Goal: Task Accomplishment & Management: Use online tool/utility

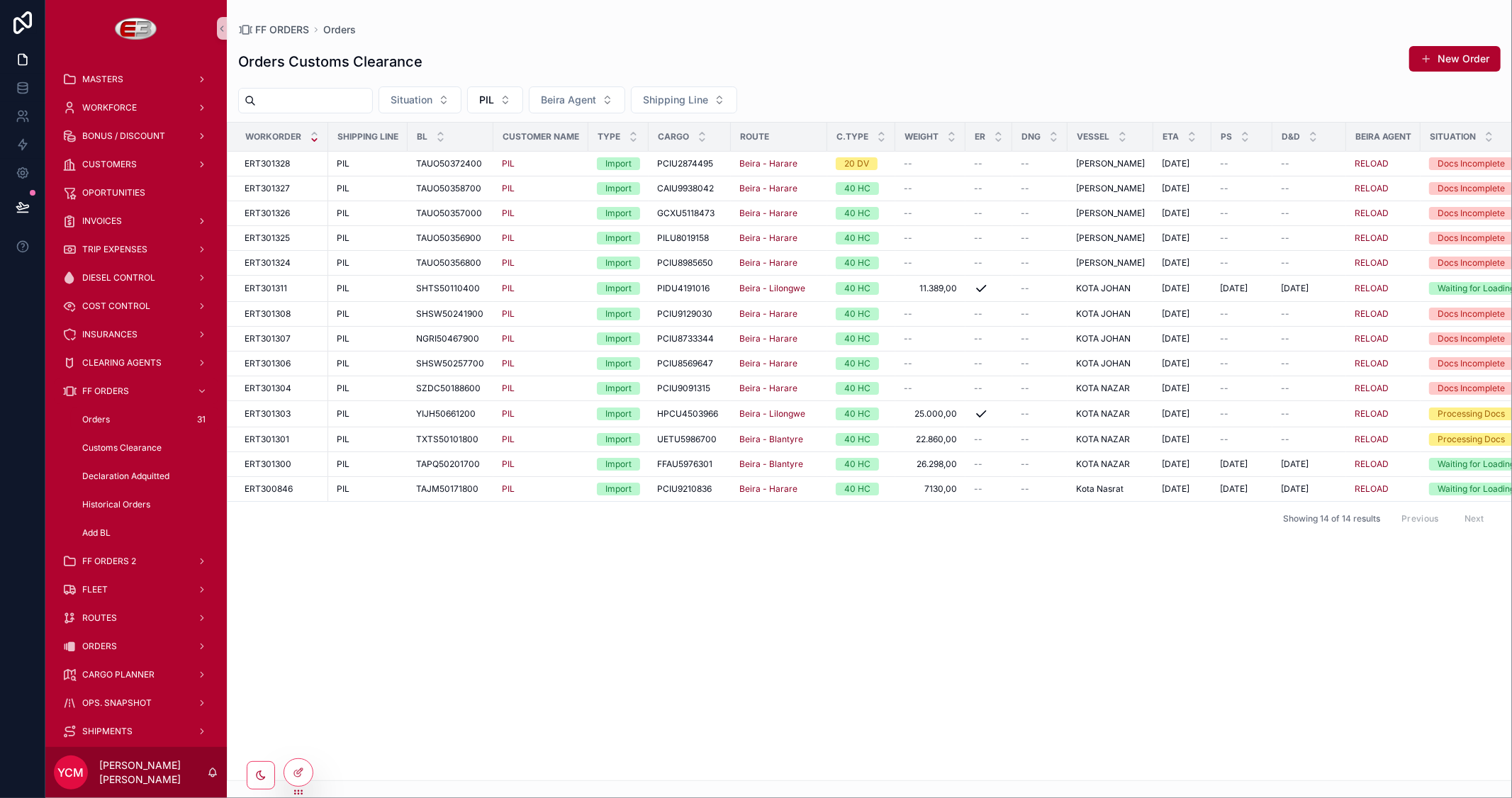
click at [574, 618] on div "Workorder Shipping Line BL Customer Name Type Cargo Route C.TYPE Weight ER DNG …" at bounding box center [869, 452] width 1283 height 658
click at [102, 643] on span "ORDERS" at bounding box center [100, 647] width 35 height 11
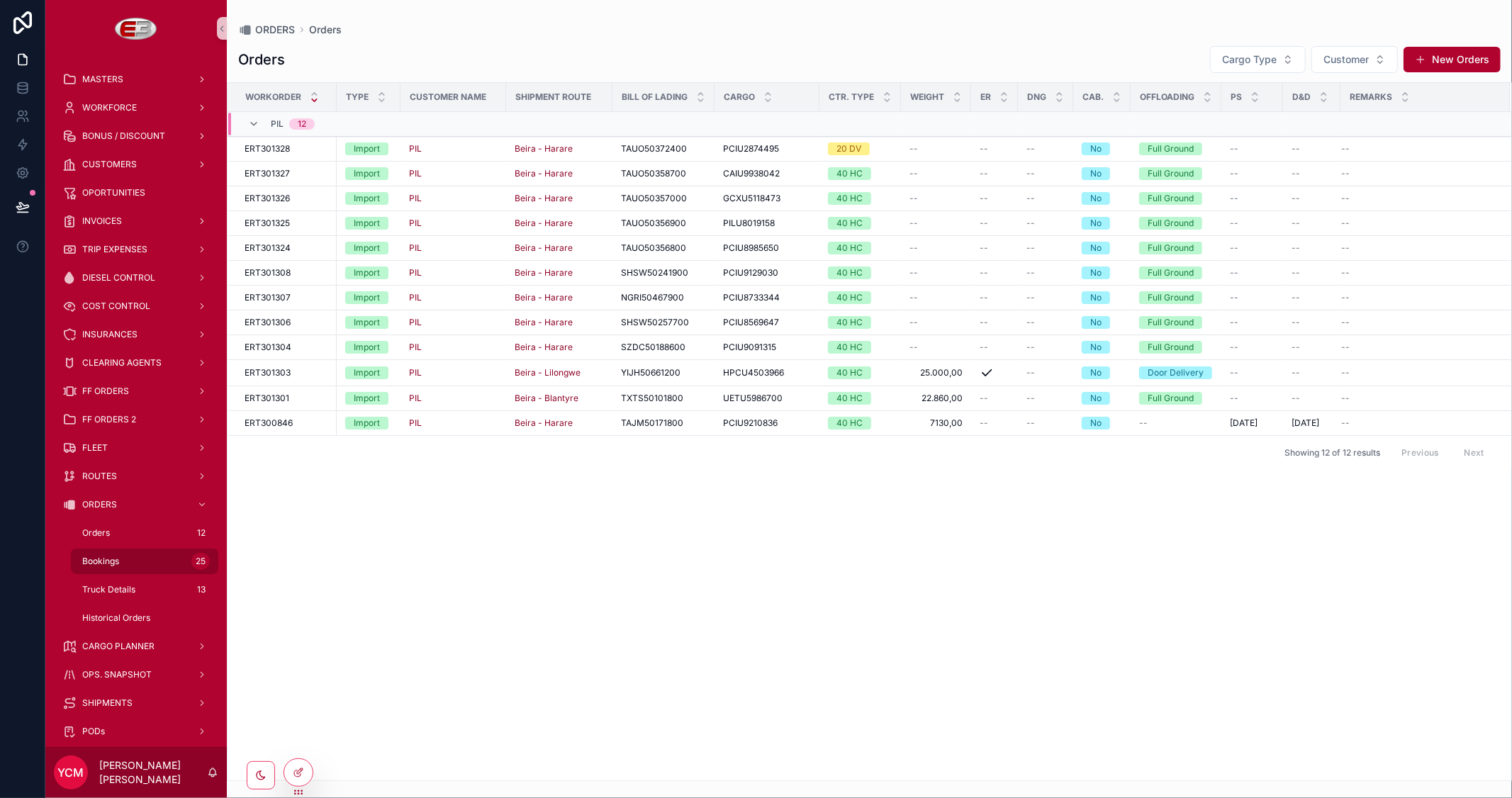
click at [112, 556] on span "Bookings" at bounding box center [101, 562] width 37 height 11
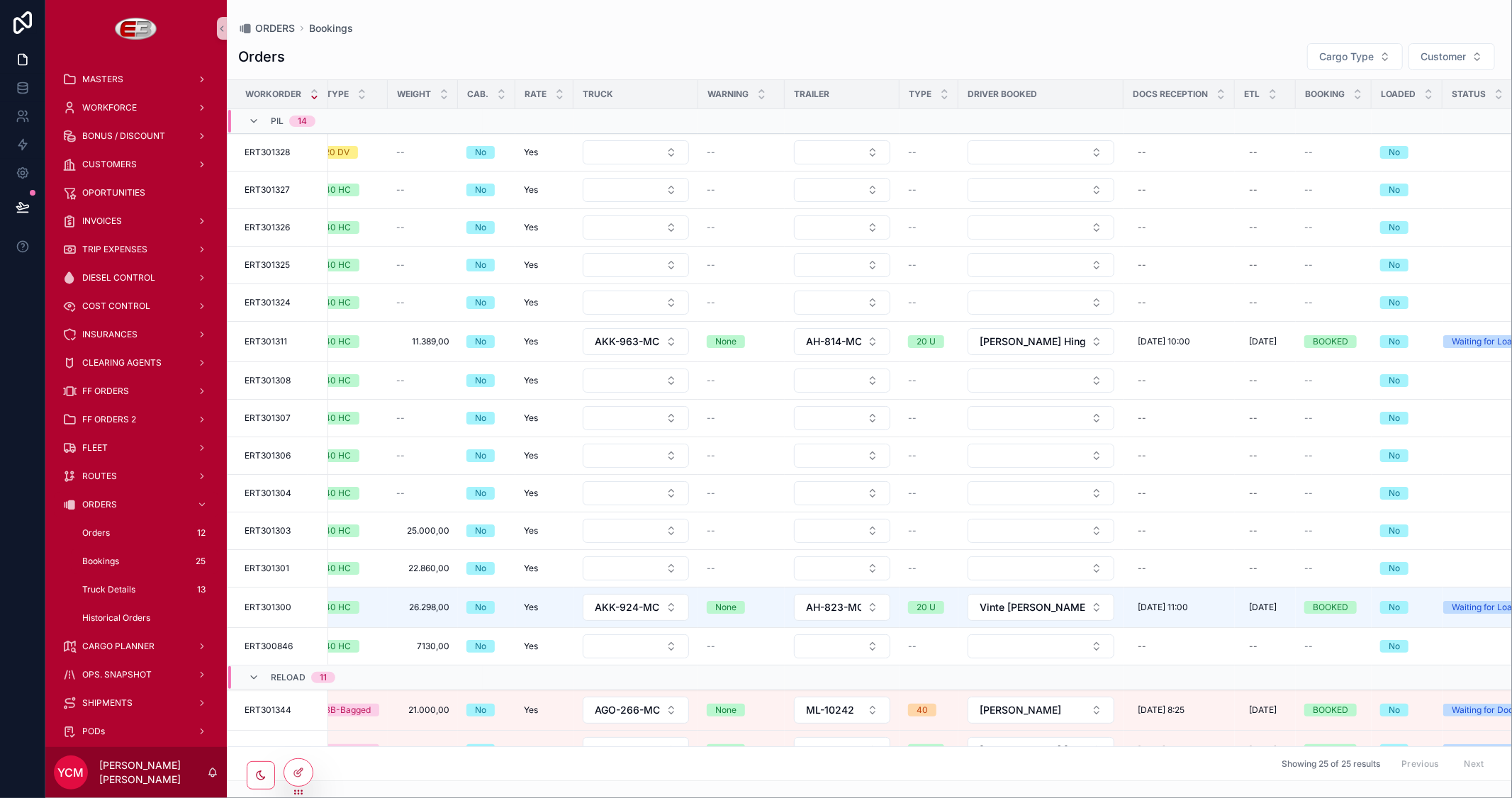
scroll to position [0, 429]
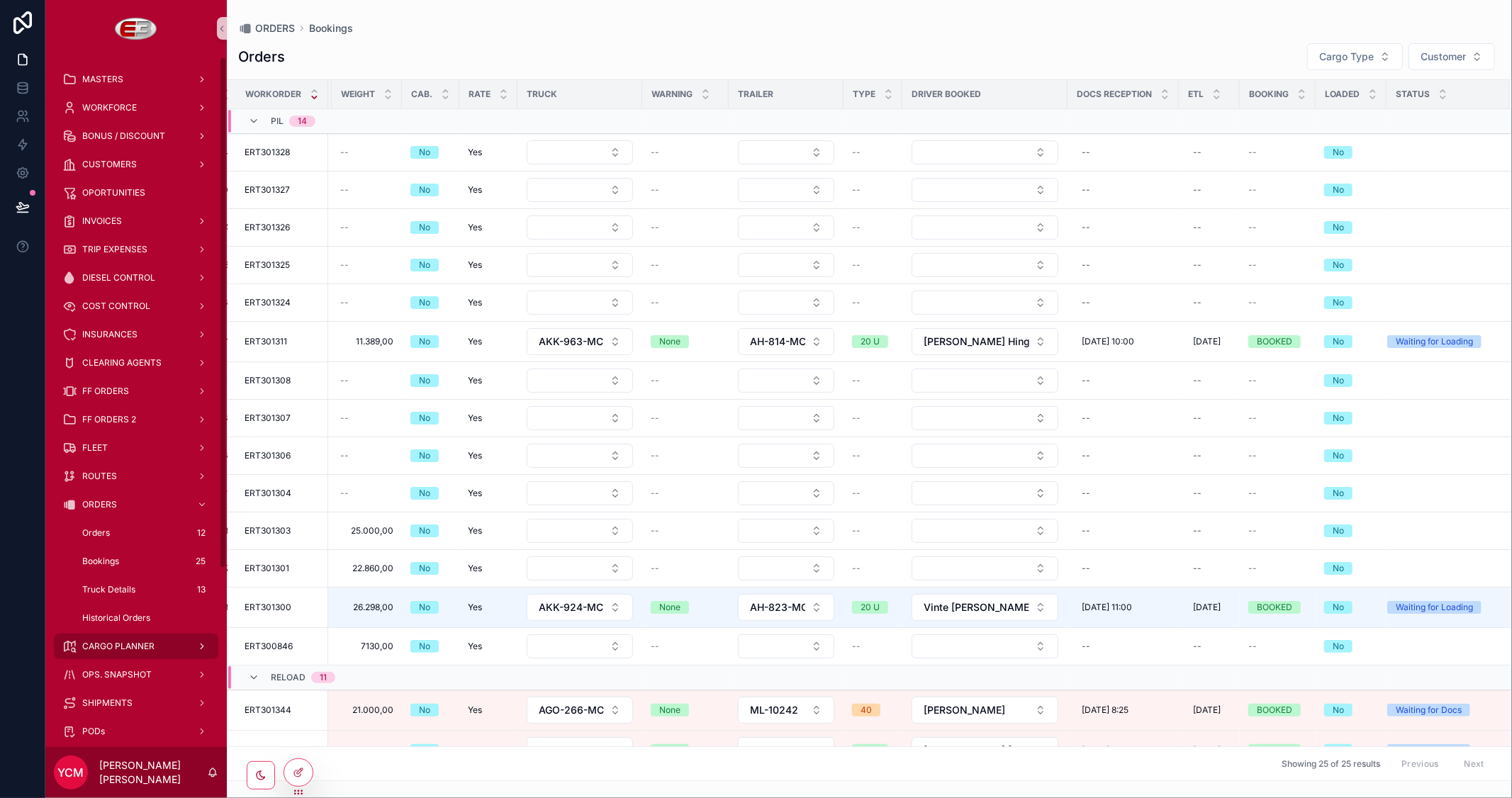
click at [133, 644] on span "CARGO PLANNER" at bounding box center [118, 647] width 72 height 11
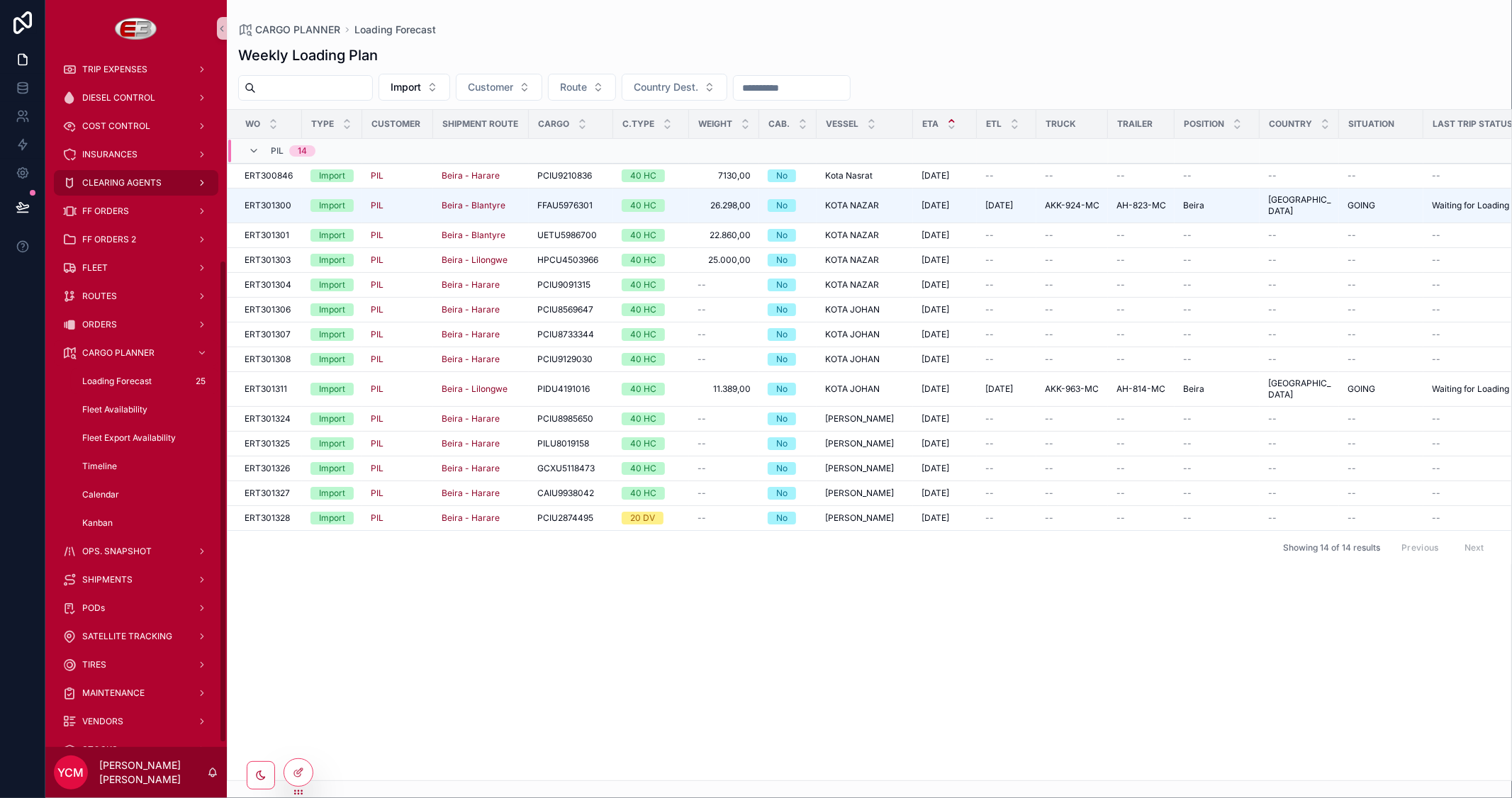
scroll to position [298, 0]
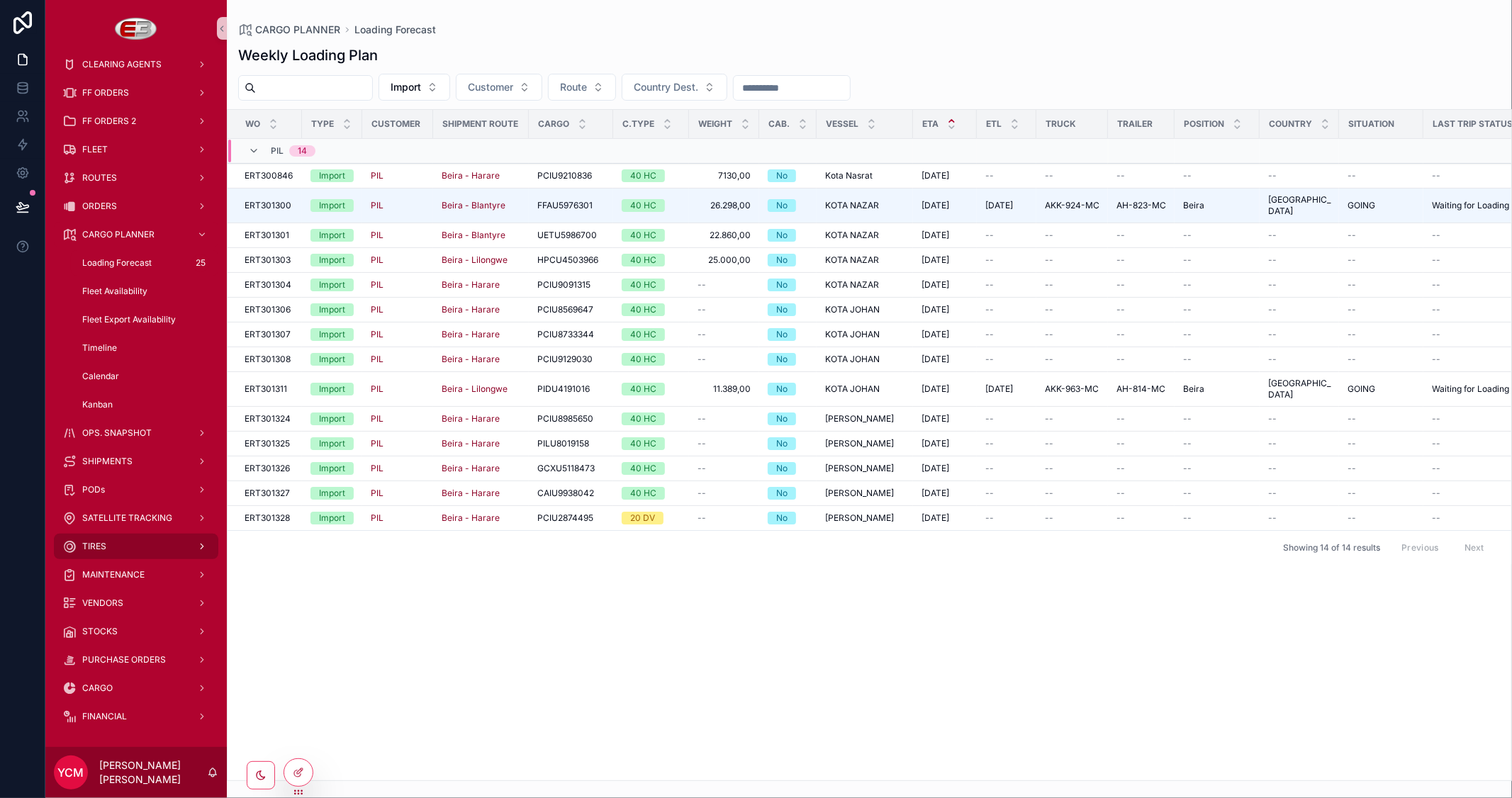
click at [87, 545] on span "TIRES" at bounding box center [94, 547] width 24 height 11
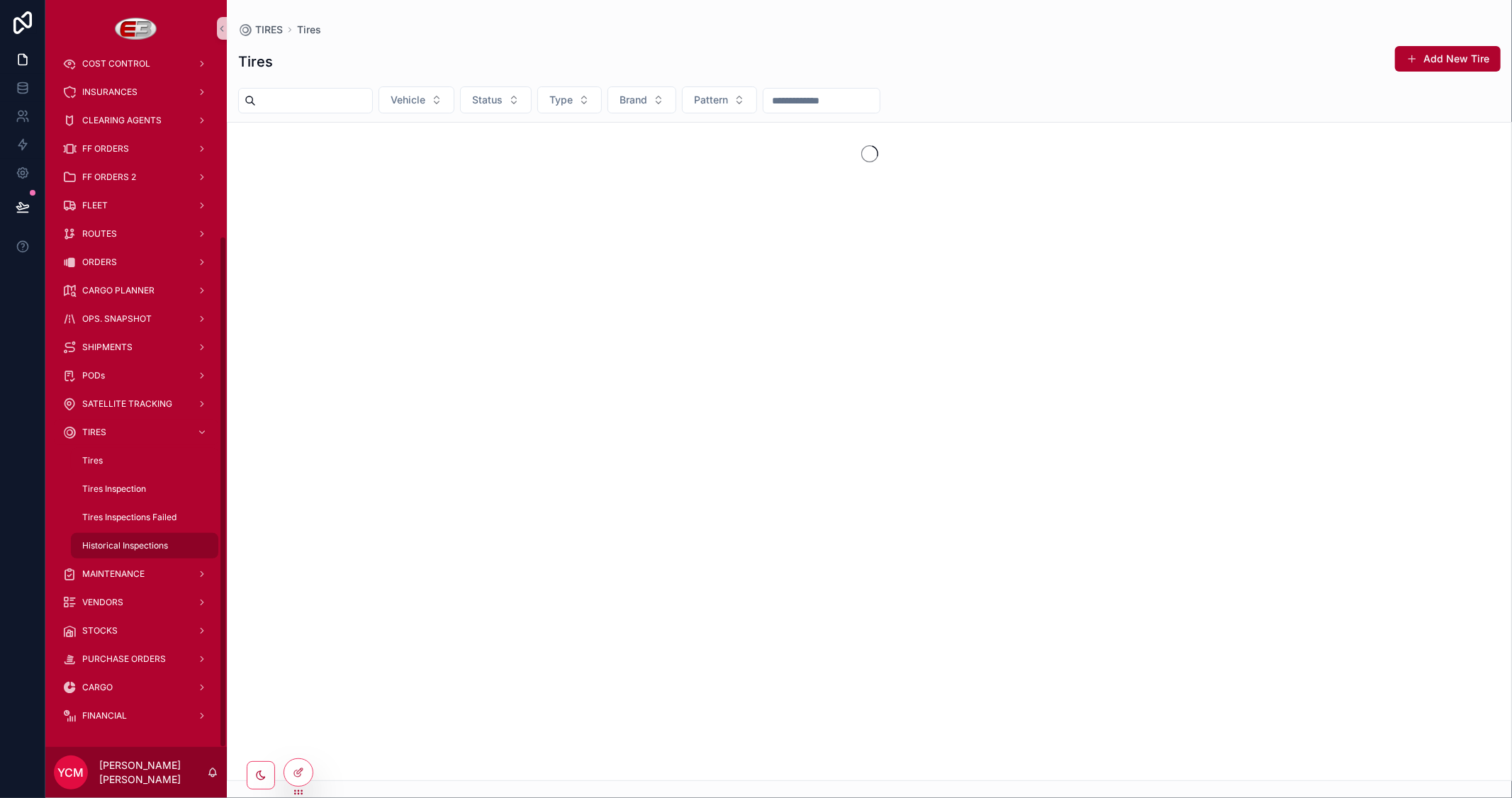
scroll to position [242, 0]
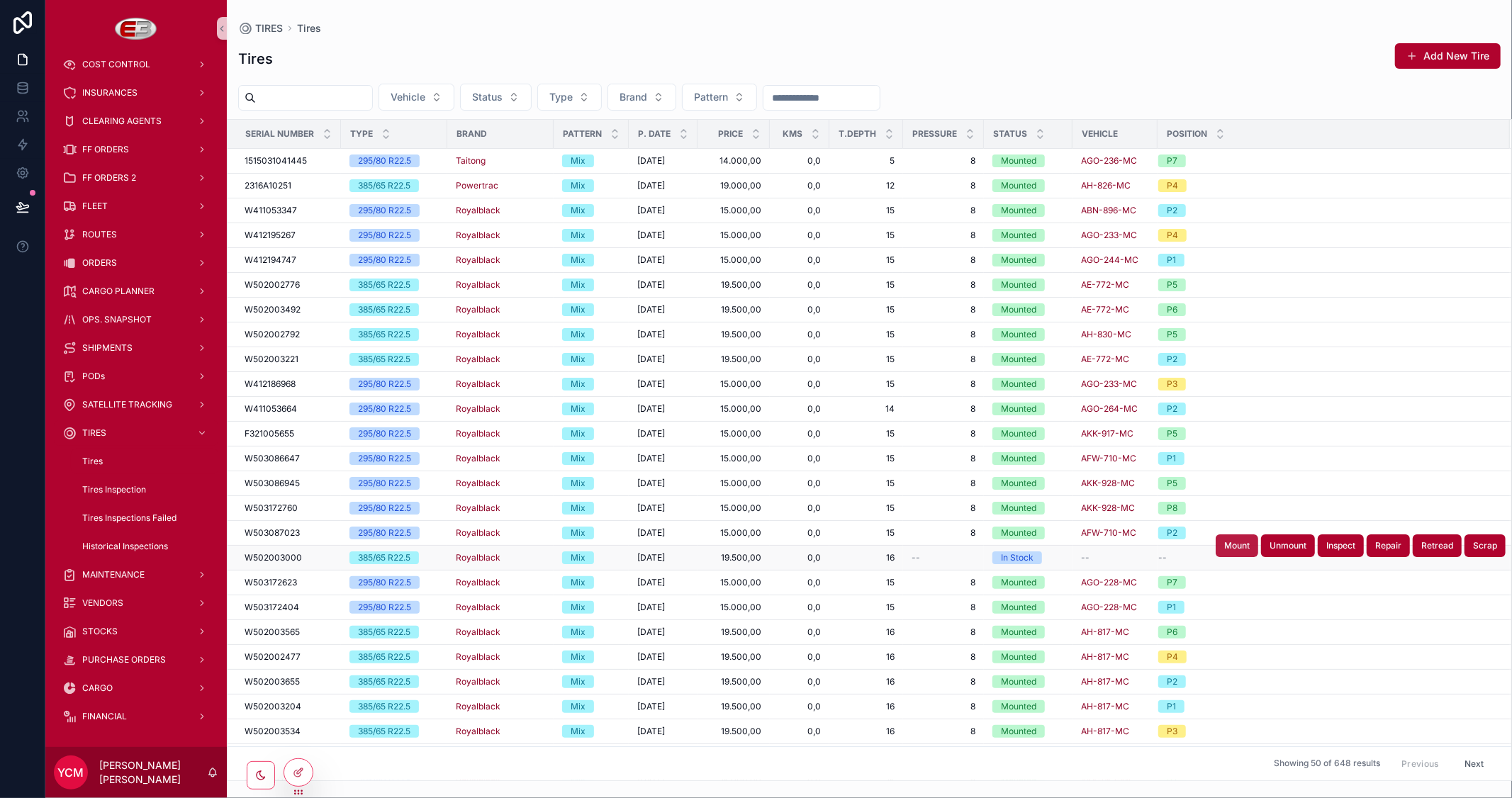
click at [1216, 553] on button "Mount" at bounding box center [1237, 546] width 42 height 23
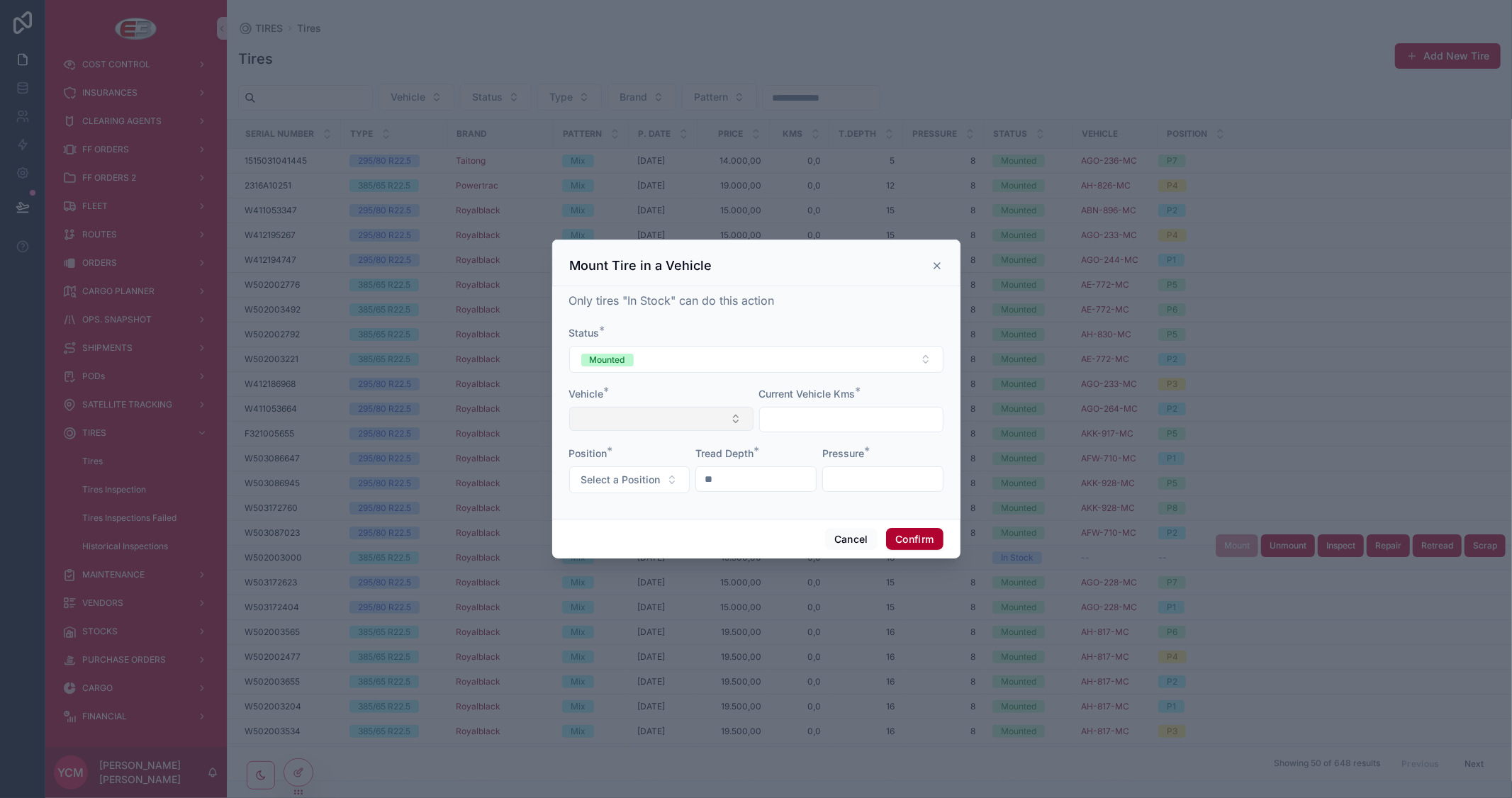
click at [724, 417] on button "Select Button" at bounding box center [661, 419] width 185 height 24
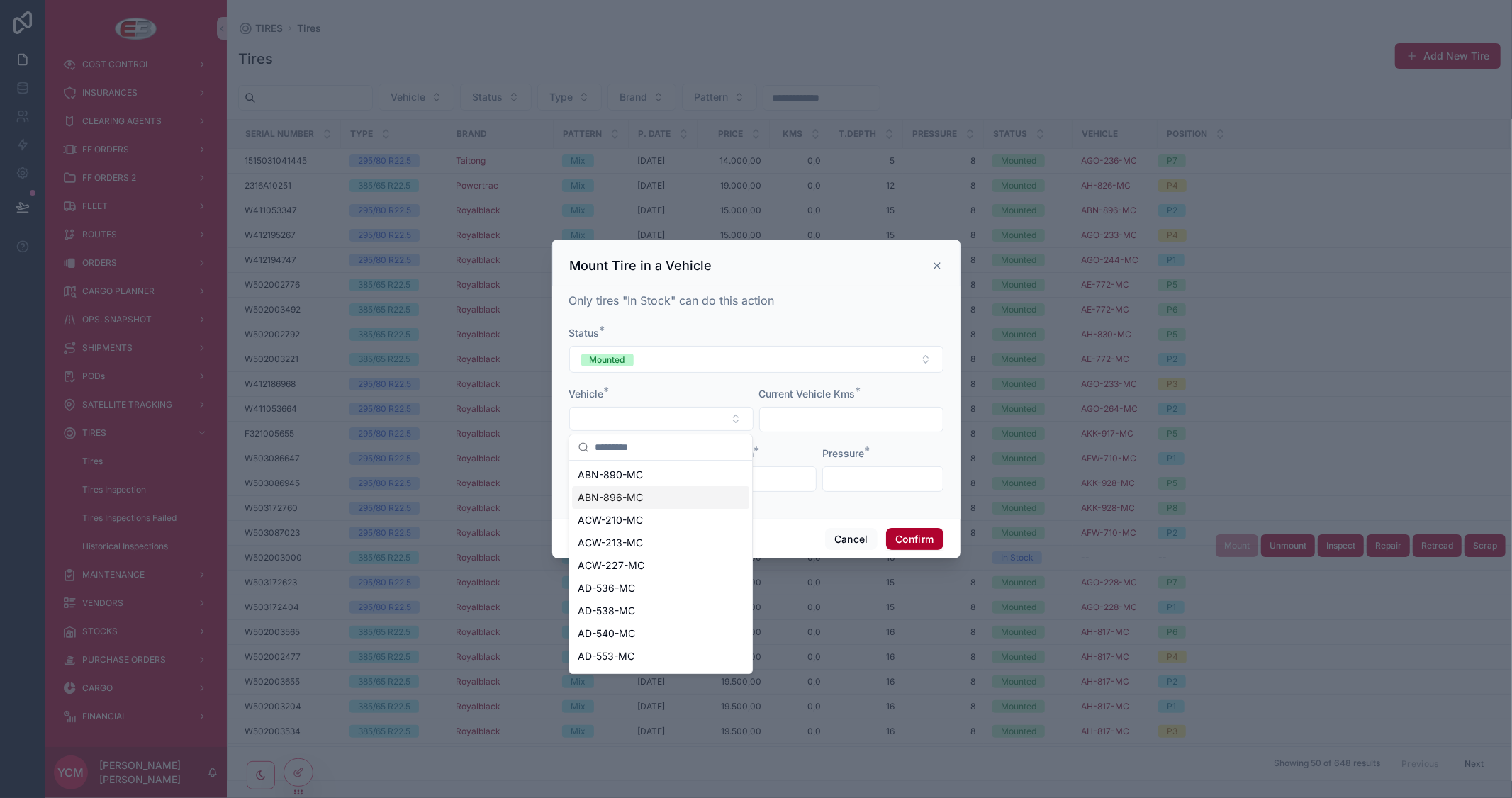
click at [621, 499] on span "ABN-896-MC" at bounding box center [610, 497] width 66 height 14
type input "*********"
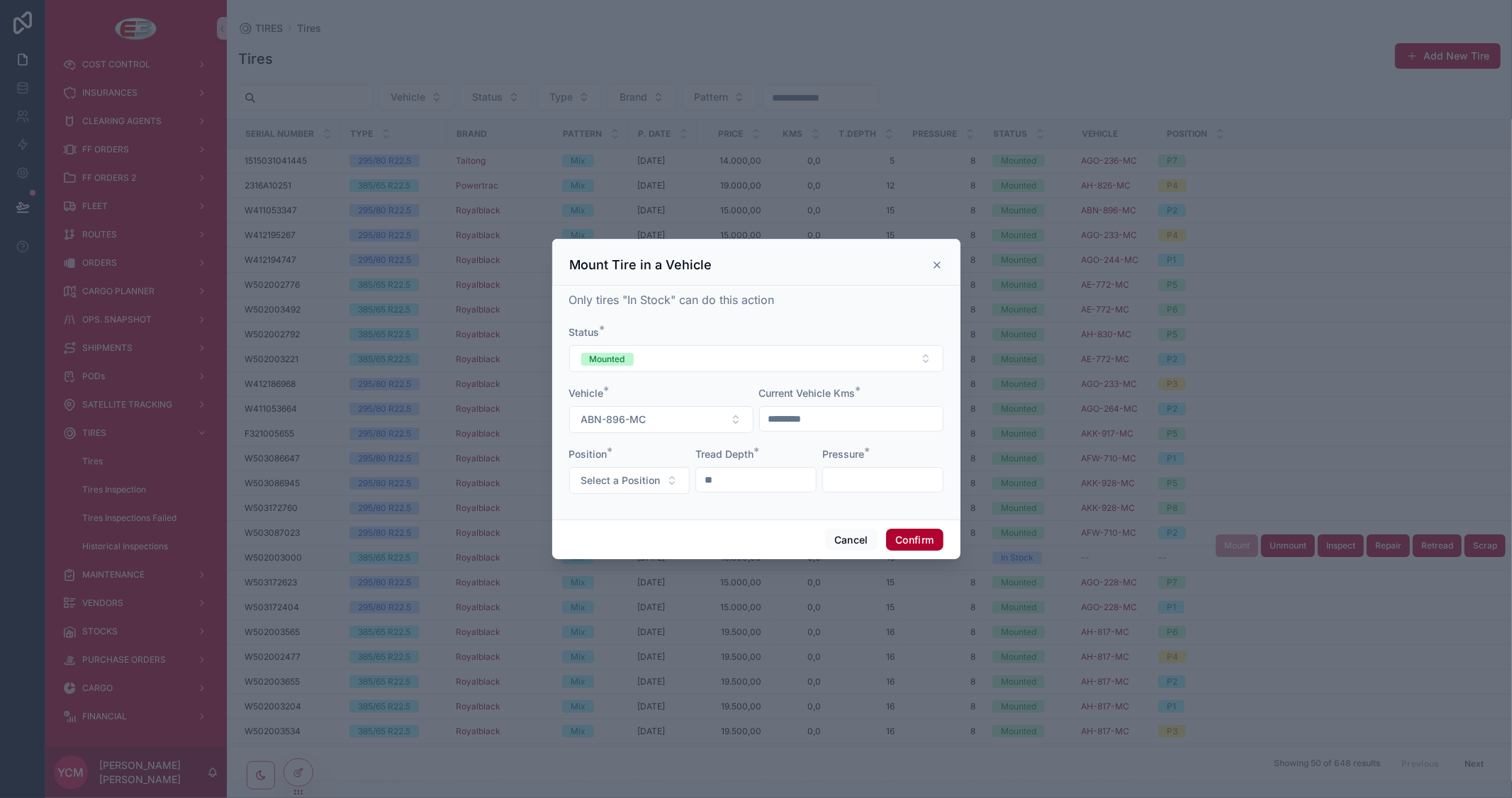
click at [935, 266] on icon at bounding box center [937, 265] width 6 height 6
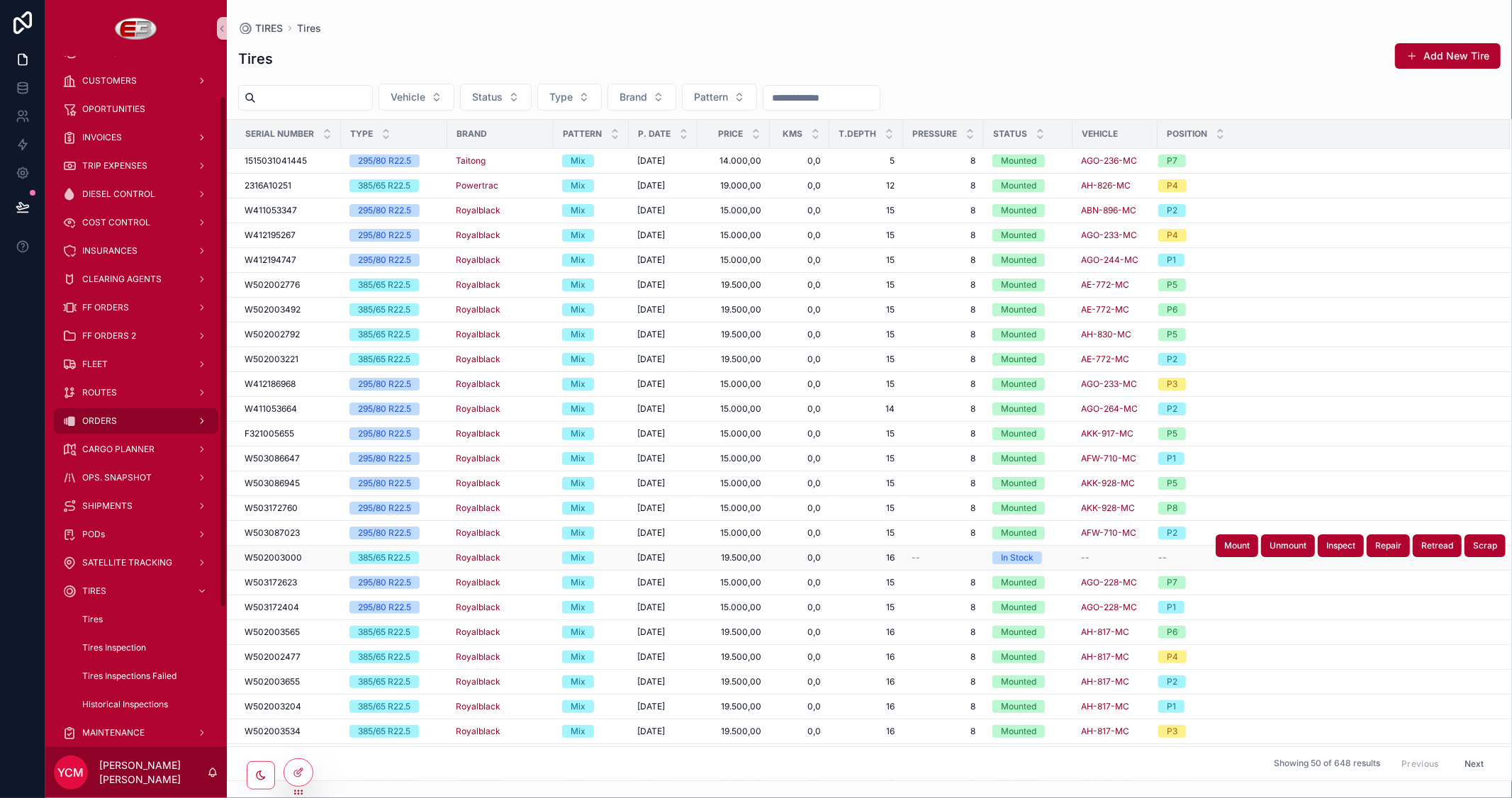
scroll to position [5, 0]
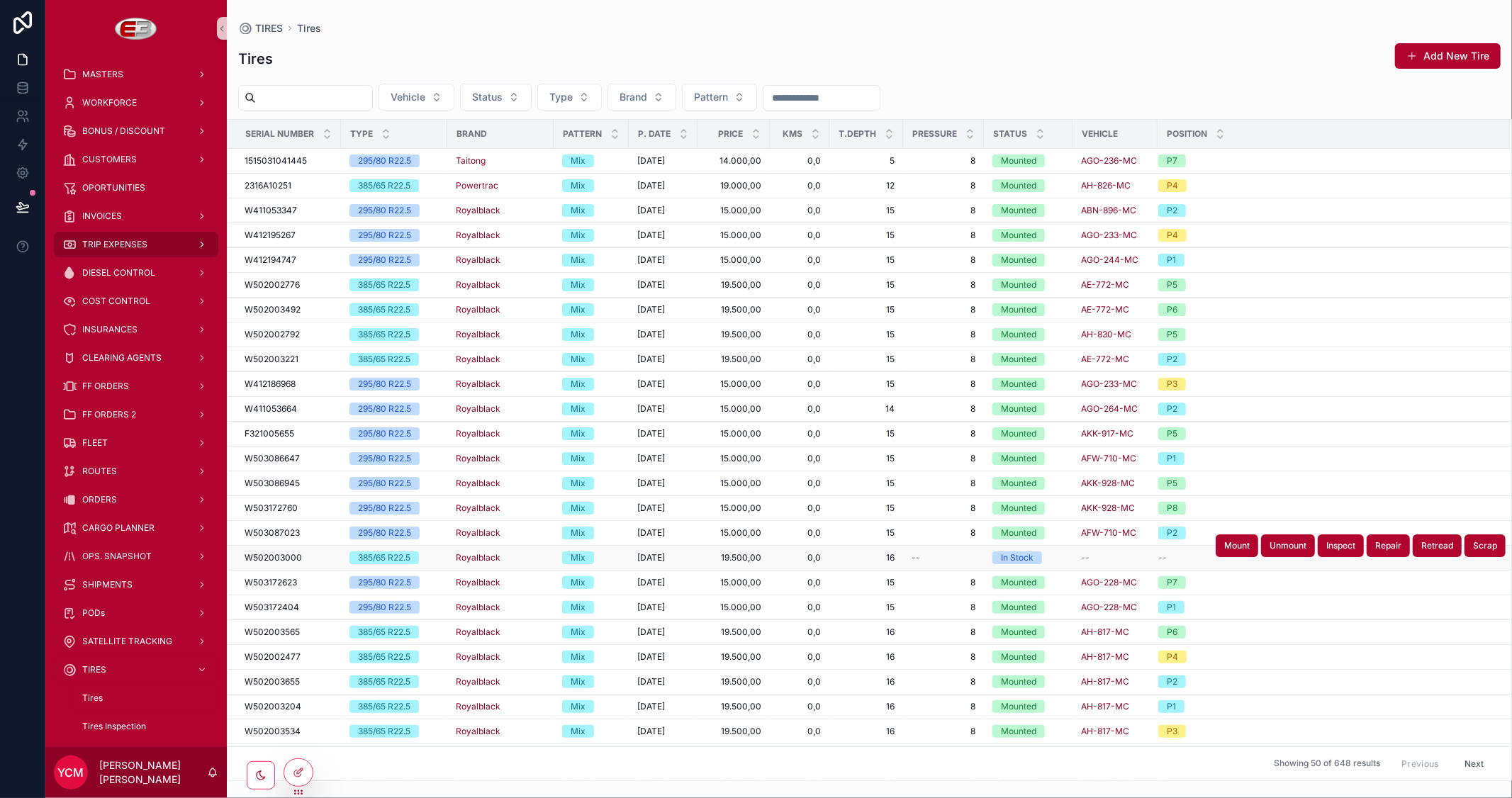
click at [139, 239] on span "TRIP EXPENSES" at bounding box center [114, 245] width 66 height 11
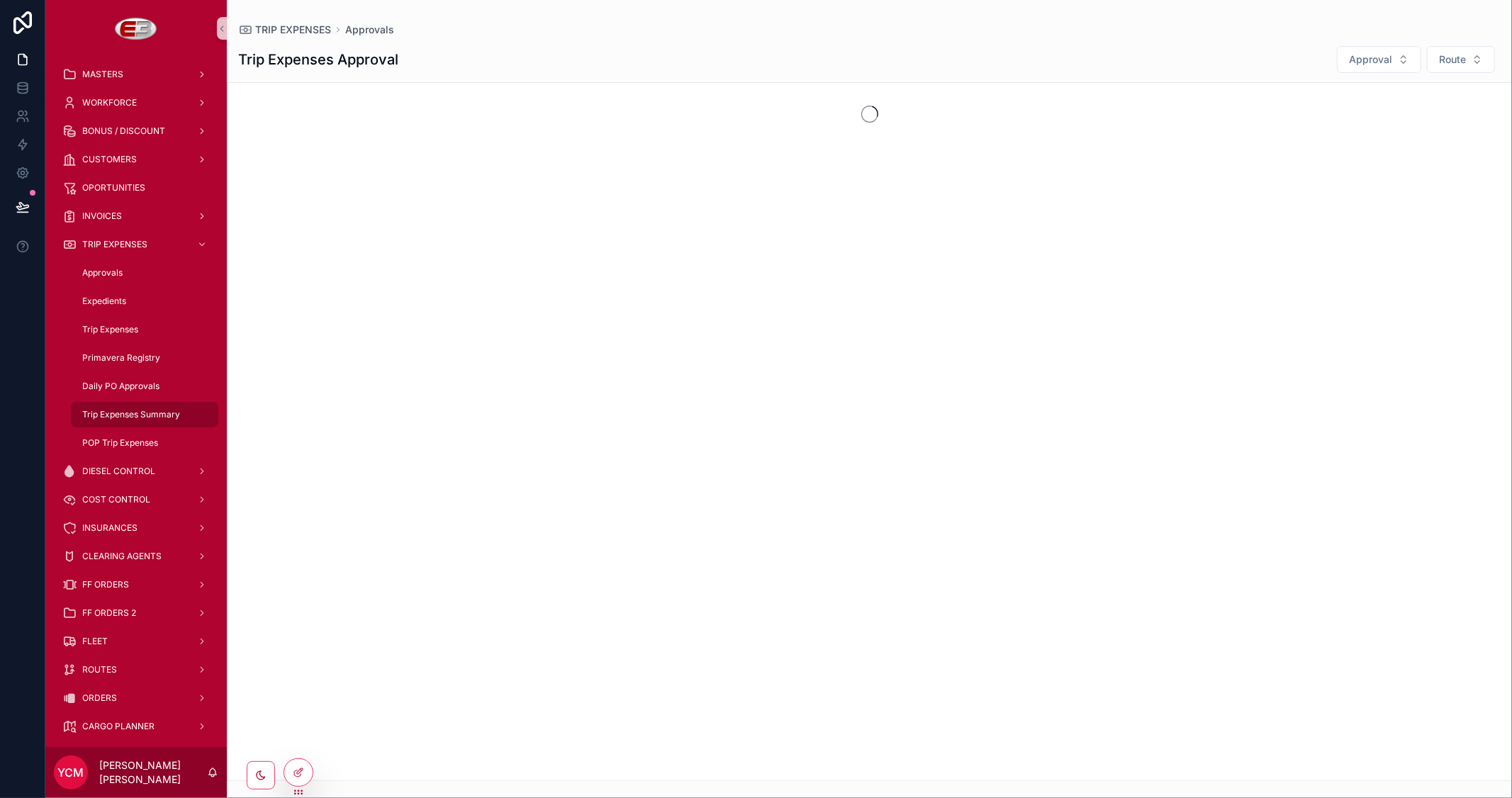
click at [144, 414] on span "Trip Expenses Summary" at bounding box center [131, 415] width 98 height 11
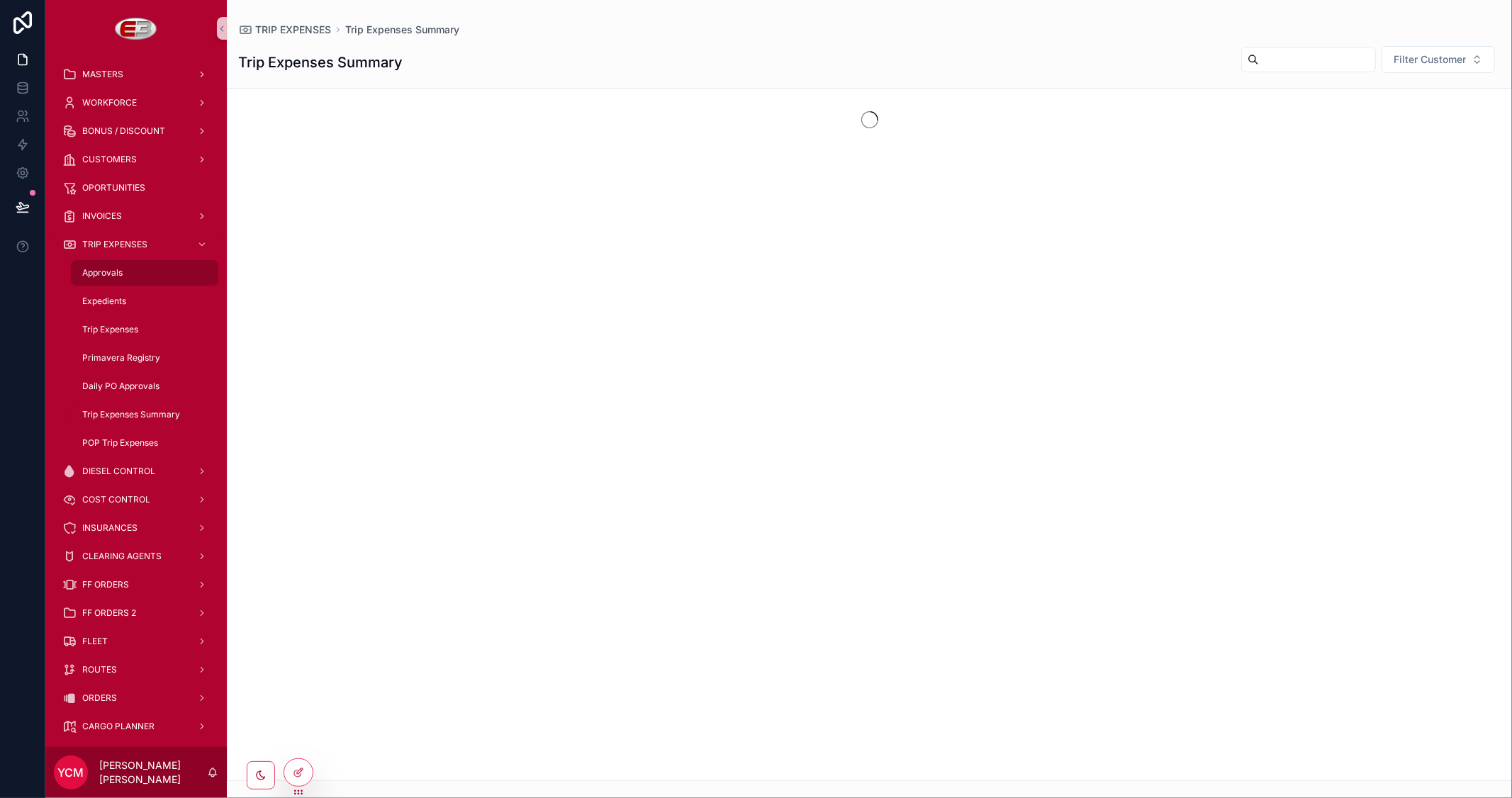
click at [110, 274] on span "Approvals" at bounding box center [102, 272] width 41 height 11
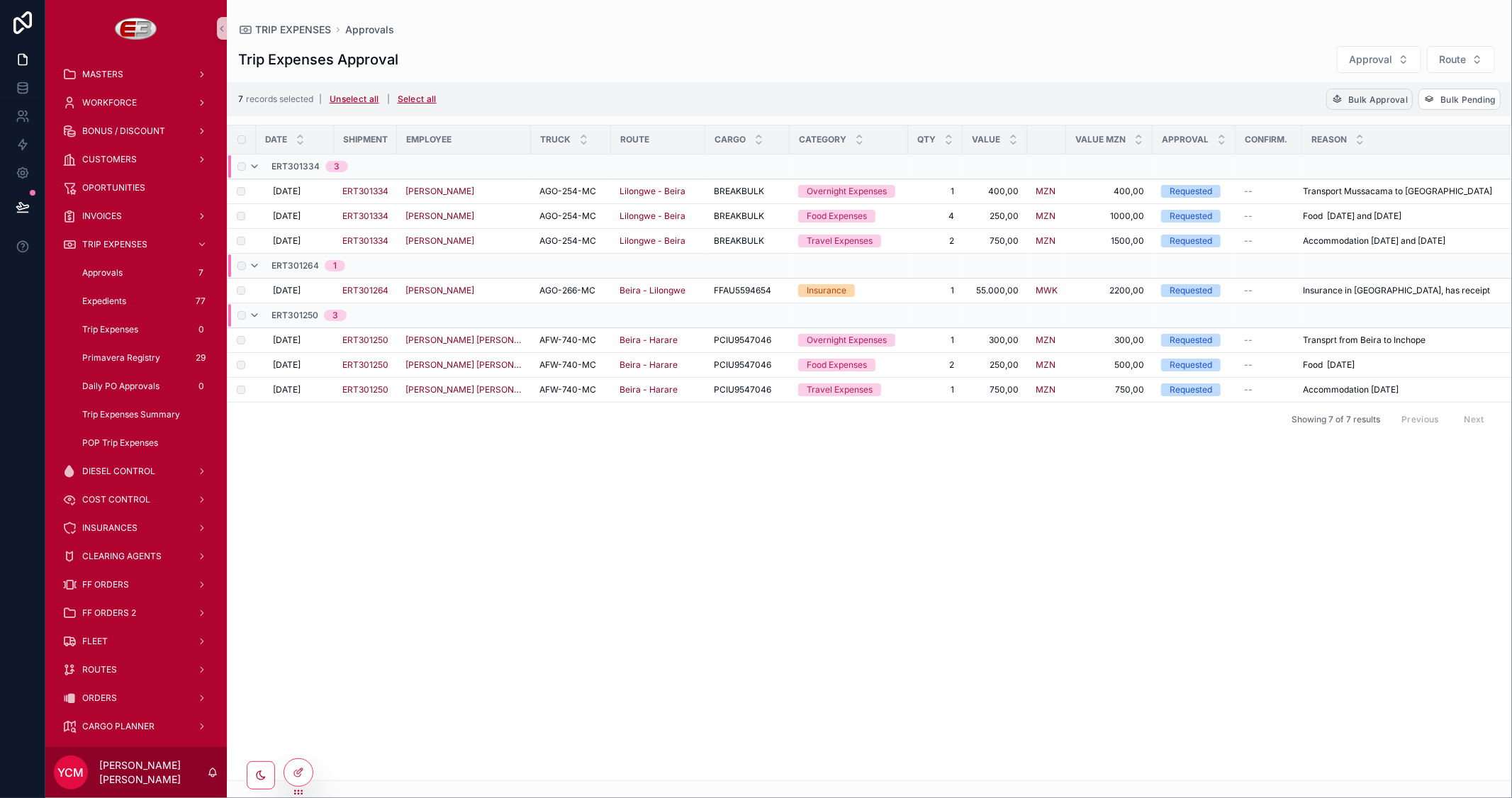
click at [1406, 102] on span "Bulk Approval" at bounding box center [1377, 100] width 59 height 11
click at [1437, 74] on icon "scrollable content" at bounding box center [1438, 71] width 11 height 11
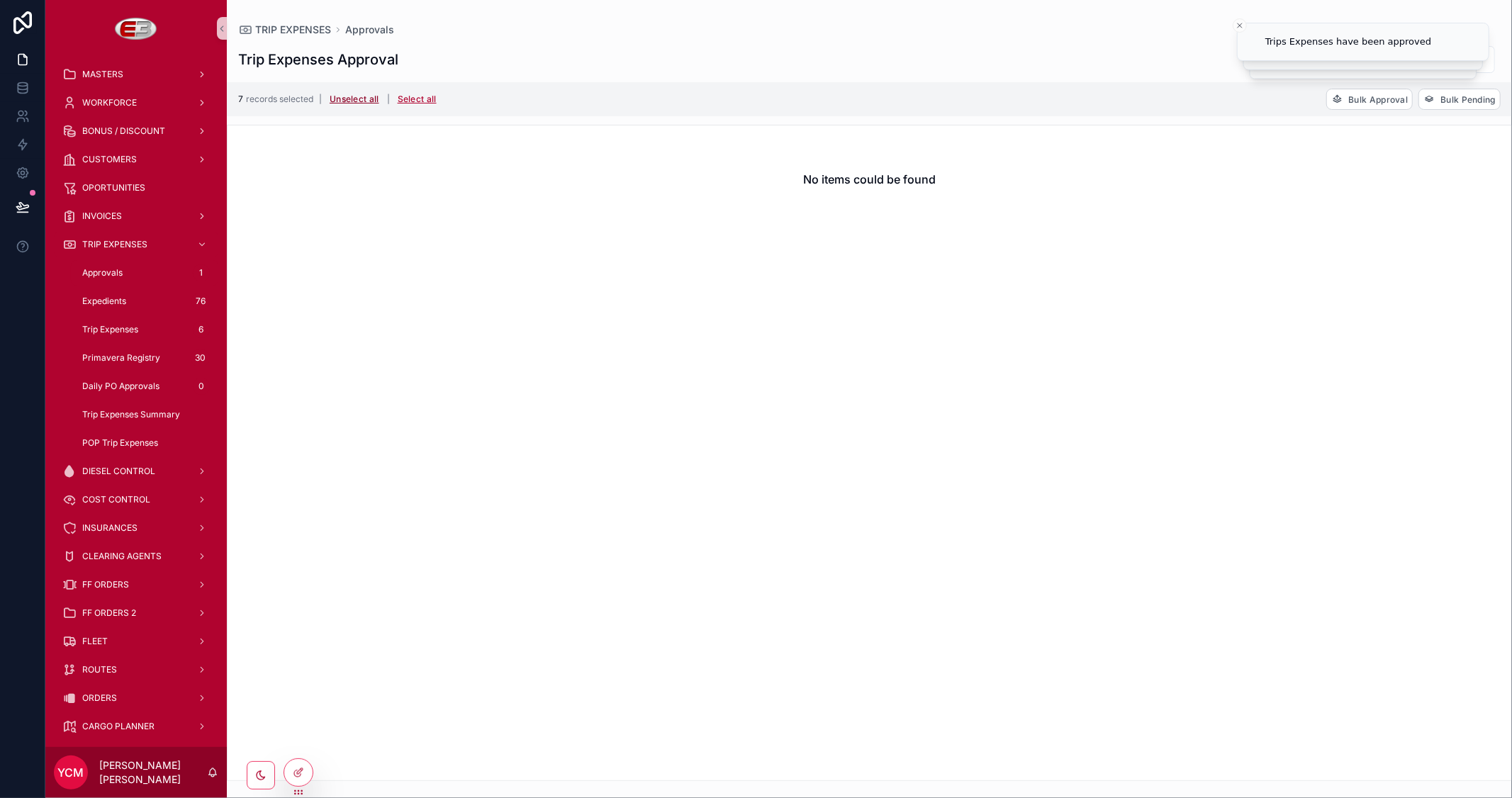
click at [343, 94] on button "Unselect all" at bounding box center [354, 99] width 59 height 23
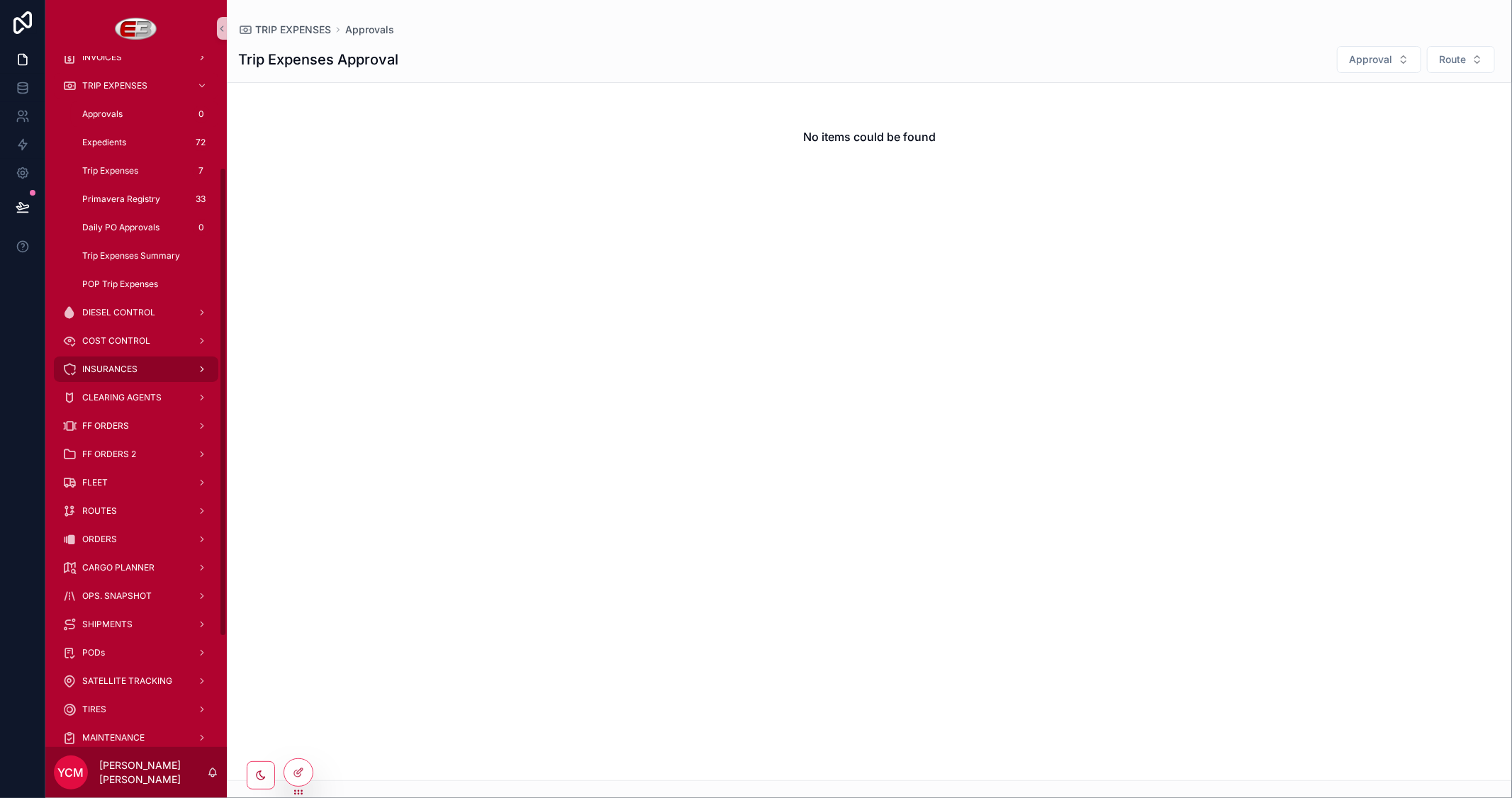
scroll to position [242, 0]
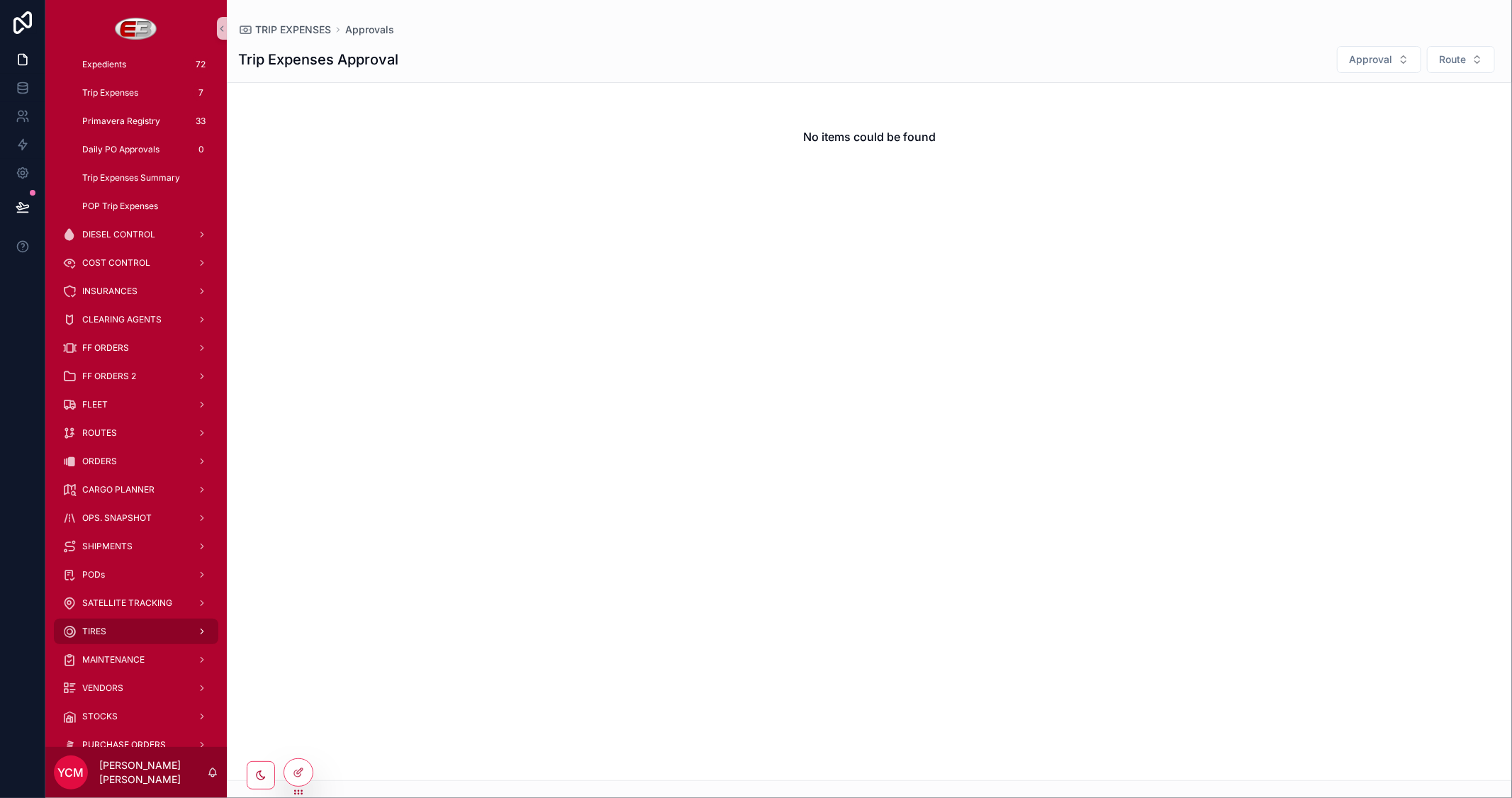
click at [124, 621] on div "TIRES" at bounding box center [137, 632] width 148 height 23
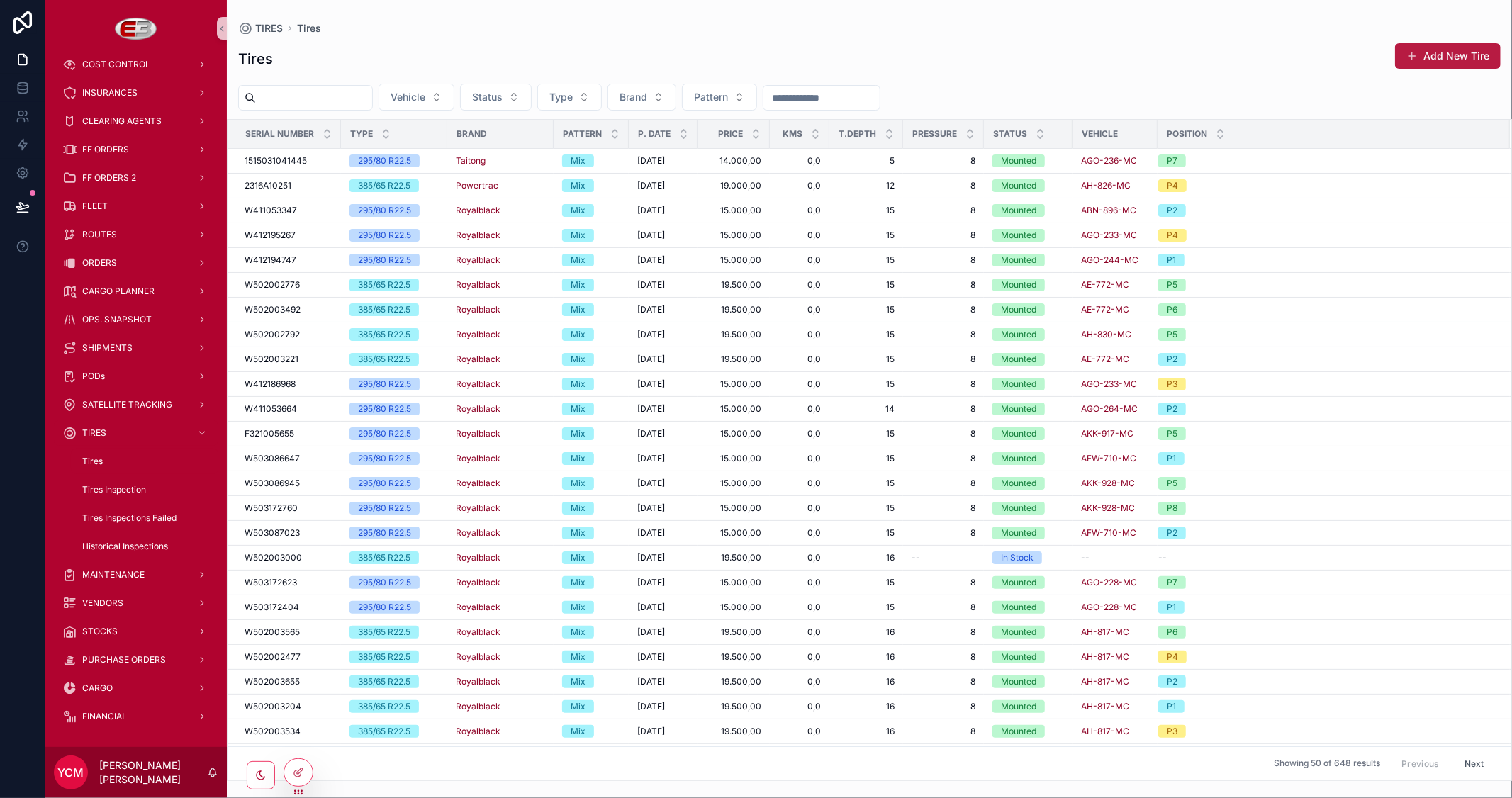
click at [1433, 54] on button "Add New Tire" at bounding box center [1447, 56] width 105 height 26
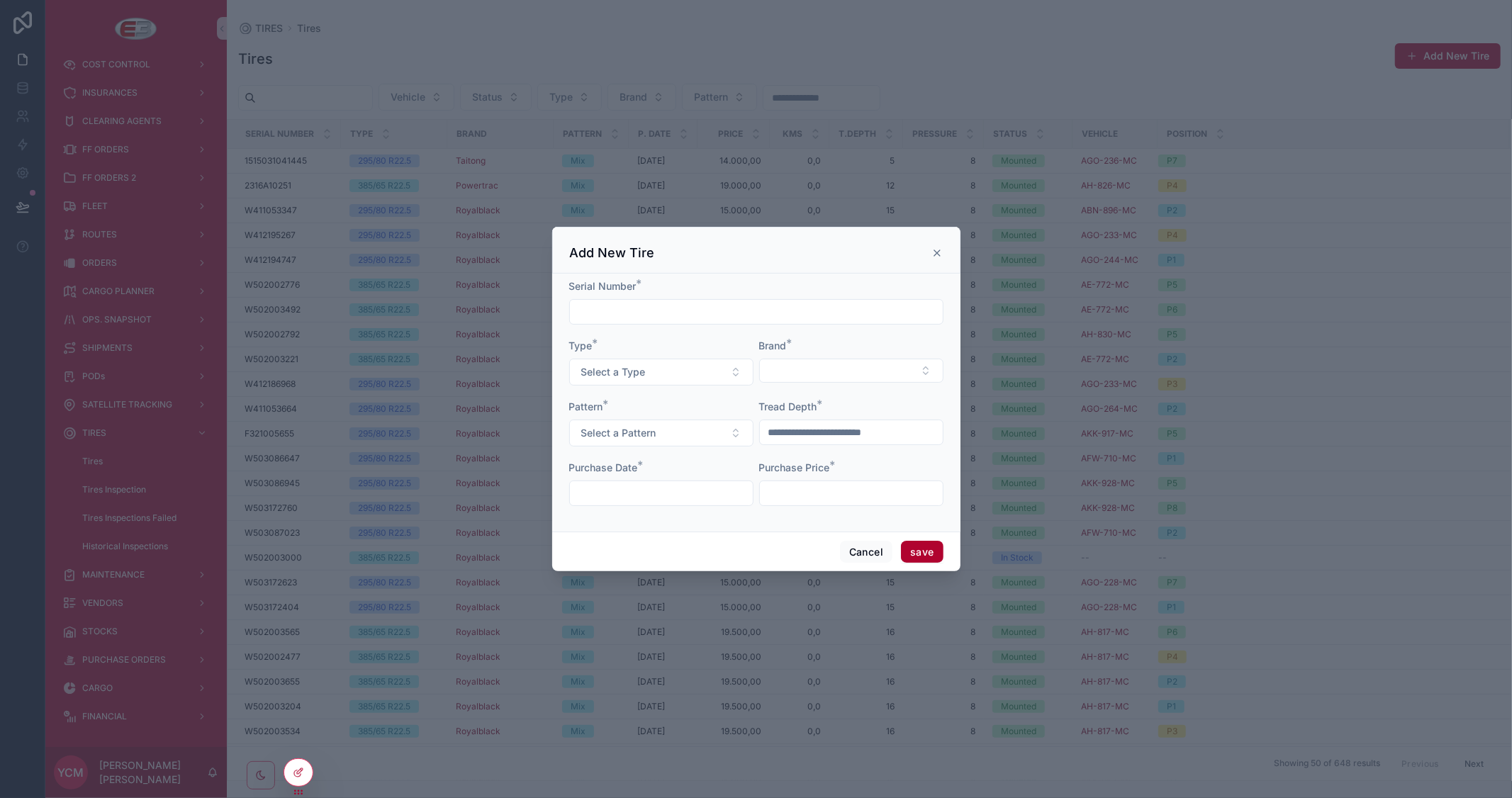
click at [673, 308] on input "scrollable content" at bounding box center [756, 311] width 373 height 19
type input "*******"
click at [718, 370] on button "Select a Type" at bounding box center [661, 371] width 185 height 27
click at [632, 423] on div "295/80 R22.5" at bounding box center [613, 429] width 54 height 13
click at [808, 371] on button "Select Button" at bounding box center [851, 370] width 185 height 24
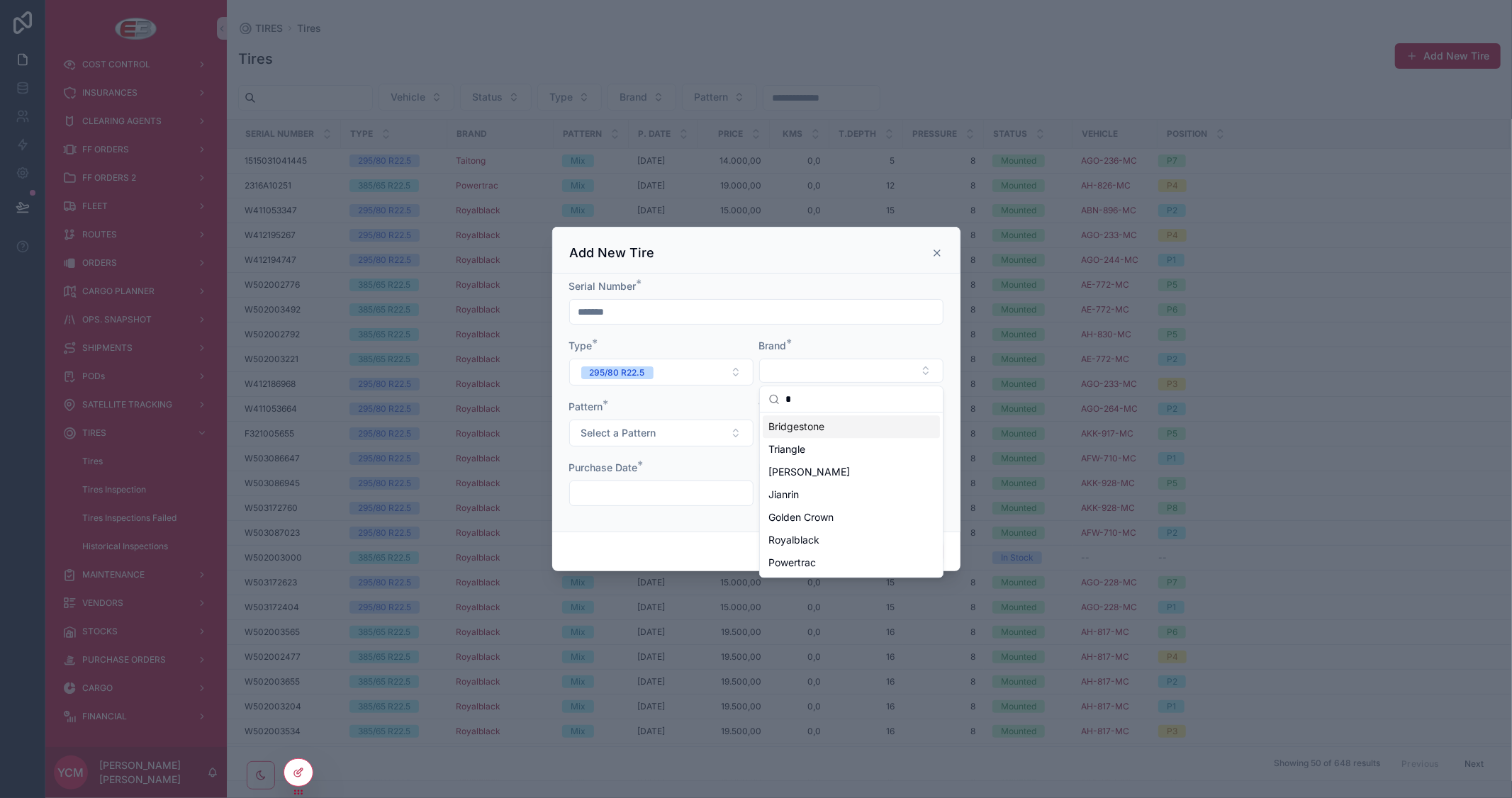
type input "*"
click at [817, 423] on span "Bridgestone" at bounding box center [796, 426] width 56 height 14
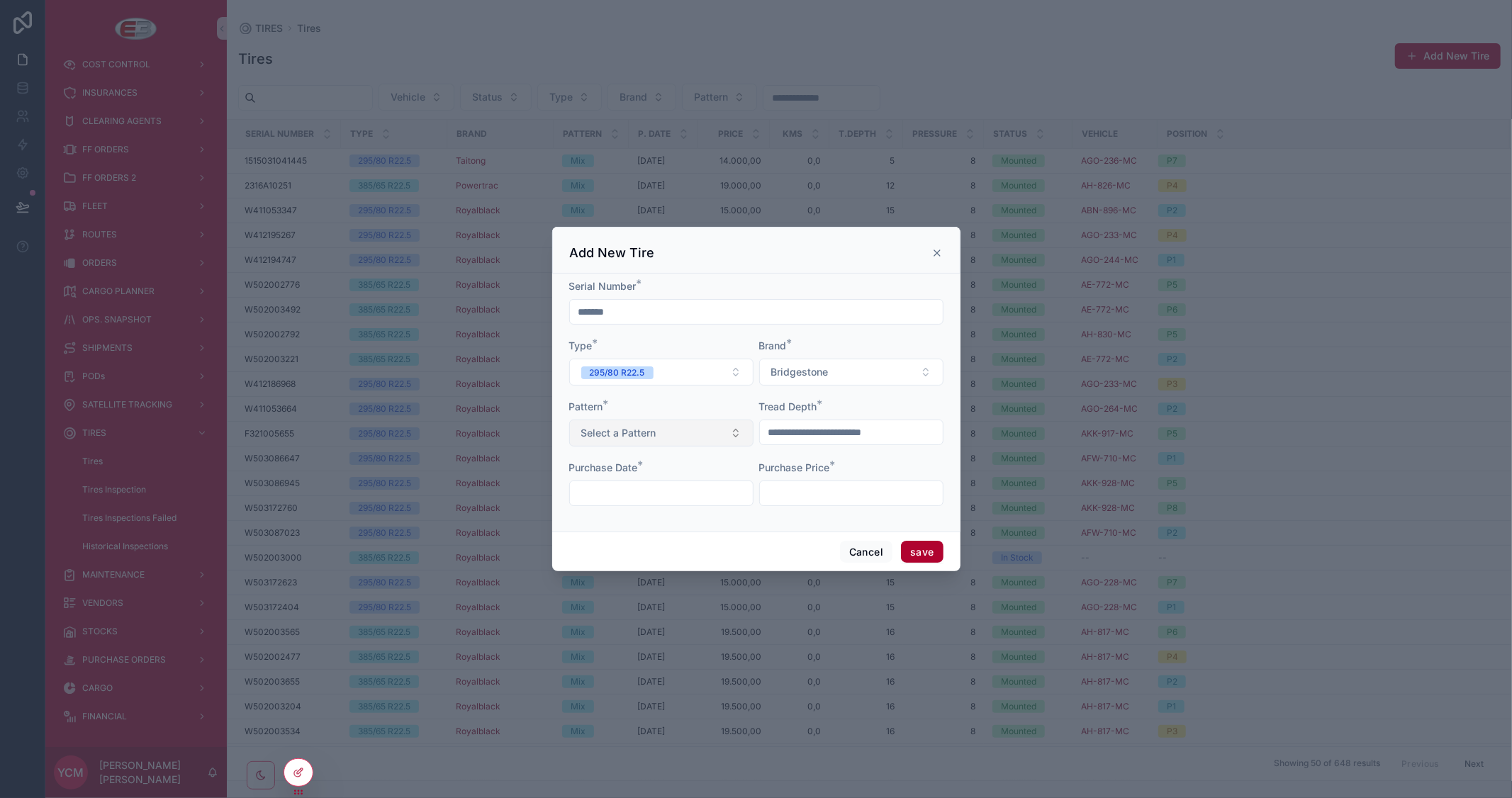
click at [673, 430] on button "Select a Pattern" at bounding box center [661, 432] width 185 height 27
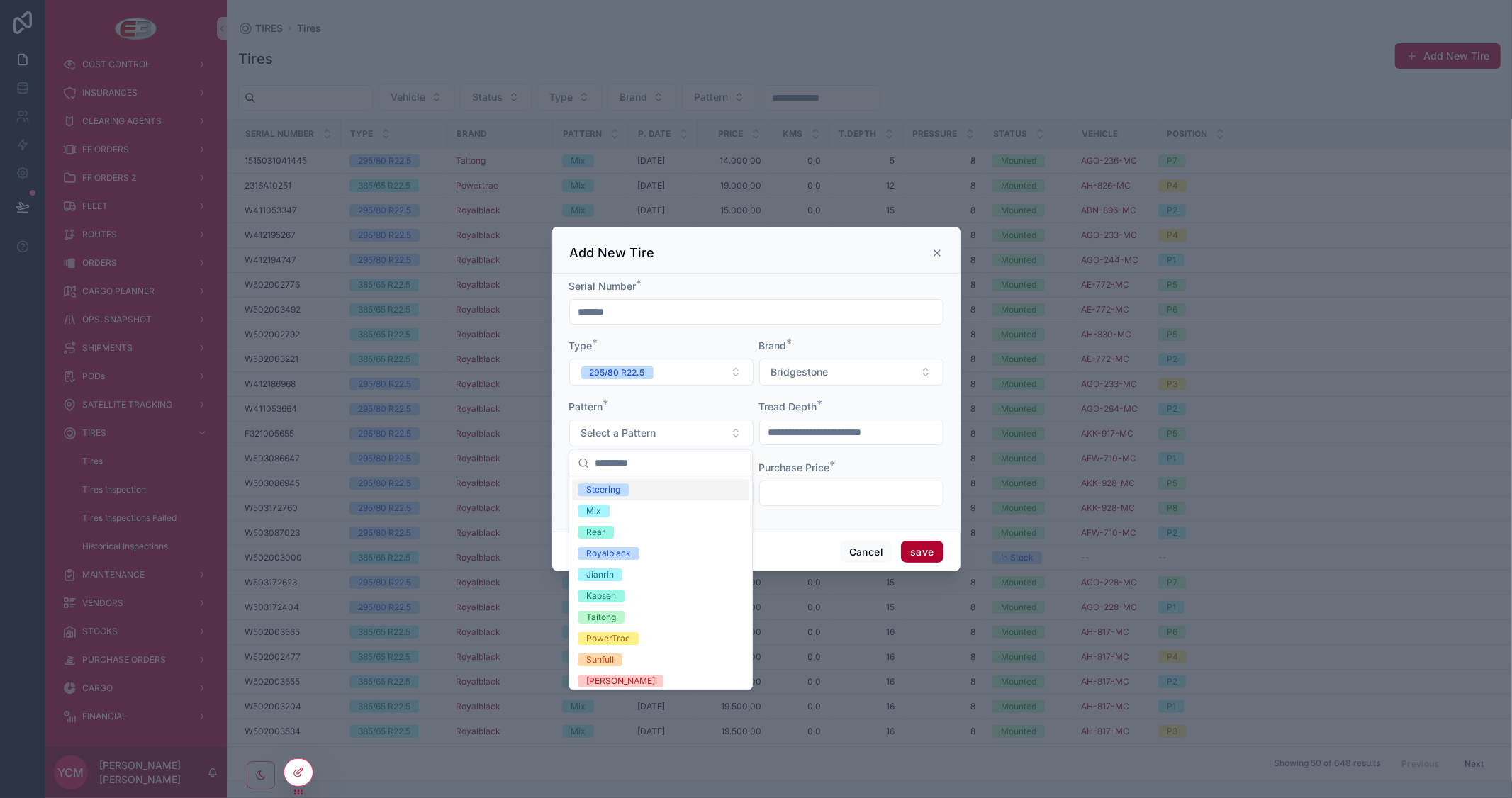
click at [685, 484] on div "Steering" at bounding box center [661, 490] width 177 height 21
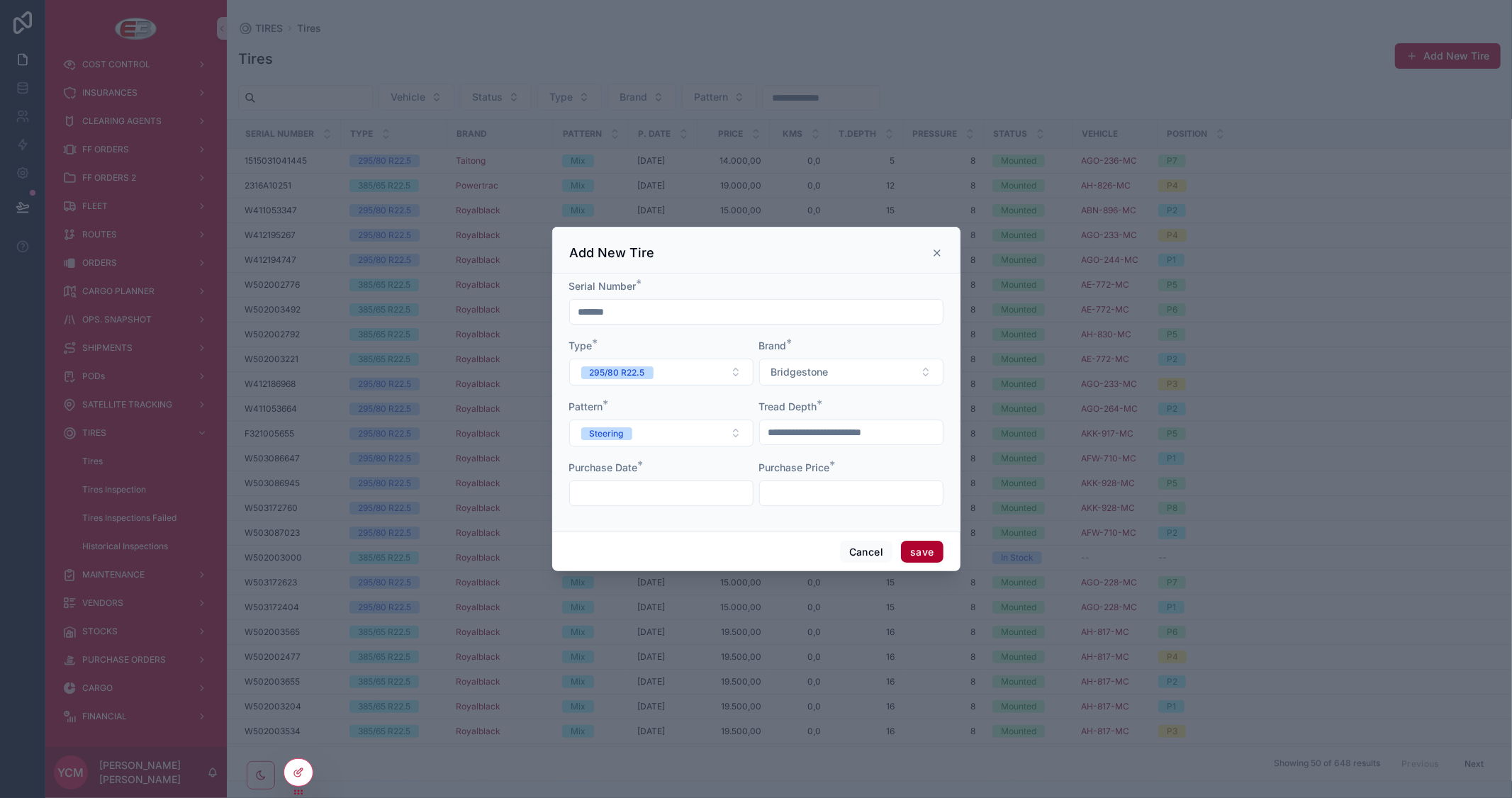
click at [810, 432] on input "scrollable content" at bounding box center [851, 432] width 183 height 19
type input "**"
click at [702, 490] on input "scrollable content" at bounding box center [661, 493] width 183 height 19
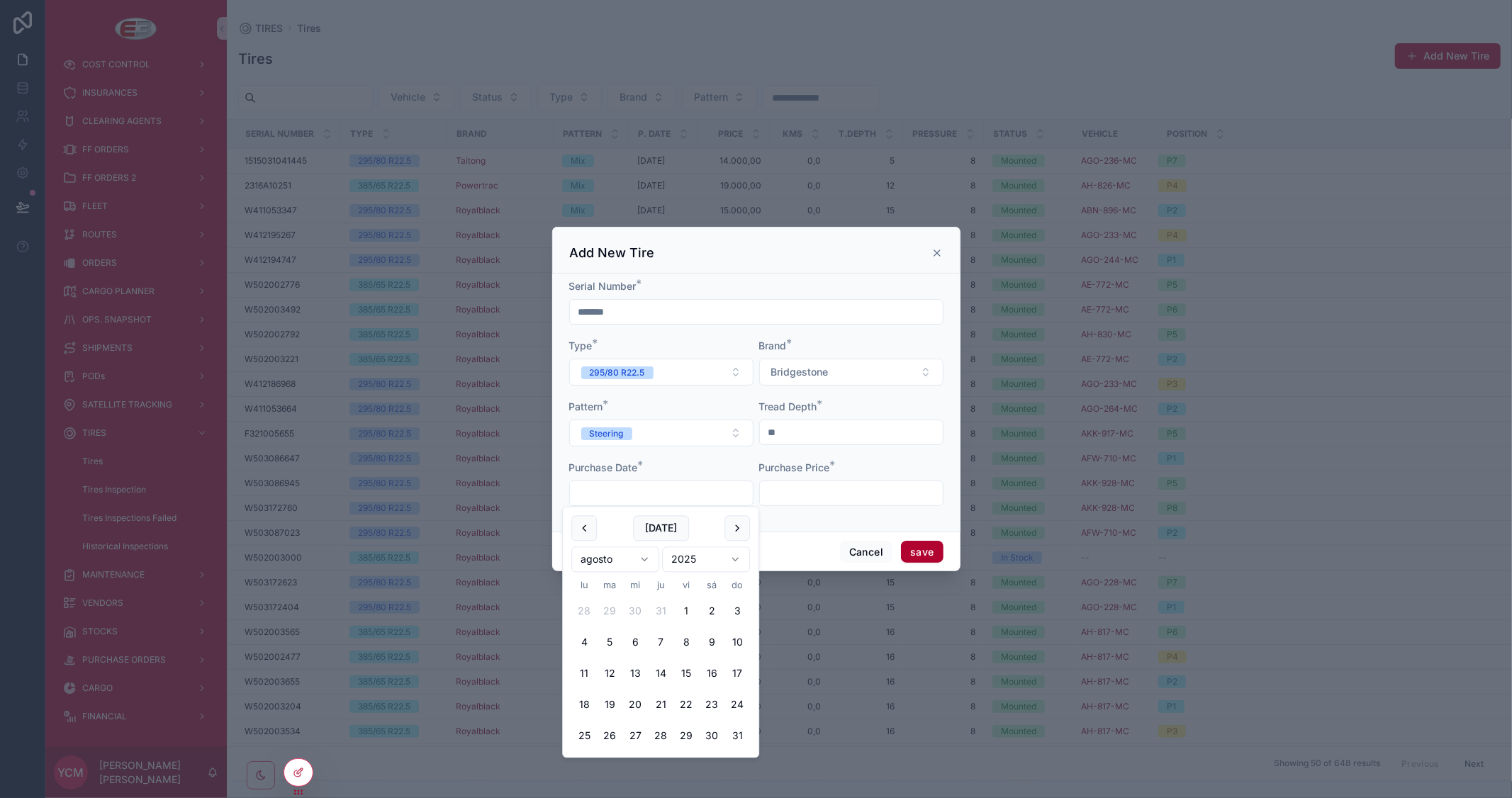
click at [688, 609] on button "1" at bounding box center [686, 612] width 26 height 26
type input "********"
click at [808, 490] on input "scrollable content" at bounding box center [851, 493] width 183 height 19
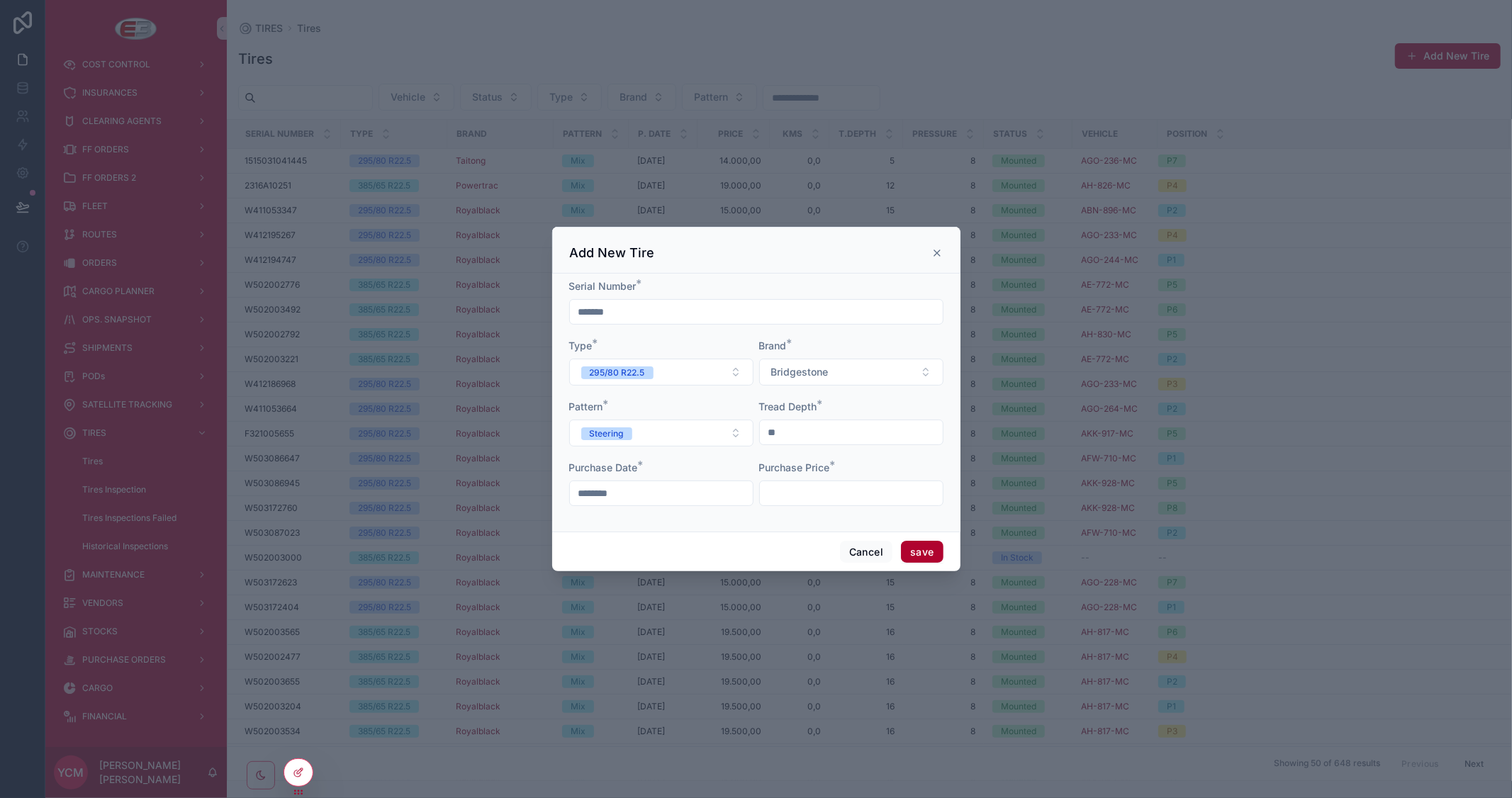
type input "*********"
click at [918, 548] on button "save" at bounding box center [921, 552] width 42 height 23
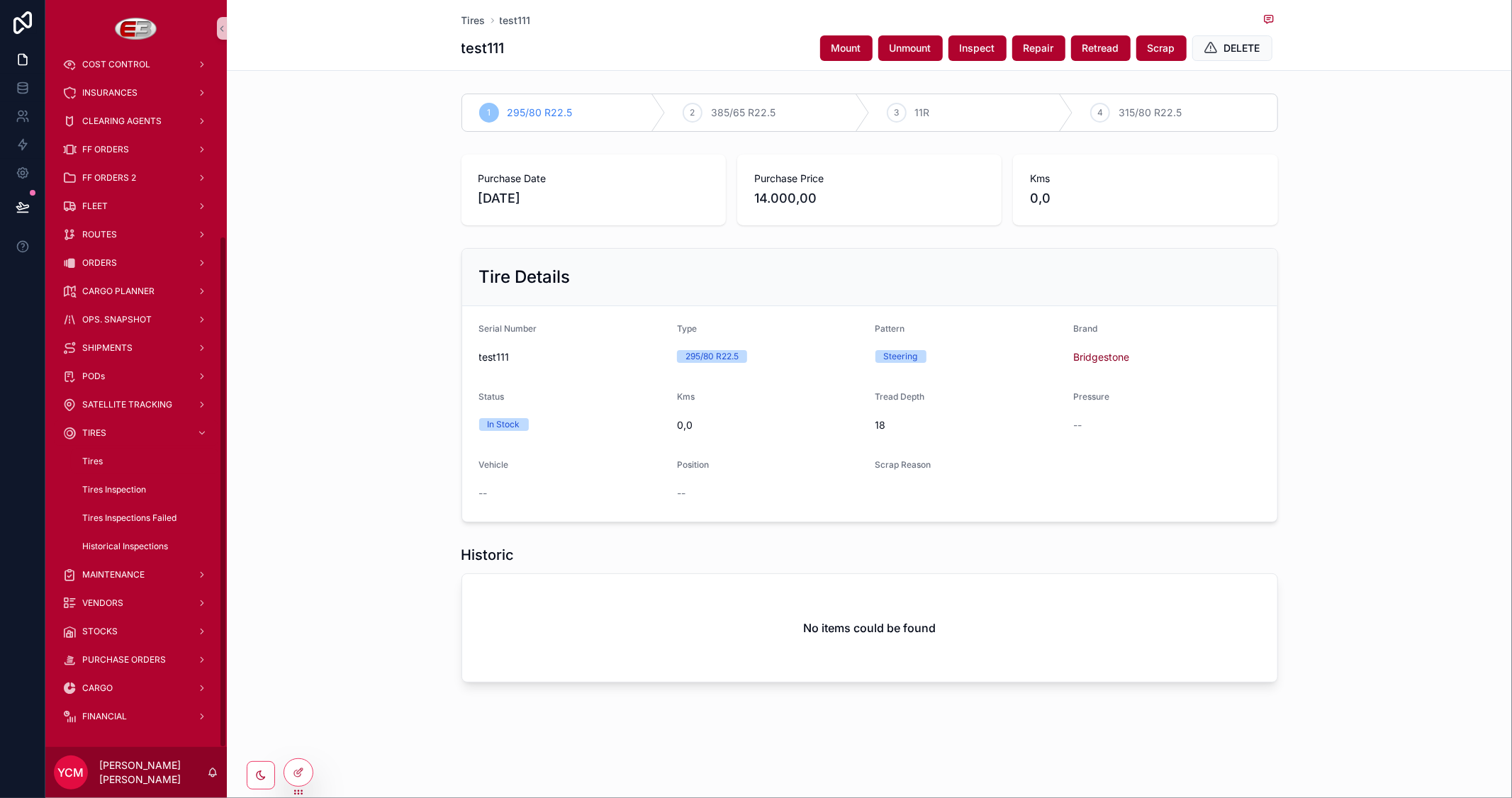
click at [97, 459] on span "Tires" at bounding box center [92, 462] width 20 height 11
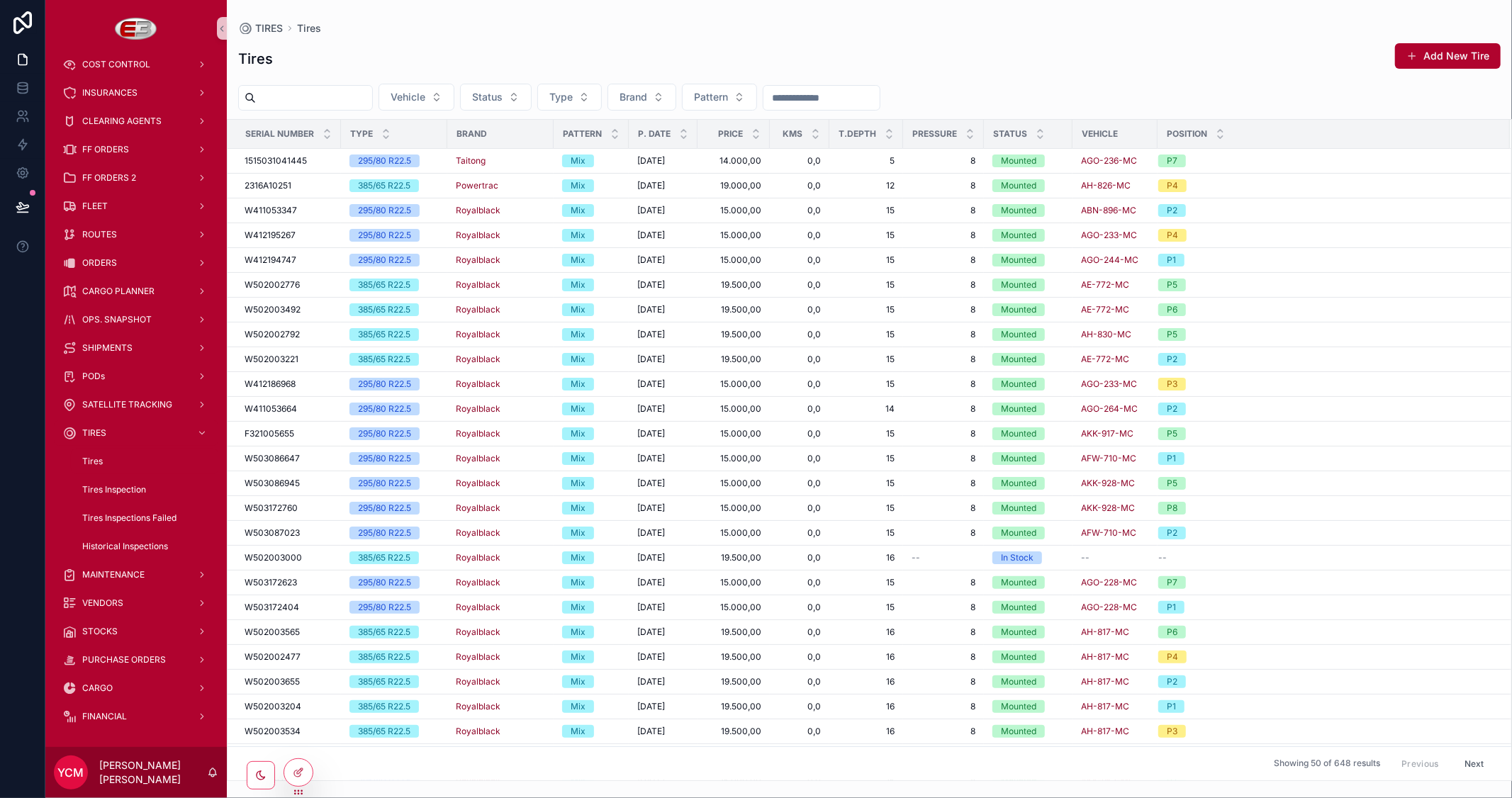
click at [312, 103] on input "scrollable content" at bounding box center [314, 97] width 116 height 19
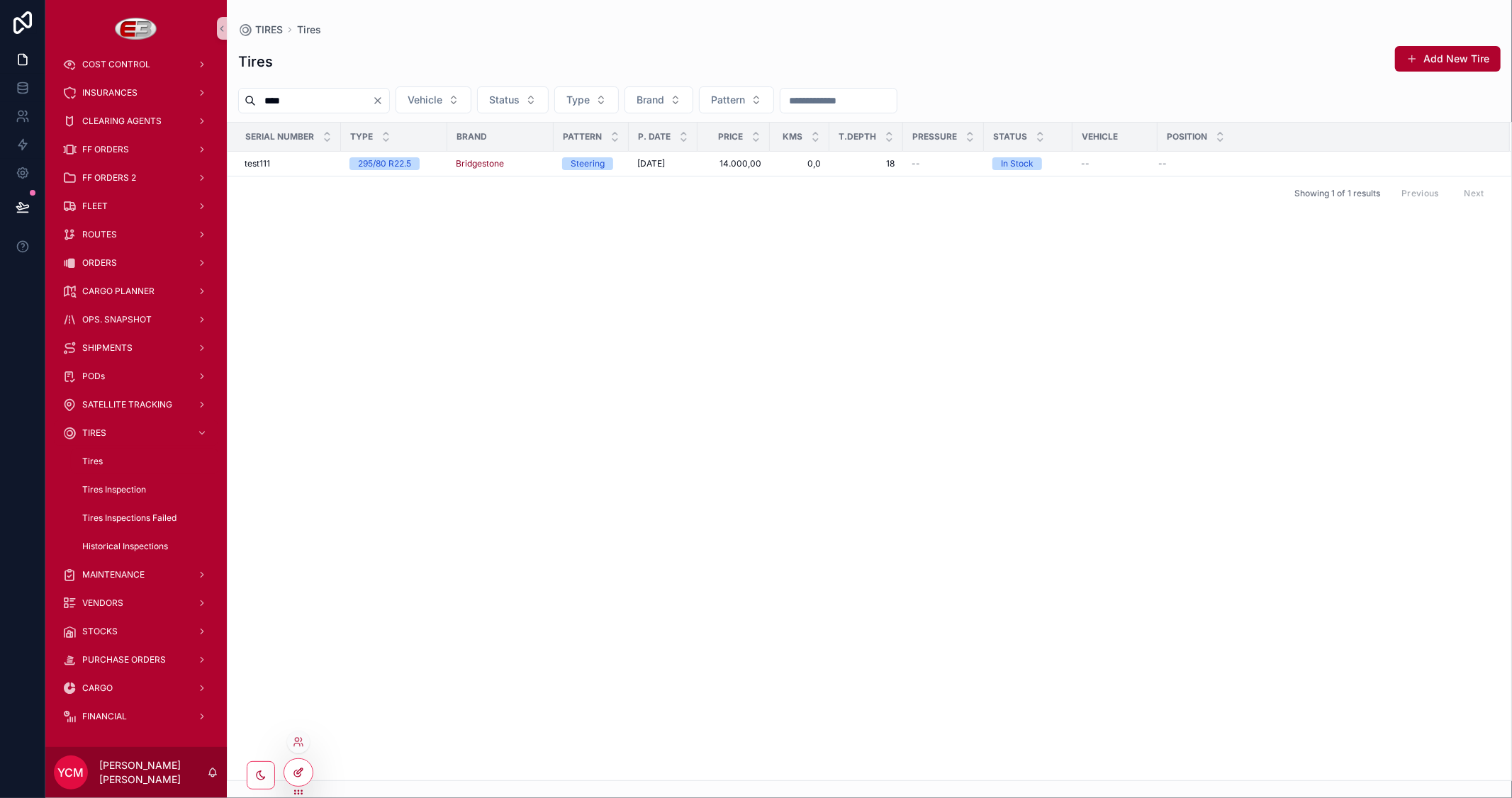
type input "****"
click at [301, 768] on icon at bounding box center [298, 773] width 11 height 11
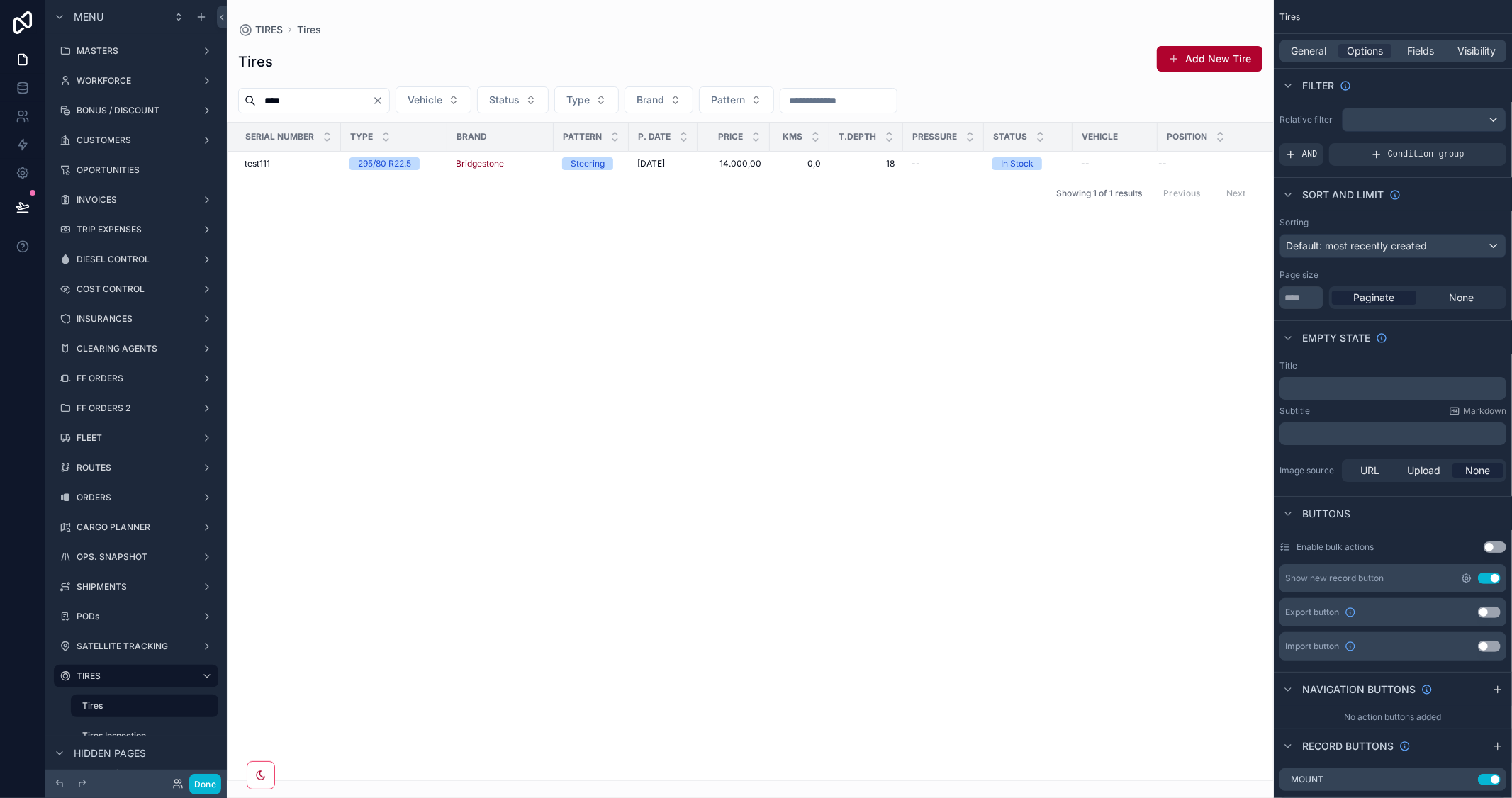
click at [1470, 582] on icon "scrollable content" at bounding box center [1466, 578] width 8 height 8
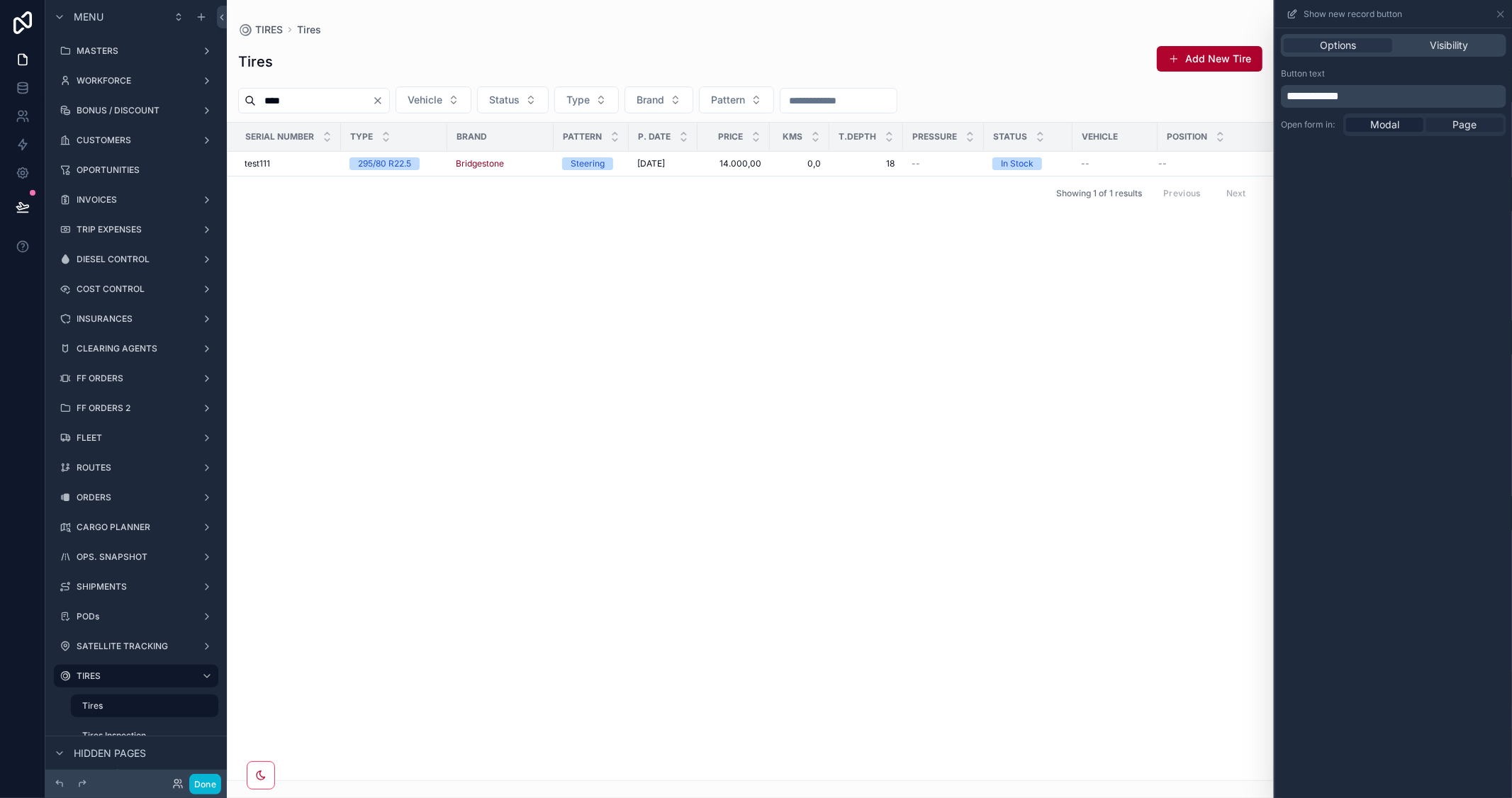
click at [1465, 122] on span "Page" at bounding box center [1465, 124] width 24 height 14
click at [1237, 59] on div "scrollable content" at bounding box center [750, 399] width 1047 height 798
click at [1230, 63] on button "Add New Tire" at bounding box center [1209, 59] width 105 height 26
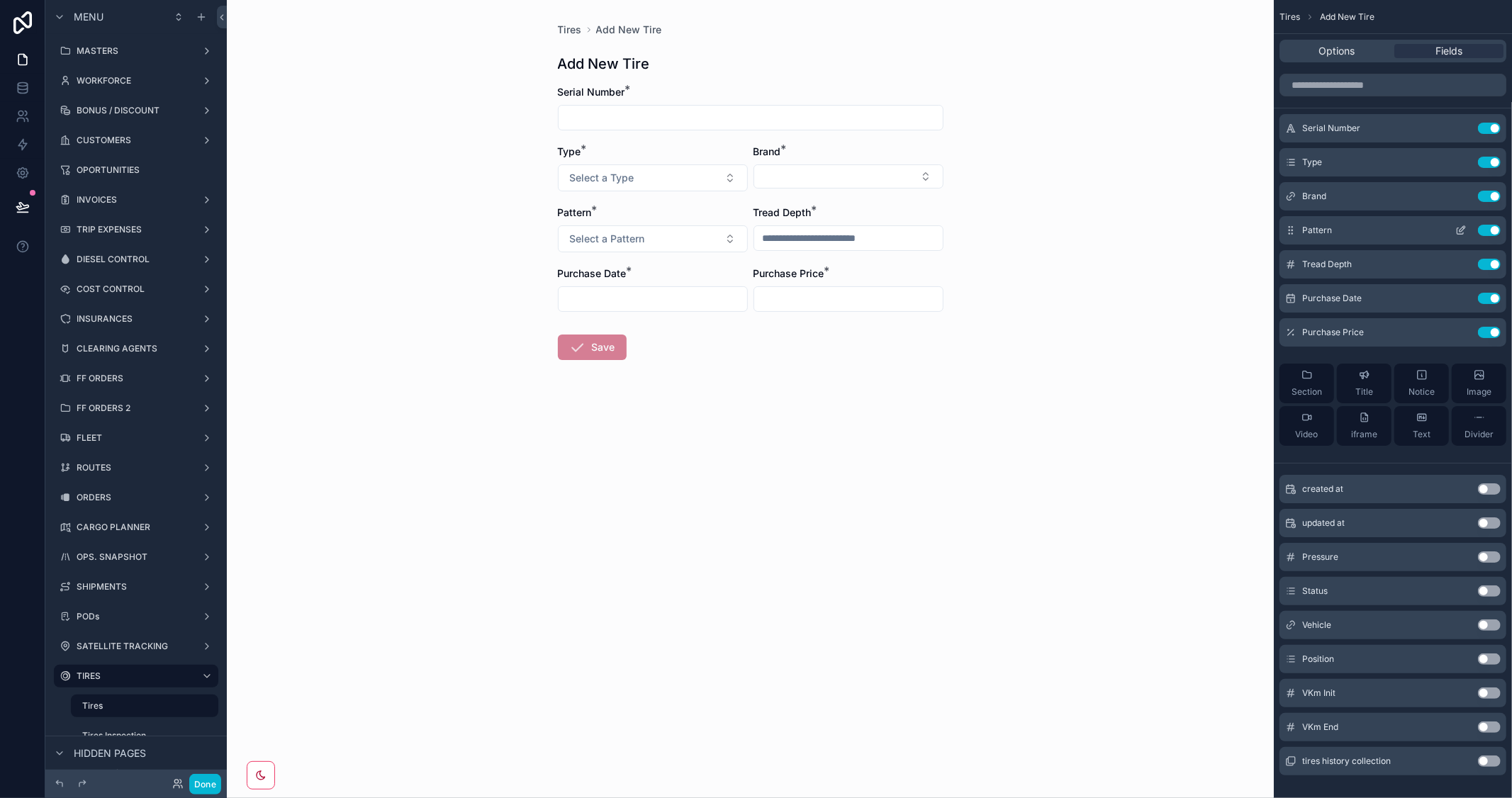
click at [1463, 231] on icon "scrollable content" at bounding box center [1460, 230] width 11 height 11
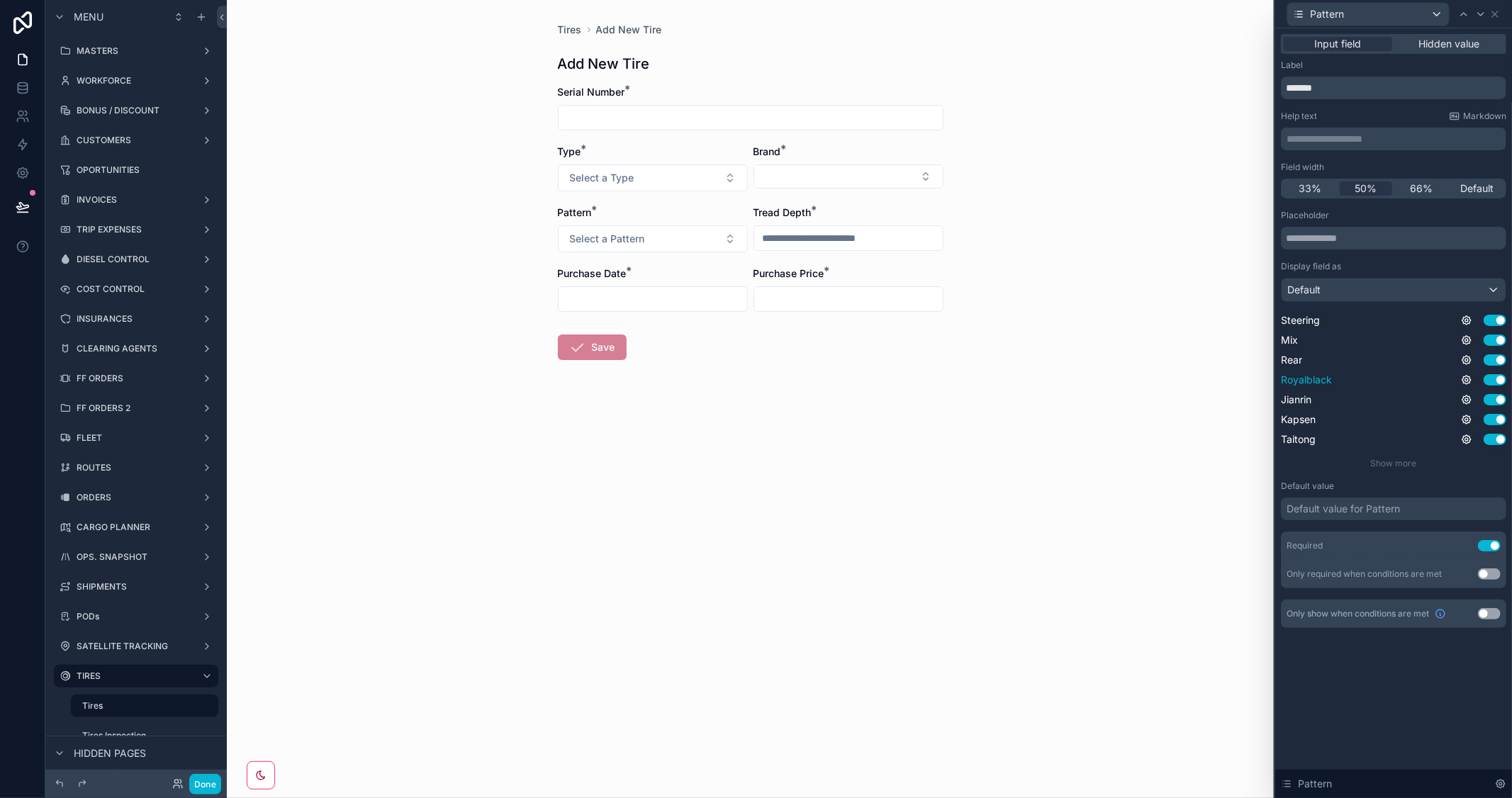
click at [1488, 380] on button "Use setting" at bounding box center [1494, 380] width 23 height 11
click at [1490, 395] on button "Use setting" at bounding box center [1494, 400] width 23 height 11
click at [1490, 414] on div "Use setting" at bounding box center [1482, 419] width 45 height 11
click at [1490, 419] on button "Use setting" at bounding box center [1494, 419] width 23 height 11
click at [1491, 438] on button "Use setting" at bounding box center [1494, 440] width 23 height 11
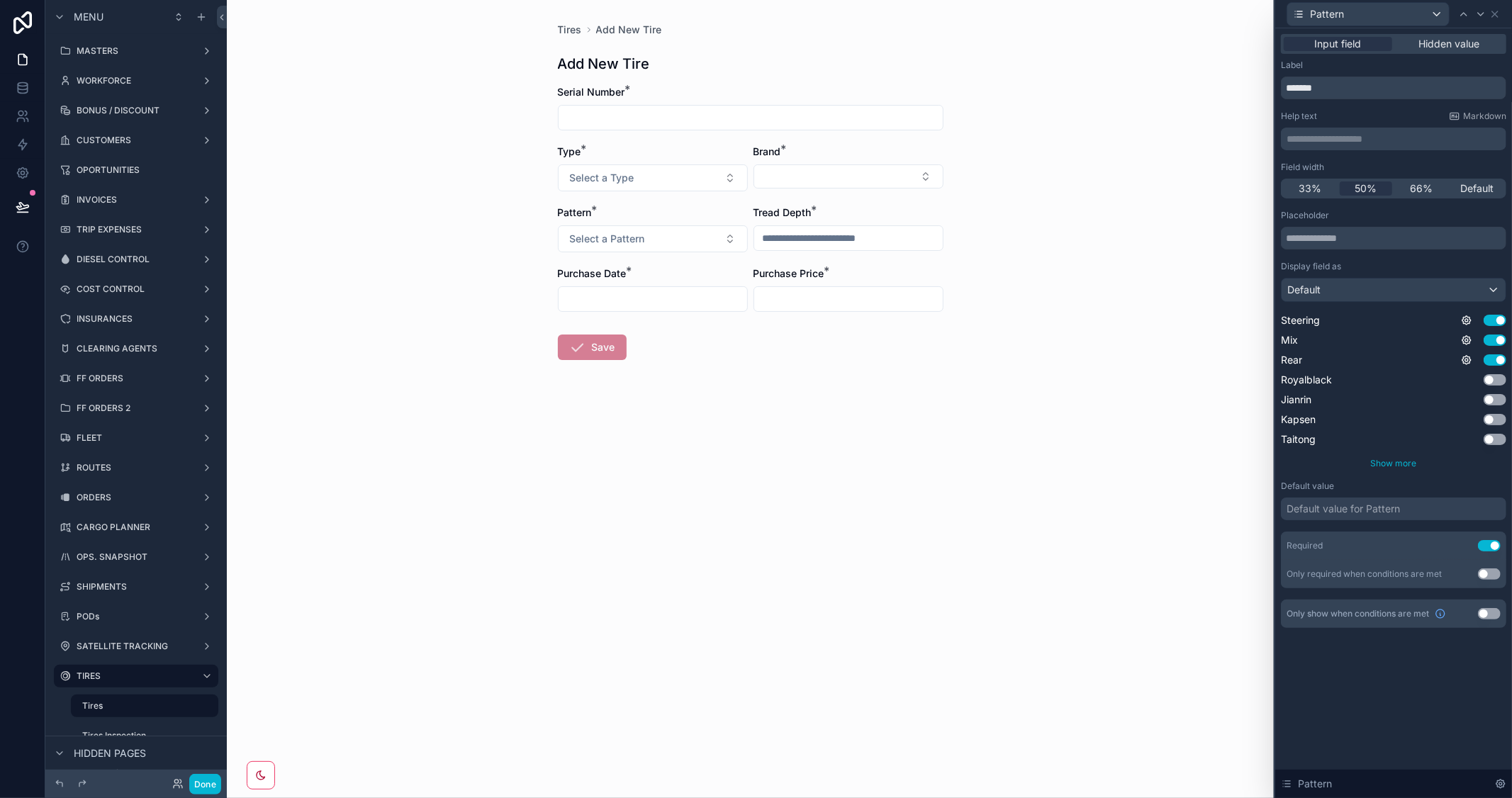
click at [1396, 464] on span "Show more" at bounding box center [1394, 464] width 46 height 11
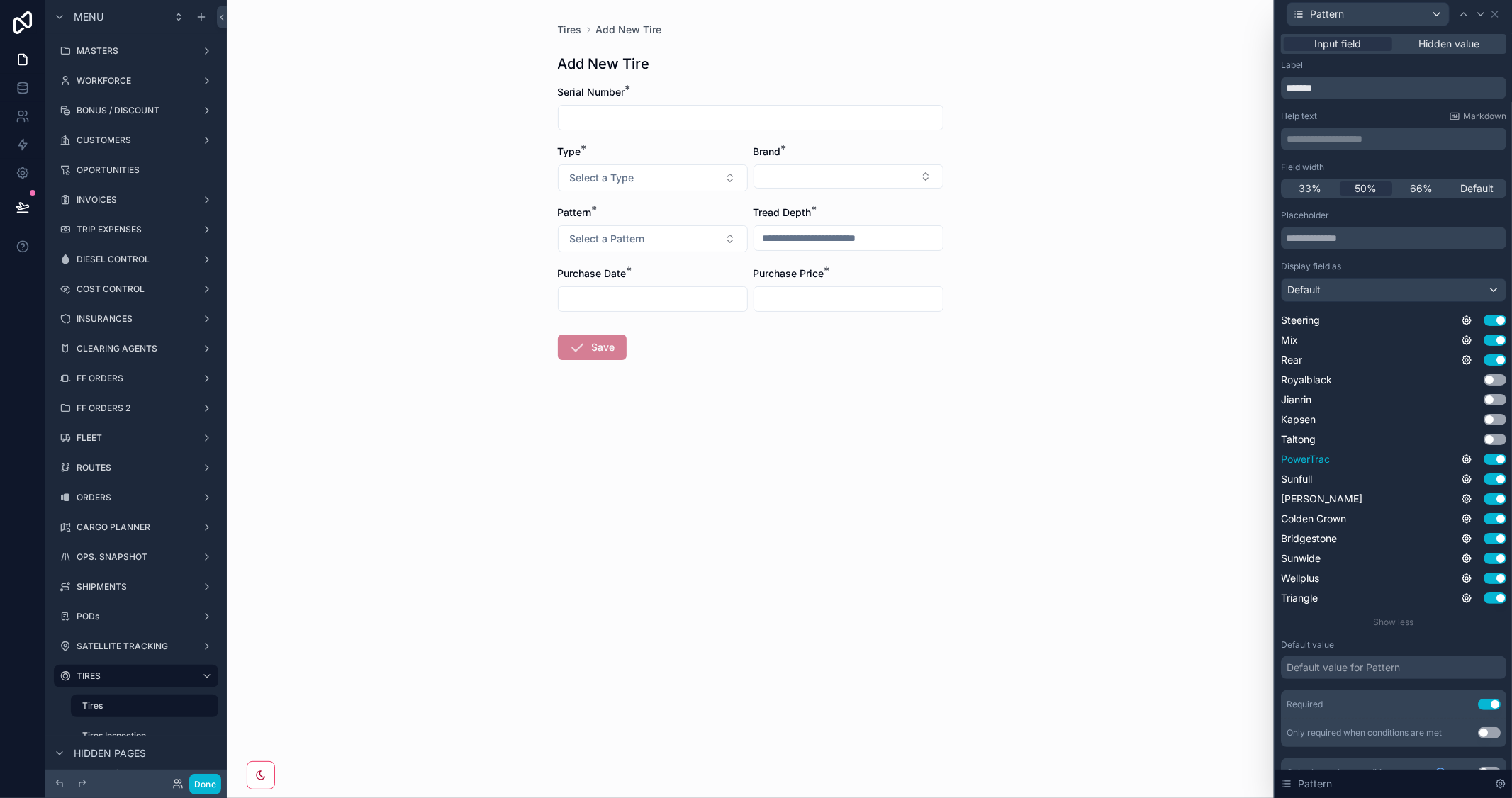
click at [1483, 463] on button "Use setting" at bounding box center [1494, 459] width 23 height 11
click at [1483, 479] on button "Use setting" at bounding box center [1494, 479] width 23 height 11
click at [1483, 497] on button "Use setting" at bounding box center [1494, 499] width 23 height 11
drag, startPoint x: 1478, startPoint y: 515, endPoint x: 1477, endPoint y: 536, distance: 21.0
click at [1483, 516] on button "Use setting" at bounding box center [1494, 519] width 23 height 11
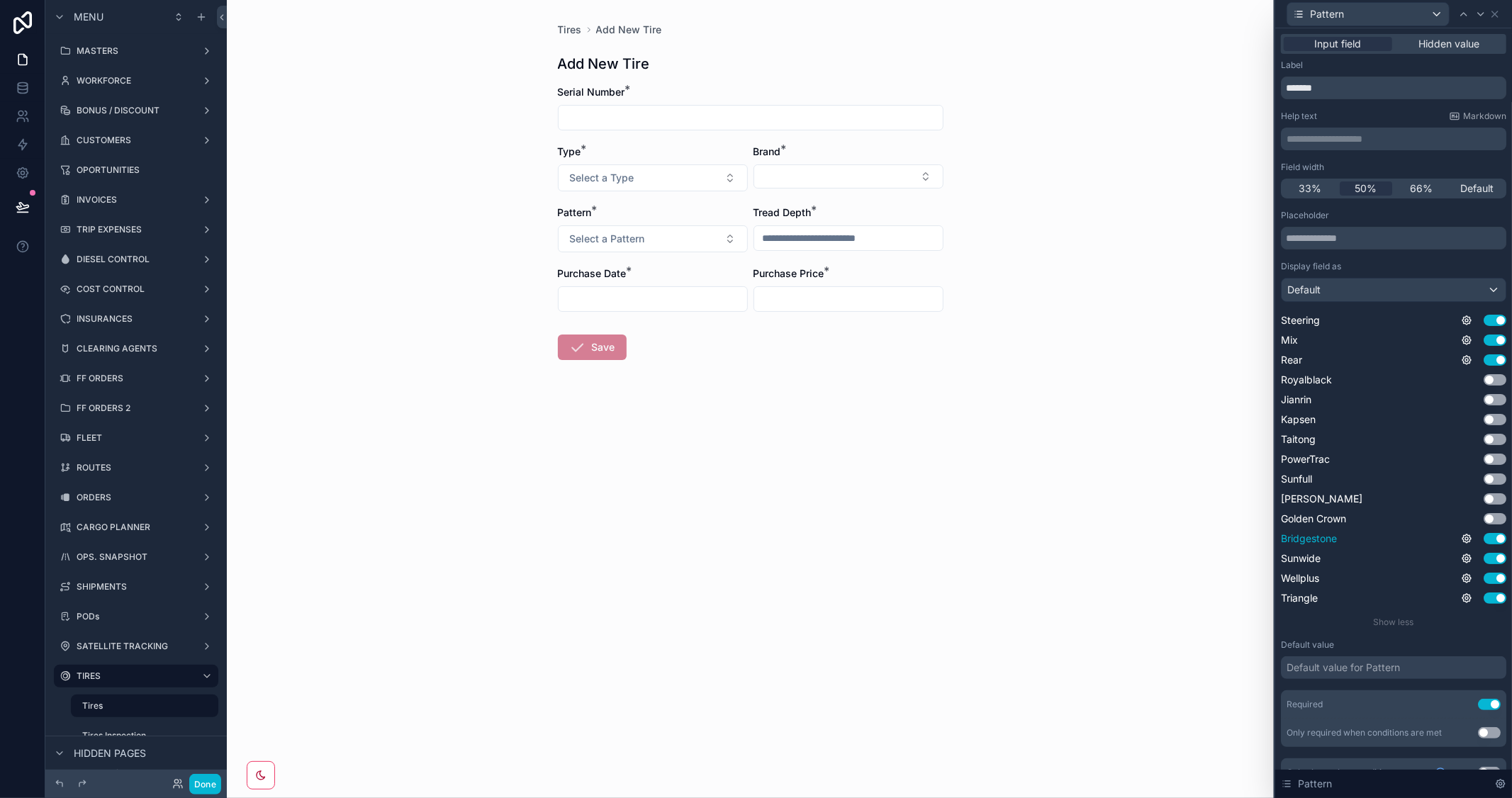
click at [1483, 539] on button "Use setting" at bounding box center [1494, 538] width 23 height 11
click at [1483, 558] on button "Use setting" at bounding box center [1494, 559] width 23 height 11
click at [1483, 578] on button "Use setting" at bounding box center [1494, 578] width 23 height 11
click at [1483, 596] on button "Use setting" at bounding box center [1494, 598] width 23 height 11
click at [1469, 627] on div "Show less" at bounding box center [1393, 623] width 225 height 11
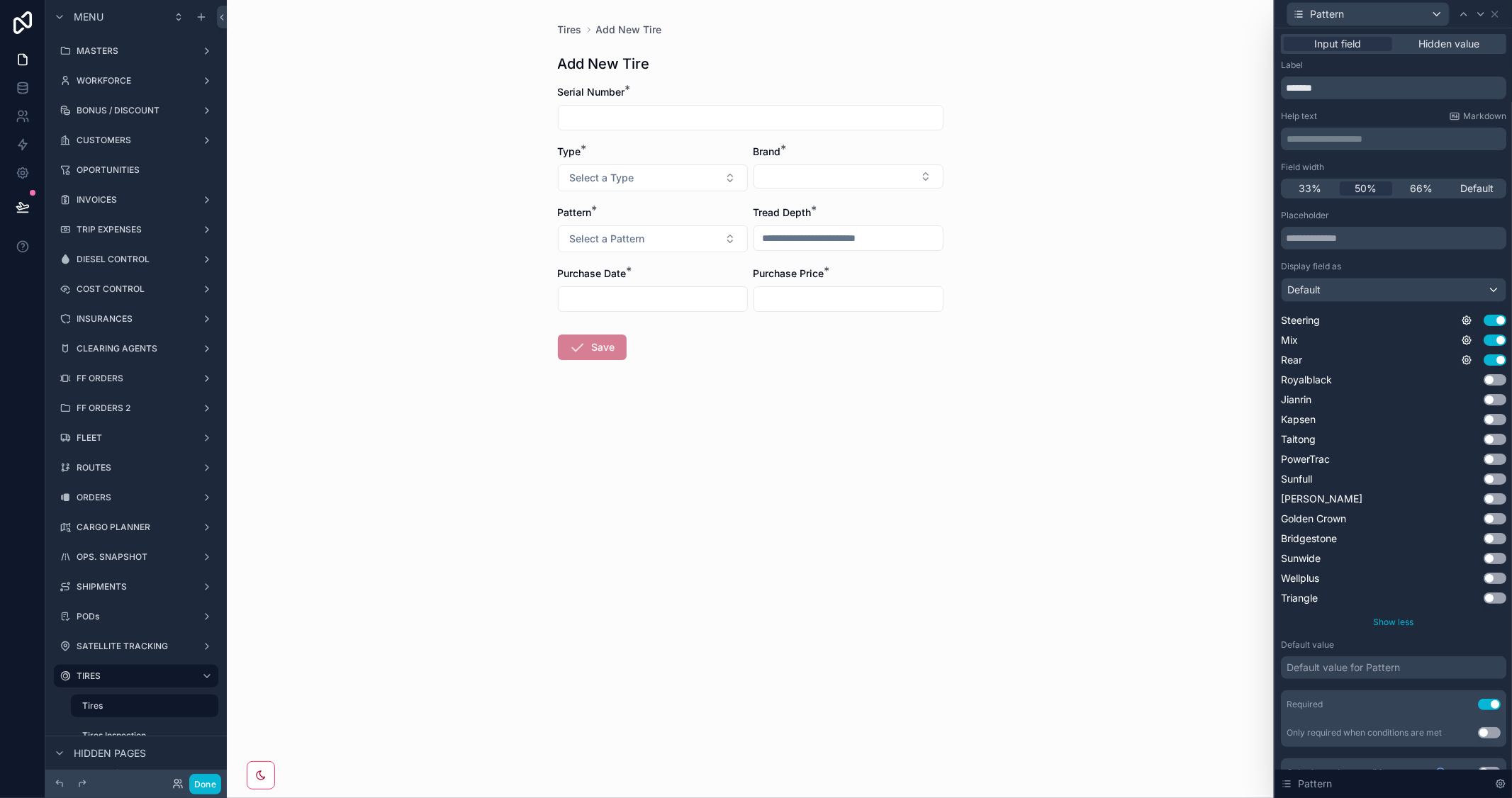
click at [1405, 624] on span "Show less" at bounding box center [1394, 623] width 41 height 11
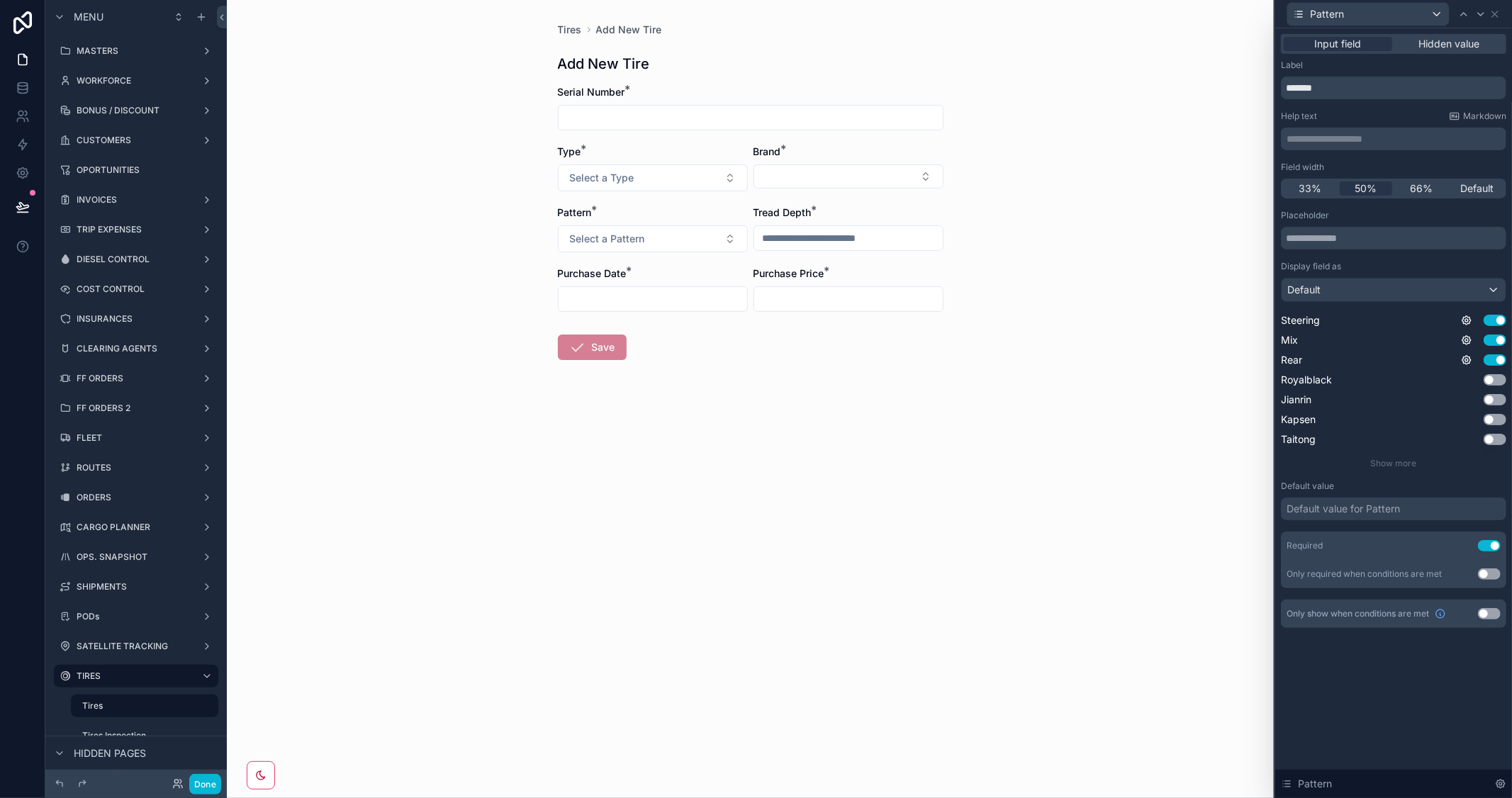
click at [933, 494] on div "Tires Add New Tire Add New Tire Serial Number * Type * Select a Type Brand * Pa…" at bounding box center [750, 399] width 1047 height 798
click at [727, 236] on button "Select a Pattern" at bounding box center [653, 238] width 190 height 27
click at [967, 485] on div "Tires Add New Tire Add New Tire Serial Number * Type * Select a Type Brand * Pa…" at bounding box center [750, 399] width 1047 height 798
click at [1498, 12] on icon at bounding box center [1494, 14] width 11 height 11
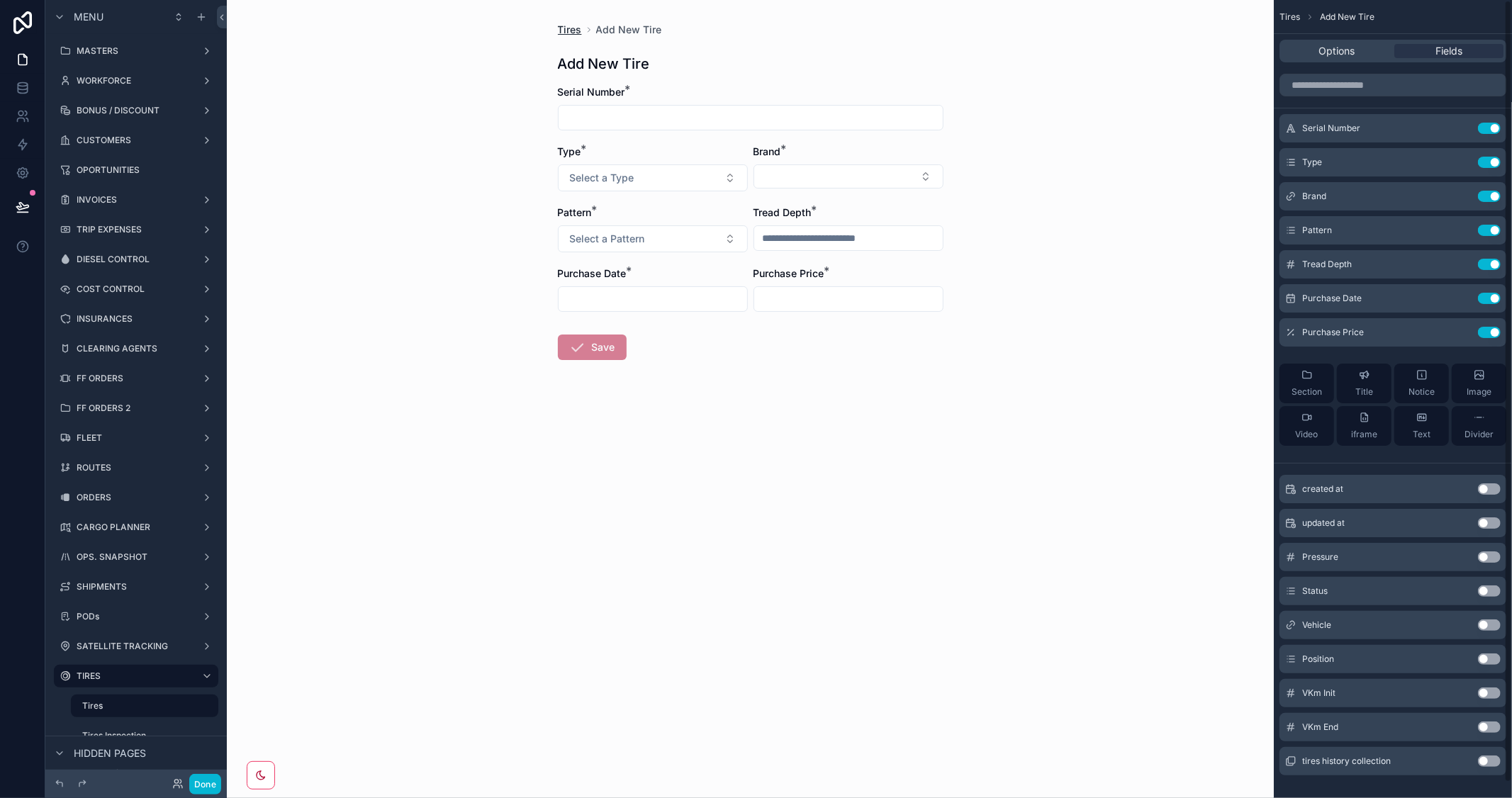
click at [565, 31] on span "Tires" at bounding box center [570, 30] width 24 height 14
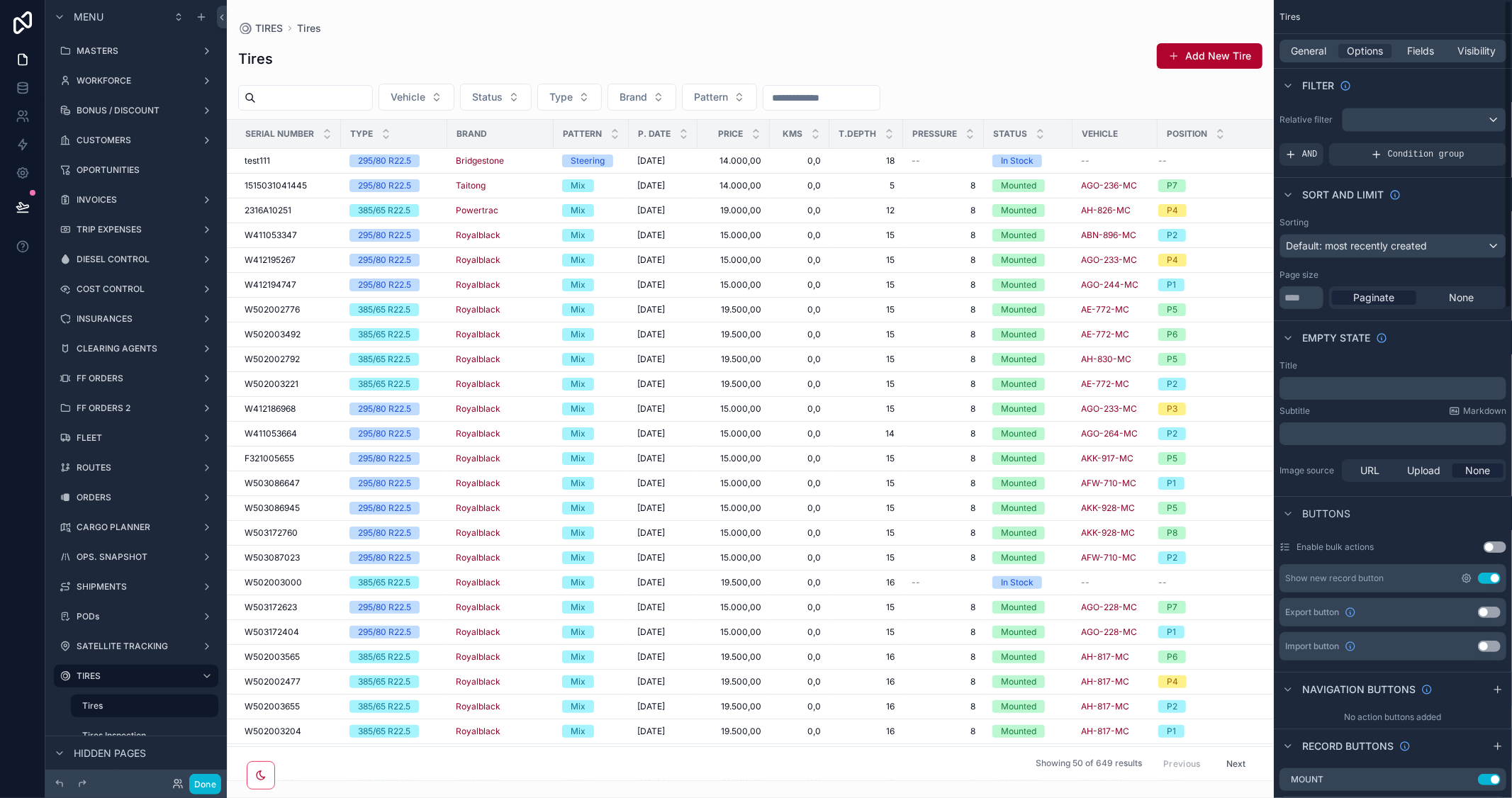
click at [1465, 578] on icon "scrollable content" at bounding box center [1466, 578] width 3 height 3
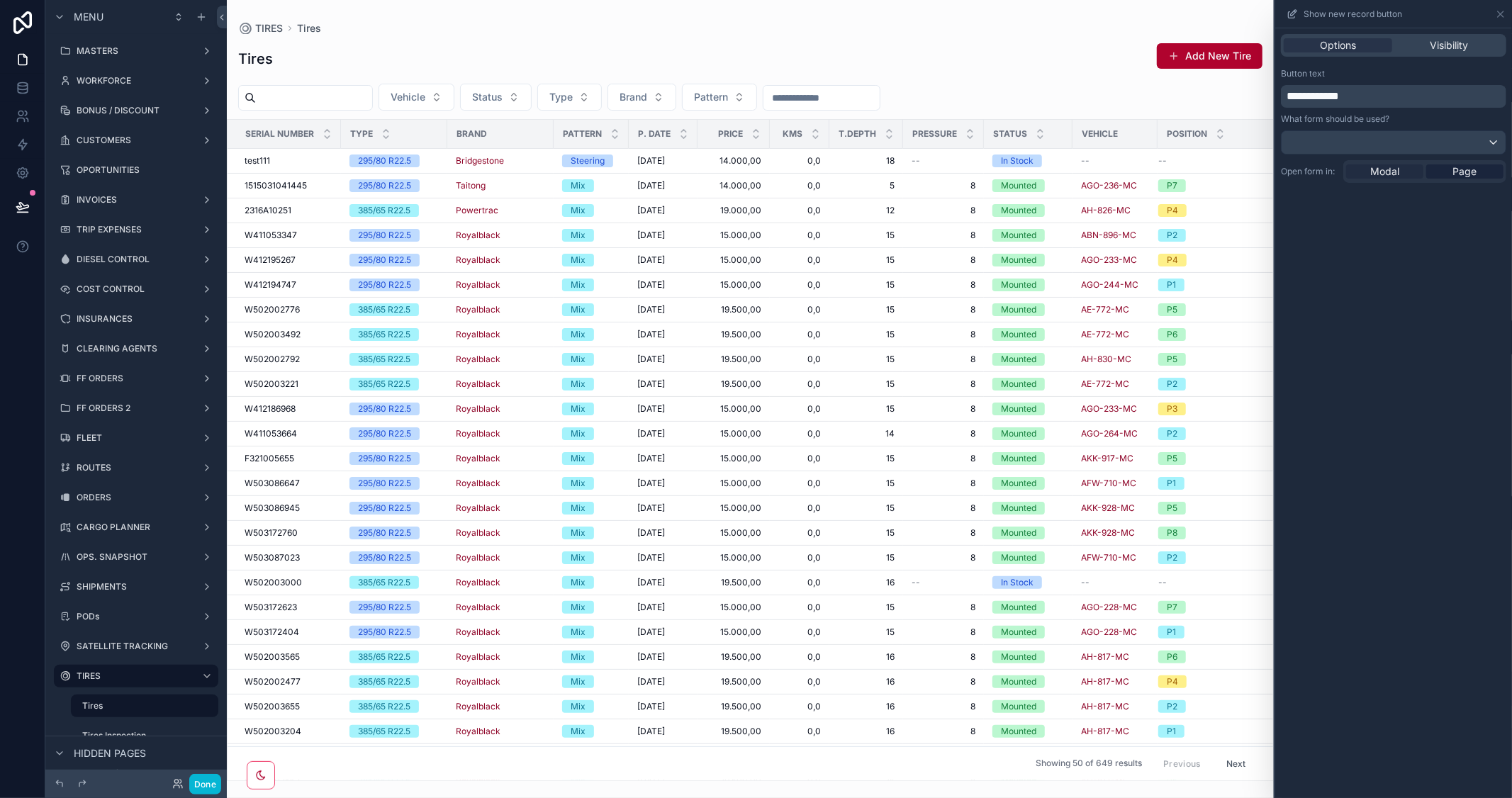
click at [1389, 170] on span "Modal" at bounding box center [1384, 171] width 29 height 14
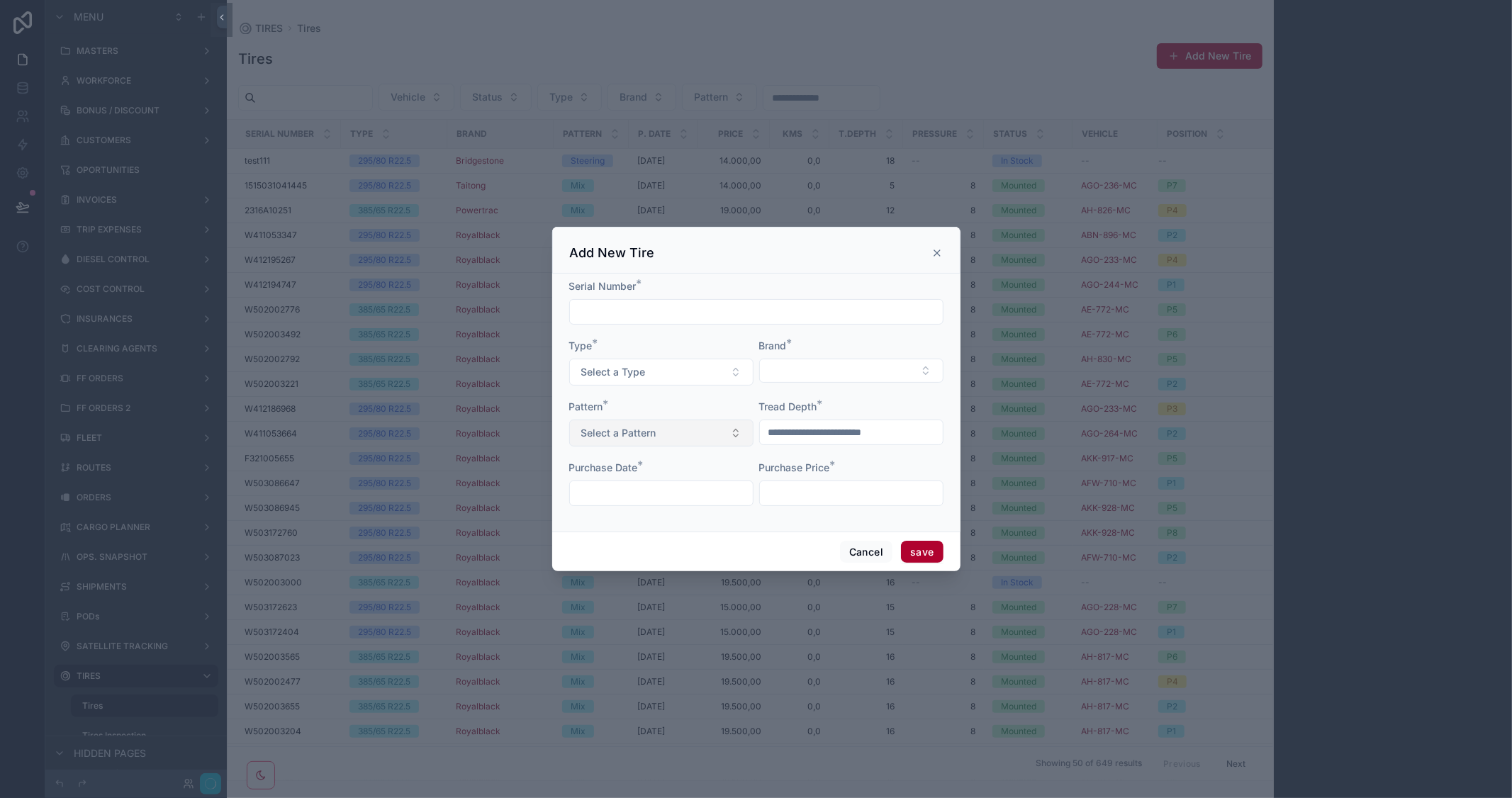
click at [732, 438] on button "Select a Pattern" at bounding box center [661, 432] width 185 height 27
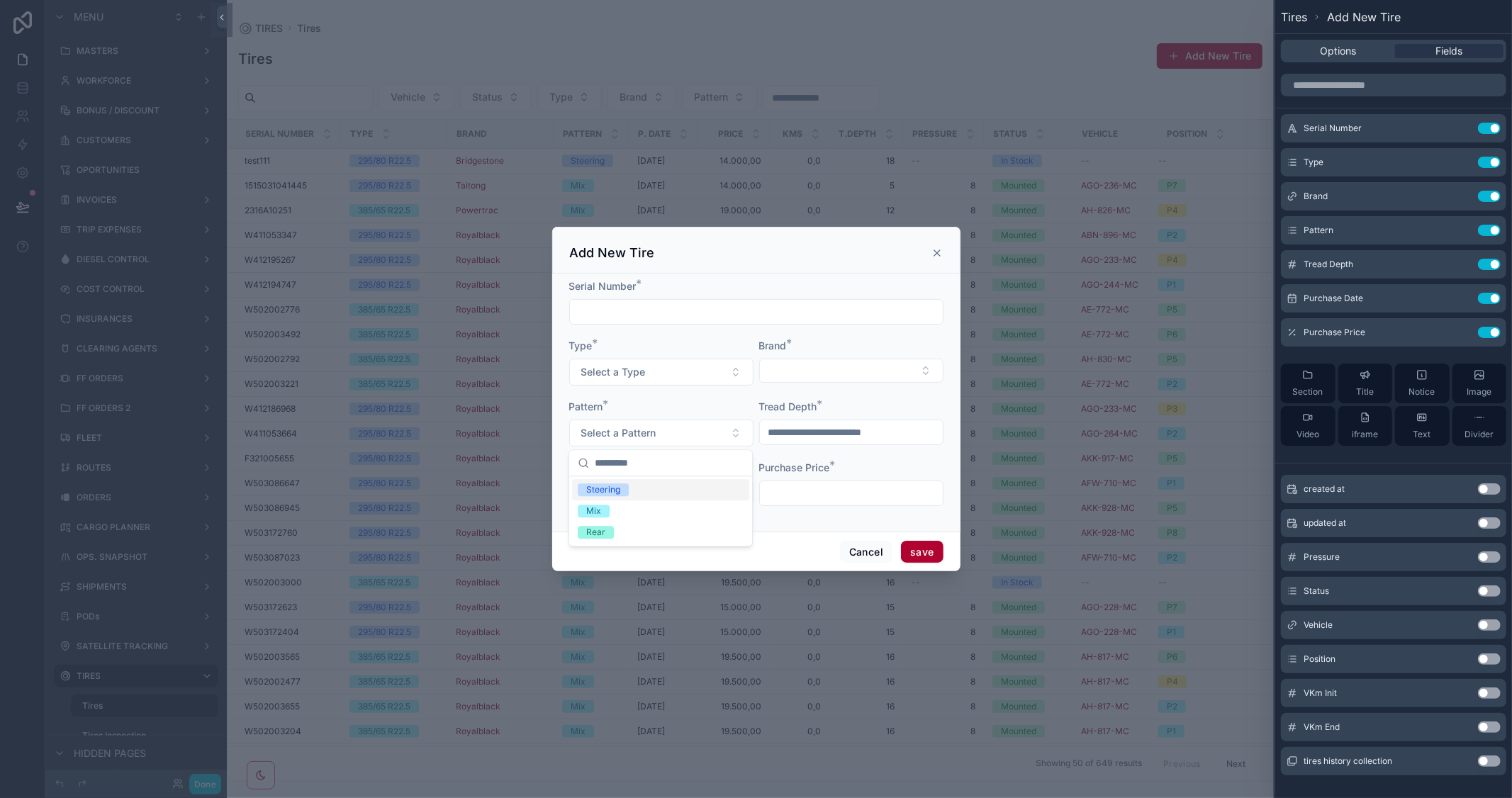
click at [938, 250] on icon "scrollable content" at bounding box center [937, 253] width 6 height 6
click at [873, 56] on div "Tires Add New Tire" at bounding box center [750, 58] width 1024 height 32
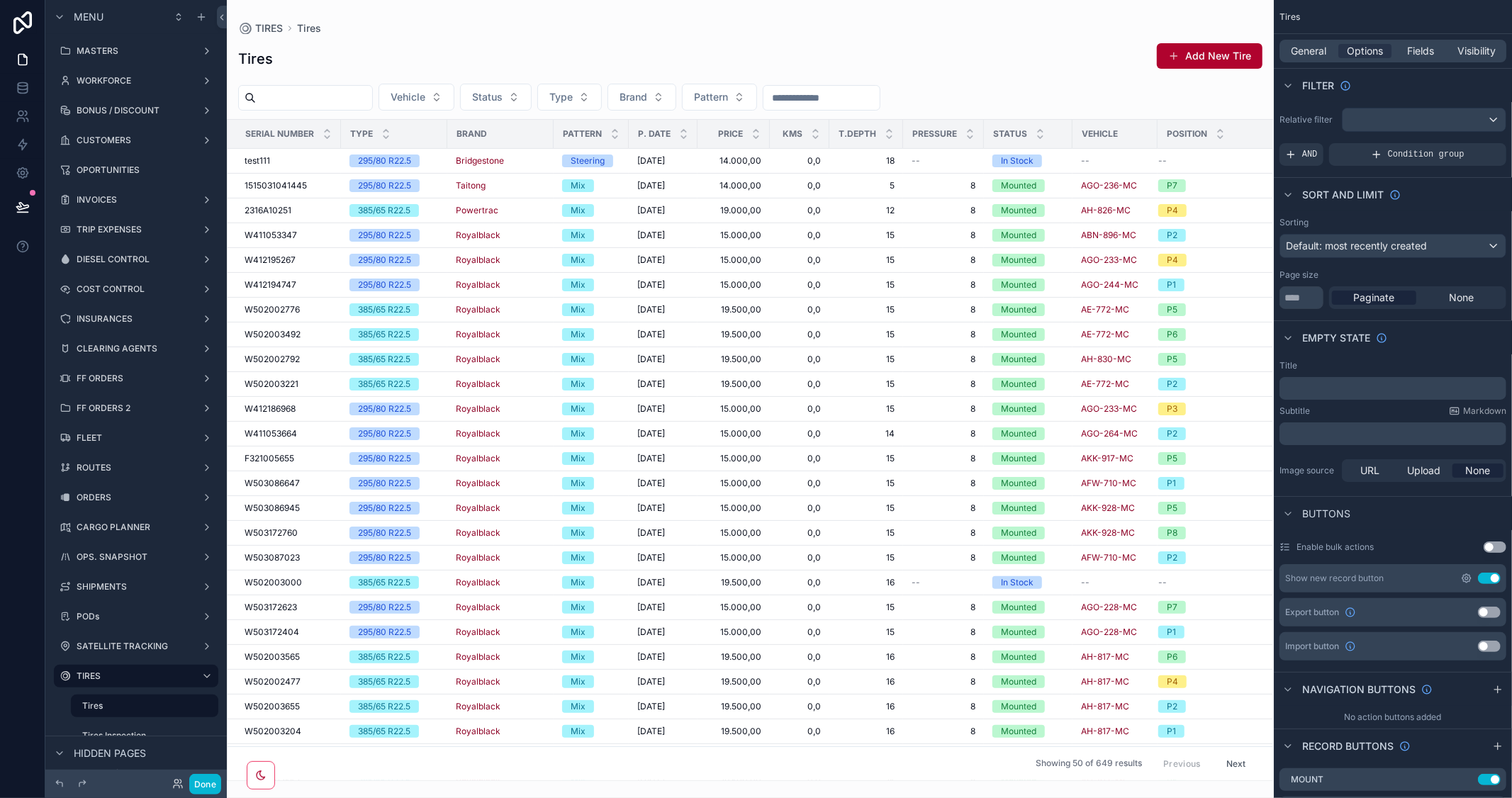
click at [1467, 578] on icon "scrollable content" at bounding box center [1466, 578] width 11 height 11
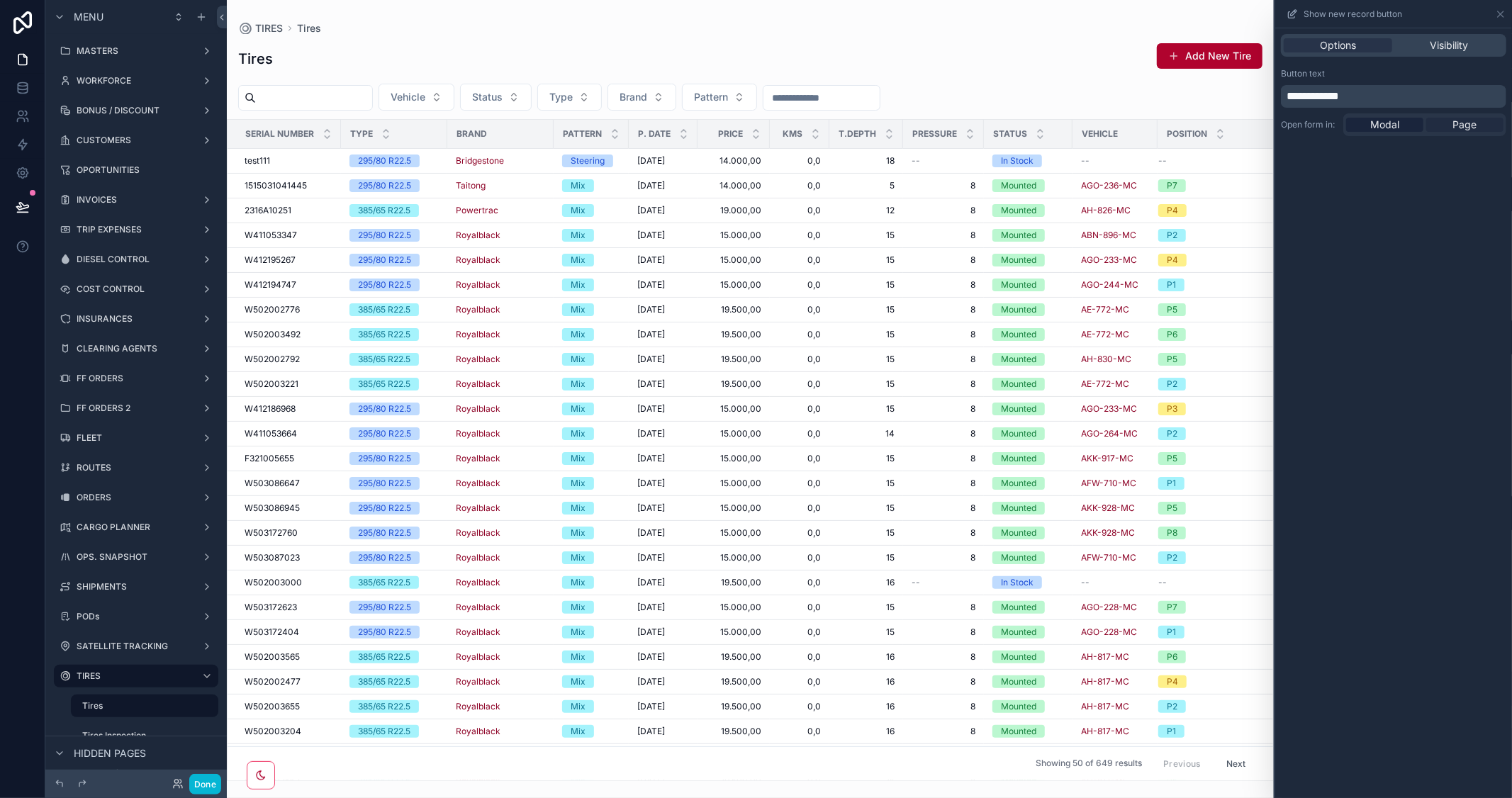
click at [1462, 122] on span "Page" at bounding box center [1465, 124] width 24 height 14
click at [1222, 58] on button "Add New Tire" at bounding box center [1209, 56] width 105 height 26
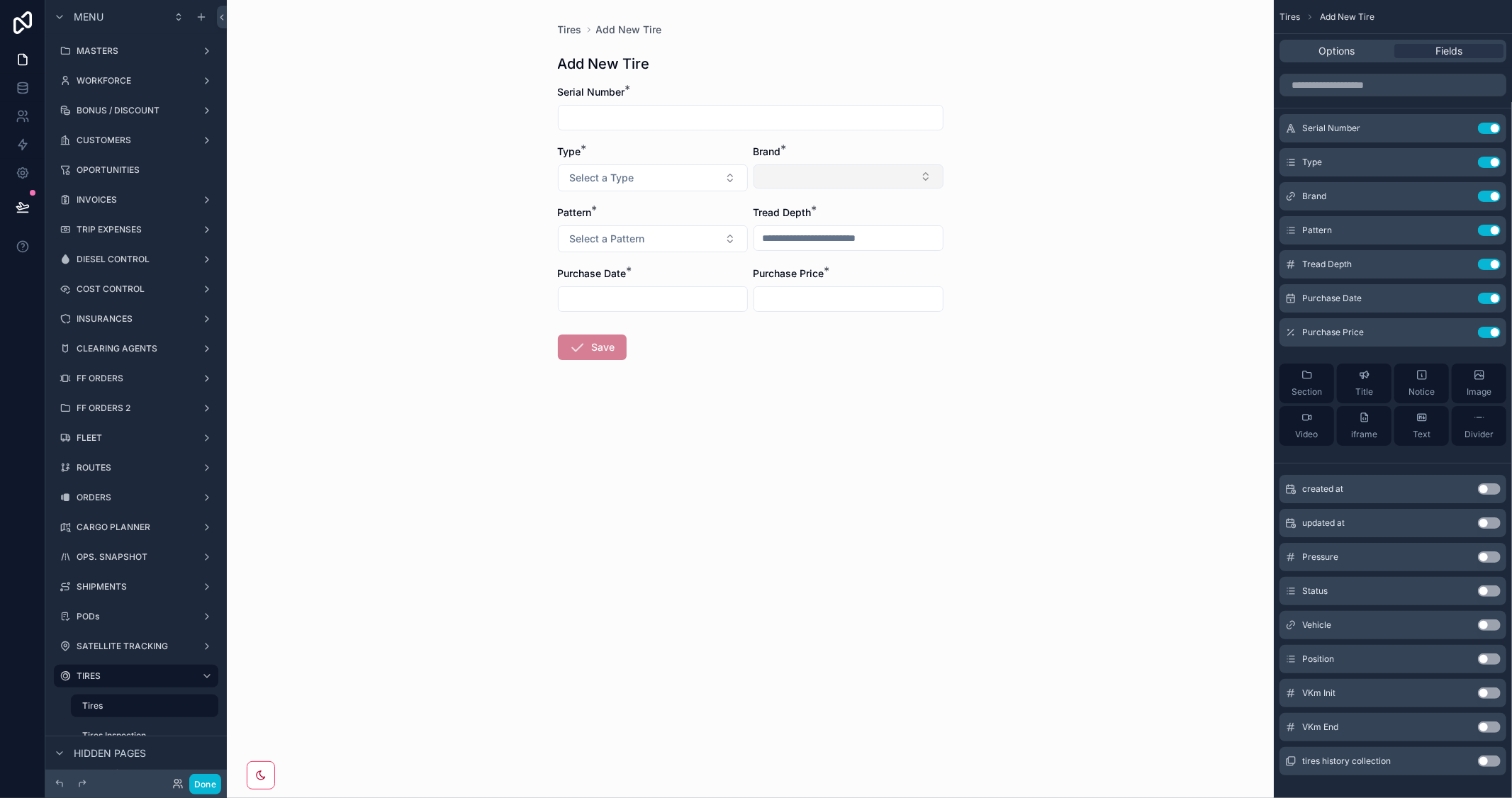
click at [917, 174] on button "Select Button" at bounding box center [848, 176] width 190 height 24
click at [1109, 345] on div "Tires Add New Tire Add New Tire Serial Number * Type * Select a Type Brand * Pa…" at bounding box center [750, 399] width 1047 height 798
click at [1463, 192] on icon "scrollable content" at bounding box center [1462, 195] width 6 height 6
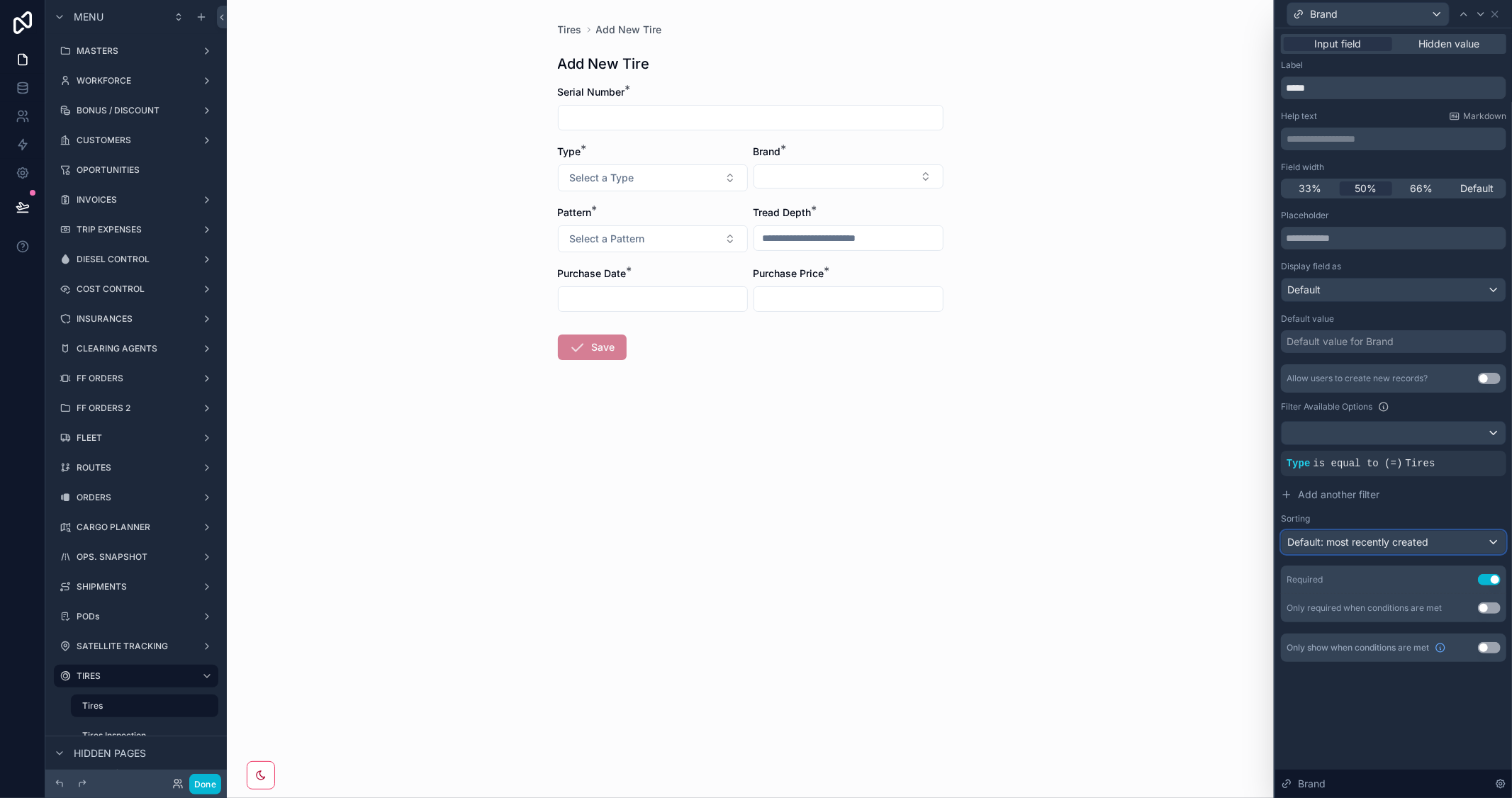
click at [1496, 541] on div "Default: most recently created" at bounding box center [1393, 542] width 224 height 23
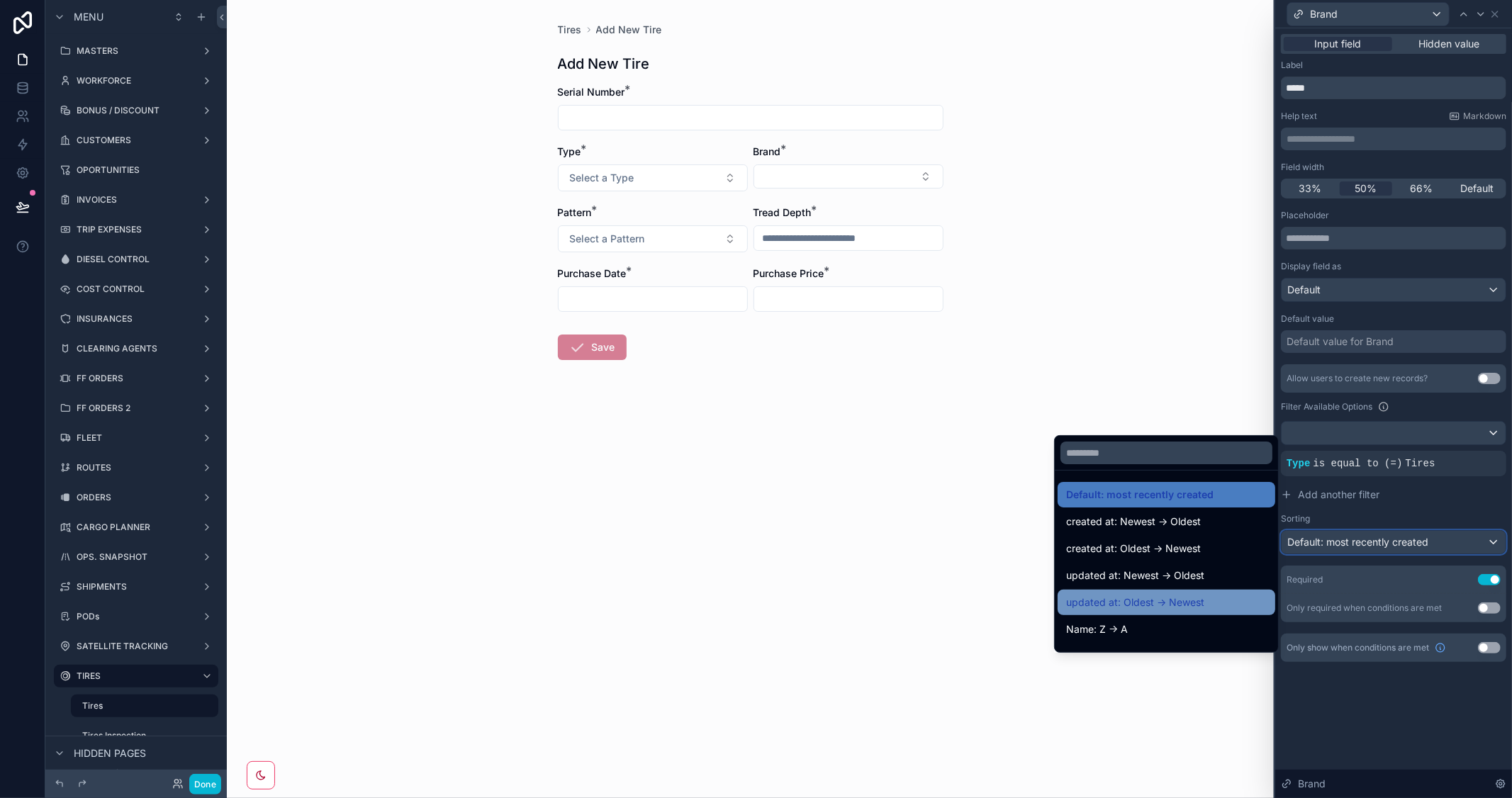
scroll to position [74, 0]
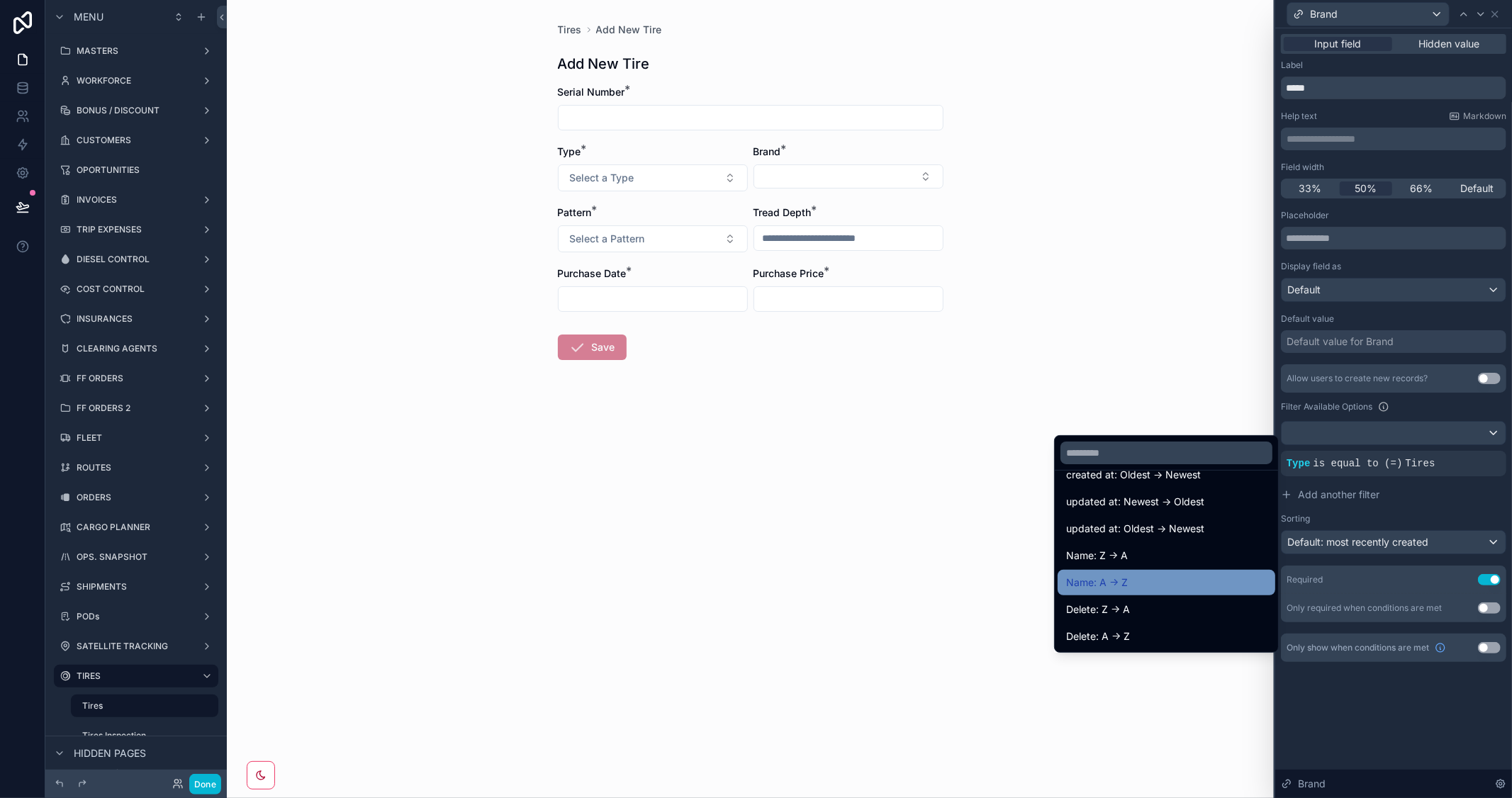
click at [1162, 582] on div "Name: A -> Z" at bounding box center [1166, 583] width 200 height 17
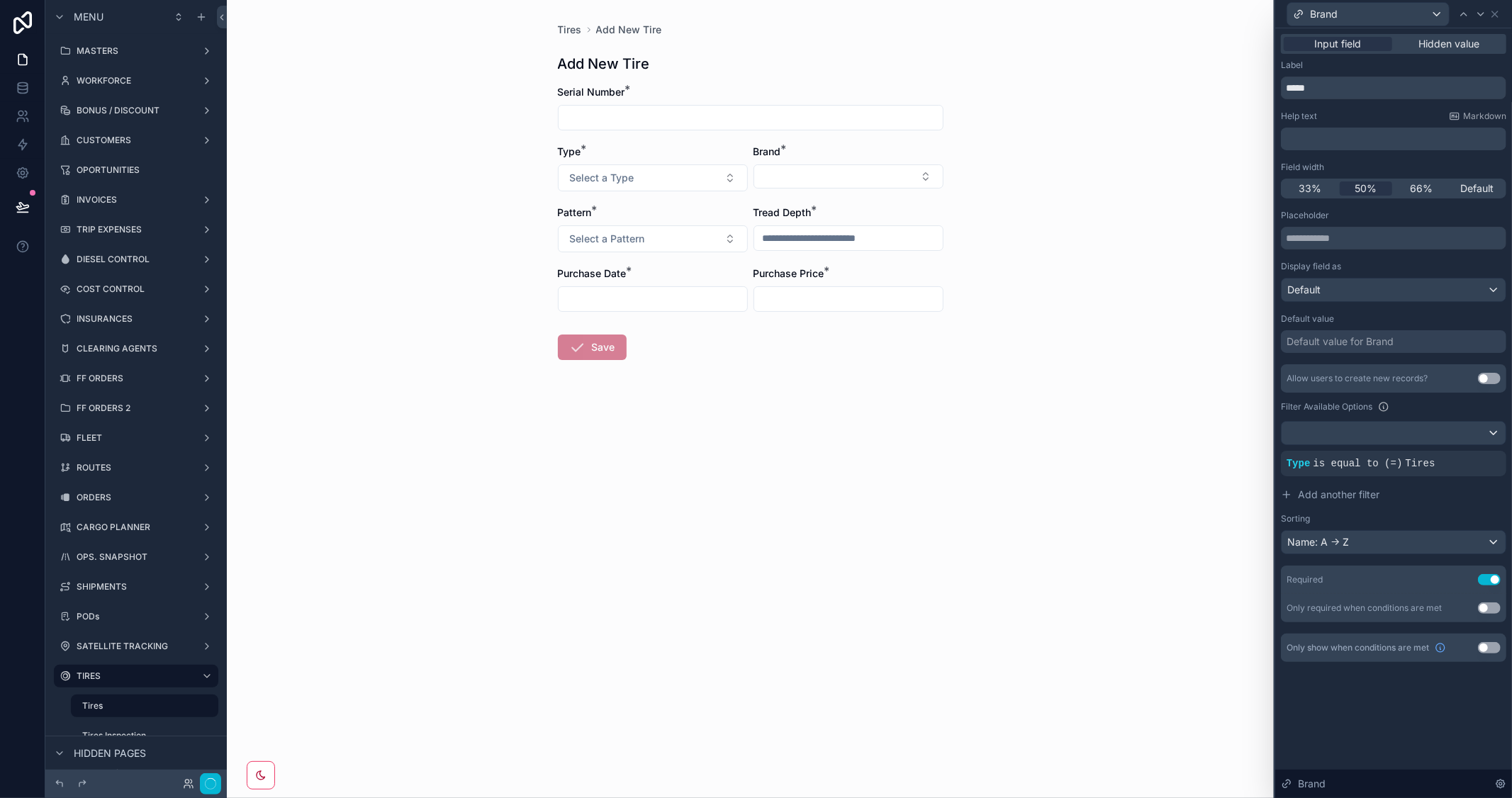
click at [906, 528] on div "Tires Add New Tire Add New Tire Serial Number * Type * Select a Type Brand * Pa…" at bounding box center [750, 399] width 1047 height 798
click at [866, 182] on button "Select Button" at bounding box center [848, 176] width 190 height 24
click at [1078, 220] on div "Tires Add New Tire Add New Tire Serial Number * Type * Select a Type Brand * Pa…" at bounding box center [750, 399] width 1047 height 798
click at [569, 26] on span "Tires" at bounding box center [570, 30] width 24 height 14
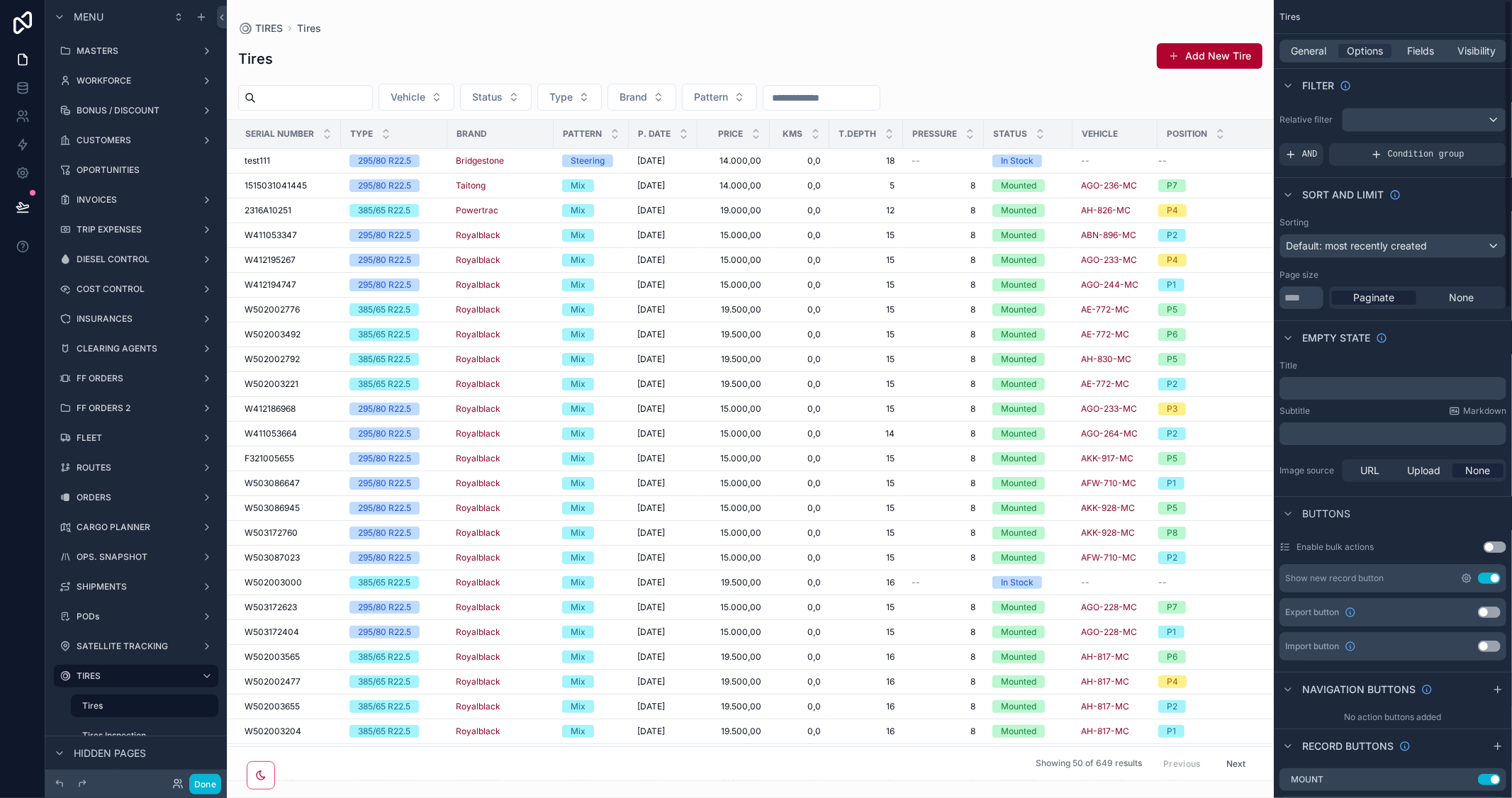
click at [1461, 577] on icon "scrollable content" at bounding box center [1466, 578] width 11 height 11
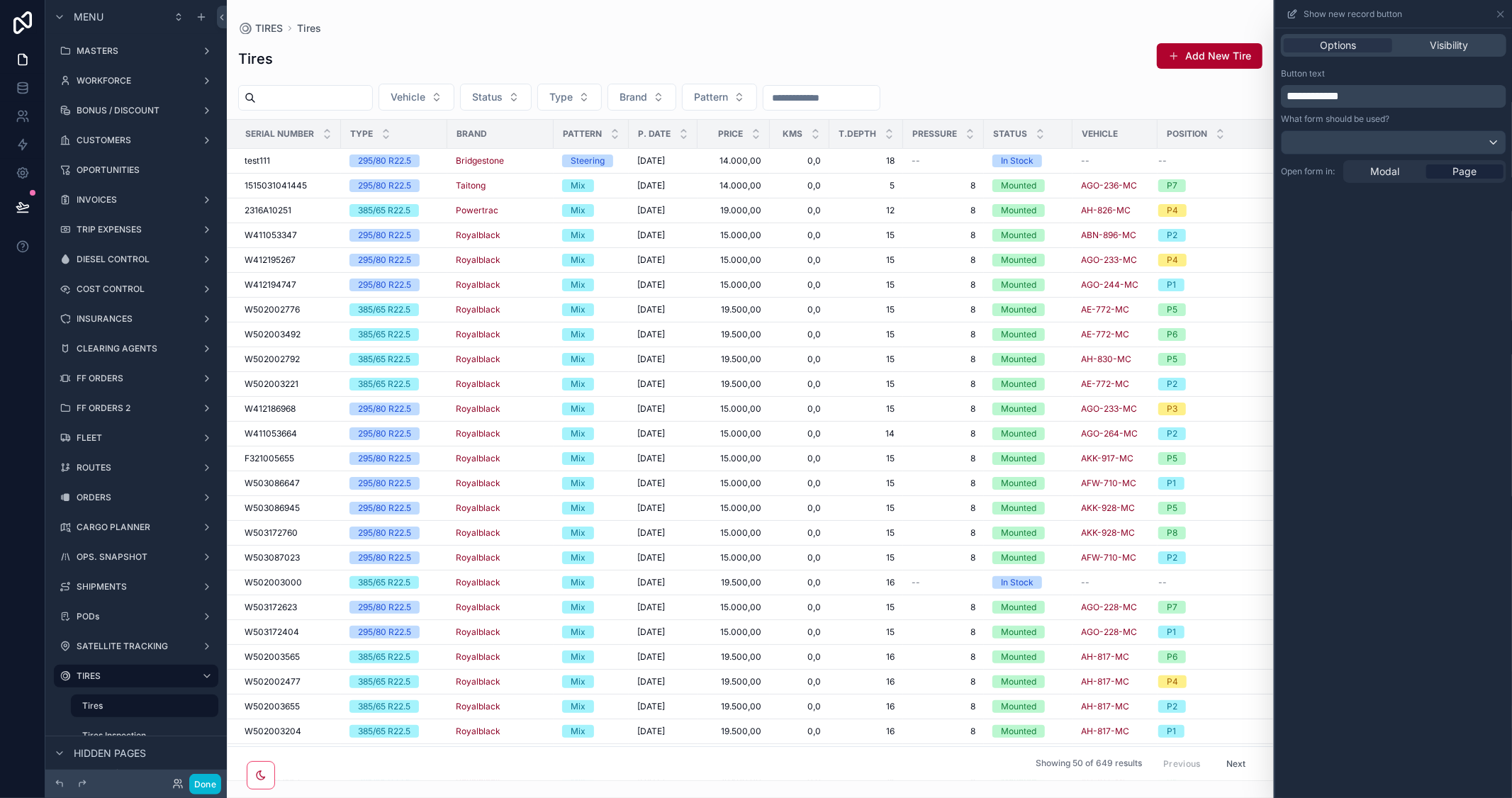
click at [1463, 577] on div "**********" at bounding box center [756, 399] width 1512 height 798
click at [1380, 169] on span "Modal" at bounding box center [1384, 171] width 29 height 14
click at [1058, 66] on div "Tires Add New Tire" at bounding box center [750, 58] width 1024 height 32
click at [1201, 54] on button "Add New Tire" at bounding box center [1209, 56] width 105 height 26
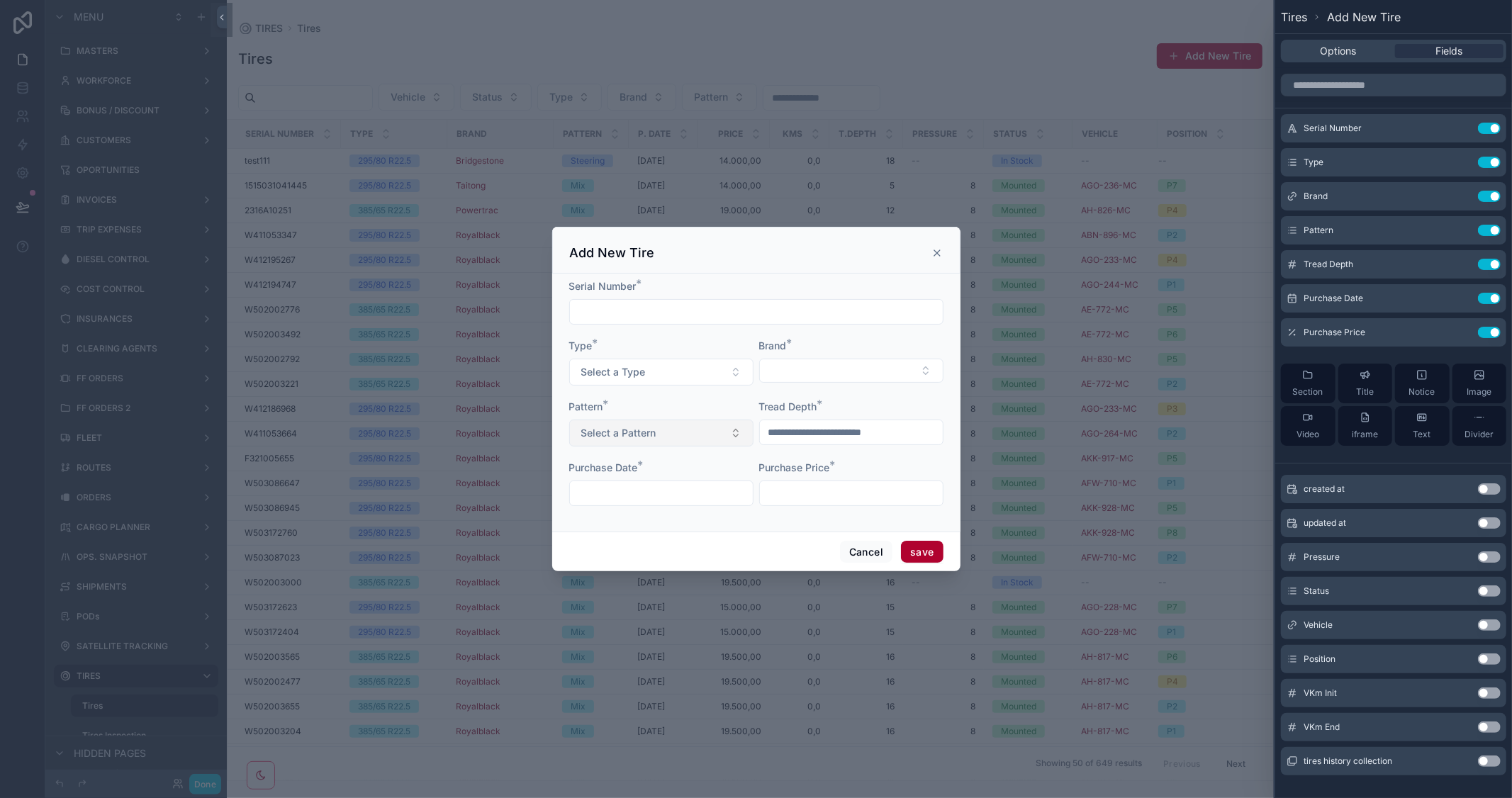
click at [715, 437] on button "Select a Pattern" at bounding box center [661, 432] width 185 height 27
click at [819, 358] on button "Select Button" at bounding box center [851, 370] width 185 height 24
click at [838, 287] on div "Serial Number *" at bounding box center [755, 285] width 374 height 14
click at [934, 255] on icon "scrollable content" at bounding box center [937, 253] width 6 height 6
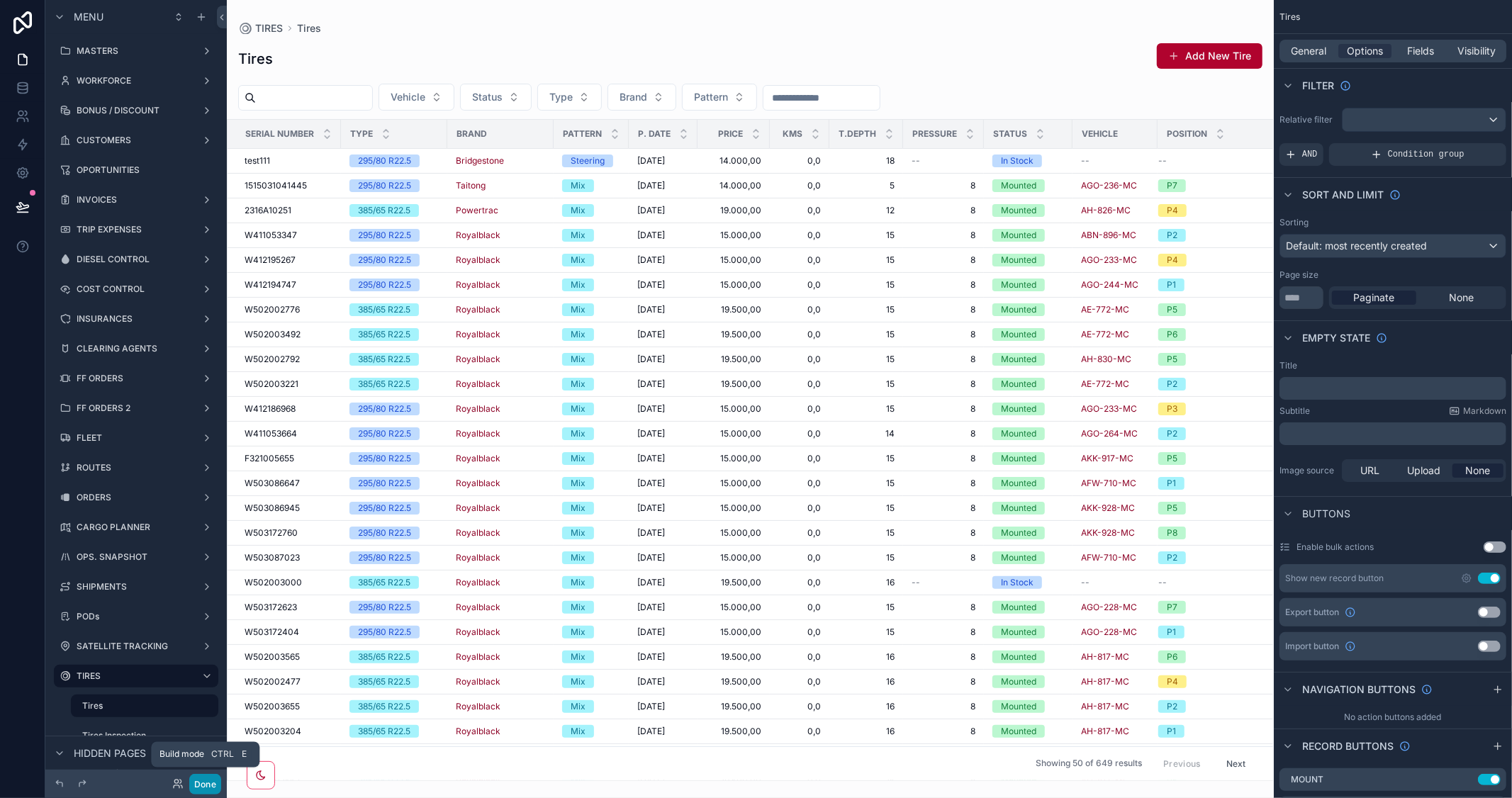
click at [203, 778] on button "Done" at bounding box center [205, 784] width 32 height 20
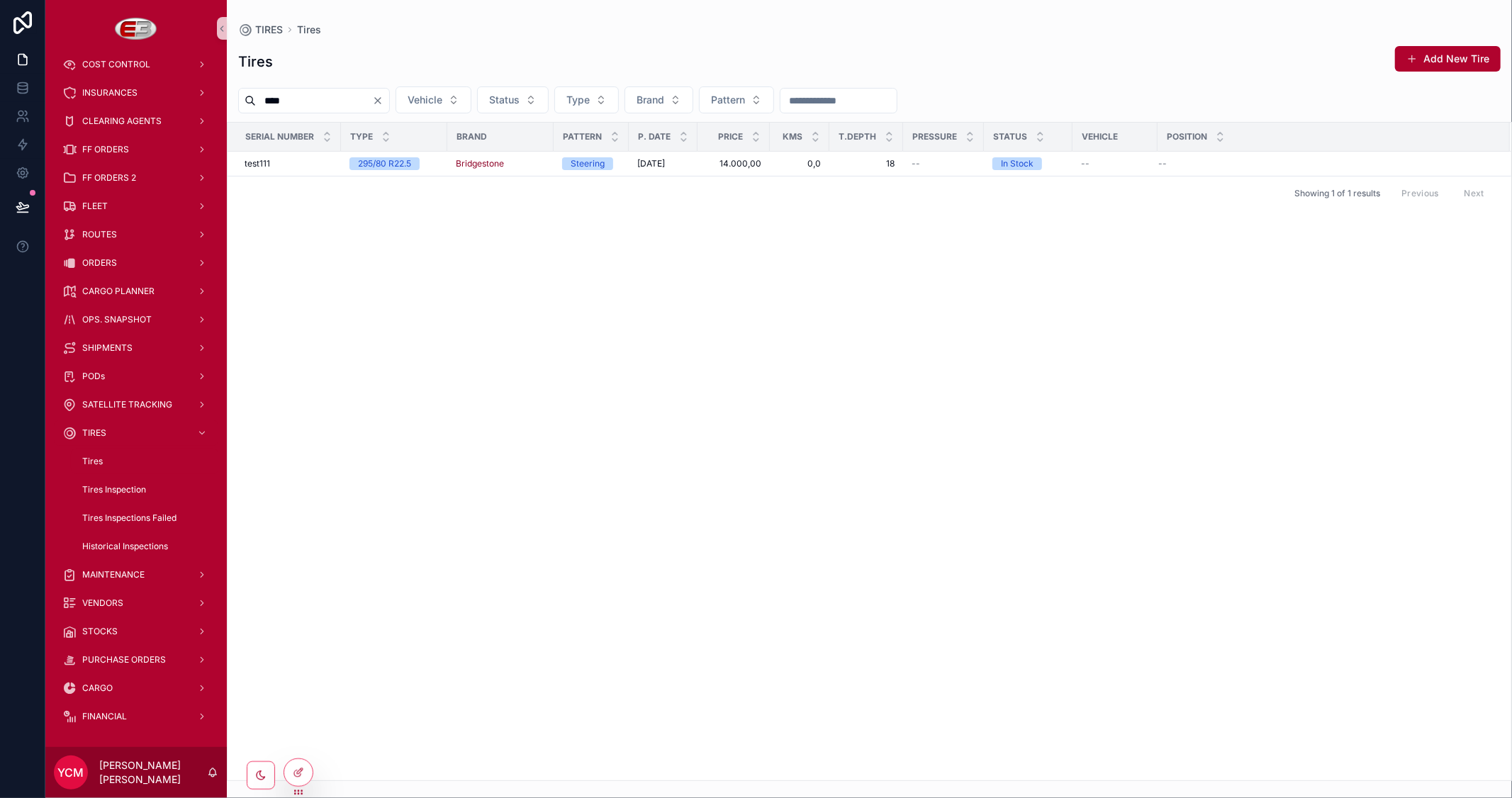
type input "****"
click at [407, 53] on div "Tires Add New Tire" at bounding box center [869, 61] width 1262 height 32
click at [1228, 153] on span "Mount" at bounding box center [1237, 151] width 26 height 11
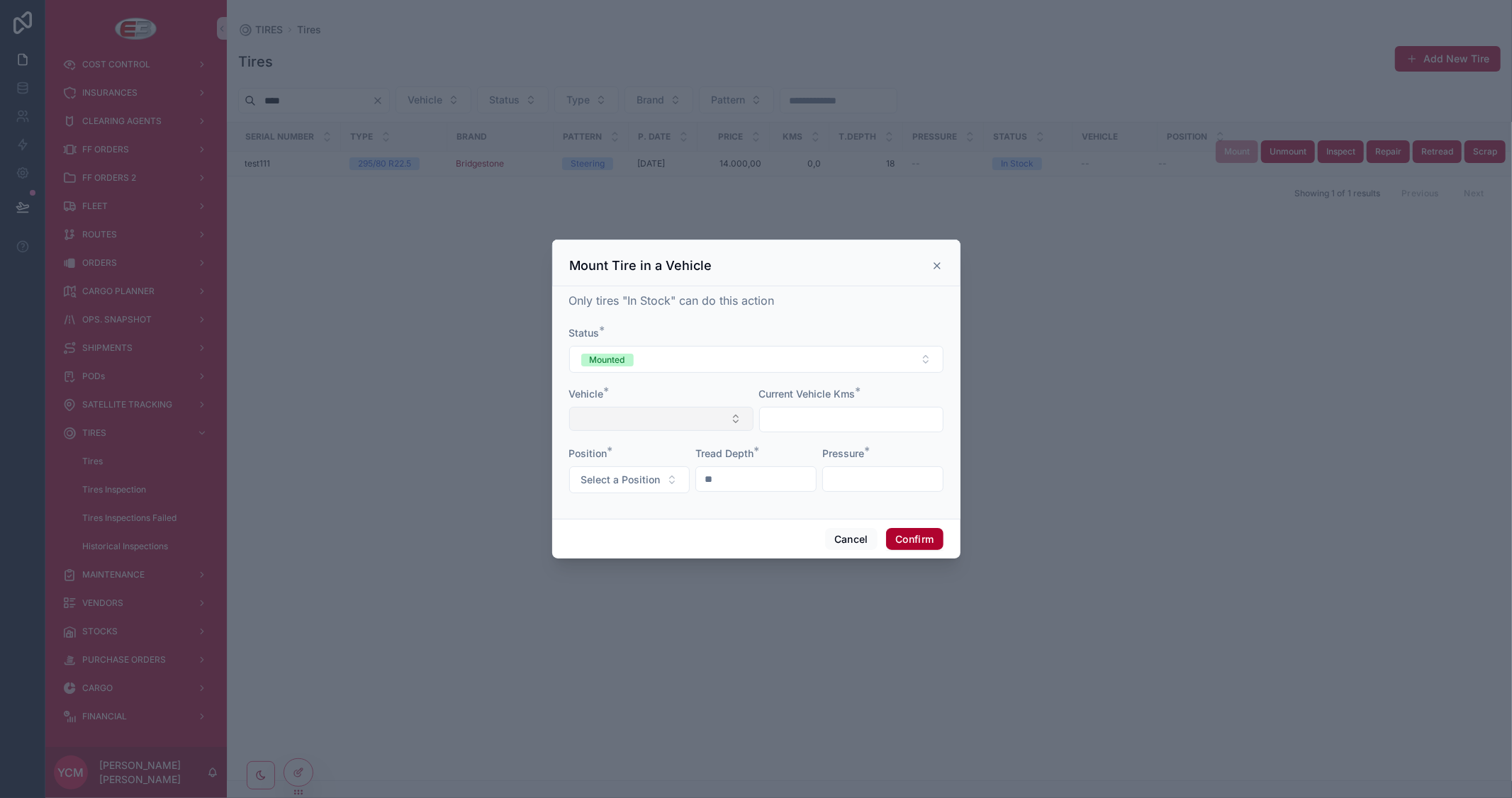
click at [702, 421] on button "Select Button" at bounding box center [661, 419] width 185 height 24
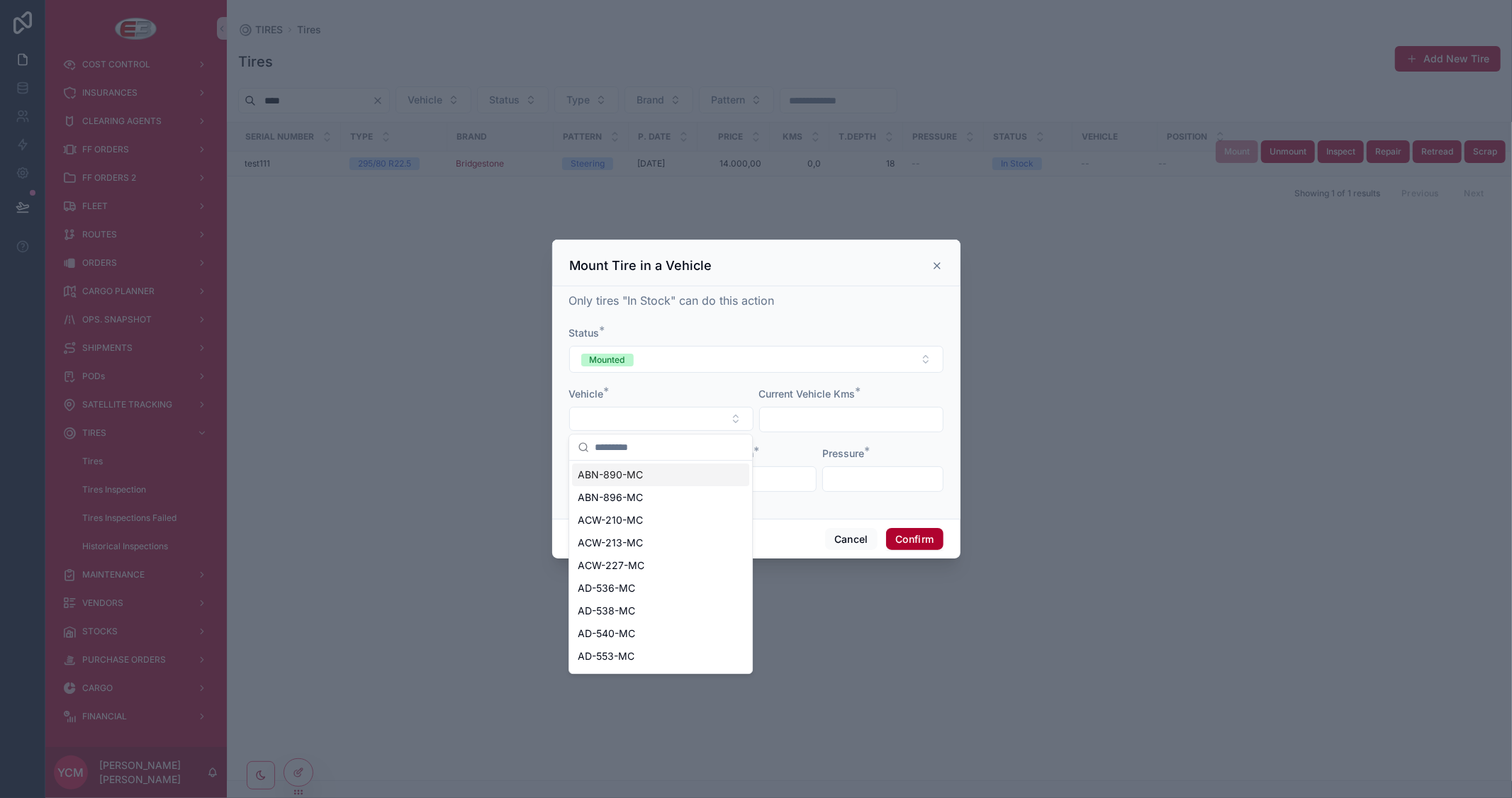
click at [654, 473] on div "ABN-890-MC" at bounding box center [661, 475] width 177 height 23
type input "******"
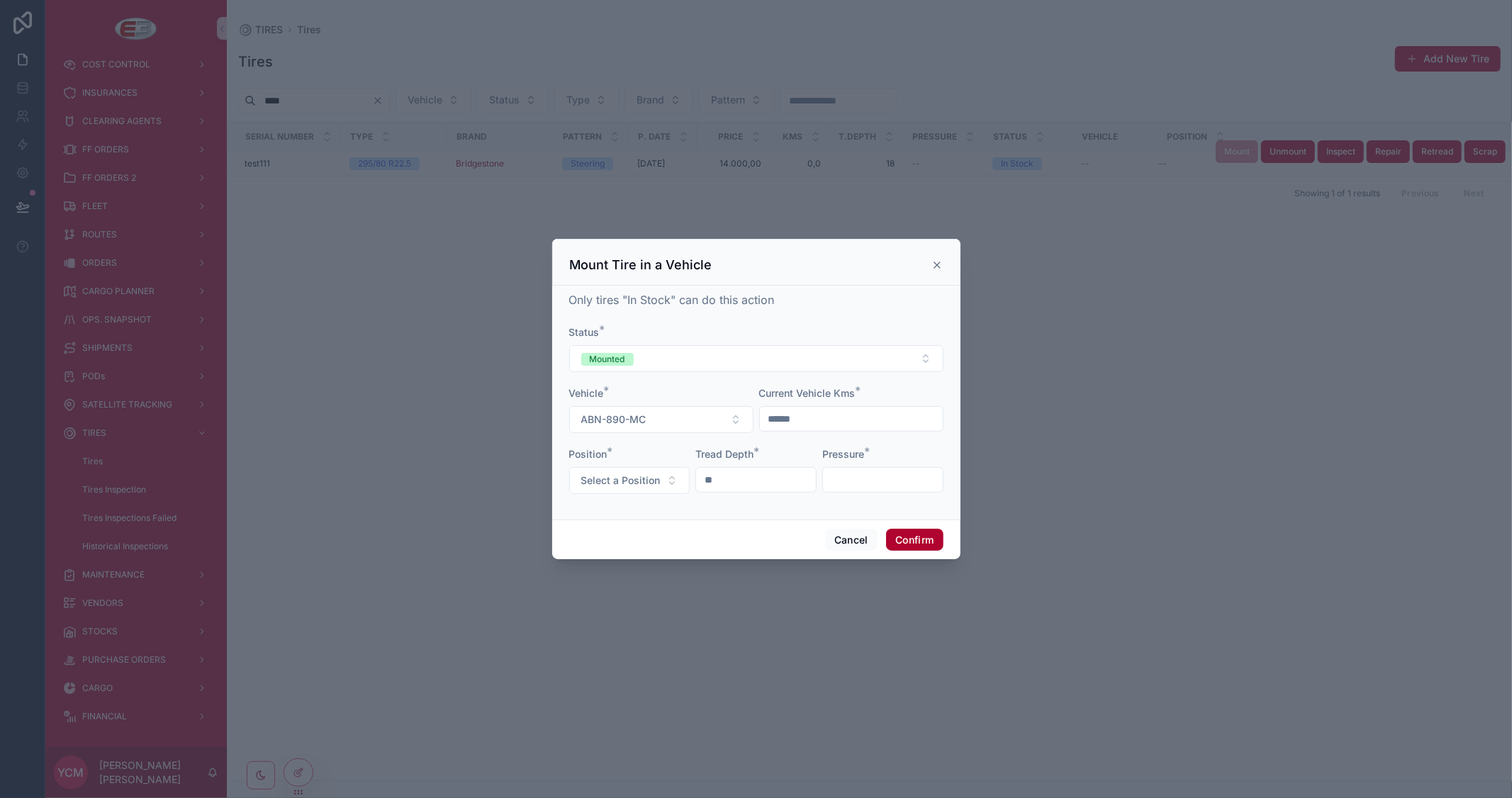
click at [862, 483] on input "text" at bounding box center [882, 479] width 120 height 19
type input "***"
click at [904, 538] on button "Confirm" at bounding box center [914, 540] width 56 height 23
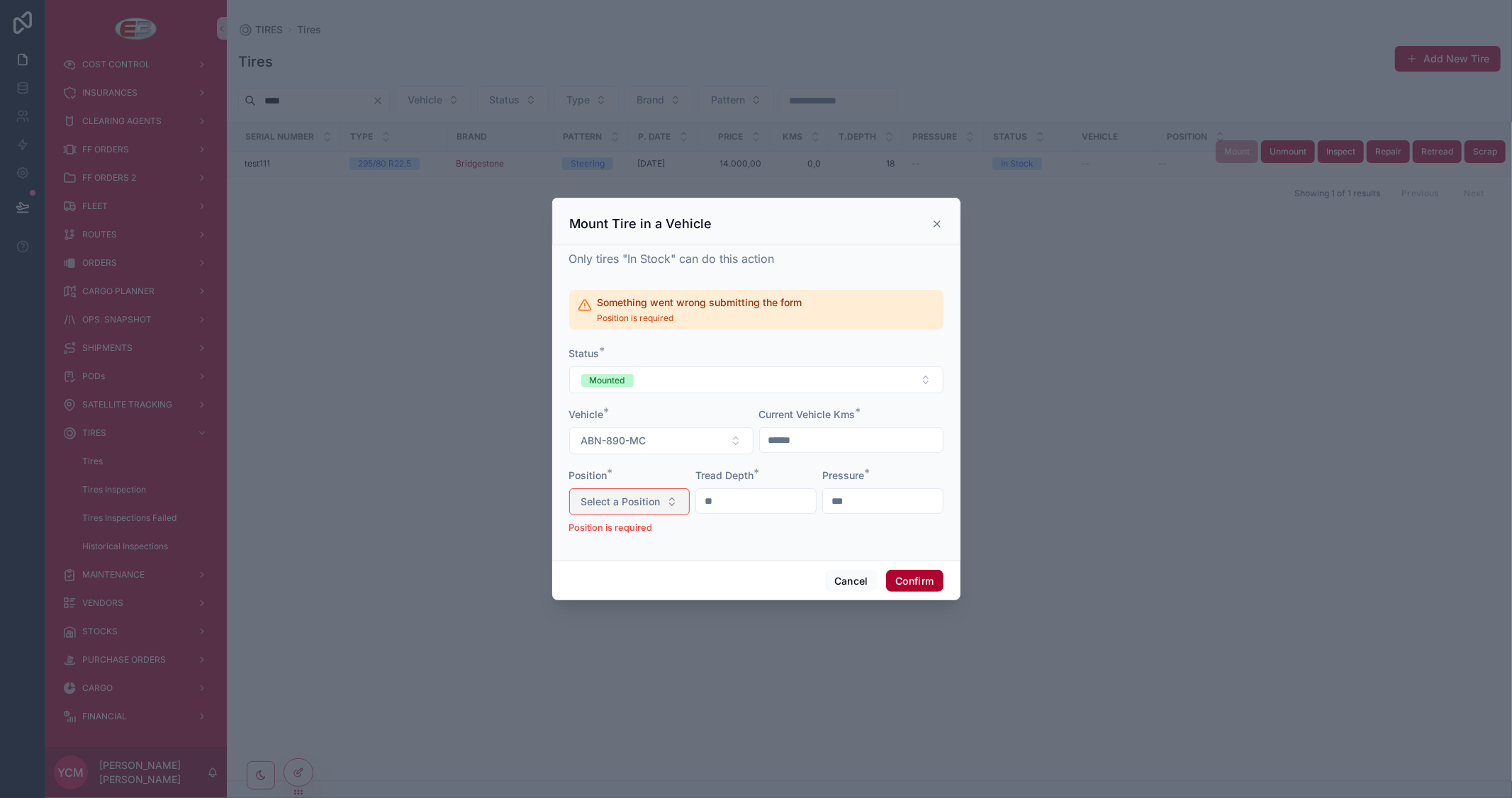
click at [667, 499] on button "Select a Position" at bounding box center [629, 502] width 121 height 27
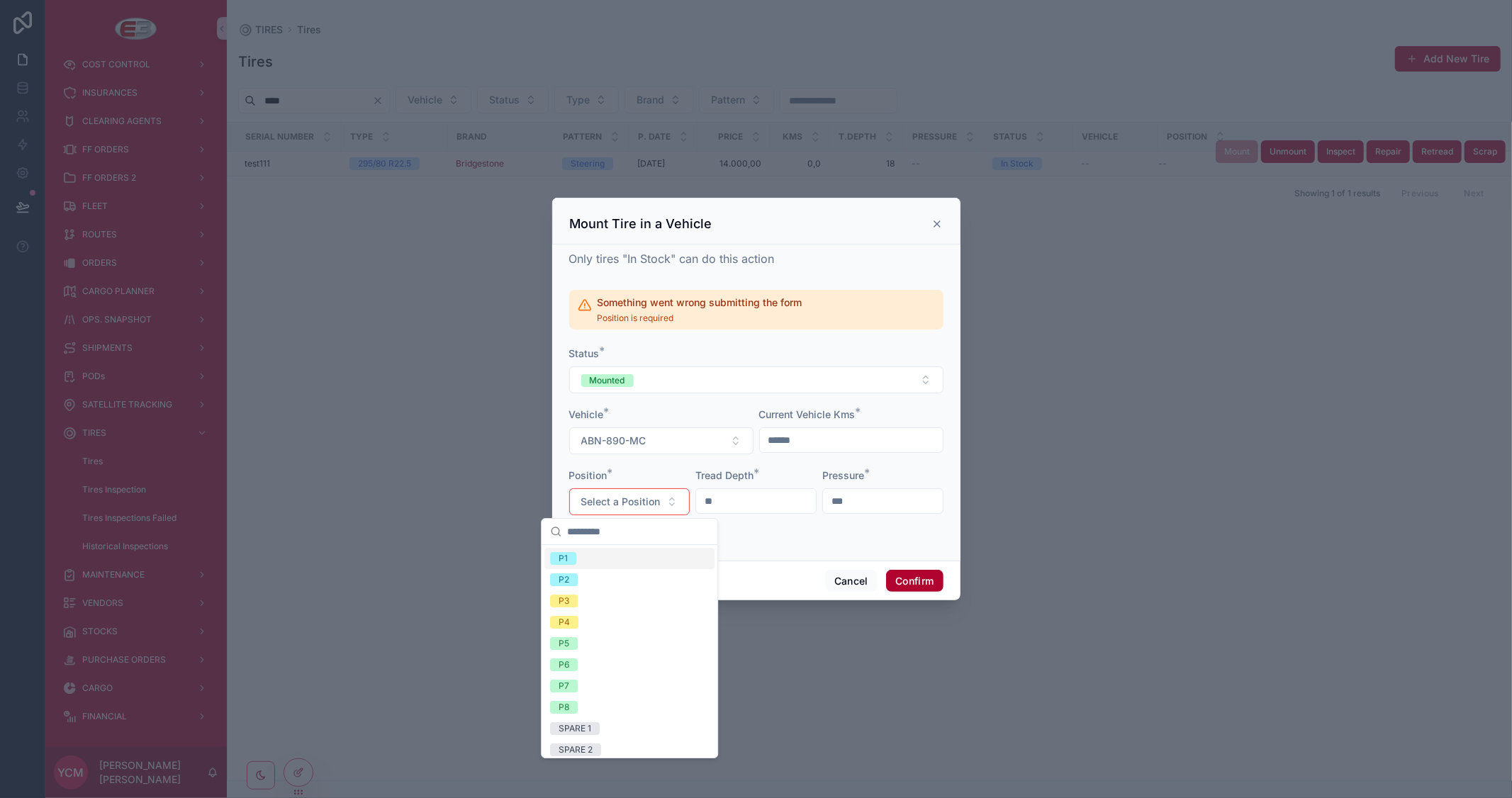
click at [605, 557] on div "P1" at bounding box center [630, 558] width 170 height 21
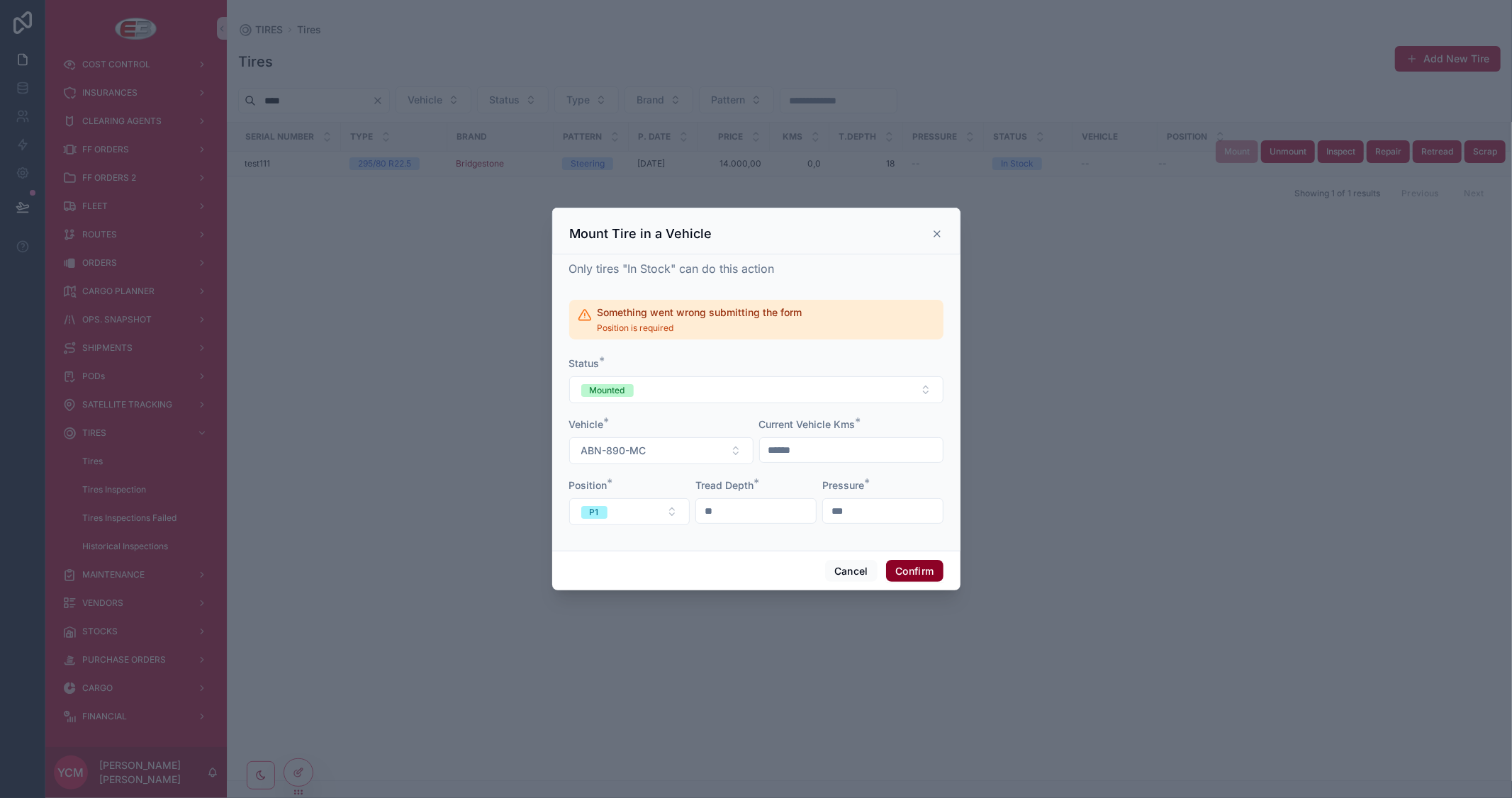
click at [918, 573] on button "Confirm" at bounding box center [914, 572] width 56 height 23
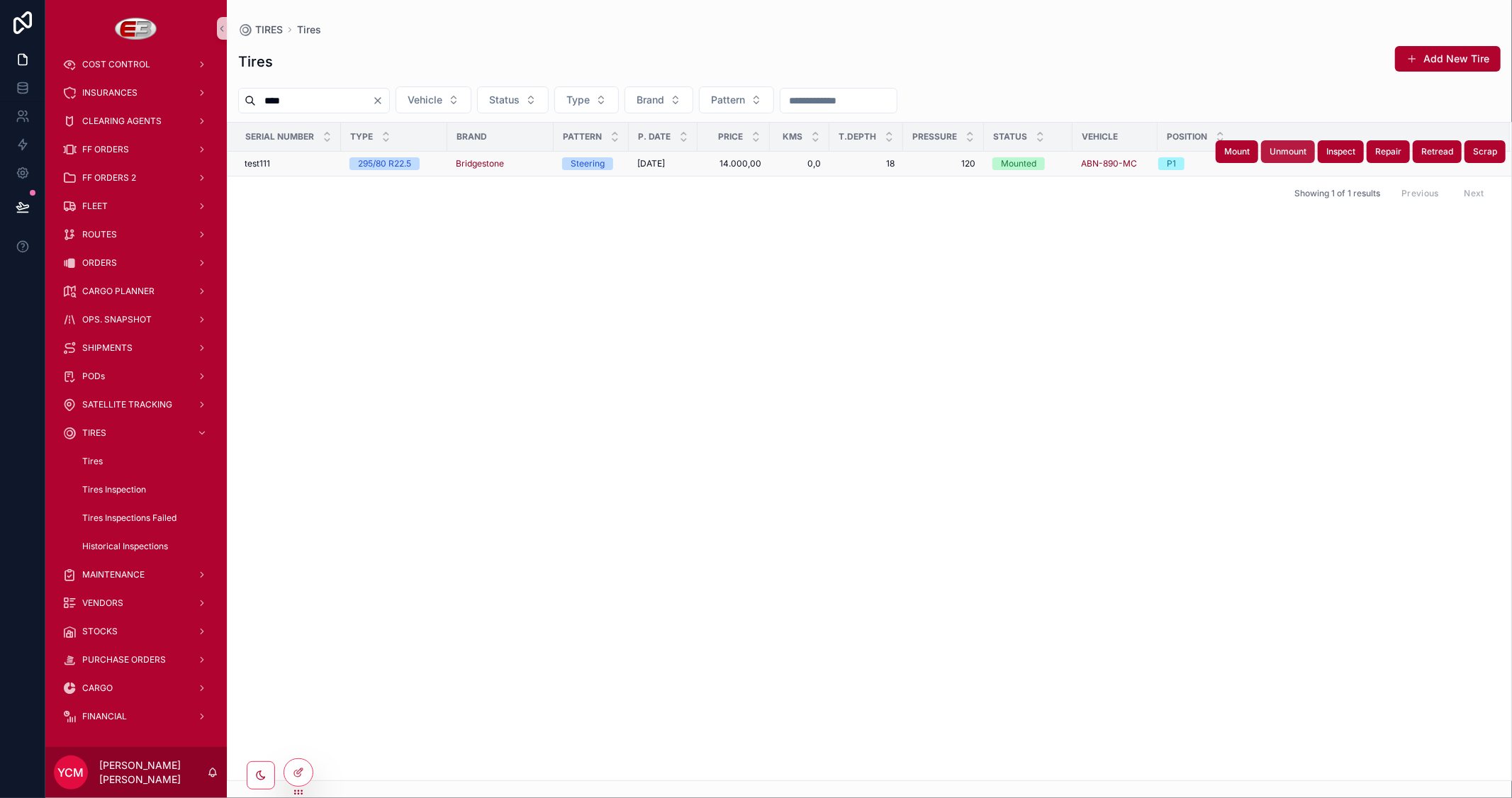
click at [1278, 156] on span "Unmount" at bounding box center [1288, 151] width 37 height 11
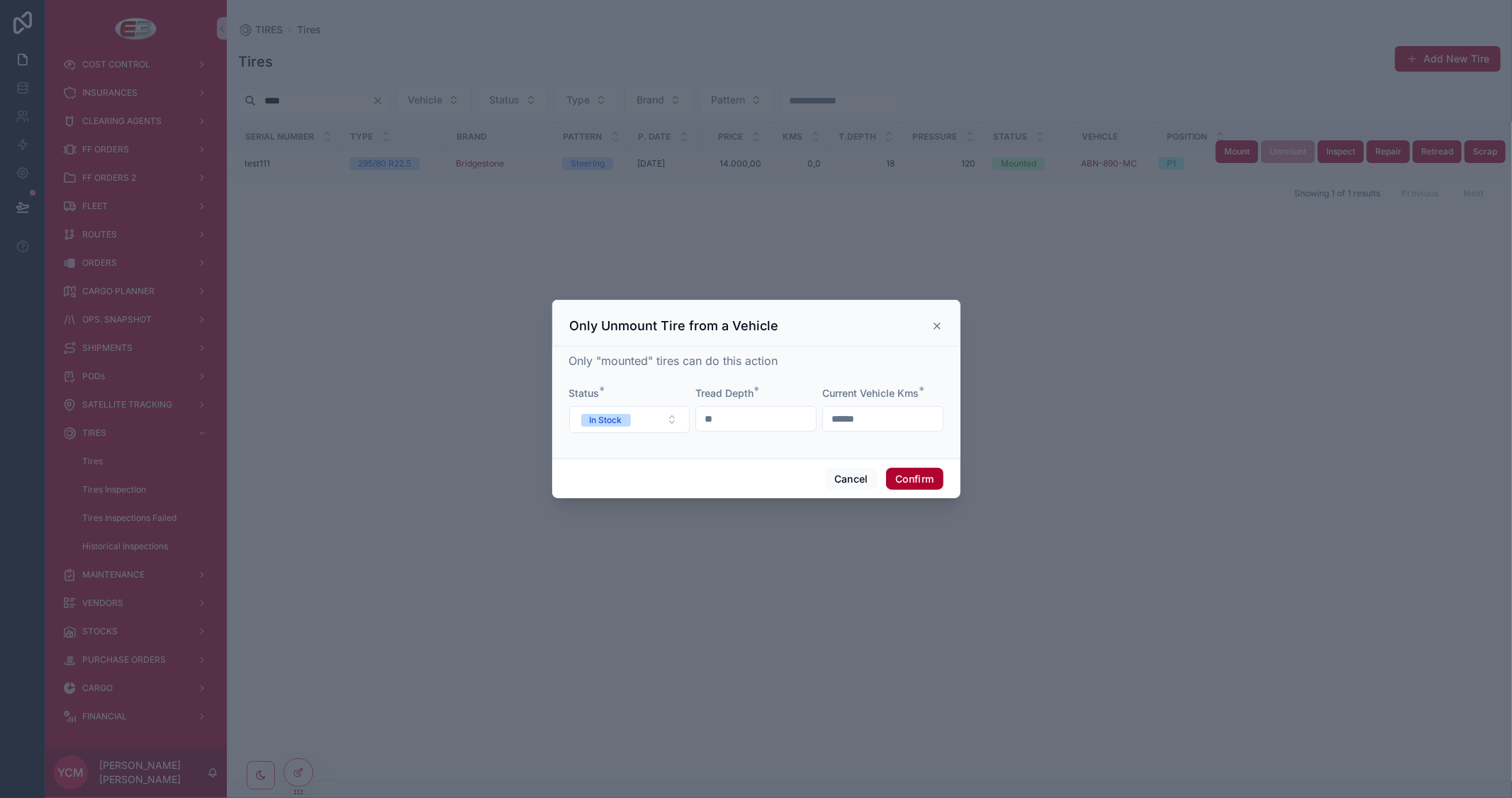
drag, startPoint x: 834, startPoint y: 418, endPoint x: 818, endPoint y: 419, distance: 16.0
click at [818, 419] on form "Status * In Stock Tread Depth * ** Current Vehicle Kms * ******" at bounding box center [755, 417] width 374 height 61
type input "******"
click at [876, 365] on div "Only "mounted" tires can do this action" at bounding box center [755, 361] width 374 height 17
click at [667, 417] on button "In Stock" at bounding box center [629, 419] width 121 height 27
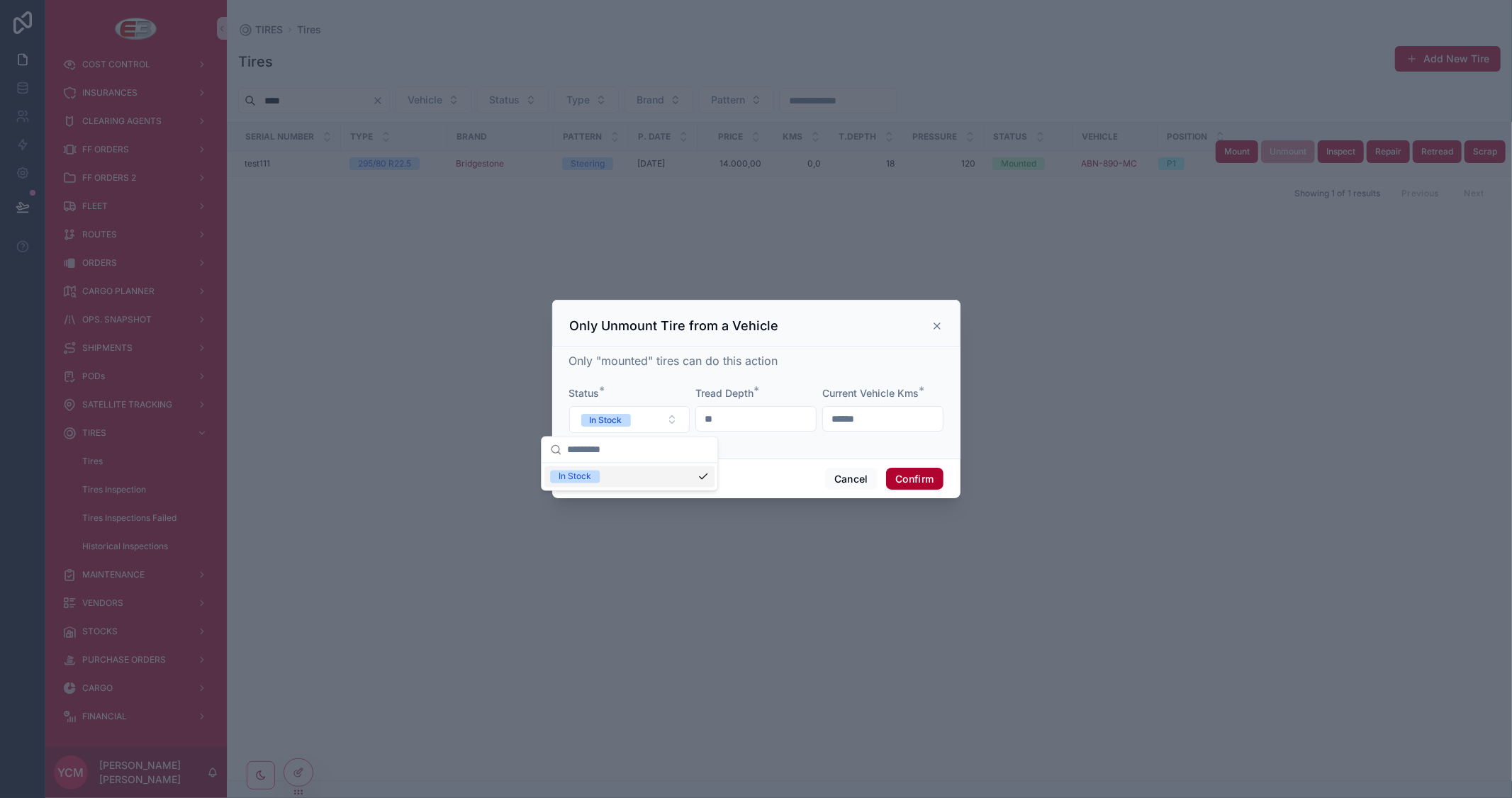
click at [712, 380] on div "Only "mounted" tires can do this action Status * In Stock Tread Depth * ** Curr…" at bounding box center [755, 400] width 374 height 95
click at [923, 484] on button "Confirm" at bounding box center [914, 479] width 56 height 23
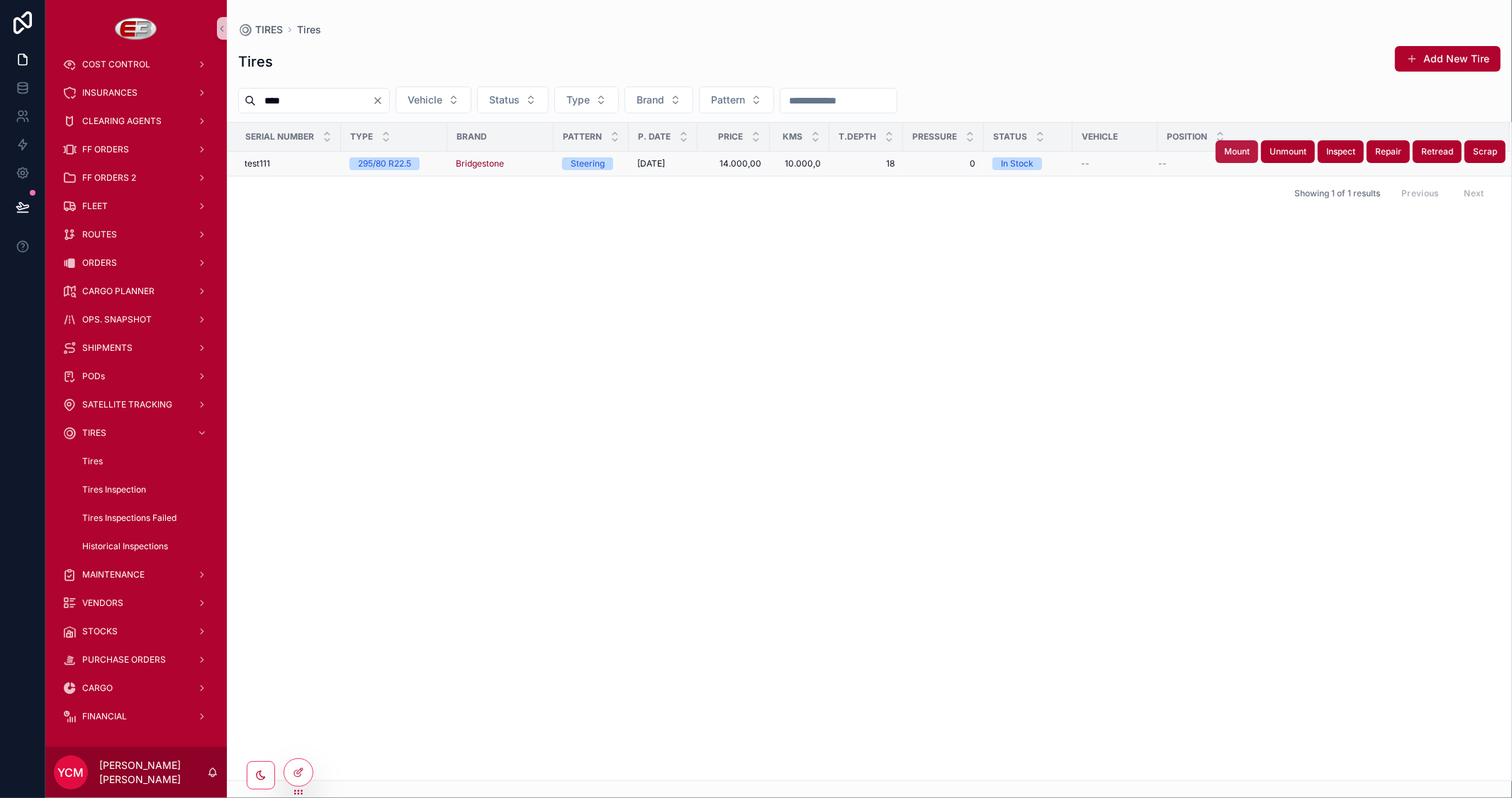
click at [1237, 153] on span "Mount" at bounding box center [1237, 151] width 26 height 11
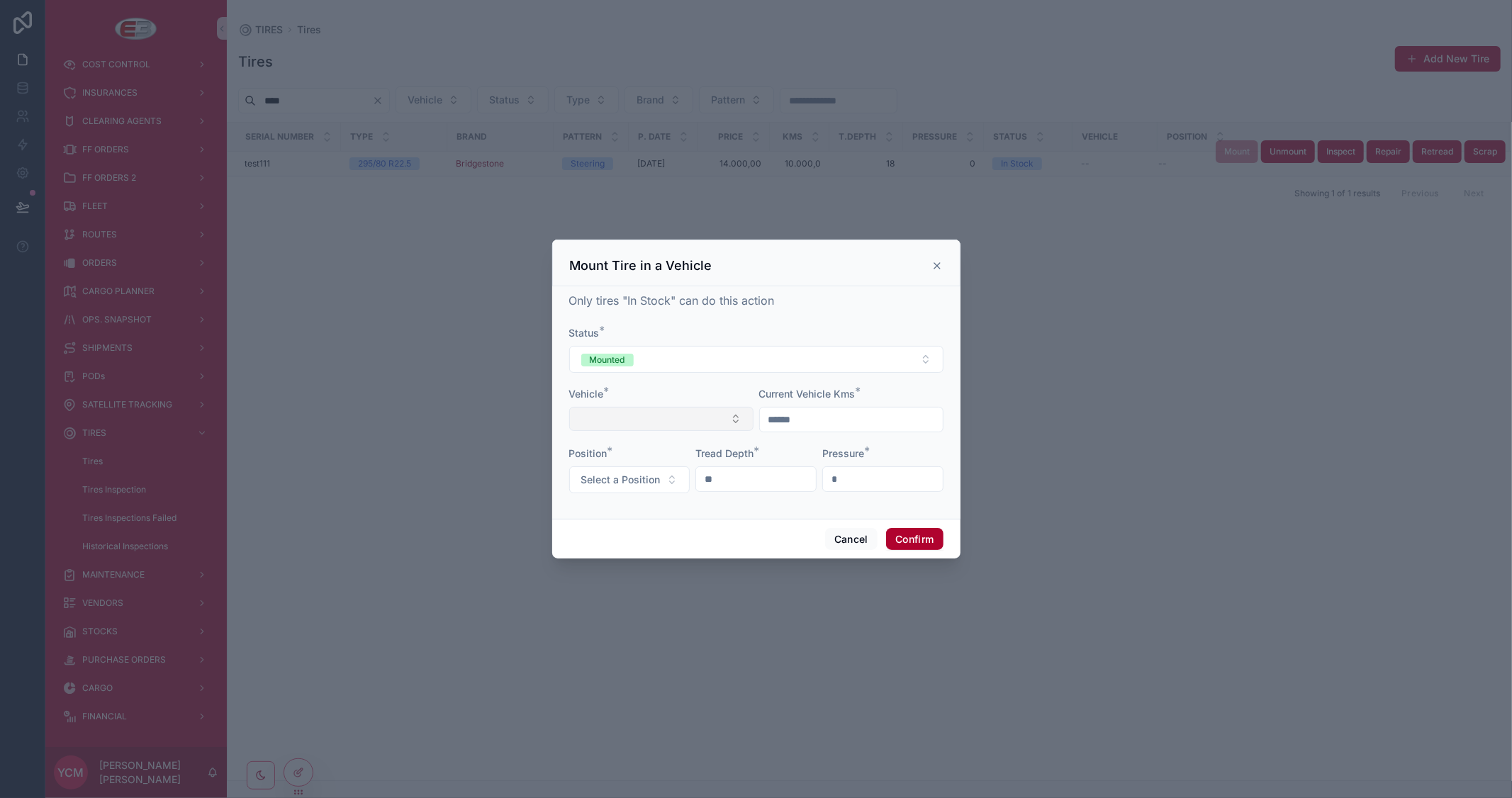
click at [683, 423] on button "Select Button" at bounding box center [661, 419] width 185 height 24
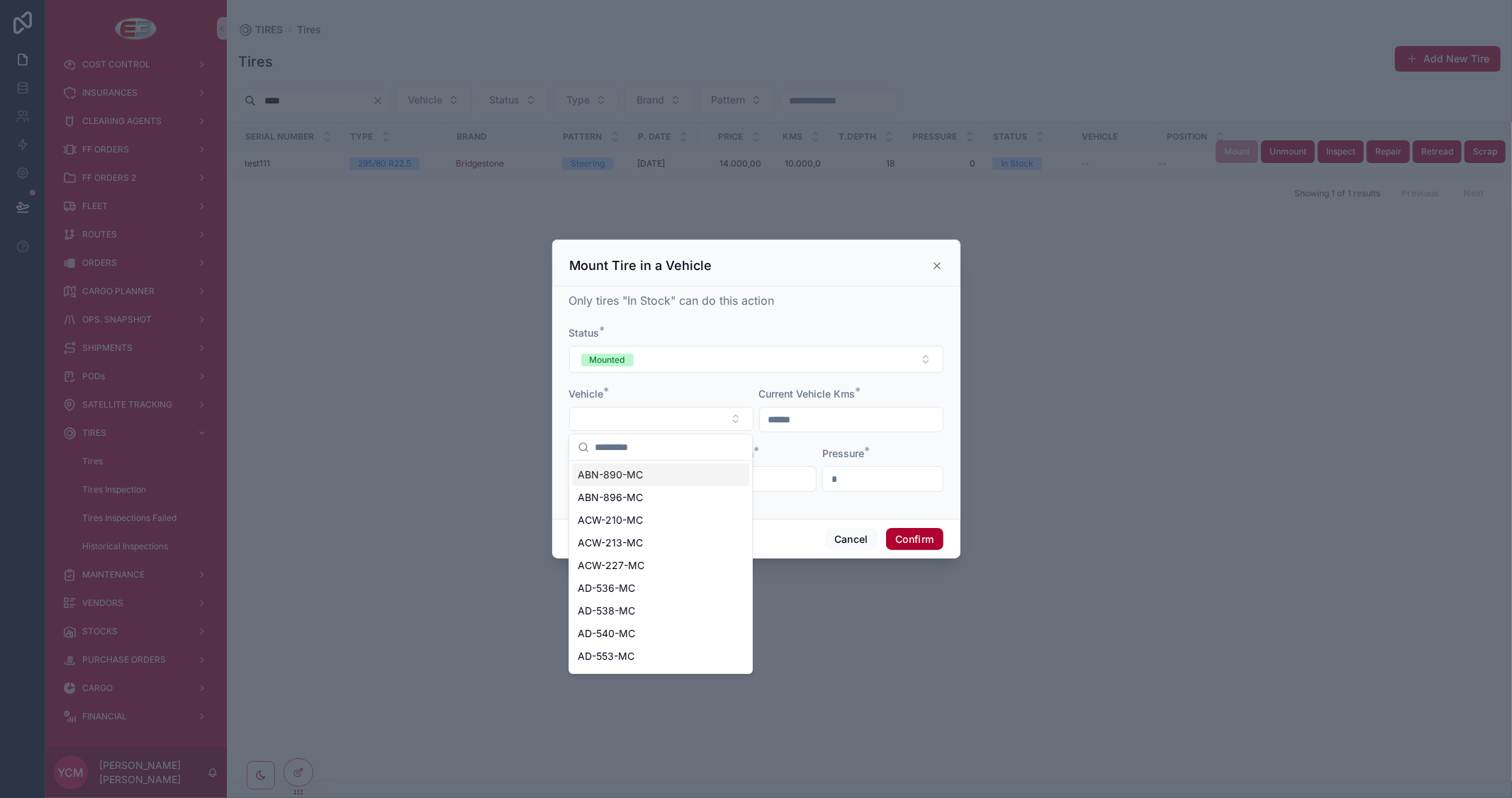
click at [642, 478] on div "ABN-890-MC" at bounding box center [661, 475] width 177 height 23
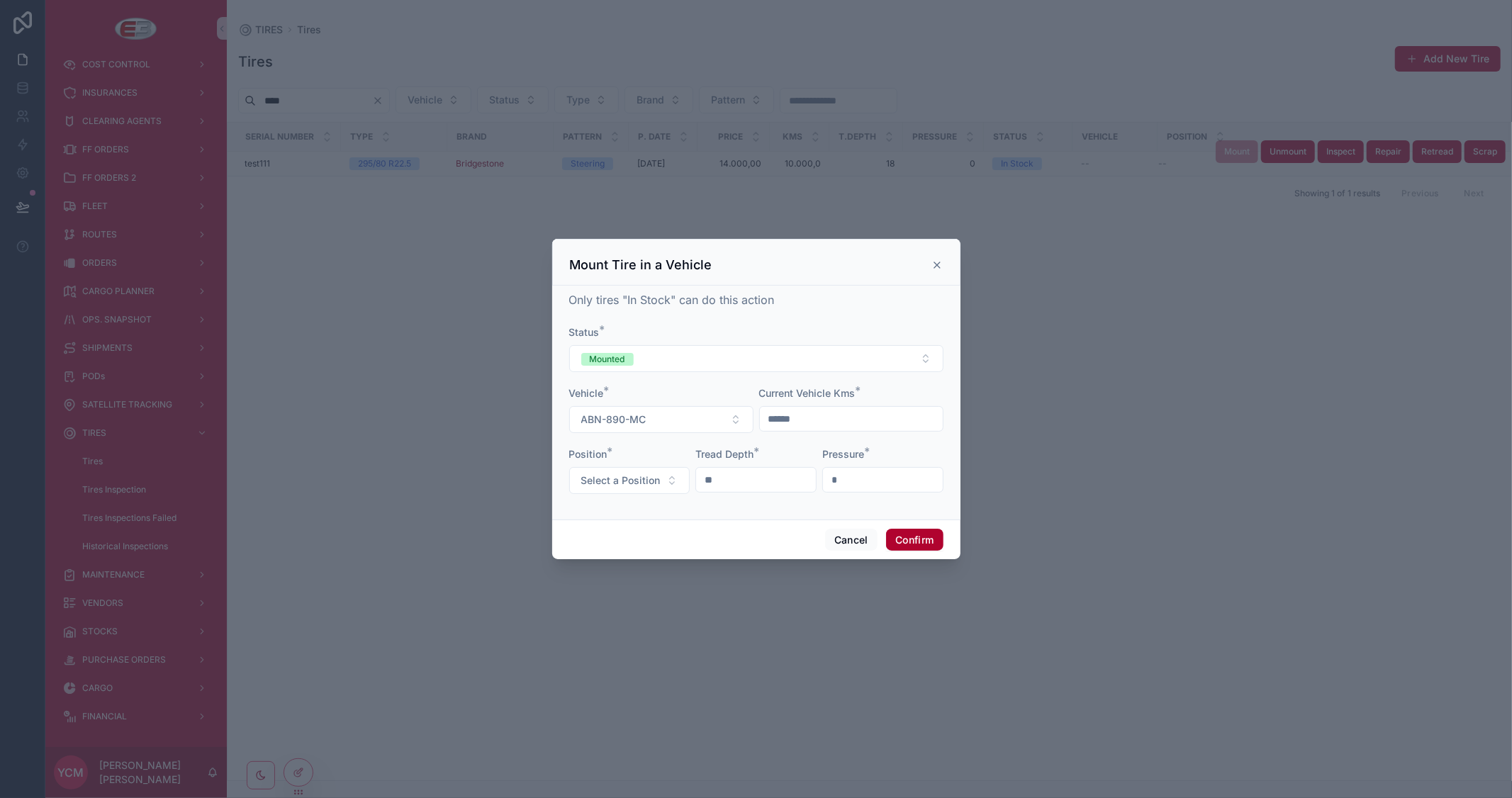
click at [798, 419] on input "******" at bounding box center [851, 418] width 183 height 19
drag, startPoint x: 699, startPoint y: 395, endPoint x: 686, endPoint y: 393, distance: 13.2
click at [686, 393] on form "Status * Mounted Vehicle * ABN-890-MC Current Vehicle Kms * ****** Position * S…" at bounding box center [755, 417] width 374 height 183
type input "******"
click at [666, 484] on button "Select a Position" at bounding box center [629, 480] width 121 height 27
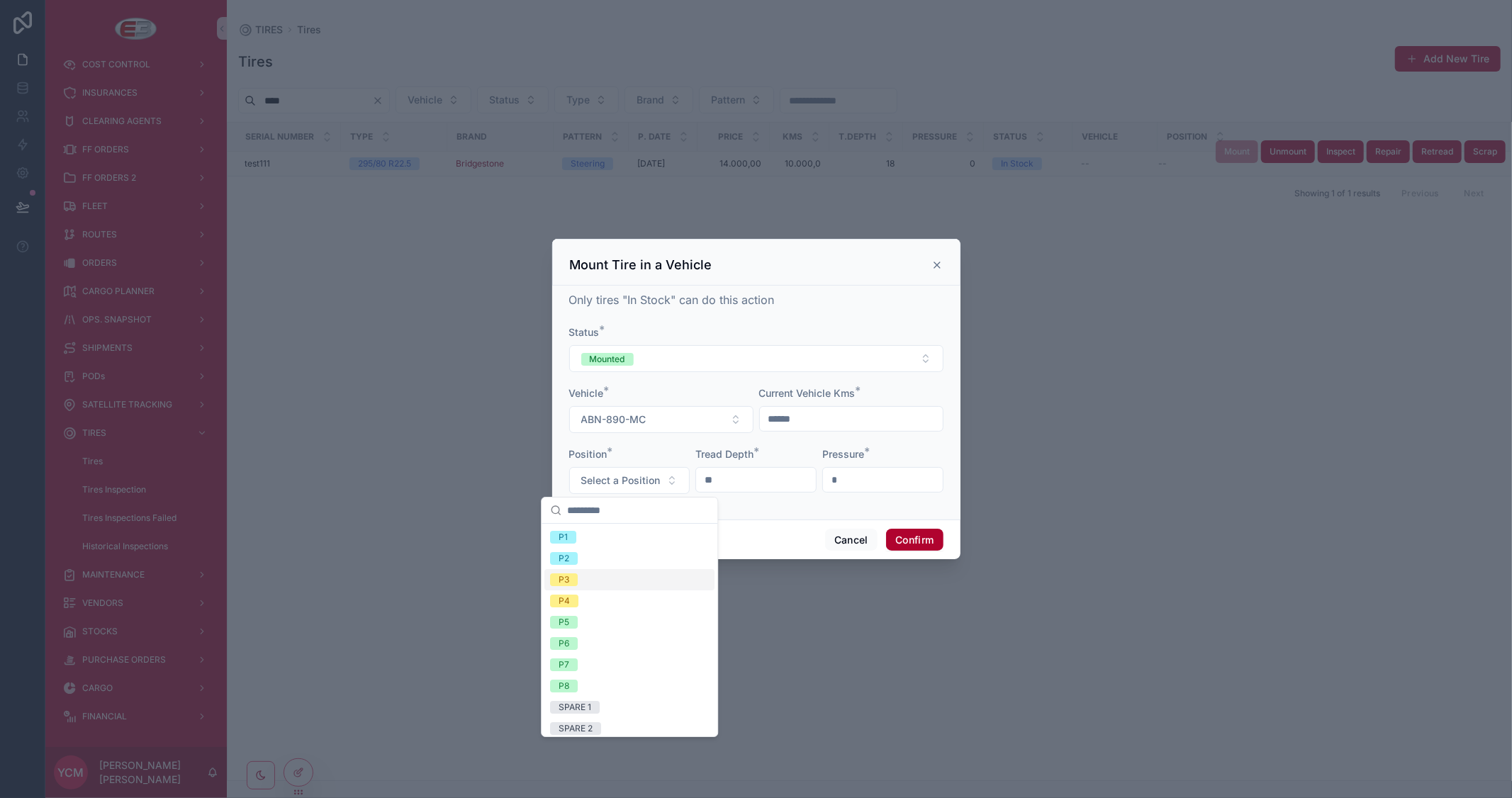
click at [600, 579] on div "P3" at bounding box center [630, 579] width 170 height 21
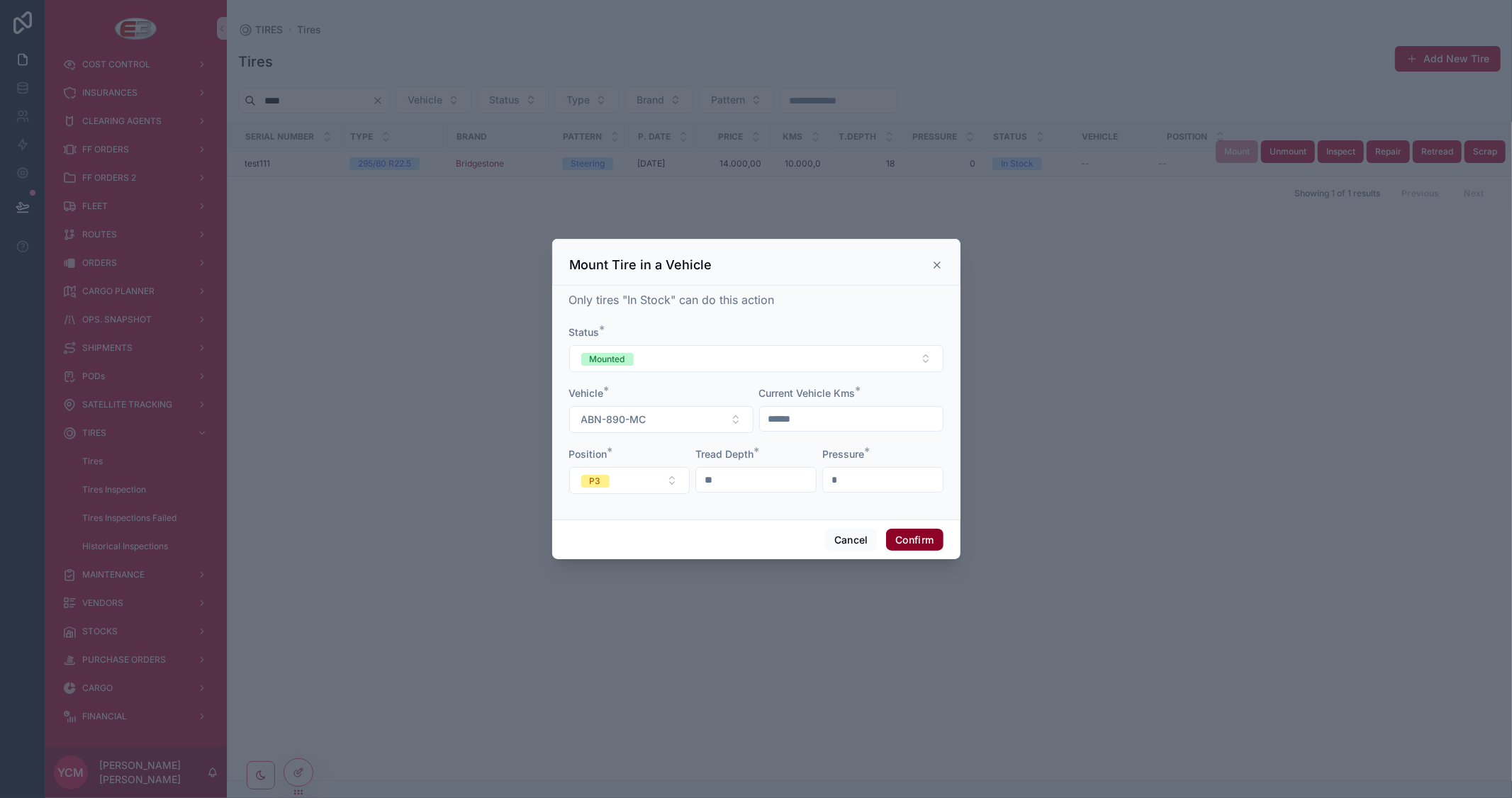
click at [923, 536] on button "Confirm" at bounding box center [914, 540] width 56 height 23
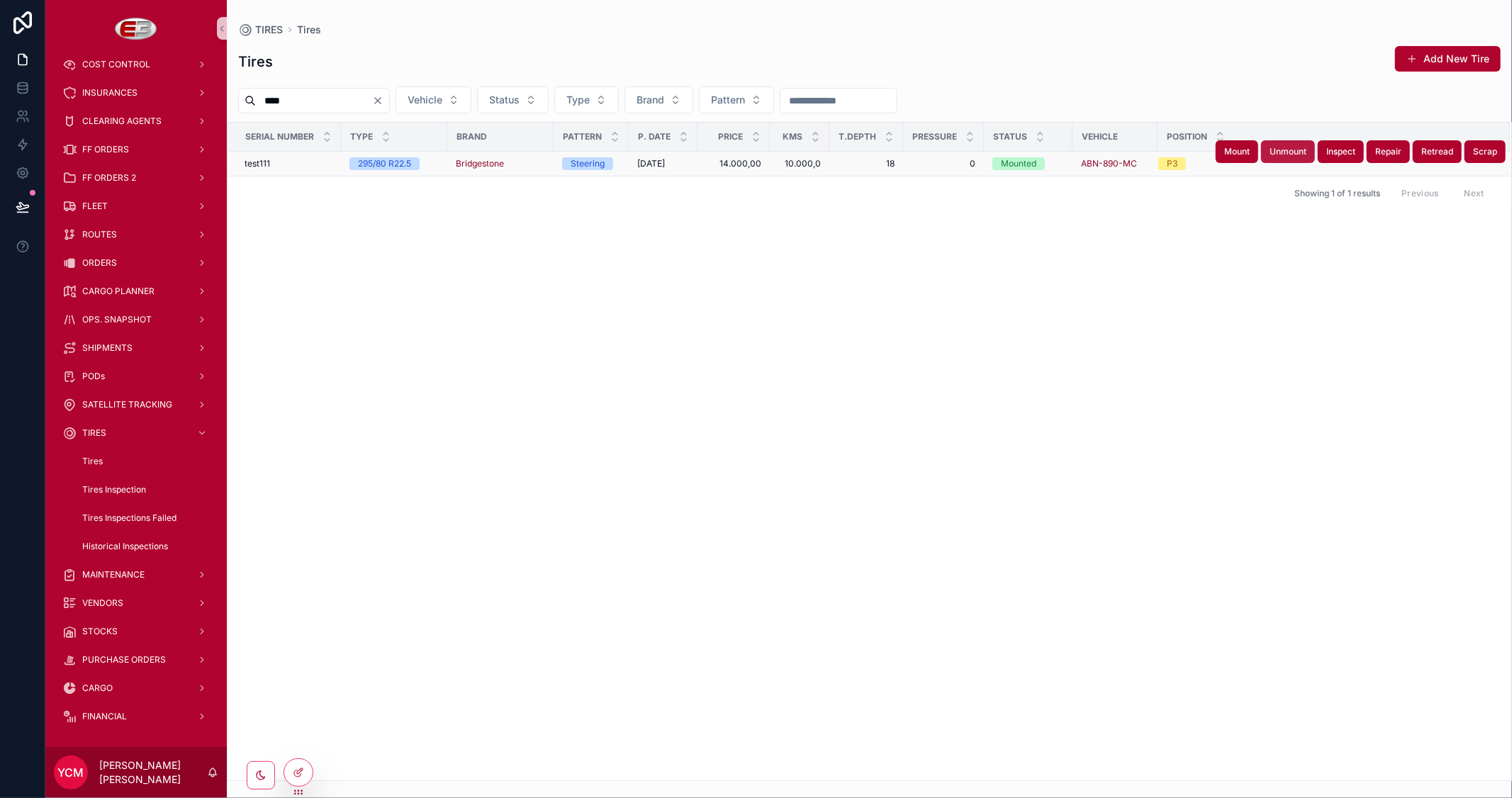
click at [1301, 156] on span "Unmount" at bounding box center [1288, 151] width 37 height 11
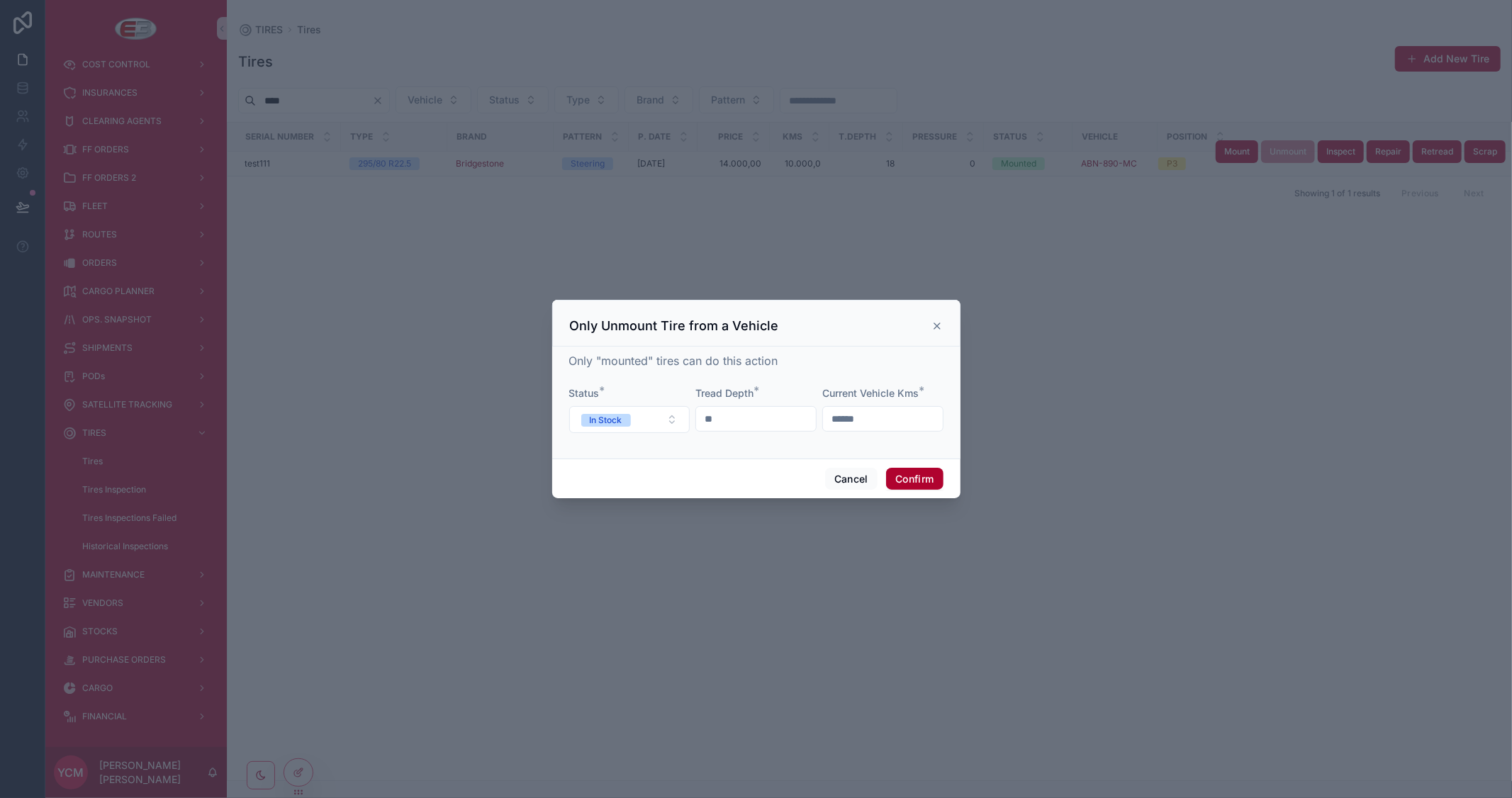
drag, startPoint x: 883, startPoint y: 419, endPoint x: 819, endPoint y: 415, distance: 64.1
click at [819, 415] on form "Status * In Stock Tread Depth * ** Current Vehicle Kms * ******" at bounding box center [755, 417] width 374 height 61
type input "******"
click at [911, 476] on button "Confirm" at bounding box center [914, 479] width 56 height 23
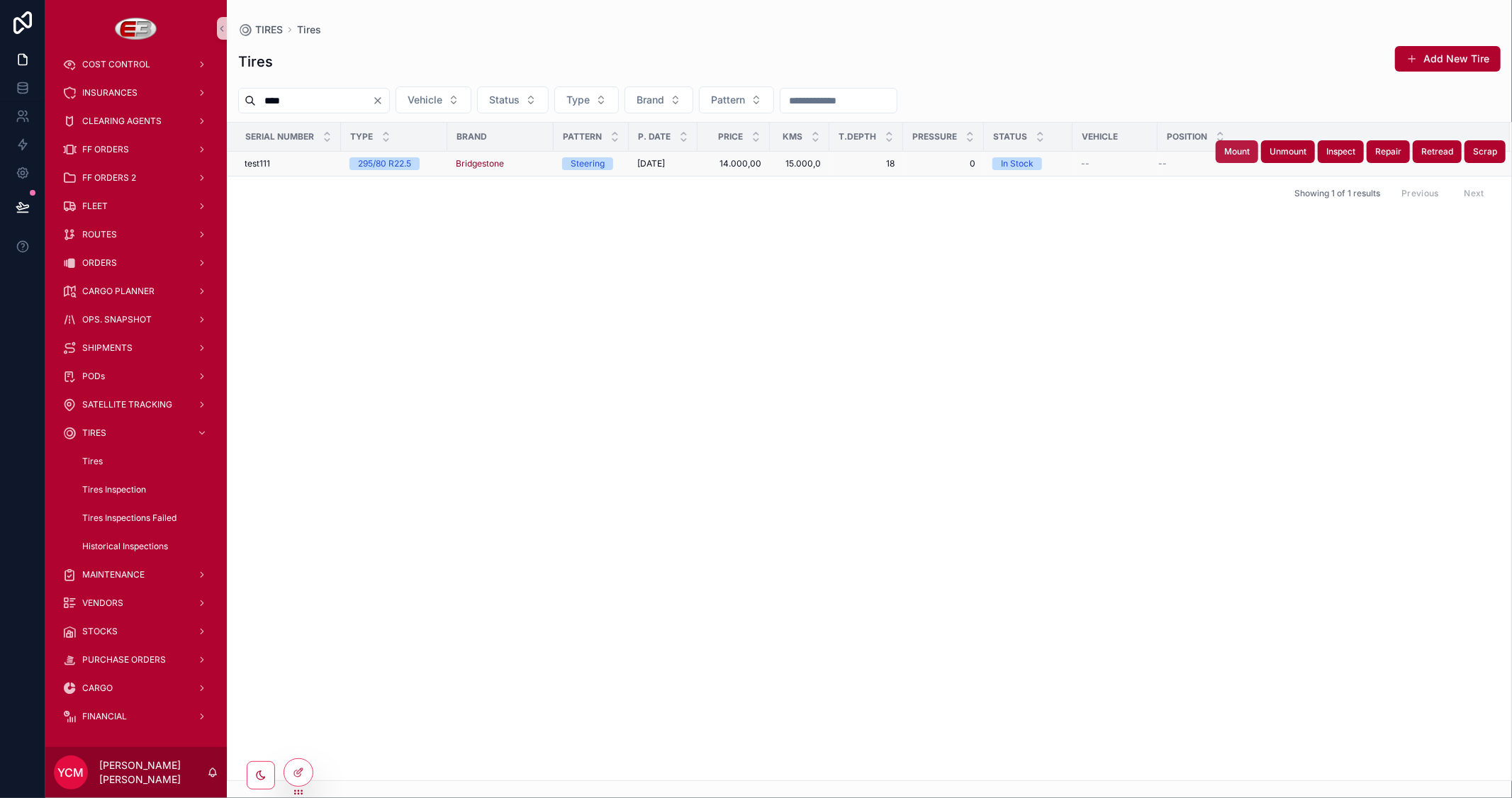
click at [1247, 156] on span "Mount" at bounding box center [1237, 151] width 26 height 11
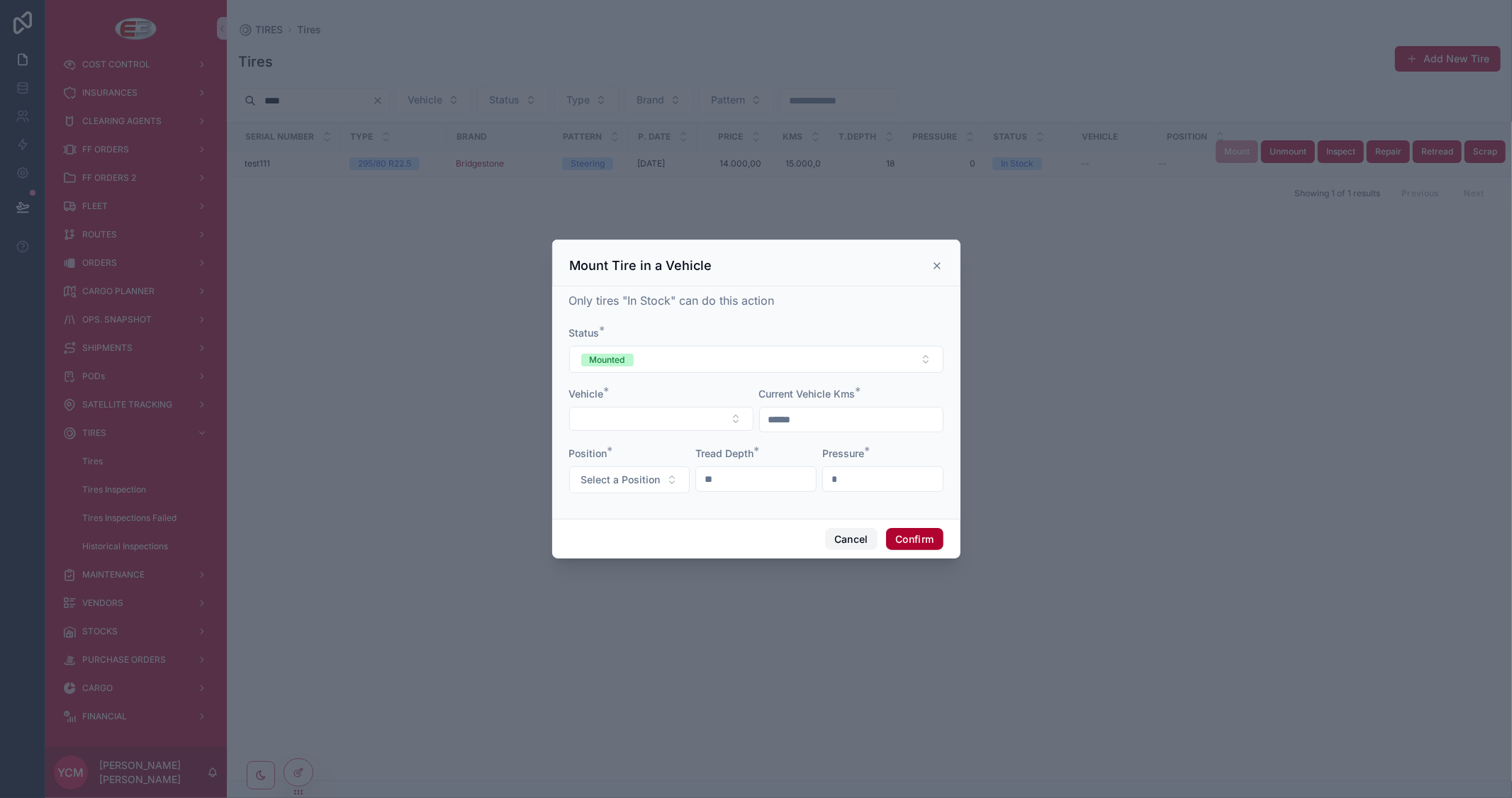
click at [860, 543] on button "Cancel" at bounding box center [851, 539] width 53 height 23
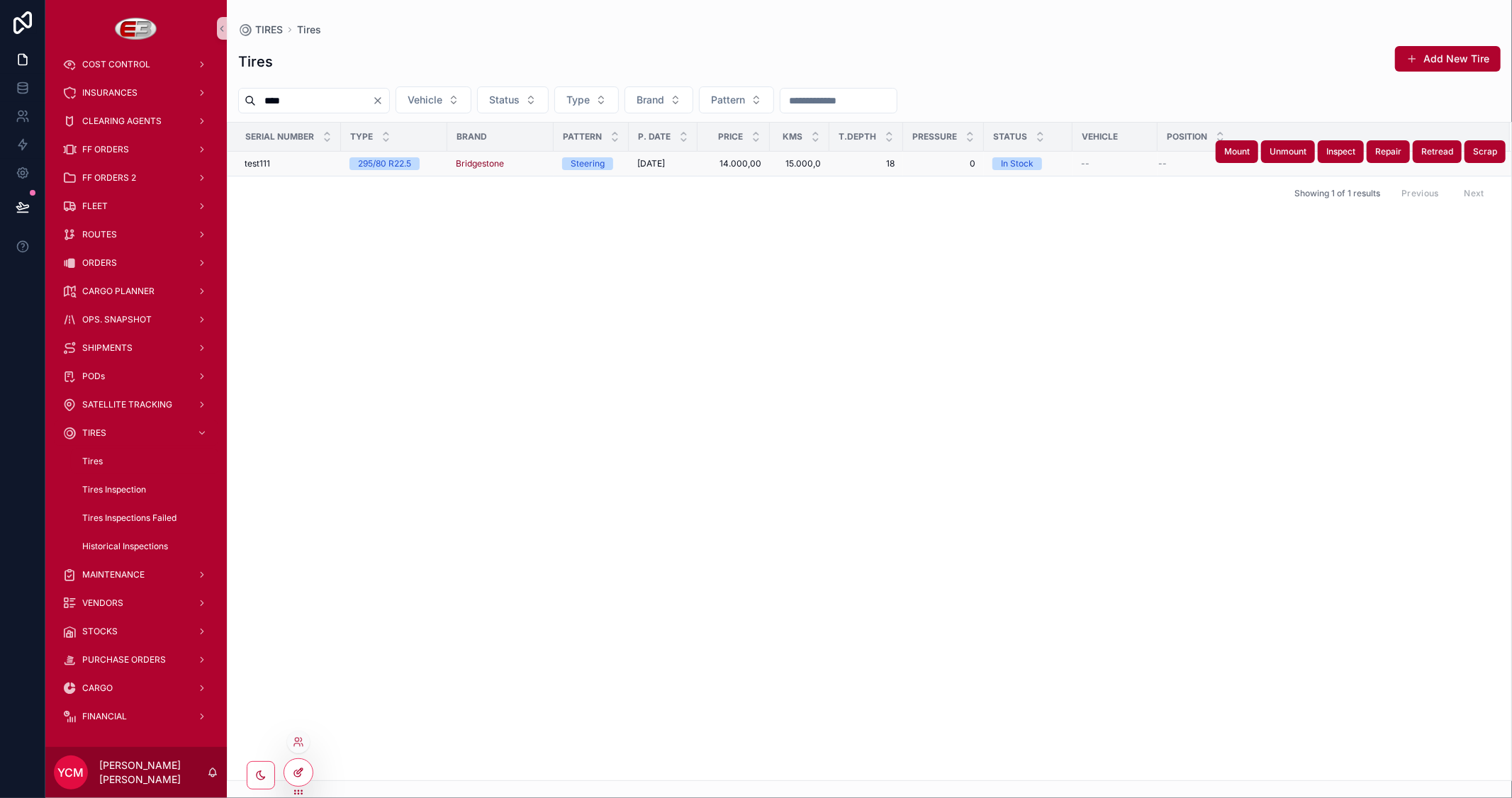
click at [301, 766] on div at bounding box center [298, 772] width 29 height 27
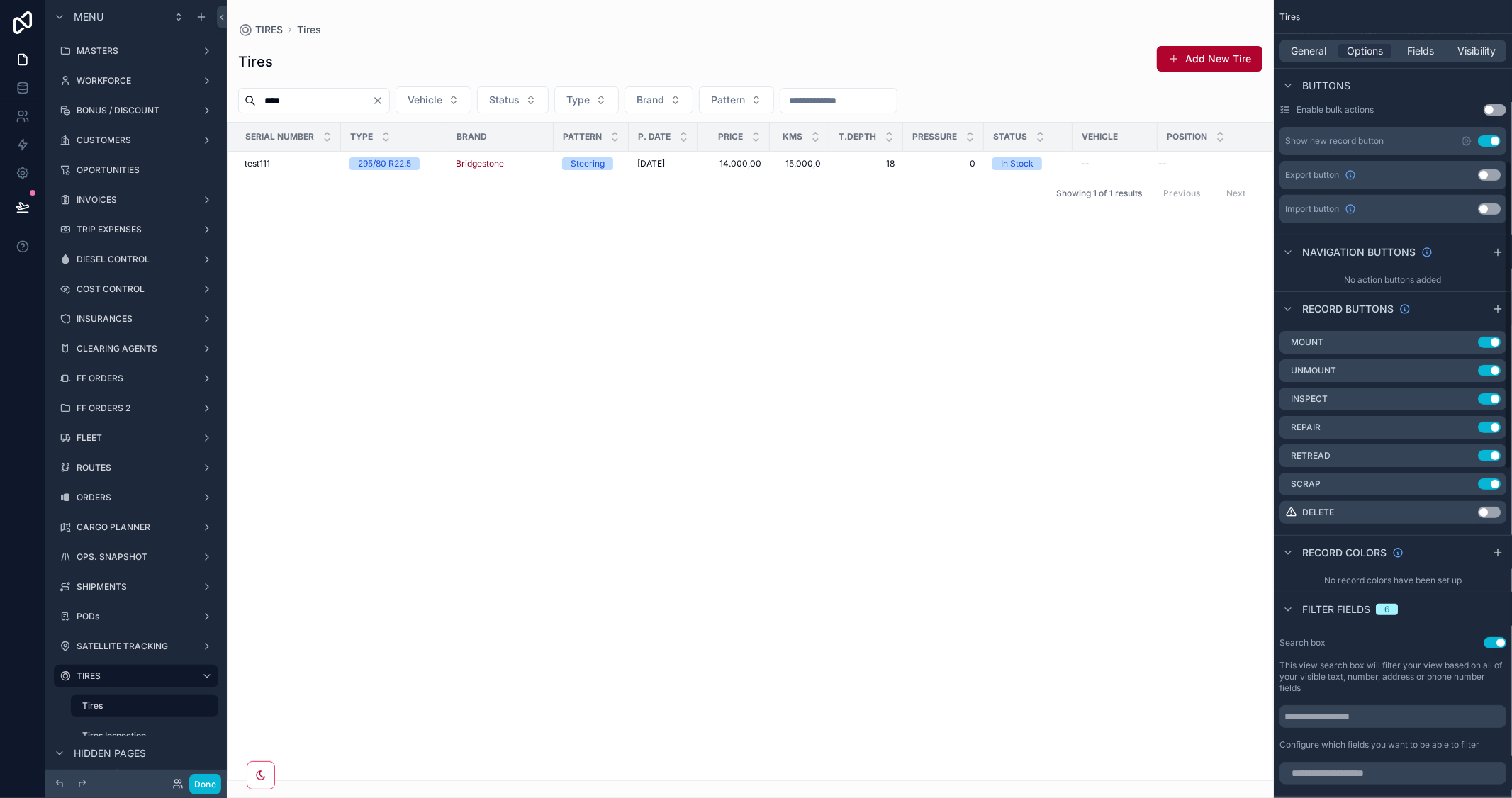
scroll to position [551, 0]
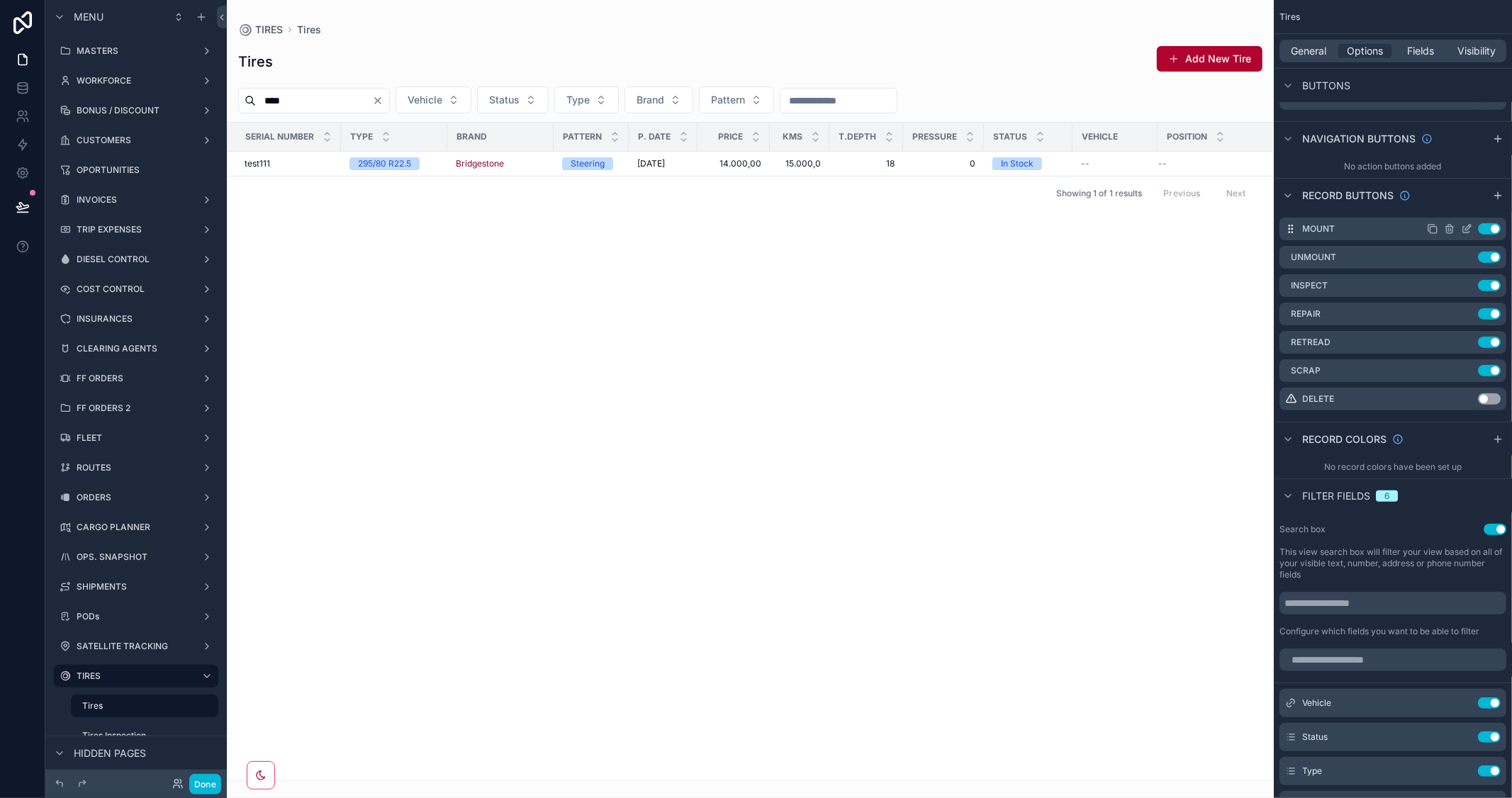
click at [1467, 231] on icon "scrollable content" at bounding box center [1466, 229] width 11 height 11
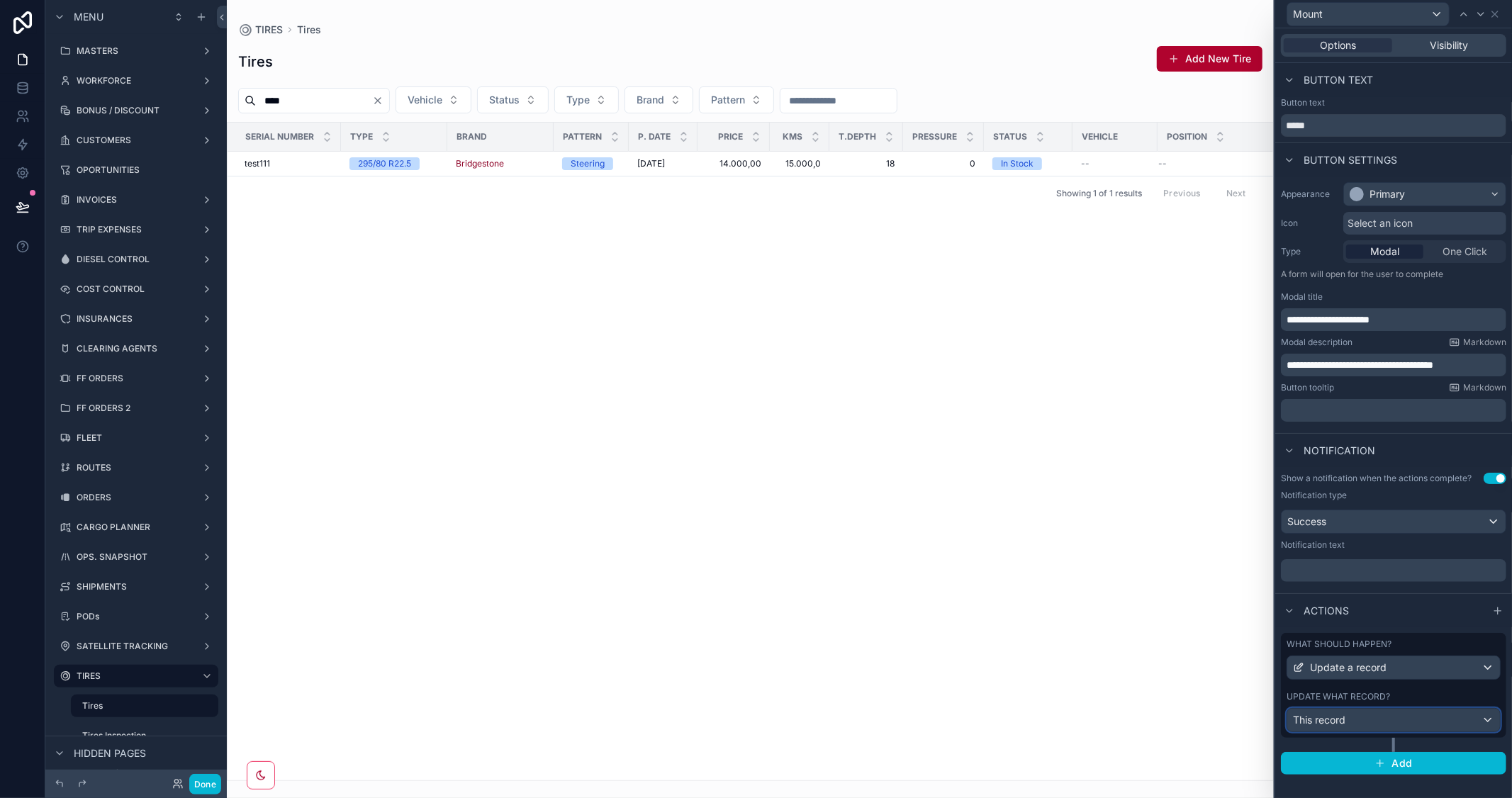
click at [1485, 714] on div "This record" at bounding box center [1393, 720] width 212 height 23
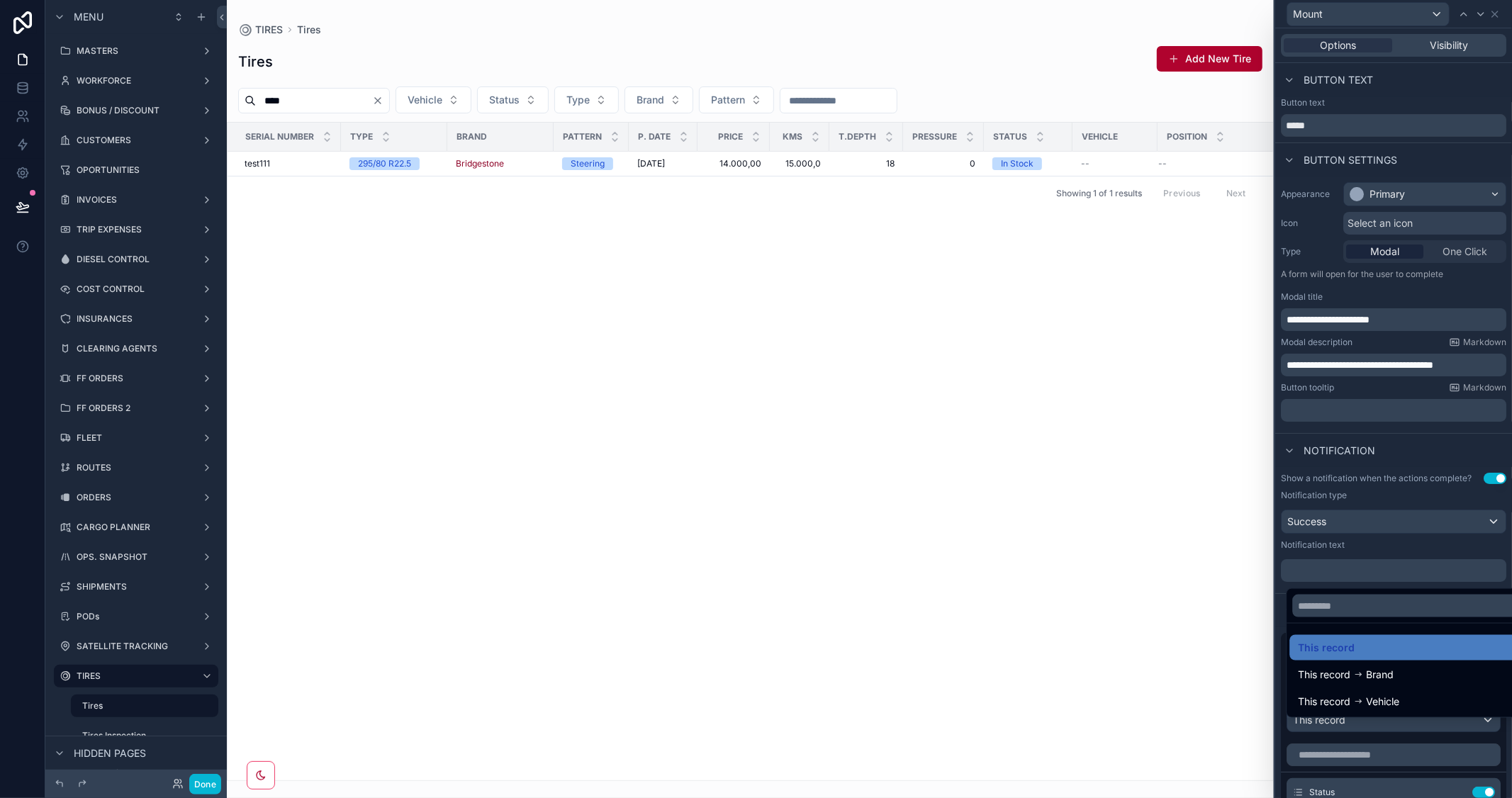
click at [1442, 444] on div at bounding box center [1393, 399] width 236 height 798
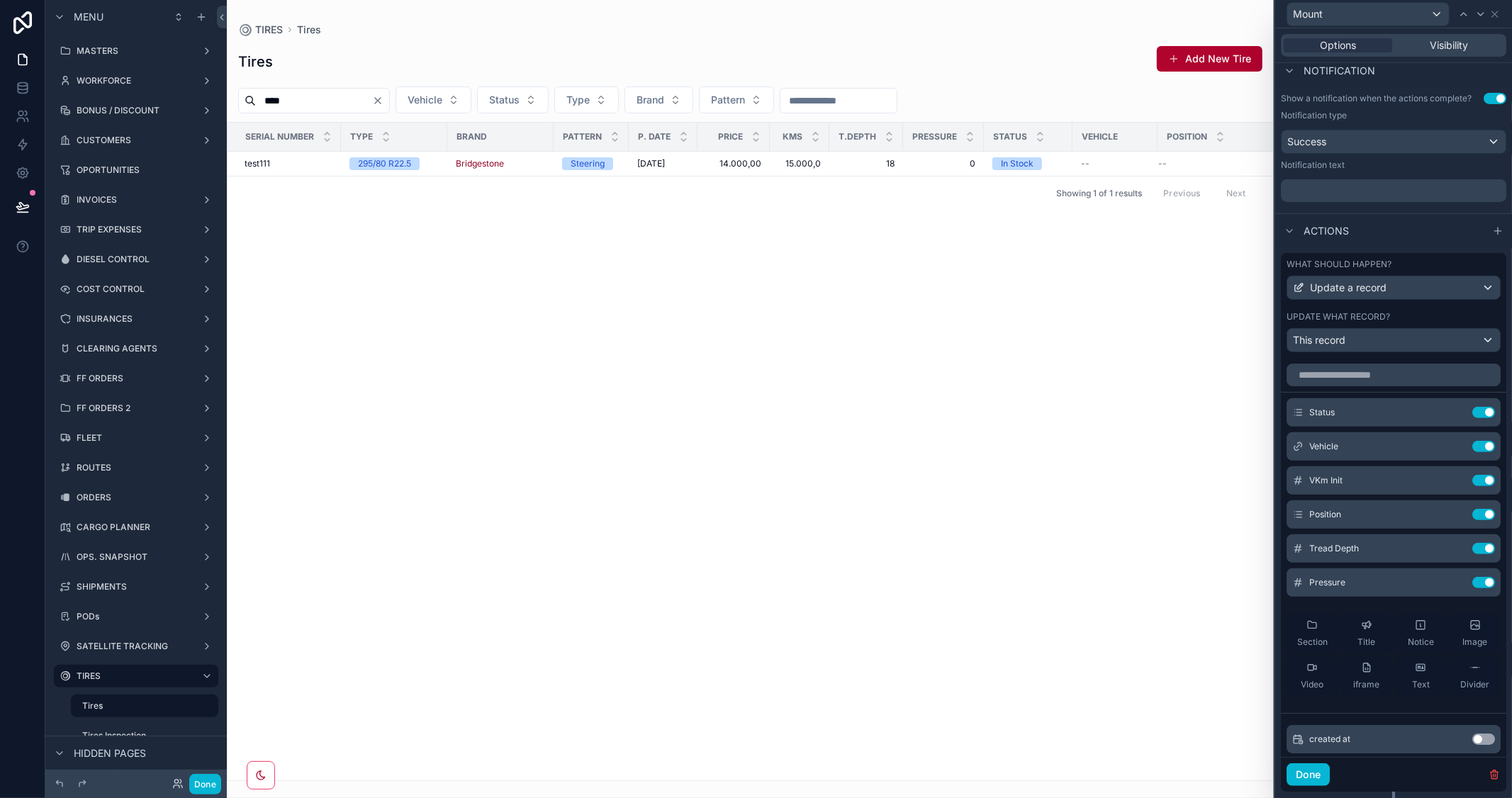
scroll to position [393, 0]
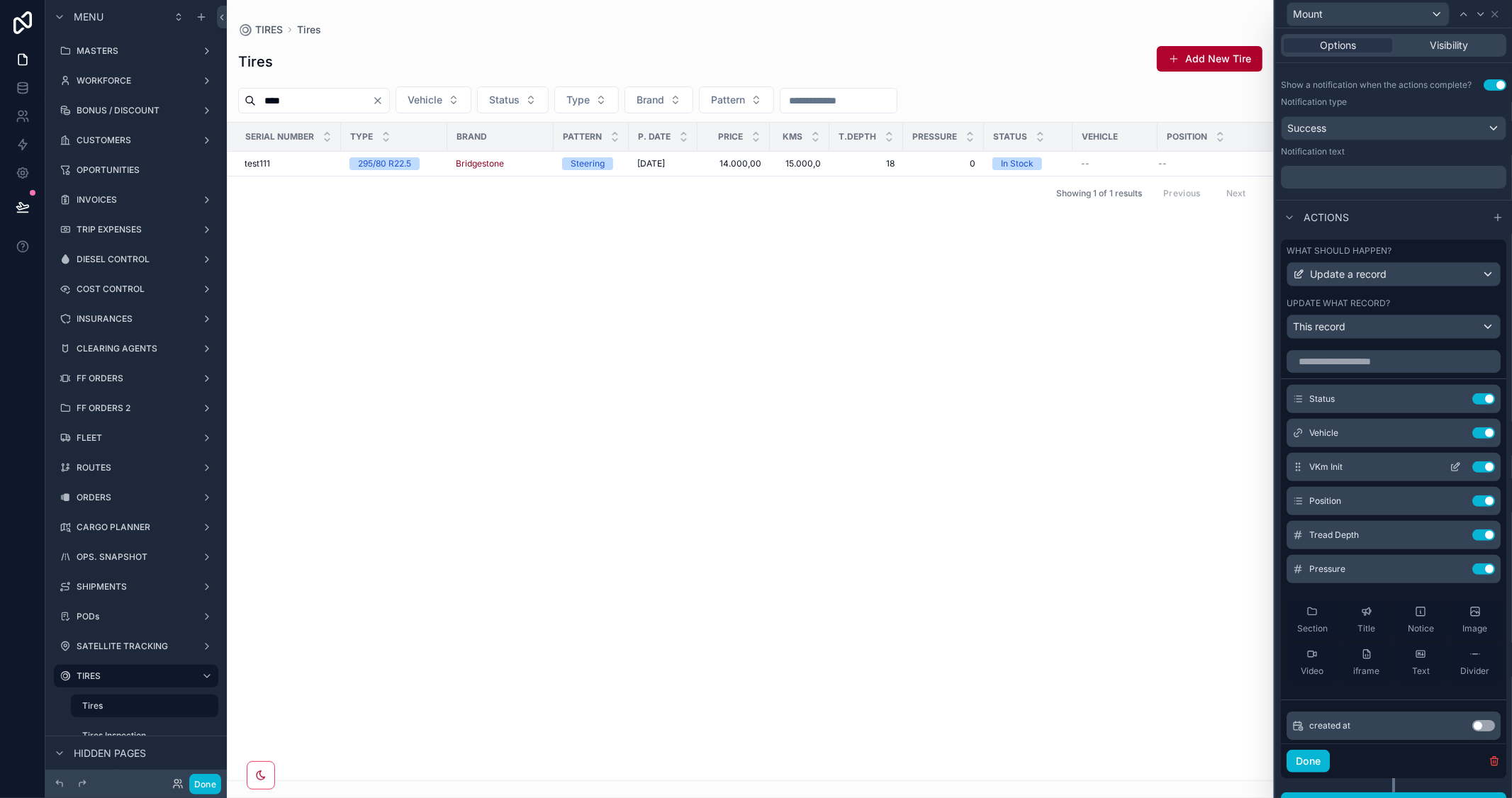
click at [1454, 468] on icon at bounding box center [1457, 466] width 6 height 6
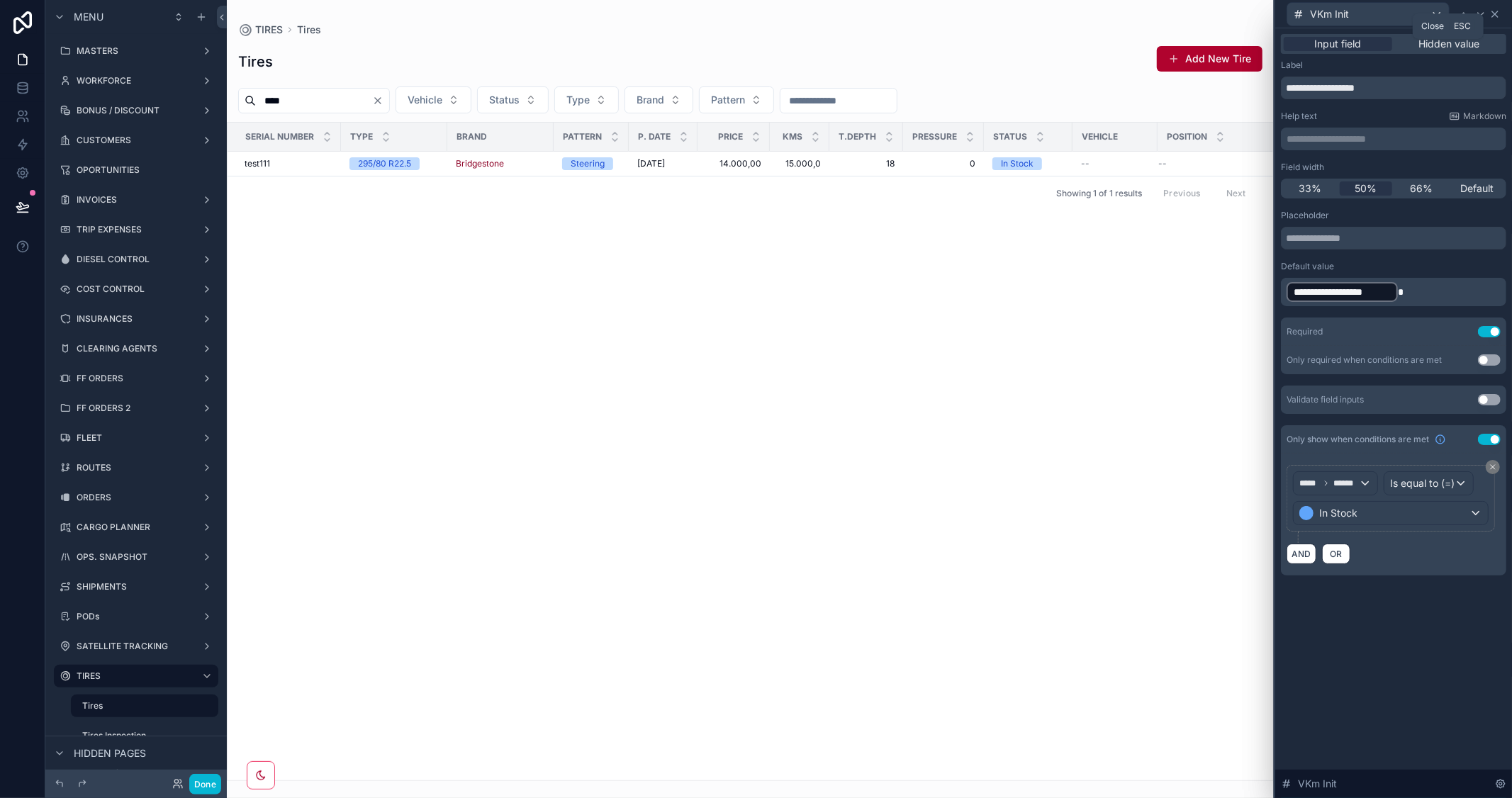
click at [1496, 17] on icon at bounding box center [1494, 14] width 11 height 11
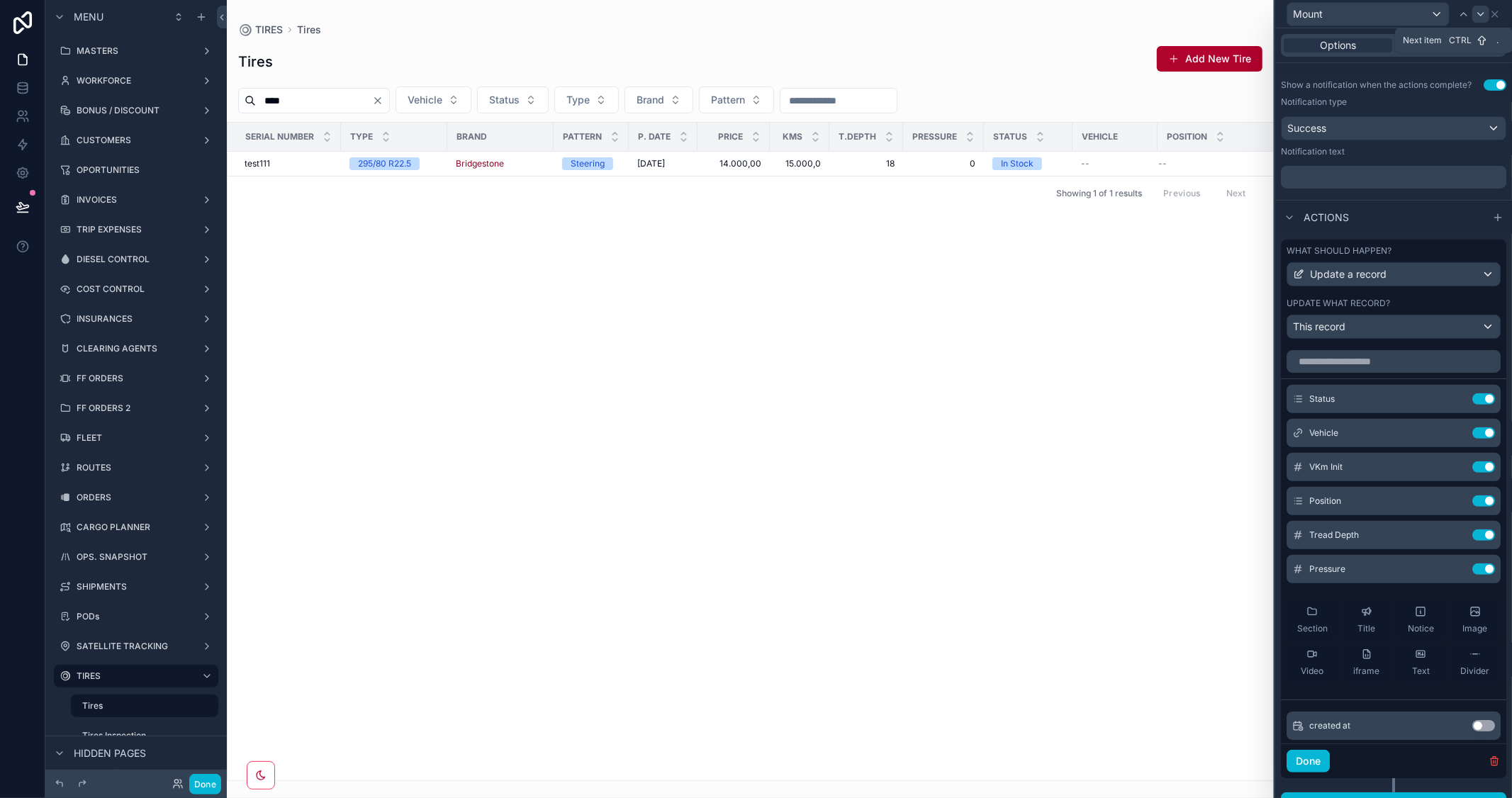
click at [1478, 14] on icon at bounding box center [1481, 14] width 11 height 11
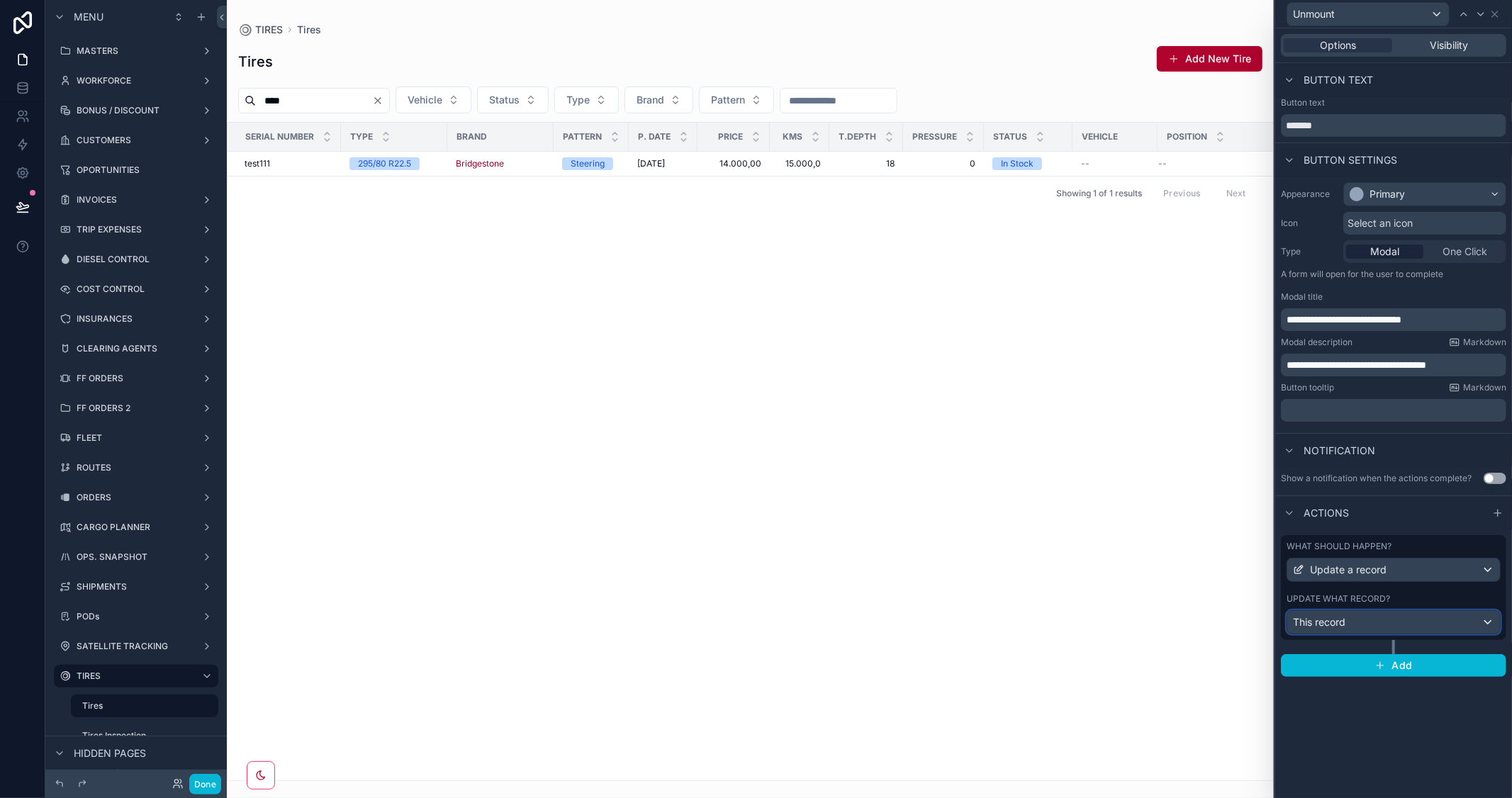
click at [1455, 622] on div "This record" at bounding box center [1393, 623] width 212 height 23
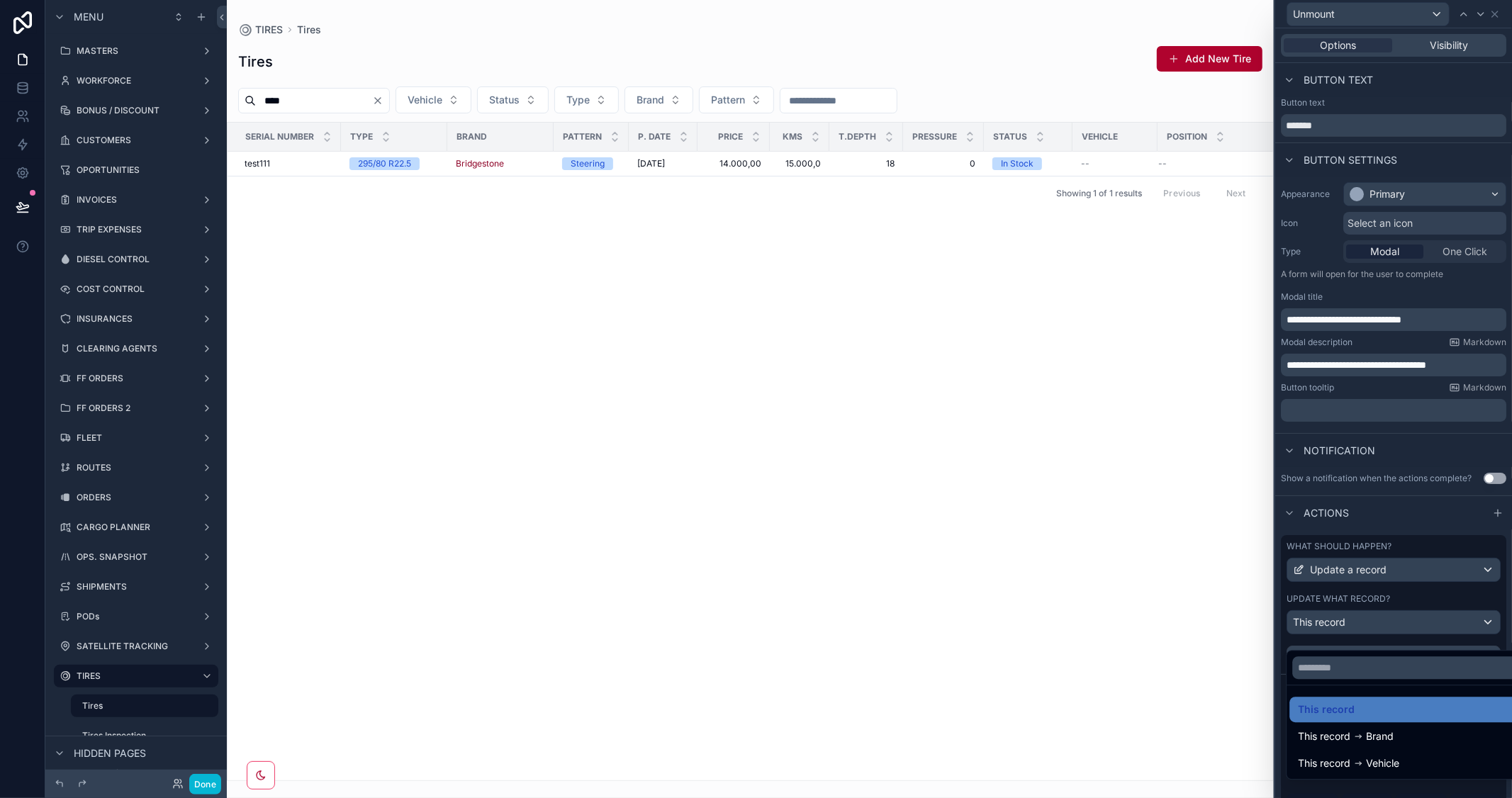
click at [1433, 468] on div at bounding box center [1393, 399] width 236 height 798
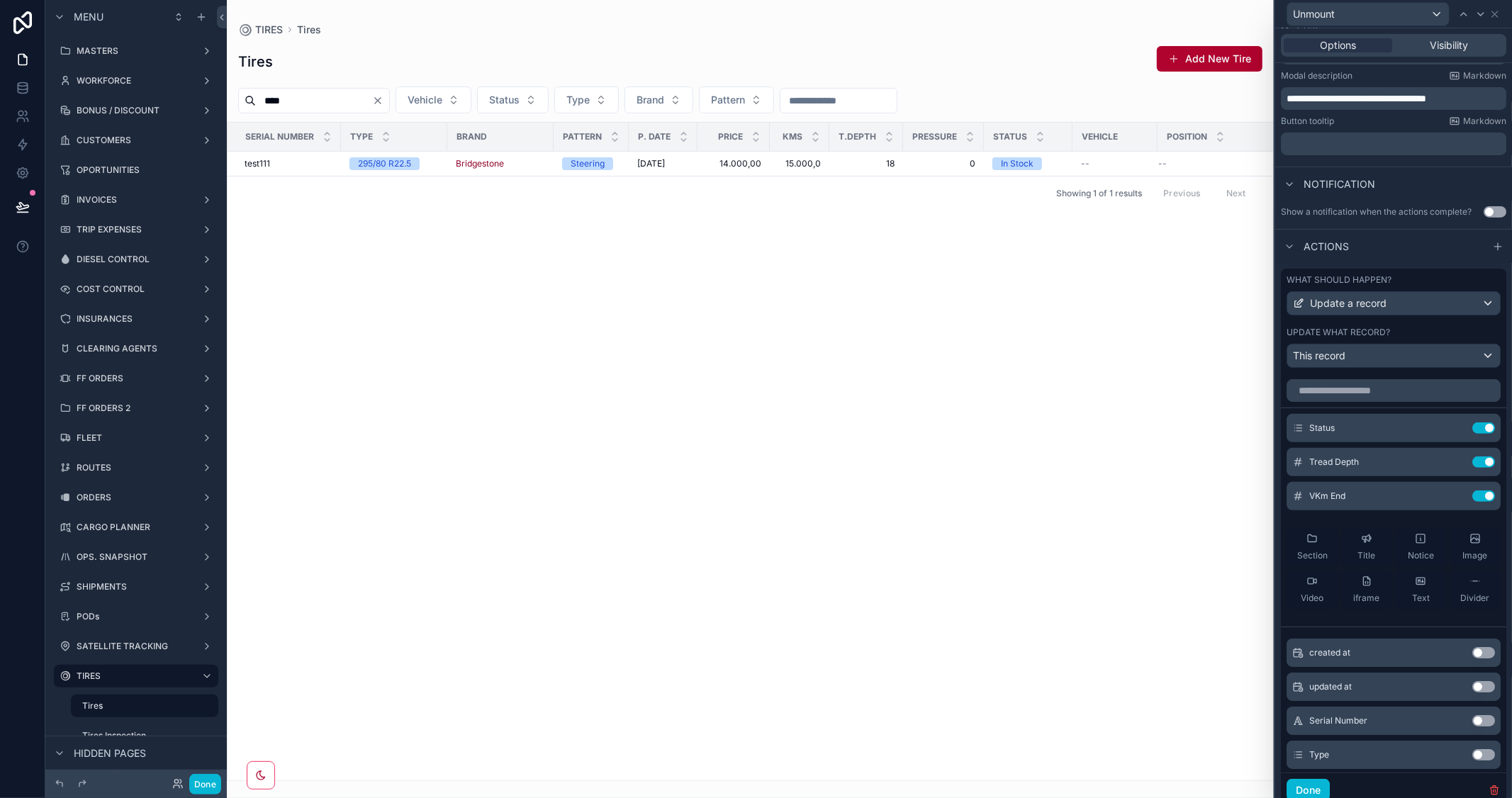
scroll to position [329, 0]
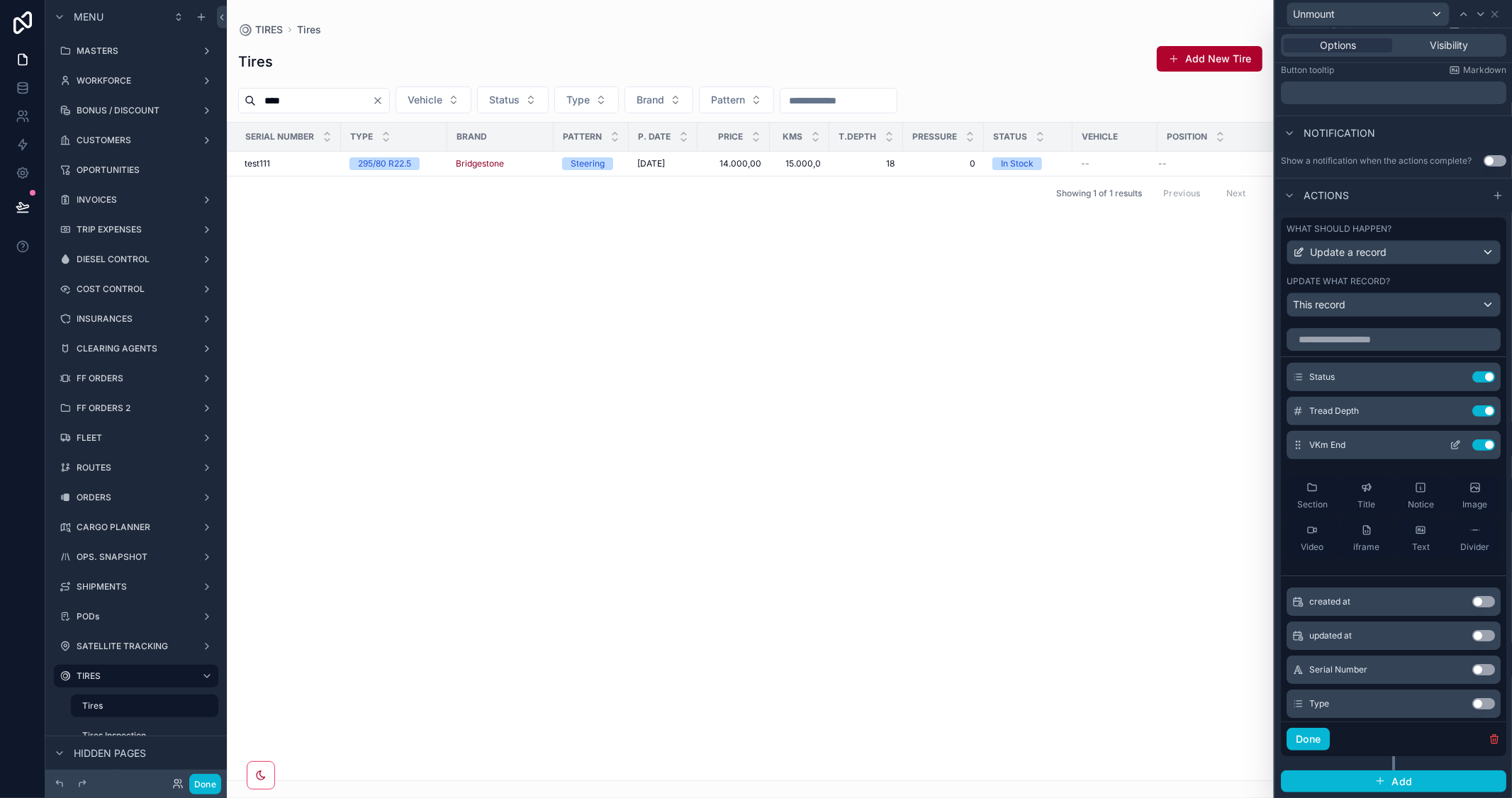
click at [1449, 441] on icon at bounding box center [1455, 445] width 11 height 11
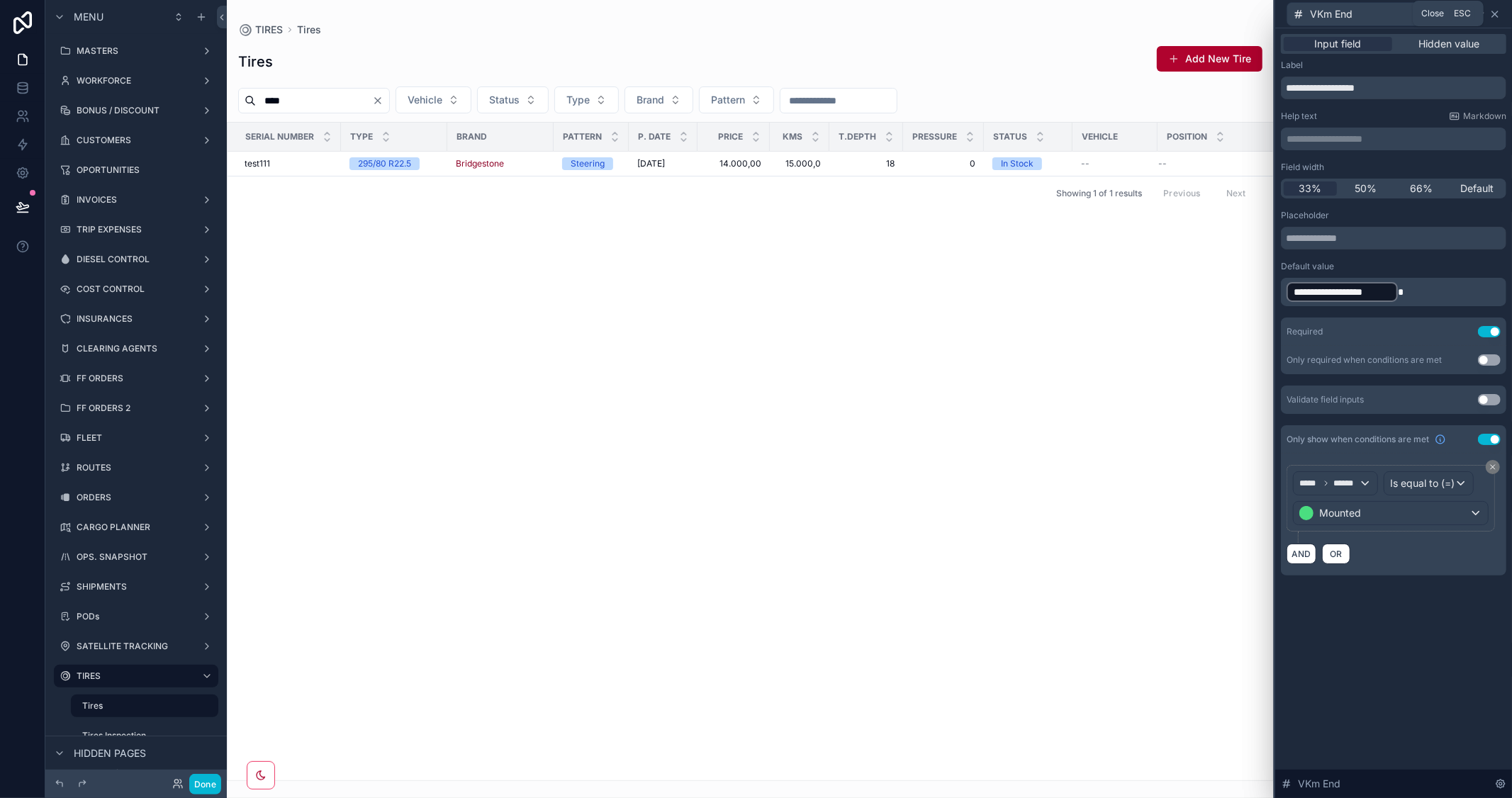
click at [1496, 16] on icon at bounding box center [1494, 14] width 11 height 11
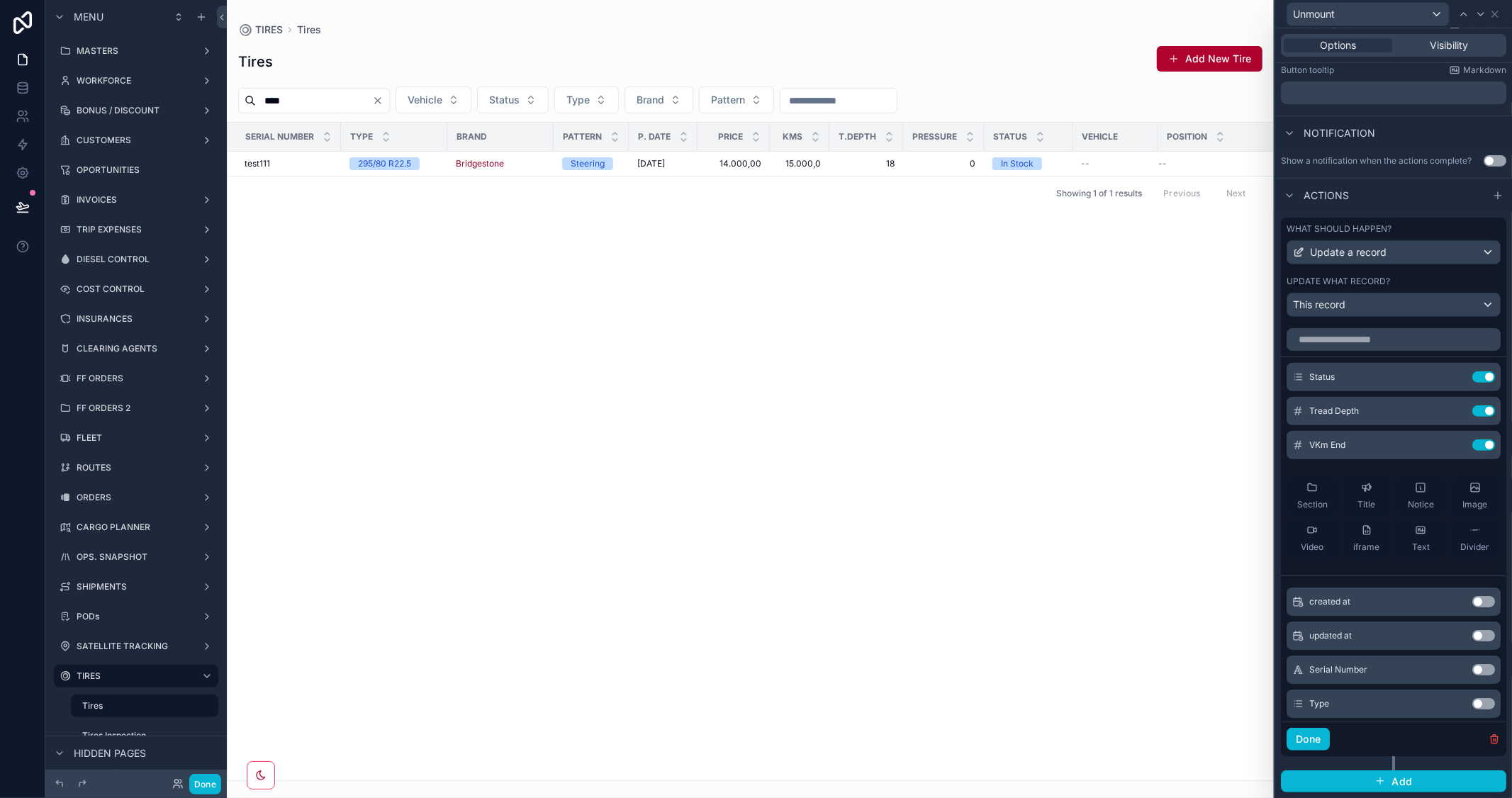
click at [1209, 60] on div "scrollable content" at bounding box center [750, 399] width 1047 height 798
click at [206, 787] on button "Done" at bounding box center [205, 784] width 32 height 20
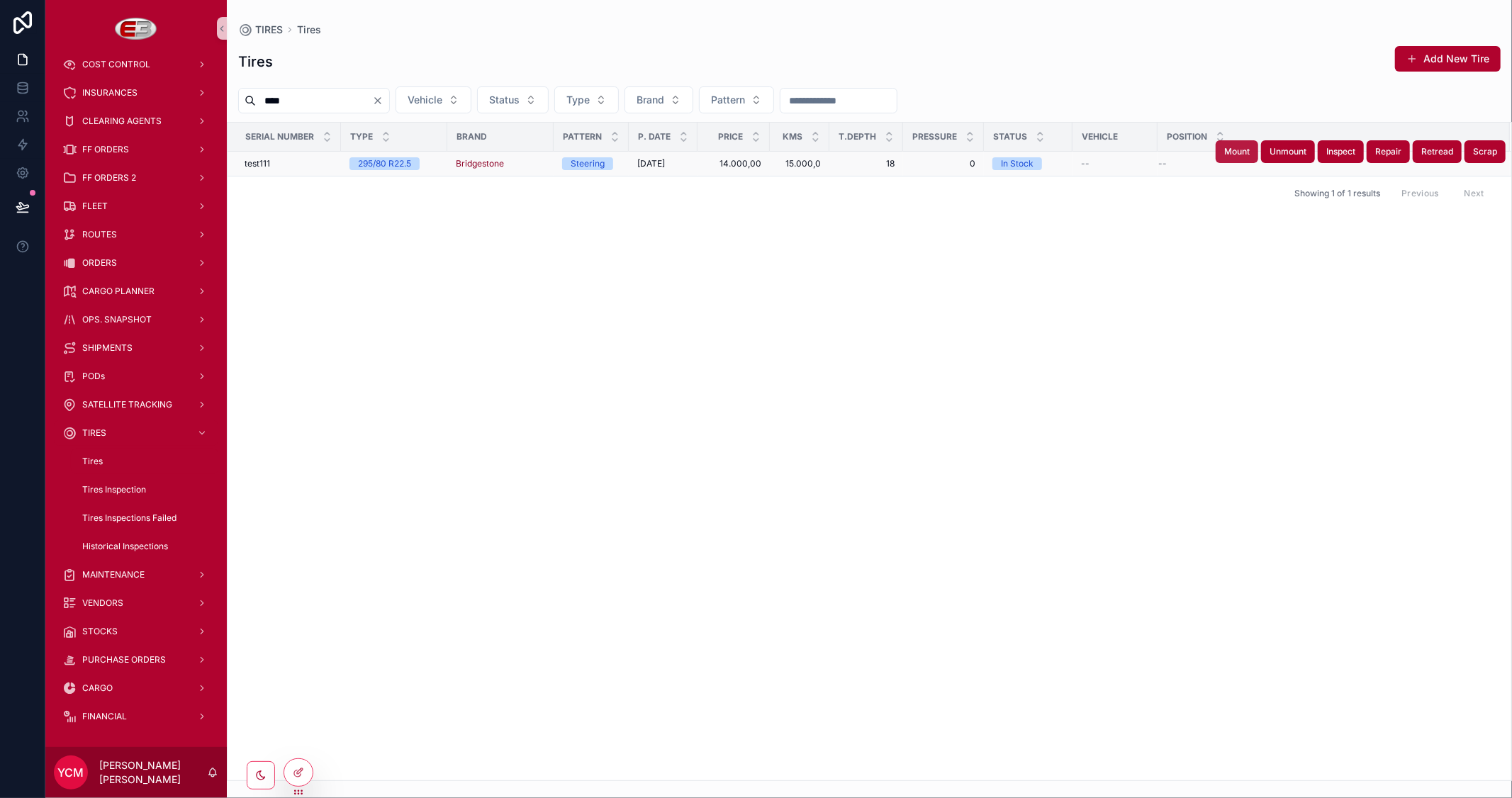
click at [1224, 151] on span "Mount" at bounding box center [1237, 151] width 26 height 11
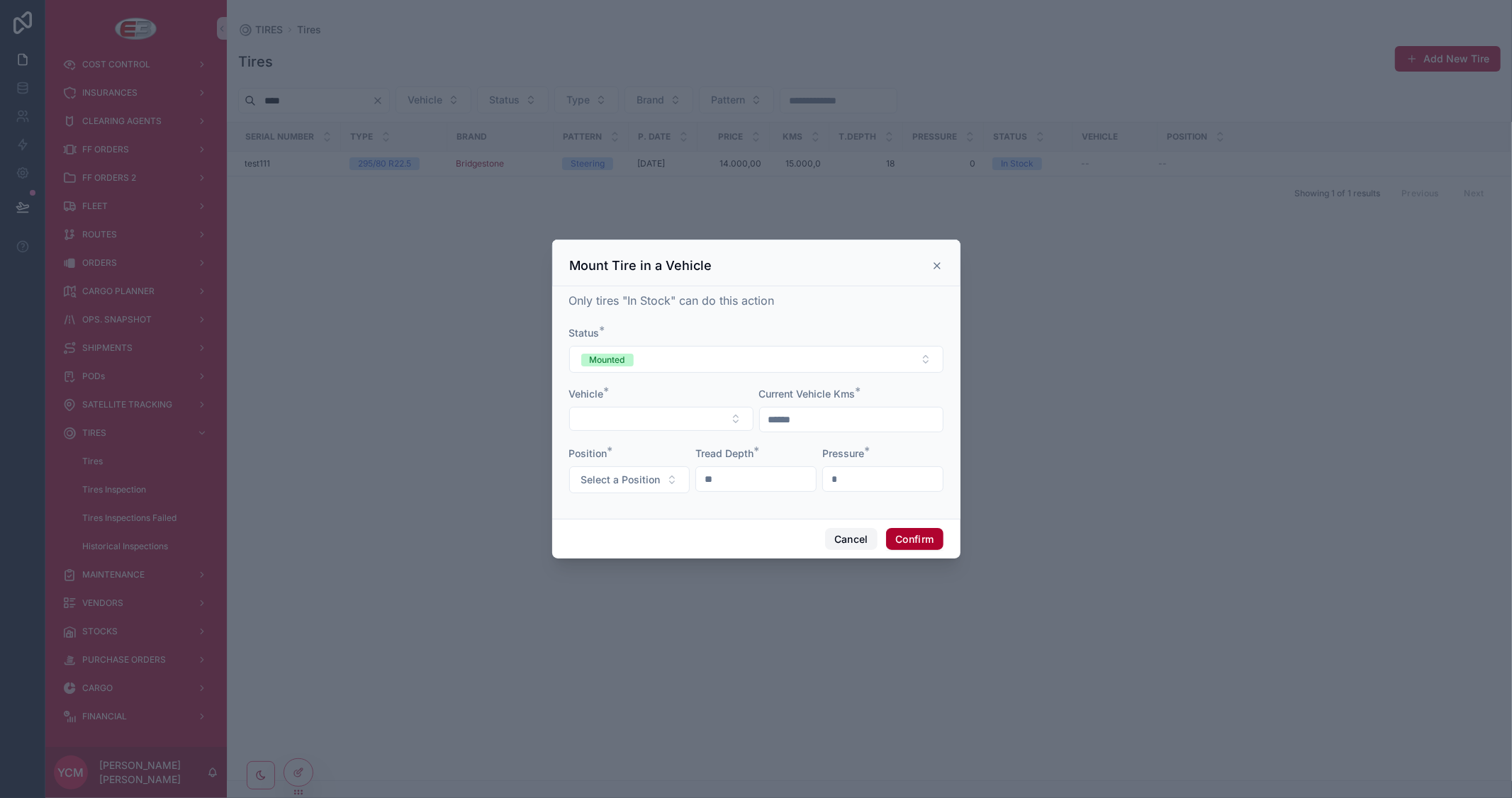
click at [839, 543] on button "Cancel" at bounding box center [851, 539] width 53 height 23
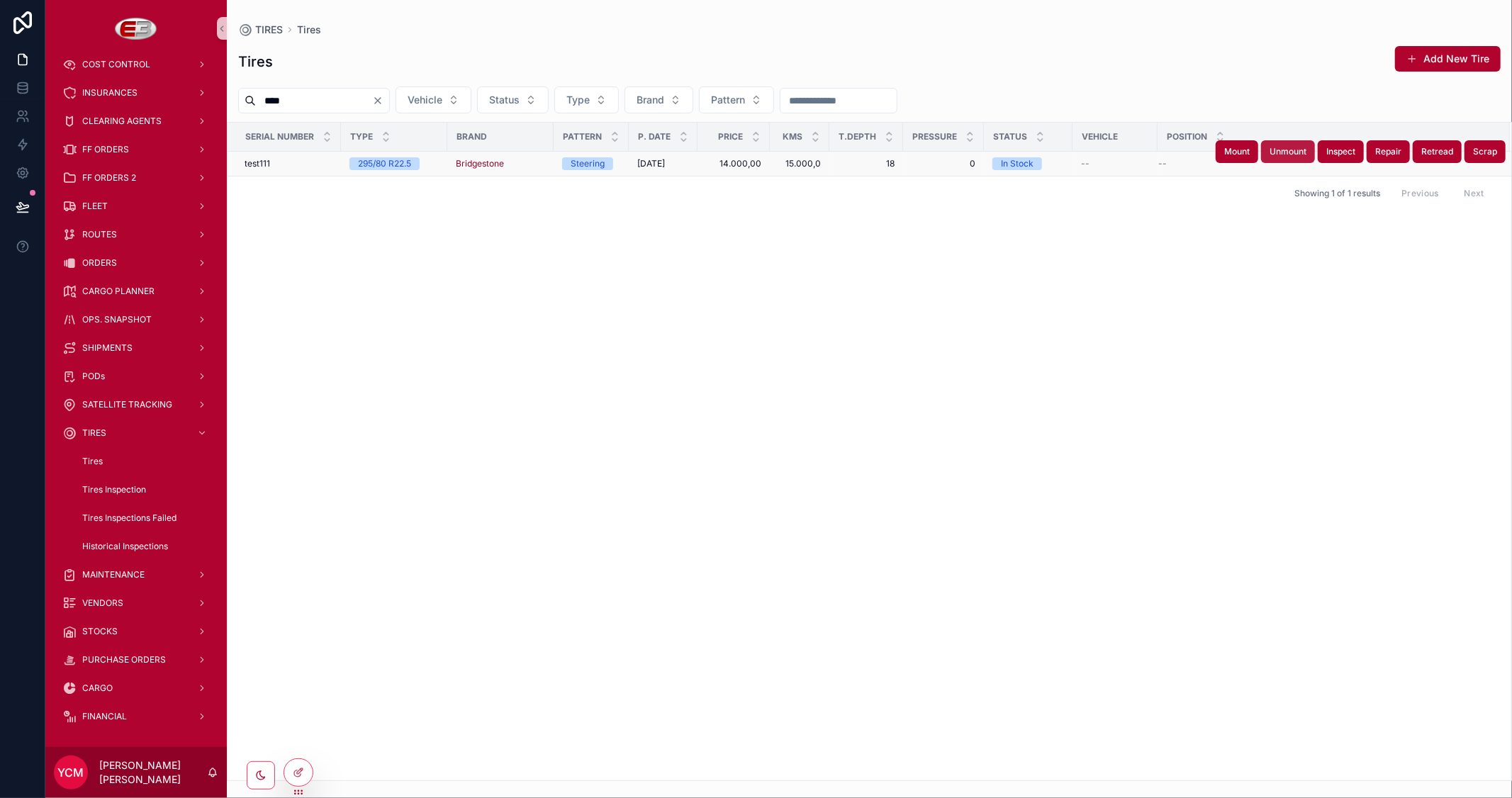
click at [1293, 150] on span "Unmount" at bounding box center [1288, 151] width 37 height 11
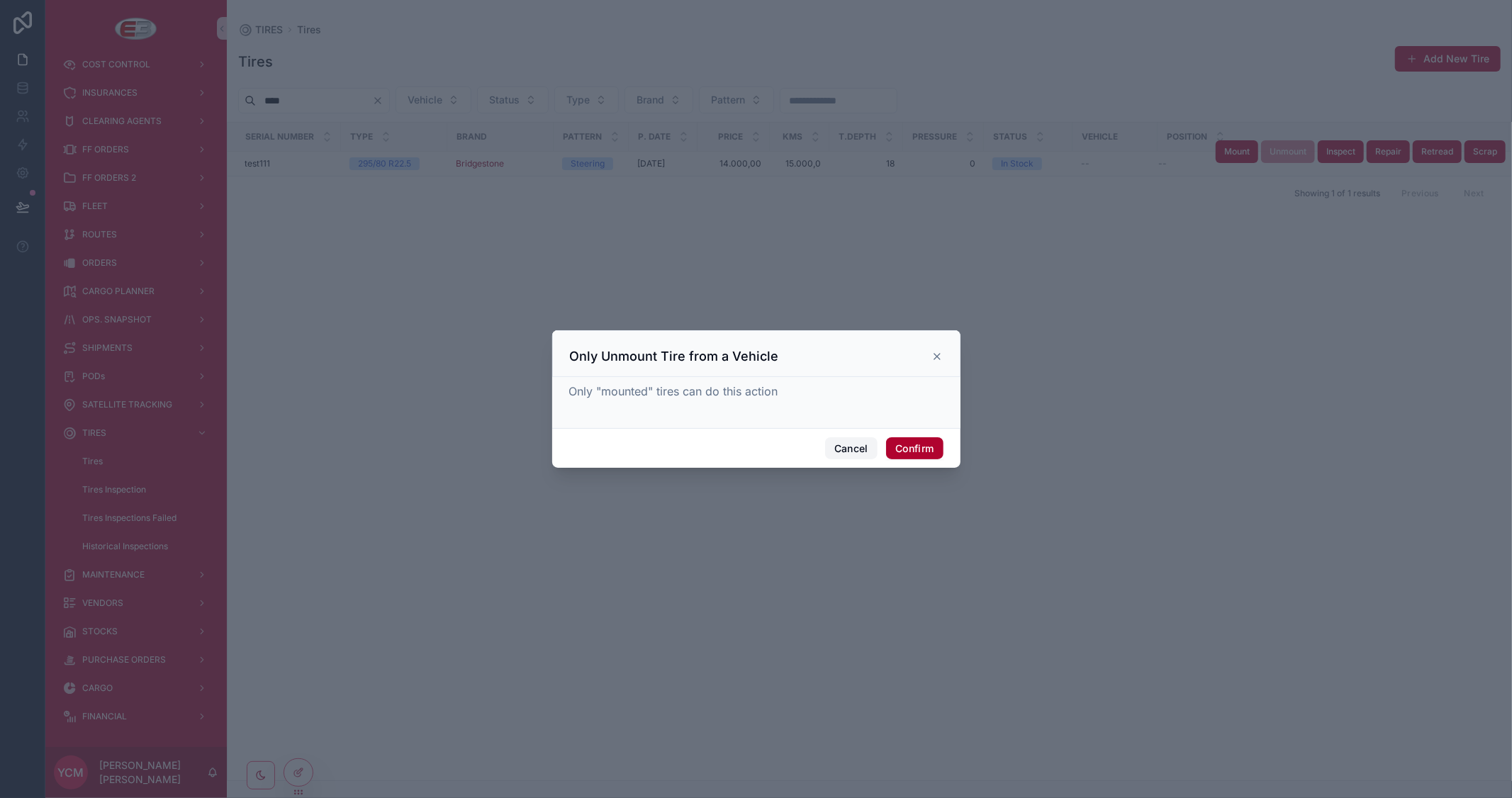
click at [865, 452] on button "Cancel" at bounding box center [851, 449] width 53 height 23
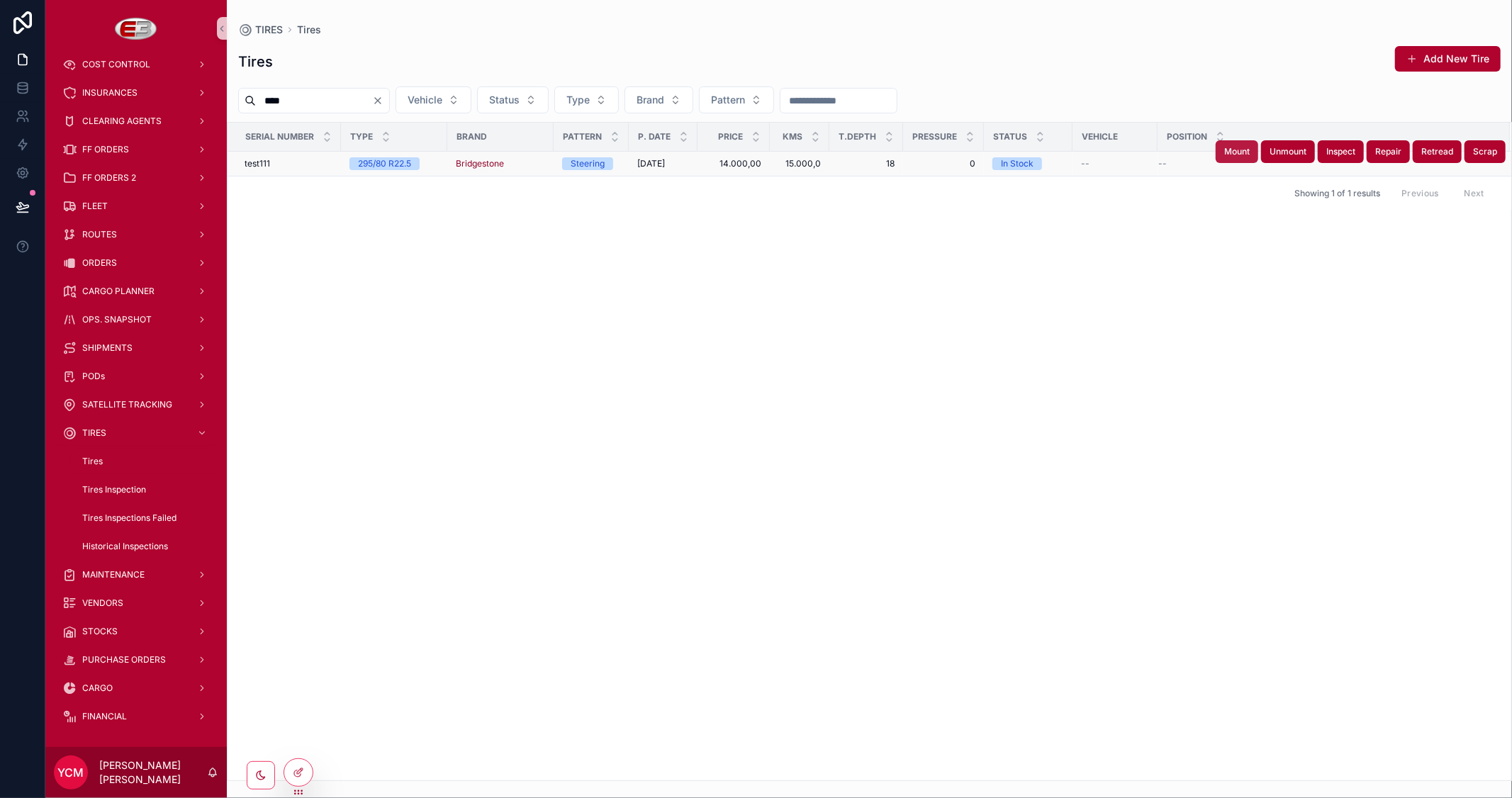
click at [1234, 150] on span "Mount" at bounding box center [1237, 151] width 26 height 11
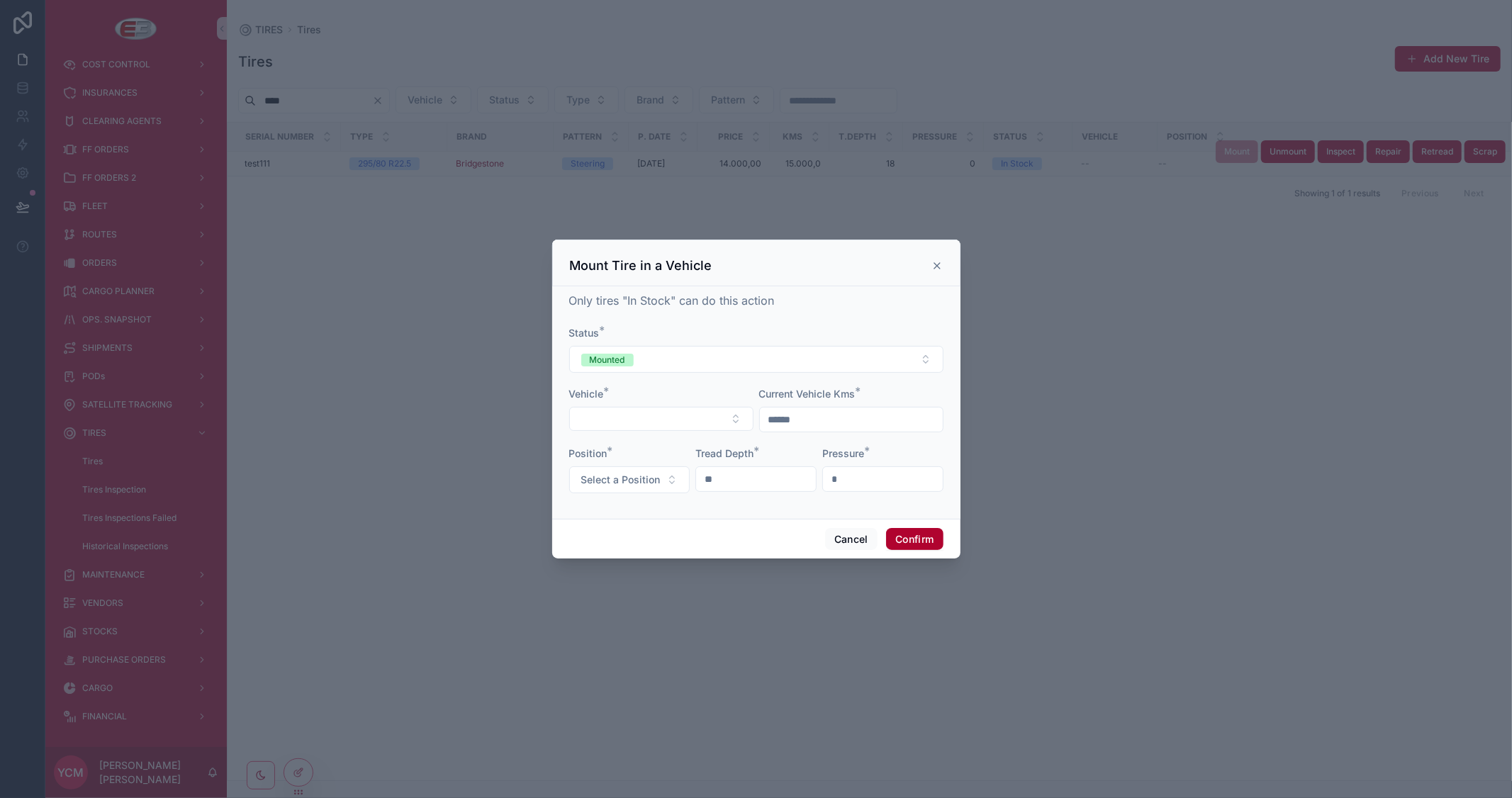
drag, startPoint x: 811, startPoint y: 421, endPoint x: 705, endPoint y: 405, distance: 107.2
click at [705, 405] on form "Status * Mounted Vehicle * Current Vehicle Kms * ****** Position * Select a Pos…" at bounding box center [755, 417] width 374 height 182
type input "******"
click at [699, 420] on button "Select Button" at bounding box center [661, 419] width 185 height 24
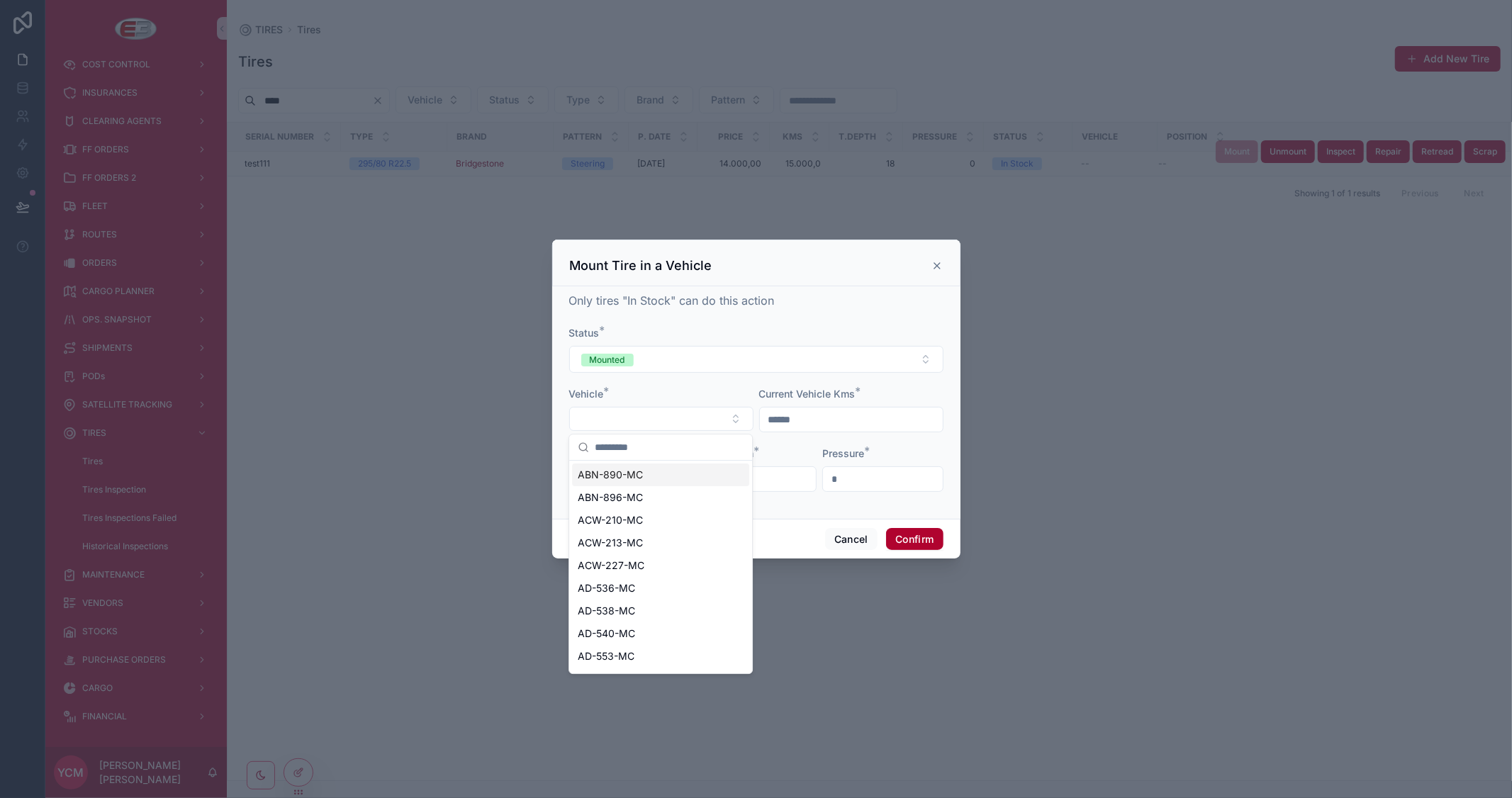
click at [639, 478] on span "ABN-890-MC" at bounding box center [610, 475] width 66 height 14
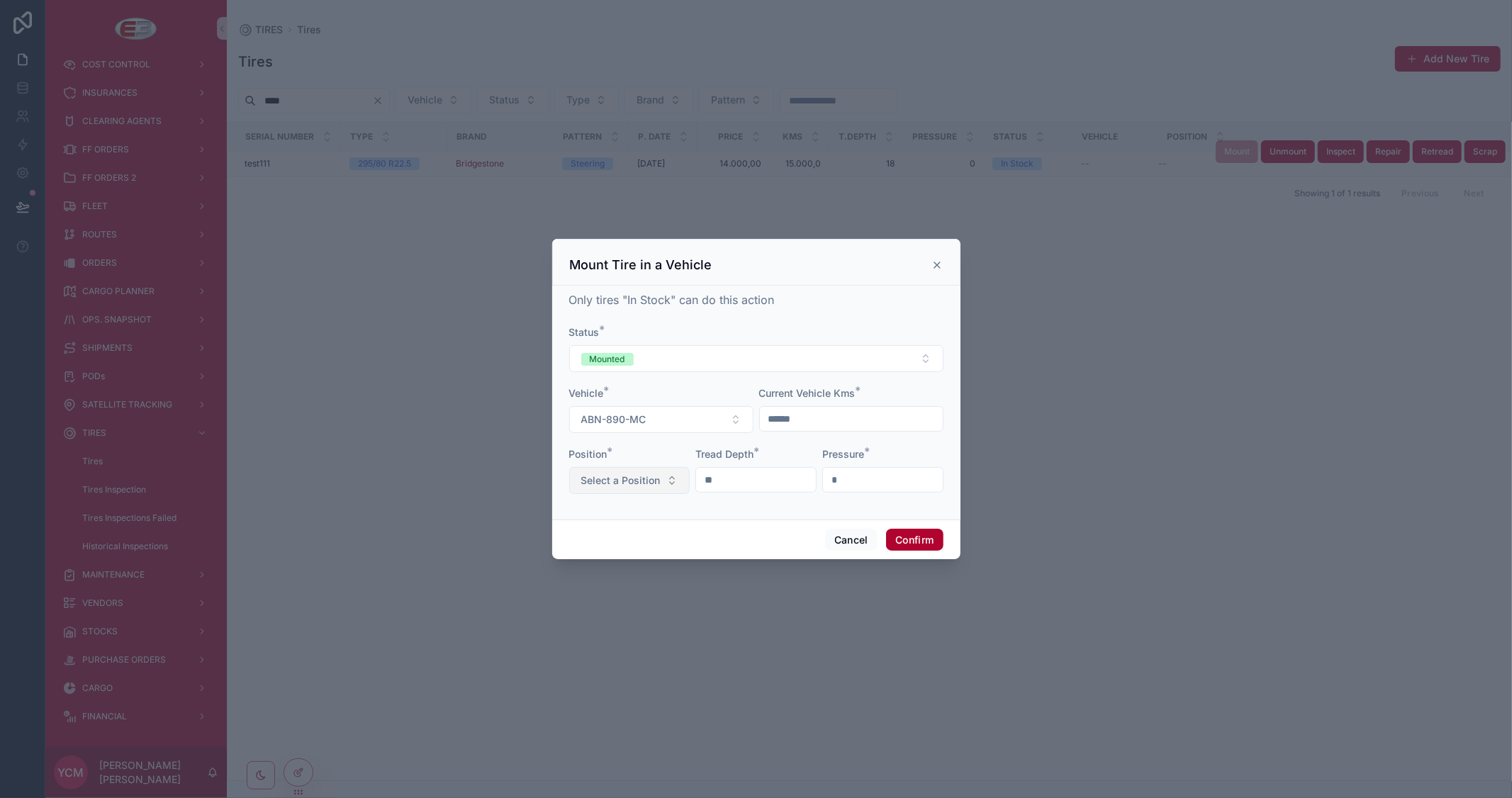
click at [596, 481] on span "Select a Position" at bounding box center [621, 480] width 79 height 14
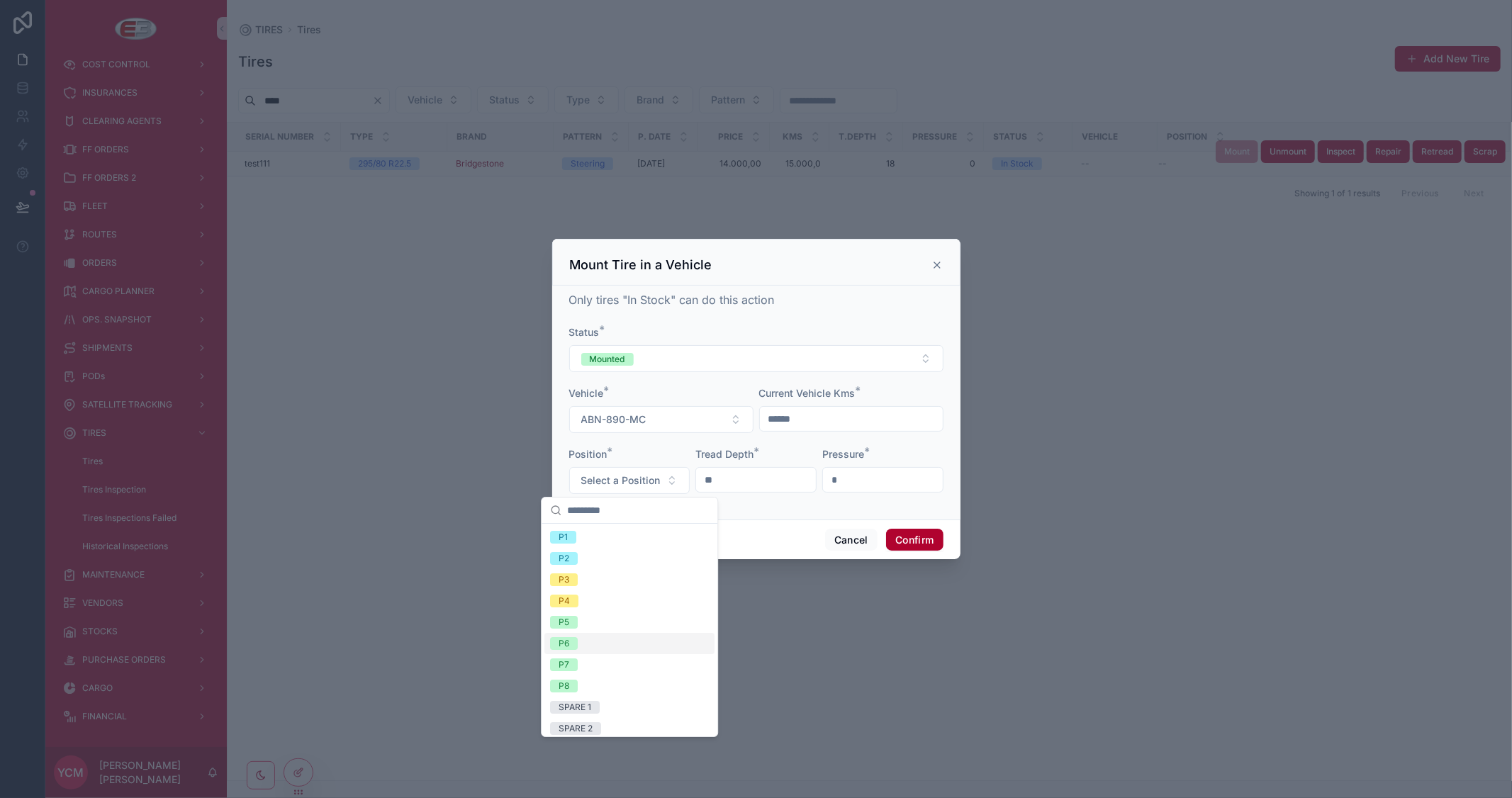
click at [873, 512] on div "Only tires "In Stock" can do this action Status * Mounted Vehicle * ABN-890-MC …" at bounding box center [756, 402] width 408 height 234
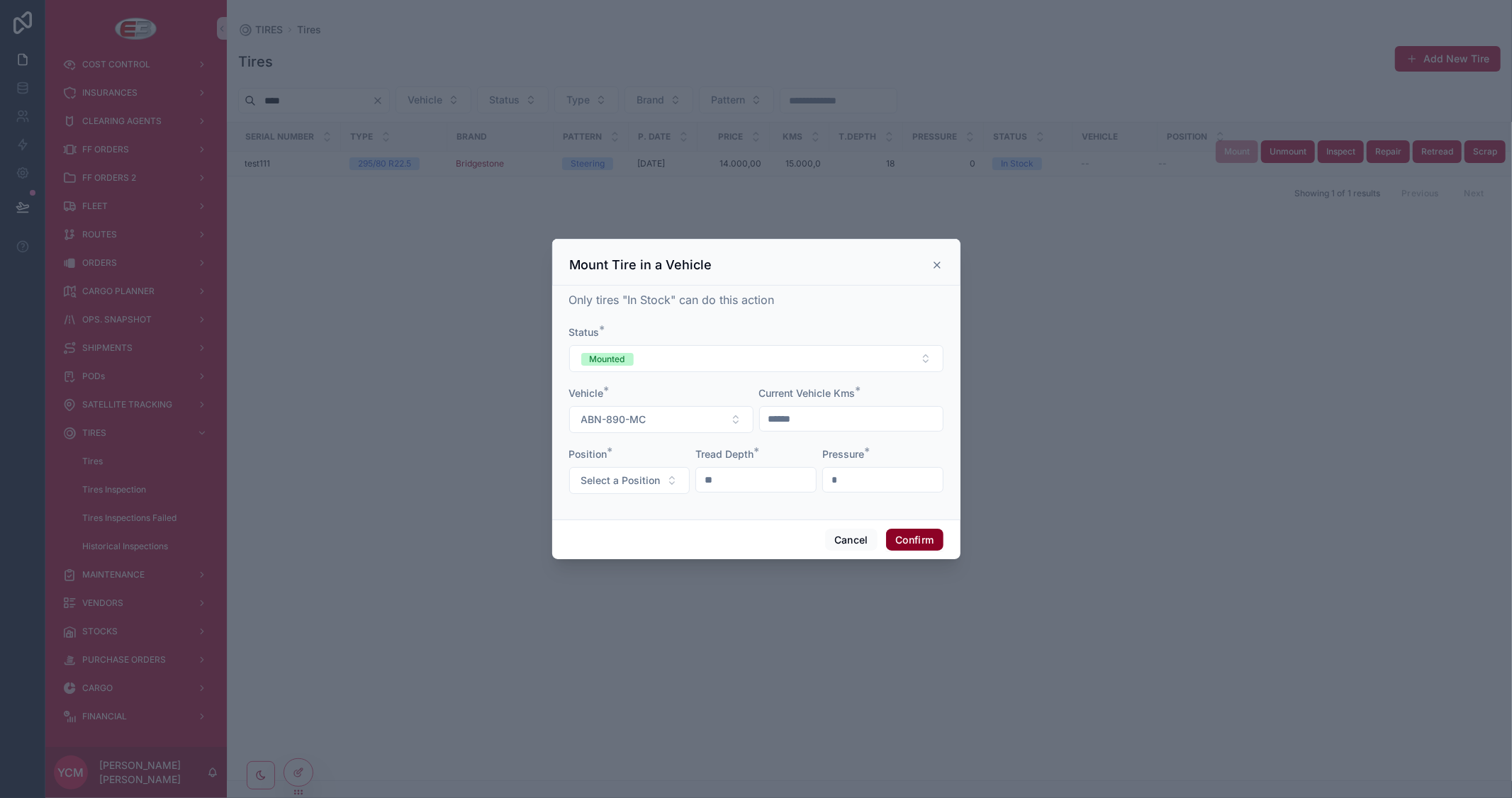
click at [911, 540] on button "Confirm" at bounding box center [914, 540] width 56 height 23
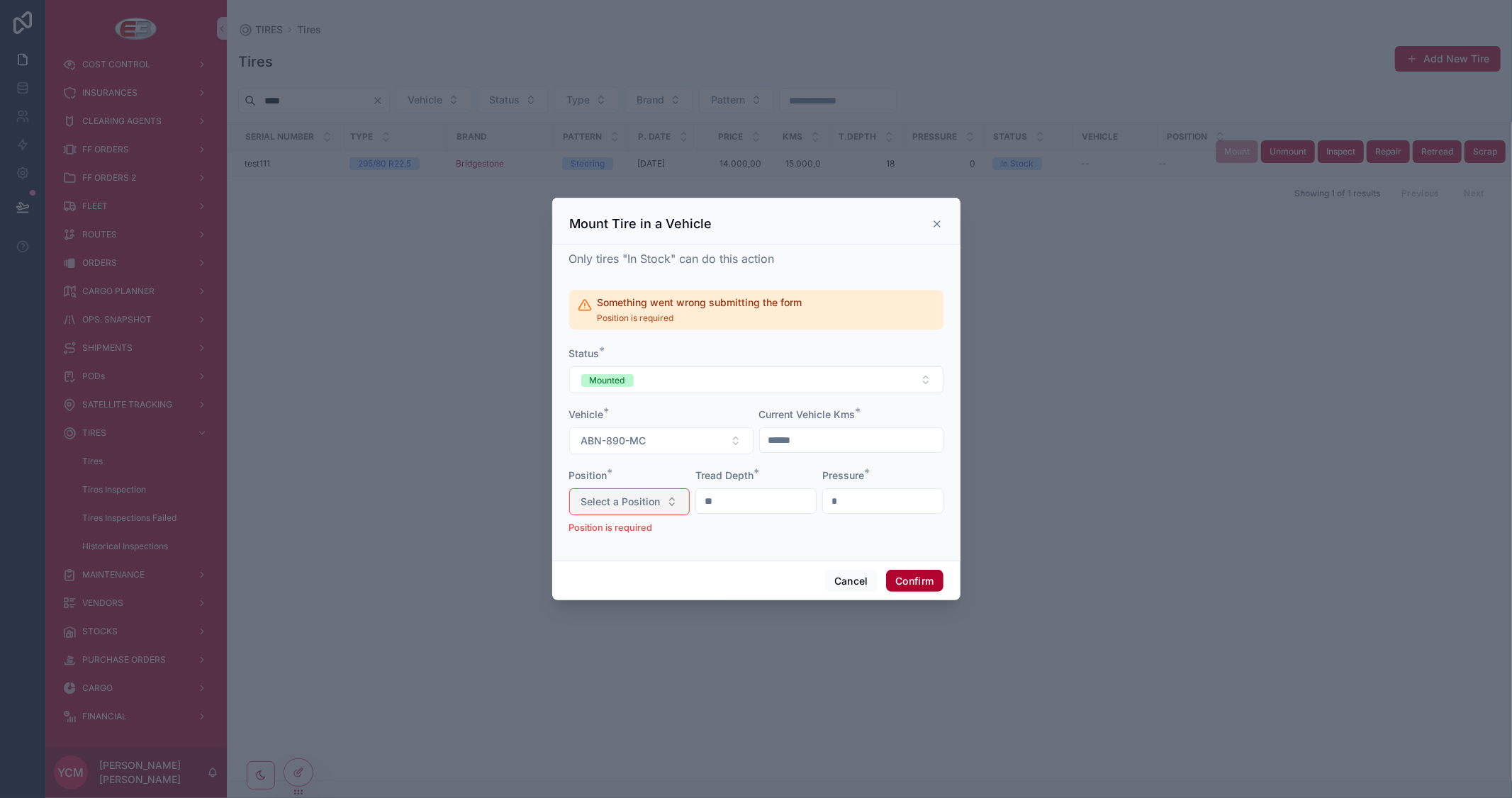
click at [601, 490] on button "Select a Position" at bounding box center [629, 502] width 121 height 27
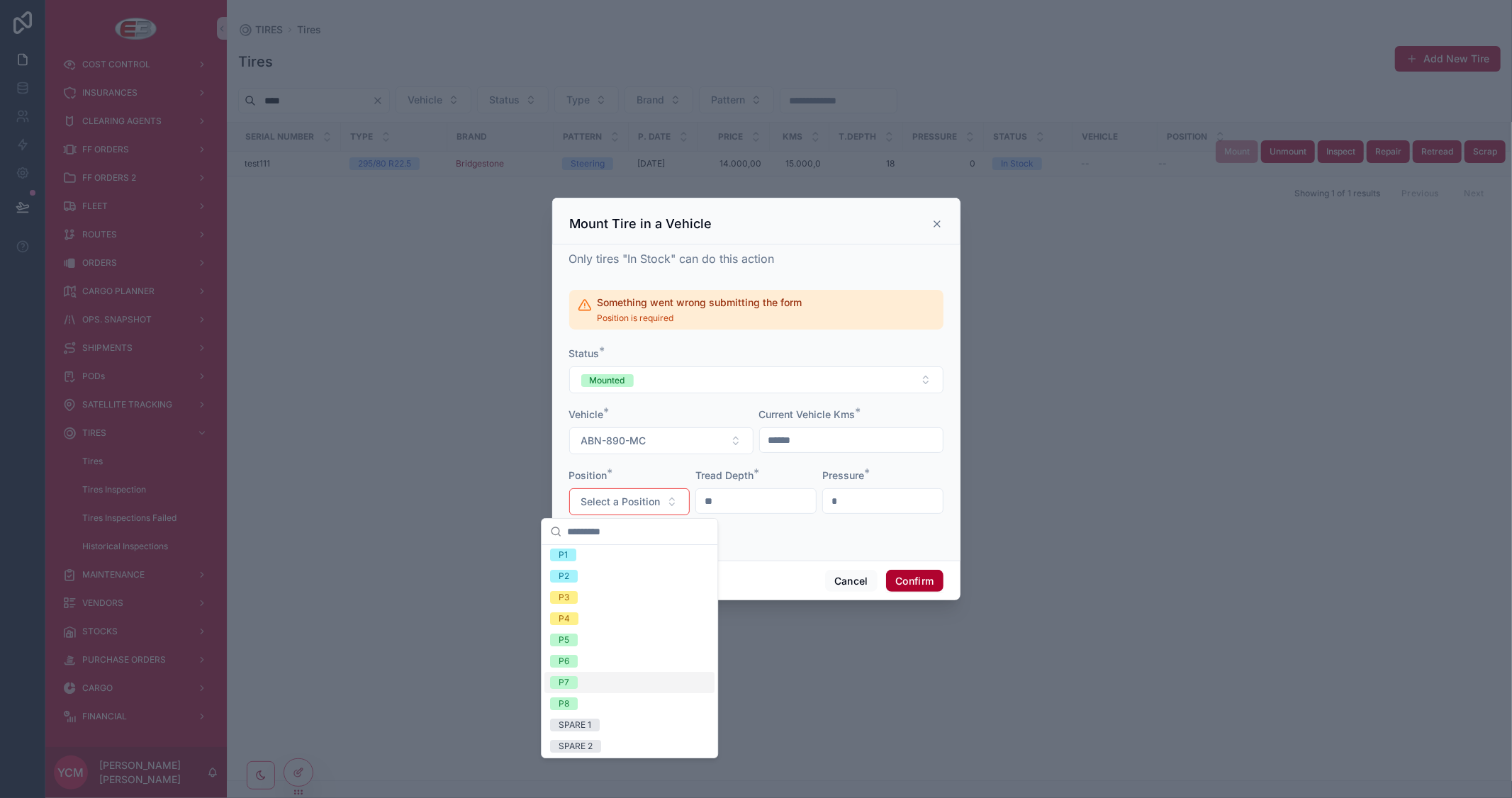
scroll to position [5, 0]
click at [584, 721] on div "SPARE 1" at bounding box center [574, 724] width 32 height 13
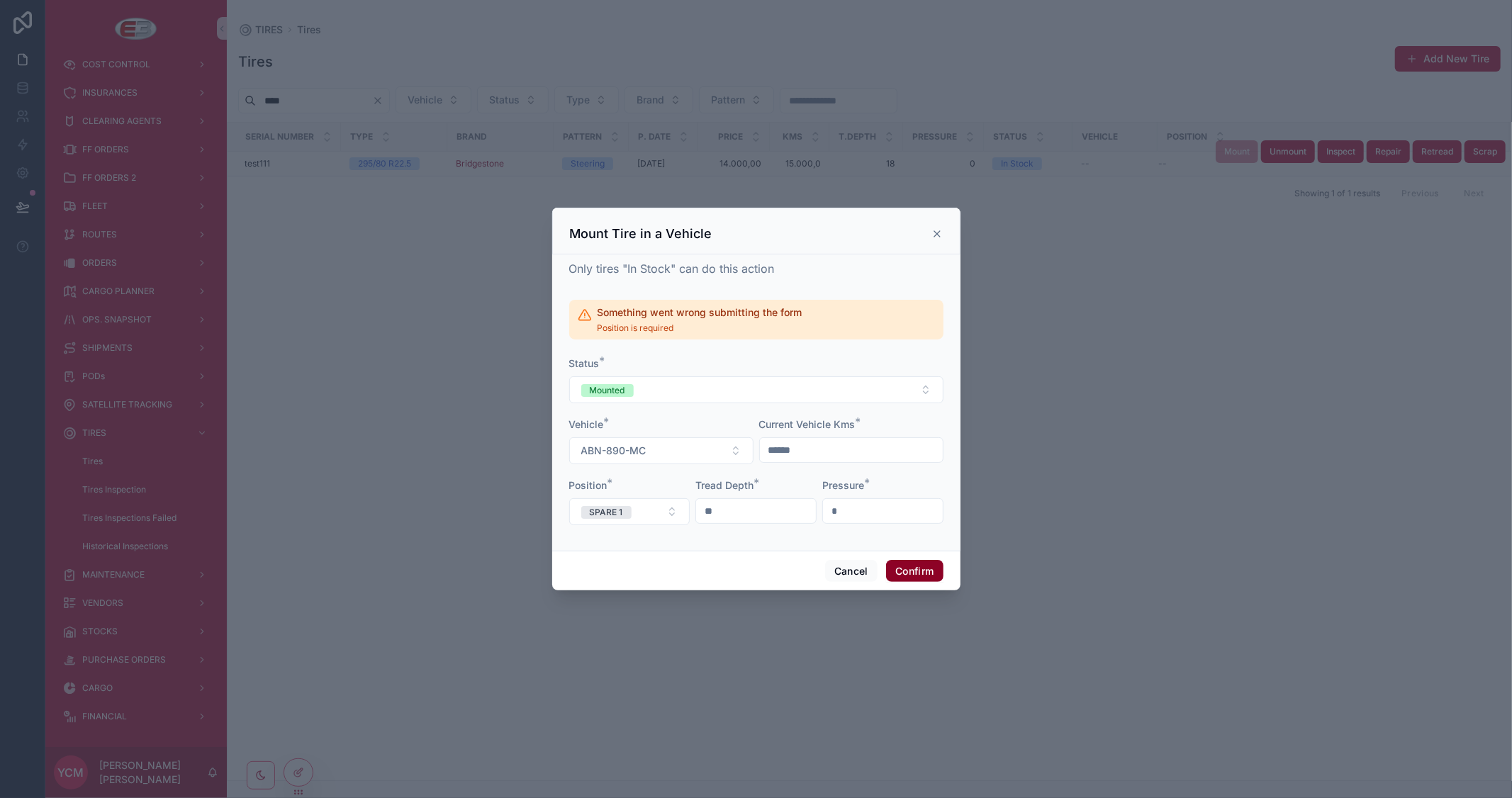
click at [912, 569] on button "Confirm" at bounding box center [914, 572] width 56 height 23
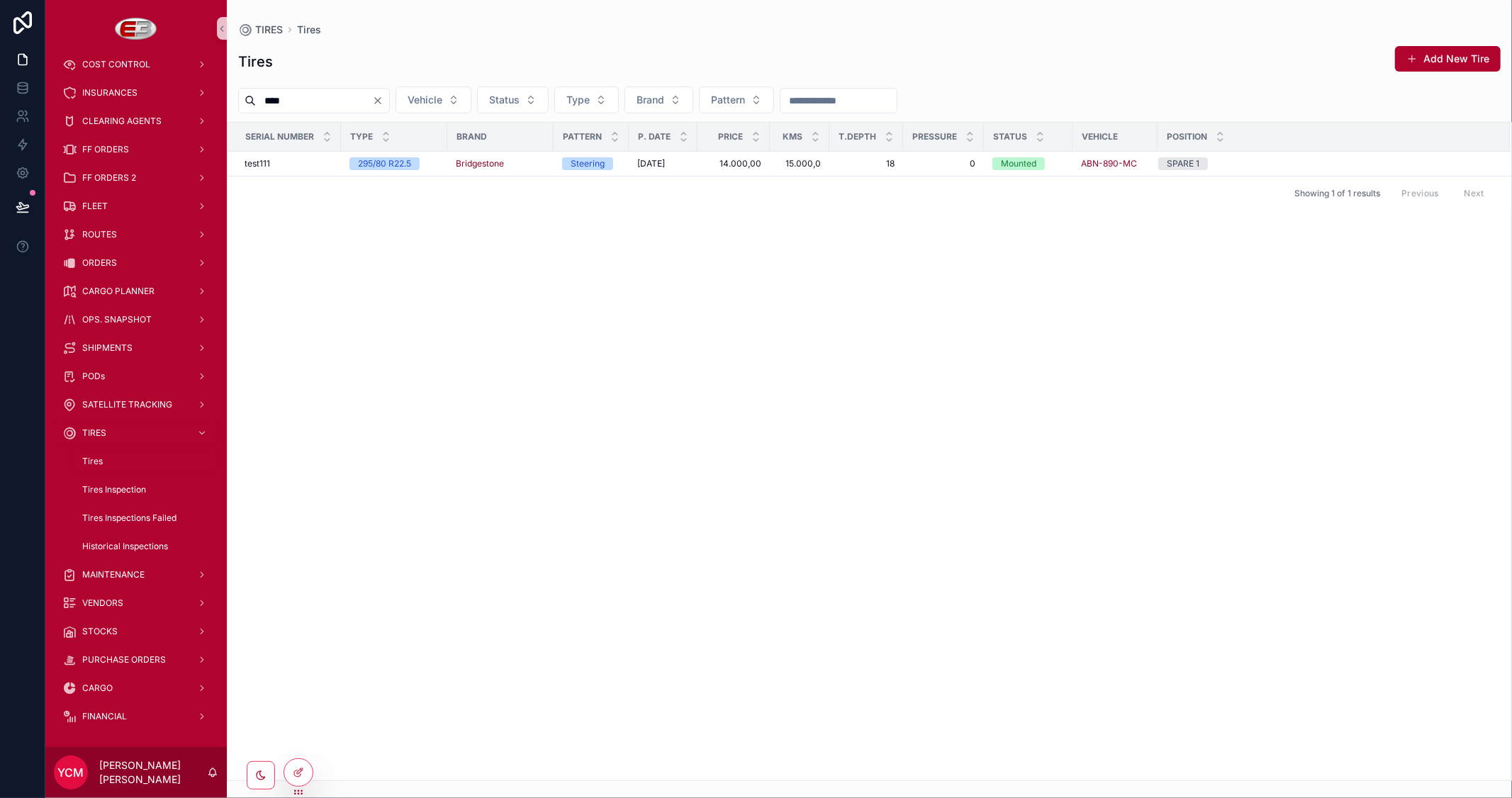
click at [1182, 453] on div "Serial Number Type Brand Pattern P. Date Price Kms T.Depth Pressure Status Vehi…" at bounding box center [869, 452] width 1283 height 658
click at [1295, 150] on span "Unmount" at bounding box center [1288, 151] width 37 height 11
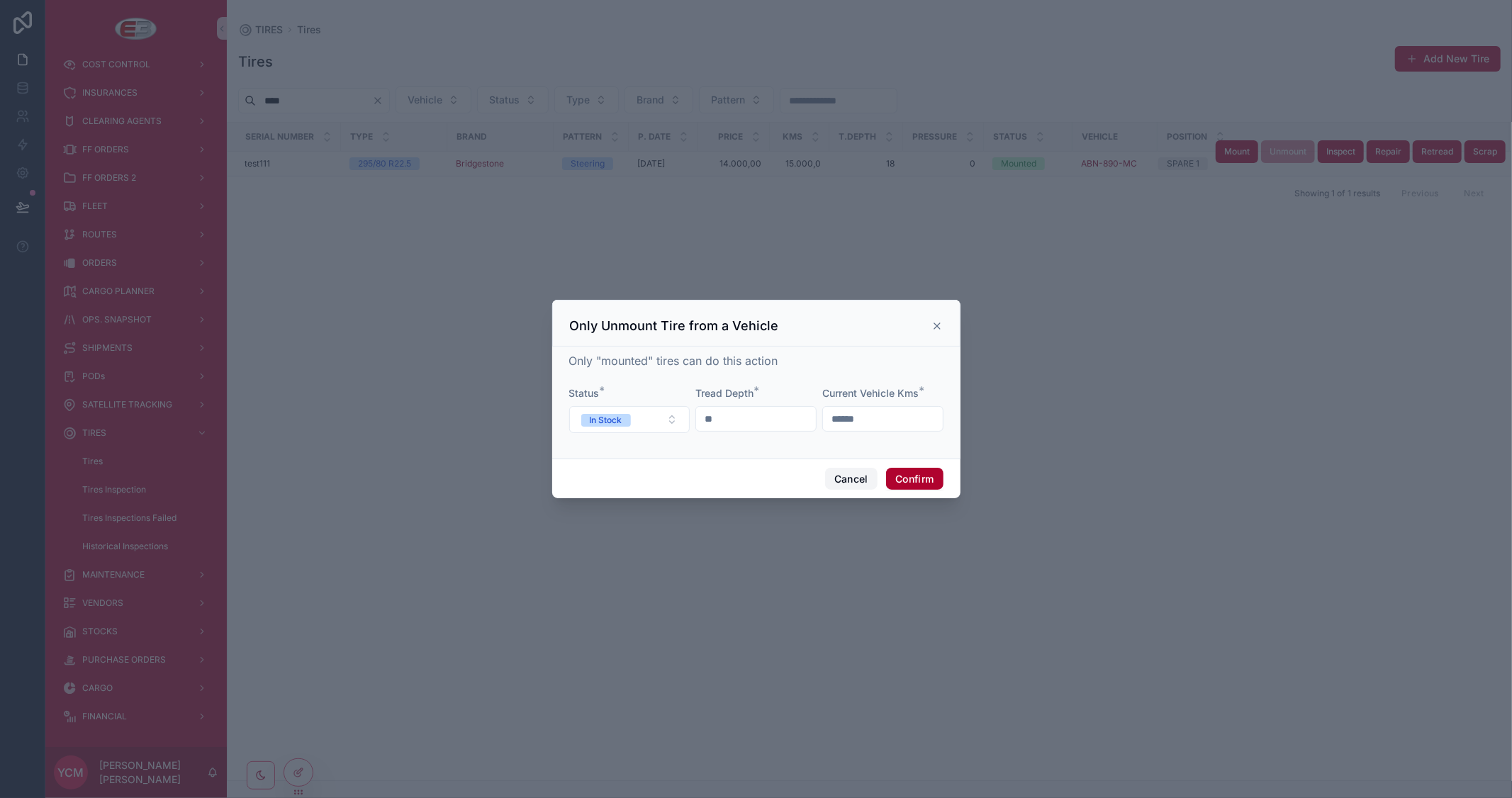
click at [865, 480] on button "Cancel" at bounding box center [851, 479] width 53 height 23
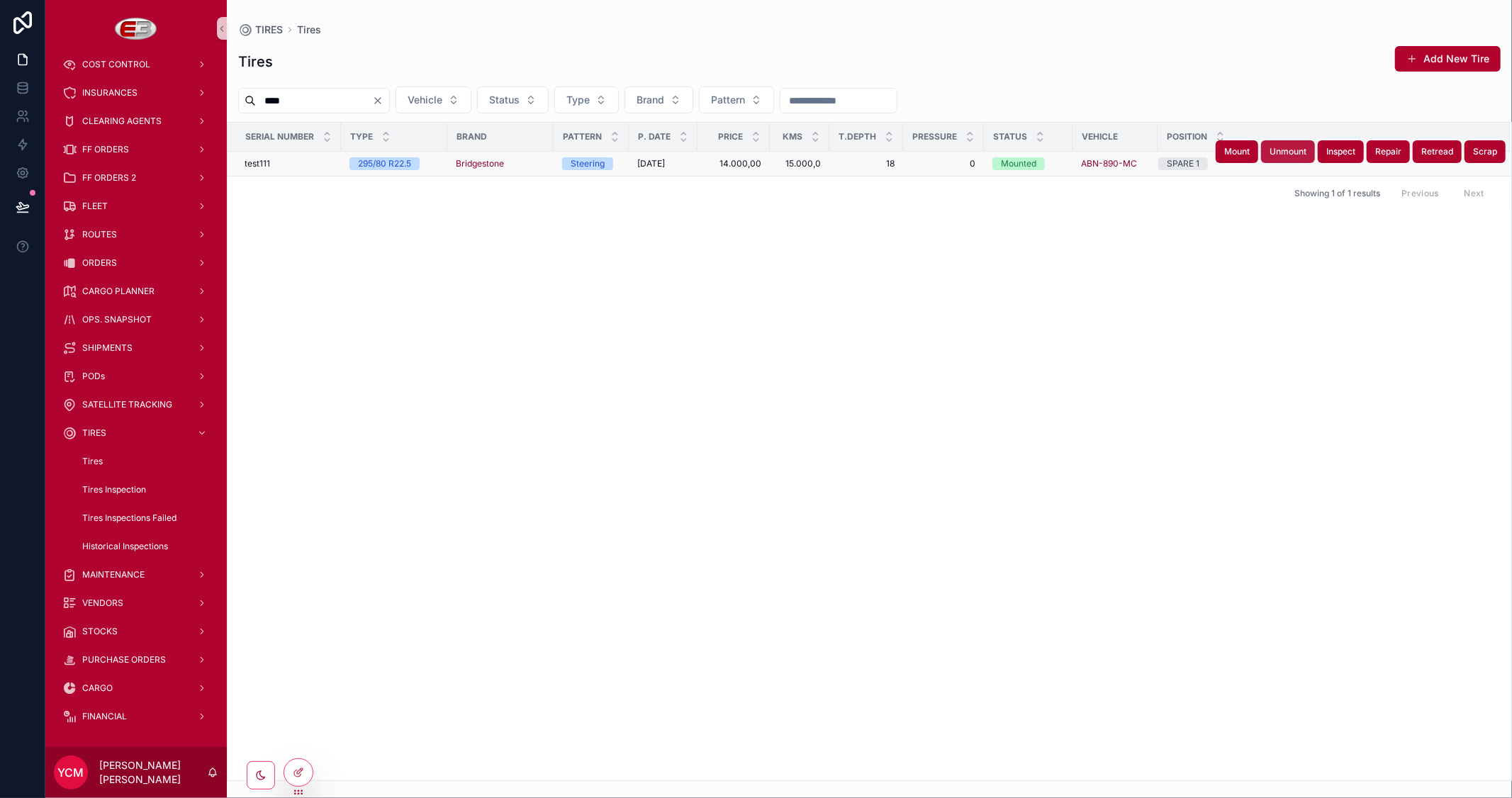
click at [1283, 152] on span "Unmount" at bounding box center [1288, 151] width 37 height 11
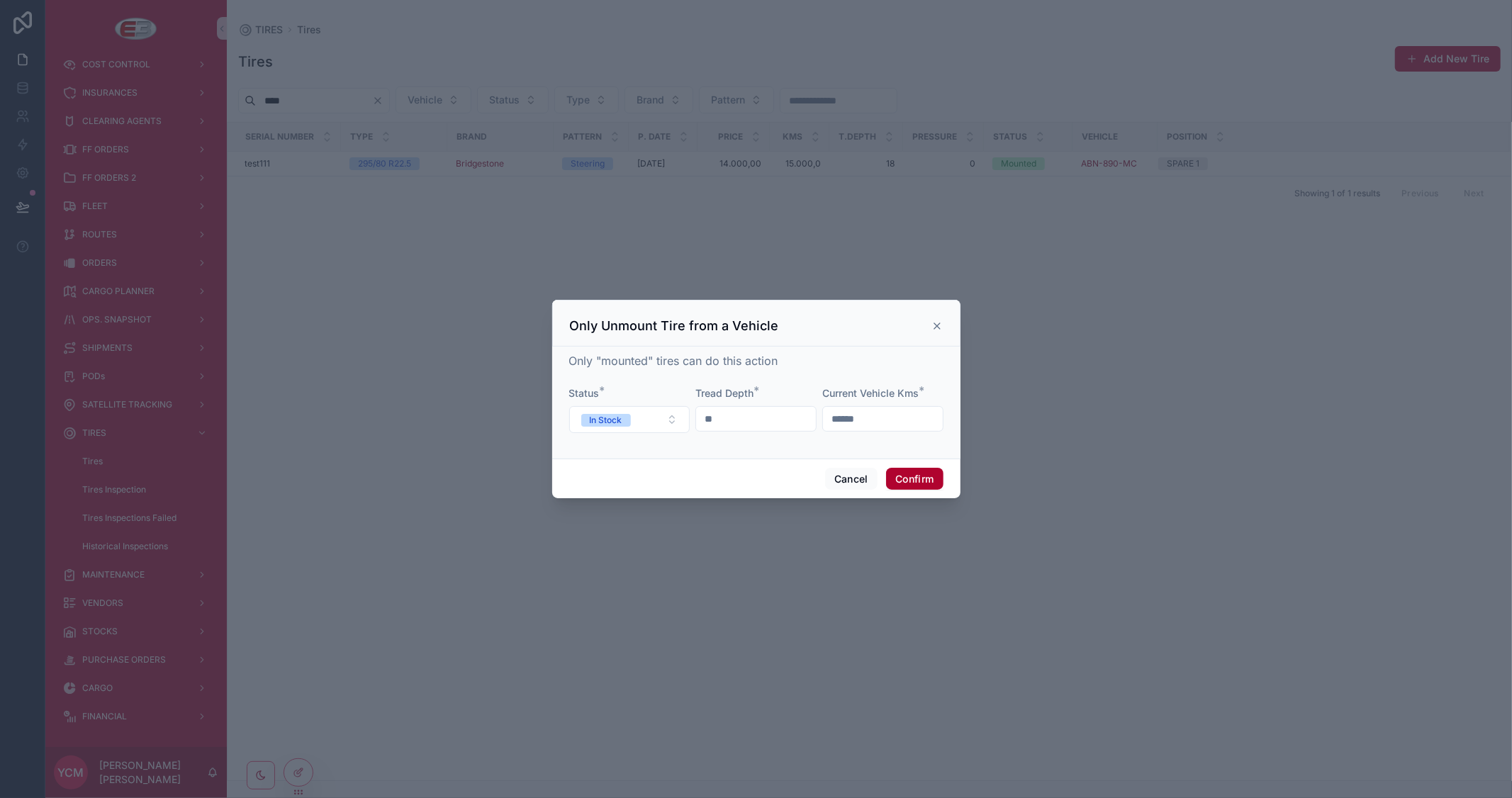
drag, startPoint x: 894, startPoint y: 419, endPoint x: 704, endPoint y: 419, distance: 190.0
click at [704, 419] on form "Status * In Stock Tread Depth * ** Current Vehicle Kms * ******" at bounding box center [755, 417] width 374 height 61
type input "*******"
click at [907, 479] on button "Confirm" at bounding box center [914, 479] width 56 height 23
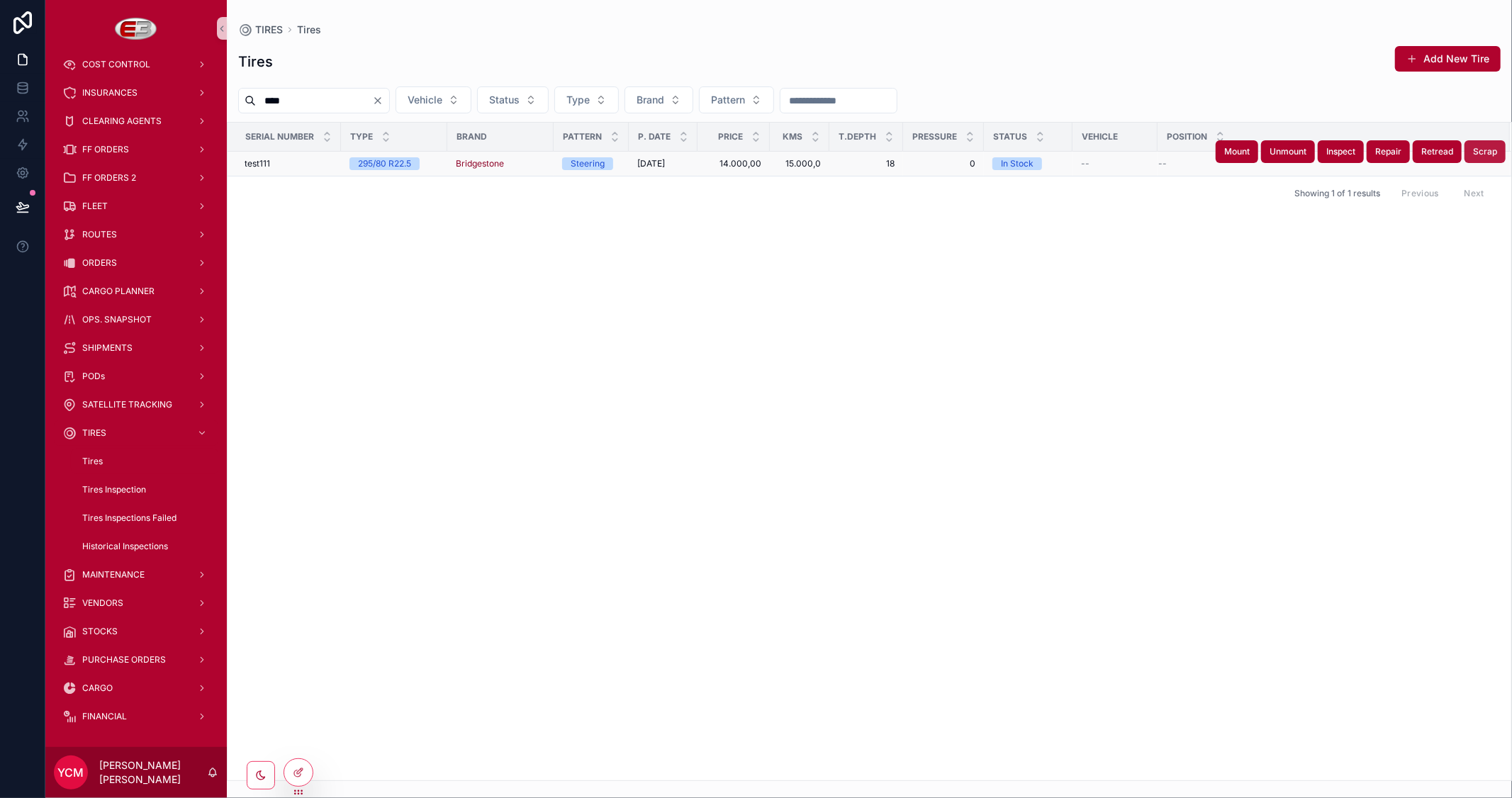
click at [1489, 147] on span "Scrap" at bounding box center [1484, 151] width 24 height 11
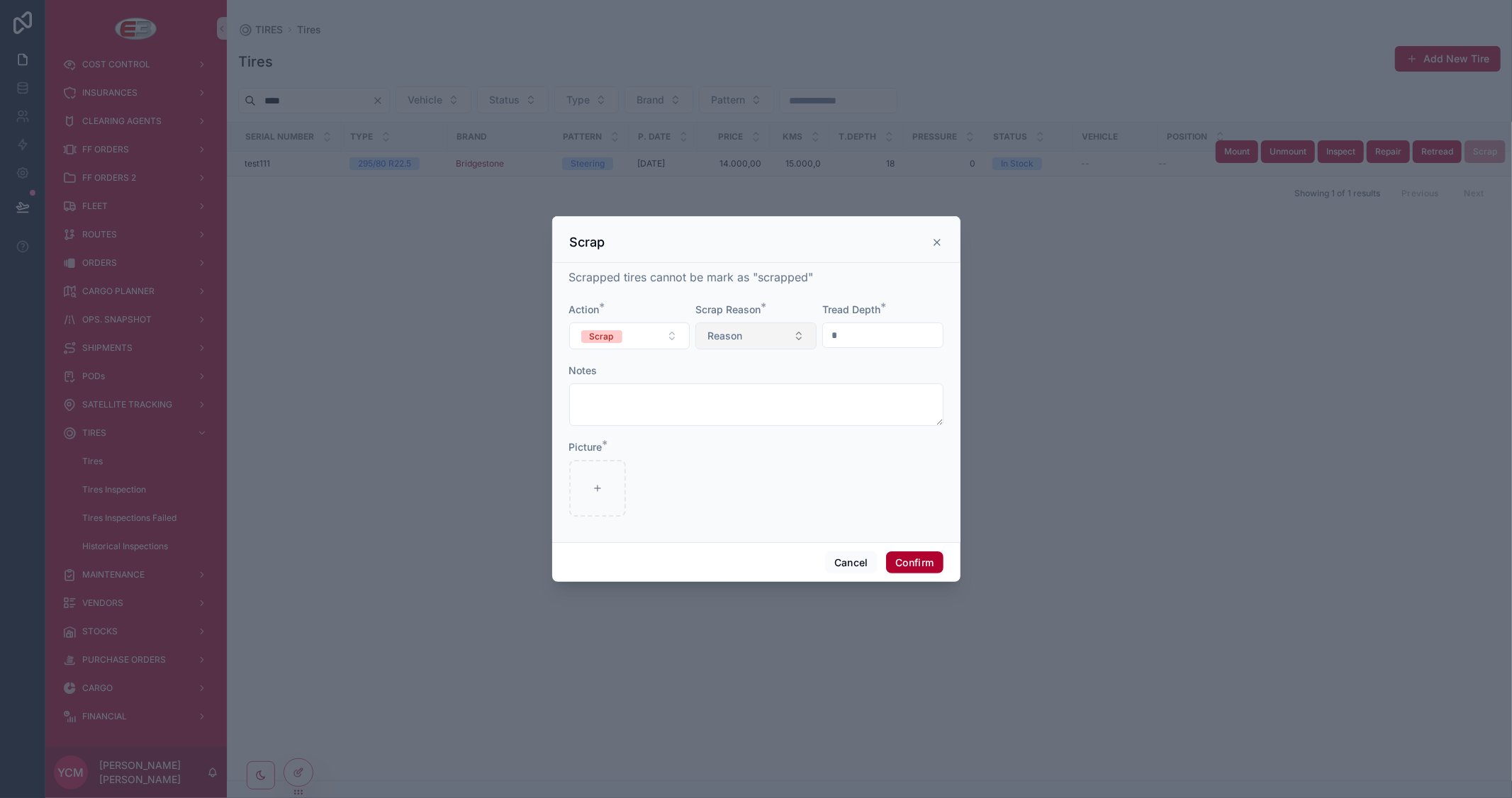
click at [802, 328] on button "Reason" at bounding box center [755, 335] width 121 height 27
click at [713, 407] on div "Tear" at bounding box center [755, 414] width 170 height 21
click at [611, 490] on div at bounding box center [596, 488] width 56 height 56
type input "**********"
click at [919, 557] on button "Confirm" at bounding box center [914, 562] width 56 height 23
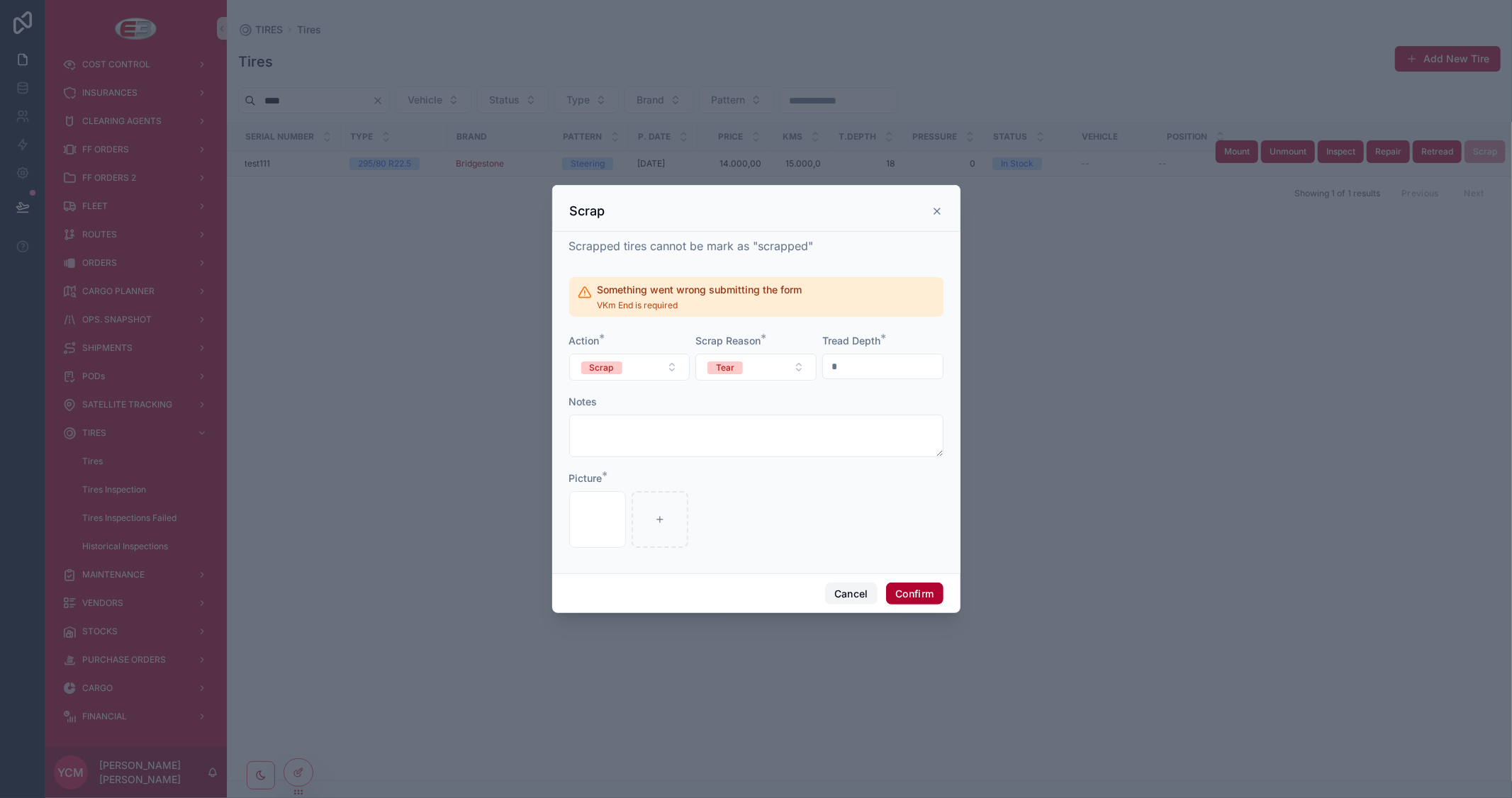
click at [858, 594] on button "Cancel" at bounding box center [851, 594] width 53 height 23
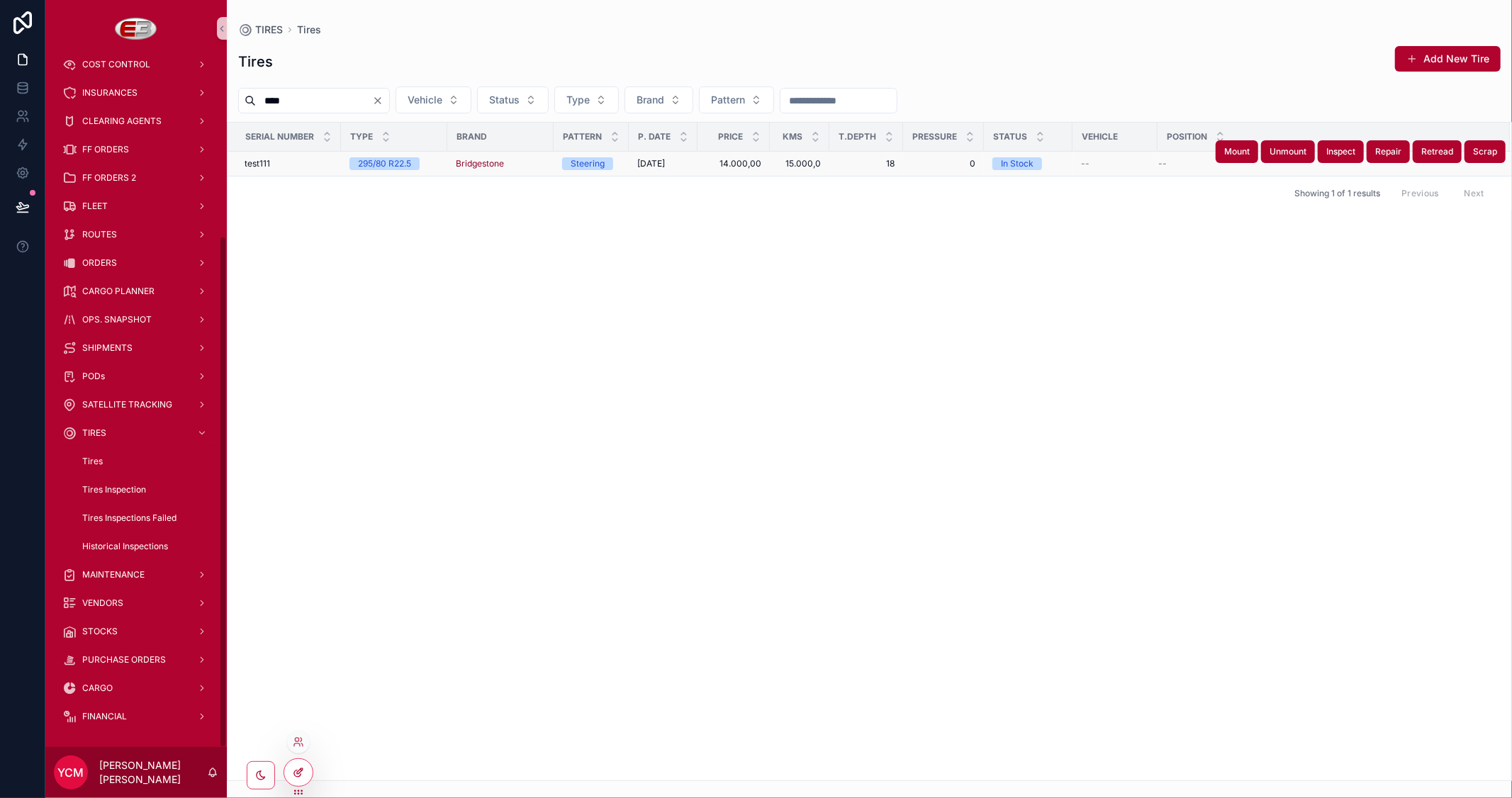
click at [297, 773] on icon at bounding box center [300, 771] width 6 height 6
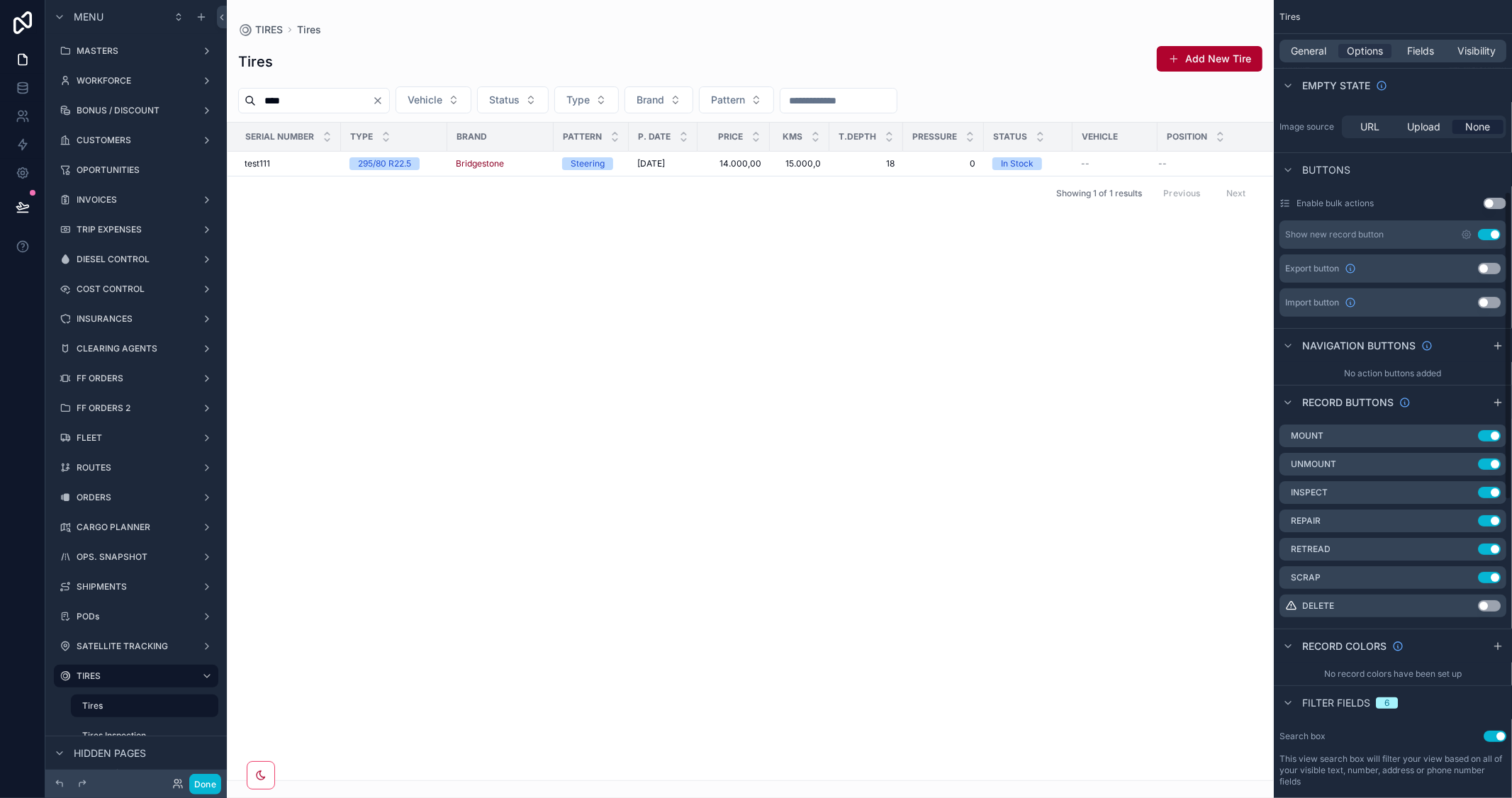
scroll to position [551, 0]
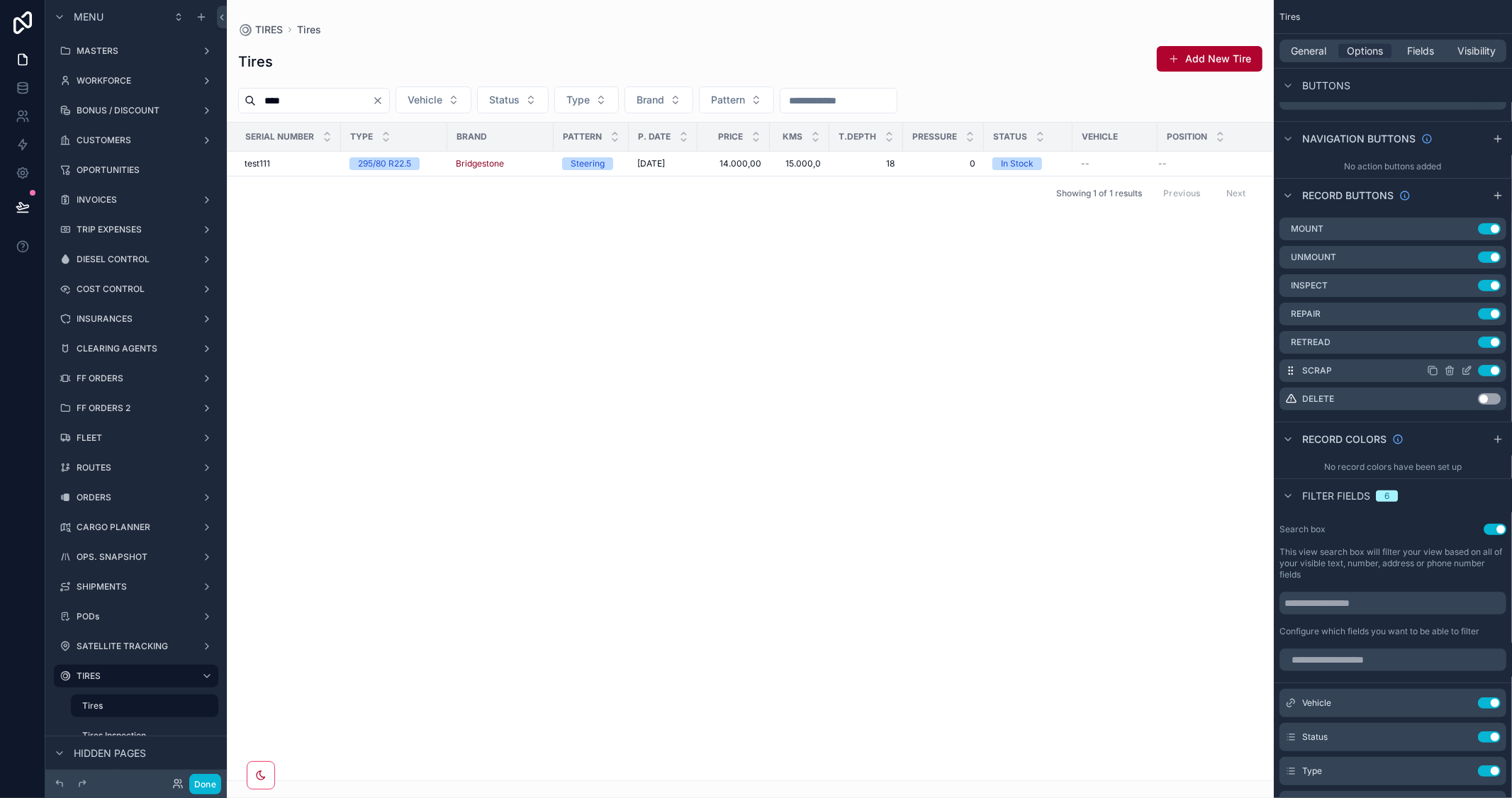
click at [1467, 371] on icon "scrollable content" at bounding box center [1466, 370] width 11 height 11
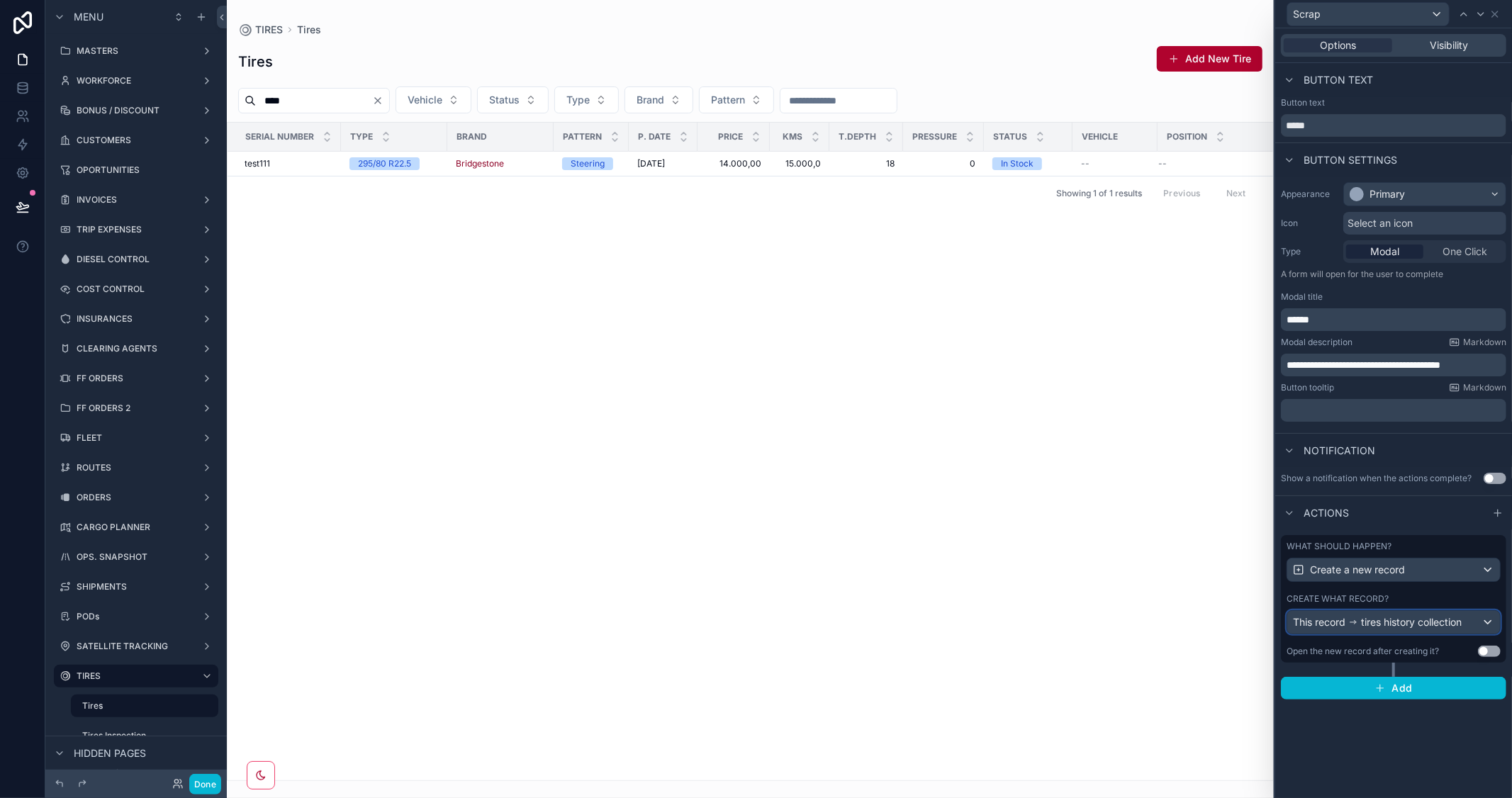
click at [1451, 620] on span "tires history collection" at bounding box center [1410, 622] width 101 height 14
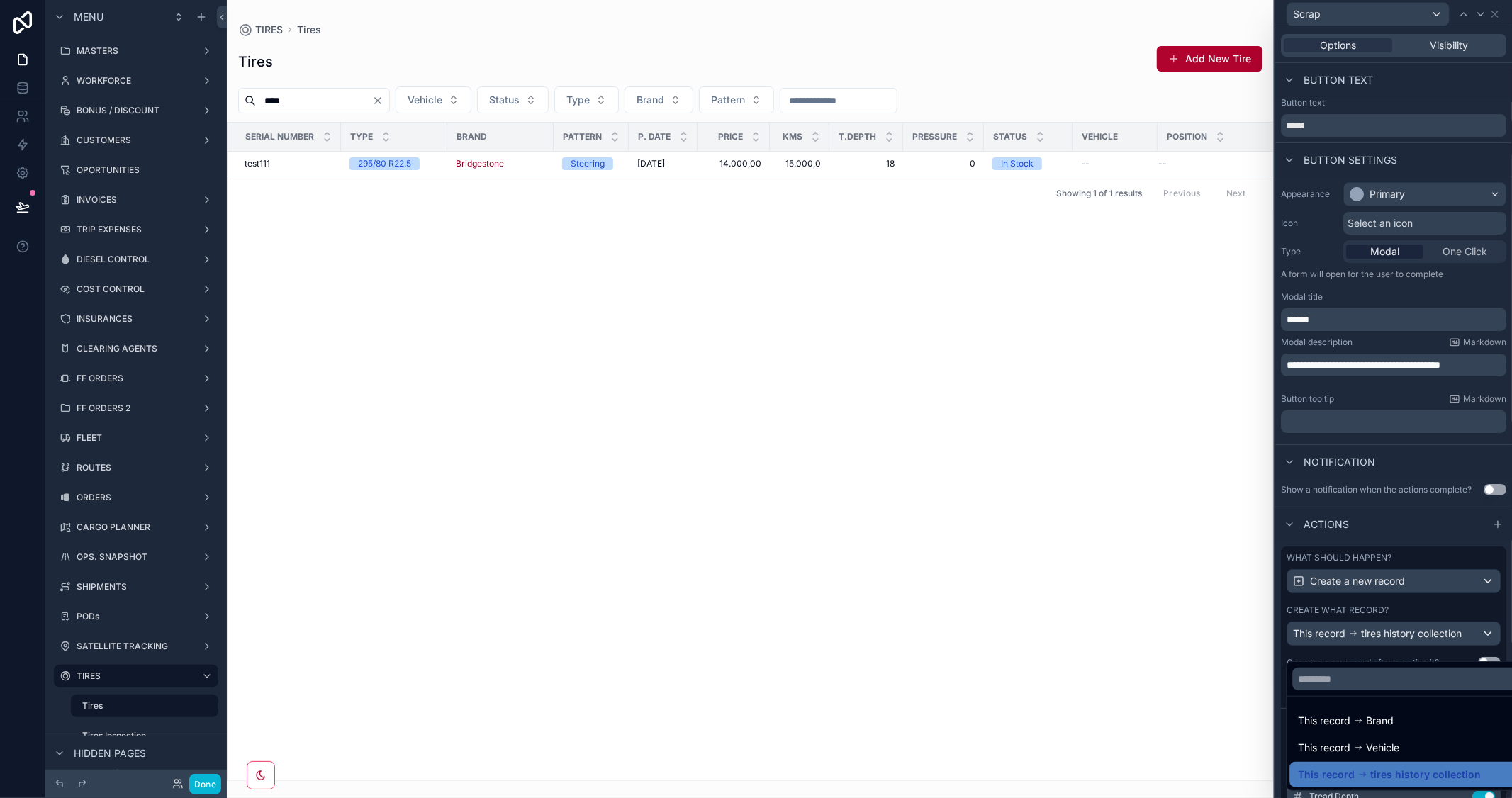
click at [1419, 504] on div at bounding box center [1393, 399] width 236 height 798
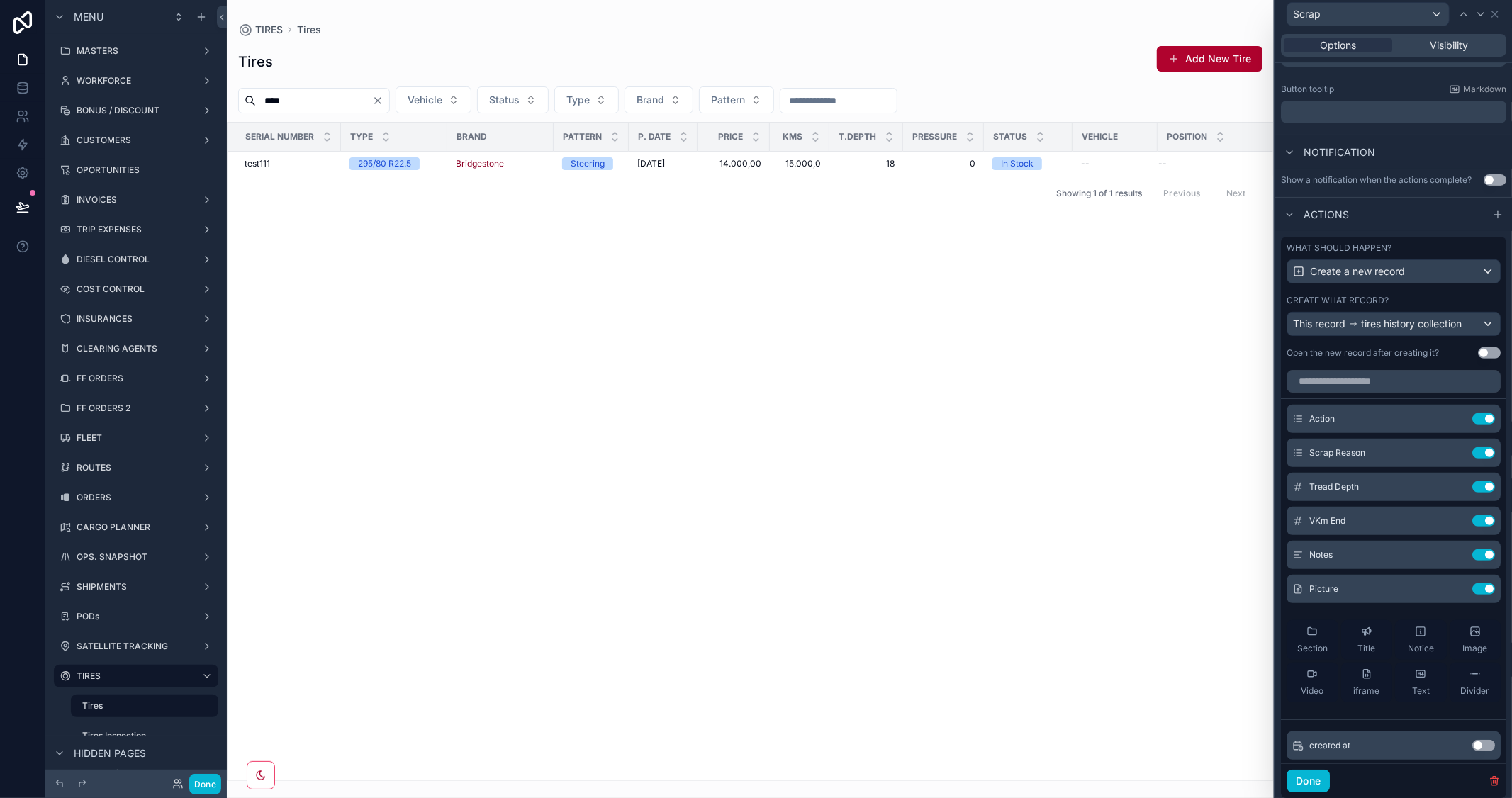
scroll to position [315, 0]
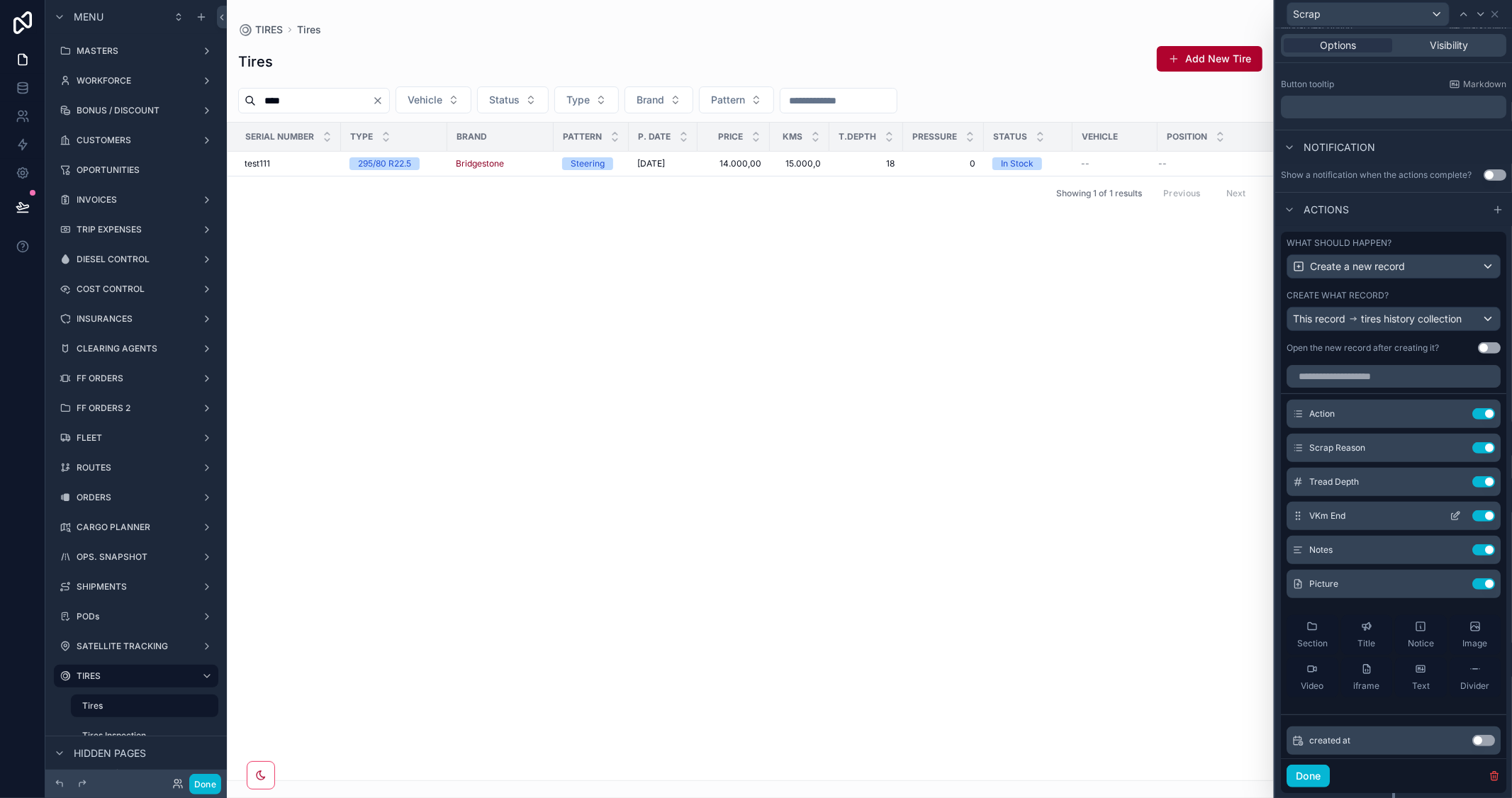
click at [1451, 521] on icon at bounding box center [1454, 517] width 6 height 6
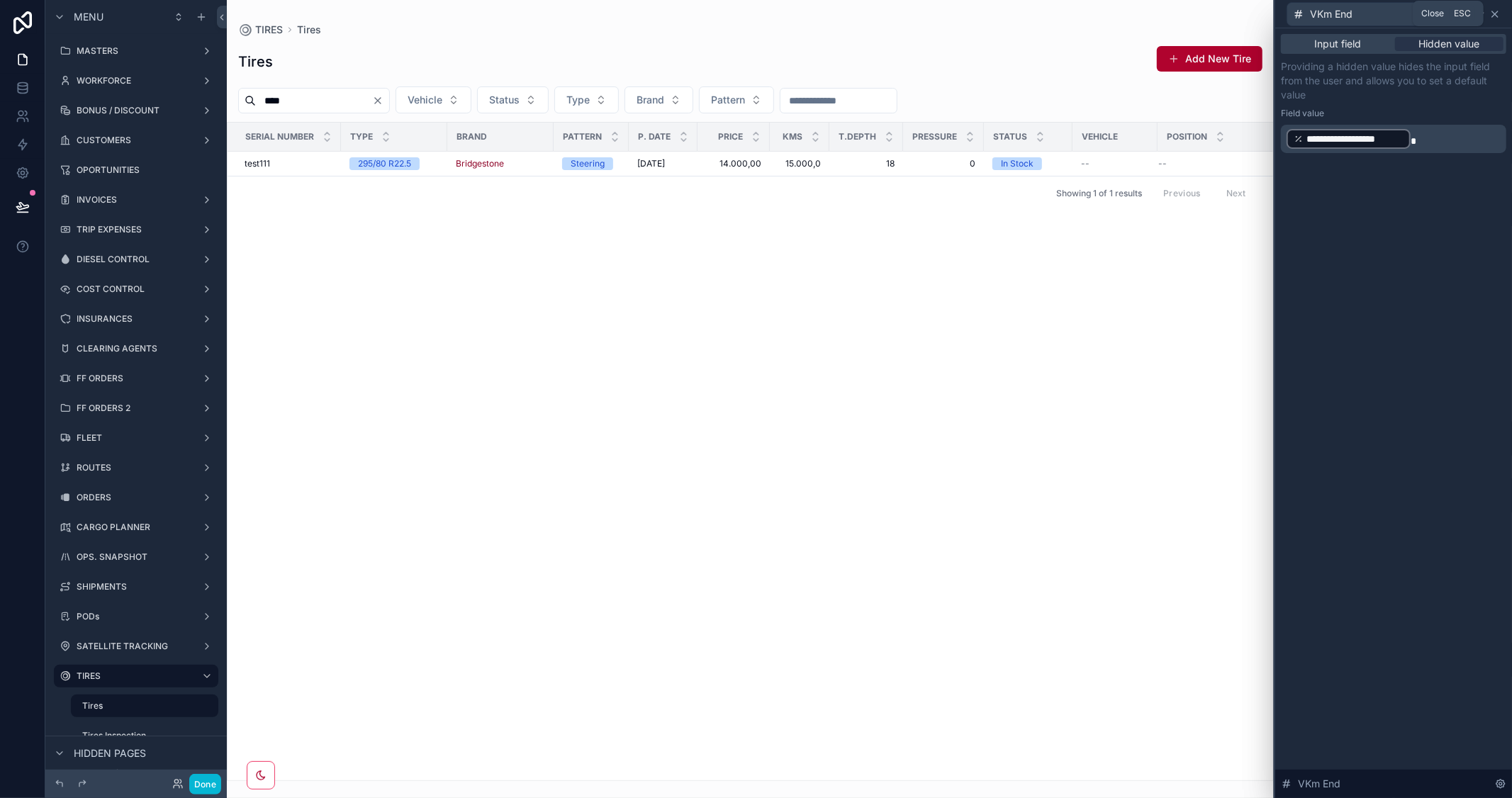
click at [1491, 16] on icon at bounding box center [1494, 14] width 11 height 11
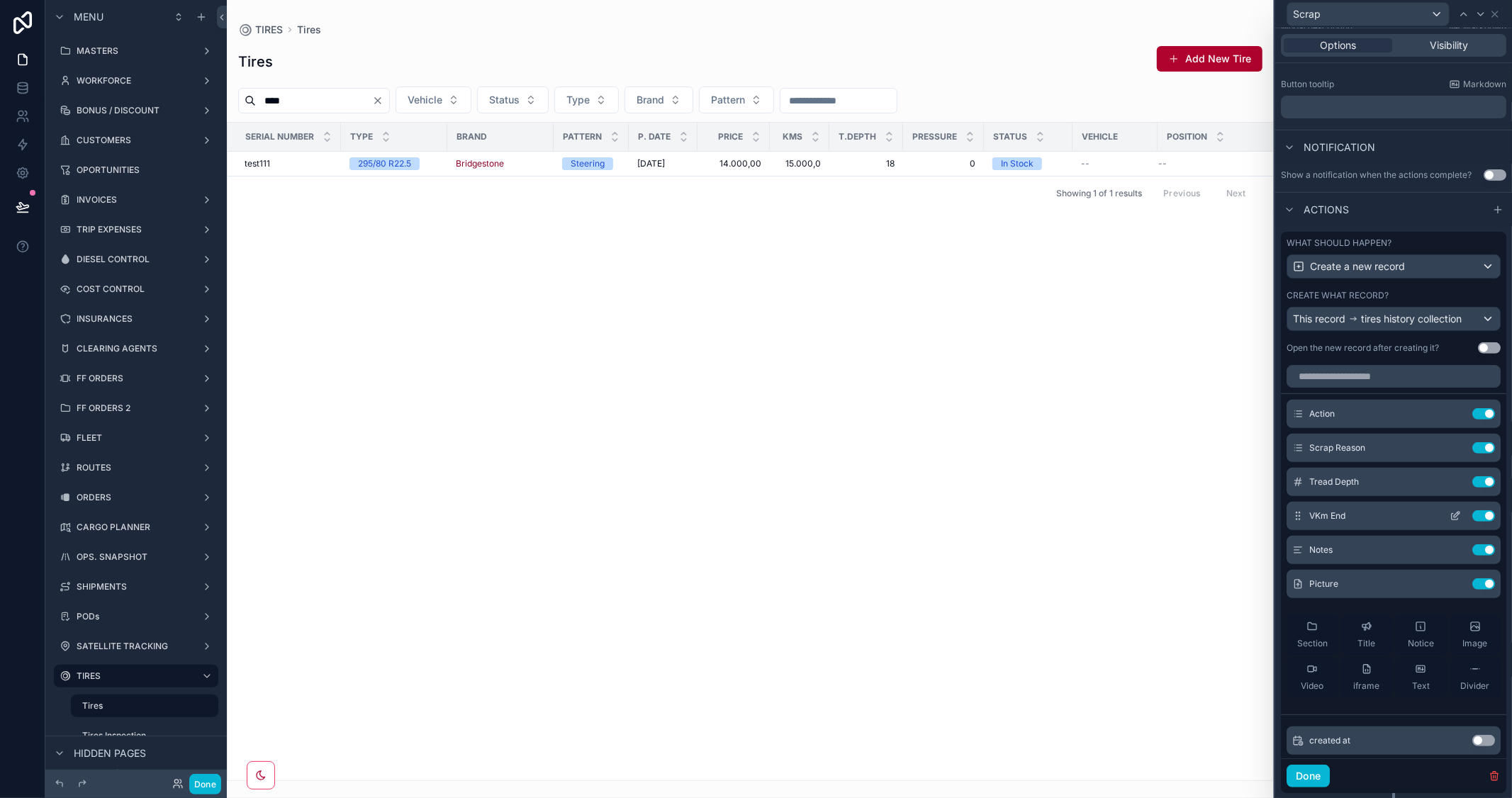
click at [1449, 522] on icon at bounding box center [1455, 516] width 11 height 11
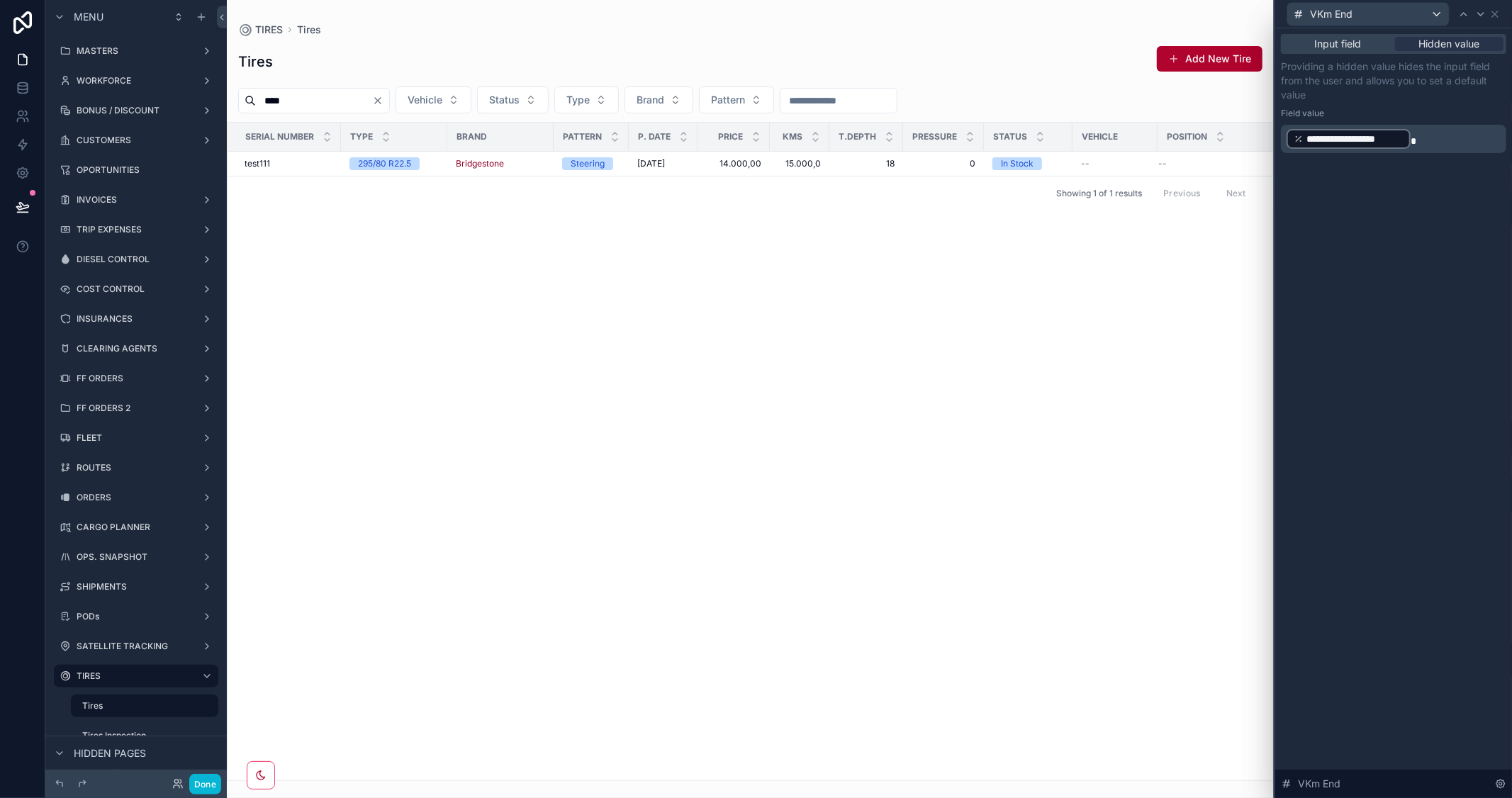
click at [1359, 292] on div "**********" at bounding box center [1393, 414] width 236 height 770
click at [1495, 11] on icon at bounding box center [1494, 14] width 11 height 11
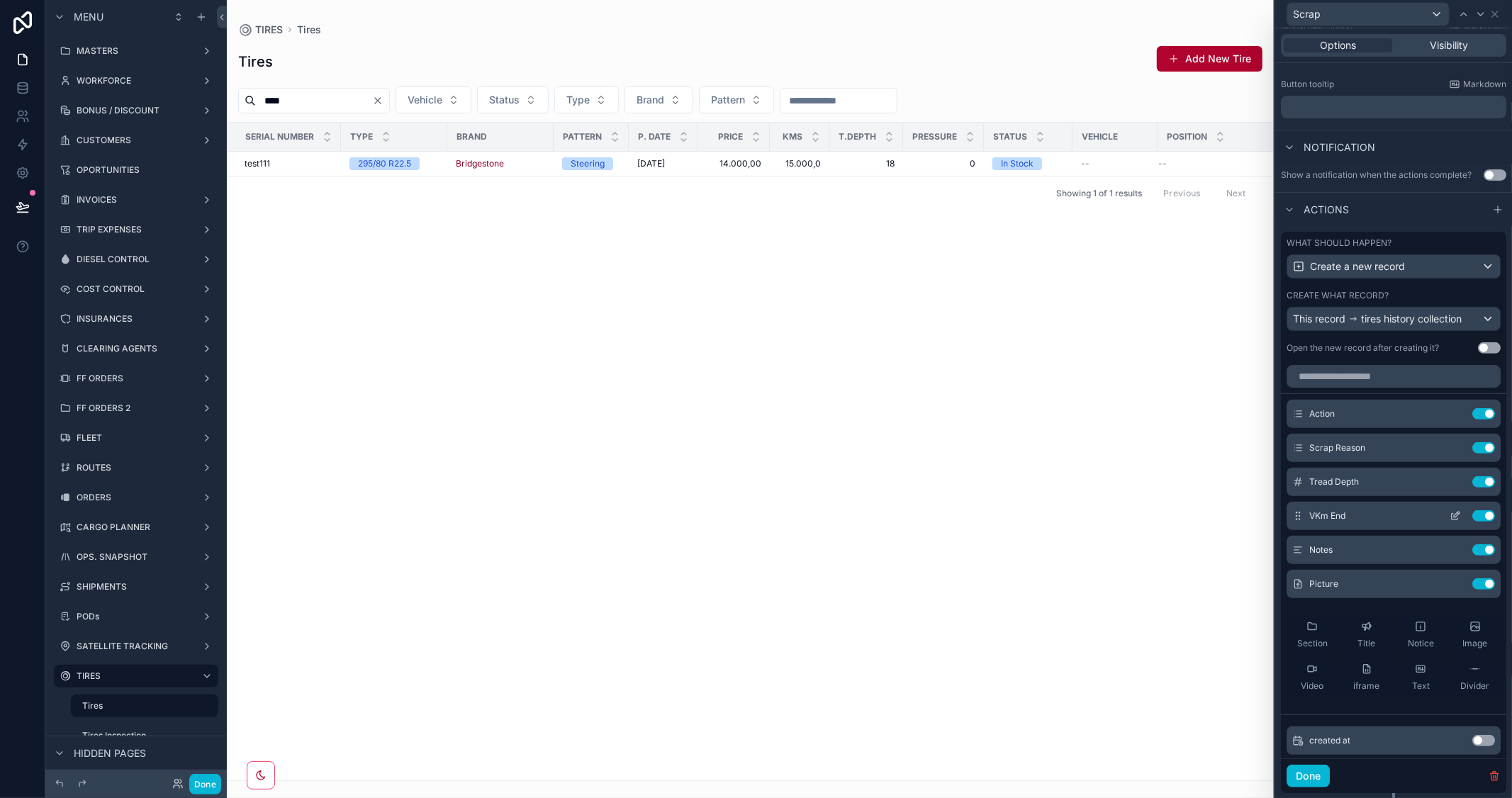
click at [1449, 522] on icon at bounding box center [1455, 516] width 11 height 11
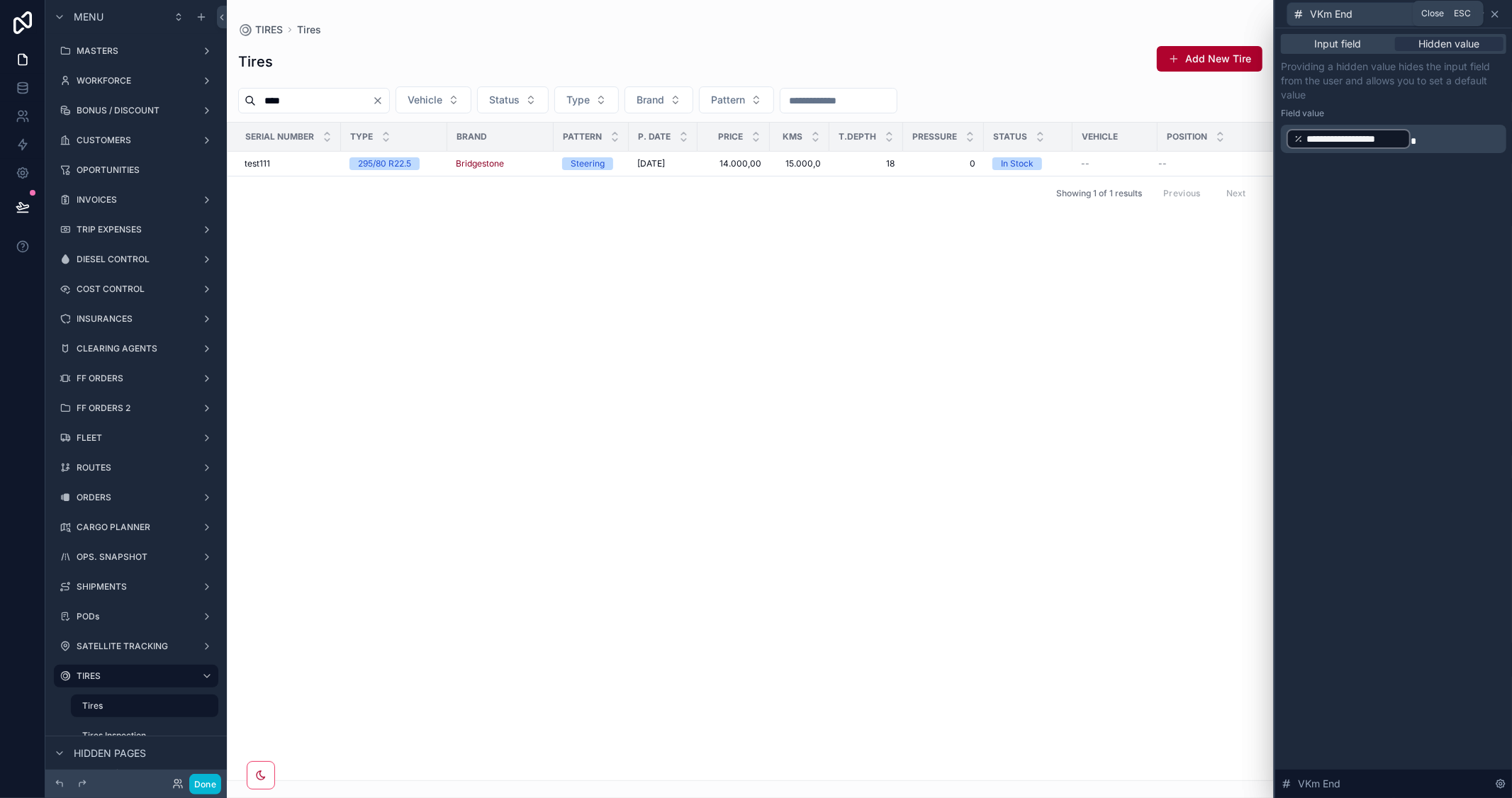
click at [1495, 14] on icon at bounding box center [1494, 14] width 6 height 6
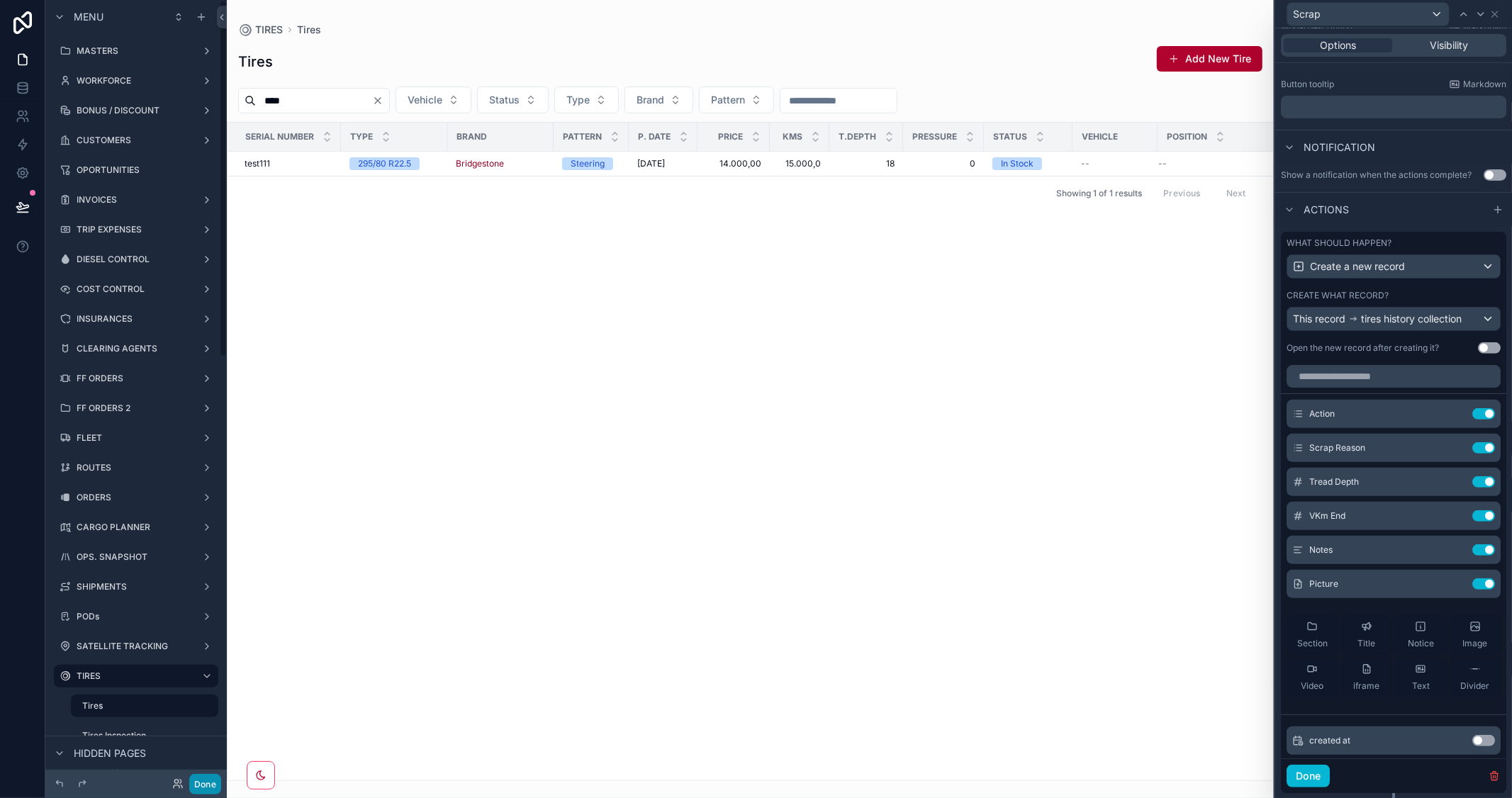
click at [209, 780] on button "Done" at bounding box center [205, 784] width 32 height 20
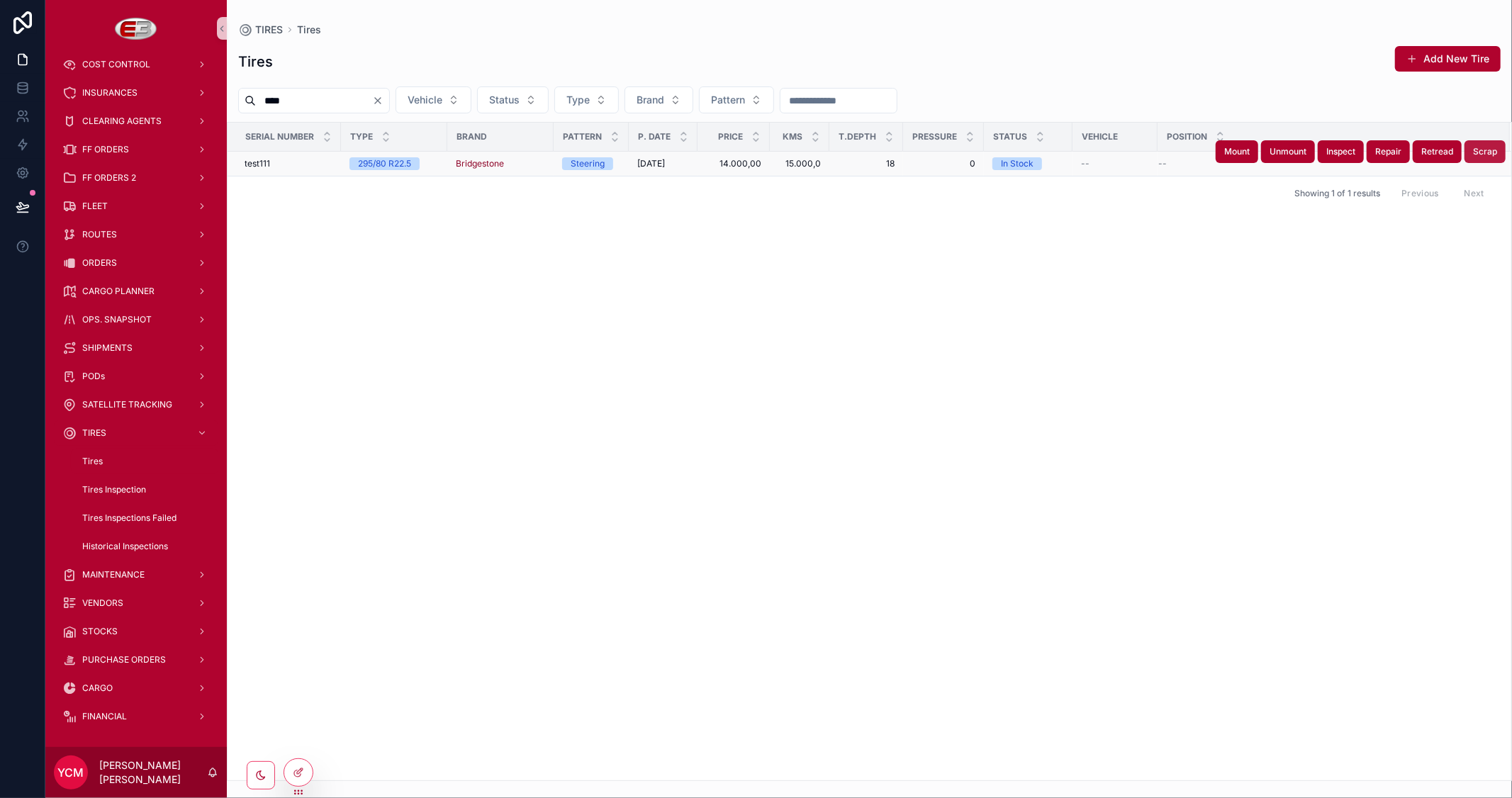
click at [1470, 157] on button "Scrap" at bounding box center [1484, 151] width 42 height 23
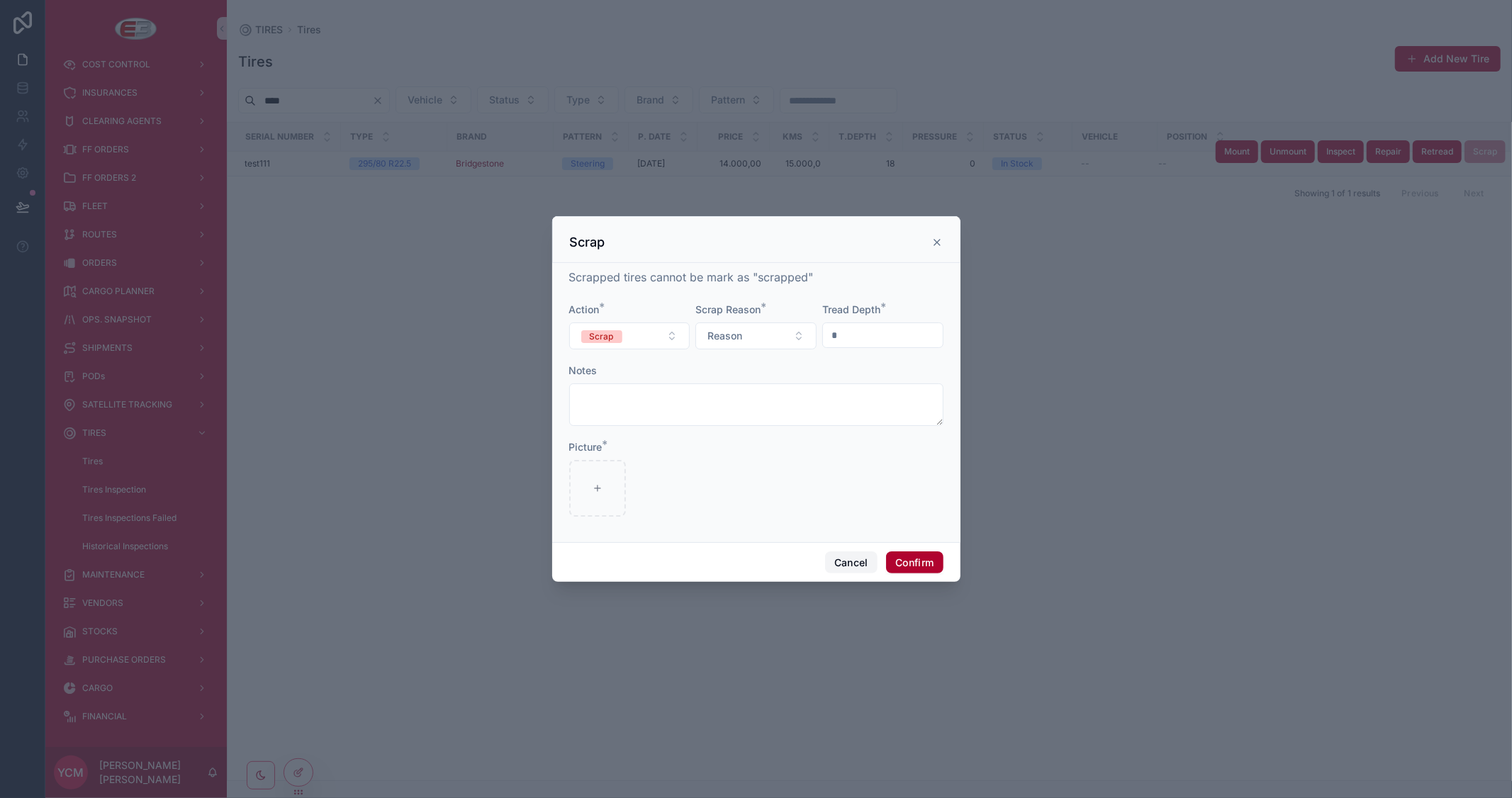
click at [846, 561] on button "Cancel" at bounding box center [851, 562] width 53 height 23
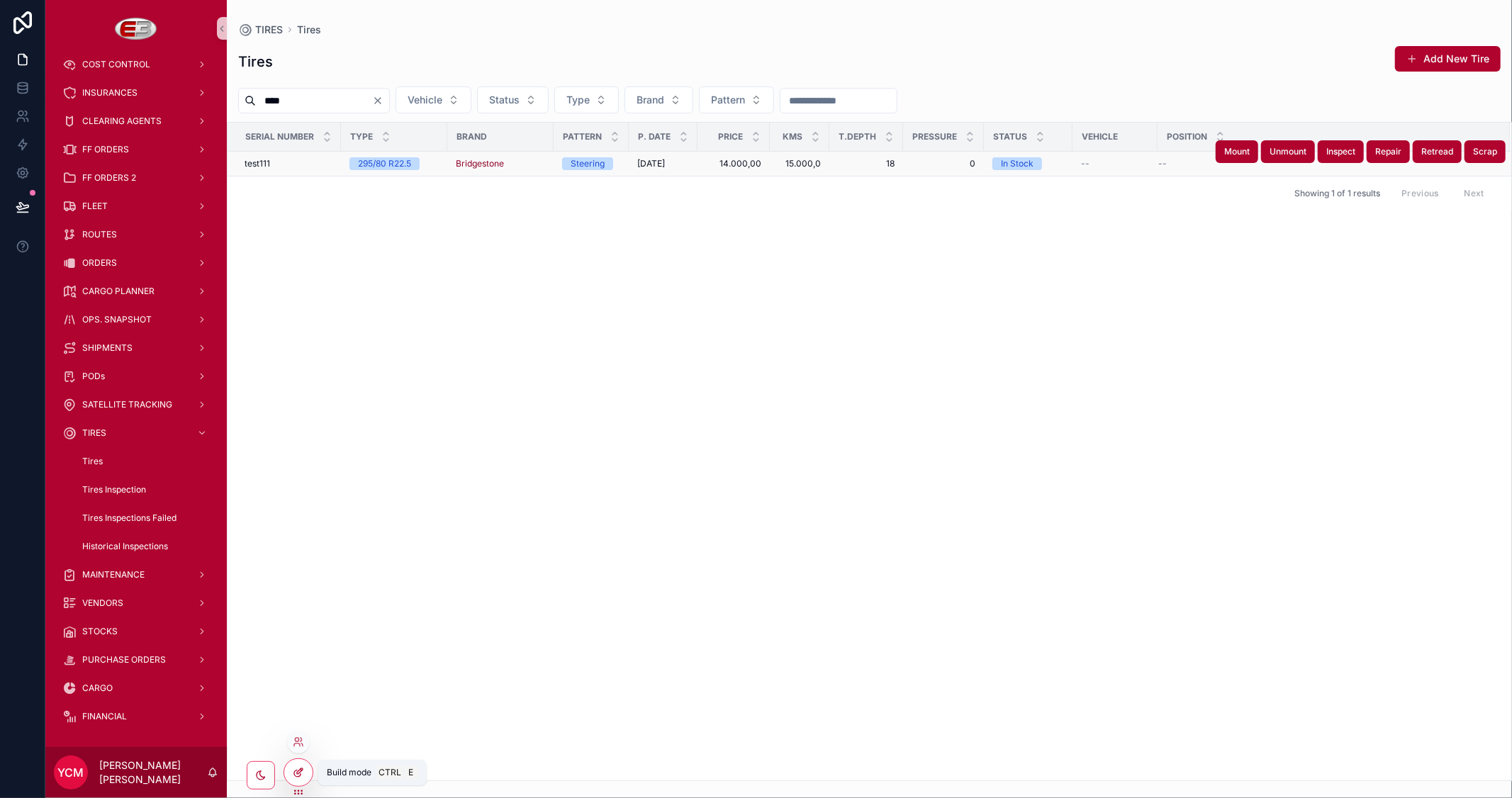
click at [305, 771] on div at bounding box center [298, 772] width 29 height 27
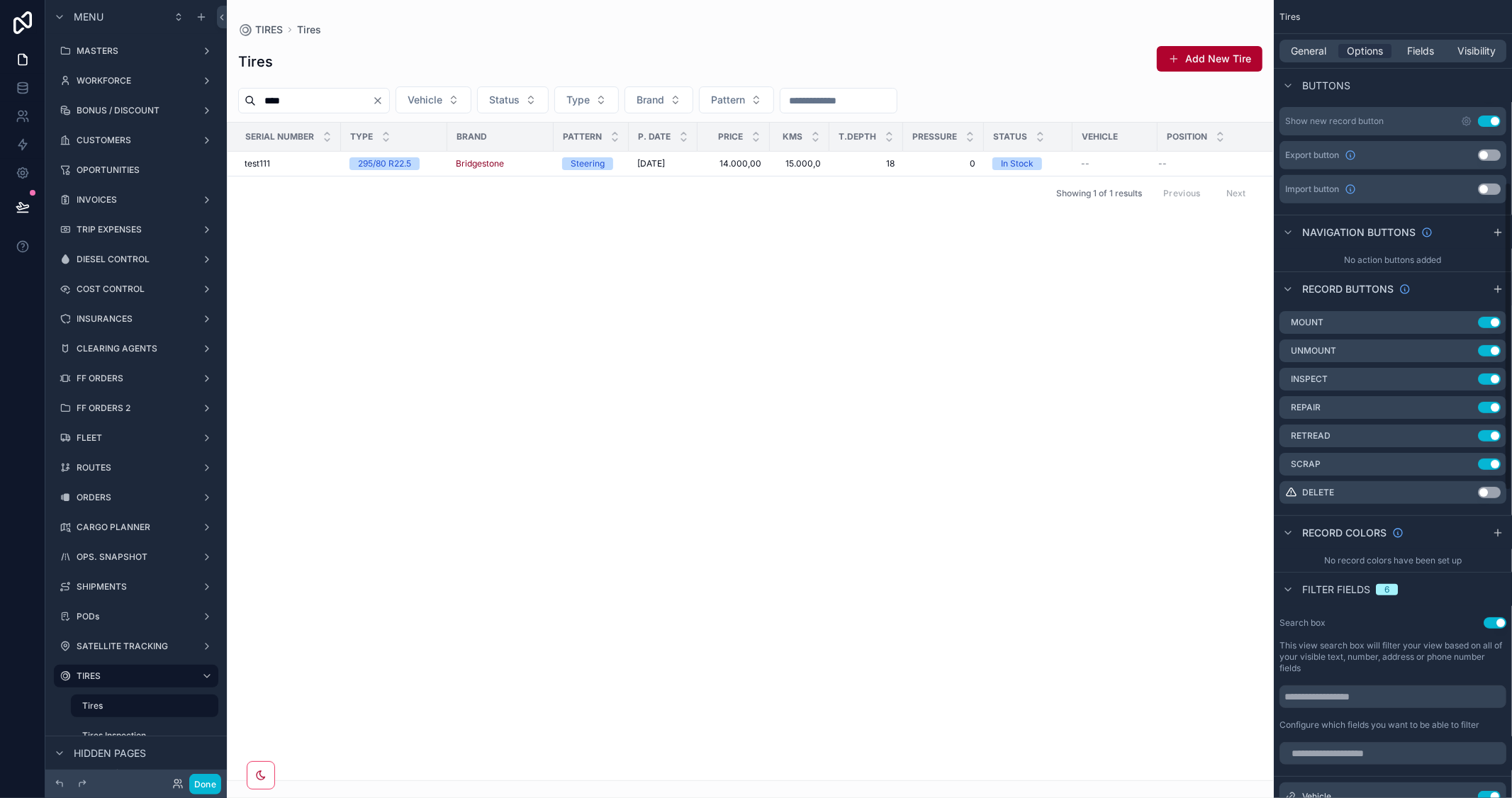
scroll to position [472, 0]
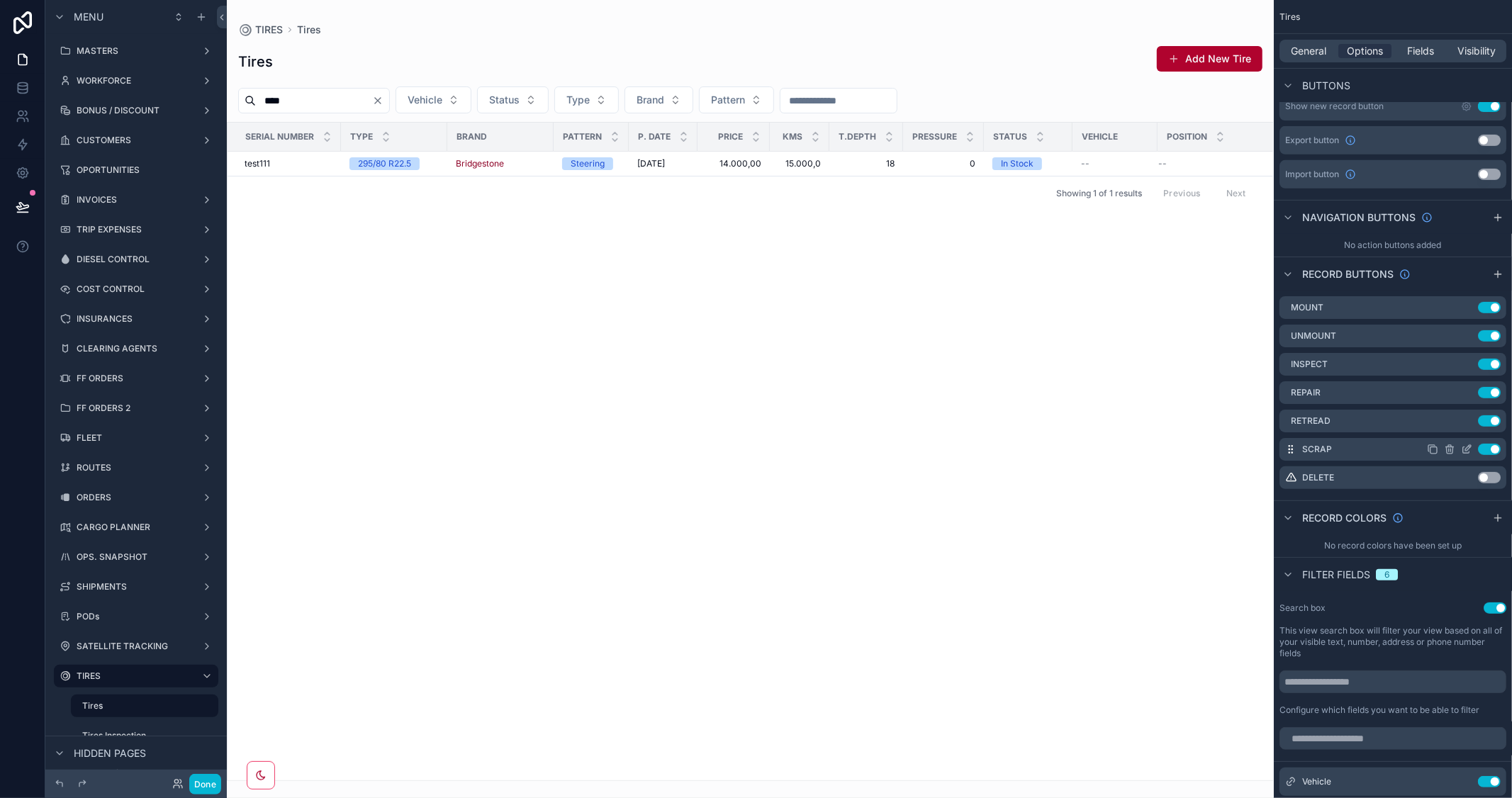
click at [1469, 451] on icon "scrollable content" at bounding box center [1466, 450] width 6 height 6
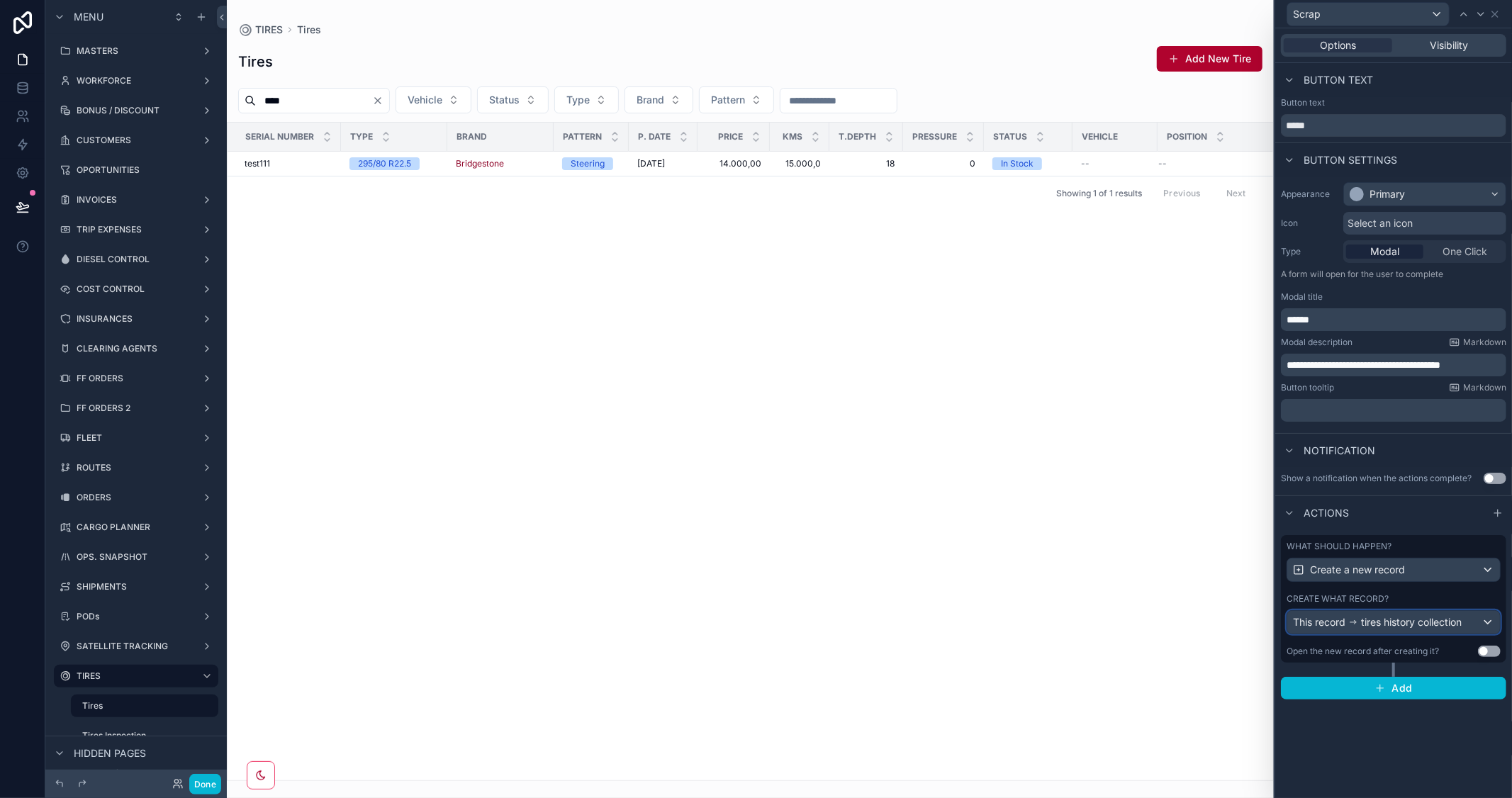
click at [1447, 626] on span "tires history collection" at bounding box center [1410, 622] width 101 height 14
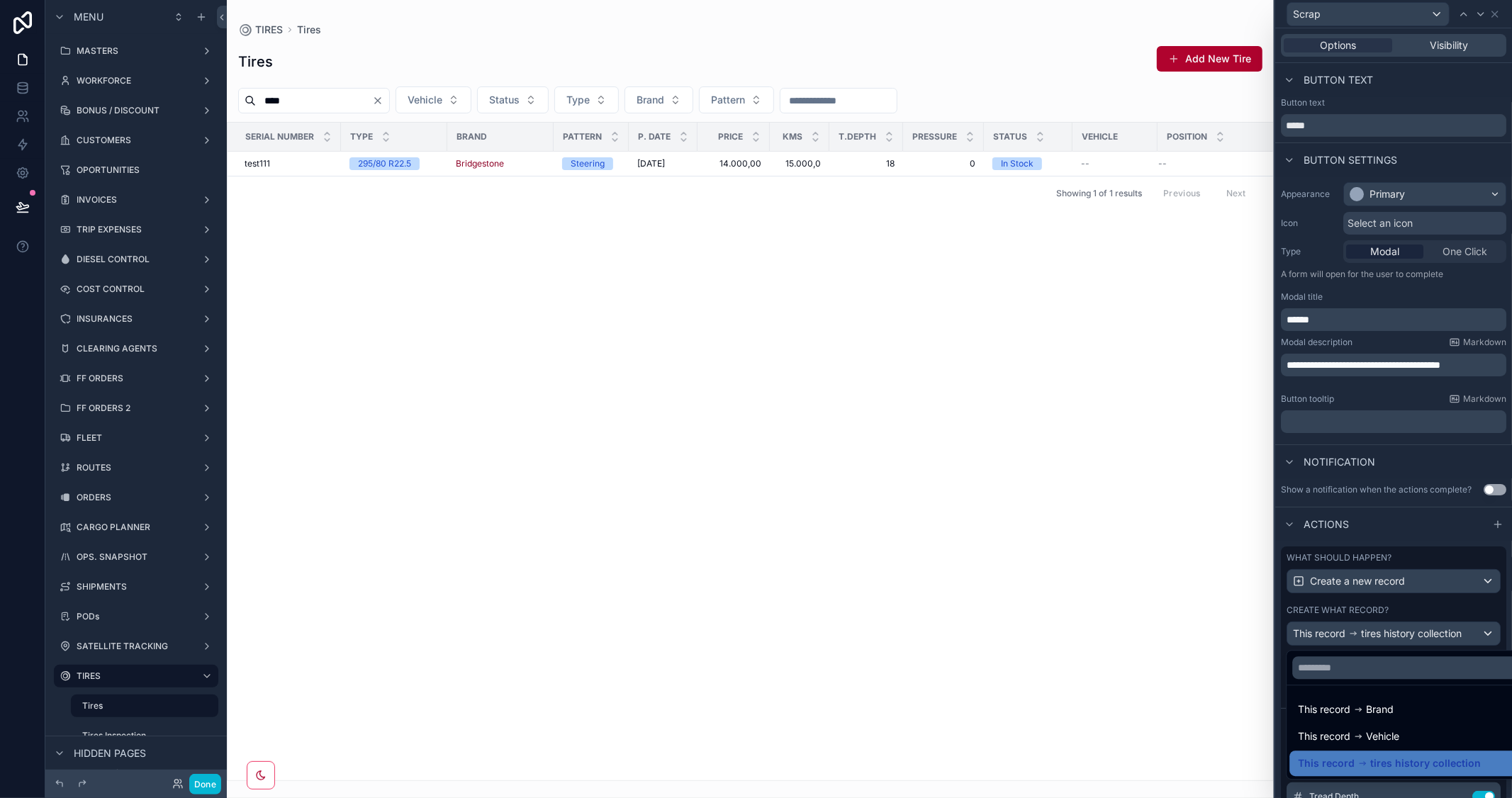
click at [1469, 456] on div at bounding box center [1393, 399] width 236 height 798
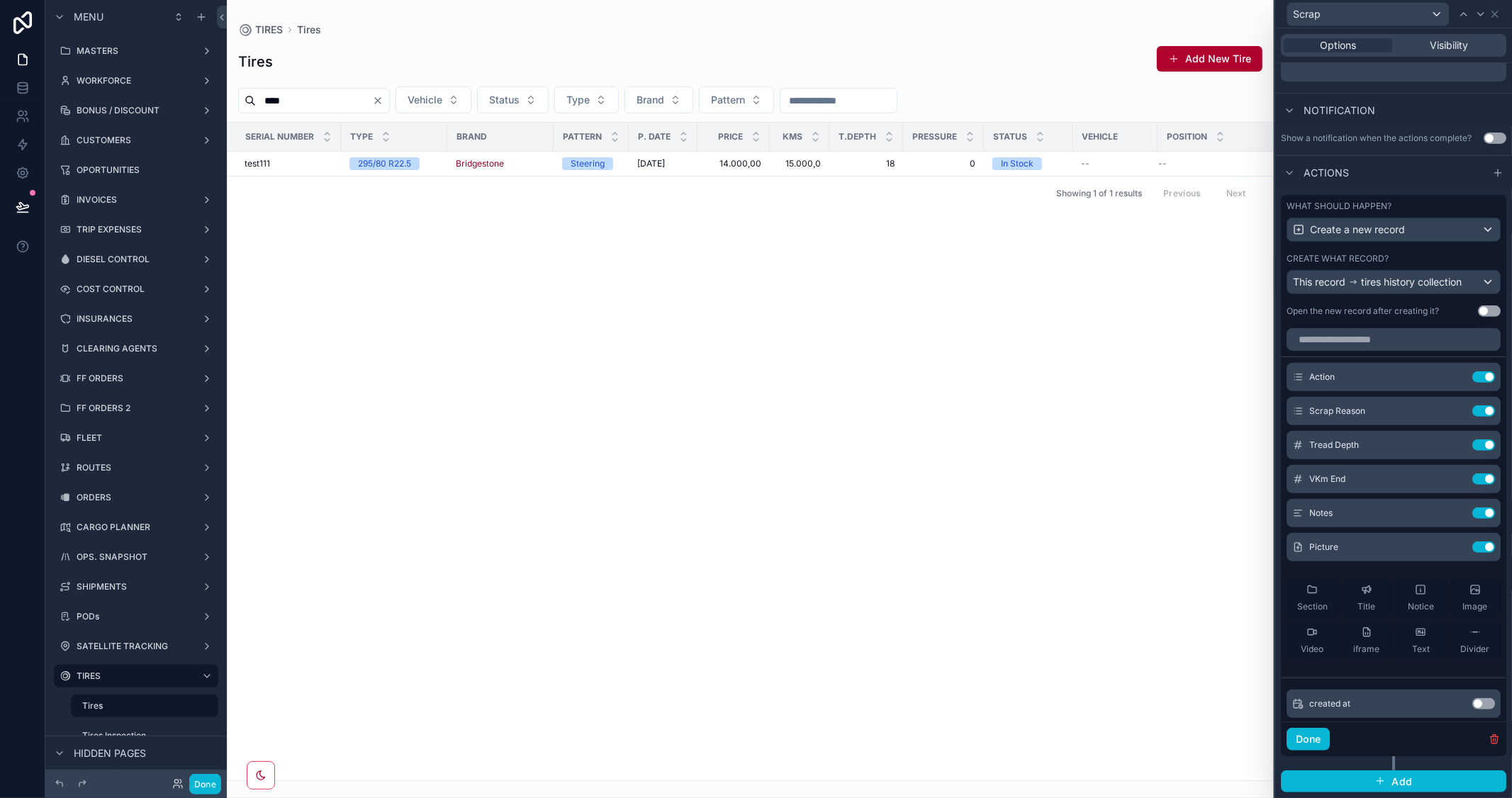
scroll to position [363, 0]
click at [1449, 478] on icon at bounding box center [1455, 479] width 11 height 11
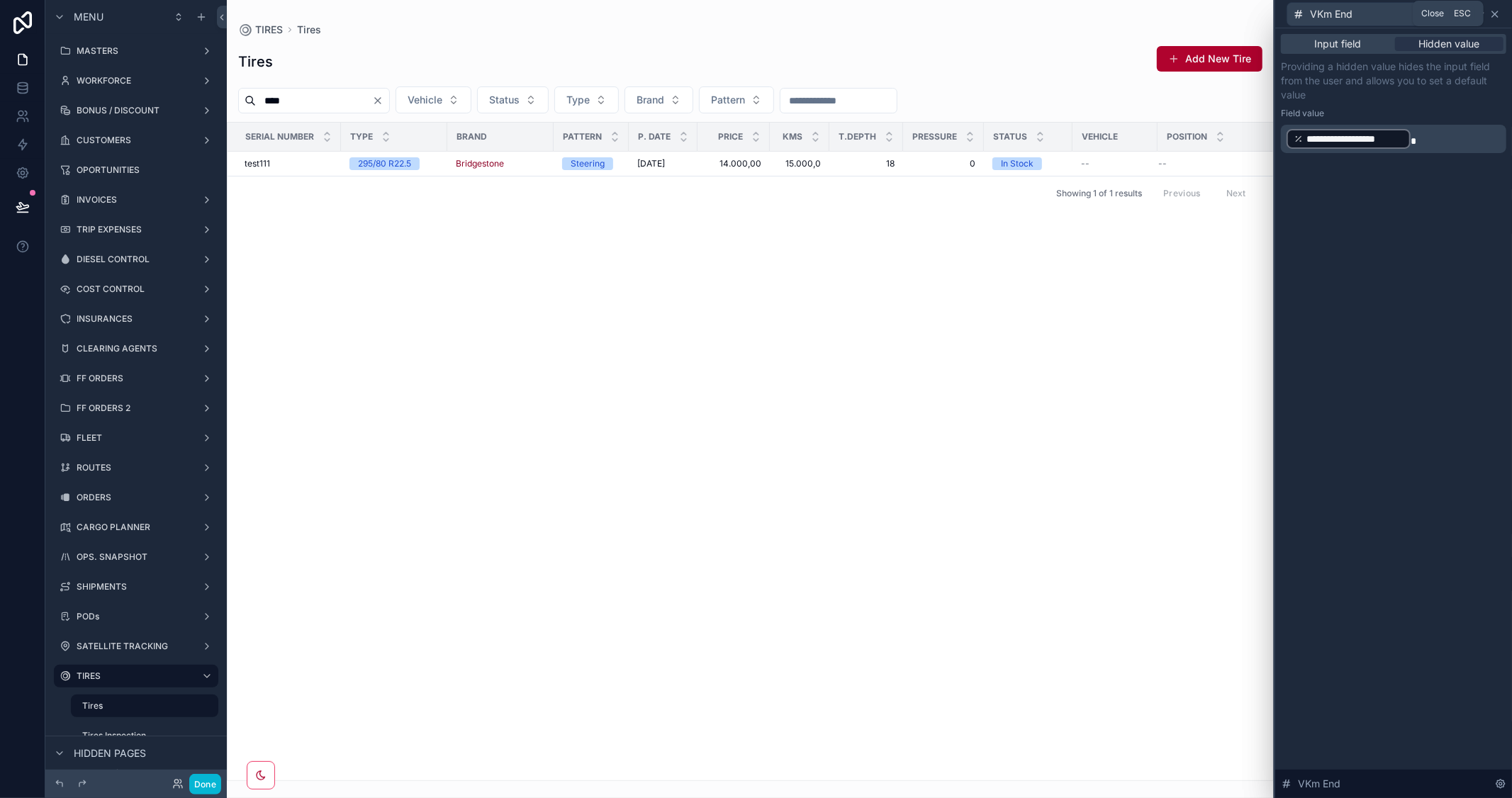
click at [1494, 8] on icon at bounding box center [1494, 14] width 11 height 11
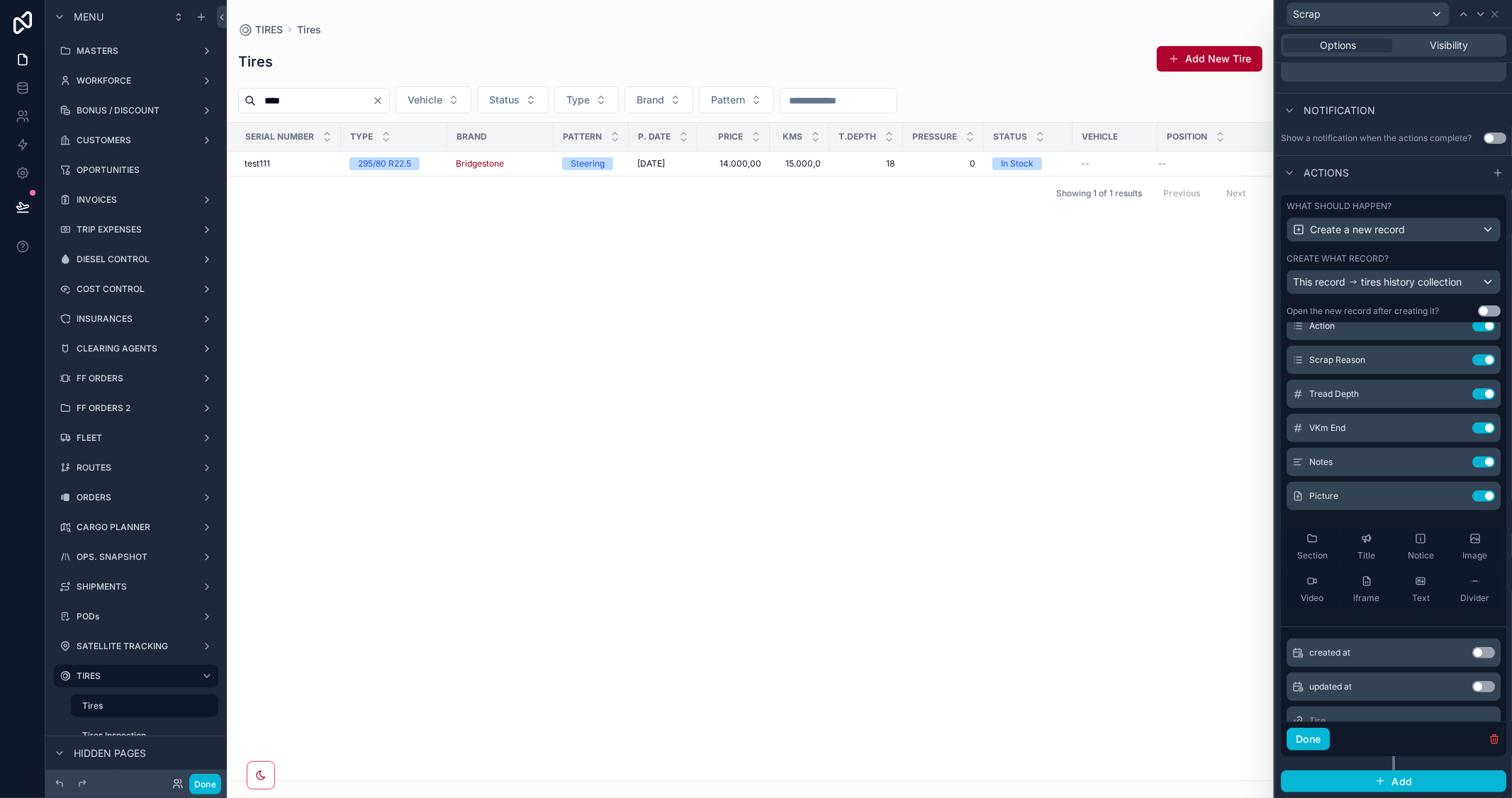
scroll to position [0, 0]
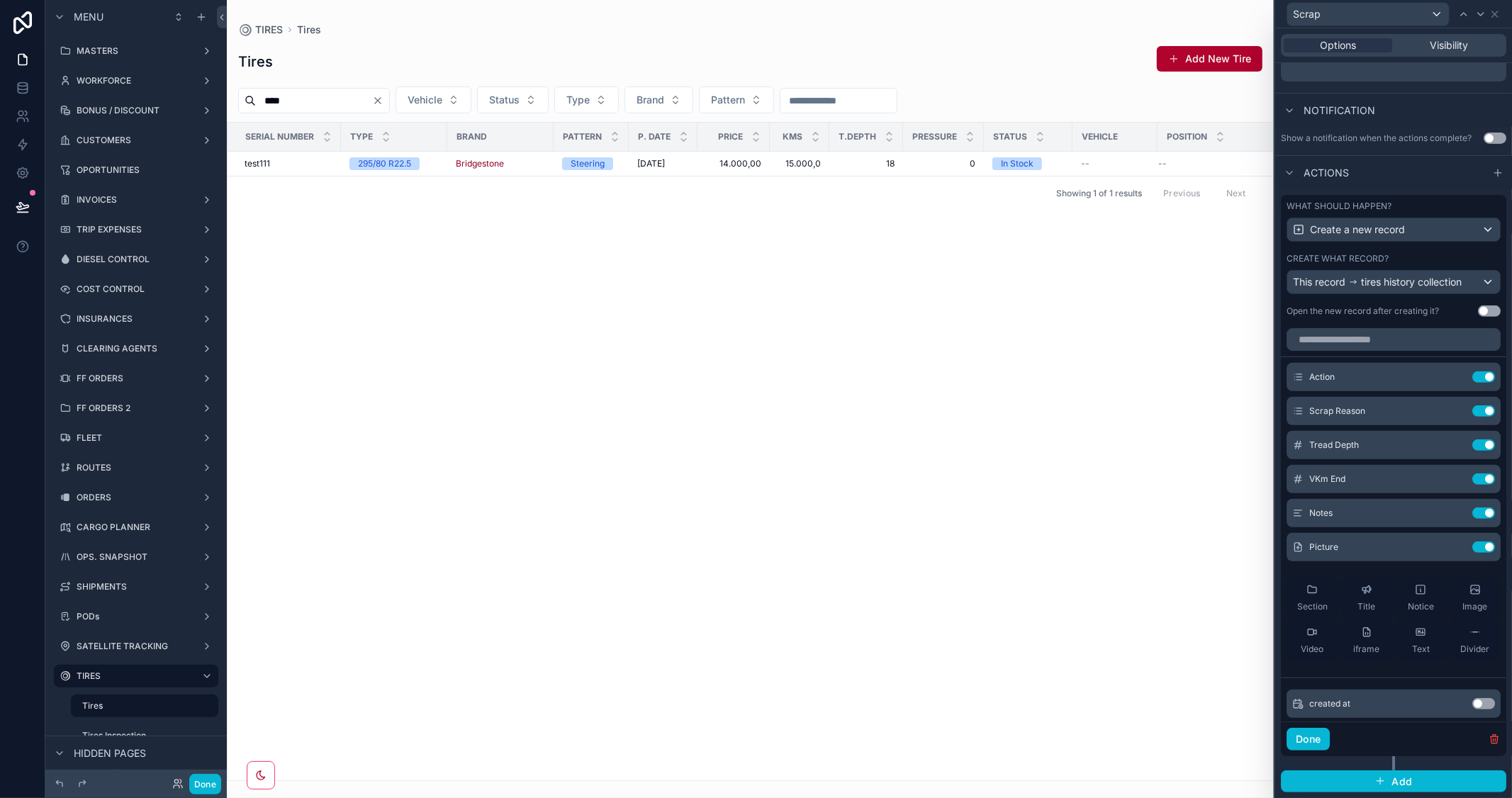
click at [1414, 133] on div "Show a notification when the actions complete?" at bounding box center [1375, 139] width 191 height 11
click at [1449, 380] on icon at bounding box center [1455, 377] width 11 height 11
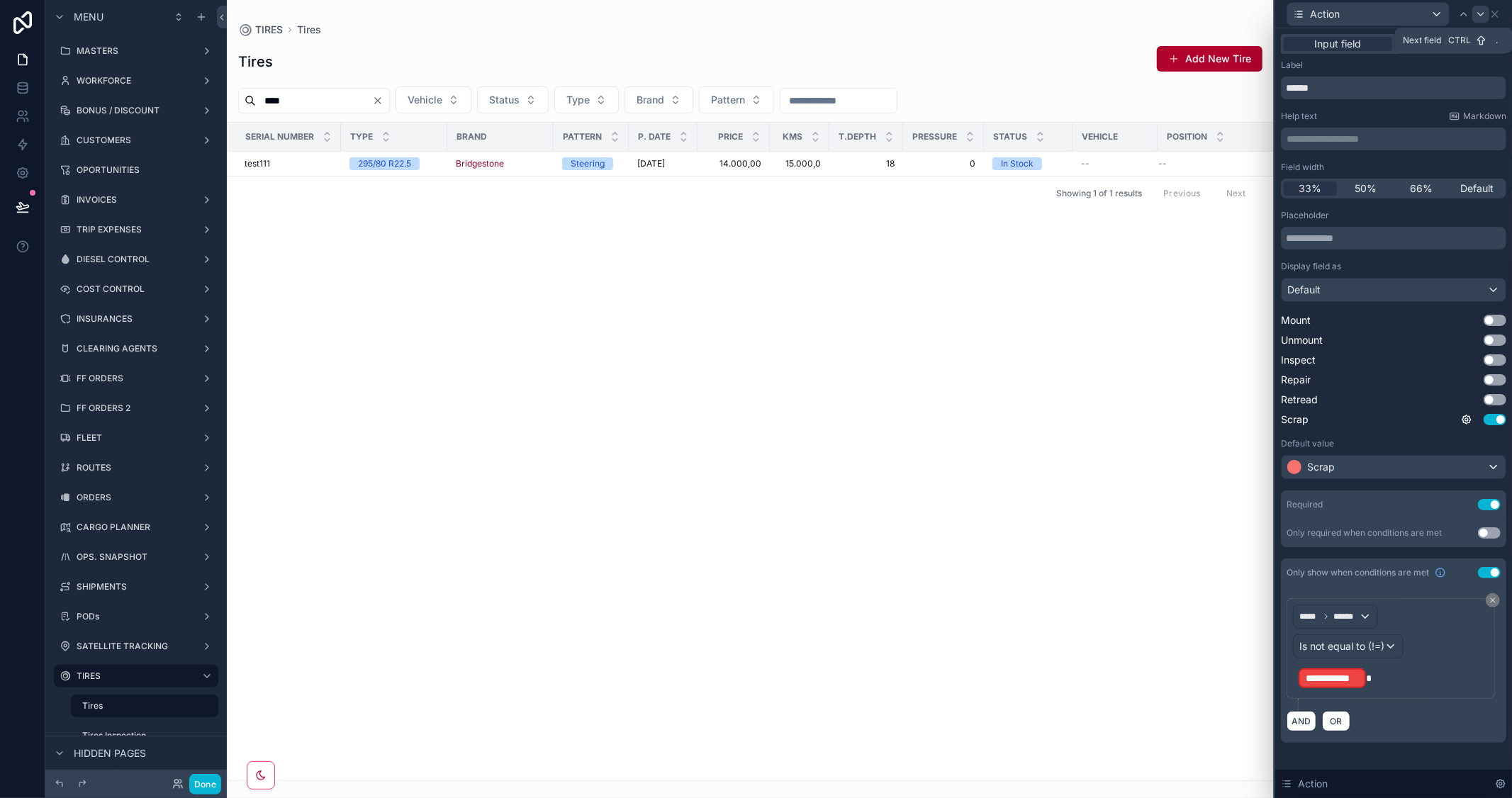
click at [1478, 13] on icon at bounding box center [1481, 14] width 11 height 11
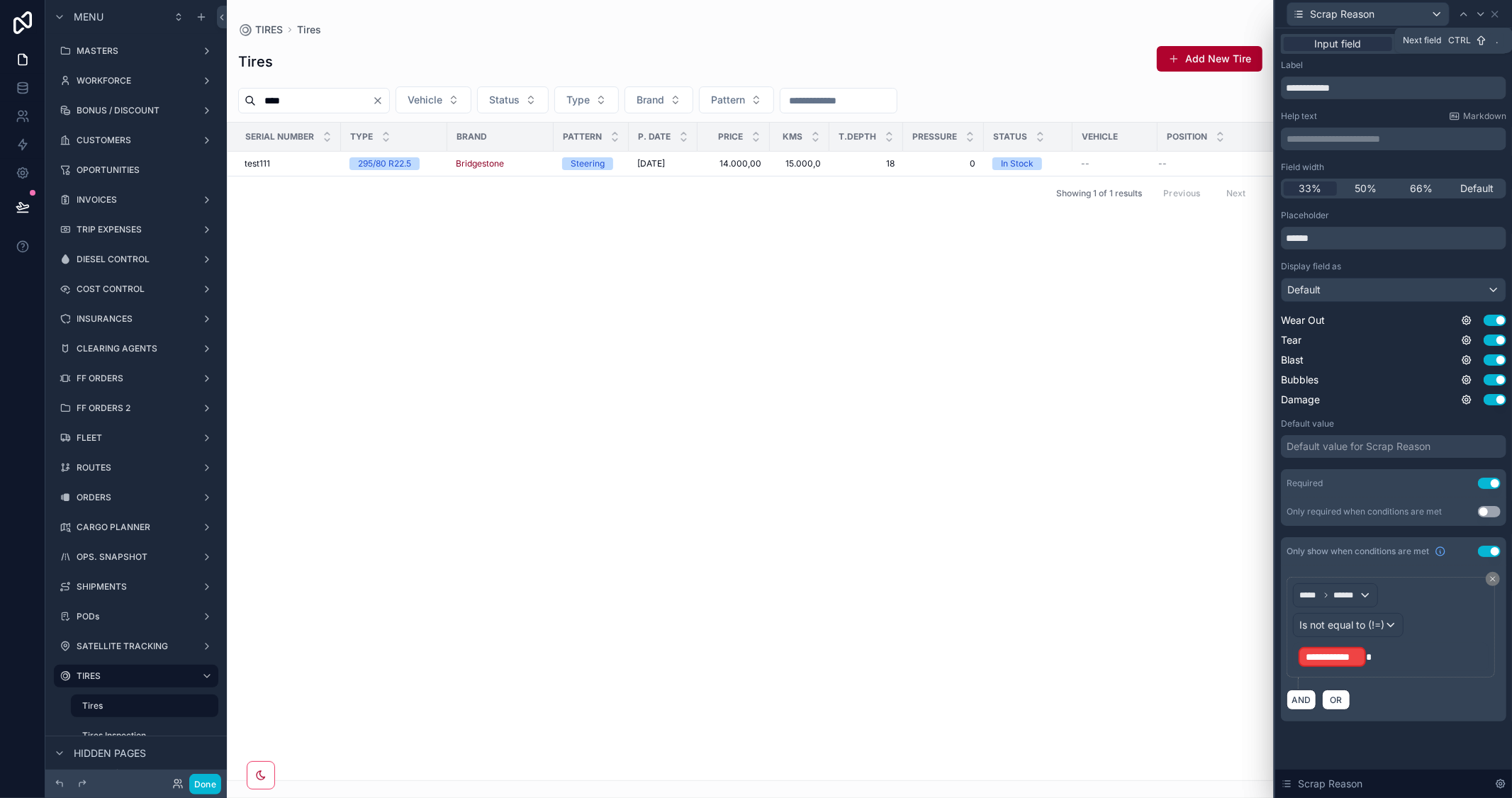
click at [1478, 13] on icon at bounding box center [1481, 14] width 11 height 11
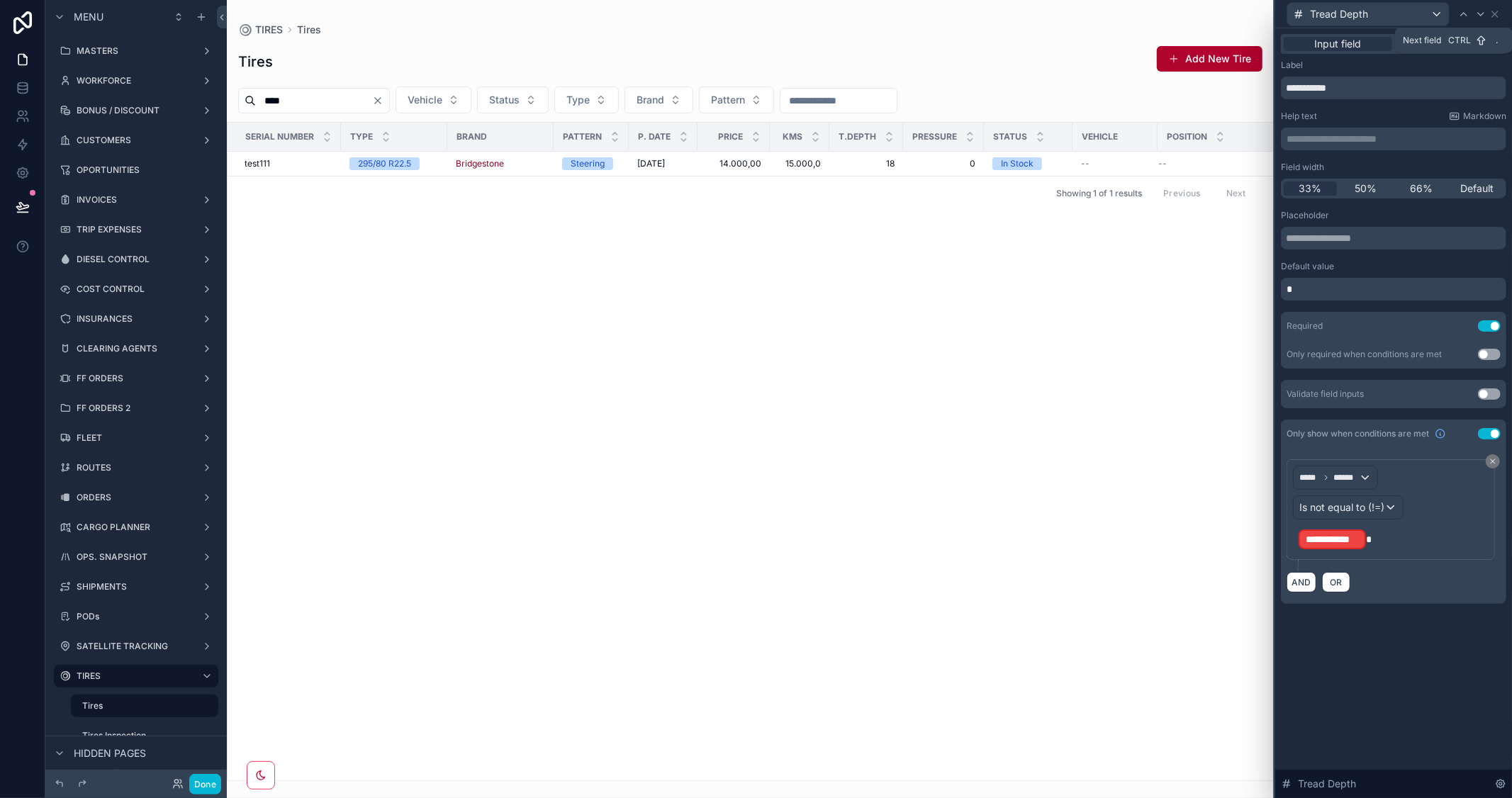
click at [1478, 13] on icon at bounding box center [1481, 14] width 11 height 11
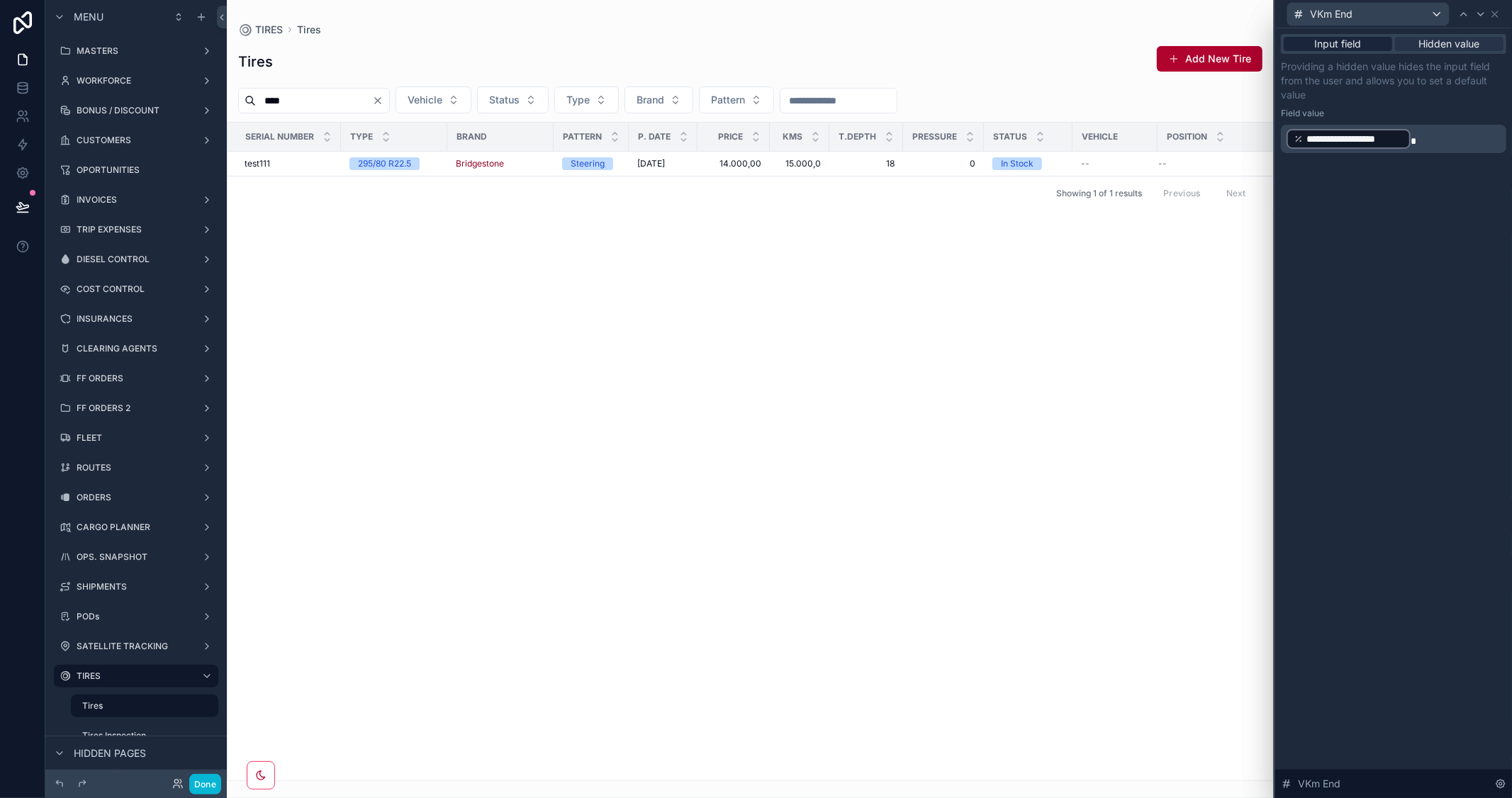
click at [1353, 44] on span "Input field" at bounding box center [1338, 43] width 47 height 14
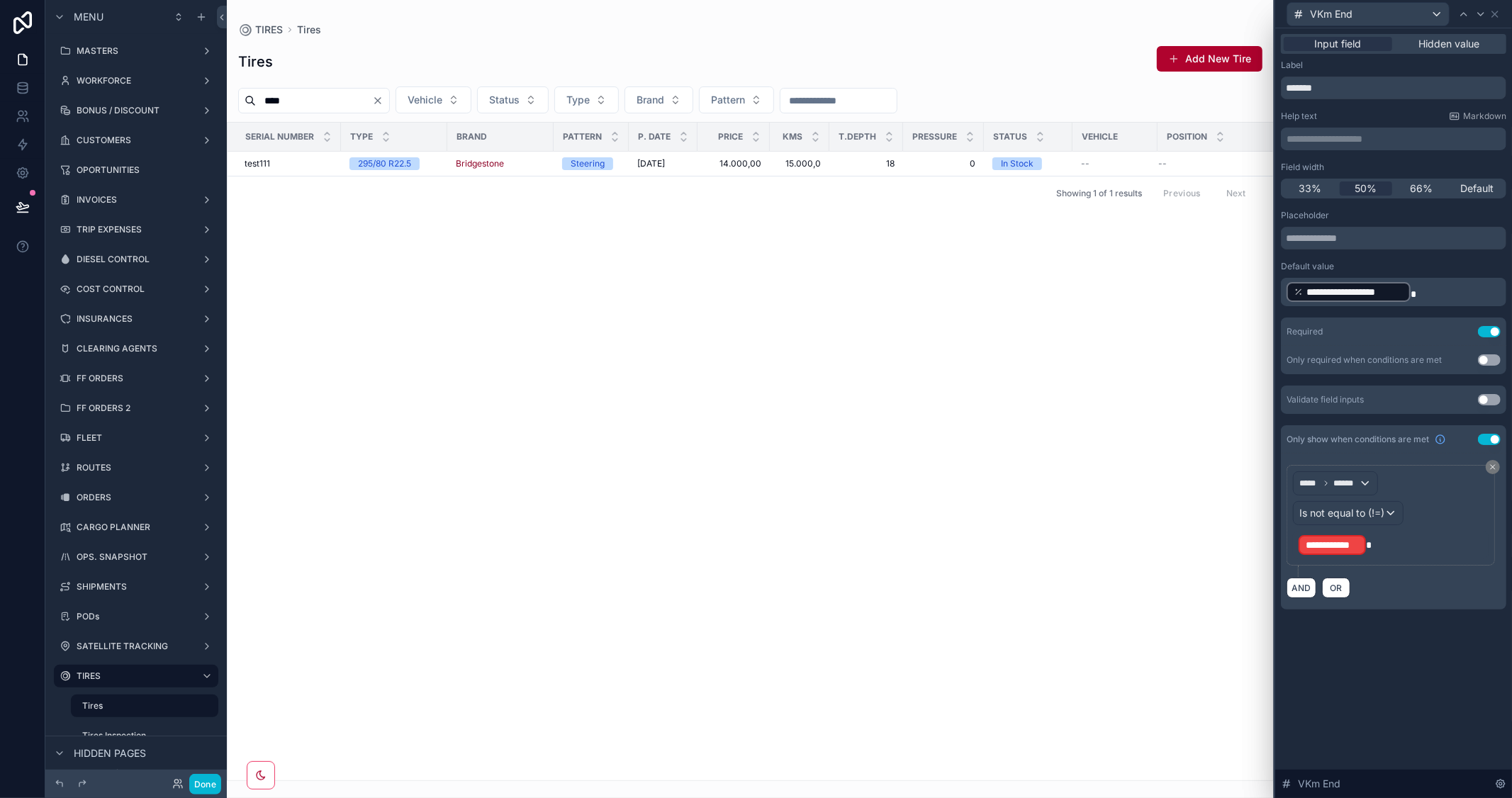
click at [1491, 359] on button "Use setting" at bounding box center [1489, 360] width 23 height 11
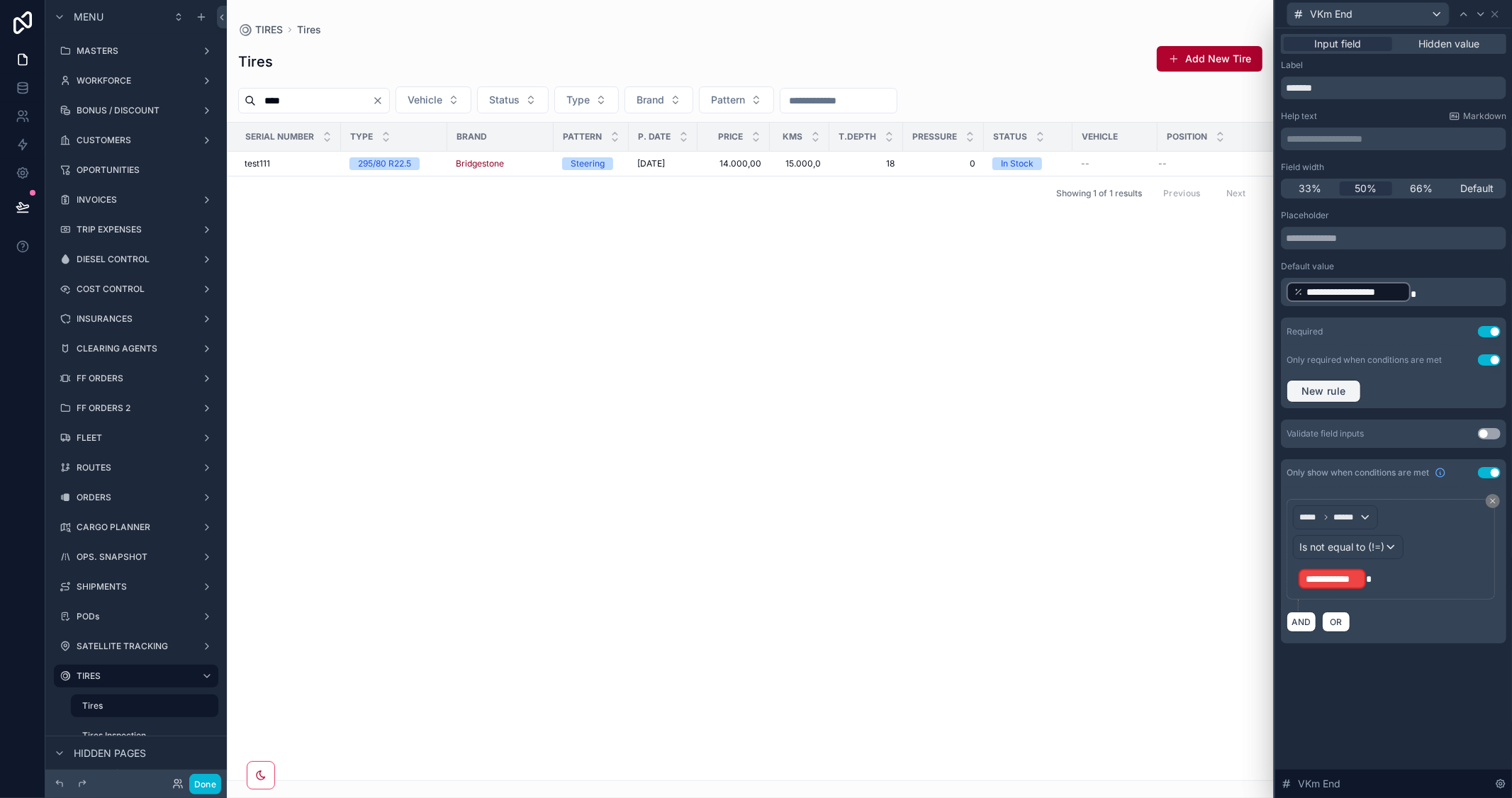
click at [1330, 392] on span "New rule" at bounding box center [1323, 392] width 56 height 13
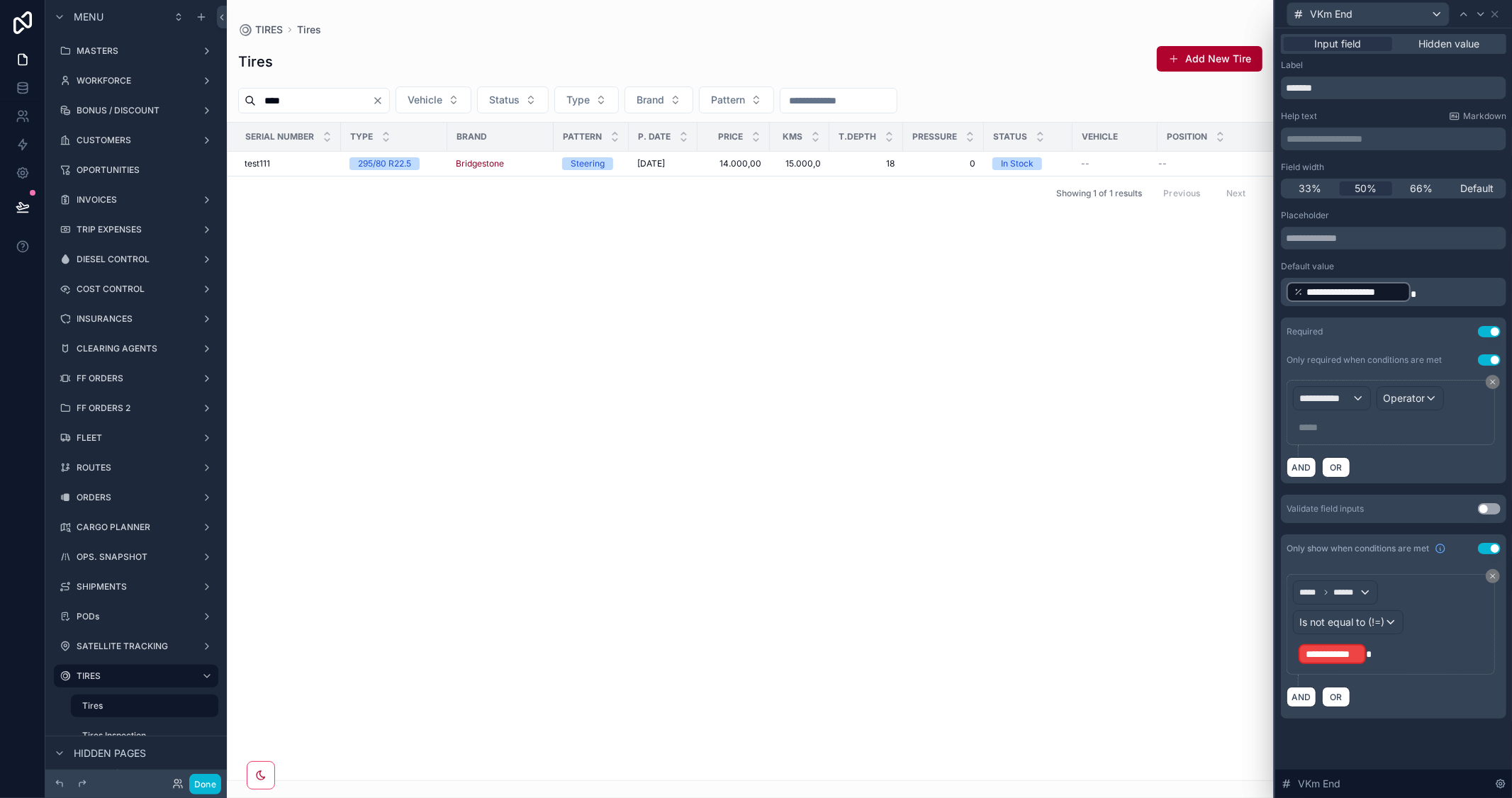
drag, startPoint x: 1482, startPoint y: 329, endPoint x: 1457, endPoint y: 334, distance: 25.5
click at [1482, 328] on button "Use setting" at bounding box center [1489, 332] width 23 height 11
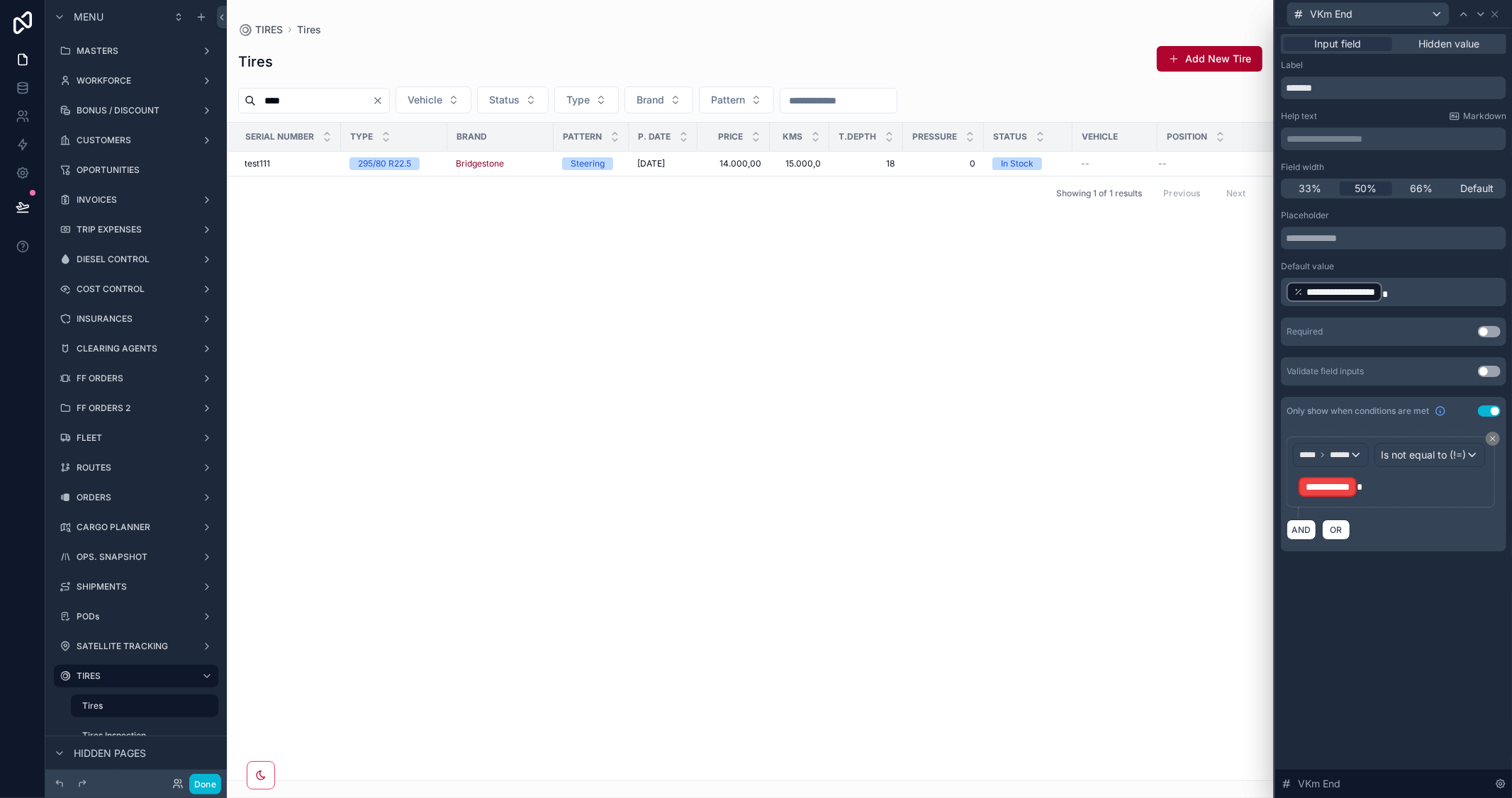
click at [1500, 326] on div "Use setting" at bounding box center [1489, 332] width 23 height 11
click at [1496, 328] on button "Use setting" at bounding box center [1489, 332] width 23 height 11
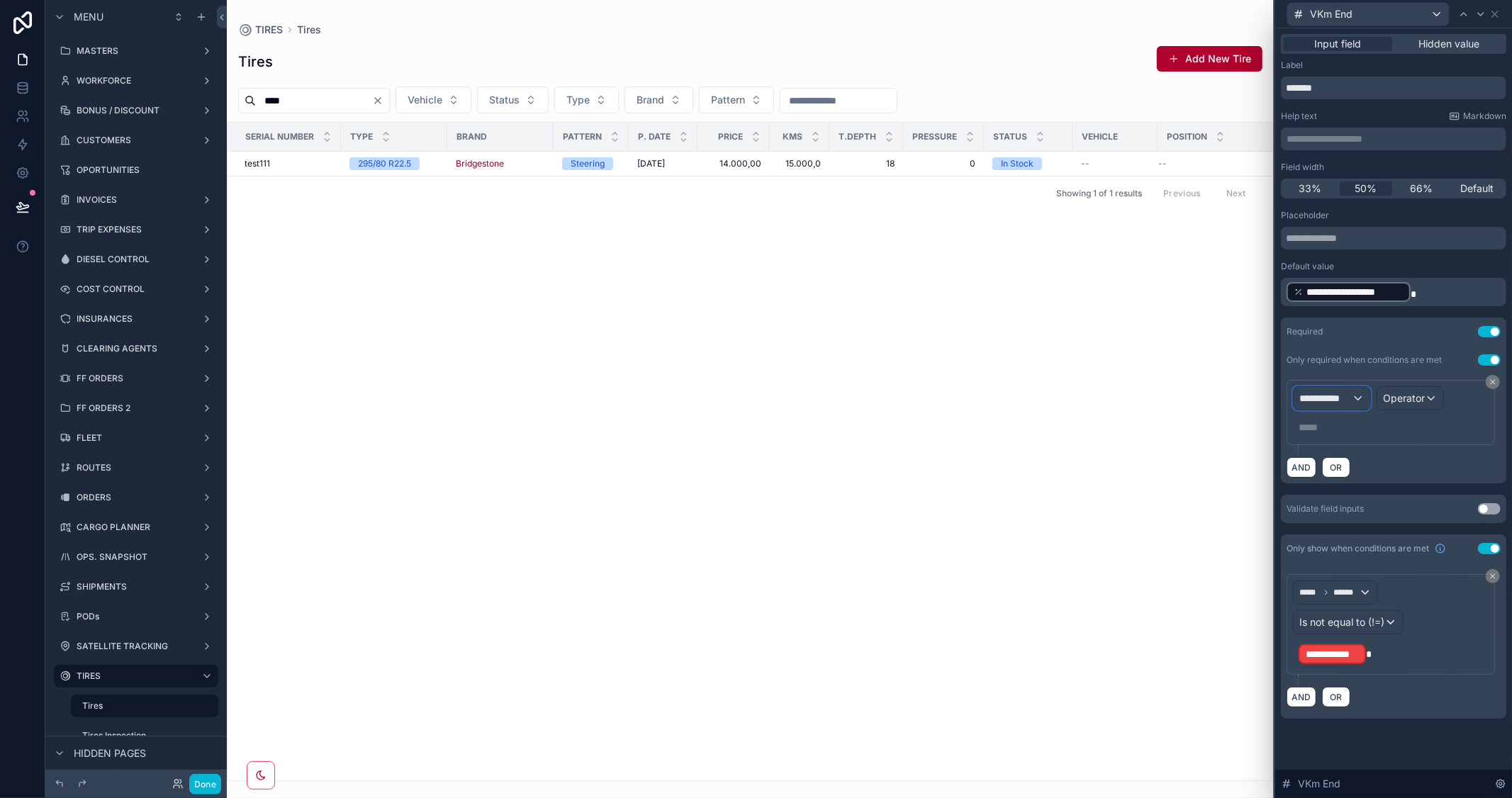
click at [1356, 395] on div "**********" at bounding box center [1331, 398] width 77 height 23
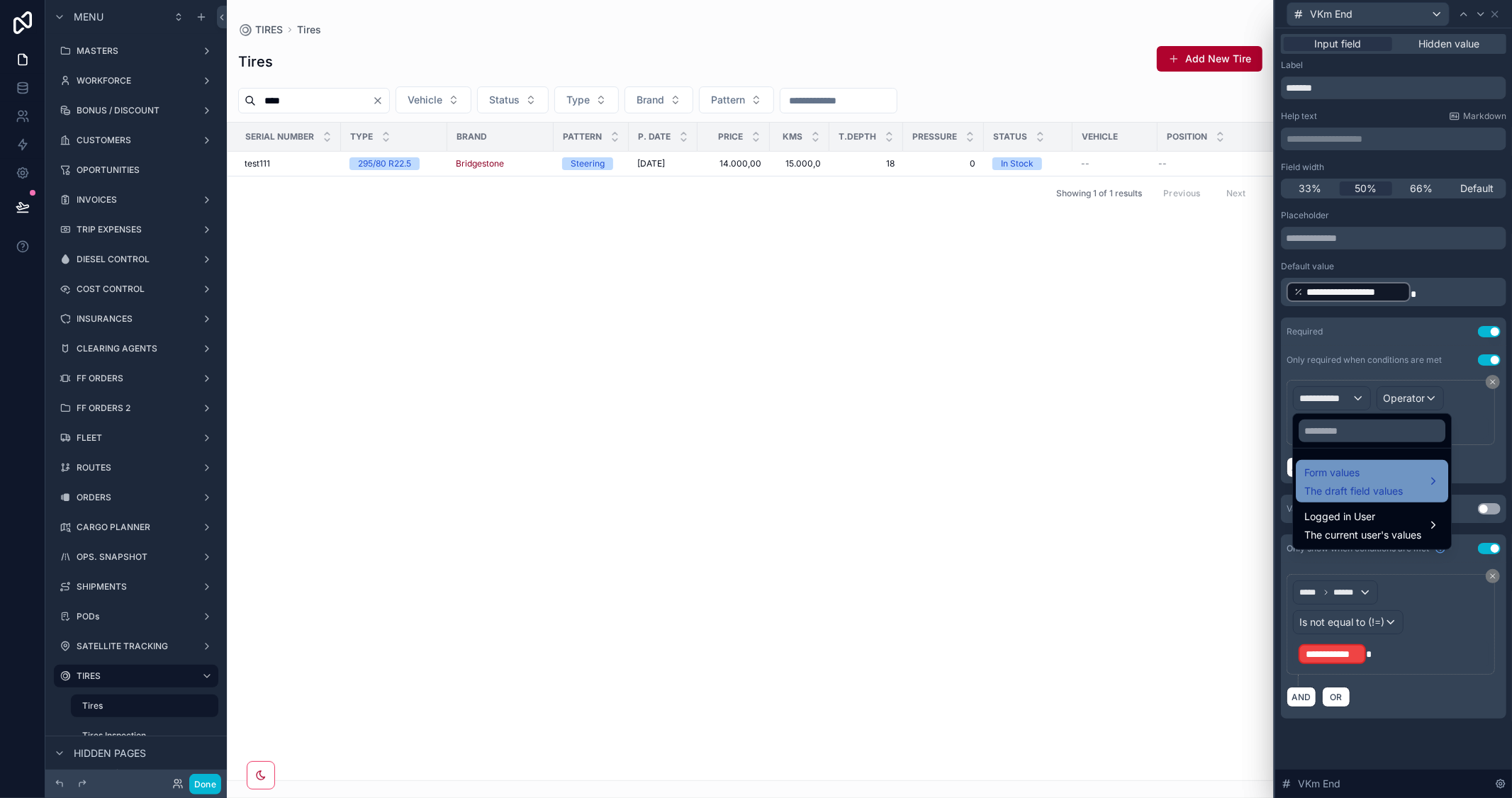
click at [1386, 483] on div "Form values The draft field values" at bounding box center [1353, 481] width 99 height 34
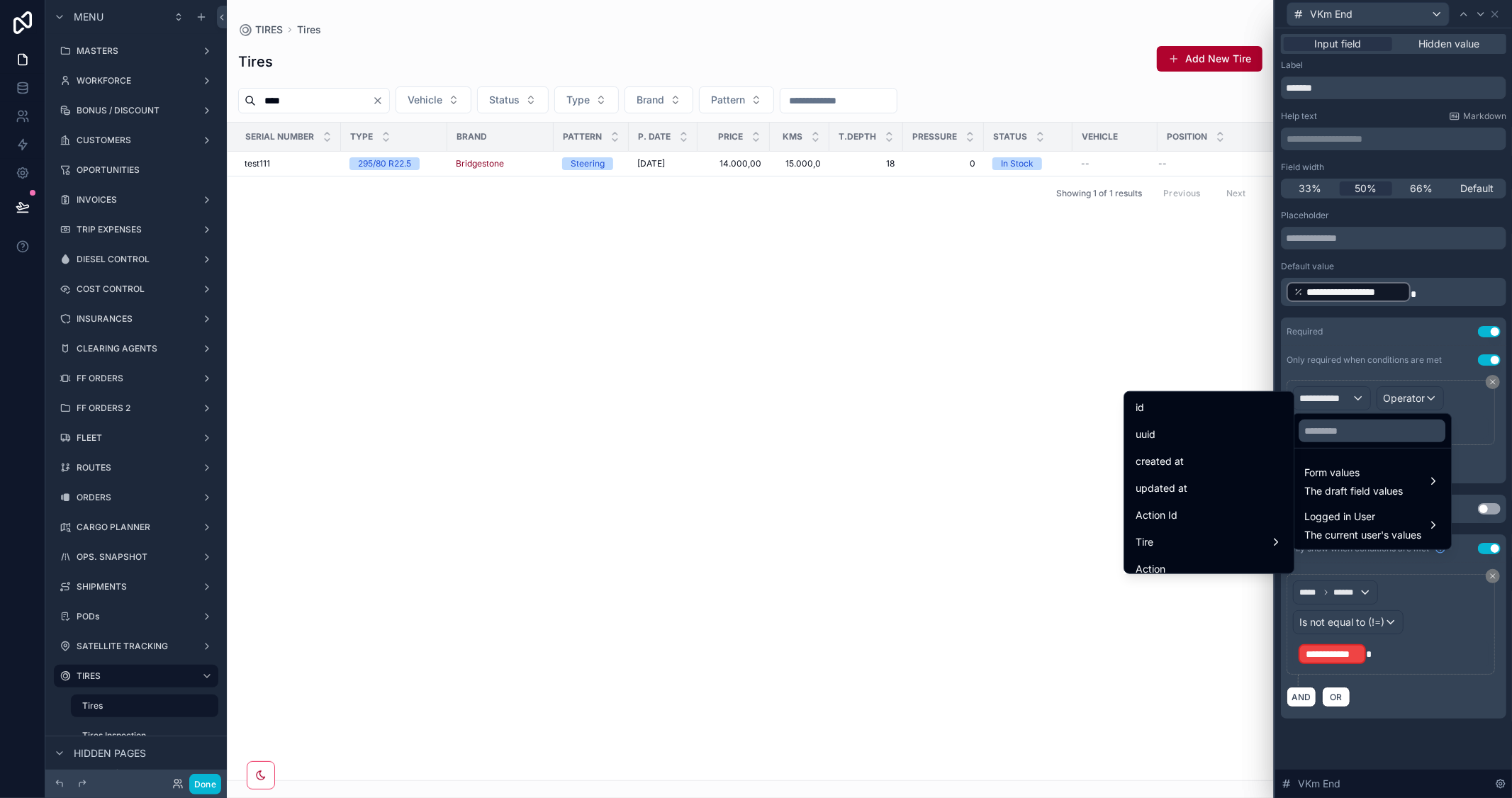
click at [1421, 257] on div at bounding box center [1393, 399] width 236 height 798
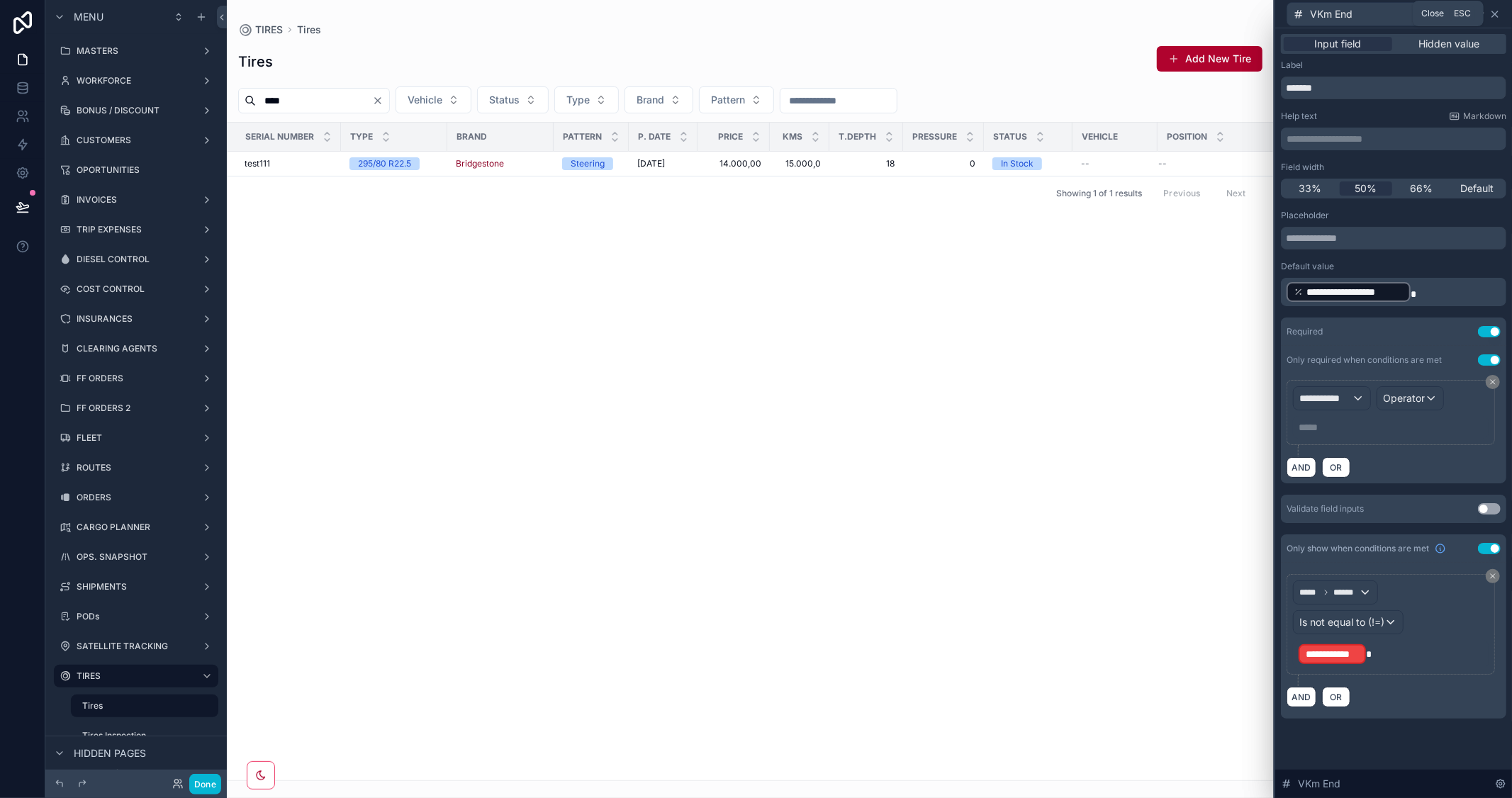
click at [1496, 12] on icon at bounding box center [1494, 14] width 11 height 11
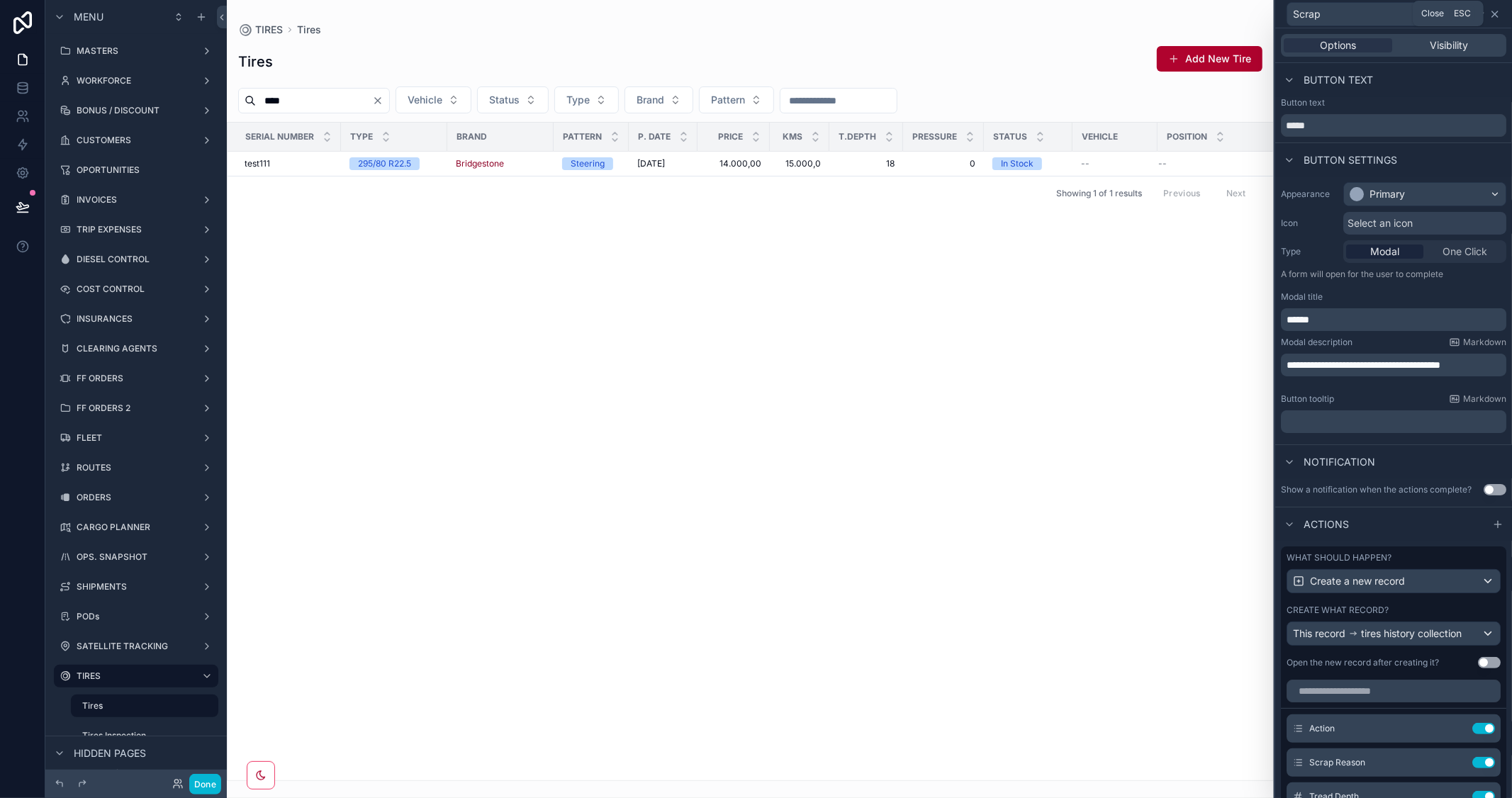
click at [1495, 14] on icon at bounding box center [1494, 14] width 11 height 11
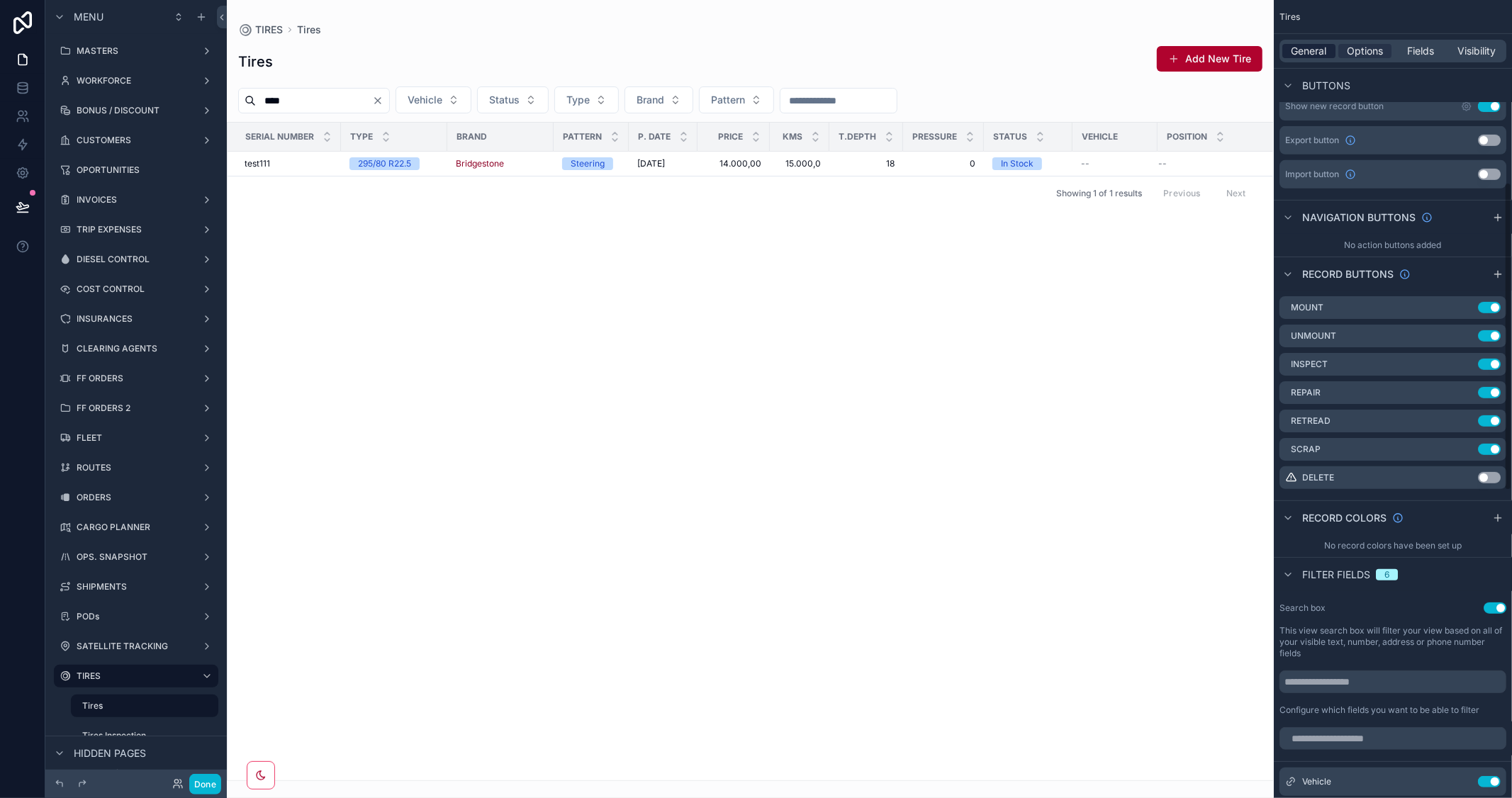
click at [1306, 50] on span "General" at bounding box center [1309, 51] width 35 height 14
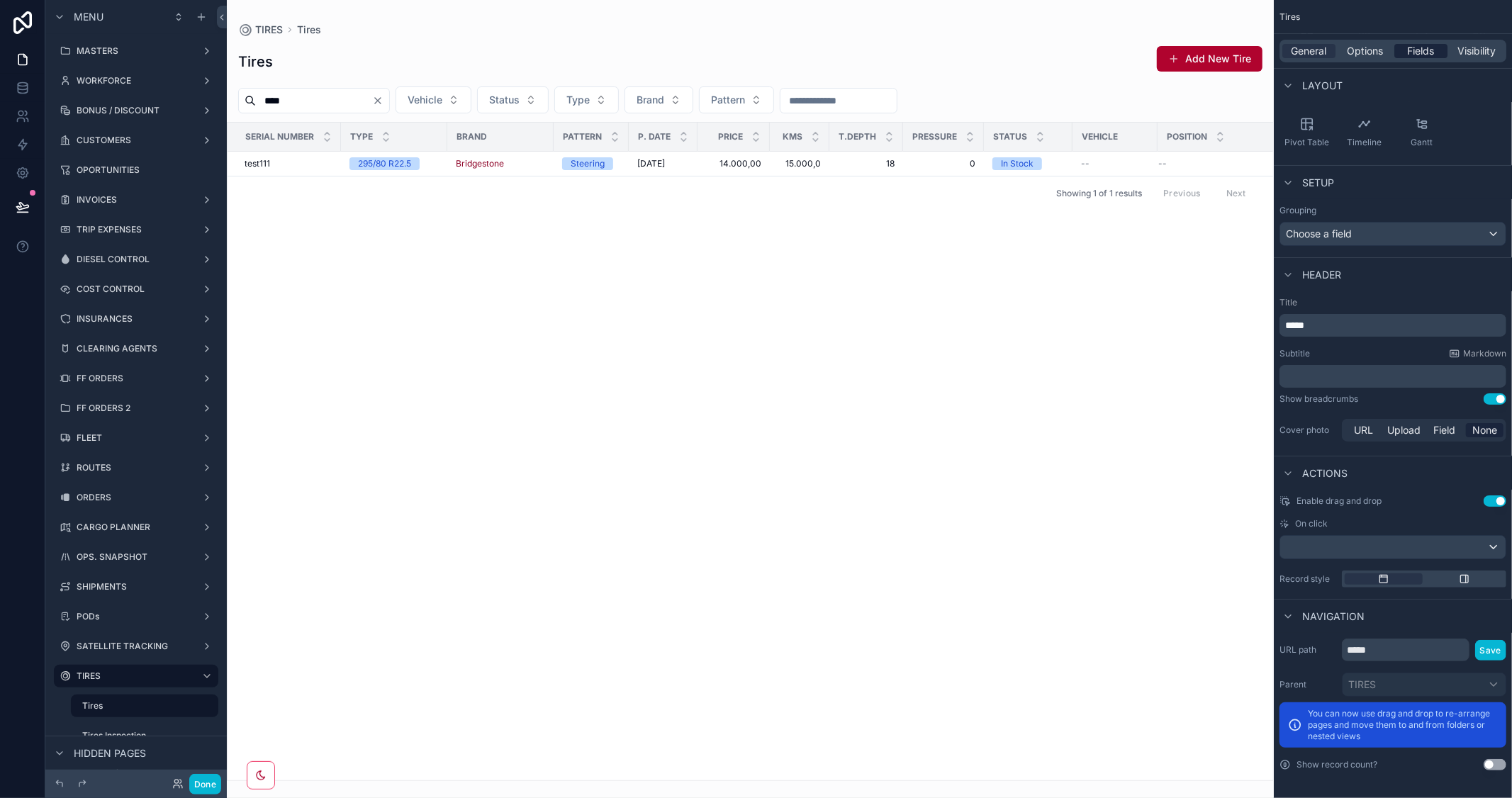
click at [1417, 52] on span "Fields" at bounding box center [1421, 51] width 27 height 14
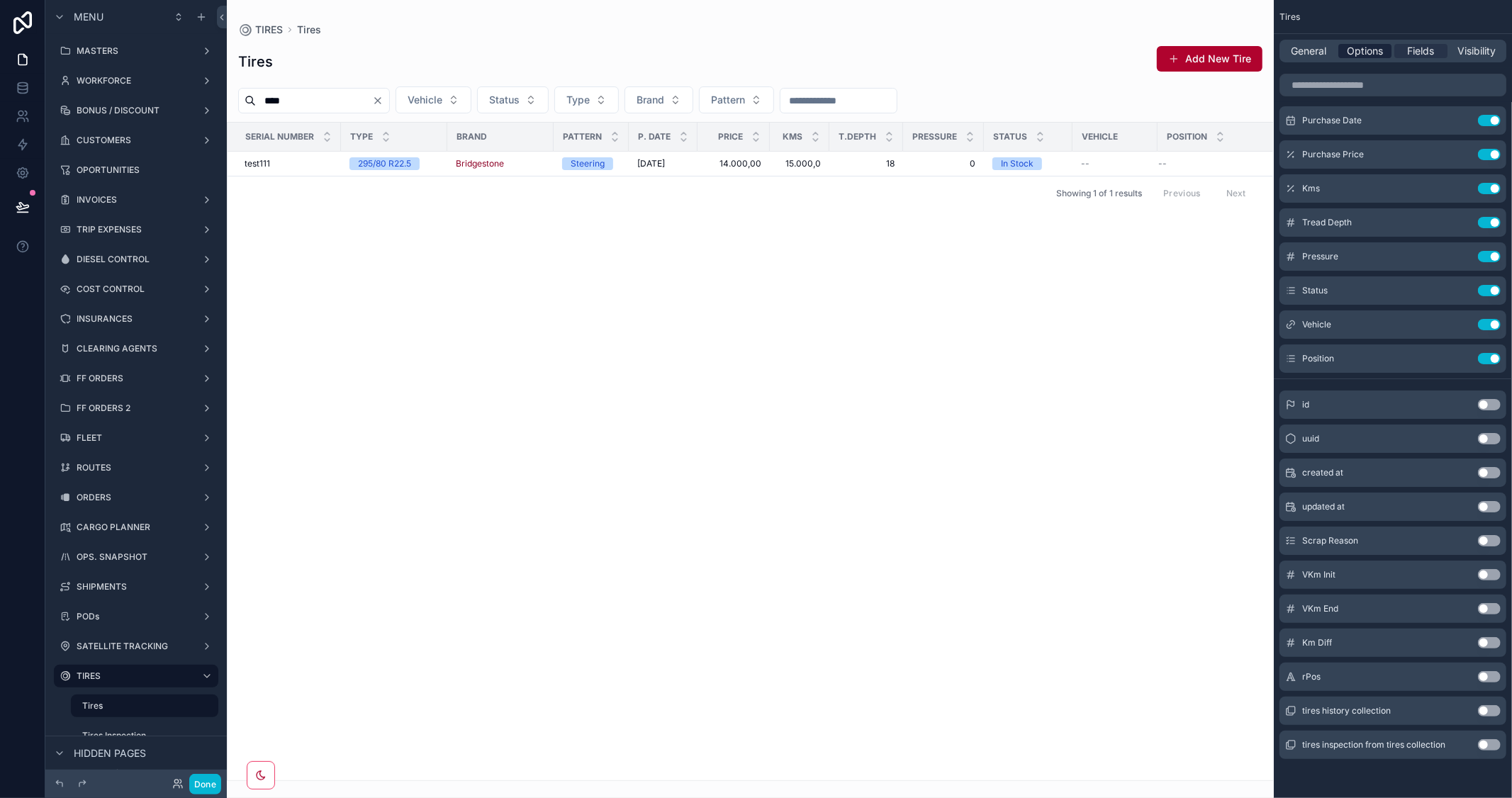
click at [1375, 50] on span "Options" at bounding box center [1364, 51] width 36 height 14
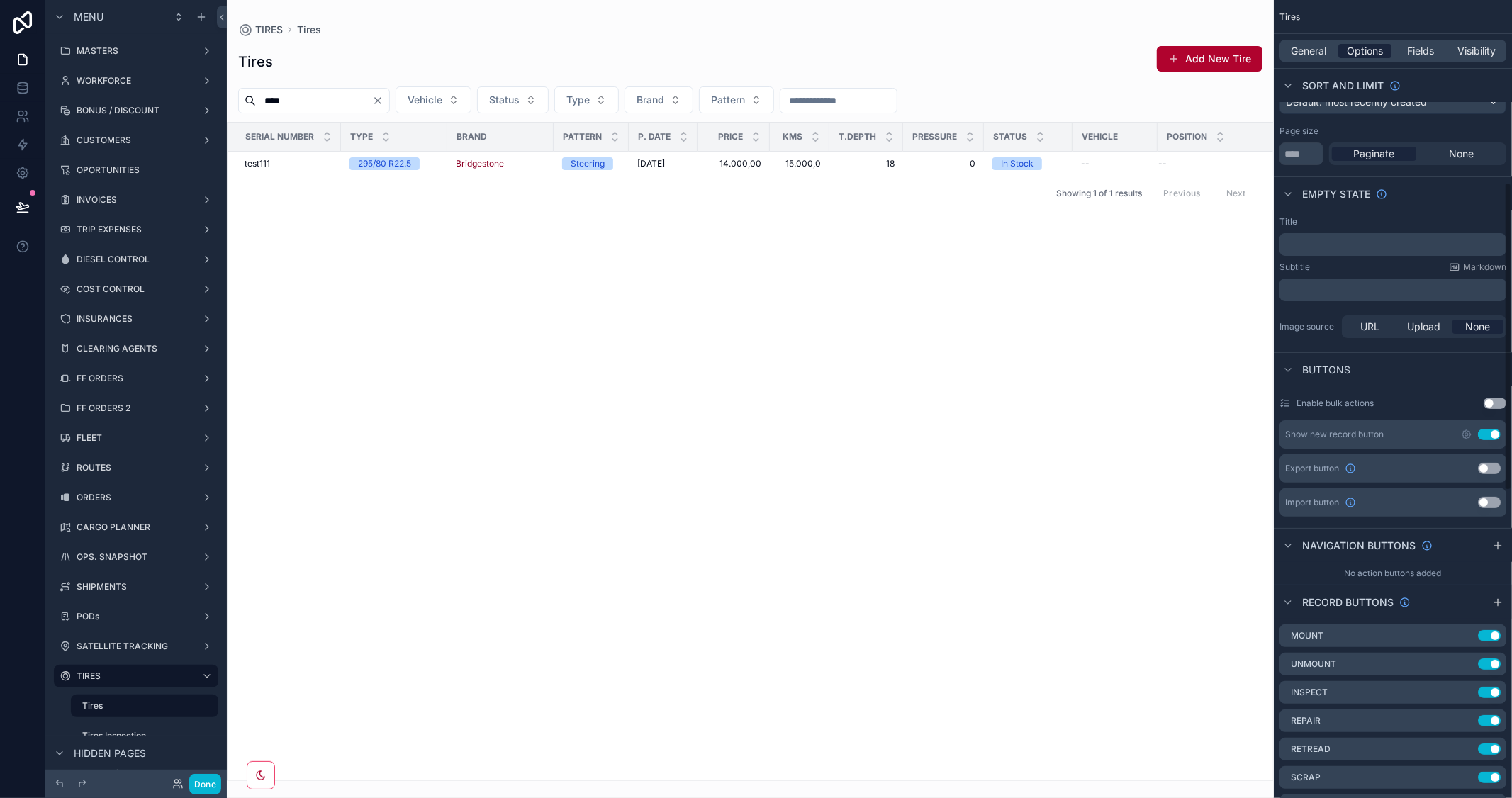
scroll to position [472, 0]
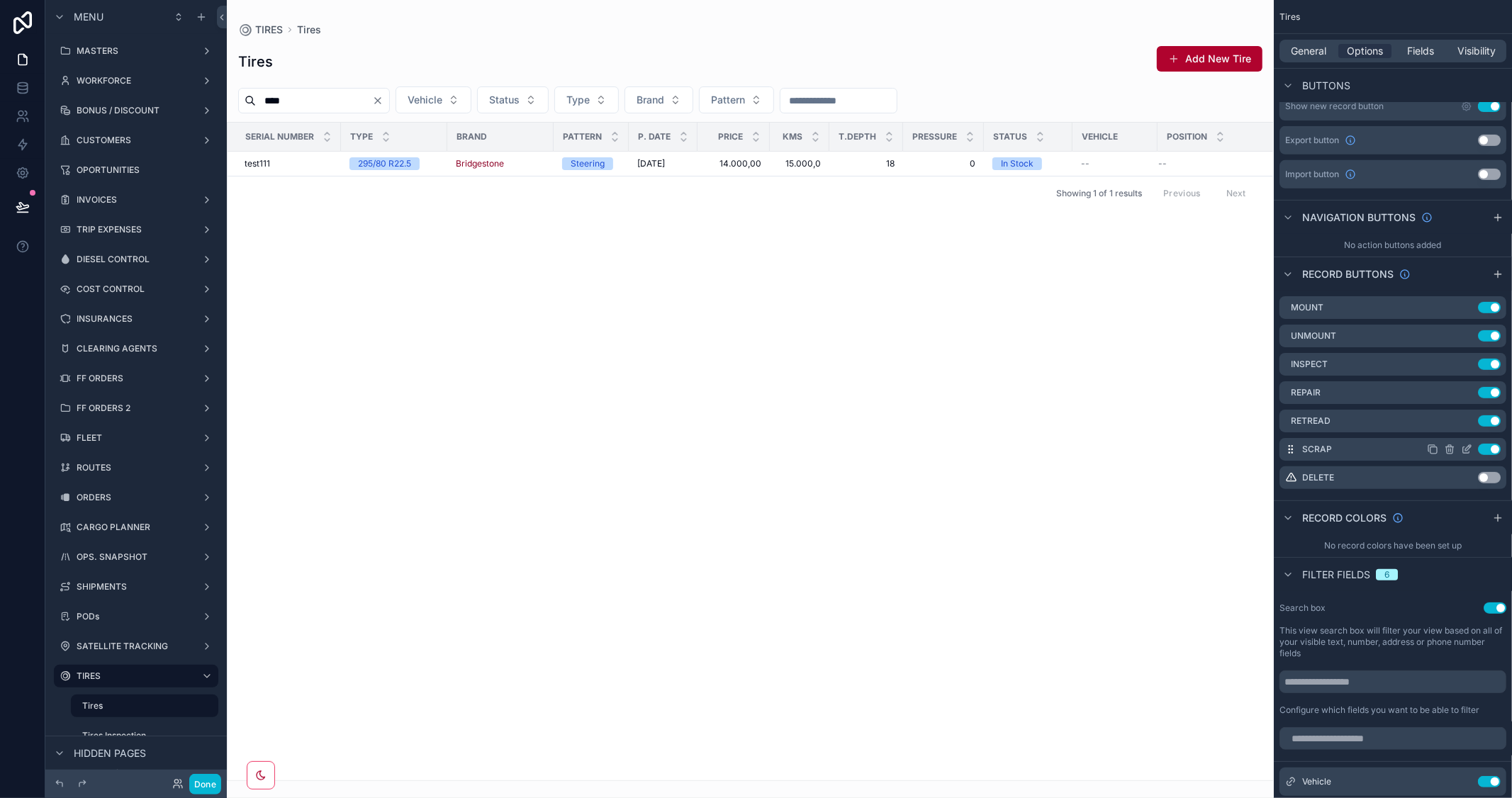
click at [1469, 447] on icon "scrollable content" at bounding box center [1466, 450] width 11 height 11
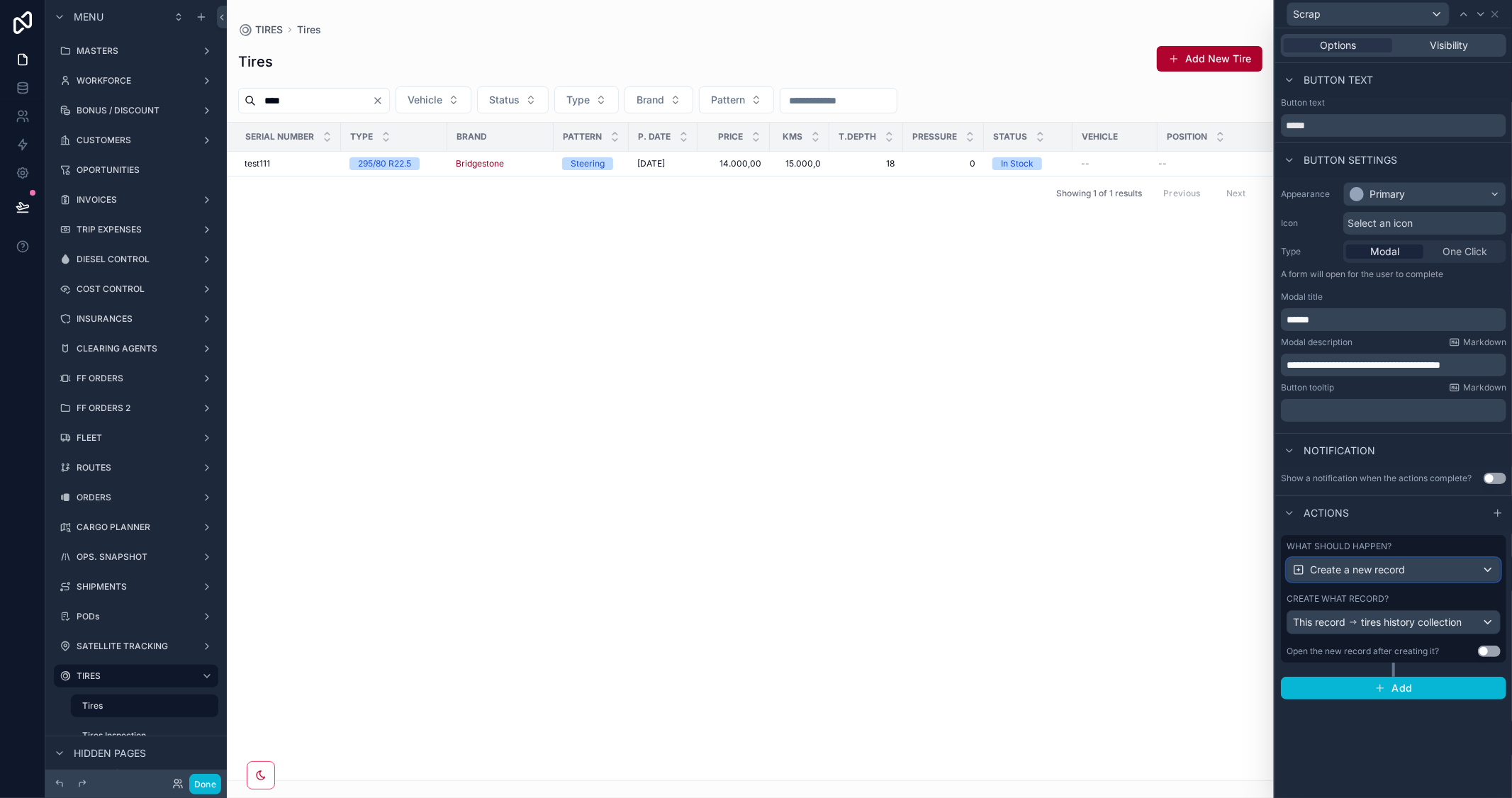
click at [1460, 572] on div "Create a new record" at bounding box center [1393, 570] width 212 height 23
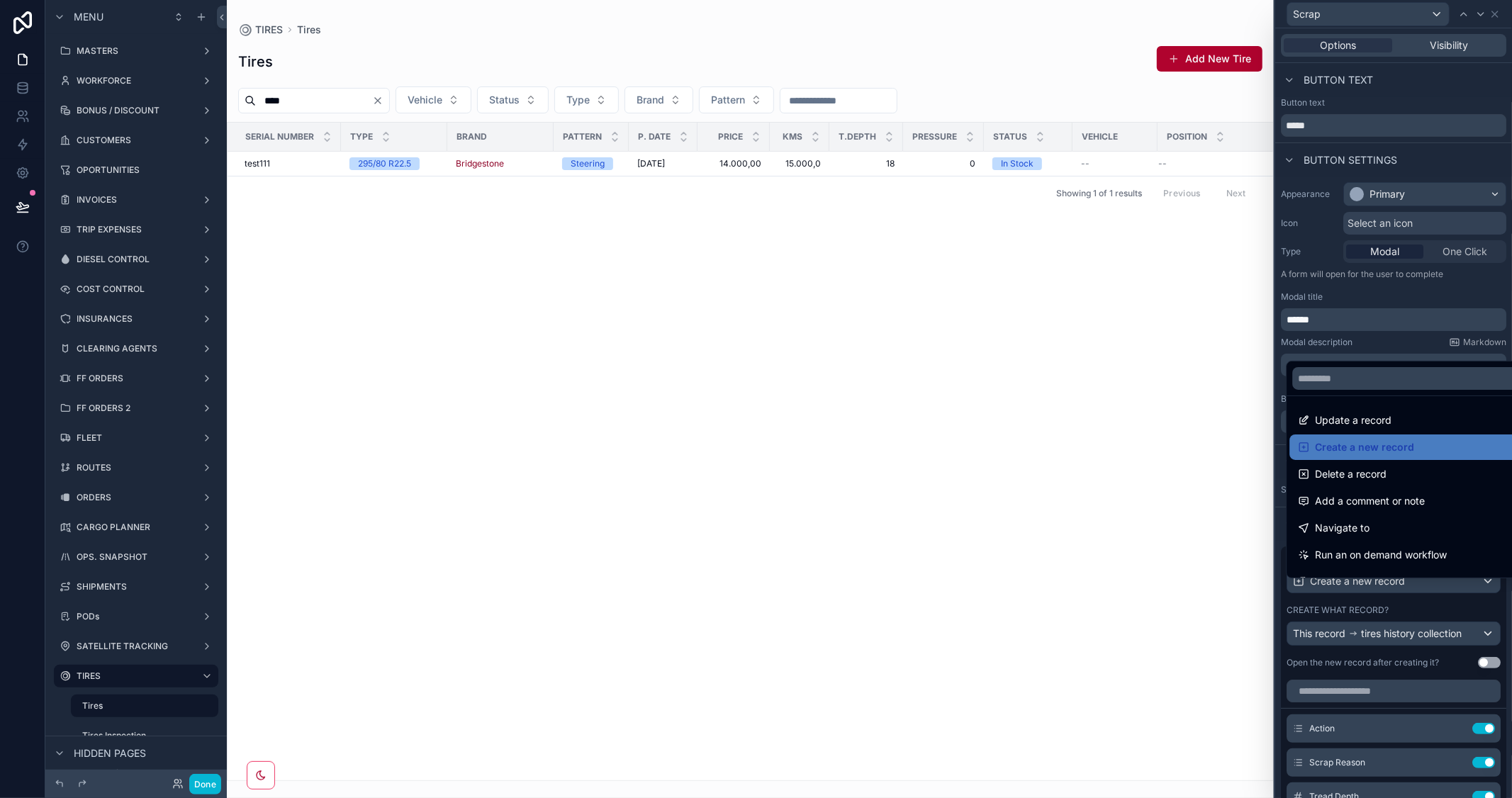
click at [1448, 292] on div at bounding box center [1393, 399] width 236 height 798
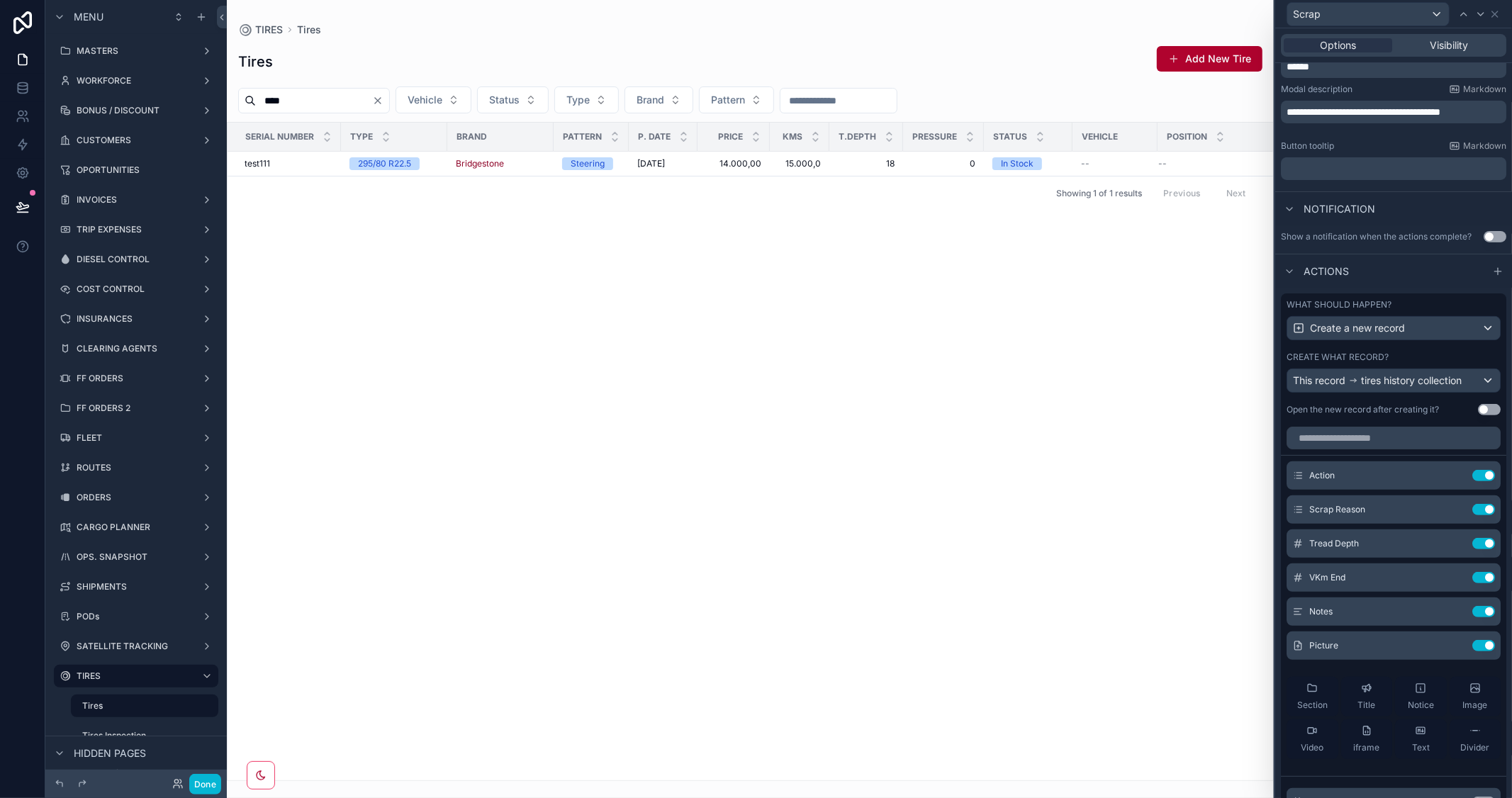
scroll to position [363, 0]
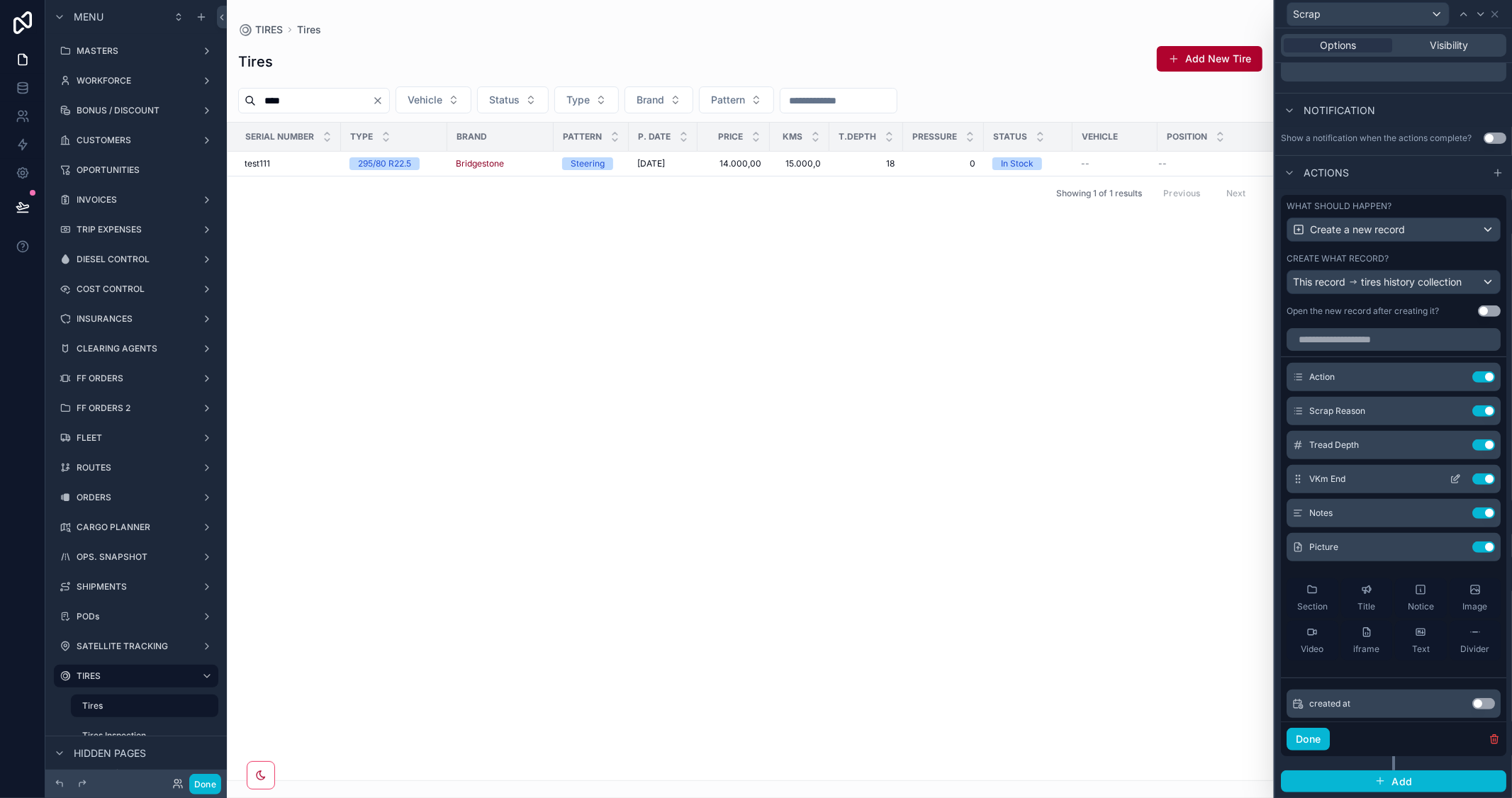
click at [1449, 476] on icon at bounding box center [1455, 479] width 11 height 11
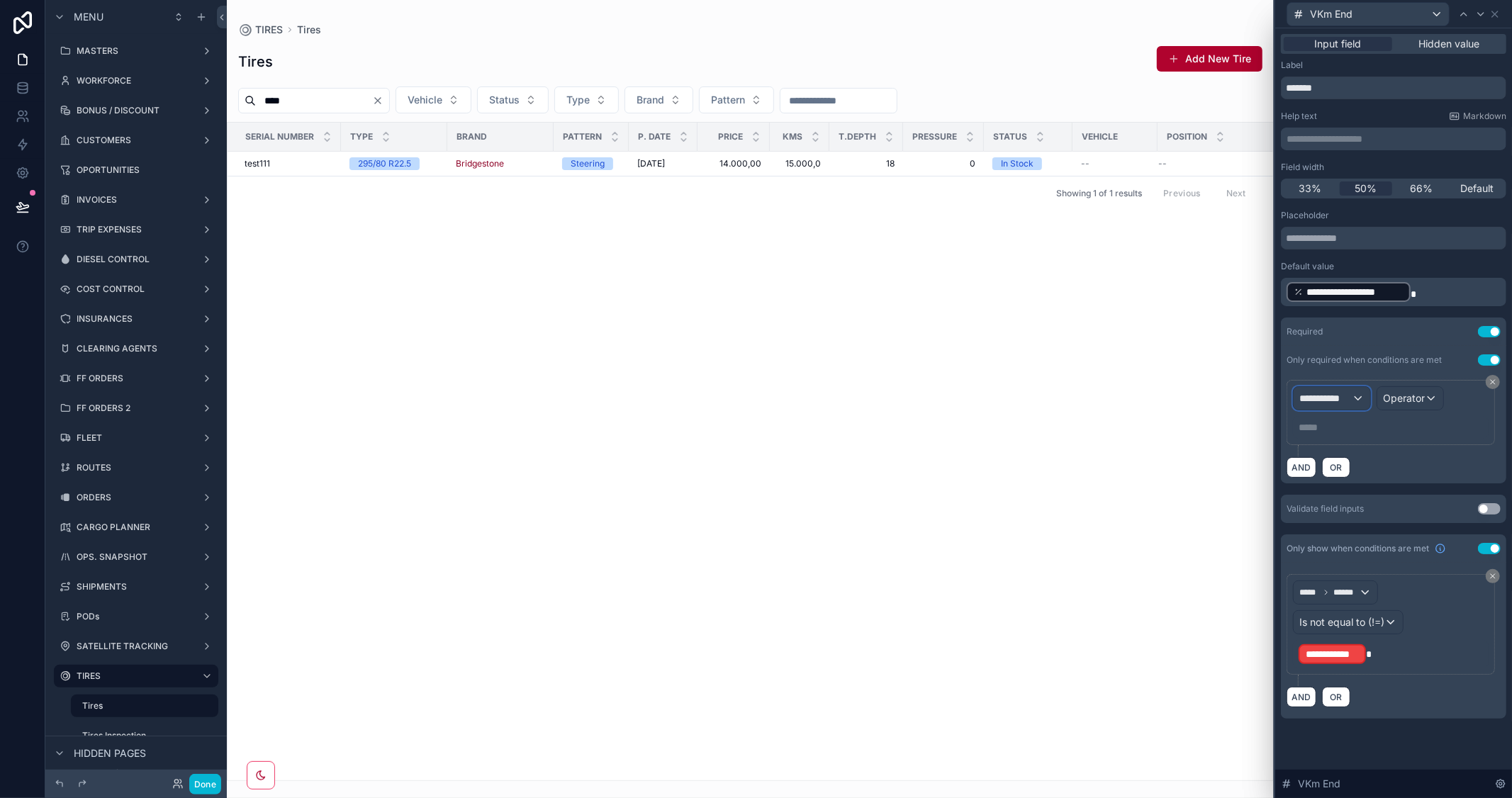
click at [1344, 393] on span "**********" at bounding box center [1325, 398] width 53 height 14
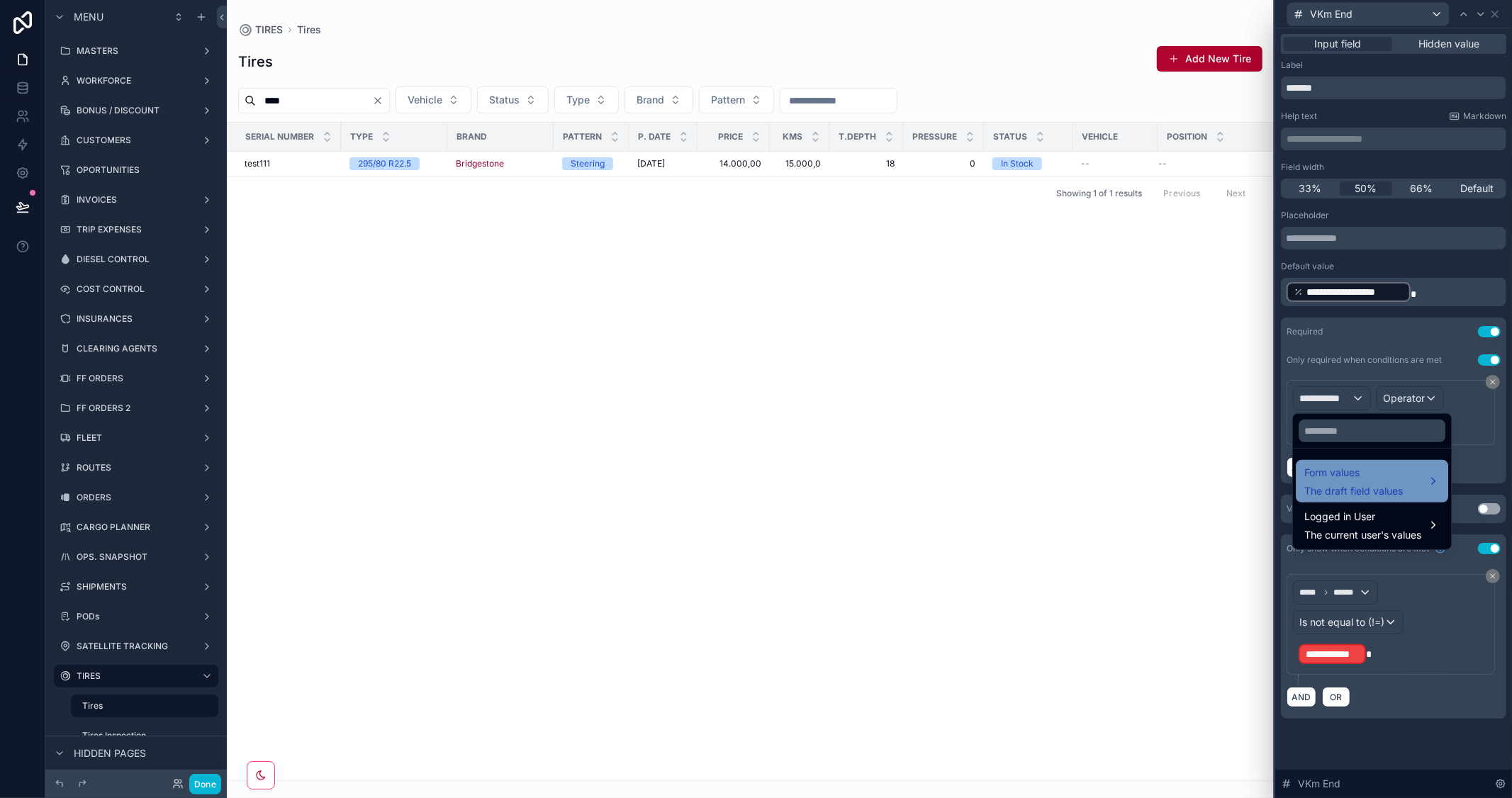
click at [1400, 472] on span "Form values" at bounding box center [1353, 473] width 99 height 17
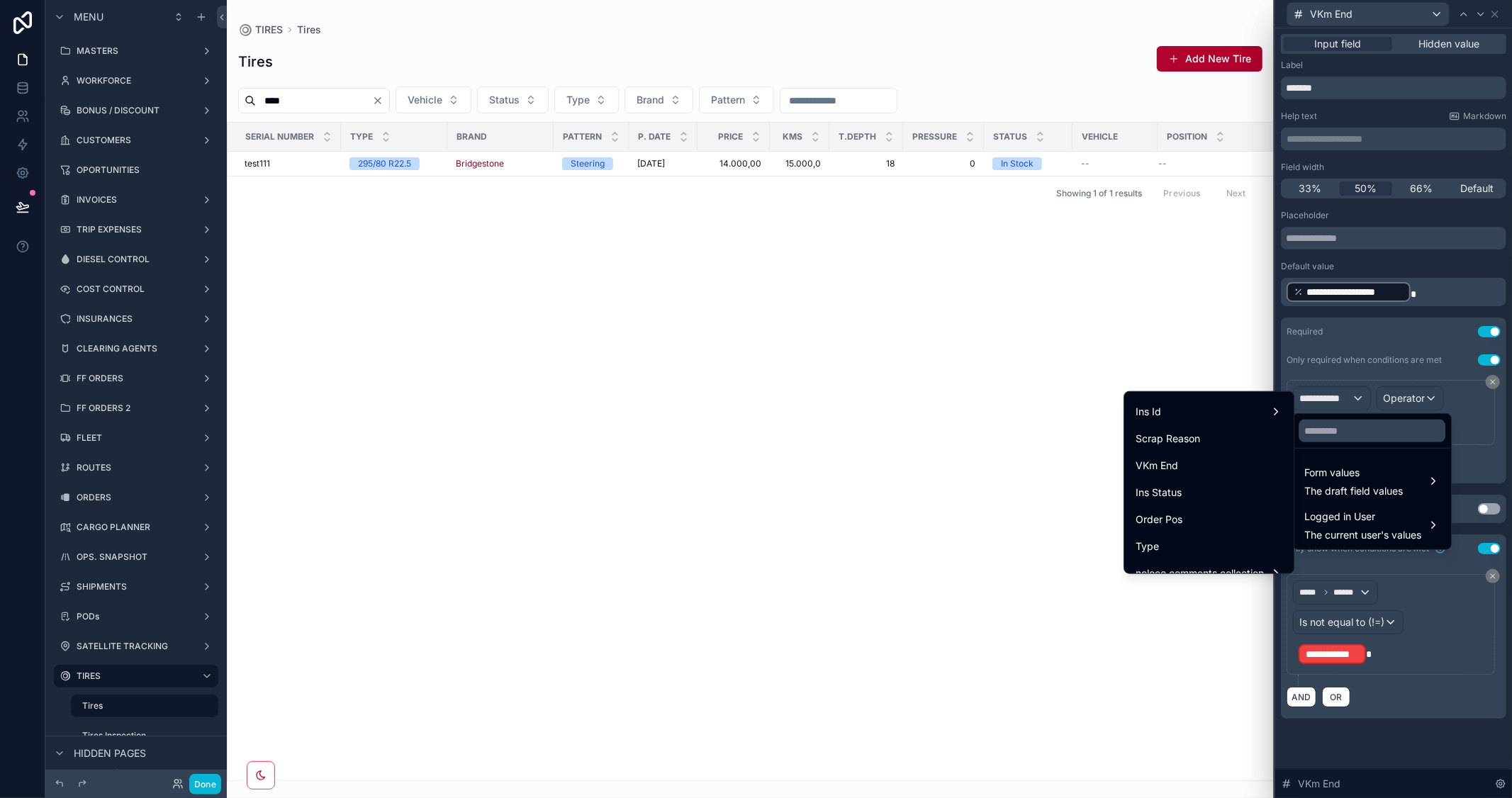
scroll to position [468, 0]
click at [1495, 451] on div at bounding box center [1393, 399] width 236 height 798
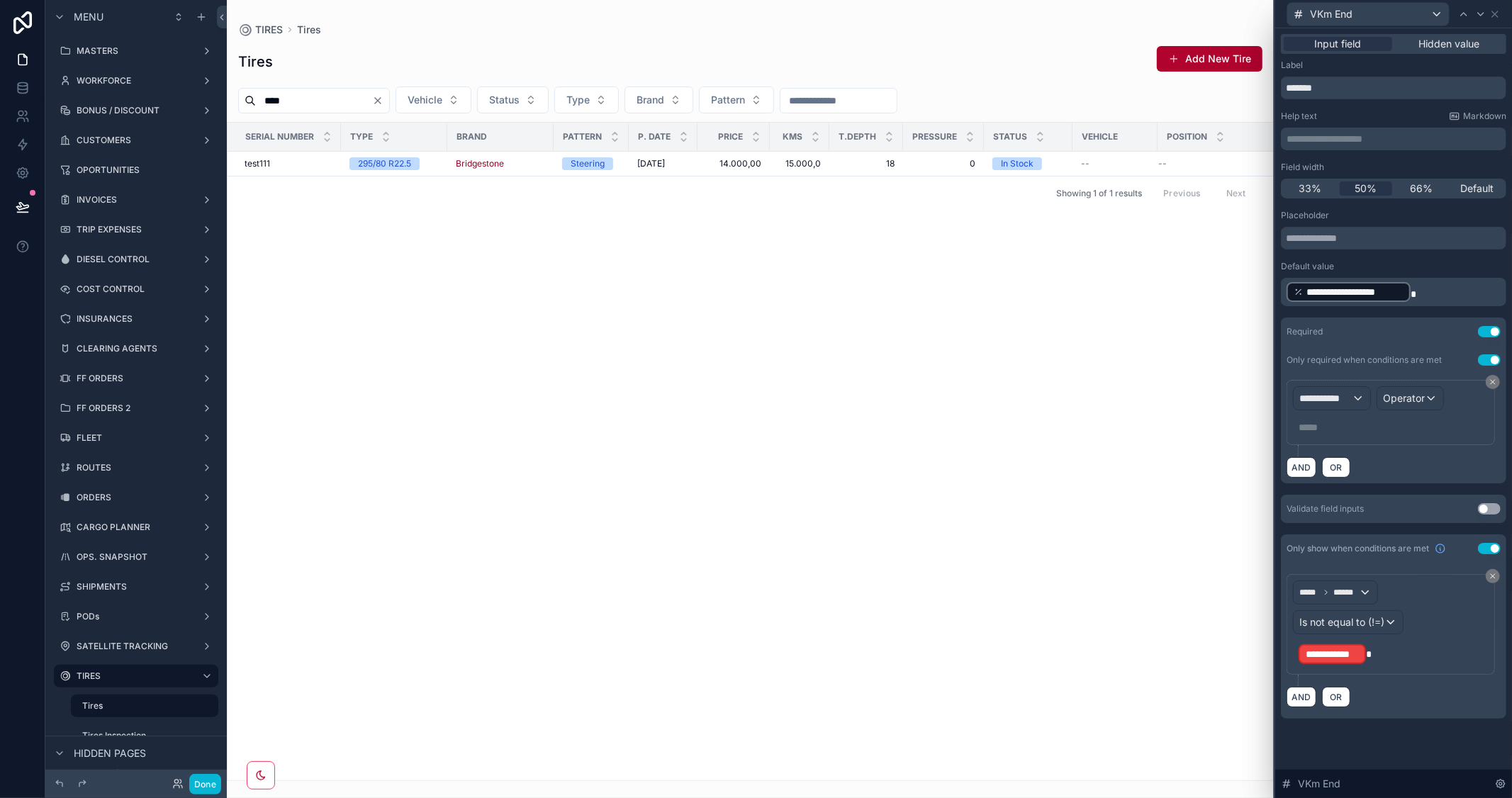
click at [1482, 356] on button "Use setting" at bounding box center [1489, 360] width 23 height 11
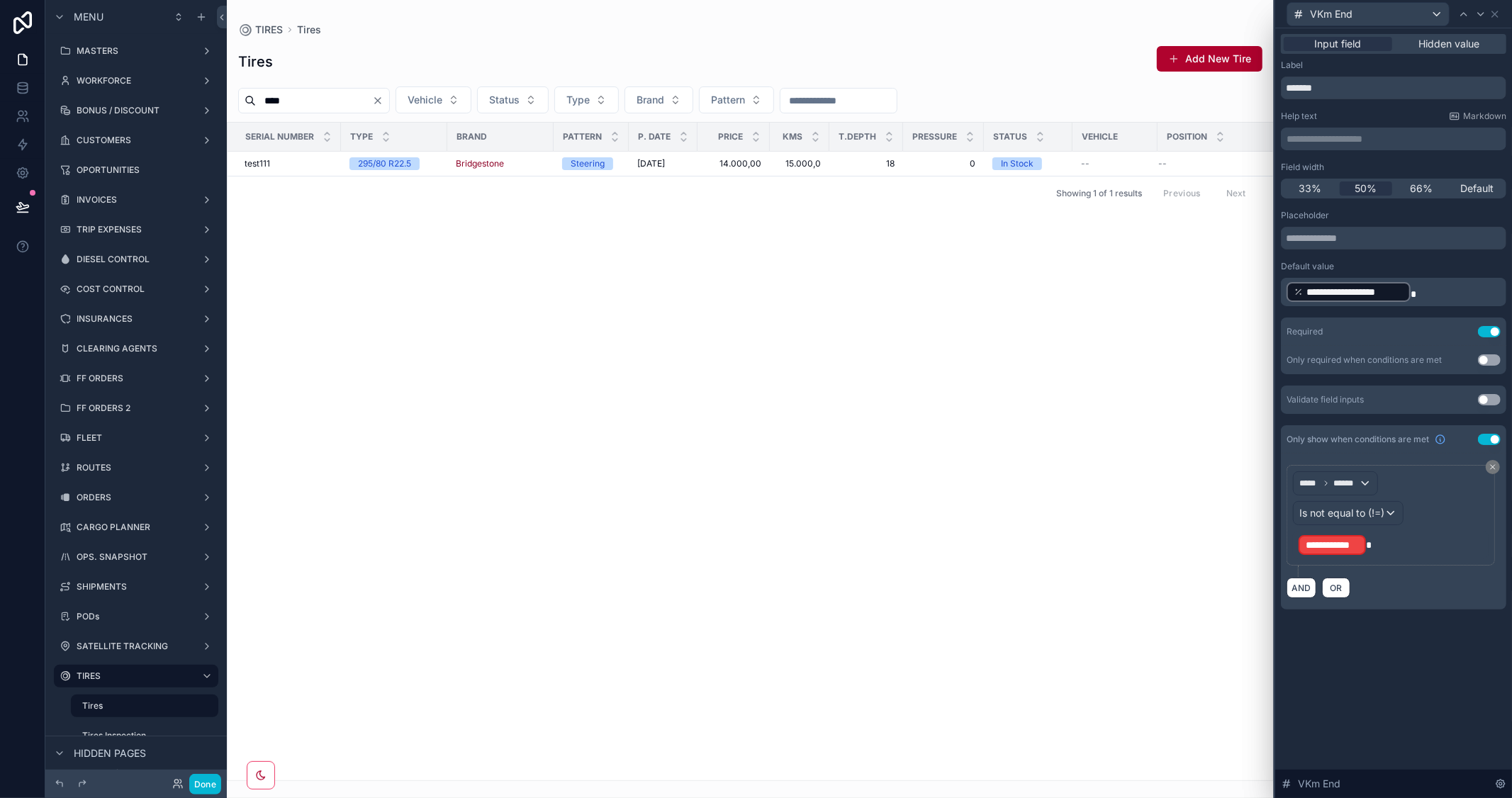
click at [1322, 545] on span "**********" at bounding box center [1332, 545] width 54 height 14
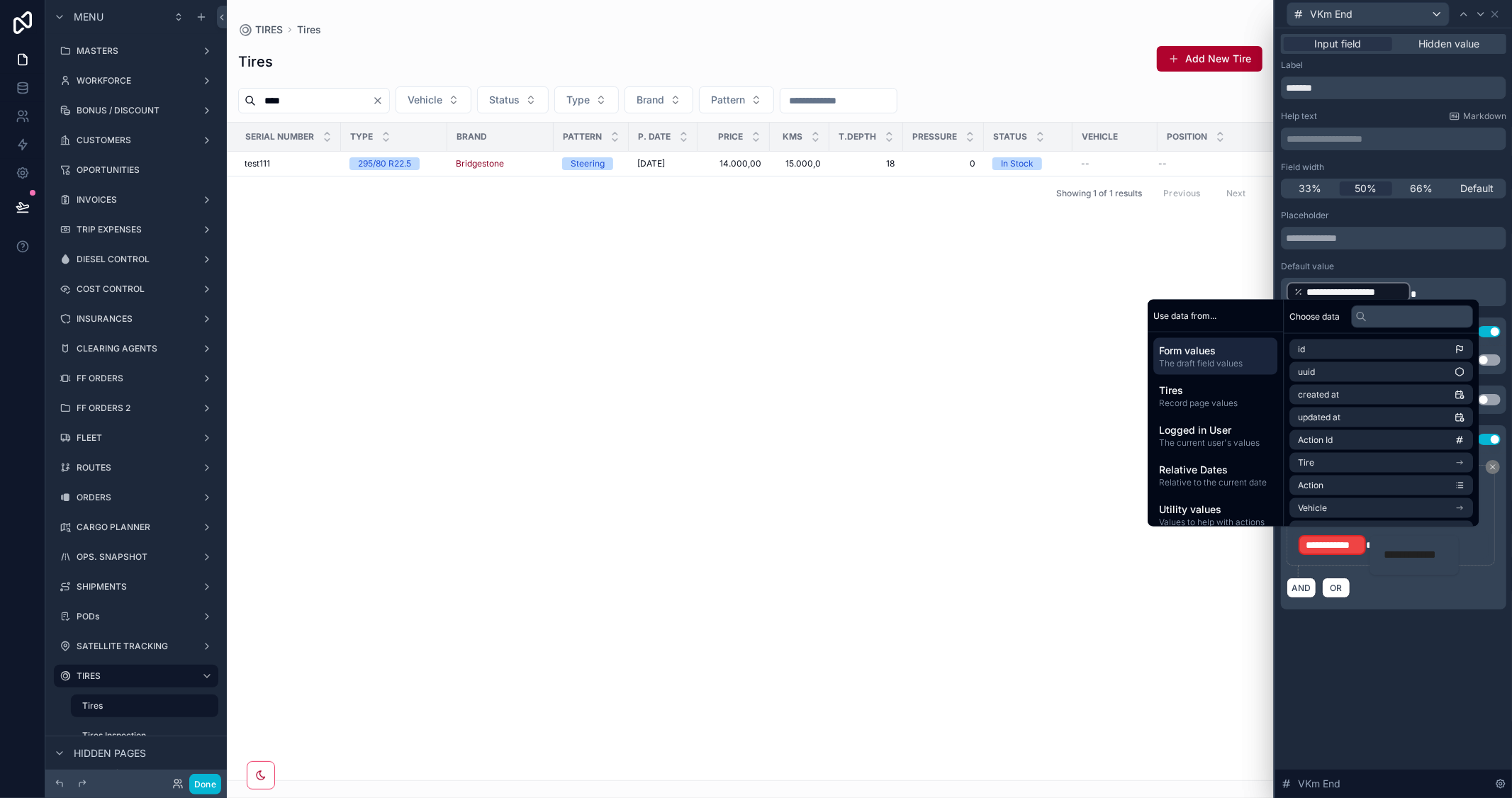
click at [1414, 695] on div "**********" at bounding box center [1393, 414] width 236 height 770
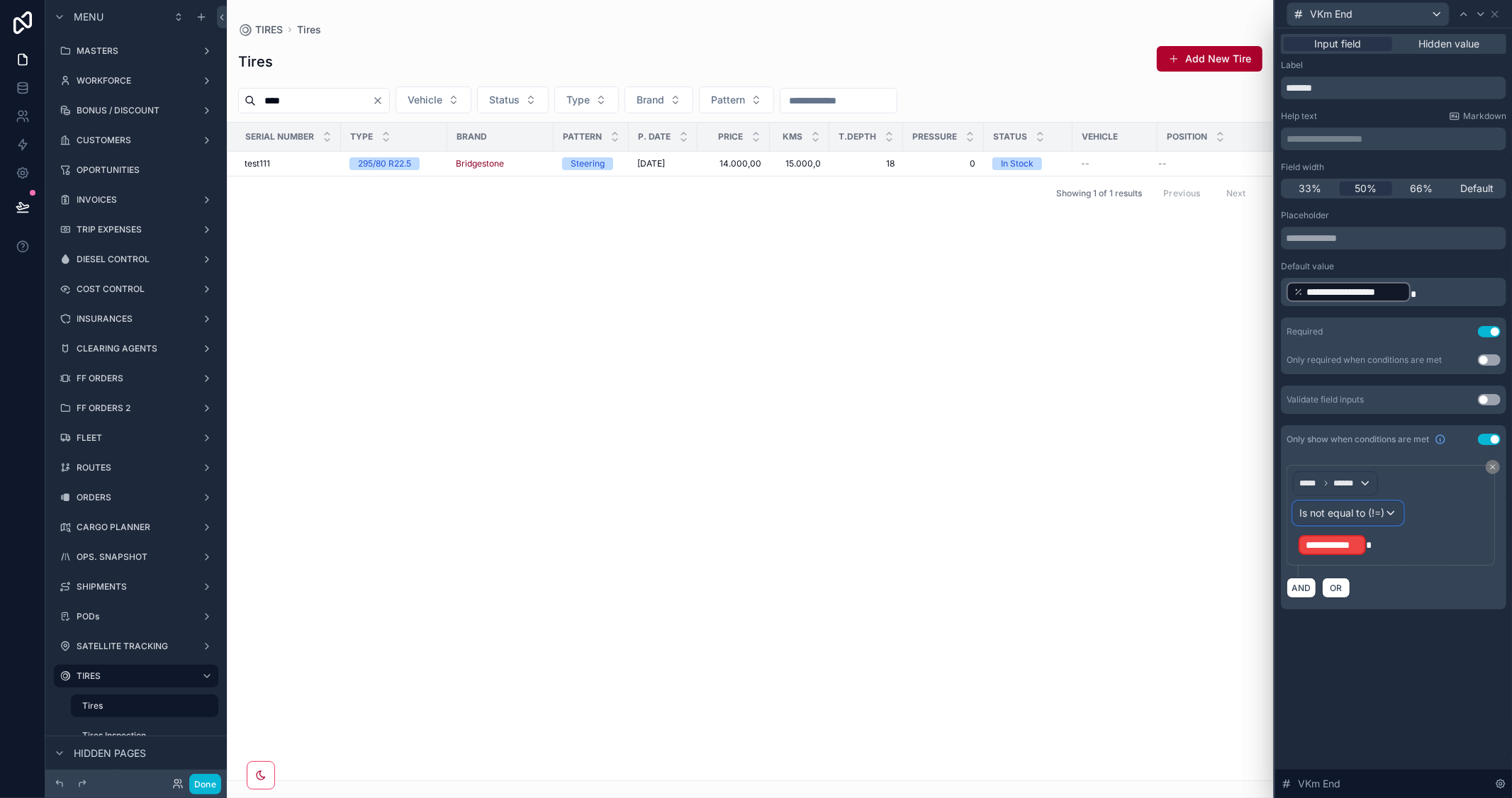
click at [1380, 512] on span "Is not equal to (!=)" at bounding box center [1341, 513] width 85 height 14
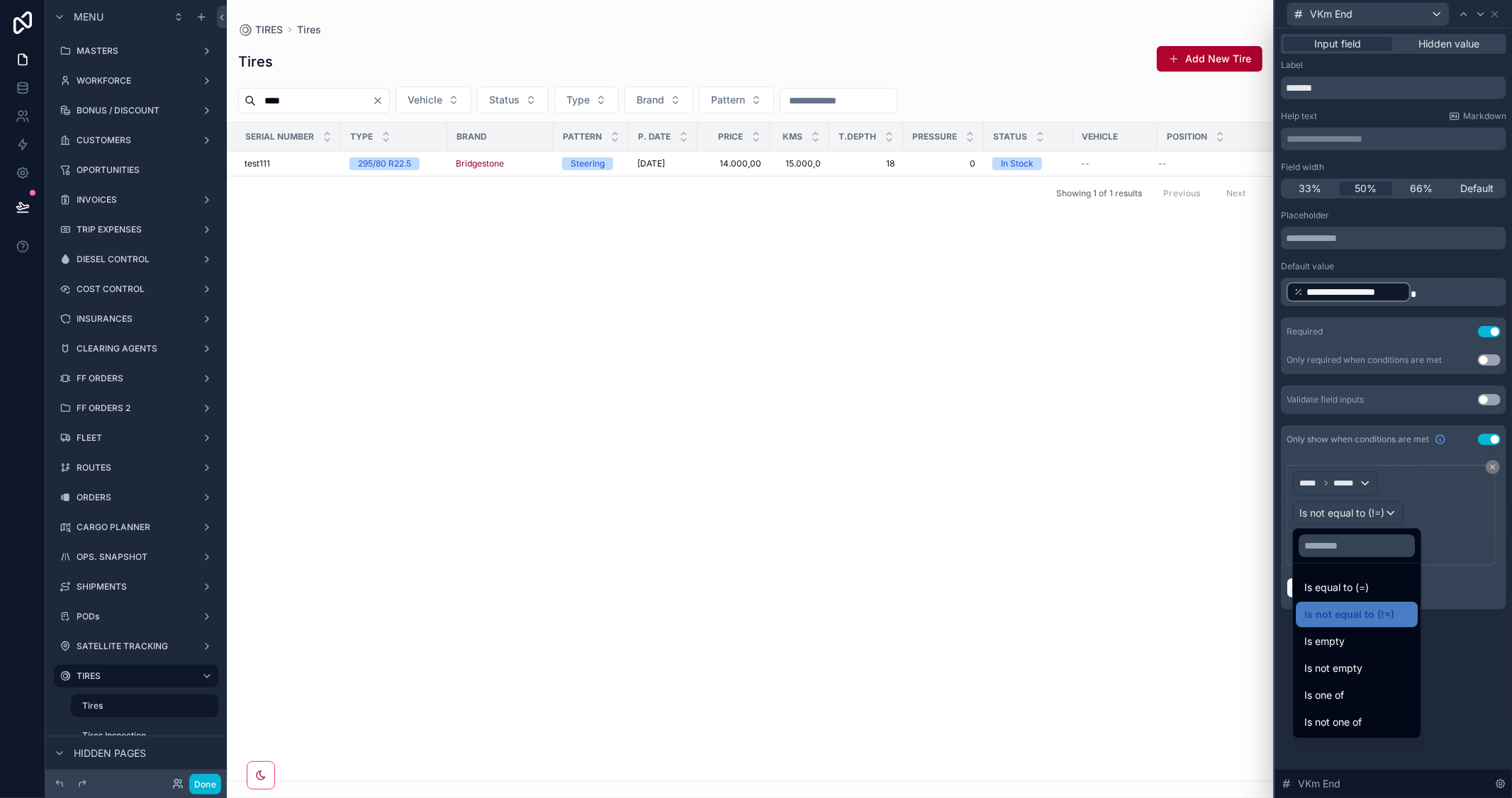
click at [1499, 605] on div at bounding box center [1393, 399] width 236 height 798
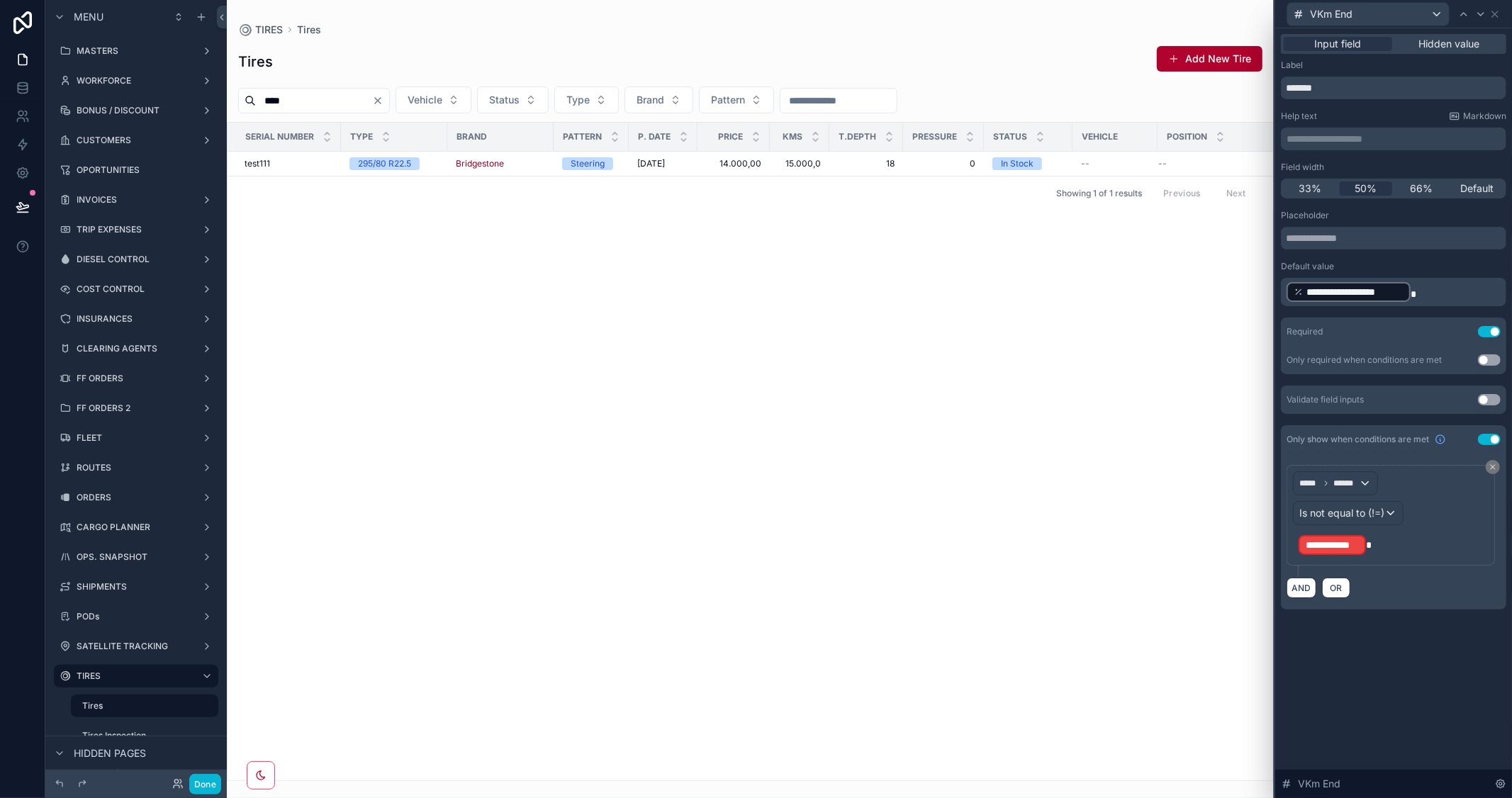
click at [1328, 542] on span "**********" at bounding box center [1332, 545] width 54 height 14
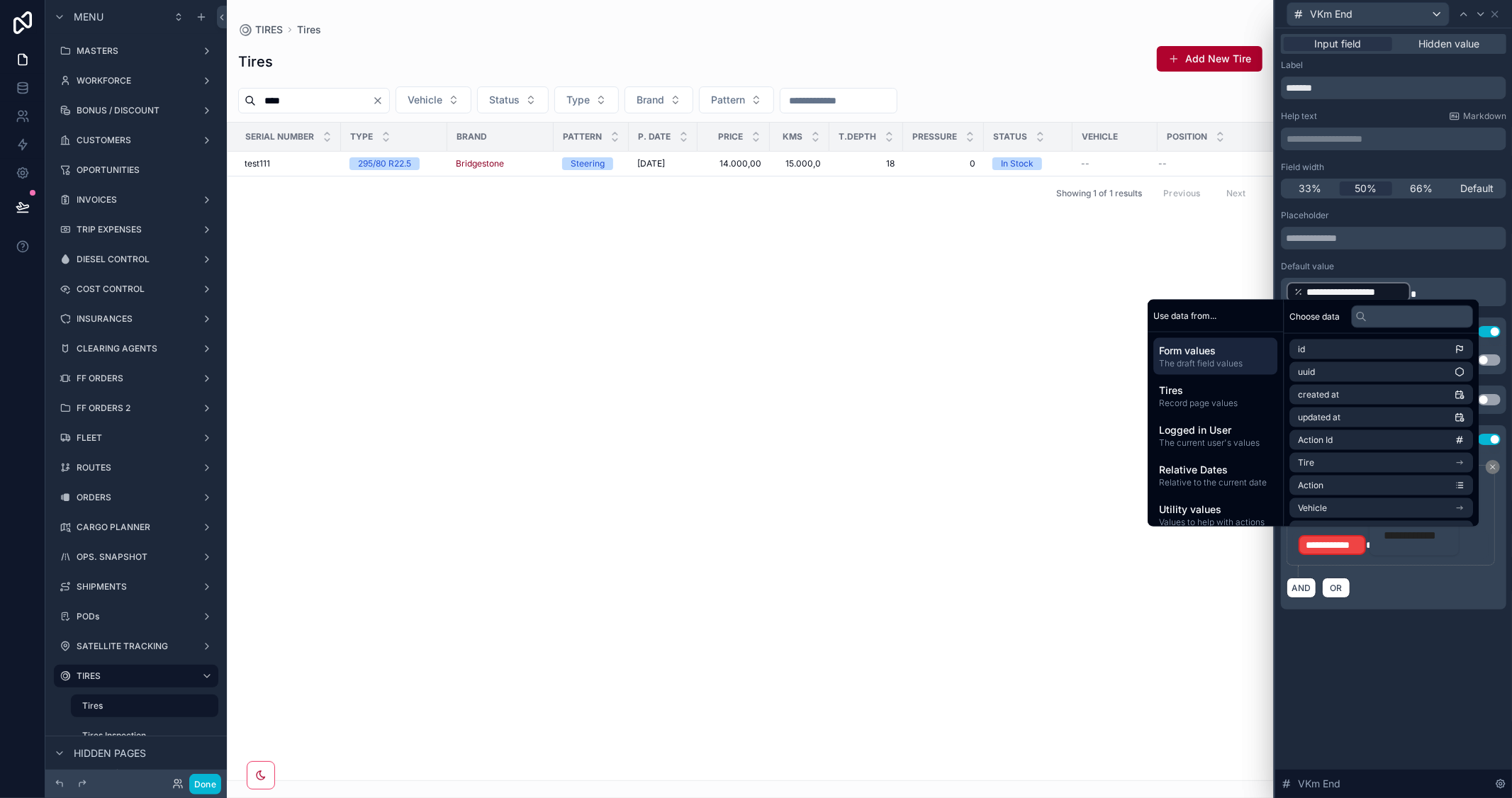
click at [1416, 599] on div "**********" at bounding box center [1393, 531] width 225 height 156
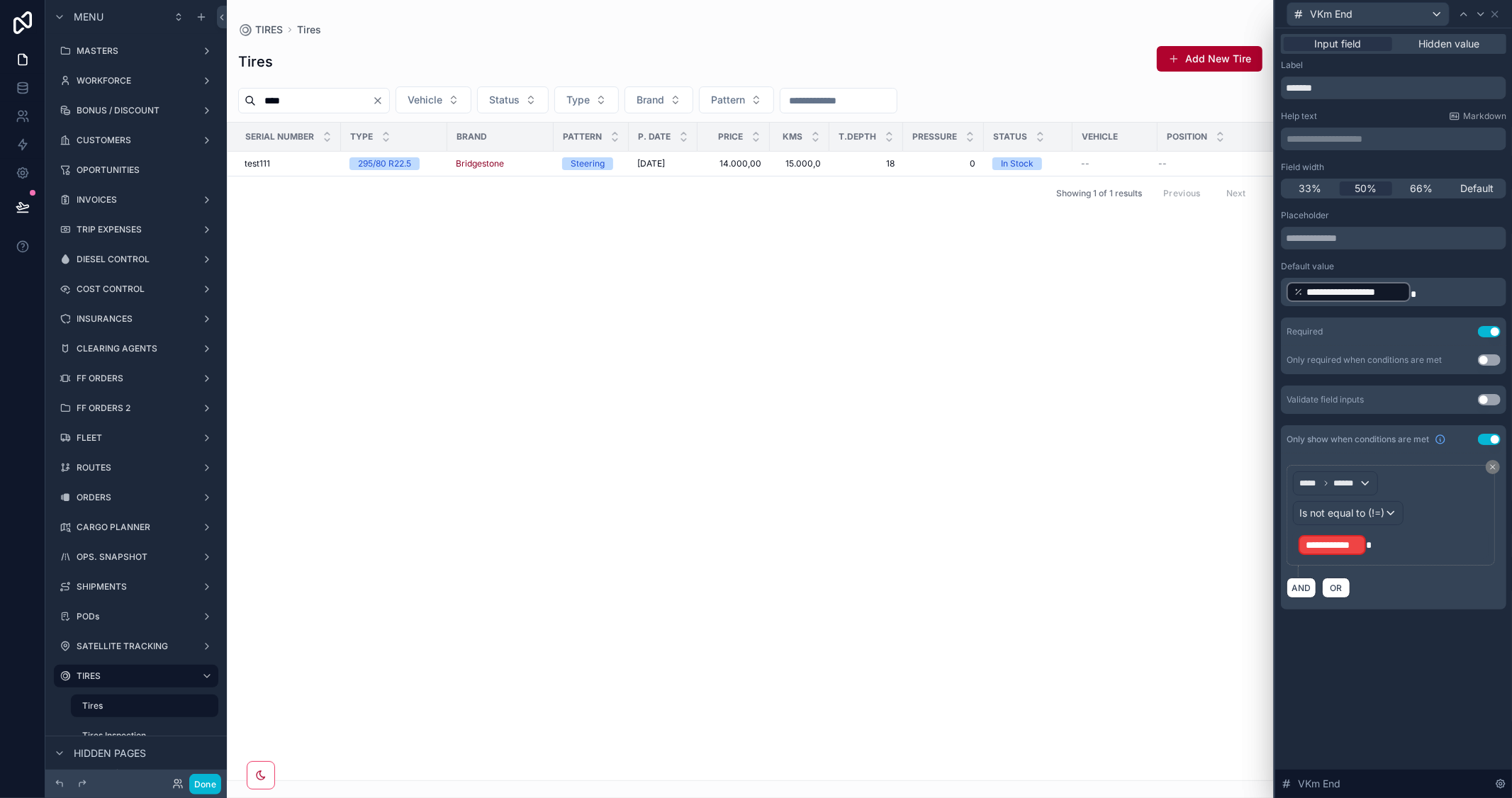
click at [1333, 546] on span "**********" at bounding box center [1332, 545] width 54 height 14
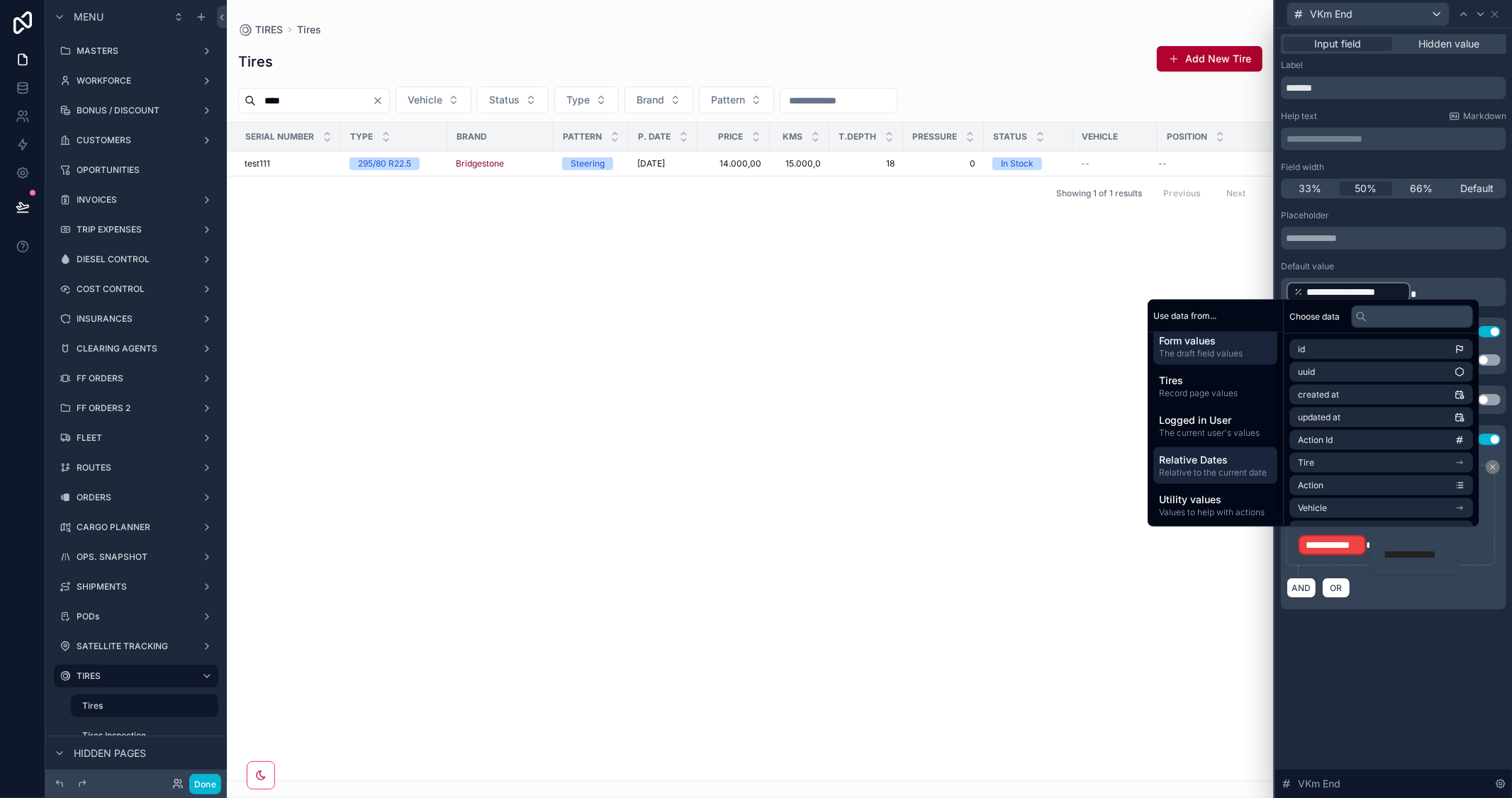
scroll to position [12, 0]
click at [1228, 498] on span "Utility values" at bounding box center [1215, 497] width 113 height 14
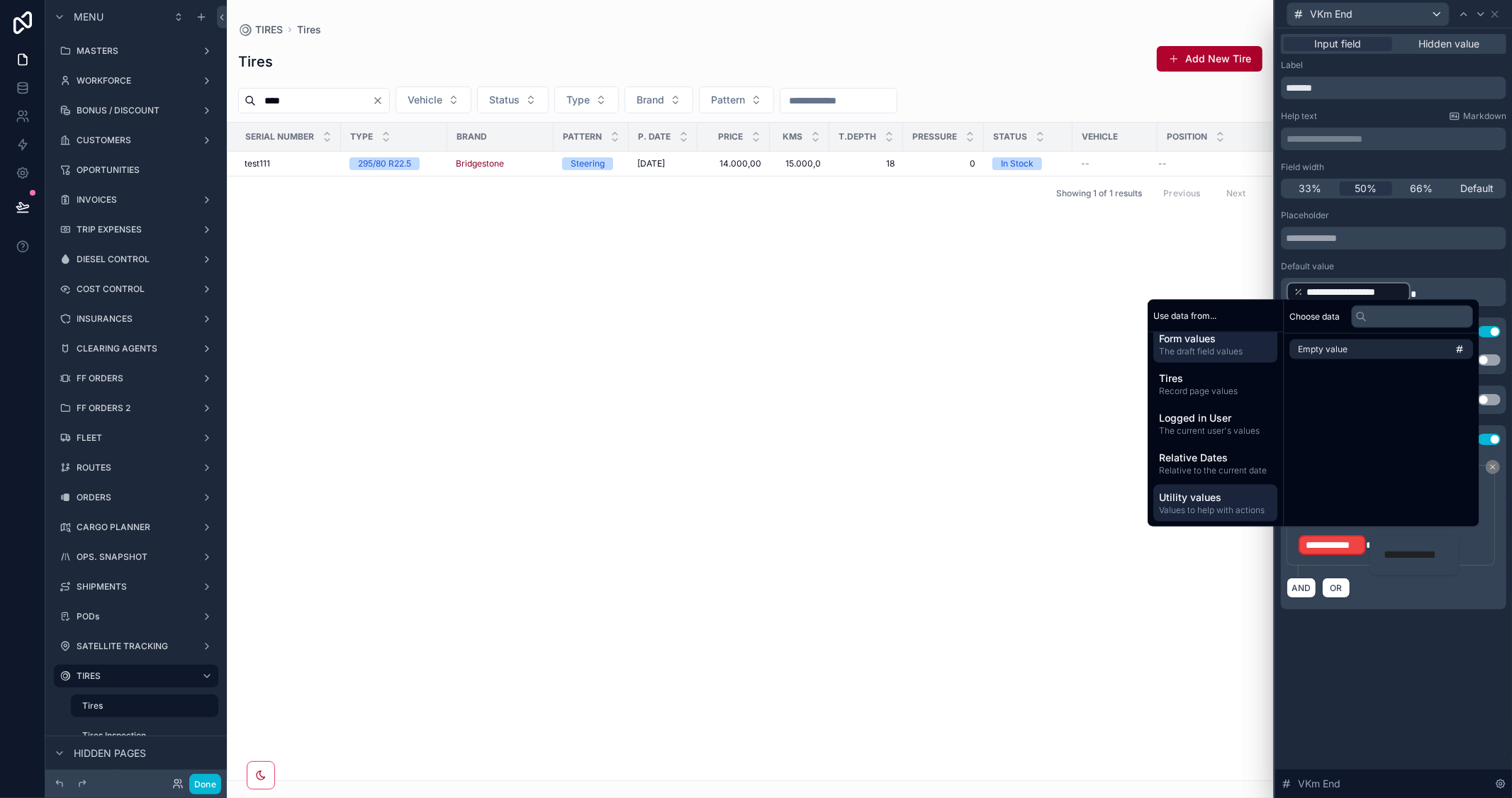
click at [1173, 332] on span "Form values" at bounding box center [1215, 338] width 113 height 14
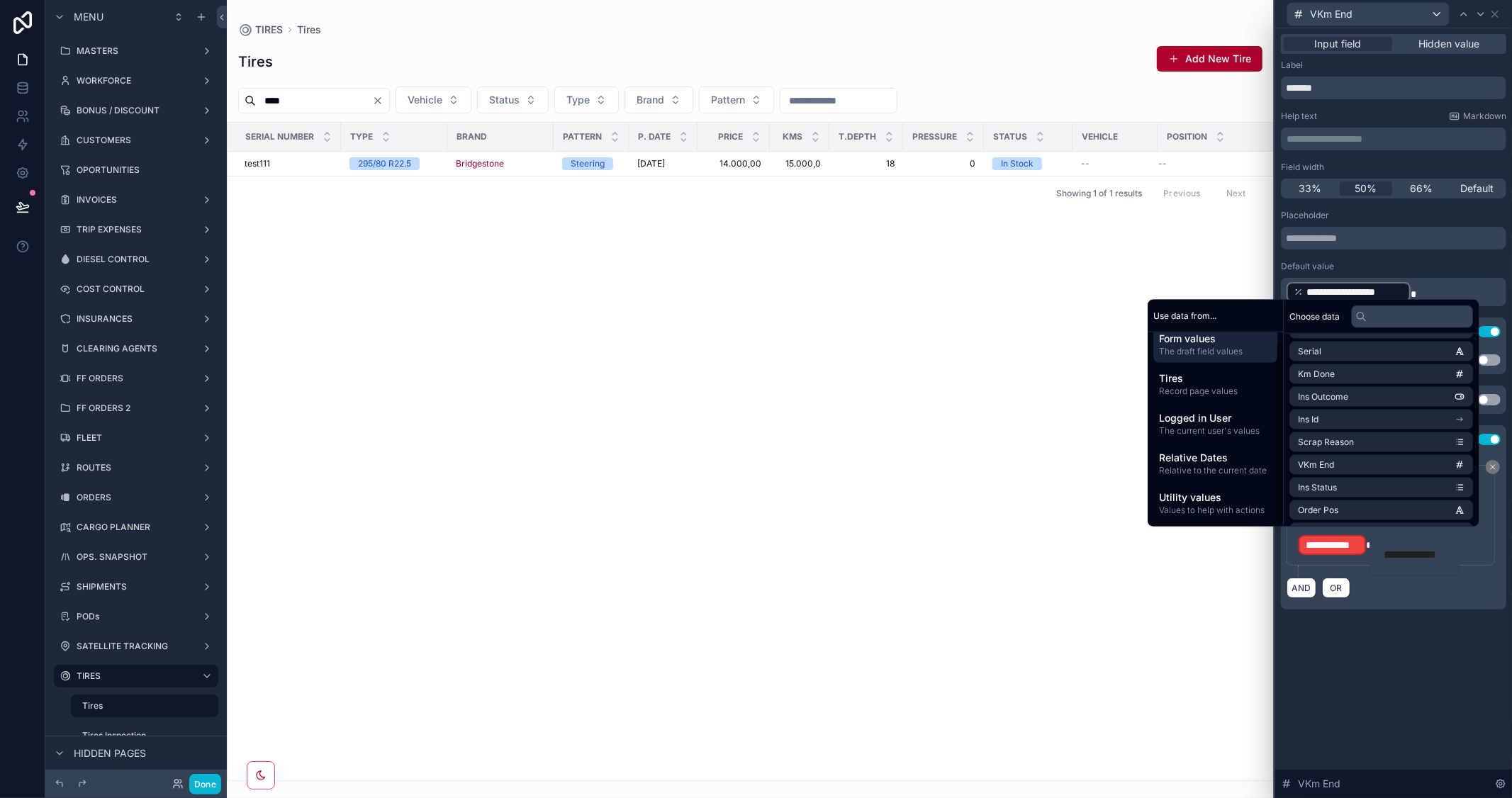
scroll to position [359, 0]
click at [1195, 377] on span "Tires" at bounding box center [1215, 378] width 113 height 14
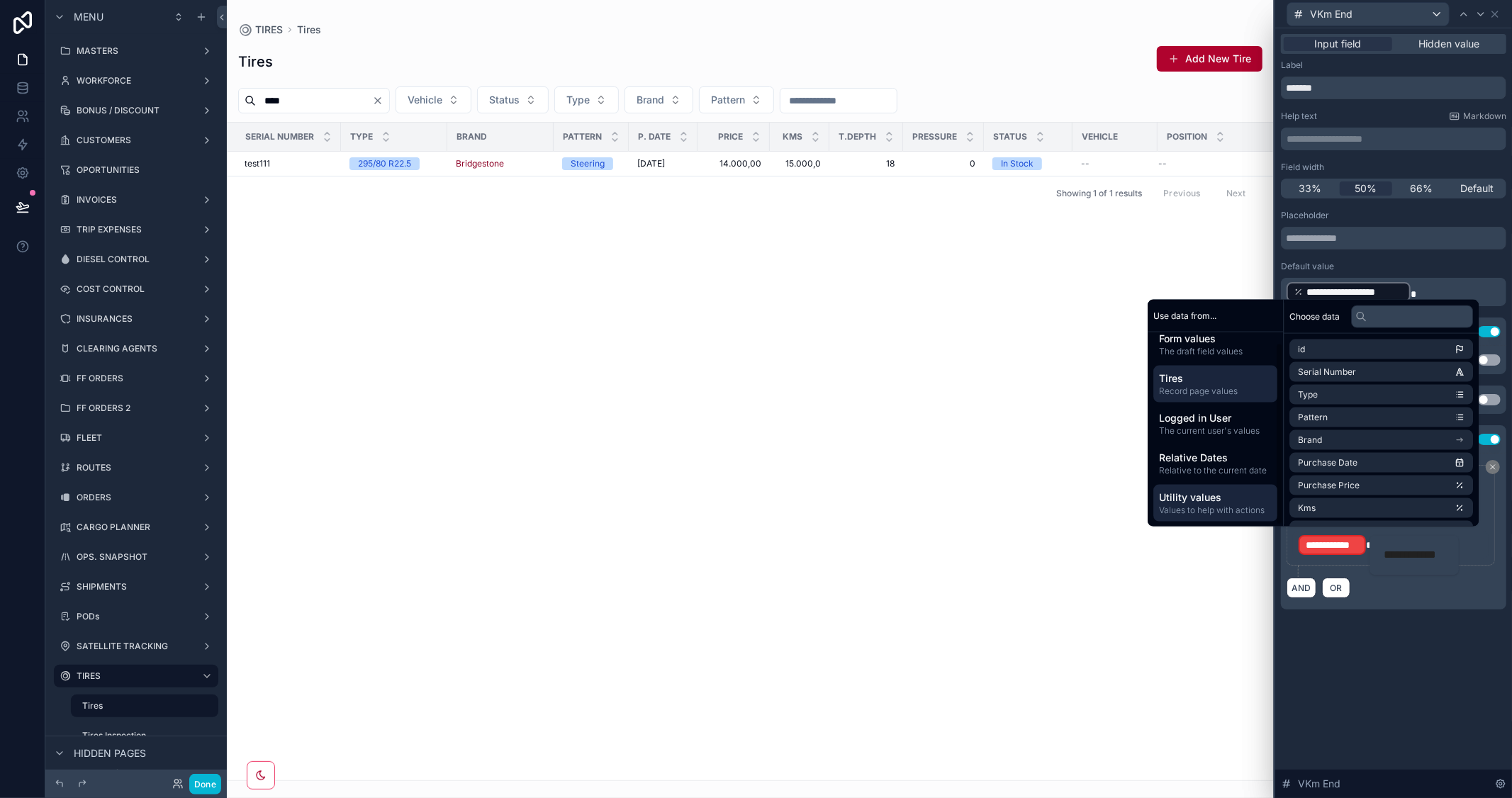
click at [1185, 499] on span "Utility values" at bounding box center [1215, 497] width 113 height 14
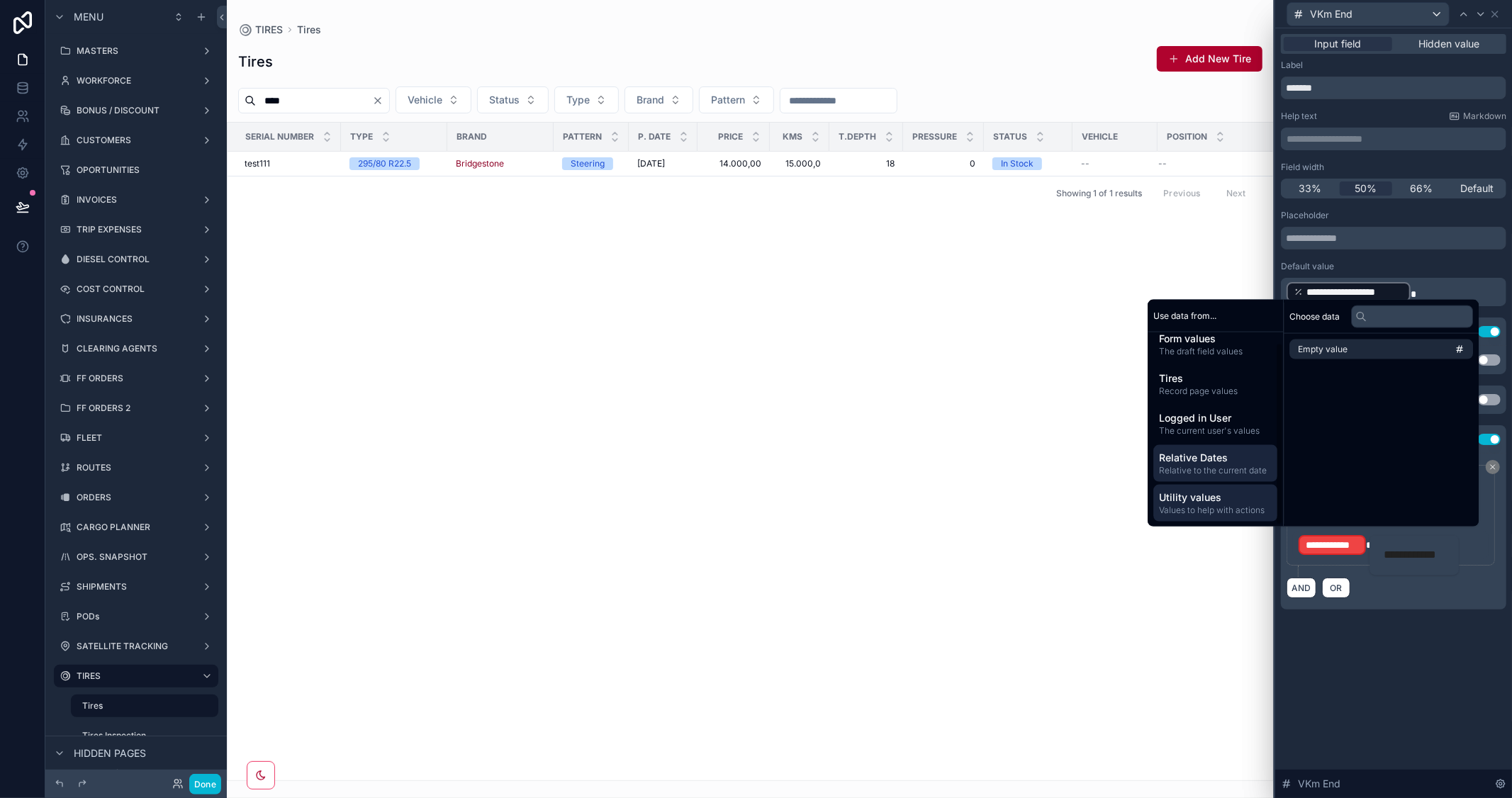
click at [1173, 474] on span "Relative to the current date" at bounding box center [1215, 471] width 113 height 11
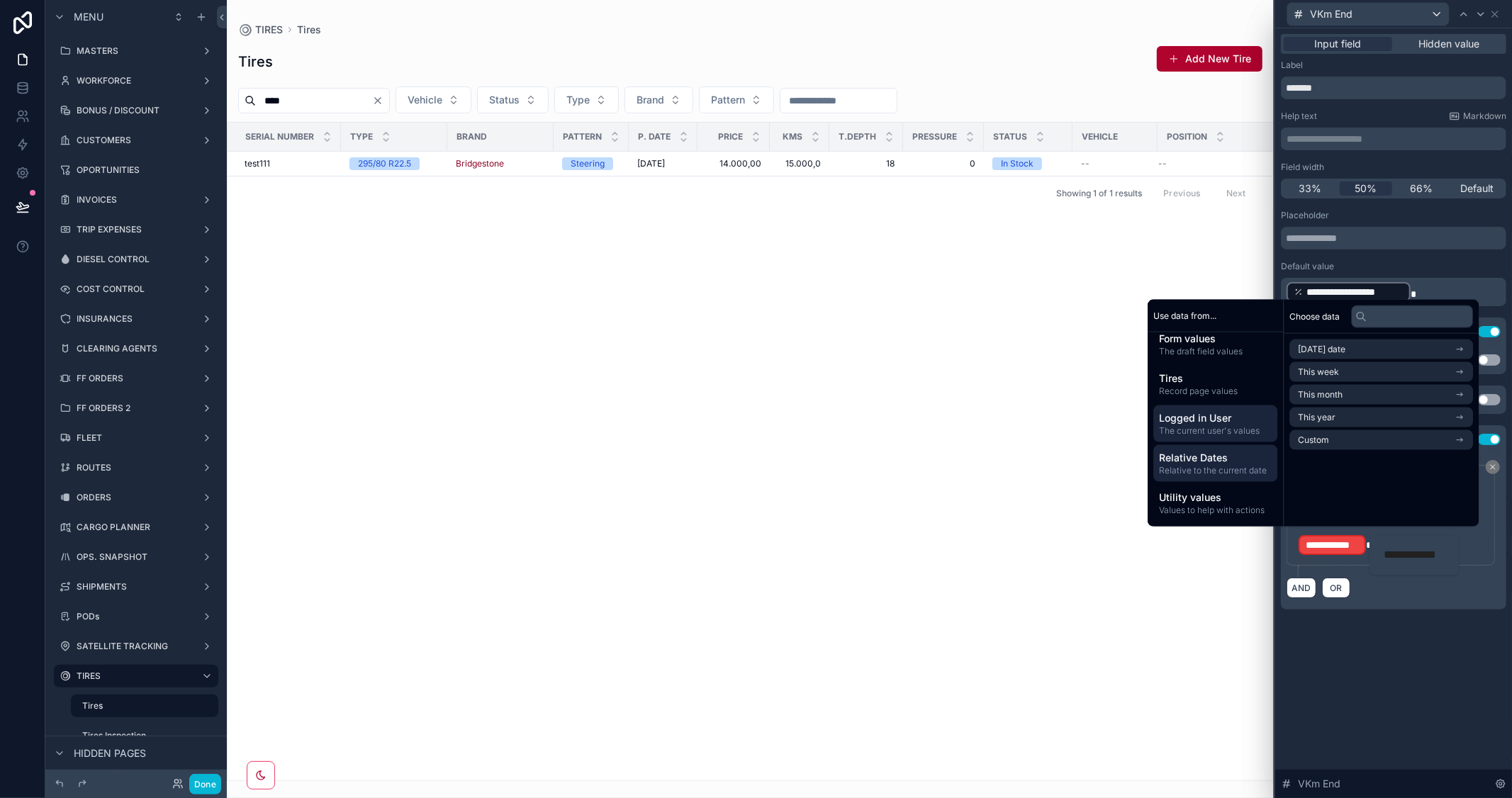
click at [1217, 416] on span "Logged in User" at bounding box center [1215, 417] width 113 height 14
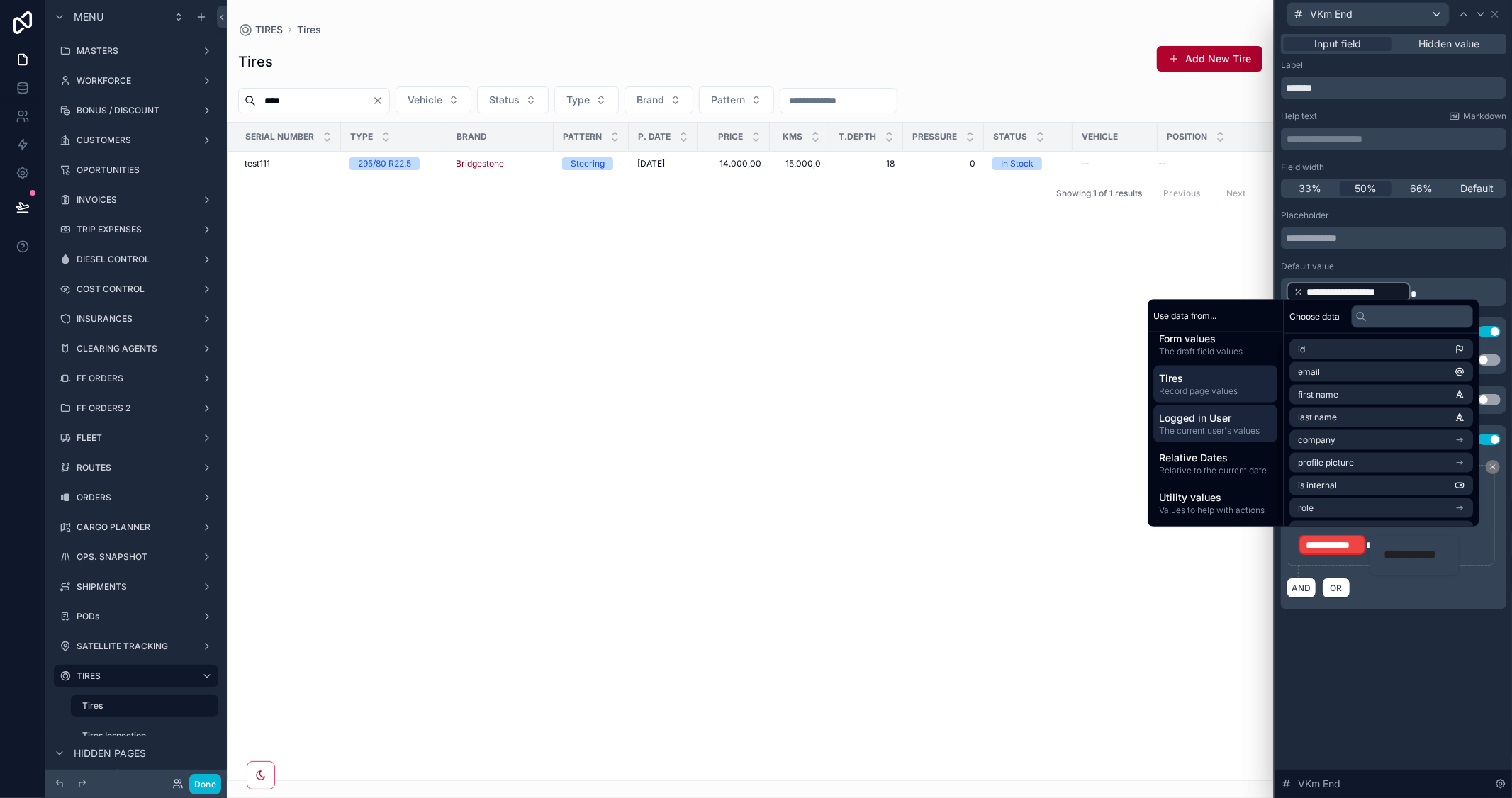
click at [1222, 384] on span "Tires" at bounding box center [1215, 378] width 113 height 14
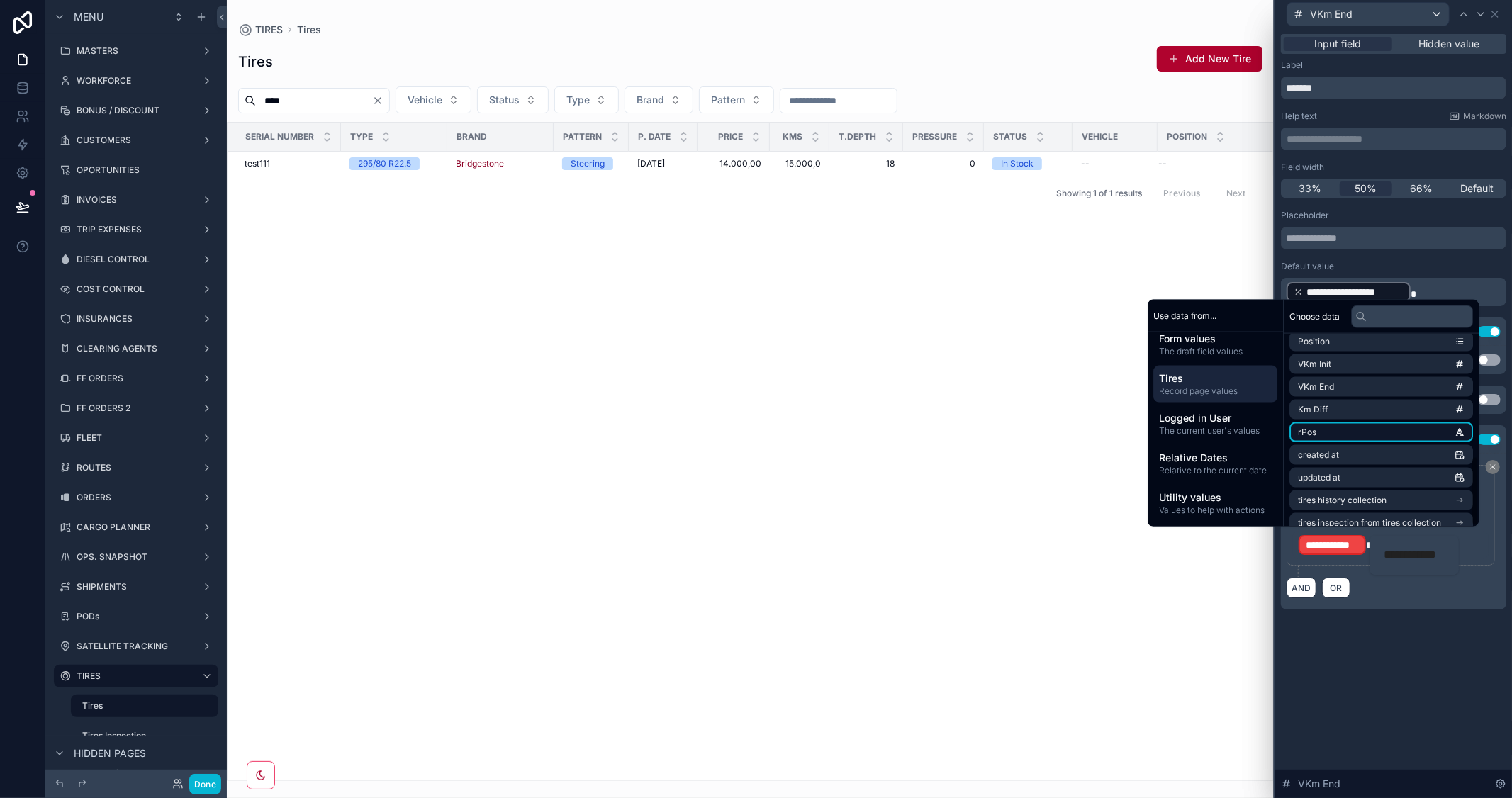
scroll to position [337, 0]
click at [1438, 709] on div "**********" at bounding box center [1393, 414] width 236 height 770
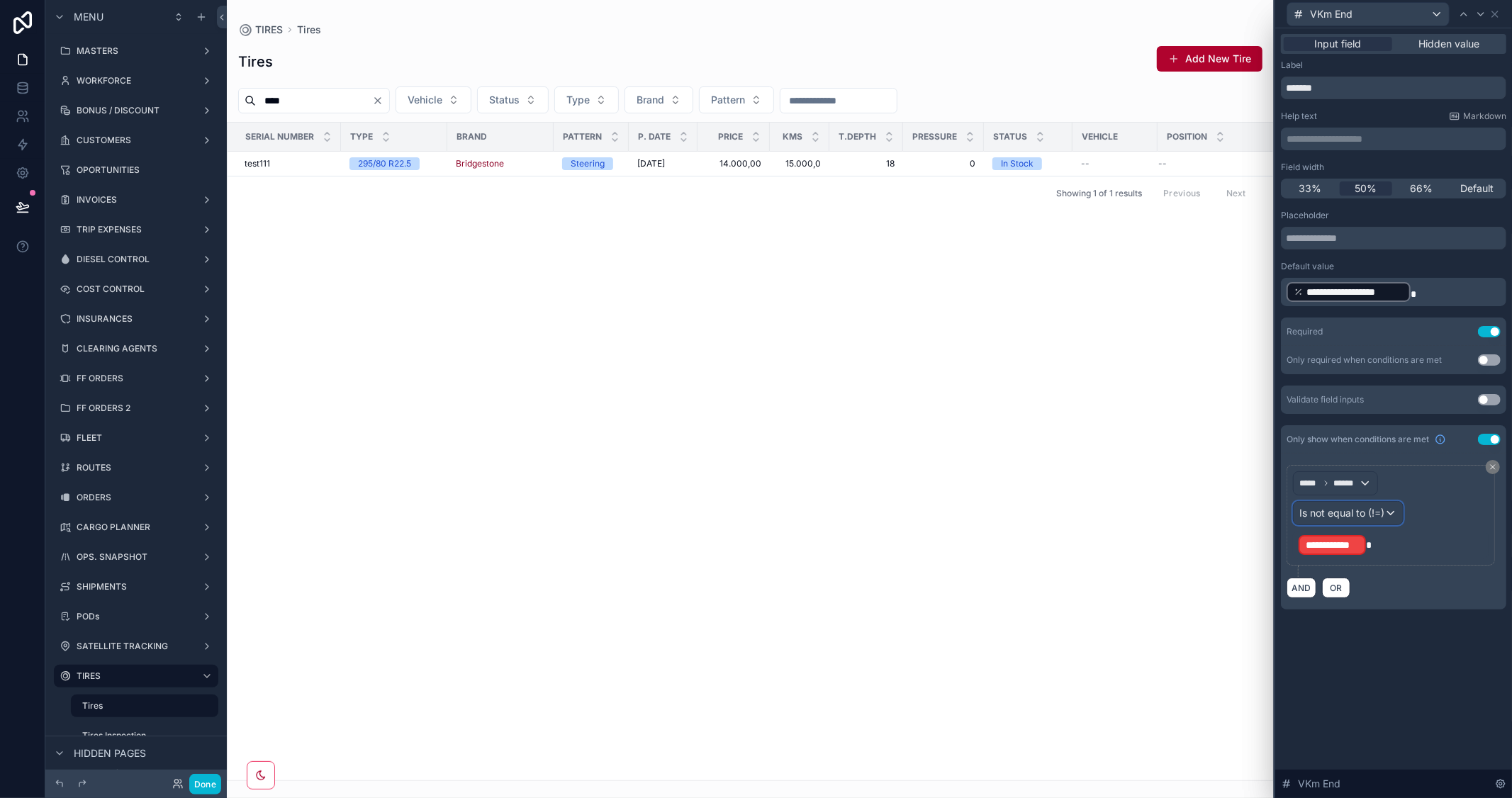
click at [1355, 514] on span "Is not equal to (!=)" at bounding box center [1341, 513] width 85 height 14
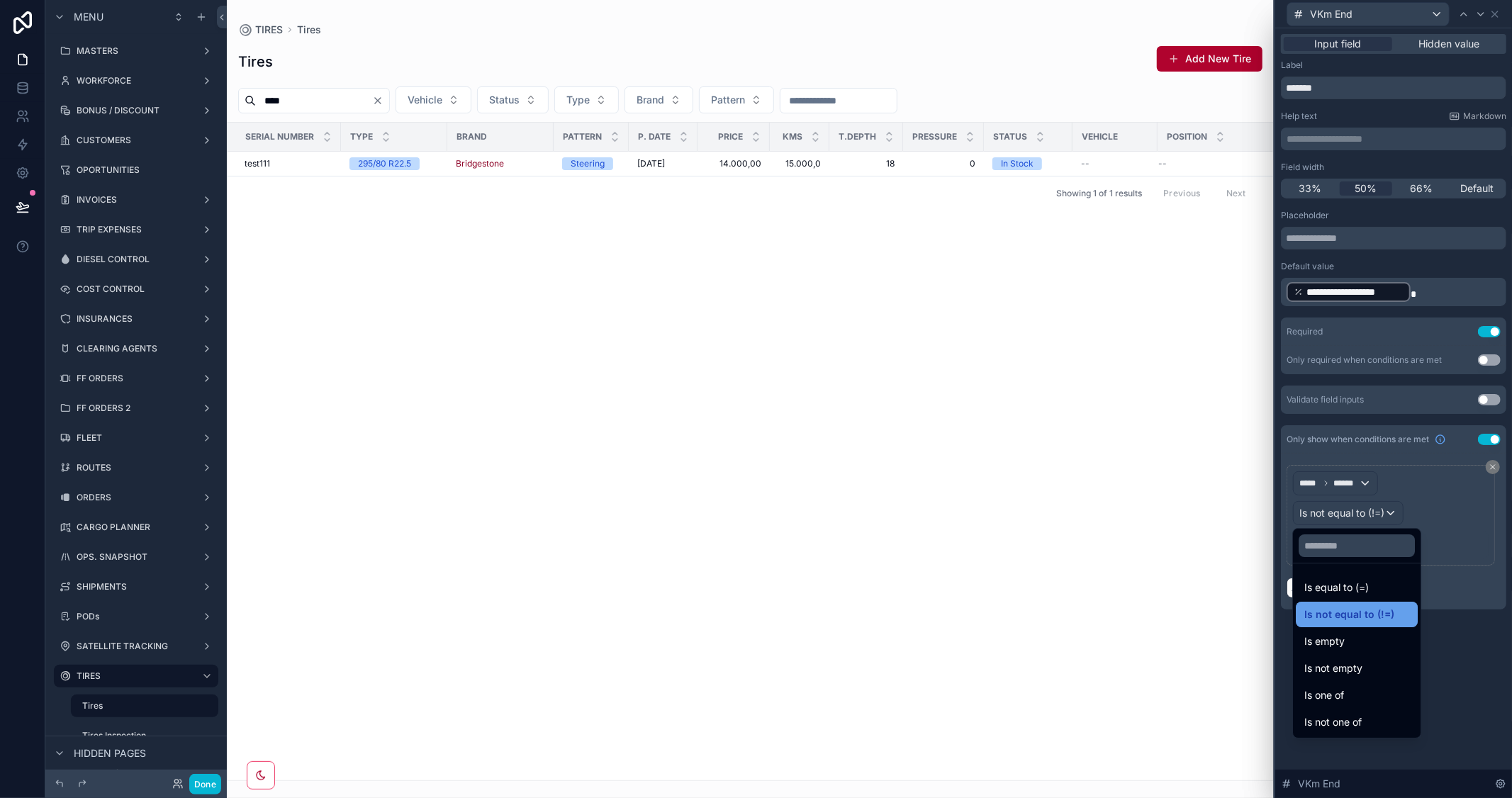
click at [1373, 609] on span "Is not equal to (!=)" at bounding box center [1350, 614] width 90 height 17
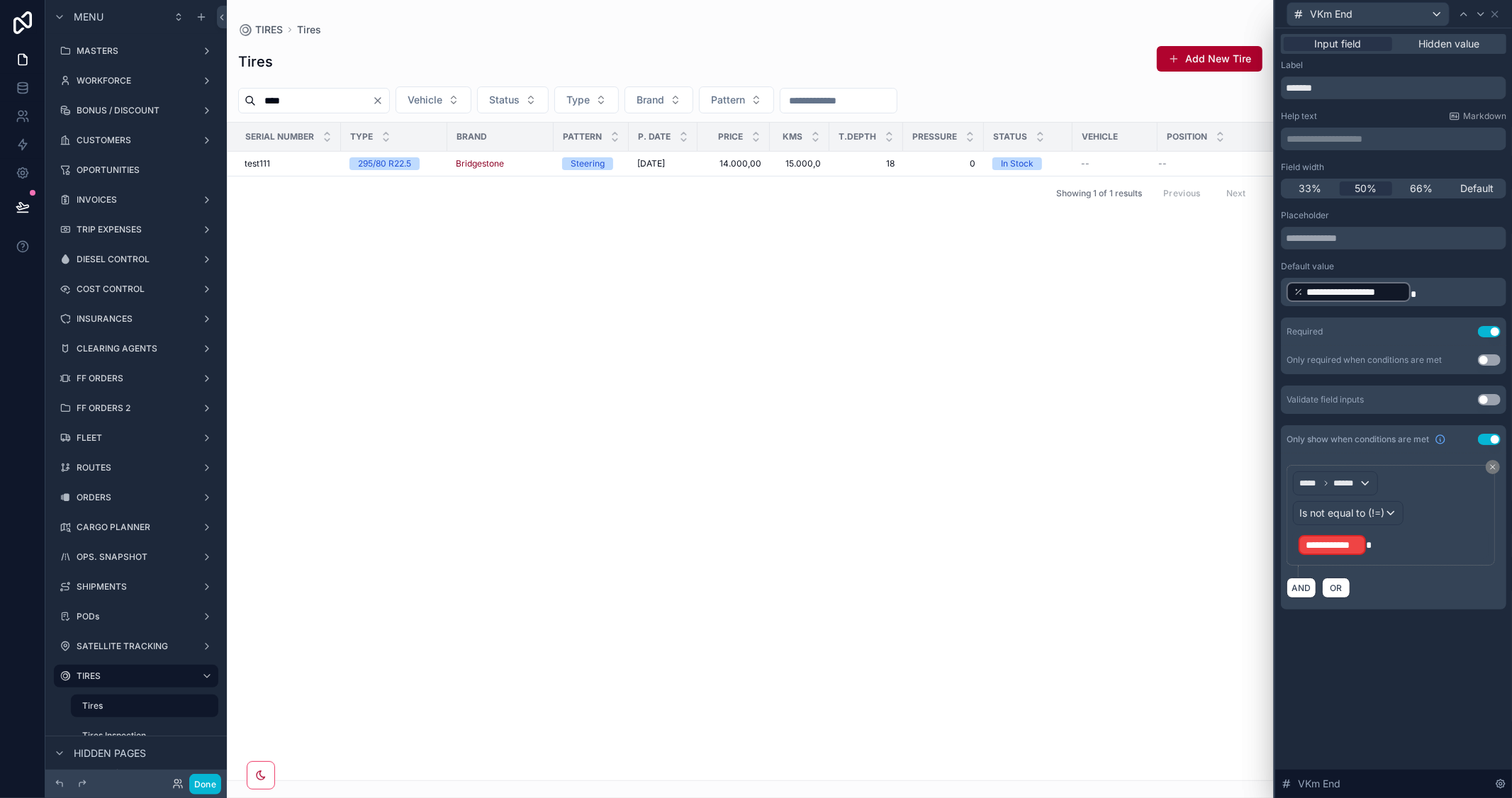
click at [1348, 548] on span "**********" at bounding box center [1332, 545] width 54 height 14
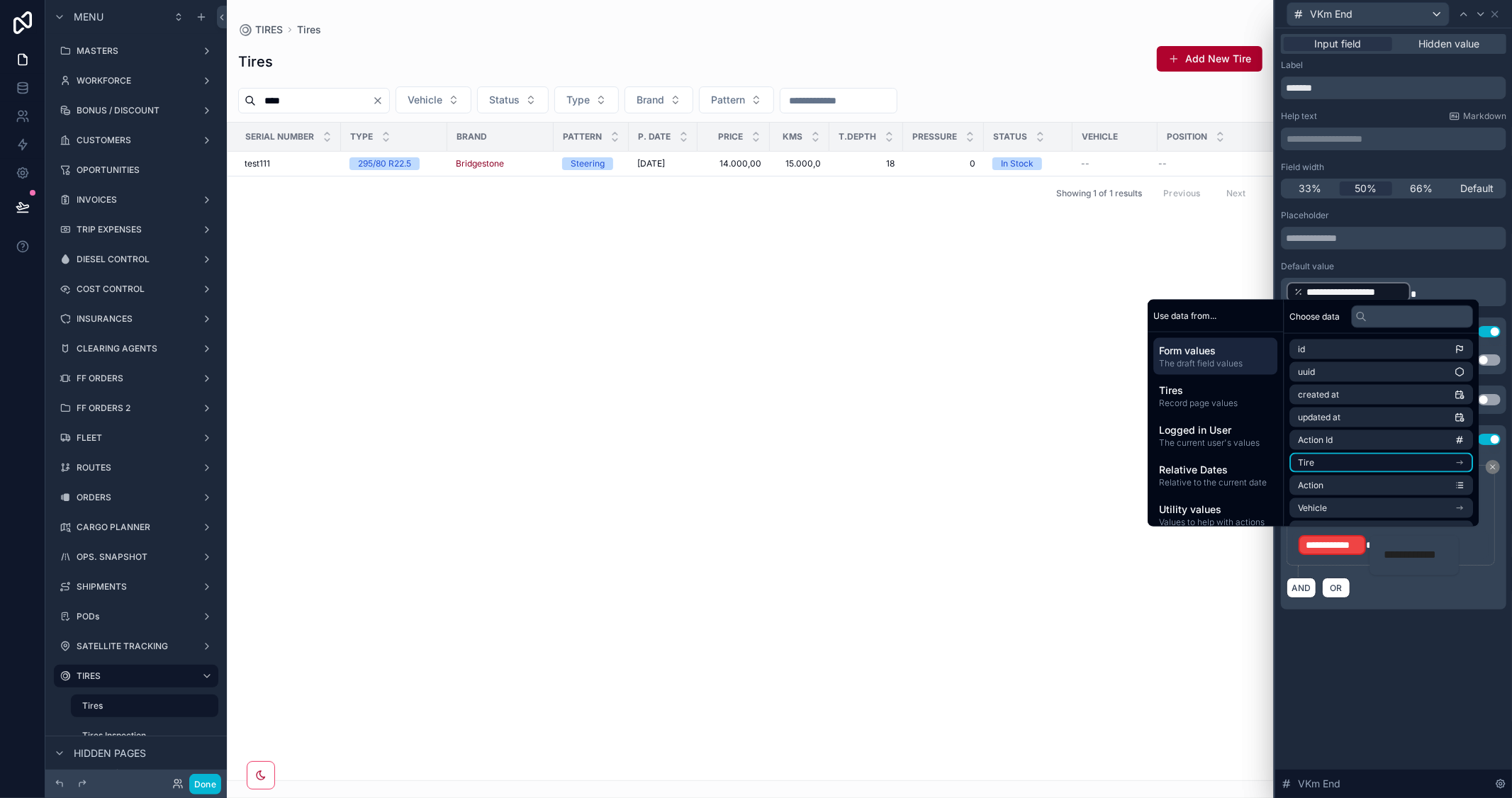
click at [1457, 458] on icon "scrollable content" at bounding box center [1458, 463] width 10 height 10
click at [1458, 431] on icon "scrollable content" at bounding box center [1460, 431] width 5 height 0
drag, startPoint x: 1407, startPoint y: 657, endPoint x: 1405, endPoint y: 612, distance: 45.0
click at [1407, 650] on div "**********" at bounding box center [1393, 414] width 236 height 770
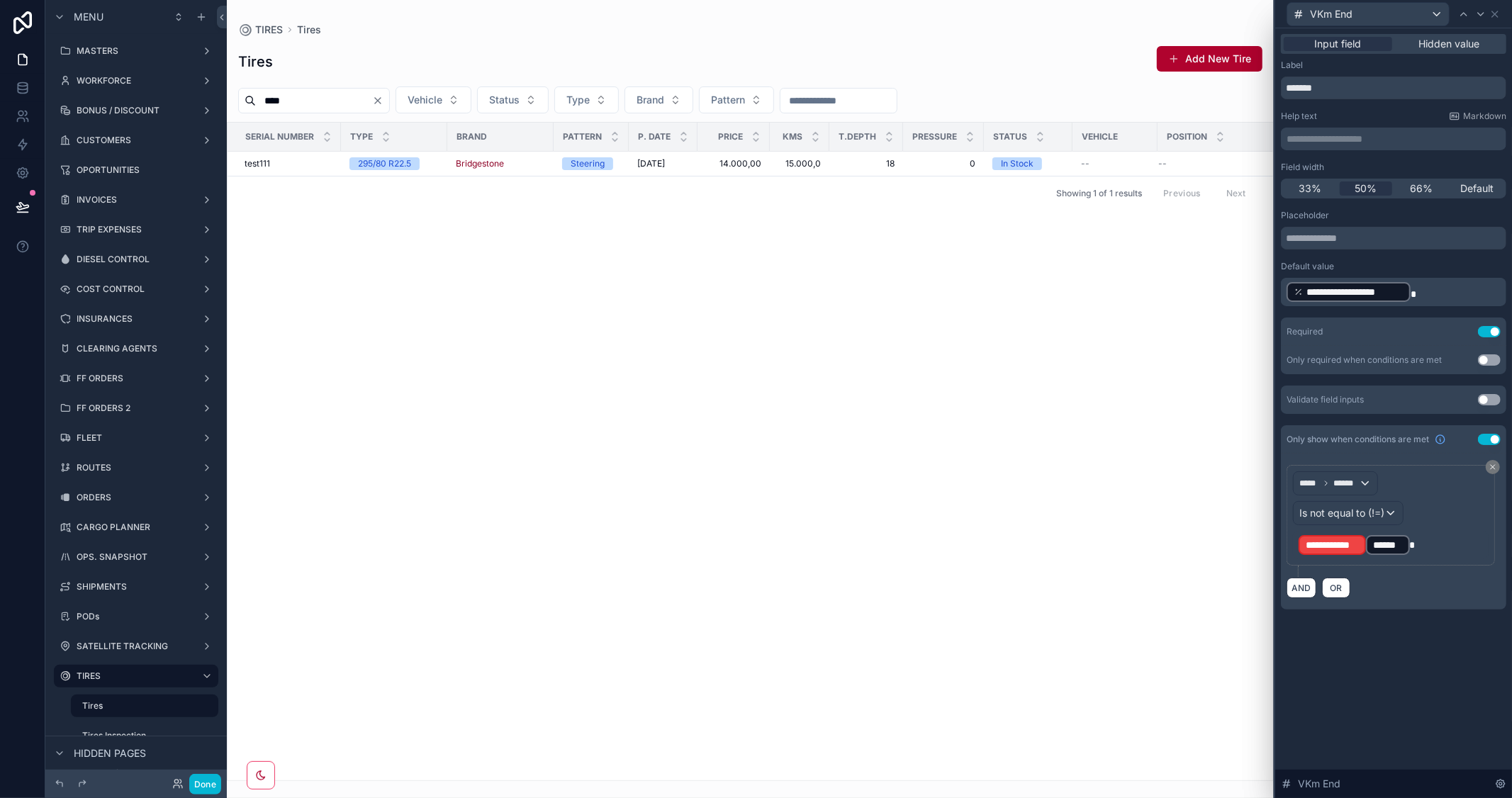
click at [1390, 545] on span "******" at bounding box center [1387, 545] width 30 height 14
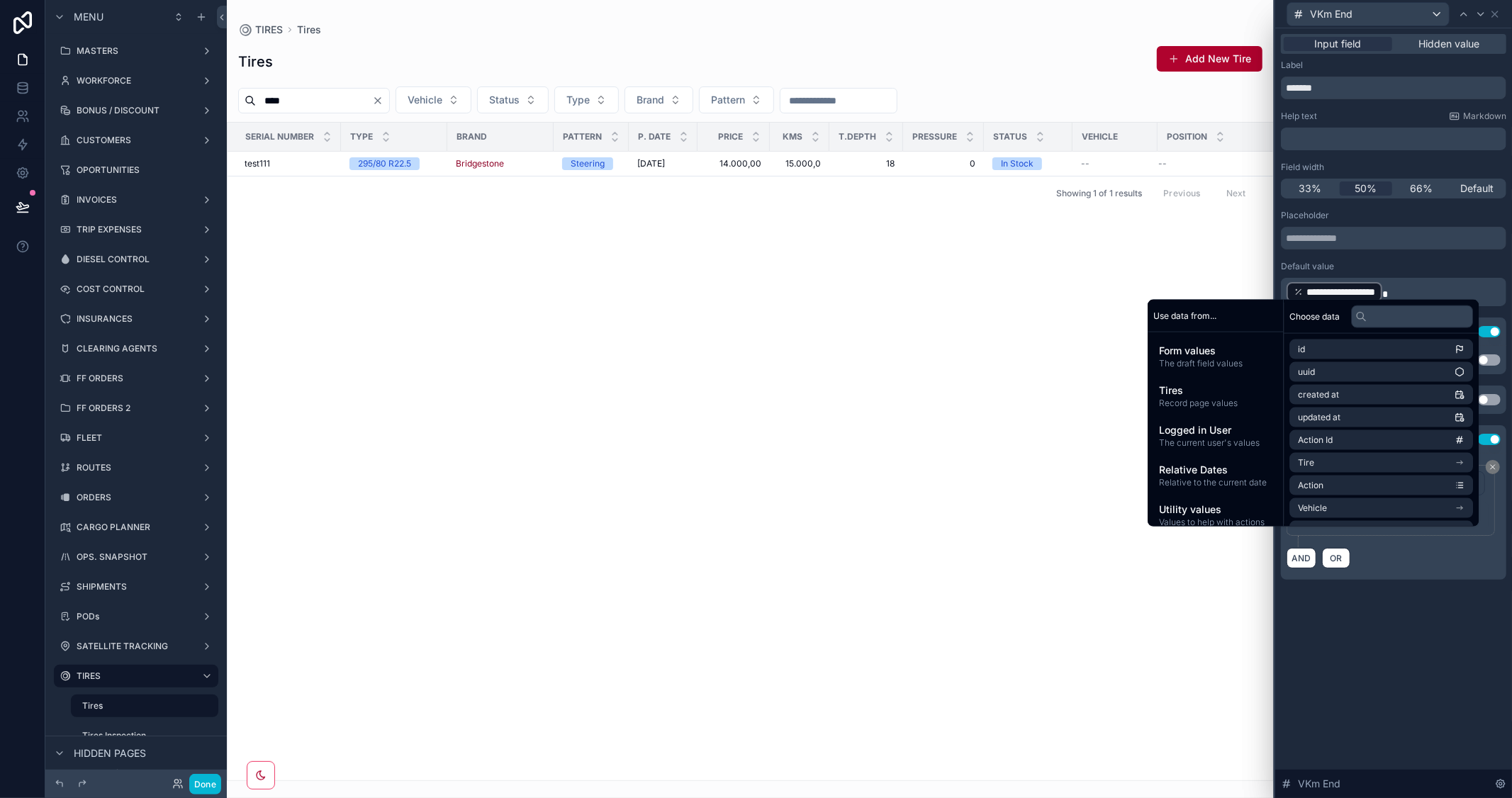
click at [1404, 740] on div "**********" at bounding box center [1393, 414] width 236 height 770
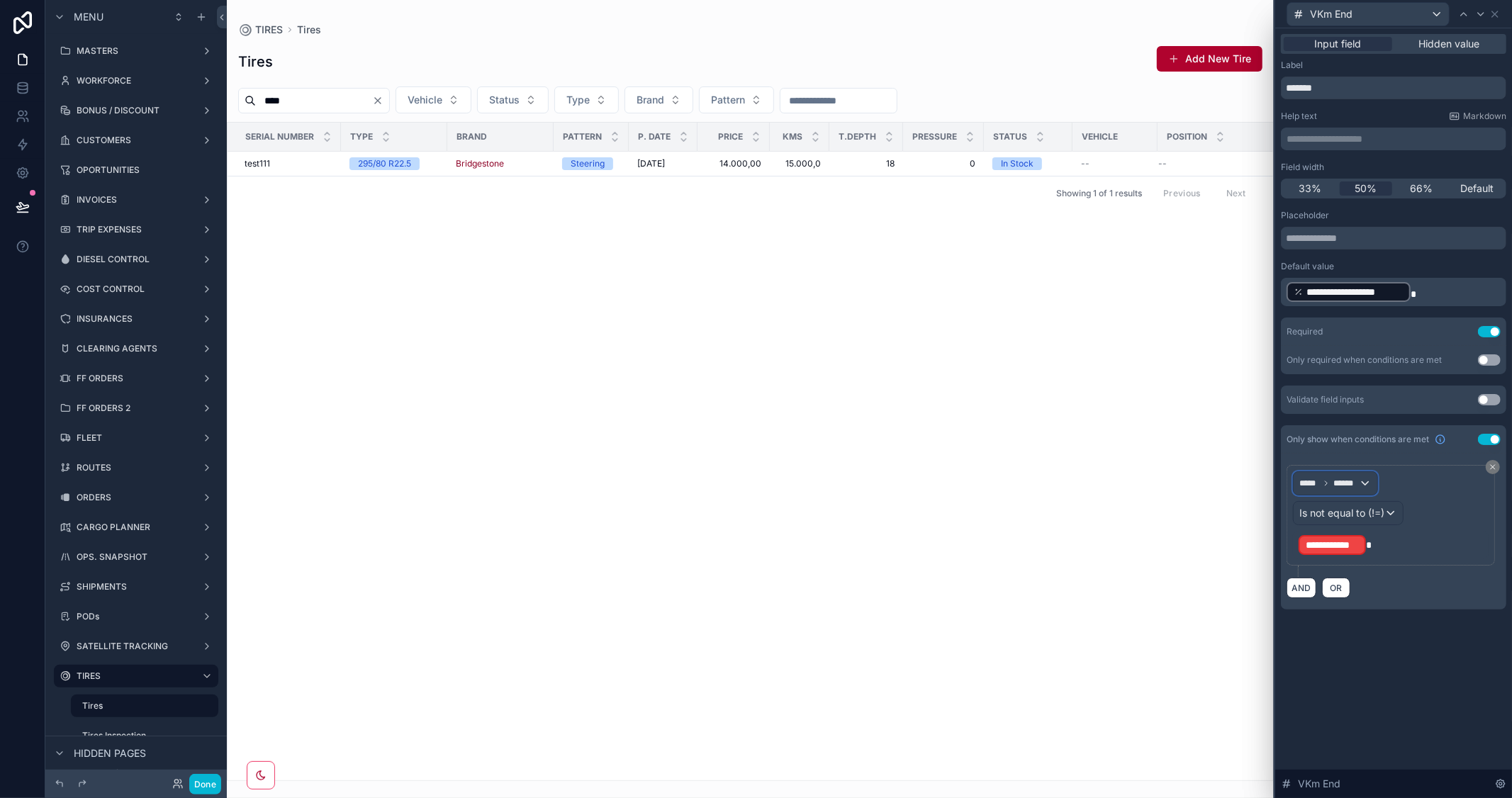
click at [1347, 483] on span "******" at bounding box center [1346, 483] width 26 height 11
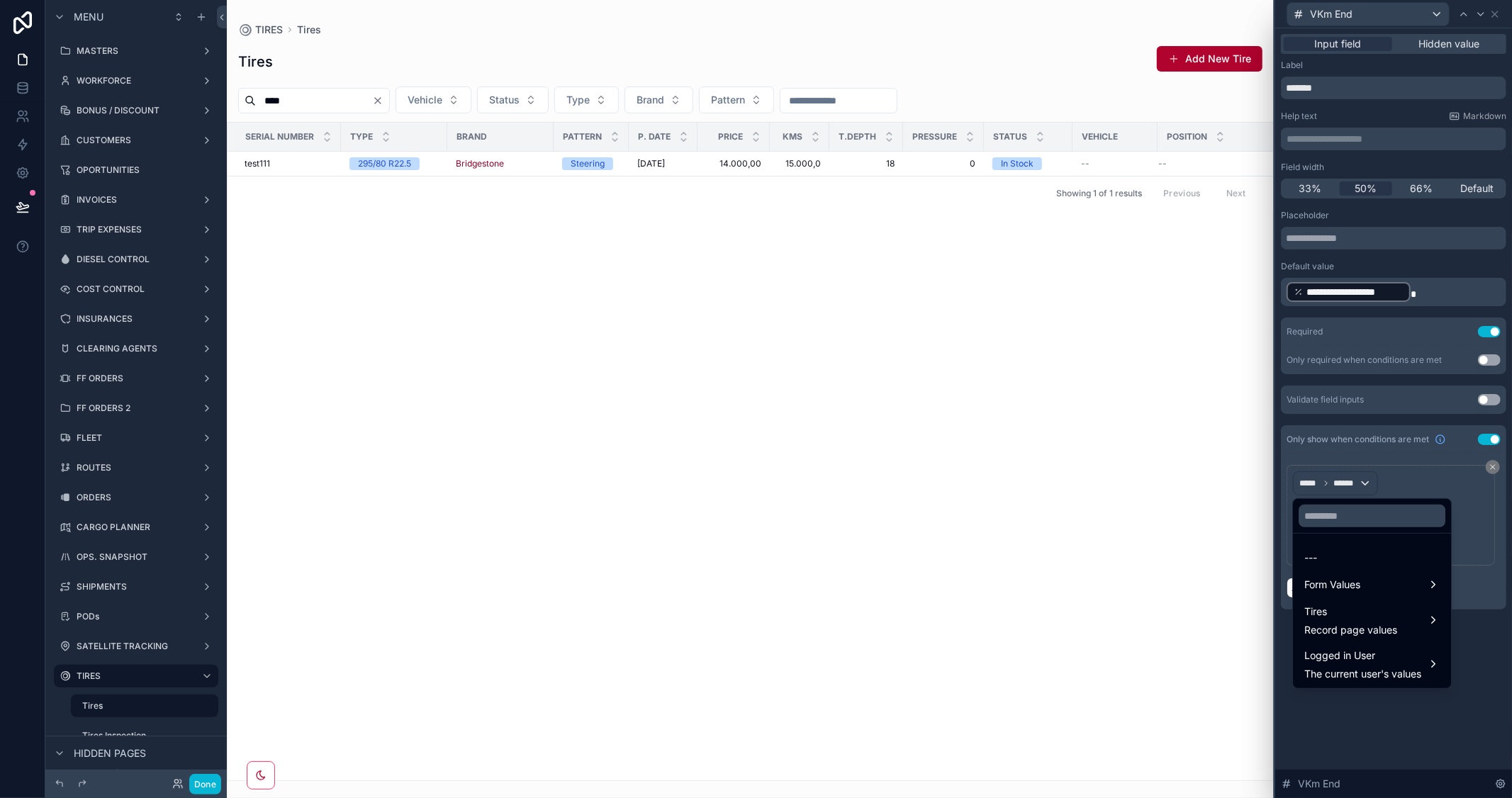
click at [1347, 483] on div at bounding box center [1393, 399] width 236 height 798
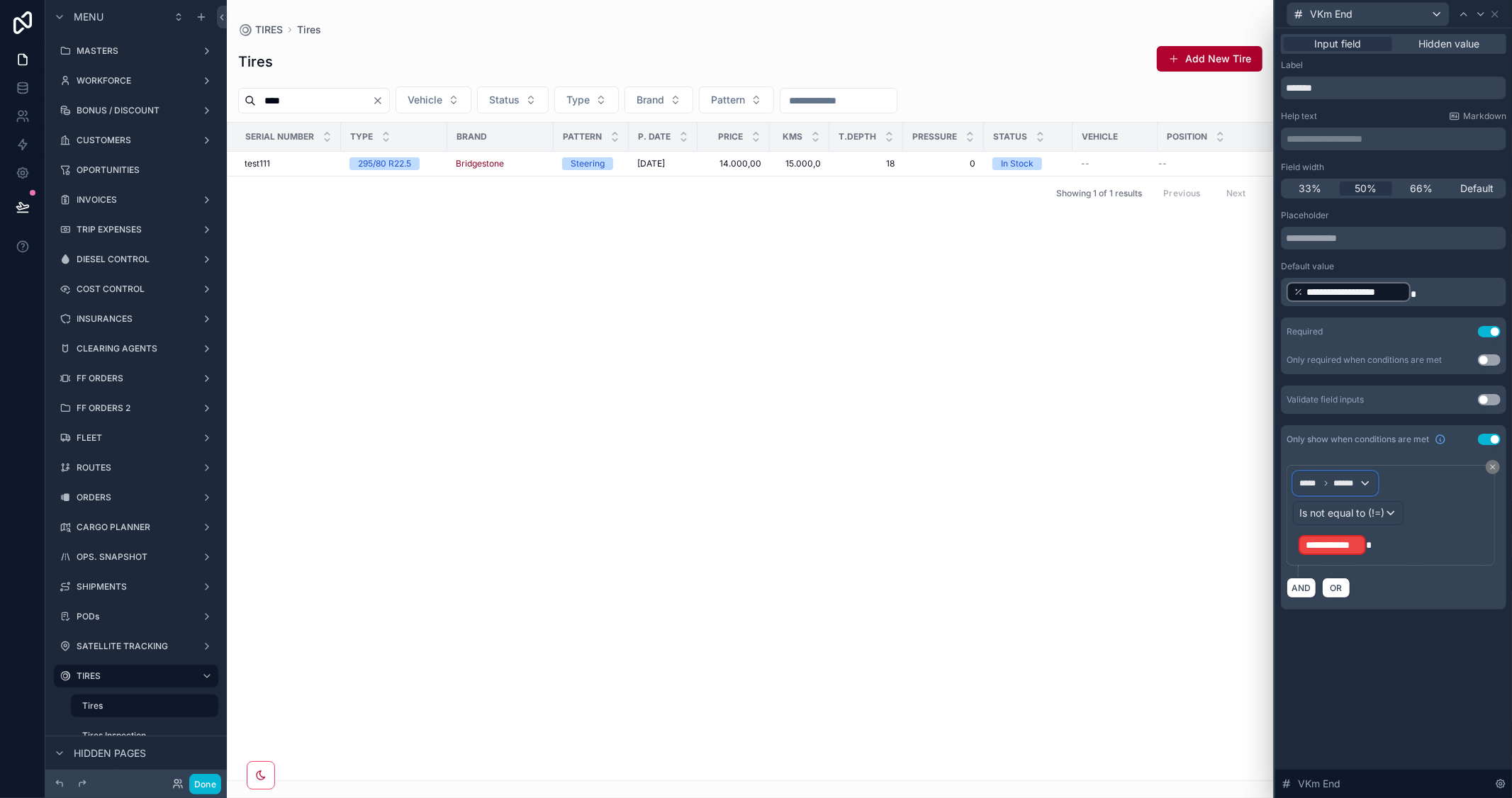
click at [1347, 483] on span "******" at bounding box center [1346, 483] width 26 height 11
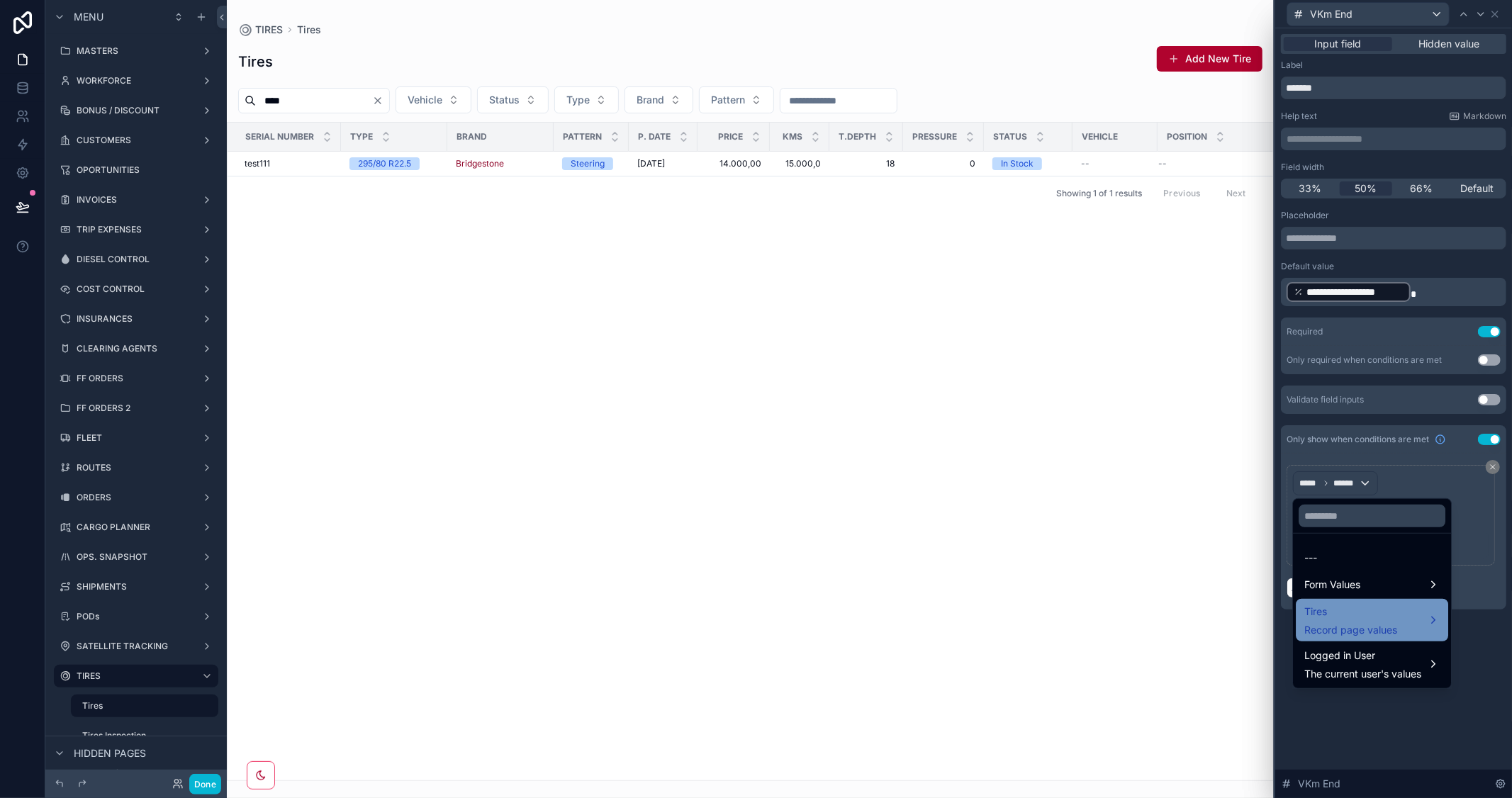
click at [1423, 624] on div "Tires Record page values" at bounding box center [1372, 620] width 136 height 34
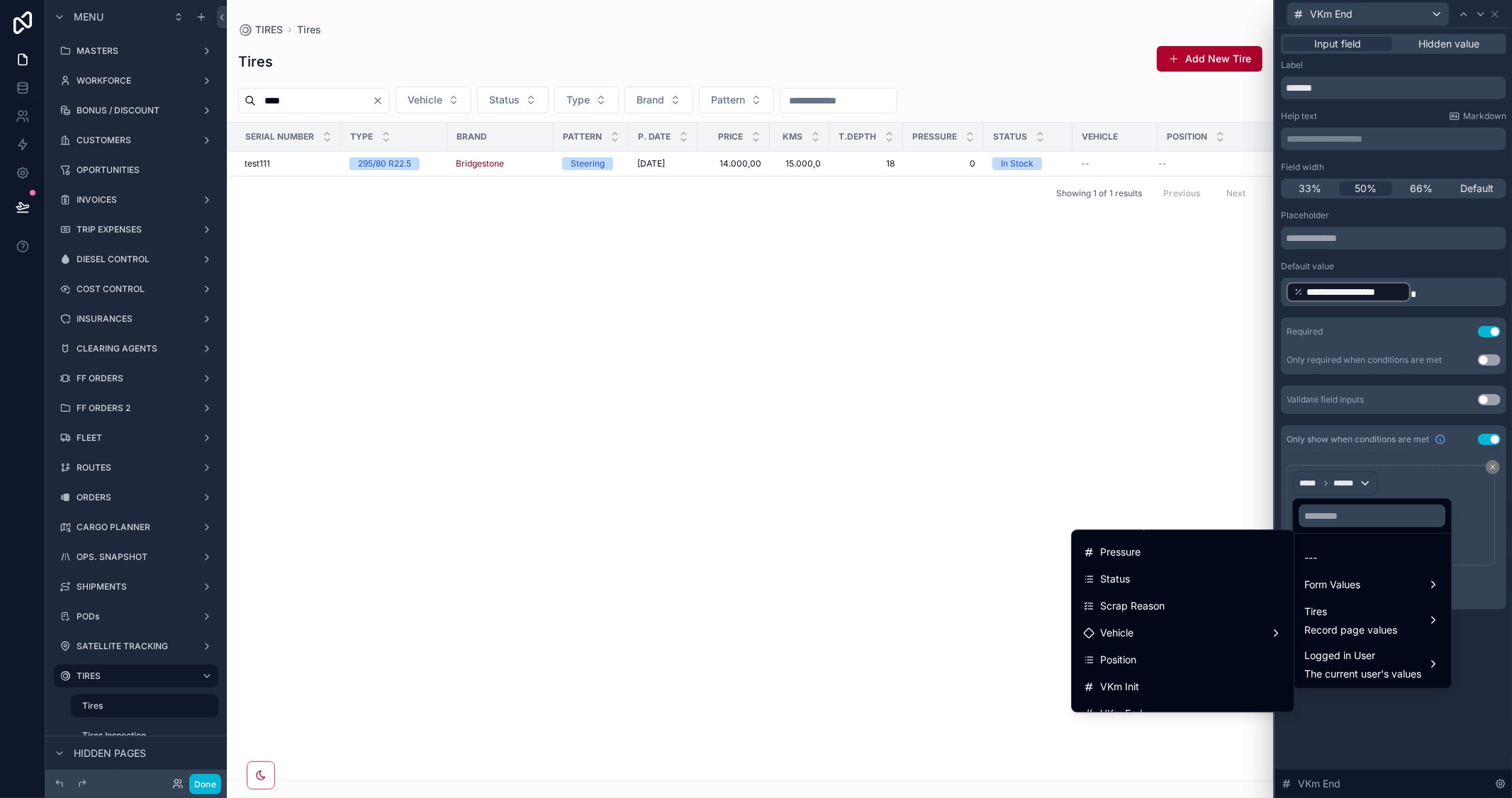
scroll to position [315, 0]
click at [1356, 719] on div at bounding box center [1393, 399] width 236 height 798
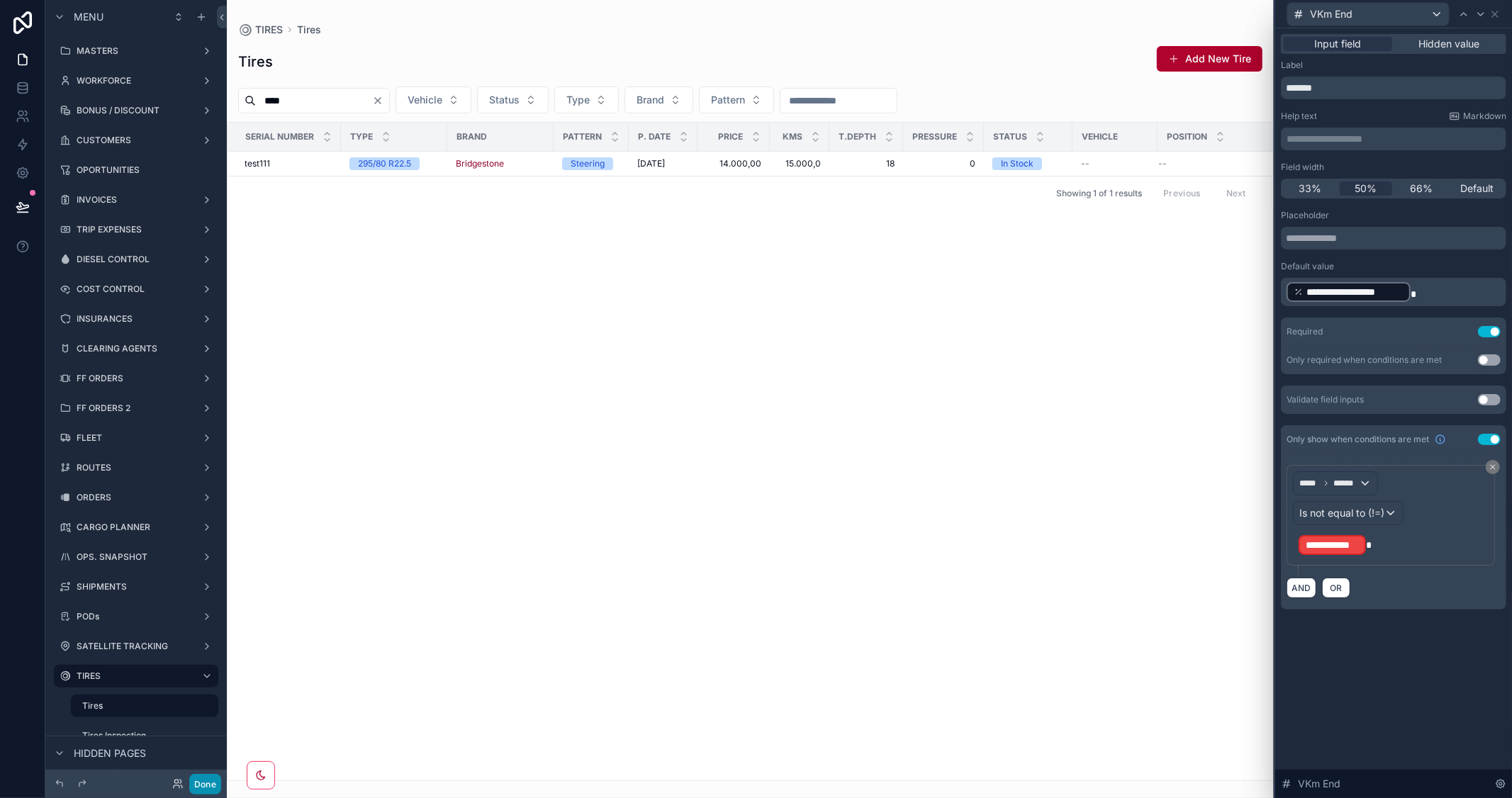
click at [210, 787] on button "Done" at bounding box center [205, 784] width 32 height 20
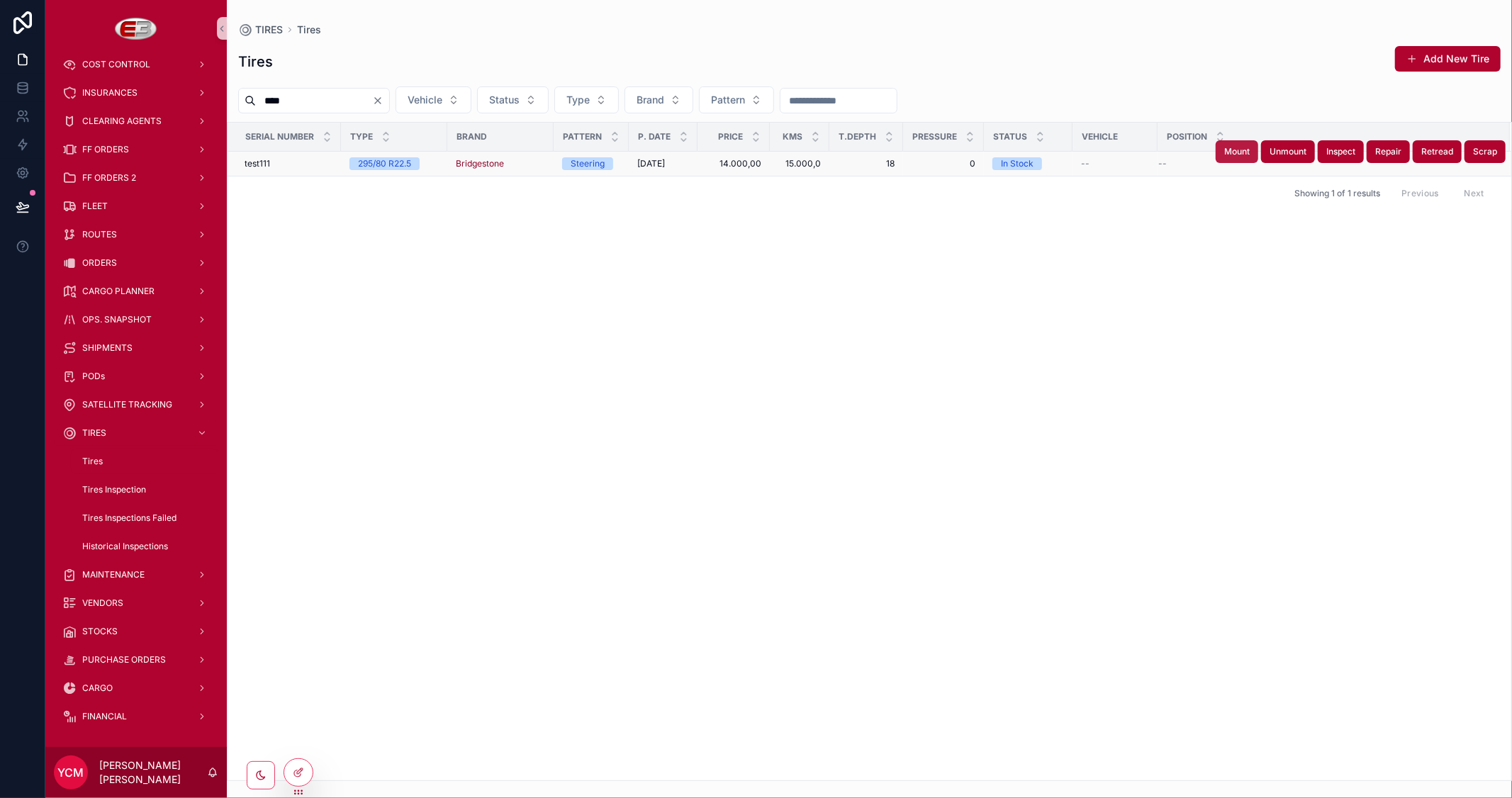
click at [1242, 153] on span "Mount" at bounding box center [1237, 151] width 26 height 11
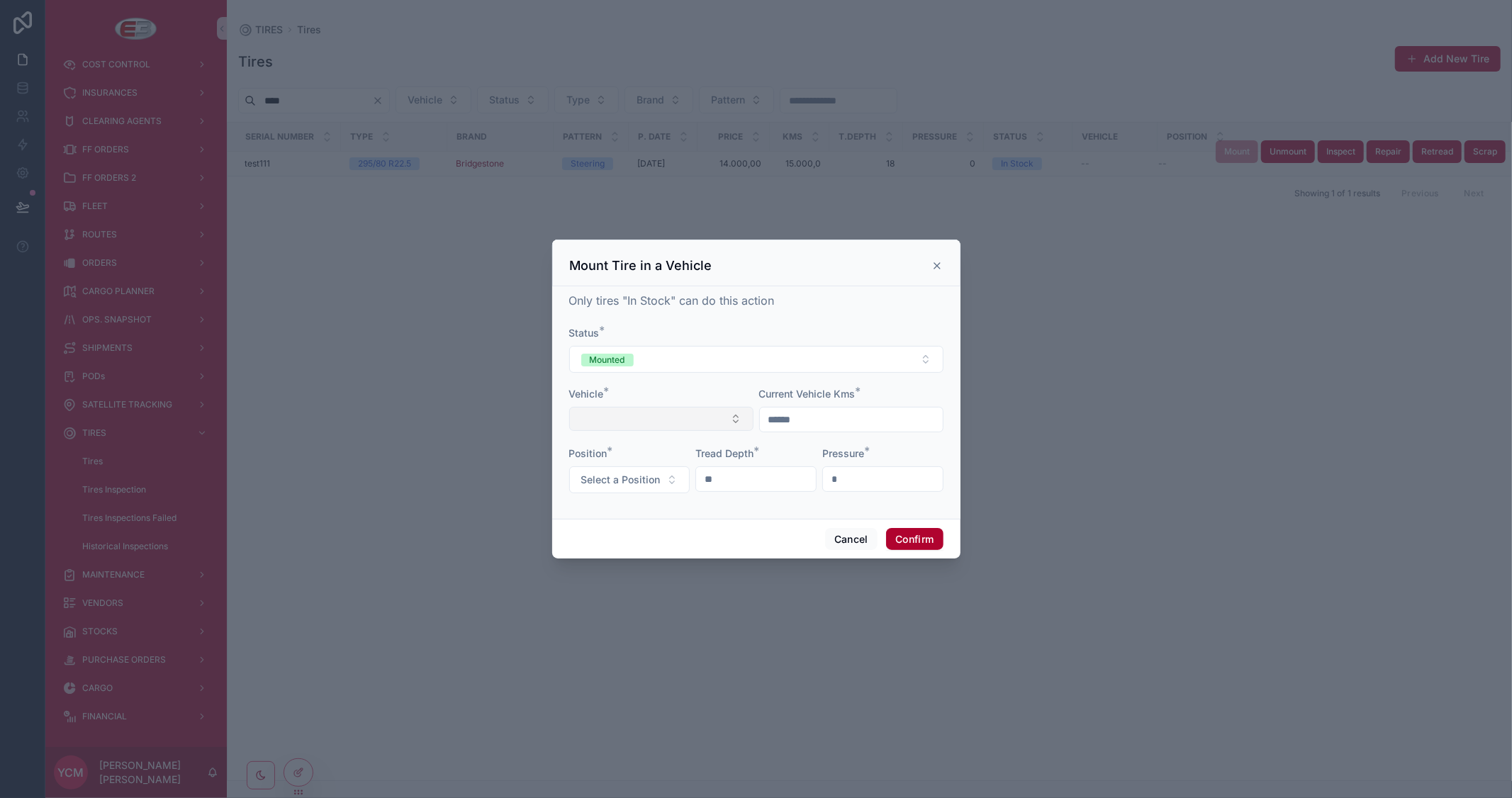
click at [690, 417] on button "Select Button" at bounding box center [661, 419] width 185 height 24
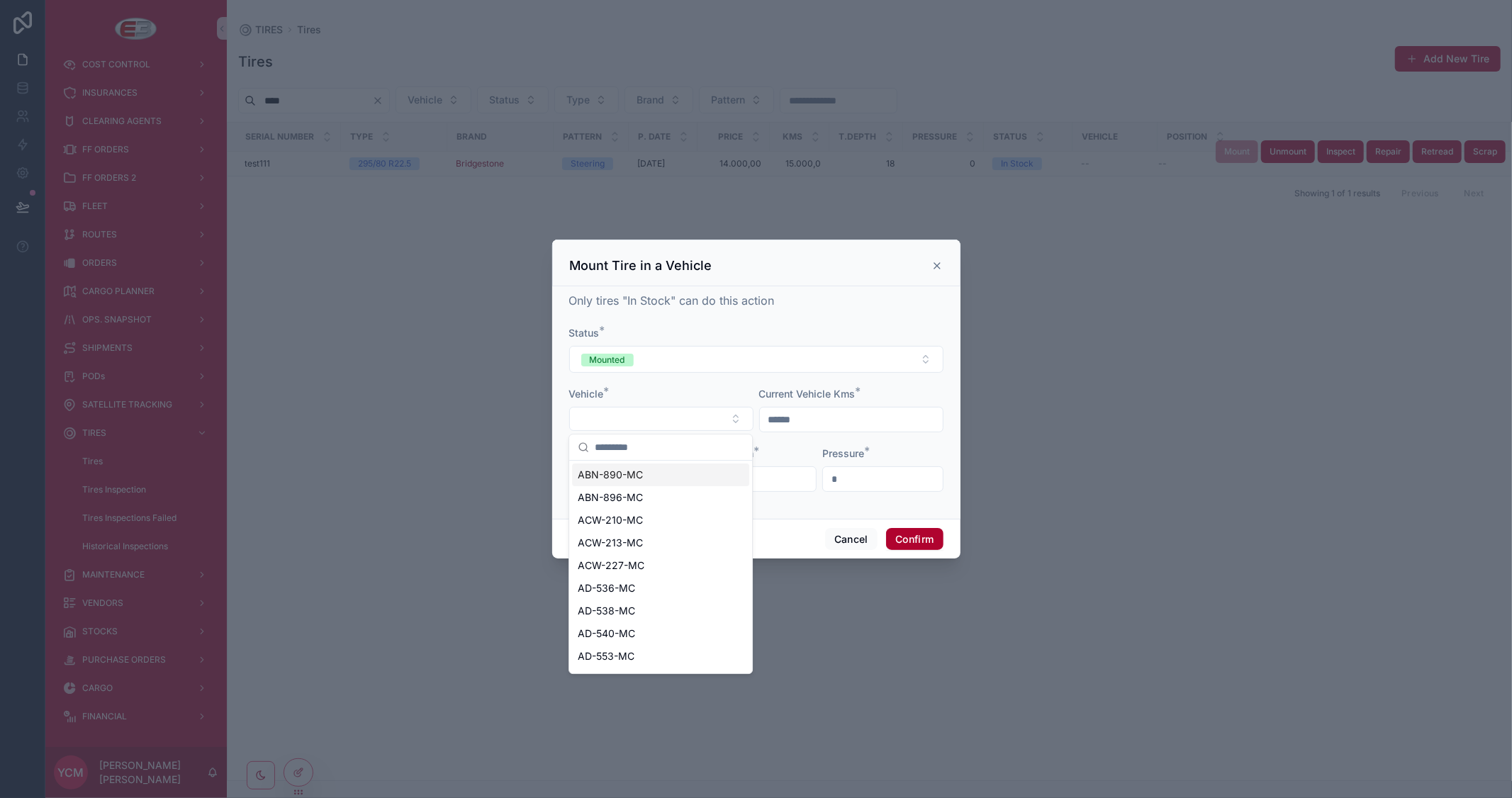
click at [639, 473] on span "ABN-890-MC" at bounding box center [610, 475] width 66 height 14
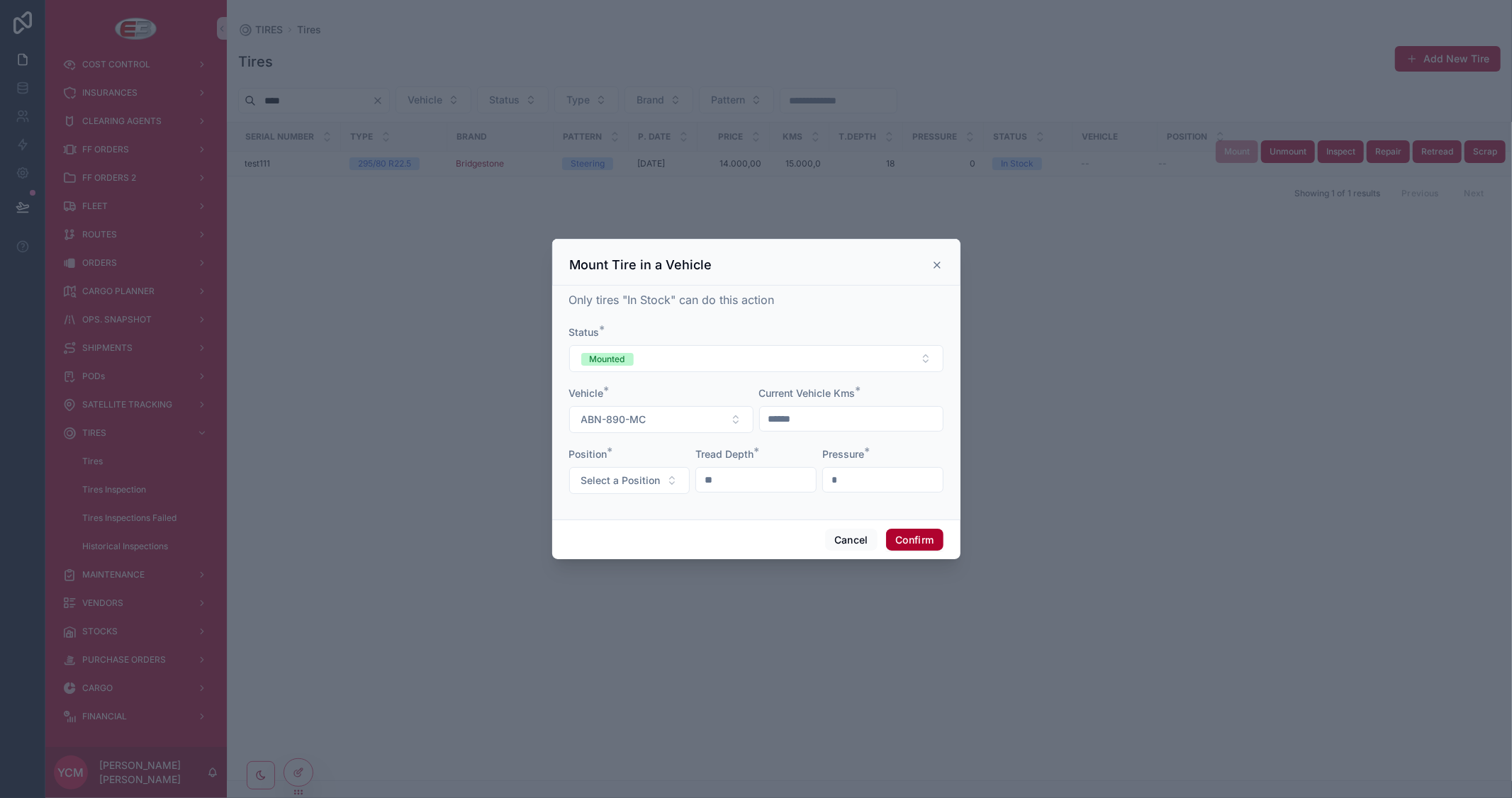
drag, startPoint x: 825, startPoint y: 414, endPoint x: 695, endPoint y: 405, distance: 130.3
click at [695, 405] on form "Status * Mounted Vehicle * ABN-890-MC Current Vehicle Kms * ****** Position * S…" at bounding box center [755, 417] width 374 height 183
type input "******"
click at [612, 491] on button "Select a Position" at bounding box center [629, 480] width 121 height 27
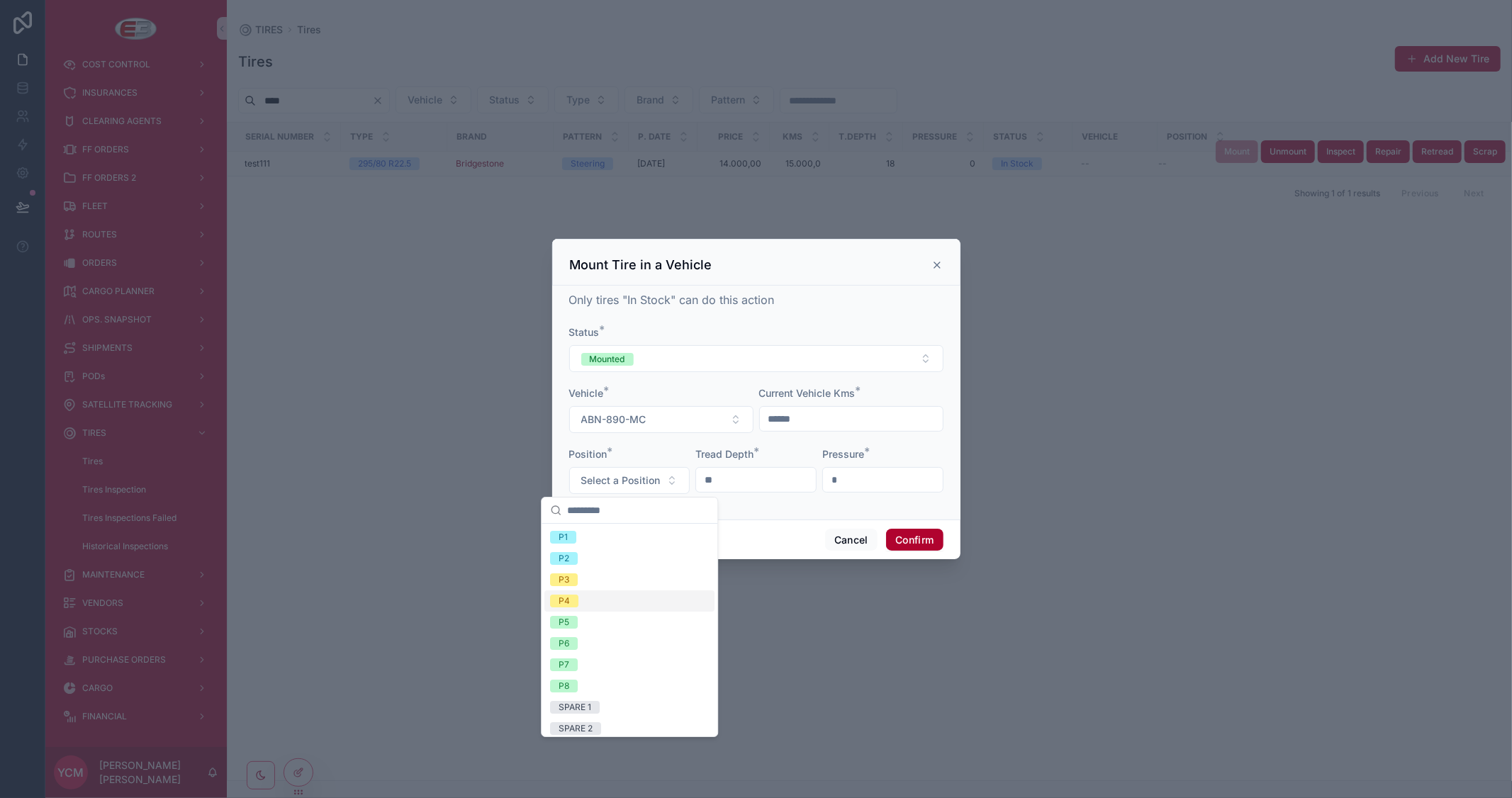
click at [591, 608] on div "P4" at bounding box center [630, 601] width 170 height 21
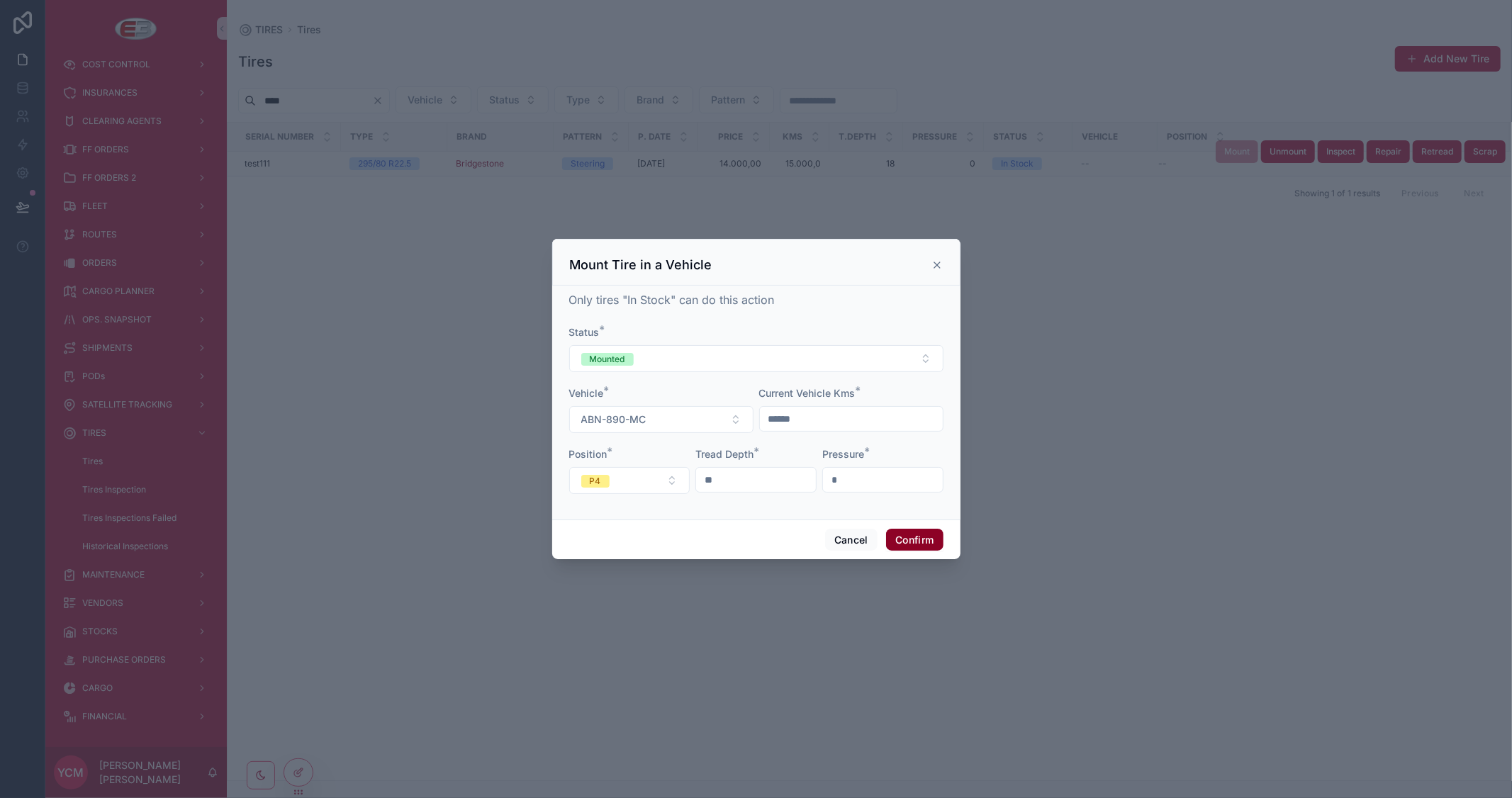
click at [915, 538] on button "Confirm" at bounding box center [914, 540] width 56 height 23
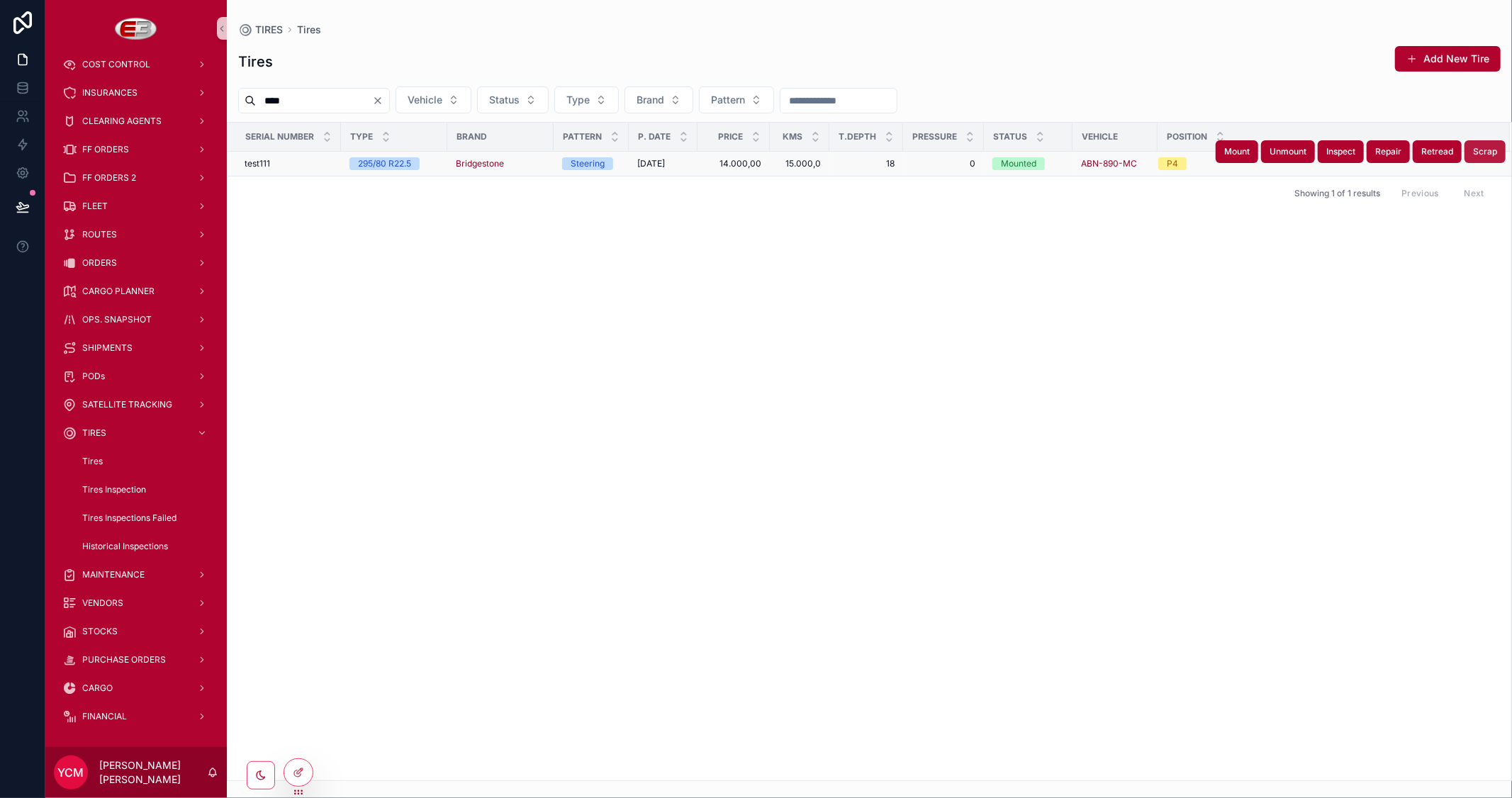
click at [1485, 157] on span "Scrap" at bounding box center [1484, 151] width 24 height 11
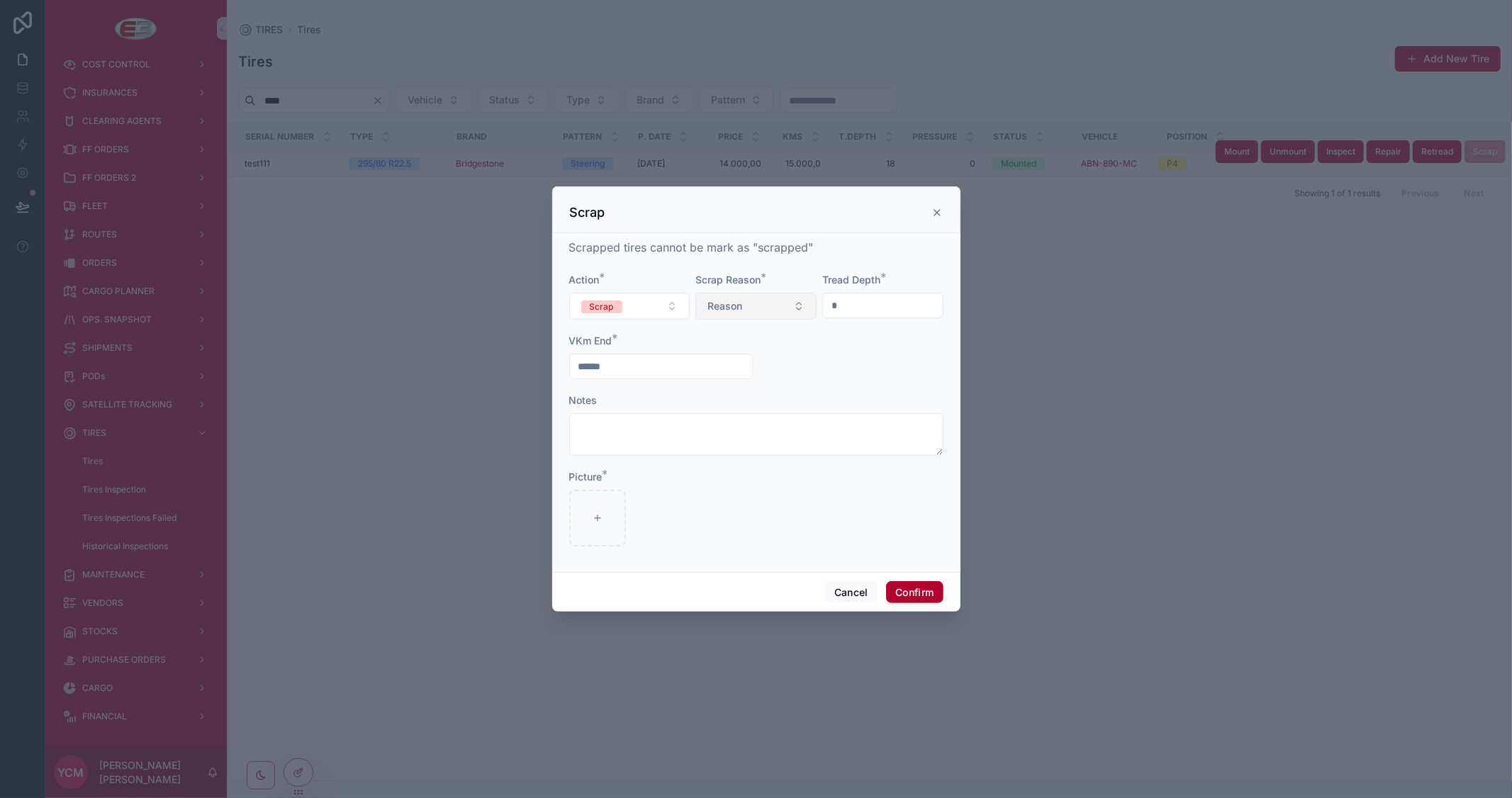
click at [792, 313] on button "Reason" at bounding box center [755, 306] width 121 height 27
click at [722, 365] on div "Wear Out" at bounding box center [703, 364] width 38 height 13
click at [875, 377] on form "Action * Scrap Scrap Reason * Wear Out Tread Depth * * VKm End * ****** Notes P…" at bounding box center [755, 417] width 374 height 288
drag, startPoint x: 646, startPoint y: 370, endPoint x: 418, endPoint y: 362, distance: 228.1
click at [418, 362] on div "Scrap Scrapped tires cannot be mark as "scrapped" Action * Scrap Scrap Reason *…" at bounding box center [756, 399] width 1512 height 798
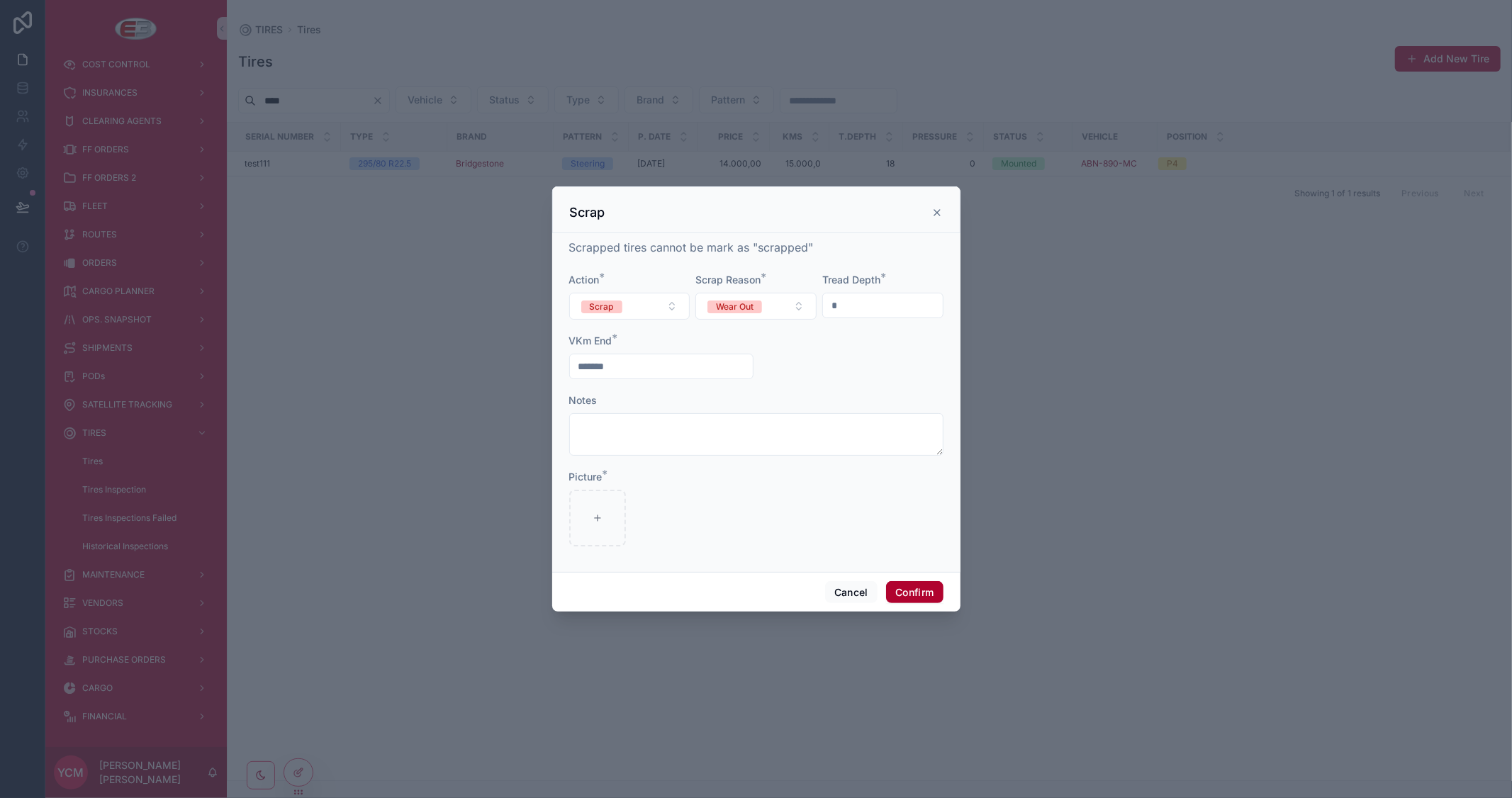
type input "*******"
click at [848, 386] on form "Action * Scrap Scrap Reason * Wear Out Tread Depth * * VKm End * ******* Notes …" at bounding box center [755, 417] width 374 height 288
click at [608, 515] on div at bounding box center [596, 517] width 56 height 56
type input "**********"
click at [922, 590] on button "Confirm" at bounding box center [914, 593] width 56 height 23
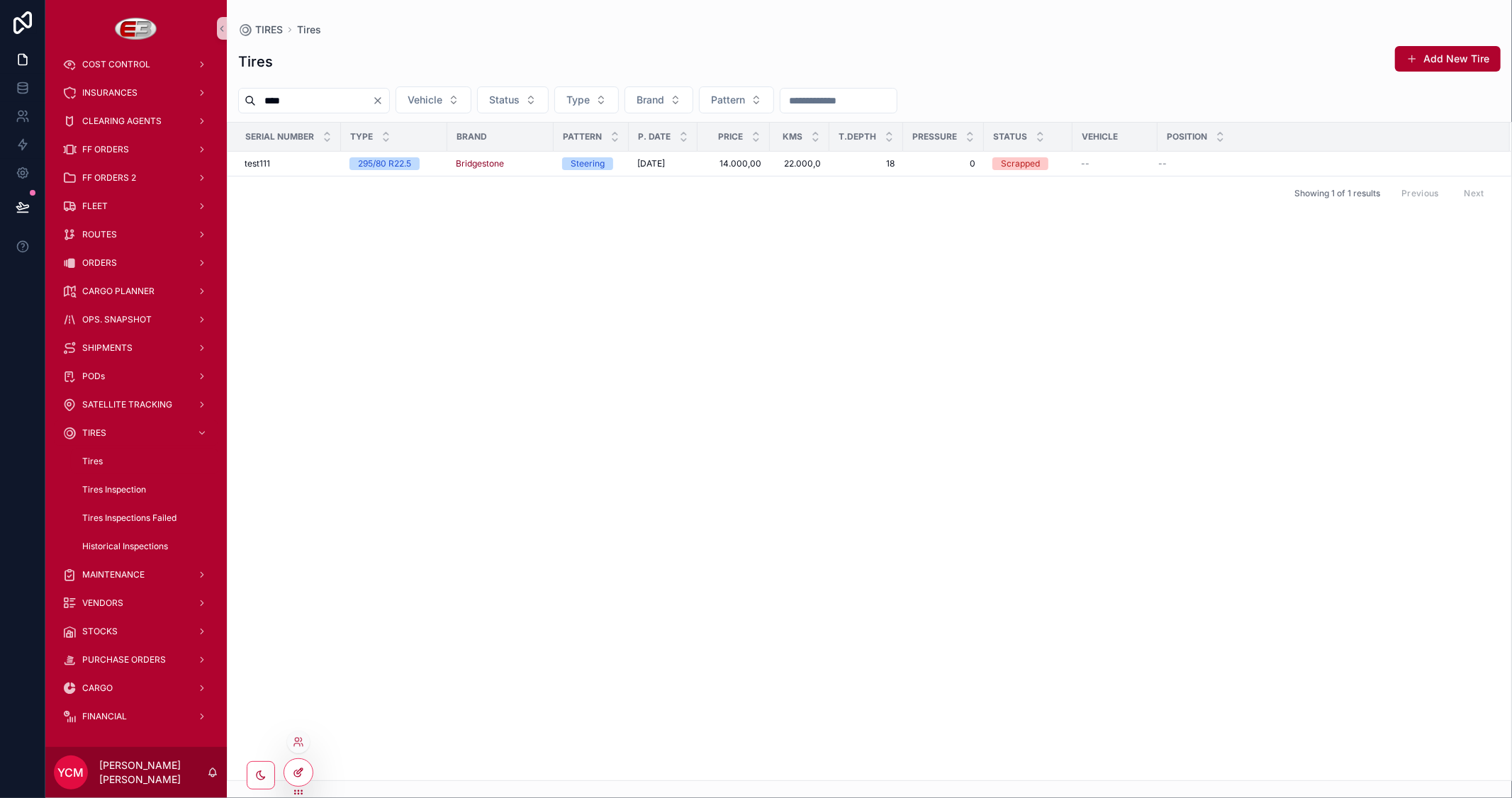
click at [294, 773] on icon at bounding box center [298, 773] width 11 height 11
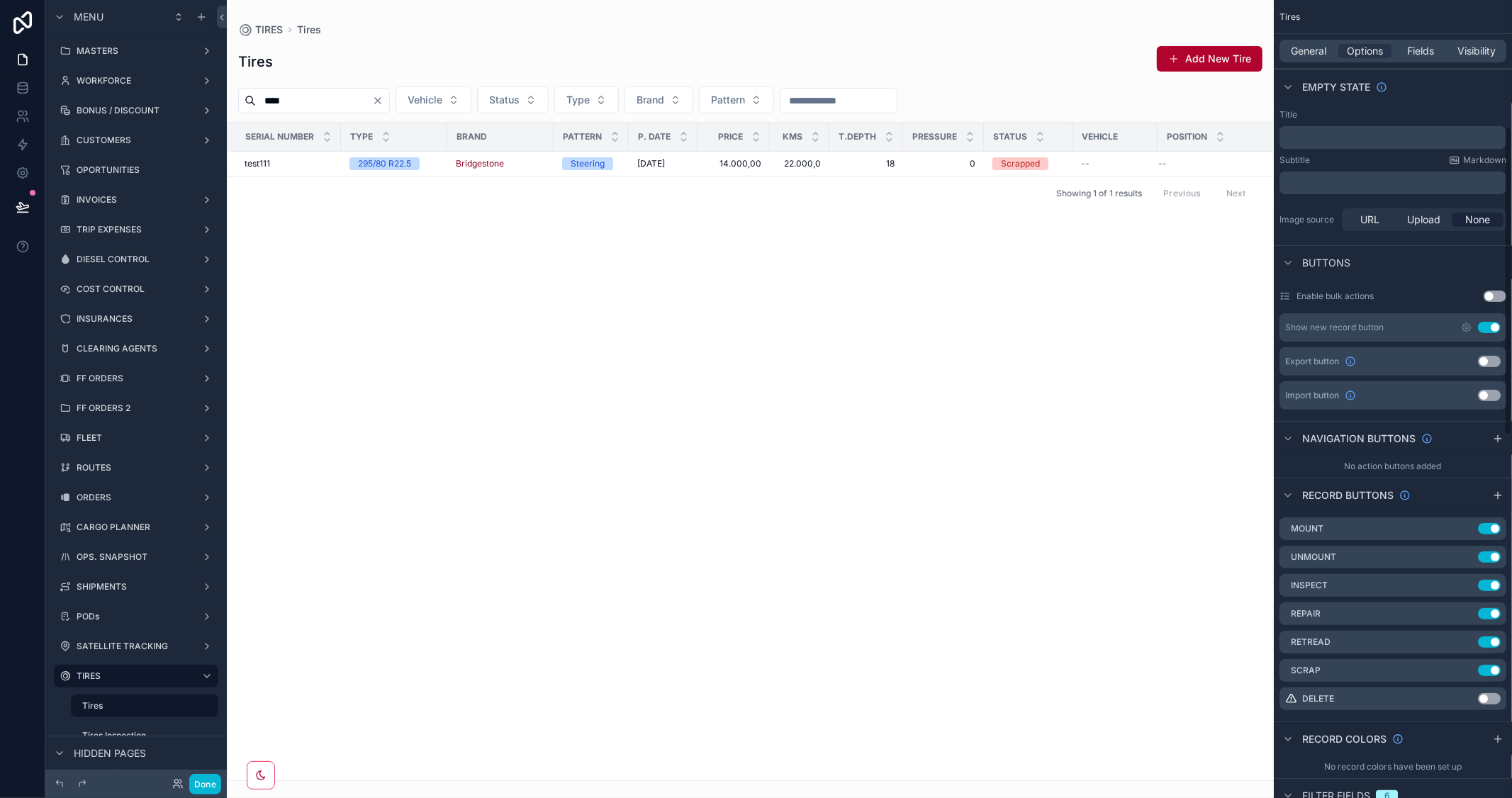
scroll to position [393, 0]
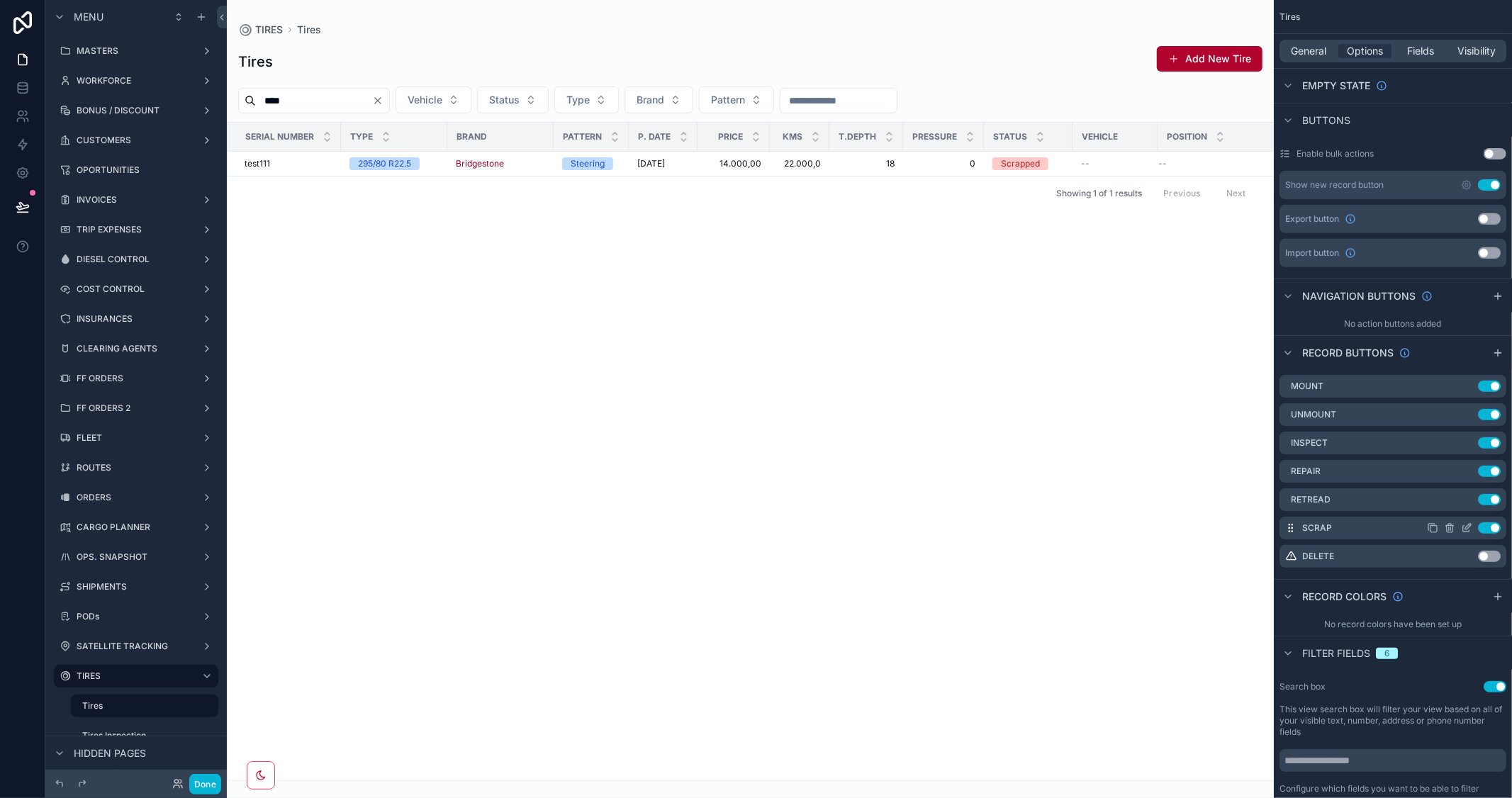
click at [1469, 527] on icon "scrollable content" at bounding box center [1466, 528] width 11 height 11
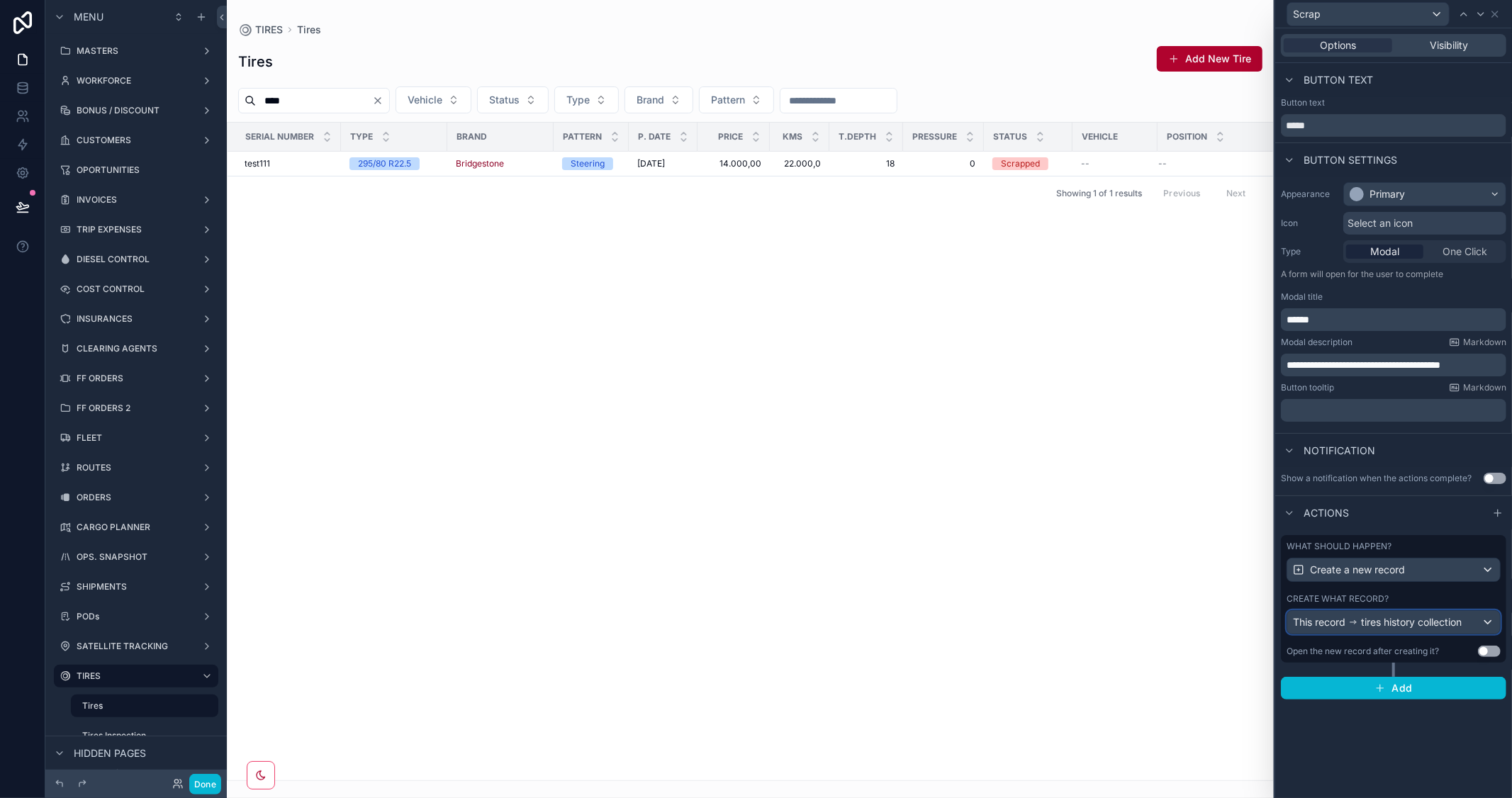
click at [1468, 618] on div "This record tires history collection" at bounding box center [1393, 623] width 212 height 23
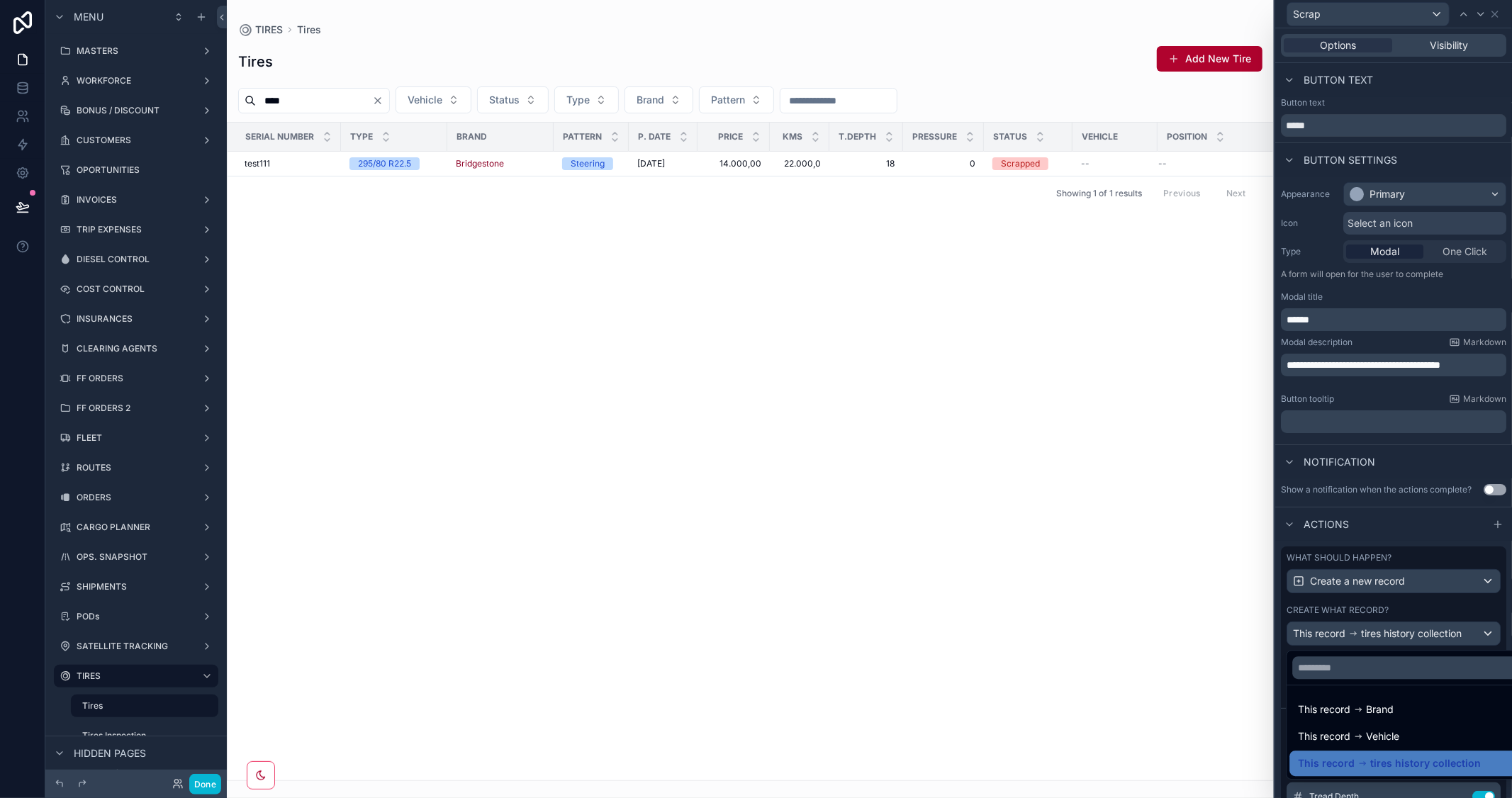
click at [1433, 472] on div at bounding box center [1393, 399] width 236 height 798
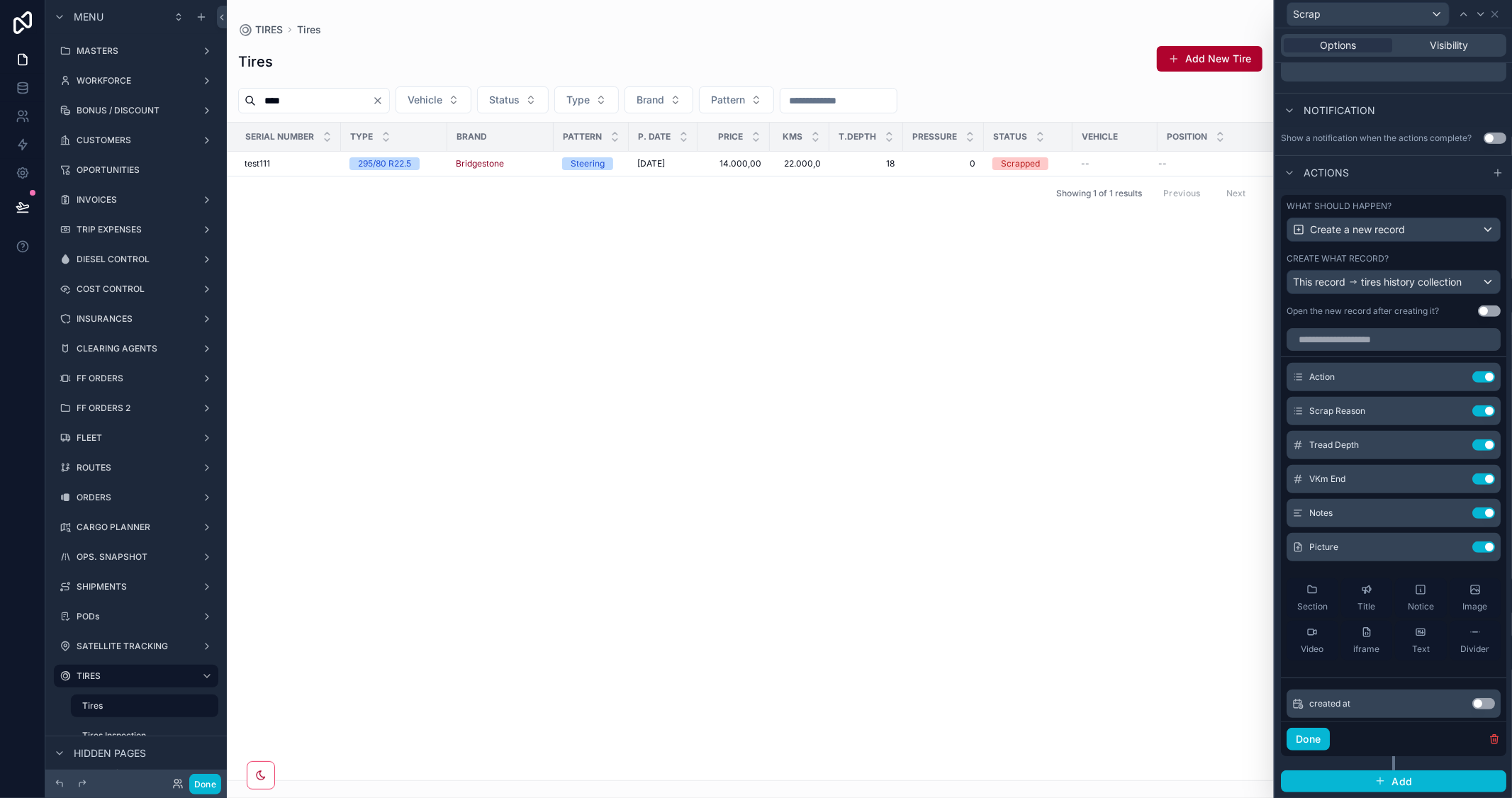
scroll to position [363, 0]
click at [1449, 474] on icon at bounding box center [1455, 479] width 11 height 11
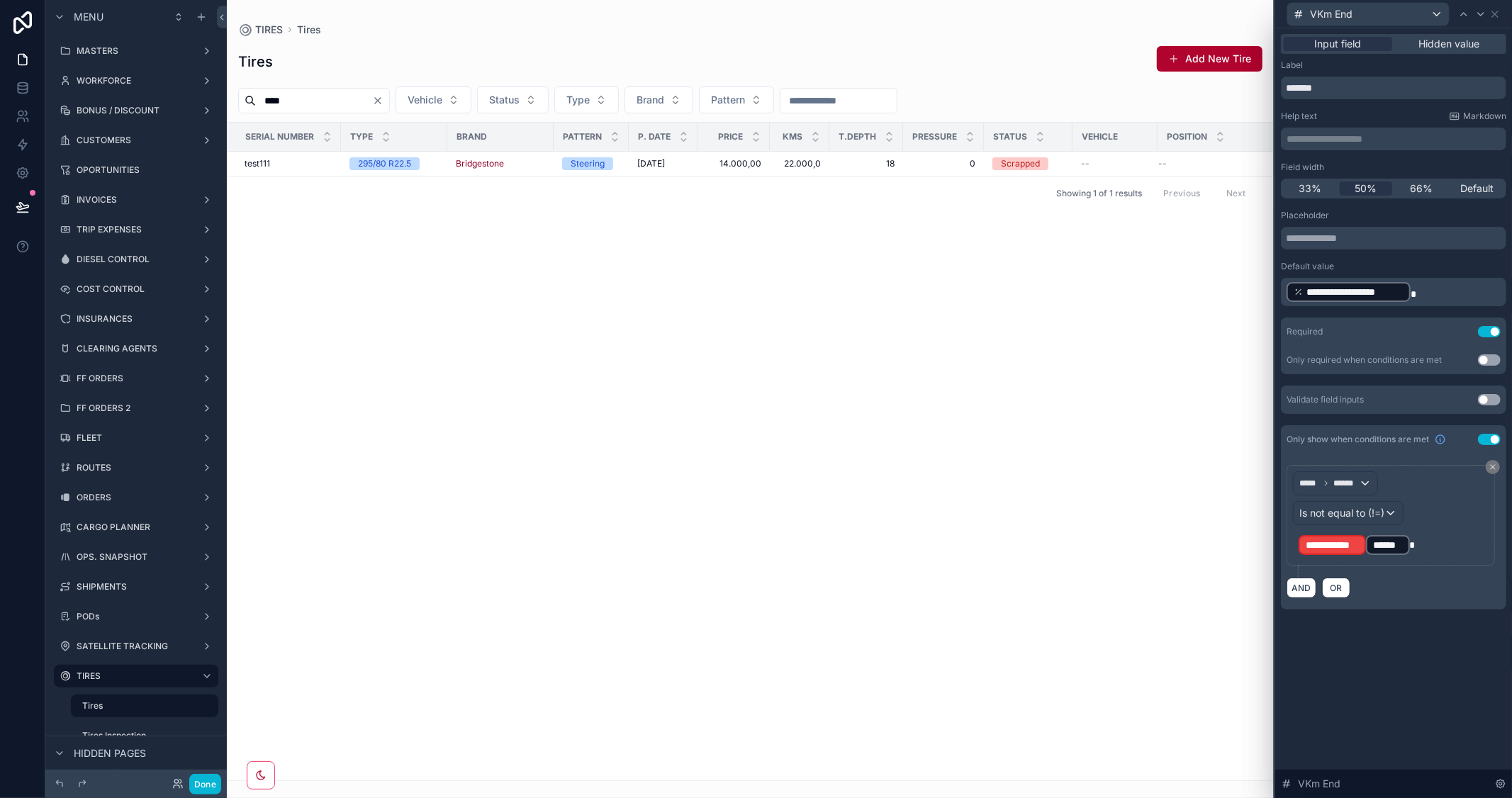
click at [1395, 545] on span "******" at bounding box center [1387, 545] width 30 height 14
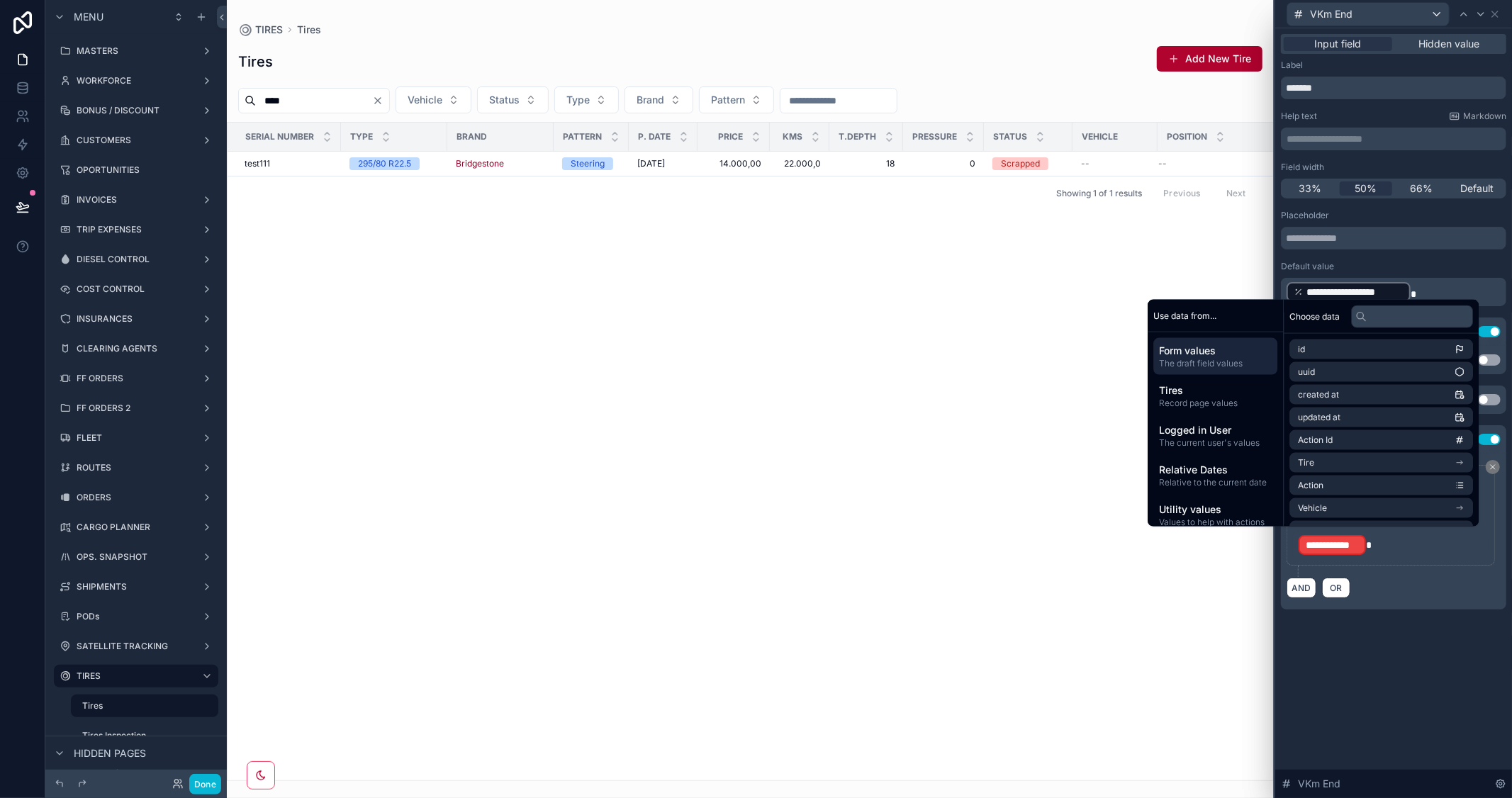
click at [1400, 712] on div "**********" at bounding box center [1393, 414] width 236 height 770
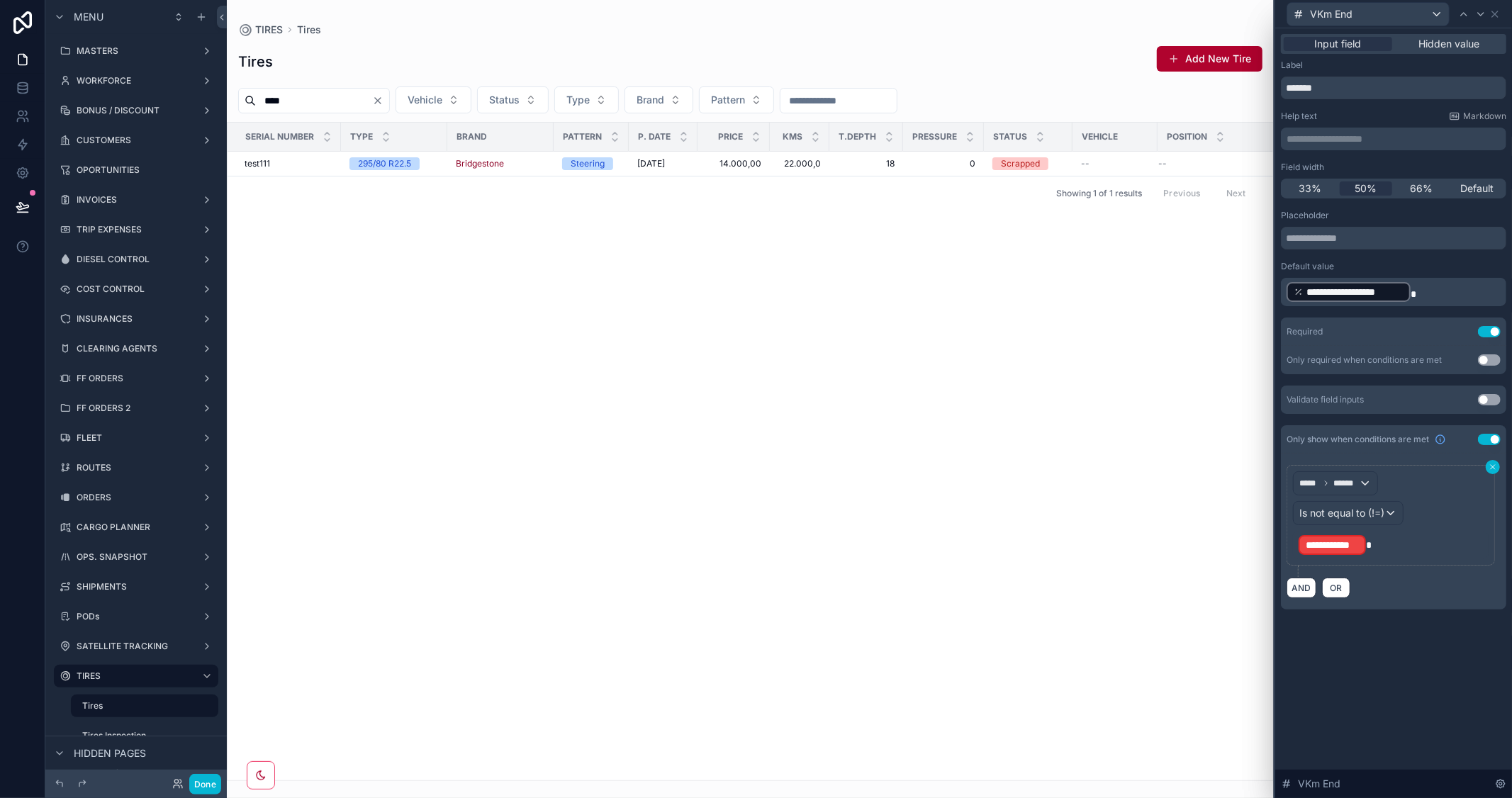
click at [1494, 466] on icon at bounding box center [1492, 466] width 8 height 8
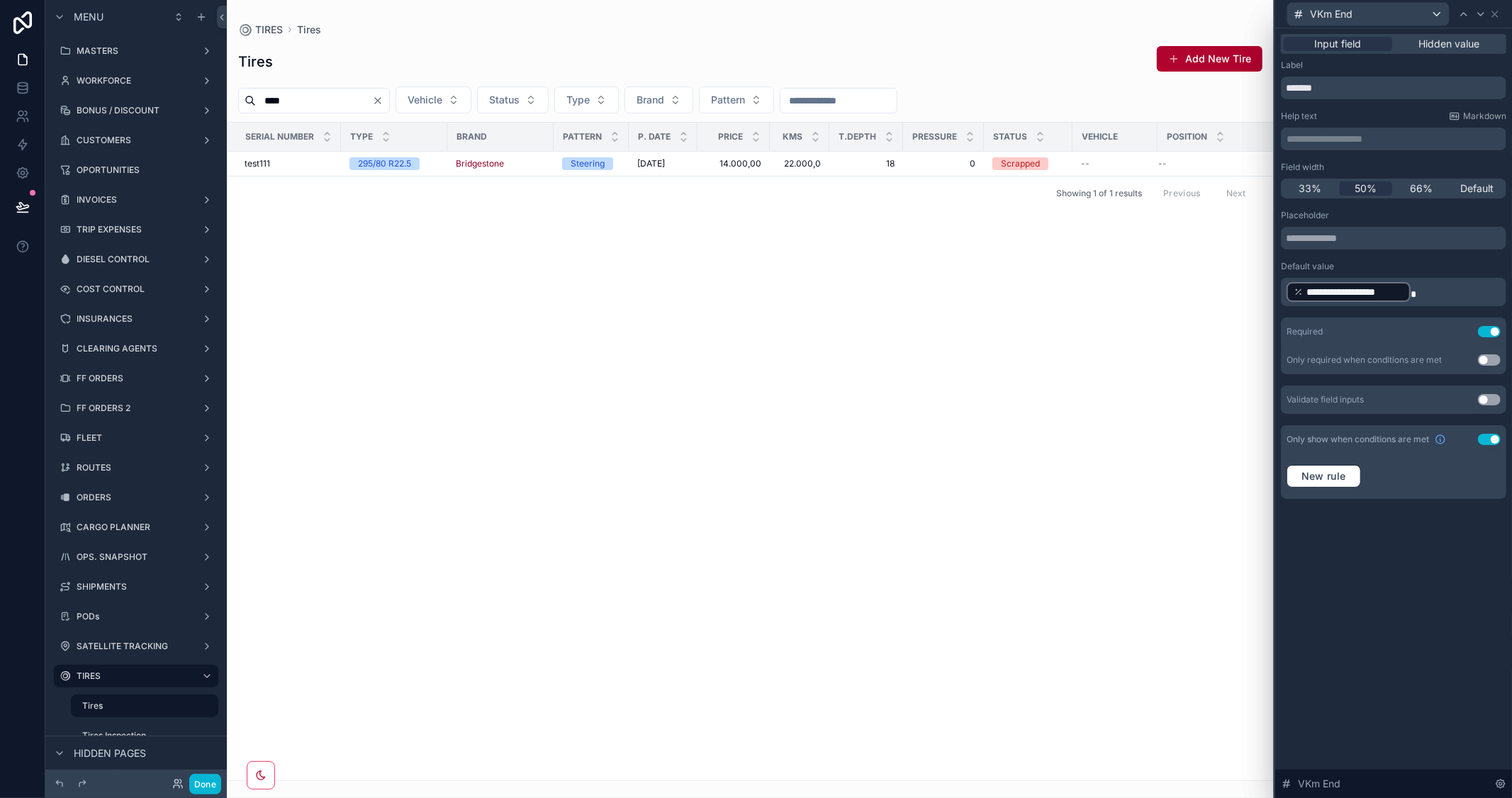
click at [1482, 436] on button "Use setting" at bounding box center [1489, 440] width 23 height 11
click at [1429, 569] on div "**********" at bounding box center [1393, 414] width 236 height 770
click at [203, 783] on button "Done" at bounding box center [205, 784] width 32 height 20
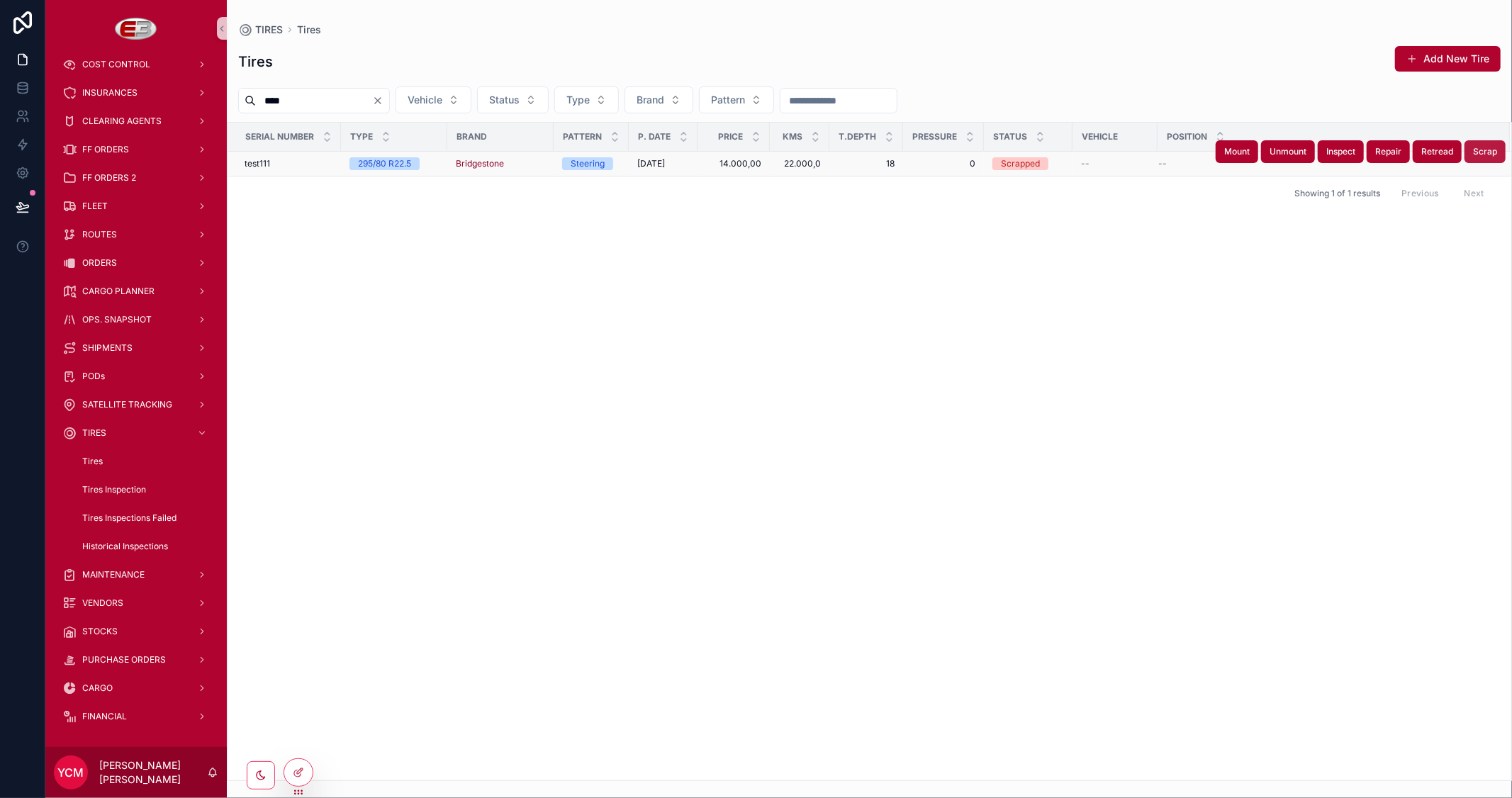
click at [1483, 154] on span "Scrap" at bounding box center [1484, 151] width 24 height 11
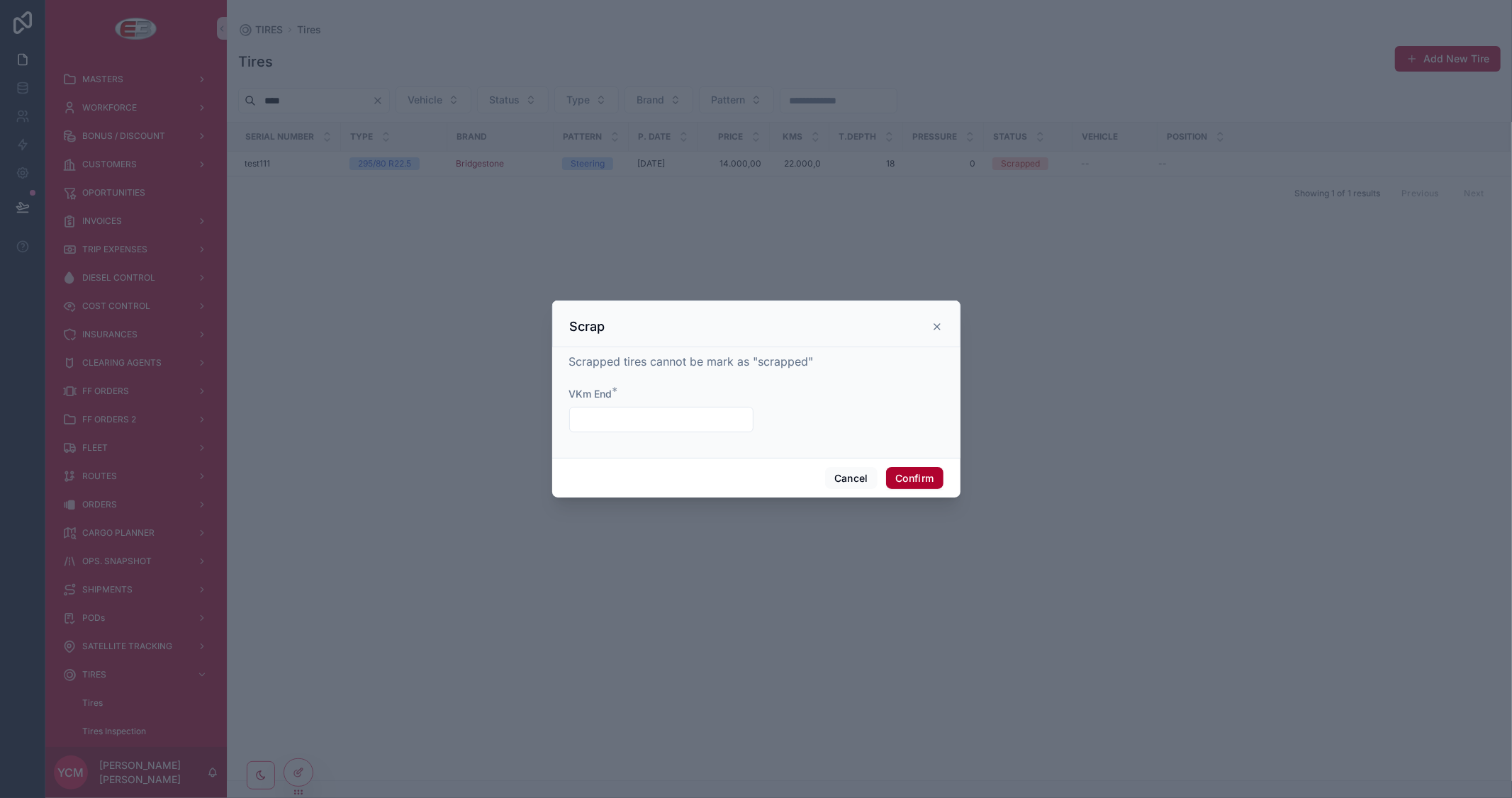
scroll to position [242, 0]
click at [852, 479] on button "Cancel" at bounding box center [851, 478] width 53 height 23
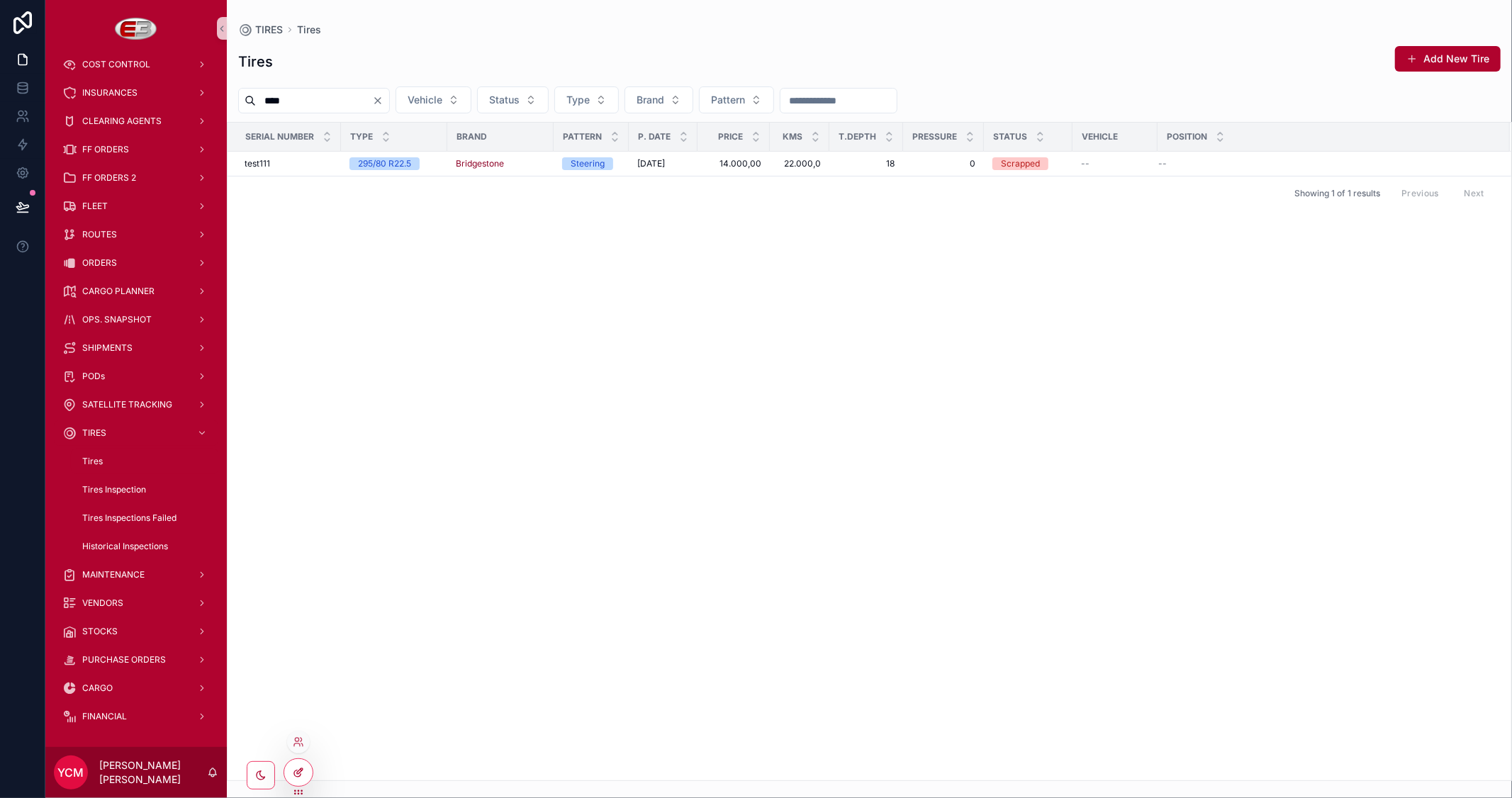
click at [297, 765] on div at bounding box center [298, 772] width 29 height 27
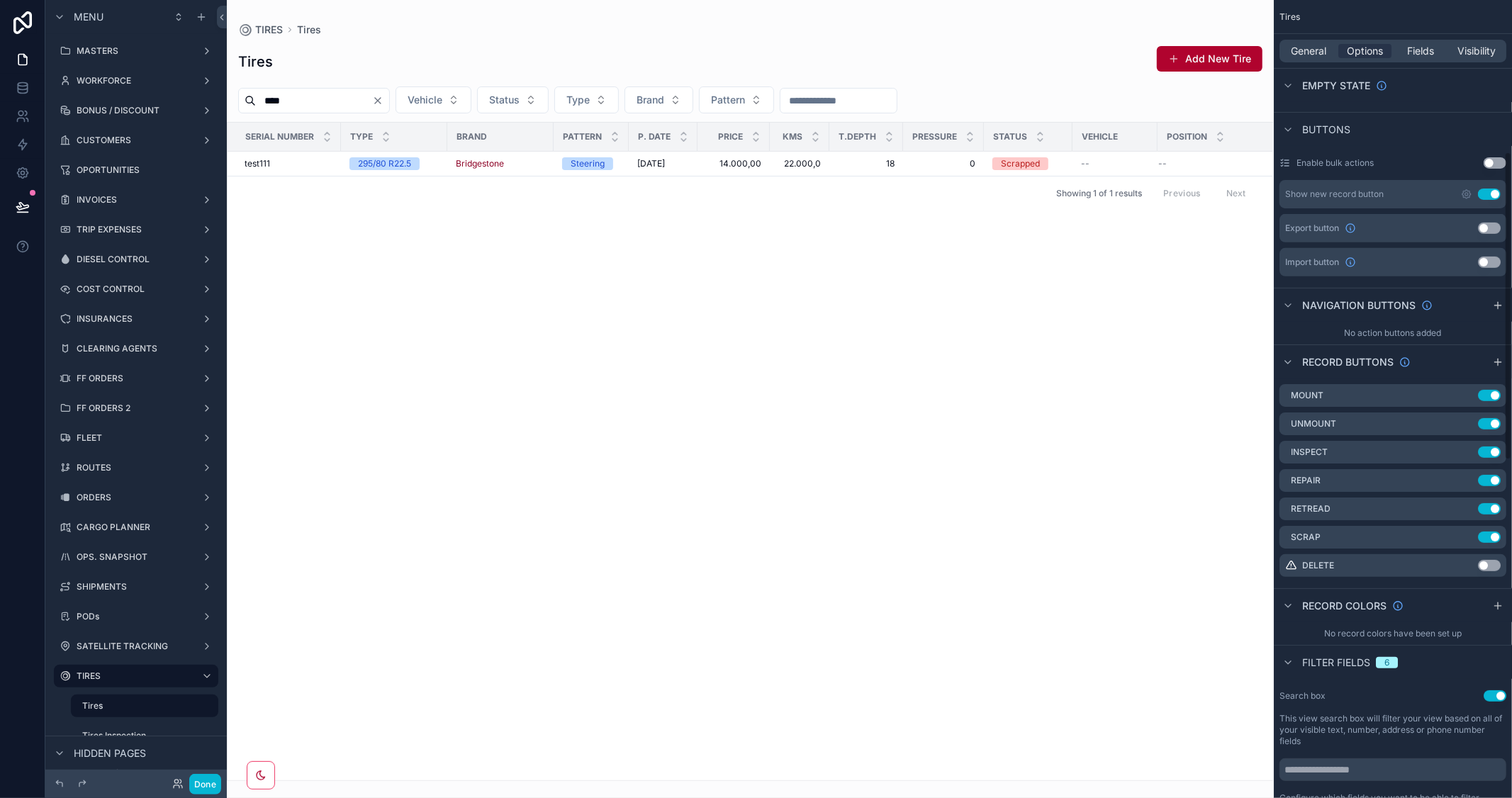
scroll to position [393, 0]
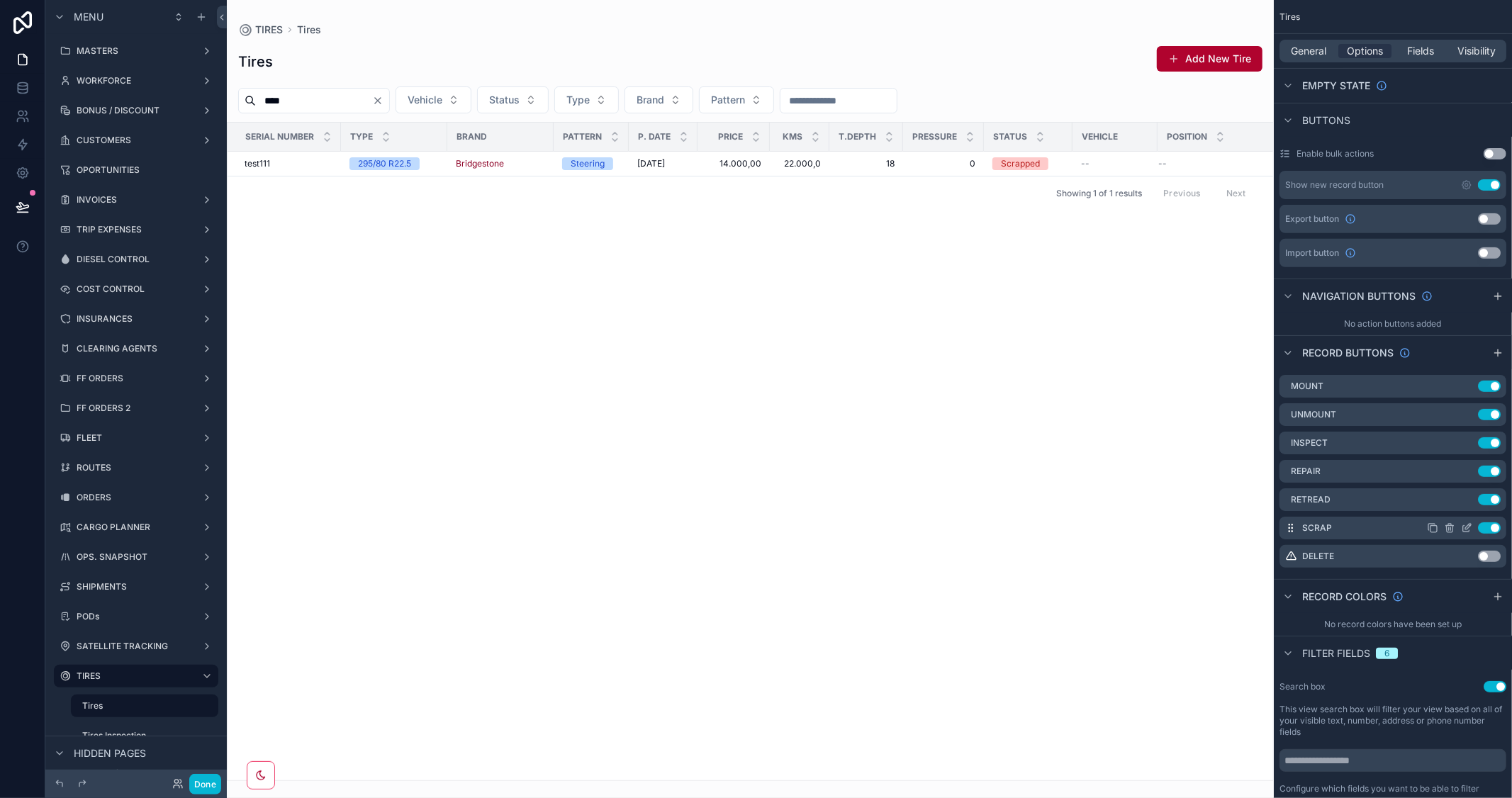
click at [1470, 527] on icon "scrollable content" at bounding box center [1466, 528] width 11 height 11
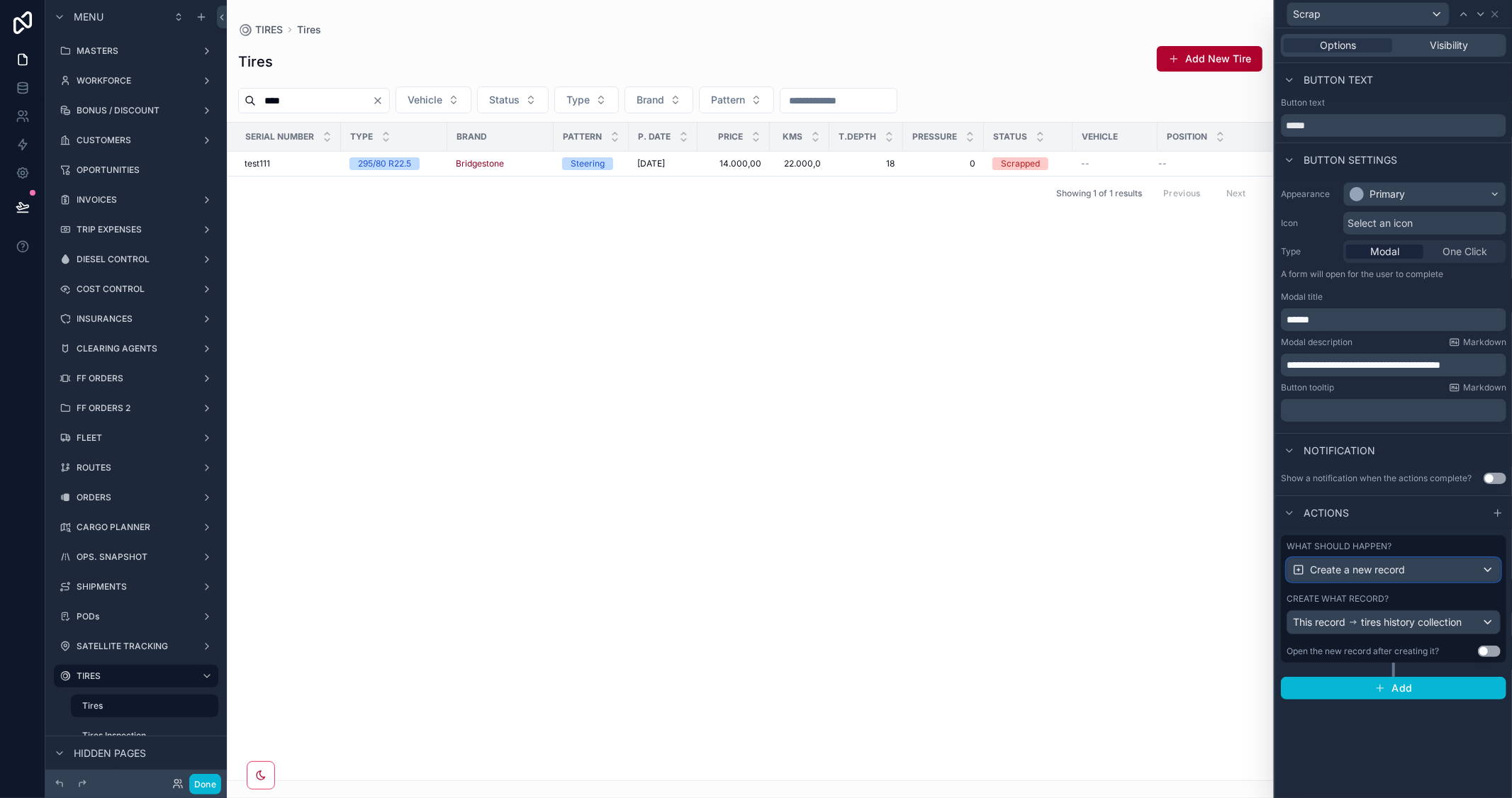
click at [1430, 573] on div "Create a new record" at bounding box center [1393, 570] width 212 height 23
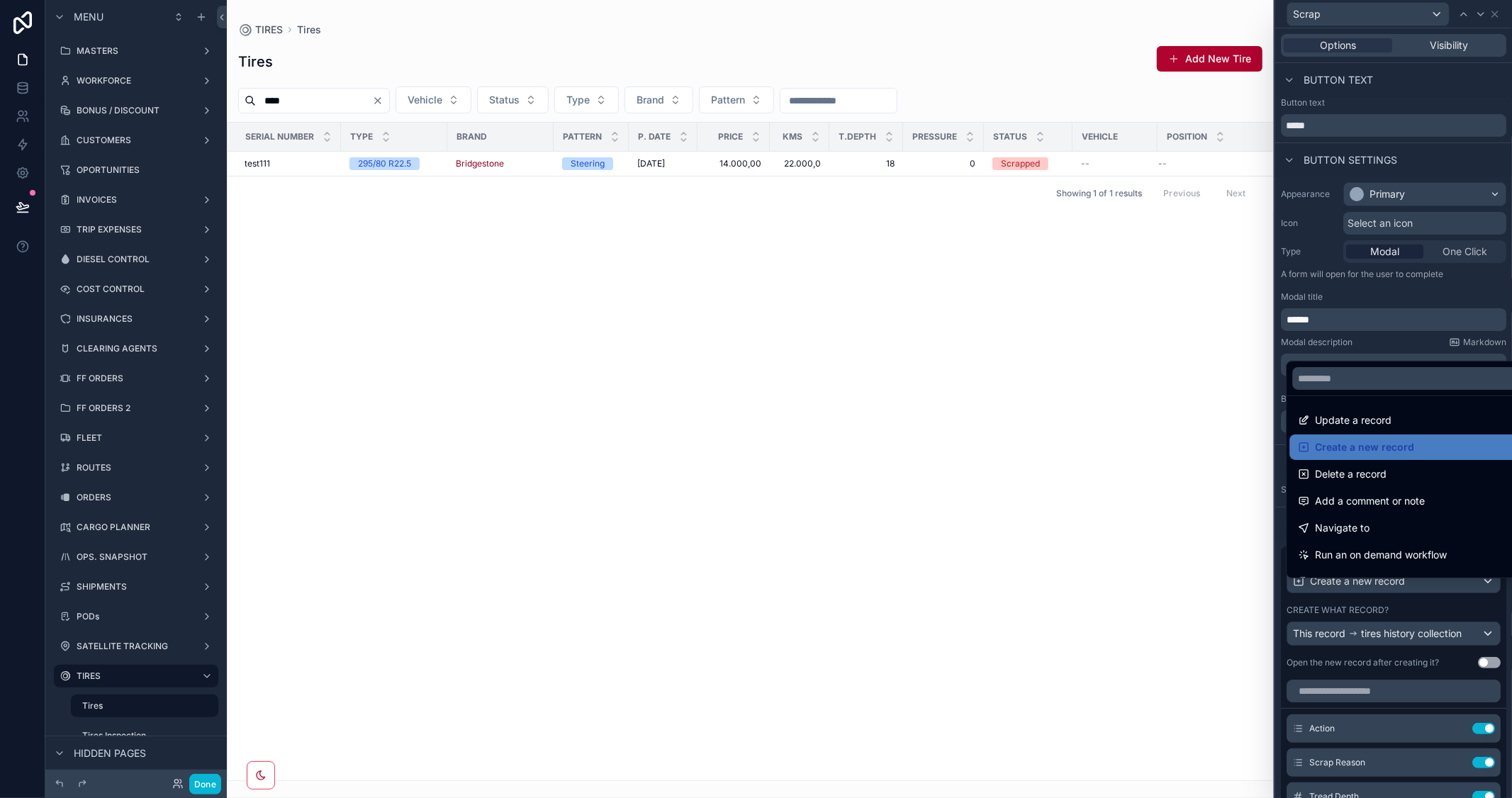
click at [1443, 284] on div at bounding box center [1393, 399] width 236 height 798
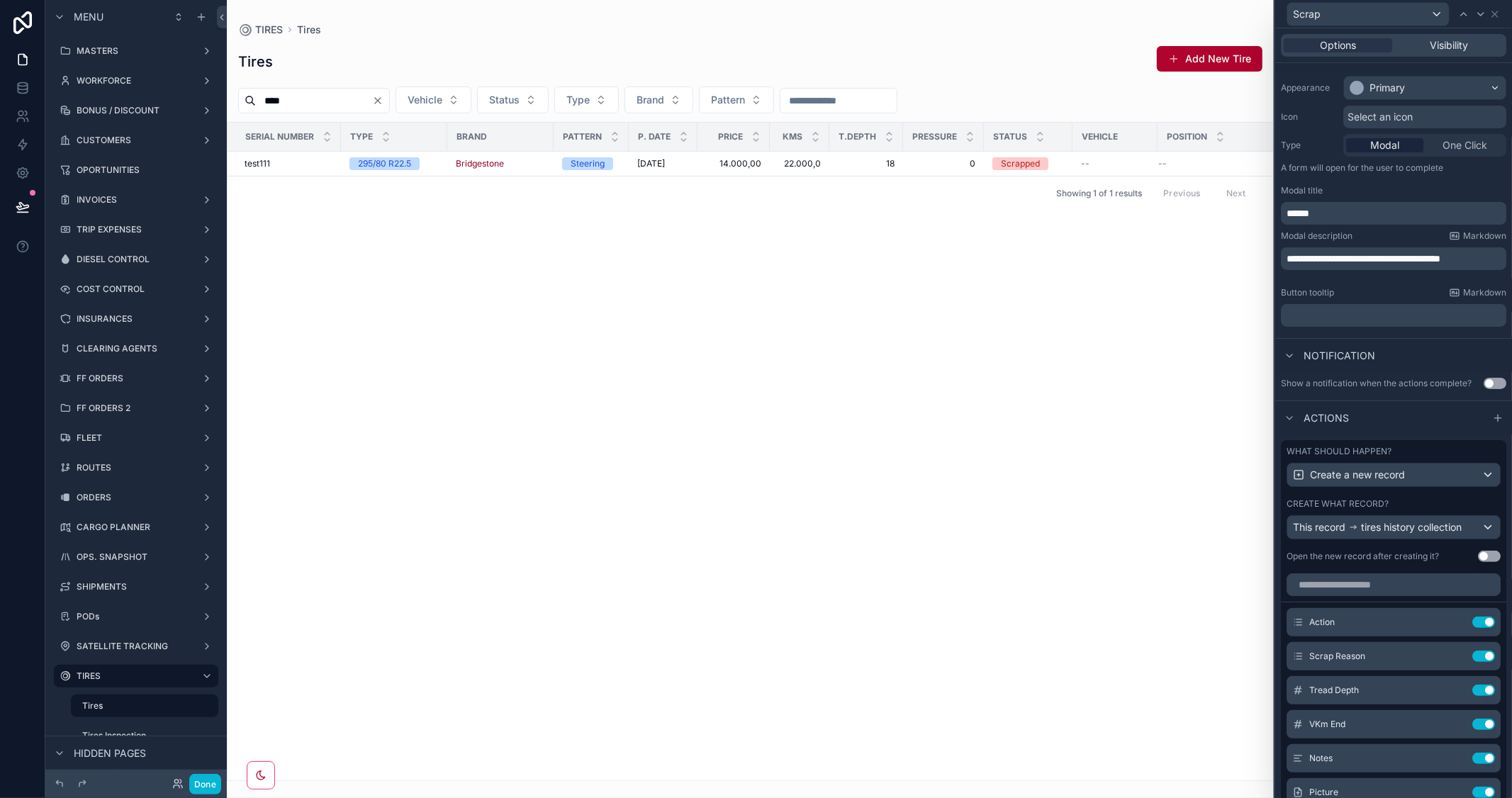
scroll to position [363, 0]
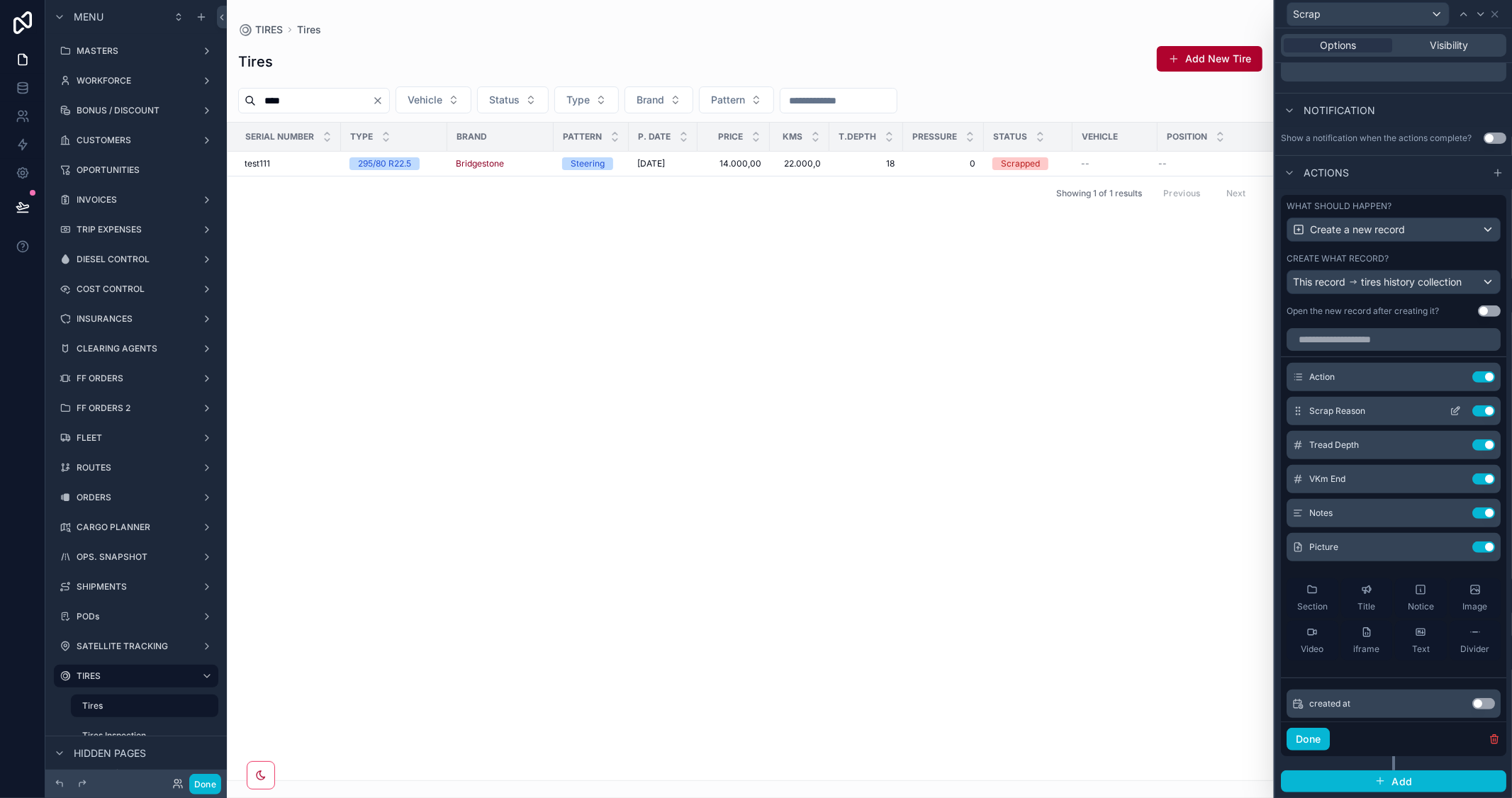
click at [1449, 409] on icon at bounding box center [1455, 411] width 11 height 11
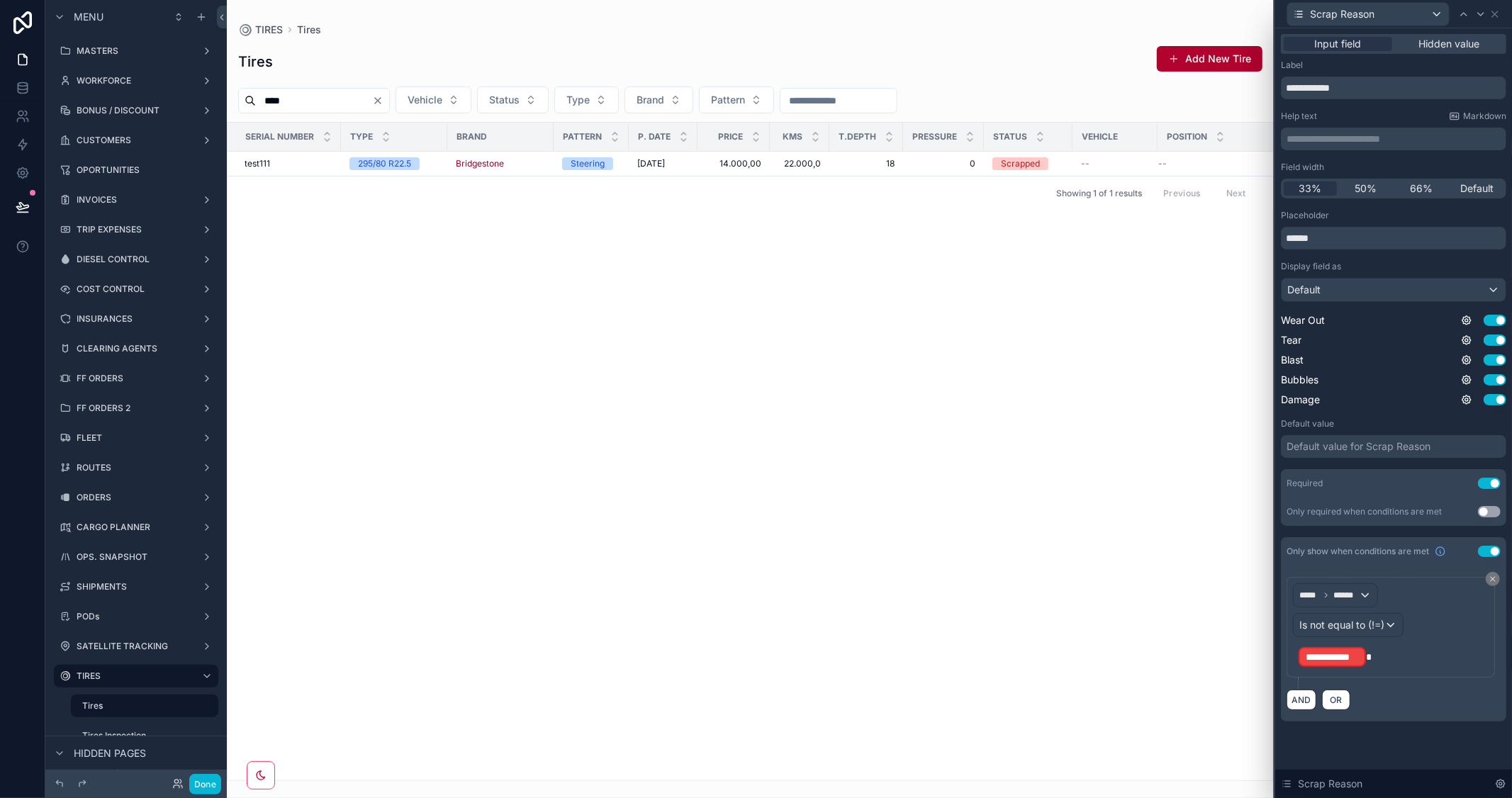
click at [1444, 722] on div "**********" at bounding box center [1393, 393] width 236 height 728
click at [1462, 12] on icon at bounding box center [1463, 14] width 11 height 11
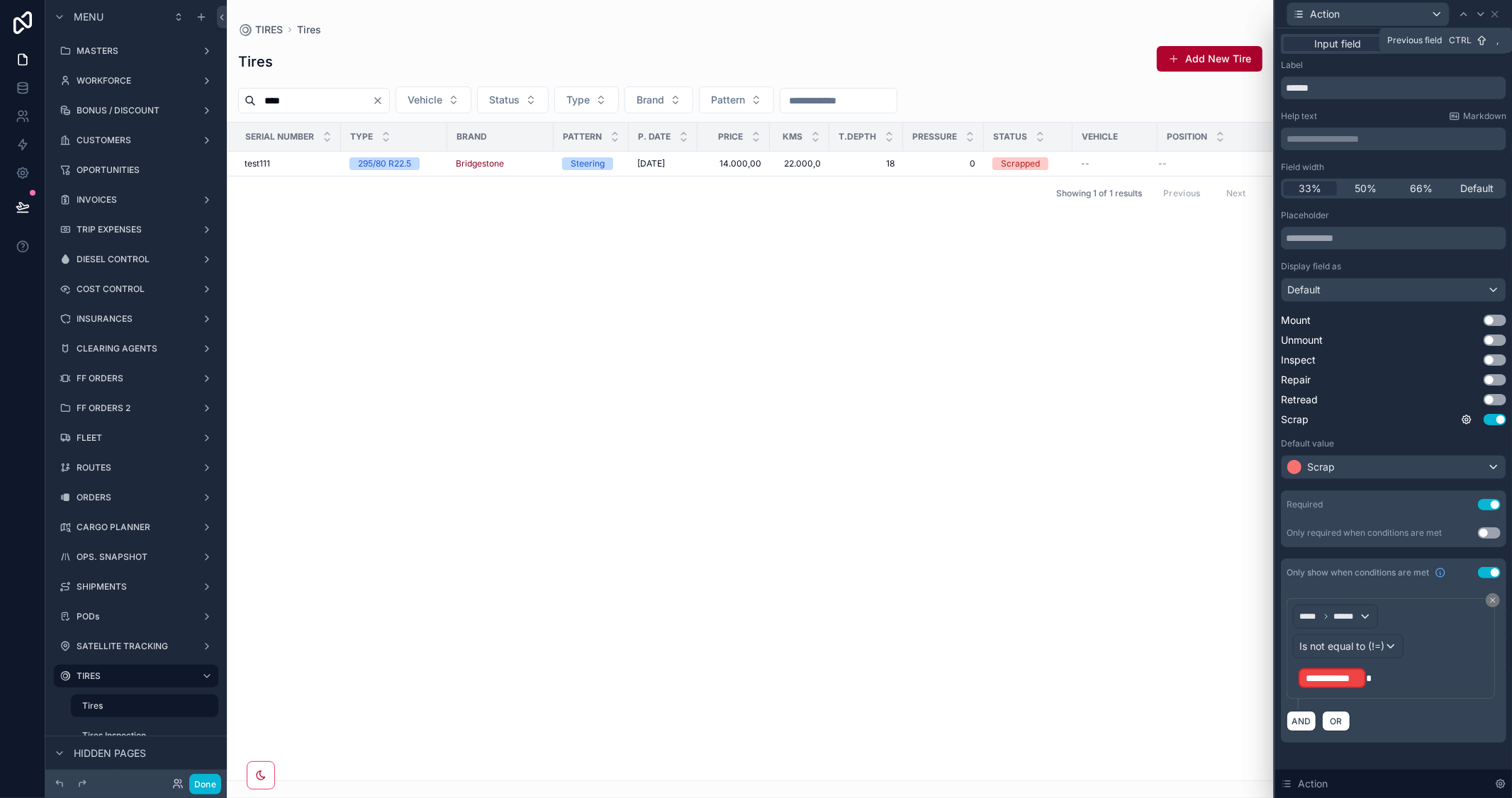
click at [1462, 12] on icon at bounding box center [1463, 14] width 11 height 11
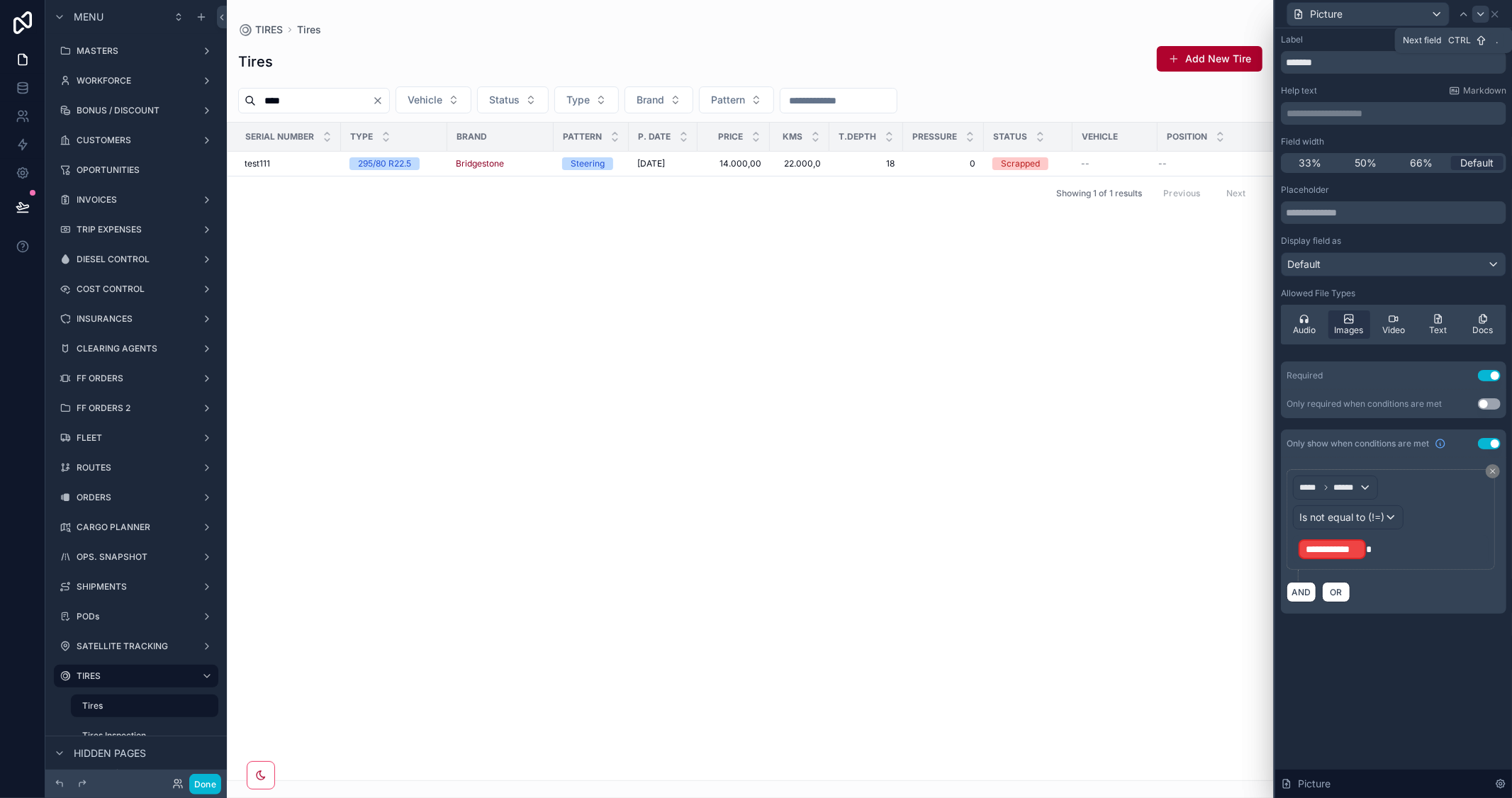
click at [1482, 13] on icon at bounding box center [1481, 14] width 6 height 3
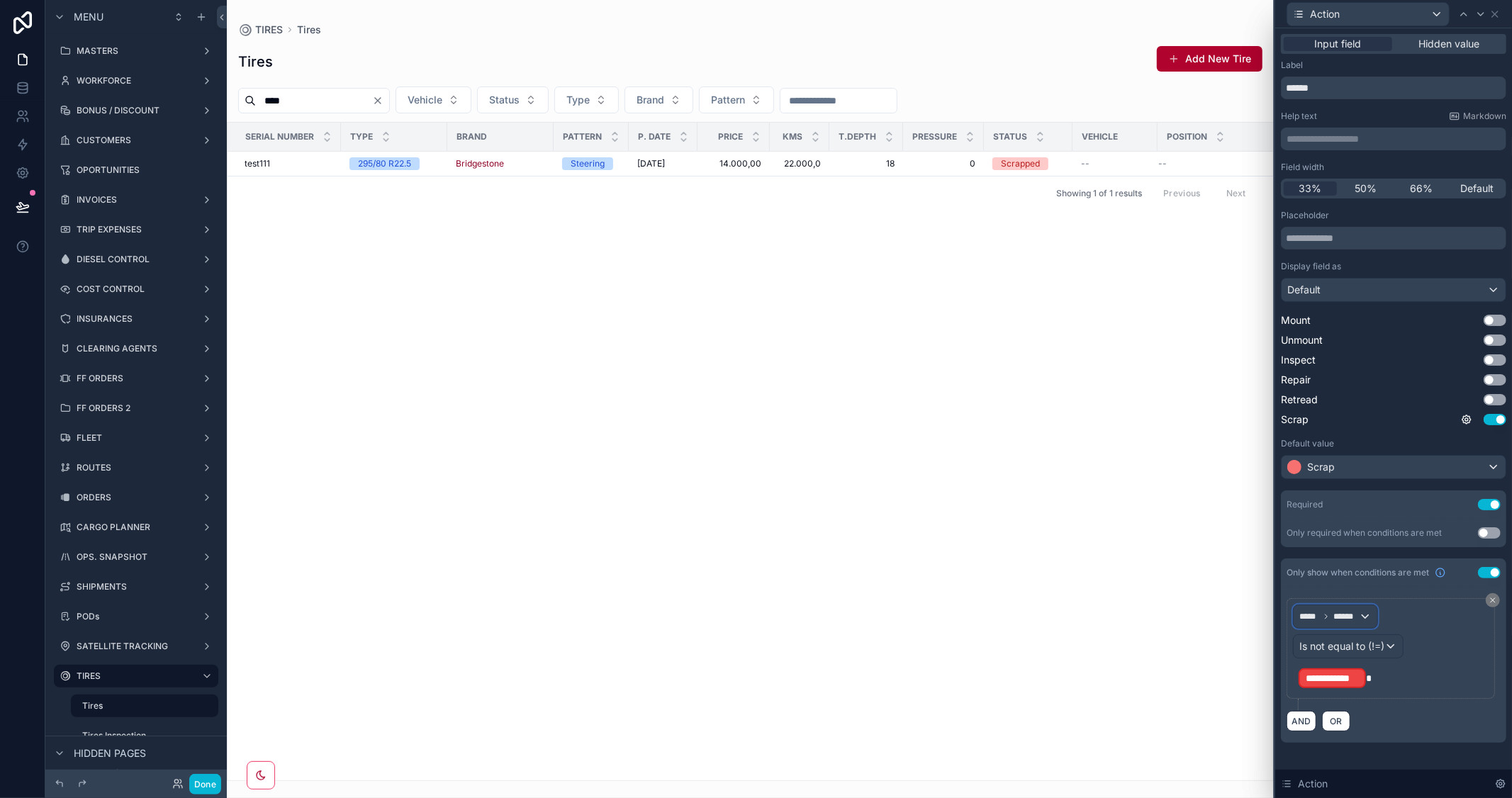
click at [1355, 620] on span "******" at bounding box center [1346, 617] width 26 height 11
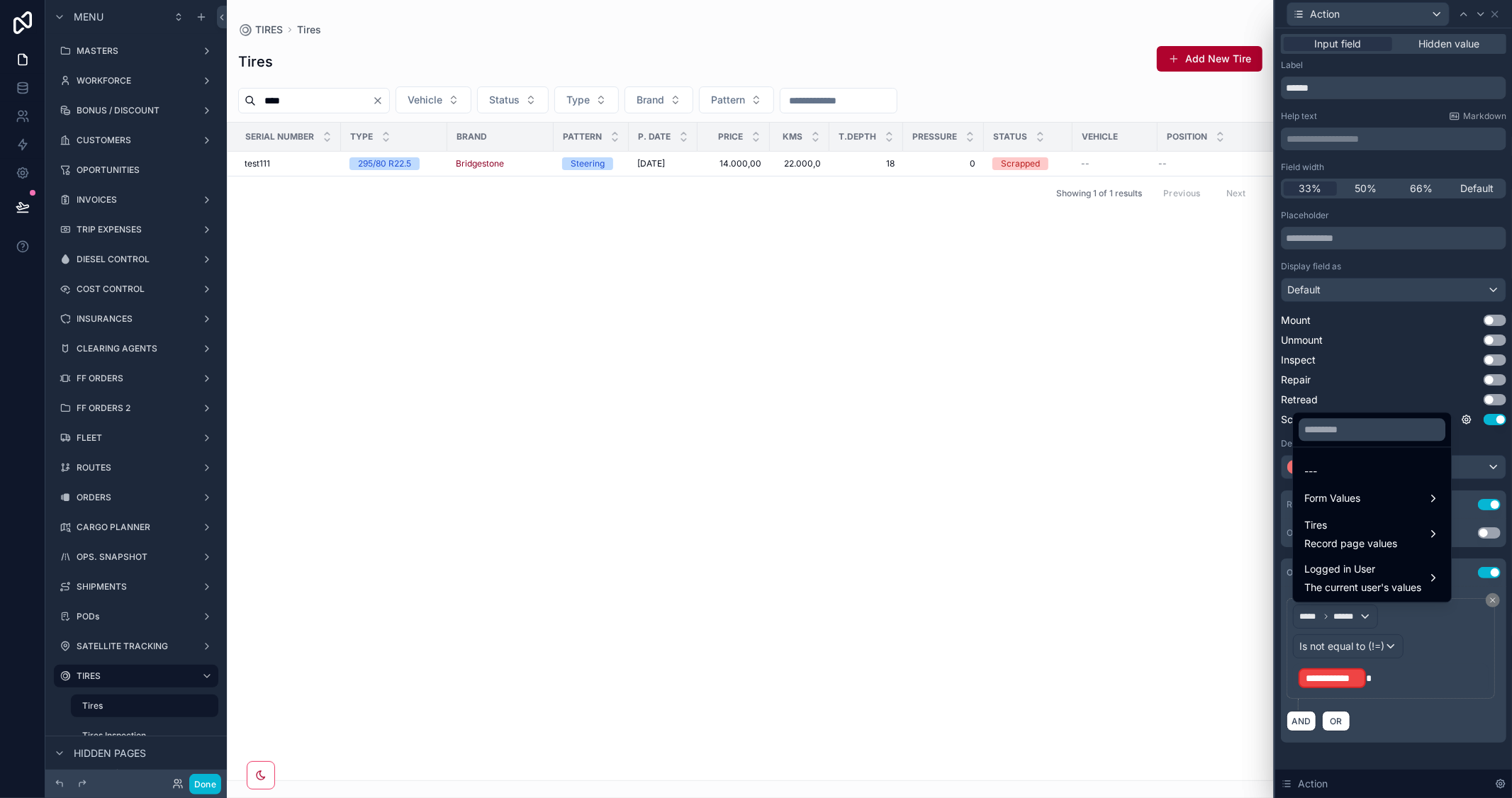
click at [1384, 650] on div at bounding box center [1393, 399] width 236 height 798
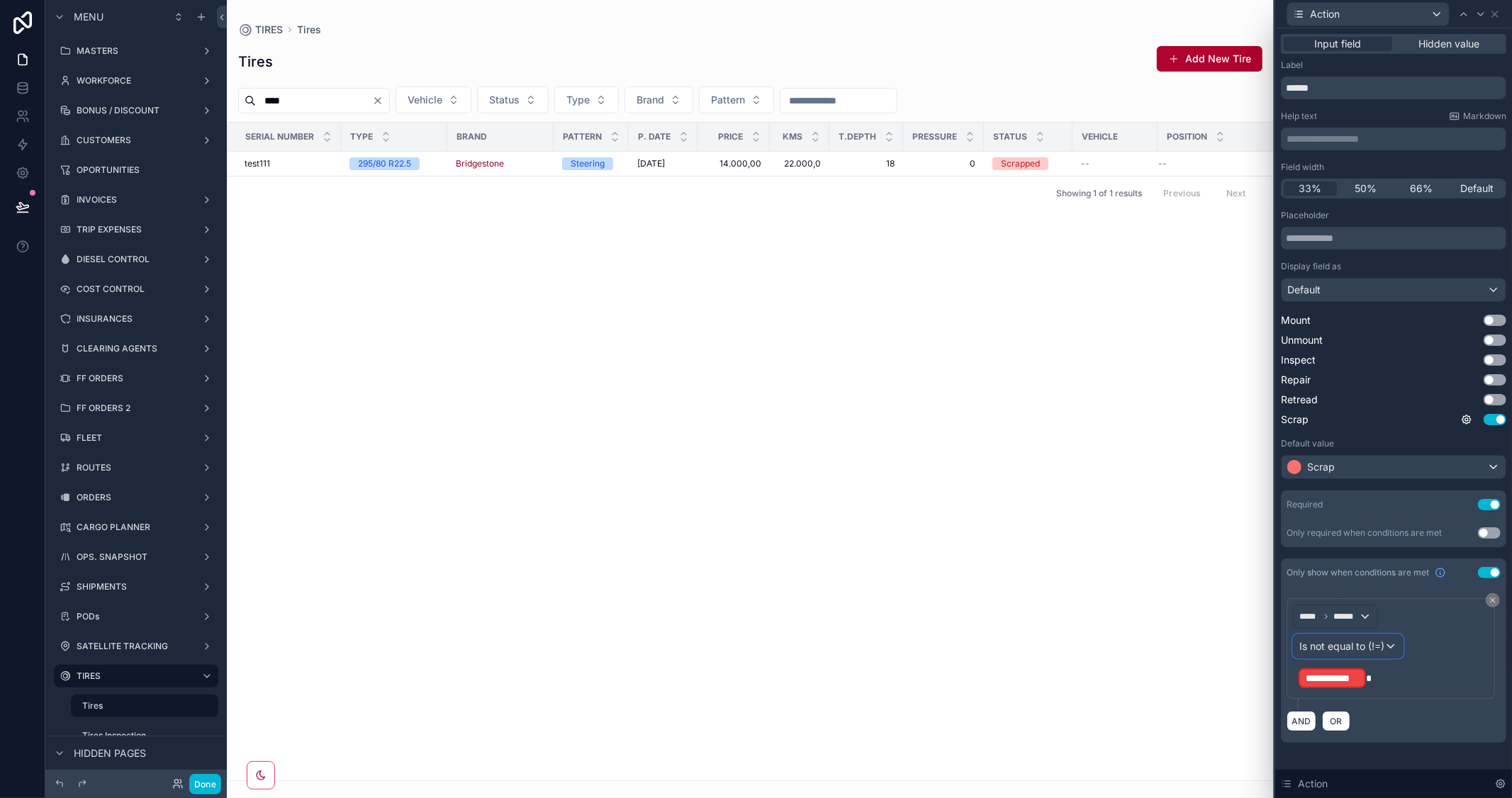
click at [1384, 650] on span "Is not equal to (!=)" at bounding box center [1341, 646] width 85 height 14
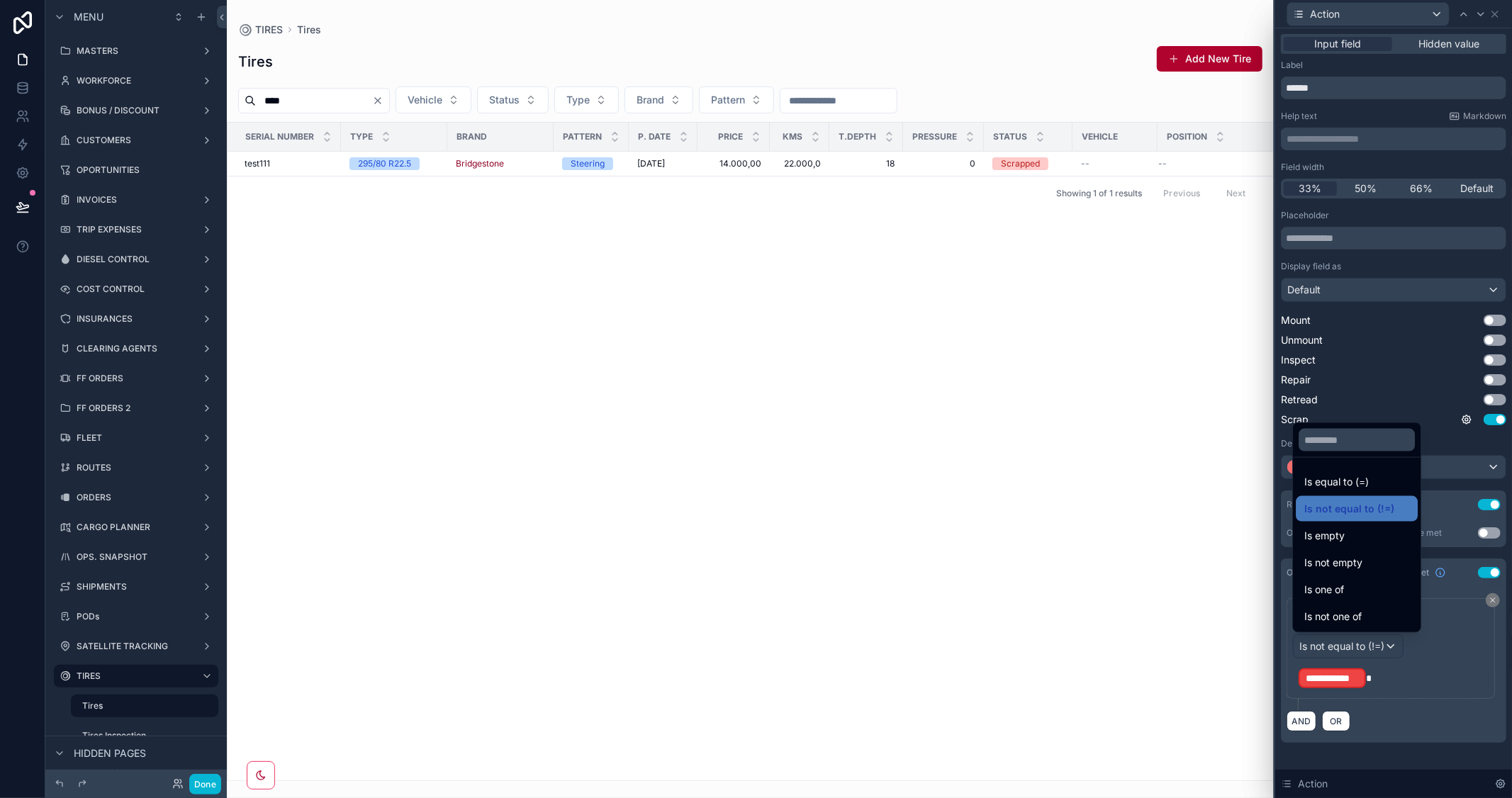
click at [1341, 681] on div at bounding box center [1393, 399] width 236 height 798
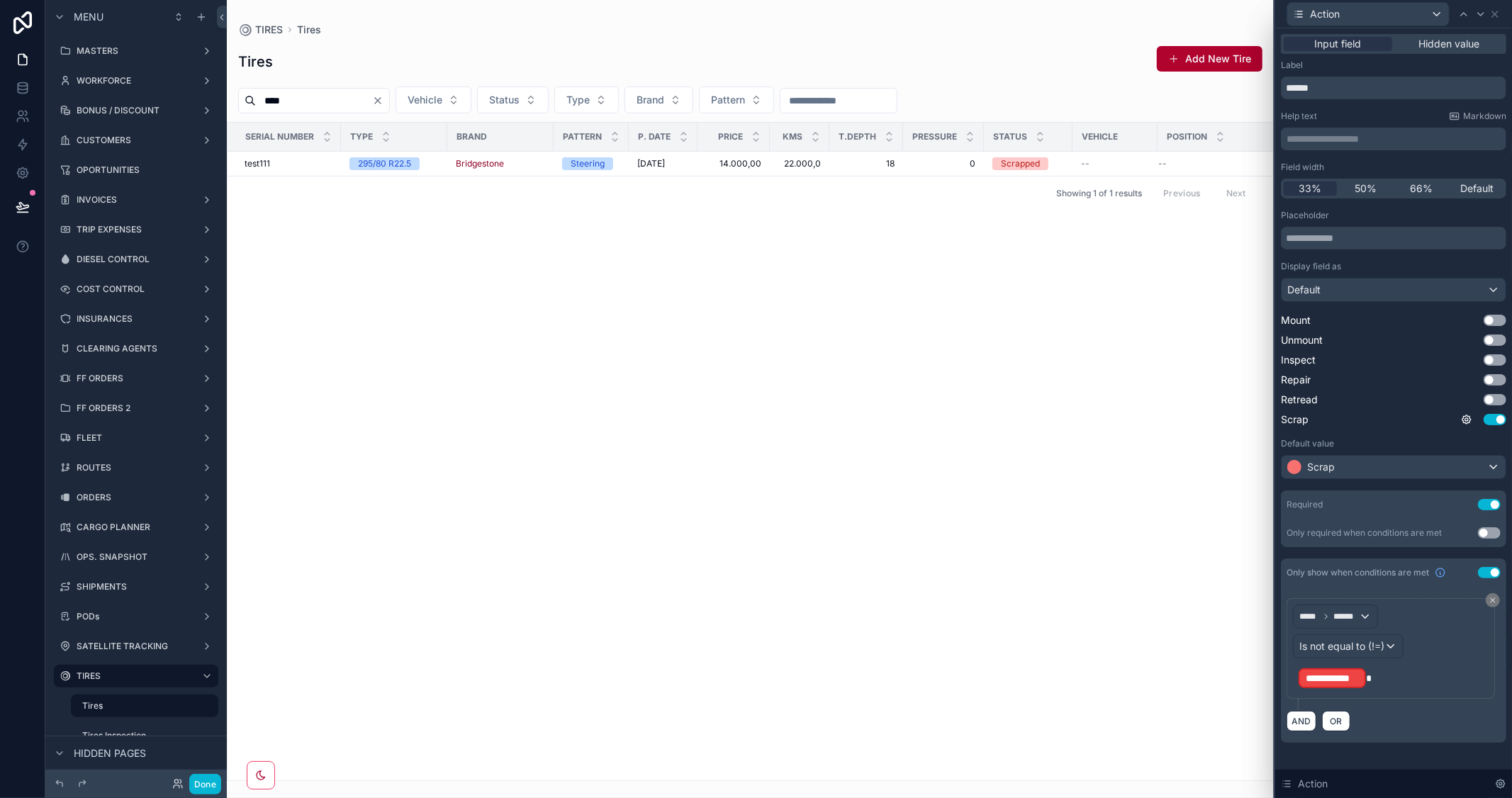
click at [1341, 681] on span "**********" at bounding box center [1332, 678] width 54 height 14
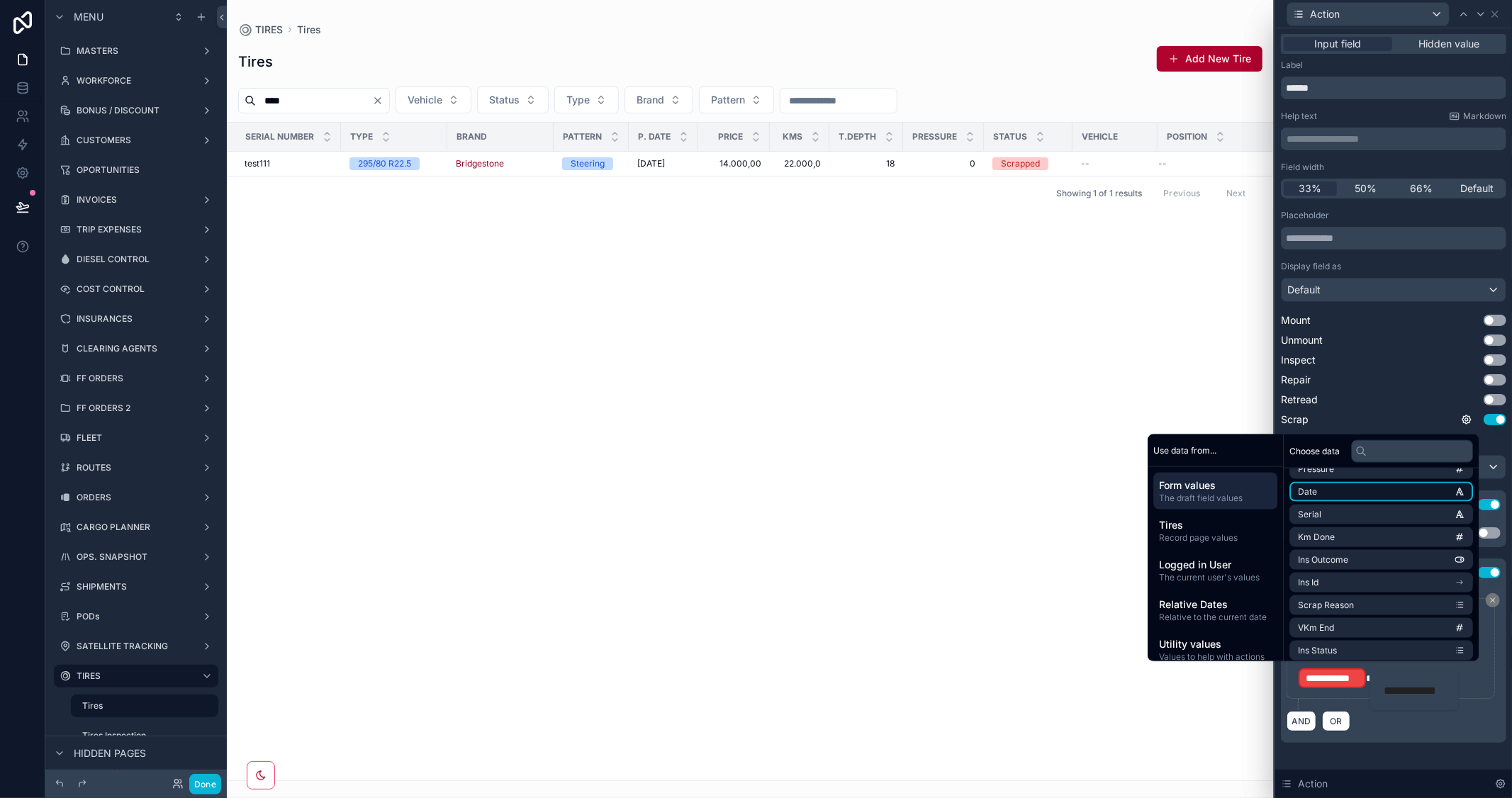
scroll to position [315, 0]
click at [1448, 746] on div "**********" at bounding box center [1393, 403] width 236 height 749
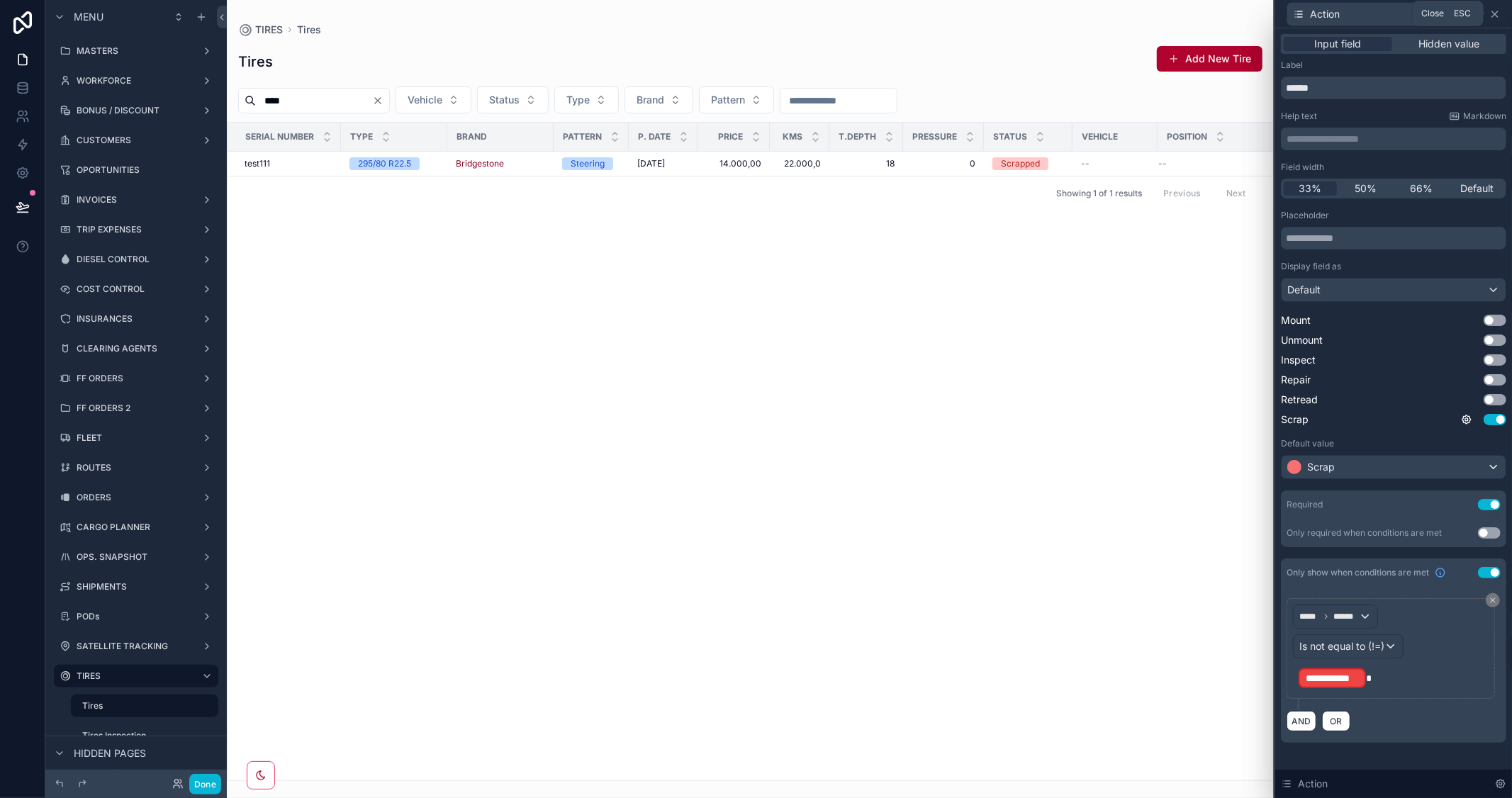
click at [1497, 9] on icon at bounding box center [1494, 14] width 11 height 11
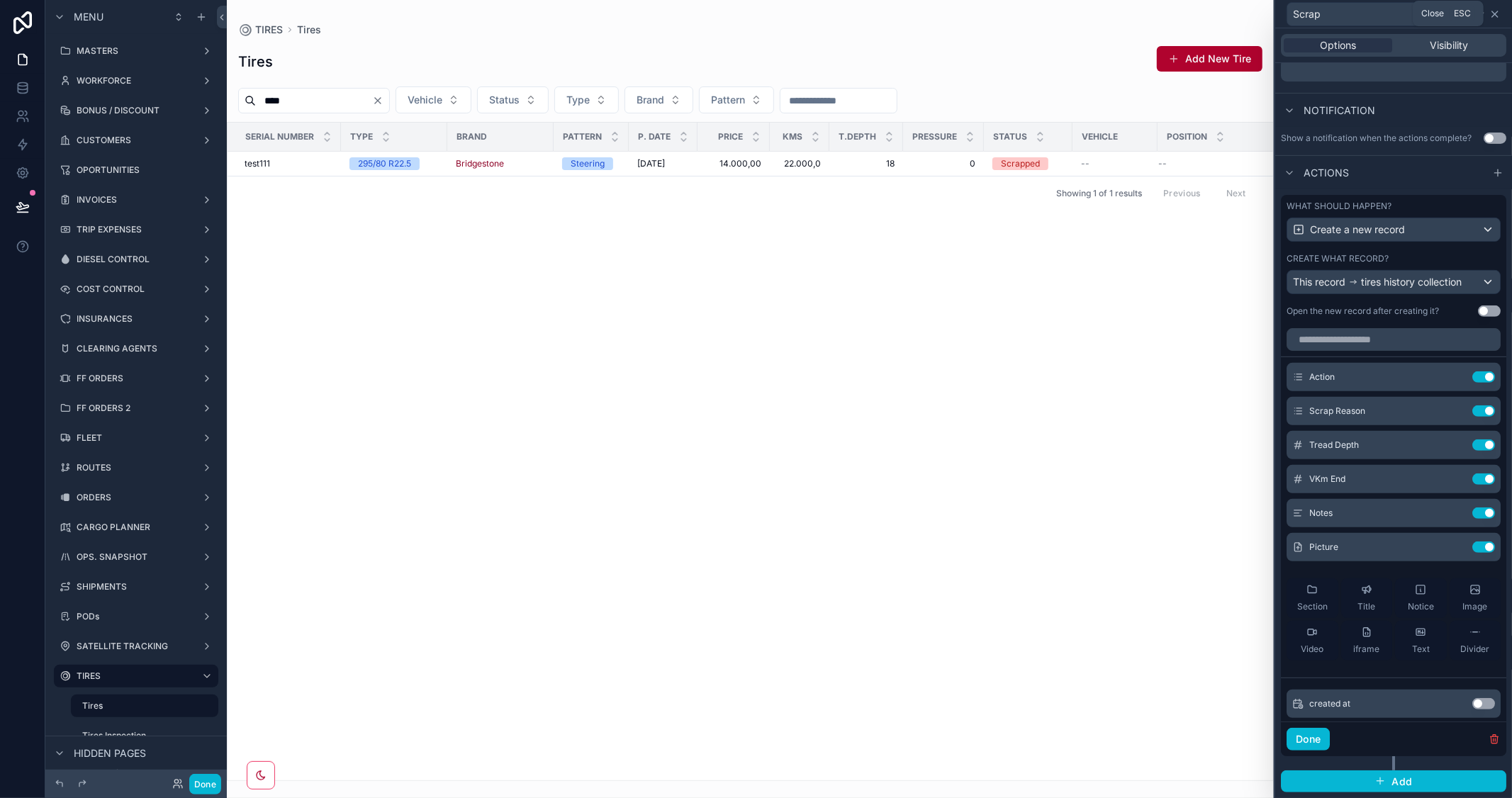
click at [1492, 18] on icon at bounding box center [1494, 14] width 11 height 11
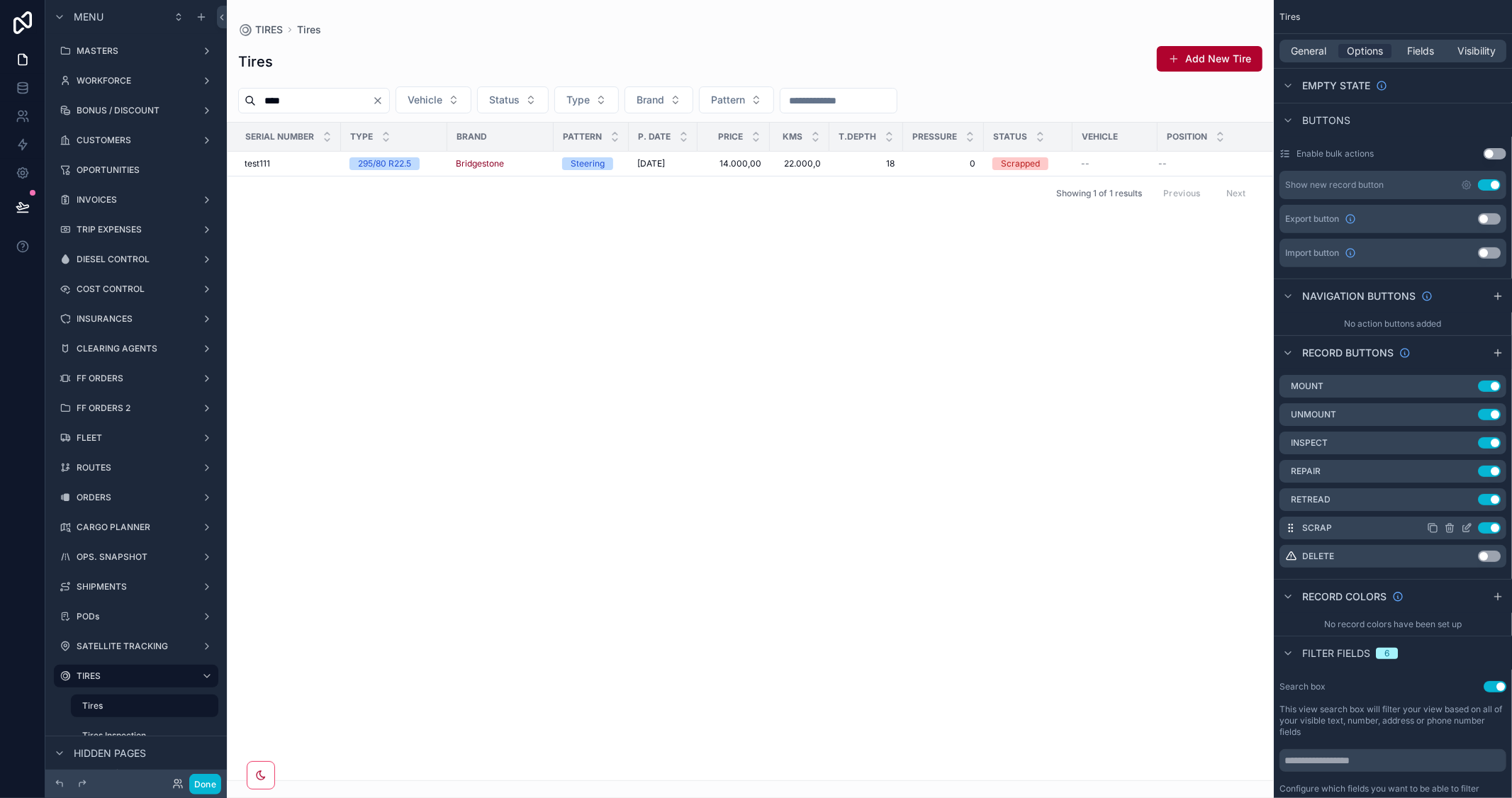
click at [1464, 527] on icon "scrollable content" at bounding box center [1466, 528] width 11 height 11
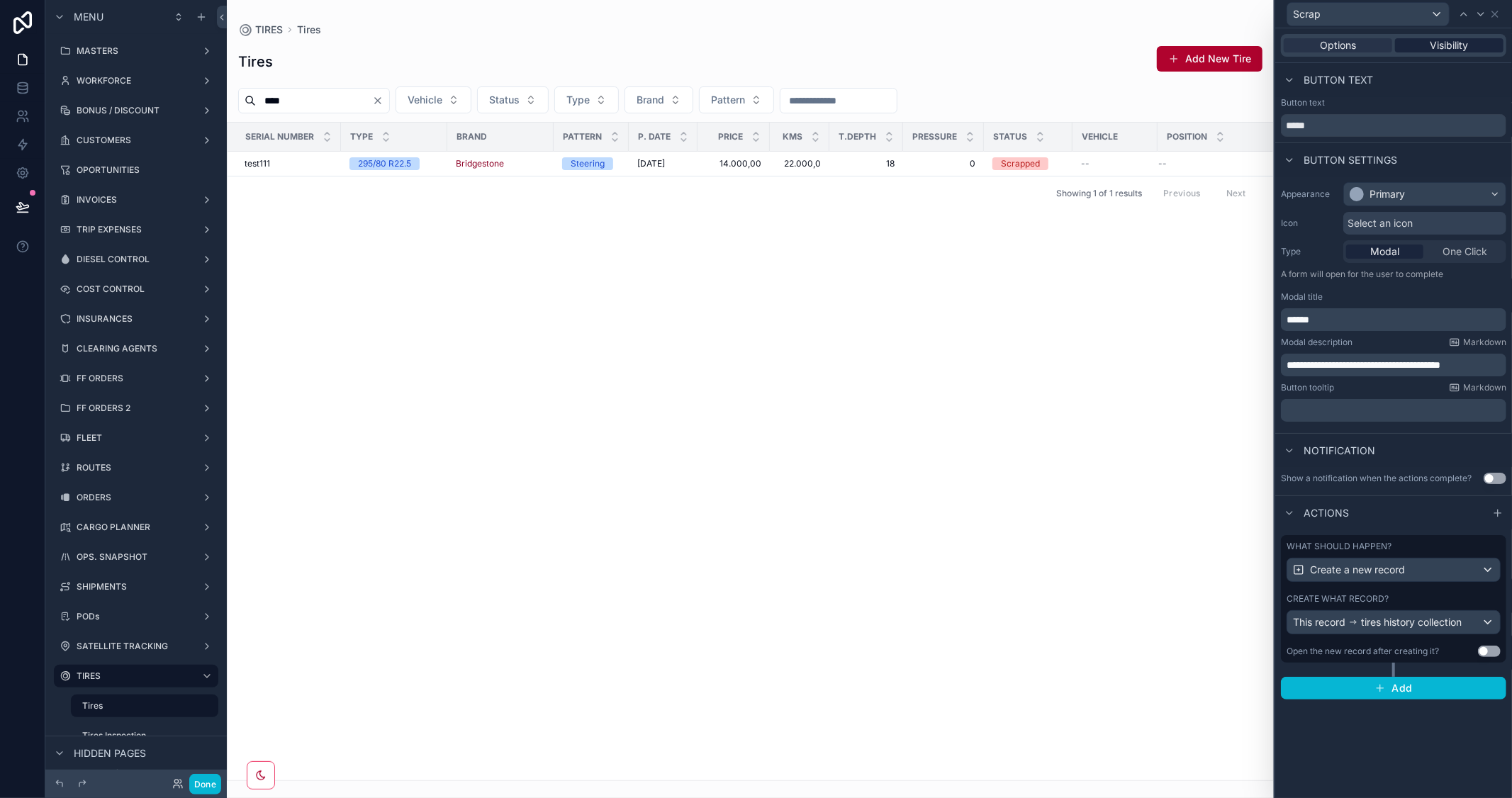
click at [1442, 38] on span "Visibility" at bounding box center [1448, 44] width 38 height 14
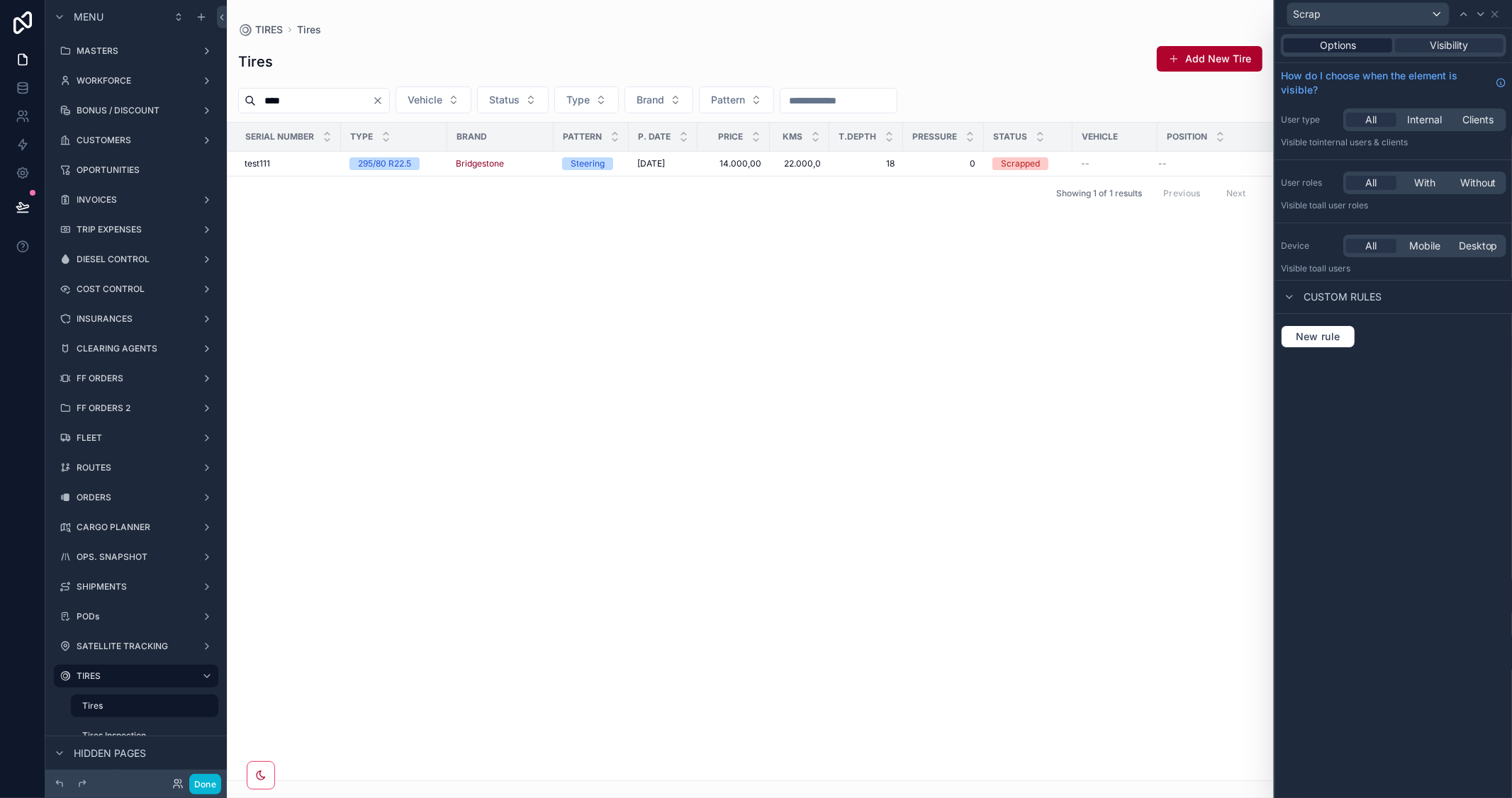
click at [1326, 51] on span "Options" at bounding box center [1338, 44] width 36 height 14
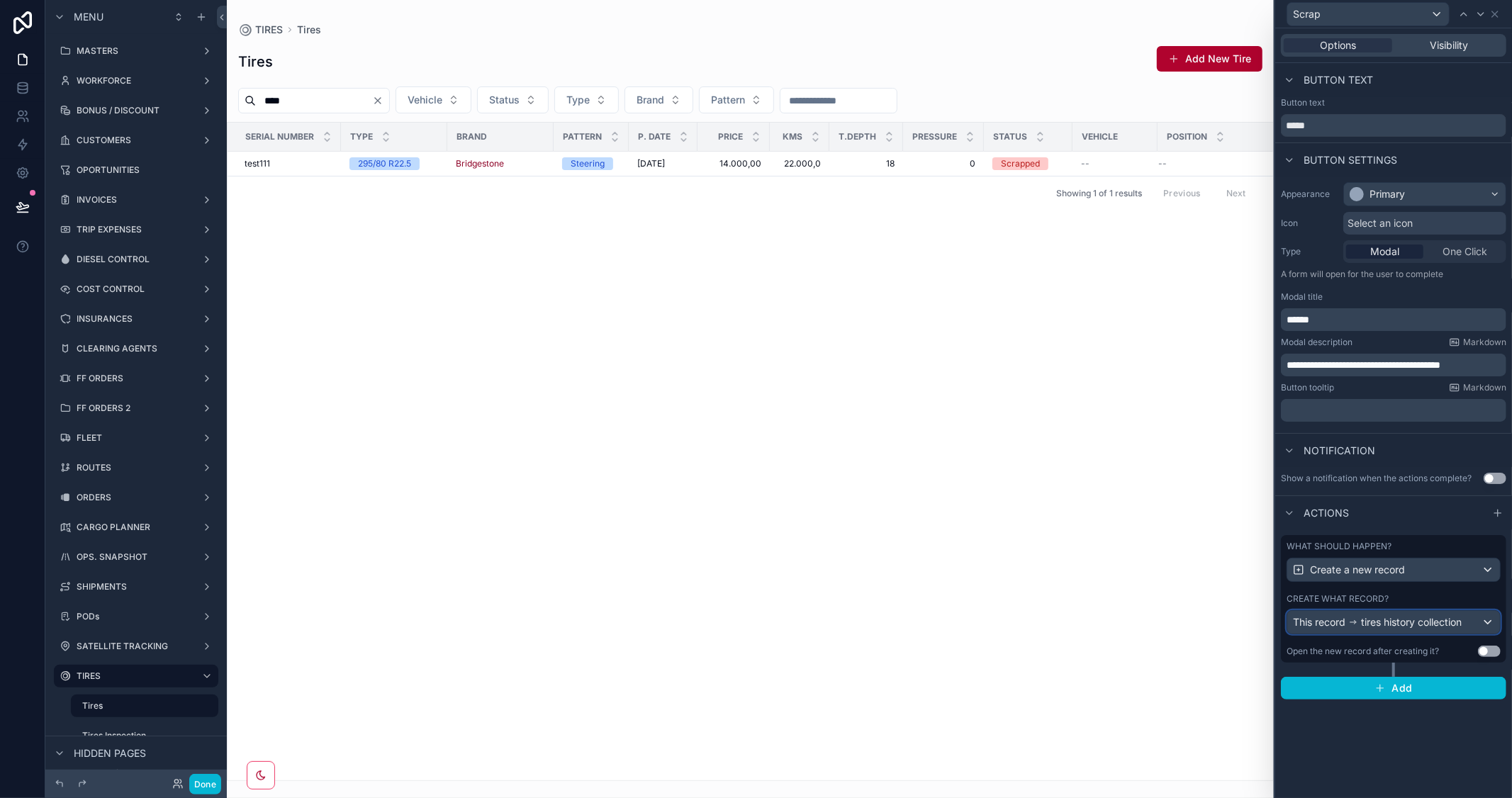
click at [1435, 622] on span "tires history collection" at bounding box center [1410, 622] width 101 height 14
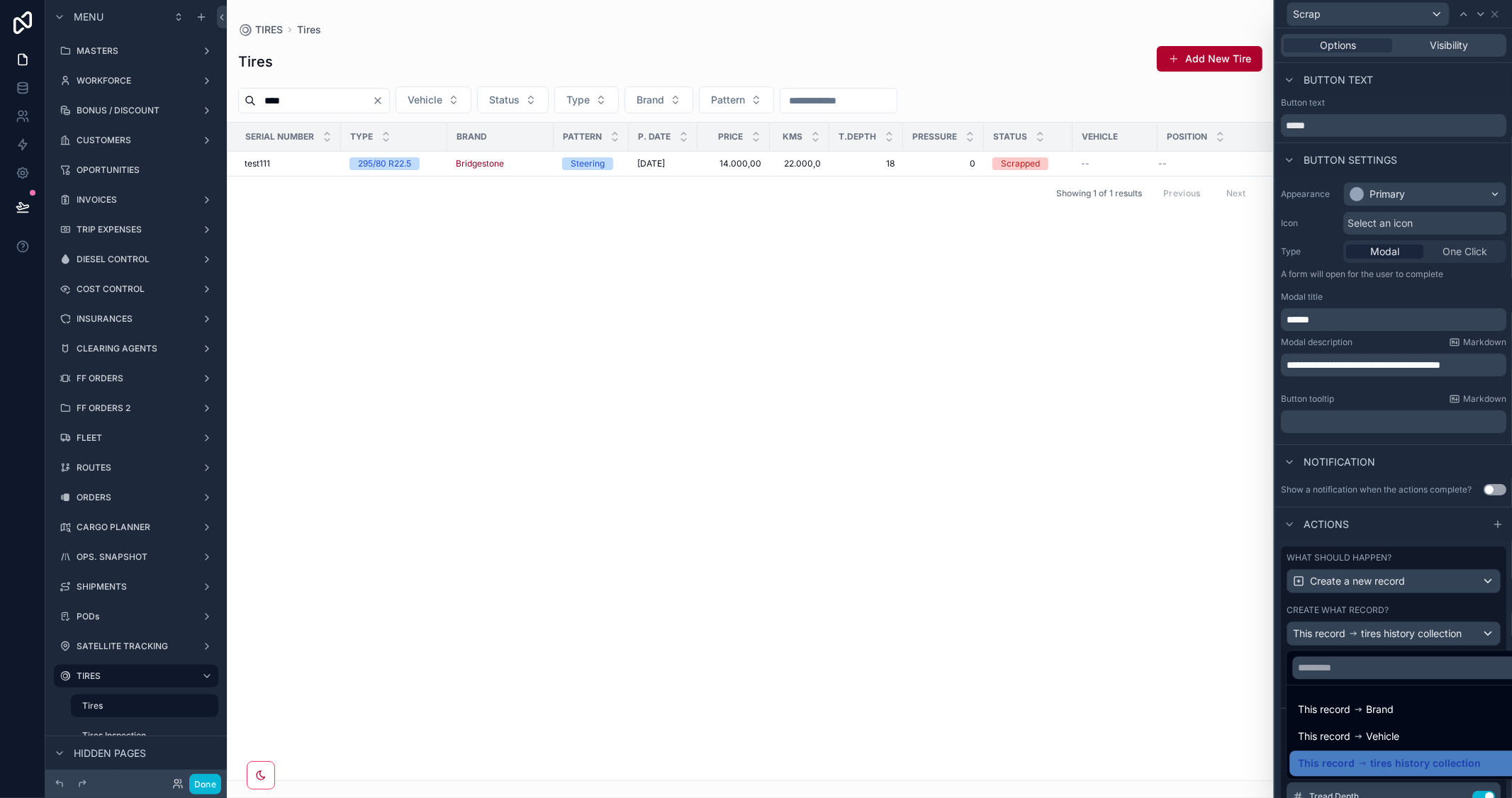
click at [1446, 462] on div at bounding box center [1393, 399] width 236 height 798
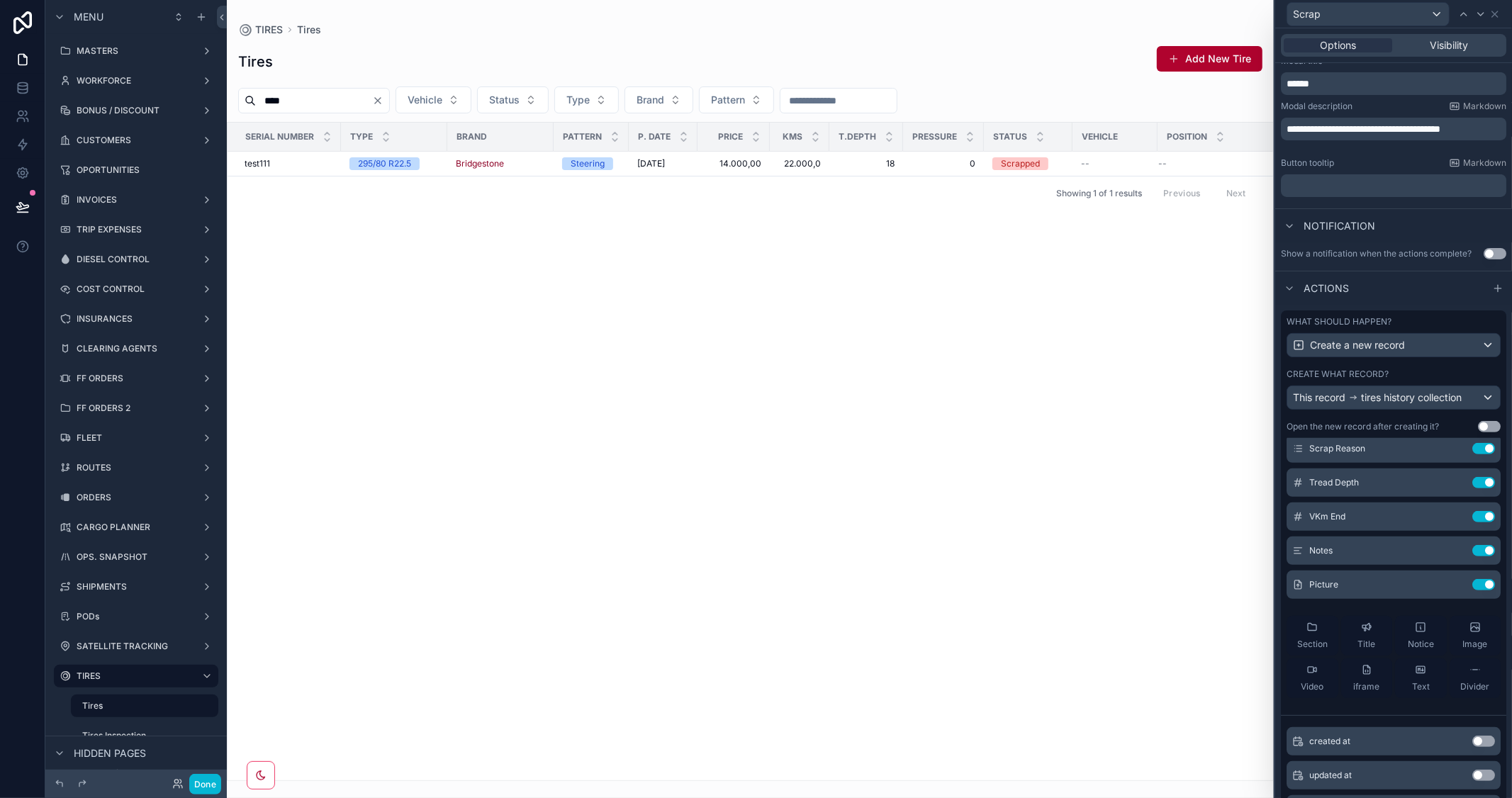
scroll to position [0, 0]
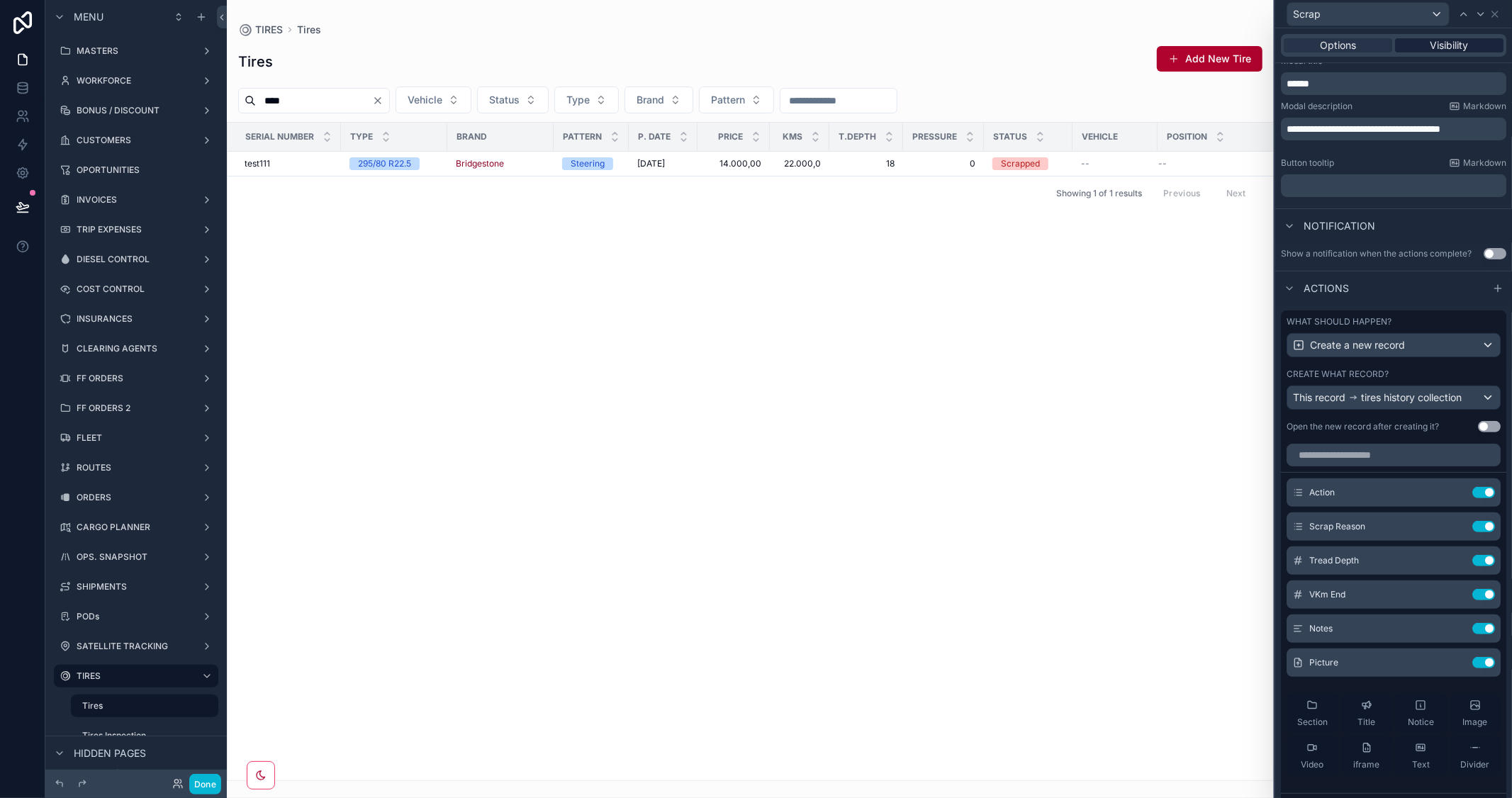
click at [1463, 44] on div "Visibility" at bounding box center [1448, 44] width 108 height 14
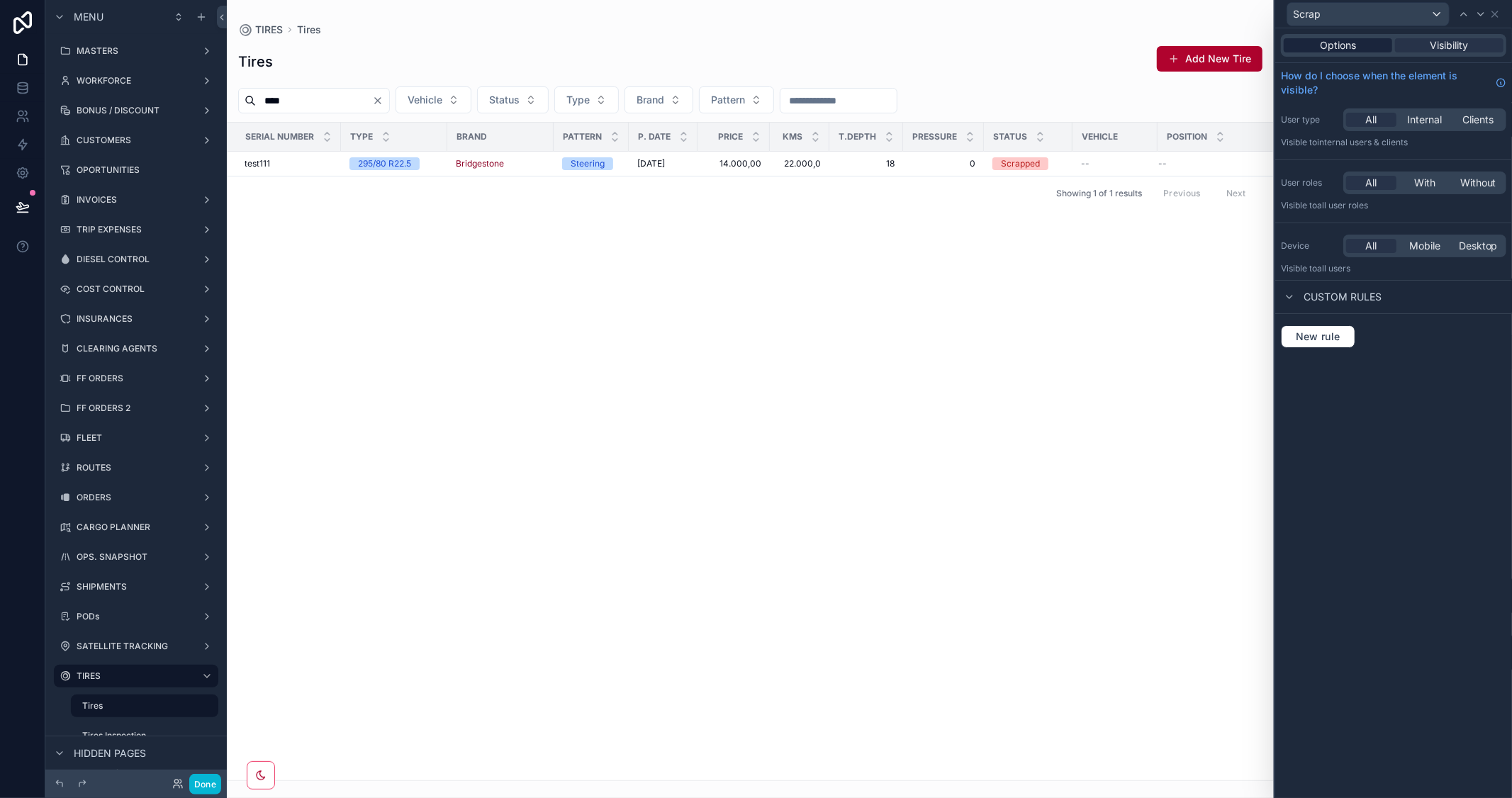
click at [1332, 47] on span "Options" at bounding box center [1338, 44] width 36 height 14
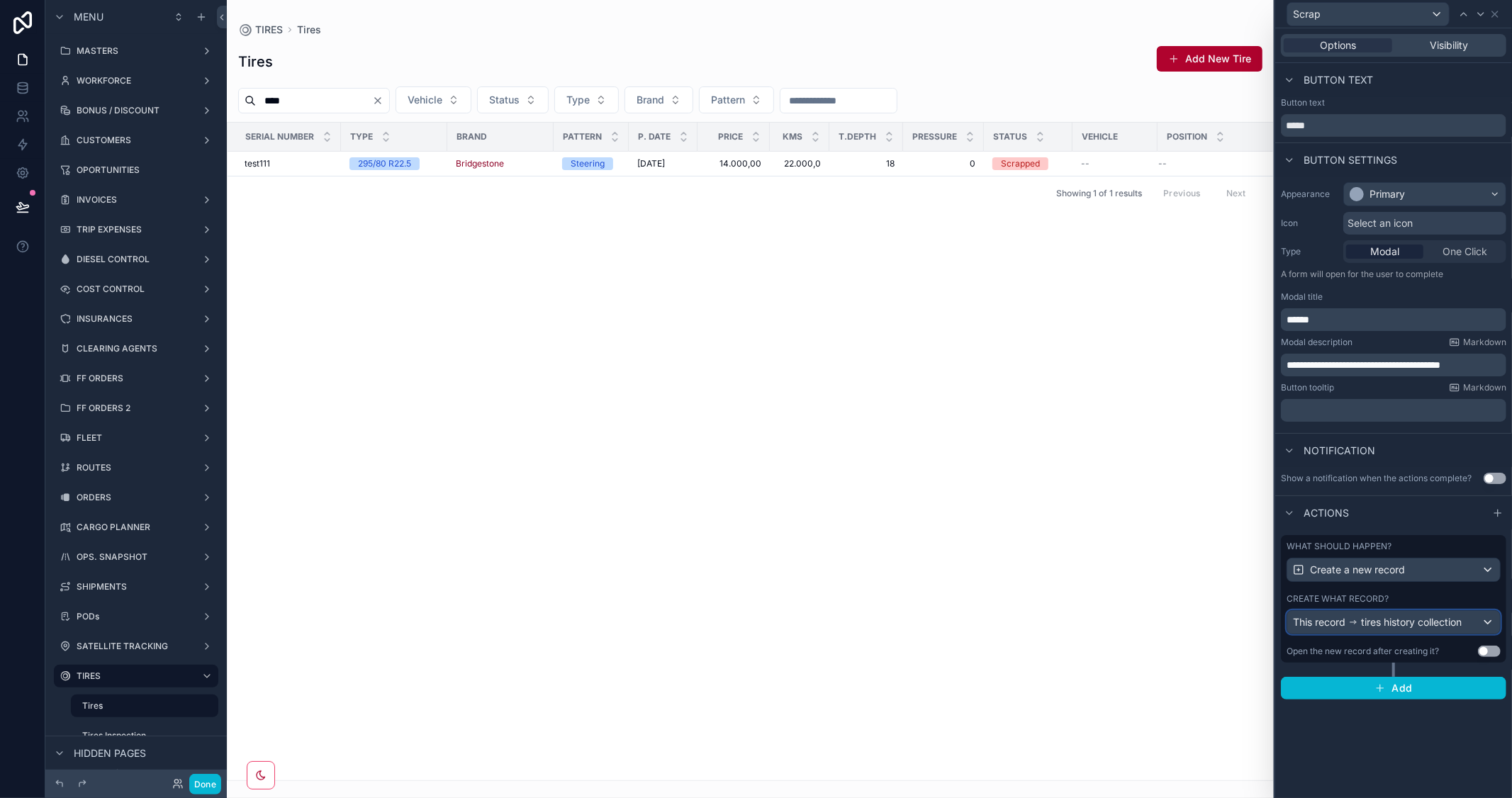
click at [1469, 622] on div "This record tires history collection" at bounding box center [1393, 623] width 212 height 23
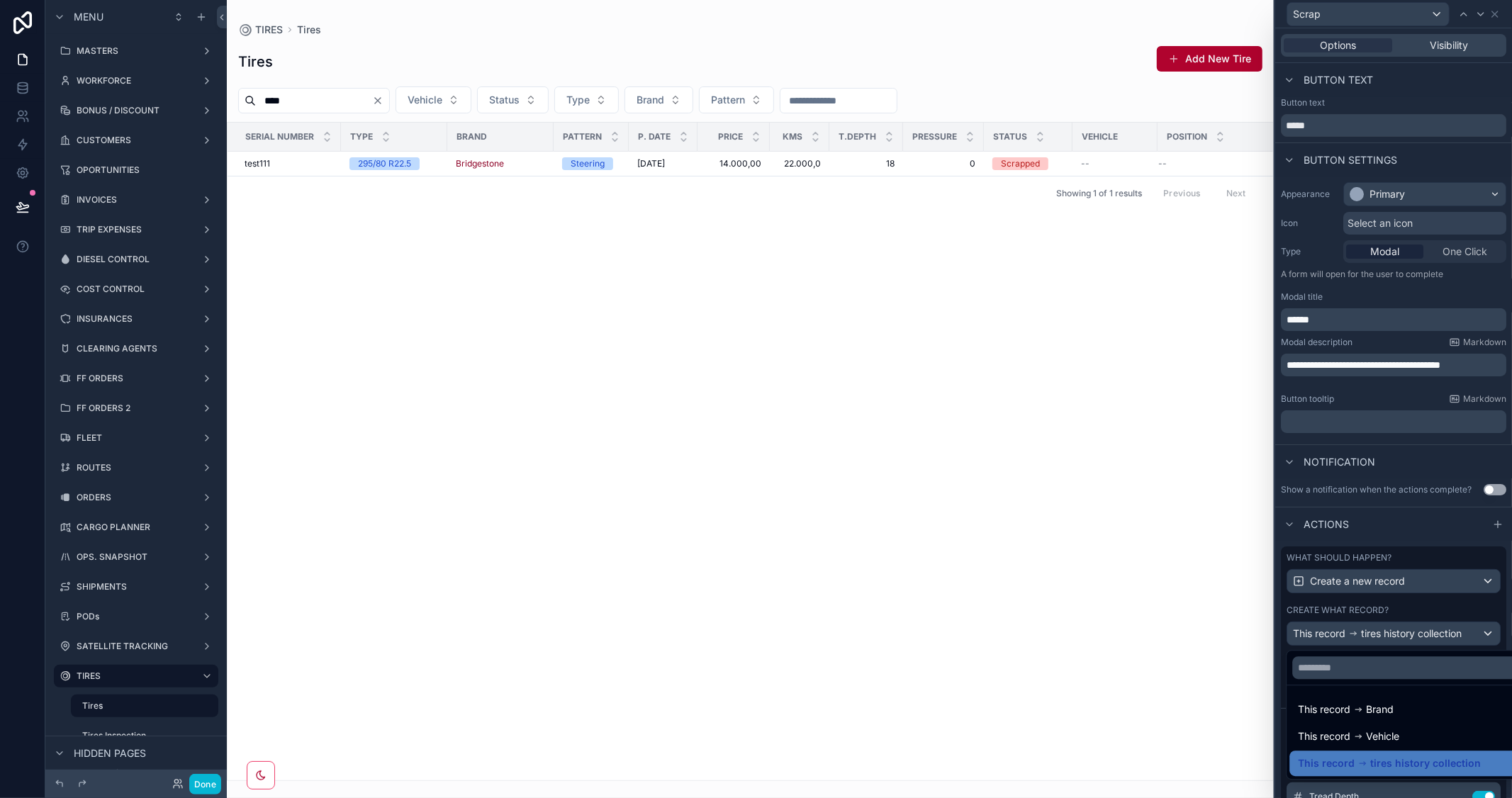
click at [1454, 473] on div at bounding box center [1393, 399] width 236 height 798
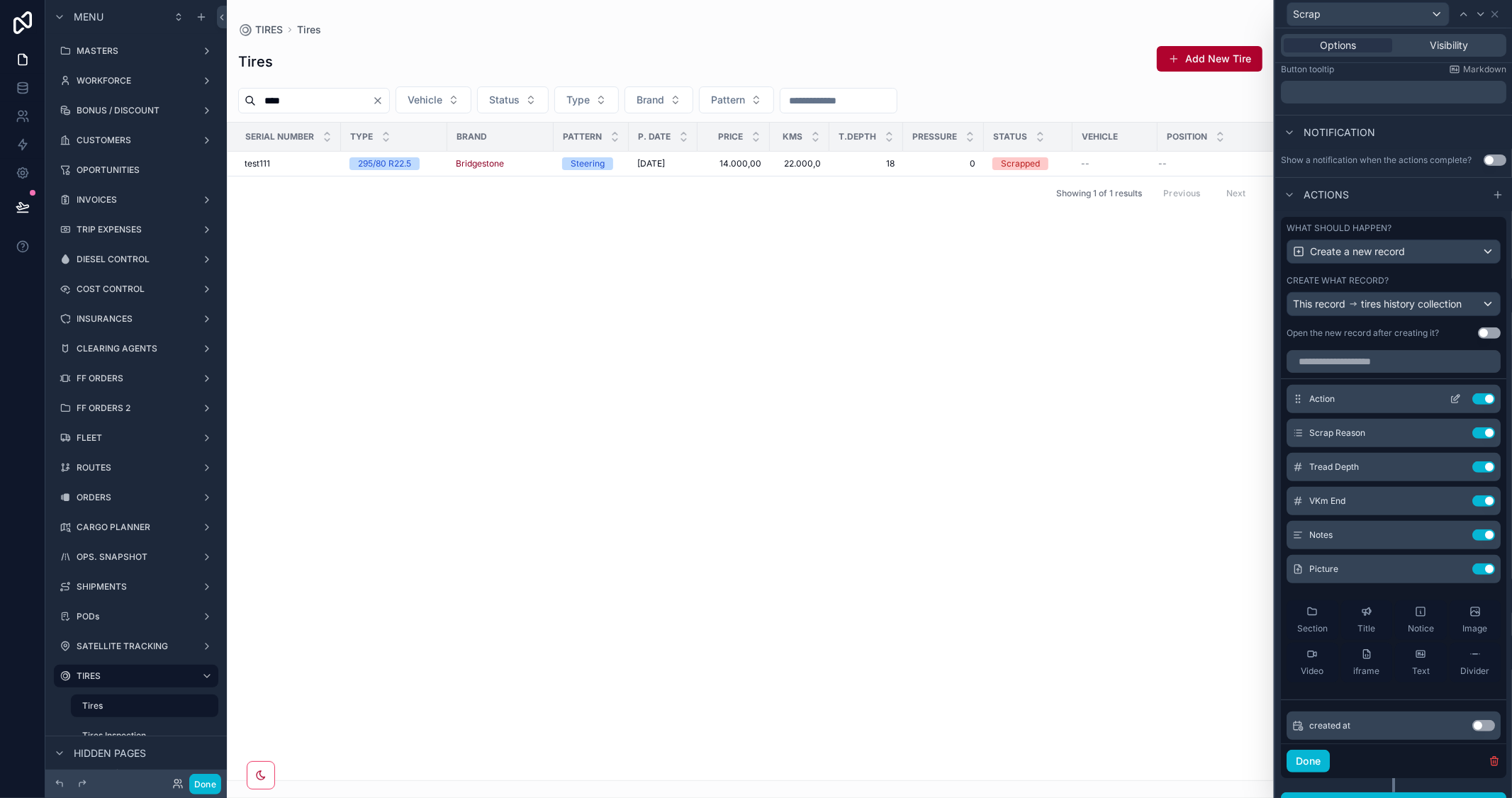
scroll to position [363, 0]
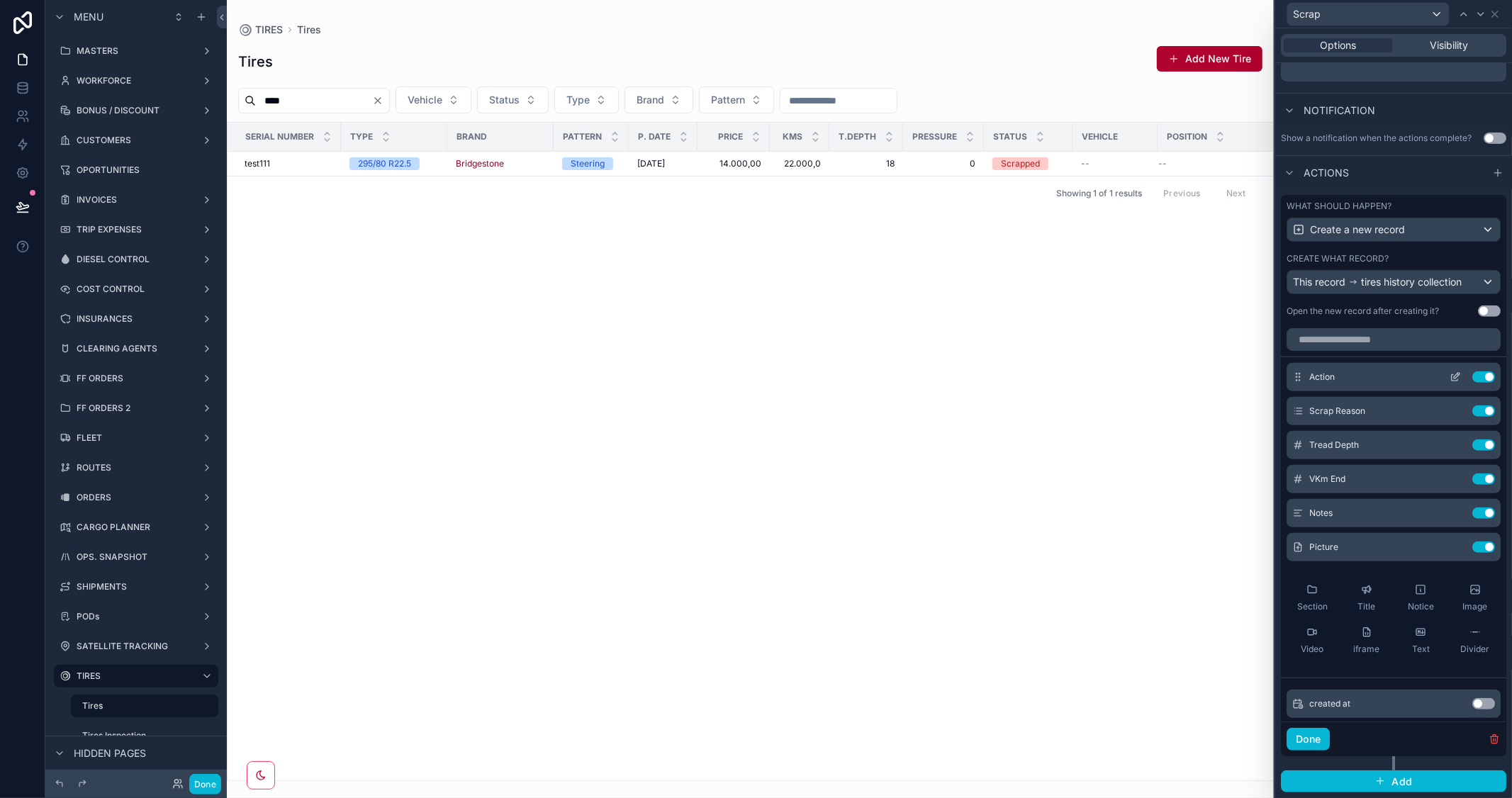
click at [1449, 376] on icon at bounding box center [1455, 377] width 11 height 11
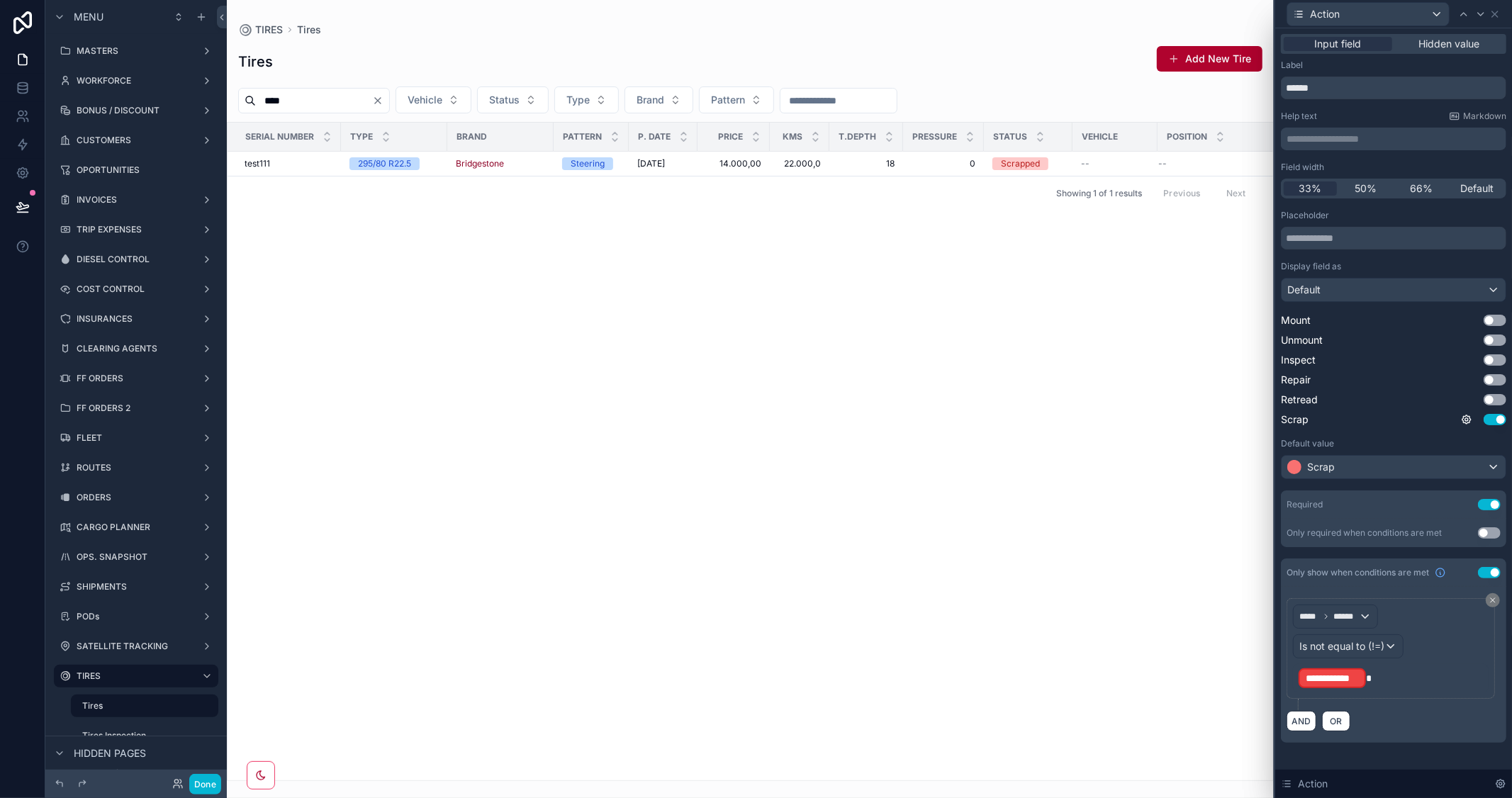
click at [1488, 571] on button "Use setting" at bounding box center [1489, 573] width 23 height 11
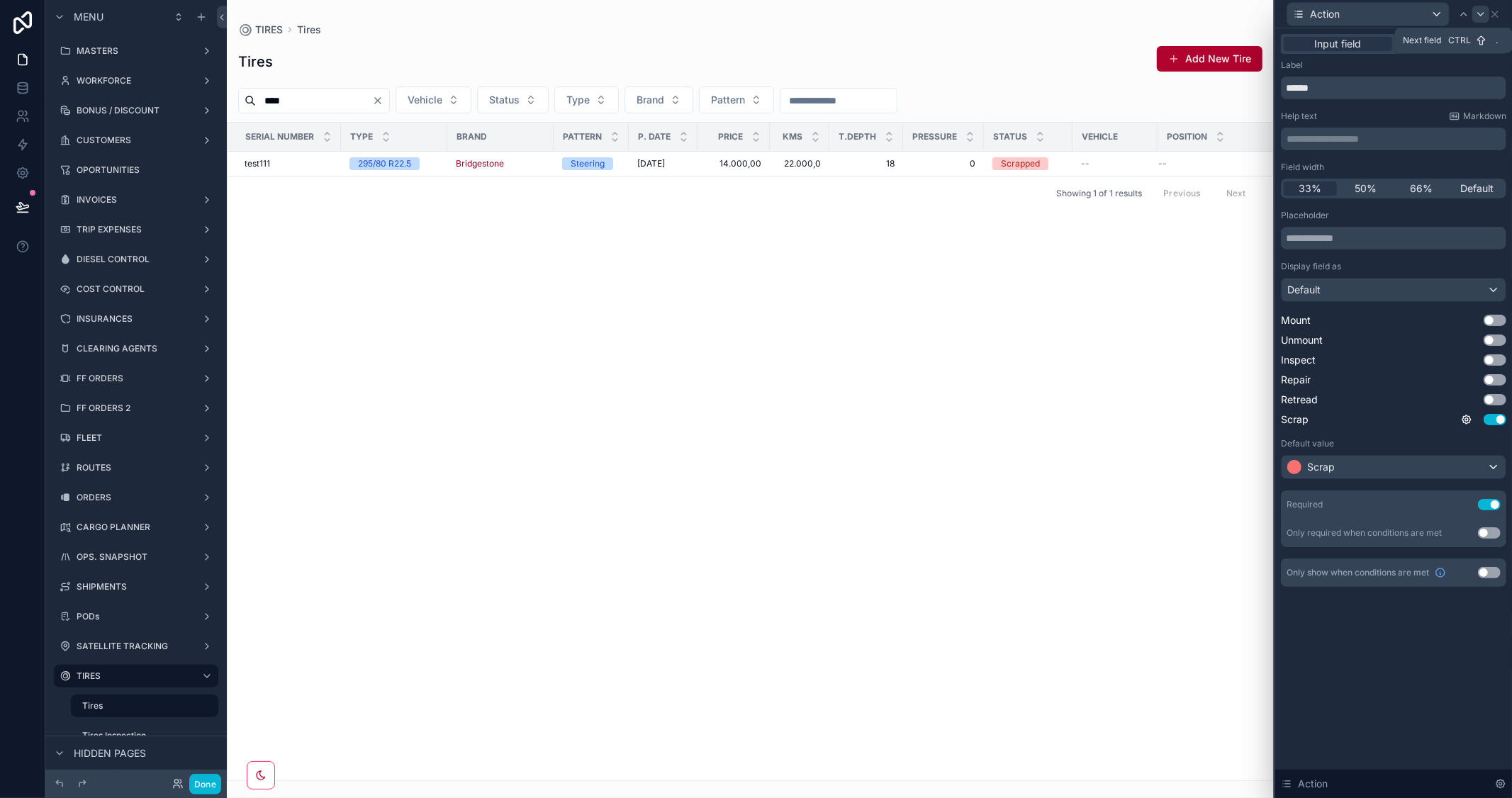
click at [1475, 13] on icon at bounding box center [1481, 14] width 11 height 11
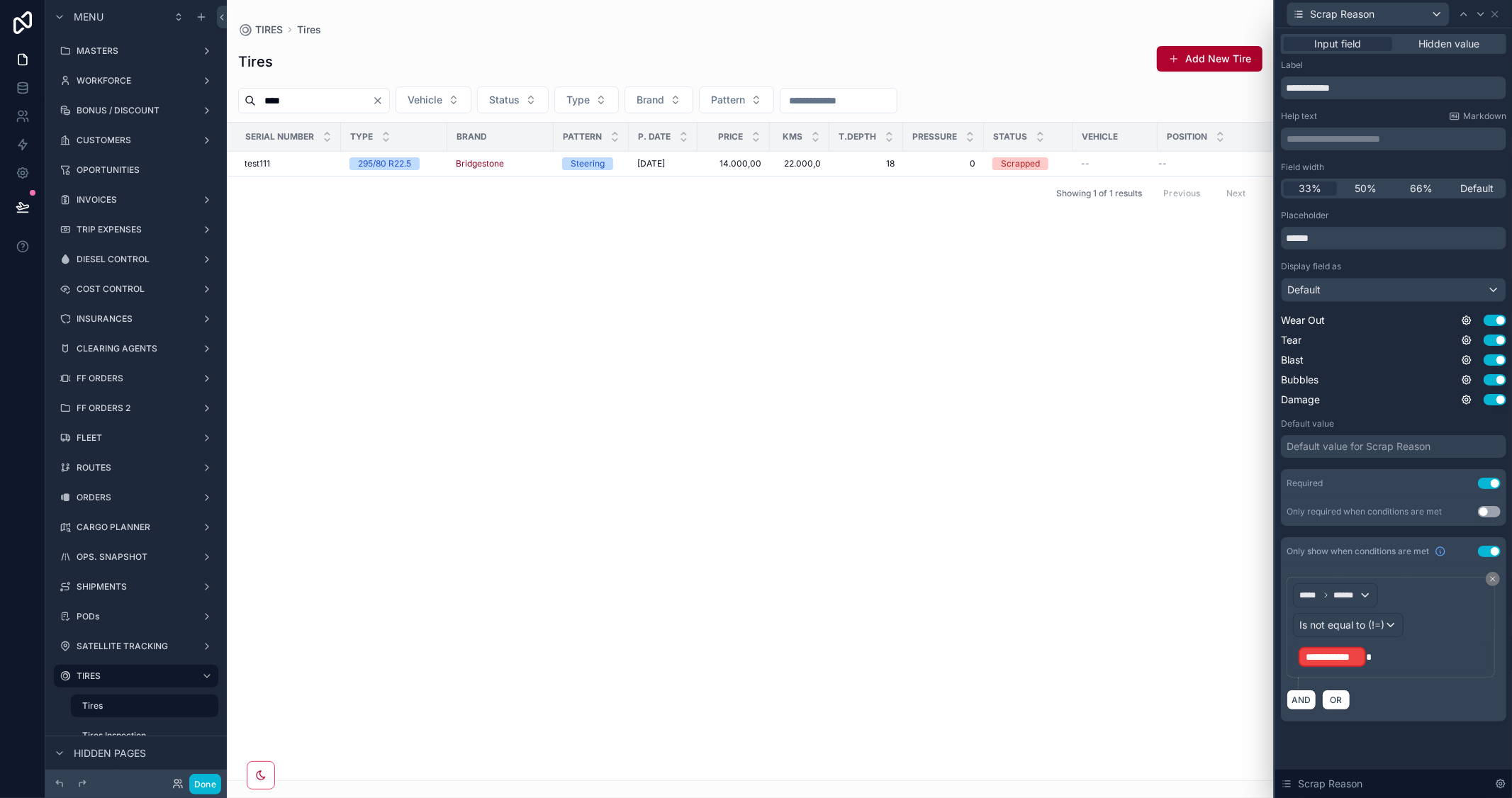
click at [1482, 554] on button "Use setting" at bounding box center [1489, 551] width 23 height 11
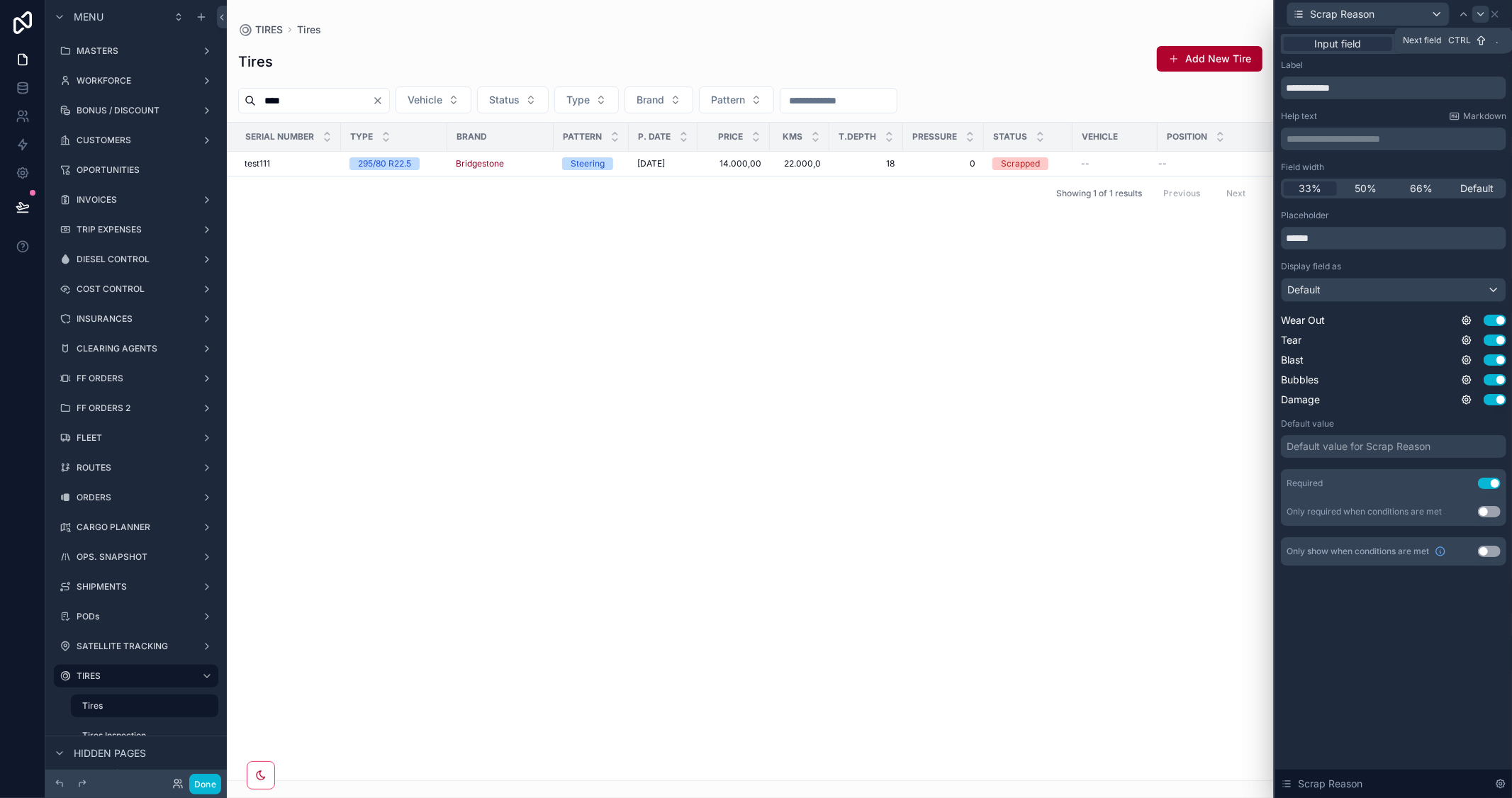
click at [1482, 17] on icon at bounding box center [1481, 14] width 11 height 11
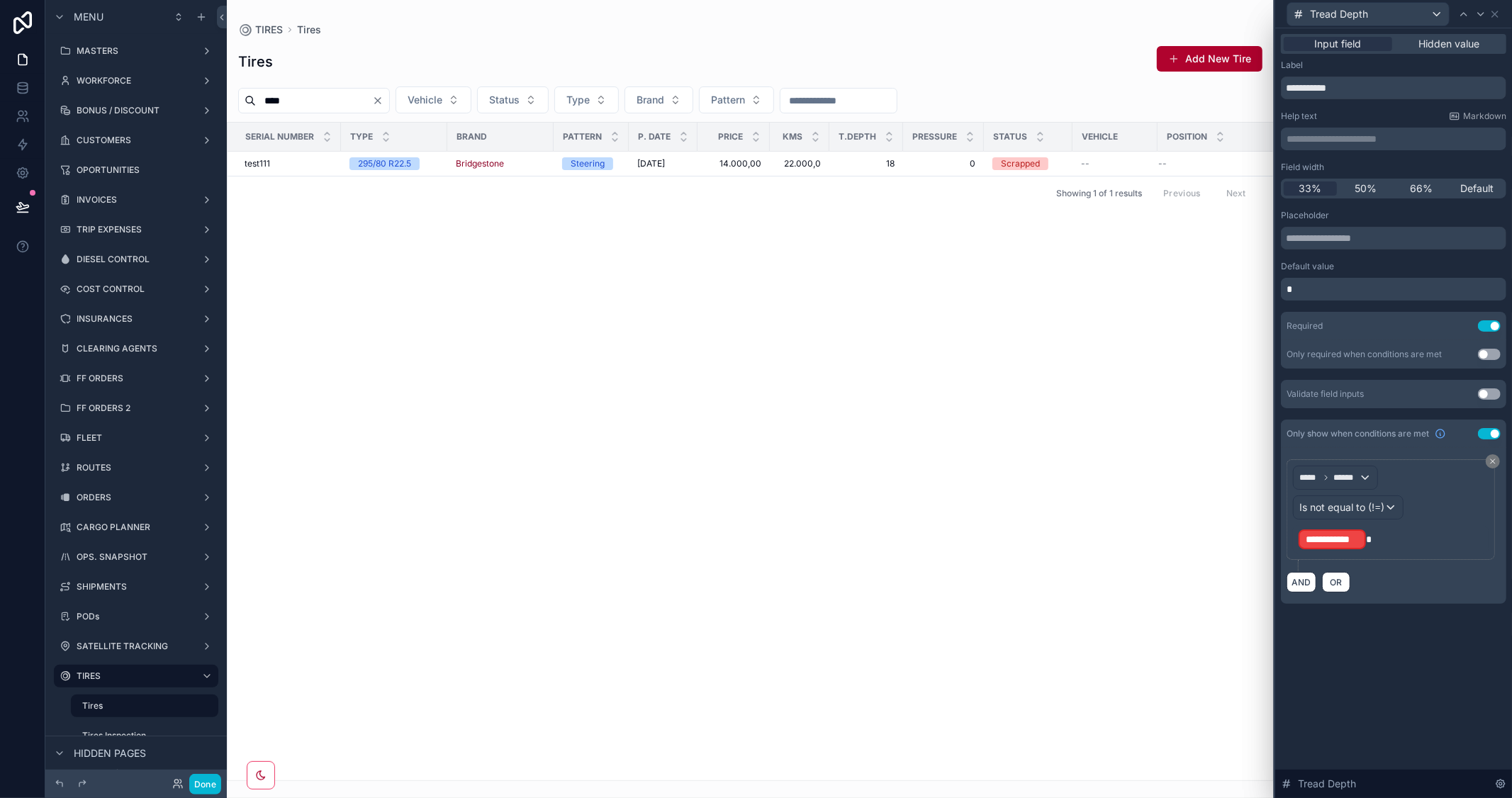
click at [1483, 434] on button "Use setting" at bounding box center [1489, 434] width 23 height 11
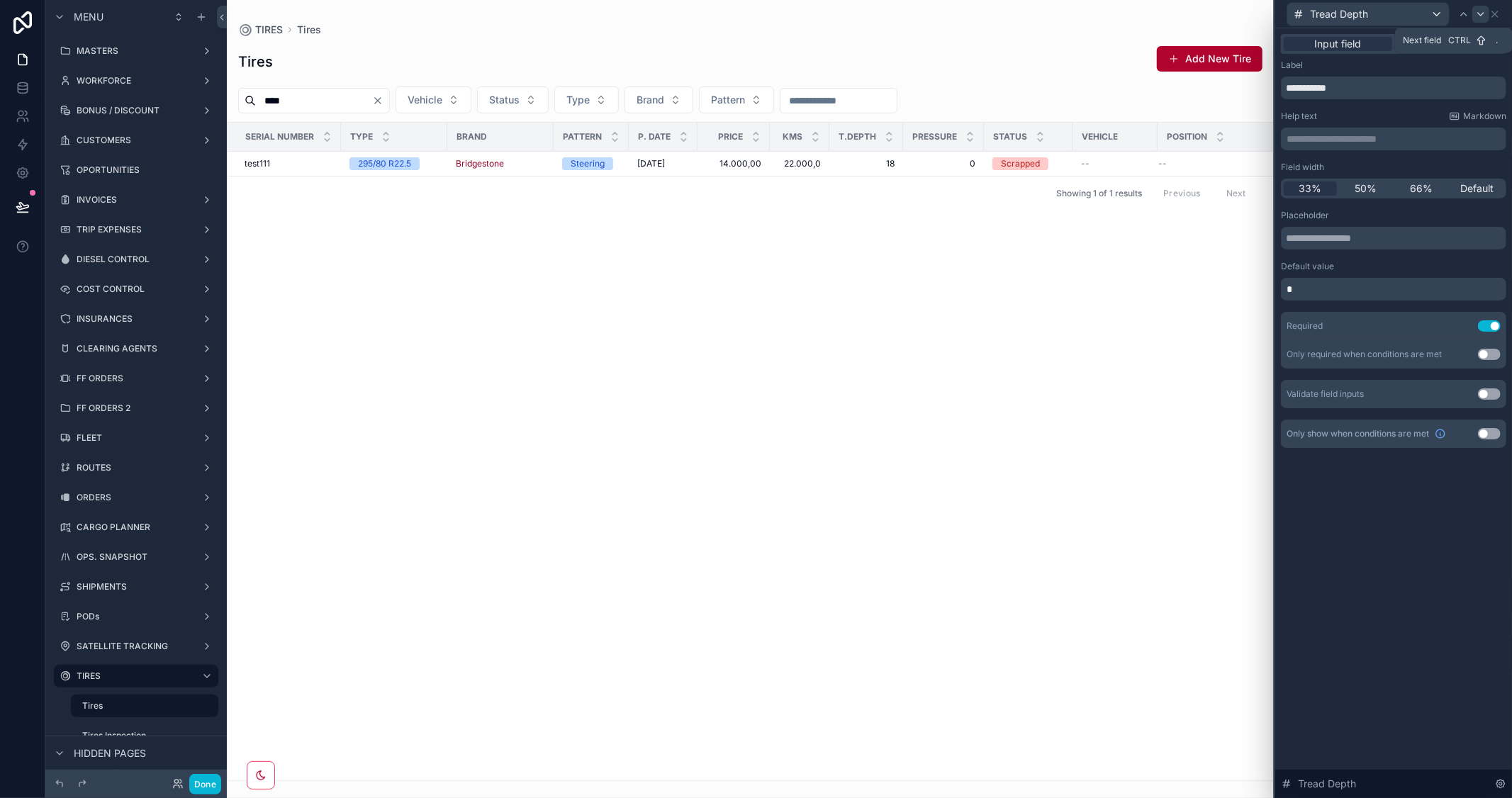
click at [1475, 14] on icon at bounding box center [1481, 14] width 11 height 11
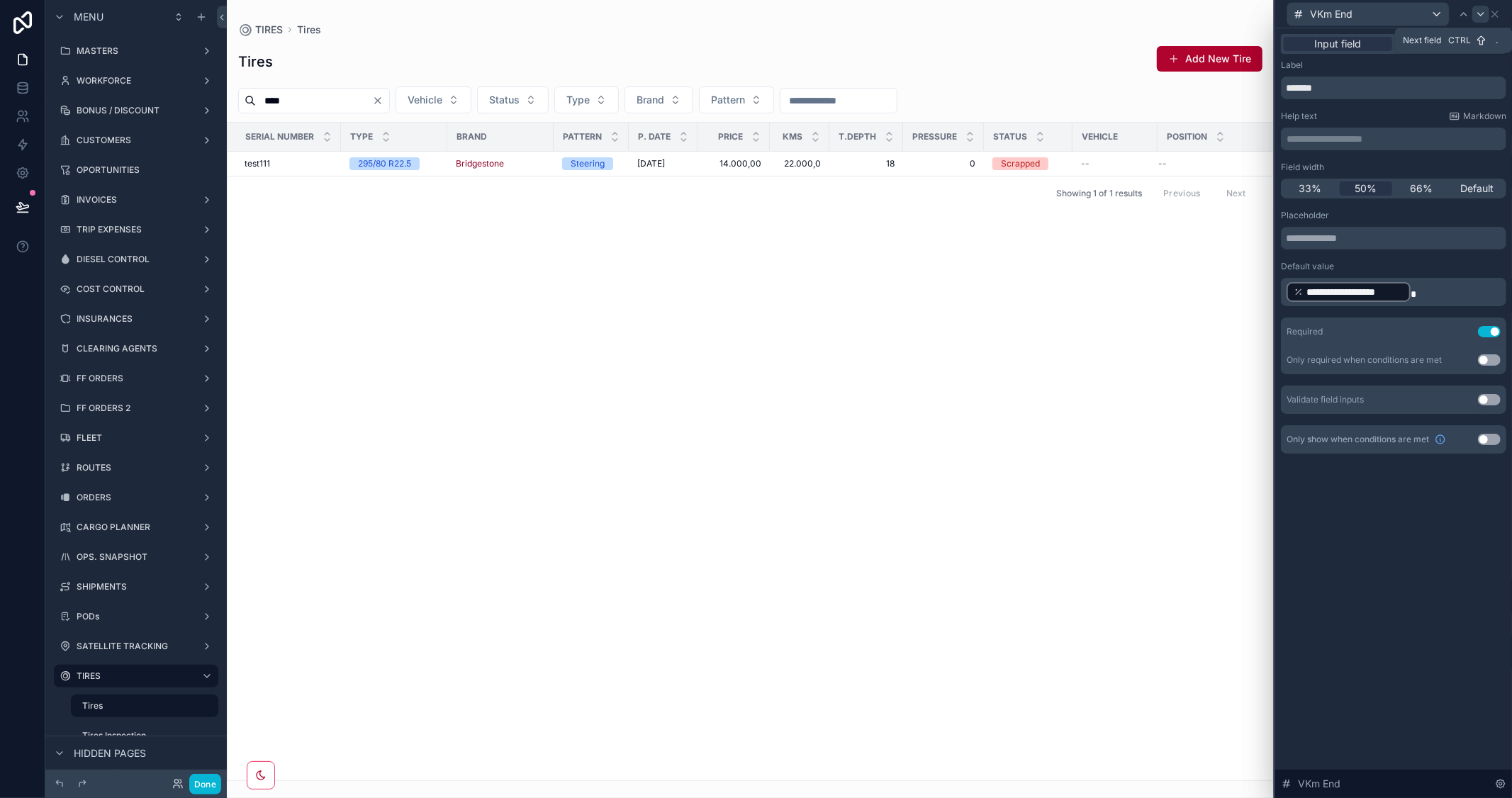
click at [1475, 12] on icon at bounding box center [1481, 14] width 11 height 11
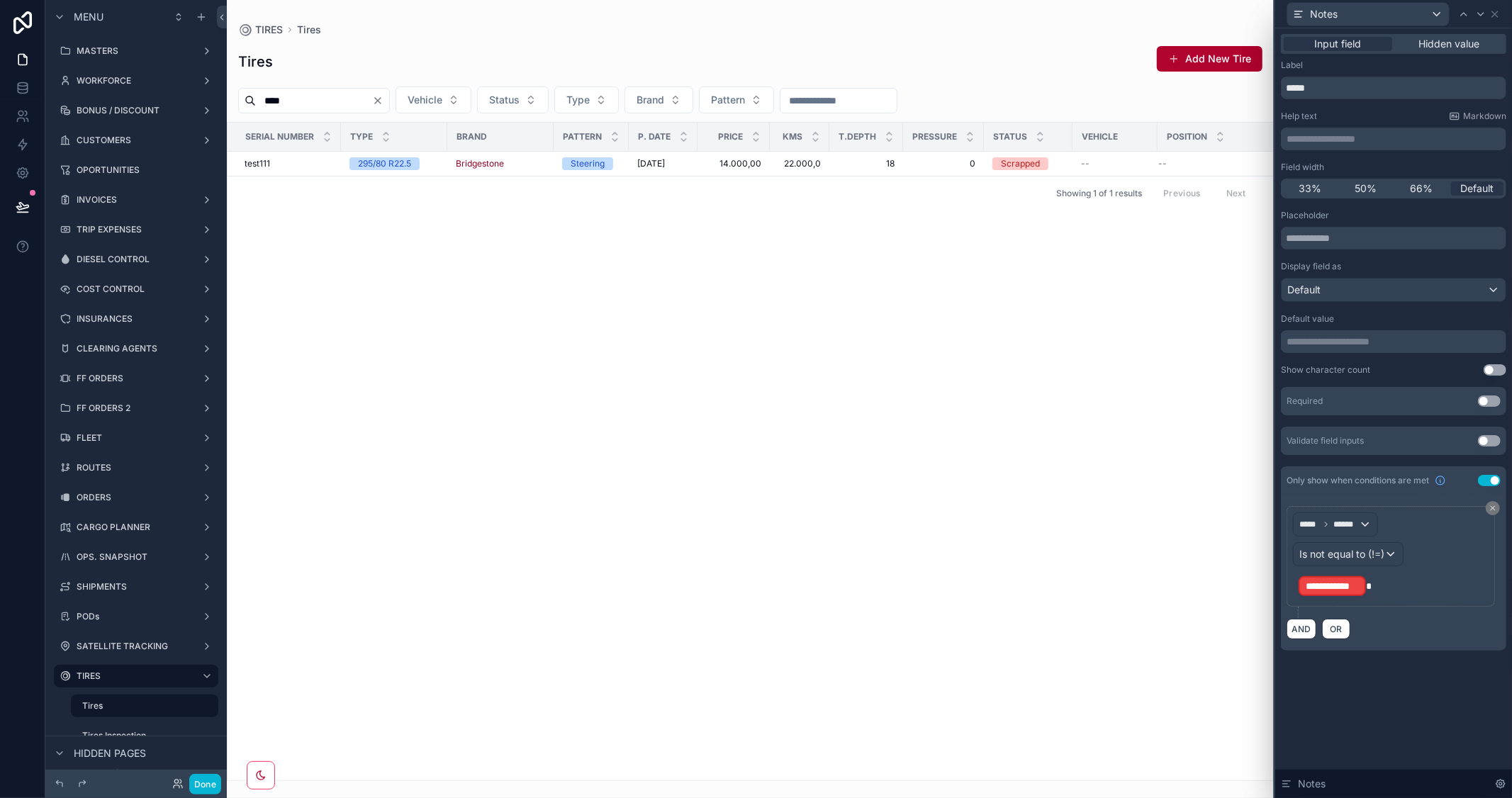
click at [1483, 484] on button "Use setting" at bounding box center [1489, 480] width 23 height 11
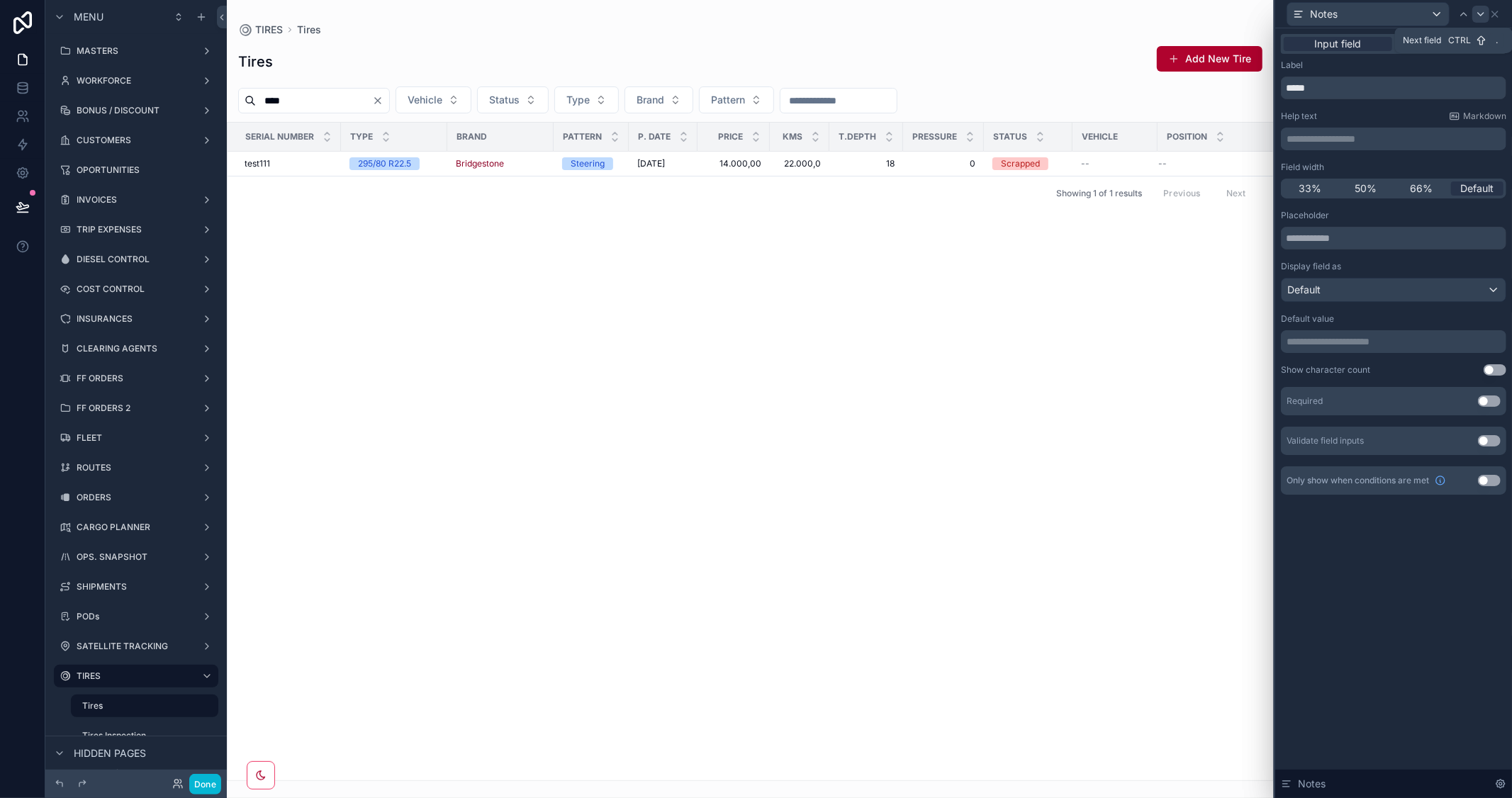
click at [1478, 9] on icon at bounding box center [1481, 14] width 11 height 11
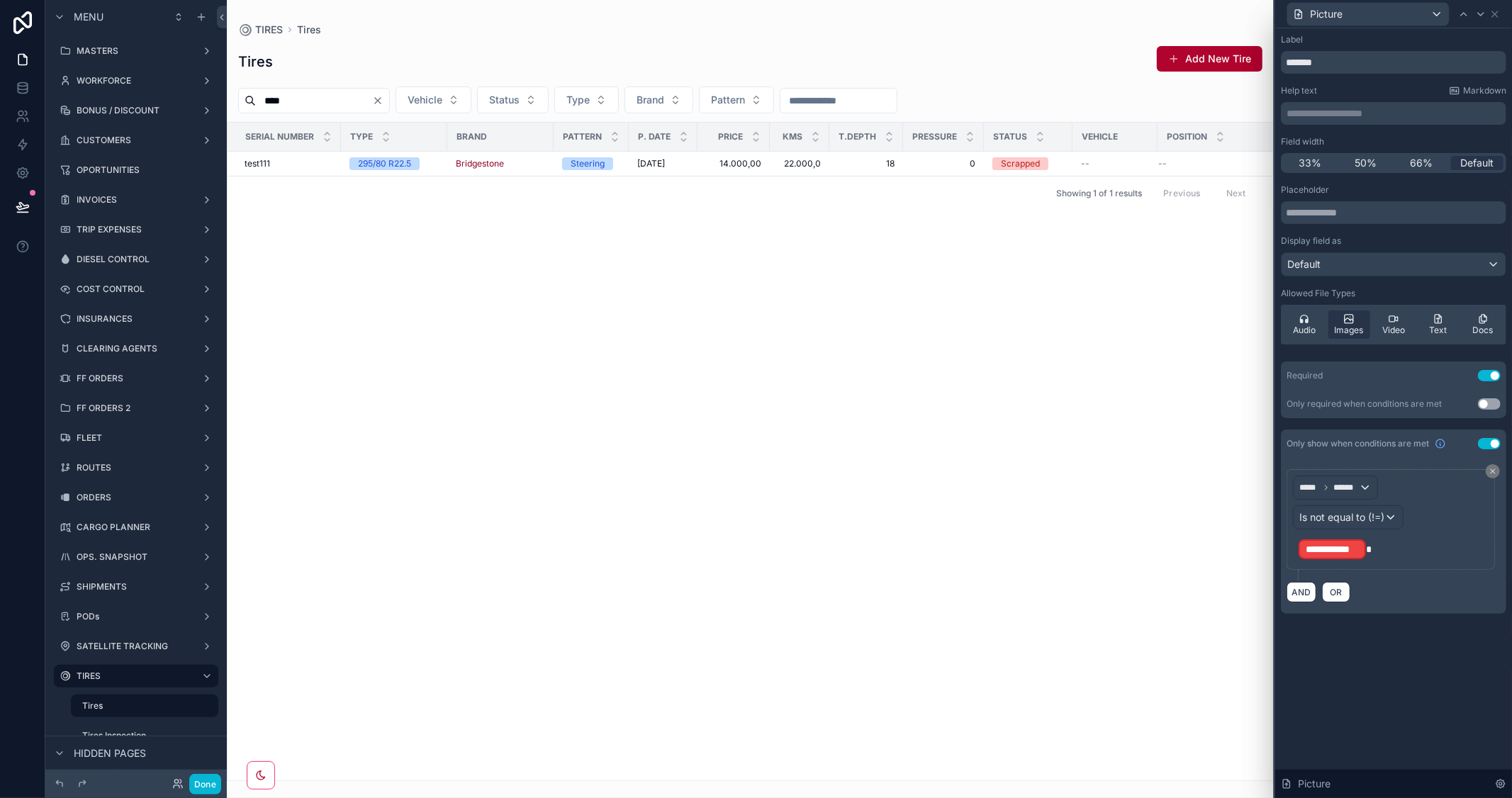
click at [1483, 441] on button "Use setting" at bounding box center [1489, 443] width 23 height 11
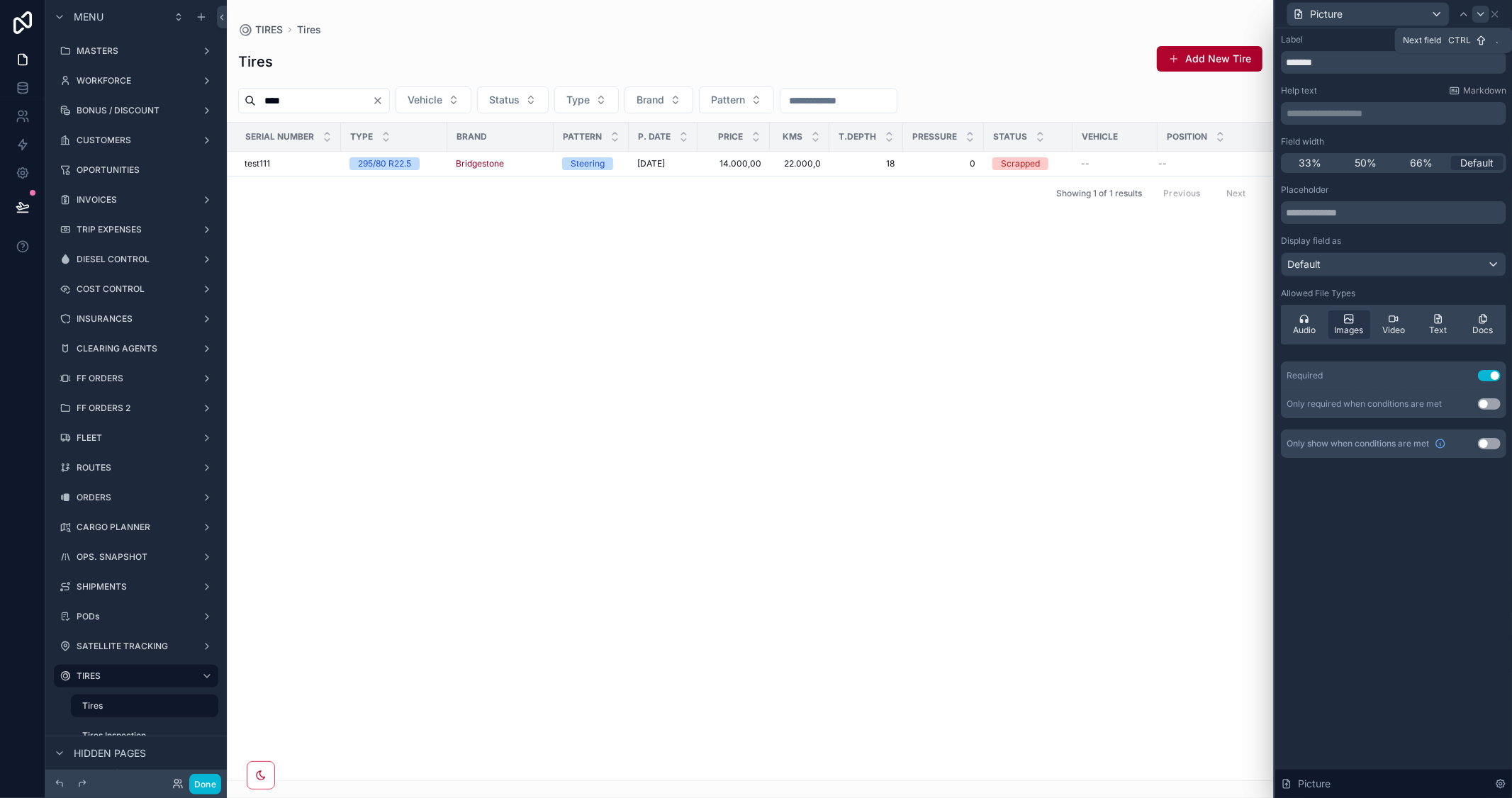
click at [1478, 11] on icon at bounding box center [1481, 14] width 11 height 11
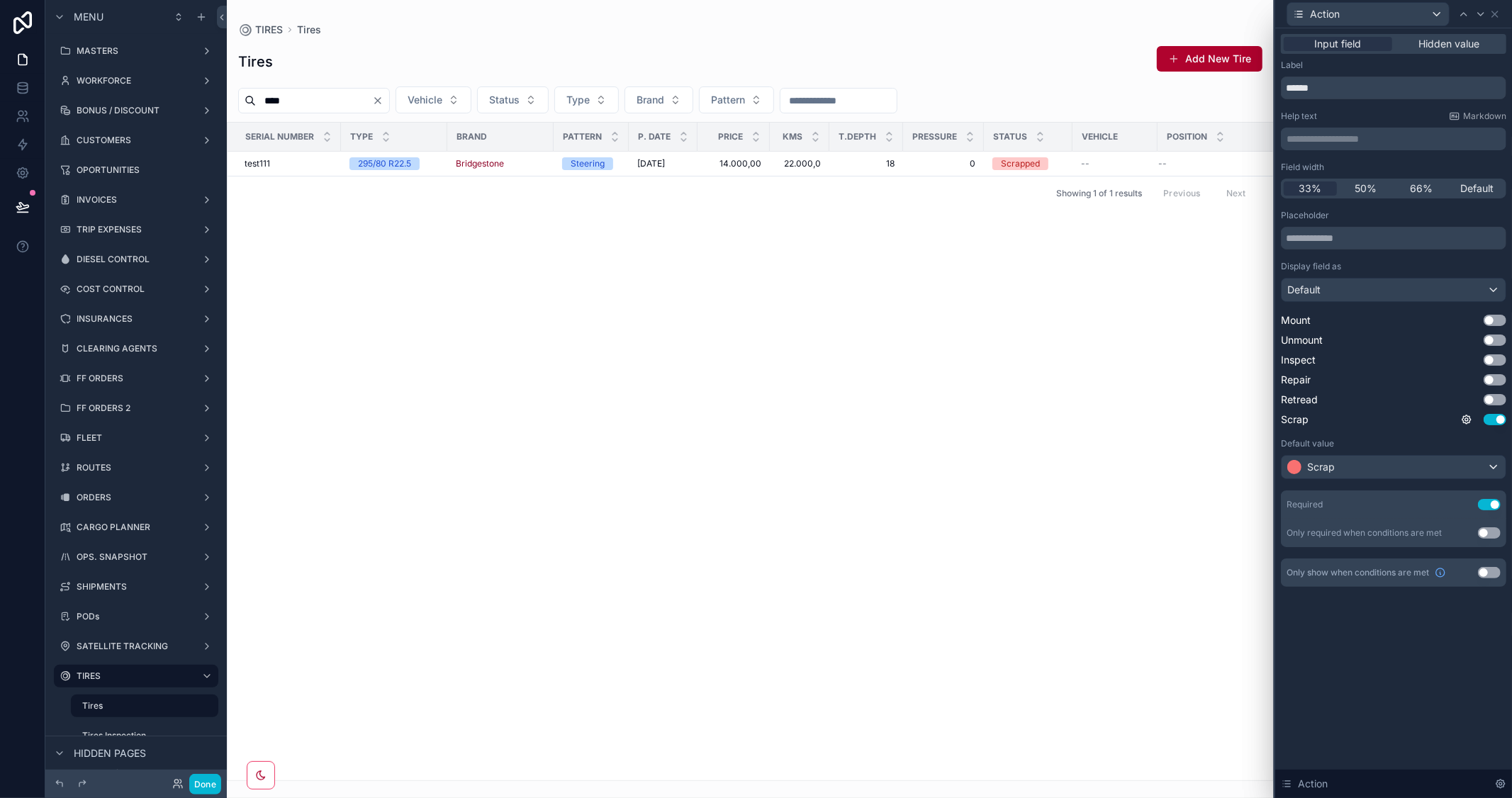
click at [1170, 371] on div "scrollable content" at bounding box center [750, 399] width 1047 height 798
click at [208, 783] on button "Done" at bounding box center [205, 784] width 32 height 20
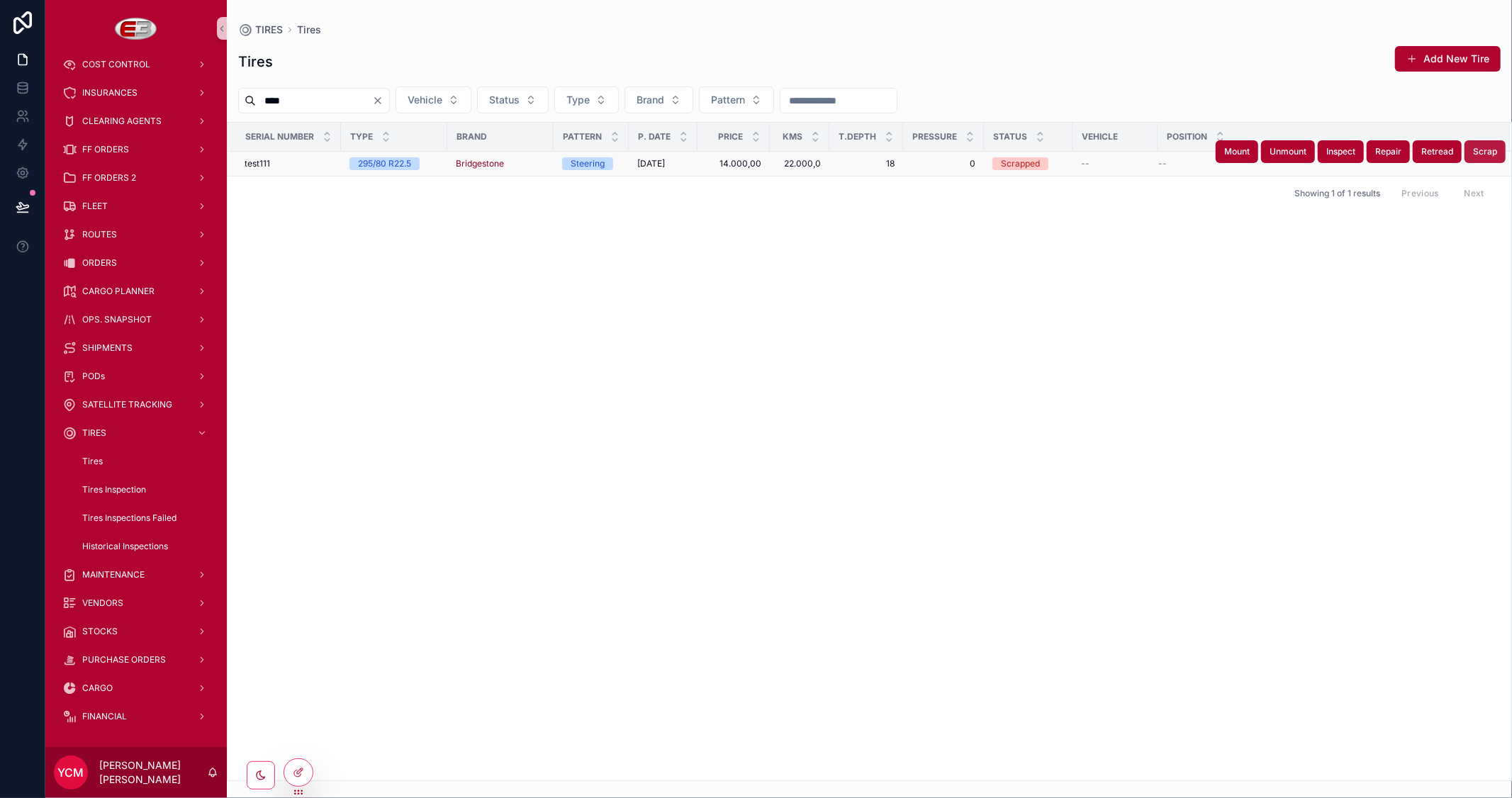
click at [1493, 153] on span "Scrap" at bounding box center [1484, 151] width 24 height 11
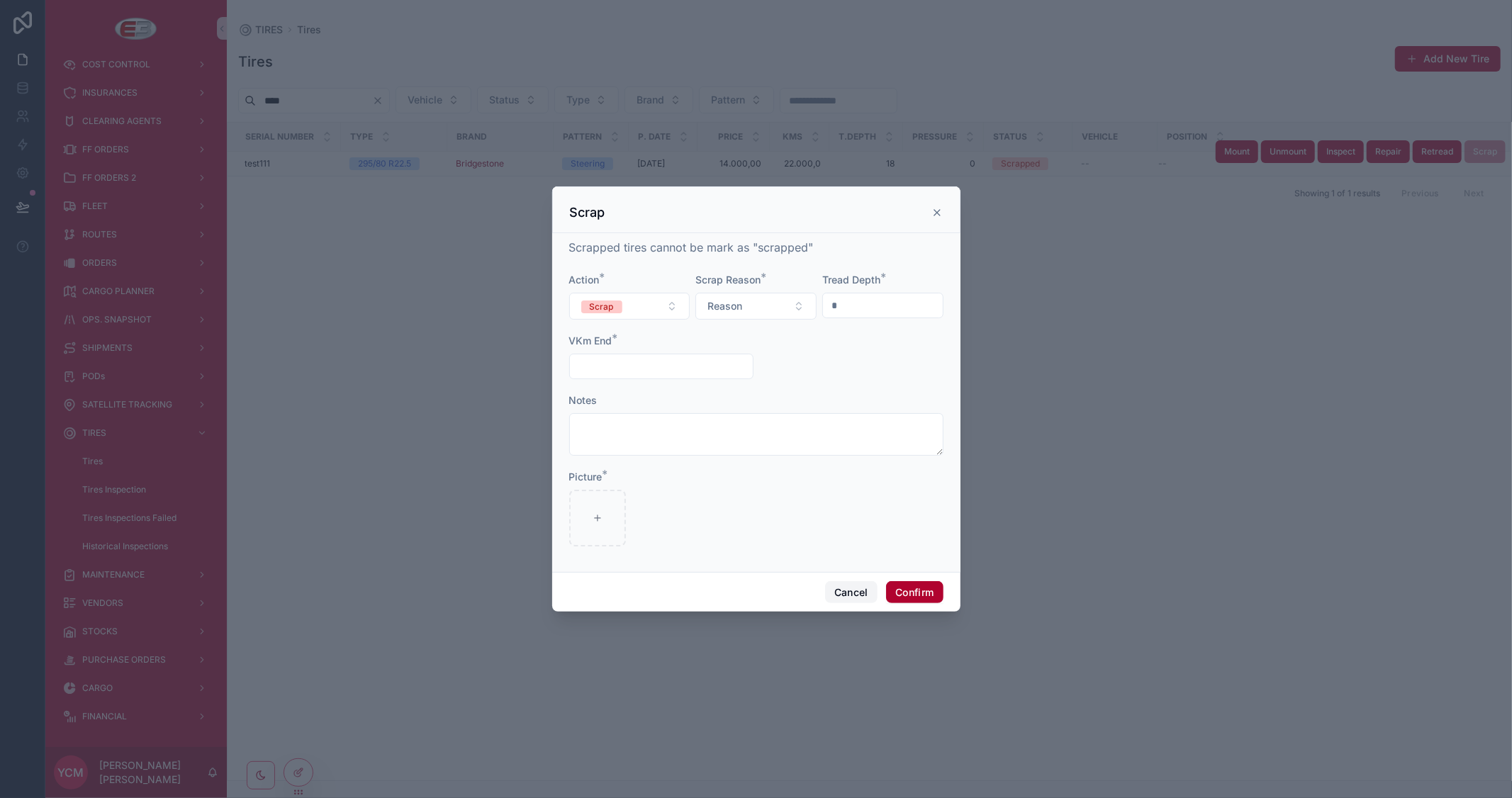
click at [842, 592] on button "Cancel" at bounding box center [851, 593] width 53 height 23
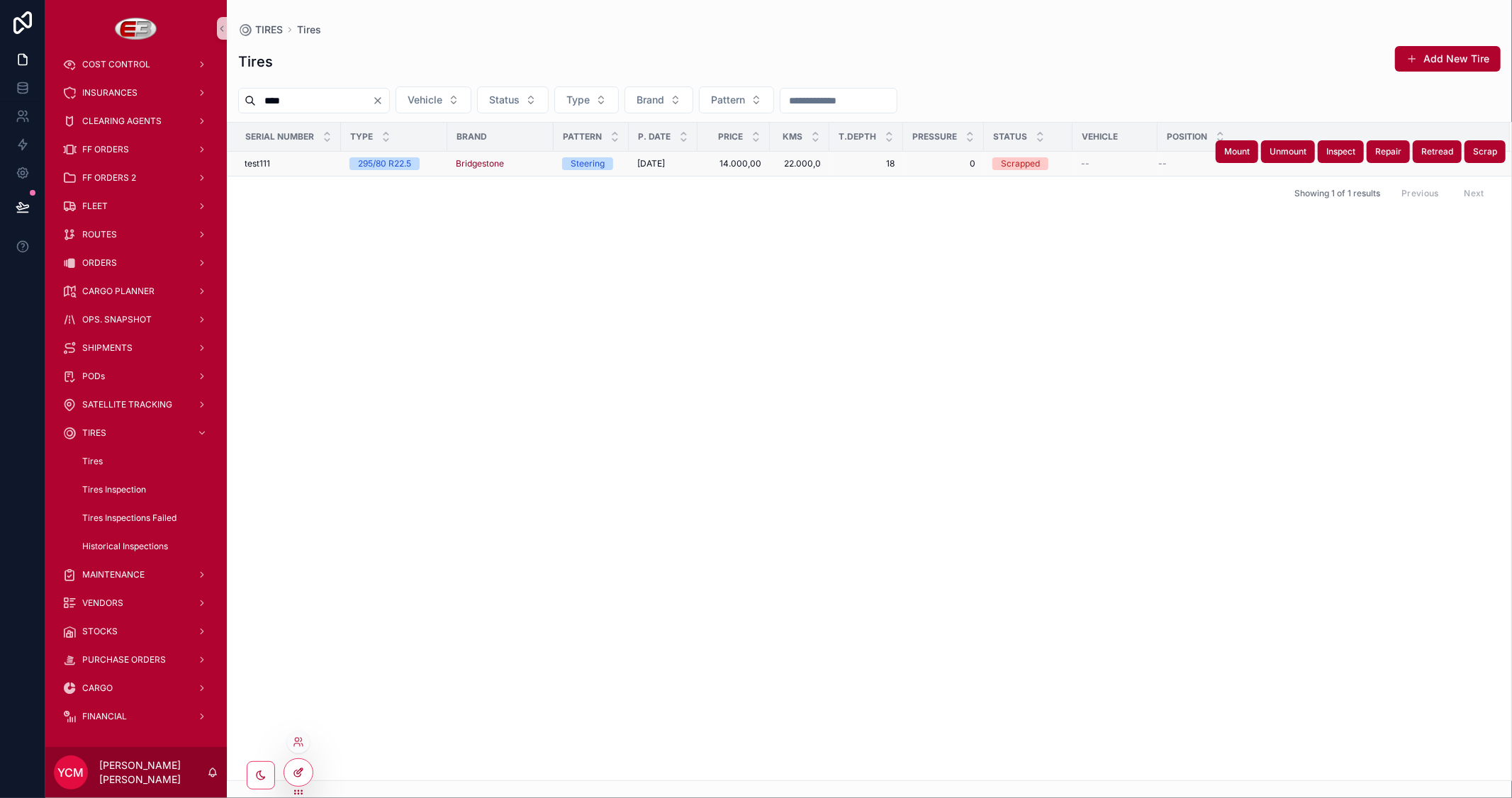
click at [301, 768] on icon at bounding box center [298, 773] width 11 height 11
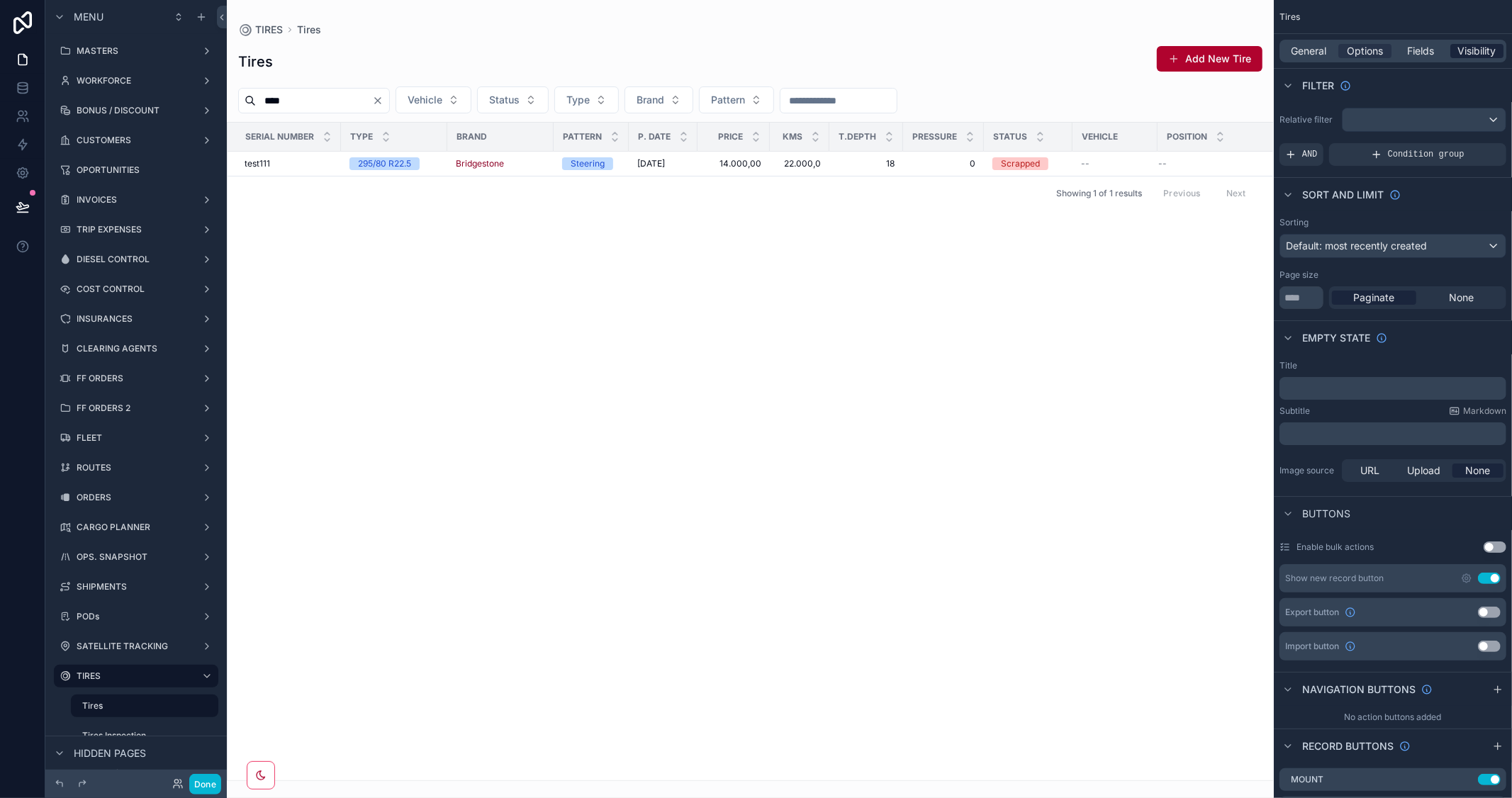
click at [1474, 44] on span "Visibility" at bounding box center [1476, 51] width 38 height 14
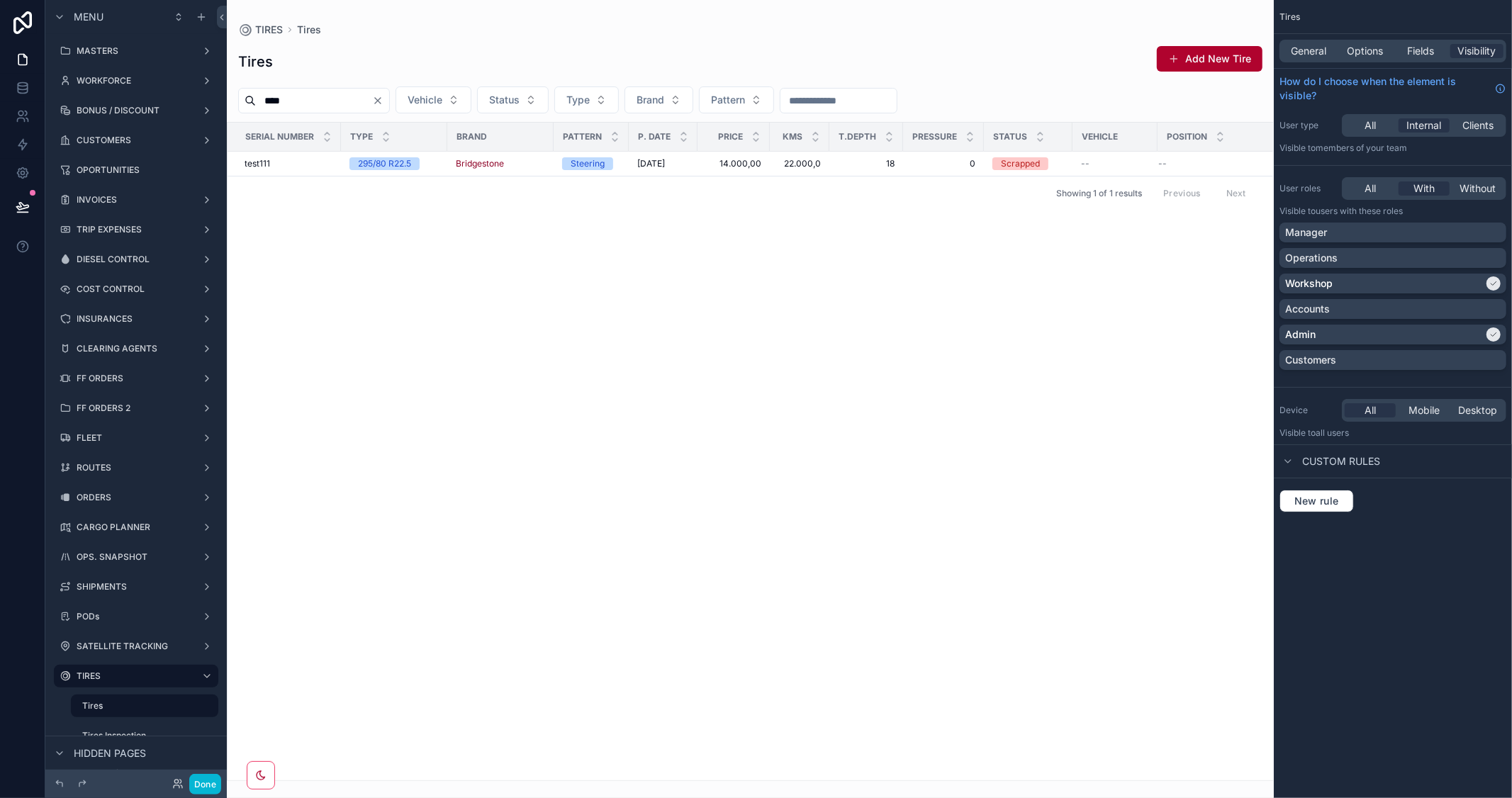
click at [1328, 462] on span "Custom rules" at bounding box center [1340, 461] width 78 height 14
click at [1328, 463] on span "Custom rules" at bounding box center [1340, 461] width 78 height 14
click at [1422, 54] on span "Fields" at bounding box center [1421, 51] width 27 height 14
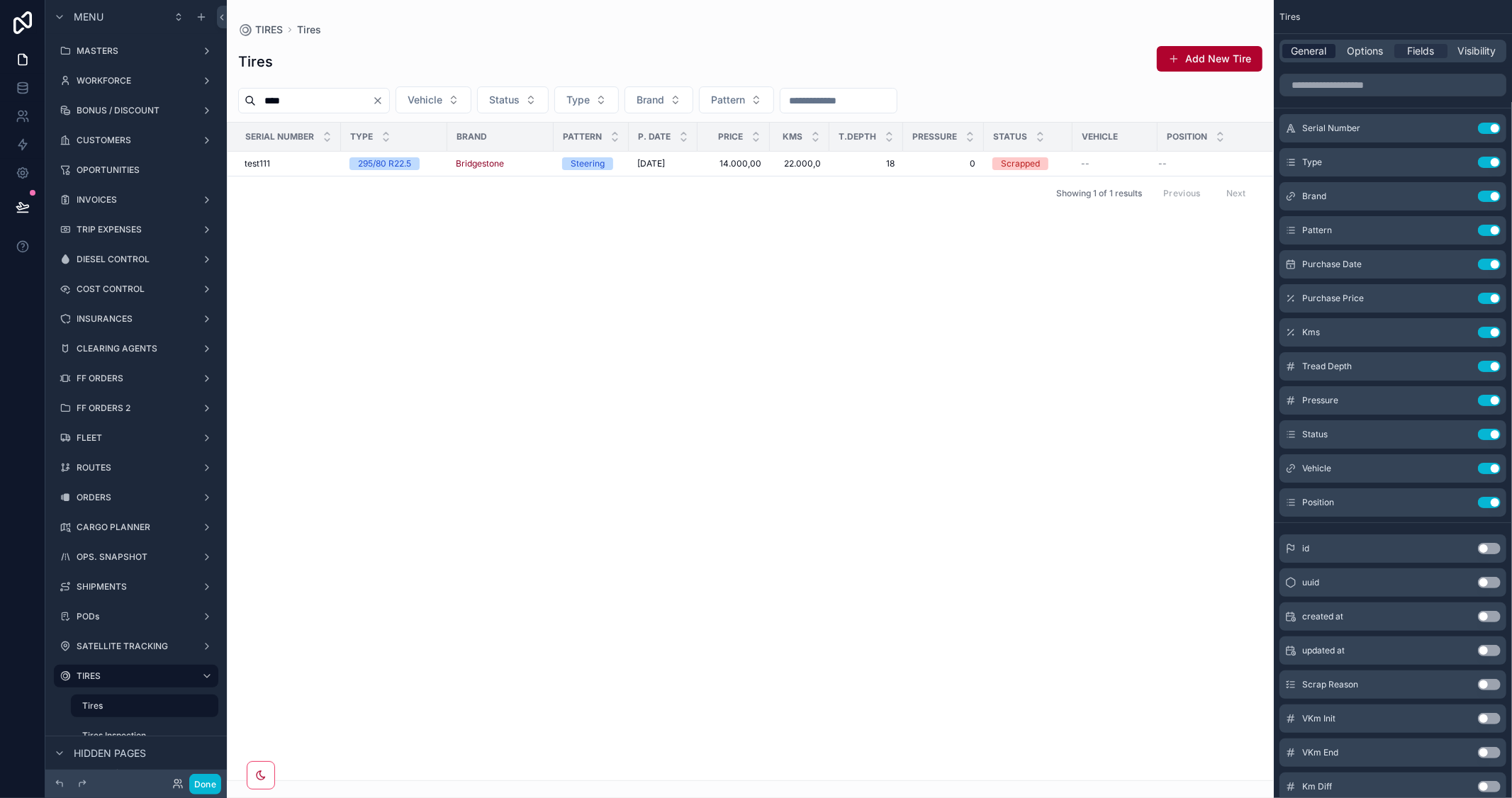
click at [1286, 45] on div "General" at bounding box center [1309, 51] width 54 height 14
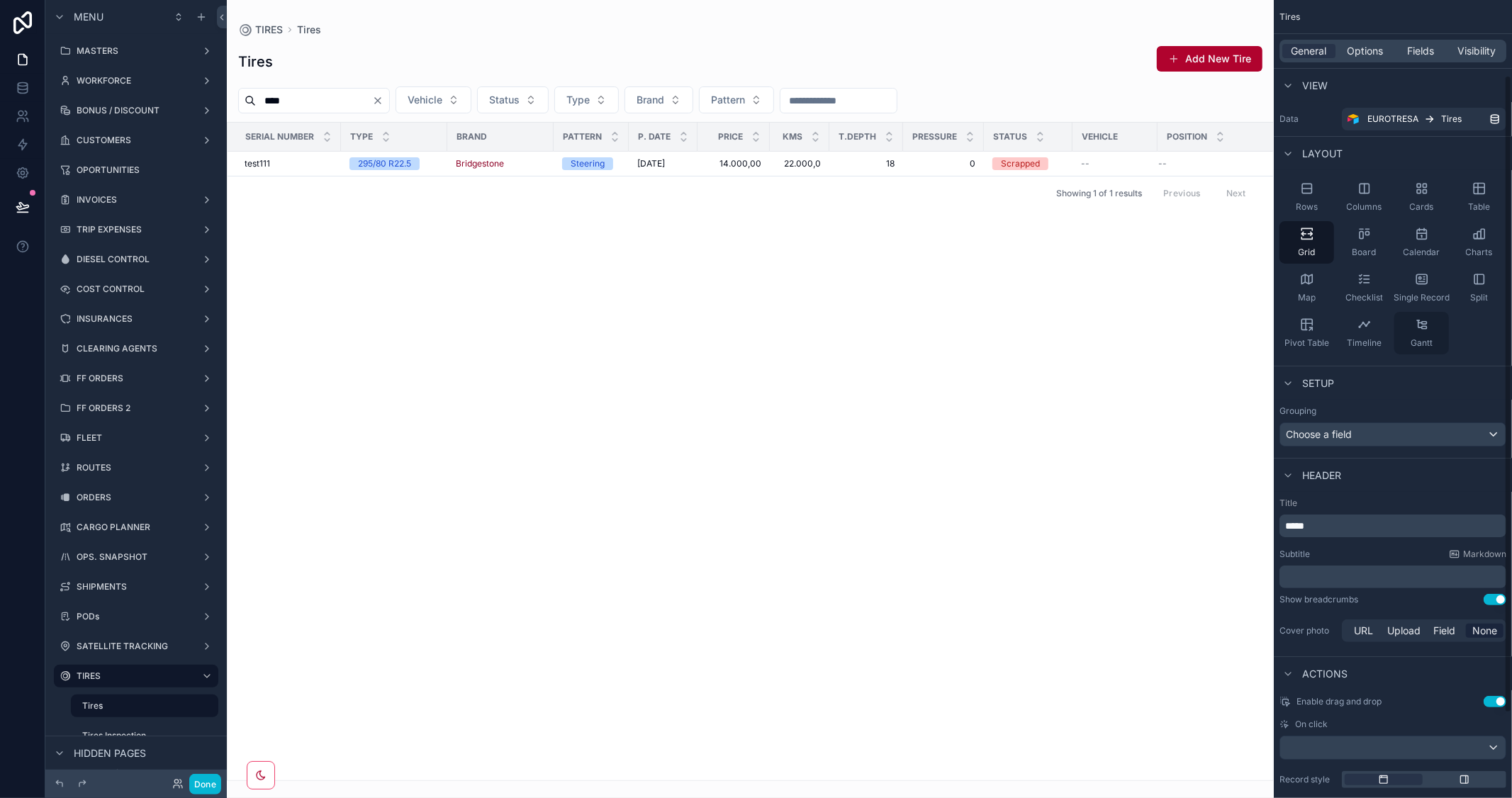
scroll to position [200, 0]
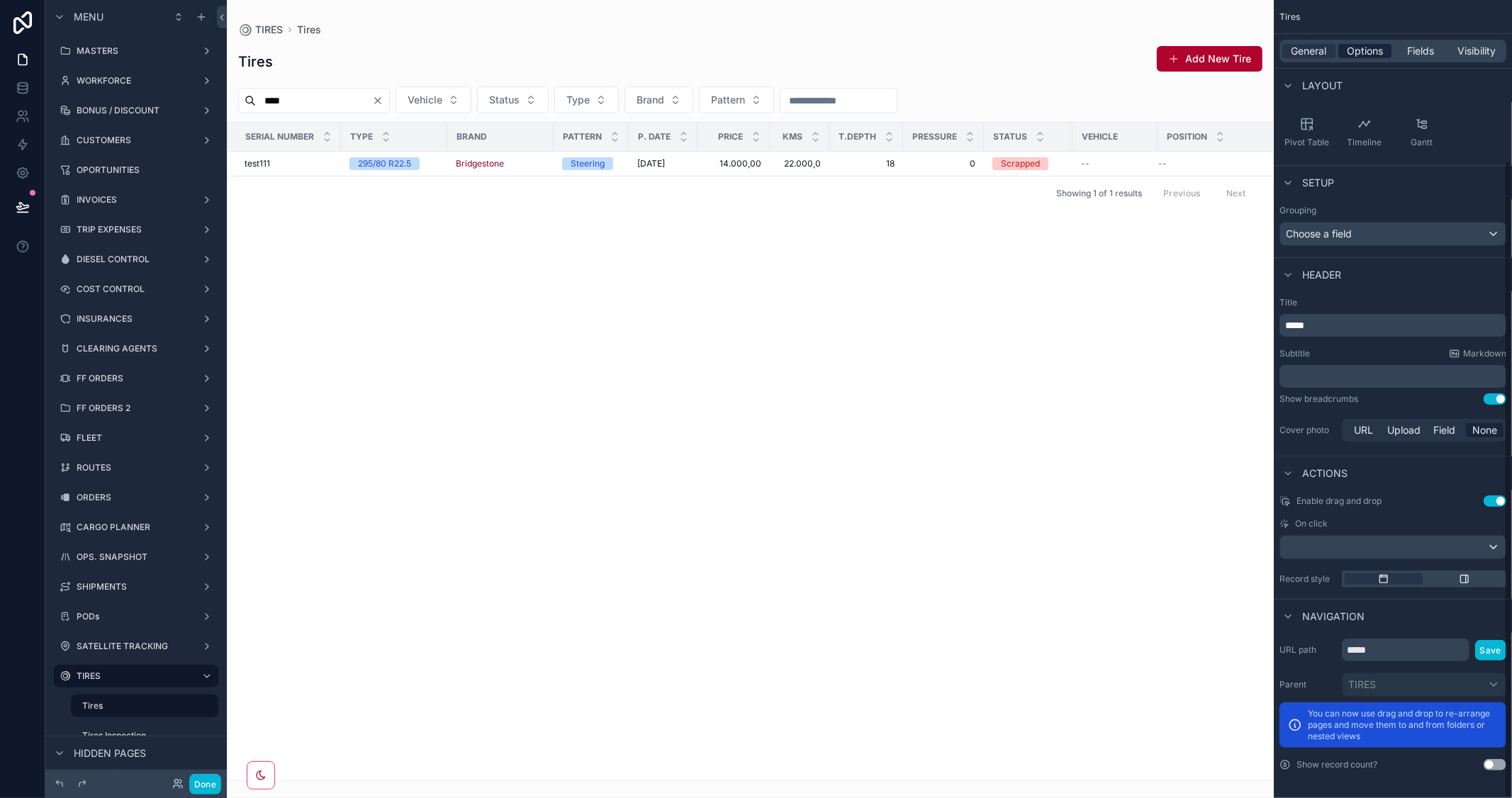
click at [1368, 54] on span "Options" at bounding box center [1364, 51] width 36 height 14
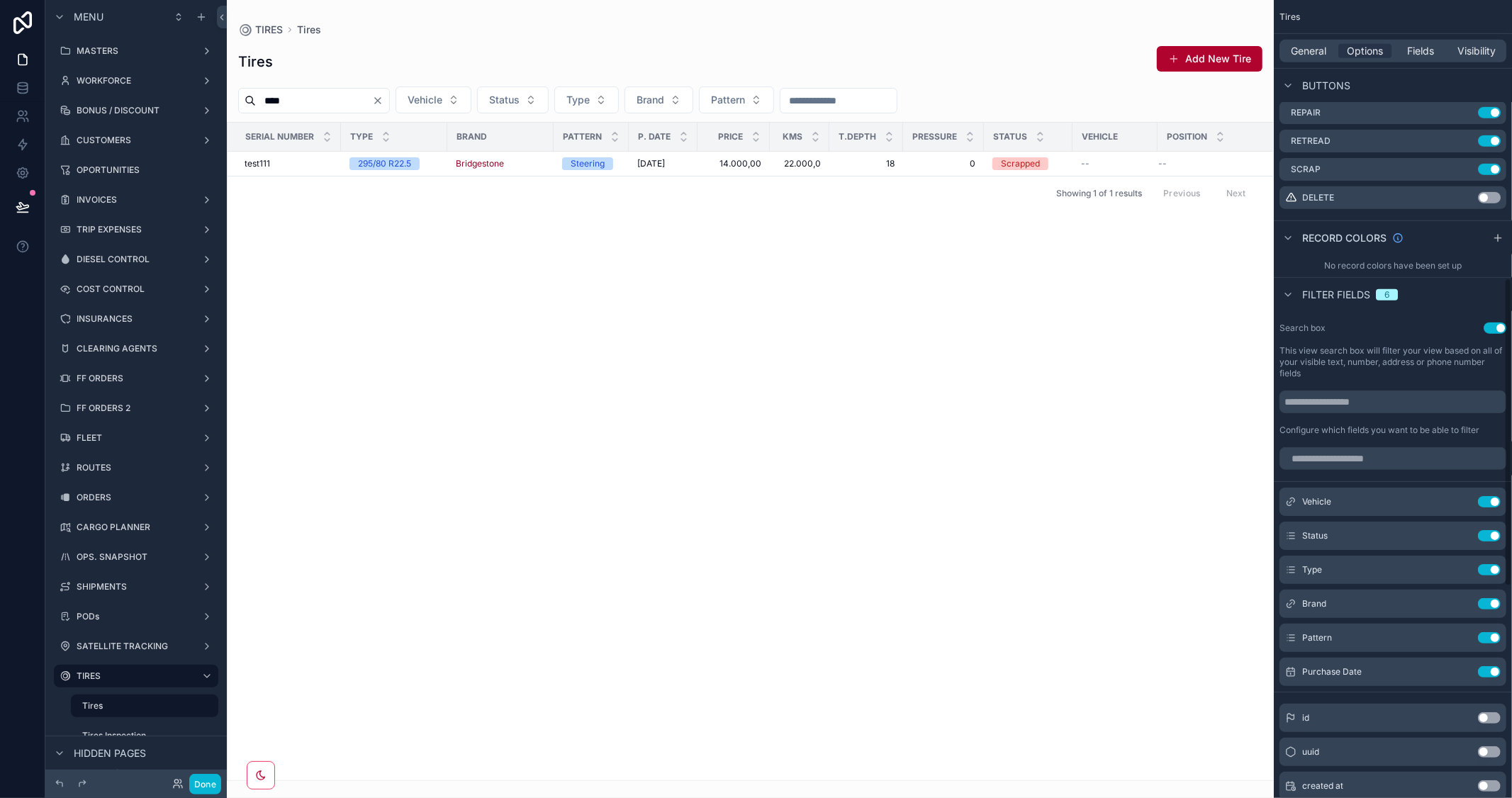
scroll to position [673, 0]
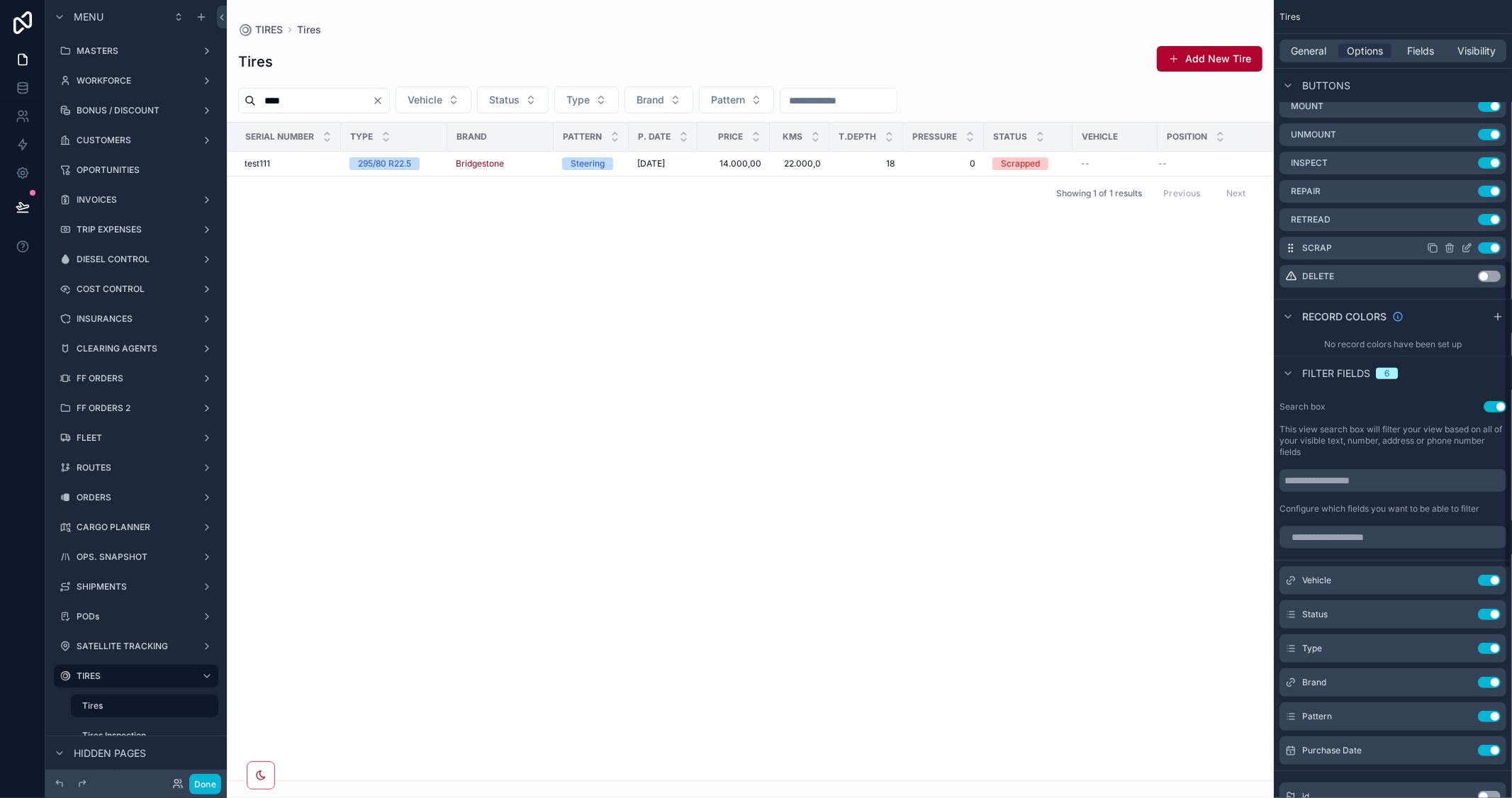
click at [1466, 246] on icon "scrollable content" at bounding box center [1466, 248] width 11 height 11
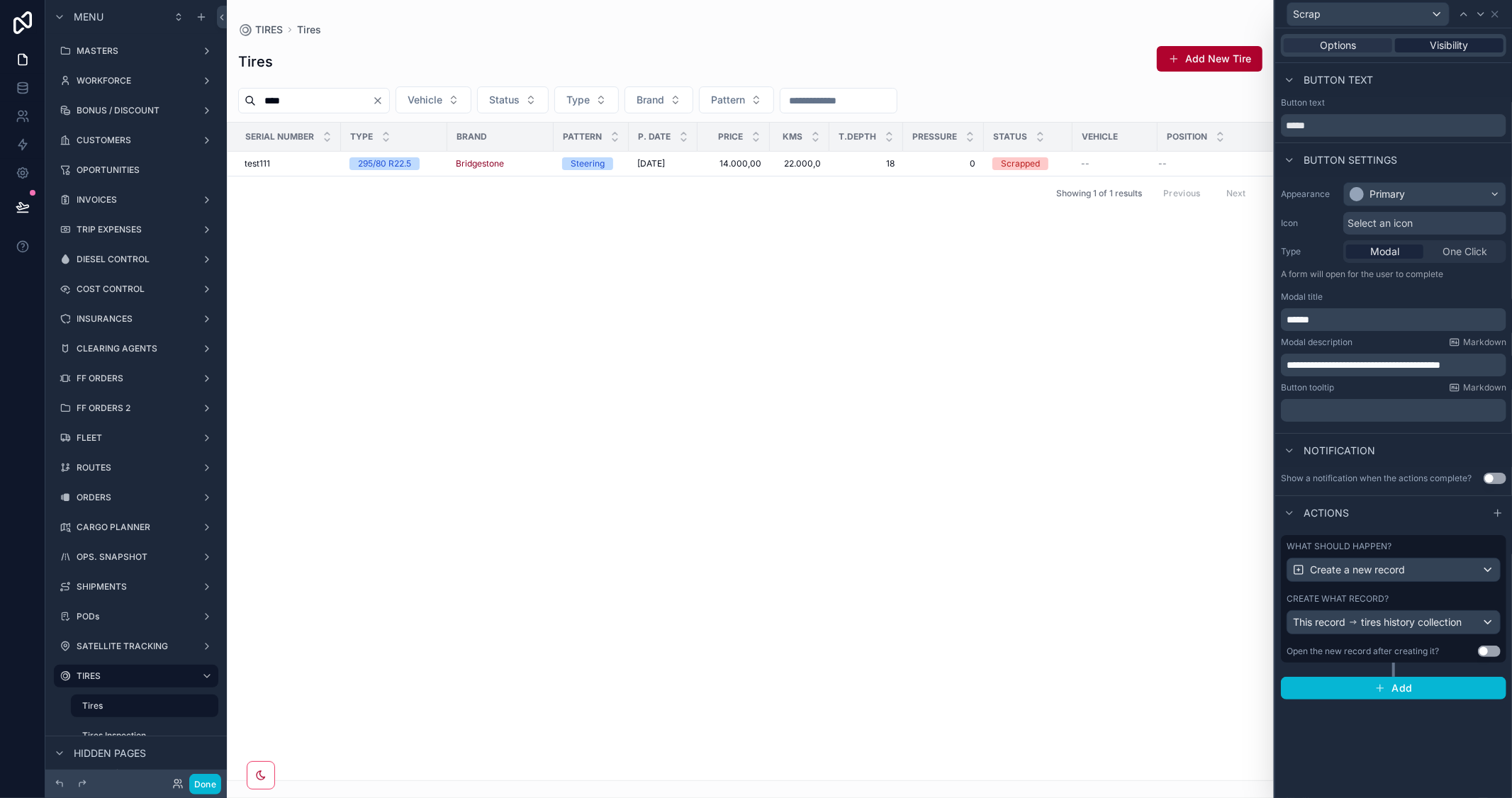
click at [1454, 41] on span "Visibility" at bounding box center [1448, 44] width 38 height 14
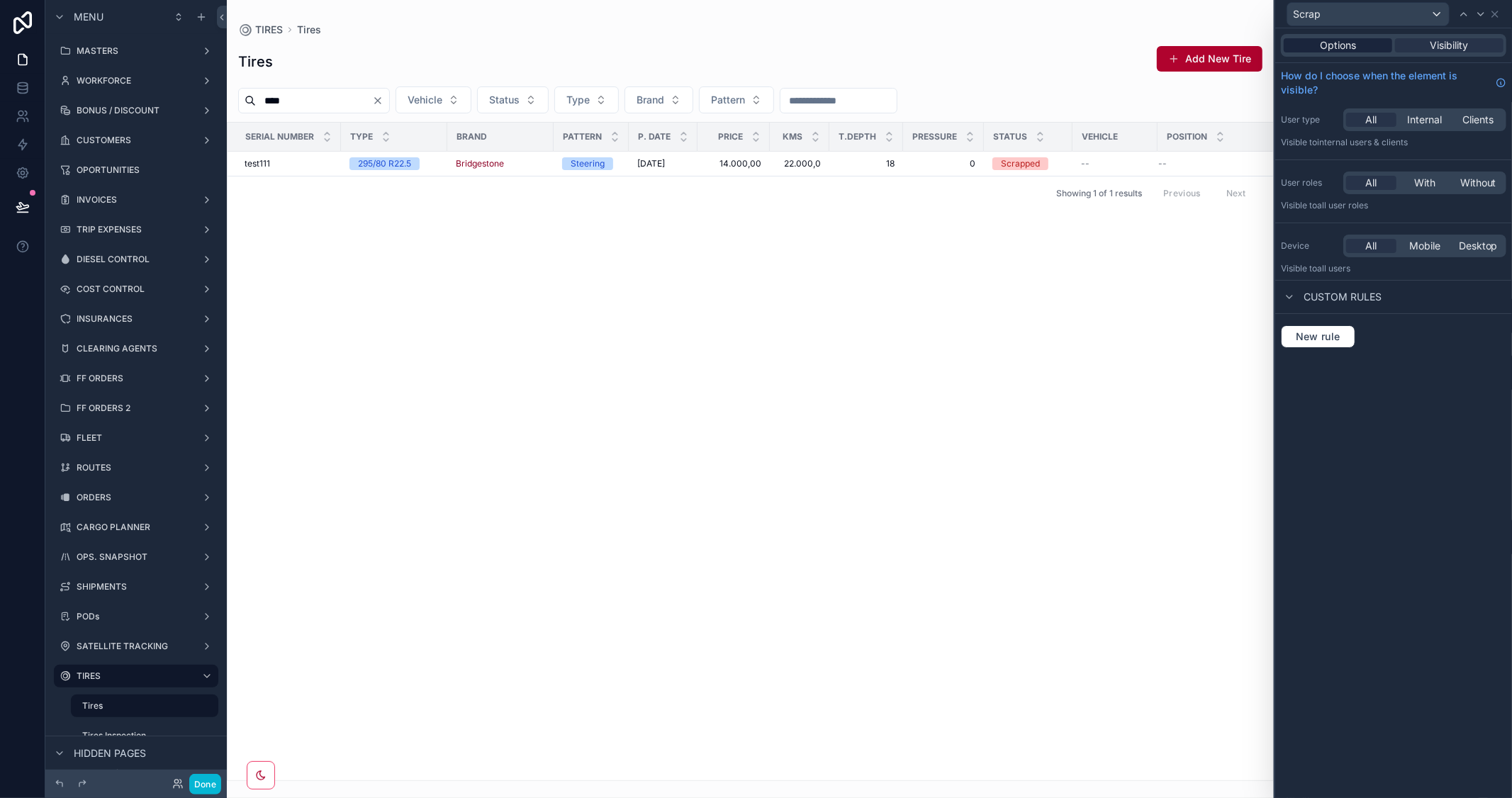
click at [1335, 44] on span "Options" at bounding box center [1338, 44] width 36 height 14
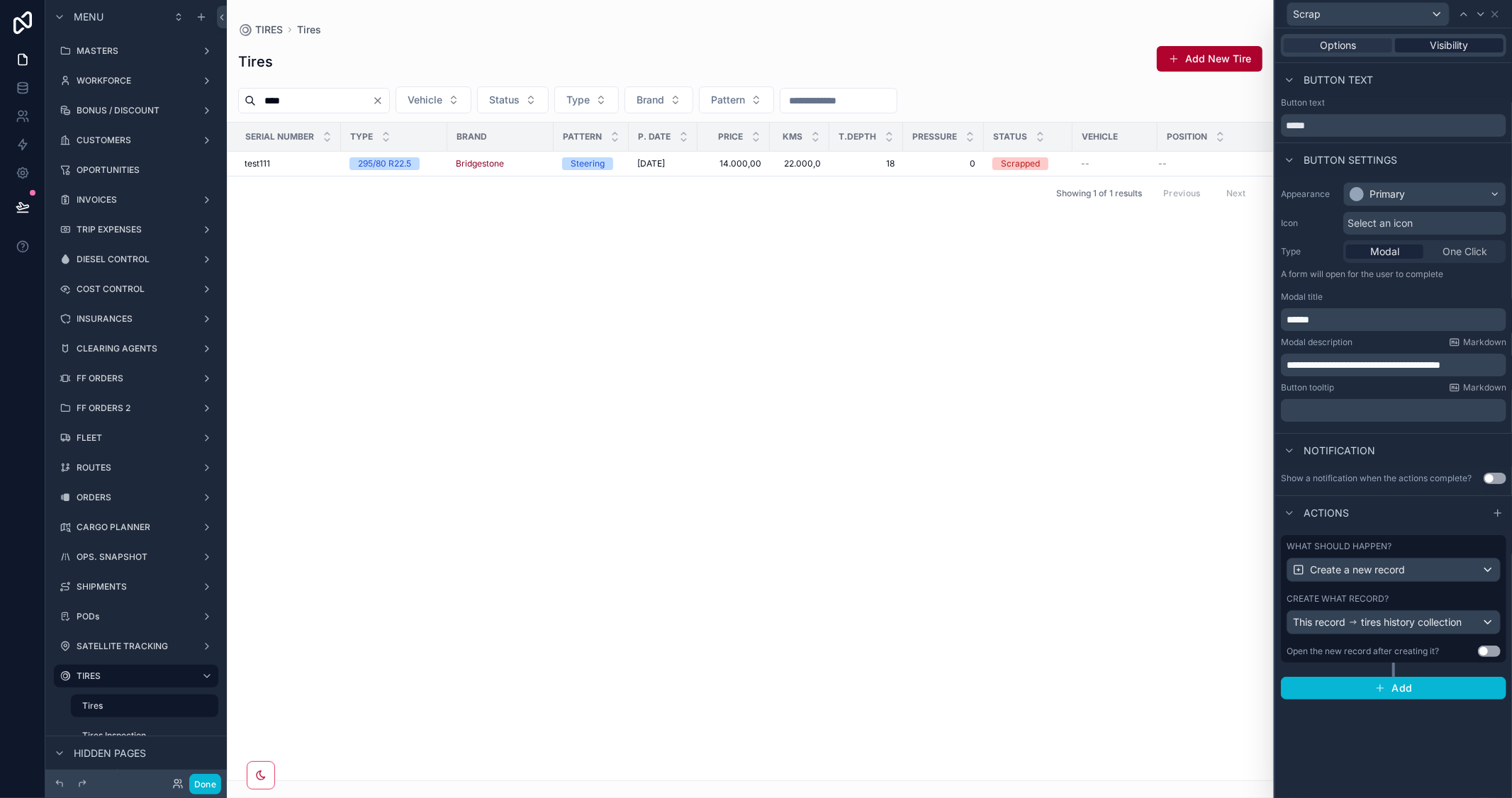
click at [1417, 44] on div "Visibility" at bounding box center [1448, 44] width 108 height 14
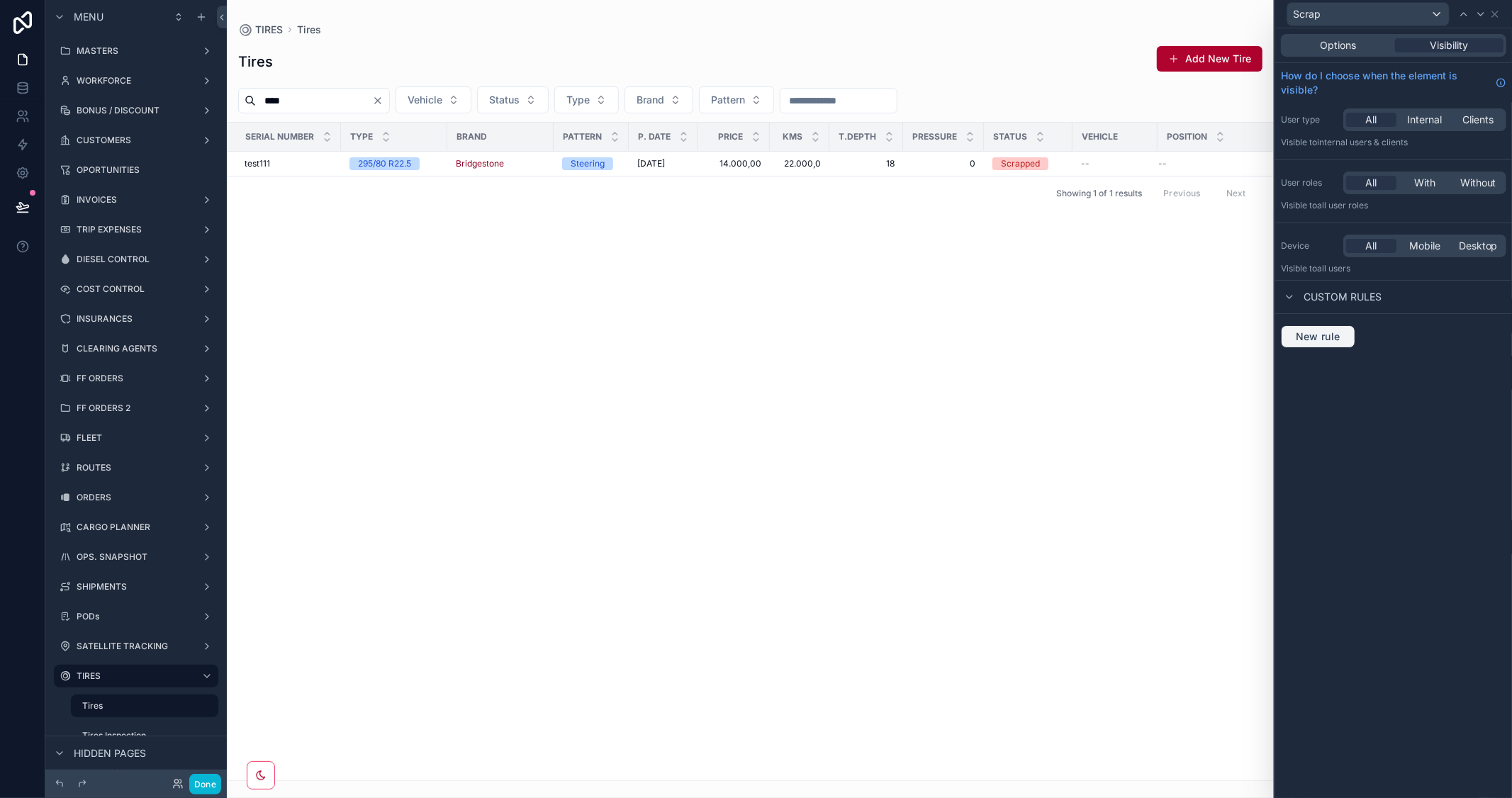
click at [1308, 332] on span "New rule" at bounding box center [1317, 337] width 56 height 13
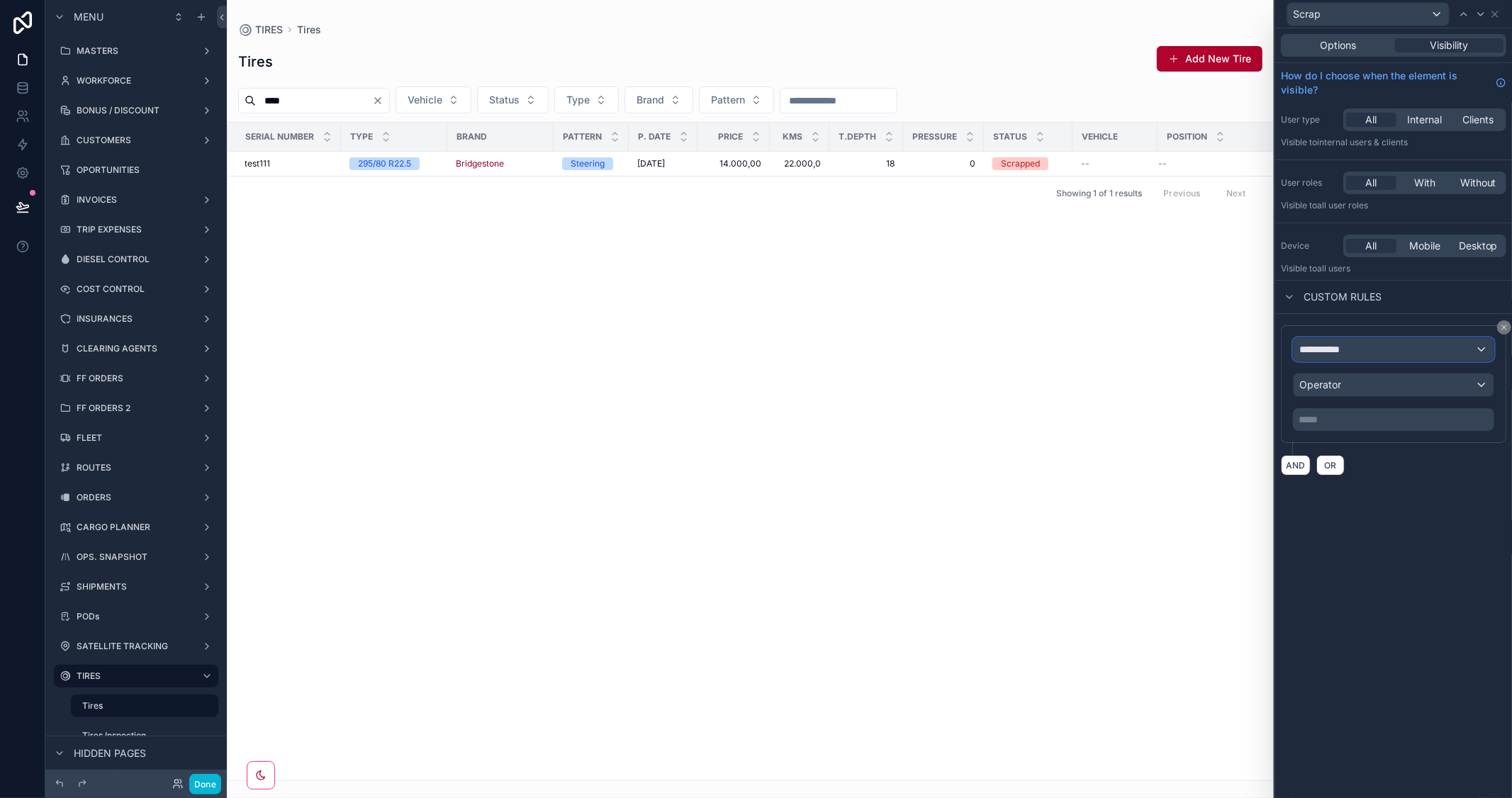
click at [1351, 356] on div "**********" at bounding box center [1393, 349] width 199 height 23
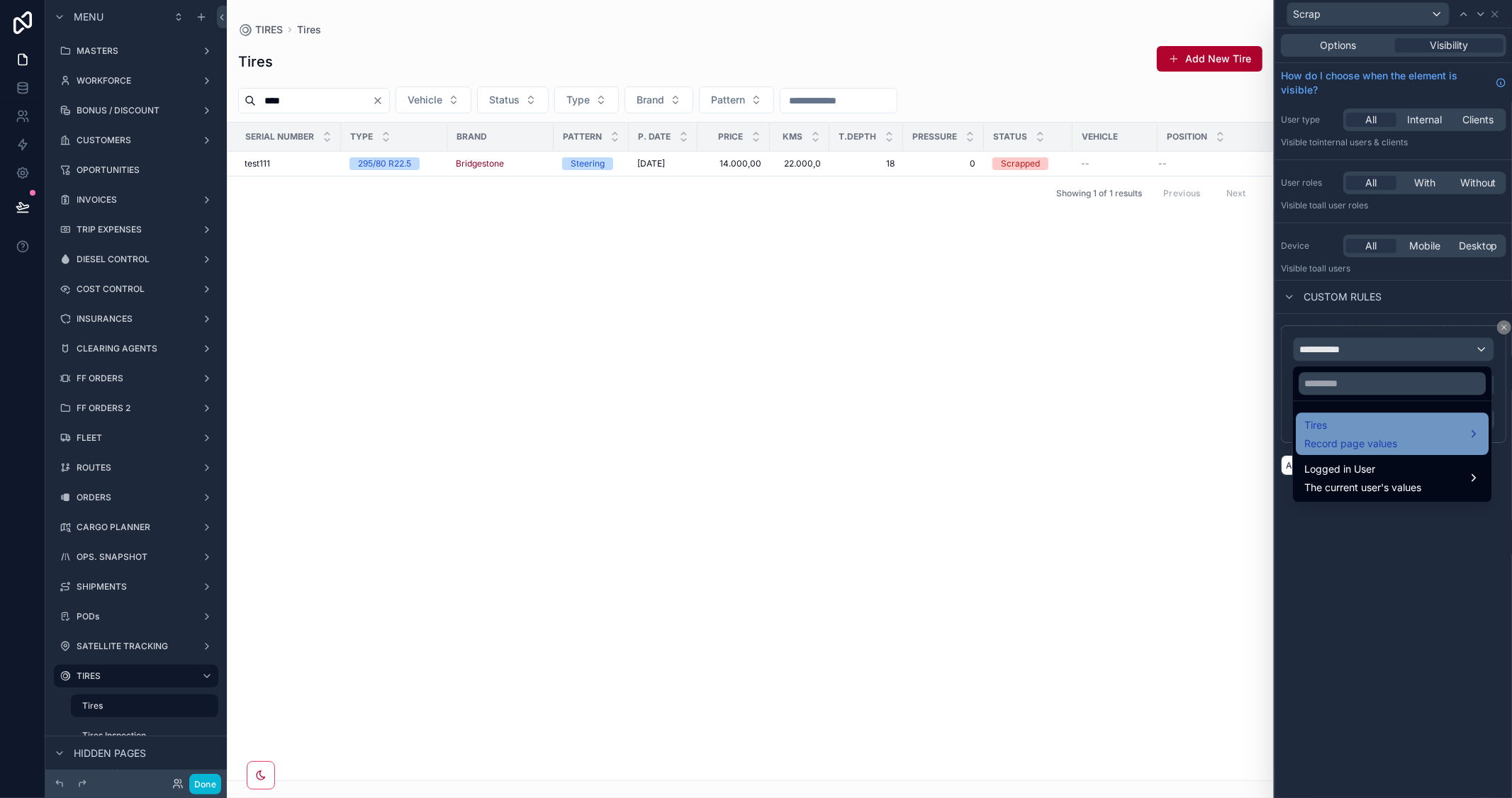
click at [1345, 429] on span "Tires" at bounding box center [1350, 425] width 93 height 17
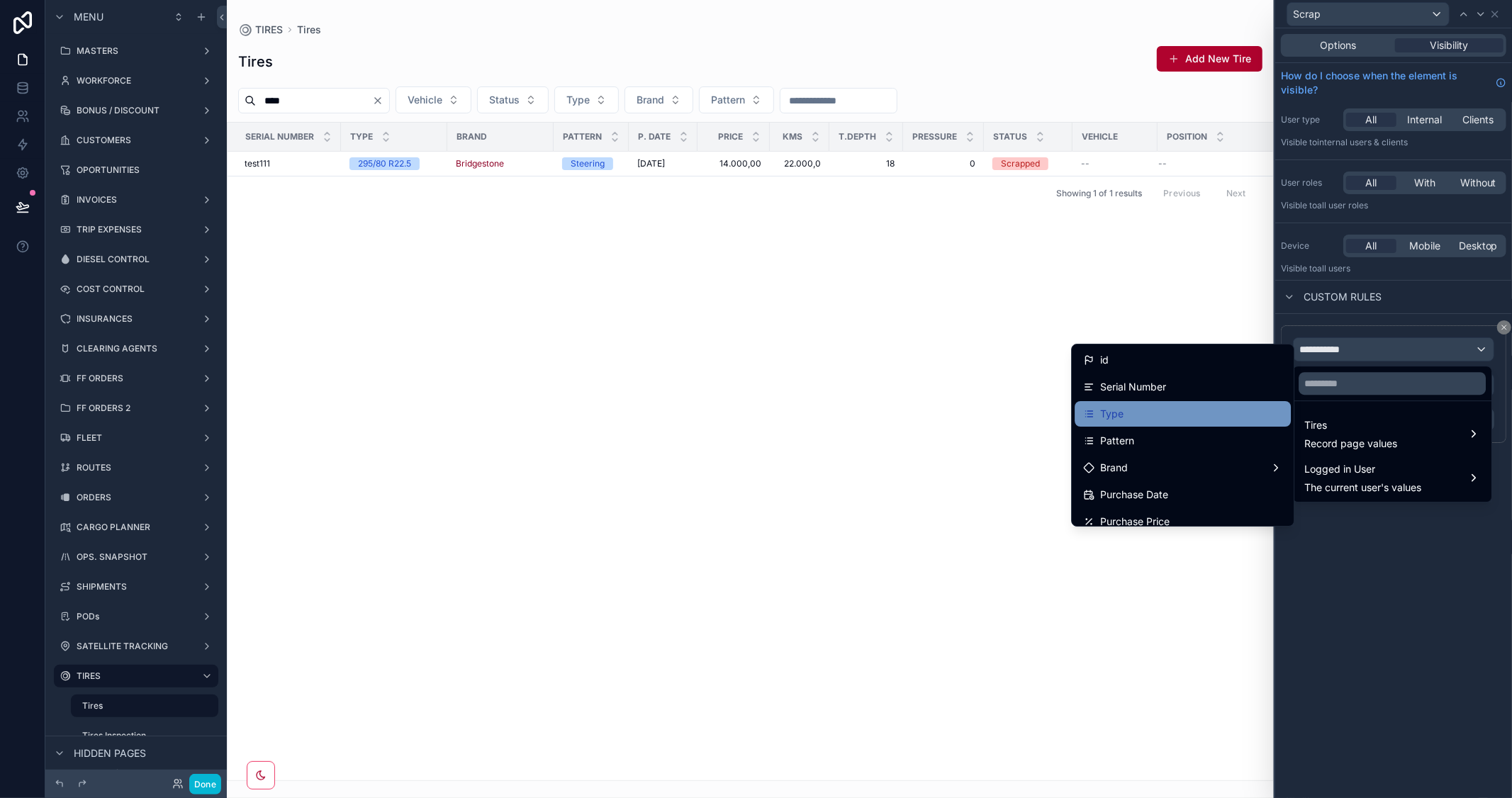
scroll to position [79, 0]
drag, startPoint x: 1419, startPoint y: 636, endPoint x: 1429, endPoint y: 426, distance: 210.2
click at [1419, 635] on div at bounding box center [1393, 399] width 236 height 798
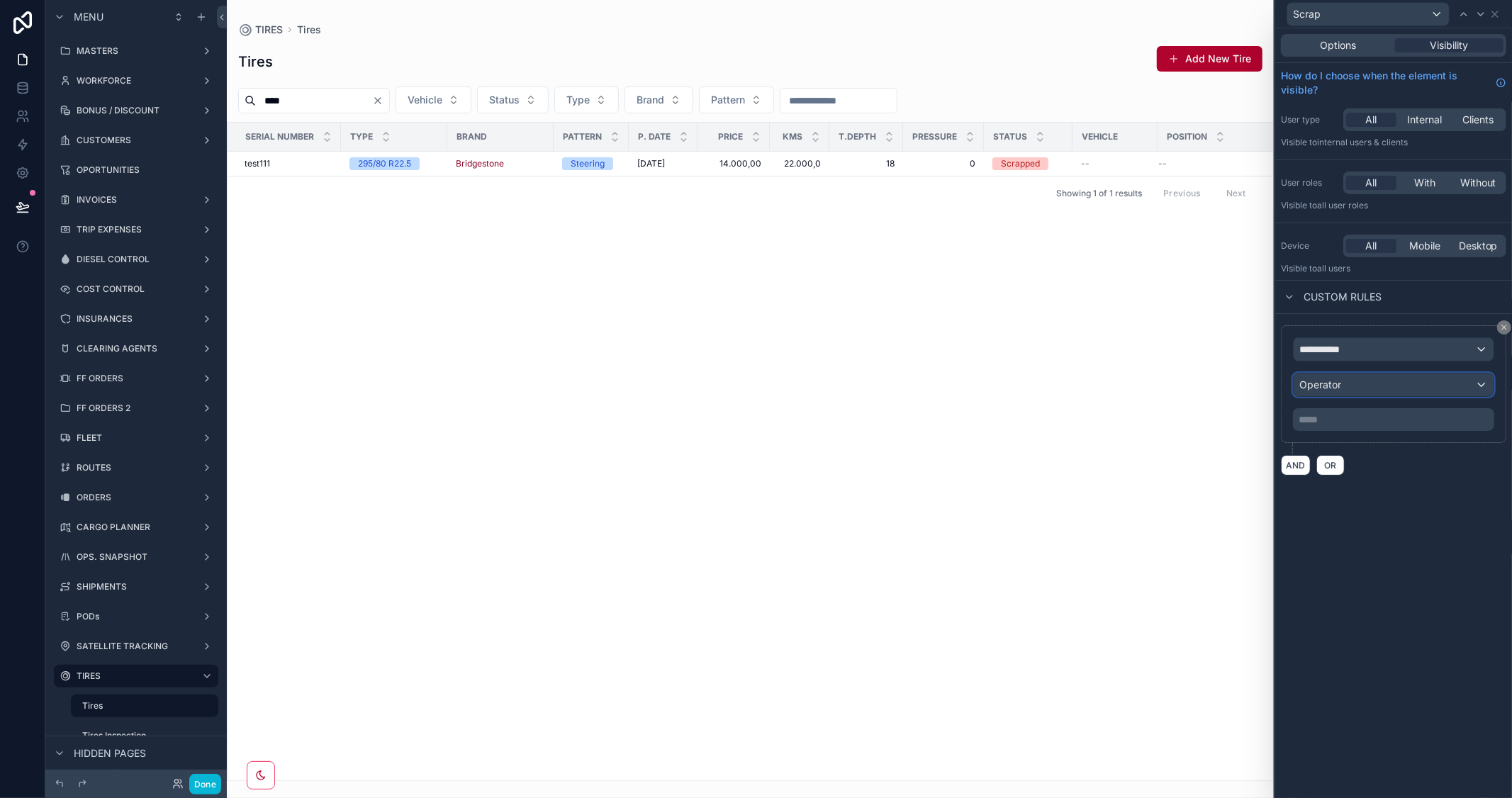
click at [1391, 378] on div "Operator" at bounding box center [1393, 385] width 199 height 23
click at [1382, 358] on div at bounding box center [1393, 399] width 236 height 798
click at [1368, 349] on div "**********" at bounding box center [1393, 349] width 199 height 23
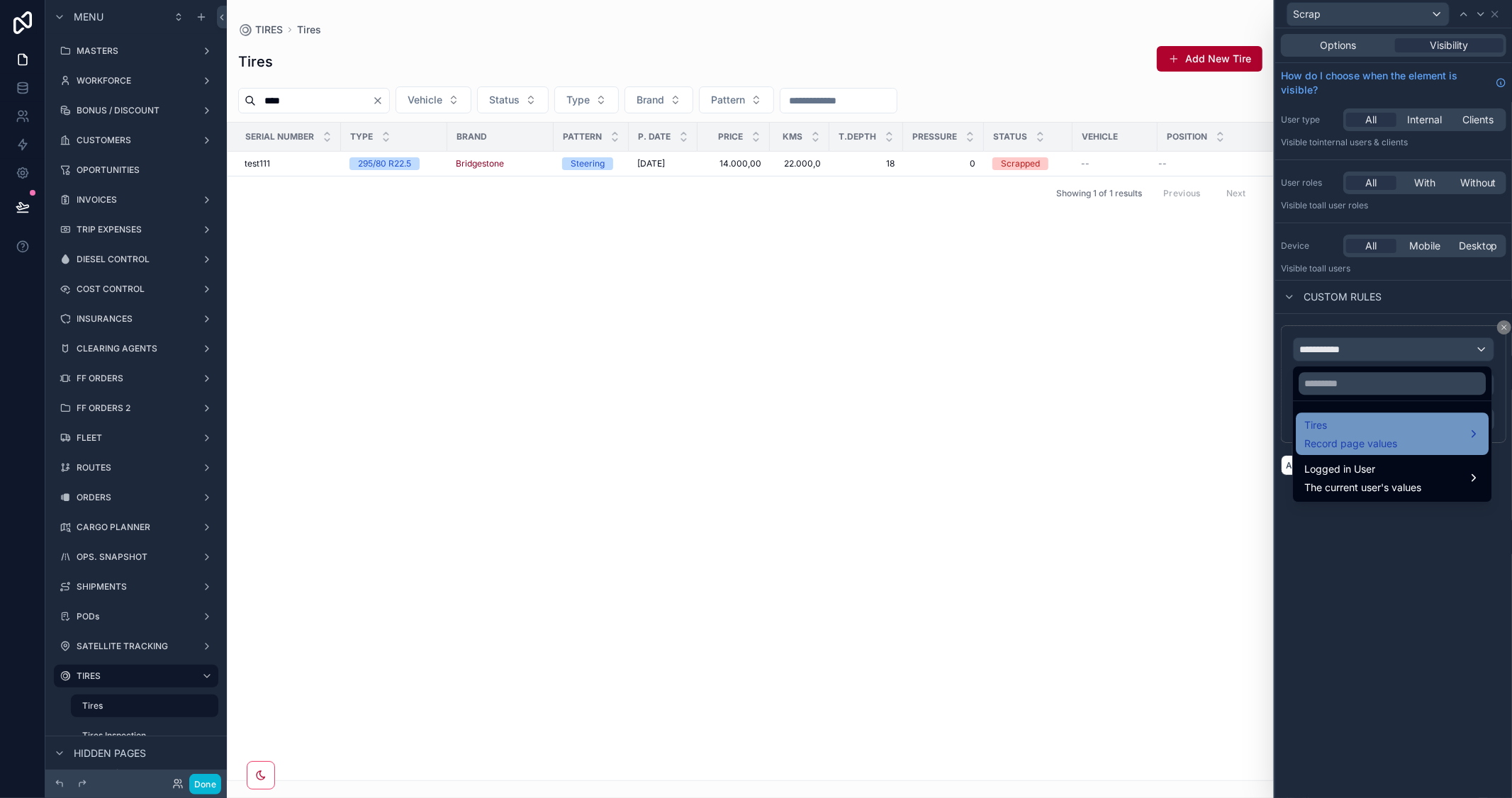
click at [1384, 435] on div "Tires Record page values" at bounding box center [1350, 433] width 93 height 34
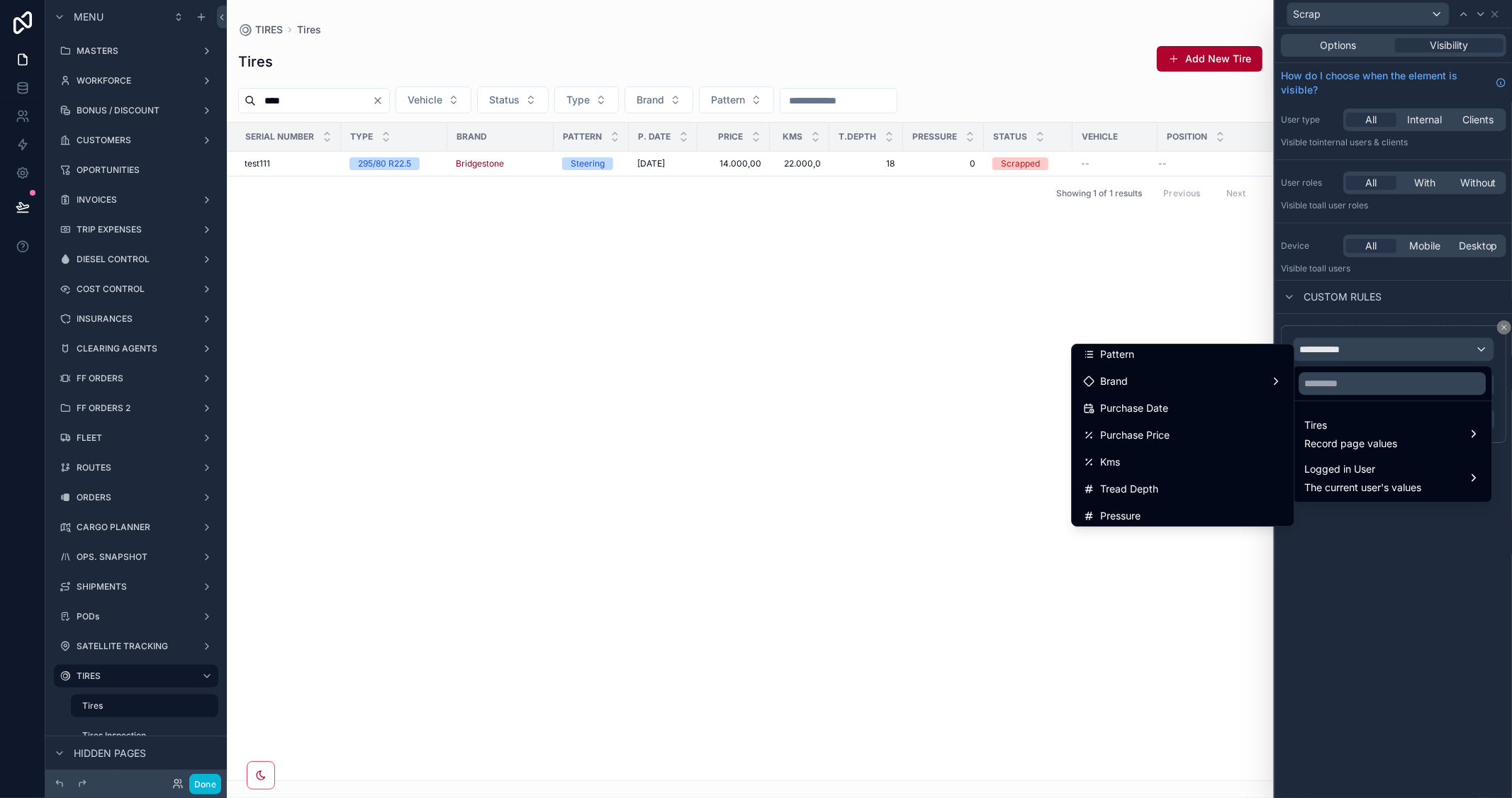
scroll to position [157, 0]
click at [1141, 466] on div "Status" at bounding box center [1182, 472] width 199 height 17
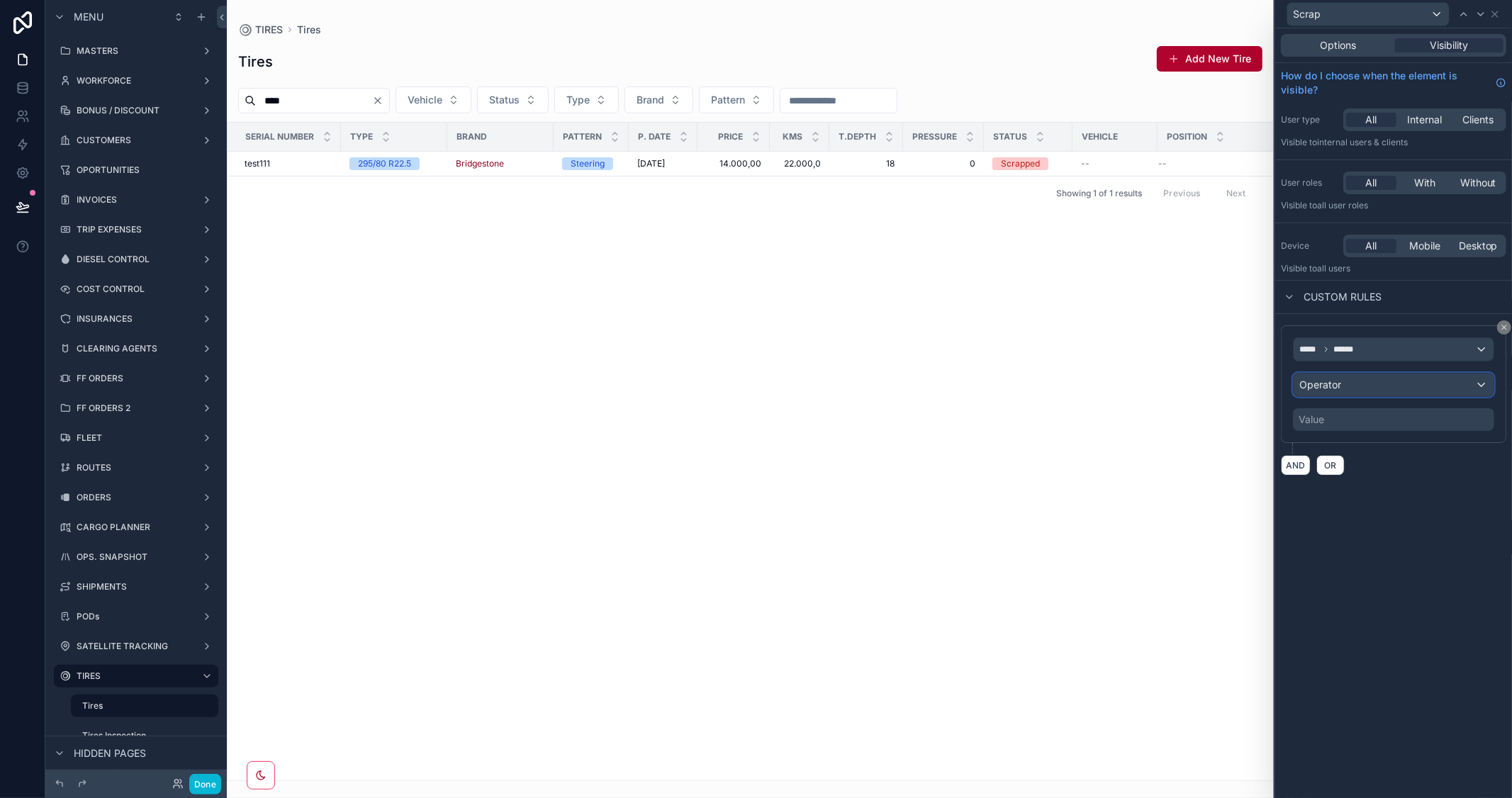
click at [1376, 388] on div "Operator" at bounding box center [1393, 385] width 199 height 23
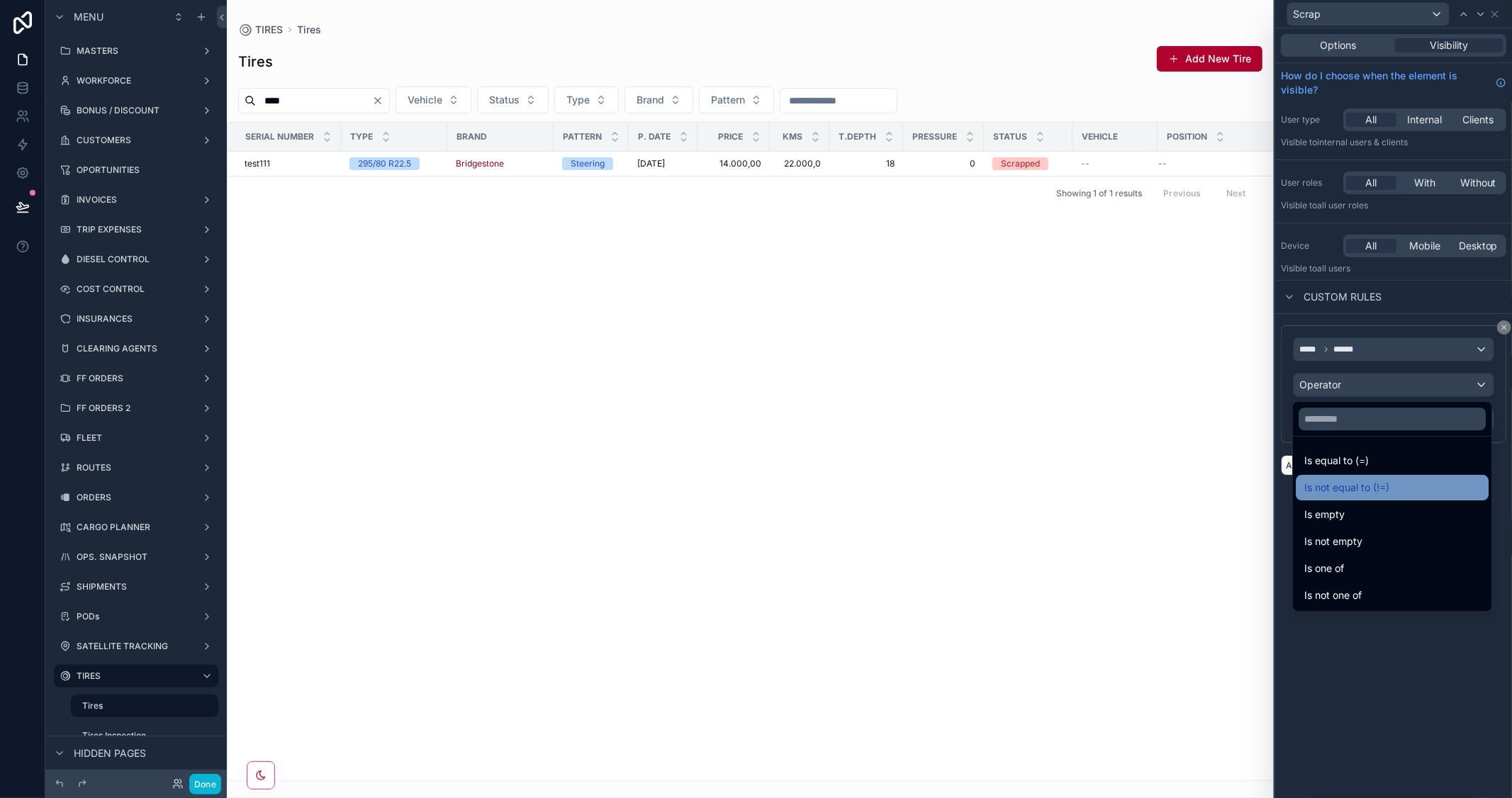
click at [1379, 490] on span "Is not equal to (!=)" at bounding box center [1347, 488] width 85 height 17
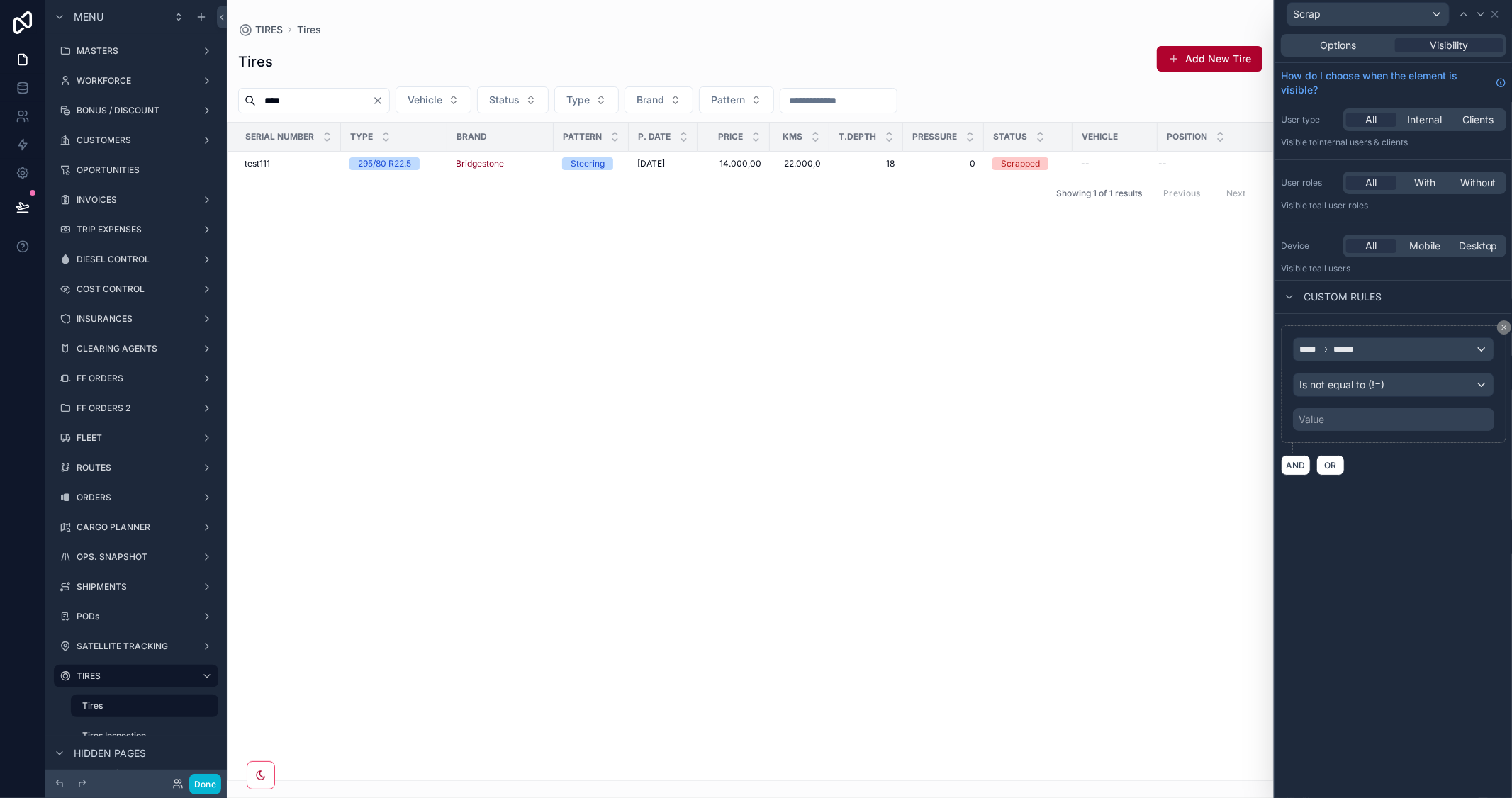
click at [1343, 423] on div "Value" at bounding box center [1393, 419] width 201 height 23
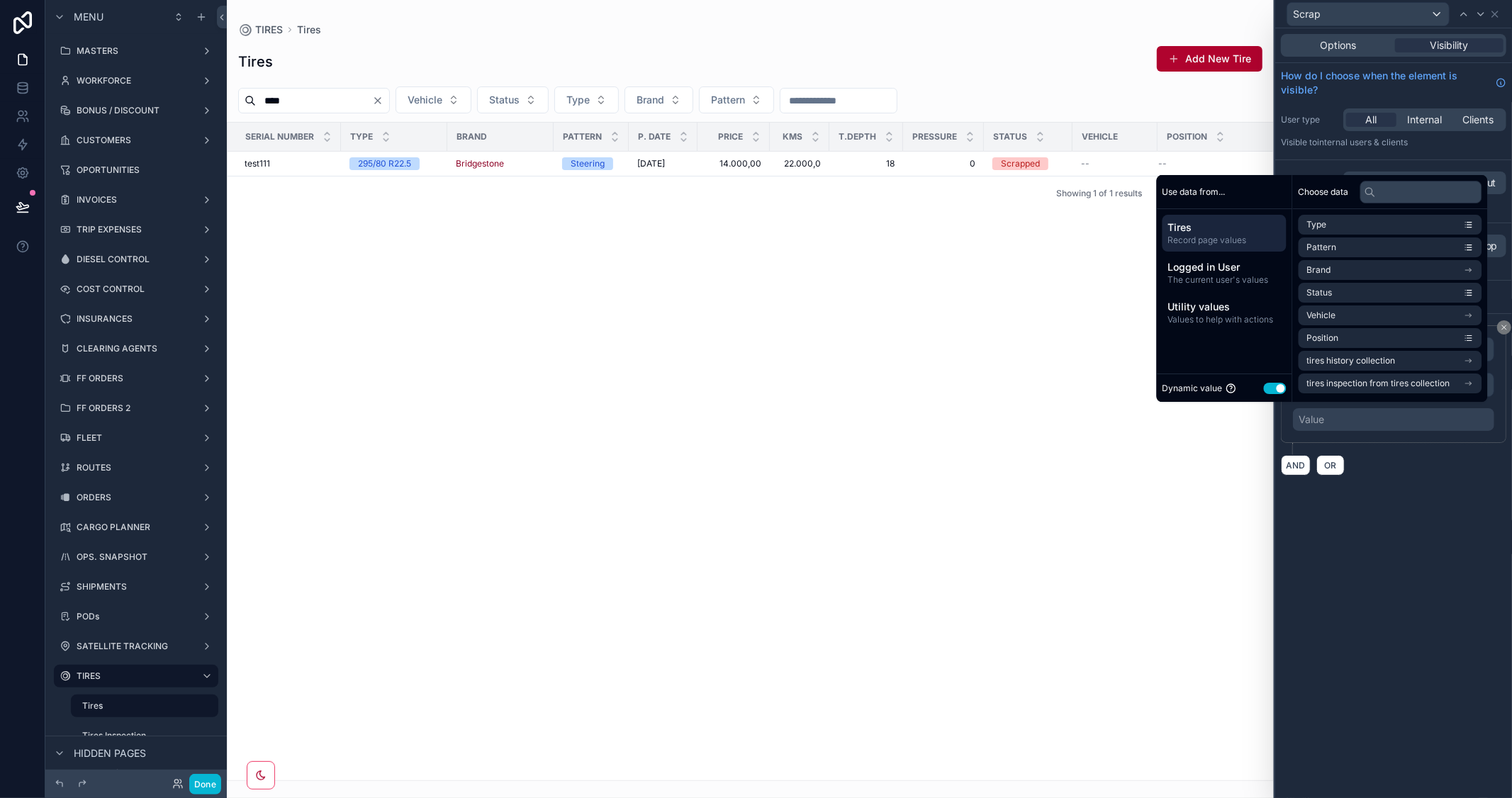
click at [1264, 387] on button "Use setting" at bounding box center [1275, 389] width 23 height 11
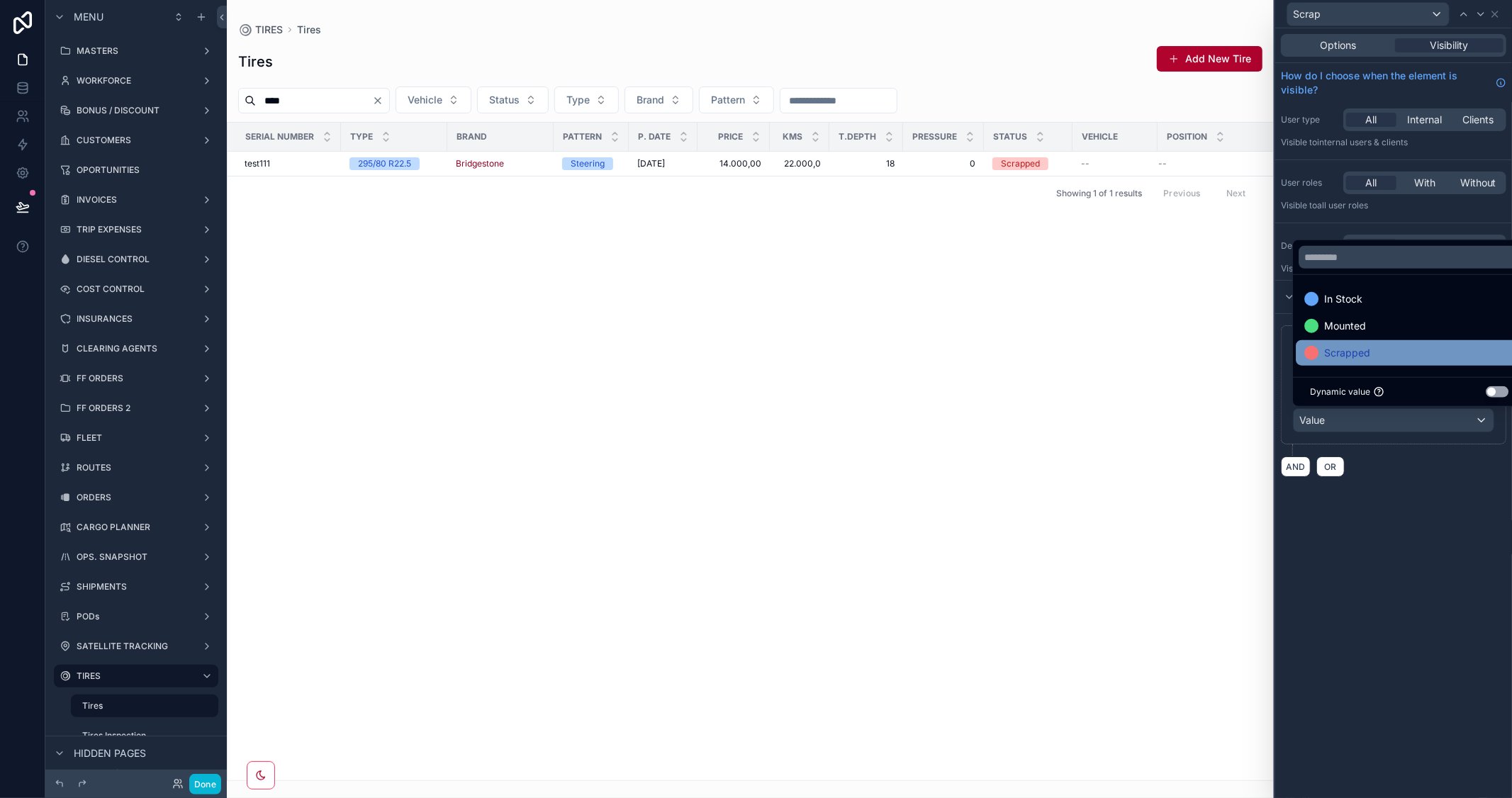
click at [1349, 348] on span "Scrapped" at bounding box center [1347, 353] width 46 height 17
click at [1424, 597] on div "Options Visibility How do I choose when the element is visible? User type All I…" at bounding box center [1393, 414] width 236 height 770
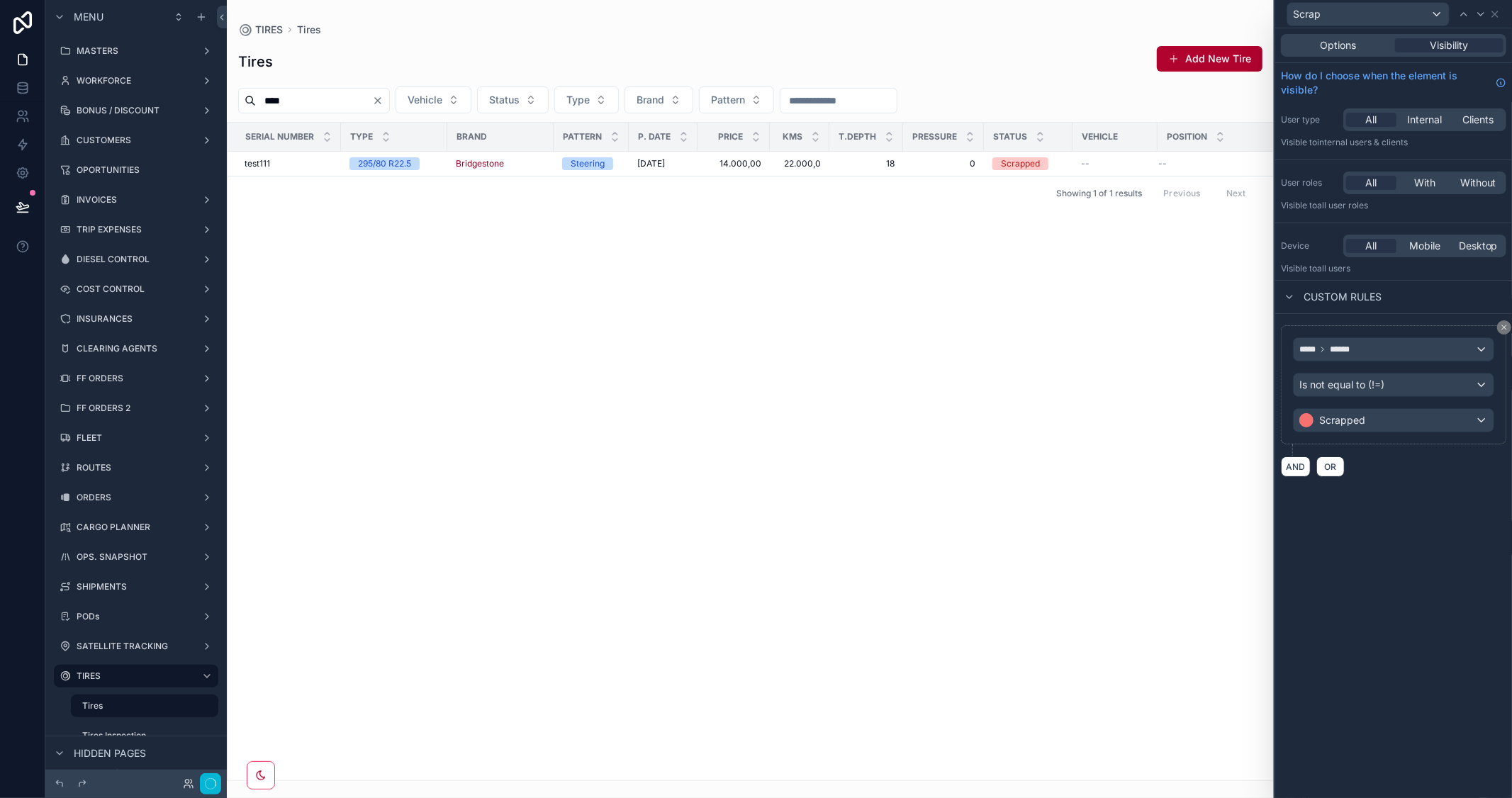
click at [1056, 478] on div "scrollable content" at bounding box center [750, 399] width 1047 height 798
click at [208, 781] on button "Done" at bounding box center [205, 784] width 32 height 20
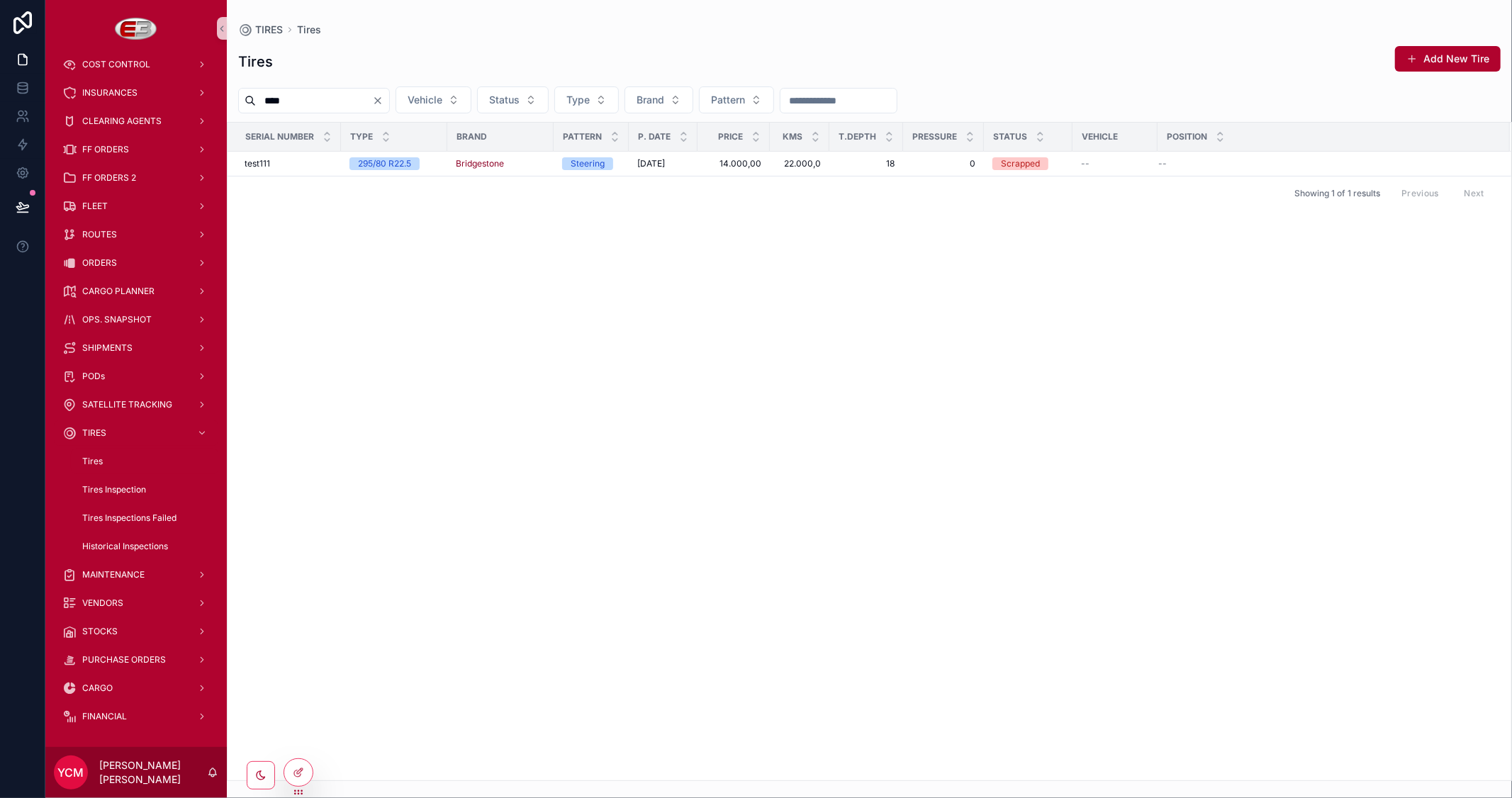
click at [1241, 528] on div "Serial Number Type Brand Pattern P. Date Price Kms T.Depth Pressure Status Vehi…" at bounding box center [869, 452] width 1283 height 658
click at [310, 770] on div at bounding box center [298, 772] width 29 height 27
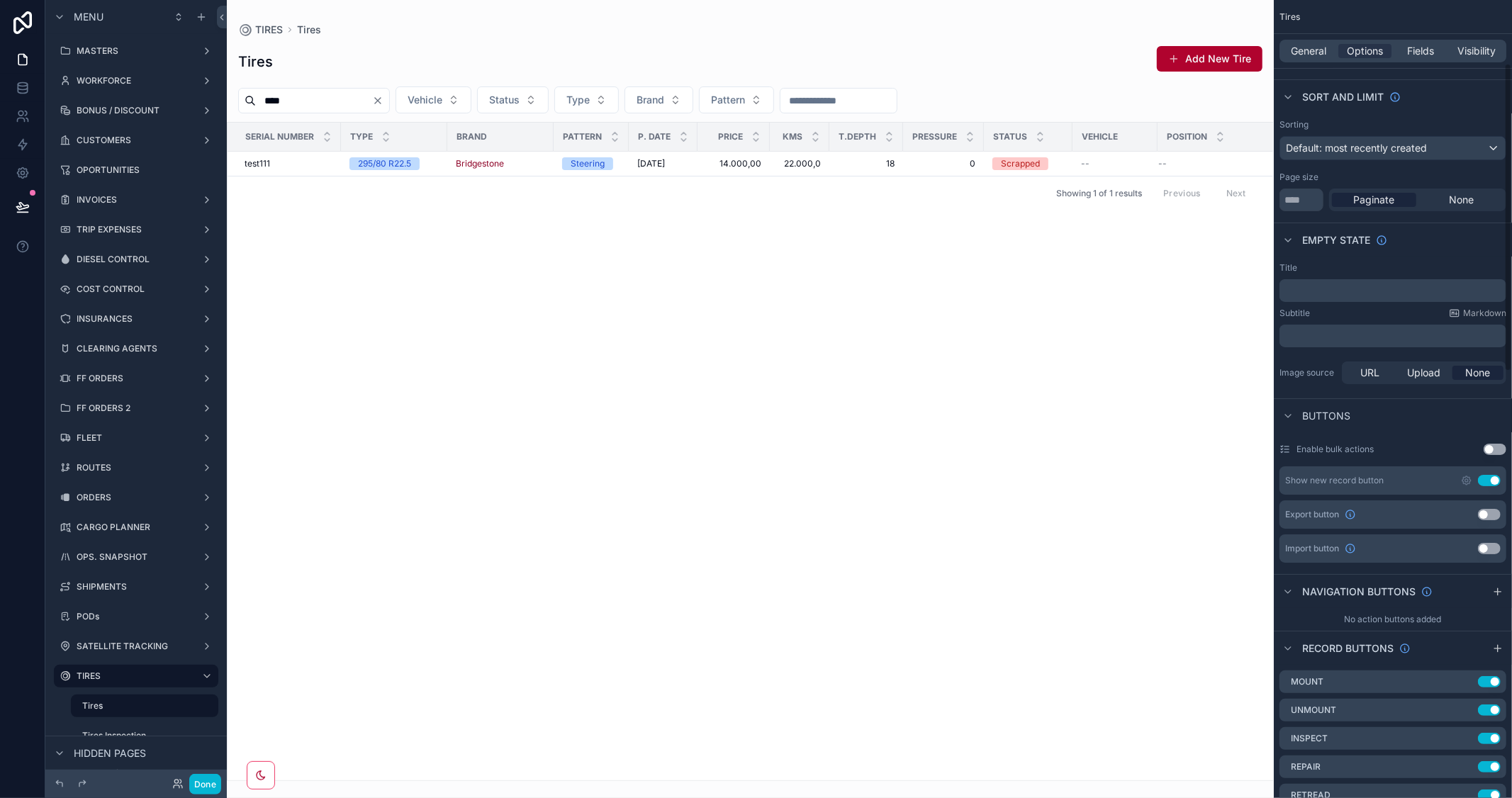
scroll to position [79, 0]
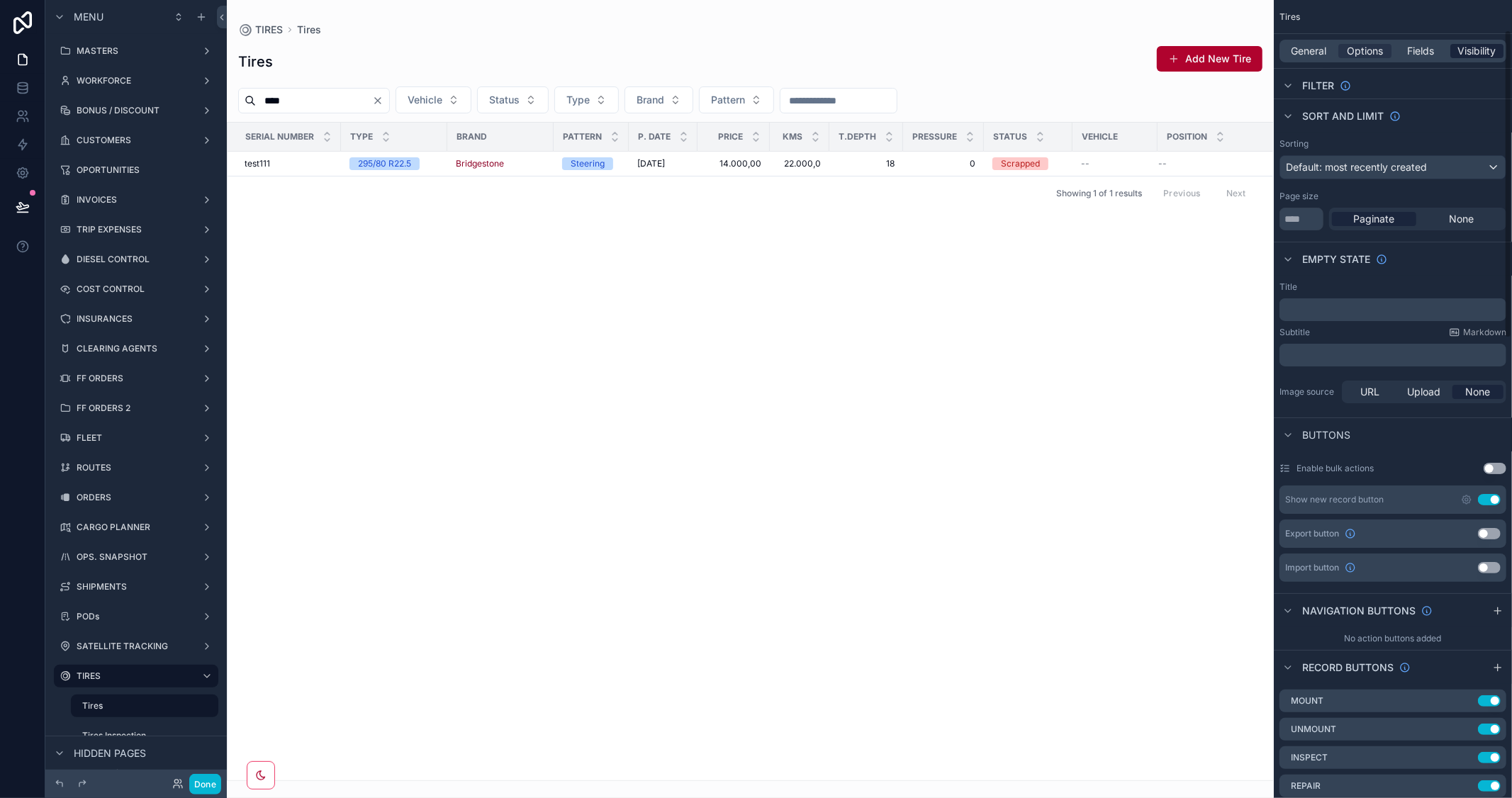
click at [1451, 53] on div "Visibility" at bounding box center [1477, 51] width 54 height 14
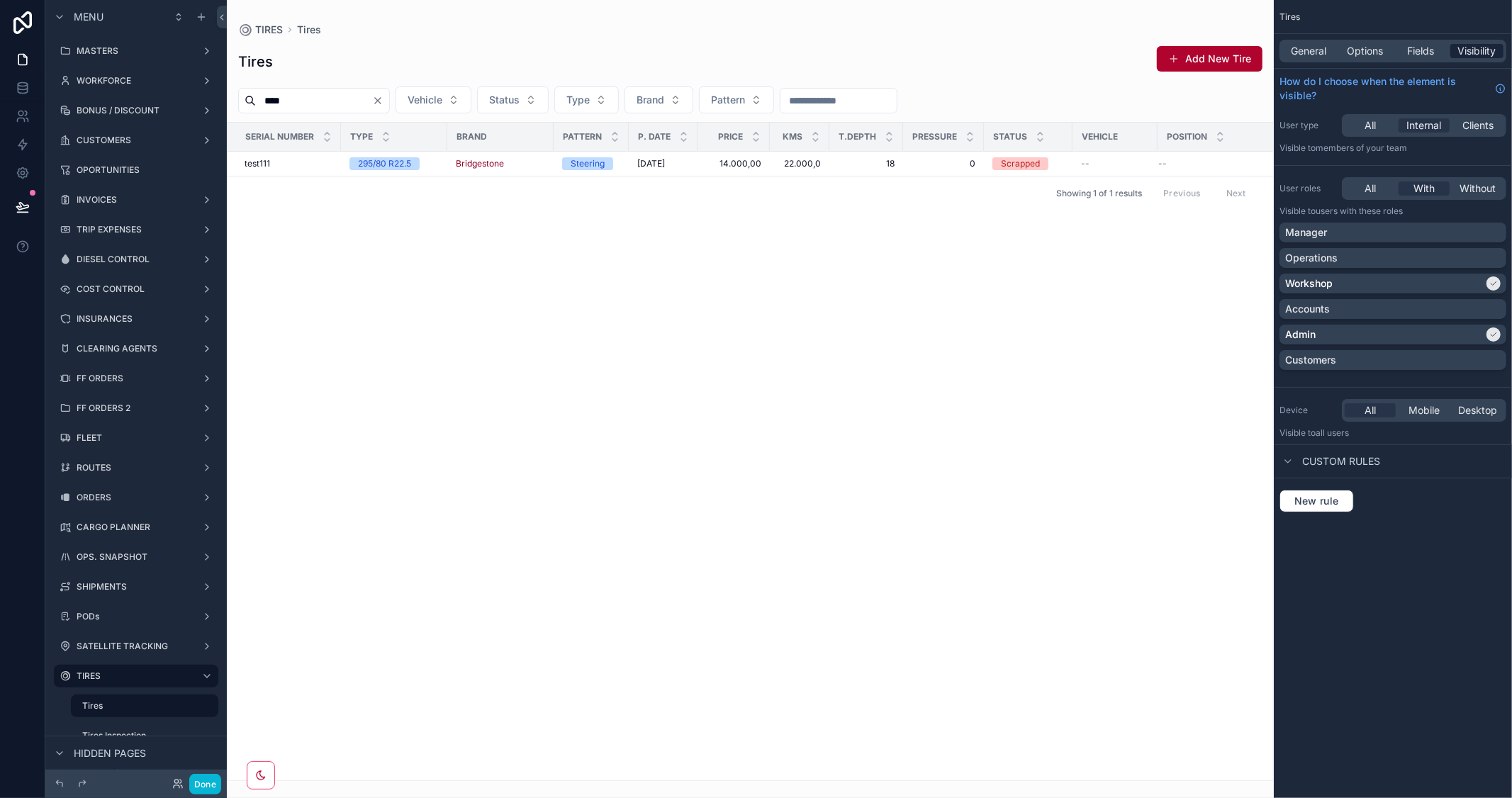
scroll to position [0, 0]
click at [1426, 54] on span "Fields" at bounding box center [1421, 51] width 27 height 14
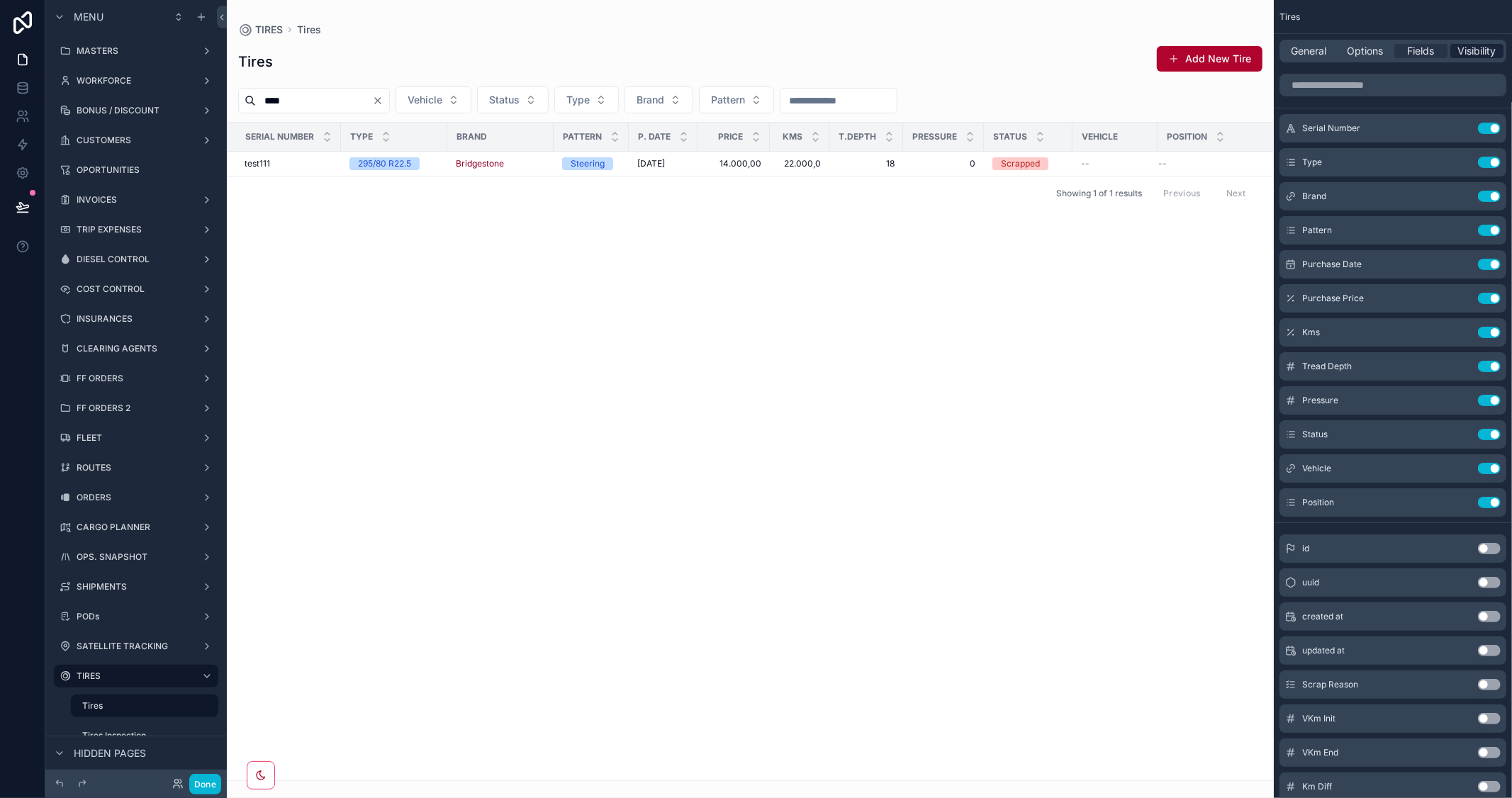
click at [1470, 52] on span "Visibility" at bounding box center [1476, 51] width 38 height 14
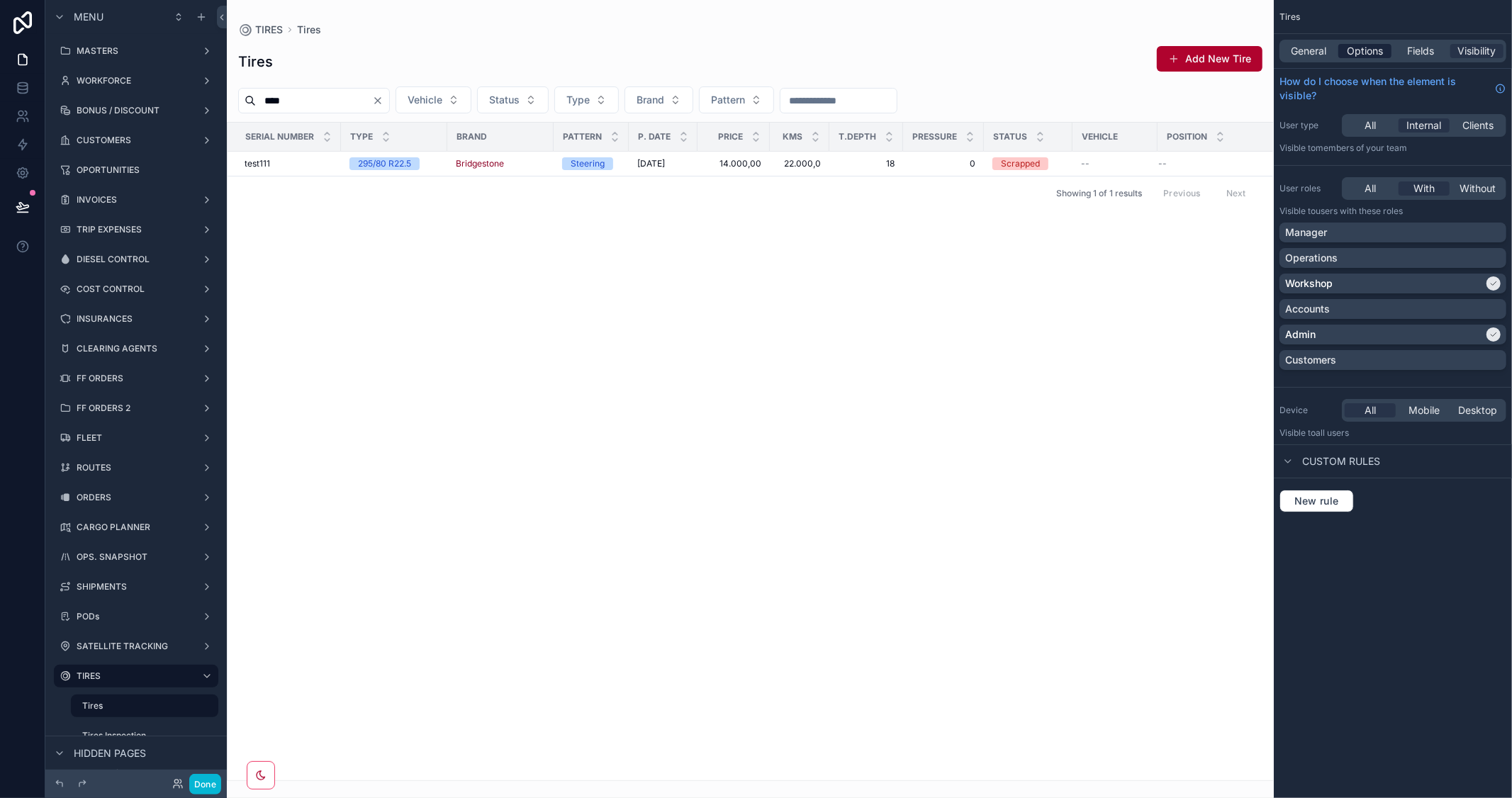
click at [1370, 51] on span "Options" at bounding box center [1364, 51] width 36 height 14
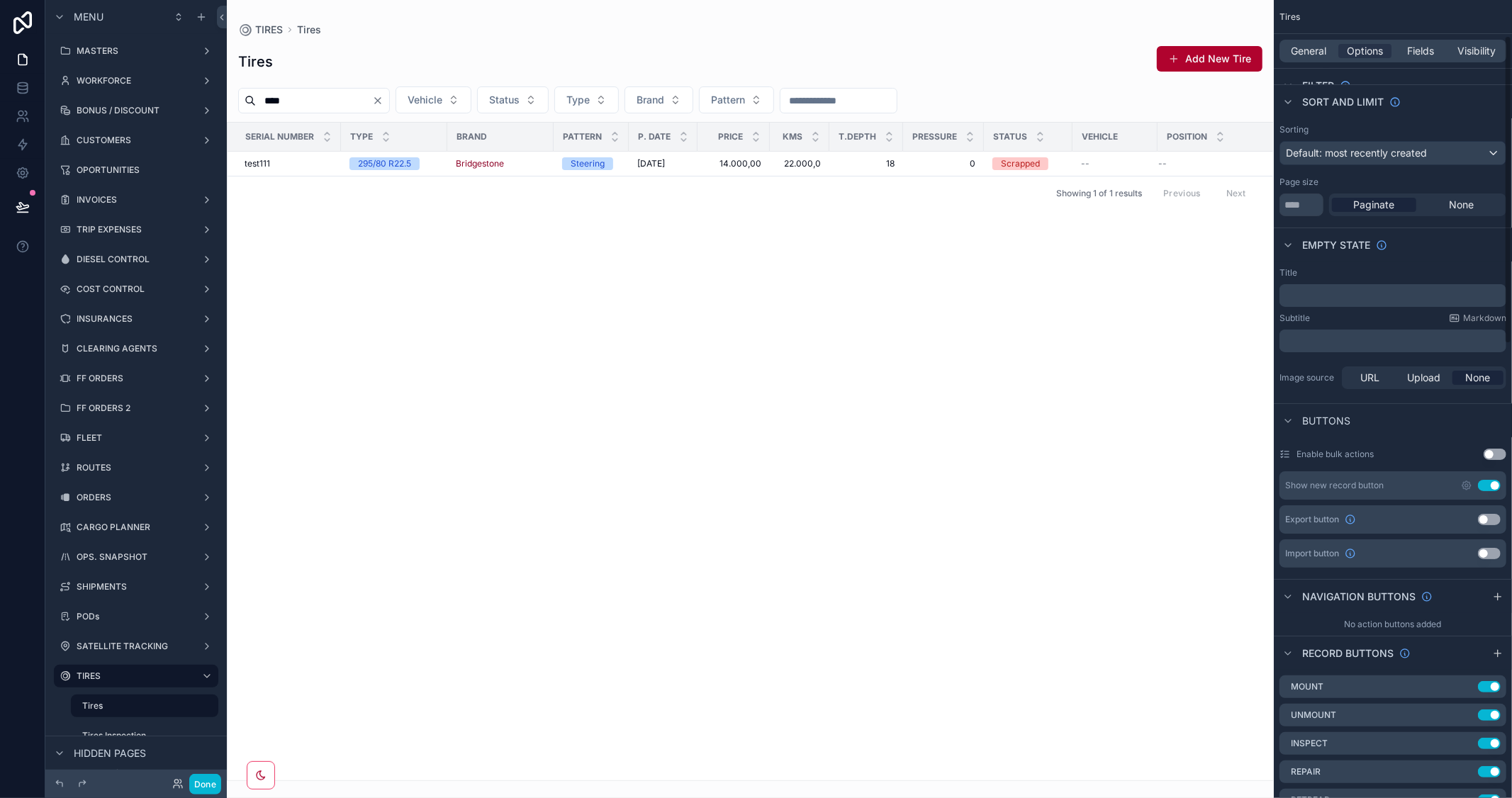
scroll to position [393, 0]
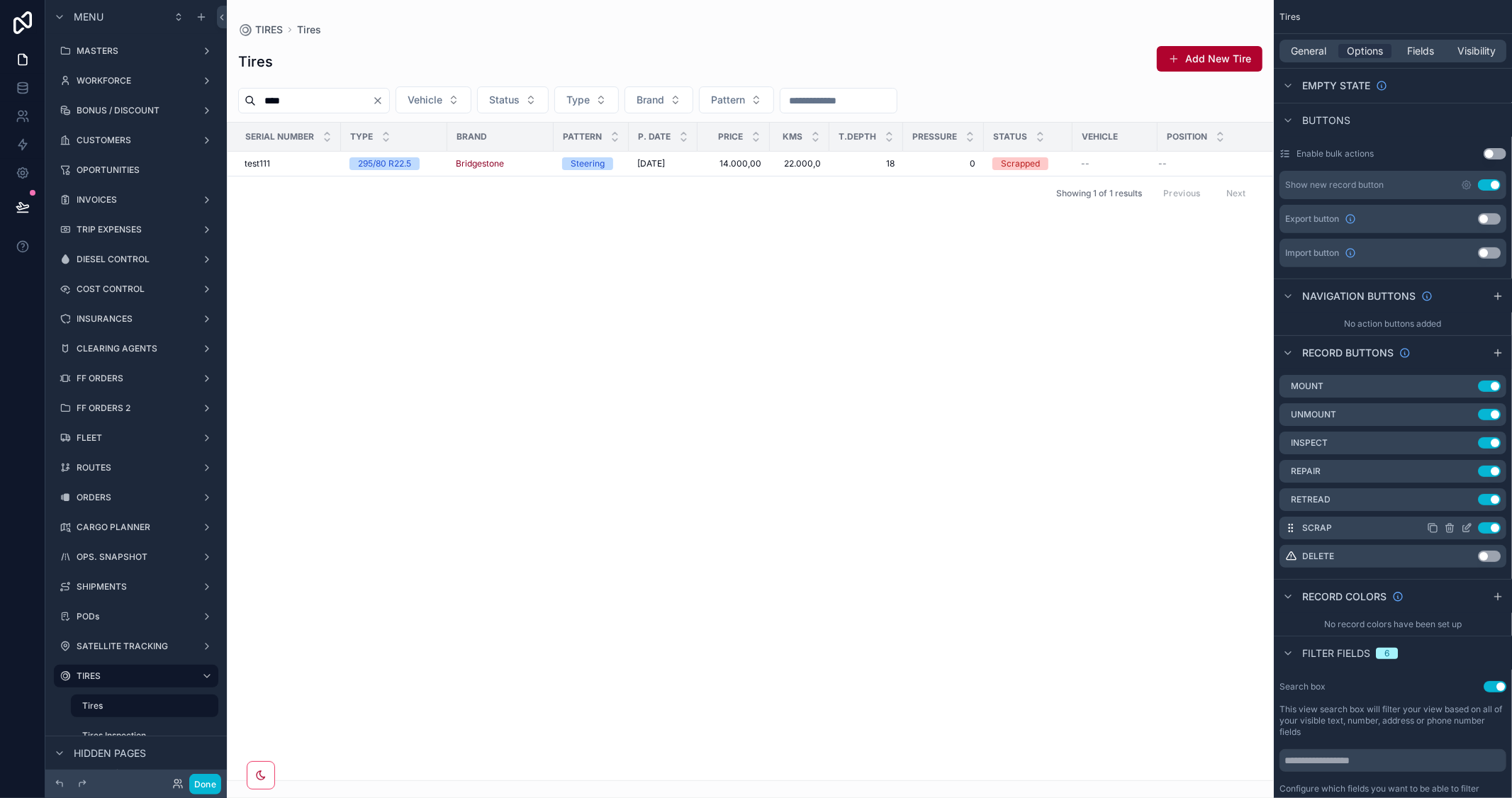
click at [1471, 523] on icon "scrollable content" at bounding box center [1466, 528] width 11 height 11
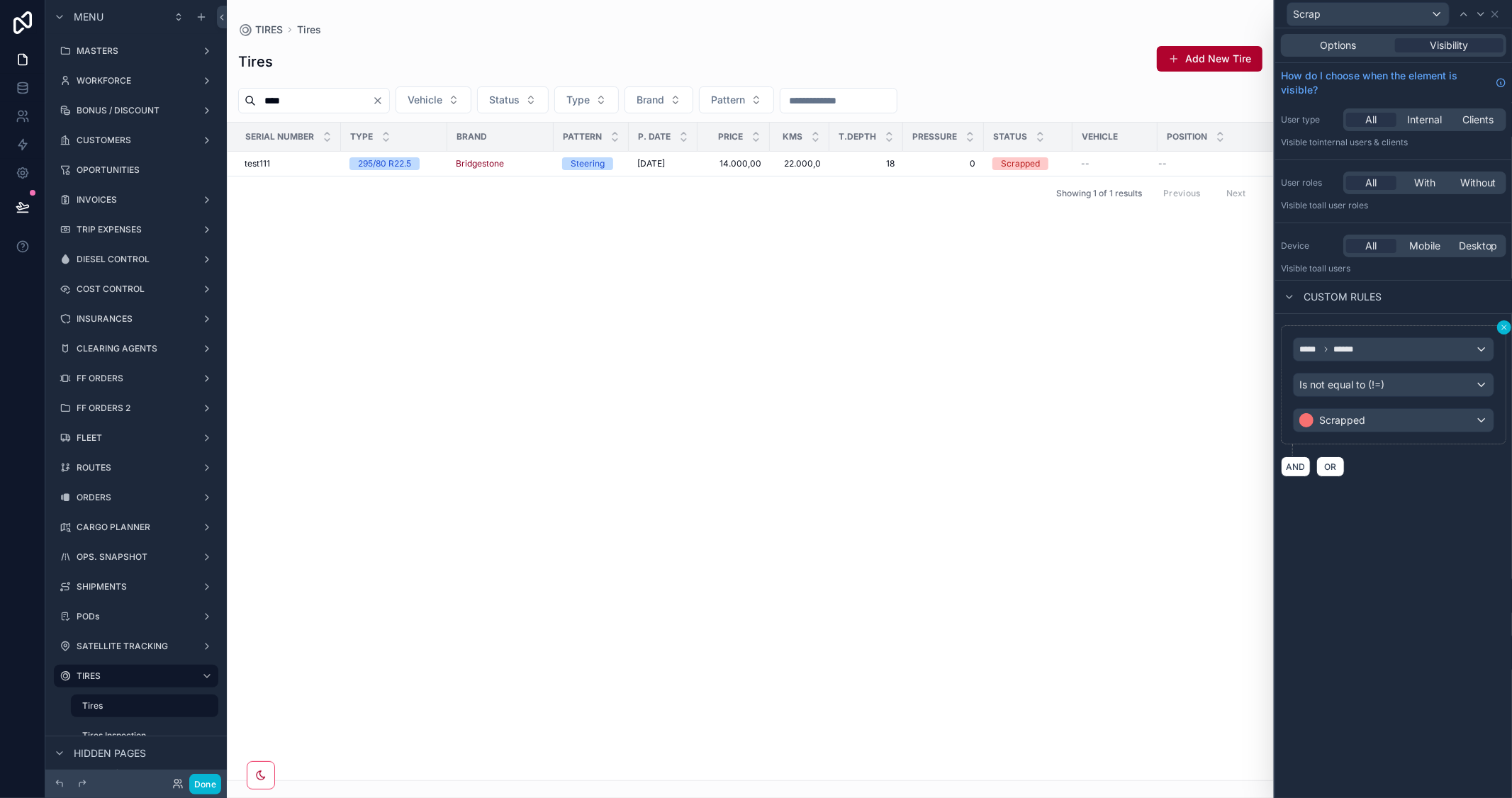
click at [1503, 328] on icon at bounding box center [1504, 327] width 8 height 8
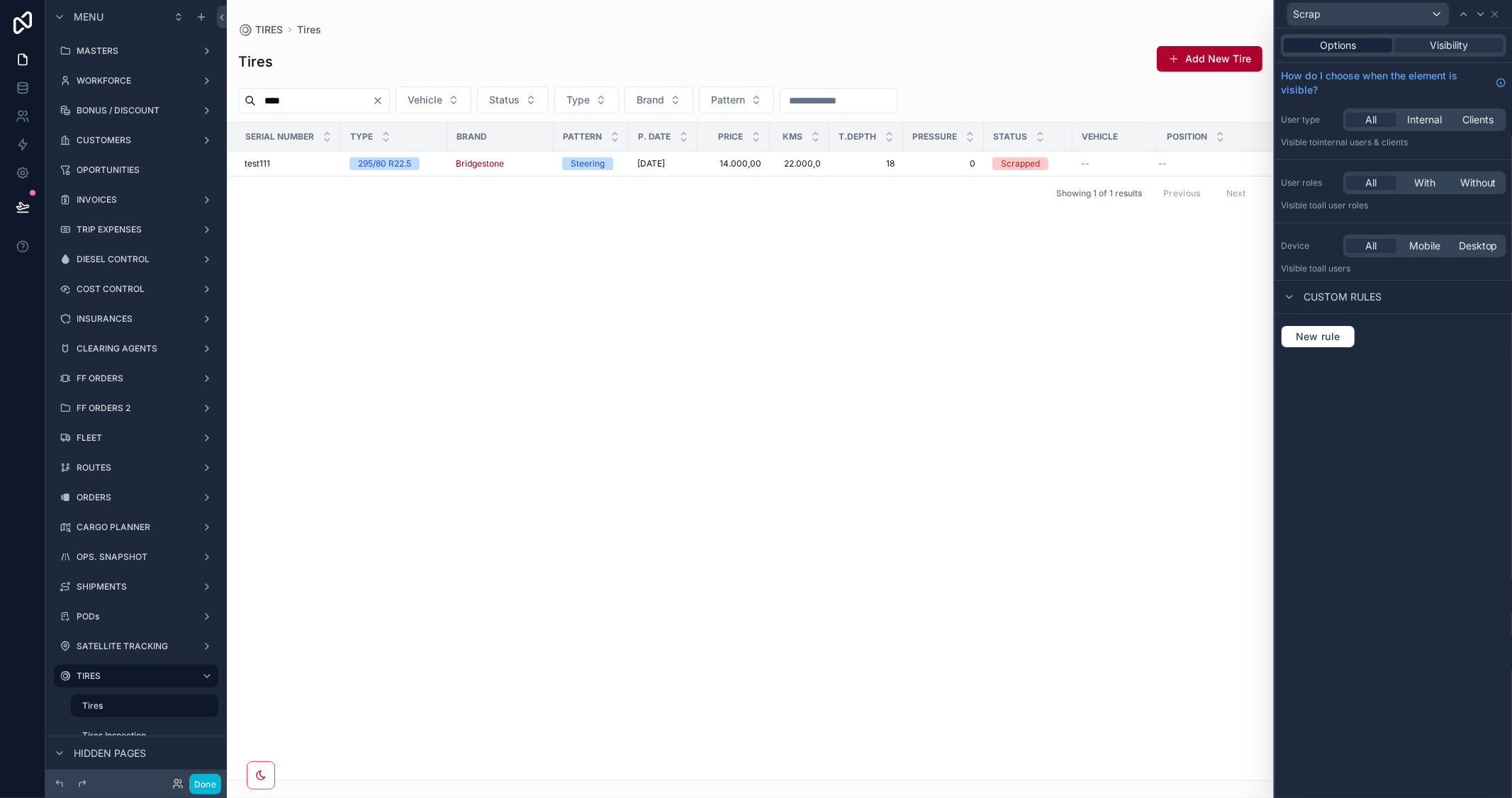
click at [1349, 46] on span "Options" at bounding box center [1338, 44] width 36 height 14
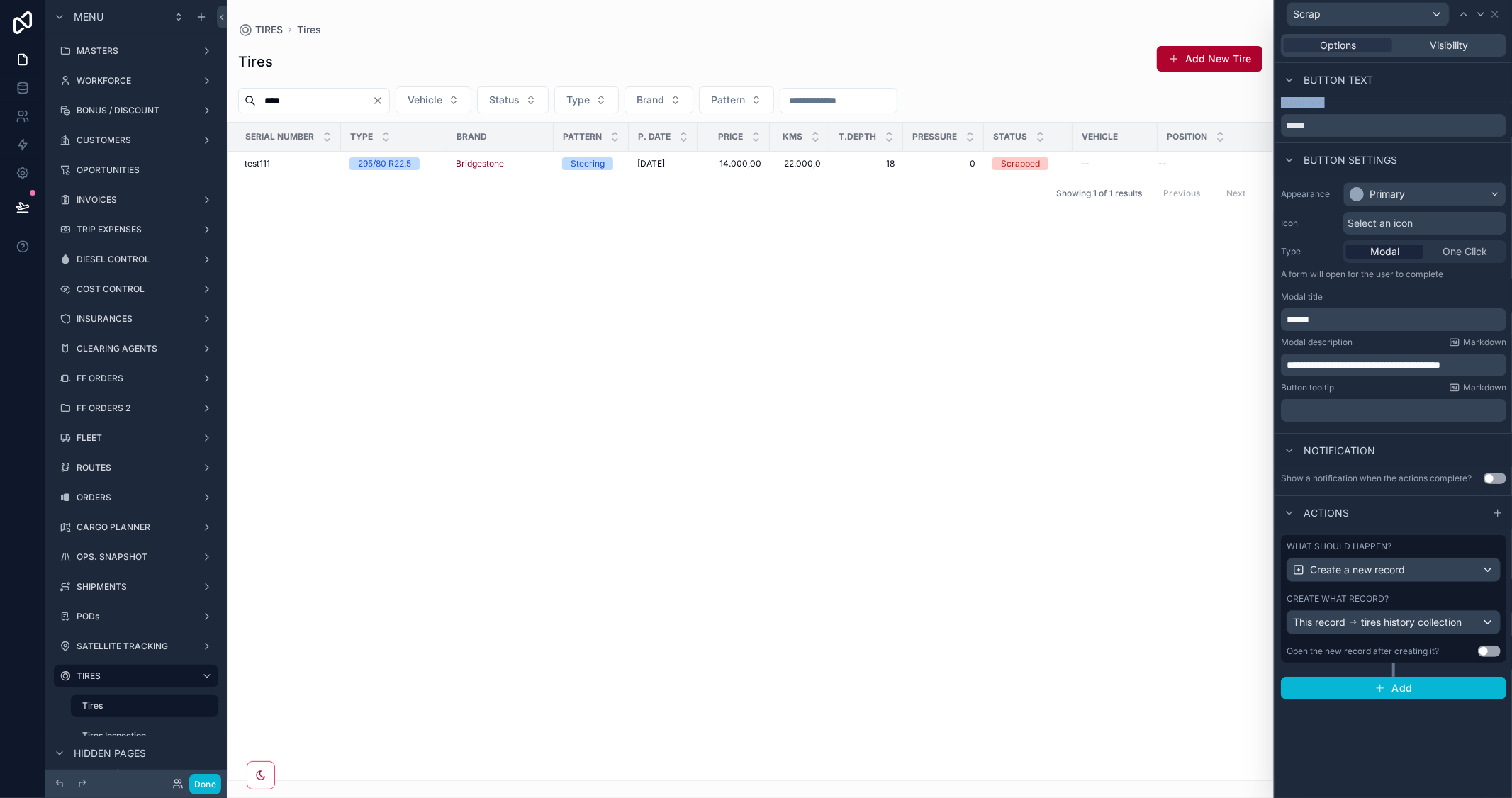
drag, startPoint x: 1495, startPoint y: 11, endPoint x: 1486, endPoint y: 107, distance: 96.4
click at [1486, 107] on div "**********" at bounding box center [1393, 399] width 238 height 798
click at [1455, 617] on span "tires history collection" at bounding box center [1410, 622] width 101 height 14
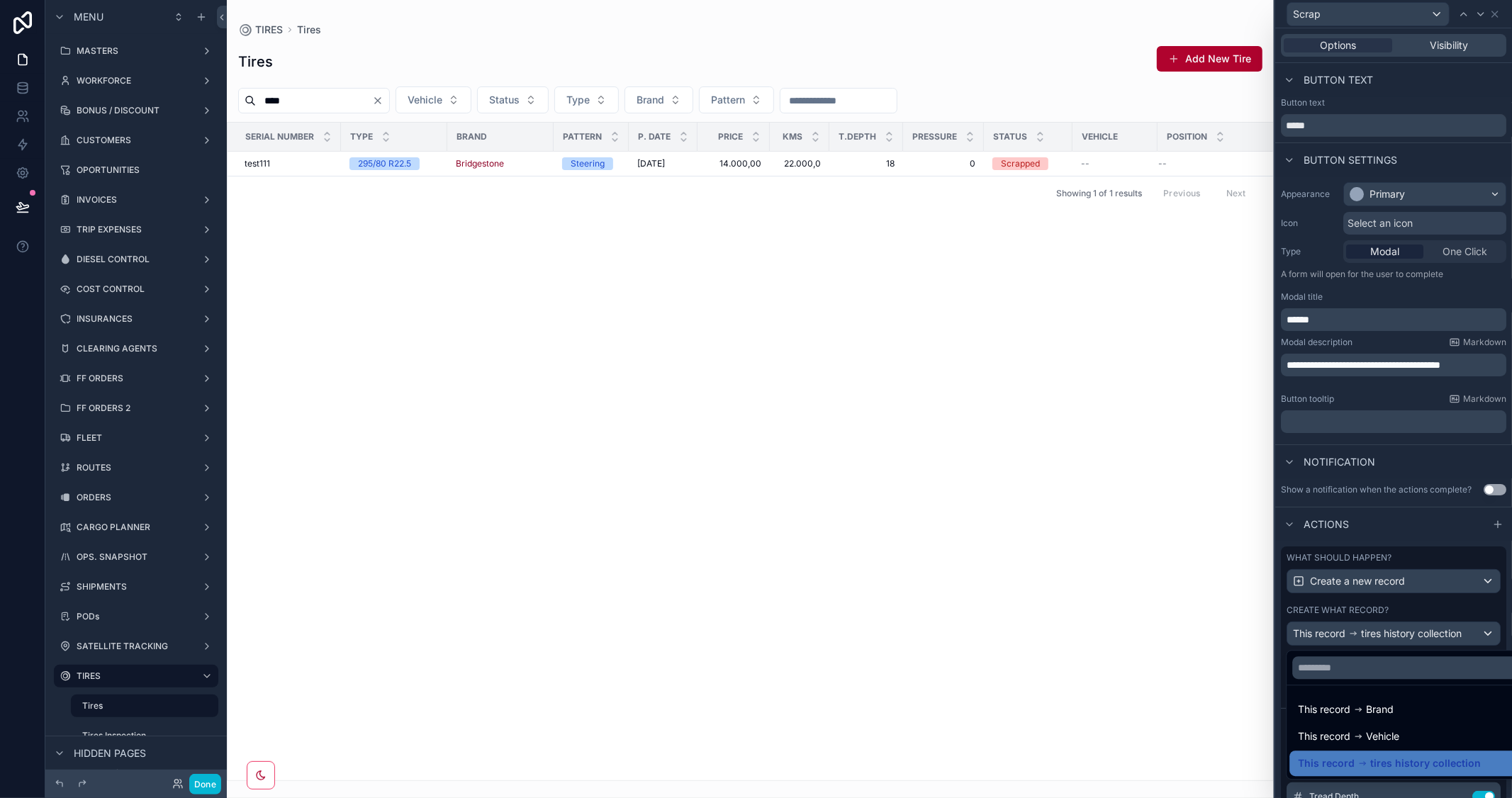
click at [1444, 466] on div at bounding box center [1393, 399] width 236 height 798
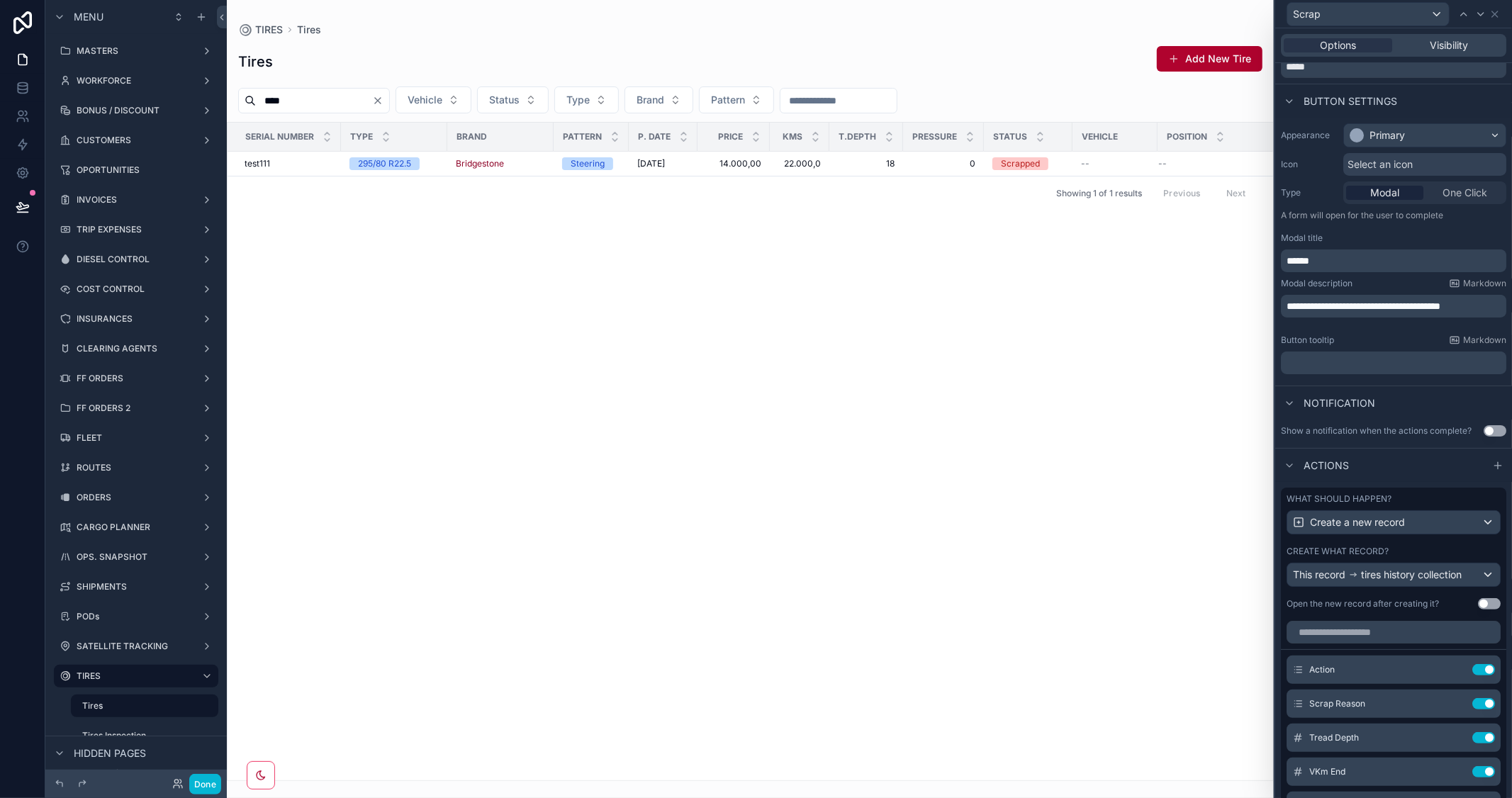
scroll to position [236, 0]
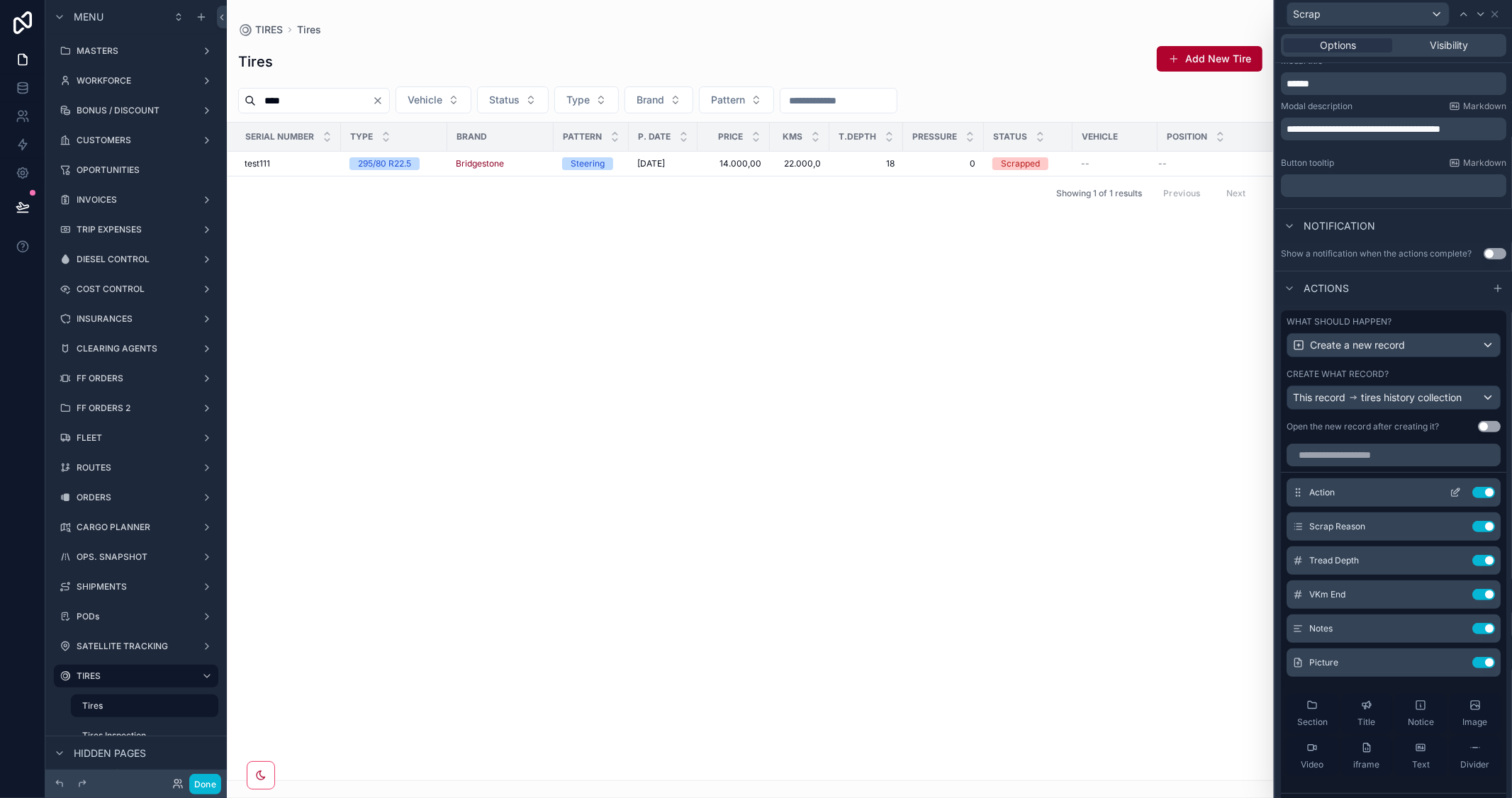
click at [1449, 499] on icon at bounding box center [1455, 492] width 11 height 11
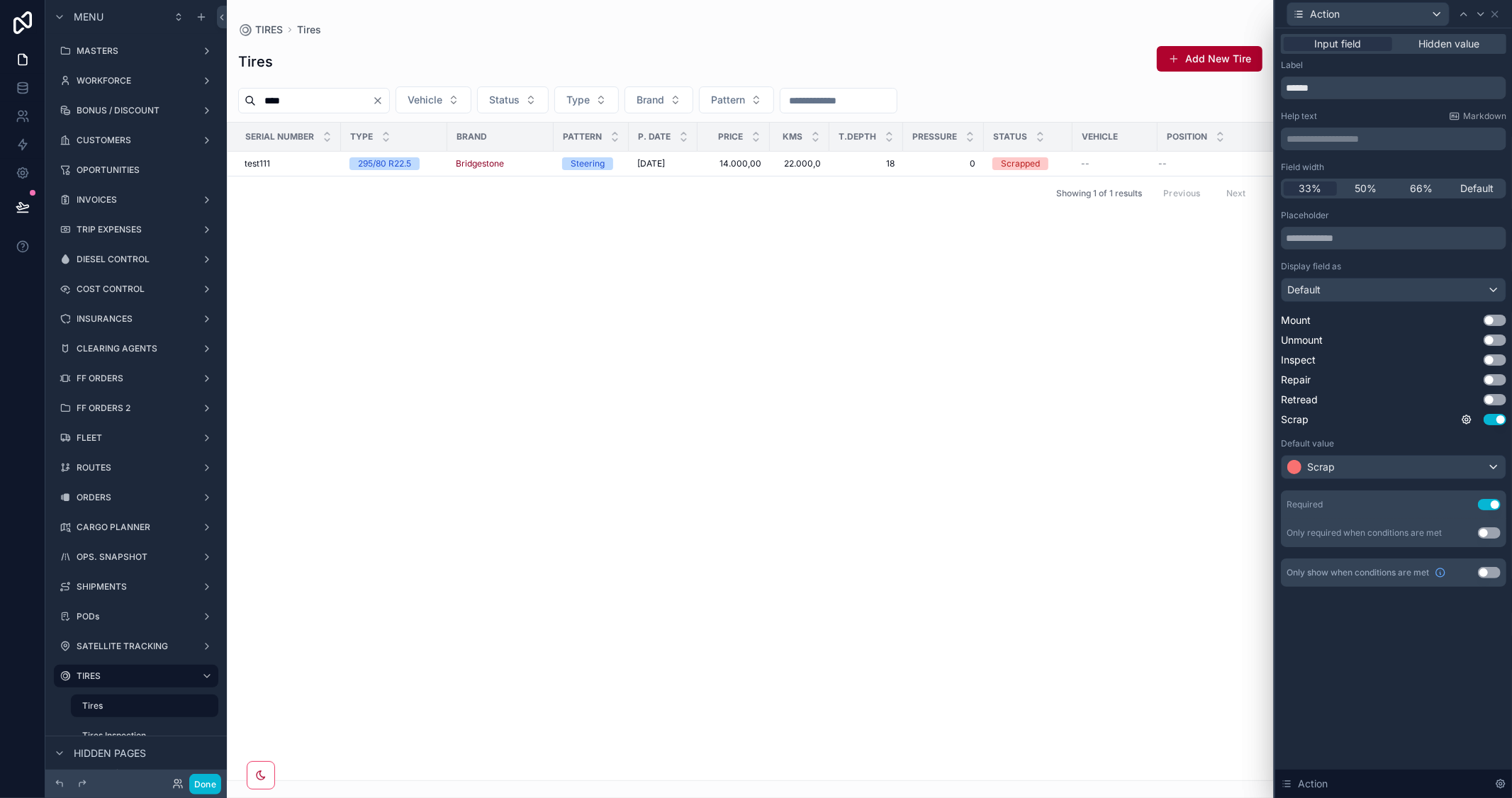
drag, startPoint x: 1496, startPoint y: 573, endPoint x: 1370, endPoint y: 530, distance: 133.1
click at [1496, 573] on button "Use setting" at bounding box center [1489, 573] width 23 height 11
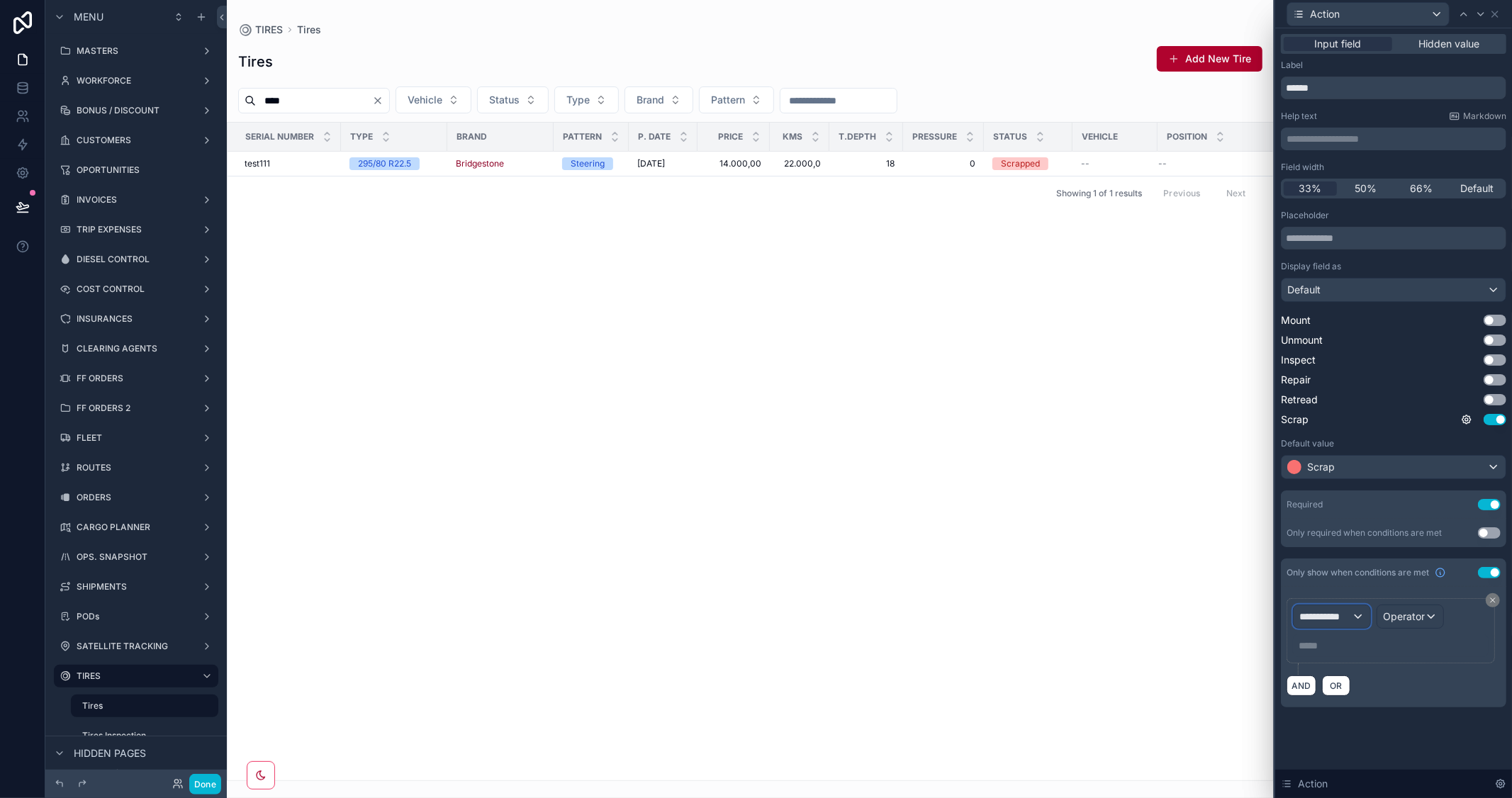
click at [1354, 624] on div "**********" at bounding box center [1331, 617] width 77 height 23
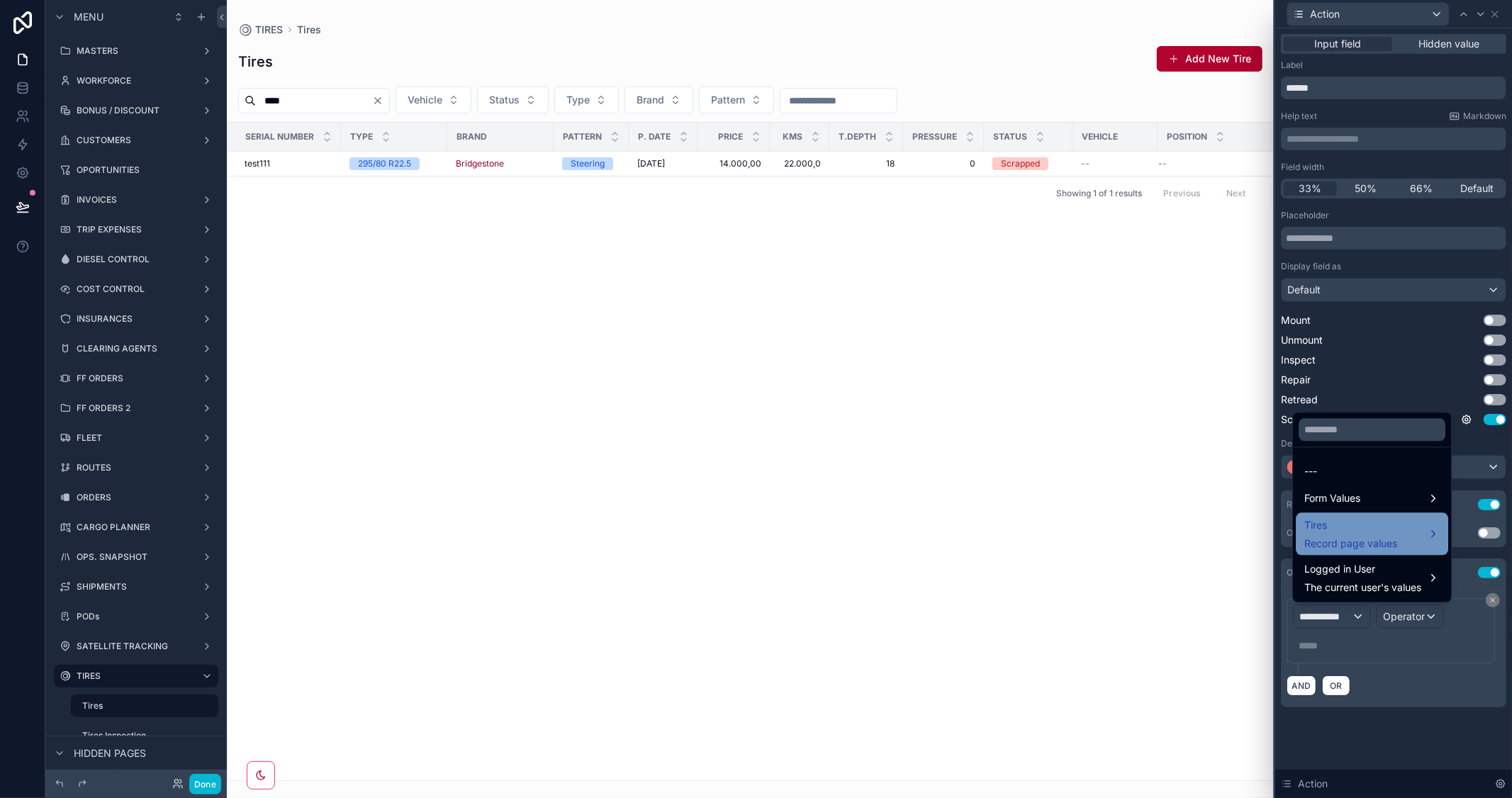
click at [1401, 536] on div "Tires Record page values" at bounding box center [1372, 534] width 136 height 34
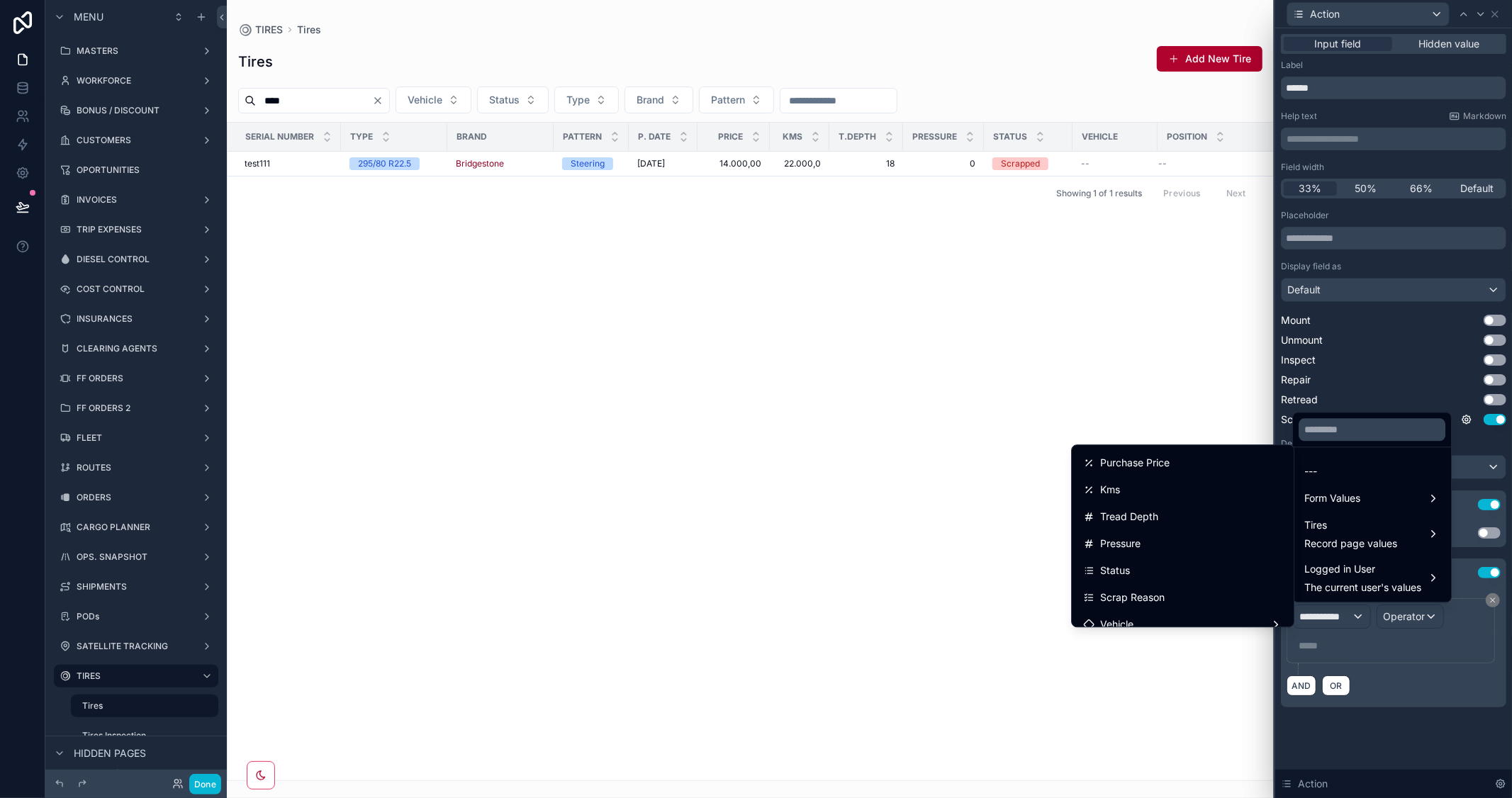
scroll to position [157, 0]
click at [1143, 569] on div "Status" at bounding box center [1182, 573] width 199 height 17
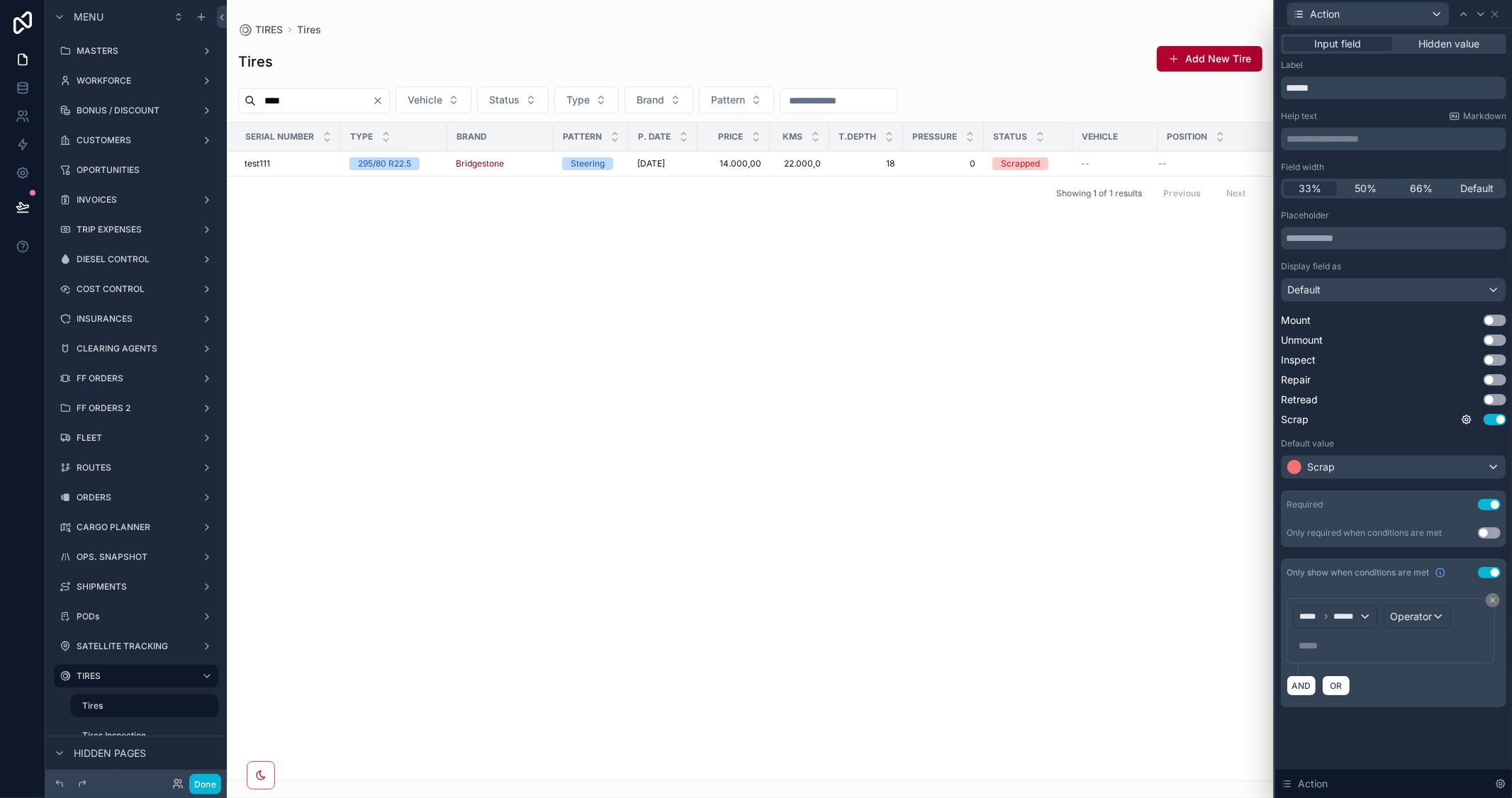
click at [1311, 646] on p "***** ﻿" at bounding box center [1391, 646] width 187 height 14
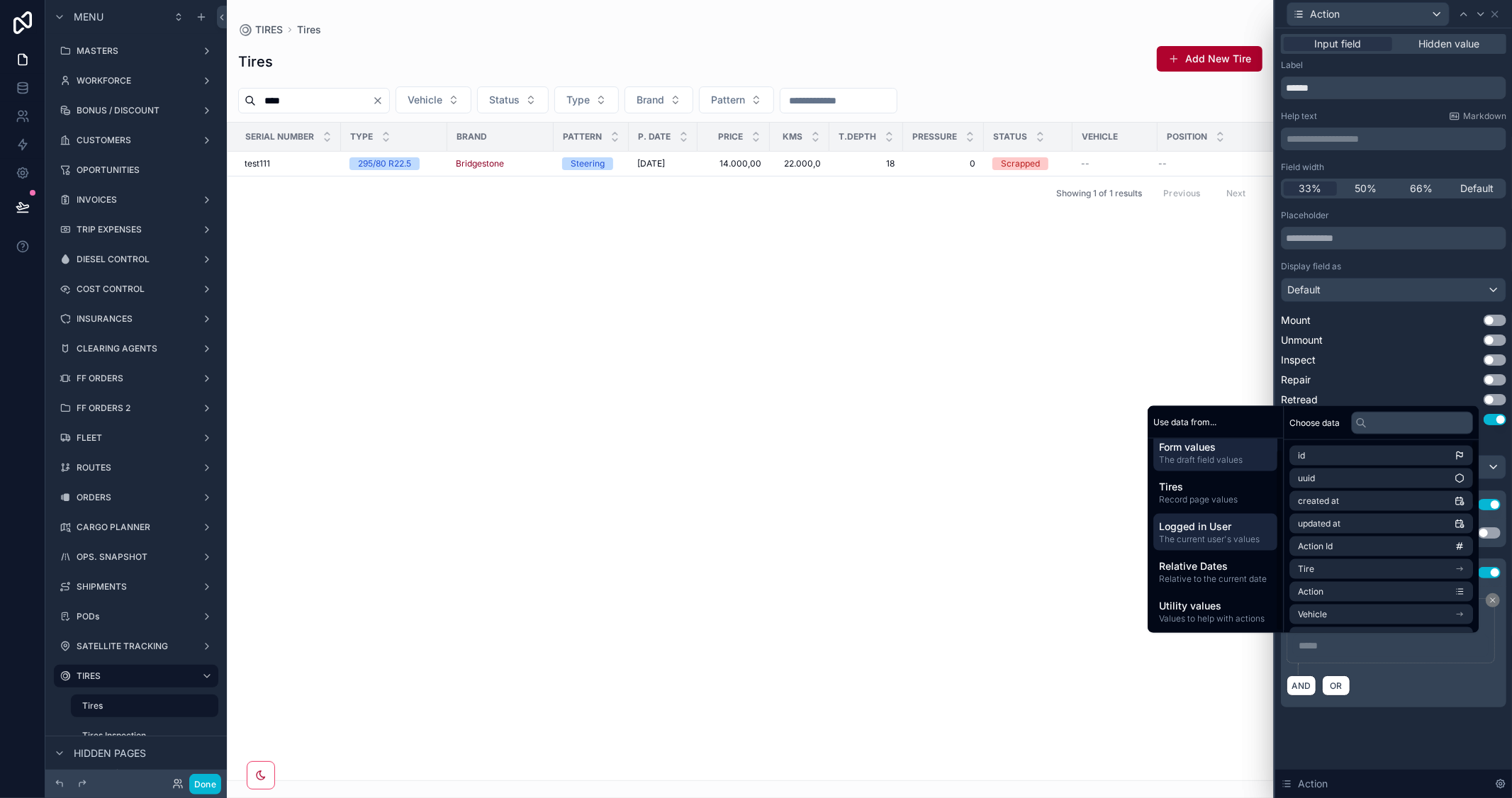
scroll to position [12, 0]
click at [1413, 683] on div "AND OR" at bounding box center [1393, 685] width 214 height 21
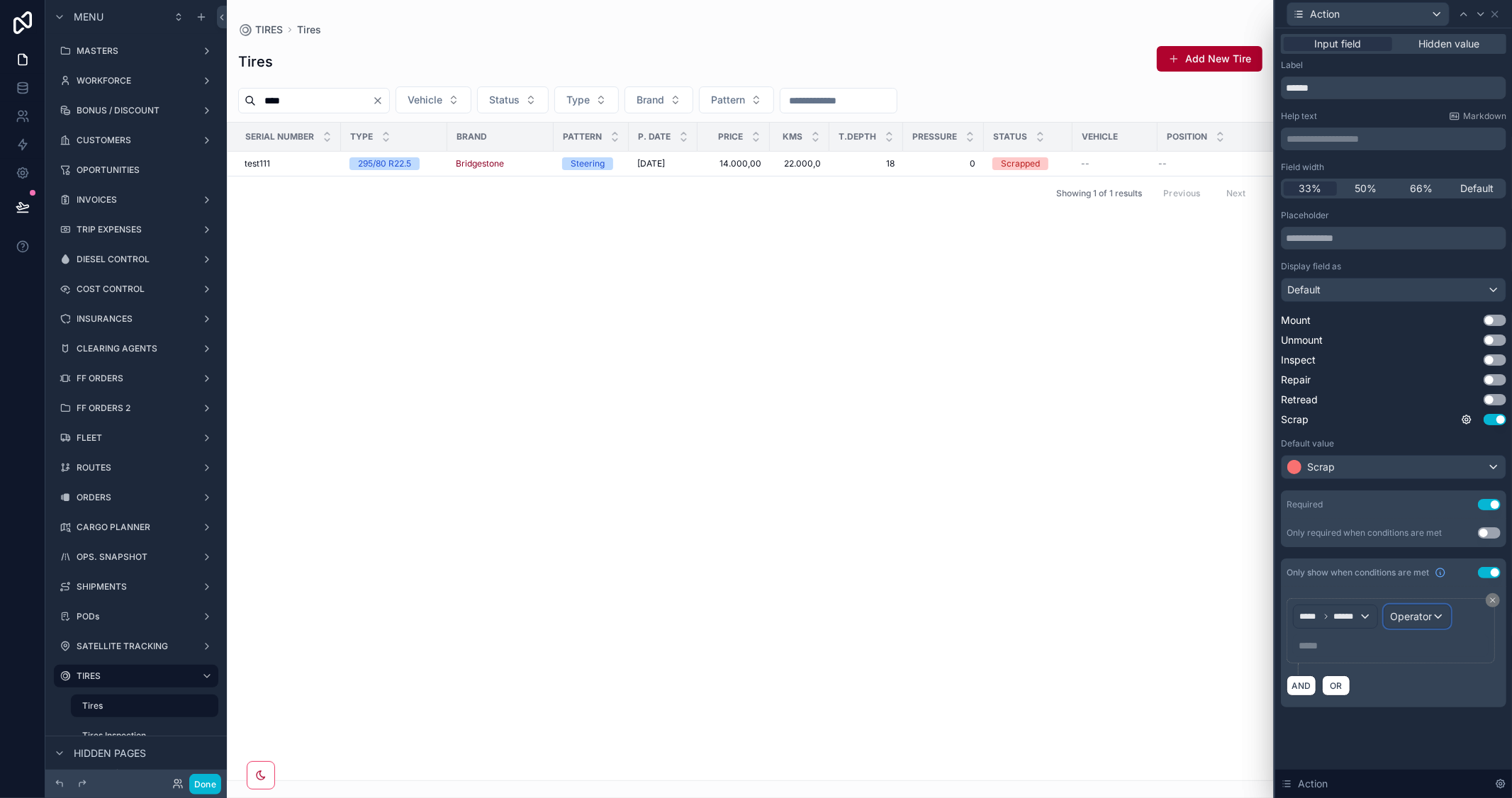
click at [1438, 622] on div "Operator" at bounding box center [1416, 617] width 66 height 23
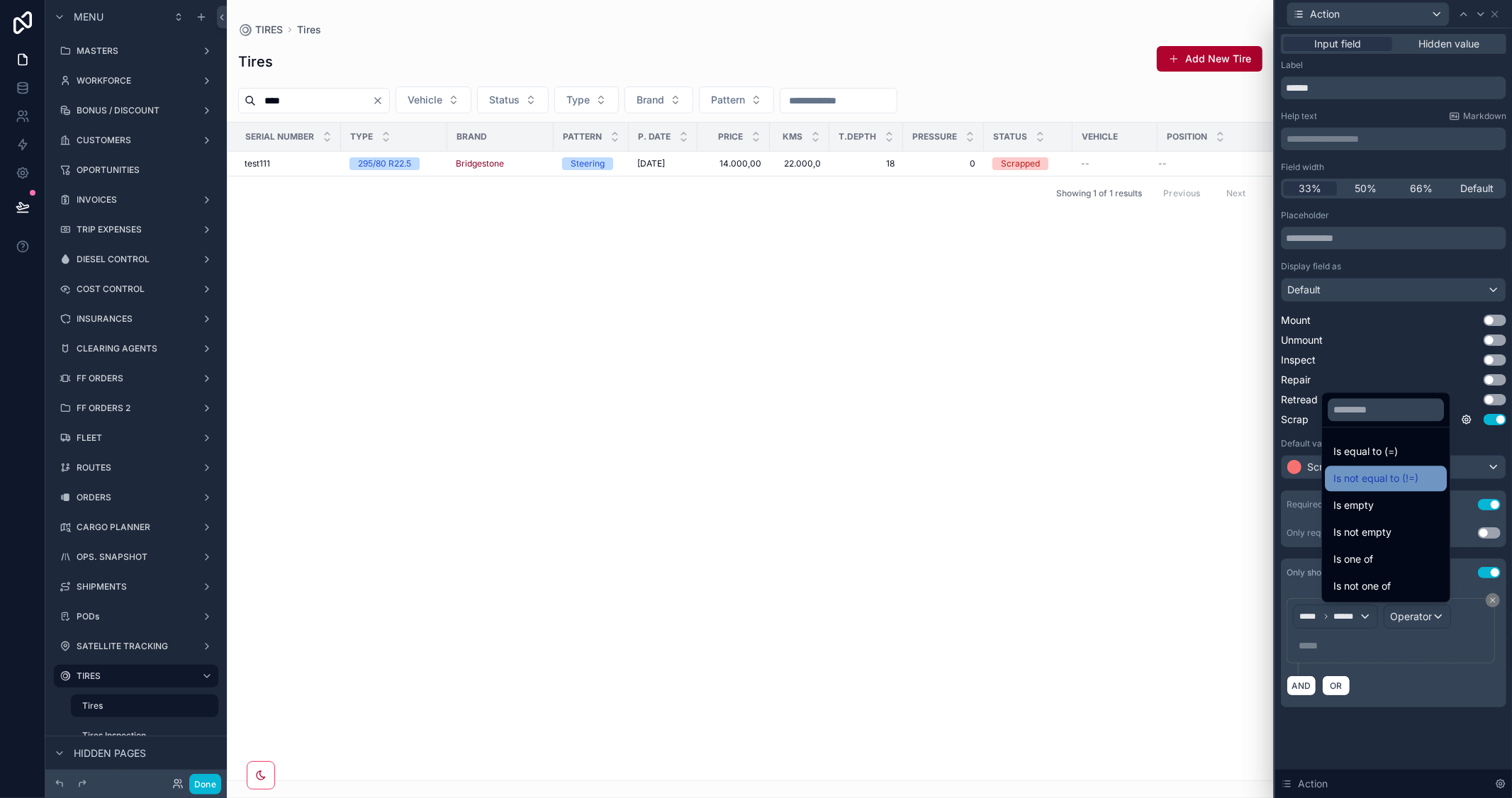
click at [1365, 478] on span "Is not equal to (!=)" at bounding box center [1375, 478] width 85 height 17
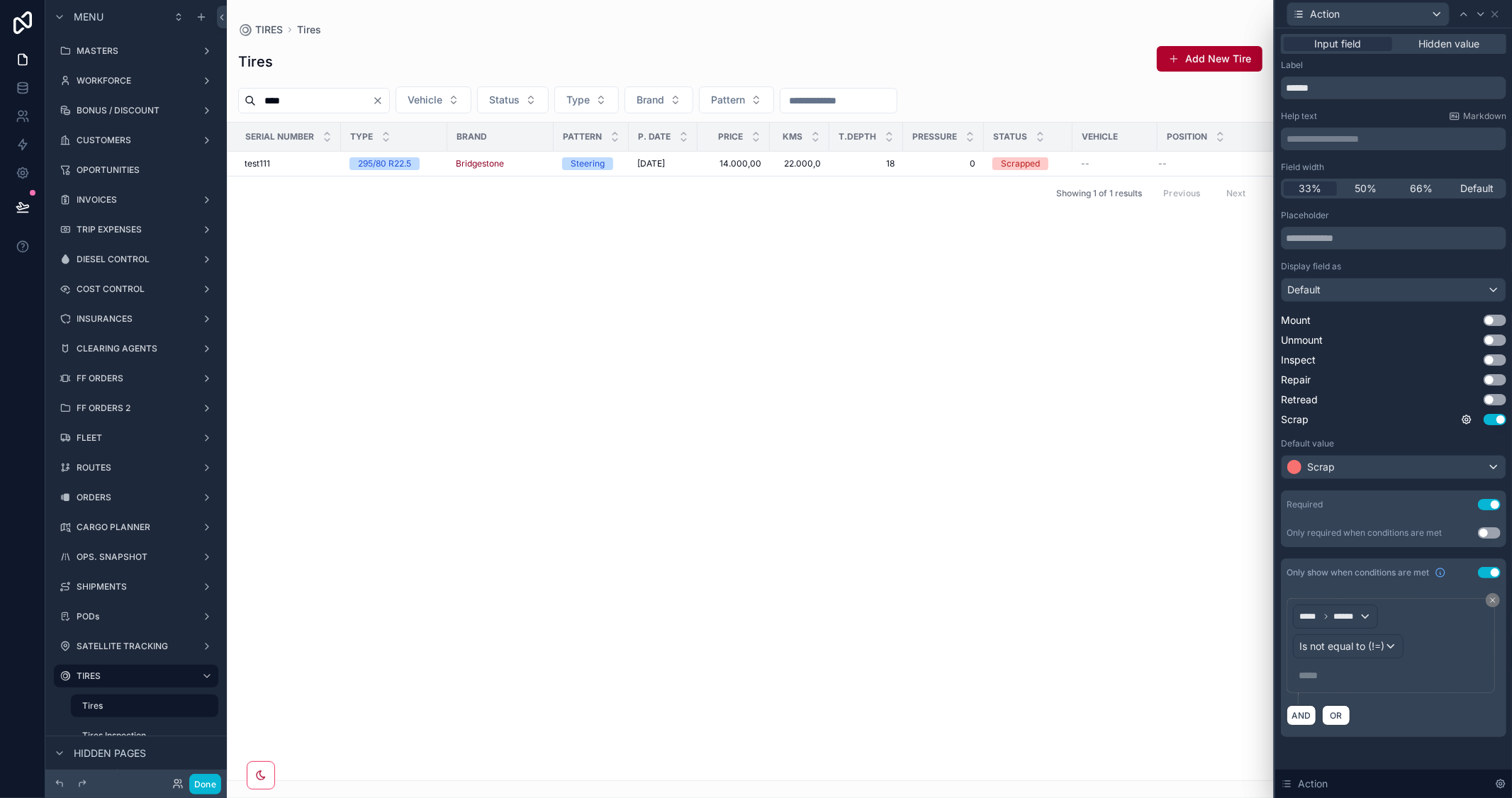
click at [1319, 677] on p "***** ﻿" at bounding box center [1391, 675] width 187 height 14
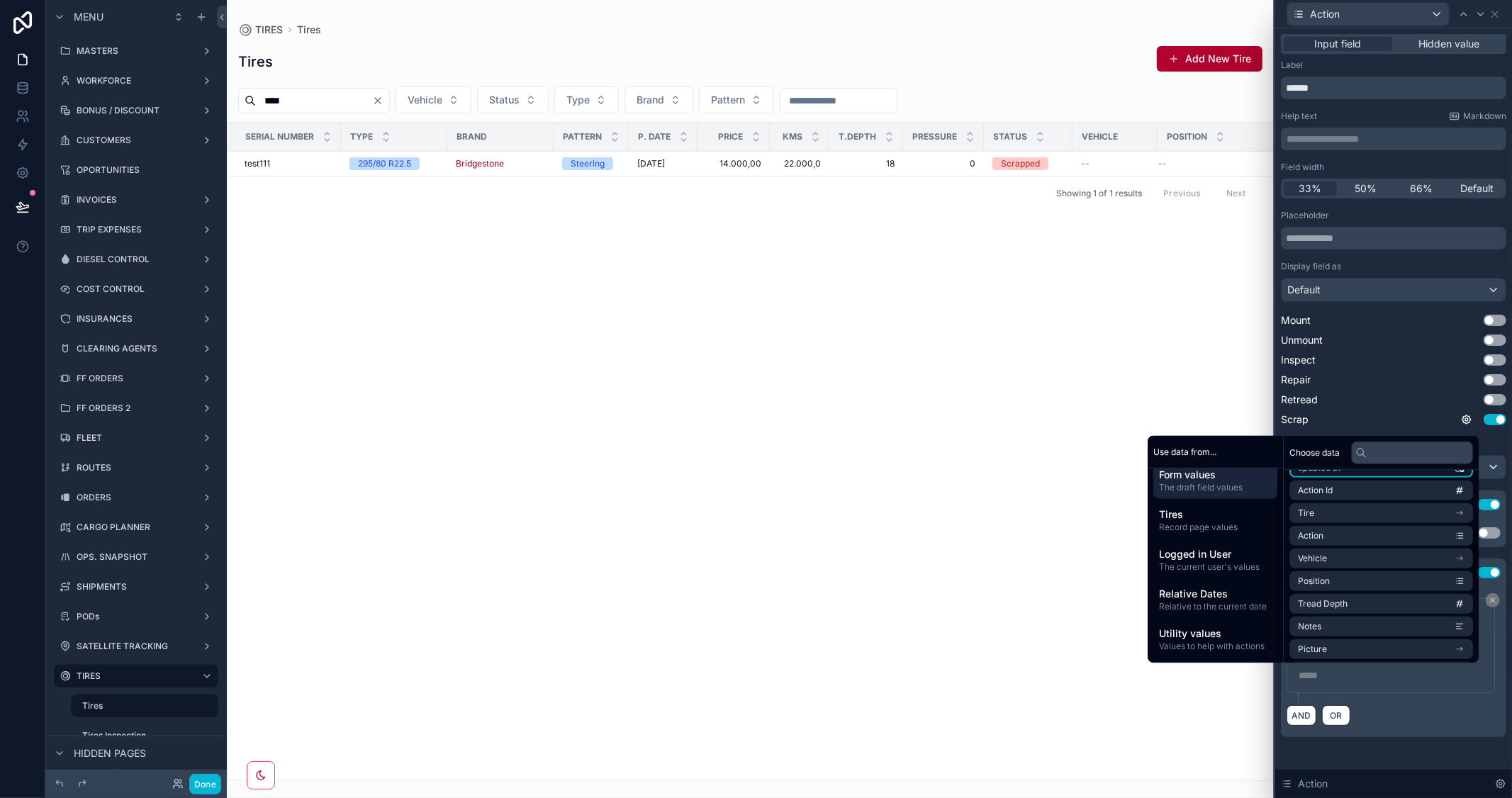
scroll to position [359, 0]
click at [1192, 524] on span "Record page values" at bounding box center [1215, 527] width 113 height 11
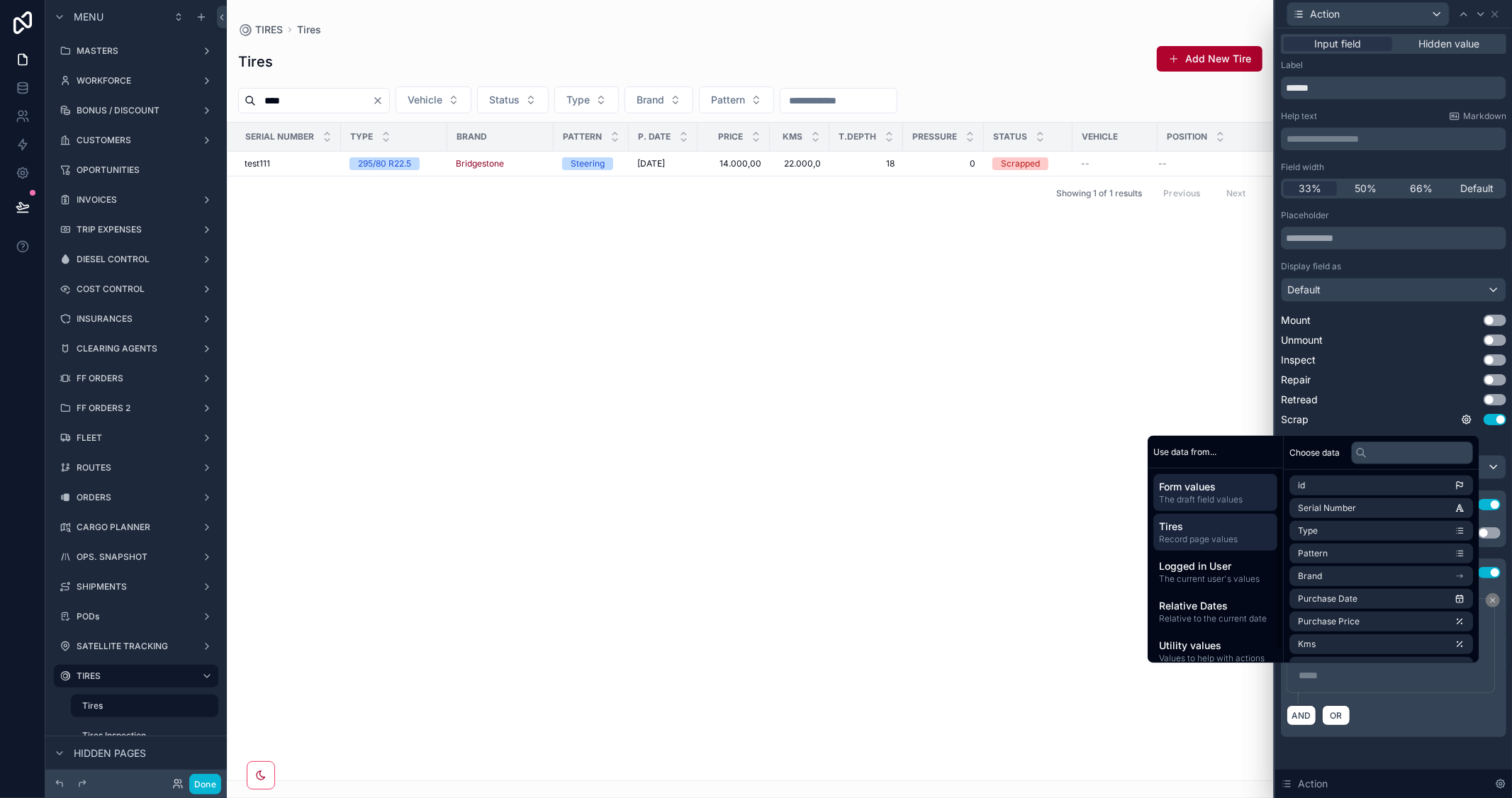
click at [1196, 497] on span "The draft field values" at bounding box center [1215, 500] width 113 height 11
click at [1195, 525] on span "Tires" at bounding box center [1215, 526] width 113 height 14
click at [1442, 561] on li "Status" at bounding box center [1380, 554] width 184 height 19
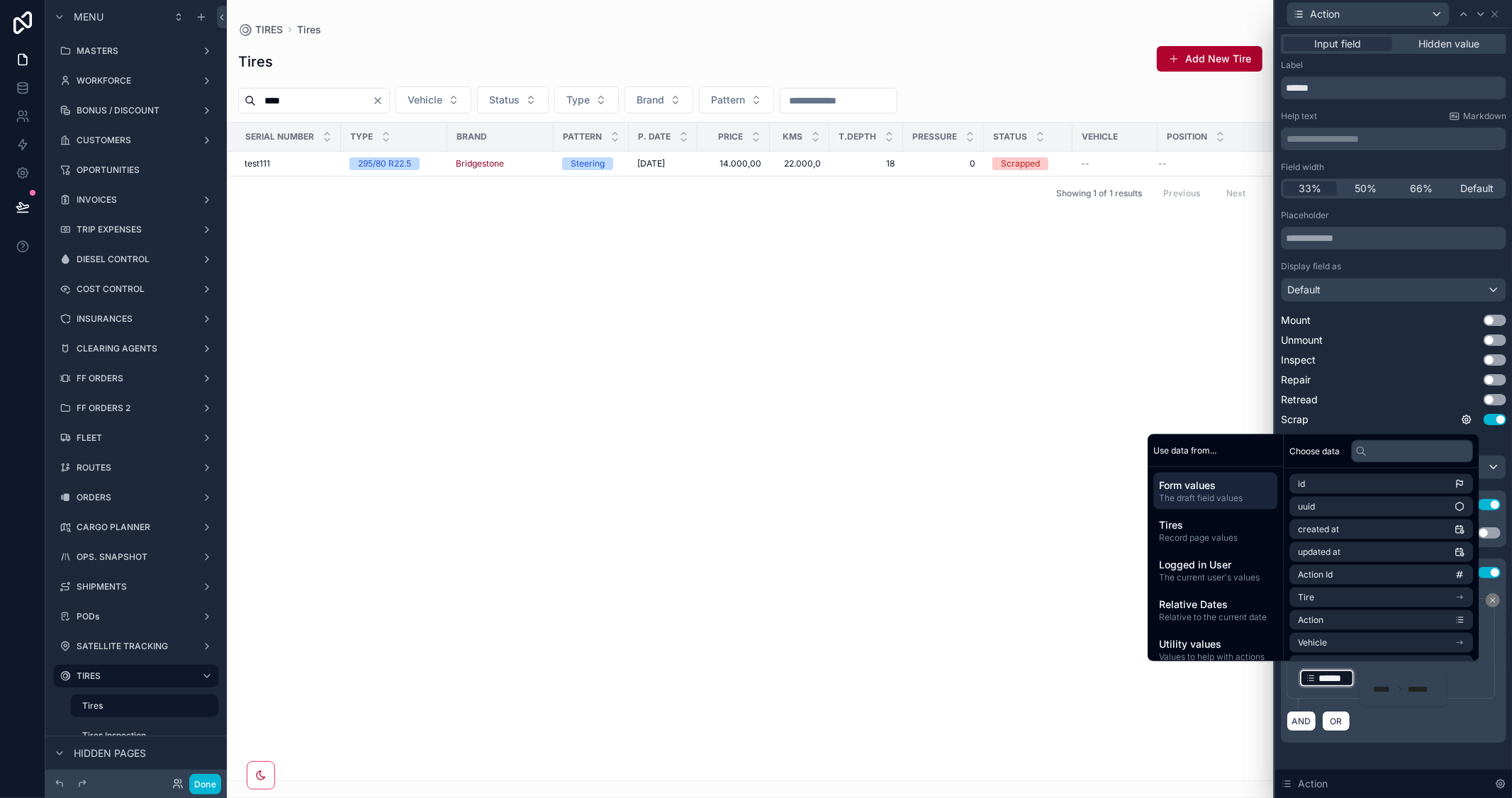
click at [1445, 740] on div "***** ****** Is not equal to (!=) ﻿ ****** ﻿ ﻿ AND OR" at bounding box center [1393, 665] width 225 height 156
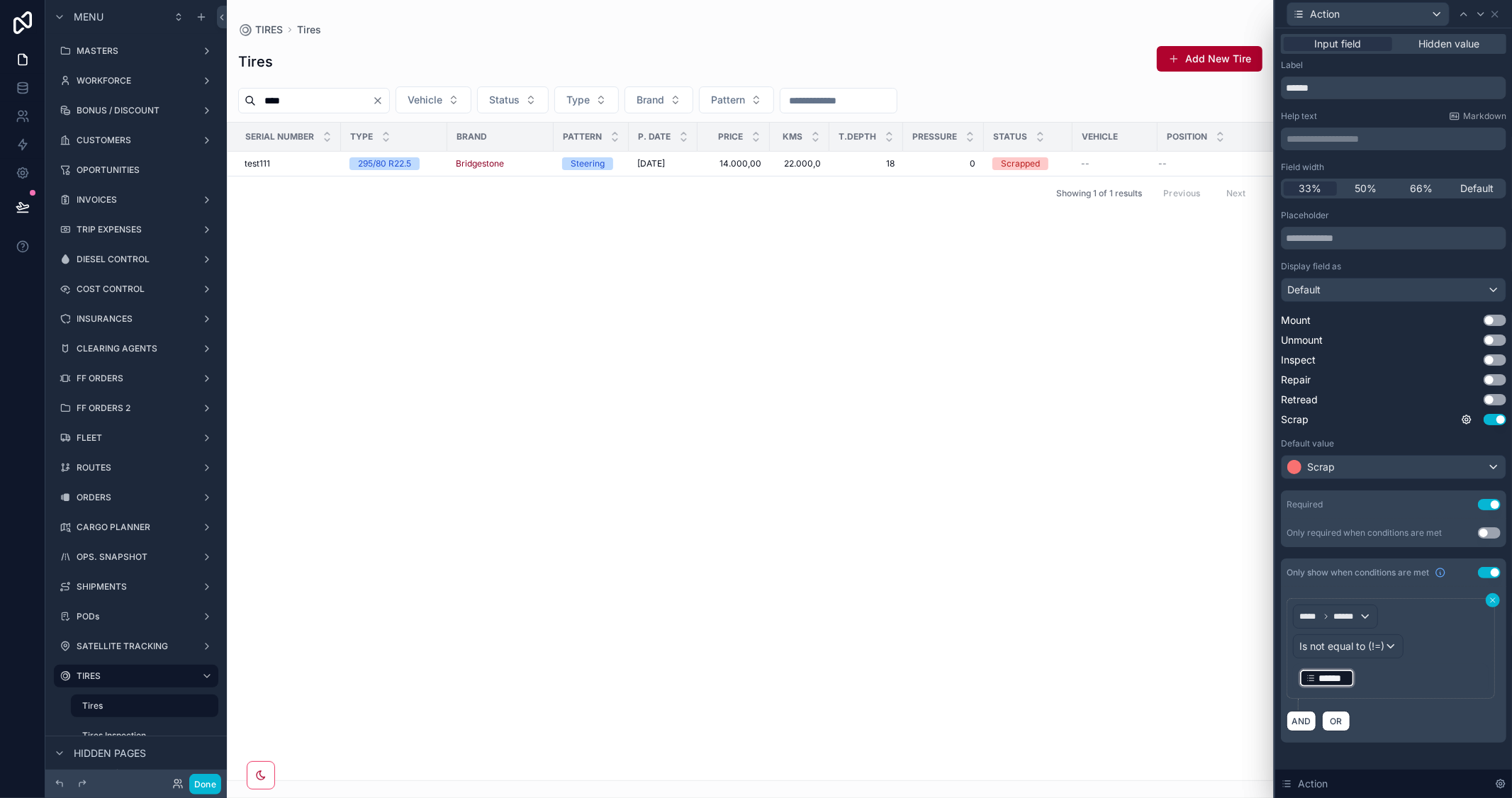
click at [1491, 600] on icon at bounding box center [1492, 600] width 8 height 8
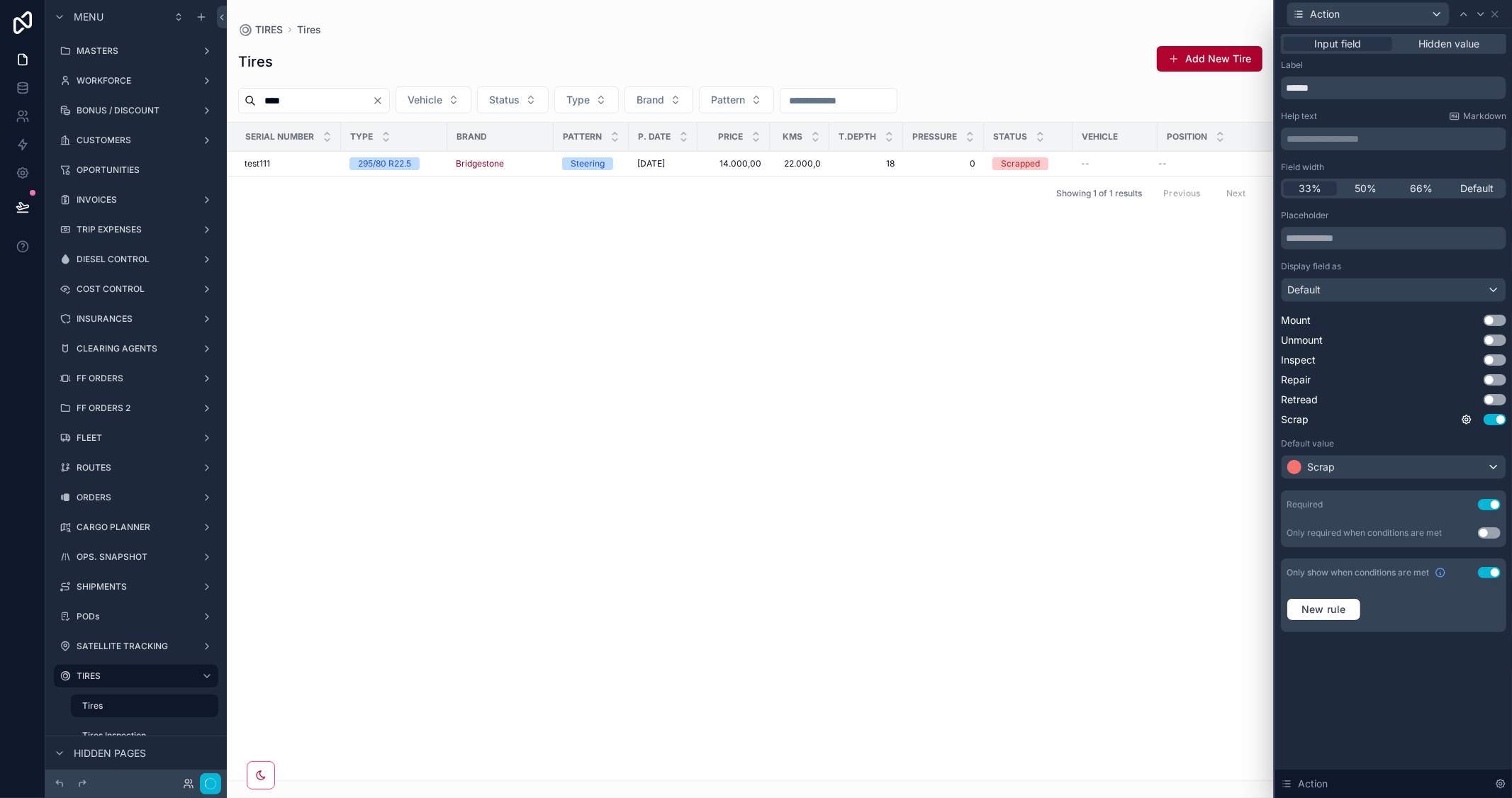
click at [1482, 572] on button "Use setting" at bounding box center [1489, 573] width 23 height 11
click at [1487, 9] on div at bounding box center [1481, 14] width 17 height 17
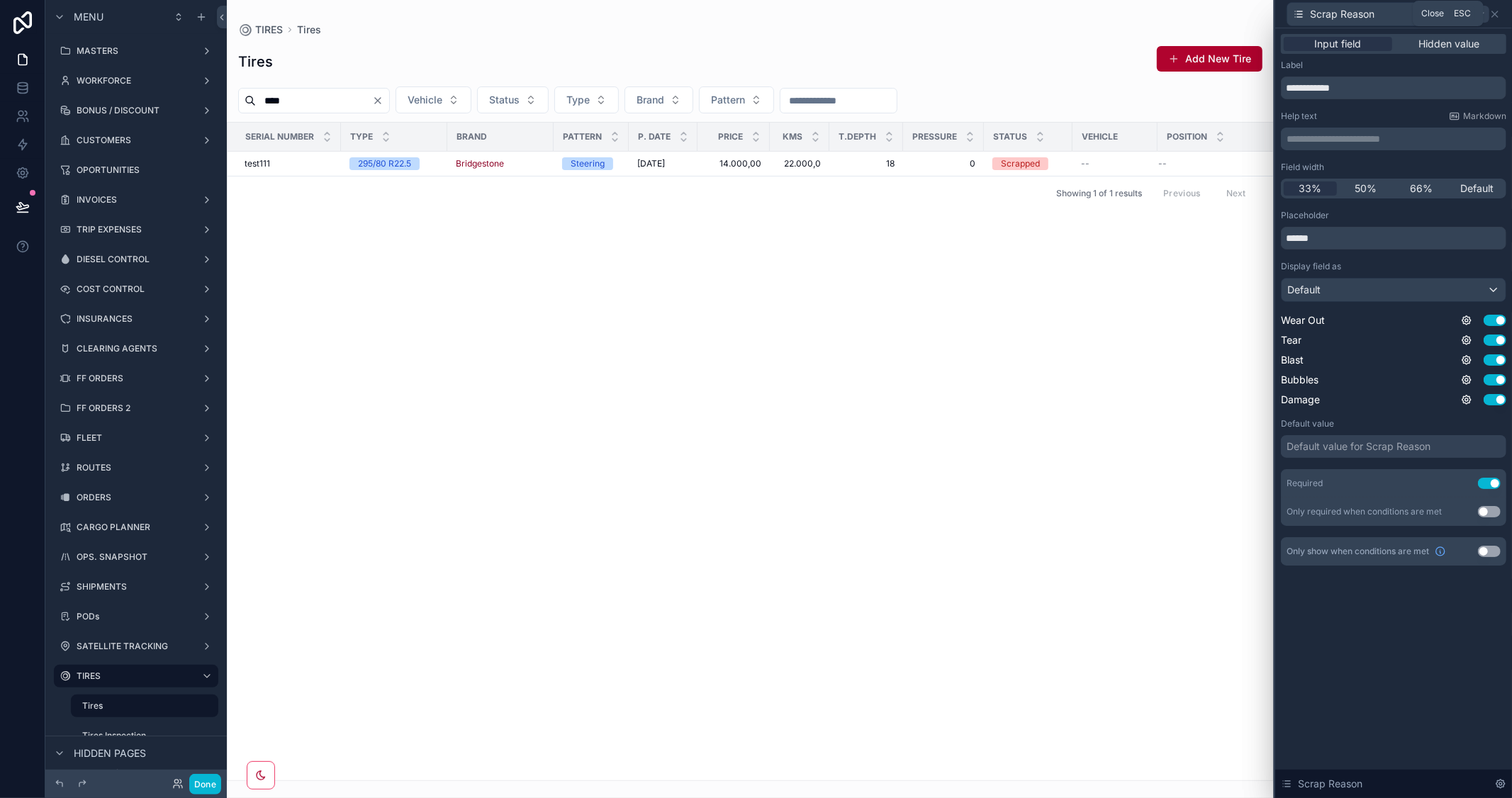
click at [1488, 12] on div at bounding box center [1481, 14] width 17 height 17
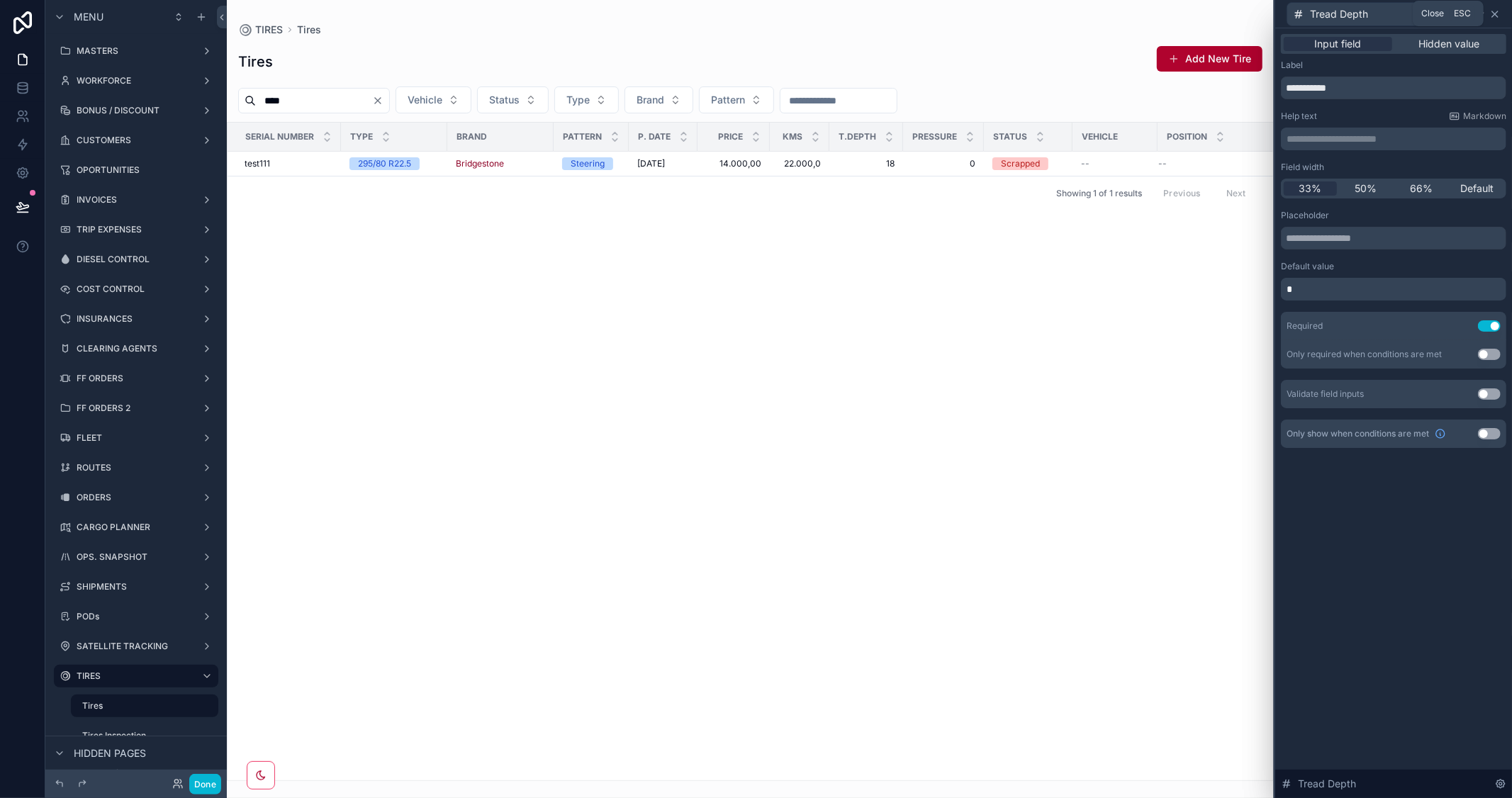
click at [1498, 12] on icon at bounding box center [1494, 14] width 11 height 11
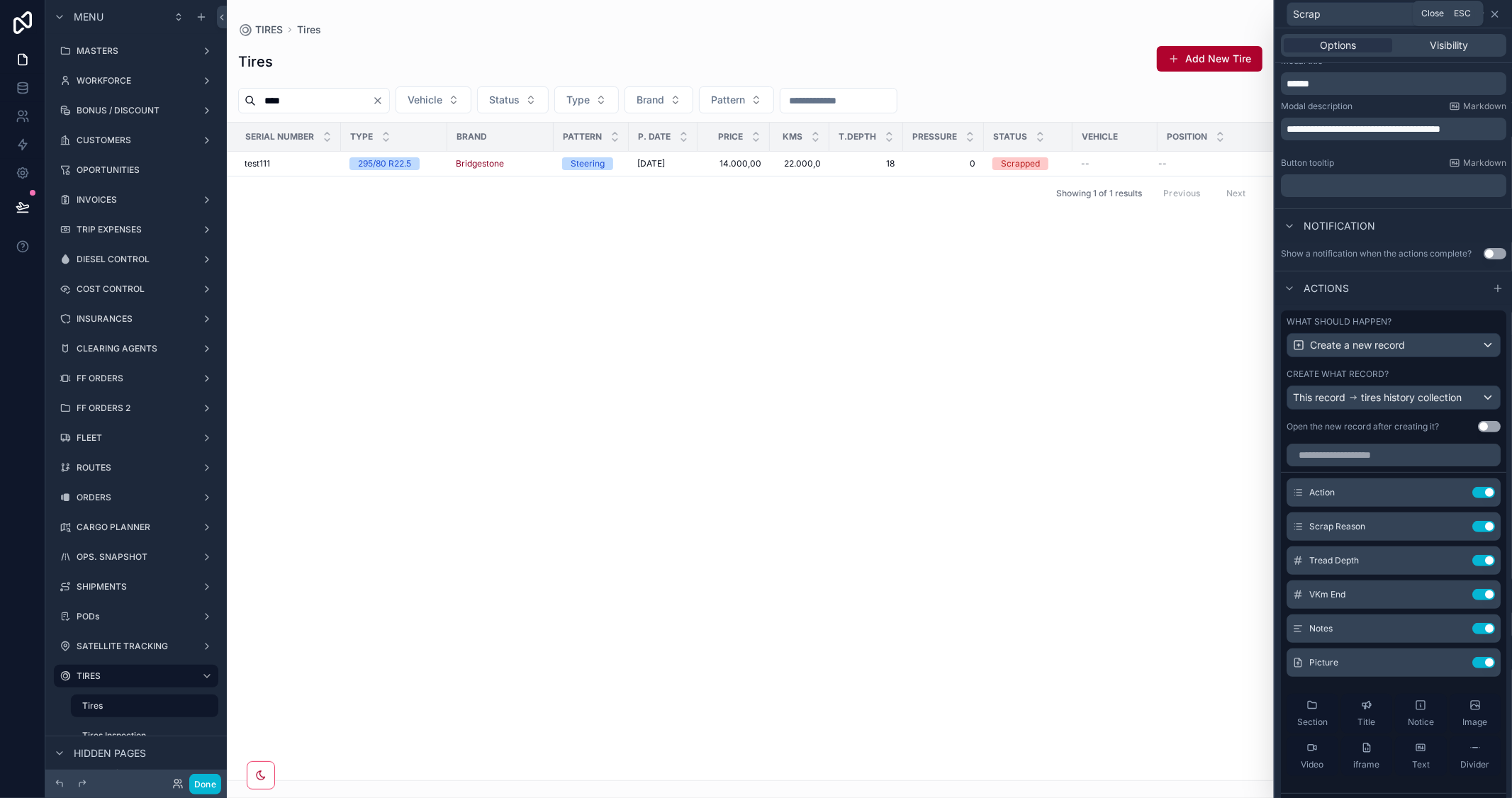
click at [1495, 12] on icon at bounding box center [1494, 14] width 11 height 11
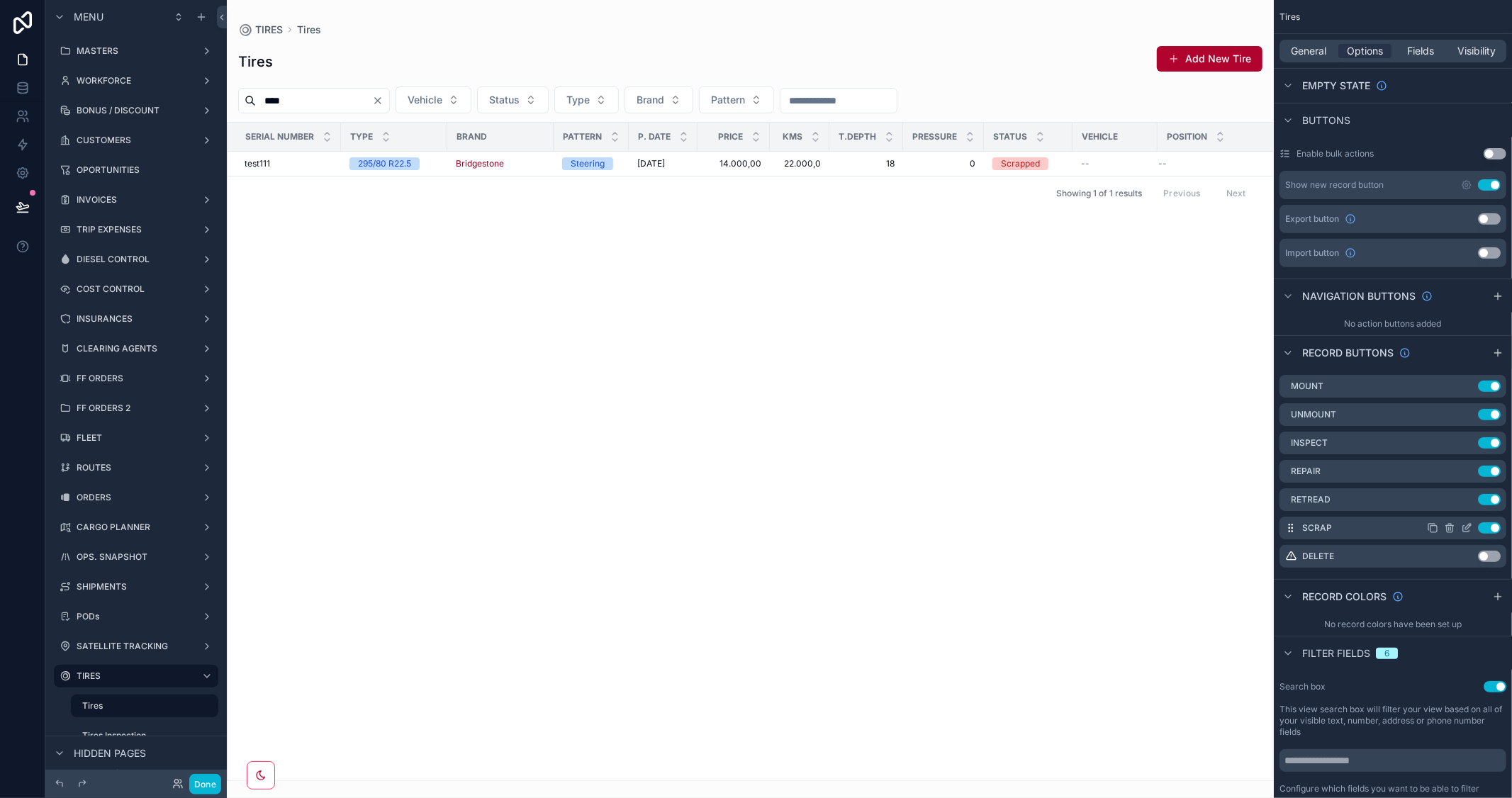
drag, startPoint x: 1468, startPoint y: 527, endPoint x: 1471, endPoint y: 516, distance: 11.4
click at [1468, 526] on icon "scrollable content" at bounding box center [1466, 528] width 11 height 11
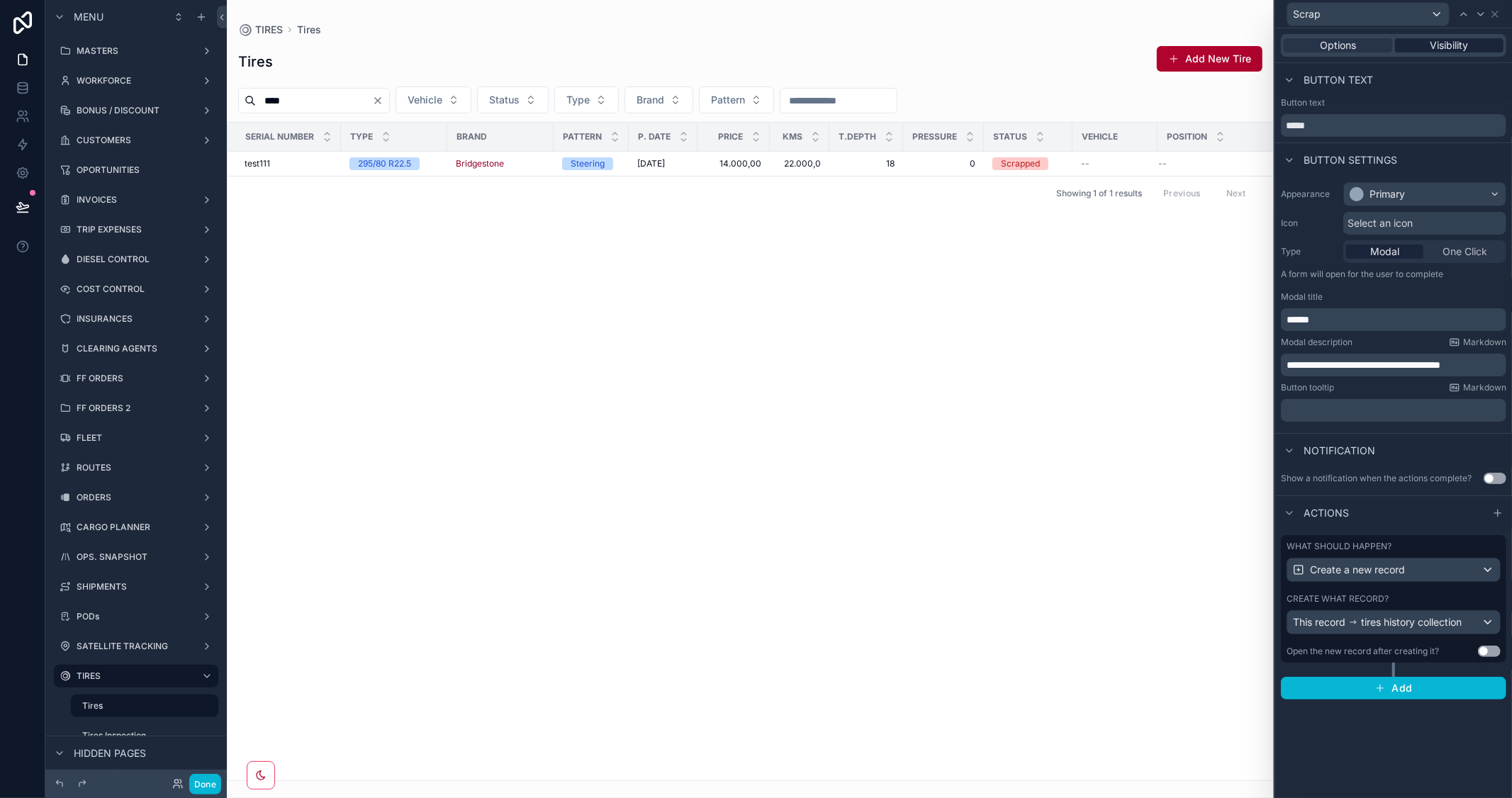
click at [1458, 44] on span "Visibility" at bounding box center [1448, 44] width 38 height 14
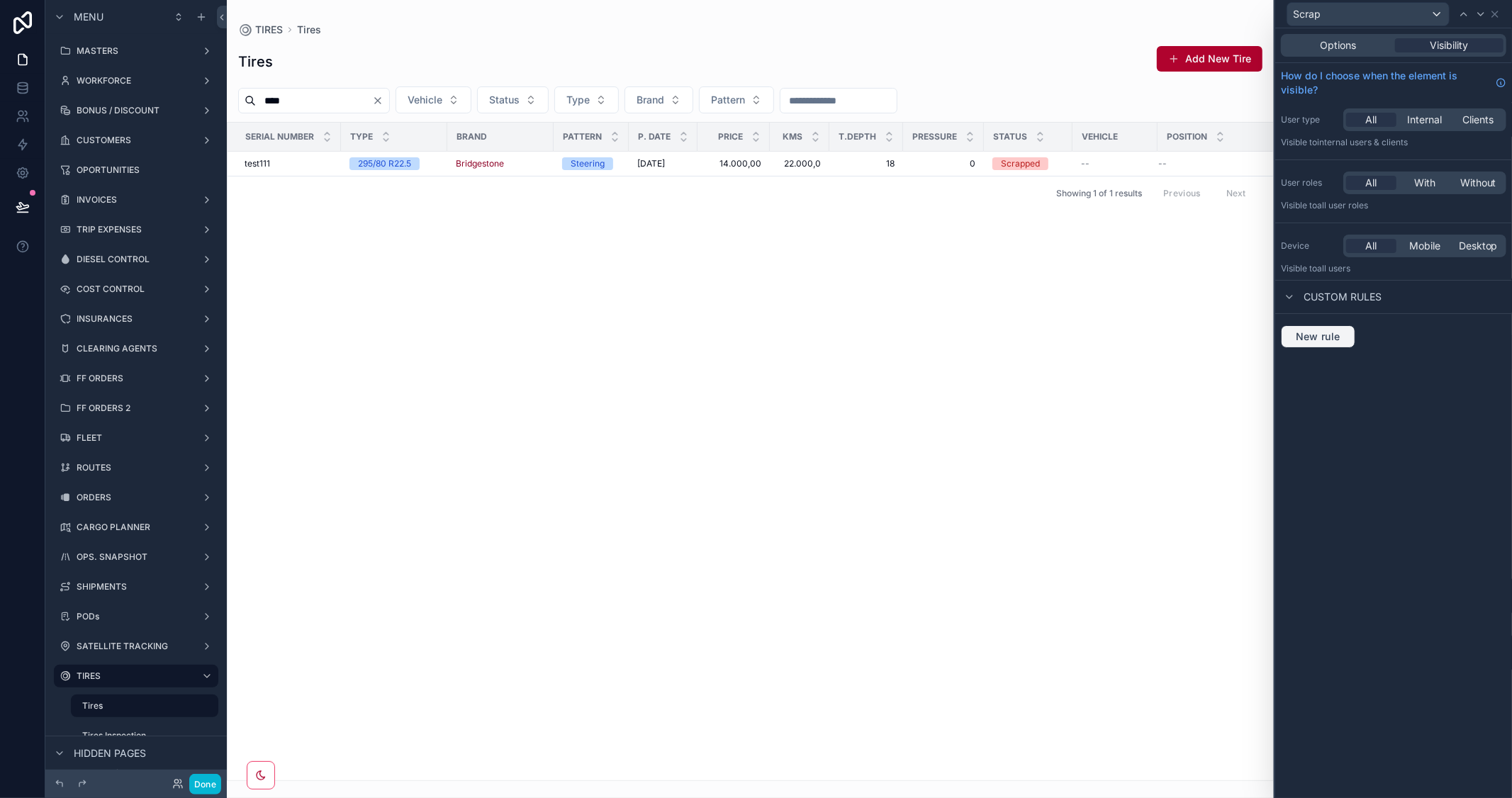
click at [1332, 339] on span "New rule" at bounding box center [1317, 337] width 56 height 13
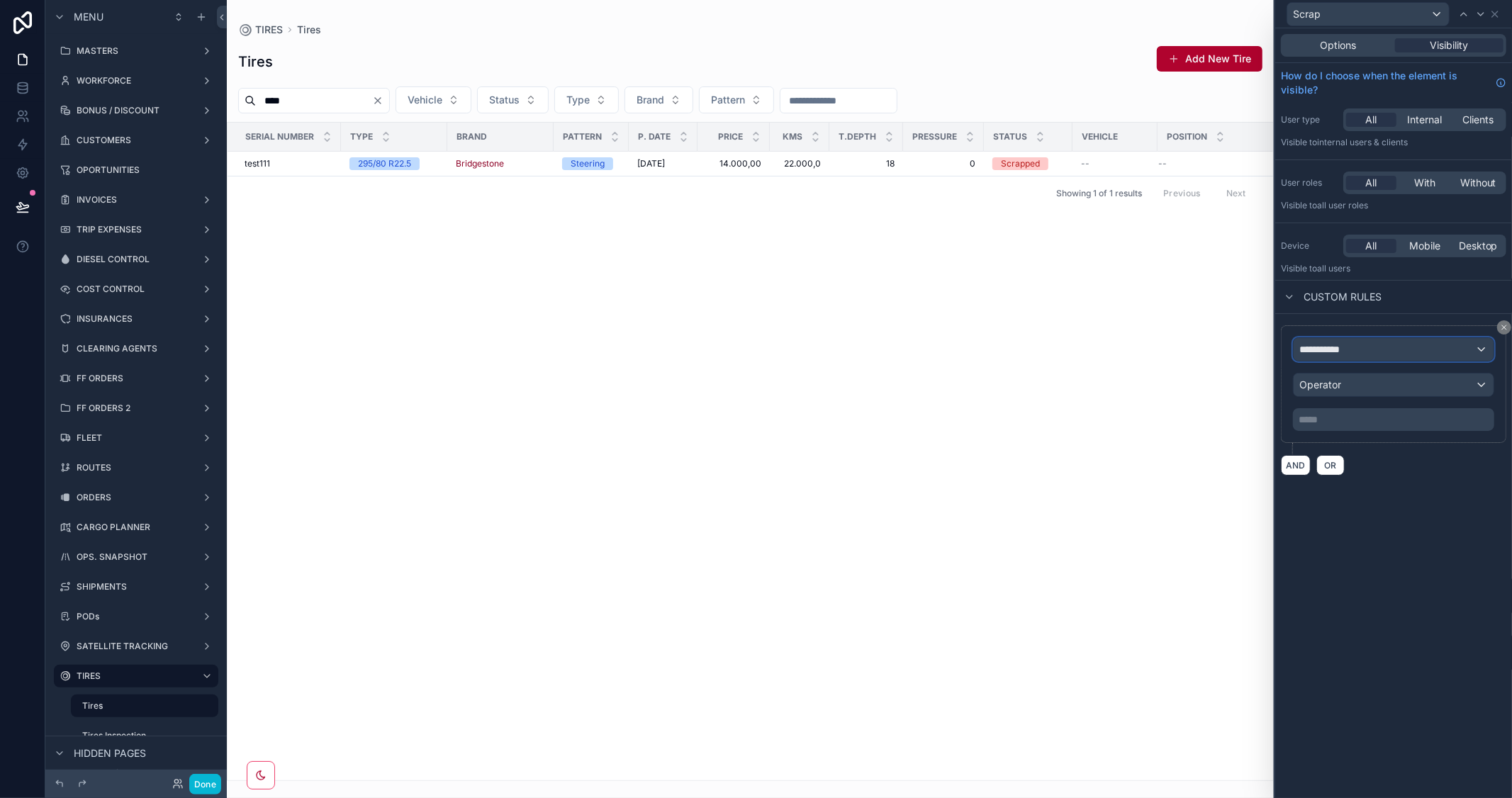
click at [1350, 345] on span "**********" at bounding box center [1325, 349] width 53 height 14
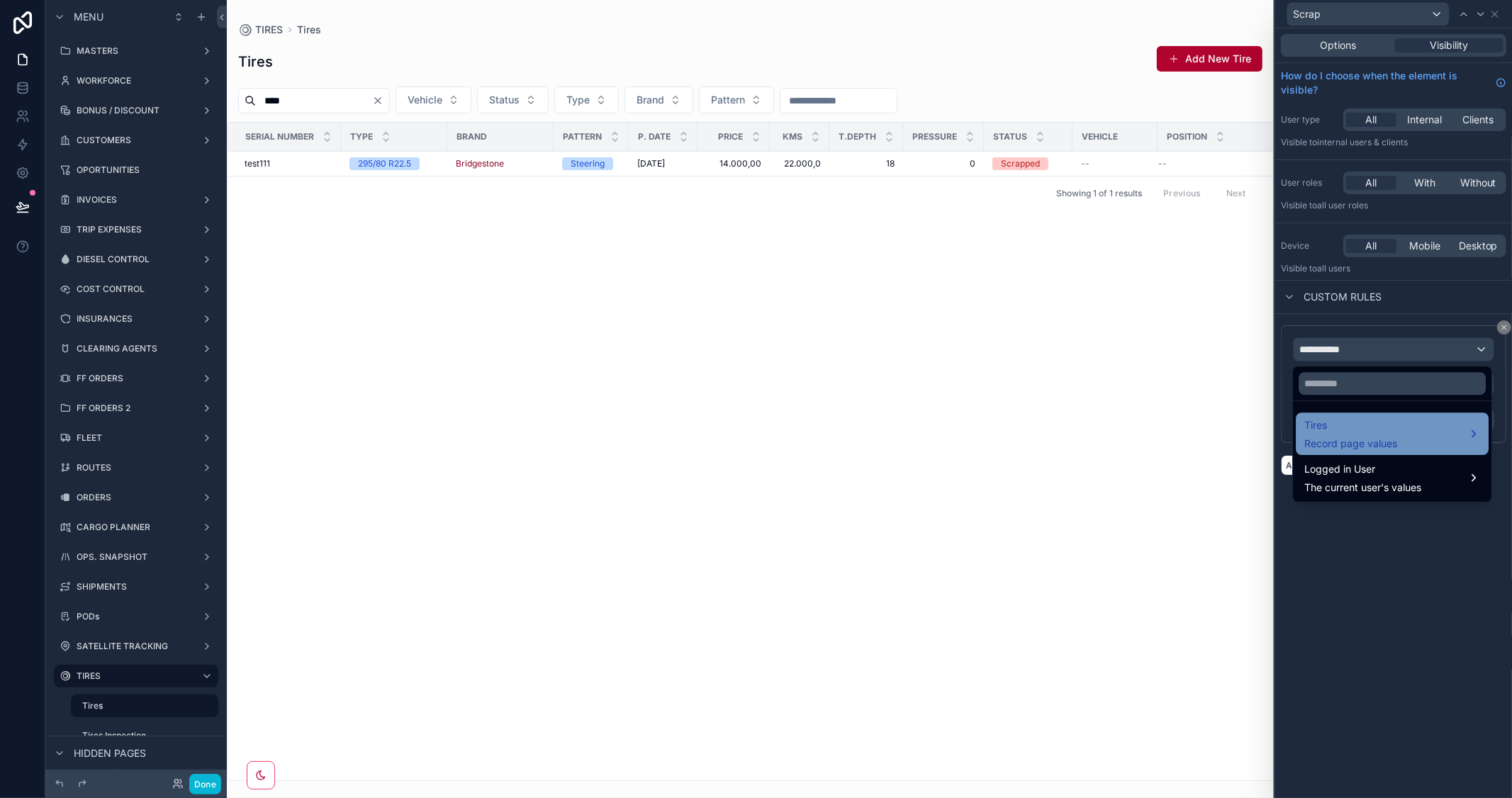
click at [1359, 440] on span "Record page values" at bounding box center [1350, 443] width 93 height 14
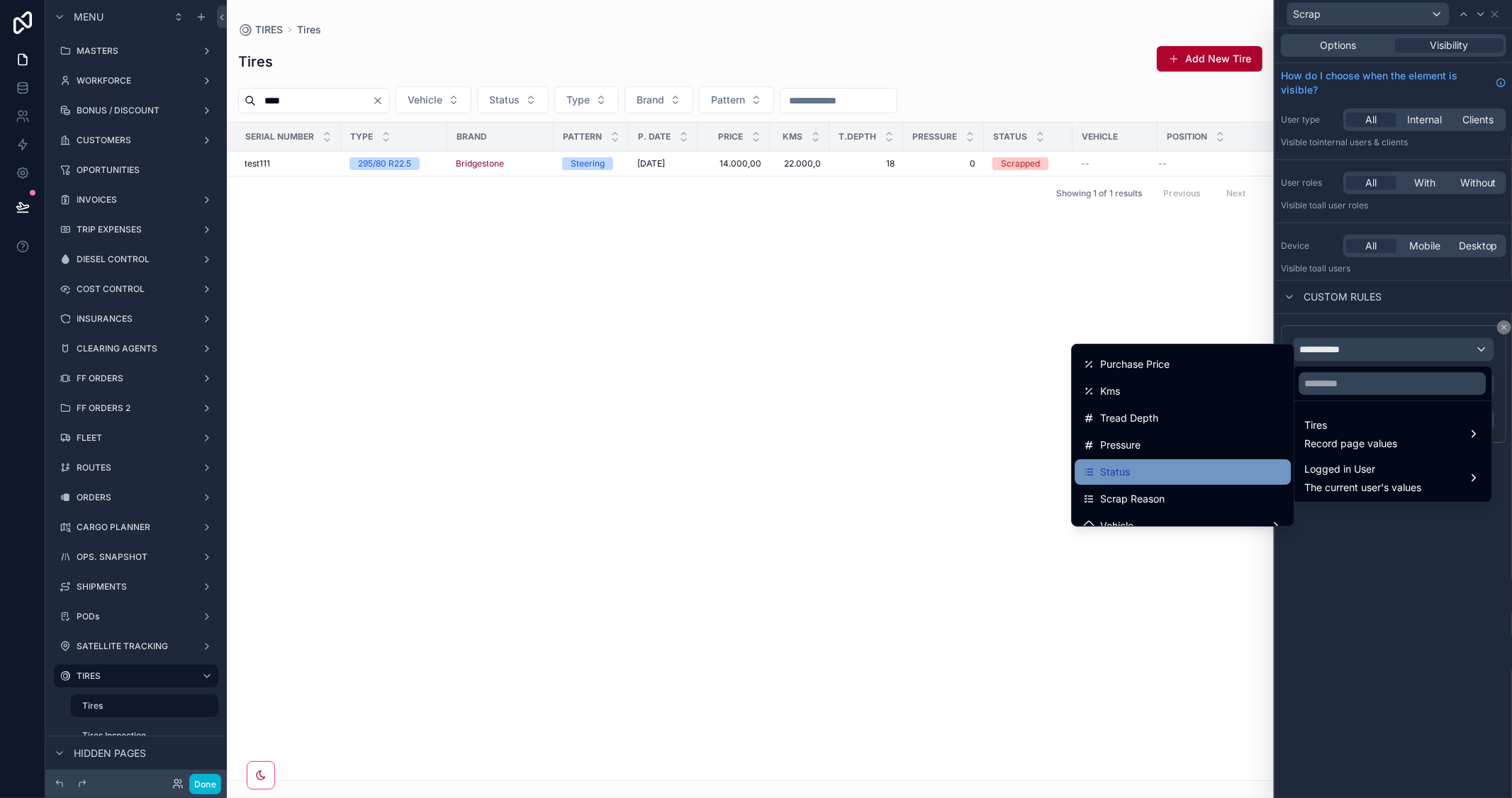
click at [1153, 466] on div "Status" at bounding box center [1182, 472] width 199 height 17
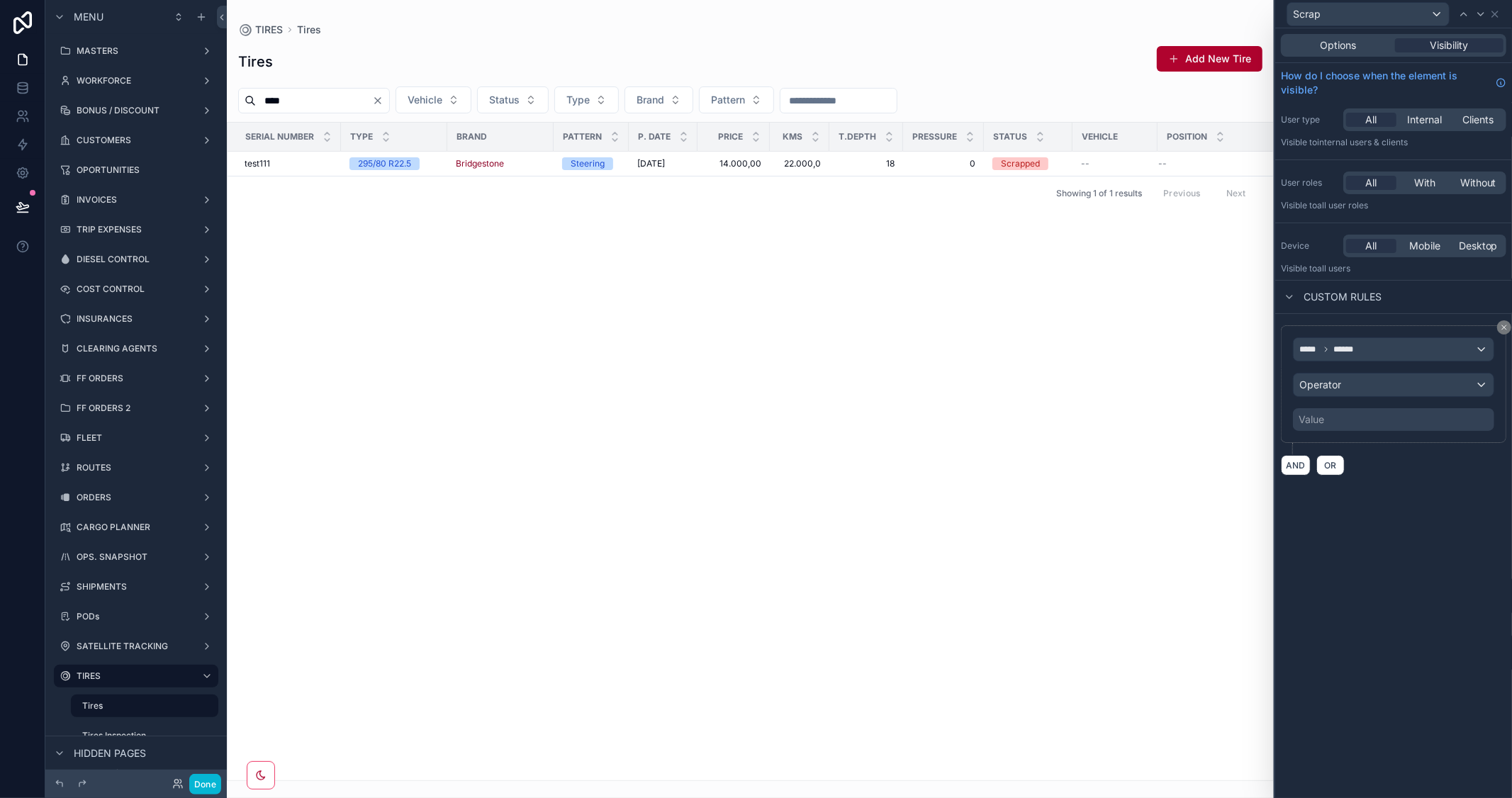
click at [1335, 427] on div "Value" at bounding box center [1393, 419] width 201 height 23
click at [1352, 391] on div "Operator" at bounding box center [1393, 385] width 199 height 23
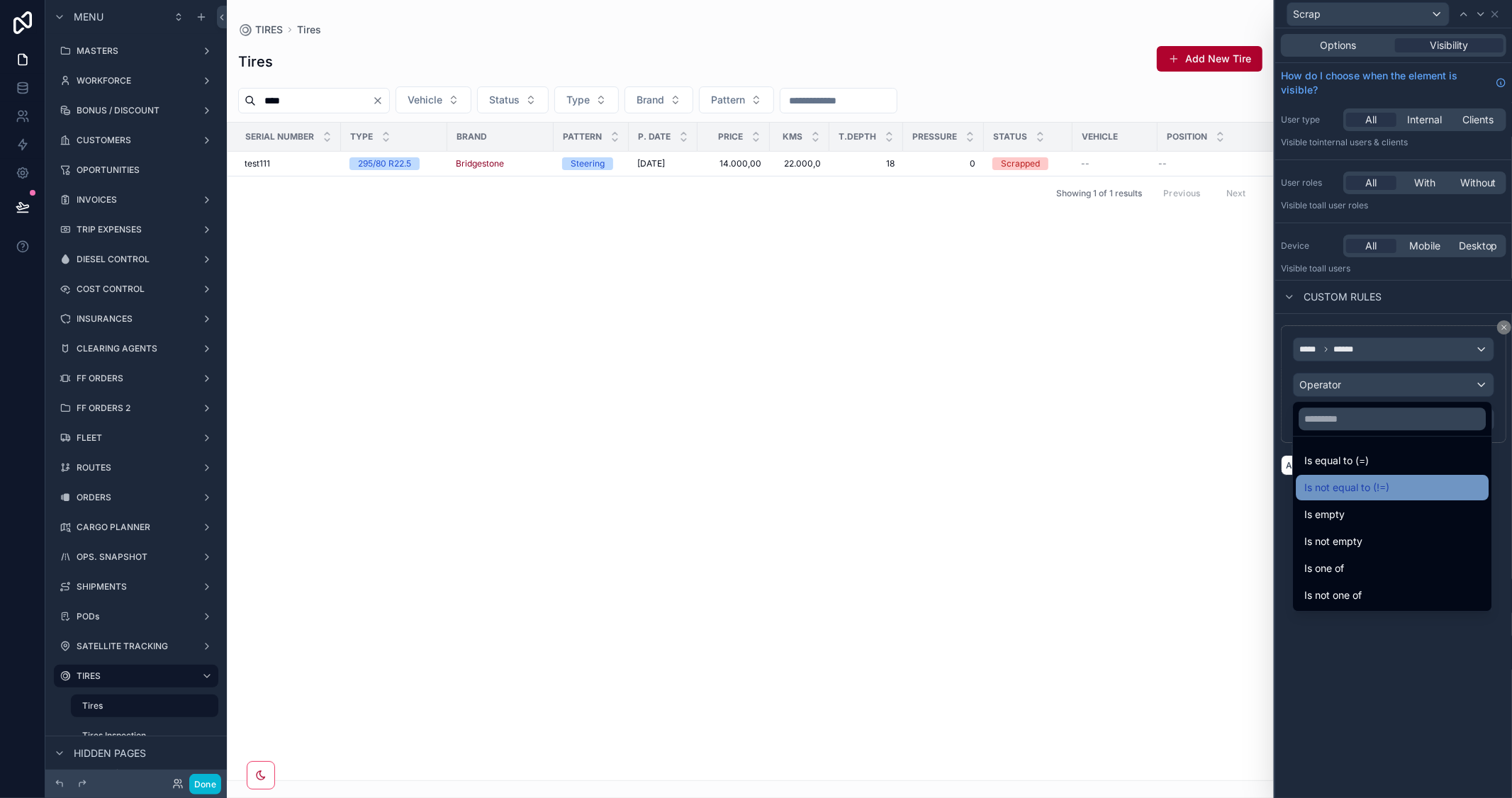
click at [1349, 479] on span "Is not equal to (!=)" at bounding box center [1347, 488] width 85 height 17
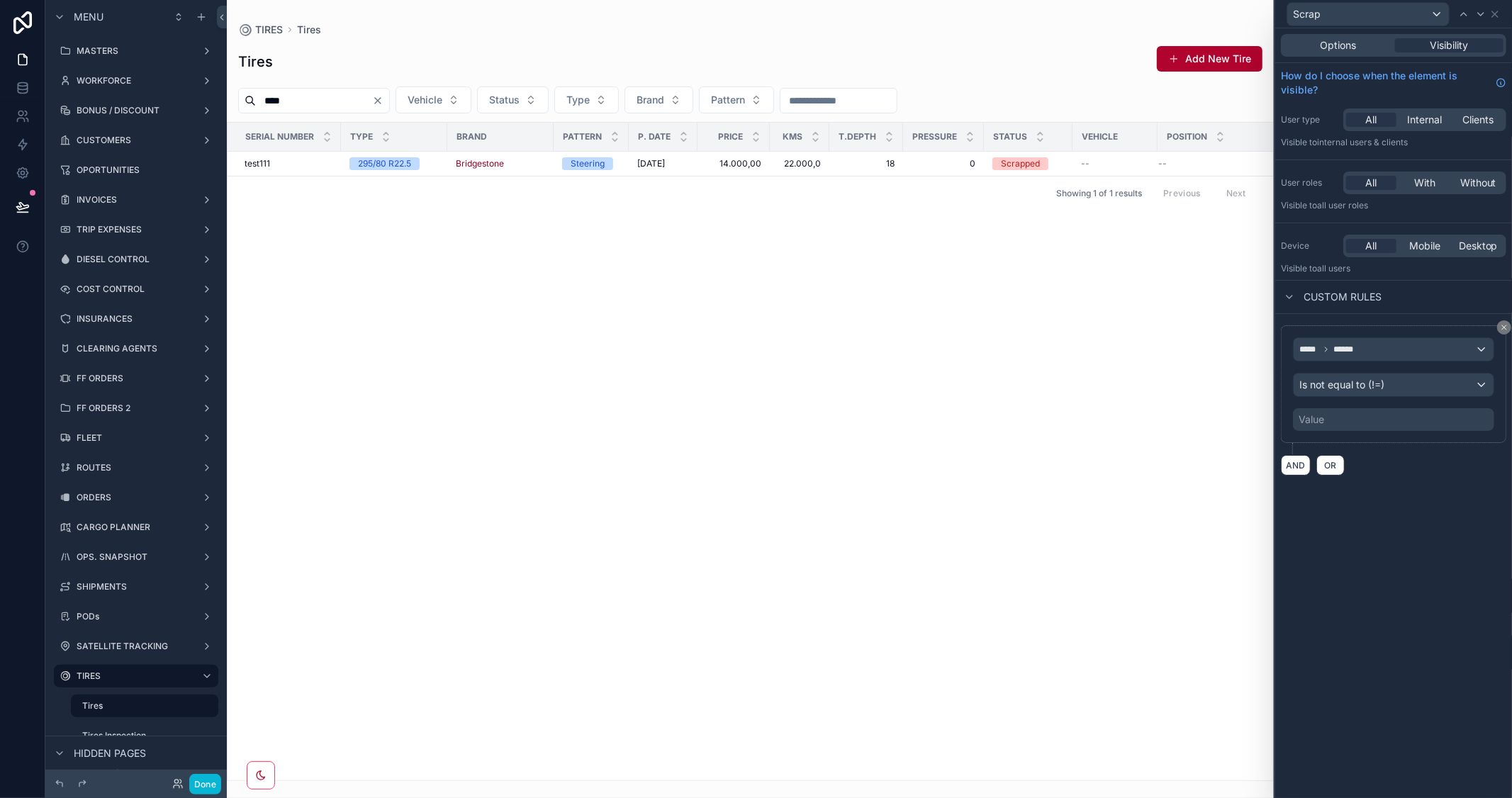
click at [1323, 421] on div "Value" at bounding box center [1393, 419] width 201 height 23
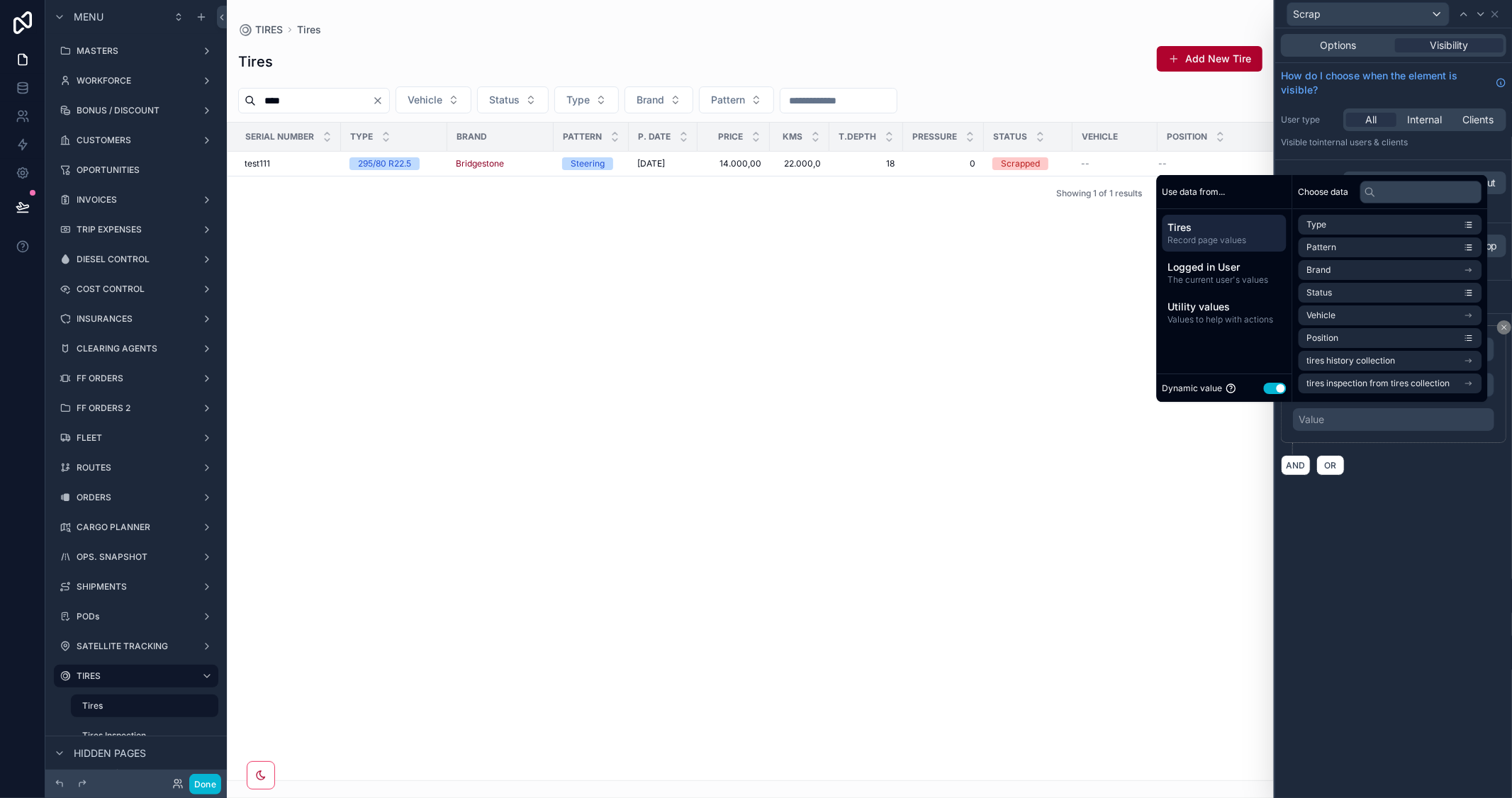
click at [1266, 390] on button "Use setting" at bounding box center [1275, 389] width 23 height 11
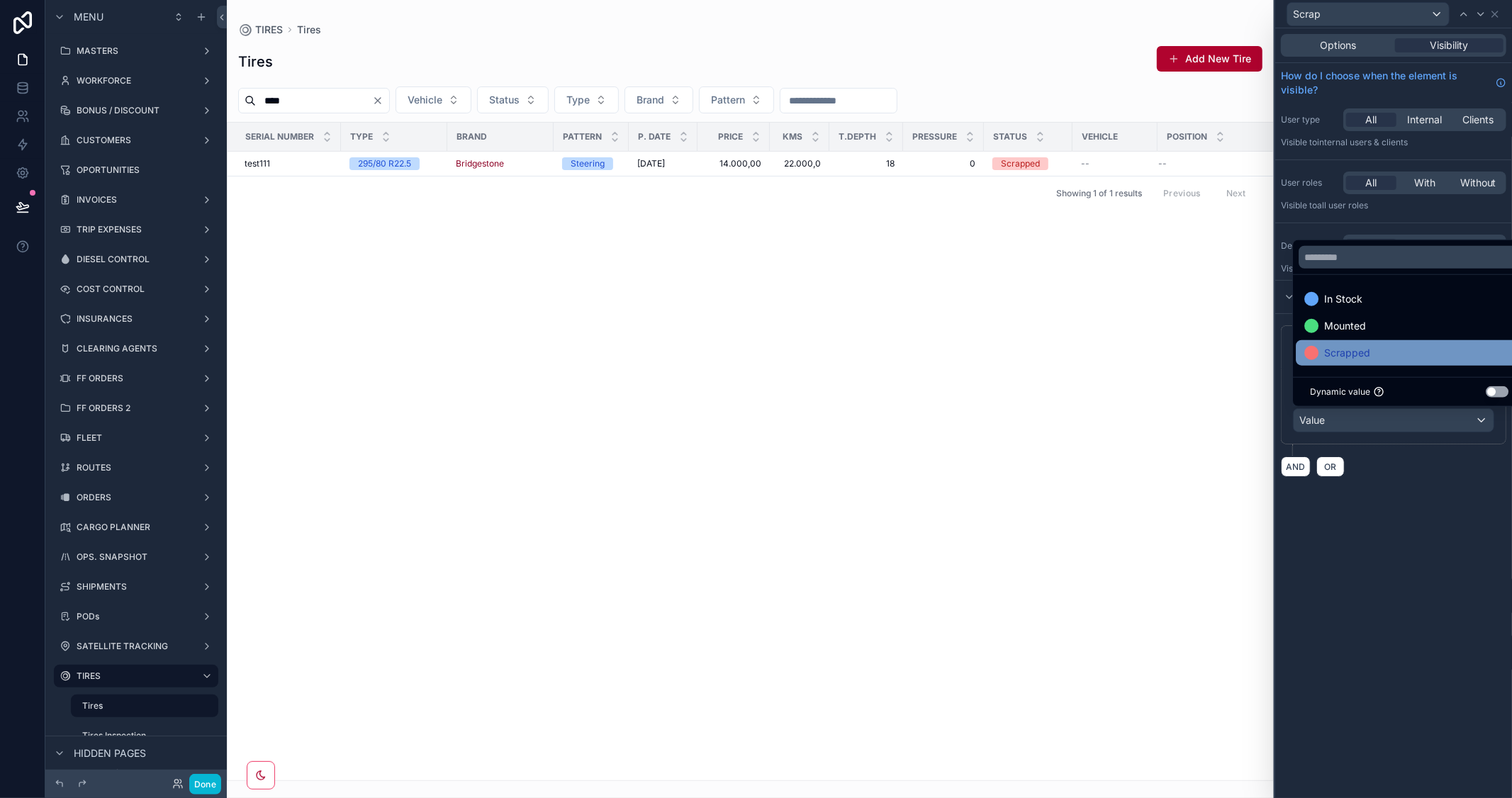
click at [1340, 347] on span "Scrapped" at bounding box center [1347, 353] width 46 height 17
click at [1389, 635] on div "Options Visibility How do I choose when the element is visible? User type All I…" at bounding box center [1393, 414] width 236 height 770
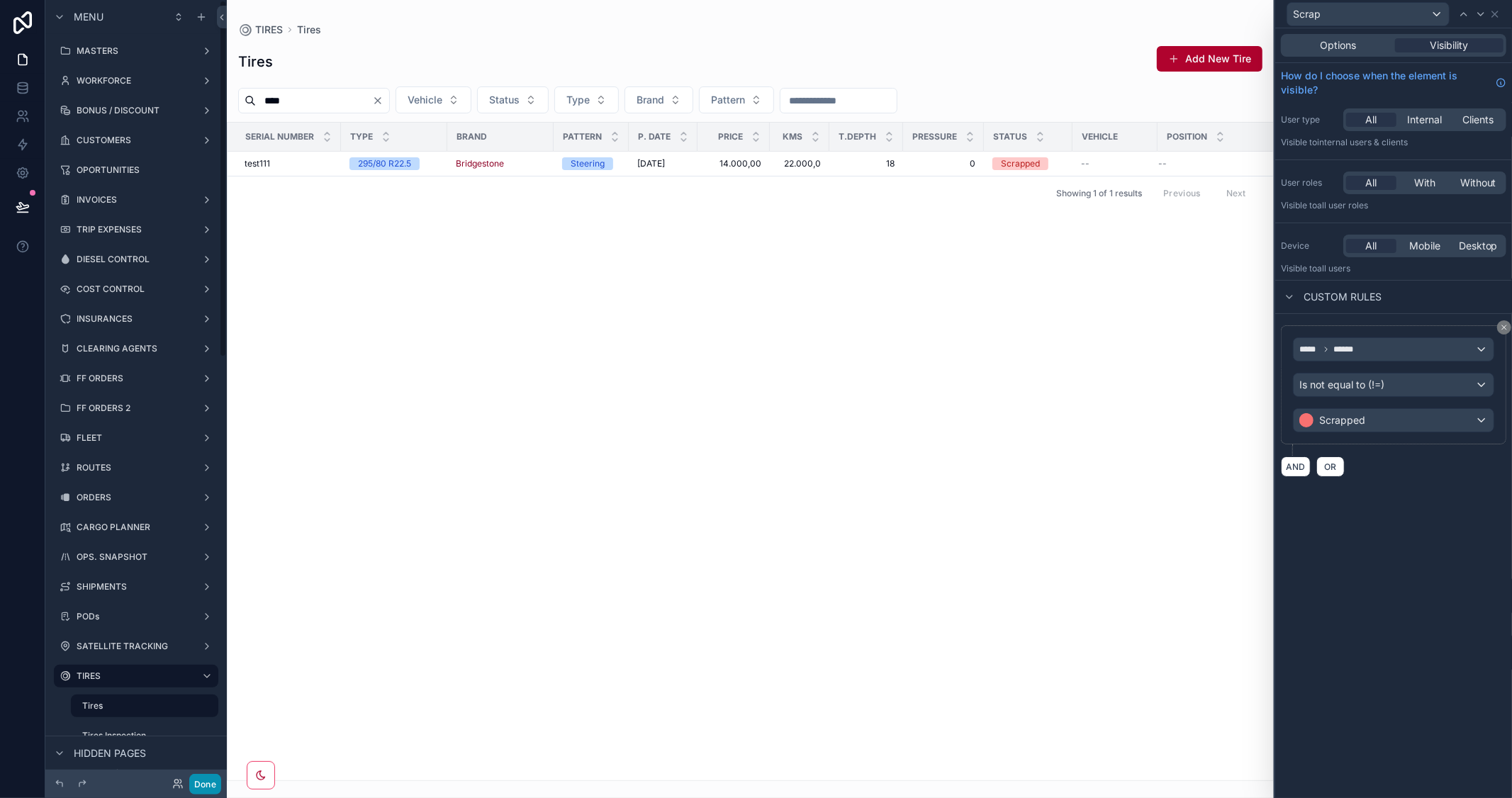
click at [207, 782] on button "Done" at bounding box center [205, 784] width 32 height 20
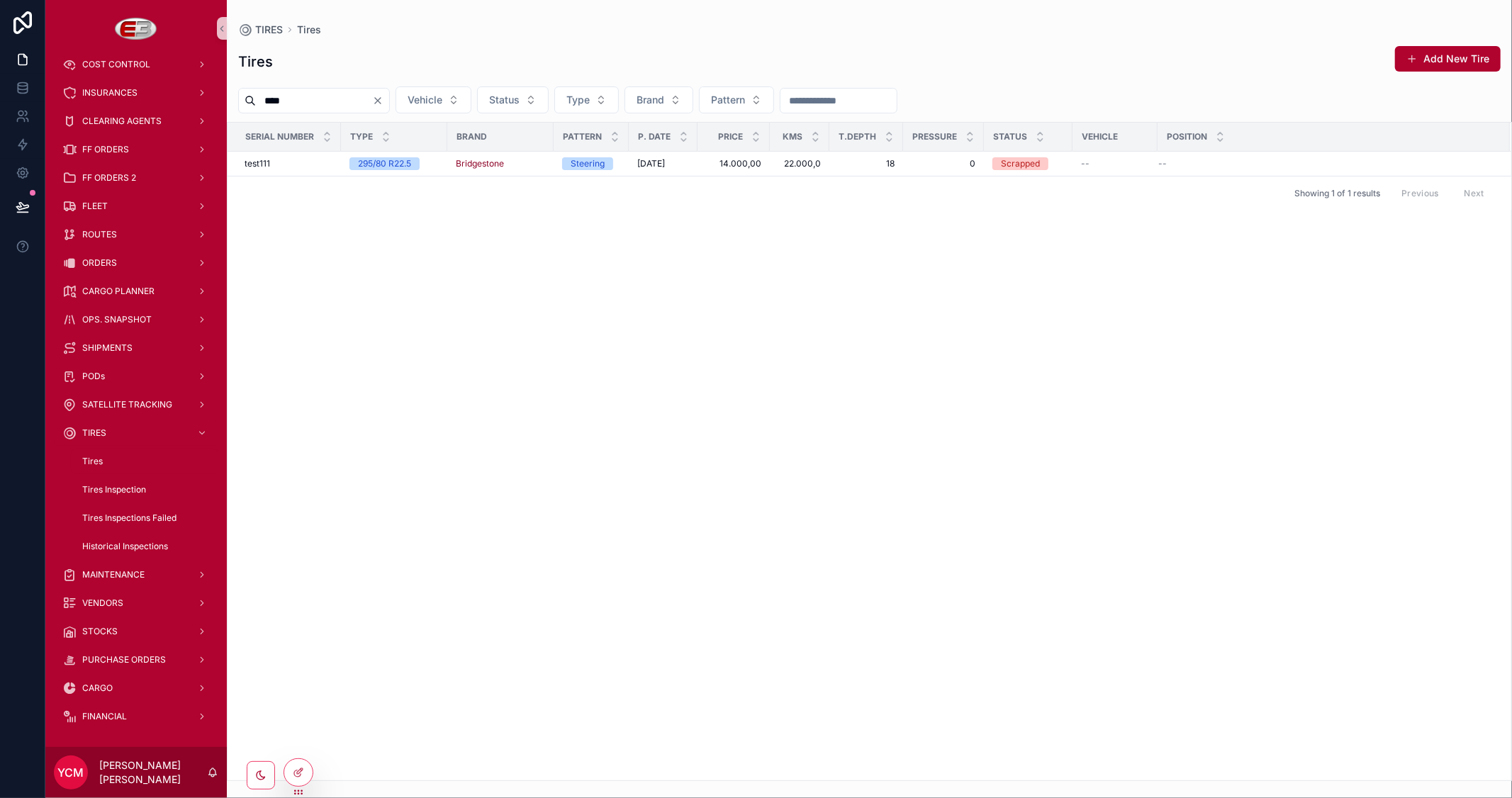
click at [383, 103] on icon "Clear" at bounding box center [378, 101] width 11 height 11
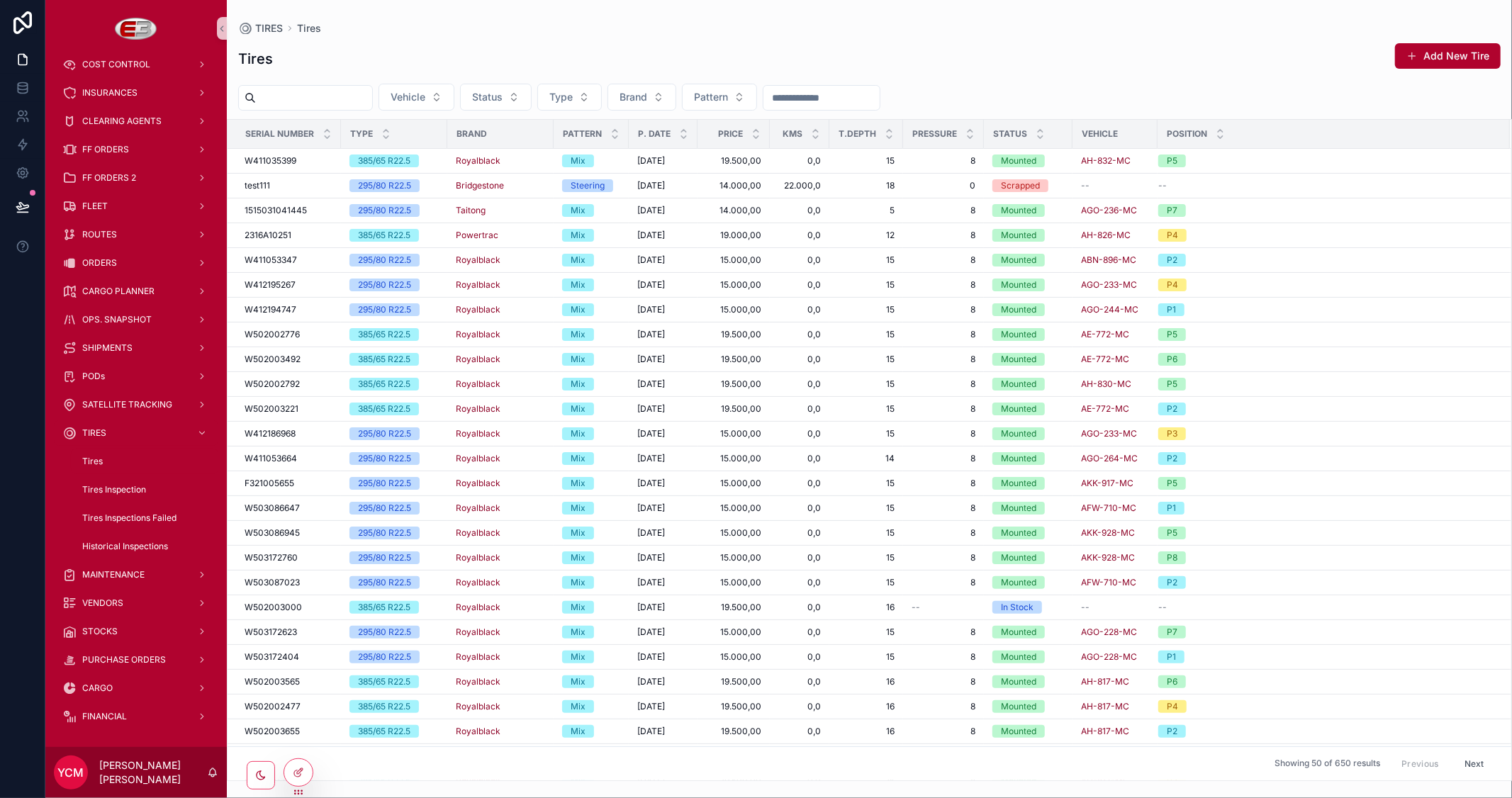
click at [372, 93] on input "scrollable content" at bounding box center [314, 97] width 116 height 19
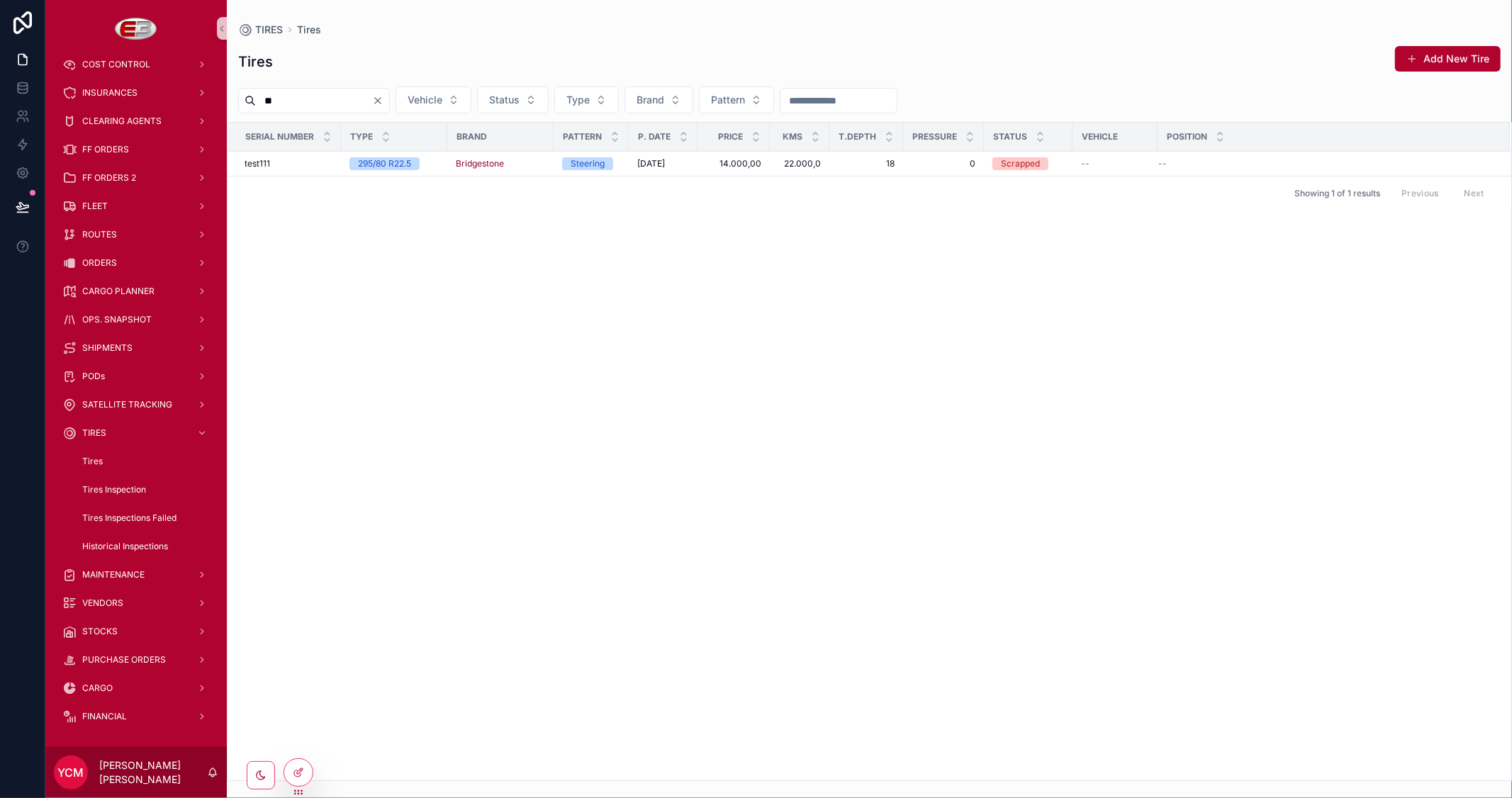
type input "**"
click at [554, 295] on div "Serial Number Type Brand Pattern P. Date Price Kms T.Depth Pressure Status Vehi…" at bounding box center [869, 452] width 1283 height 658
click at [1233, 152] on span "Mount" at bounding box center [1237, 151] width 26 height 11
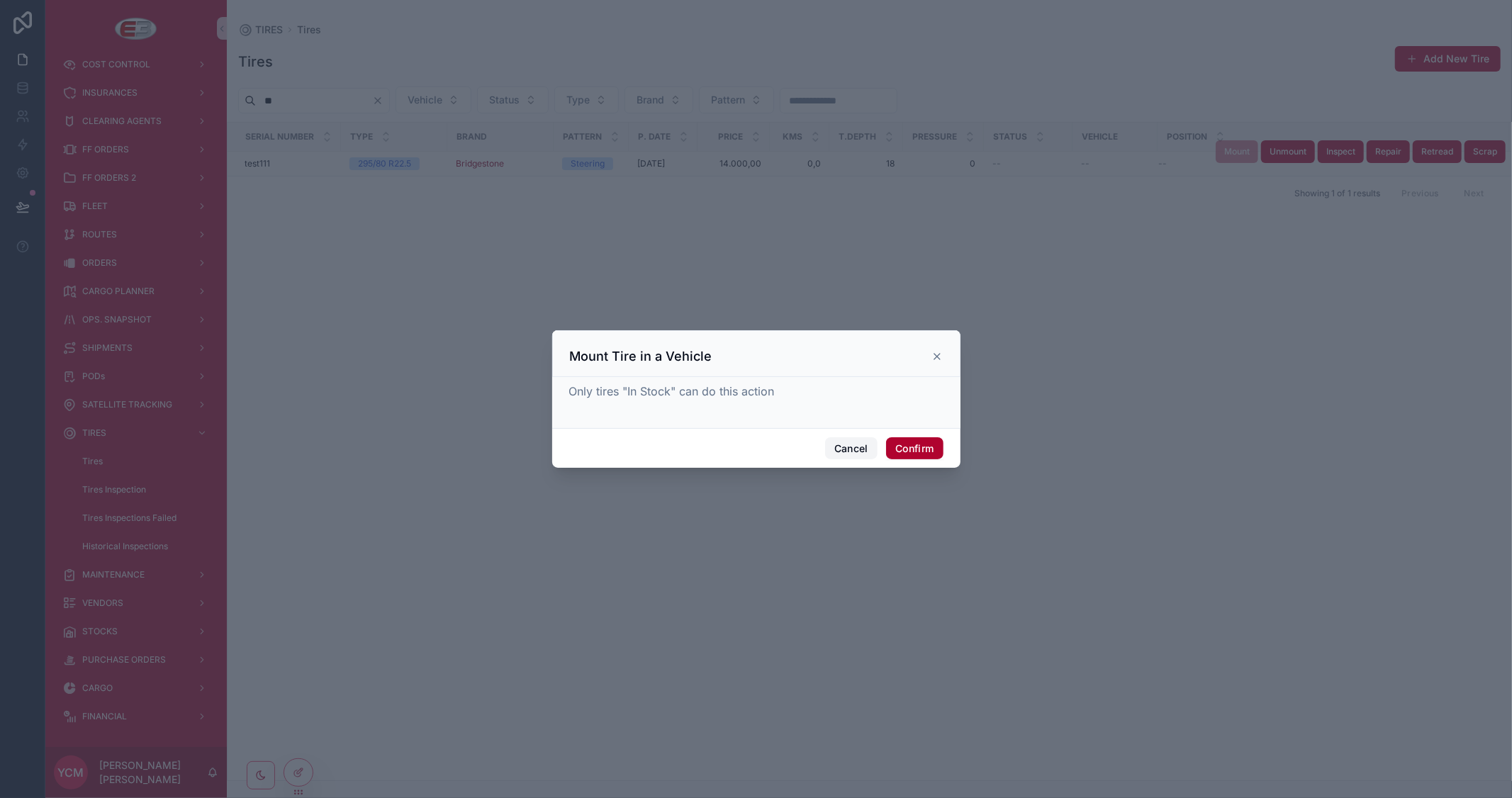
click at [866, 450] on button "Cancel" at bounding box center [851, 449] width 53 height 23
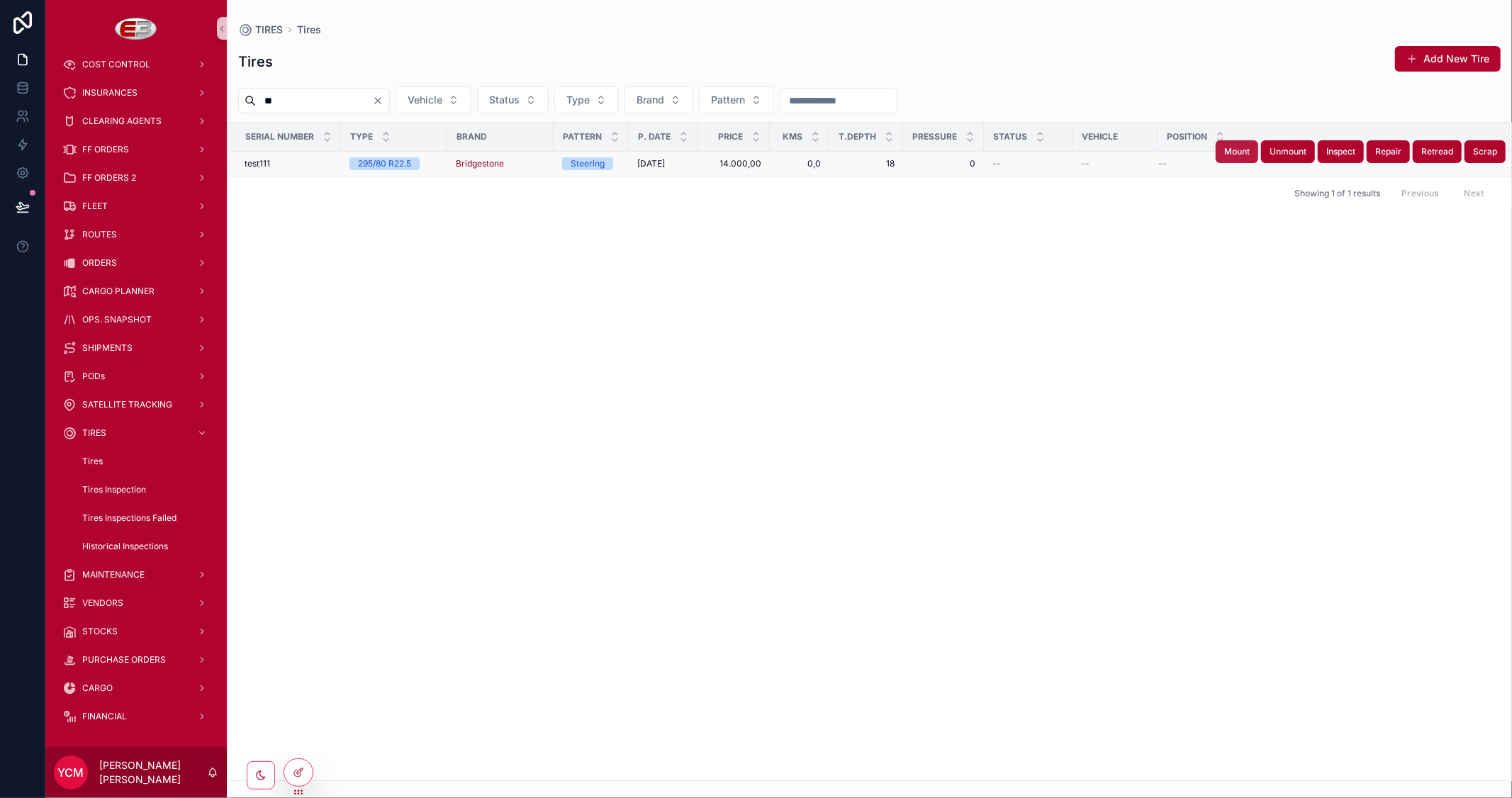
click at [1231, 154] on span "Mount" at bounding box center [1237, 151] width 26 height 11
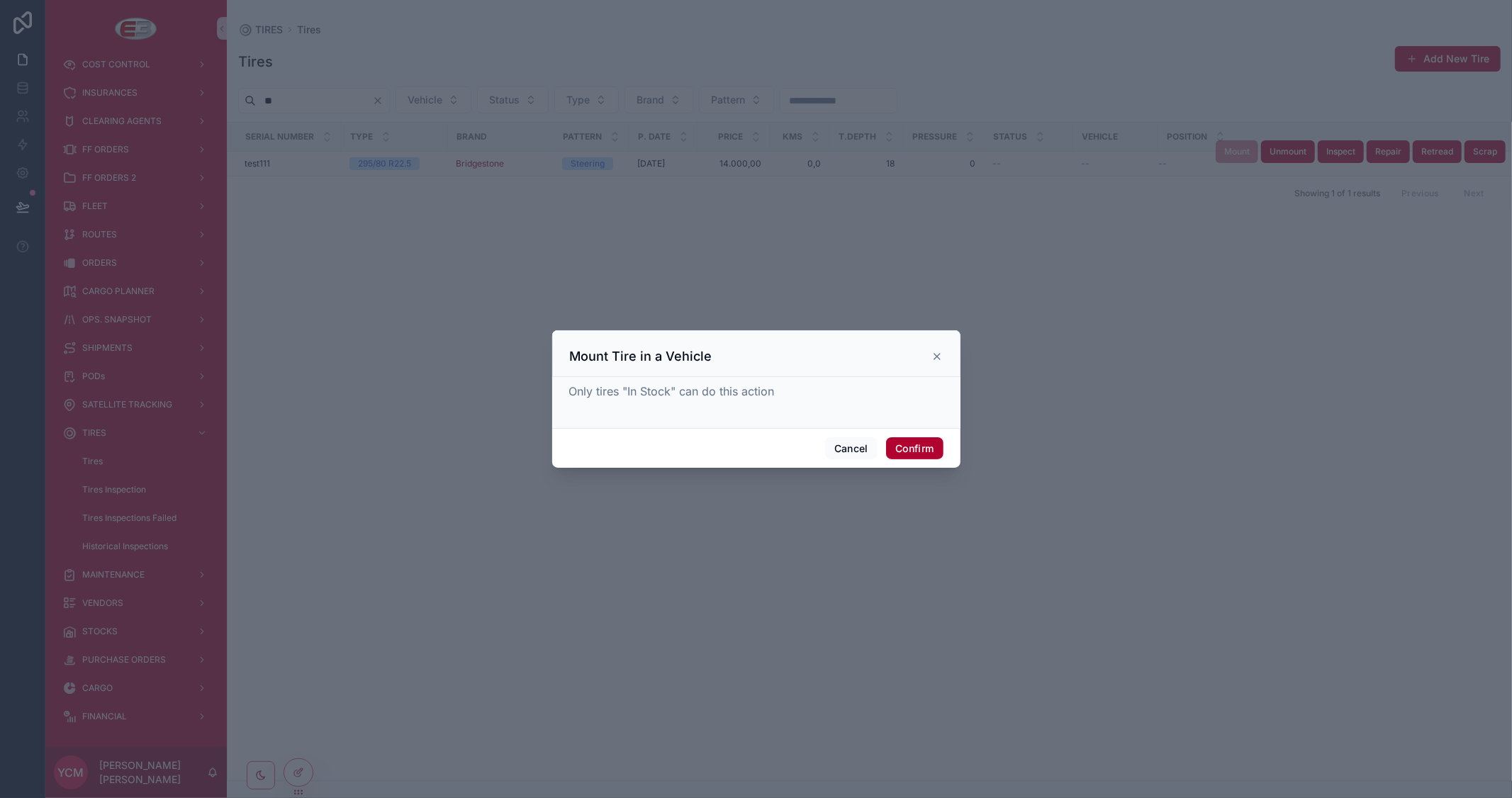
click at [939, 357] on icon at bounding box center [937, 357] width 11 height 11
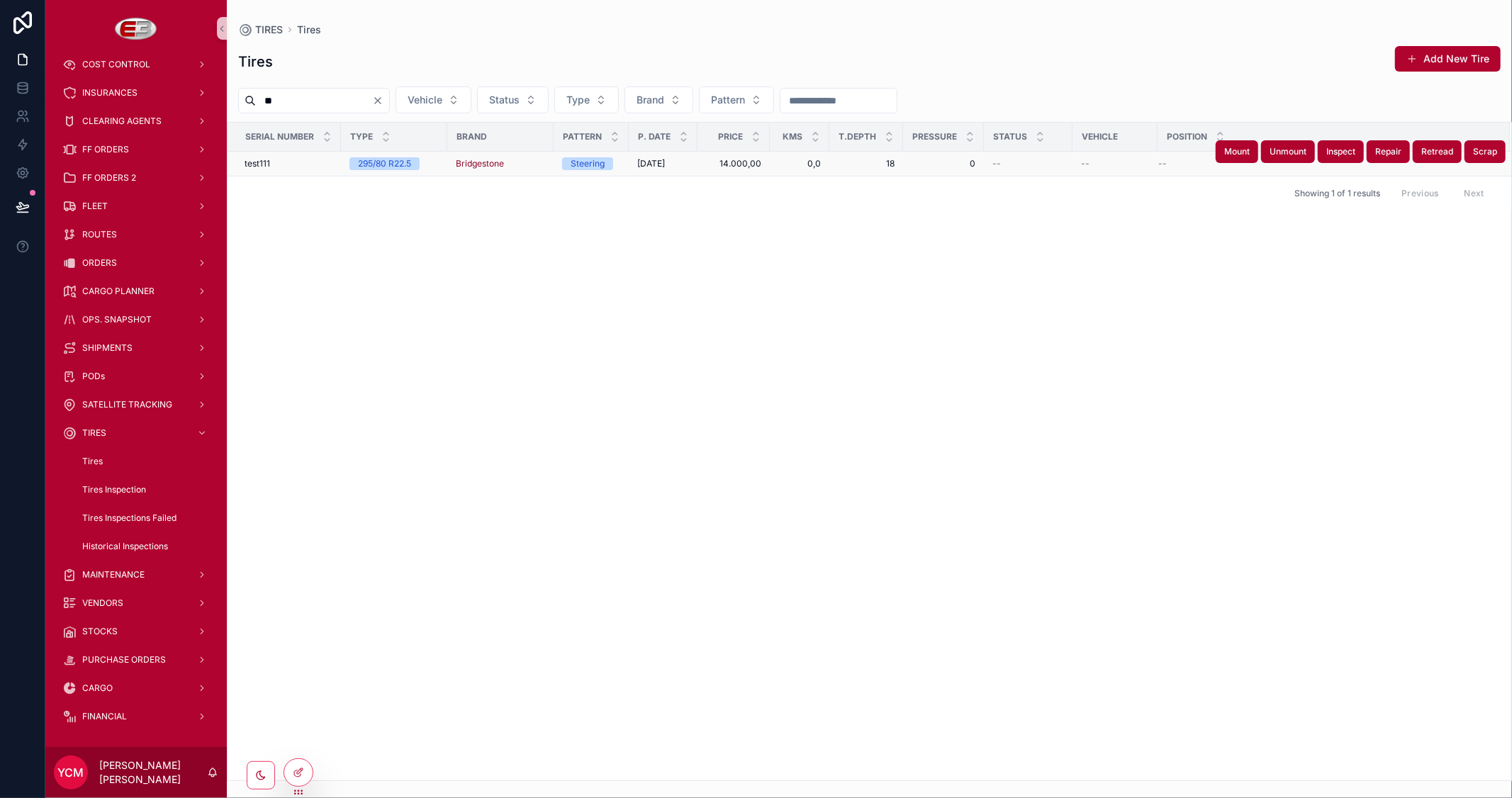
click at [1194, 267] on div "Serial Number Type Brand Pattern P. Date Price Kms T.Depth Pressure Status Vehi…" at bounding box center [869, 452] width 1283 height 658
click at [1238, 158] on button "Mount" at bounding box center [1237, 151] width 42 height 23
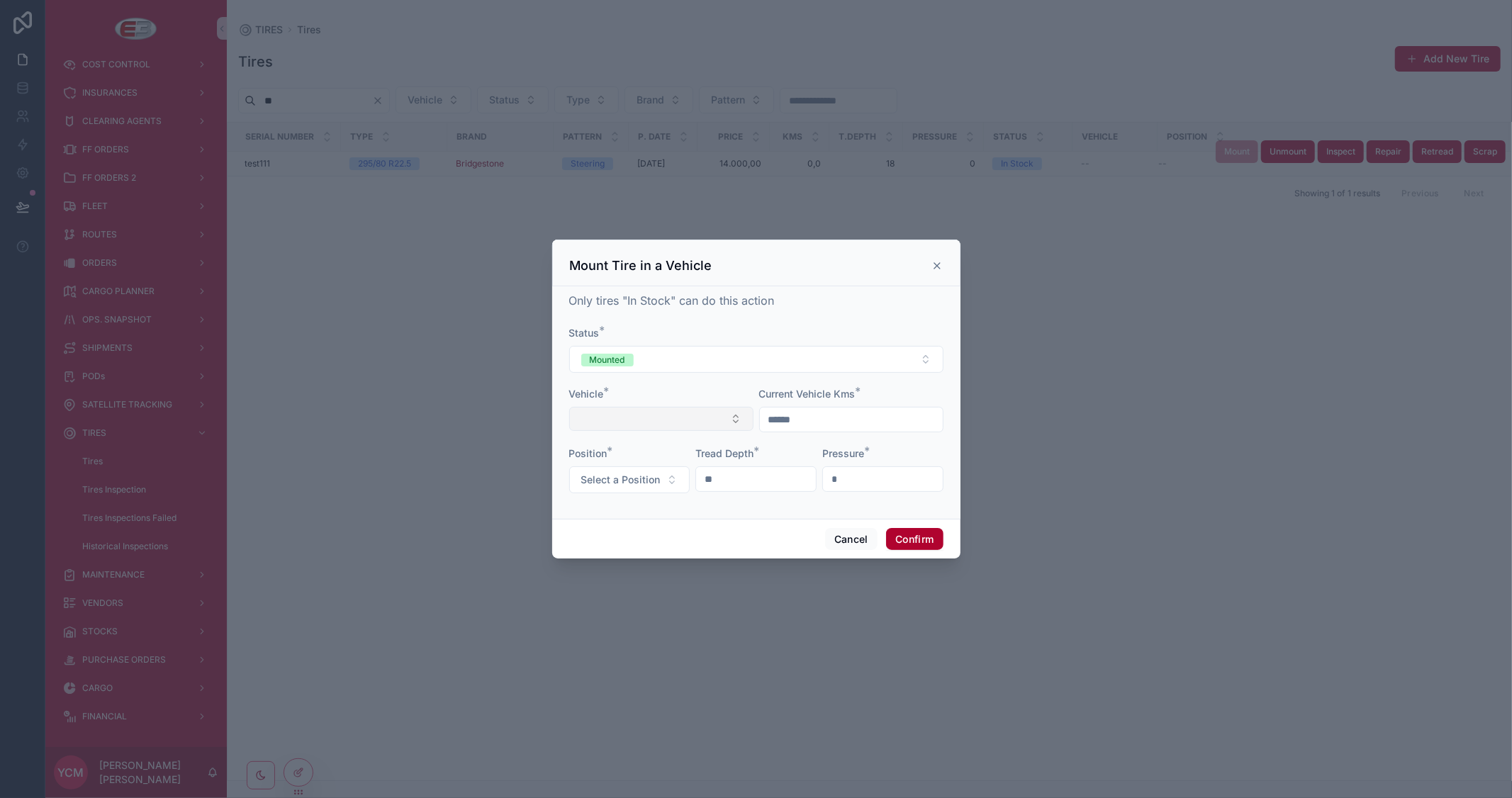
click at [720, 419] on button "Select Button" at bounding box center [661, 419] width 185 height 24
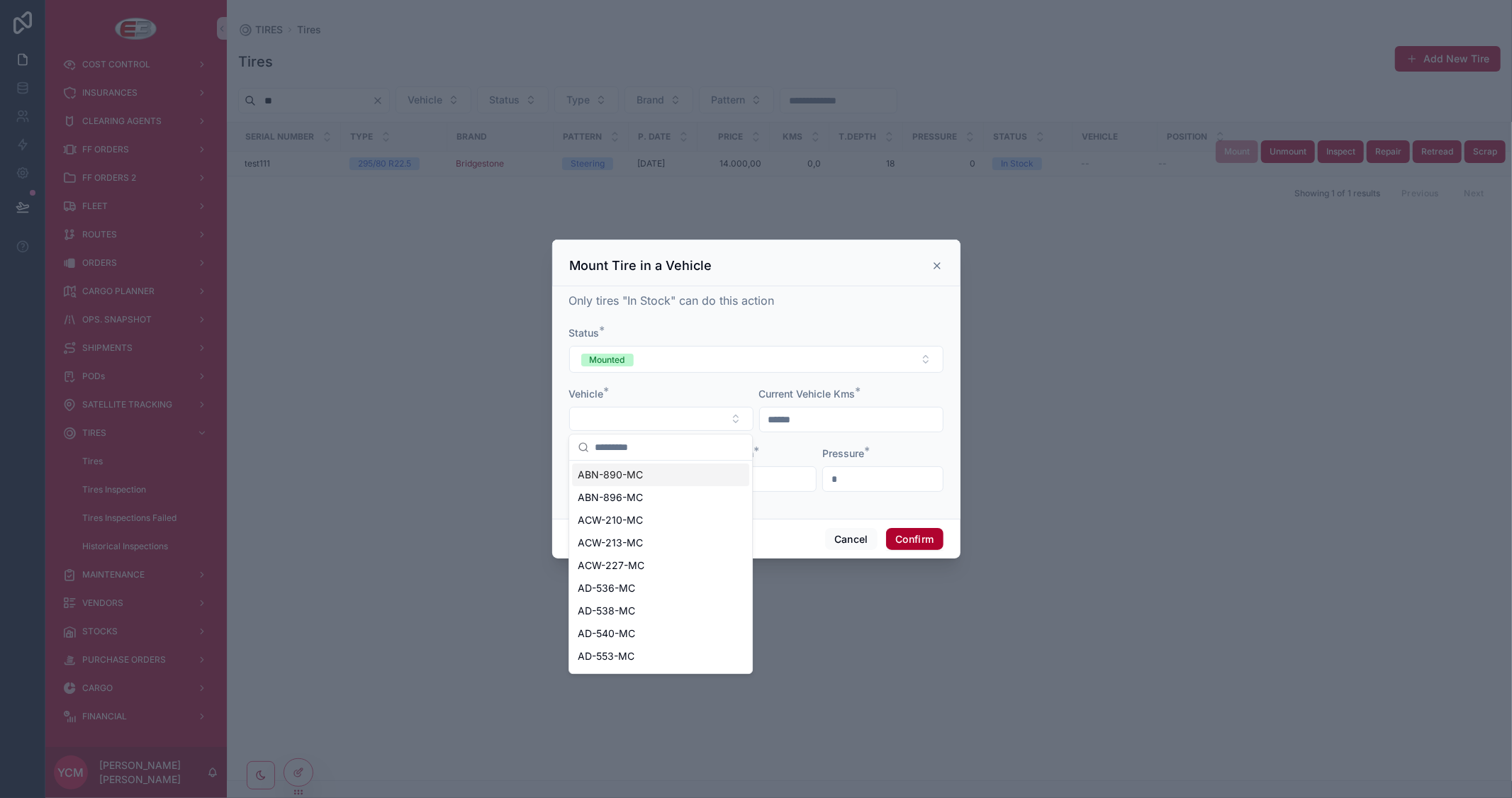
click at [630, 480] on span "ABN-890-MC" at bounding box center [610, 475] width 66 height 14
type input "******"
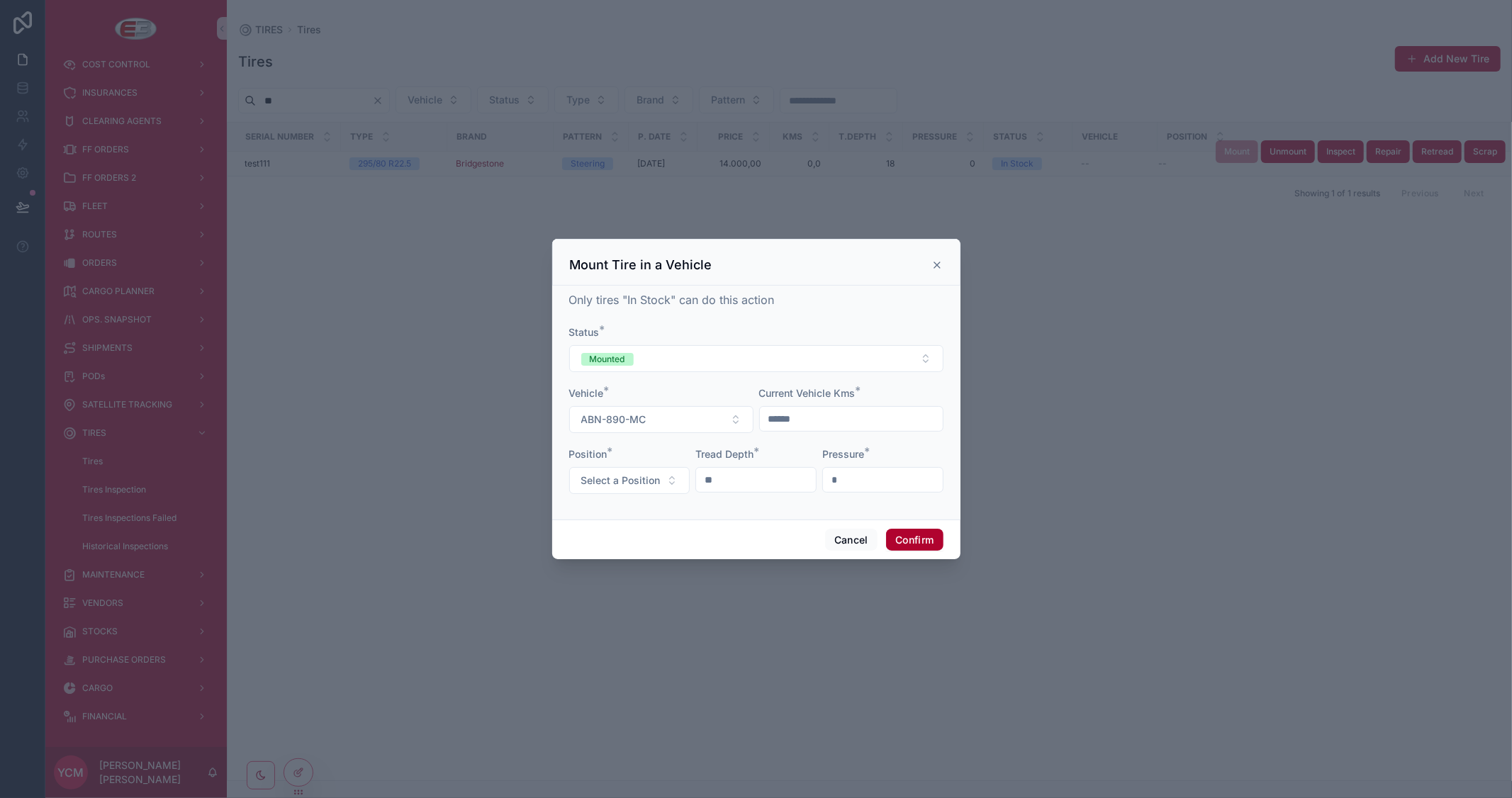
click at [865, 496] on form "Status * Mounted Vehicle * ABN-890-MC Current Vehicle Kms * ****** Position * S…" at bounding box center [755, 417] width 374 height 183
drag, startPoint x: 854, startPoint y: 480, endPoint x: 727, endPoint y: 459, distance: 128.7
click at [728, 459] on form "Status * Mounted Vehicle * ABN-890-MC Current Vehicle Kms * ****** Position * S…" at bounding box center [755, 417] width 374 height 183
type input "***"
click at [917, 544] on button "Confirm" at bounding box center [914, 540] width 56 height 23
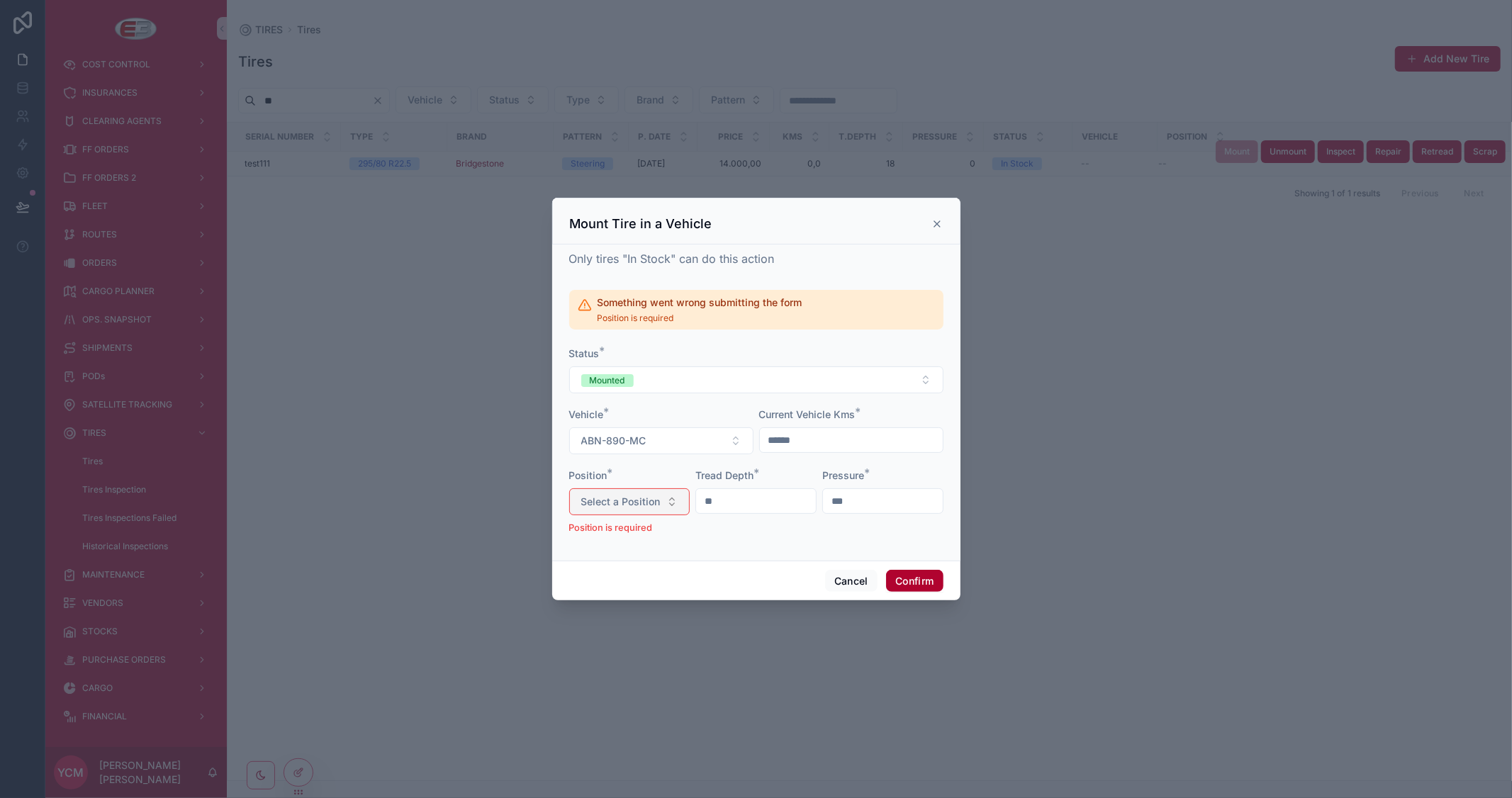
click at [654, 504] on span "Select a Position" at bounding box center [621, 502] width 79 height 14
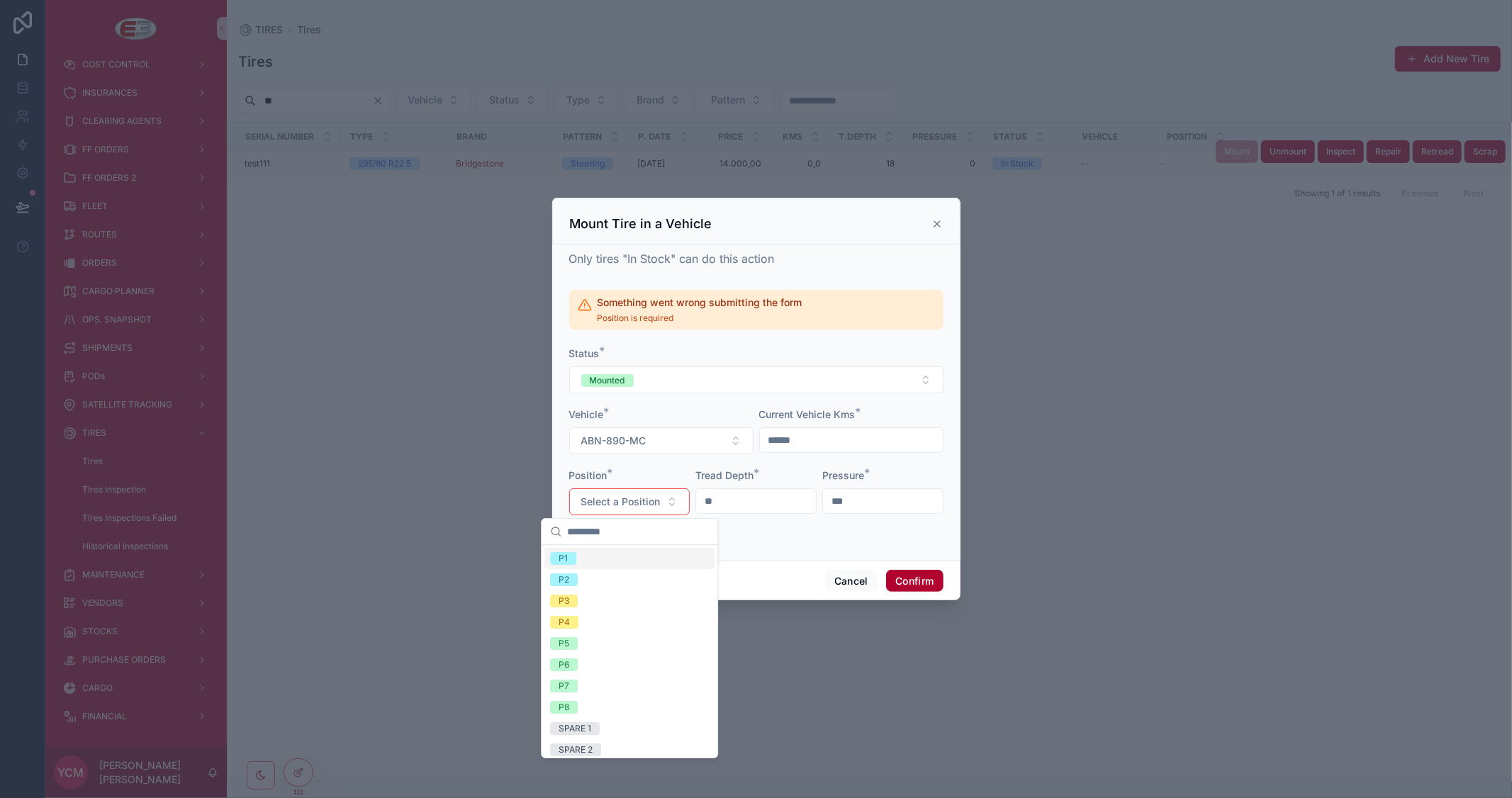
click at [618, 554] on div "P1" at bounding box center [630, 558] width 170 height 21
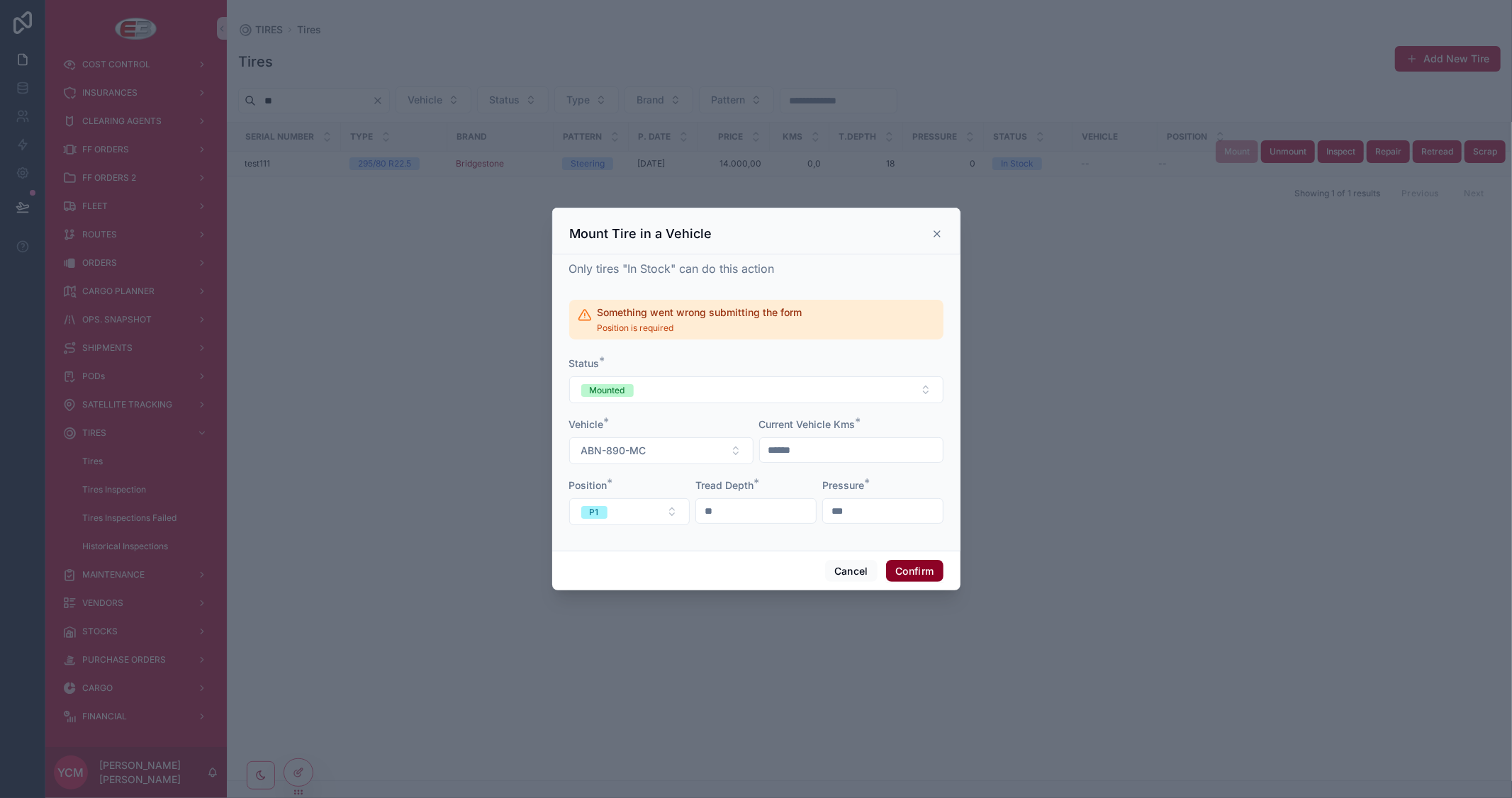
click at [914, 564] on button "Confirm" at bounding box center [914, 572] width 56 height 23
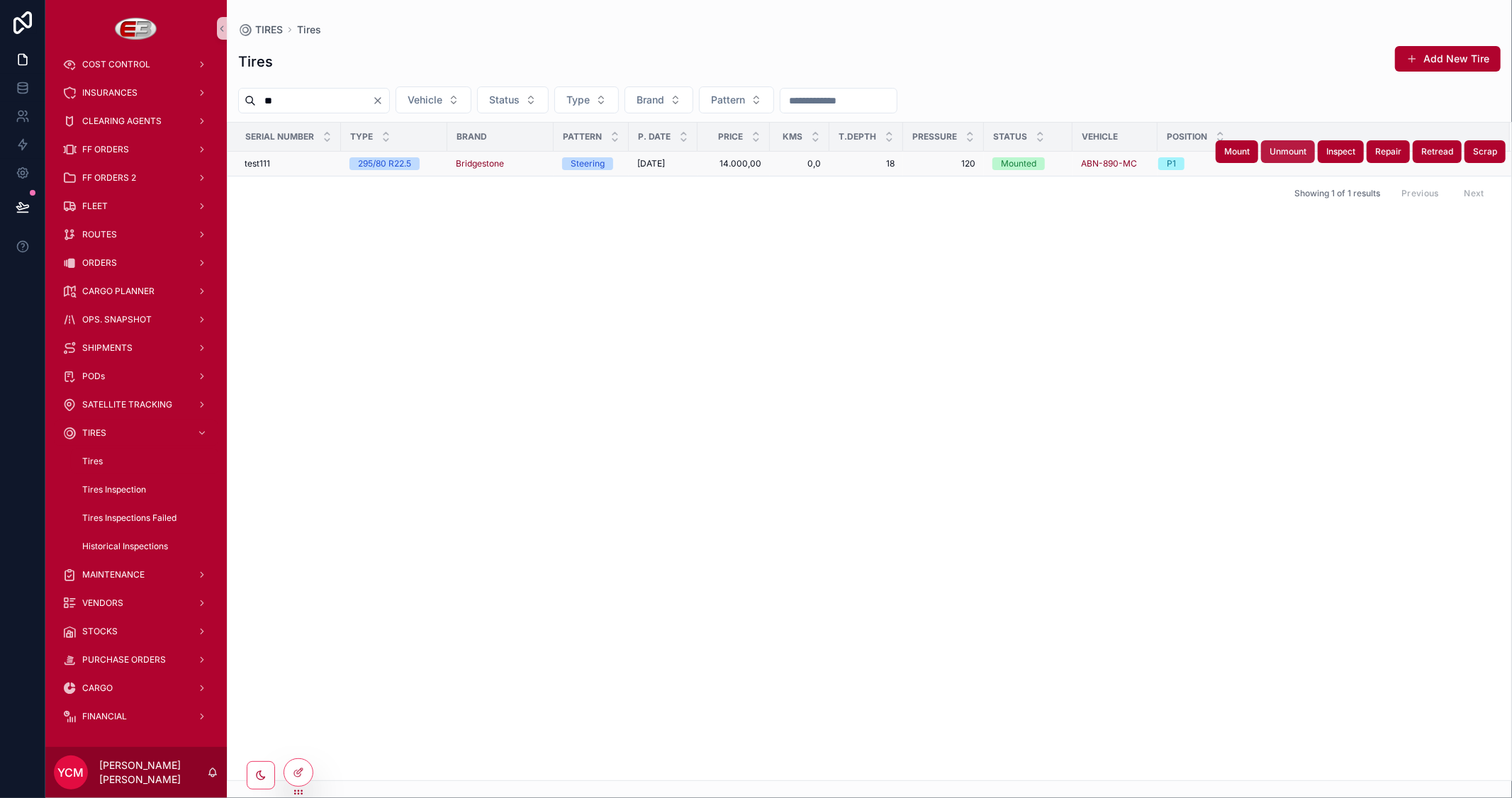
click at [1290, 151] on span "Unmount" at bounding box center [1288, 151] width 37 height 11
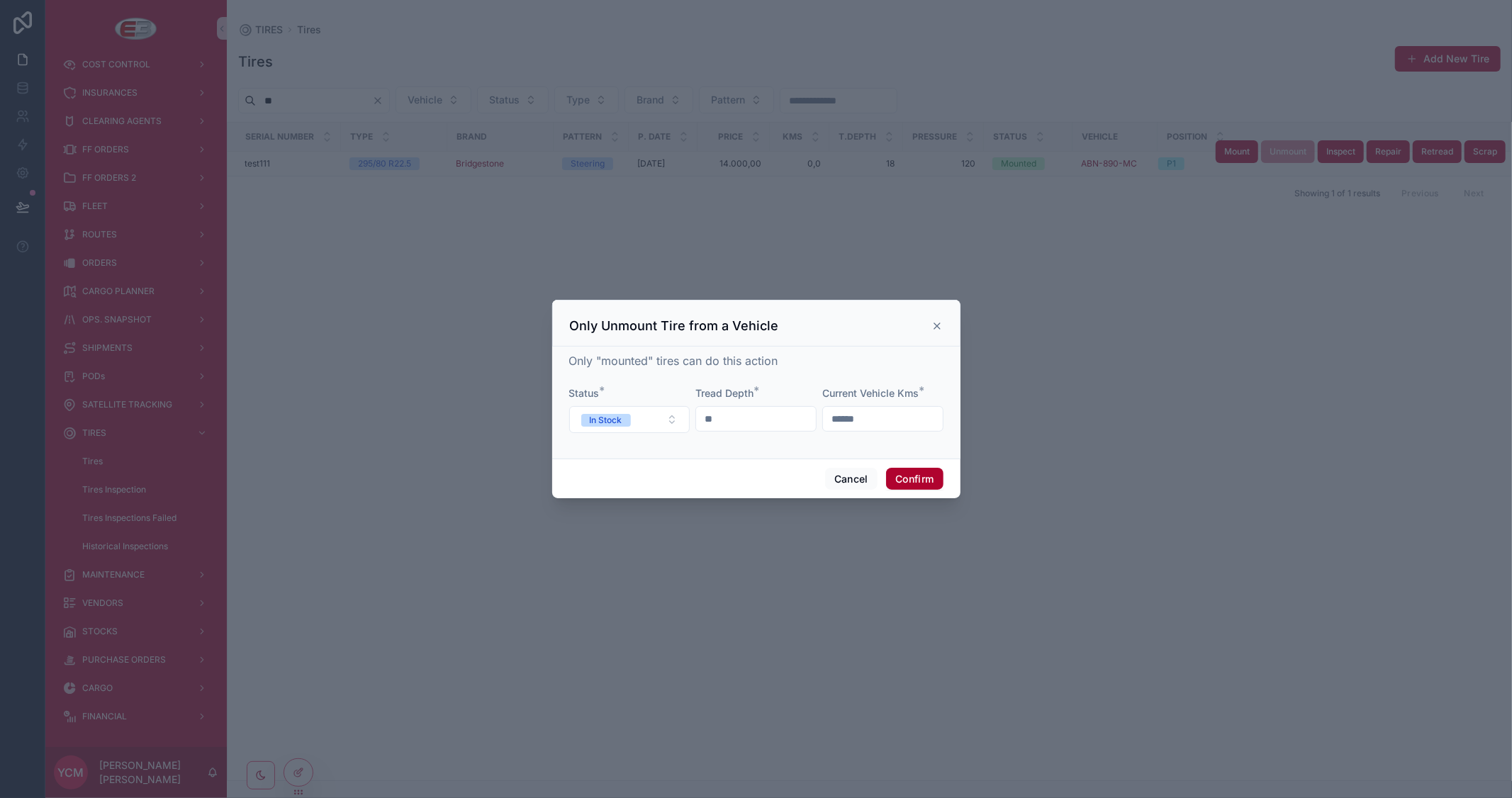
drag, startPoint x: 834, startPoint y: 419, endPoint x: 784, endPoint y: 419, distance: 50.0
click at [784, 419] on form "Status * In Stock Tread Depth * ** Current Vehicle Kms * ******" at bounding box center [755, 417] width 374 height 61
type input "******"
click at [910, 479] on button "Confirm" at bounding box center [914, 479] width 56 height 23
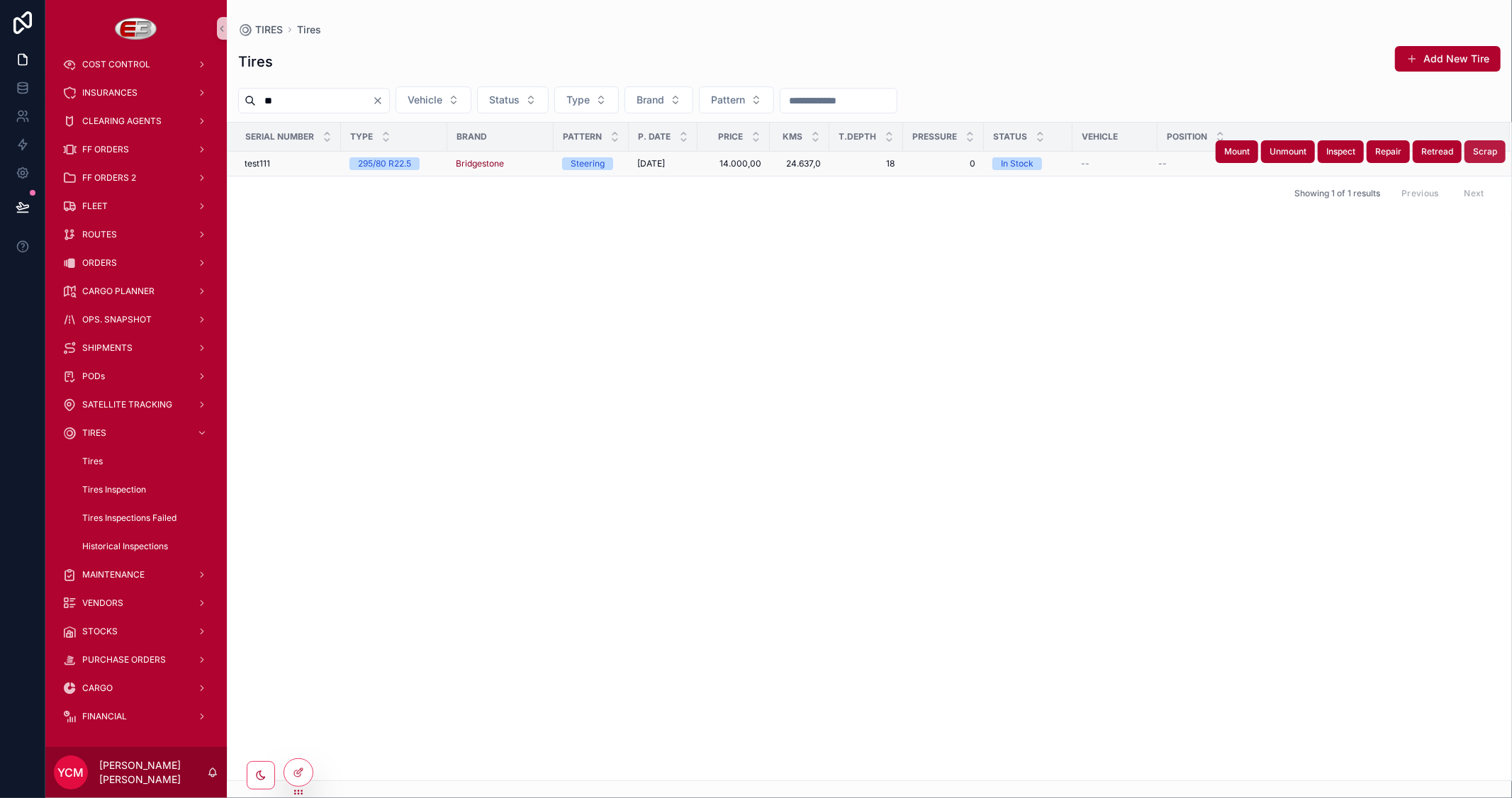
click at [1494, 151] on span "Scrap" at bounding box center [1484, 151] width 24 height 11
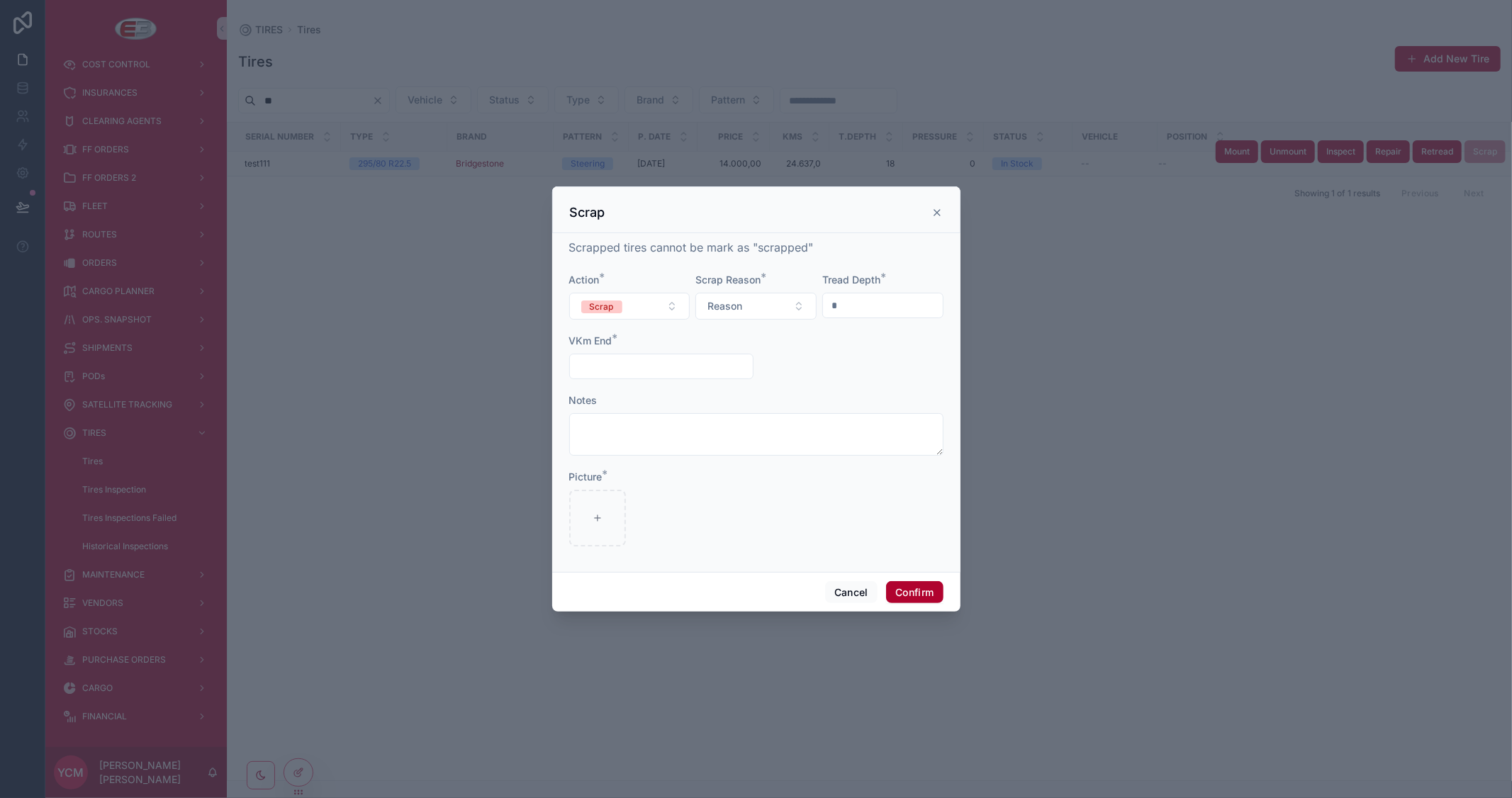
click at [856, 376] on form "Action * Scrap Scrap Reason * Reason Tread Depth * * VKm End * Notes Picture *" at bounding box center [755, 417] width 374 height 288
click at [826, 355] on form "Action * Scrap Scrap Reason * Reason Tread Depth * * VKm End * Notes Picture *" at bounding box center [755, 417] width 374 height 288
click at [917, 590] on button "Confirm" at bounding box center [914, 593] width 56 height 23
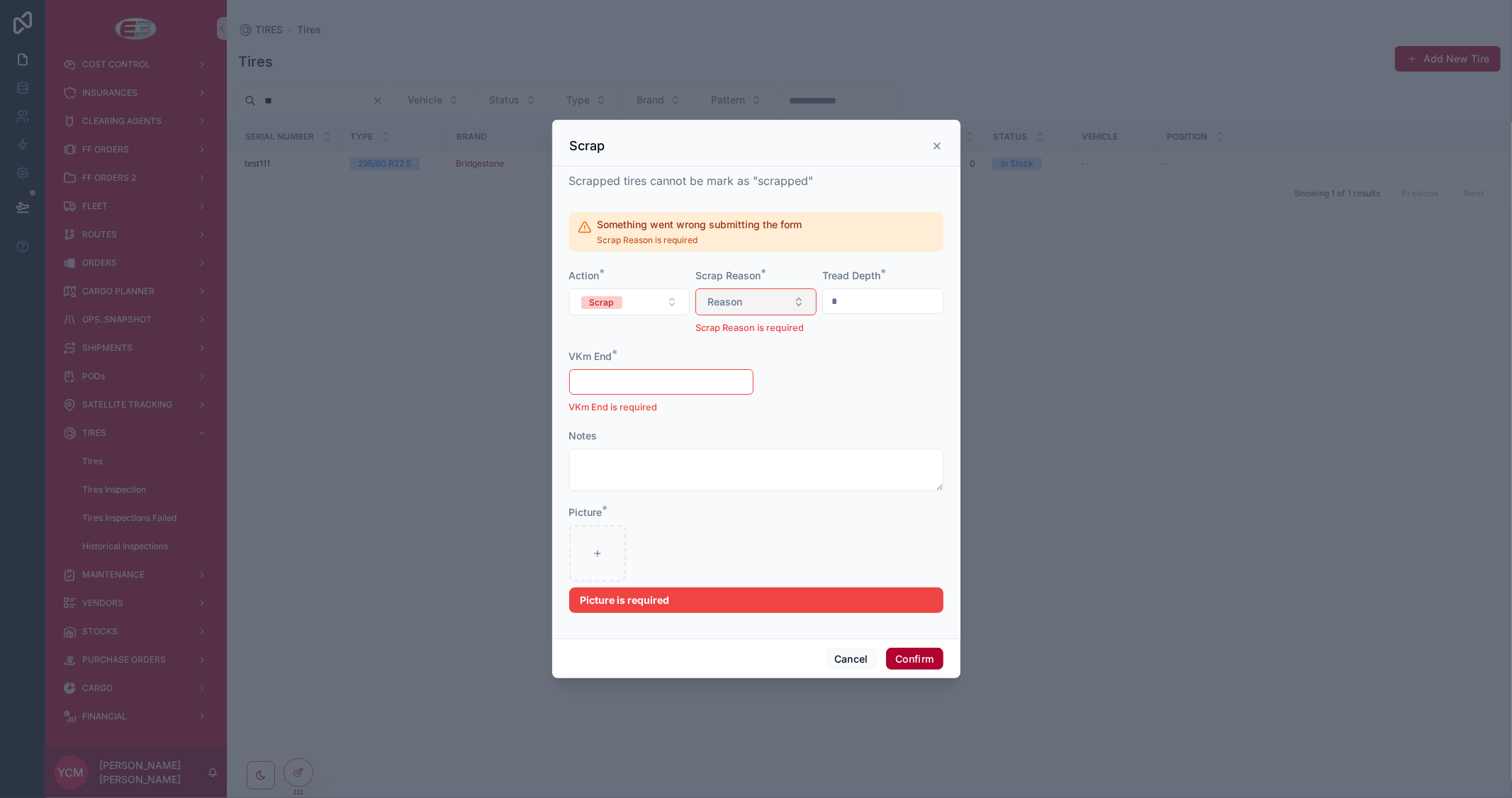
click at [754, 292] on button "Reason" at bounding box center [755, 301] width 121 height 27
click at [719, 376] on div "Tear" at bounding box center [755, 380] width 170 height 21
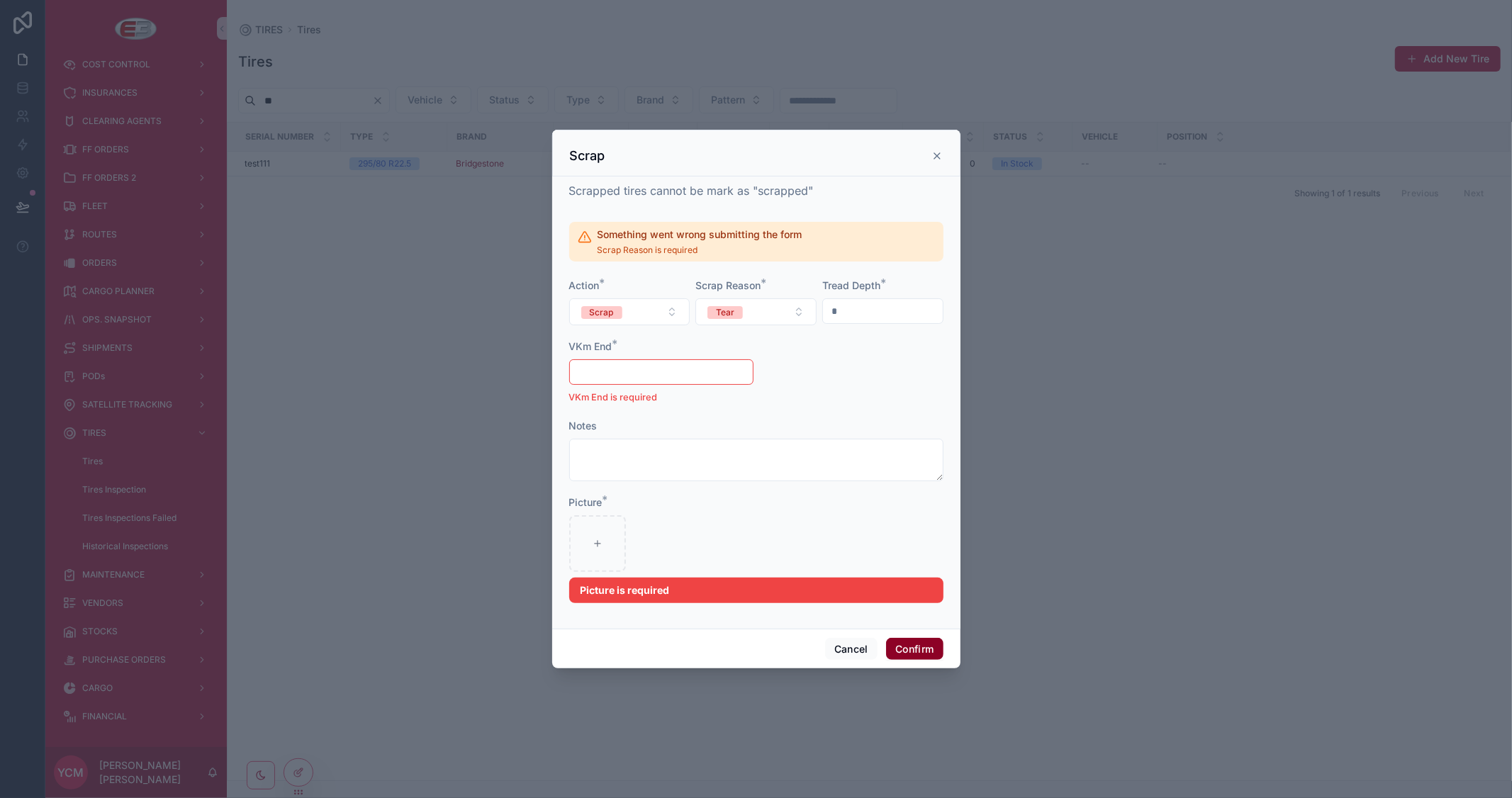
click at [905, 646] on button "Confirm" at bounding box center [914, 649] width 56 height 23
click at [851, 651] on button "Cancel" at bounding box center [851, 649] width 53 height 23
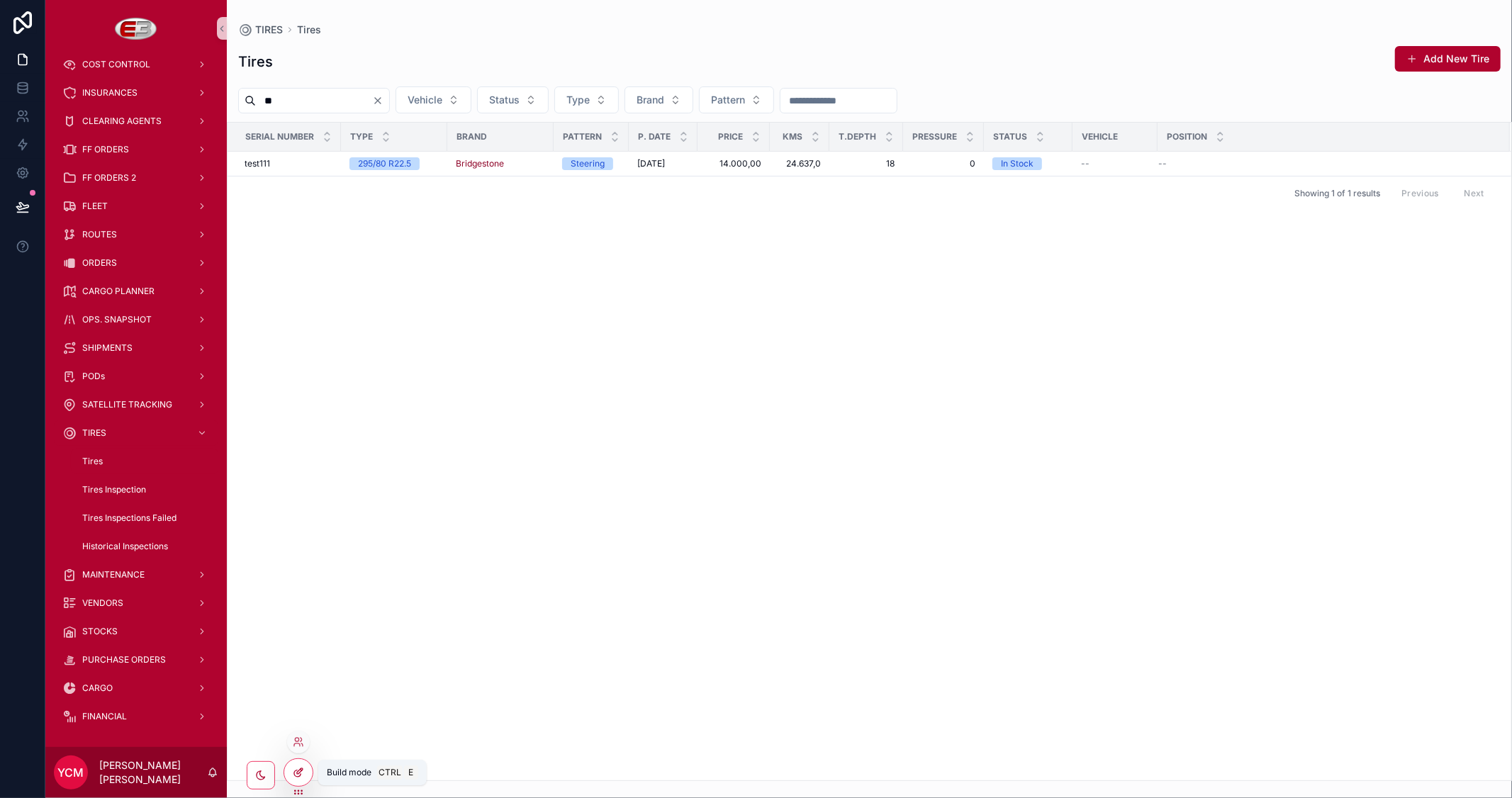
click at [303, 768] on icon at bounding box center [298, 773] width 11 height 11
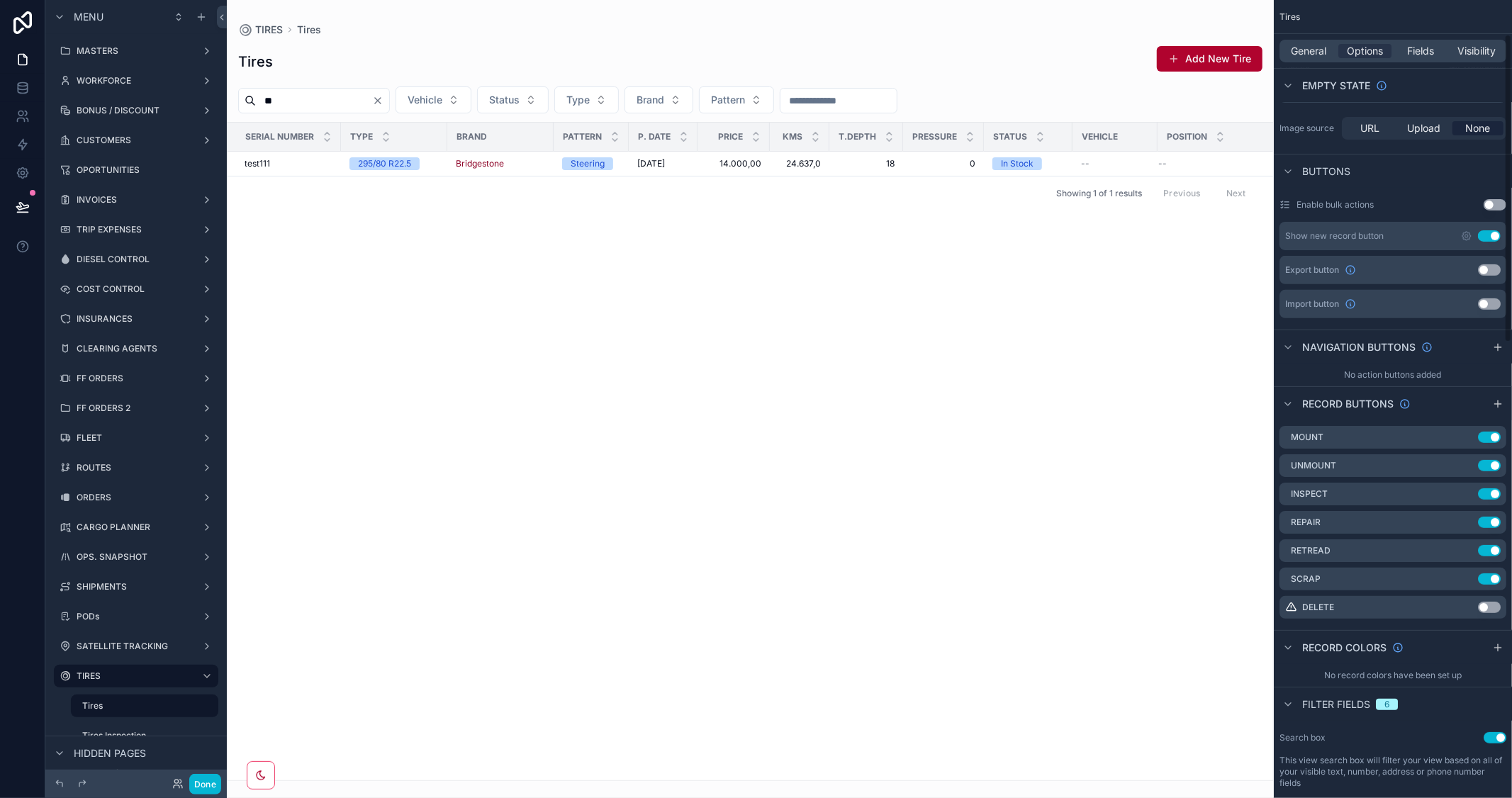
scroll to position [393, 0]
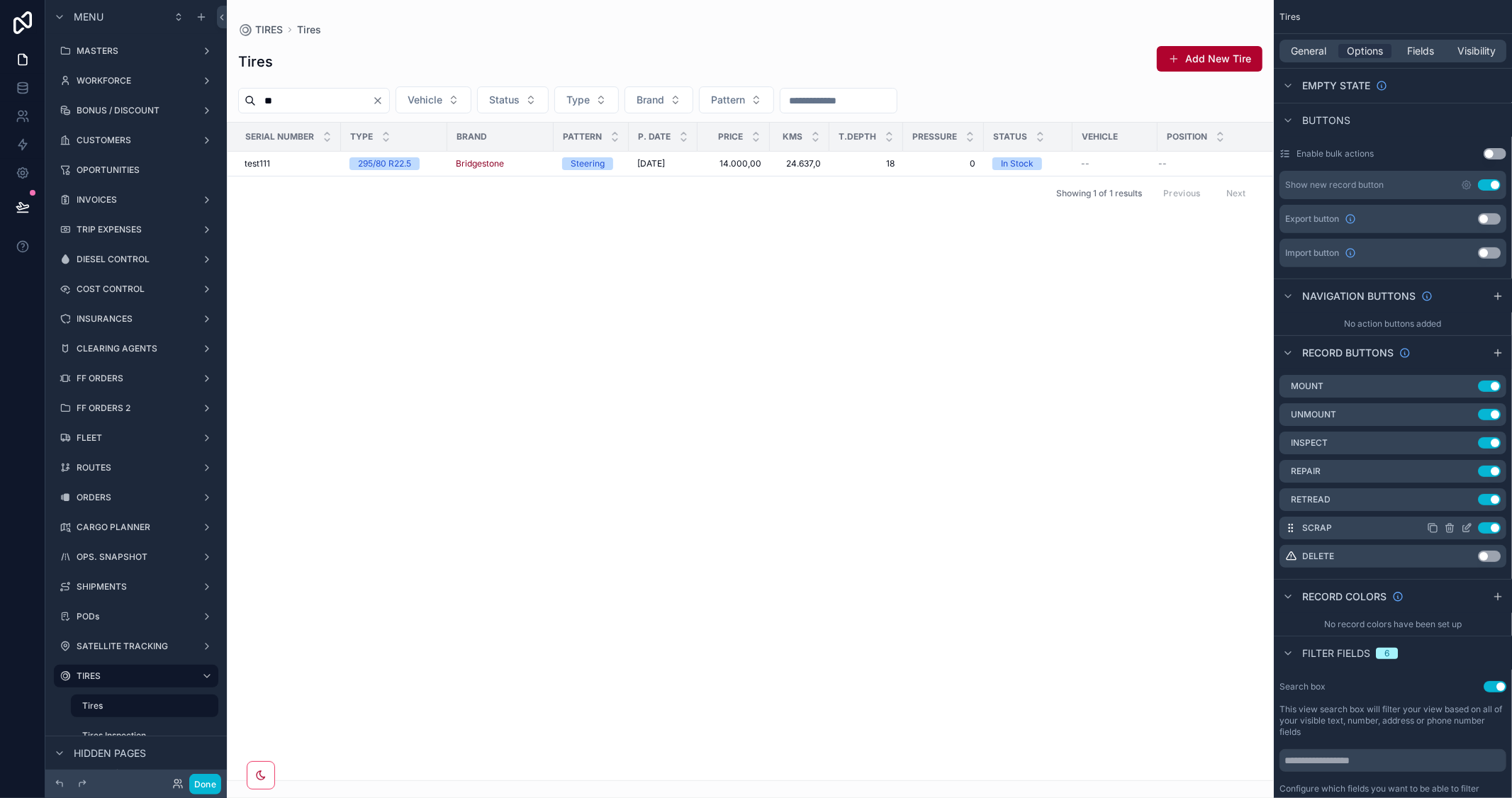
click at [1465, 525] on icon "scrollable content" at bounding box center [1466, 528] width 11 height 11
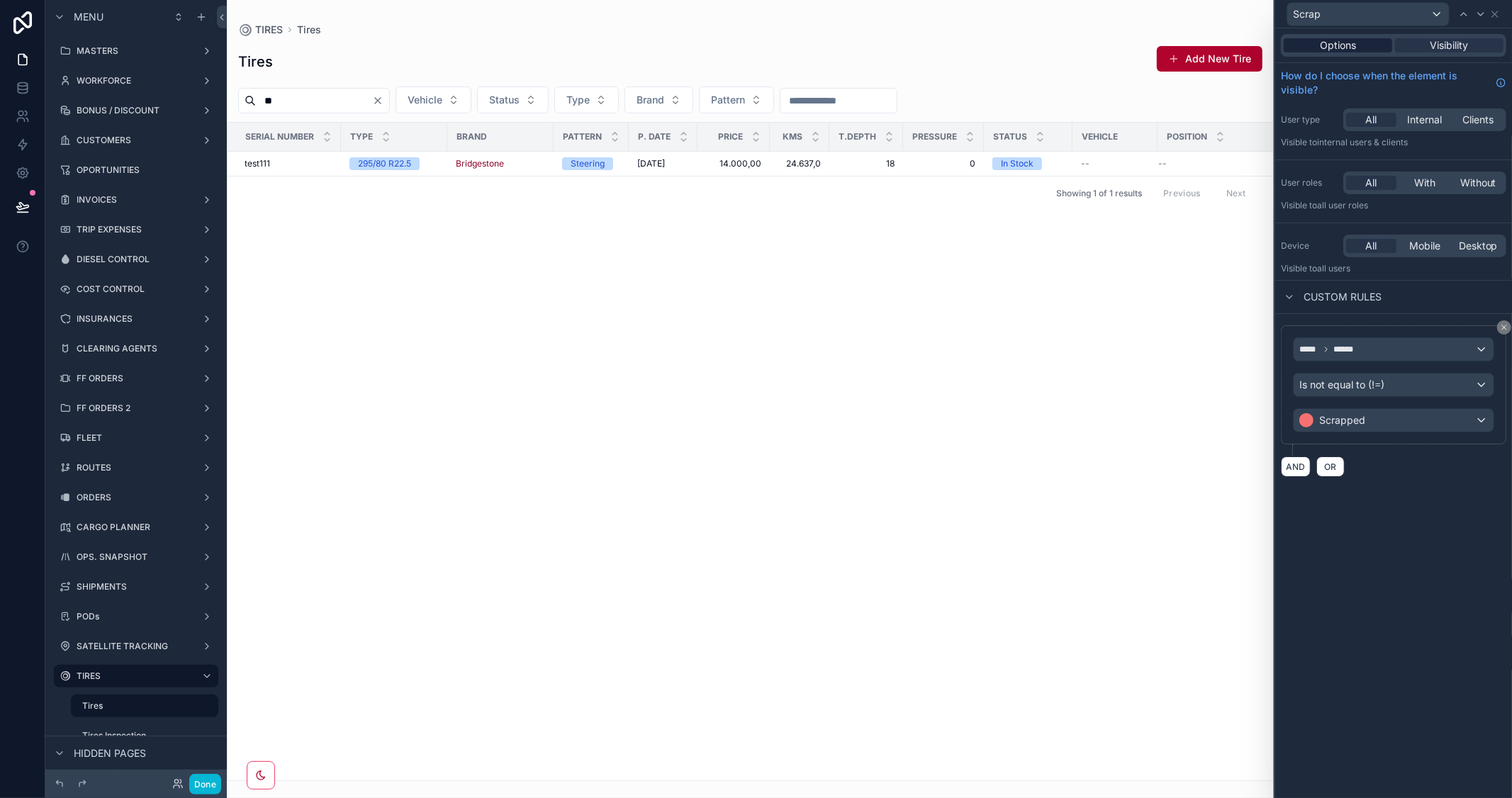
click at [1350, 41] on span "Options" at bounding box center [1338, 44] width 36 height 14
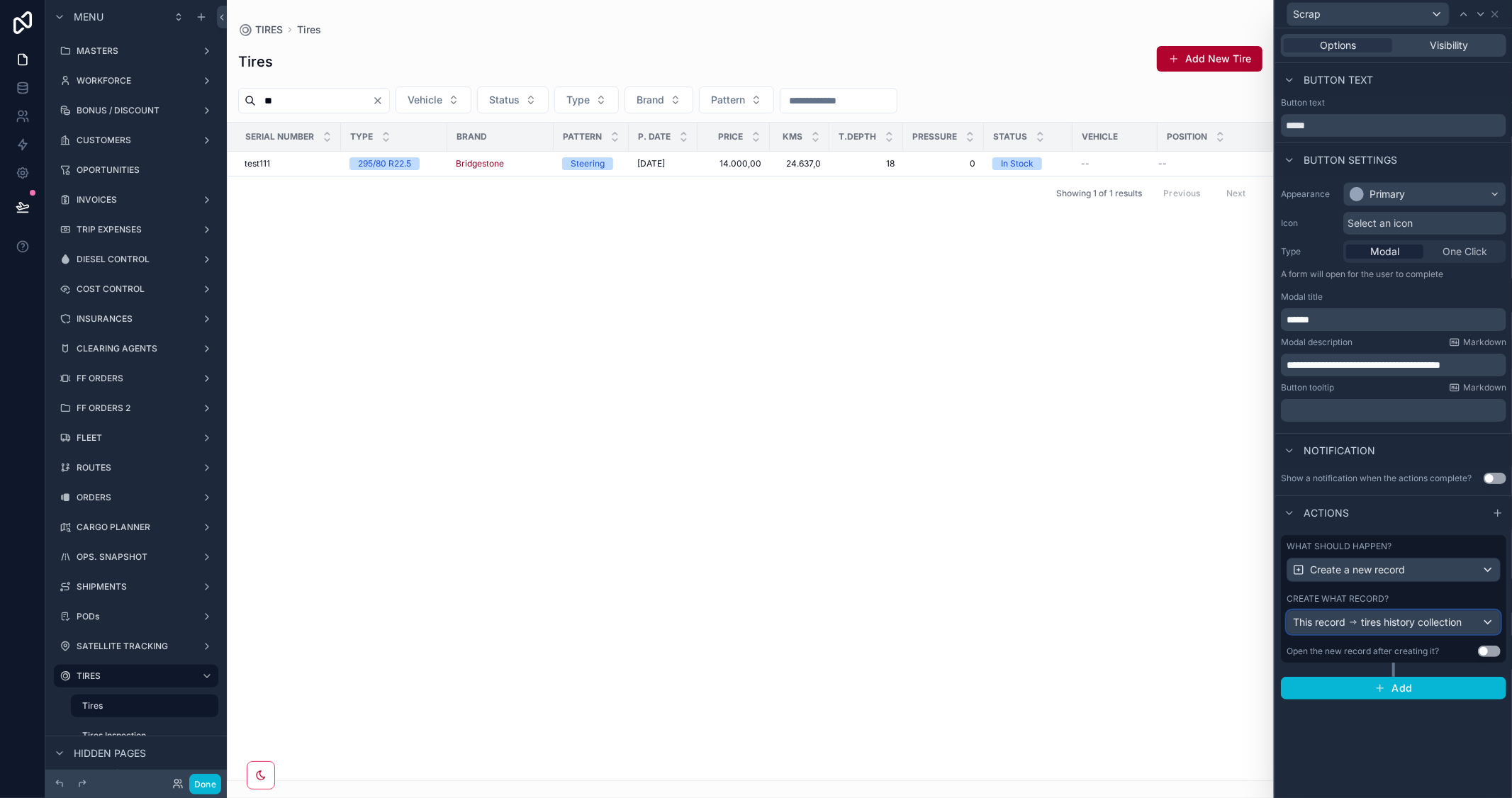
click at [1477, 625] on div "This record tires history collection" at bounding box center [1393, 623] width 212 height 23
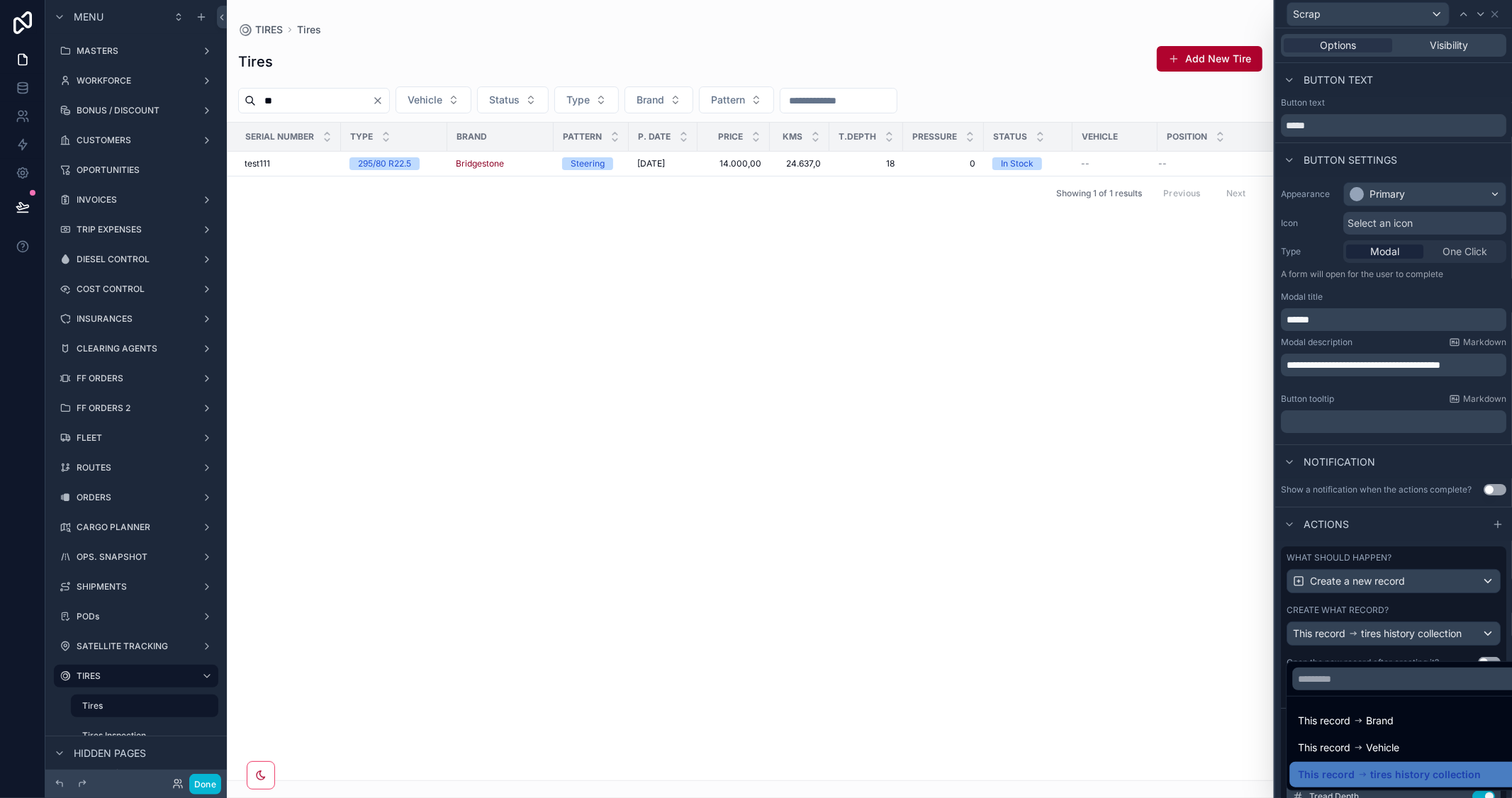
click at [1442, 472] on div at bounding box center [1393, 399] width 236 height 798
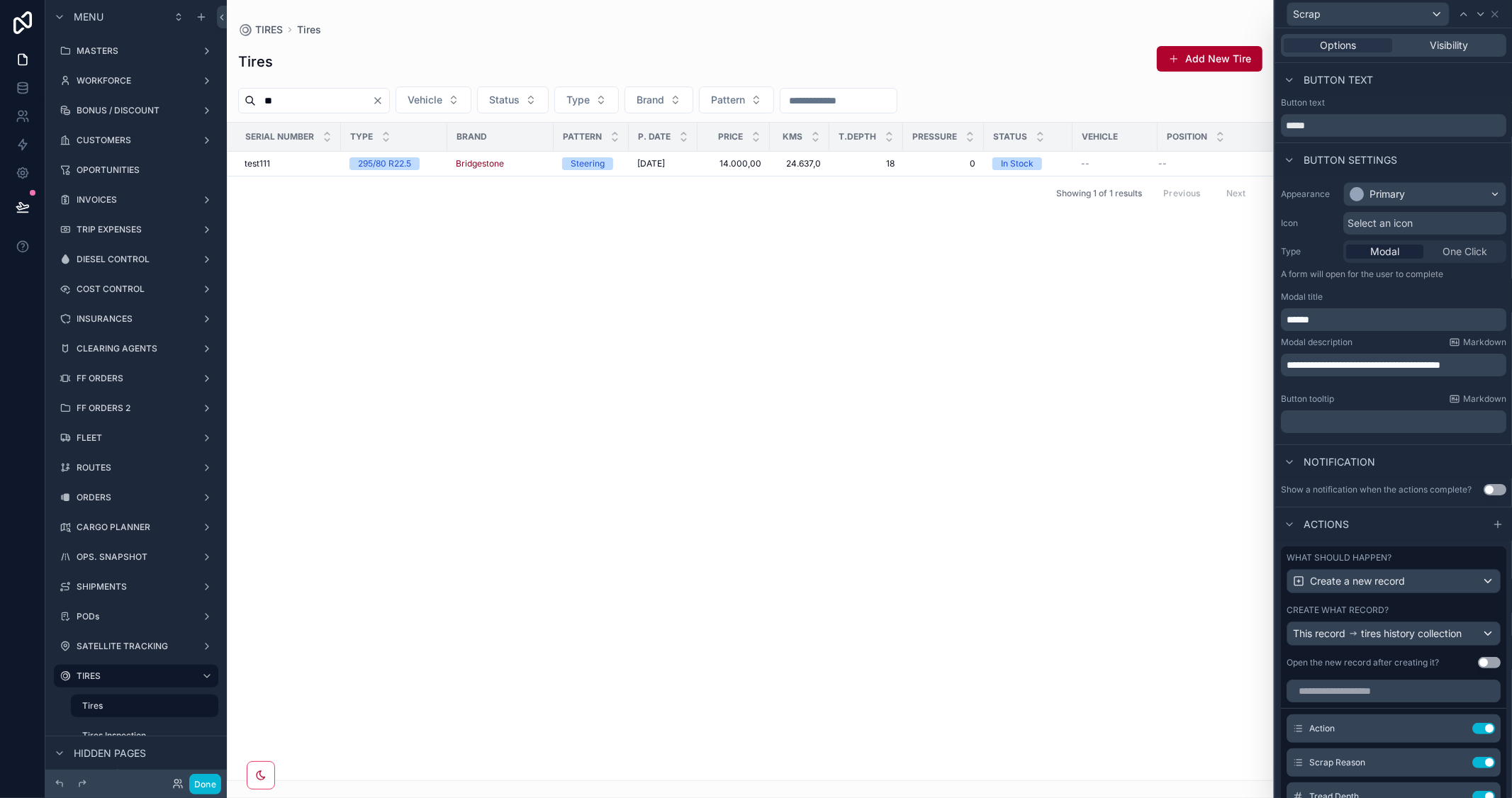
scroll to position [363, 0]
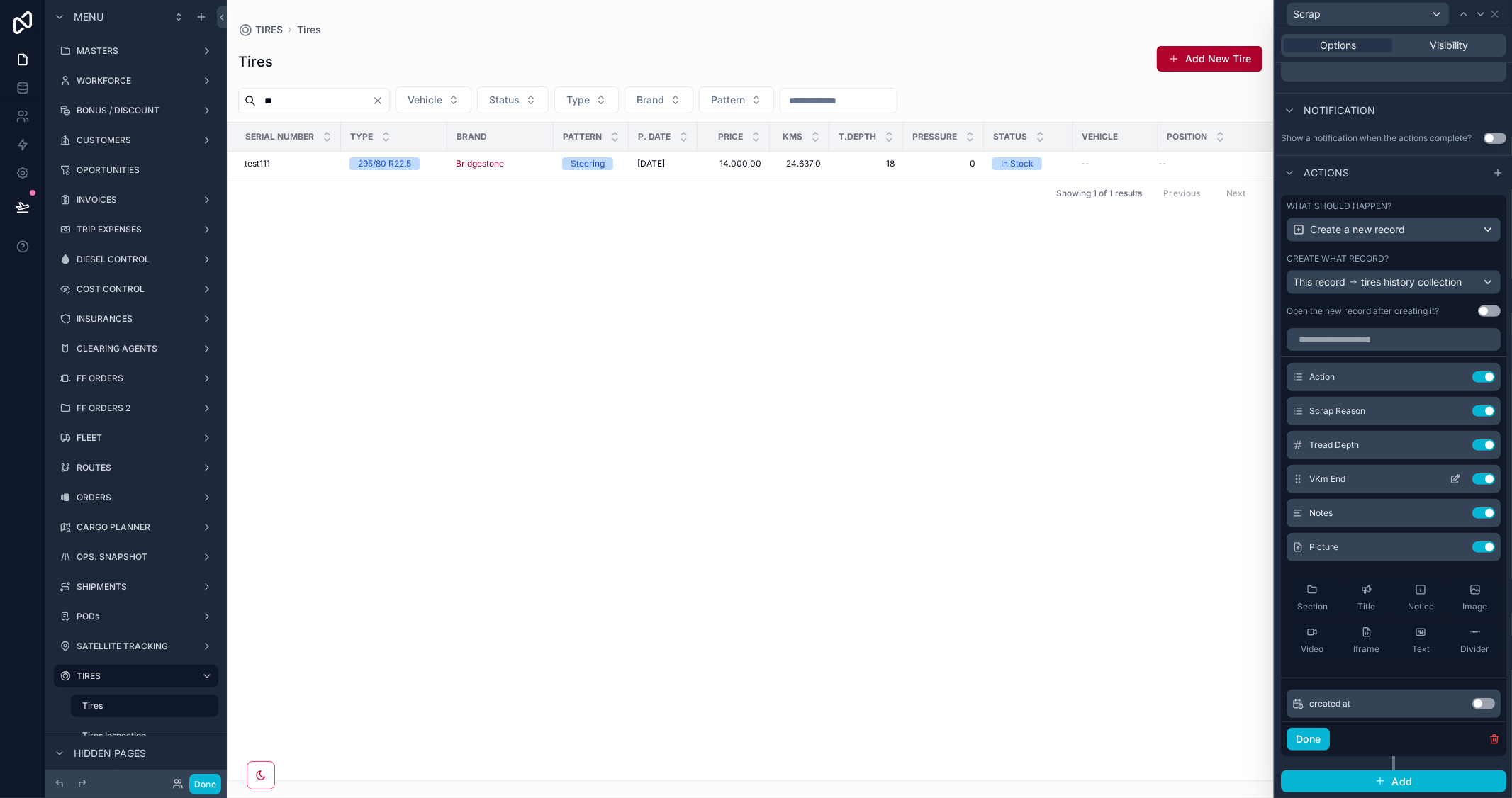
click at [1454, 478] on icon at bounding box center [1457, 478] width 6 height 6
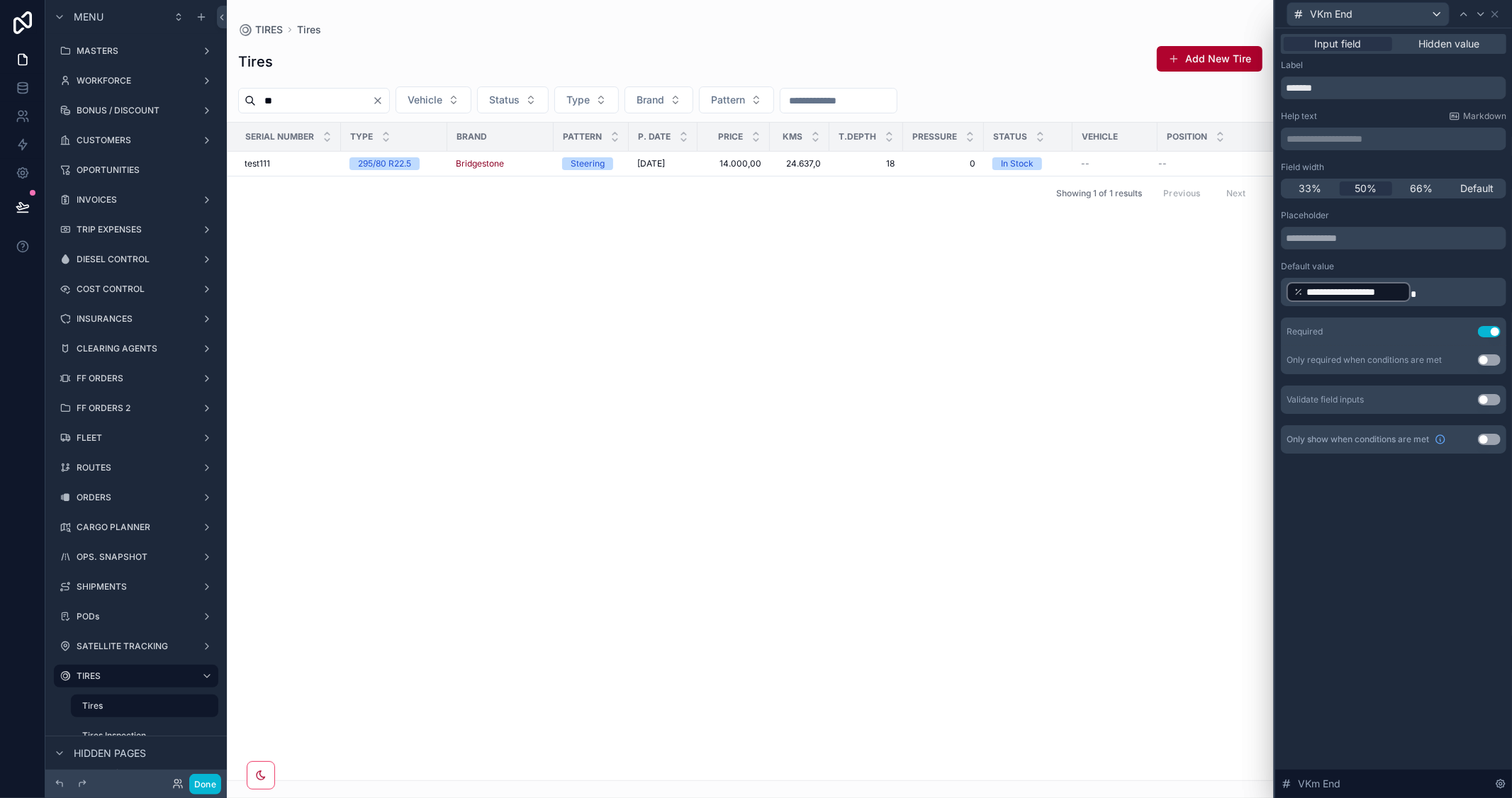
click at [1482, 331] on button "Use setting" at bounding box center [1489, 332] width 23 height 11
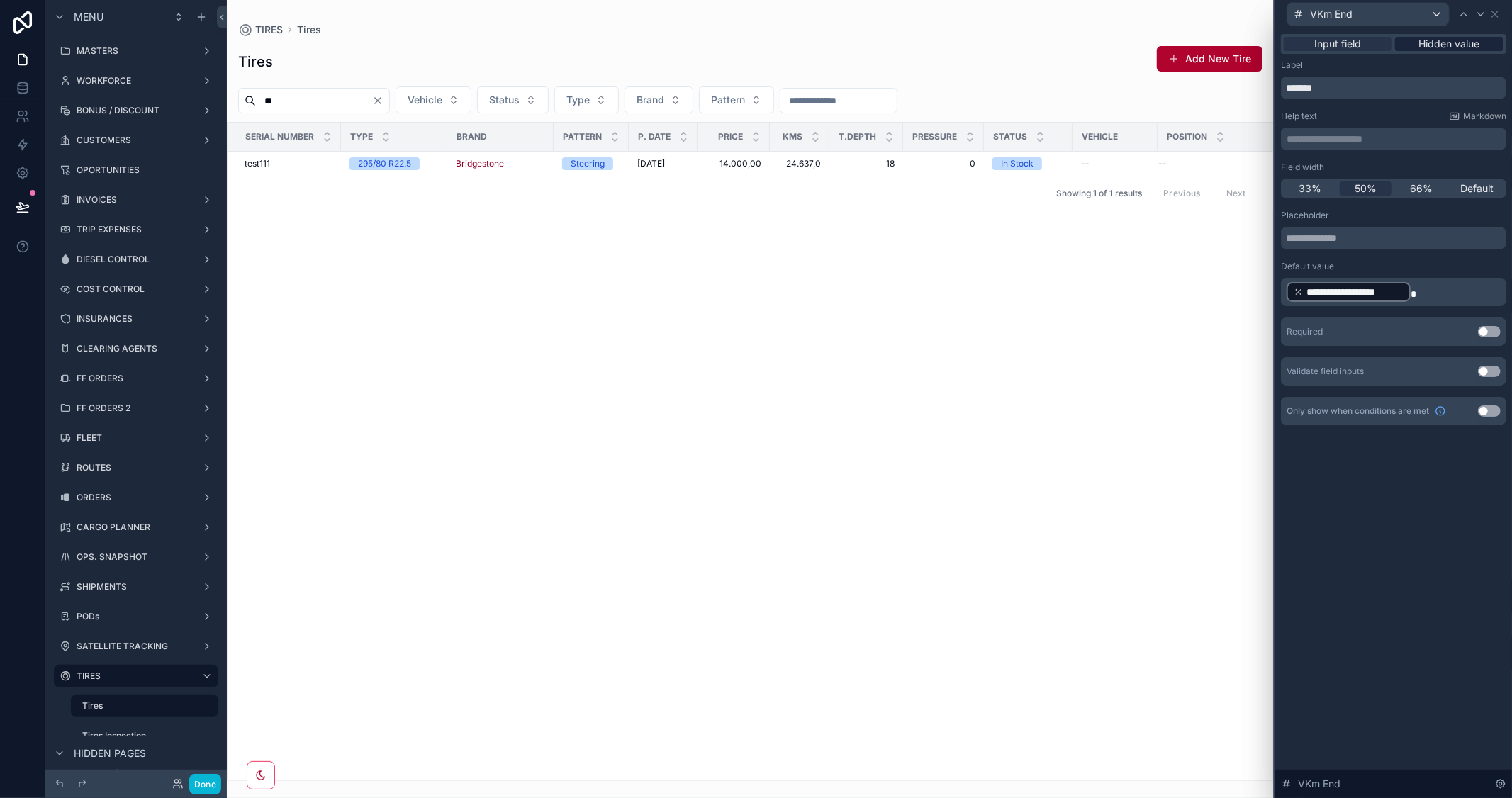
click at [1423, 43] on span "Hidden value" at bounding box center [1449, 43] width 61 height 14
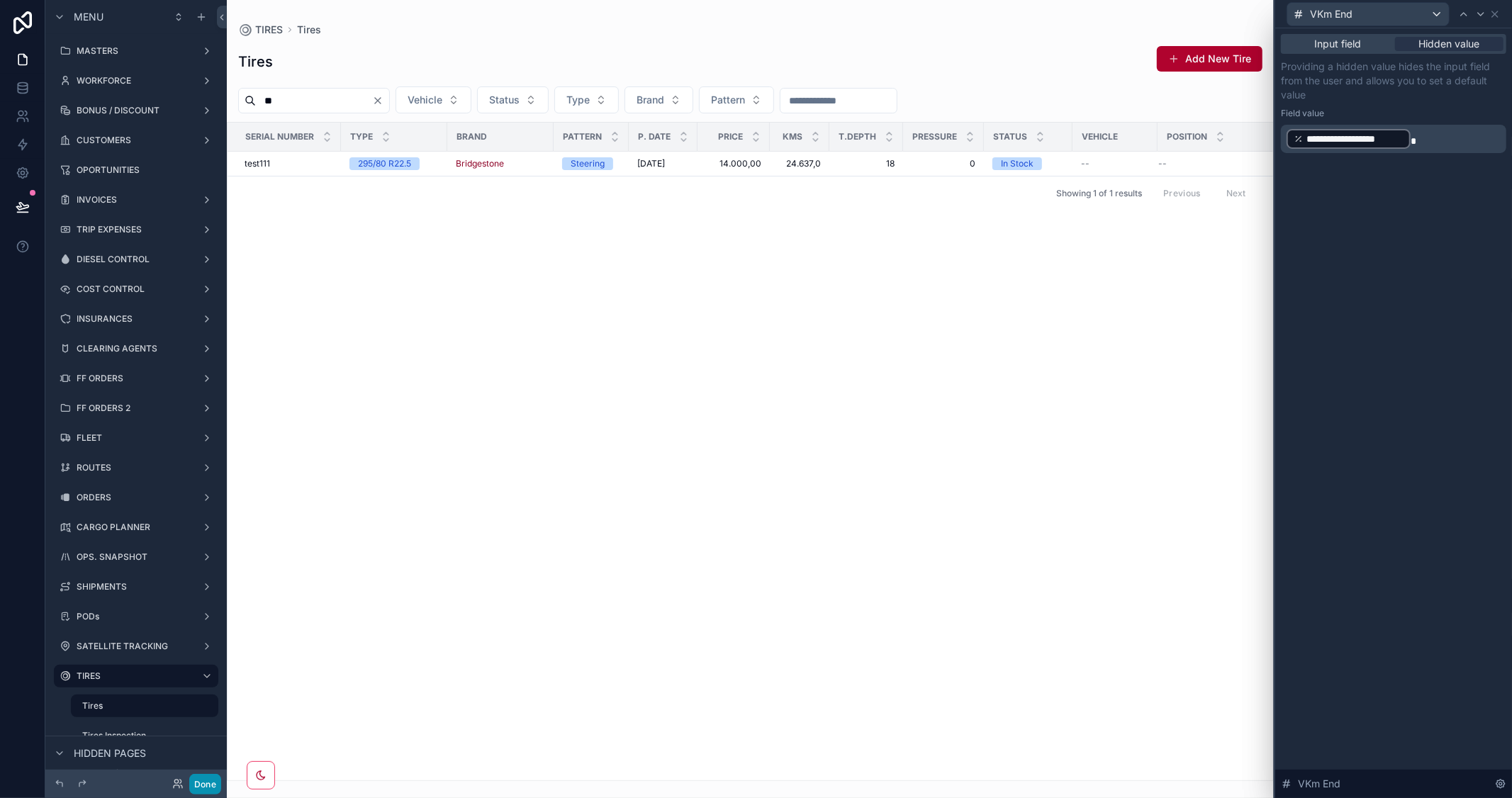
click at [206, 784] on button "Done" at bounding box center [205, 784] width 32 height 20
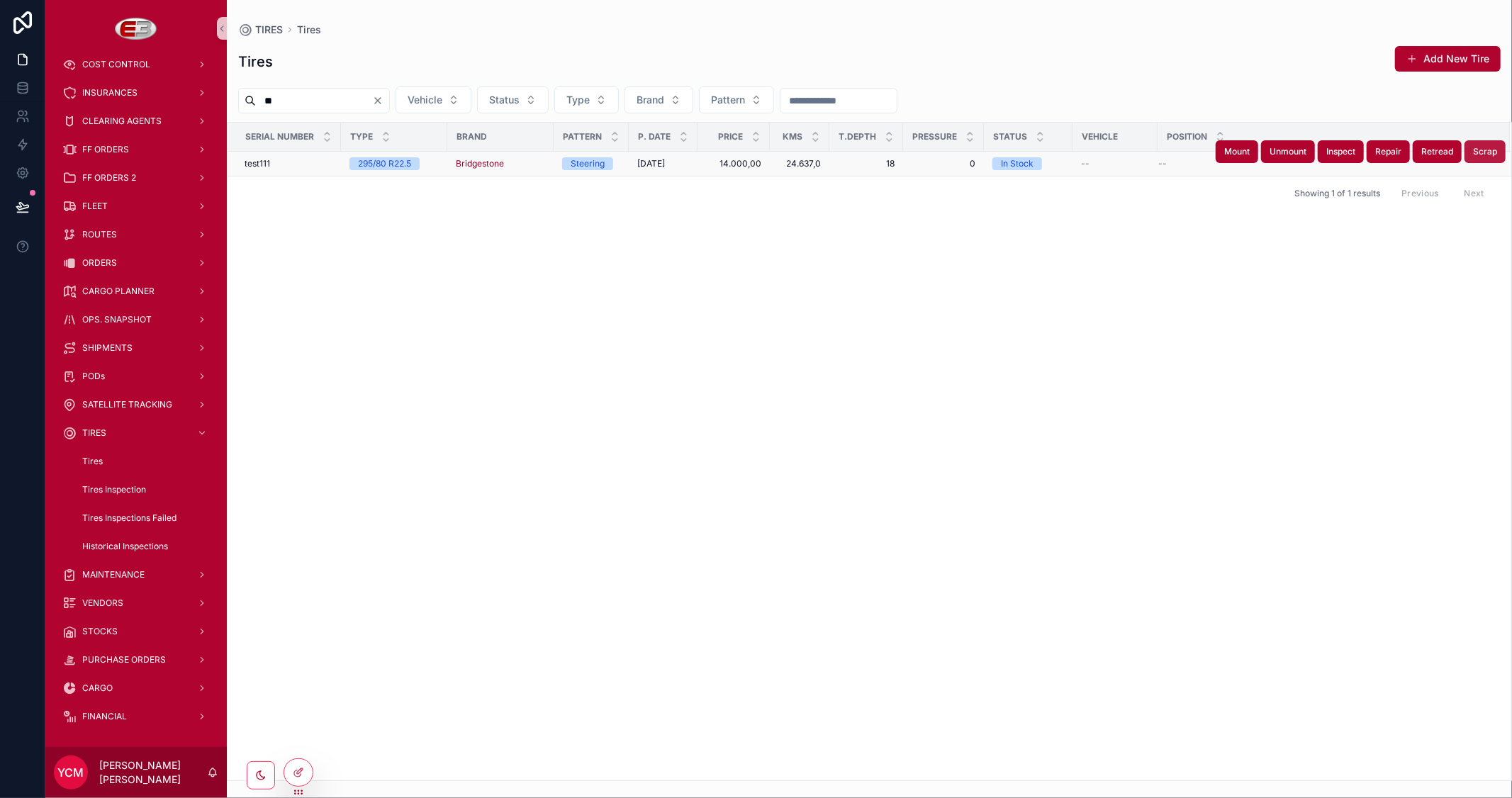
click at [1493, 154] on span "Scrap" at bounding box center [1484, 151] width 24 height 11
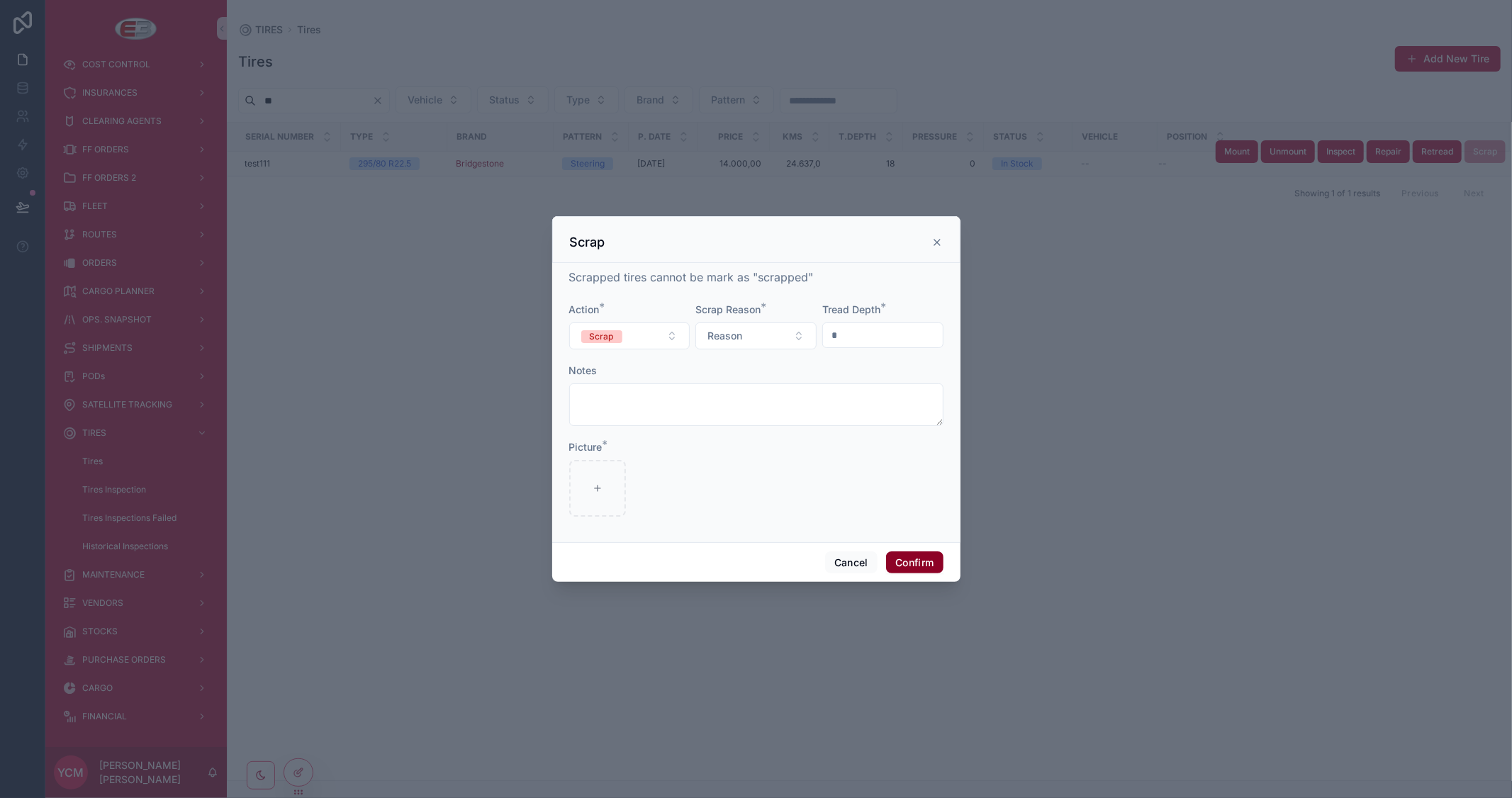
click at [907, 565] on button "Confirm" at bounding box center [914, 562] width 56 height 23
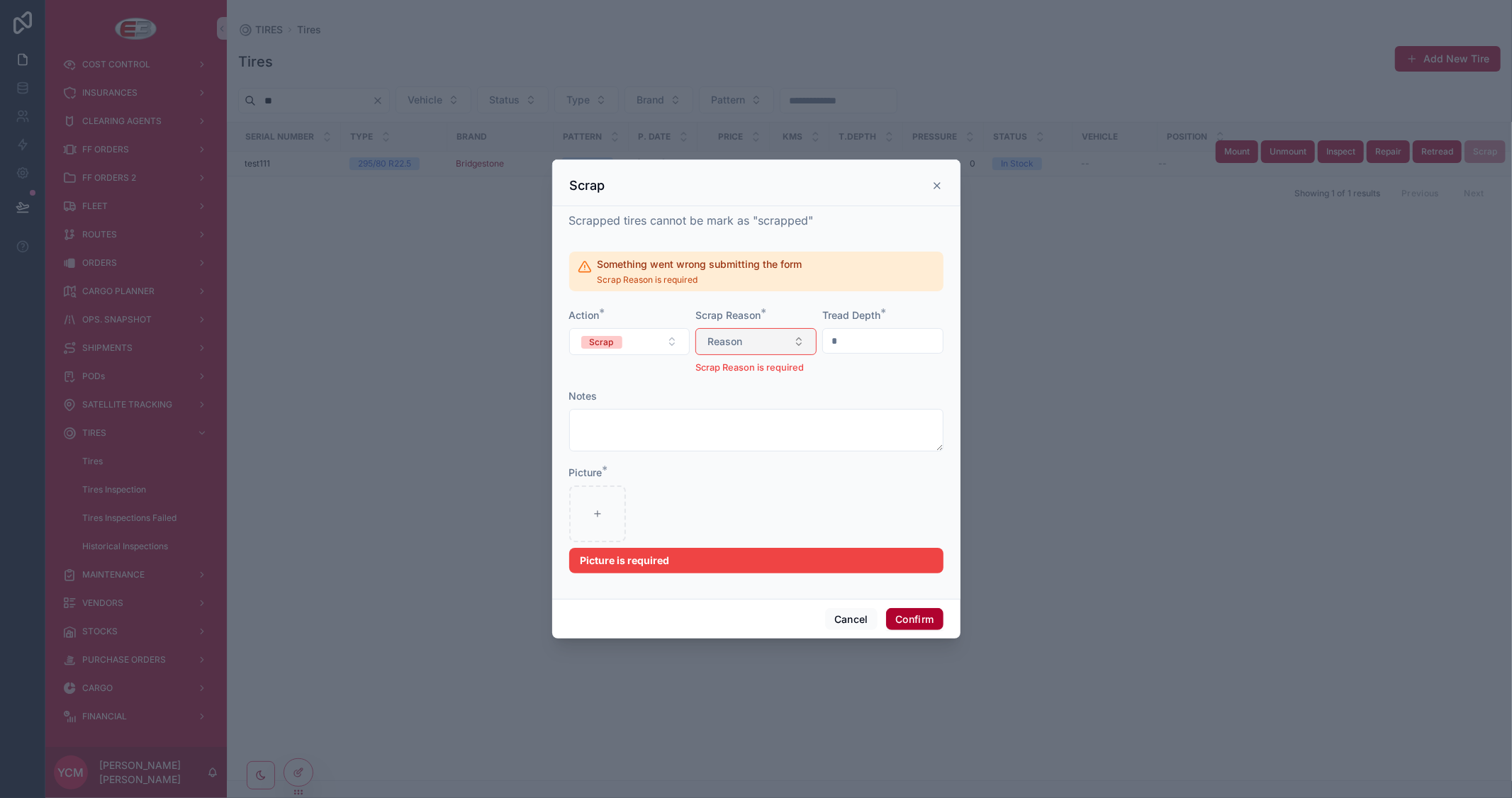
click at [786, 349] on button "Reason" at bounding box center [755, 341] width 121 height 27
click at [717, 397] on div "Wear Out" at bounding box center [703, 399] width 38 height 13
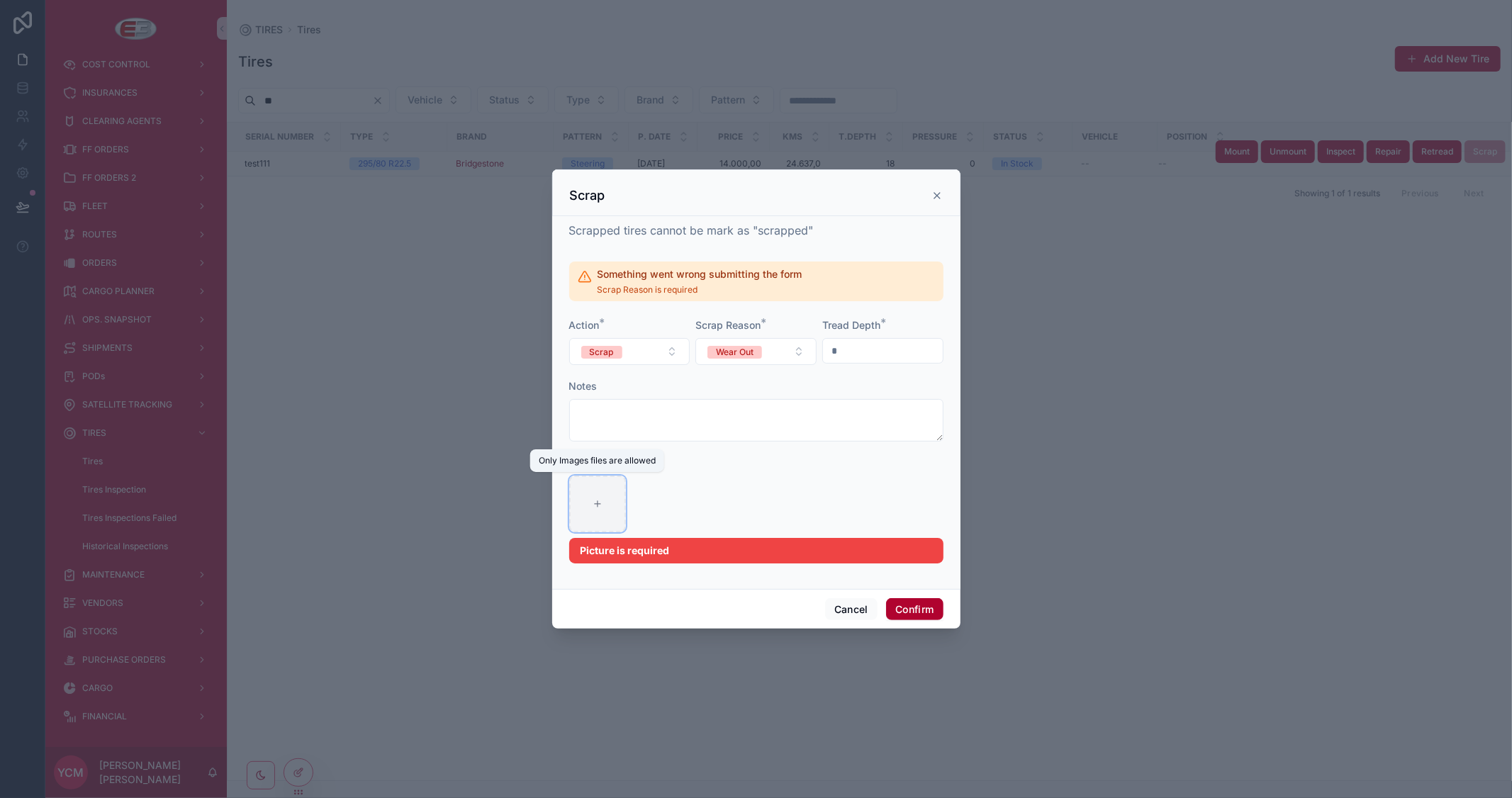
click at [603, 514] on div at bounding box center [596, 503] width 56 height 56
type input "**********"
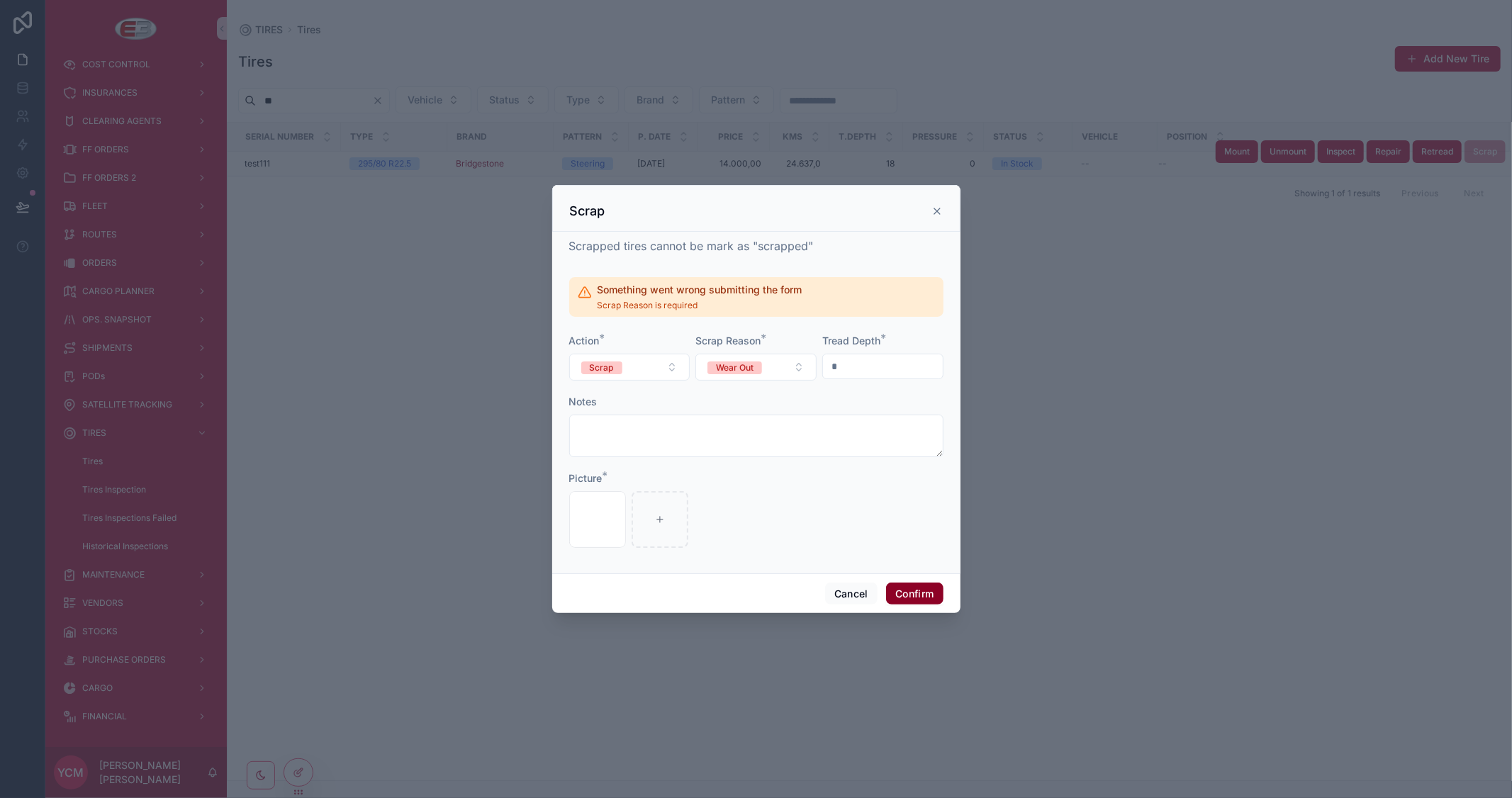
click at [918, 591] on button "Confirm" at bounding box center [914, 594] width 56 height 23
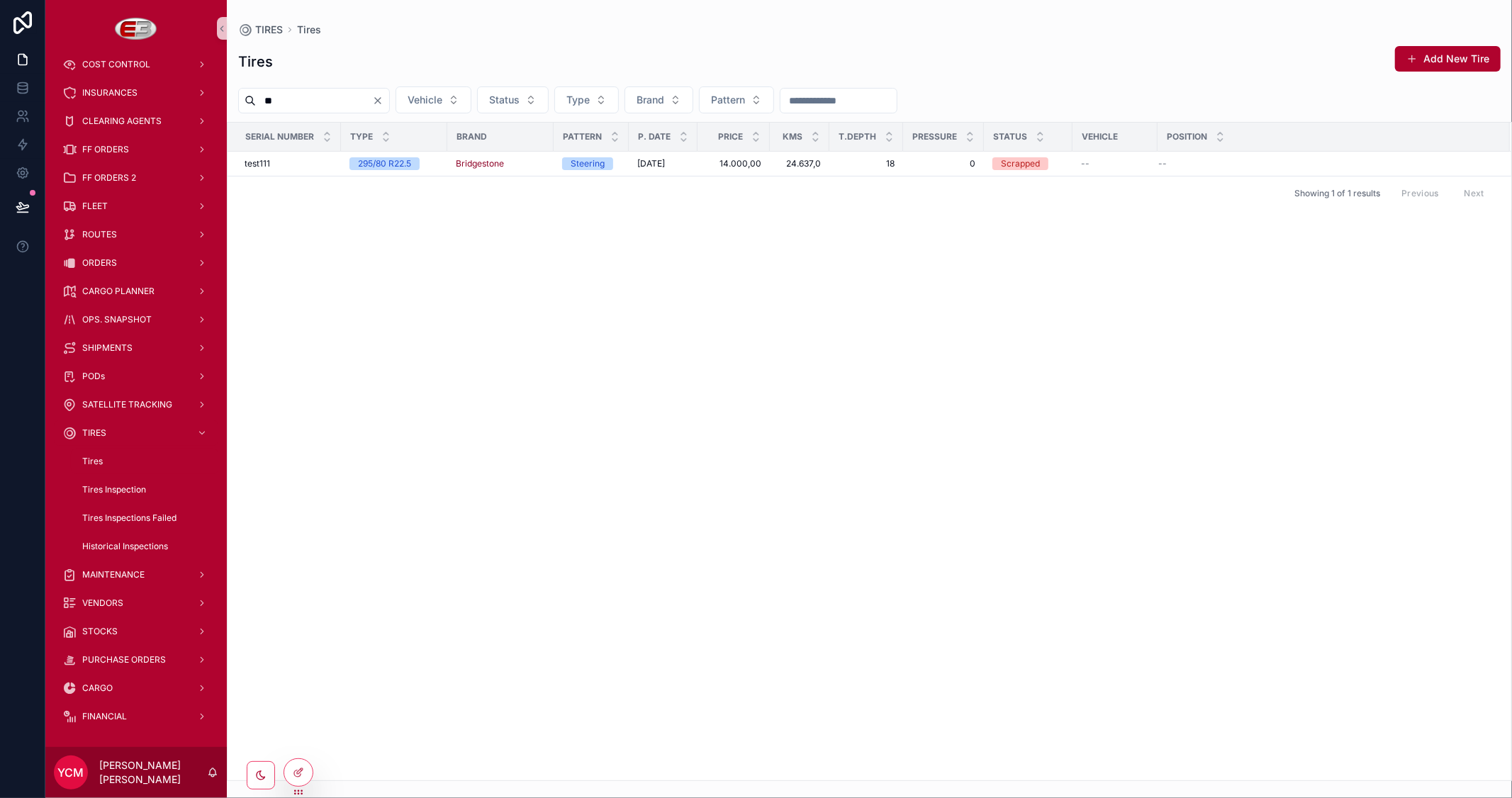
click at [1101, 243] on div "Serial Number Type Brand Pattern P. Date Price Kms T.Depth Pressure Status Vehi…" at bounding box center [869, 452] width 1283 height 658
click at [1158, 304] on div "Serial Number Type Brand Pattern P. Date Price Kms T.Depth Pressure Status Vehi…" at bounding box center [869, 452] width 1283 height 658
click at [1489, 150] on span "Scrap" at bounding box center [1484, 151] width 24 height 11
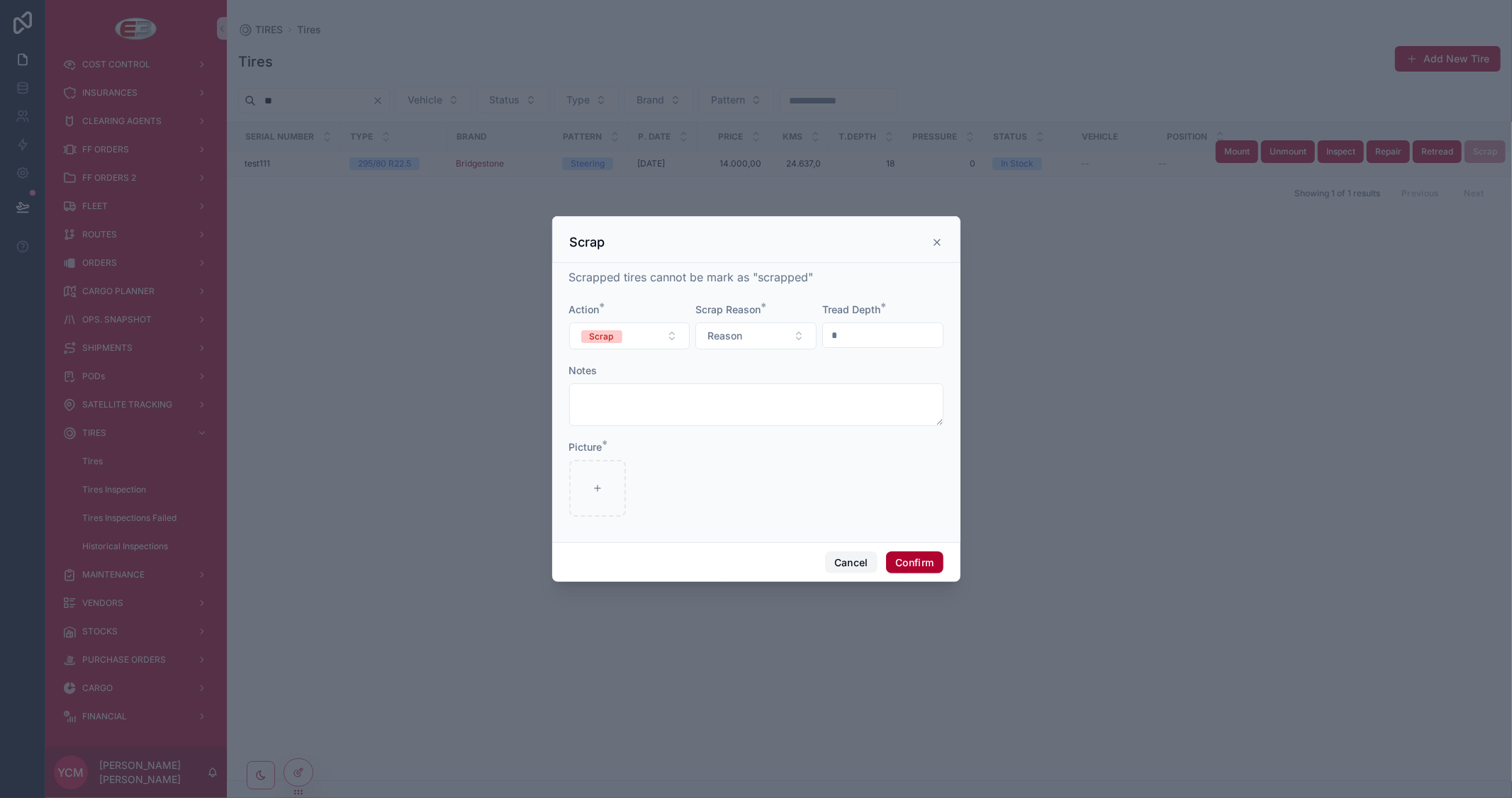
click at [848, 557] on button "Cancel" at bounding box center [851, 562] width 53 height 23
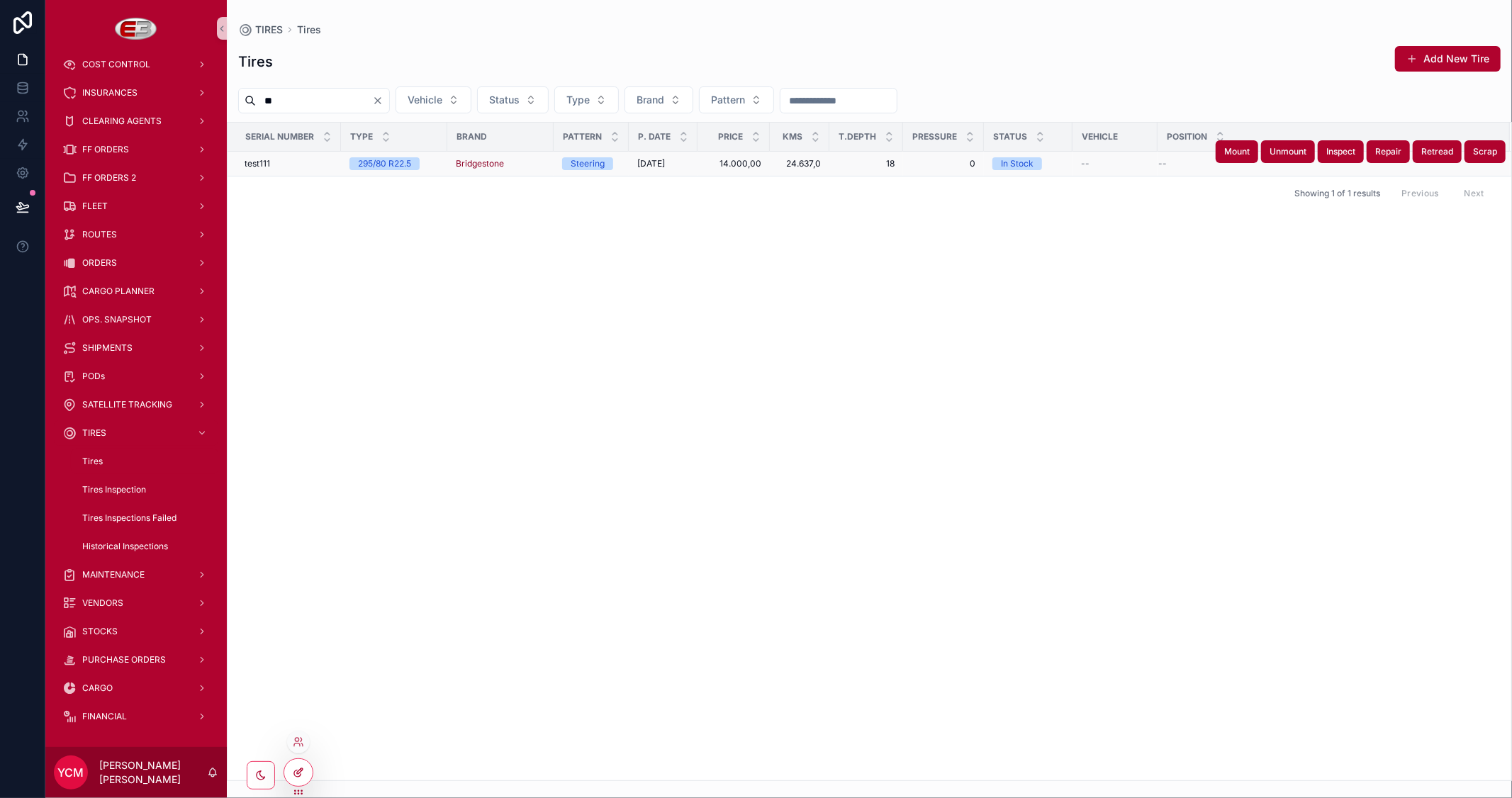
click at [297, 774] on icon at bounding box center [298, 773] width 11 height 11
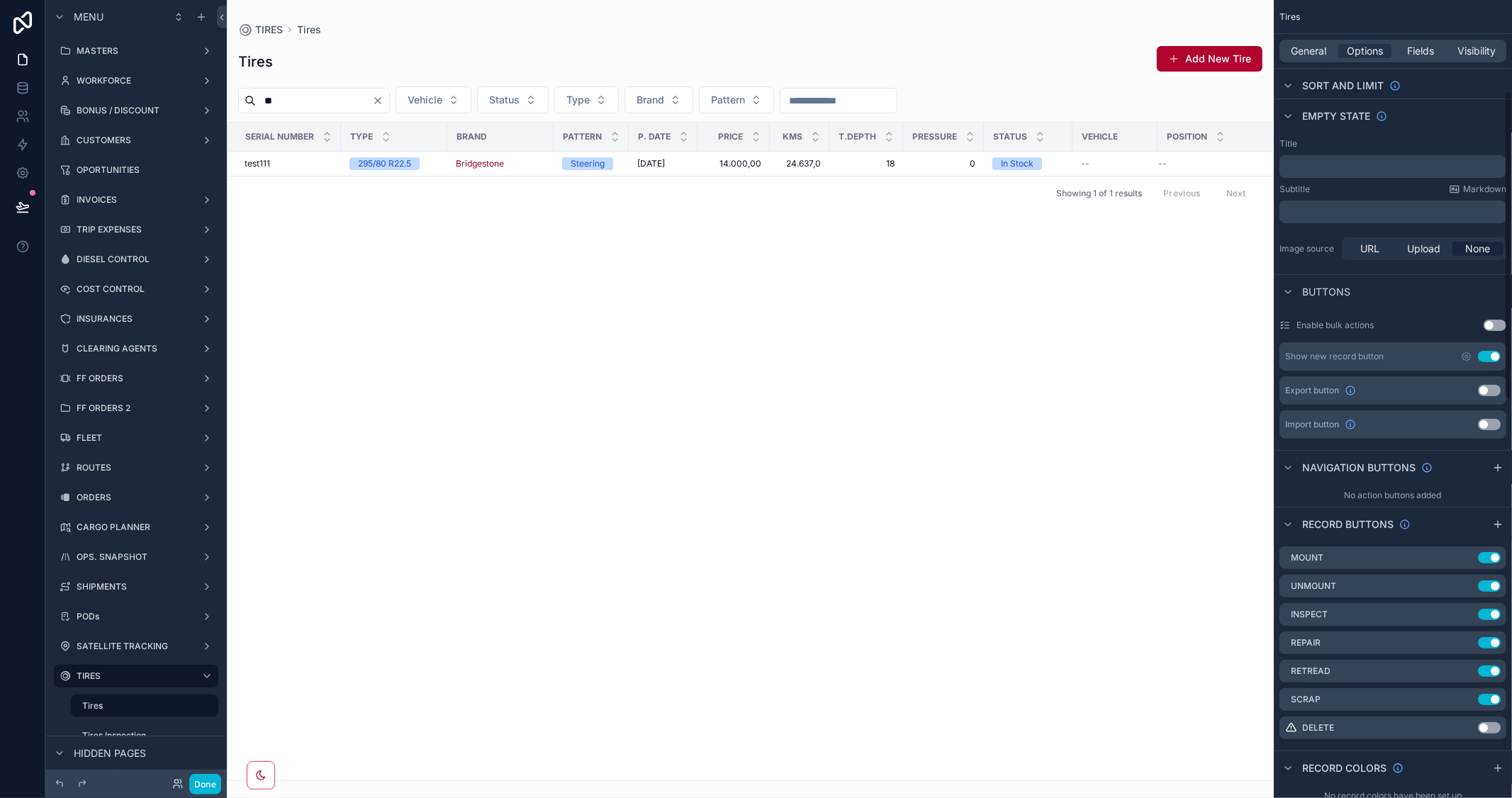
scroll to position [236, 0]
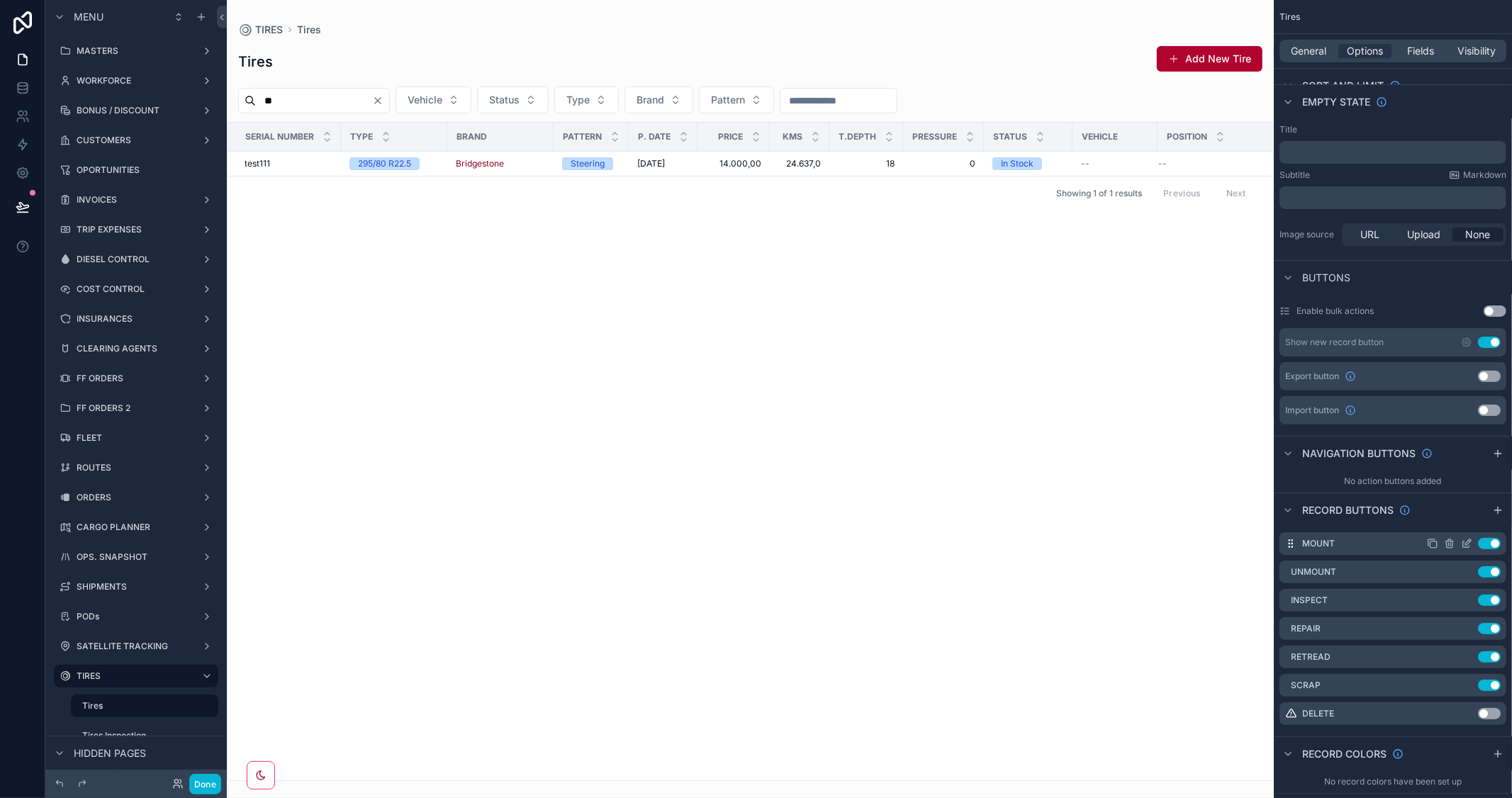
click at [1468, 543] on icon "scrollable content" at bounding box center [1468, 542] width 6 height 6
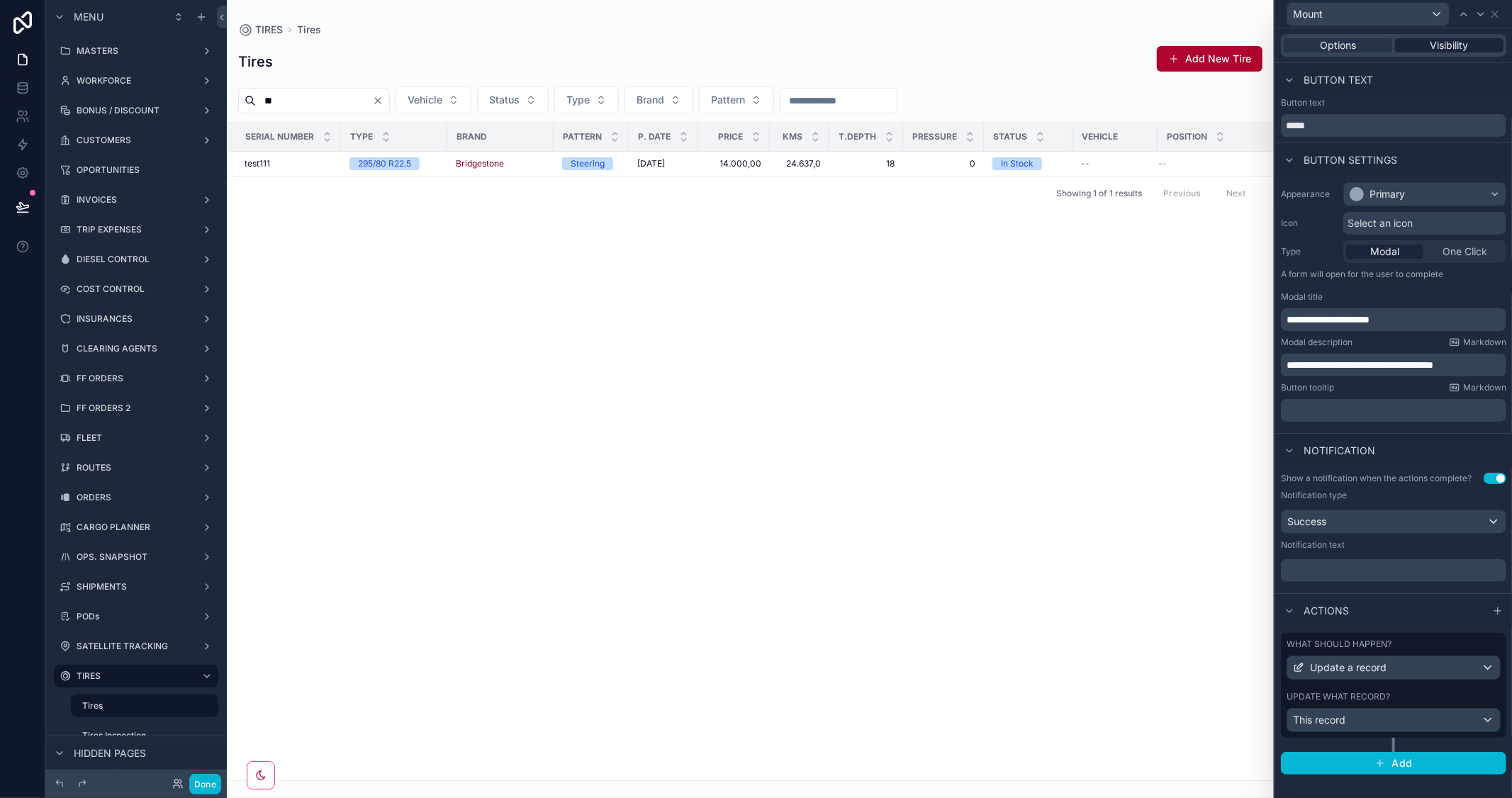
click at [1466, 43] on span "Visibility" at bounding box center [1448, 44] width 38 height 14
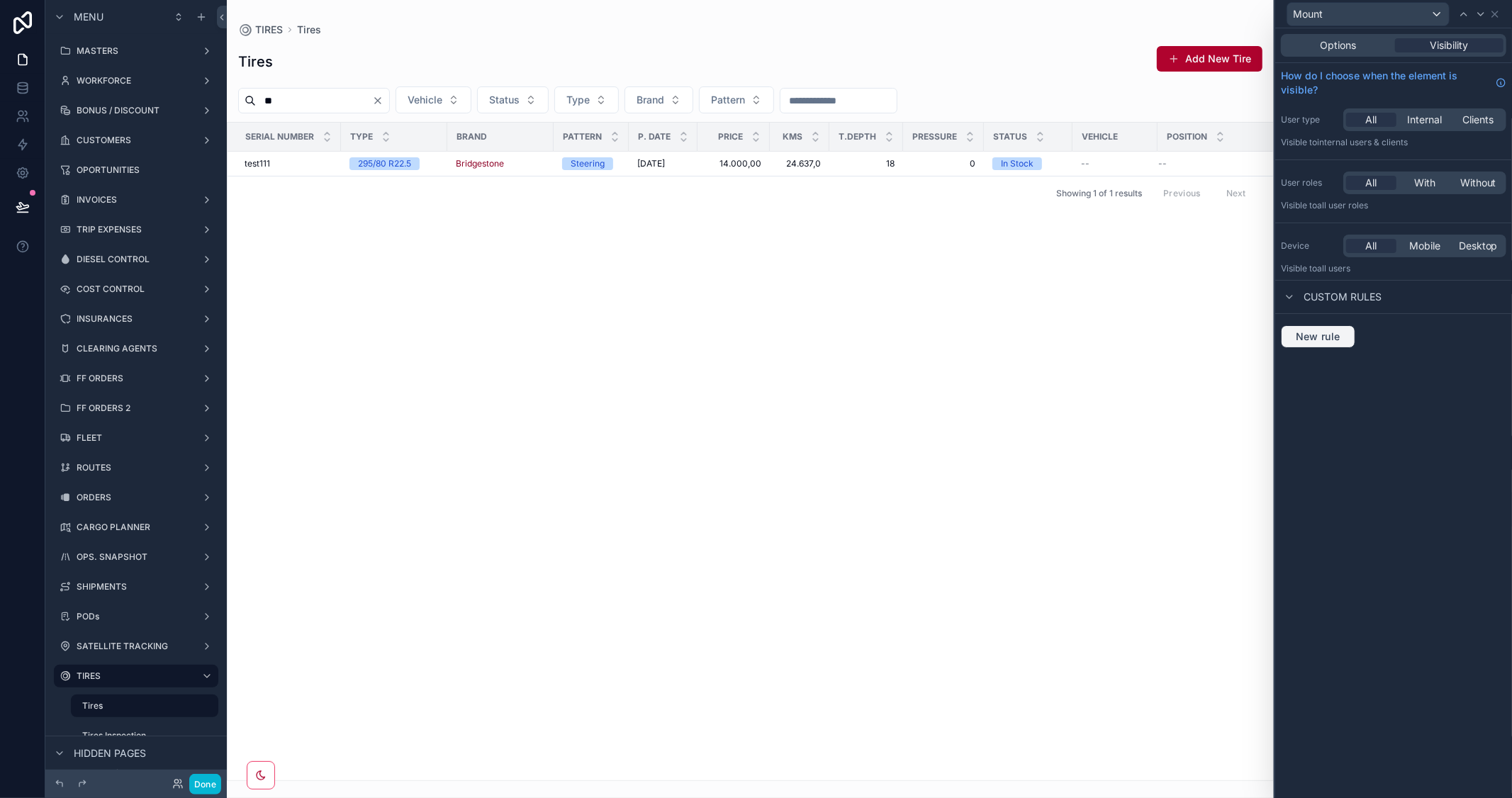
click at [1309, 338] on span "New rule" at bounding box center [1317, 337] width 56 height 13
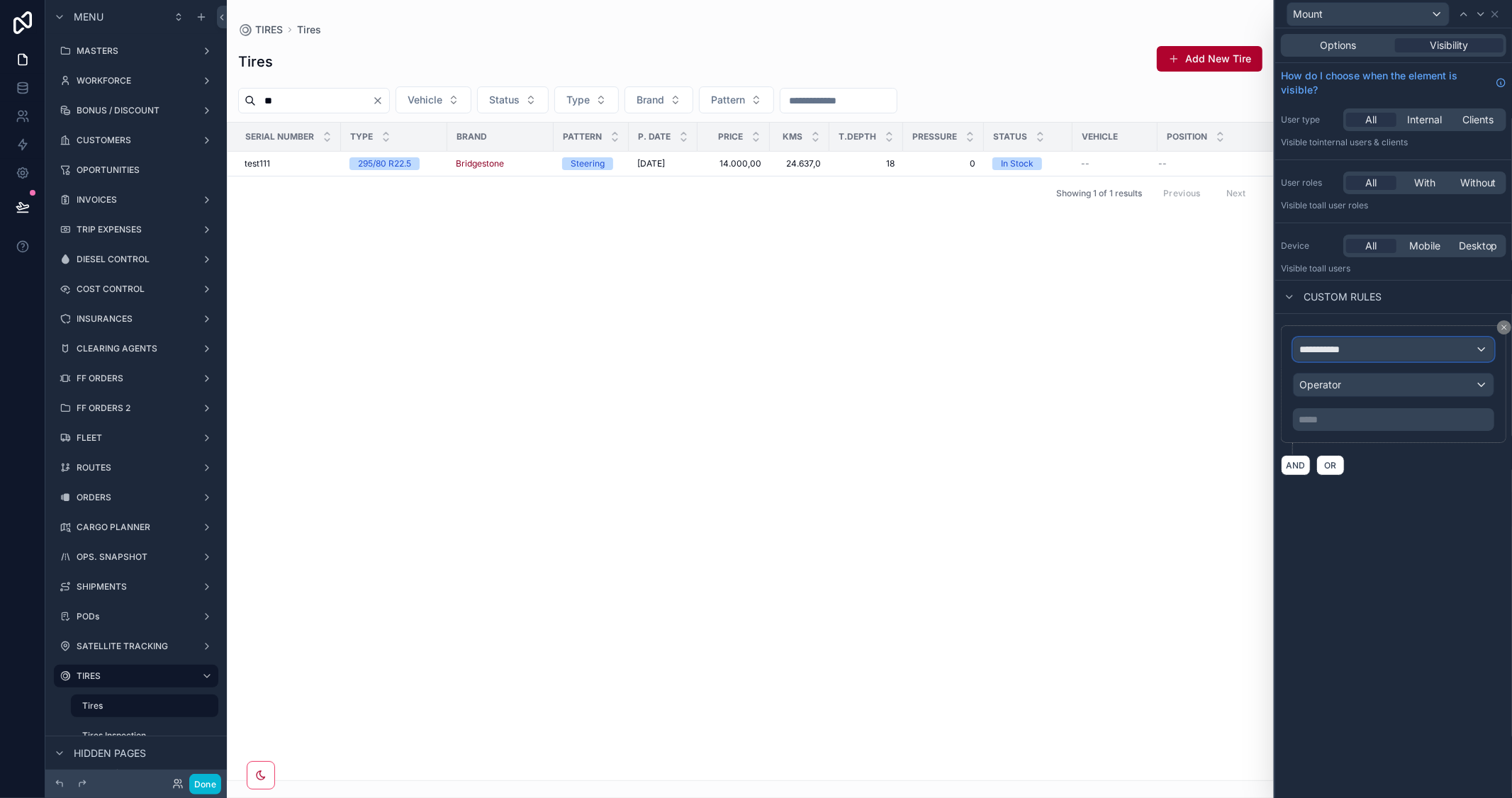
click at [1350, 348] on span "**********" at bounding box center [1325, 349] width 53 height 14
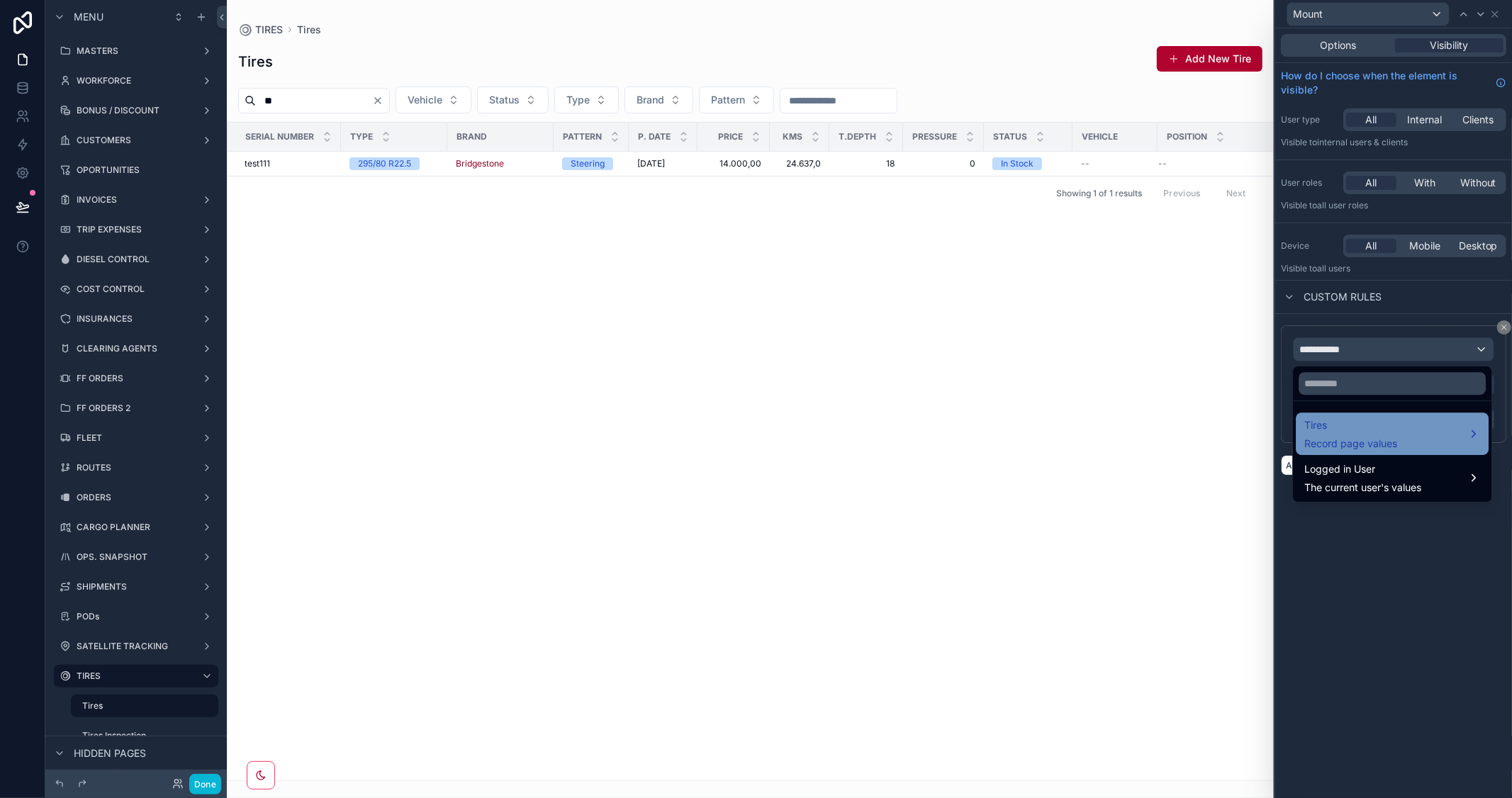
click at [1414, 435] on div "Tires Record page values" at bounding box center [1392, 433] width 175 height 34
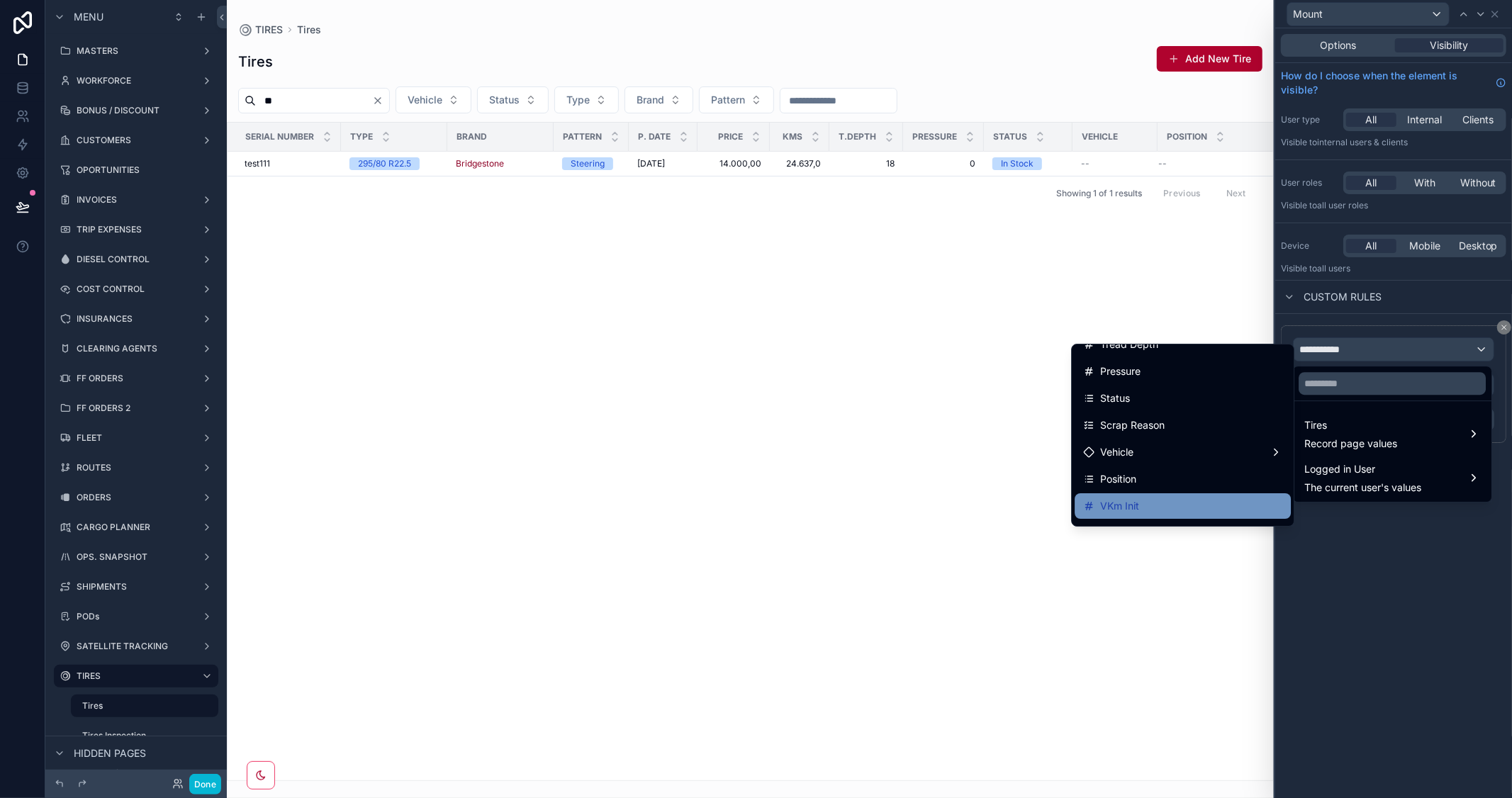
scroll to position [206, 0]
drag, startPoint x: 1139, startPoint y: 428, endPoint x: 1328, endPoint y: 400, distance: 191.1
click at [1139, 427] on div "Status" at bounding box center [1182, 424] width 199 height 17
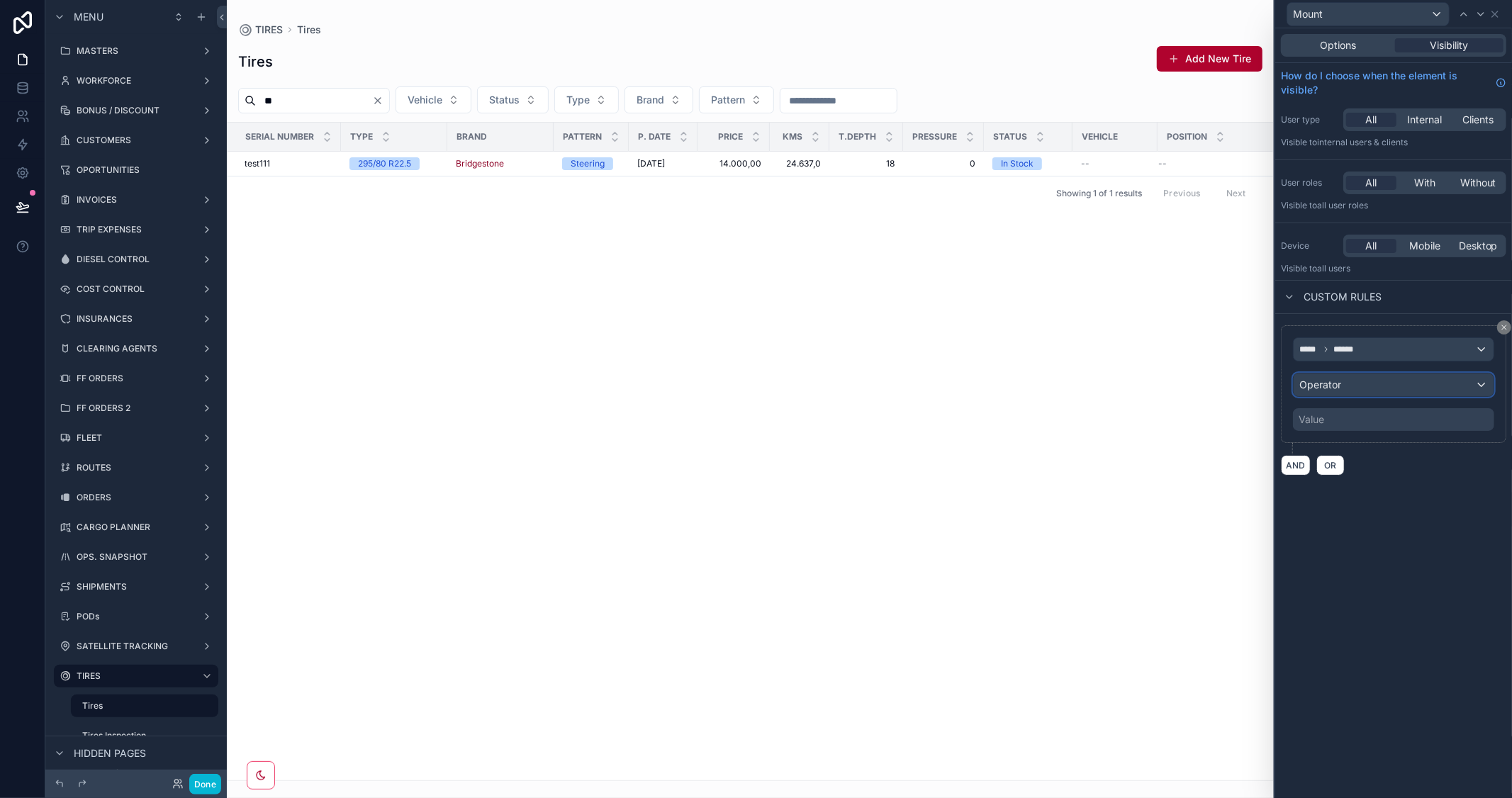
click at [1352, 389] on div "Operator" at bounding box center [1393, 385] width 199 height 23
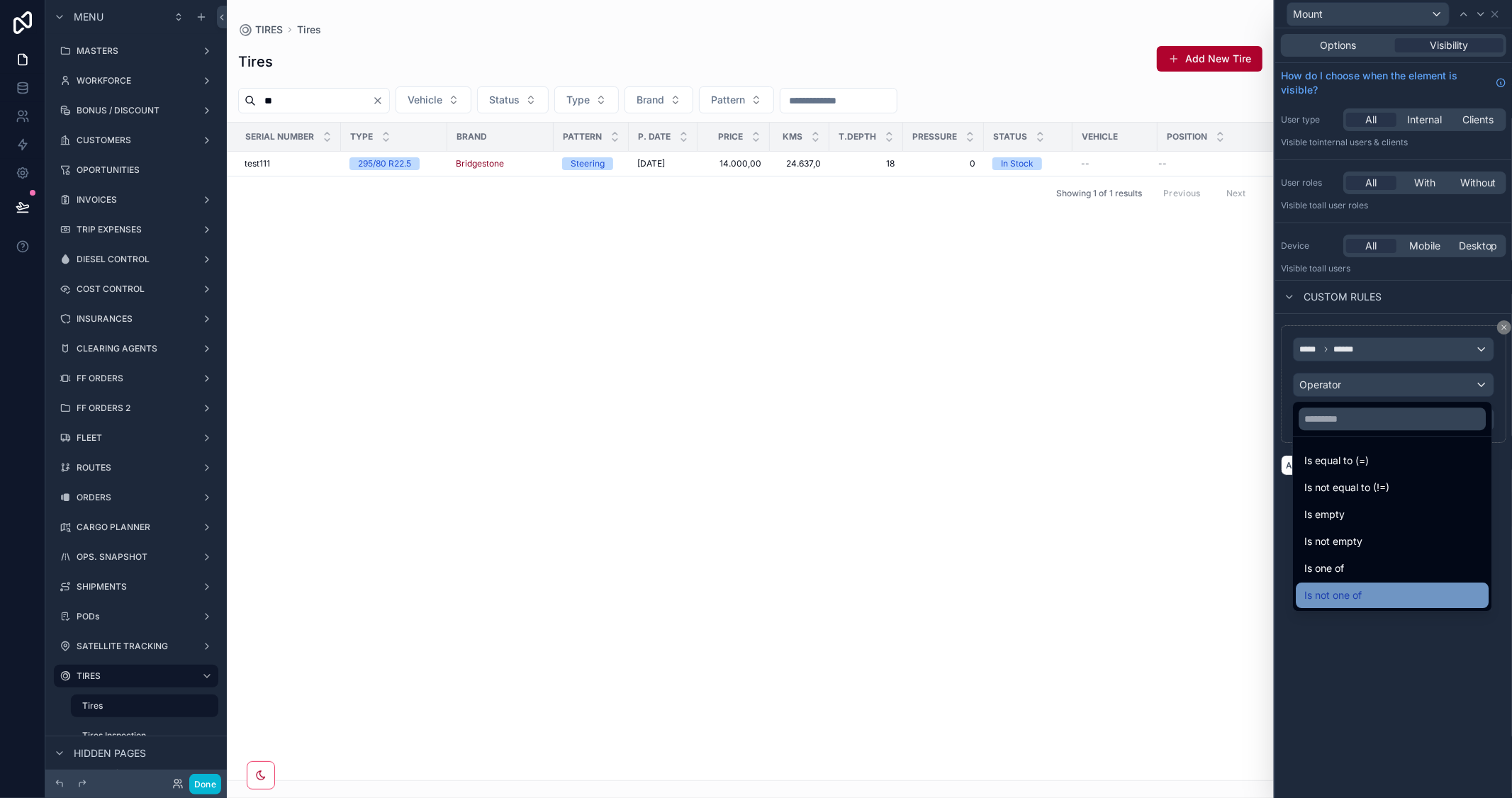
click at [1378, 591] on div "Is not one of" at bounding box center [1392, 596] width 175 height 17
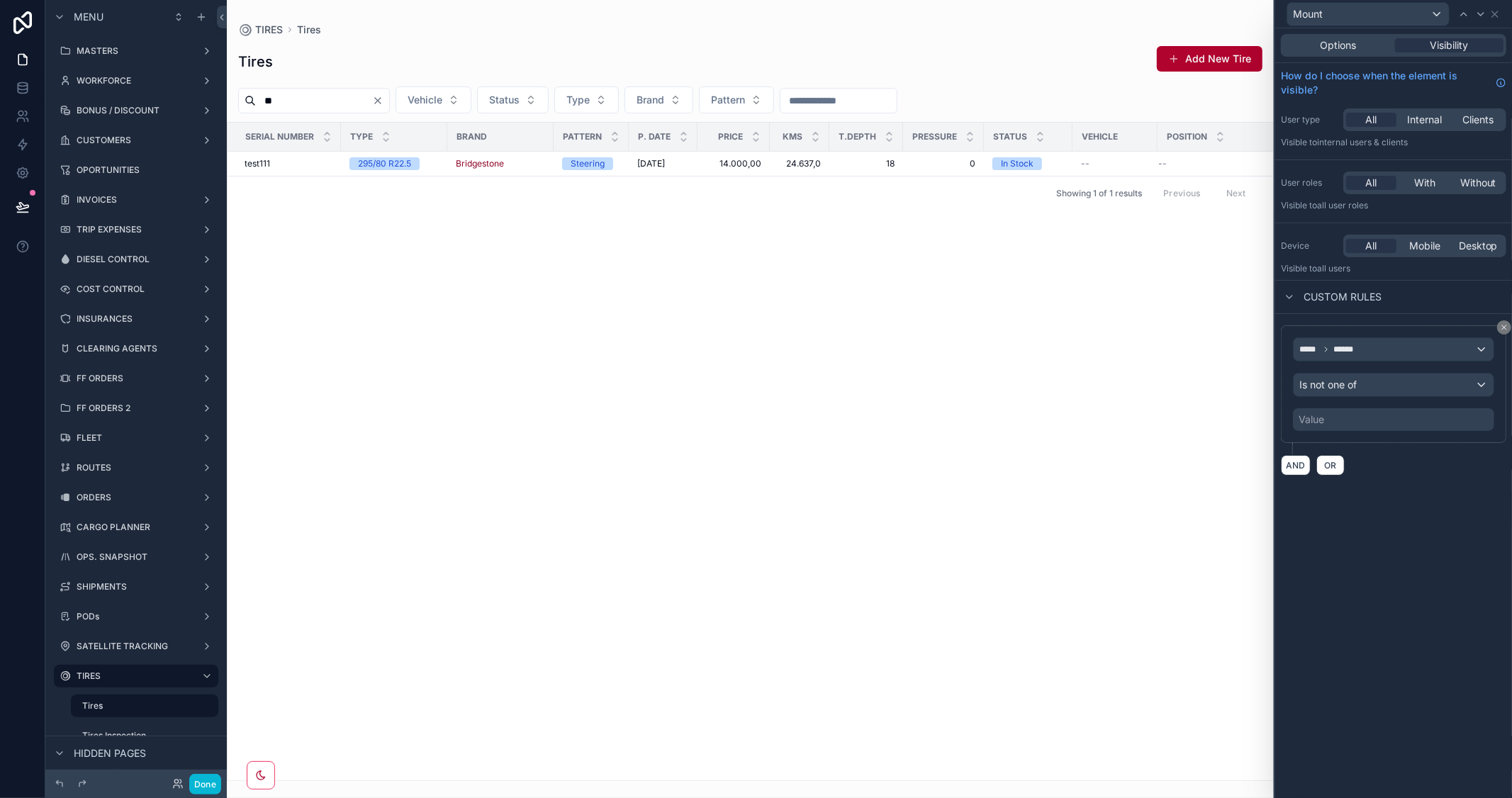
click at [1344, 427] on div "Value" at bounding box center [1393, 419] width 201 height 23
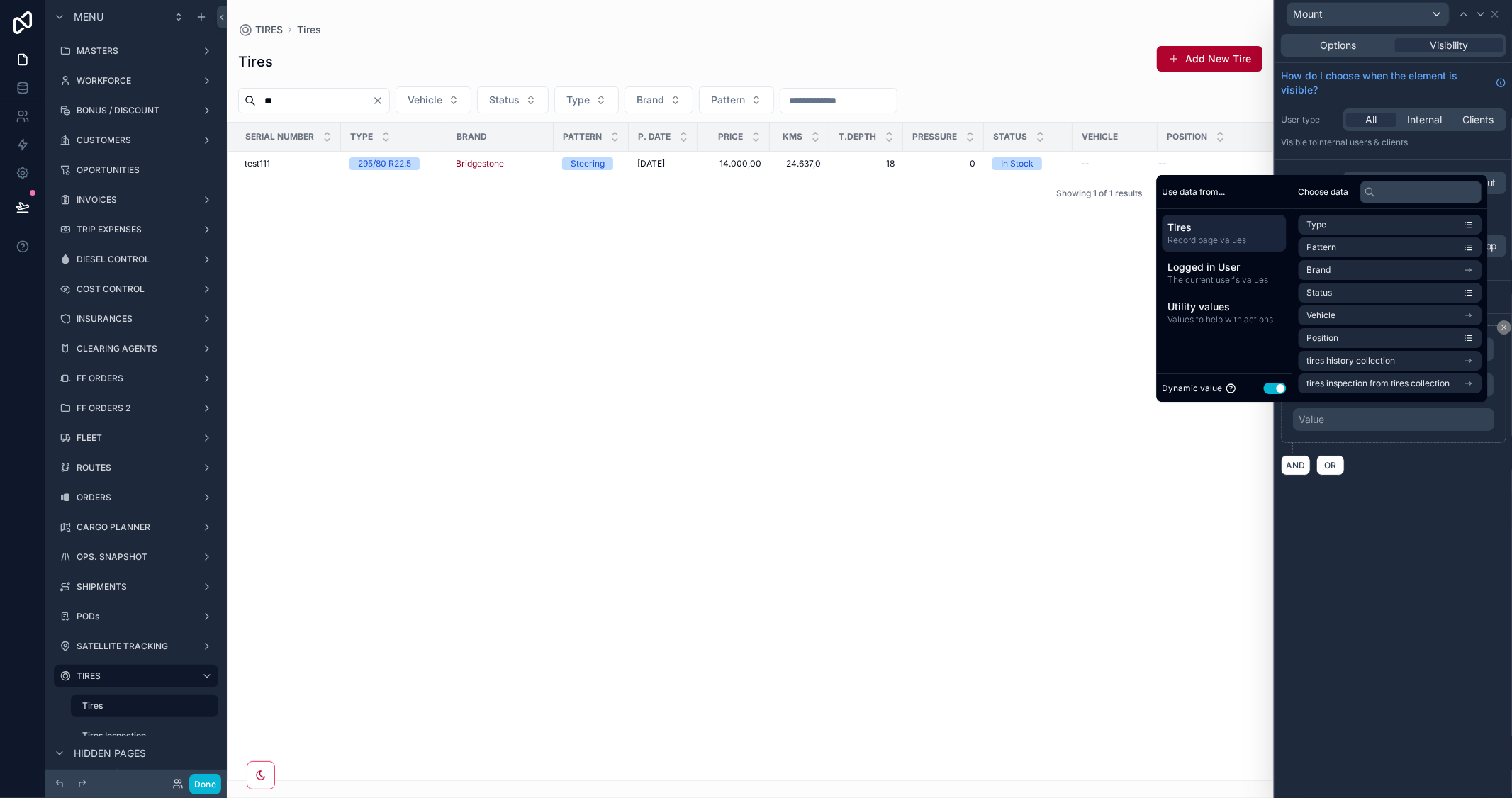
click at [1265, 389] on button "Use setting" at bounding box center [1275, 389] width 23 height 11
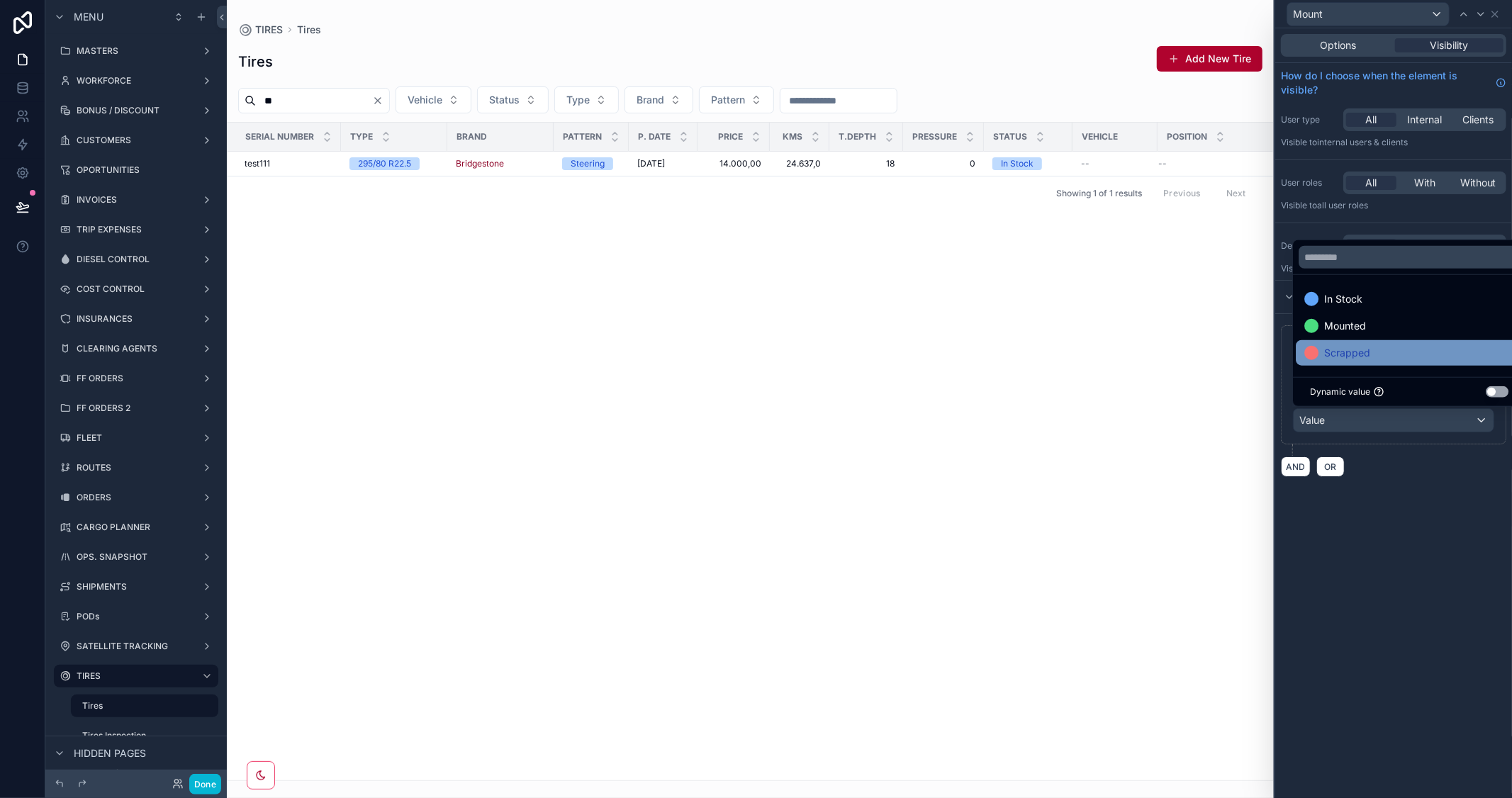
click at [1351, 345] on span "Scrapped" at bounding box center [1347, 353] width 46 height 17
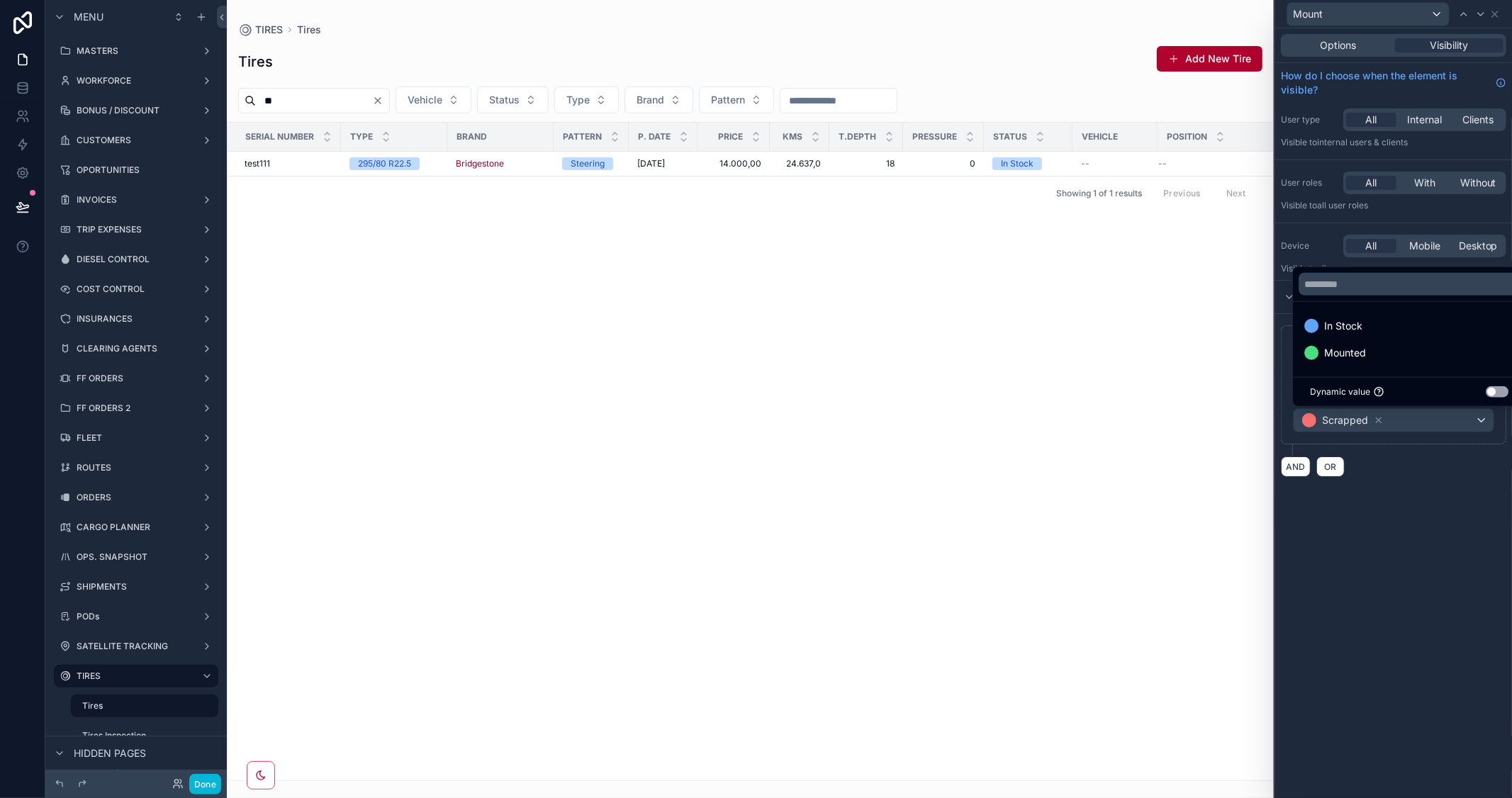
click at [1411, 572] on div "Options Visibility How do I choose when the element is visible? User type All I…" at bounding box center [1393, 414] width 236 height 770
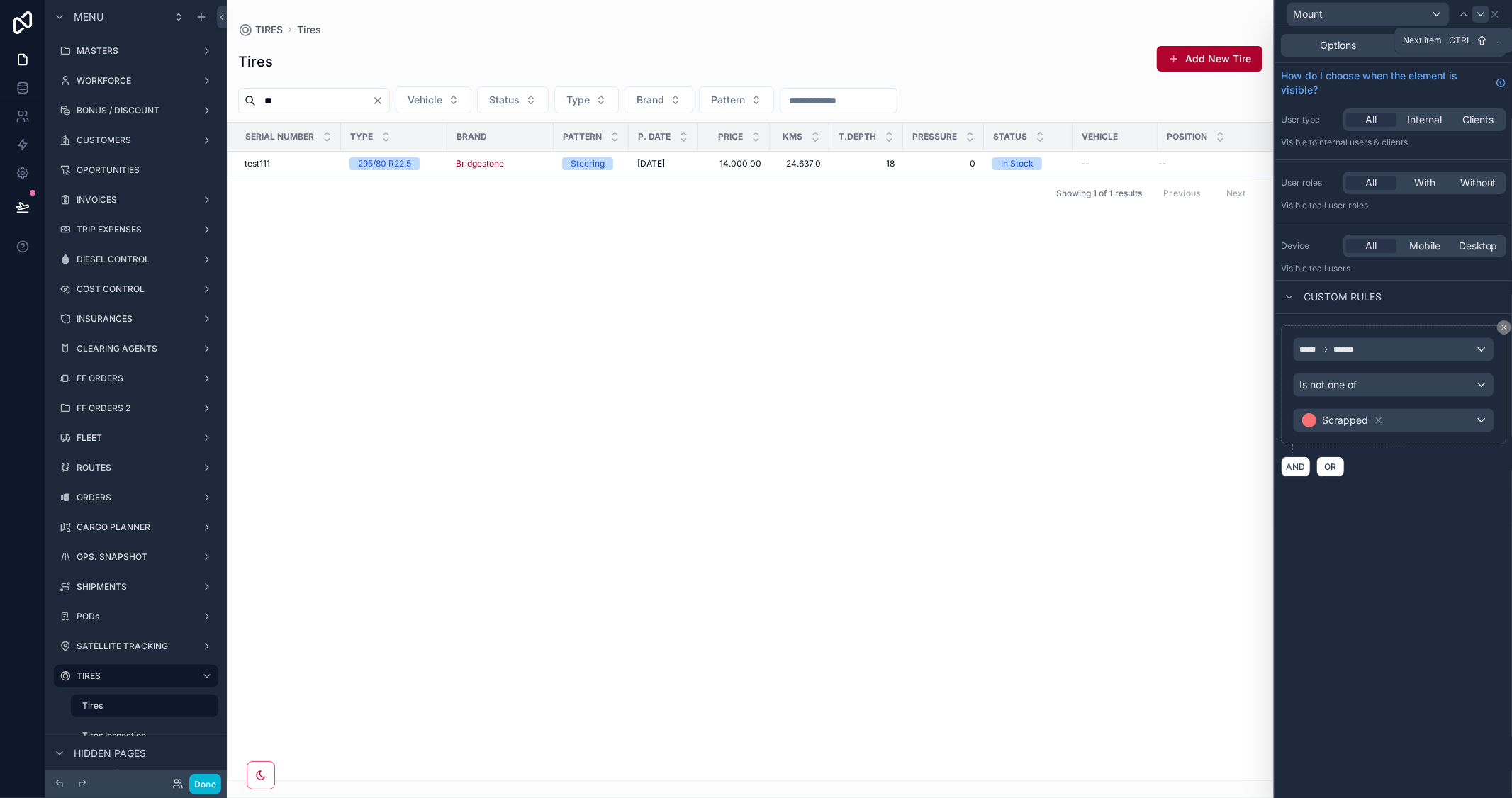
click at [1480, 17] on icon at bounding box center [1481, 14] width 11 height 11
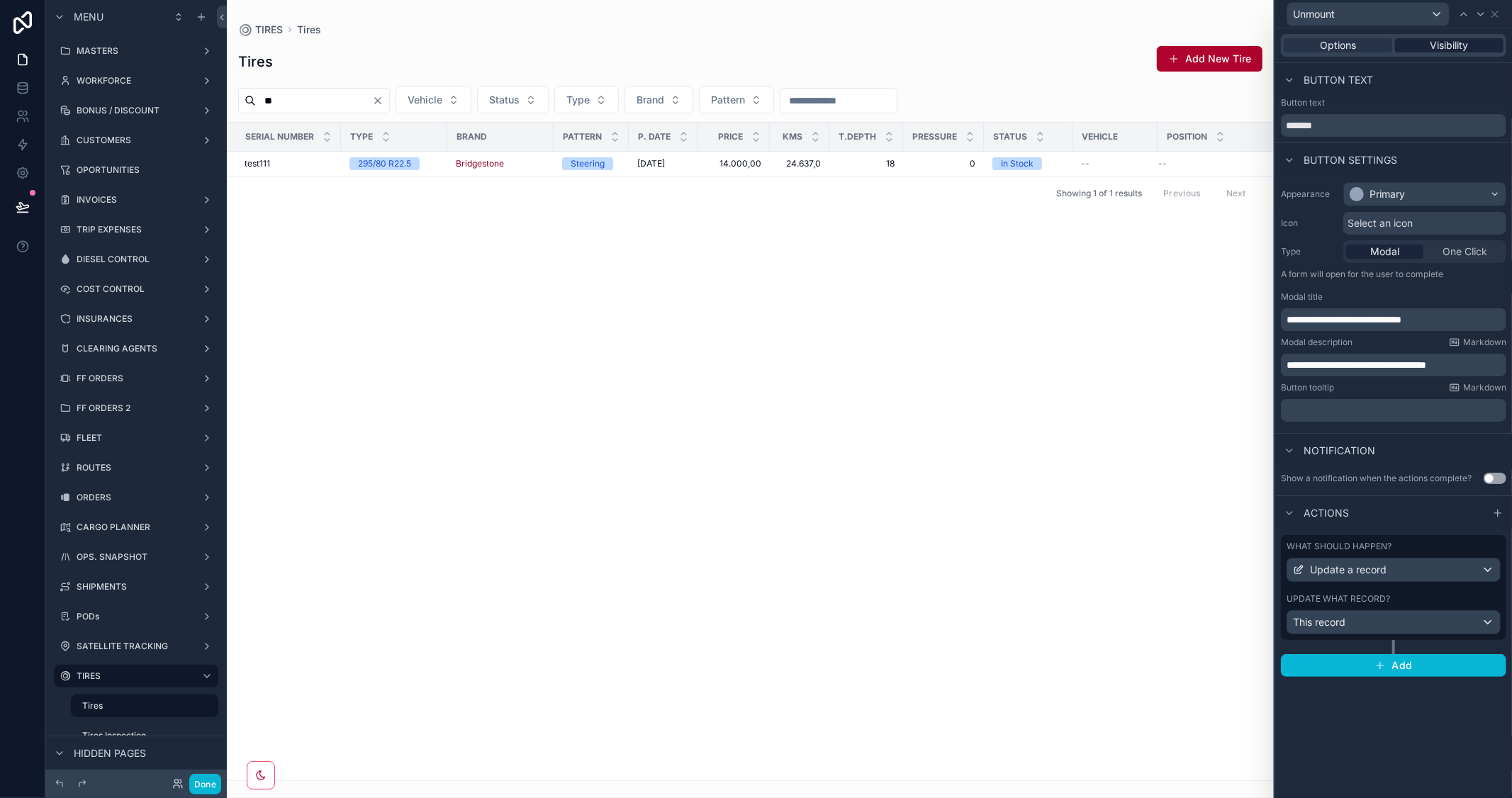
click at [1458, 47] on span "Visibility" at bounding box center [1448, 44] width 38 height 14
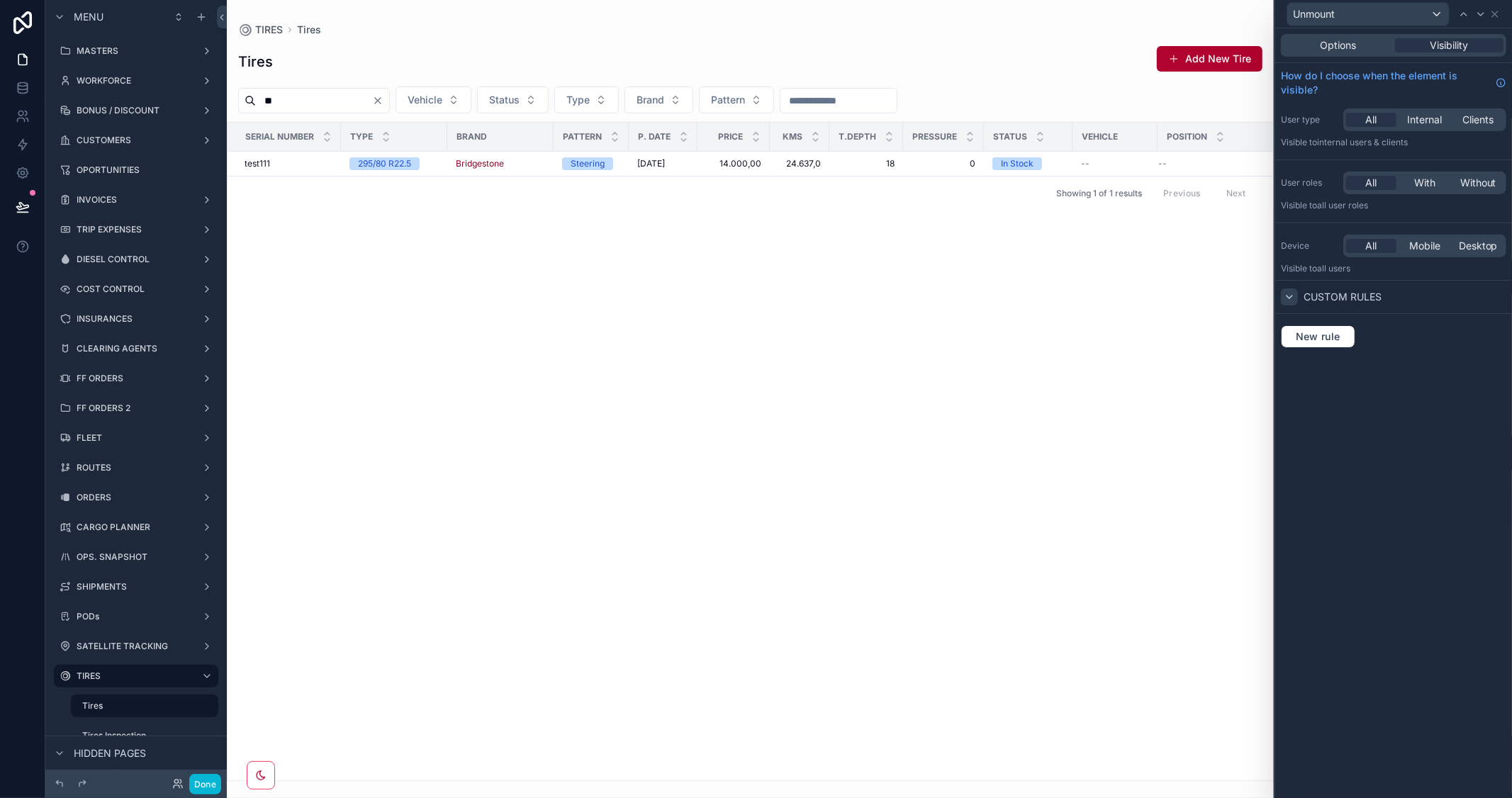
click at [1290, 297] on icon at bounding box center [1289, 296] width 6 height 3
click at [1292, 296] on icon at bounding box center [1289, 297] width 11 height 11
click at [1323, 334] on span "New rule" at bounding box center [1317, 337] width 56 height 13
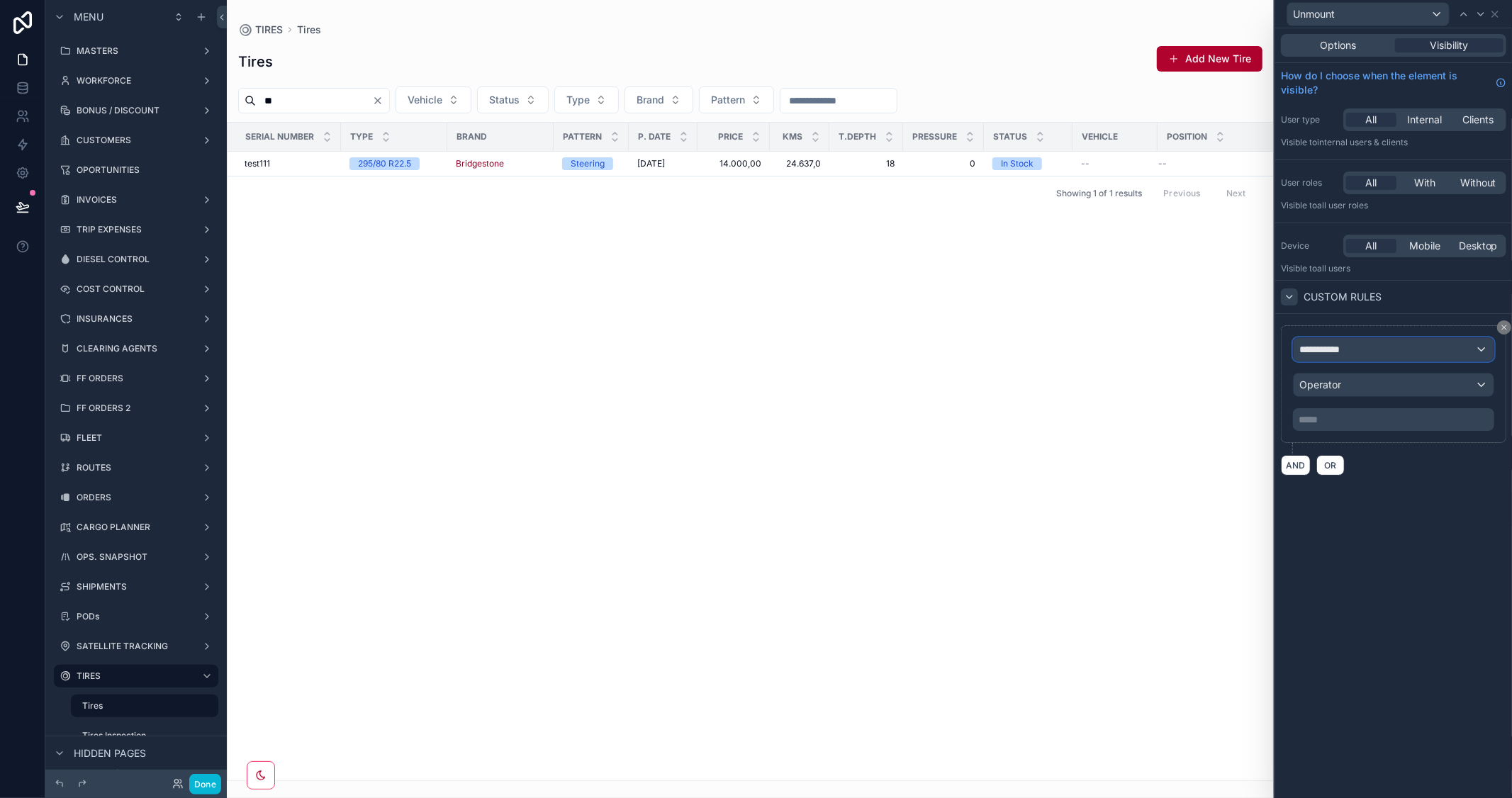
click at [1334, 353] on div "**********" at bounding box center [1393, 349] width 199 height 23
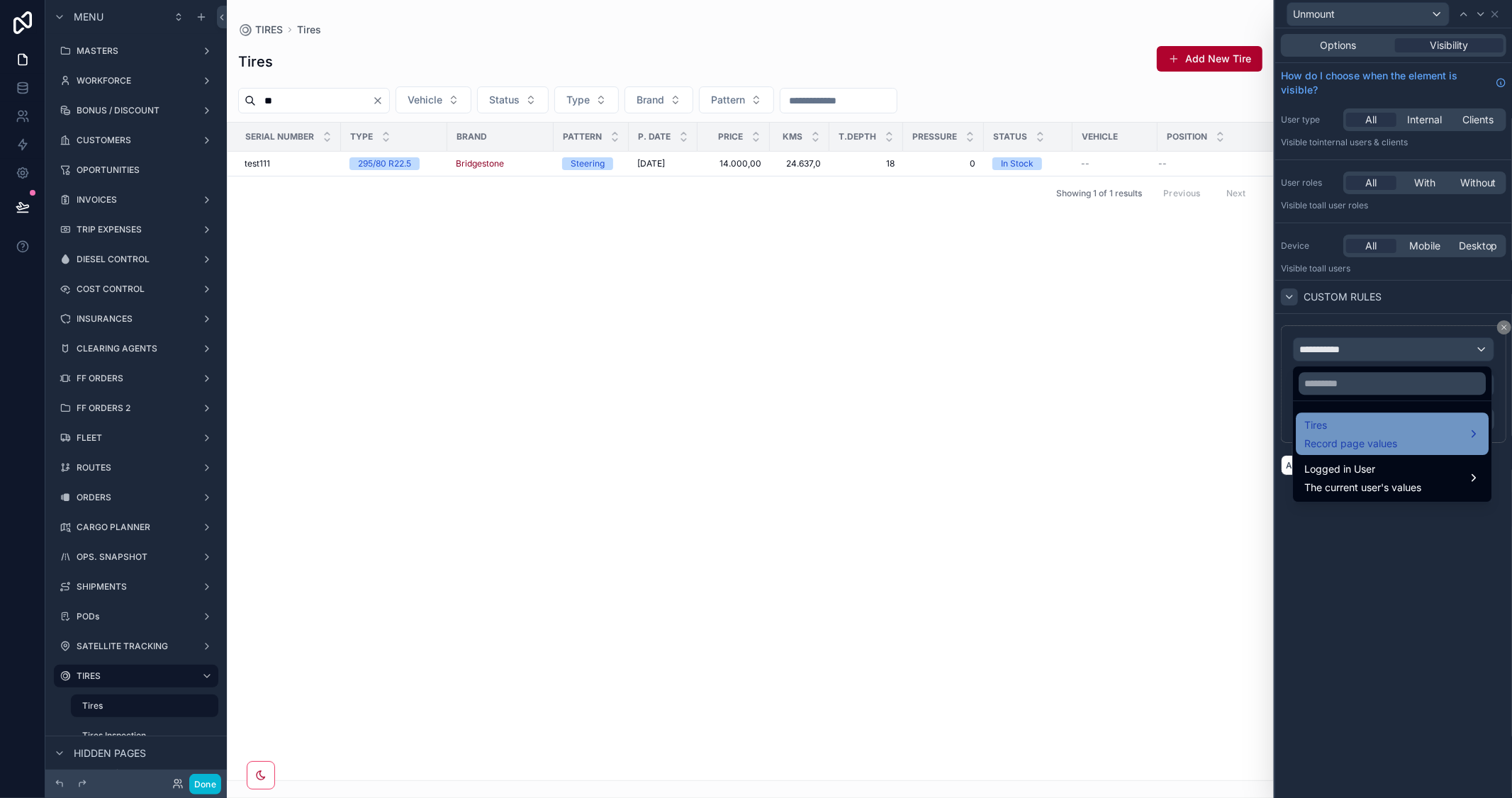
click at [1406, 431] on div "Tires Record page values" at bounding box center [1392, 433] width 175 height 34
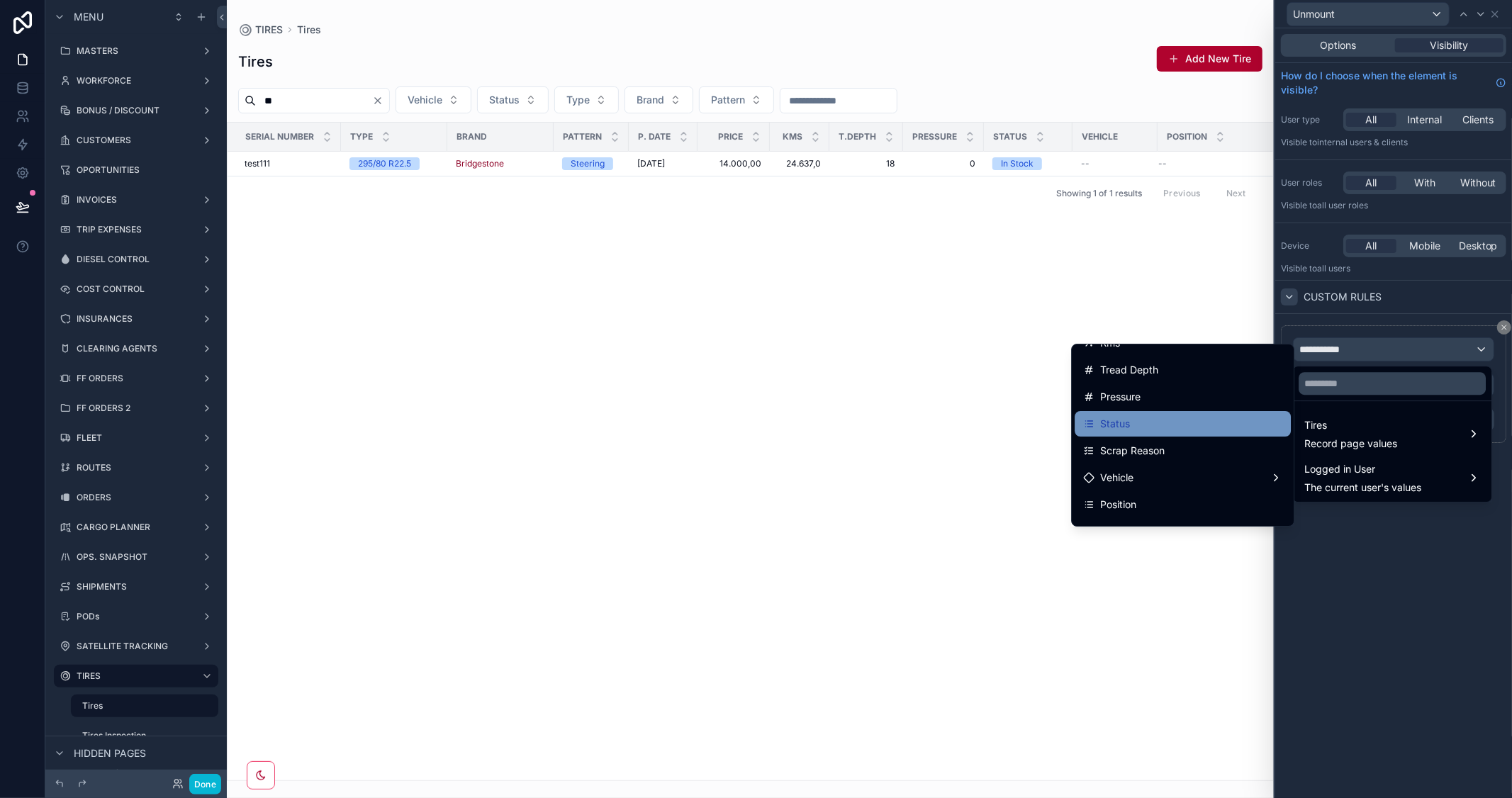
click at [1151, 422] on div "Status" at bounding box center [1182, 424] width 199 height 17
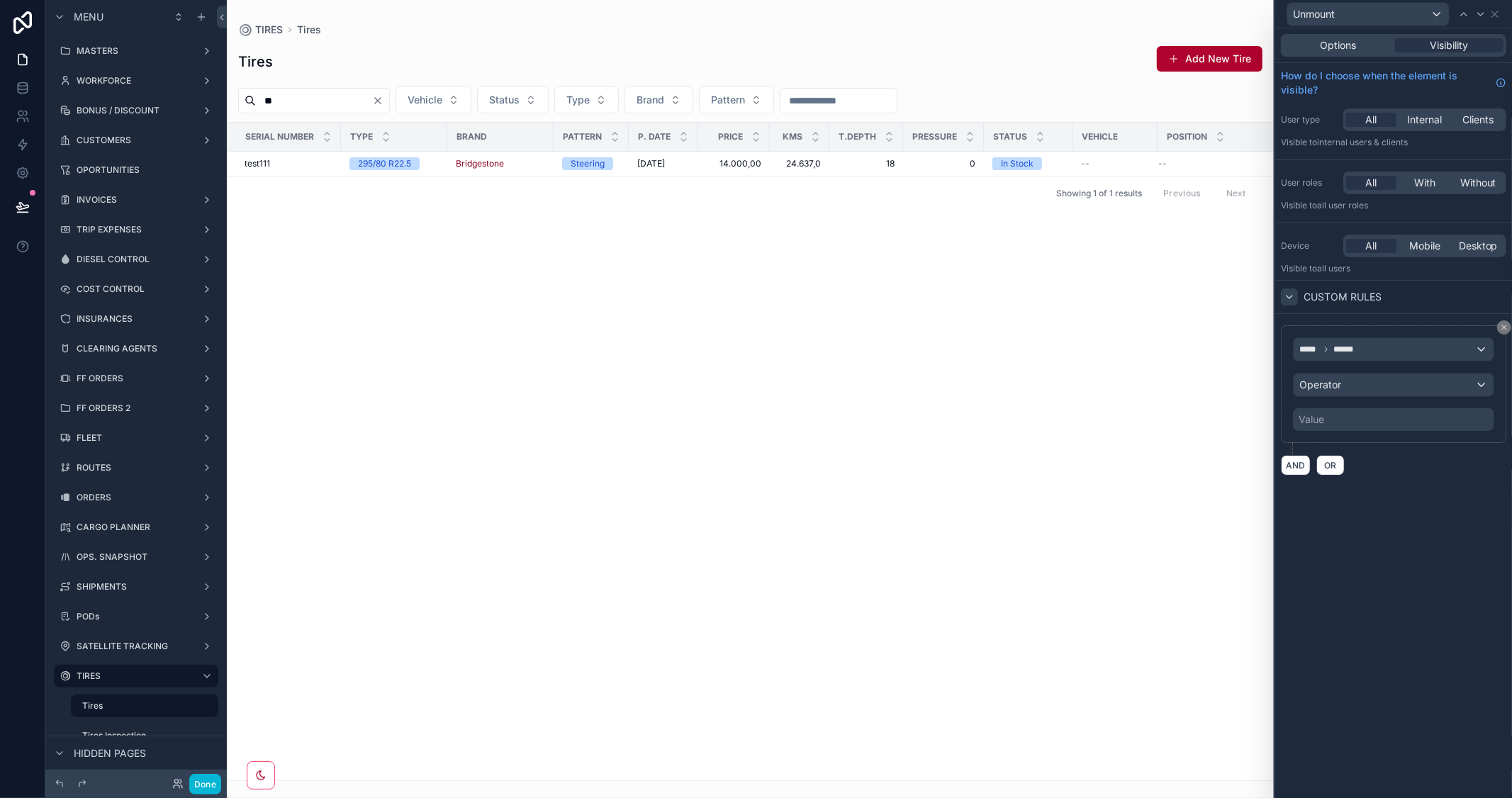
click at [1362, 423] on div "Value" at bounding box center [1393, 419] width 201 height 23
drag, startPoint x: 1356, startPoint y: 398, endPoint x: 1362, endPoint y: 391, distance: 9.2
click at [1357, 394] on div "***** ****** Operator Value" at bounding box center [1393, 383] width 201 height 93
click at [1362, 391] on div "Operator" at bounding box center [1393, 385] width 199 height 23
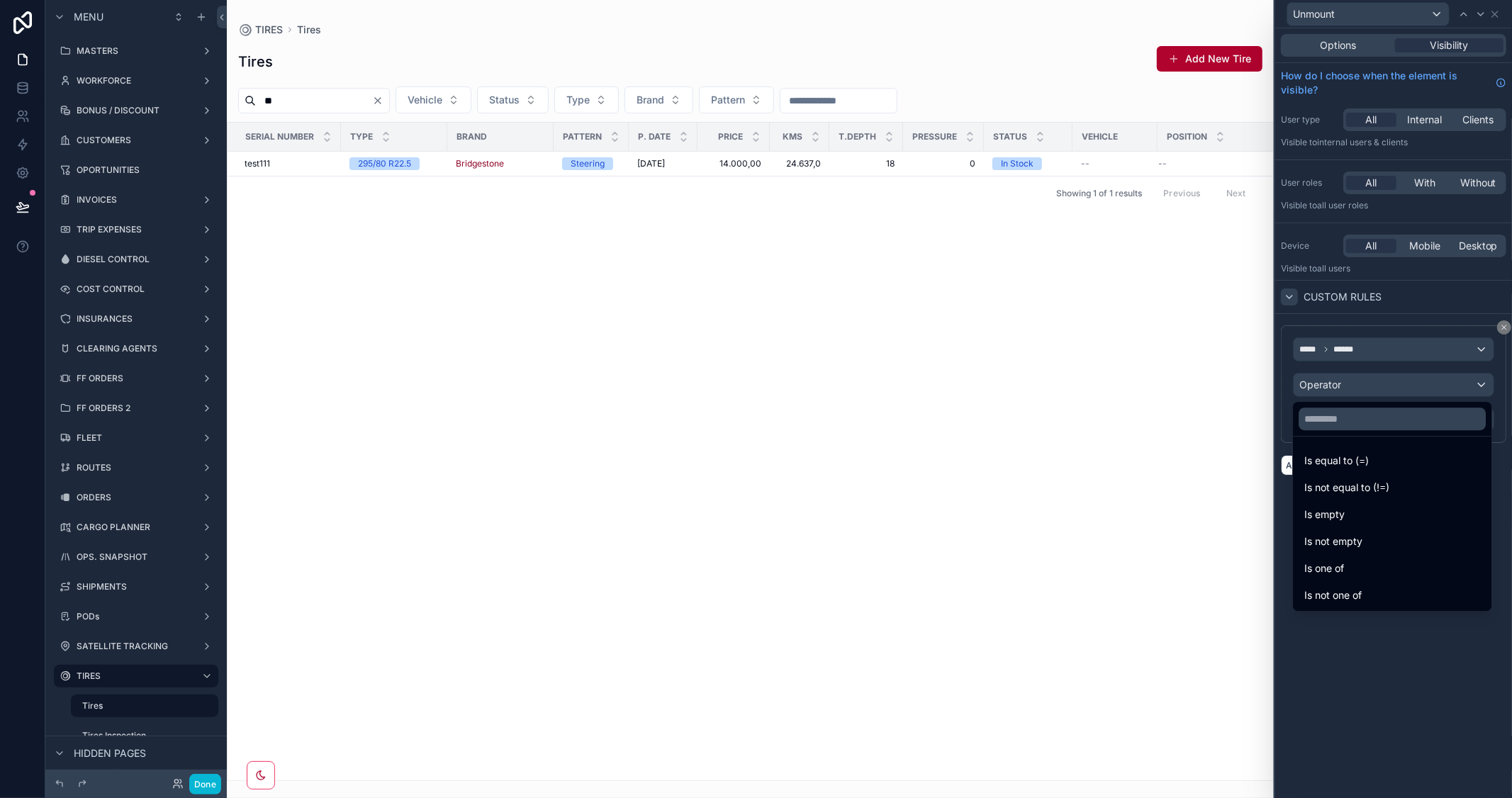
click at [1362, 590] on span "Is not one of" at bounding box center [1333, 596] width 57 height 17
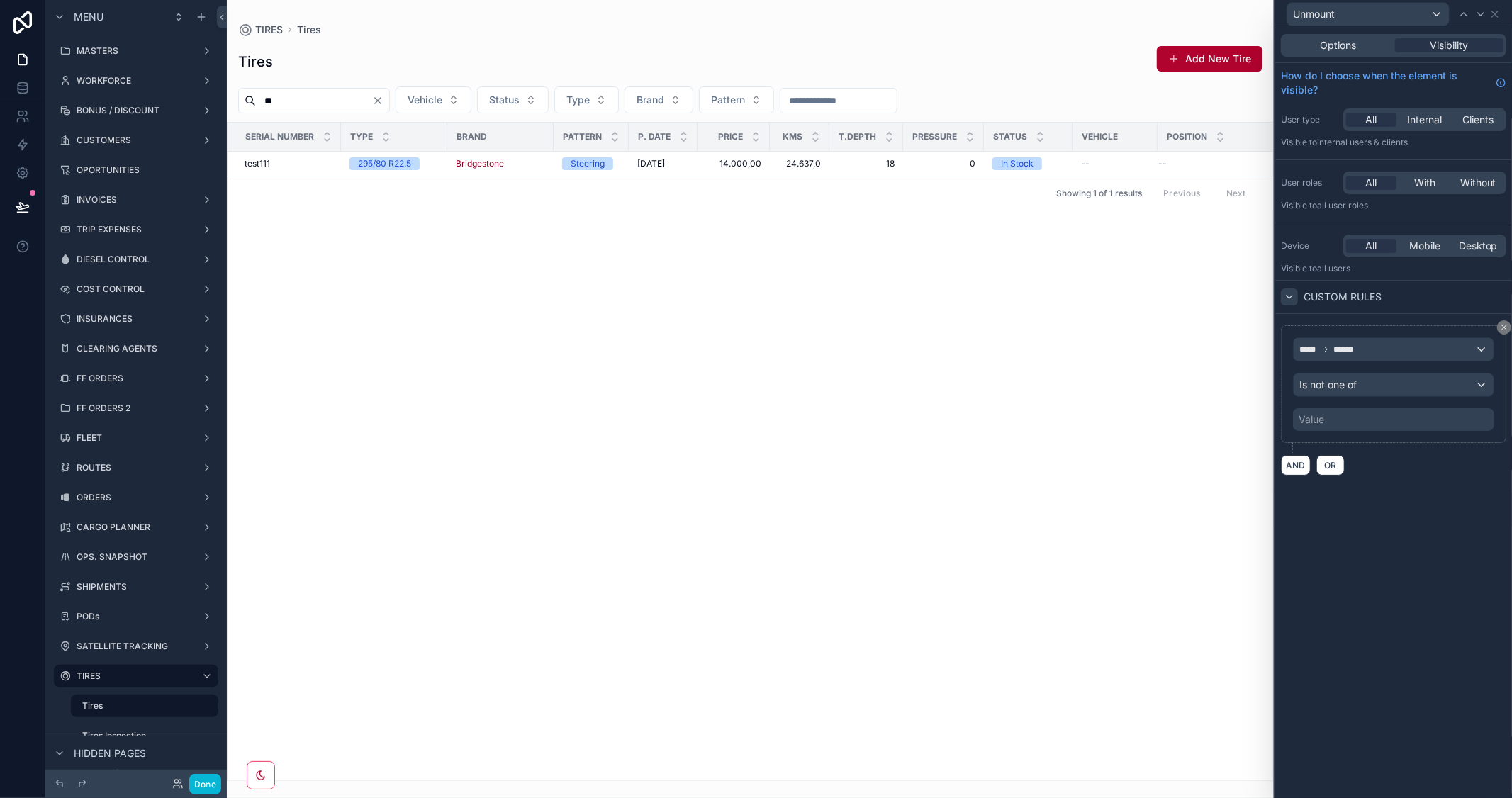
click at [1330, 422] on div "Value" at bounding box center [1393, 419] width 201 height 23
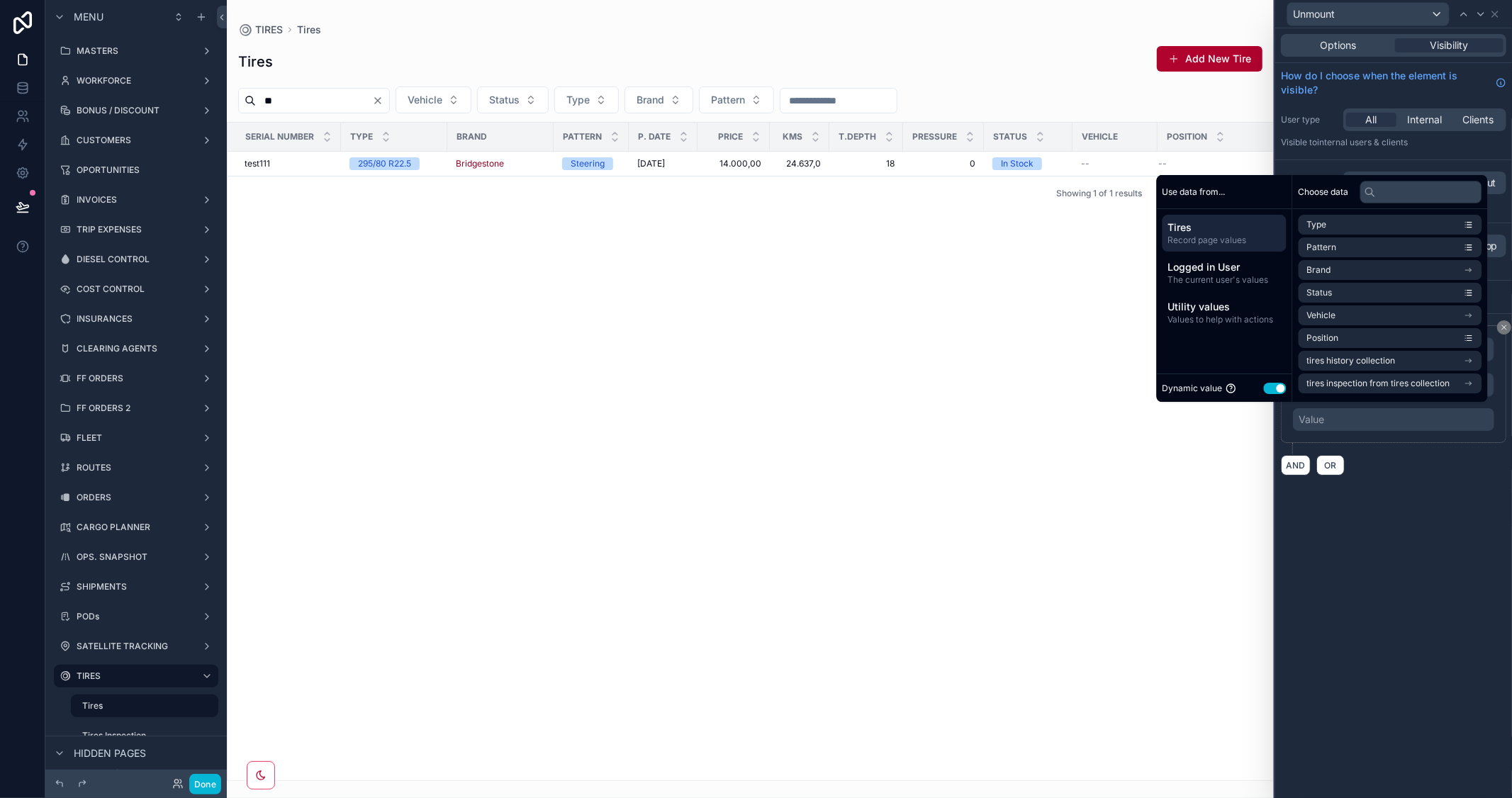
click at [1255, 386] on div "Dynamic value Use setting" at bounding box center [1224, 388] width 124 height 17
click at [1268, 384] on button "Use setting" at bounding box center [1275, 389] width 23 height 11
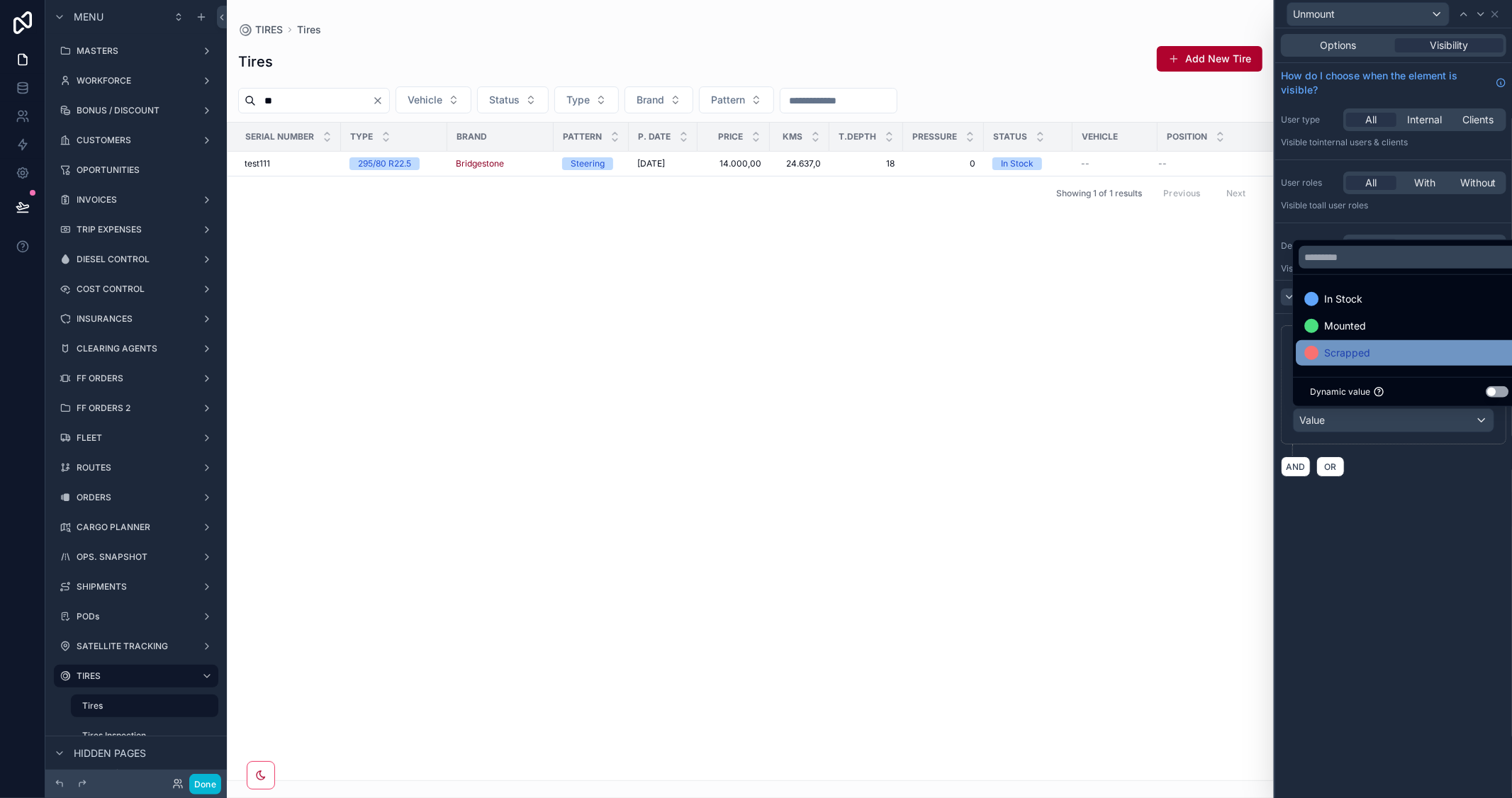
click at [1331, 353] on span "Scrapped" at bounding box center [1347, 353] width 46 height 17
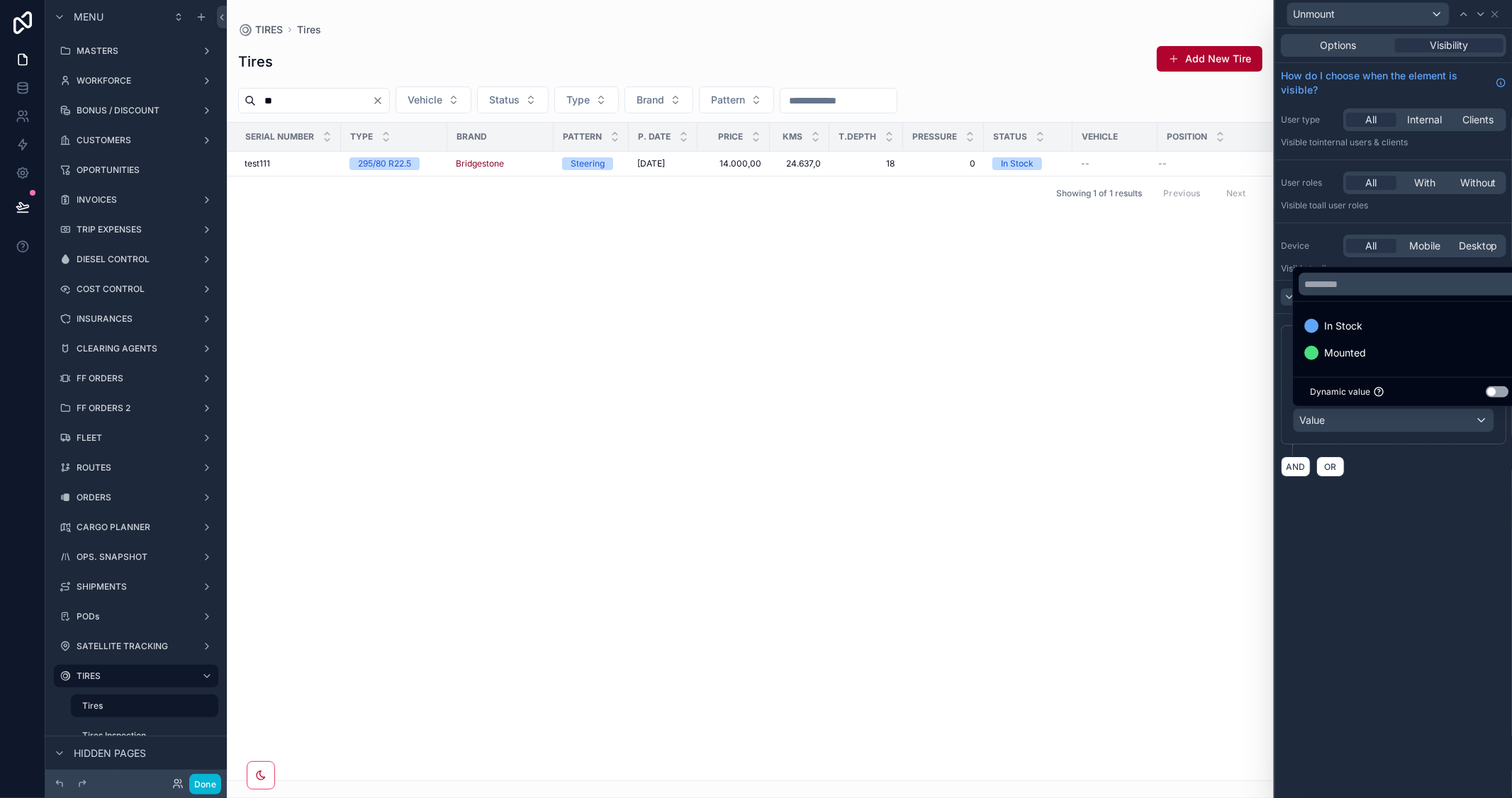
click at [1412, 561] on div "Options Visibility How do I choose when the element is visible? User type All I…" at bounding box center [1393, 414] width 236 height 770
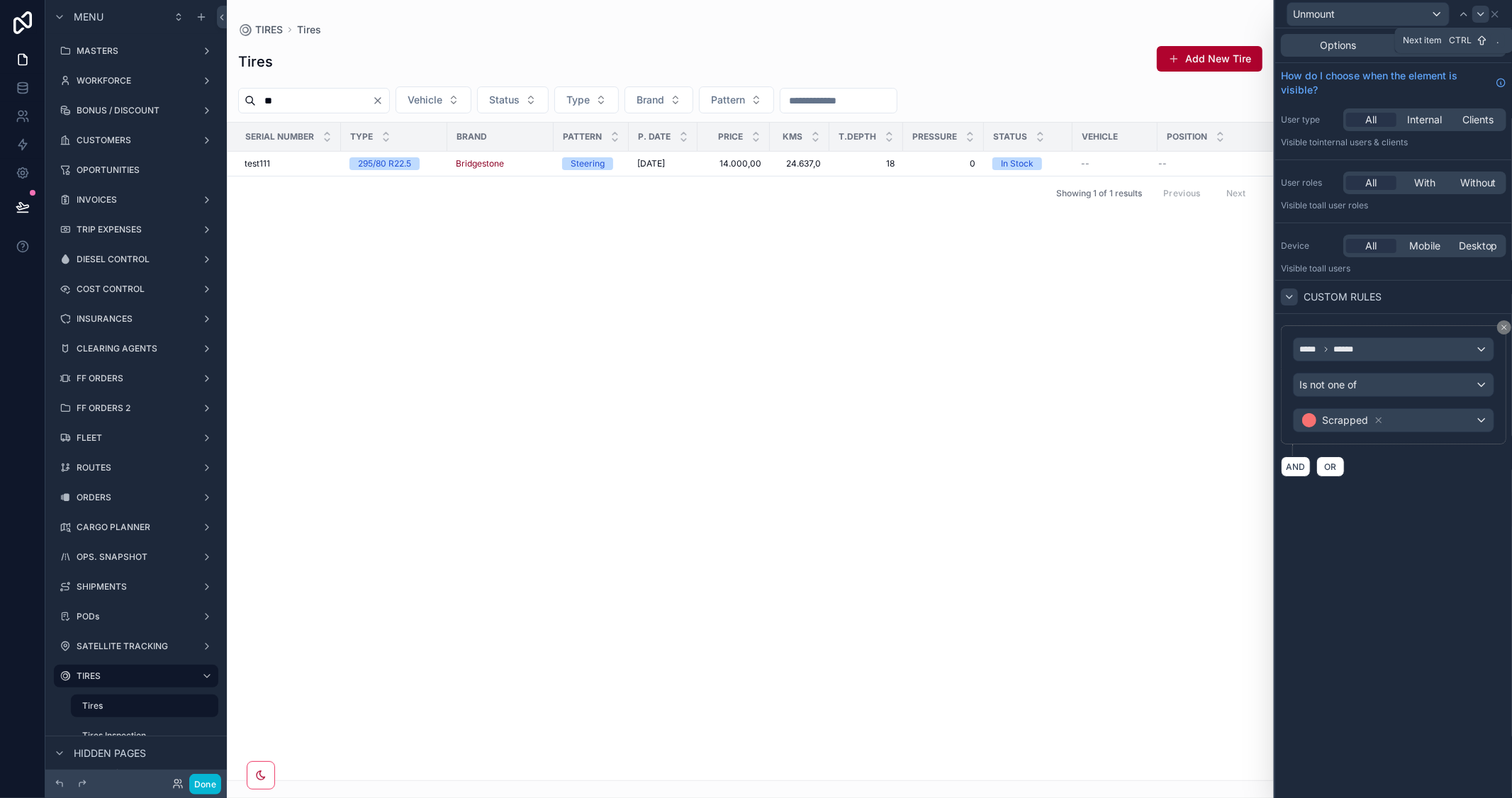
click at [1475, 15] on icon at bounding box center [1481, 14] width 11 height 11
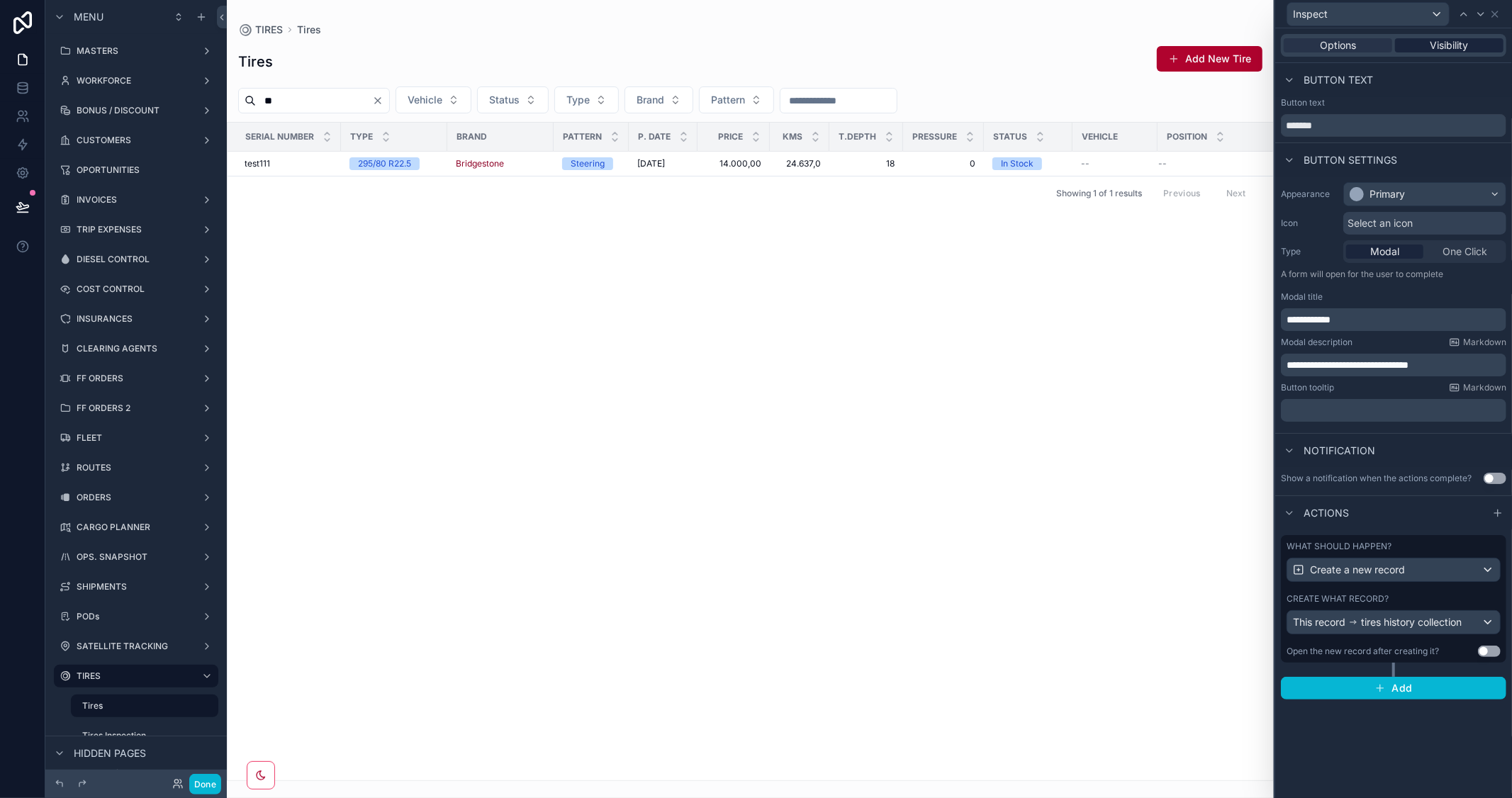
click at [1475, 45] on div "Visibility" at bounding box center [1448, 44] width 108 height 14
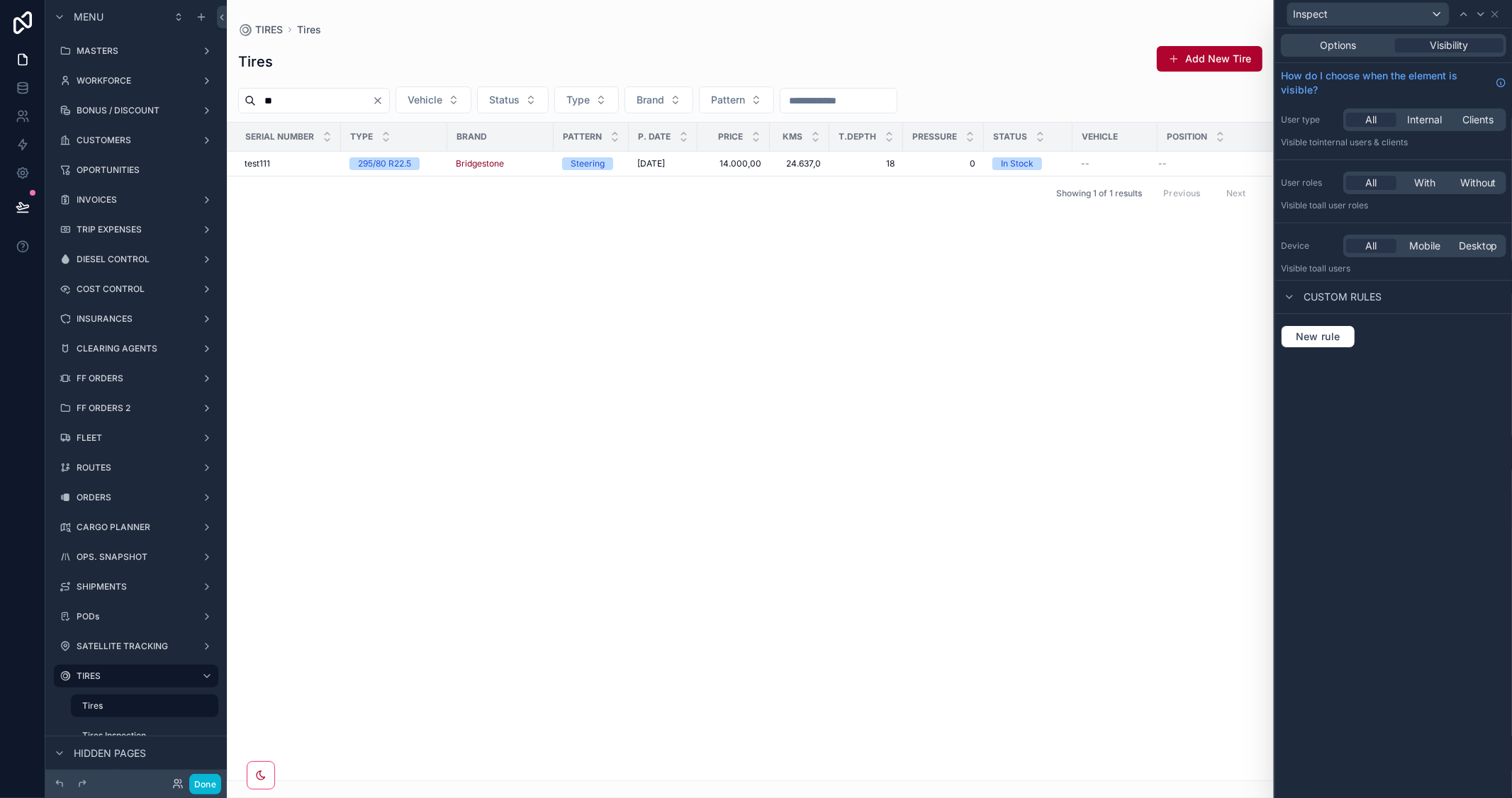
click at [1311, 304] on span "Custom rules" at bounding box center [1342, 296] width 78 height 14
click at [1313, 303] on span "Custom rules" at bounding box center [1342, 296] width 78 height 14
click at [1312, 332] on span "New rule" at bounding box center [1317, 337] width 56 height 13
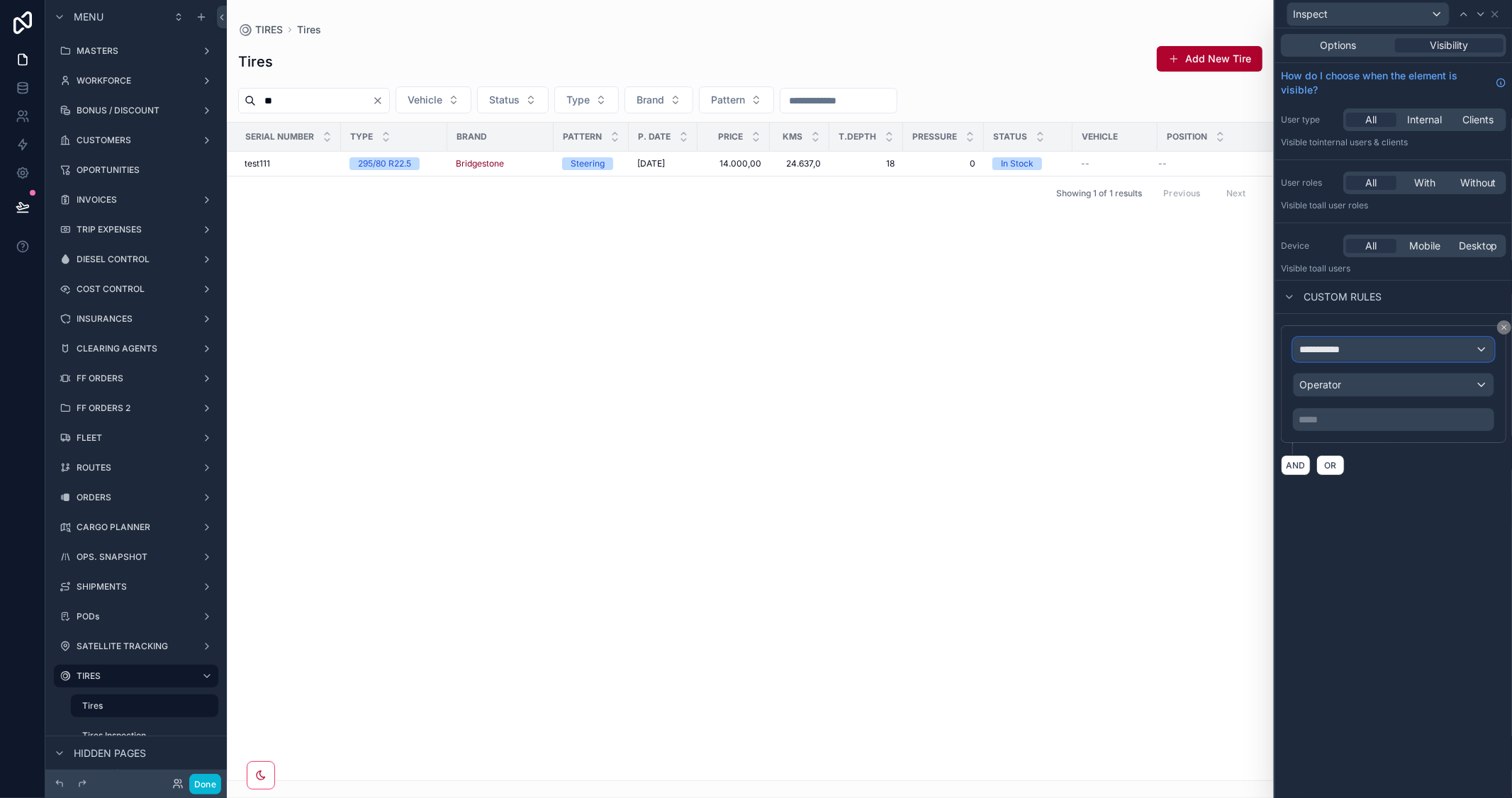
click at [1327, 359] on div "**********" at bounding box center [1393, 349] width 199 height 23
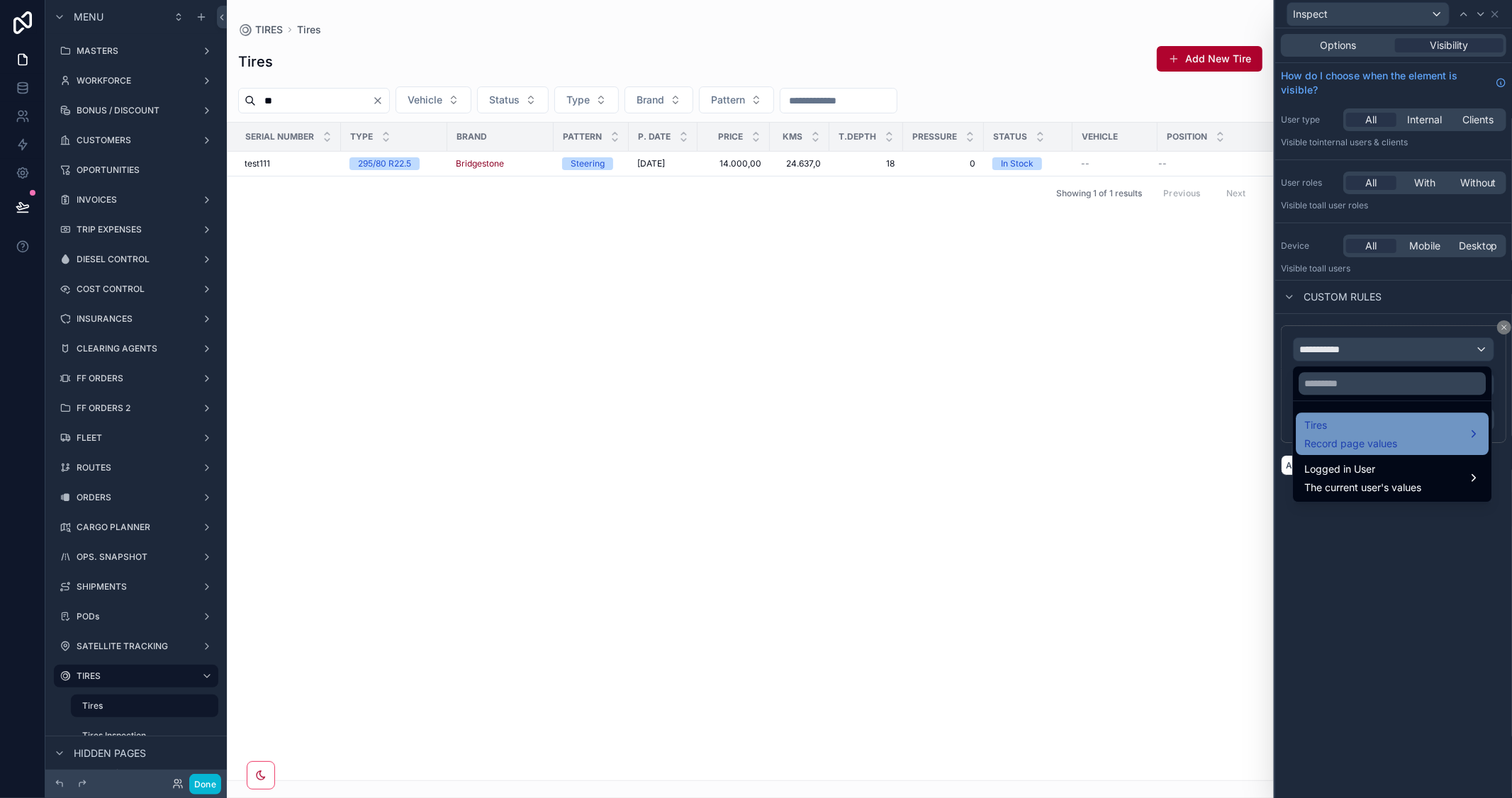
click at [1369, 437] on span "Record page values" at bounding box center [1350, 443] width 93 height 14
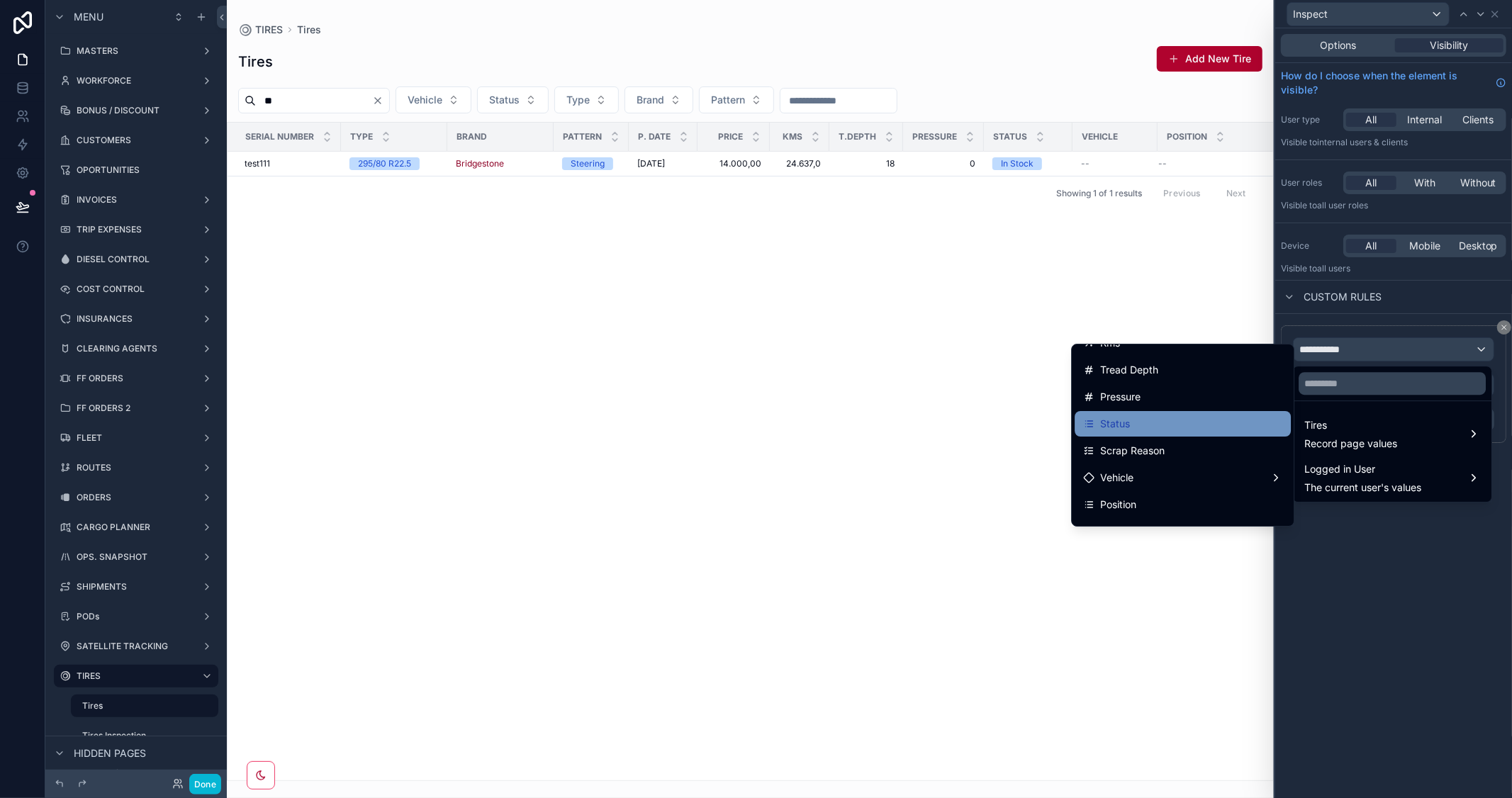
click at [1137, 429] on div "Status" at bounding box center [1182, 424] width 199 height 17
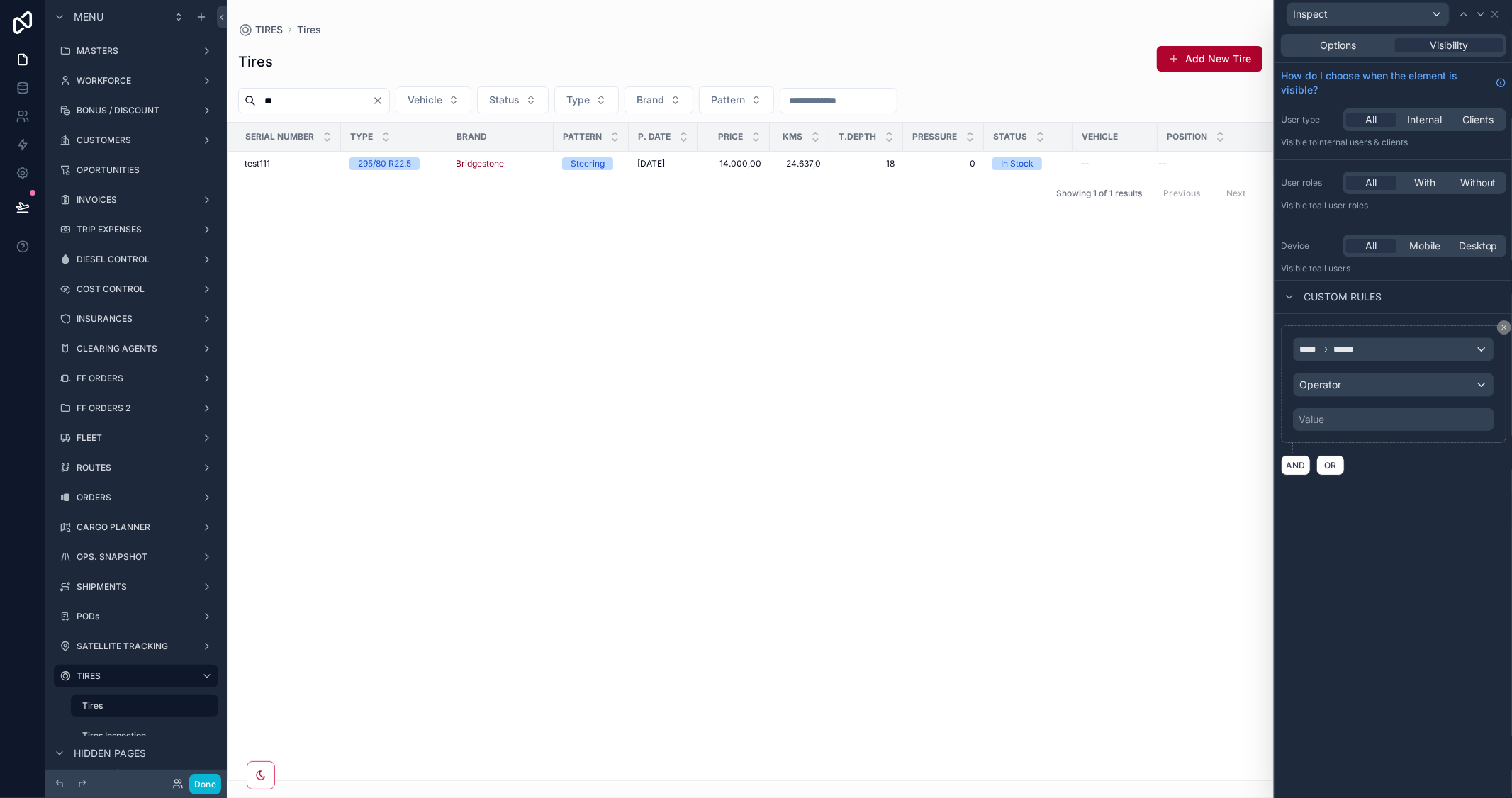
click at [1357, 422] on div "Value" at bounding box center [1393, 419] width 201 height 23
click at [1386, 383] on div "Operator" at bounding box center [1393, 385] width 199 height 23
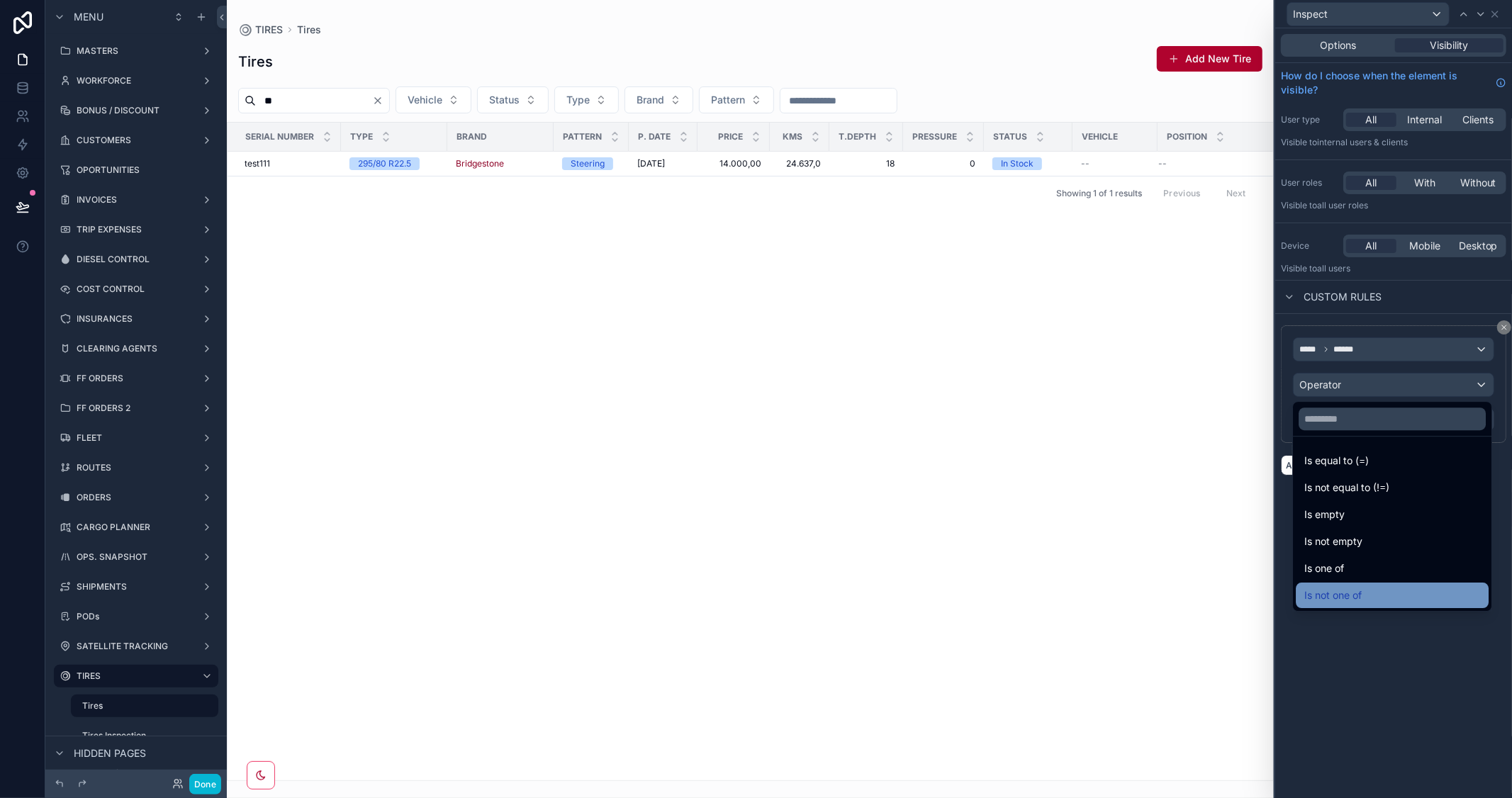
click at [1393, 593] on div "Is not one of" at bounding box center [1392, 596] width 175 height 17
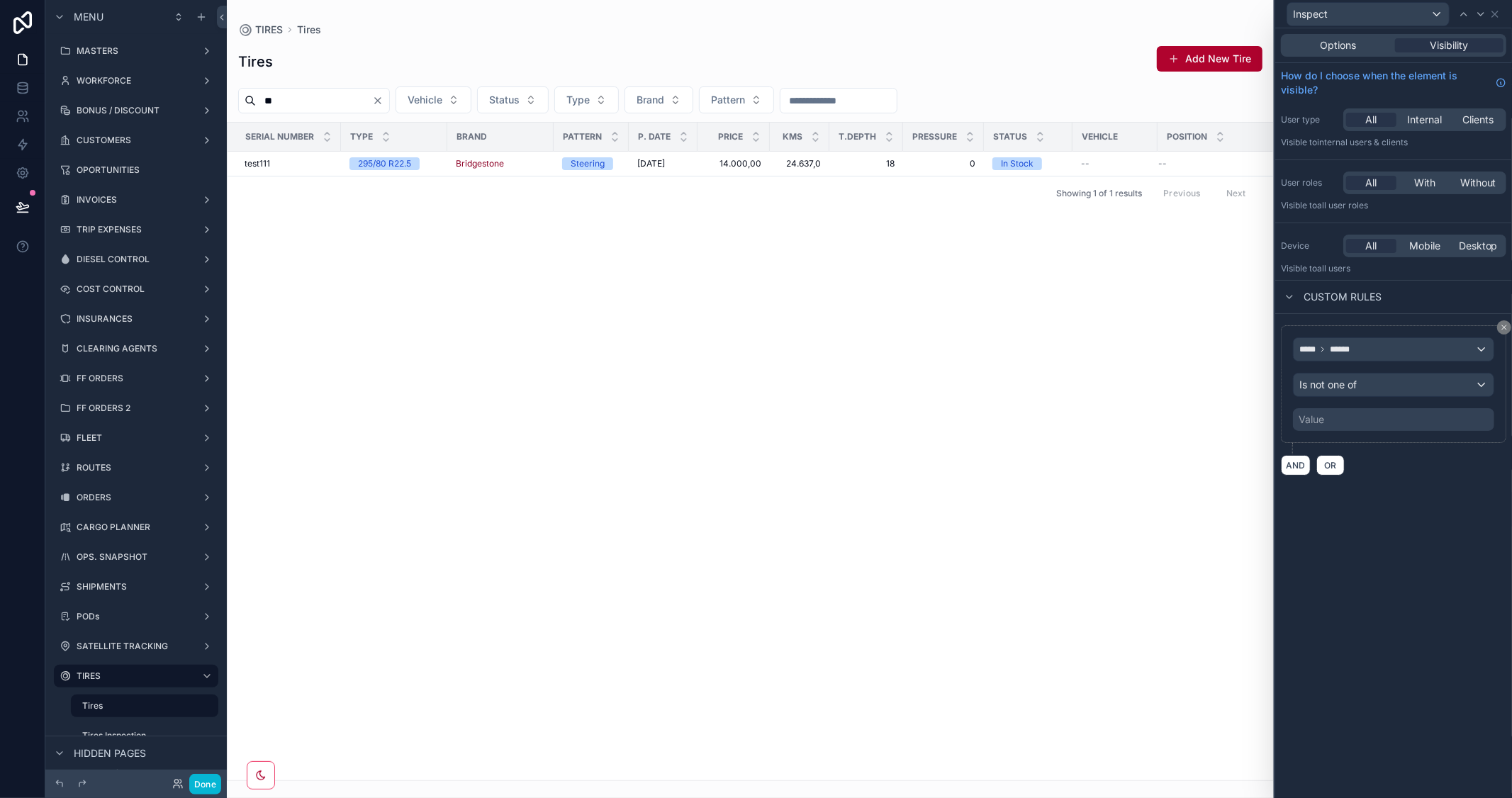
click at [1336, 426] on div "Value" at bounding box center [1393, 419] width 201 height 23
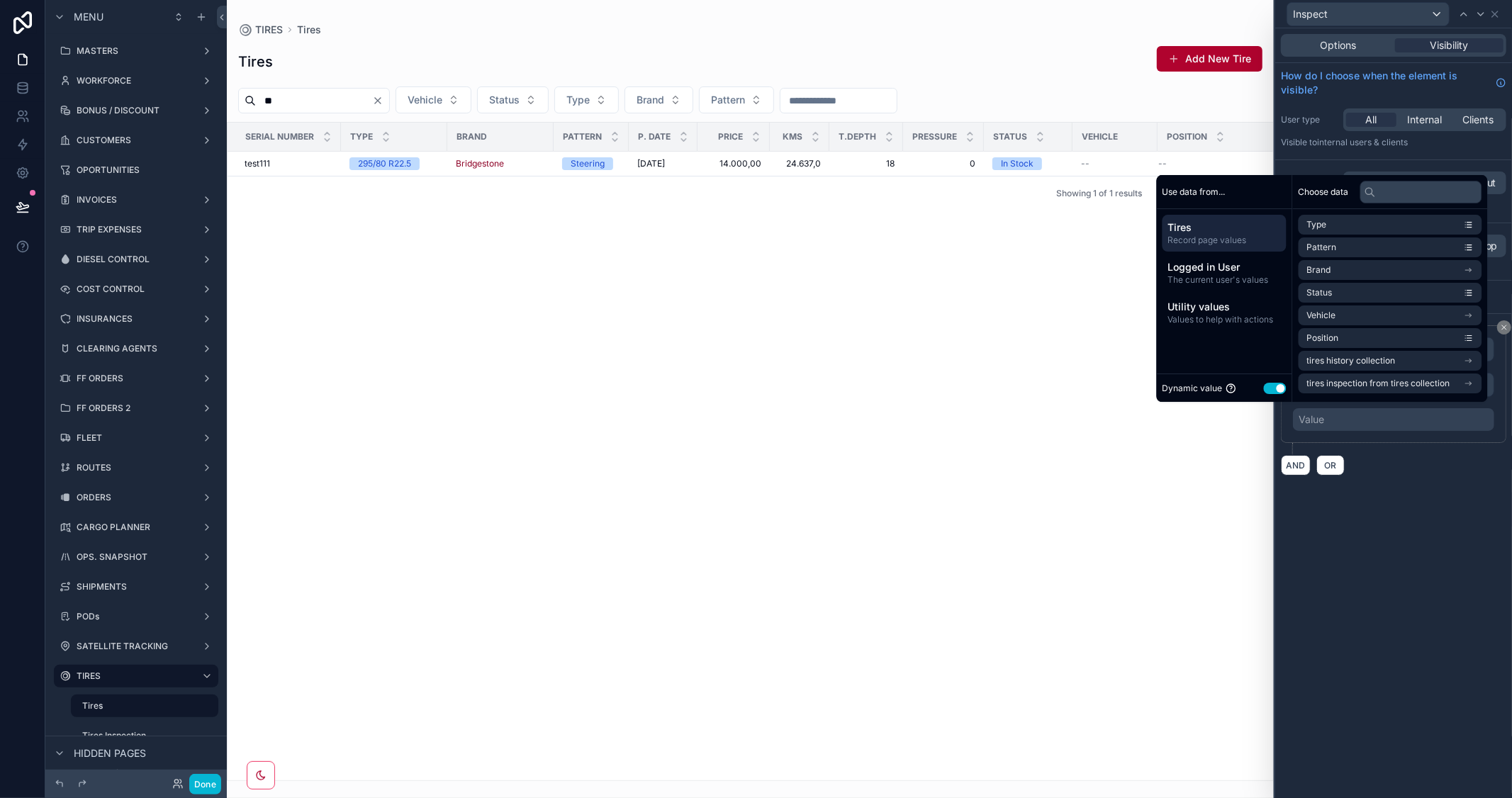
click at [1265, 388] on button "Use setting" at bounding box center [1275, 389] width 23 height 11
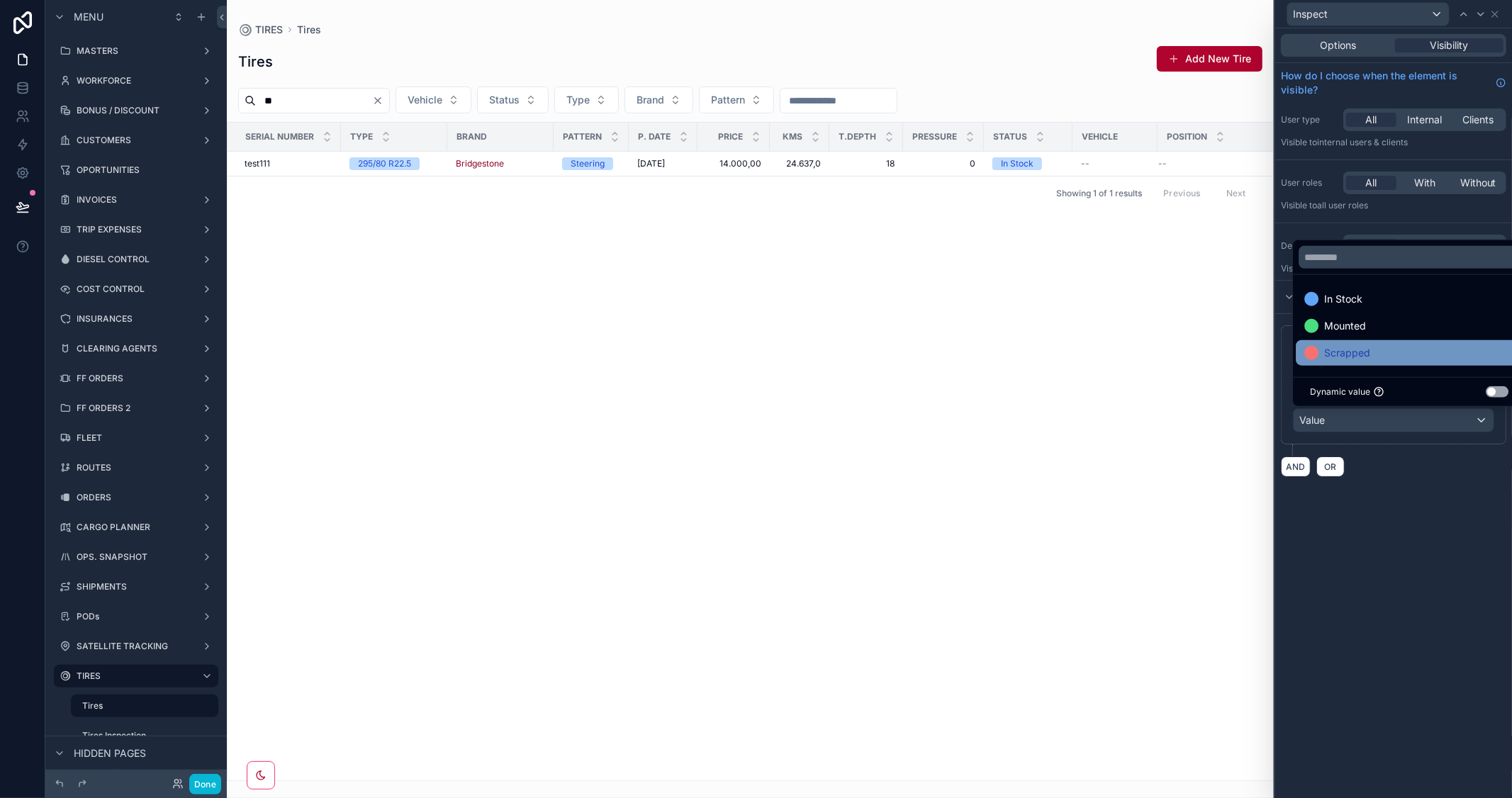
click at [1386, 352] on div "Scrapped" at bounding box center [1409, 353] width 210 height 17
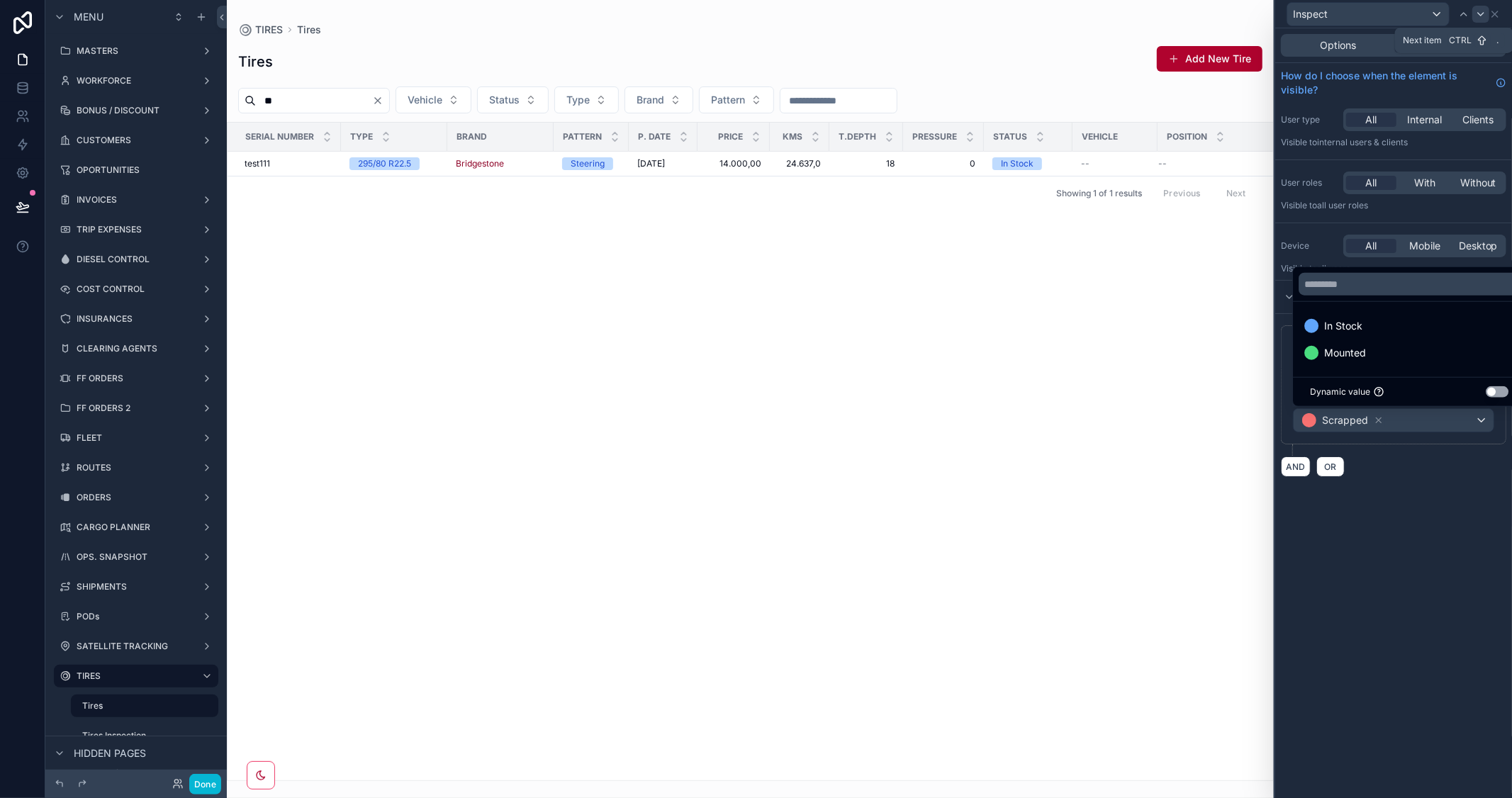
click at [1479, 18] on icon at bounding box center [1481, 14] width 11 height 11
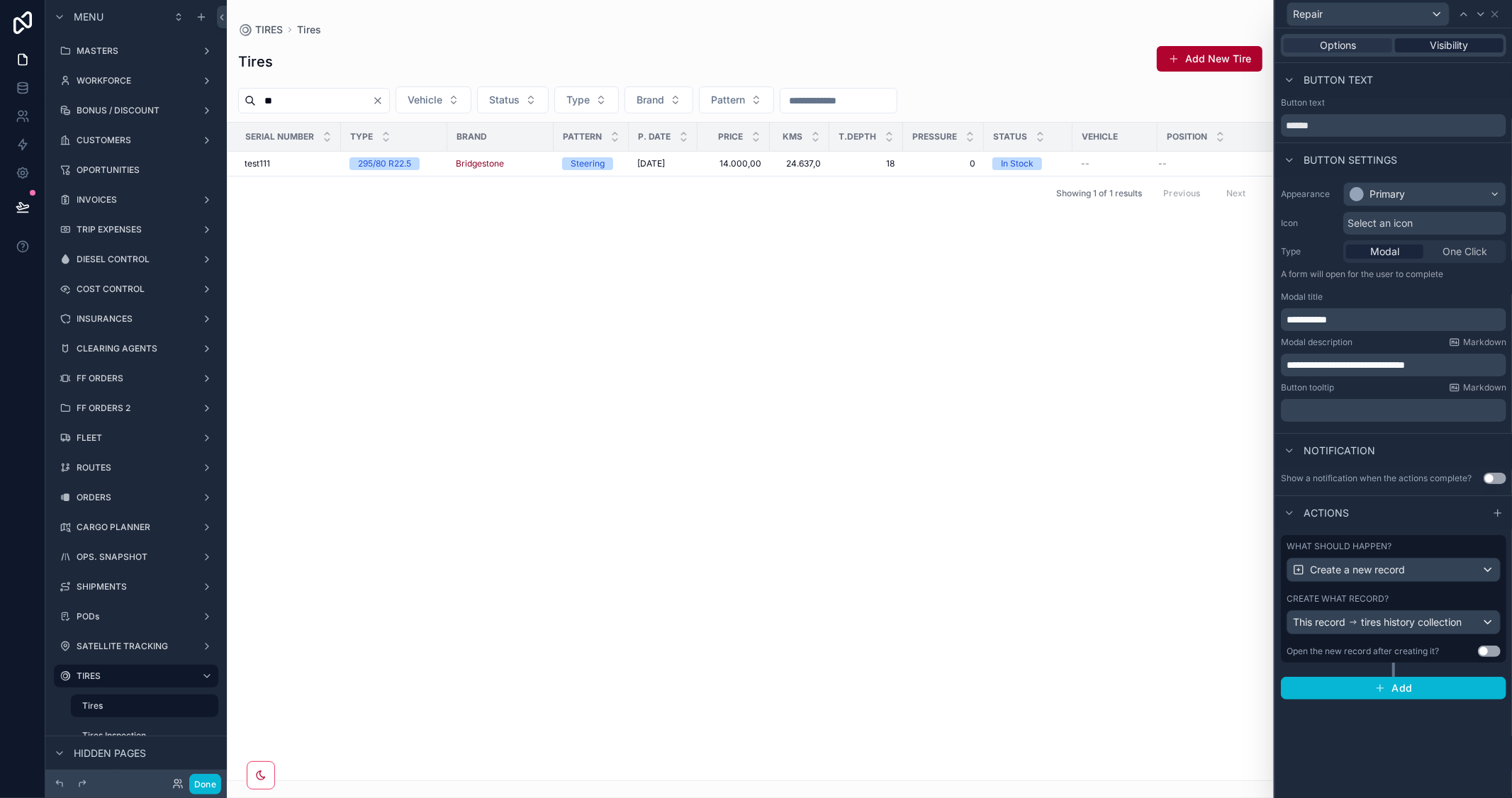
click at [1454, 42] on span "Visibility" at bounding box center [1448, 44] width 38 height 14
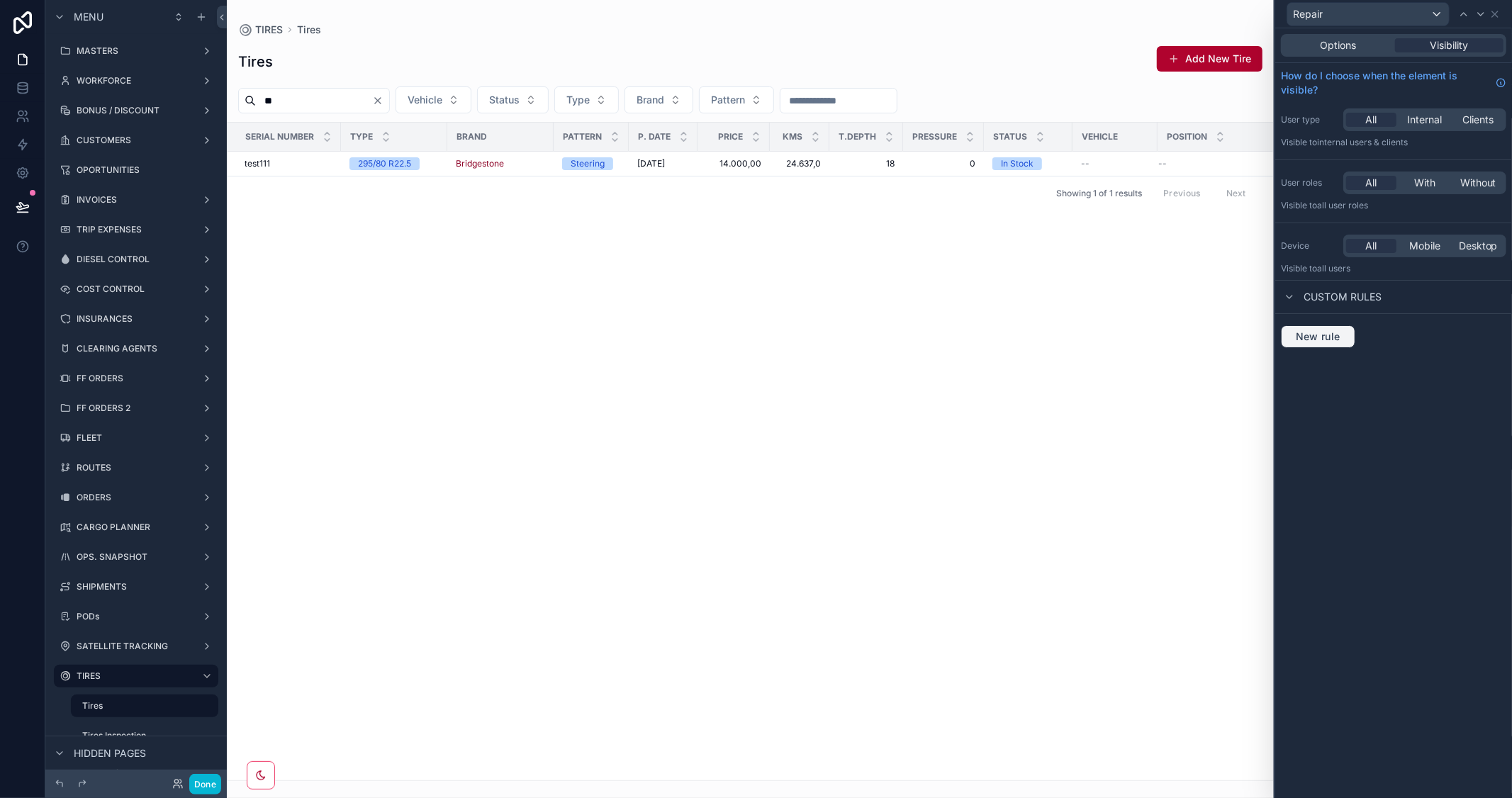
click at [1314, 335] on span "New rule" at bounding box center [1317, 337] width 56 height 13
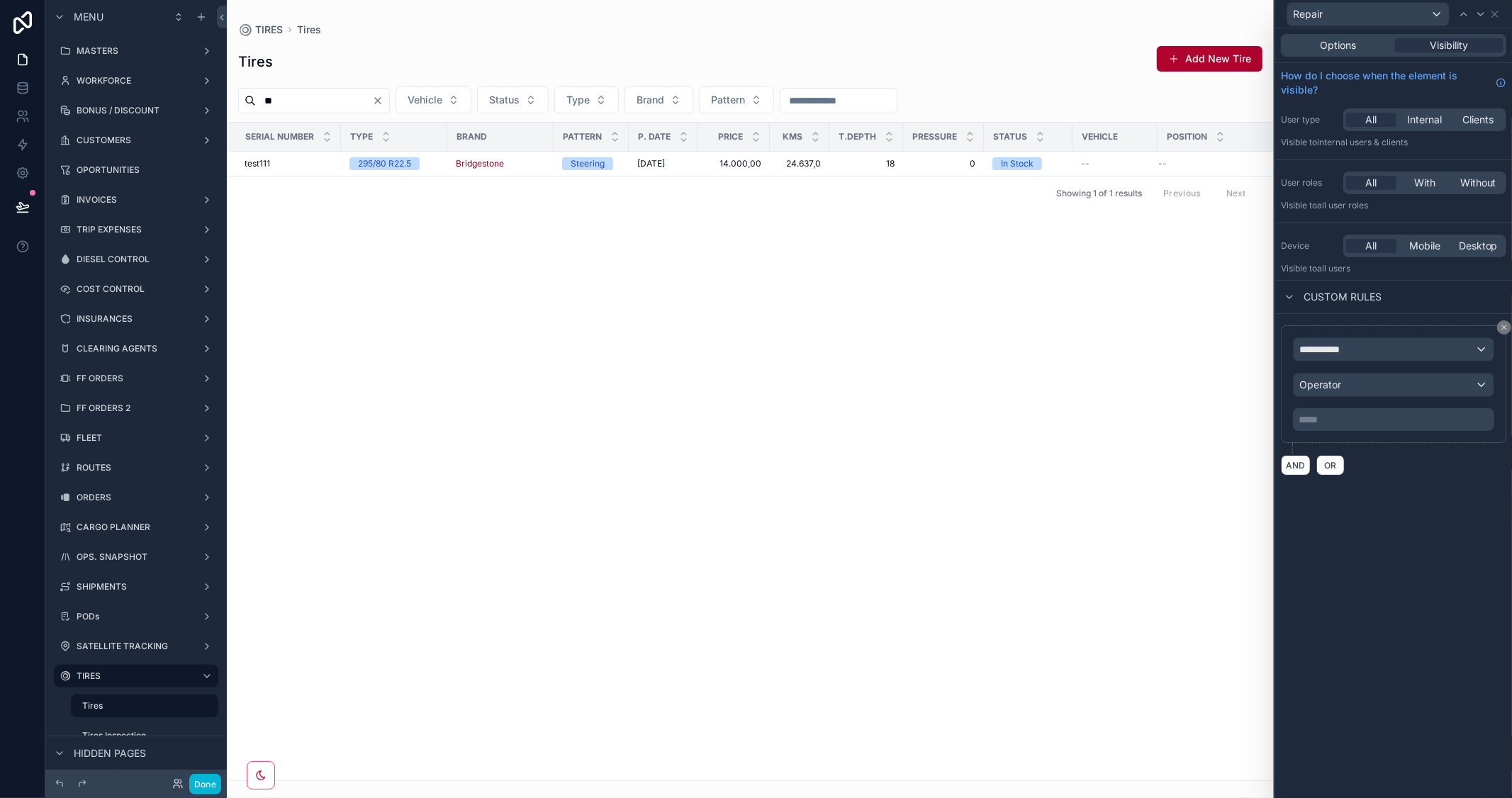
drag, startPoint x: 1365, startPoint y: 364, endPoint x: 1365, endPoint y: 352, distance: 12.0
click at [1365, 362] on div "**********" at bounding box center [1393, 383] width 201 height 93
click at [1365, 352] on div "**********" at bounding box center [1393, 349] width 199 height 23
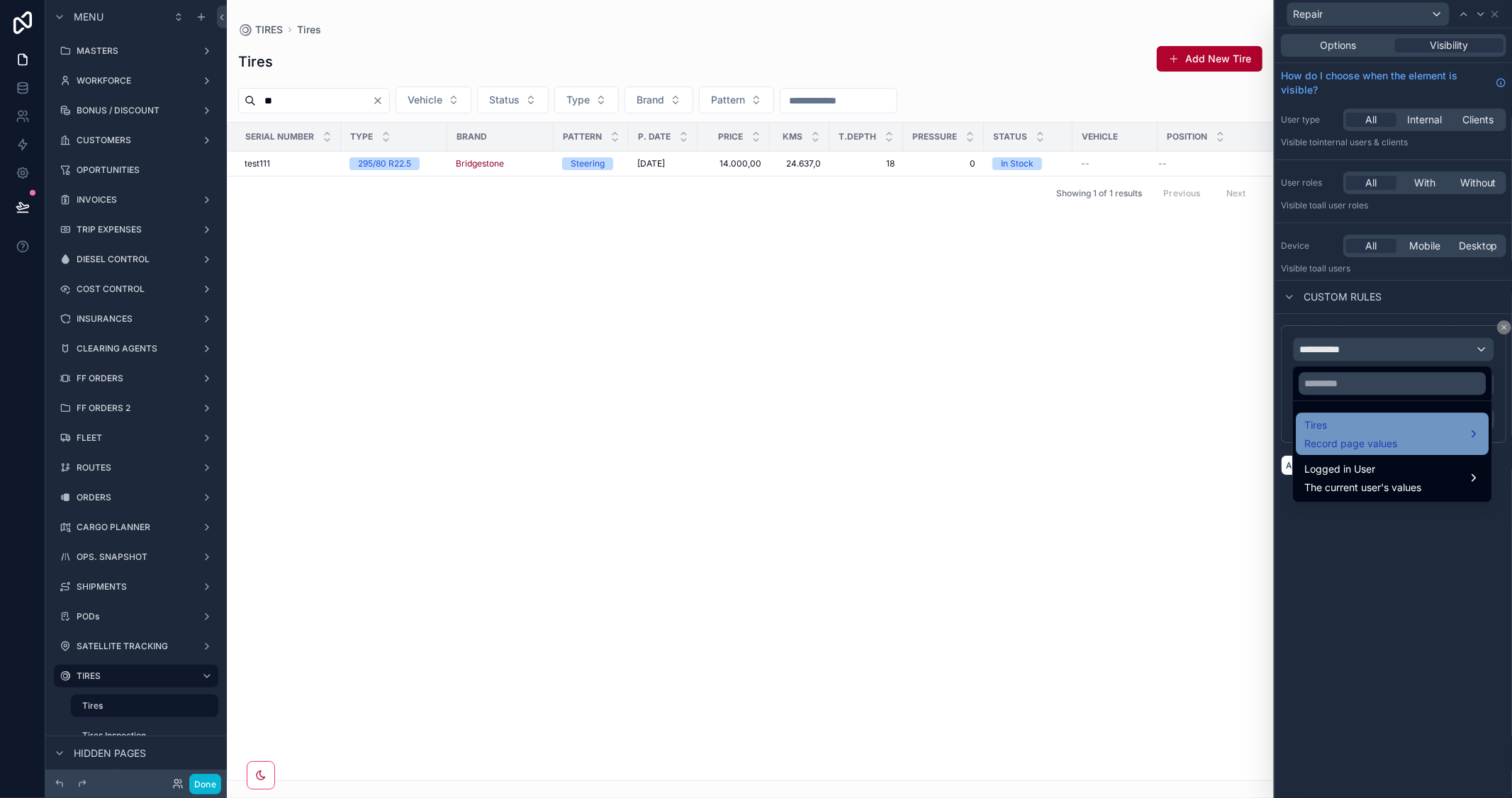
click at [1371, 441] on span "Record page values" at bounding box center [1350, 443] width 93 height 14
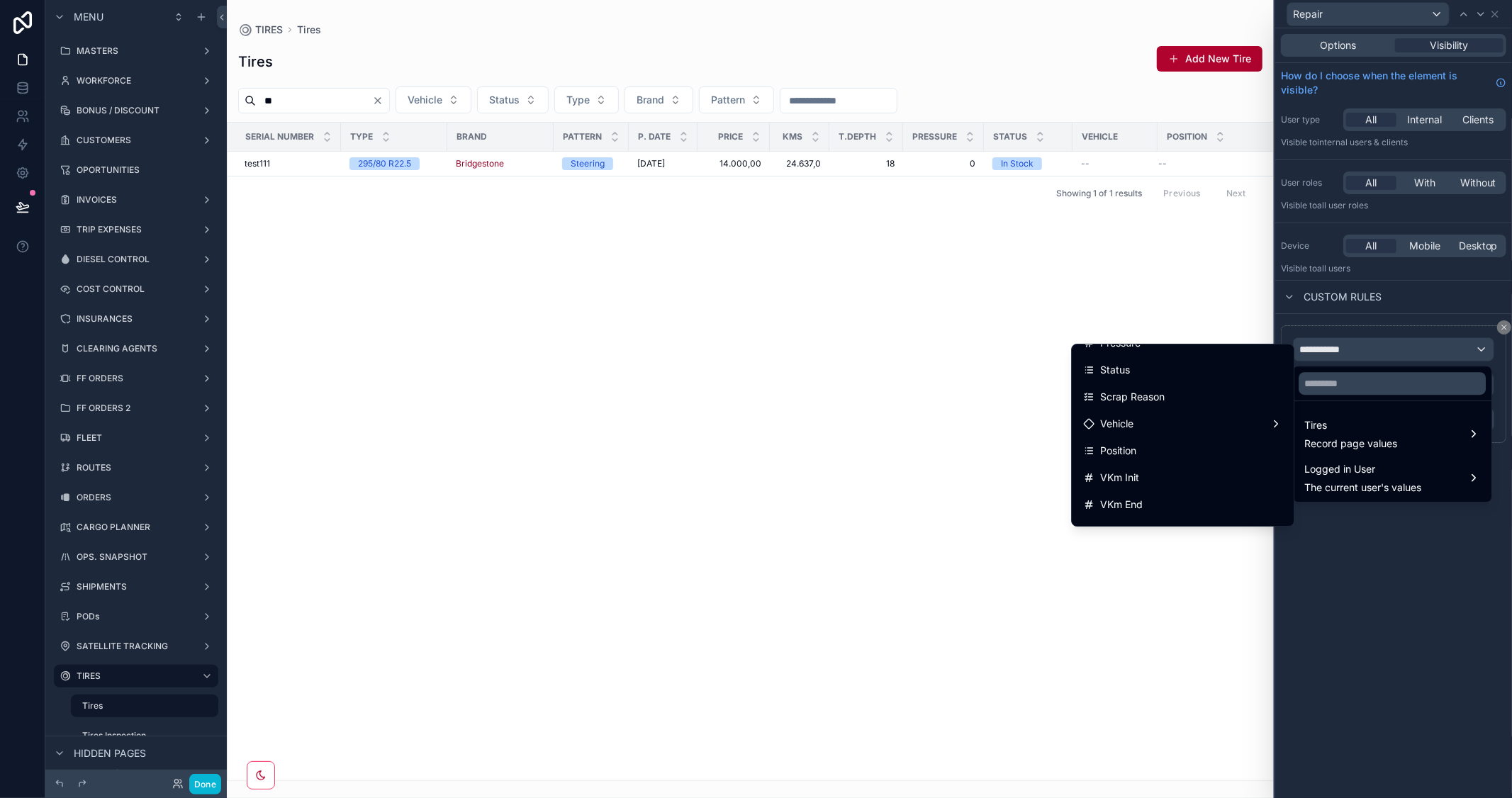
scroll to position [284, 0]
click at [1148, 355] on div "Status" at bounding box center [1182, 345] width 216 height 26
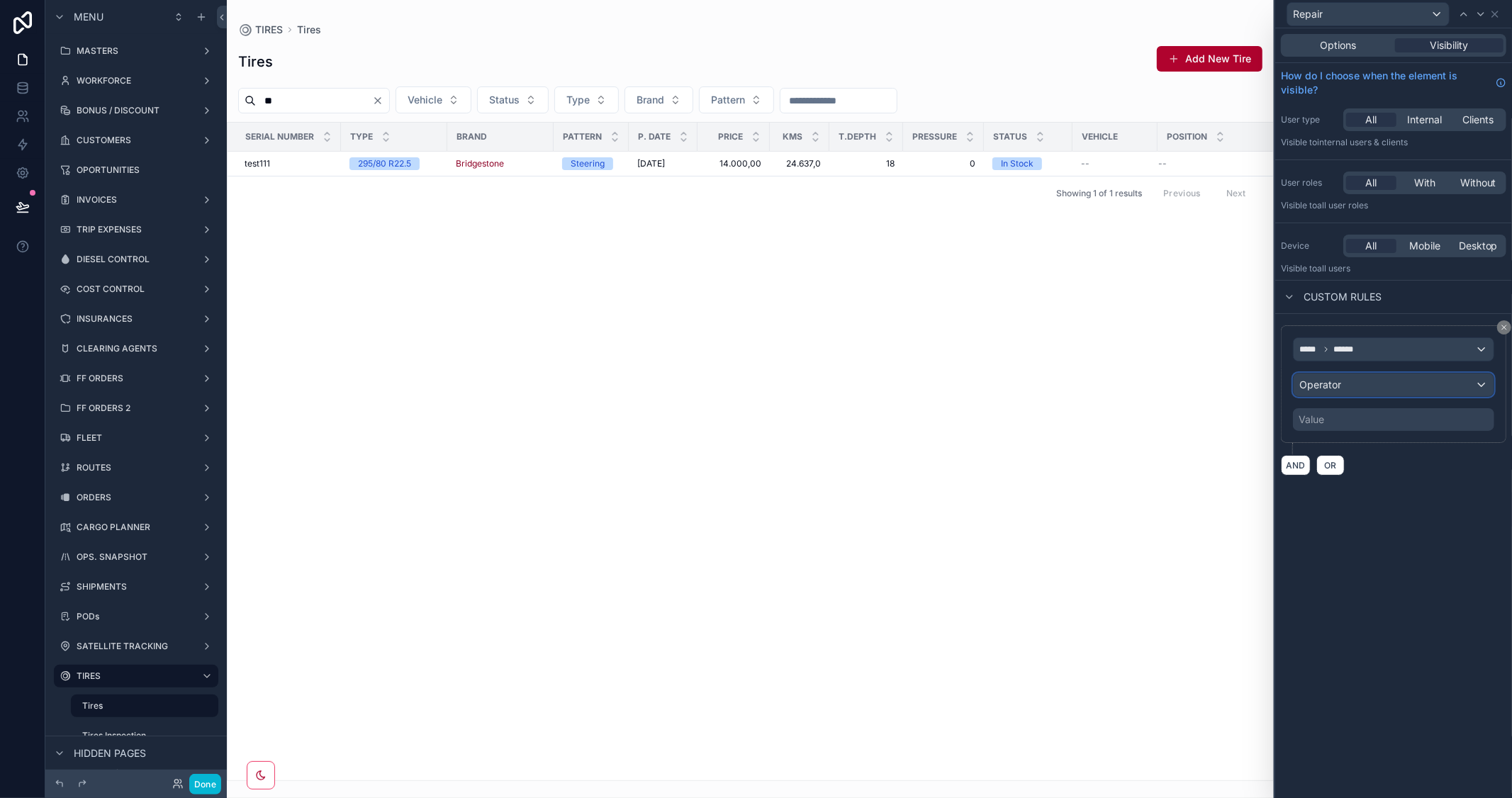
click at [1385, 389] on div "Operator" at bounding box center [1393, 385] width 199 height 23
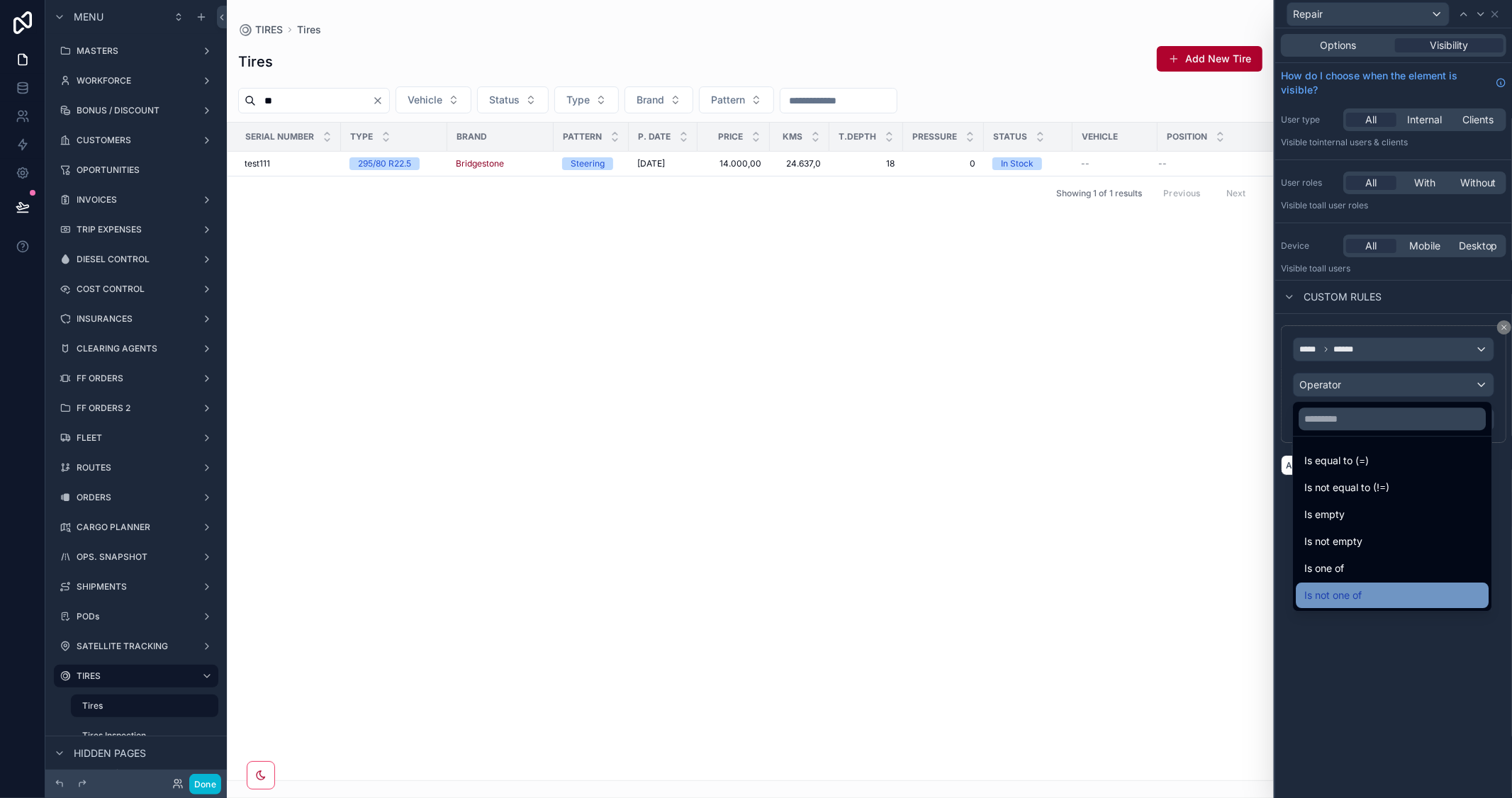
click at [1368, 593] on div "Is not one of" at bounding box center [1392, 596] width 175 height 17
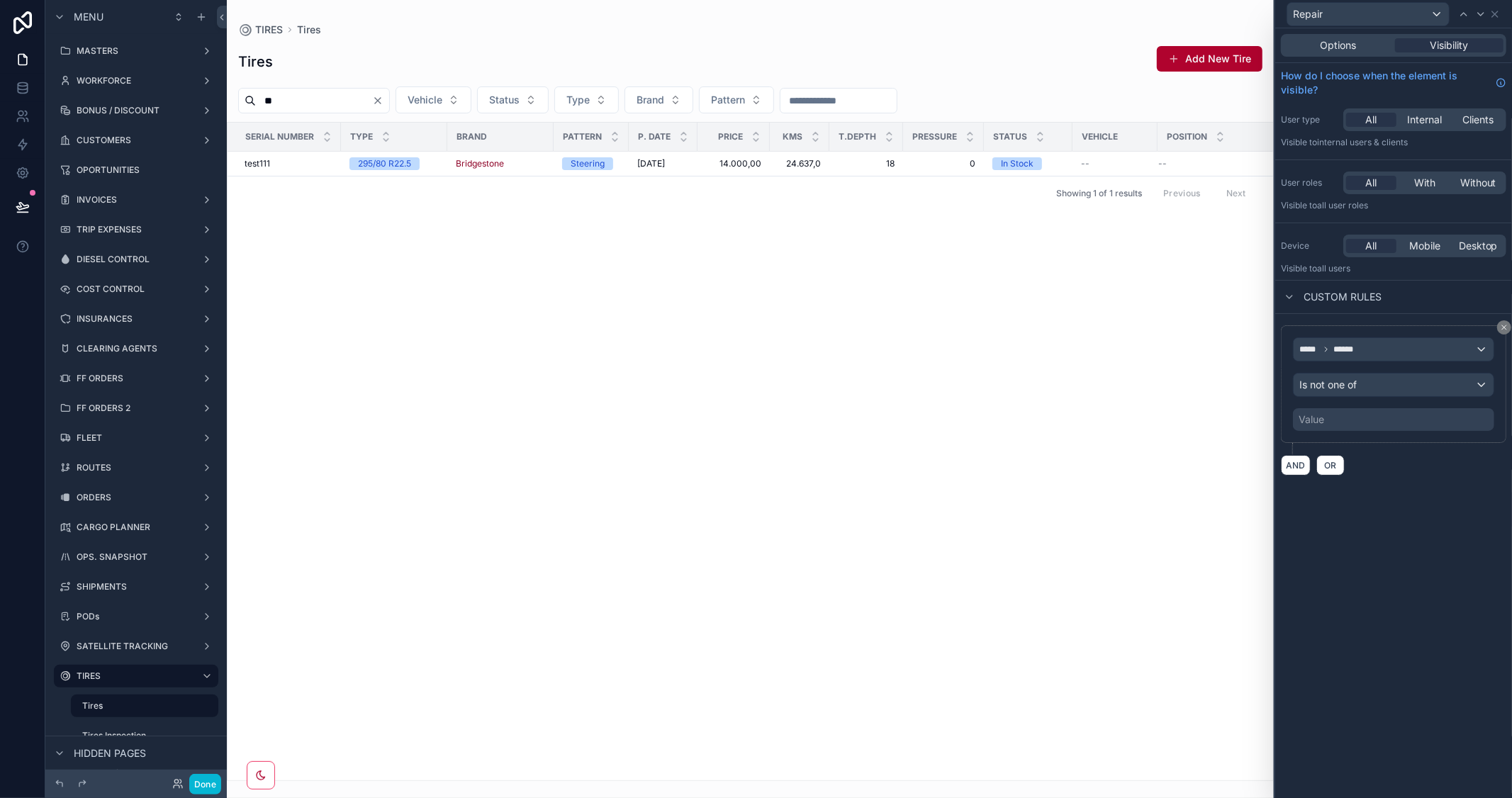
click at [1341, 421] on div "Value" at bounding box center [1393, 419] width 201 height 23
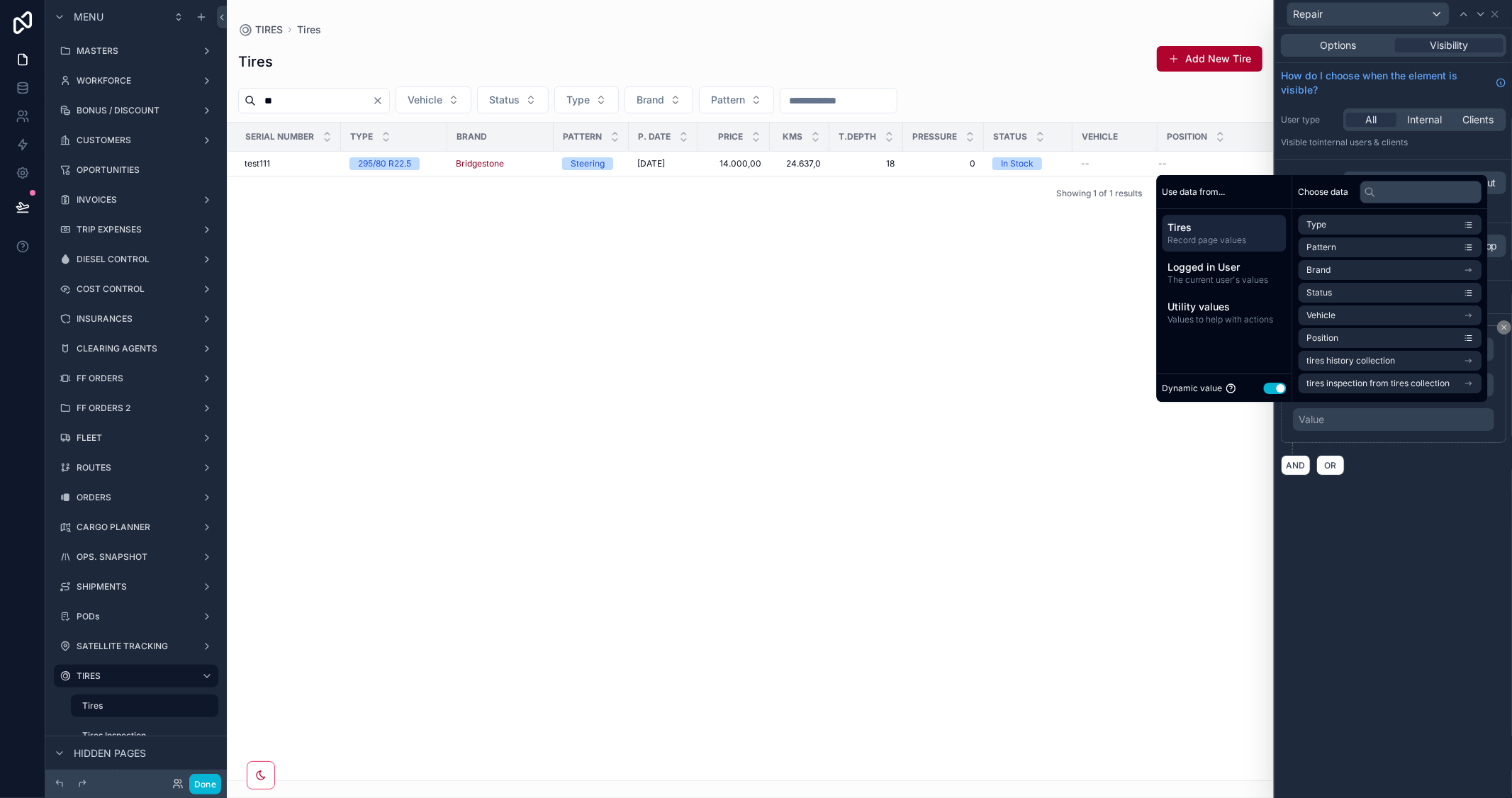
click at [1264, 387] on button "Use setting" at bounding box center [1275, 389] width 23 height 11
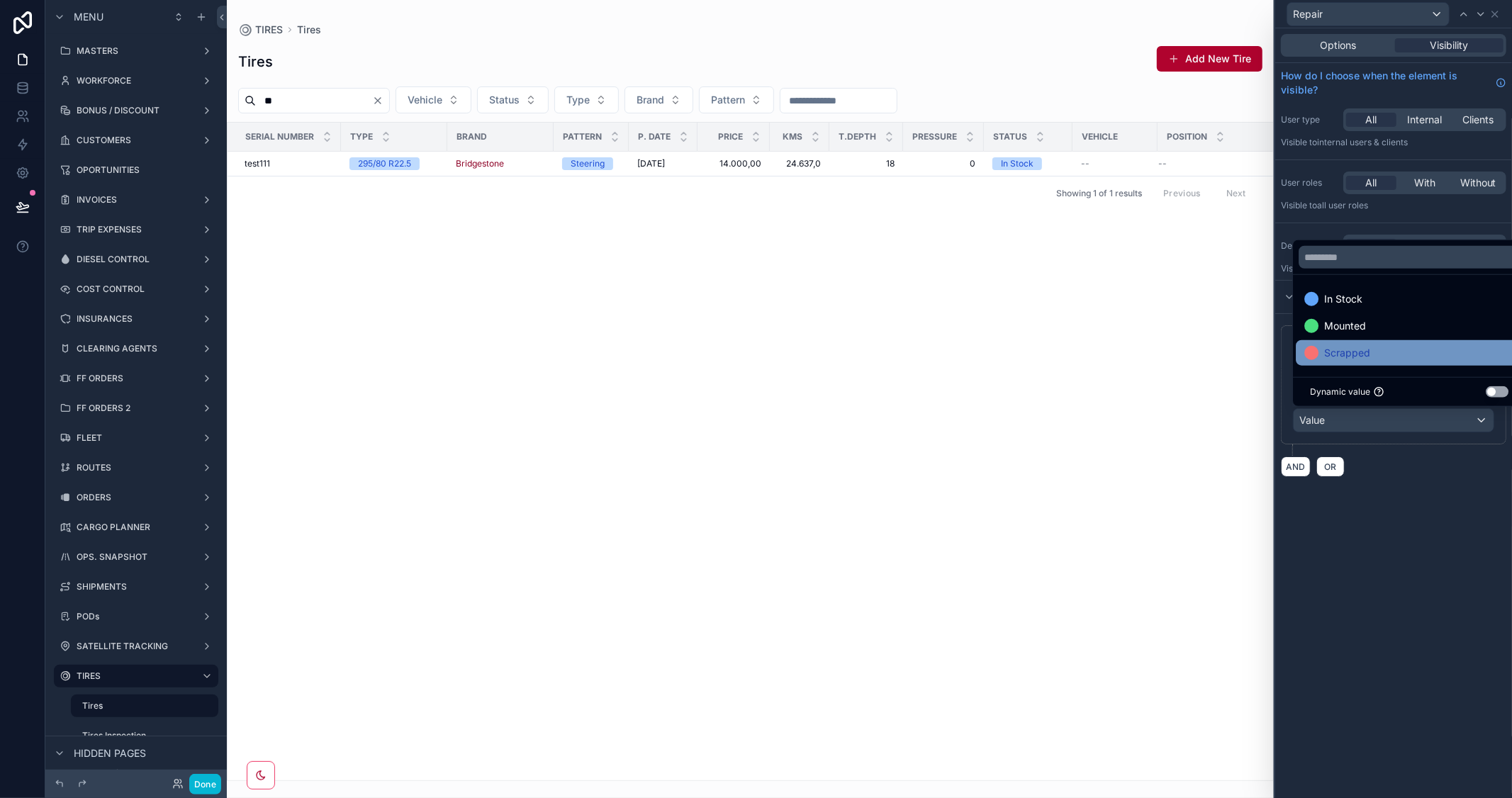
click at [1369, 353] on span "Scrapped" at bounding box center [1347, 353] width 46 height 17
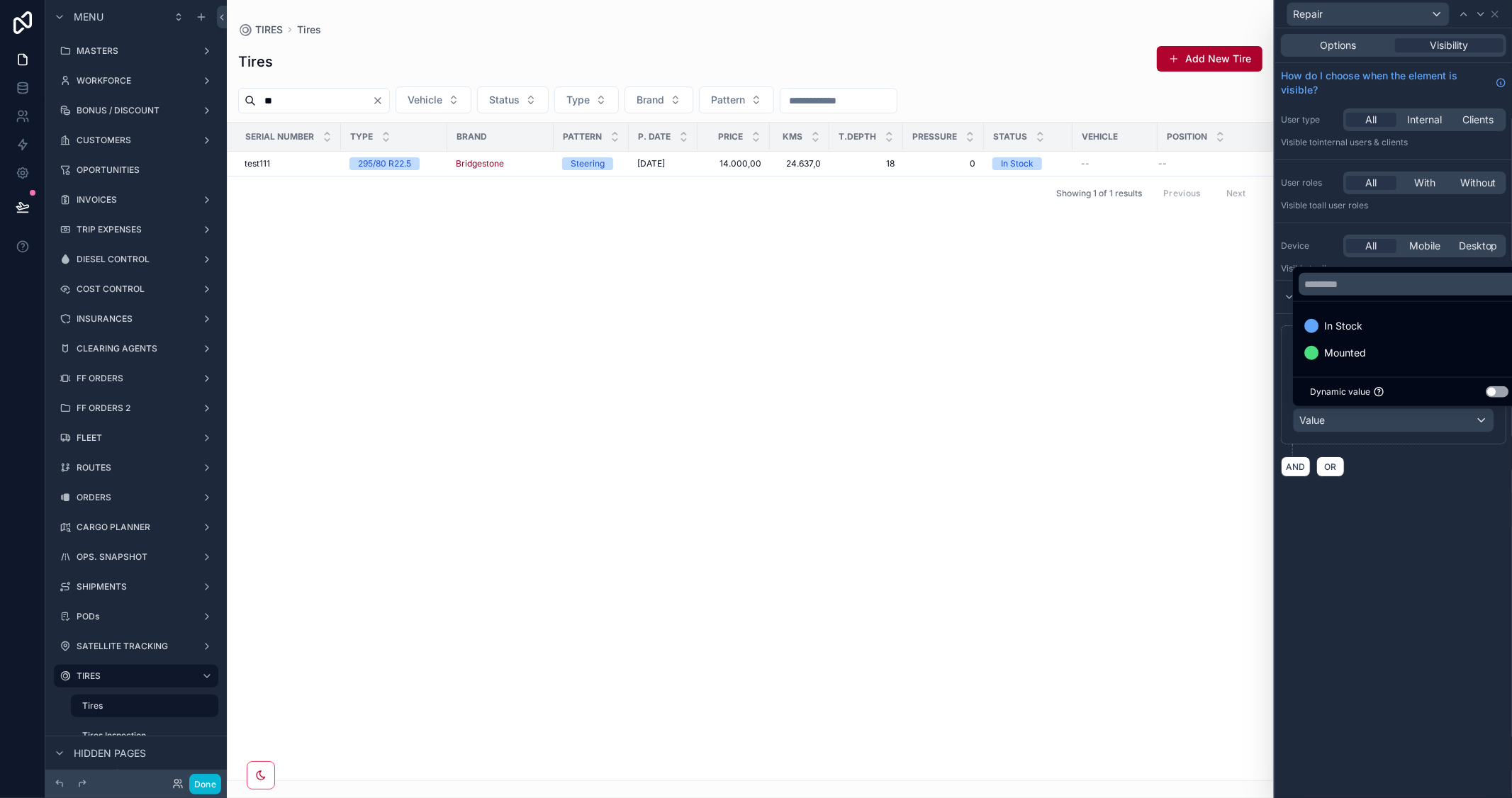
click at [1470, 567] on div "Options Visibility How do I choose when the element is visible? User type All I…" at bounding box center [1393, 414] width 236 height 770
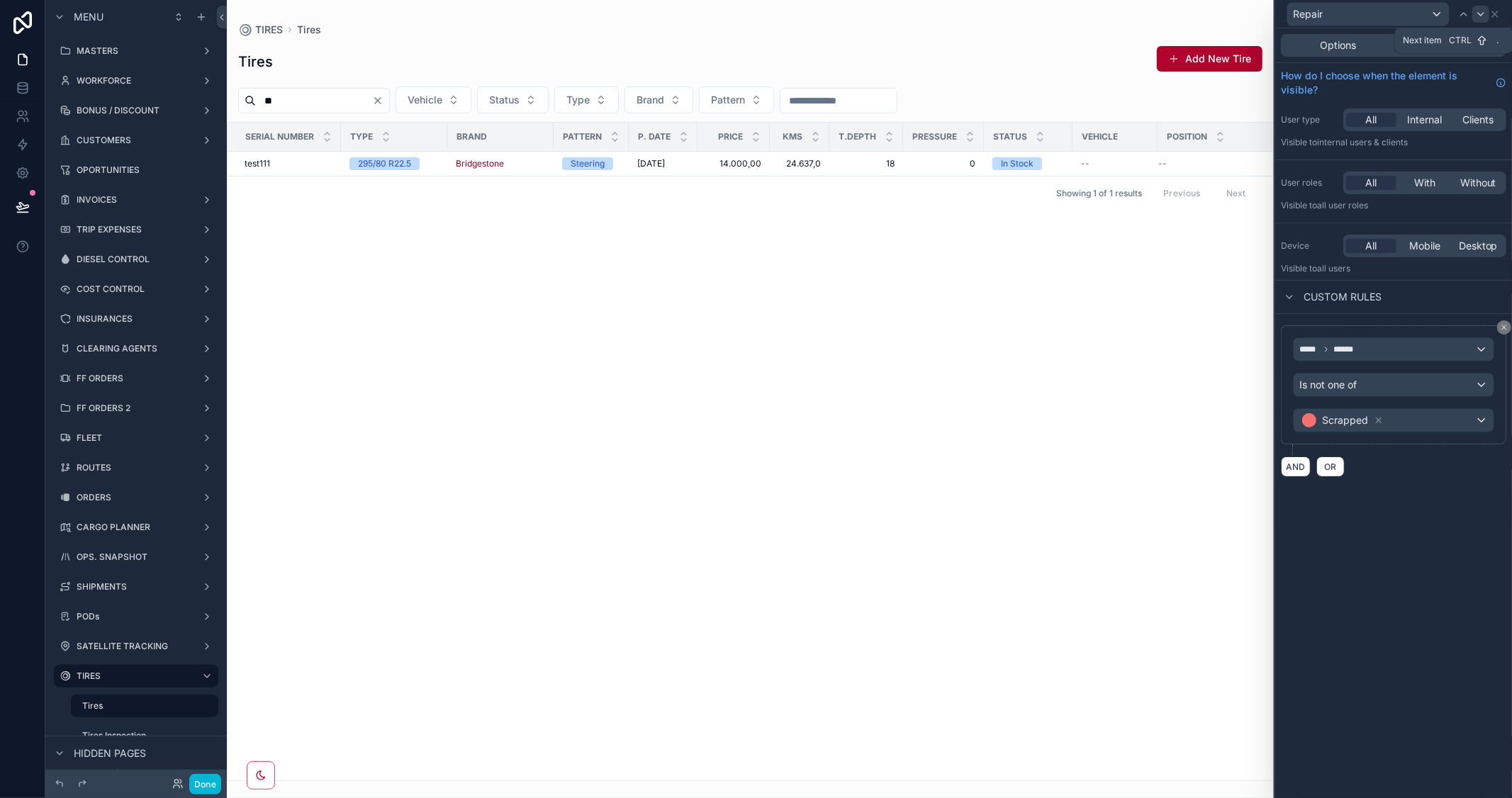
click at [1482, 9] on icon at bounding box center [1481, 14] width 11 height 11
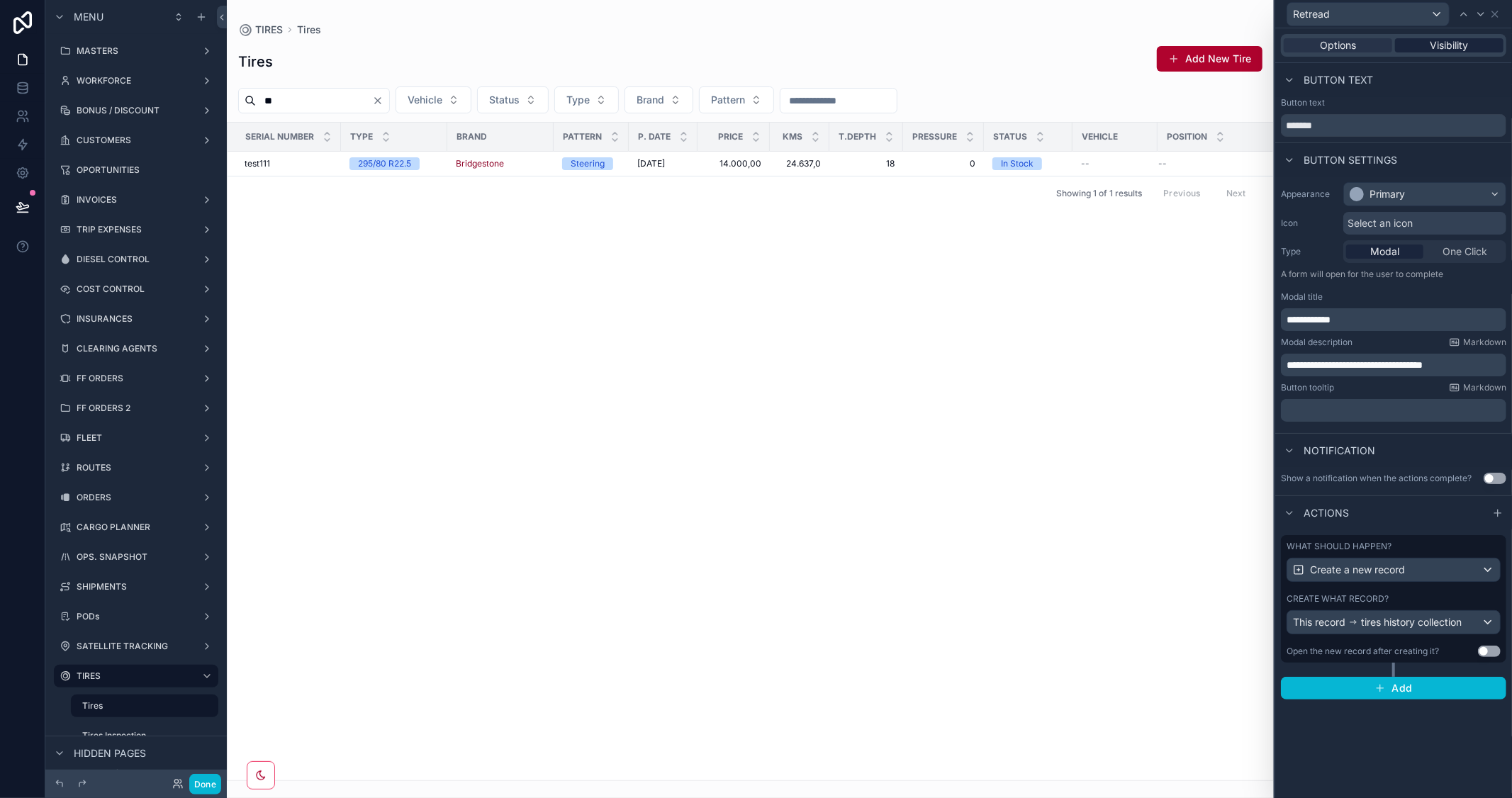
click at [1453, 44] on span "Visibility" at bounding box center [1448, 44] width 38 height 14
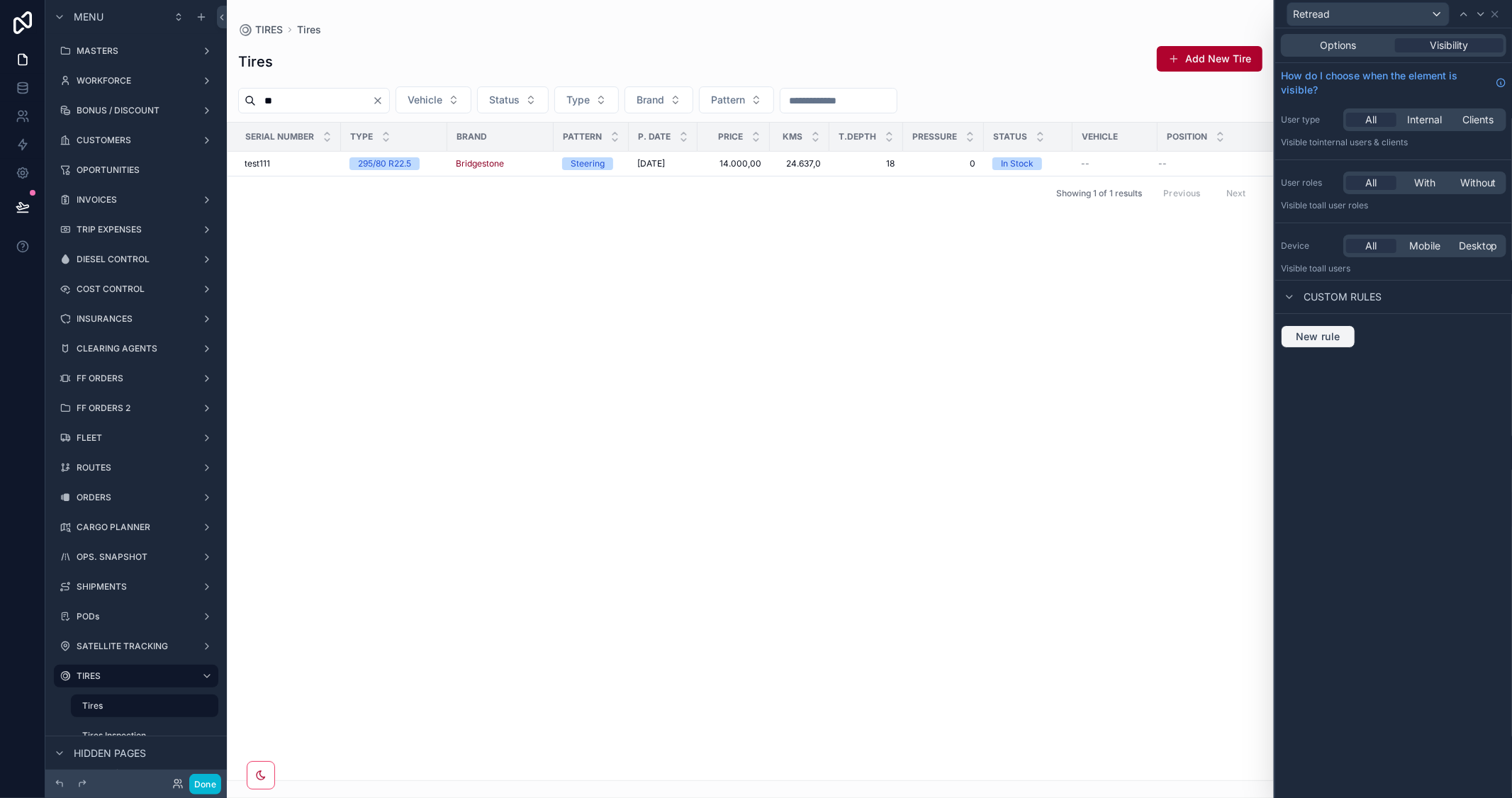
click at [1326, 334] on span "New rule" at bounding box center [1317, 337] width 56 height 13
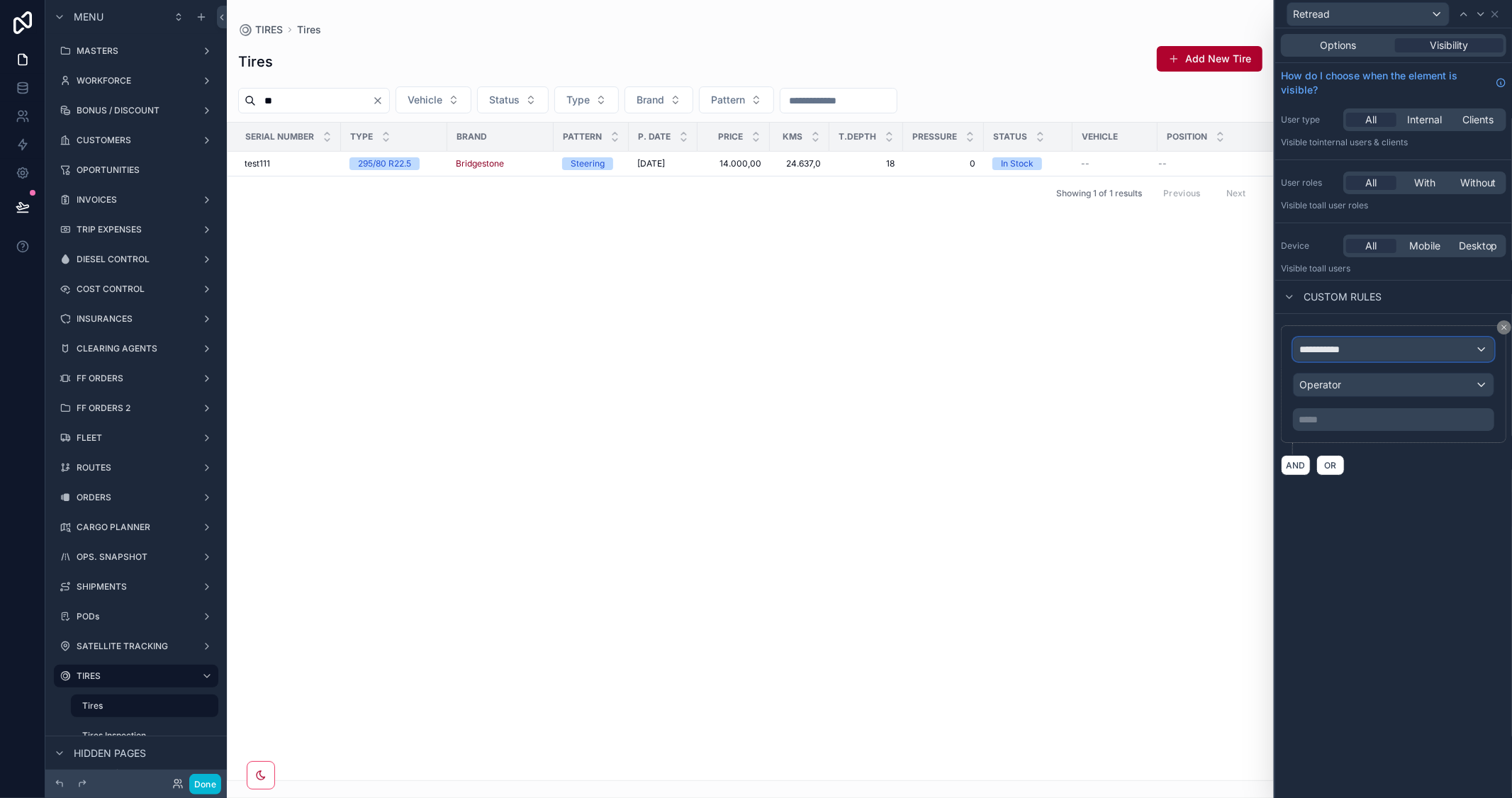
click at [1348, 349] on span "**********" at bounding box center [1325, 349] width 53 height 14
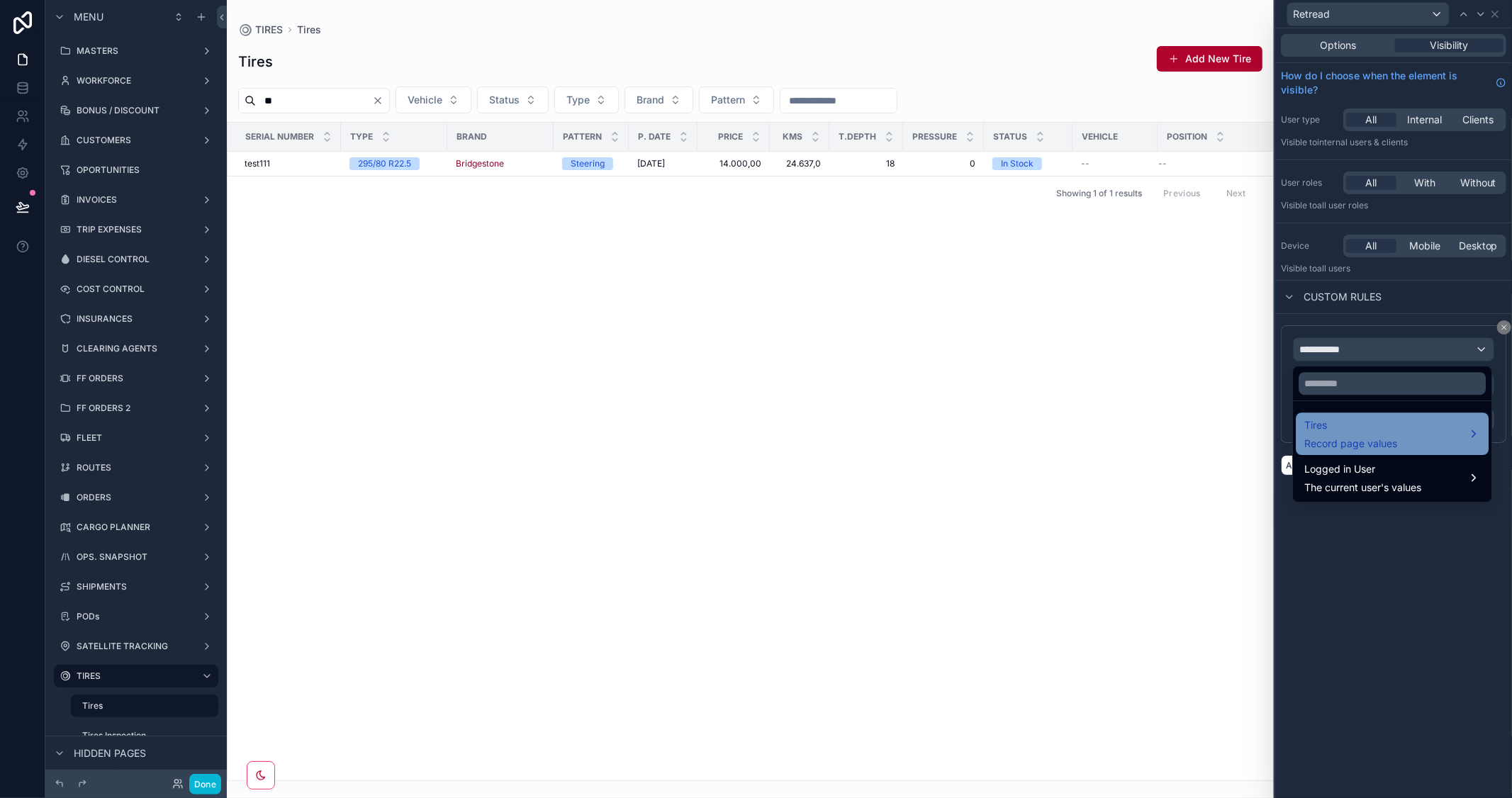
click at [1343, 429] on span "Tires" at bounding box center [1350, 425] width 93 height 17
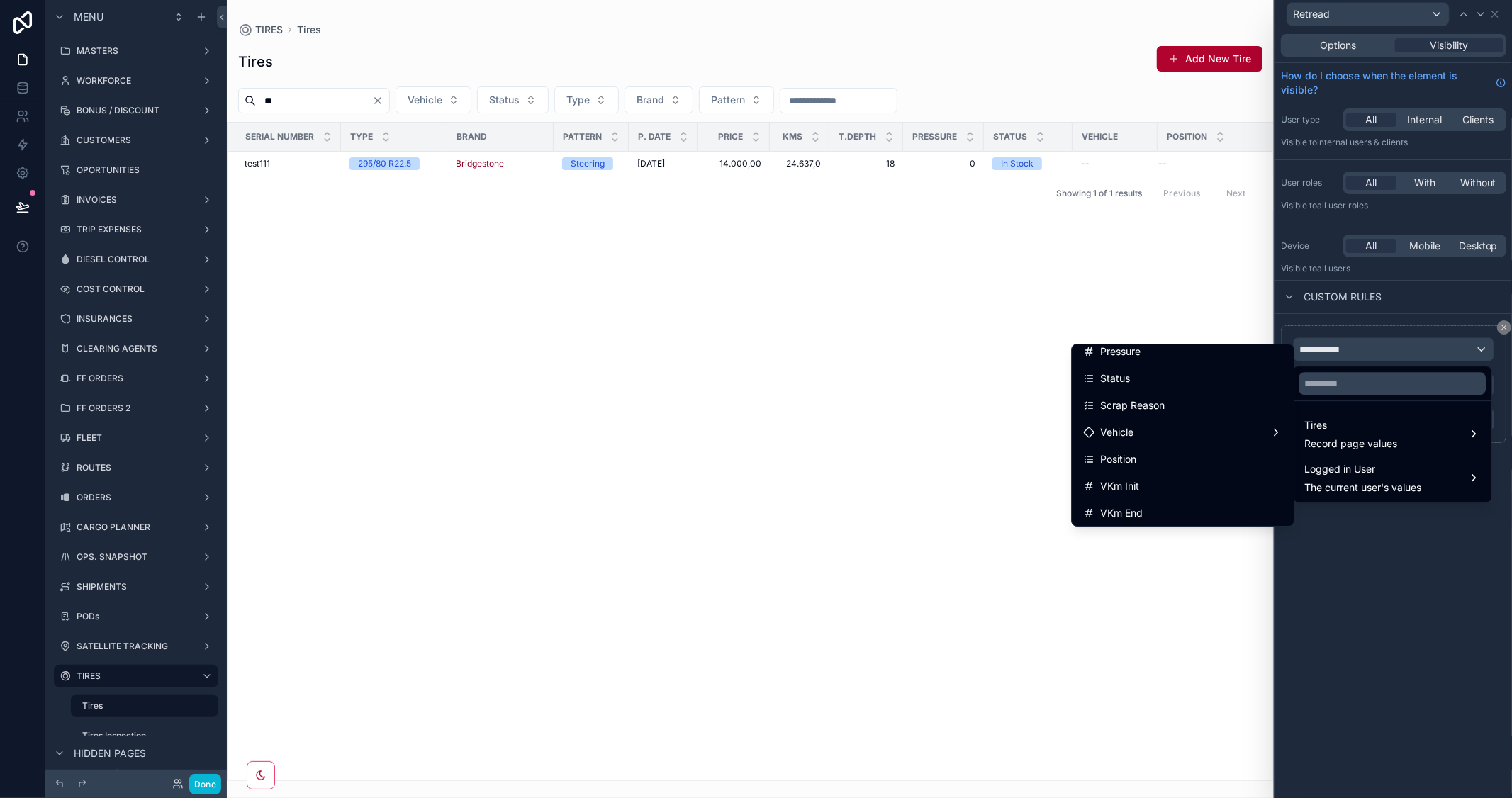
scroll to position [236, 0]
click at [1179, 393] on div "Status" at bounding box center [1182, 393] width 199 height 17
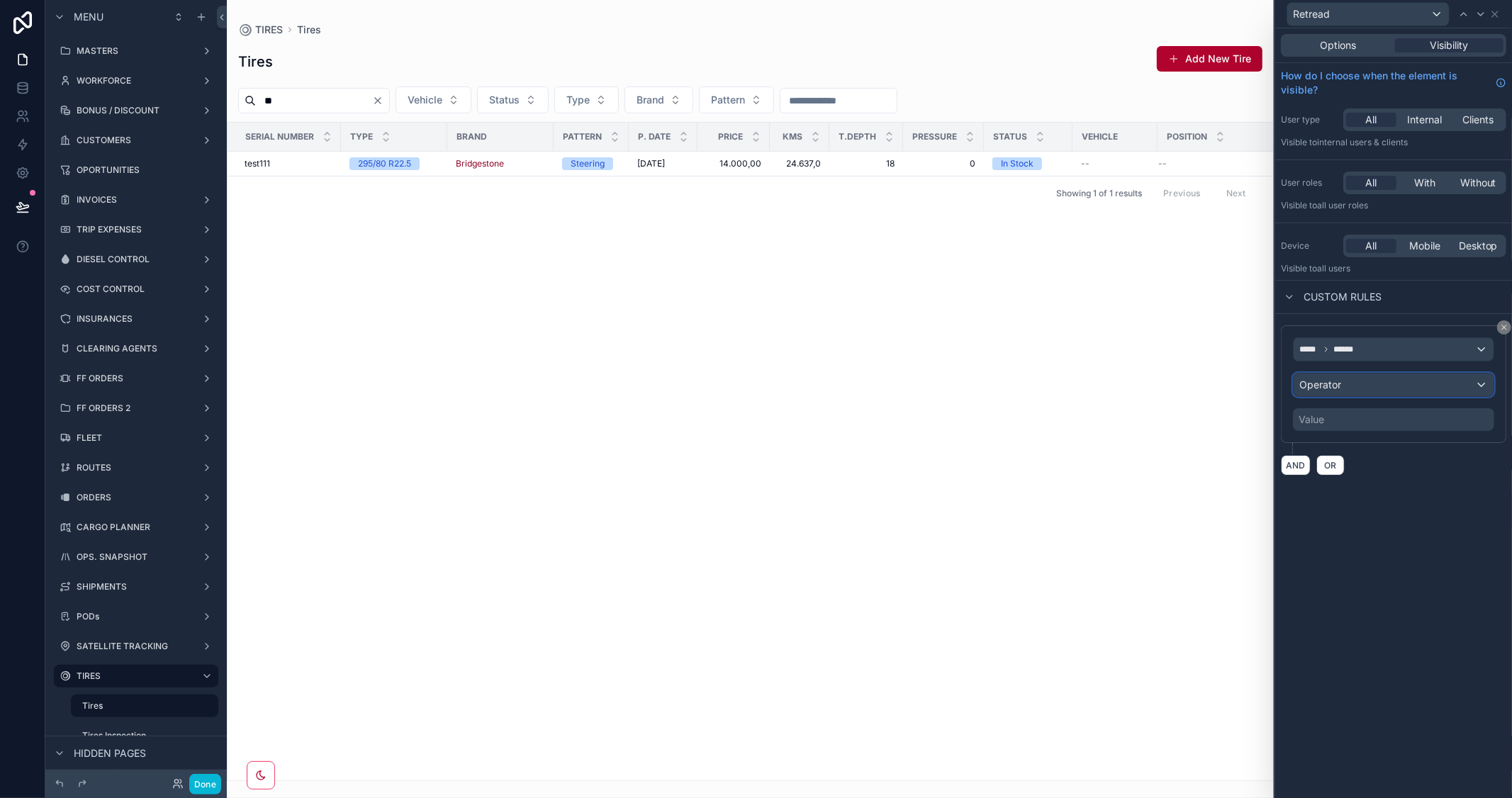
click at [1386, 384] on div "Operator" at bounding box center [1393, 385] width 199 height 23
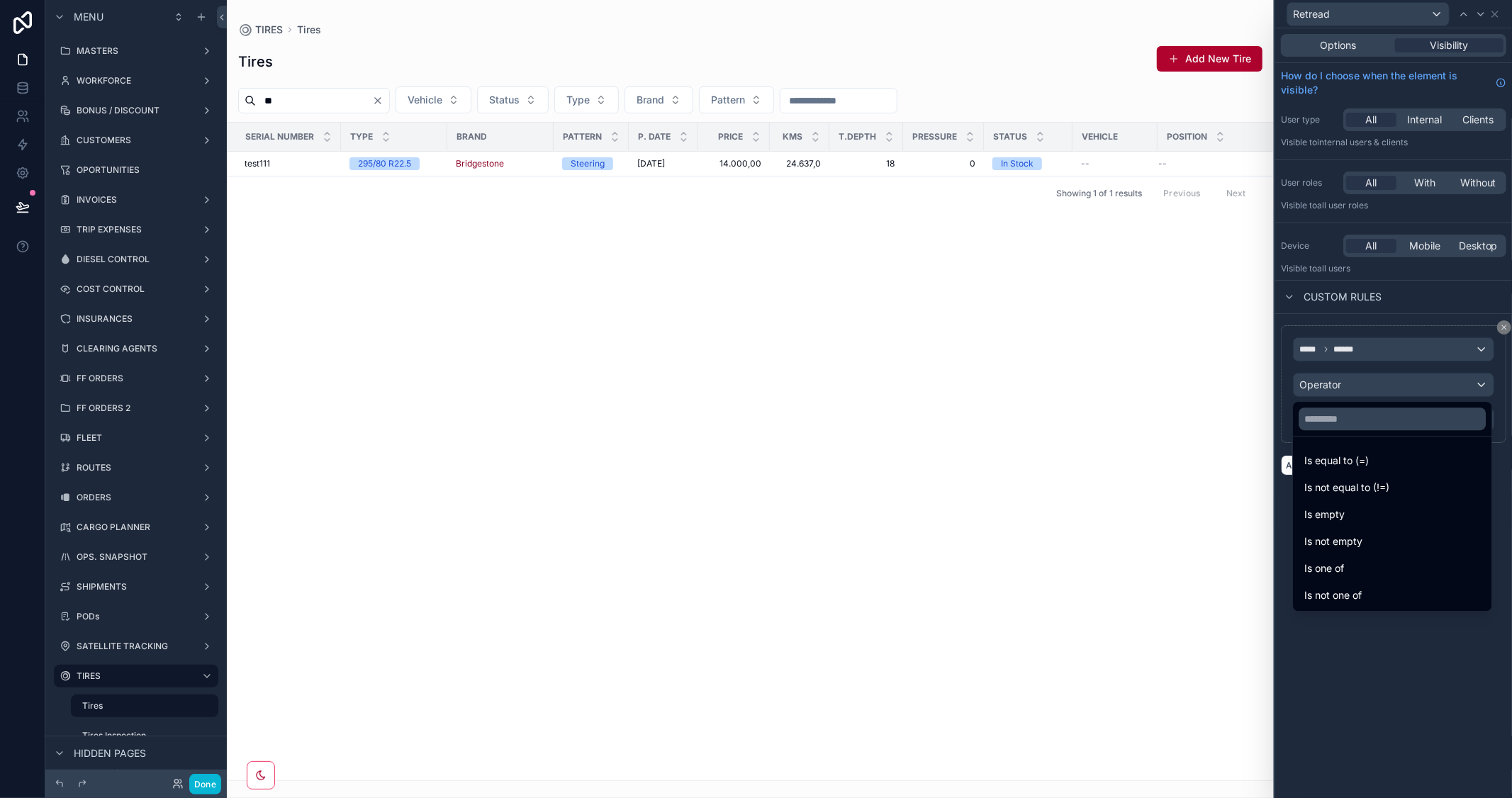
click at [1372, 594] on div "Is not one of" at bounding box center [1392, 596] width 175 height 17
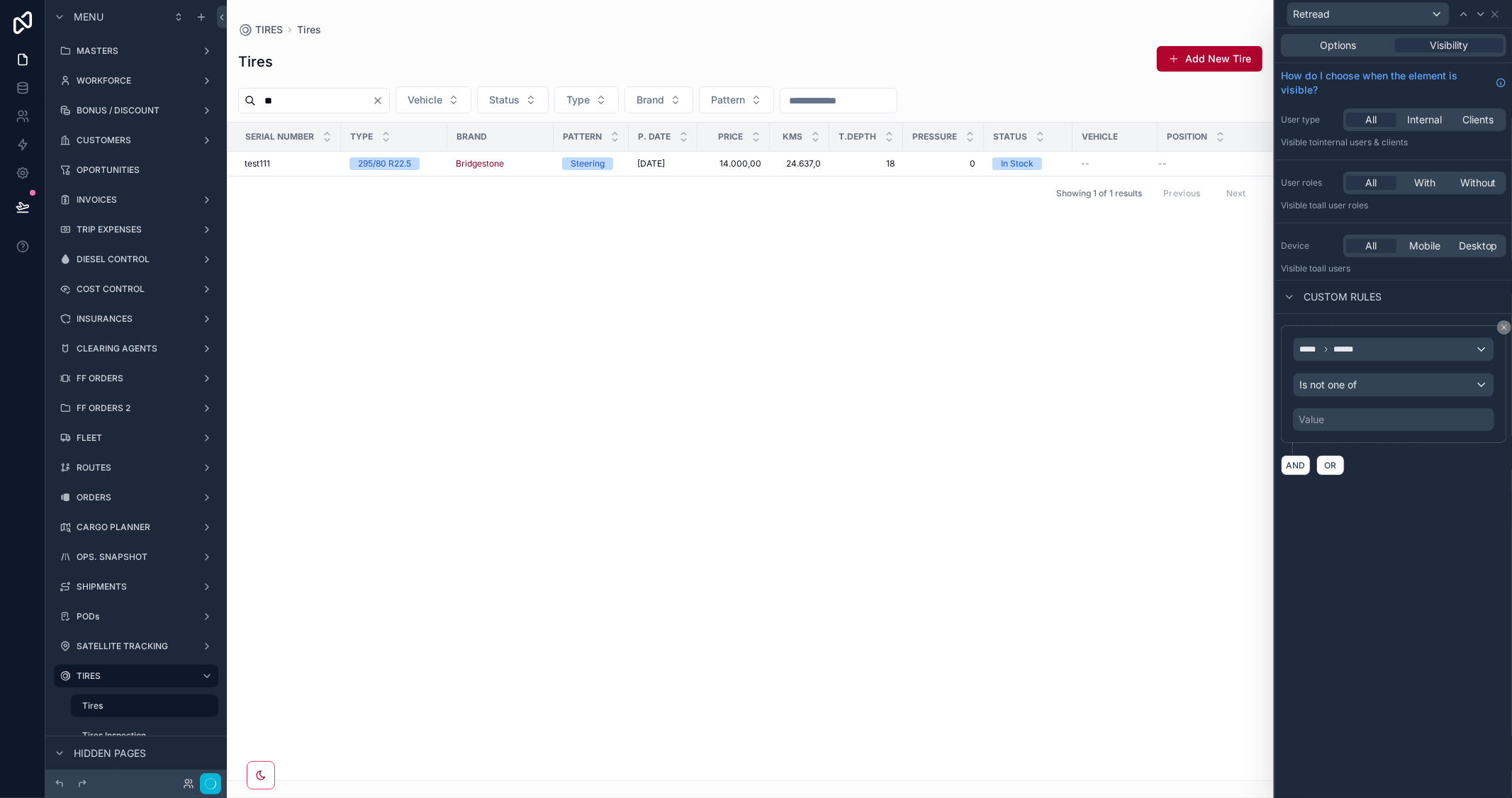
click at [1328, 421] on div "Value" at bounding box center [1393, 419] width 201 height 23
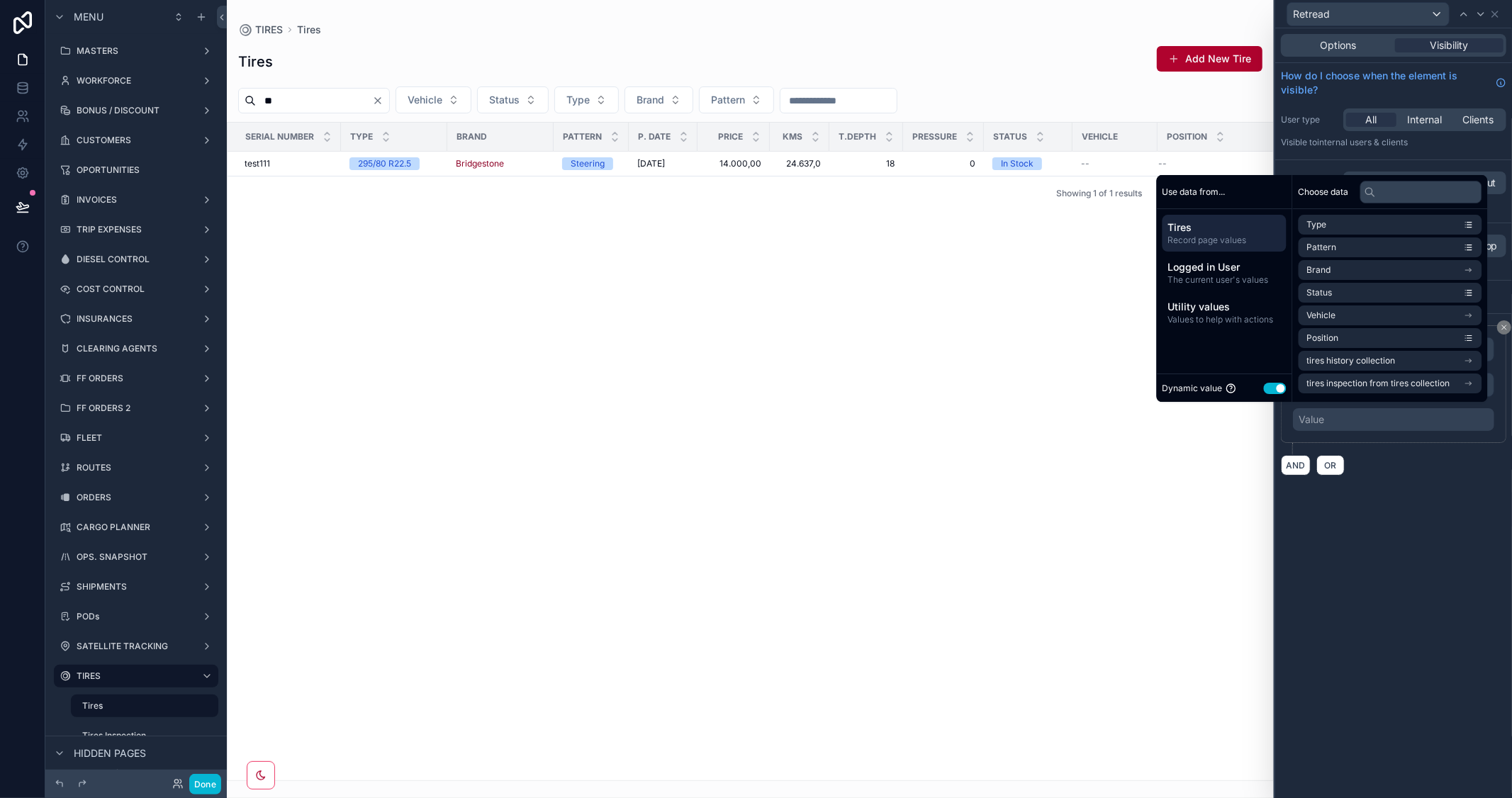
click at [1264, 388] on button "Use setting" at bounding box center [1275, 389] width 23 height 11
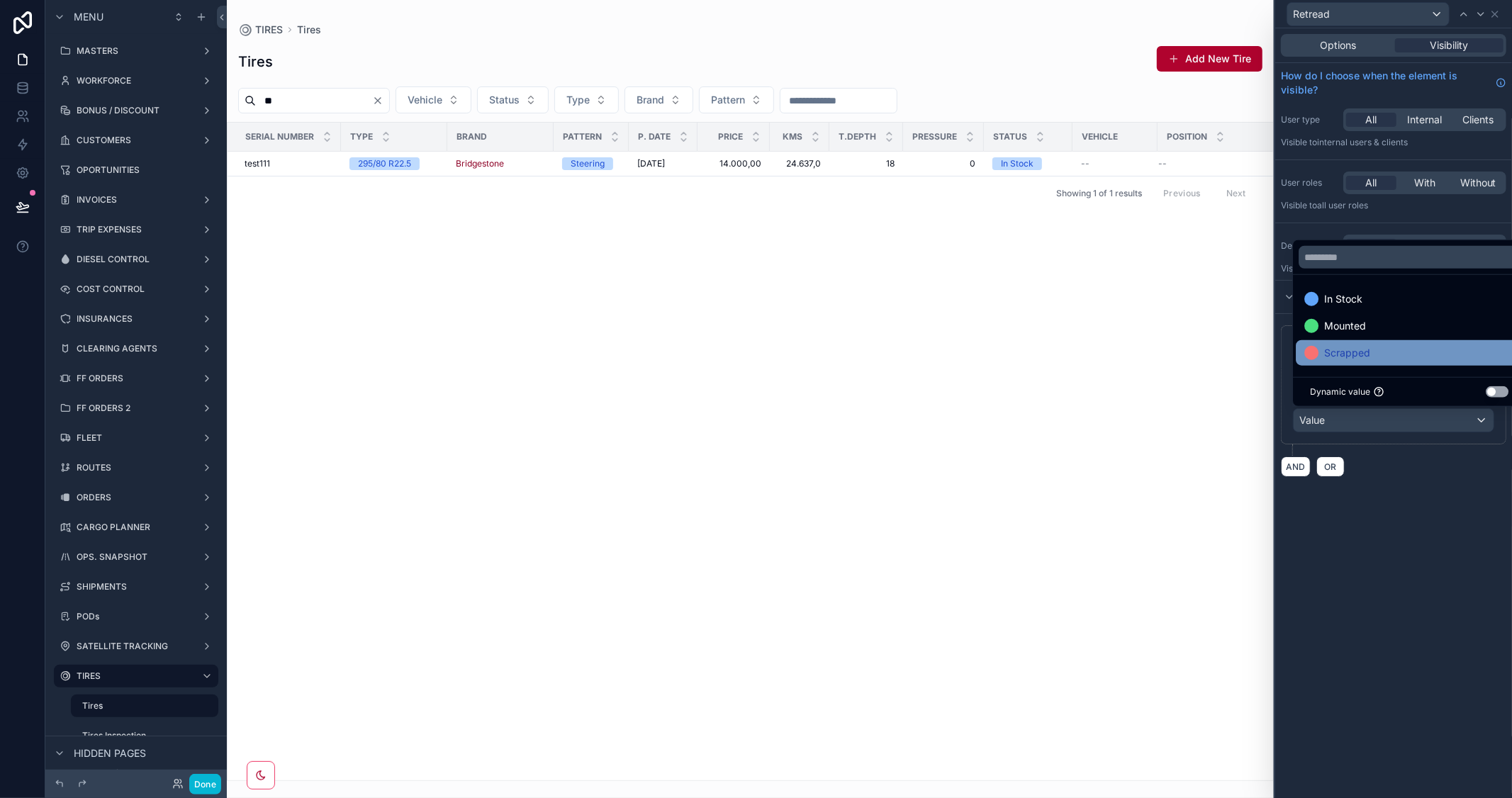
click at [1371, 350] on div "Scrapped" at bounding box center [1409, 353] width 210 height 17
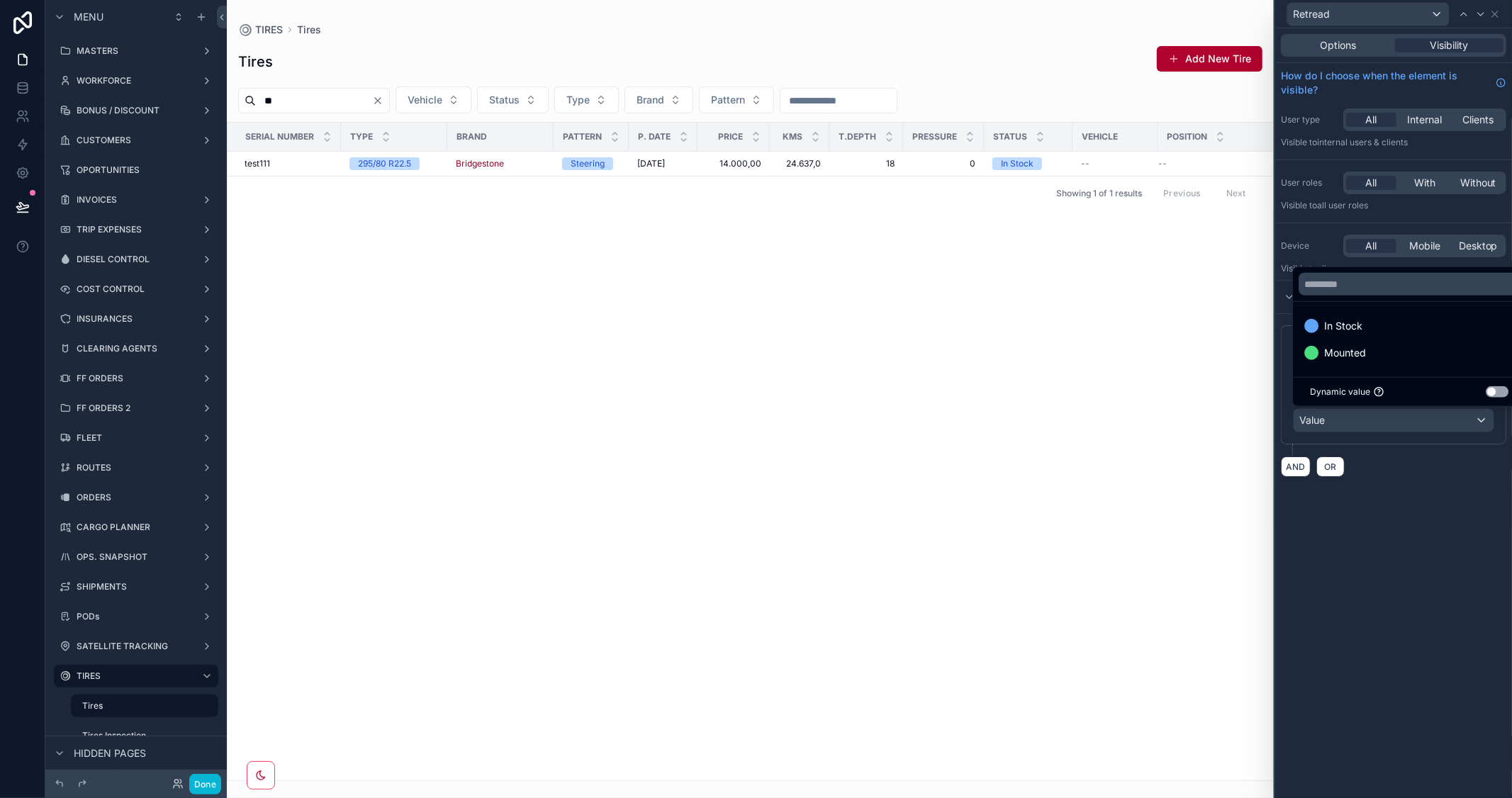
click at [1433, 561] on div "Options Visibility How do I choose when the element is visible? User type All I…" at bounding box center [1393, 414] width 236 height 770
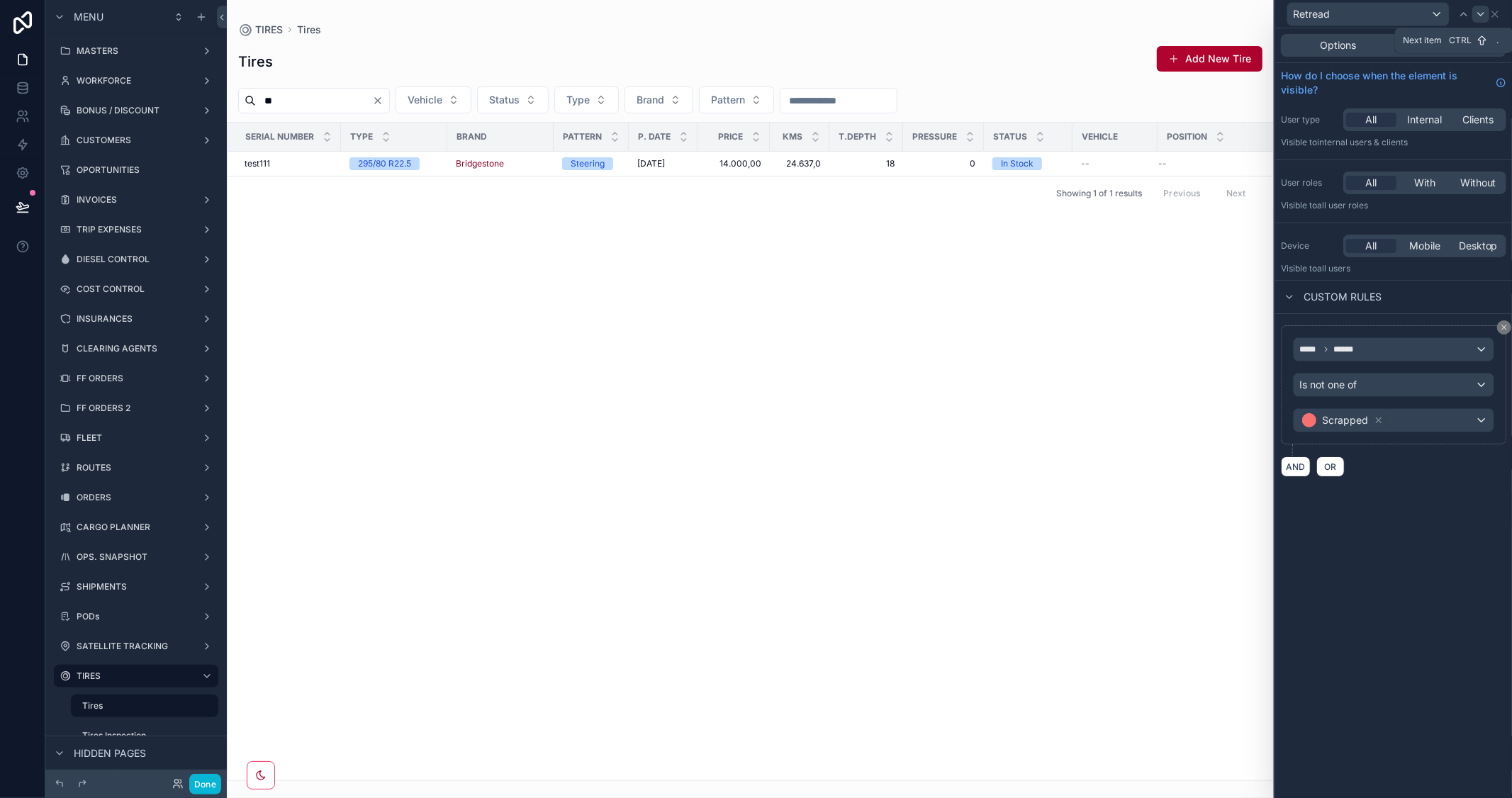
click at [1475, 13] on icon at bounding box center [1481, 14] width 11 height 11
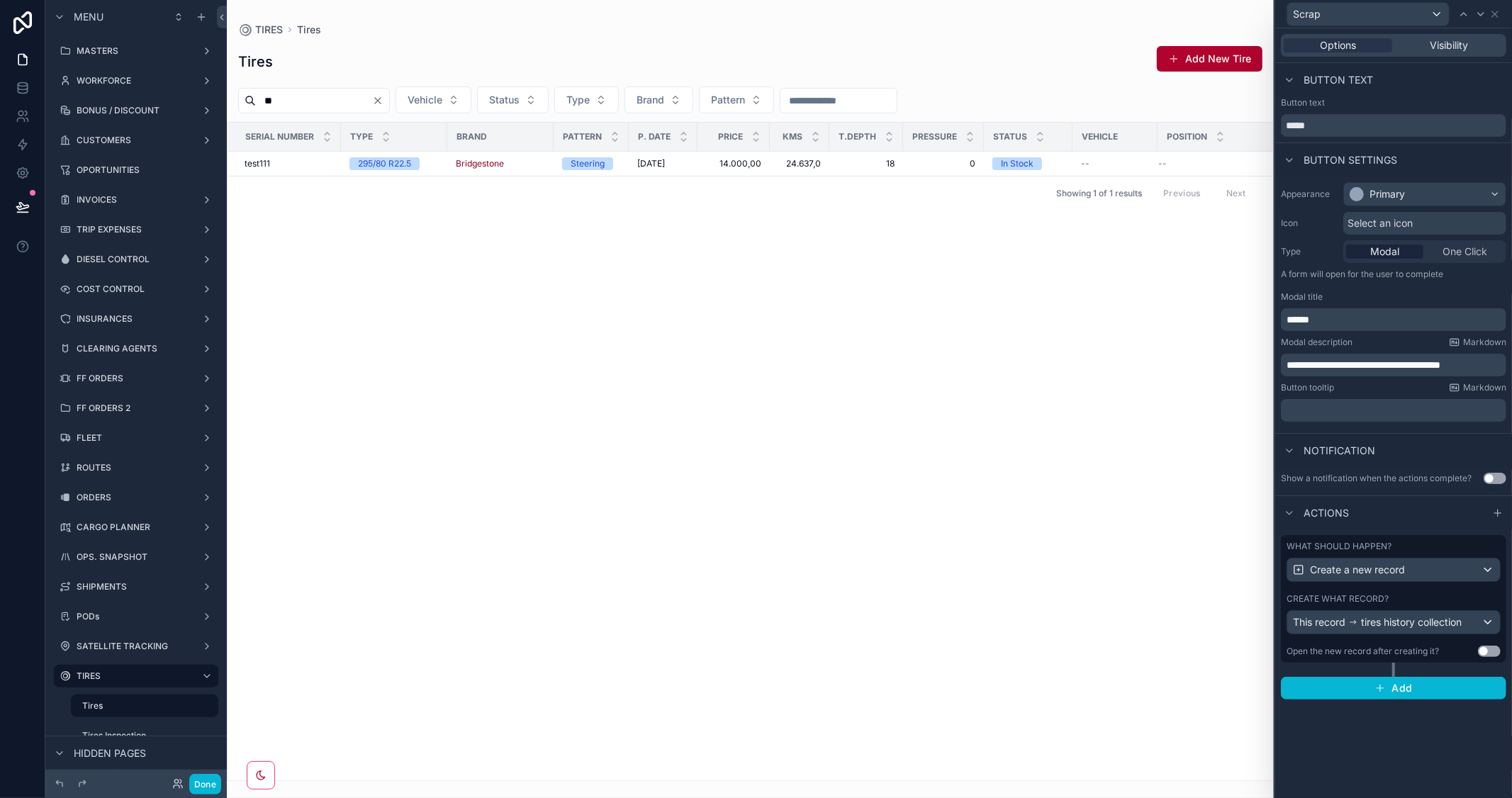
click at [1449, 34] on div "Options Visibility" at bounding box center [1393, 45] width 225 height 23
click at [1448, 42] on span "Visibility" at bounding box center [1448, 44] width 38 height 14
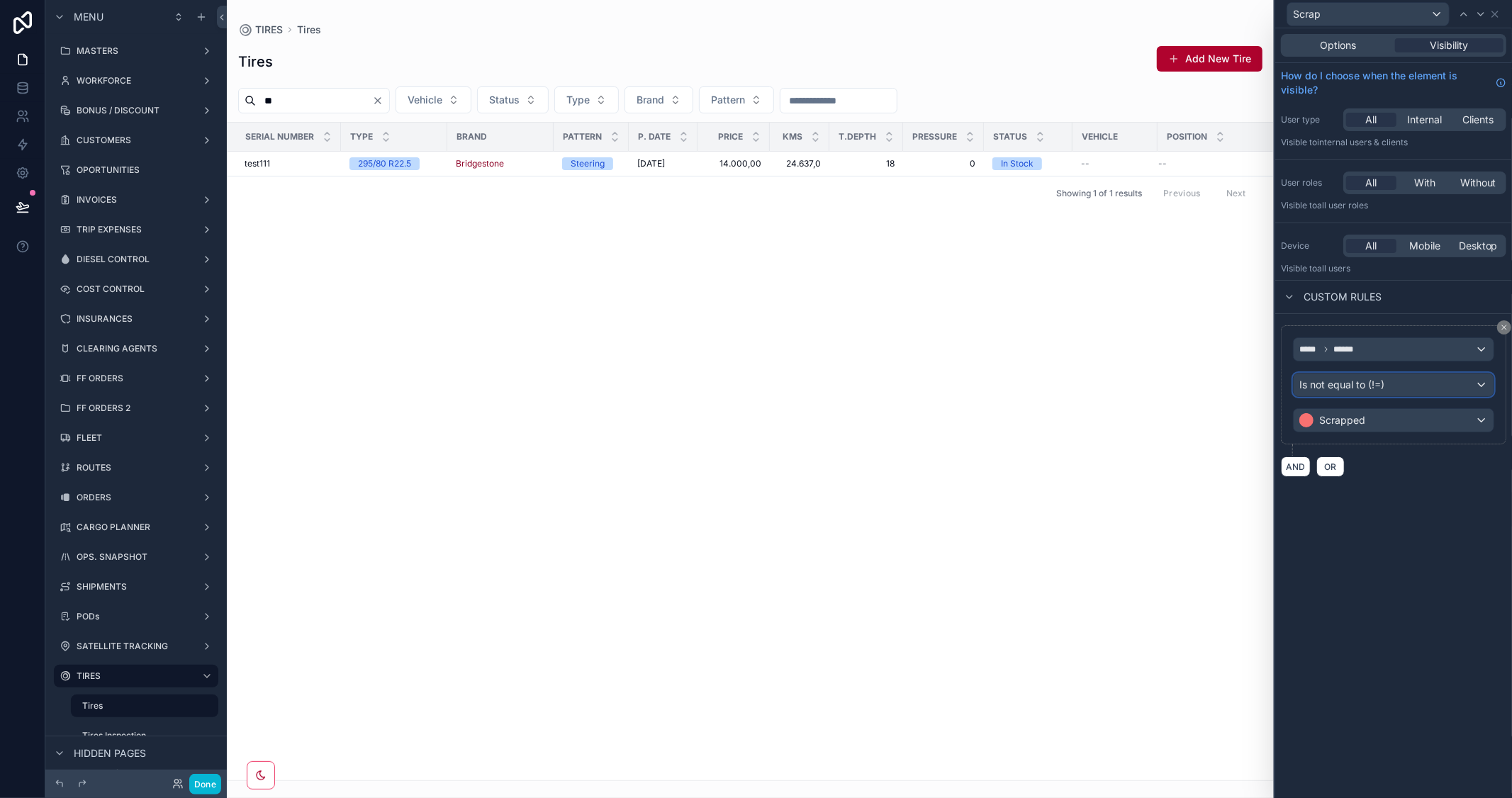
click at [1439, 385] on div "Is not equal to (!=)" at bounding box center [1393, 385] width 199 height 23
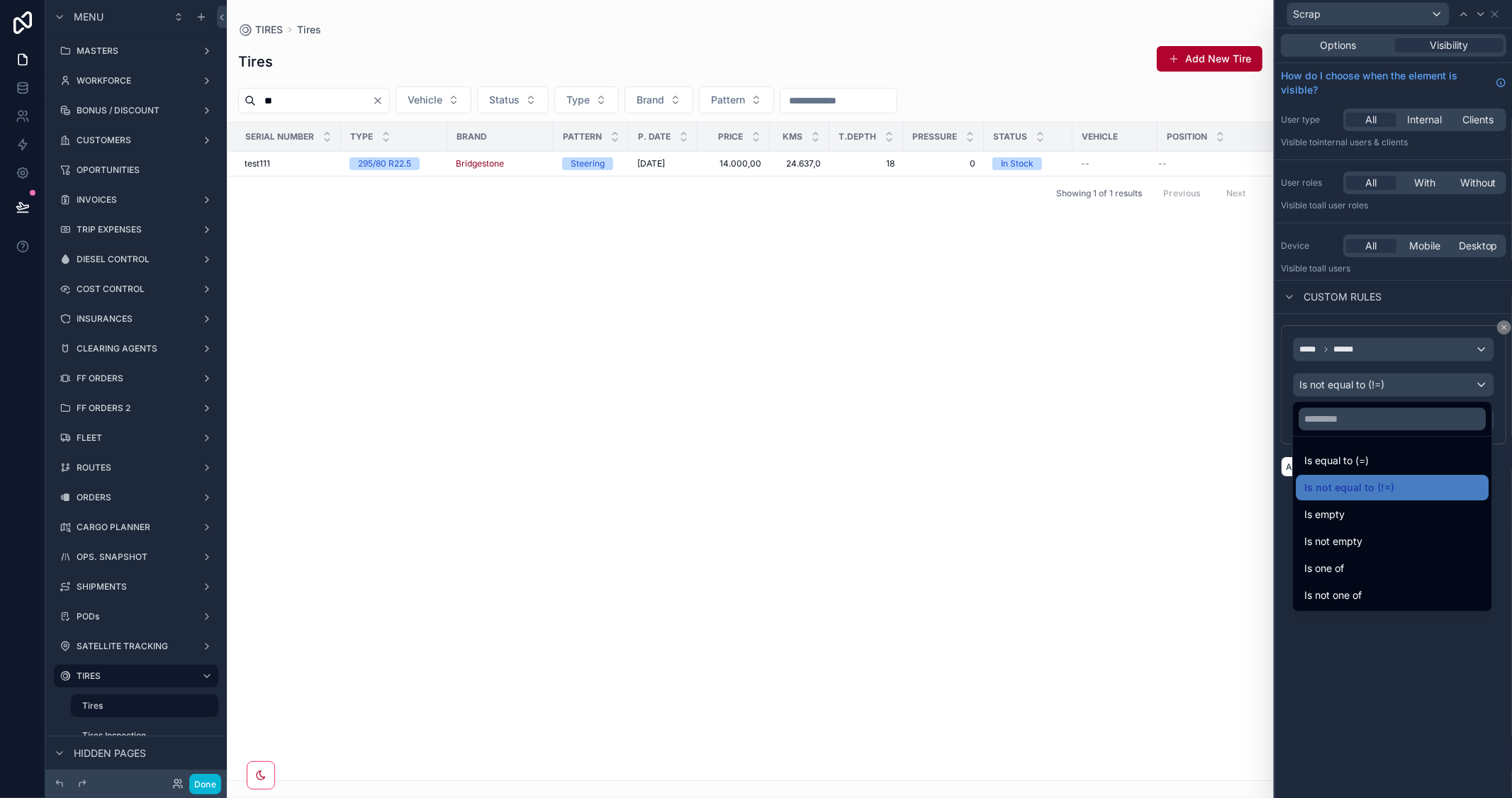
click at [1389, 594] on div "Is not one of" at bounding box center [1392, 596] width 175 height 17
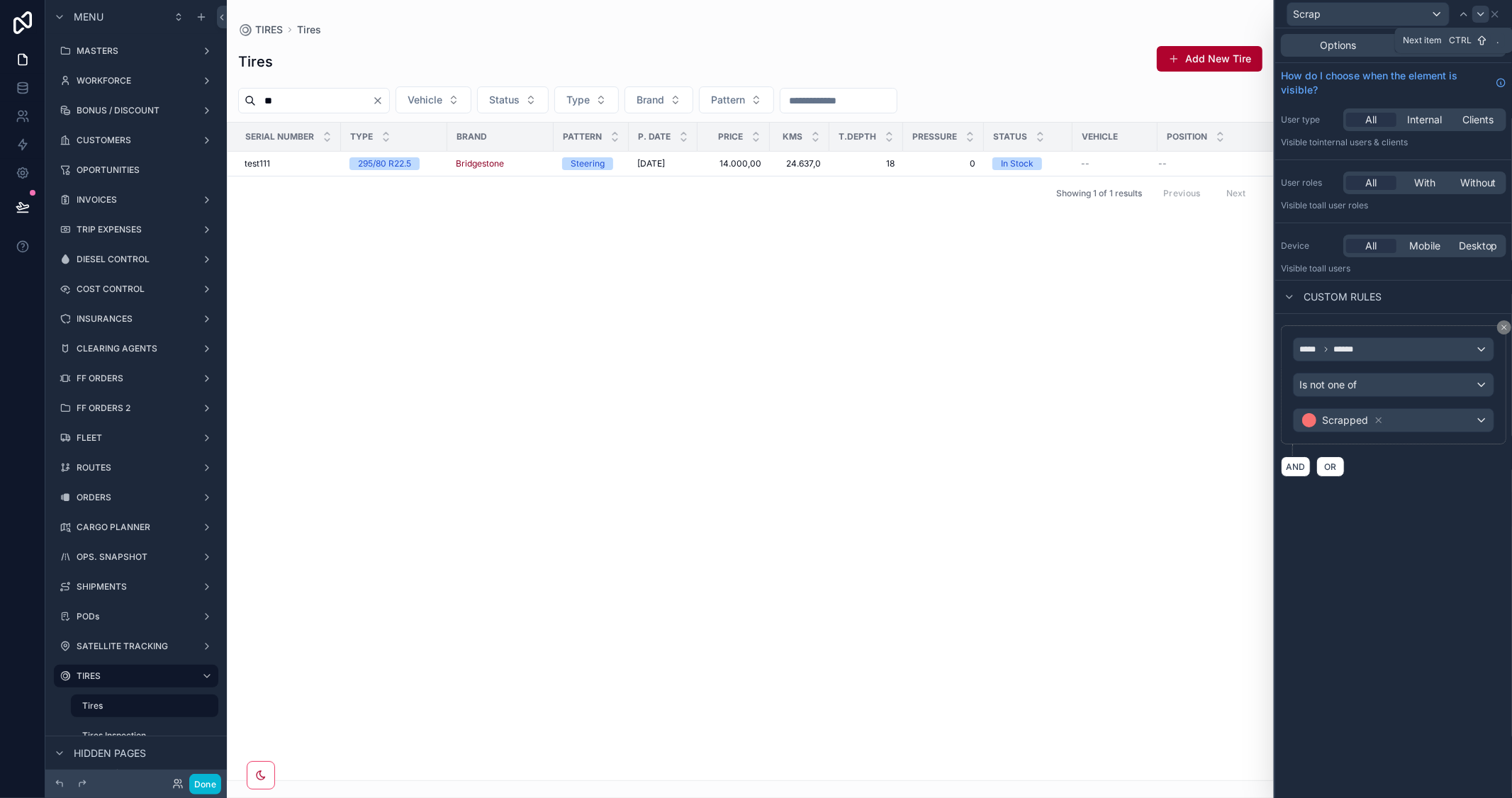
click at [1480, 10] on icon at bounding box center [1481, 14] width 11 height 11
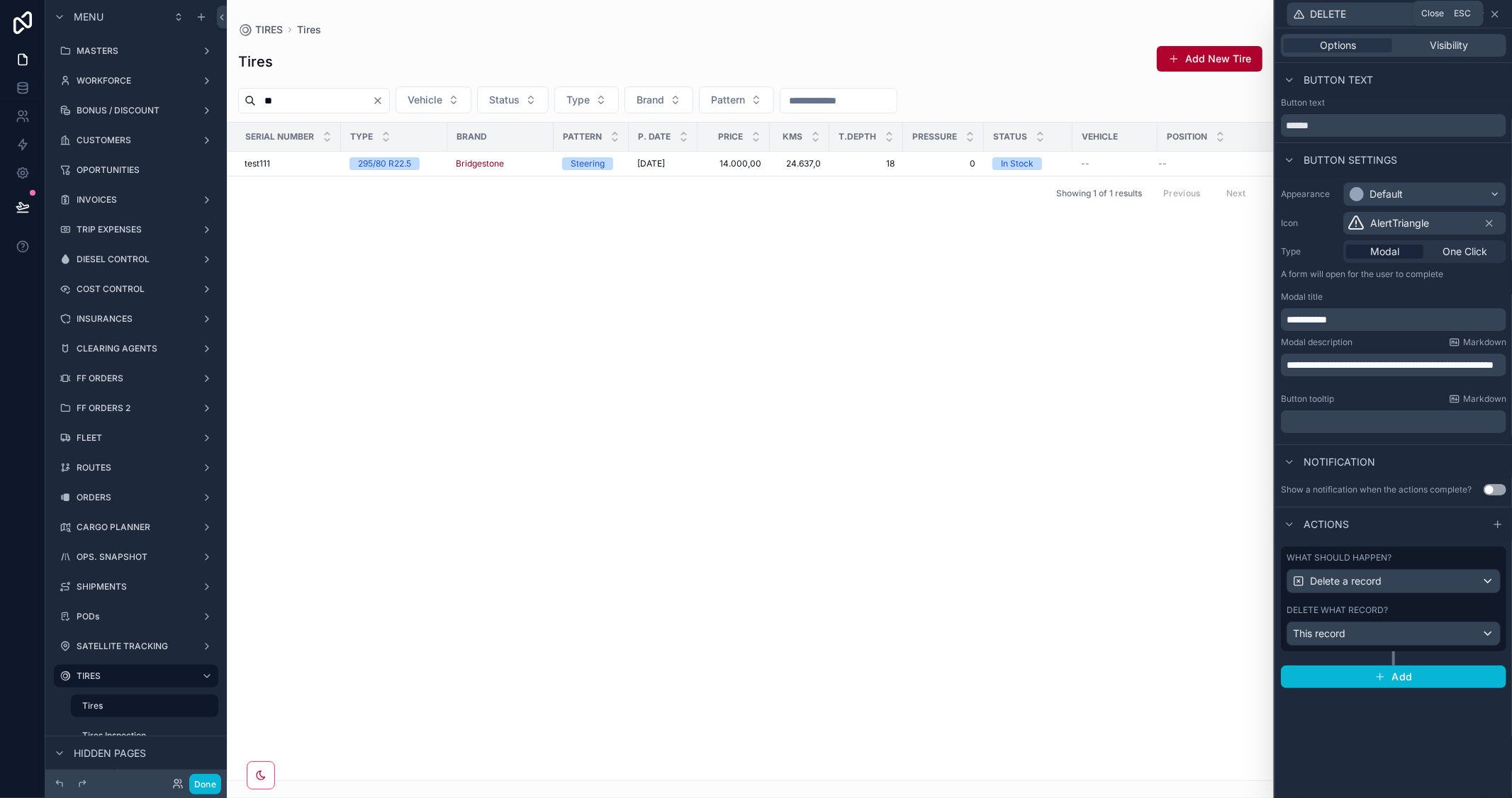
click at [1494, 13] on icon at bounding box center [1494, 14] width 6 height 6
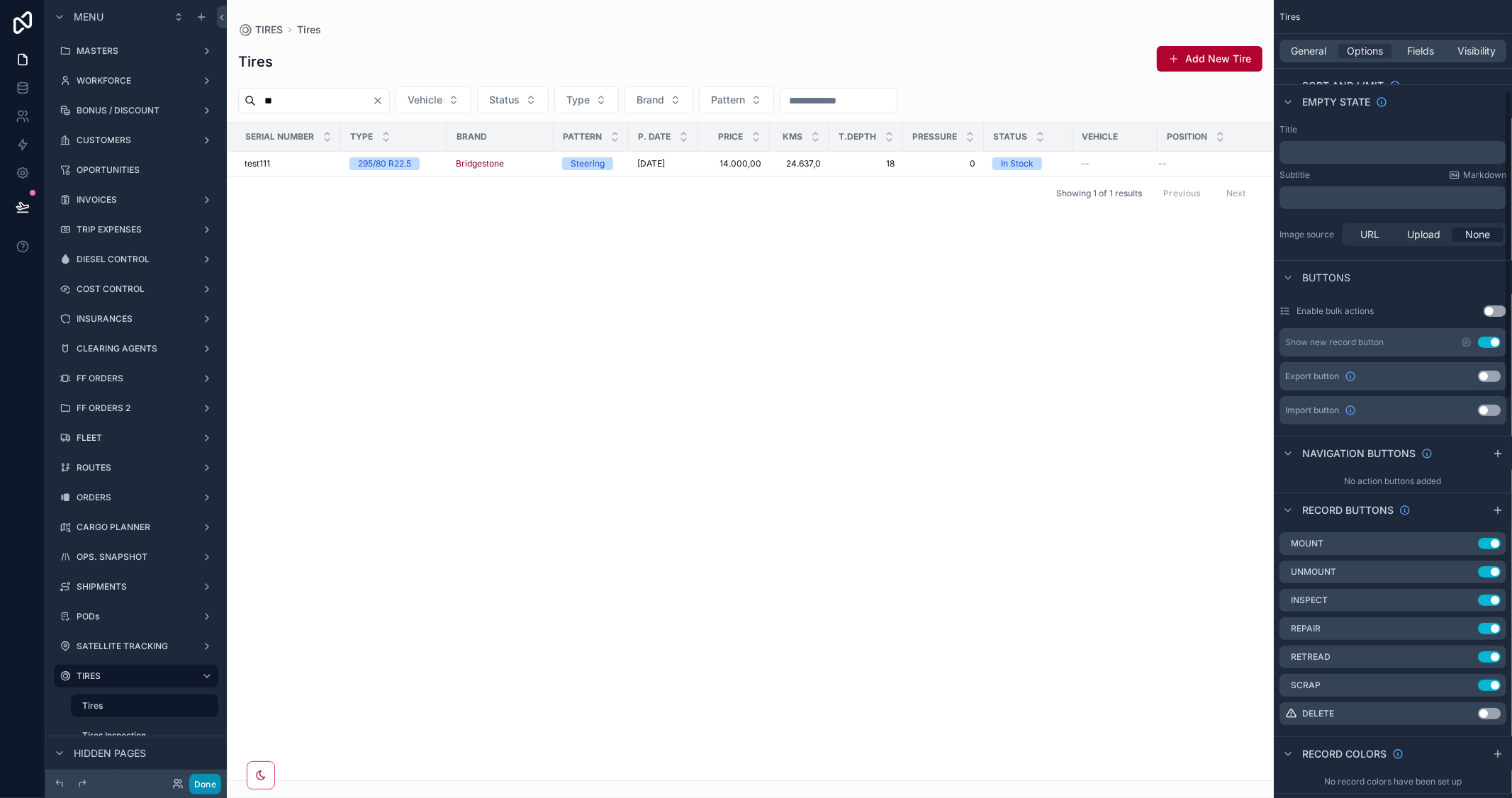
click at [211, 786] on button "Done" at bounding box center [205, 784] width 32 height 20
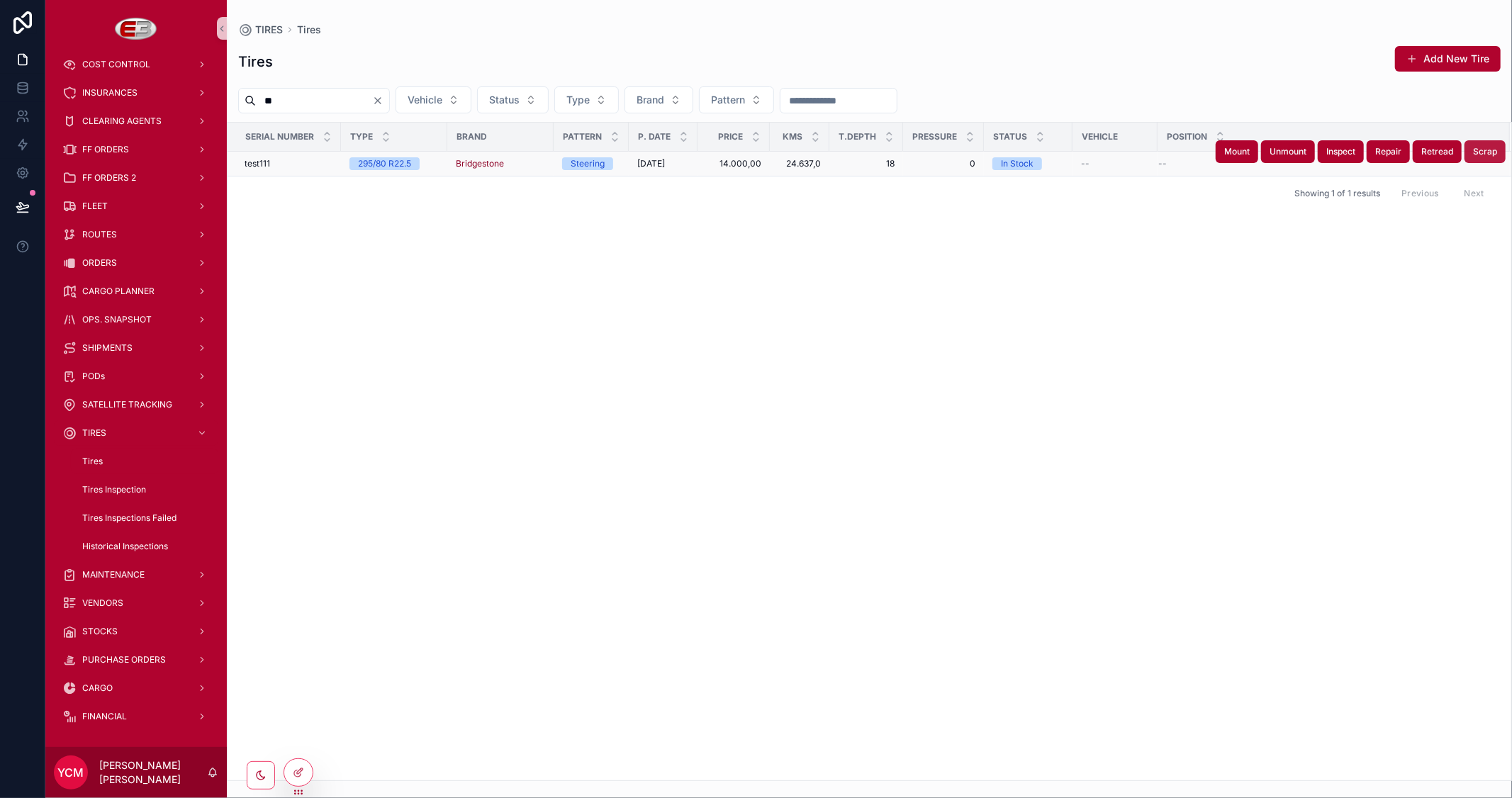
click at [1482, 146] on span "Scrap" at bounding box center [1484, 151] width 24 height 11
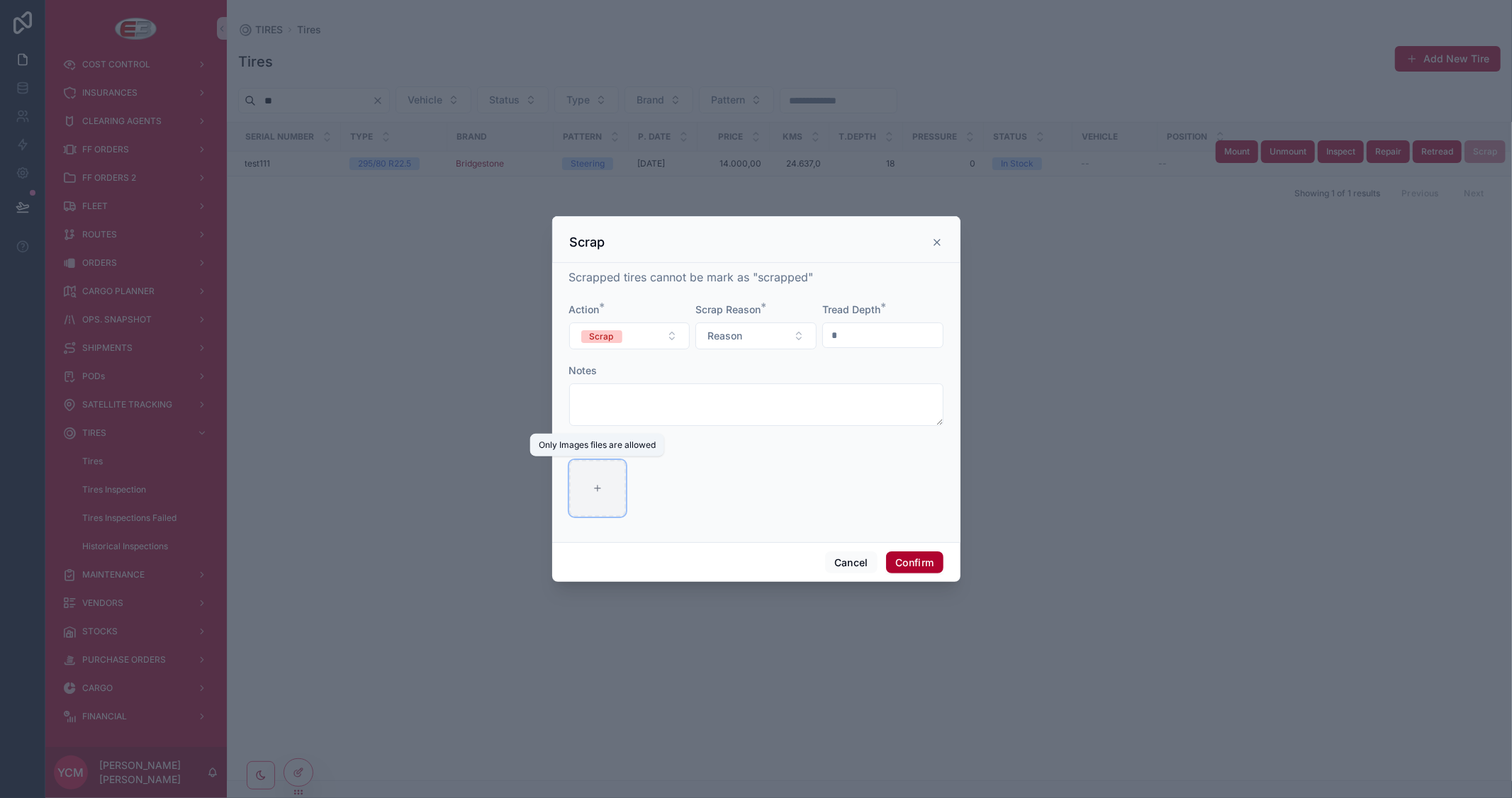
click at [585, 477] on div at bounding box center [596, 488] width 56 height 56
type input "**********"
click at [741, 332] on span "Reason" at bounding box center [725, 335] width 35 height 14
click at [709, 411] on span "Tear" at bounding box center [693, 414] width 35 height 13
click at [909, 562] on button "Confirm" at bounding box center [914, 562] width 56 height 23
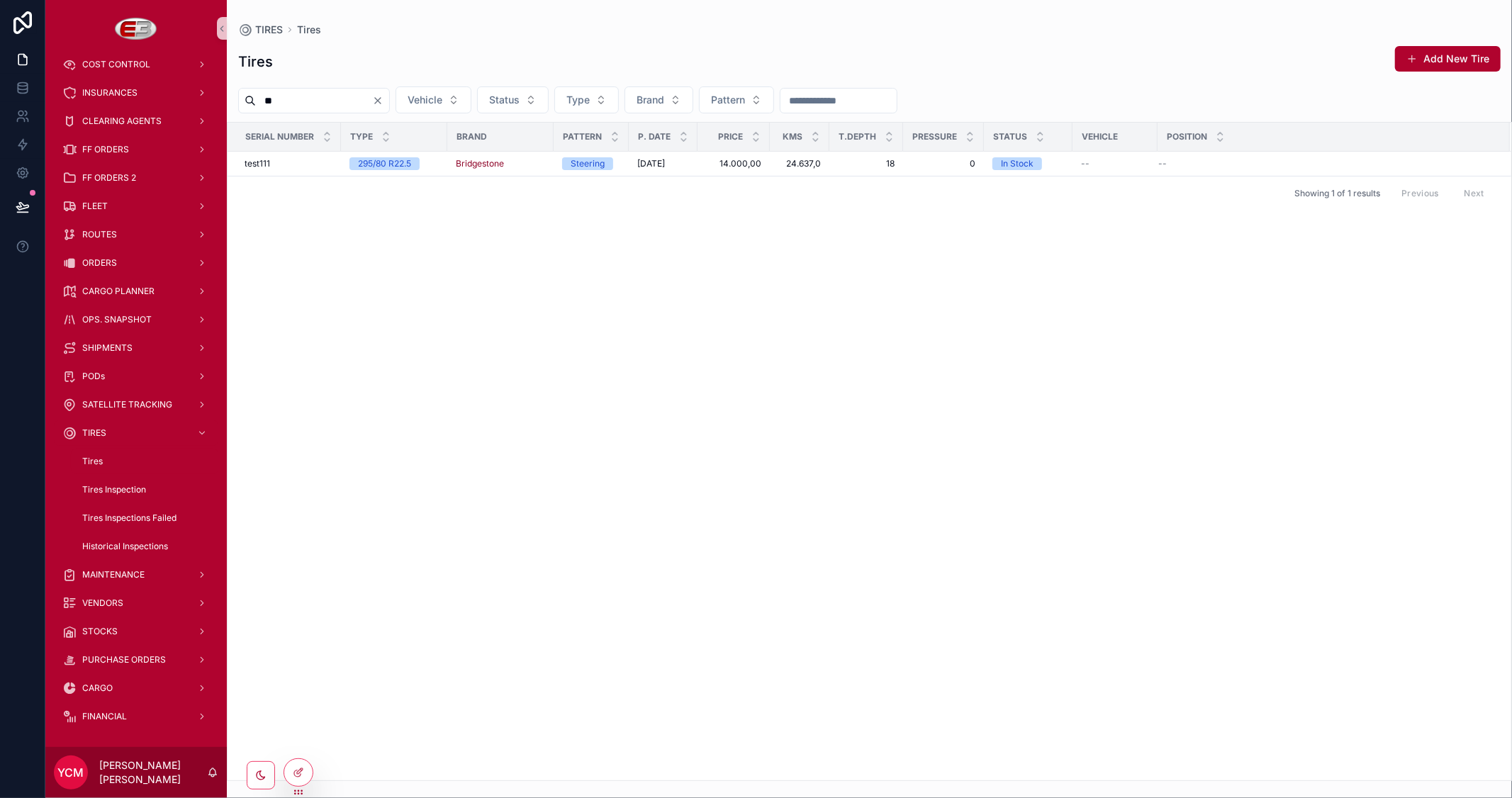
drag, startPoint x: 1176, startPoint y: 353, endPoint x: 1164, endPoint y: 341, distance: 17.0
click at [1172, 348] on div "Serial Number Type Brand Pattern P. Date Price Kms T.Depth Pressure Status Vehi…" at bounding box center [869, 452] width 1283 height 658
click at [389, 97] on button "Clear" at bounding box center [380, 101] width 17 height 11
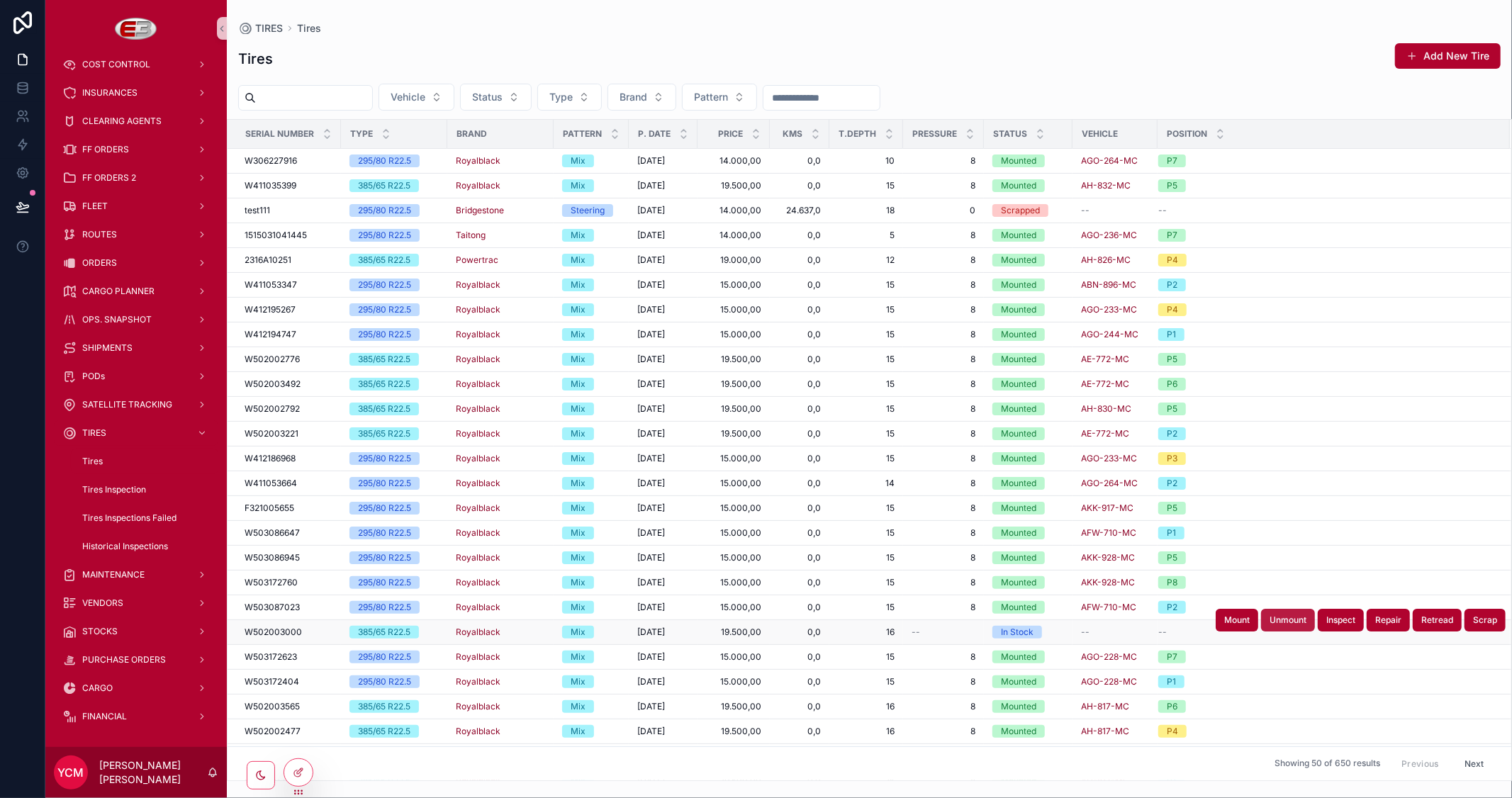
click at [1269, 624] on span "Unmount" at bounding box center [1288, 621] width 37 height 11
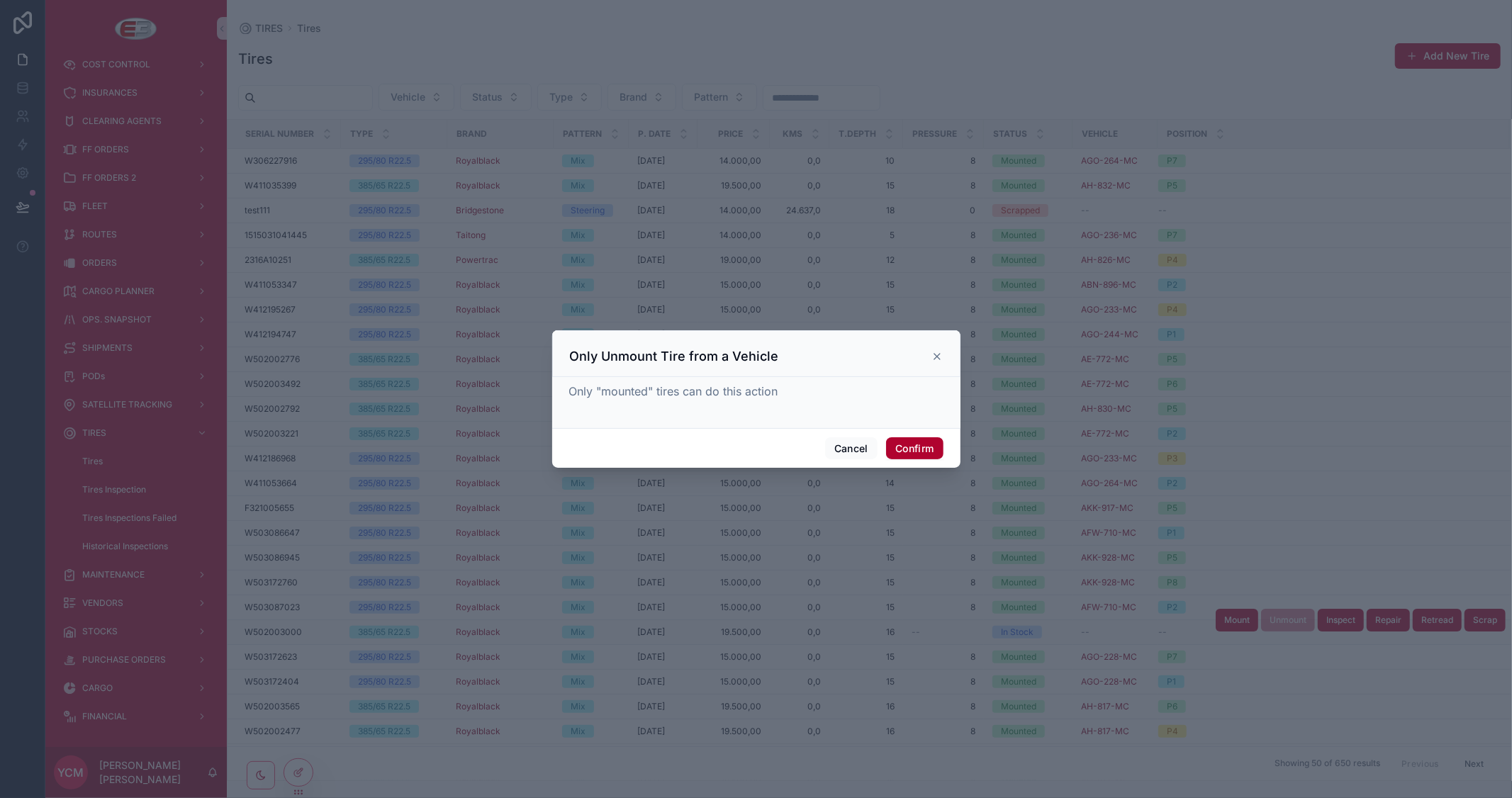
click at [931, 355] on icon at bounding box center [937, 357] width 11 height 11
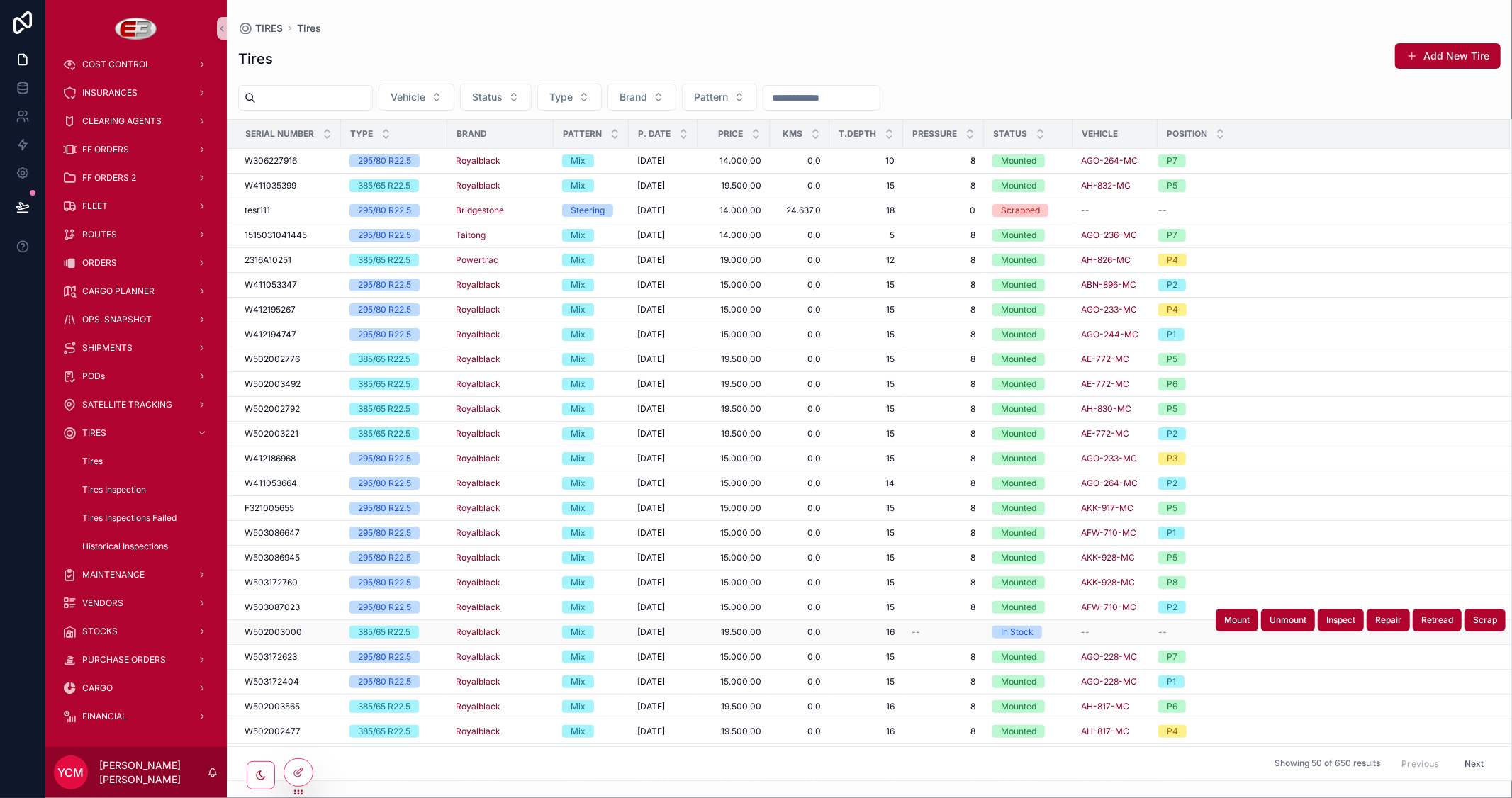
click at [1092, 29] on div "TIRES Tires" at bounding box center [869, 29] width 1262 height 11
click at [117, 260] on div "ORDERS" at bounding box center [137, 263] width 148 height 23
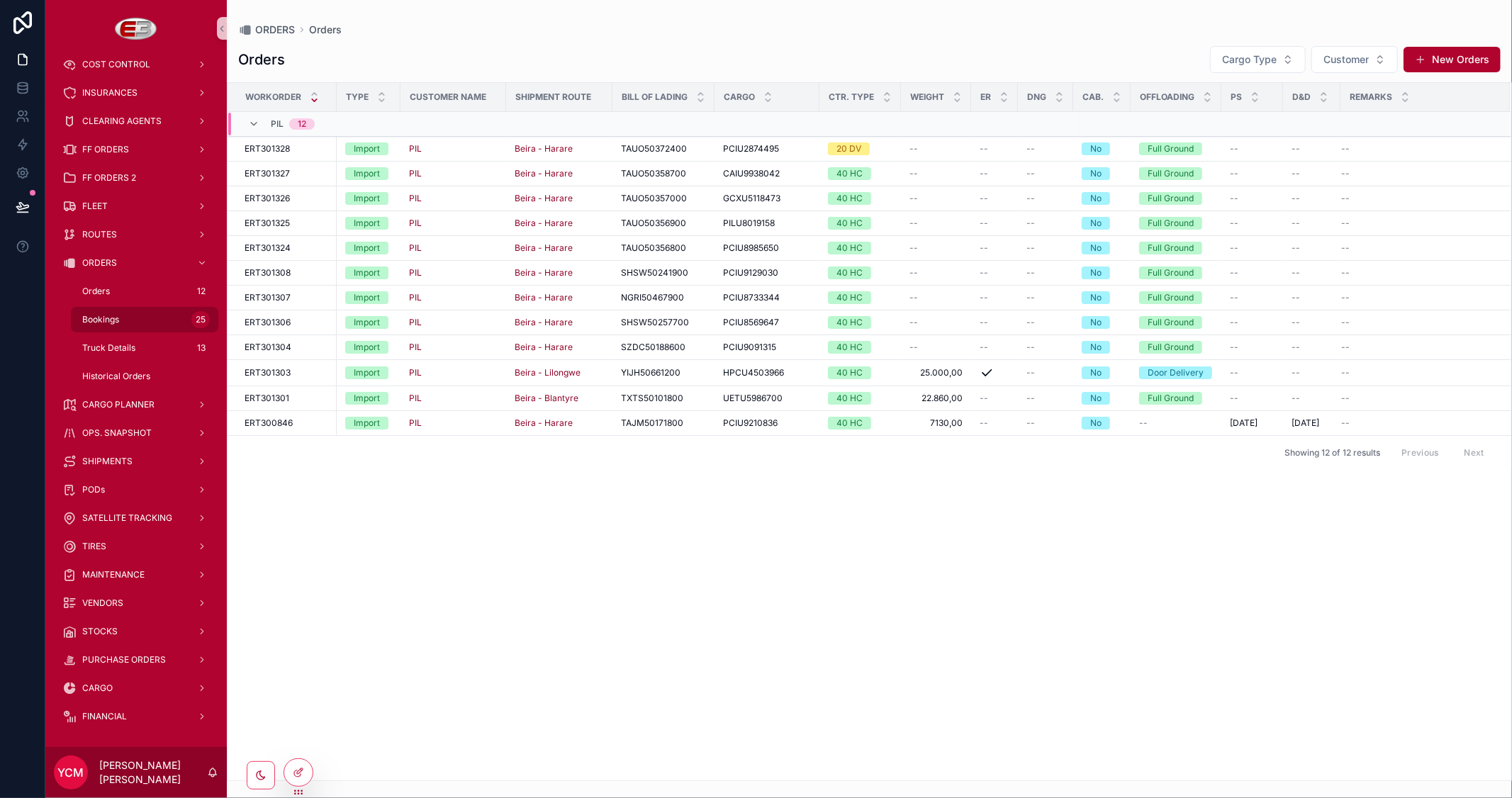
click at [106, 318] on span "Bookings" at bounding box center [101, 320] width 37 height 11
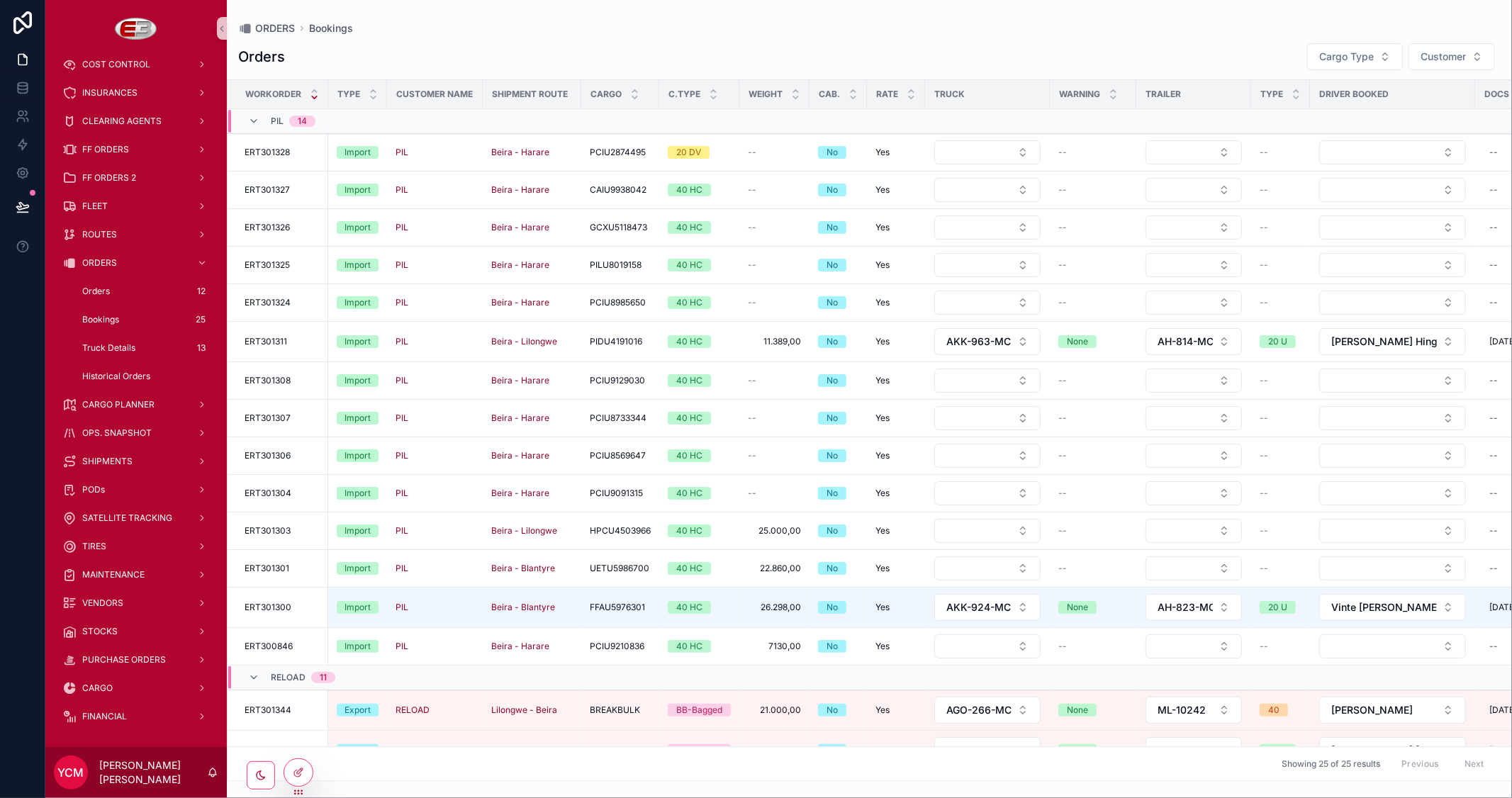
click at [1000, 34] on div "Orders Cargo Type Customer Workorder Type Customer Name Shipment Route Cargo C.…" at bounding box center [870, 407] width 1285 height 747
click at [298, 771] on icon at bounding box center [300, 771] width 6 height 6
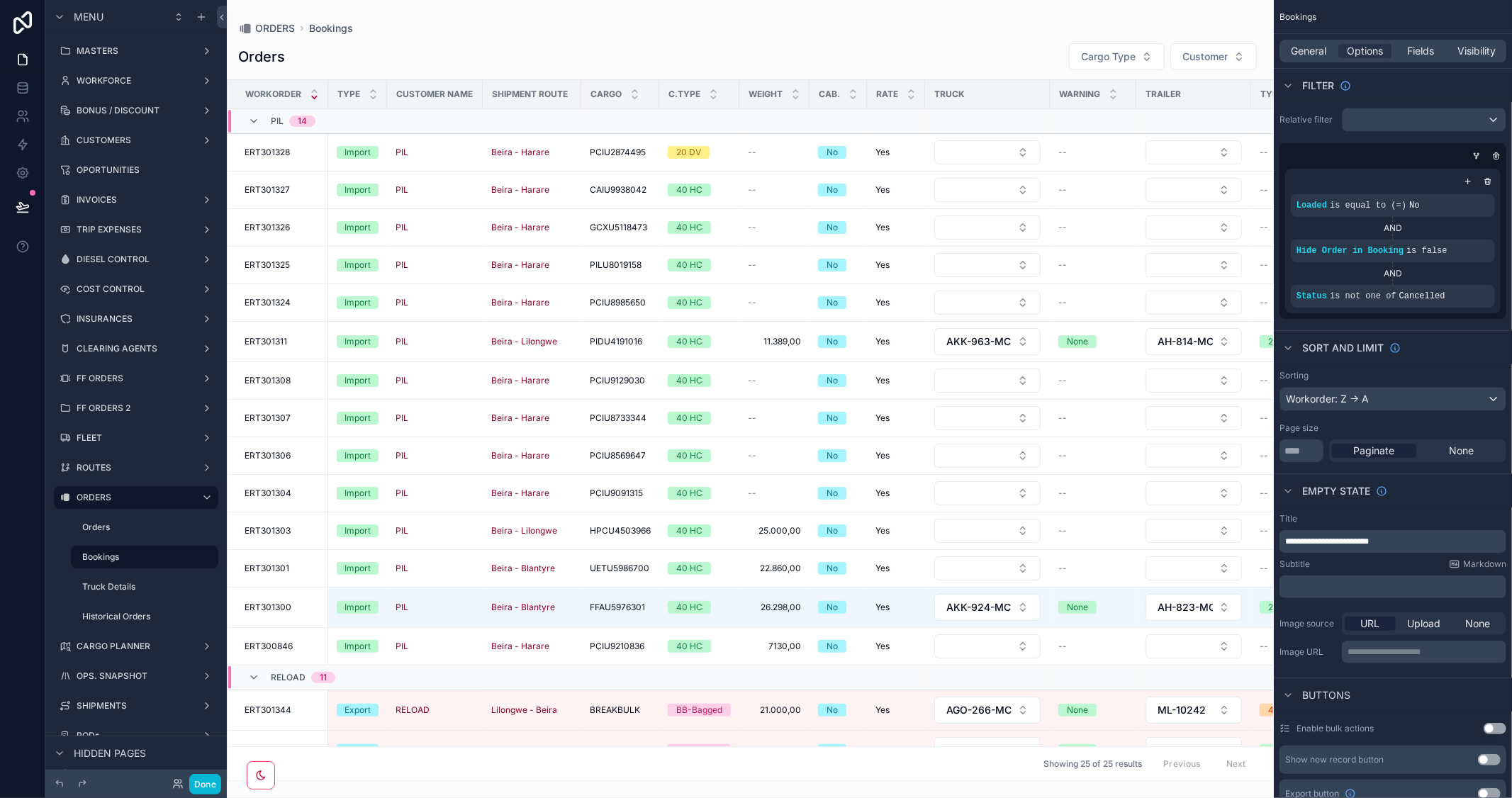
drag, startPoint x: 826, startPoint y: 775, endPoint x: 929, endPoint y: 783, distance: 103.3
click at [929, 783] on div "scrollable content" at bounding box center [750, 399] width 1047 height 798
click at [206, 787] on button "Done" at bounding box center [205, 784] width 32 height 20
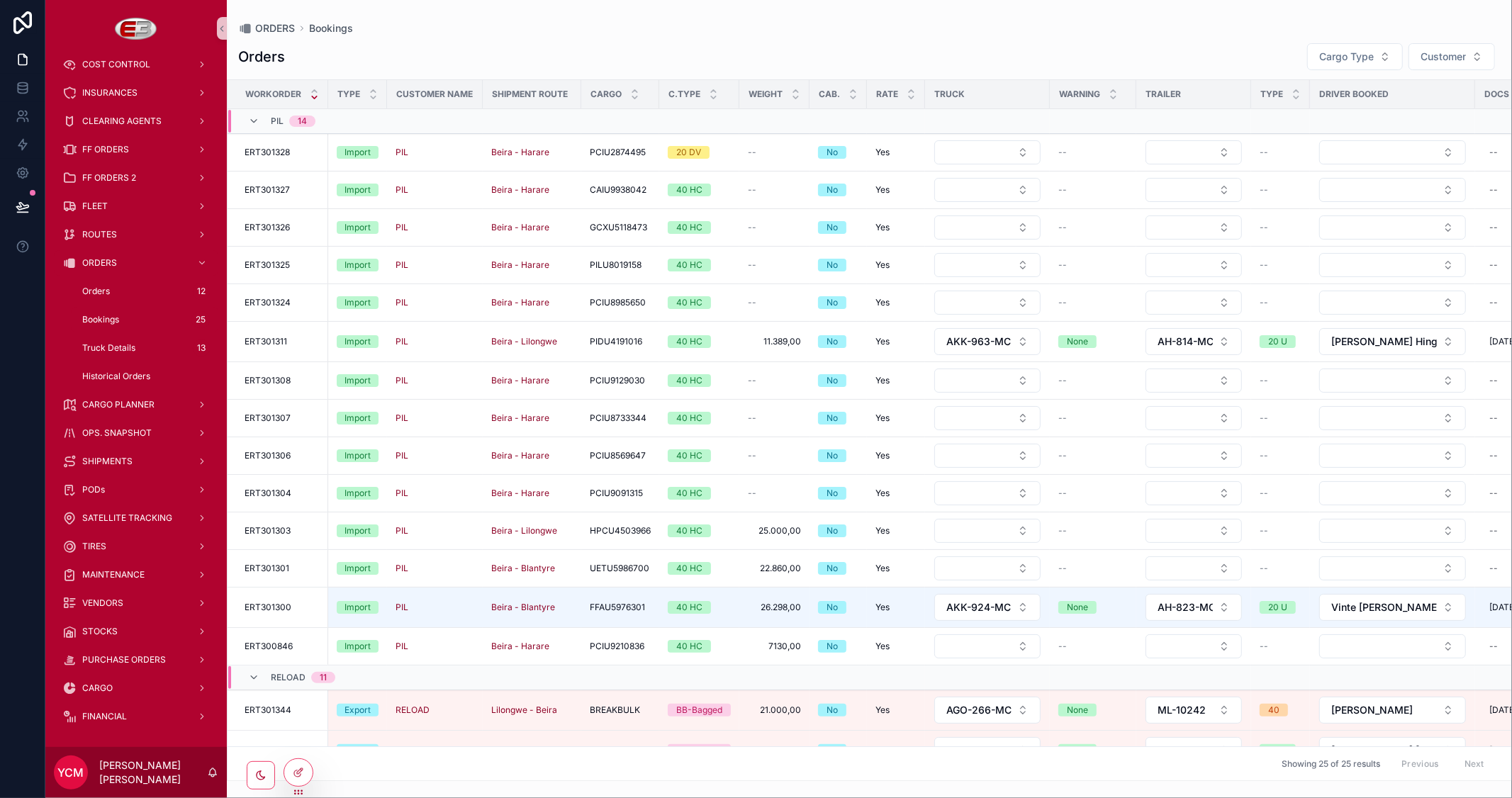
click at [206, 782] on div "YCM Yago [PERSON_NAME]" at bounding box center [136, 772] width 182 height 51
click at [292, 768] on div at bounding box center [298, 772] width 29 height 27
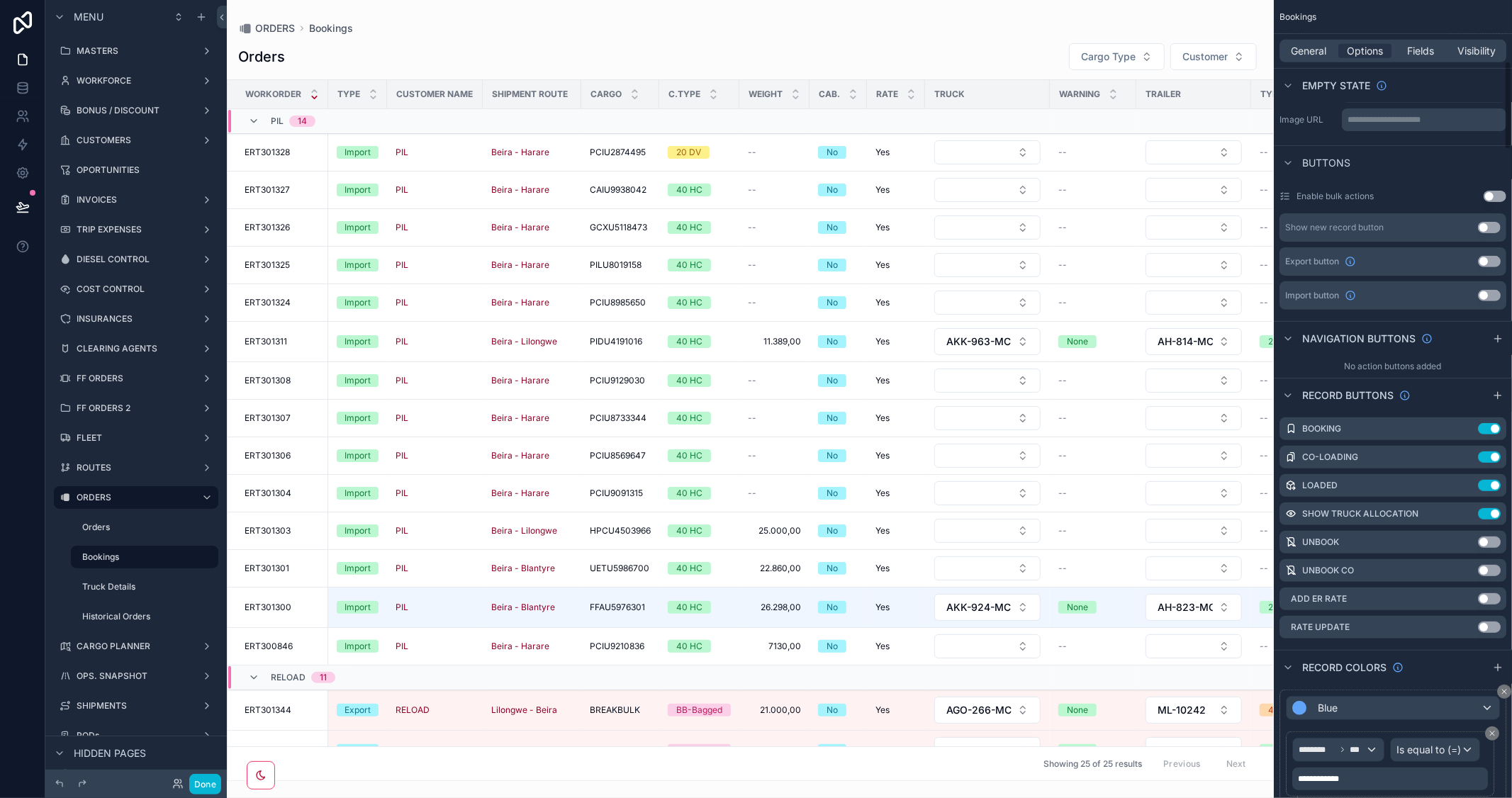
scroll to position [551, 0]
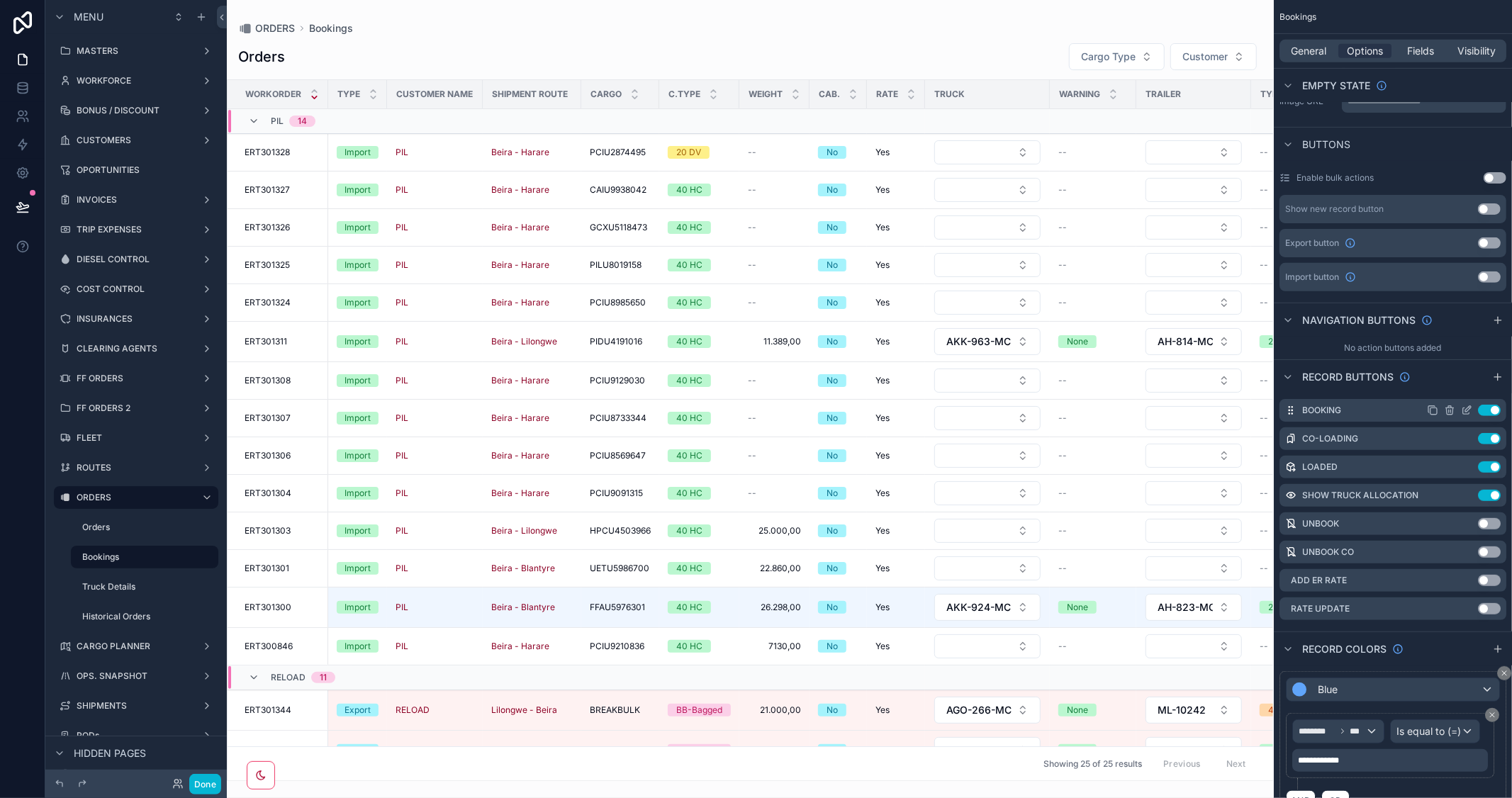
click at [1463, 410] on icon "scrollable content" at bounding box center [1466, 410] width 11 height 11
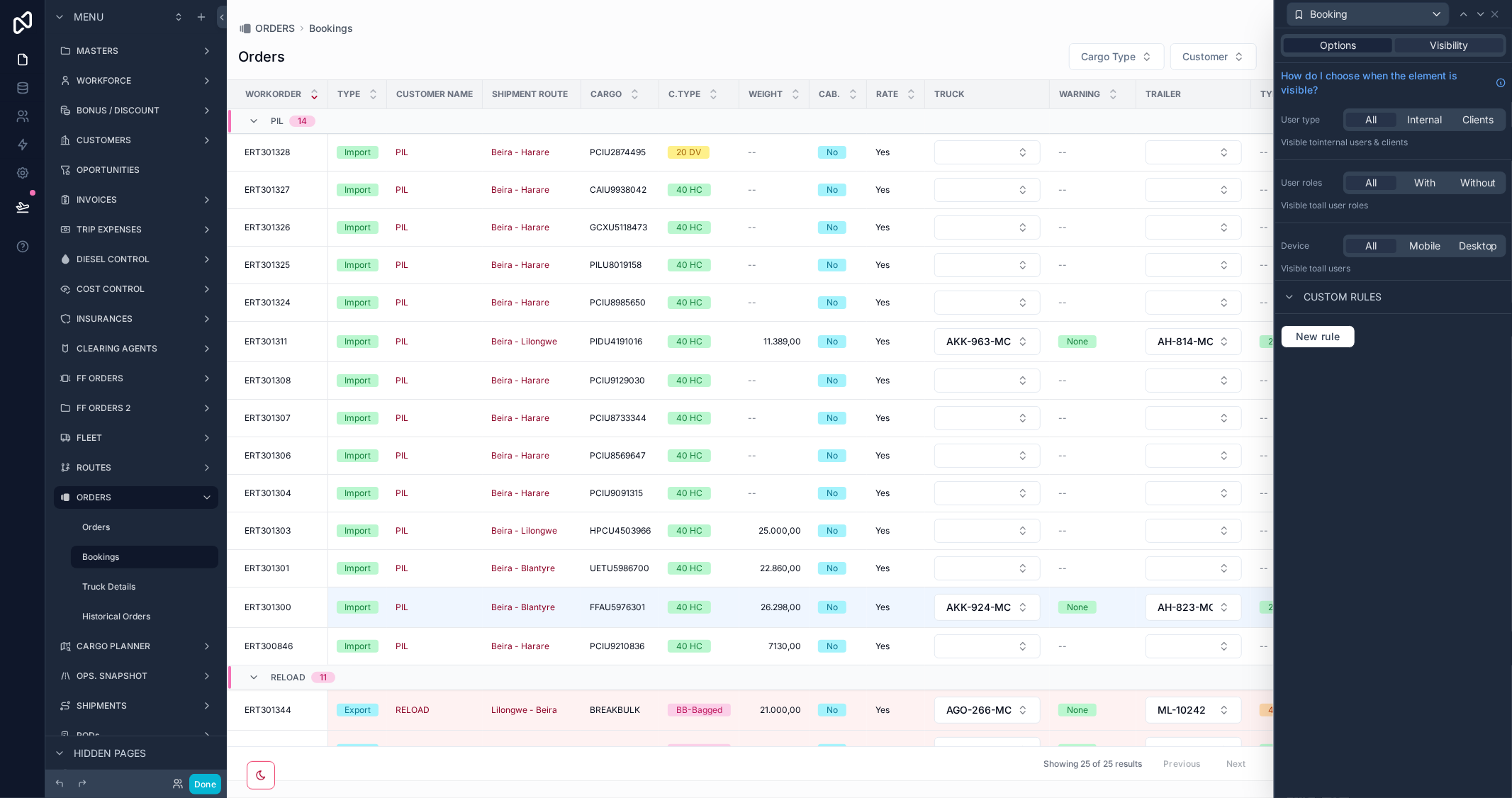
click at [1342, 48] on span "Options" at bounding box center [1338, 44] width 36 height 14
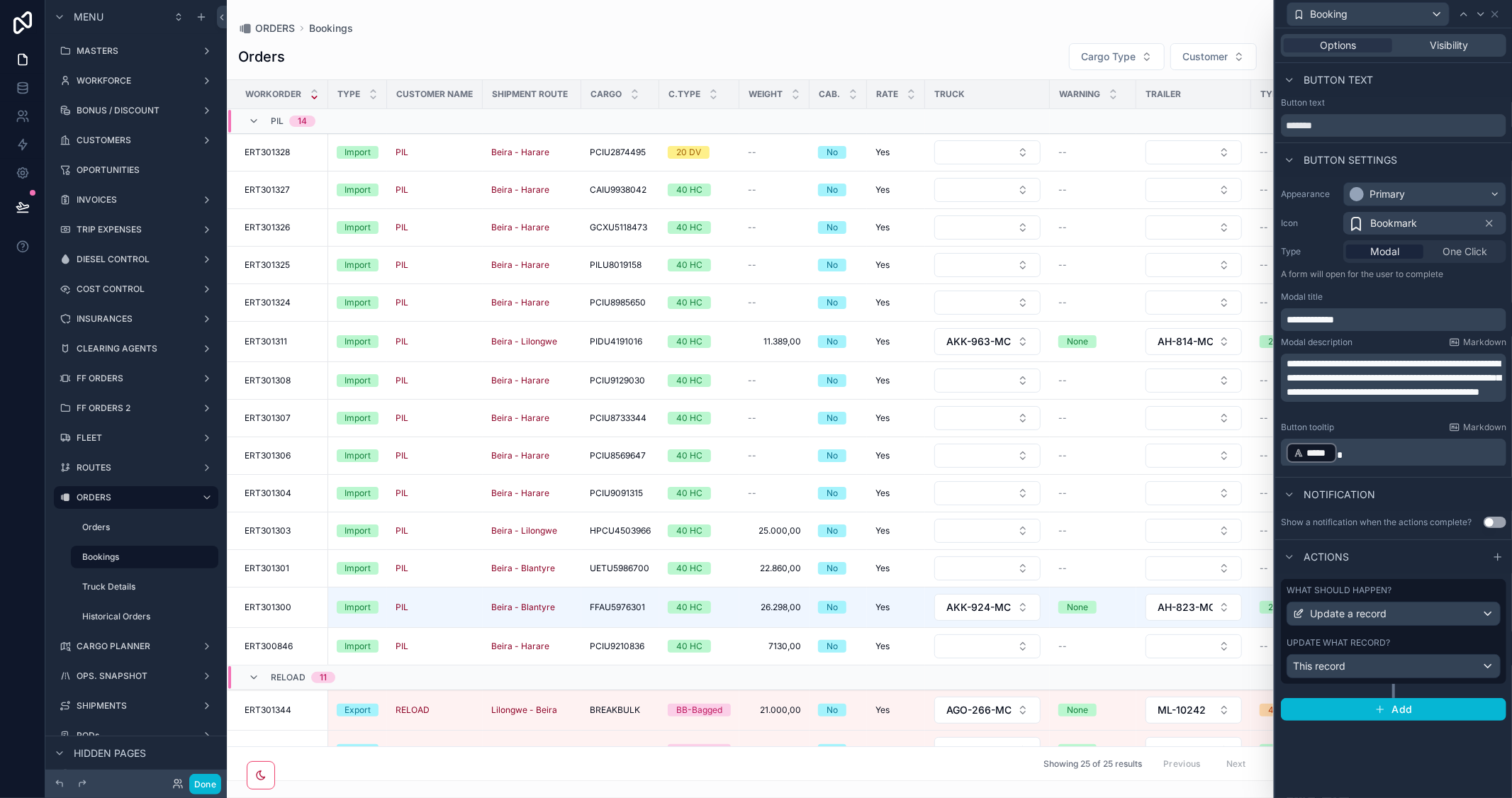
click at [1420, 679] on div "What should happen? Update a record Update what record? This record" at bounding box center [1393, 632] width 225 height 105
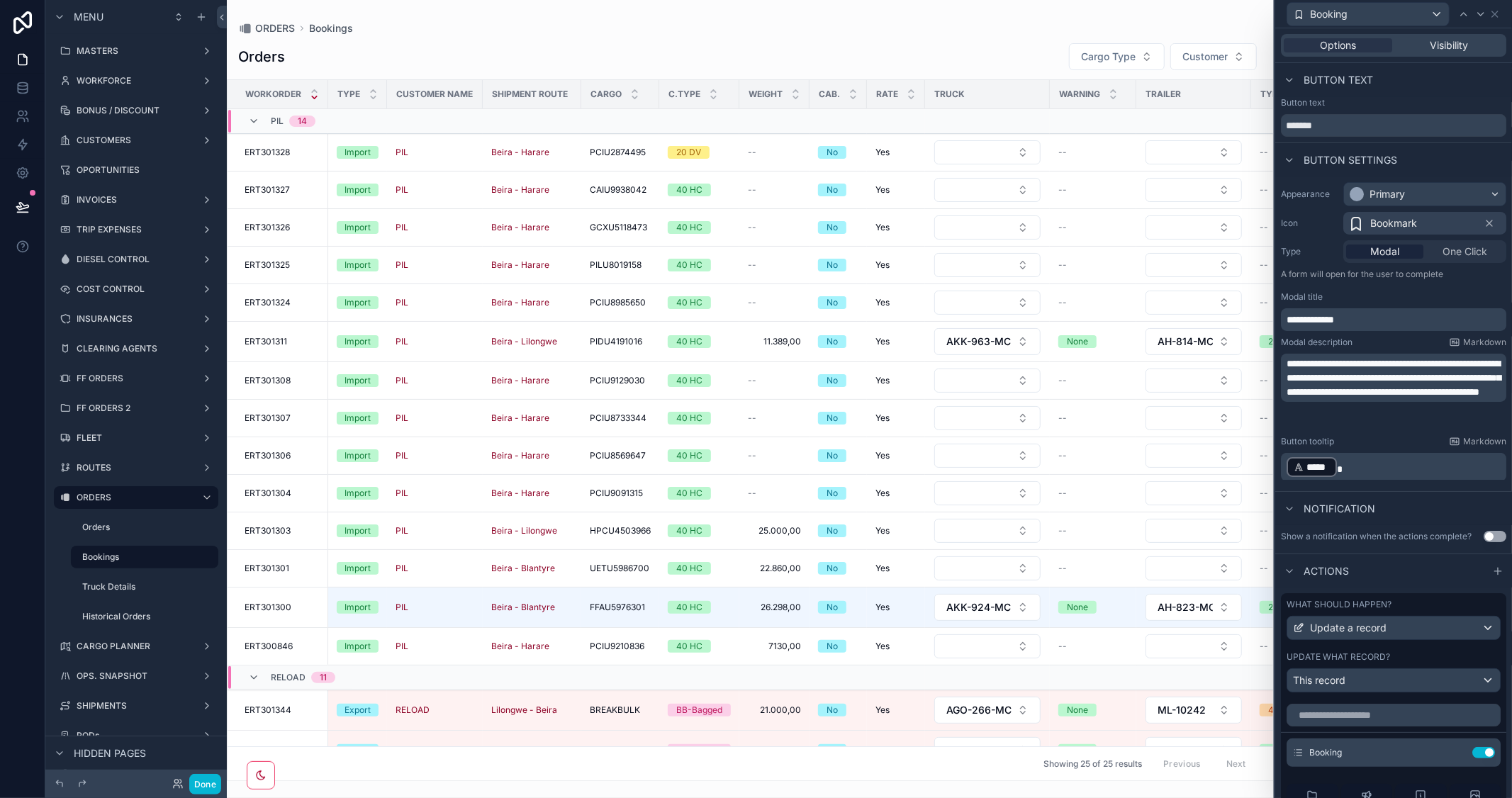
click at [1415, 507] on div "Notification" at bounding box center [1393, 508] width 236 height 34
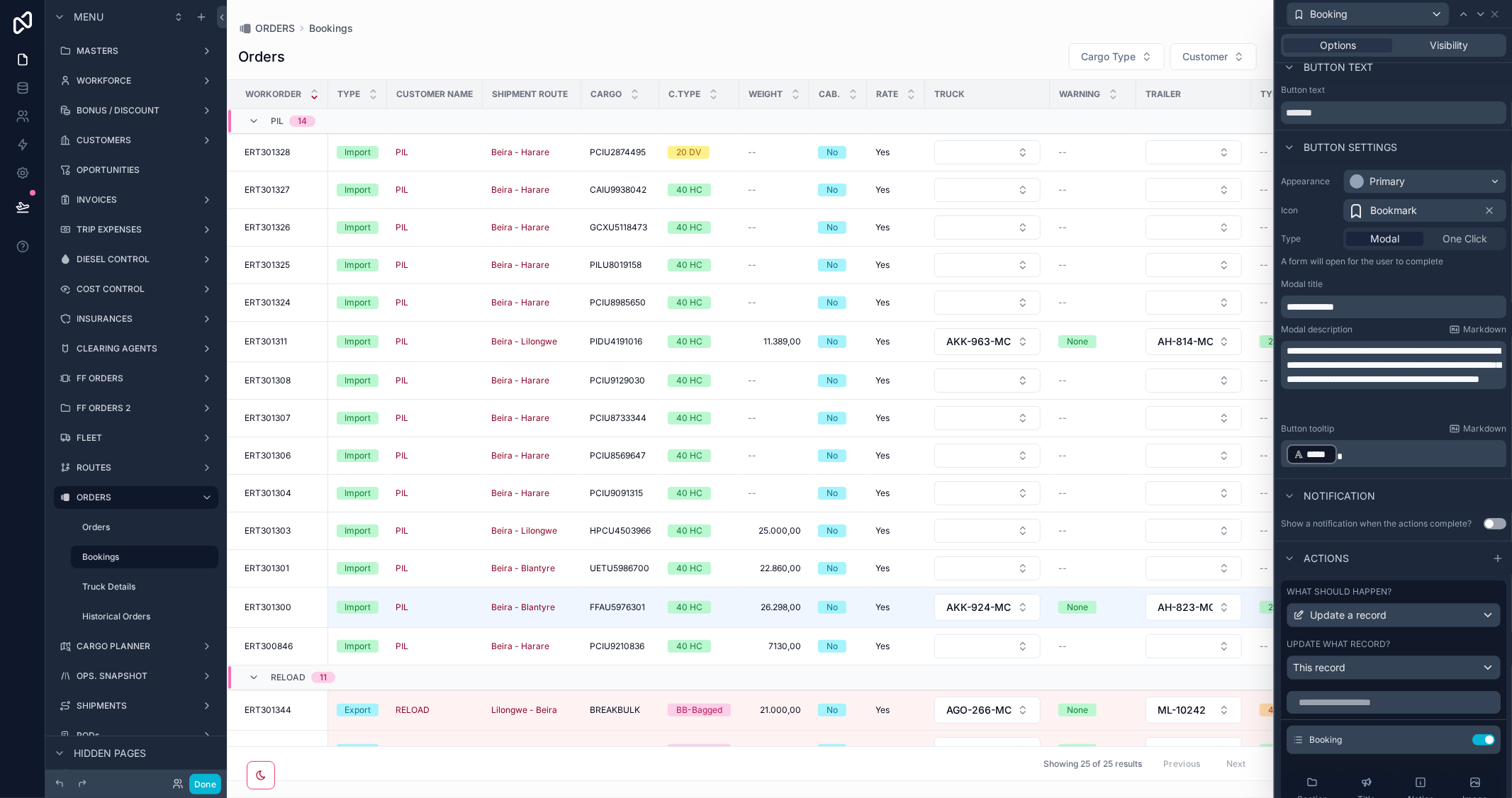
scroll to position [0, 0]
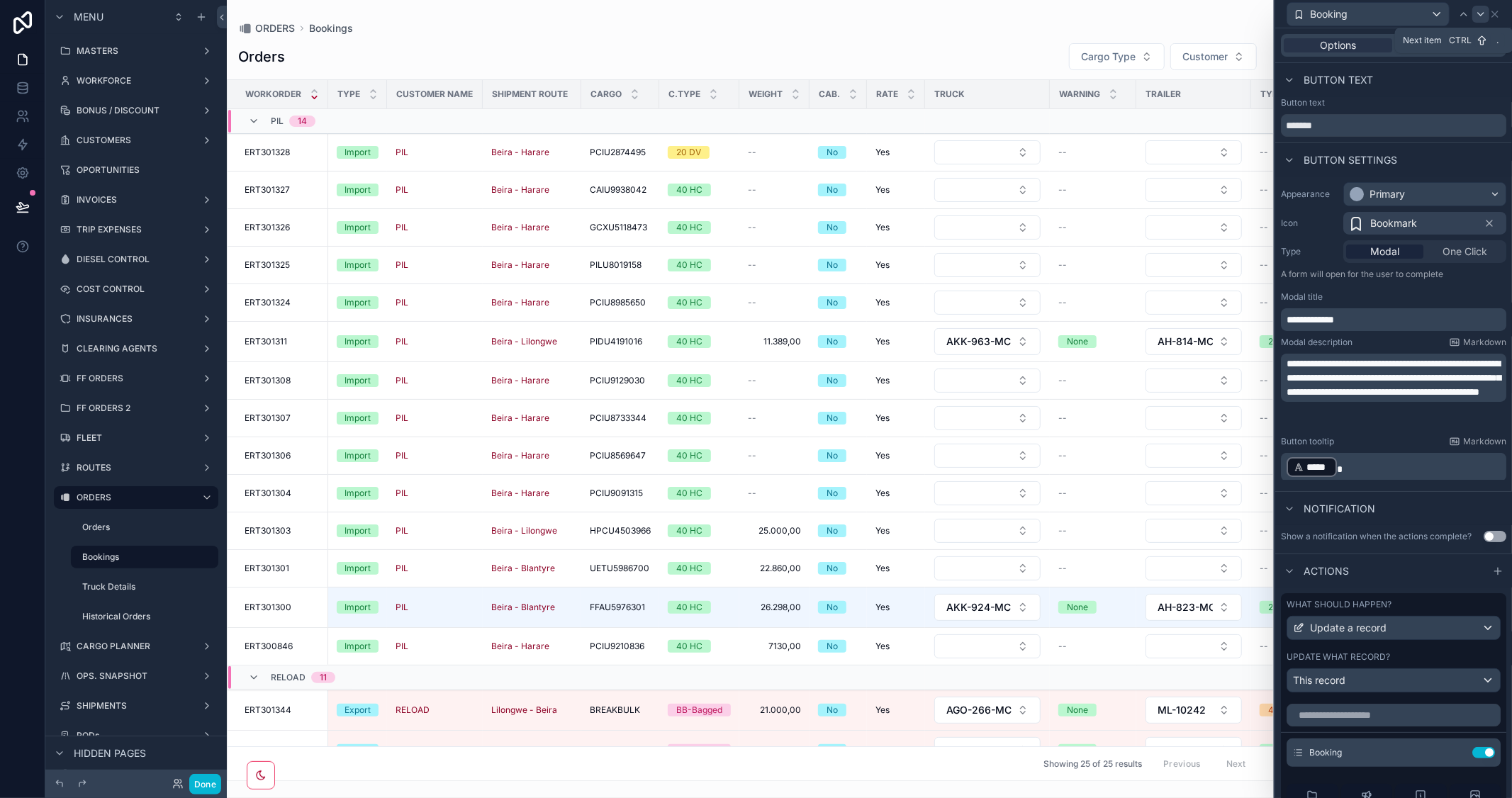
click at [1475, 14] on icon at bounding box center [1481, 14] width 11 height 11
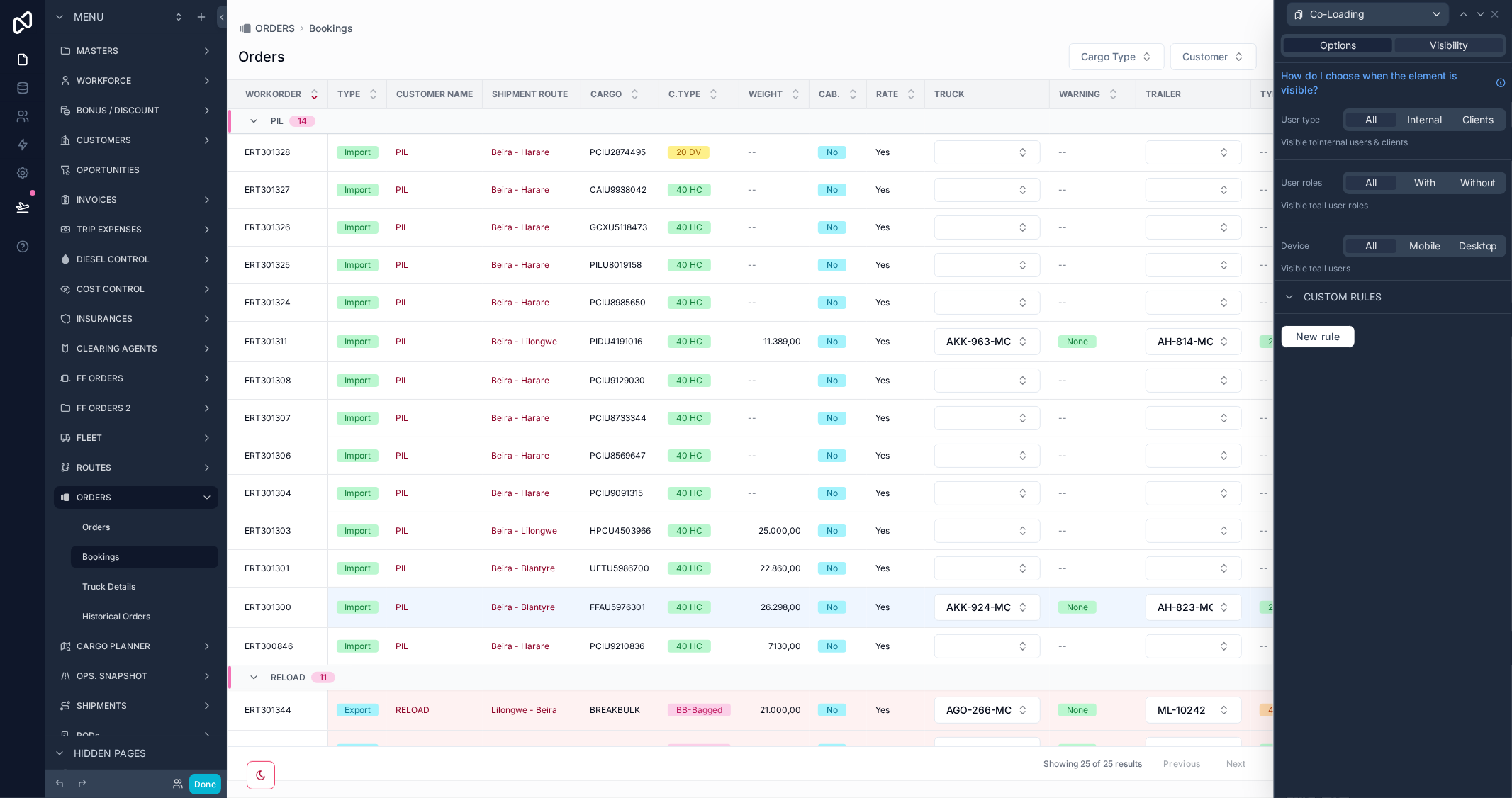
click at [1349, 41] on span "Options" at bounding box center [1338, 44] width 36 height 14
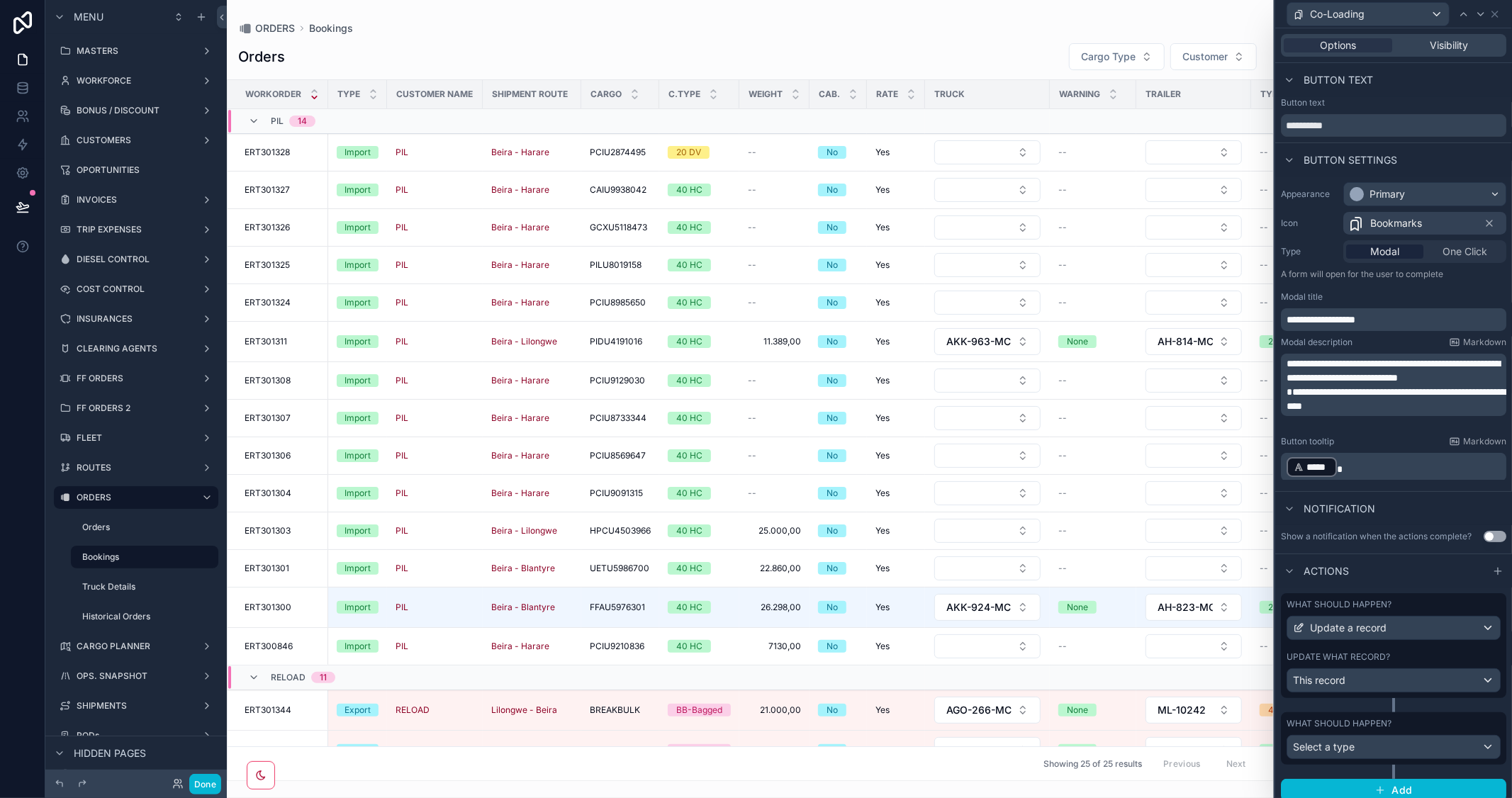
scroll to position [19, 0]
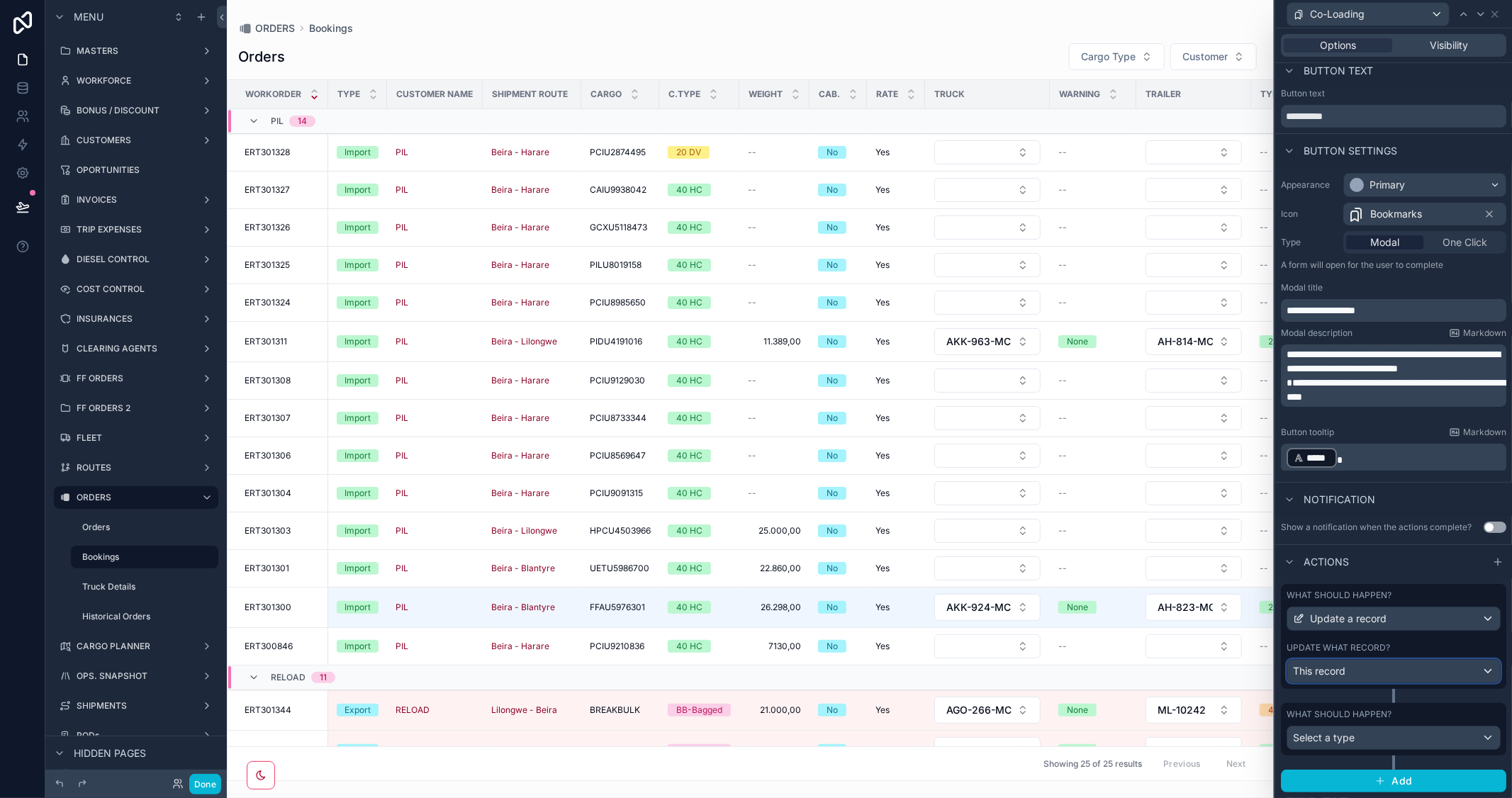
click at [1426, 671] on div "This record" at bounding box center [1393, 671] width 212 height 23
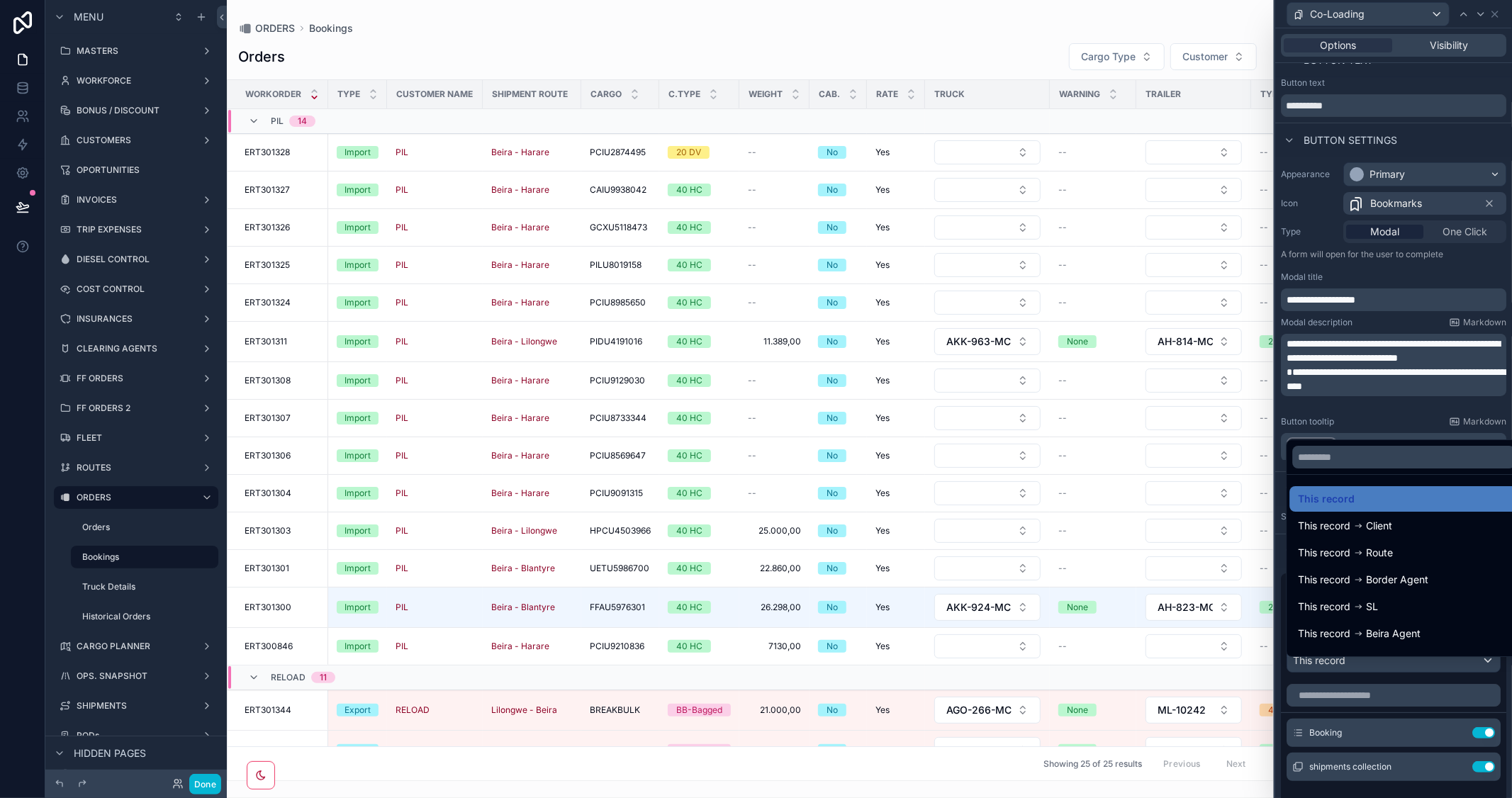
click at [1412, 423] on div at bounding box center [1393, 399] width 236 height 798
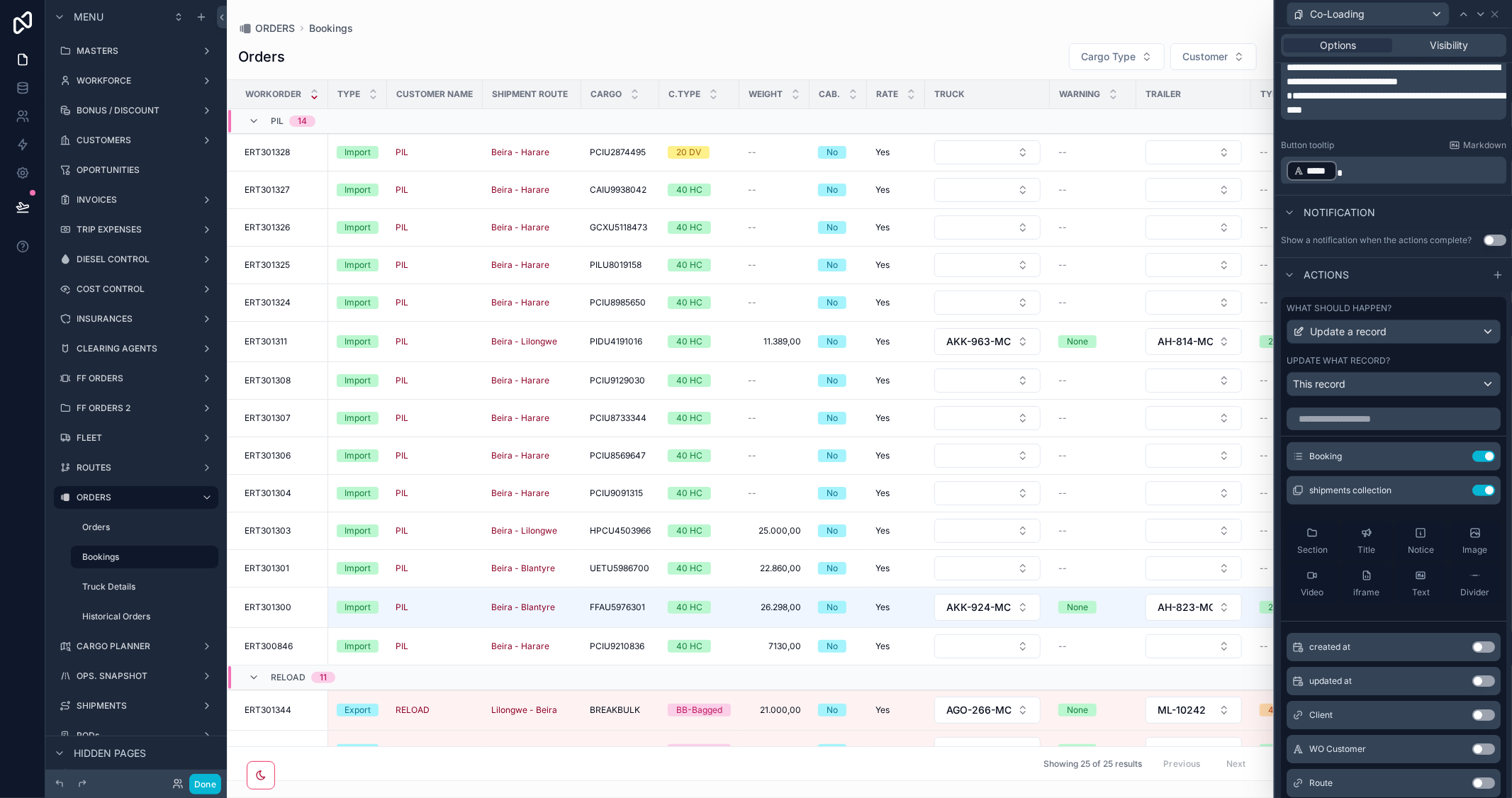
scroll to position [376, 0]
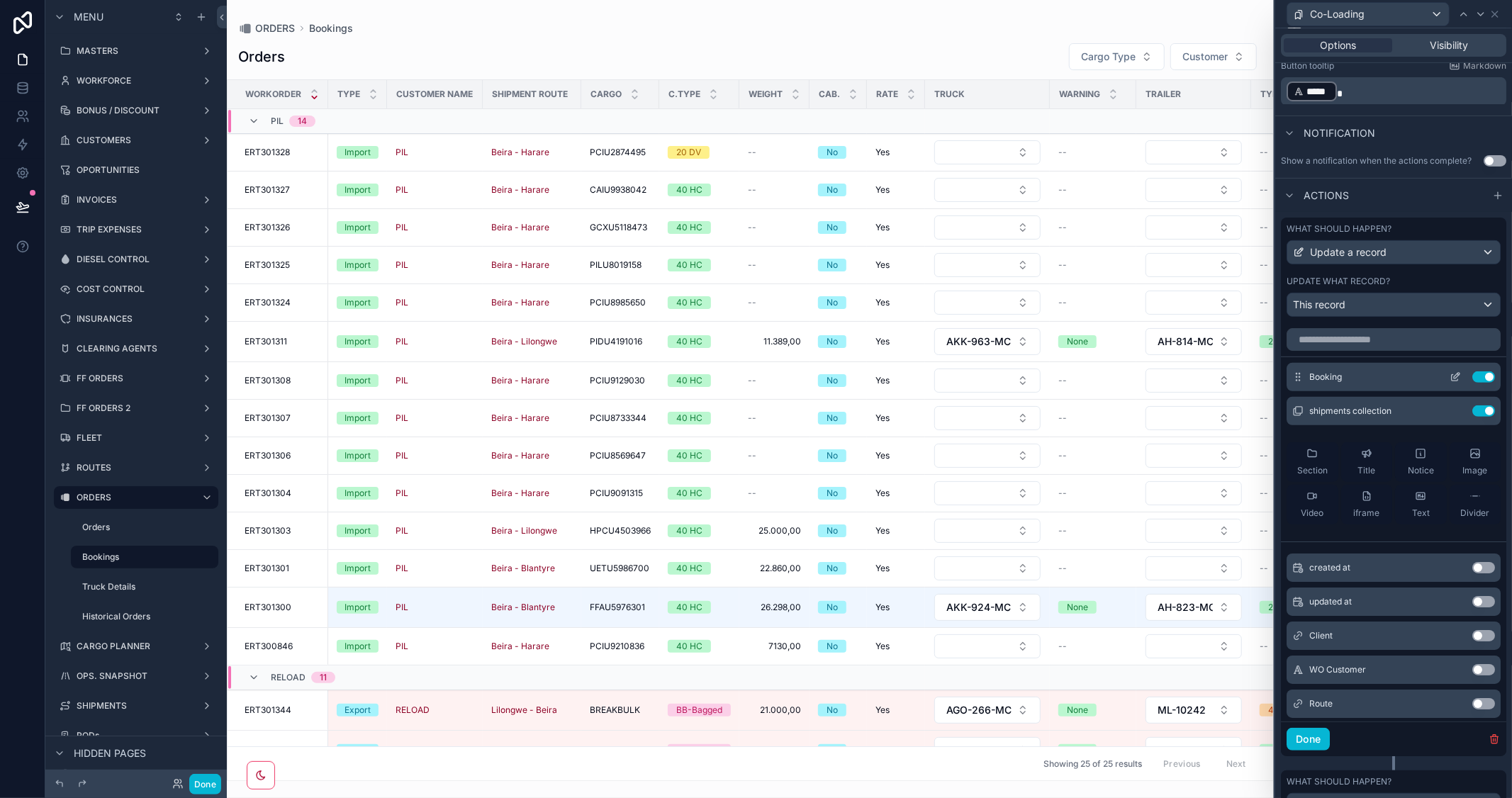
click at [1454, 379] on icon at bounding box center [1457, 376] width 6 height 6
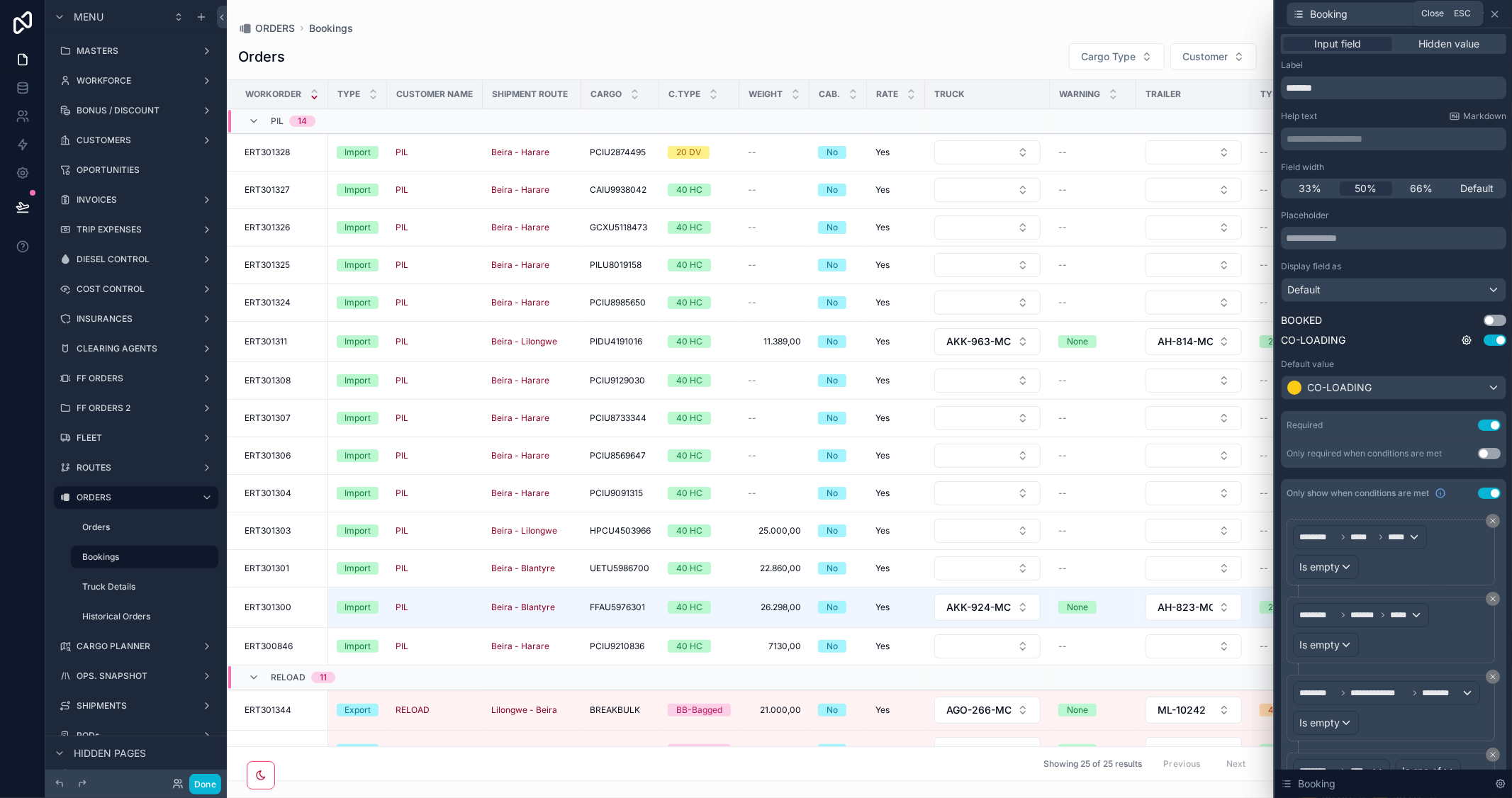
click at [1494, 11] on icon at bounding box center [1494, 14] width 11 height 11
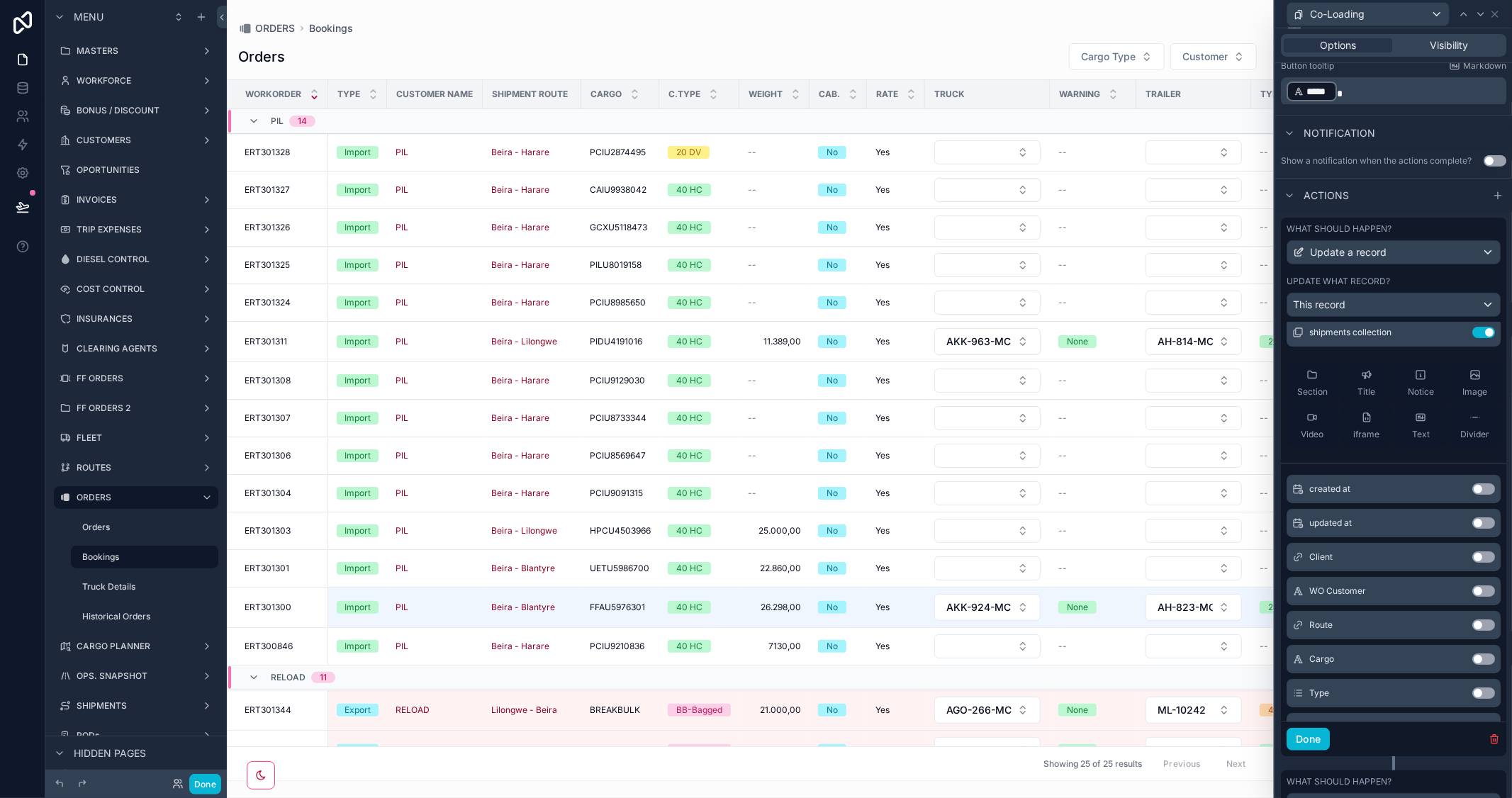
scroll to position [454, 0]
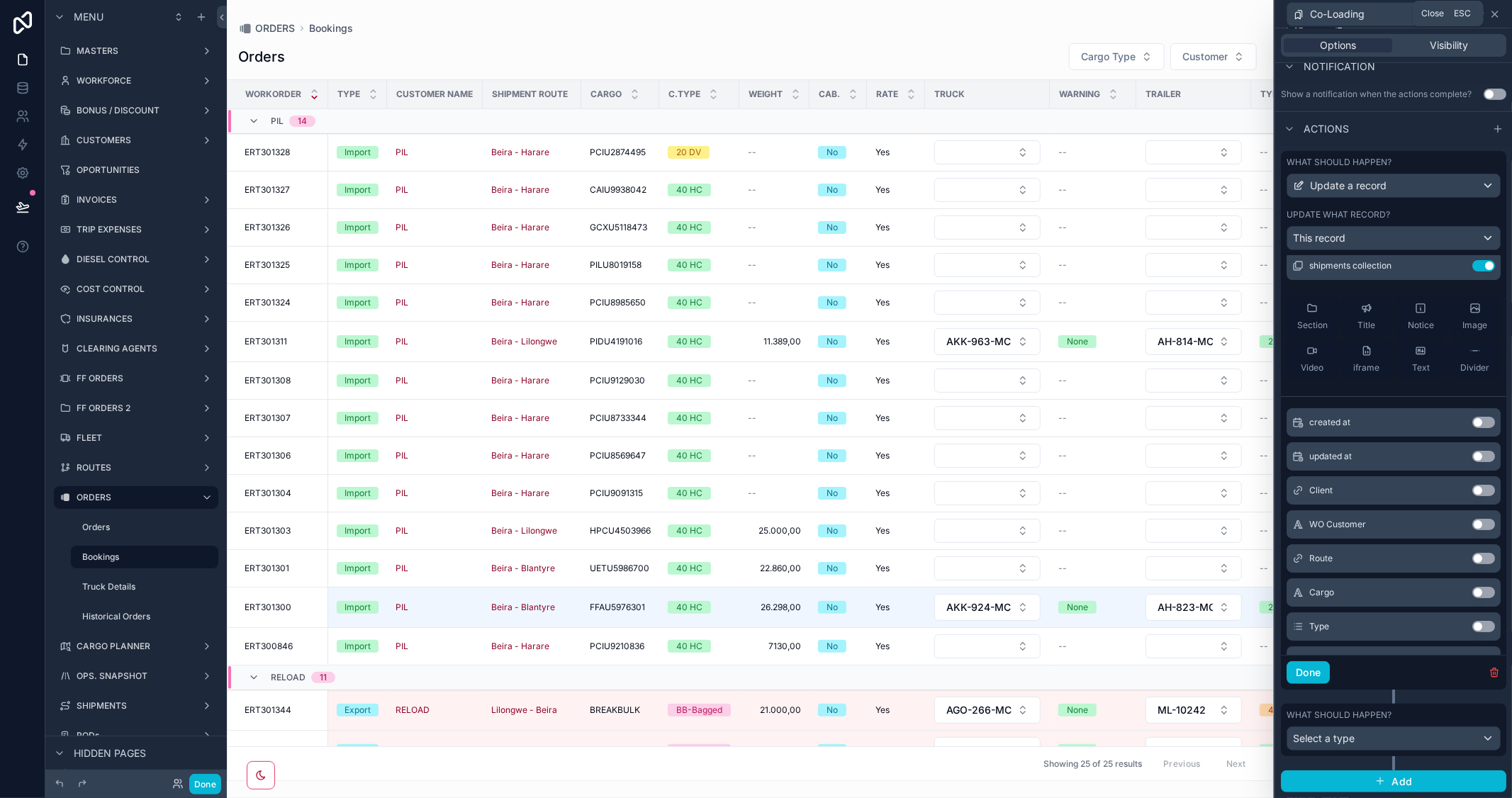
click at [1491, 17] on icon at bounding box center [1494, 14] width 11 height 11
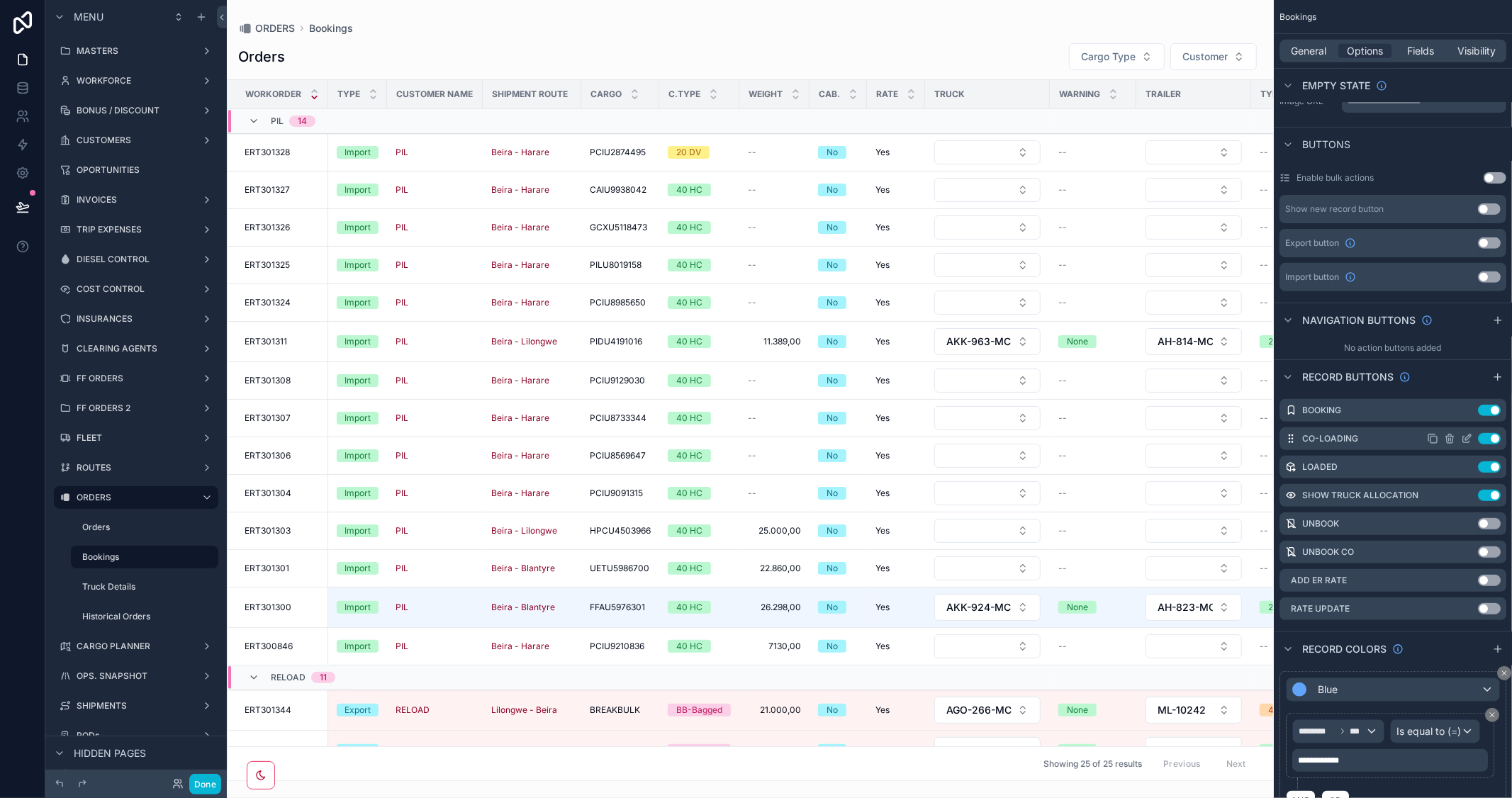
click at [1464, 441] on icon "scrollable content" at bounding box center [1466, 440] width 6 height 6
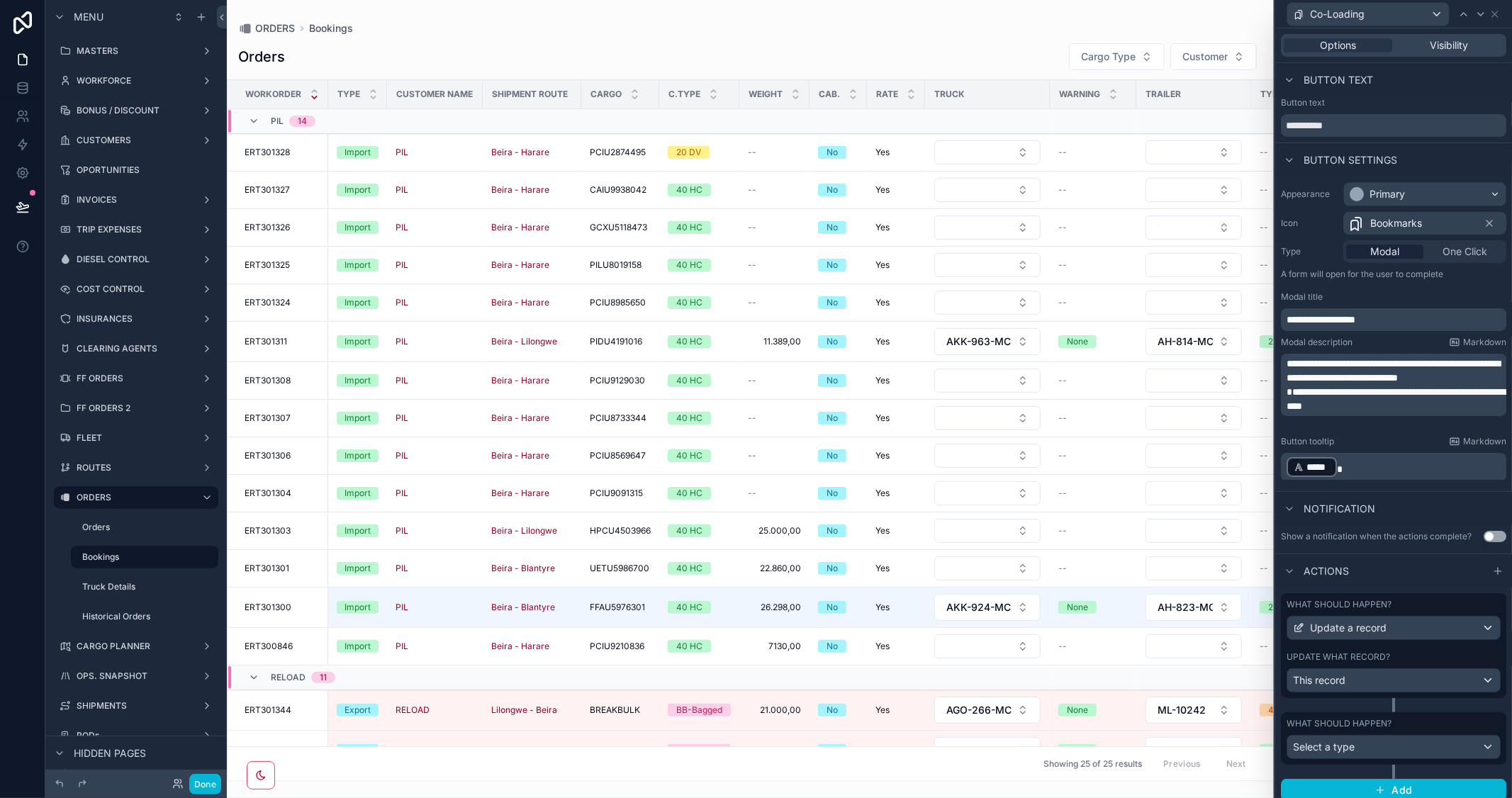
scroll to position [19, 0]
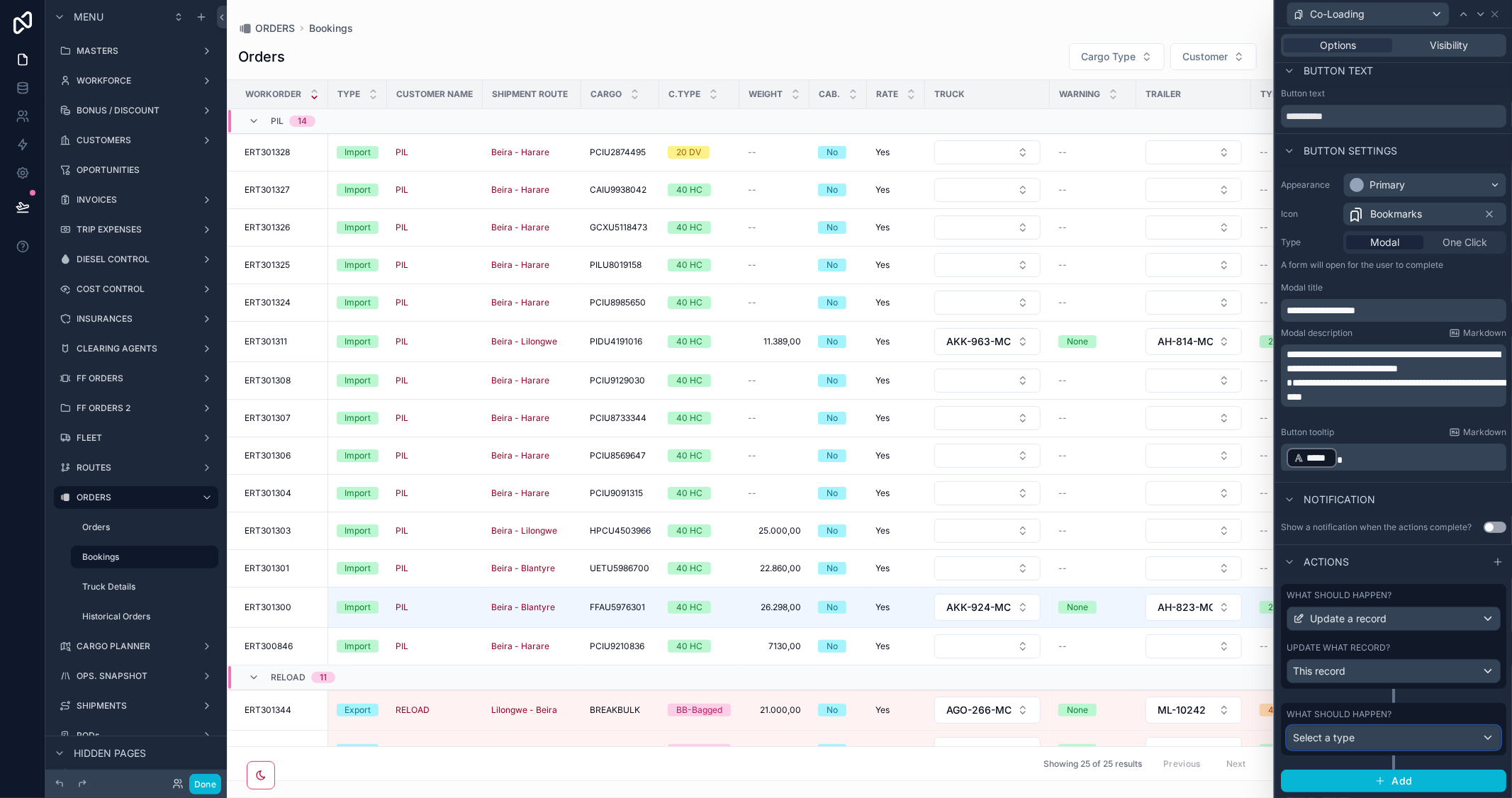
click at [1442, 740] on div "Select a type" at bounding box center [1393, 738] width 212 height 23
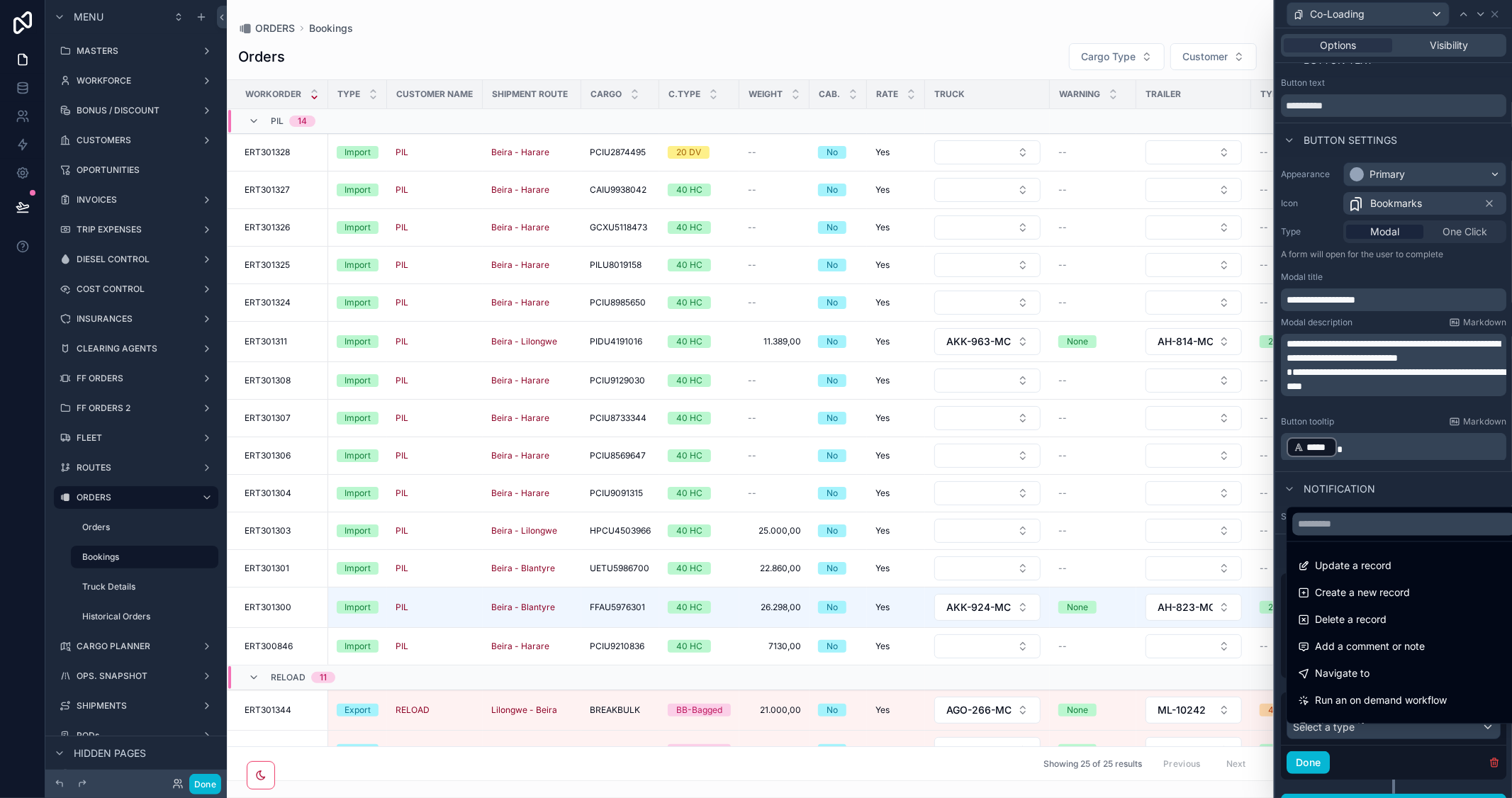
click at [1419, 773] on div at bounding box center [1393, 399] width 236 height 798
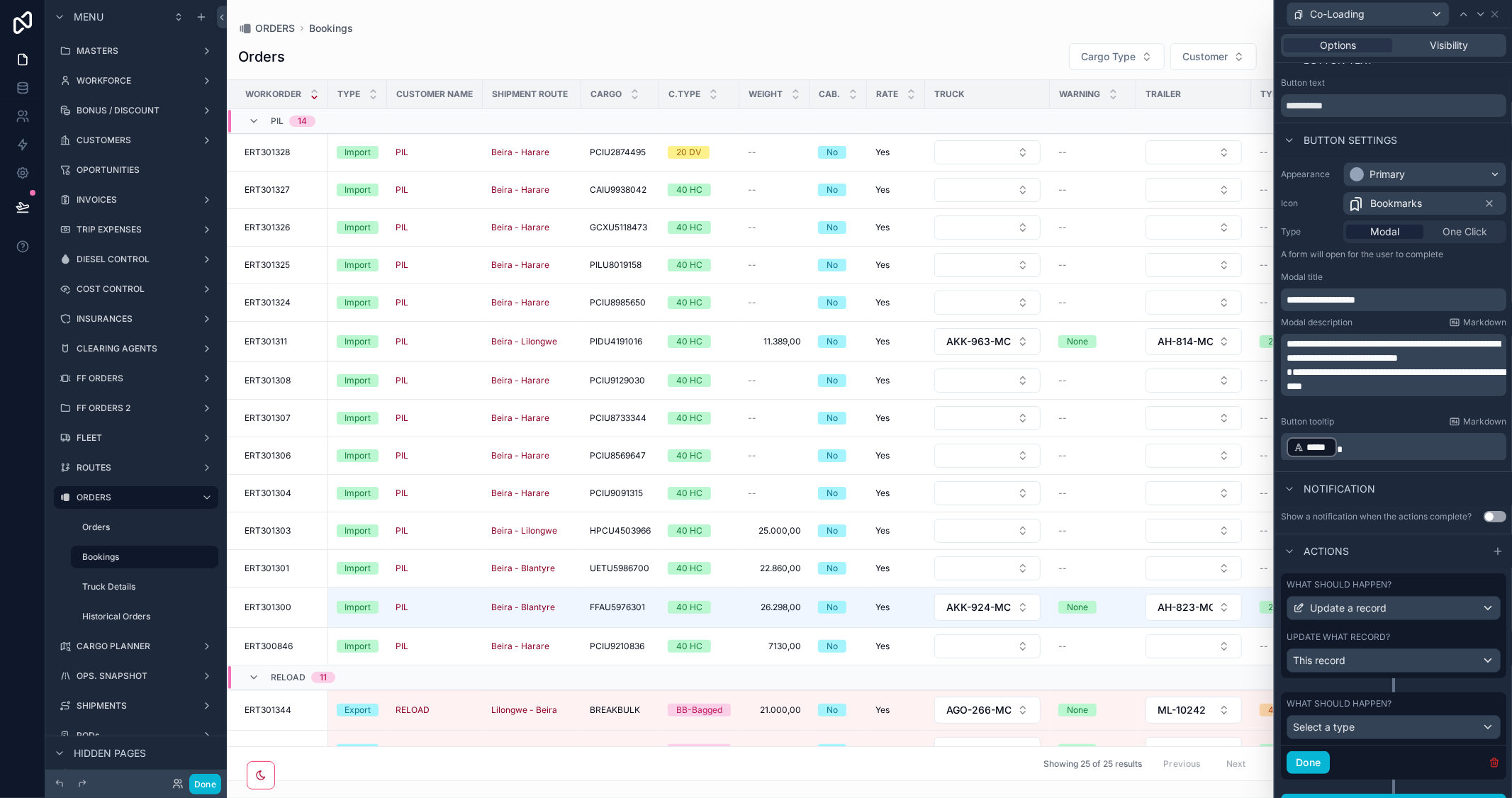
click at [1494, 765] on icon "button" at bounding box center [1494, 763] width 0 height 3
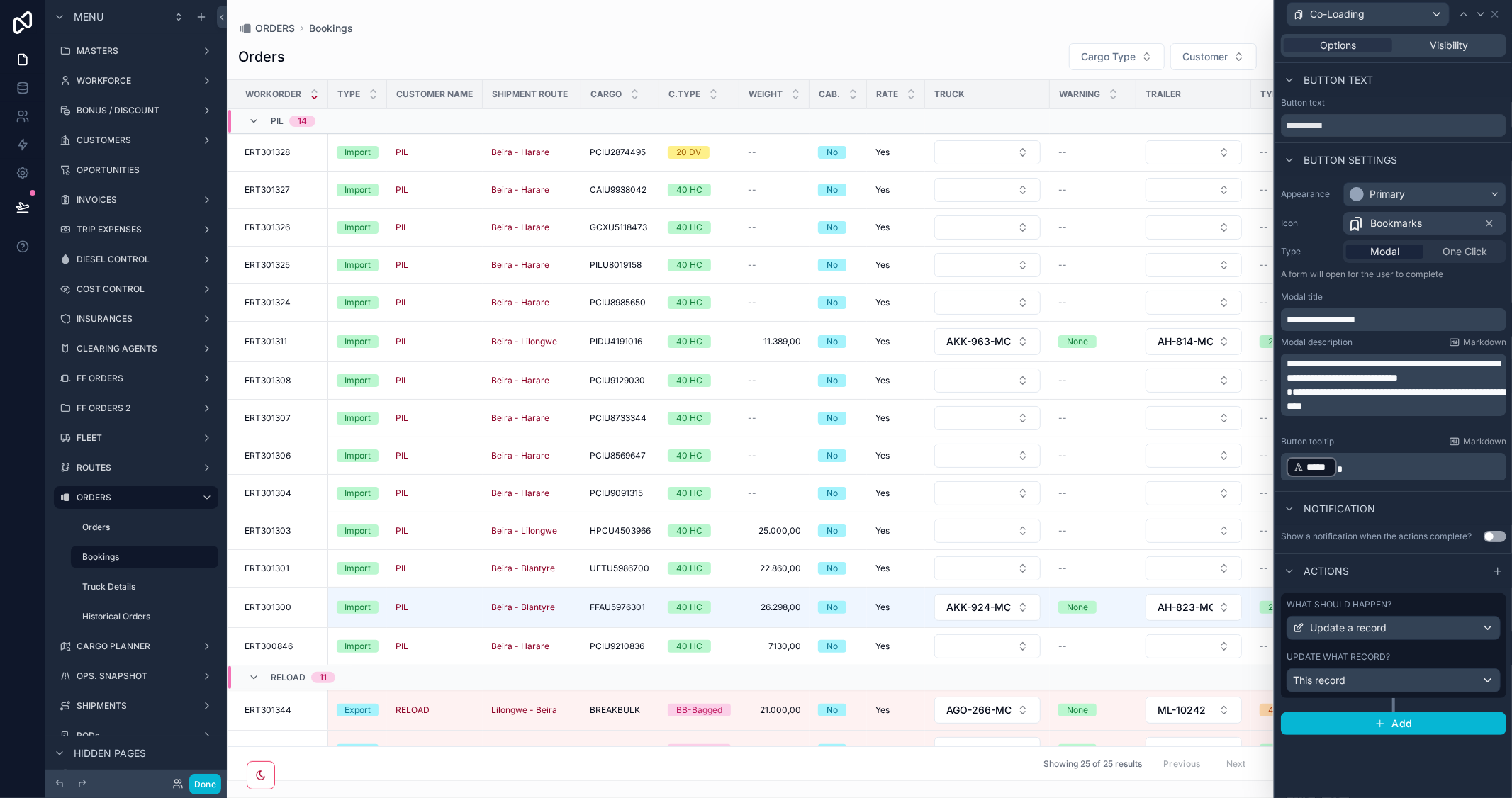
scroll to position [0, 0]
click at [1479, 14] on icon at bounding box center [1481, 14] width 6 height 3
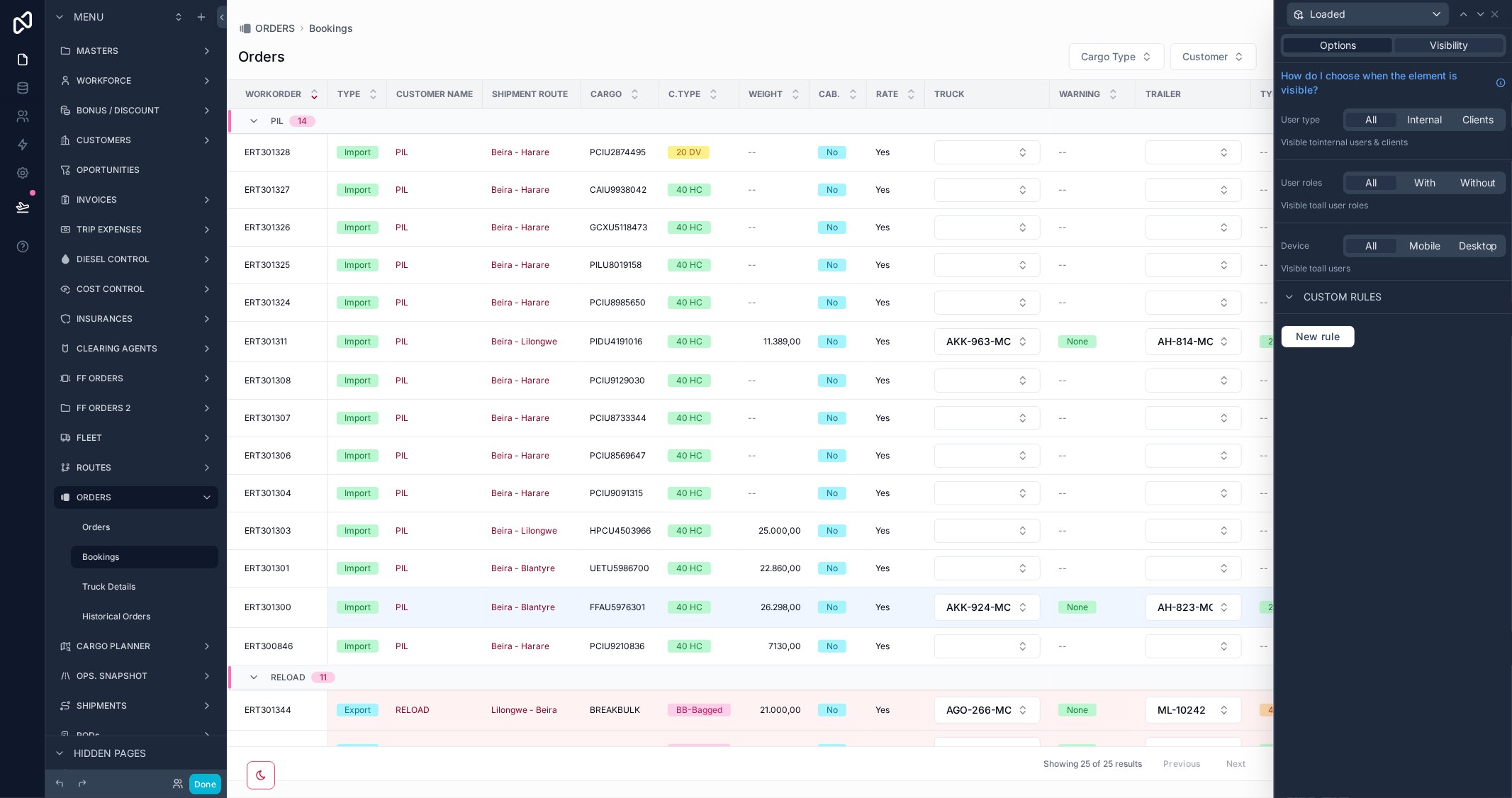
click at [1335, 47] on span "Options" at bounding box center [1338, 44] width 36 height 14
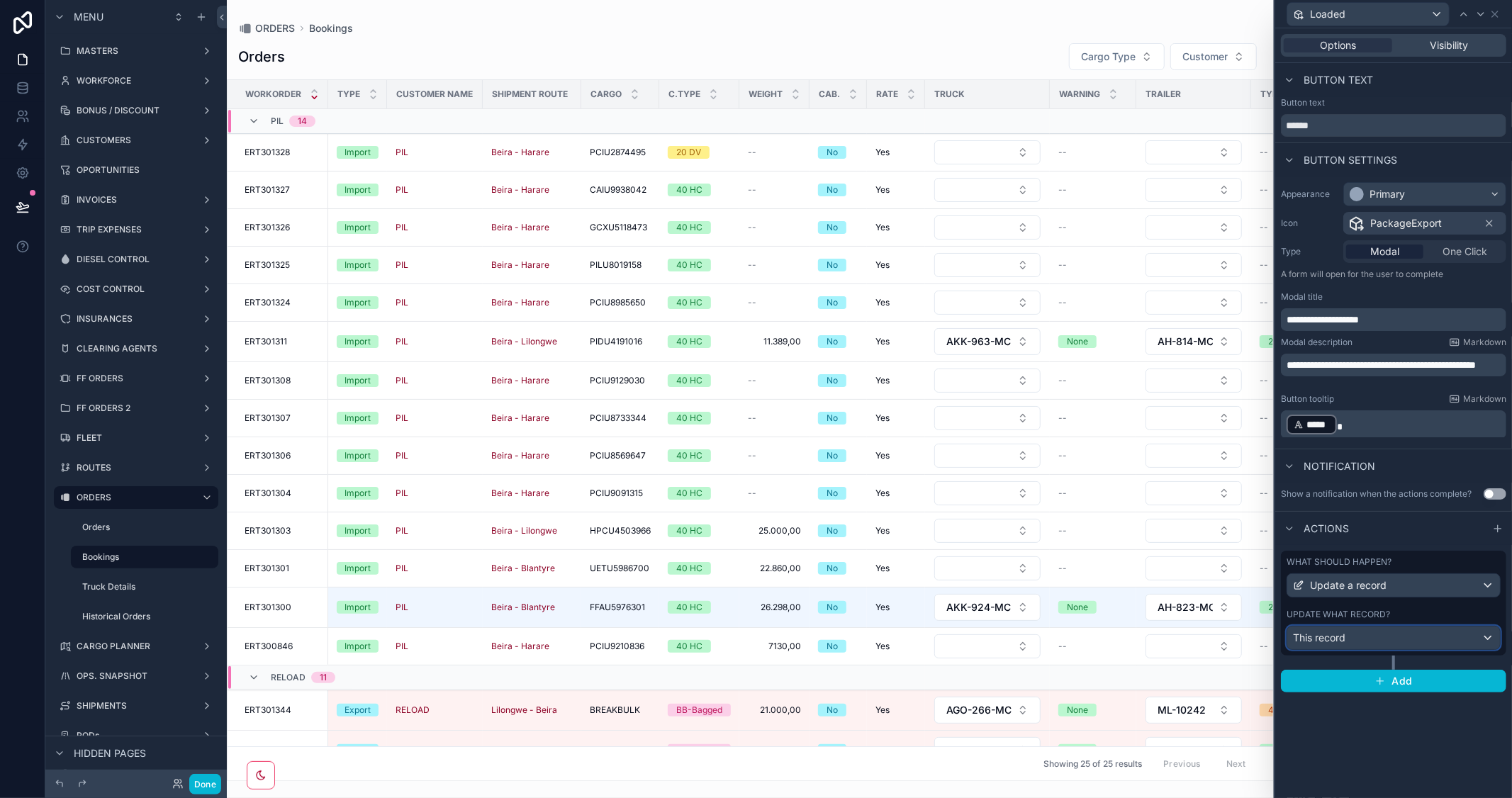
click at [1465, 642] on div "This record" at bounding box center [1393, 638] width 212 height 23
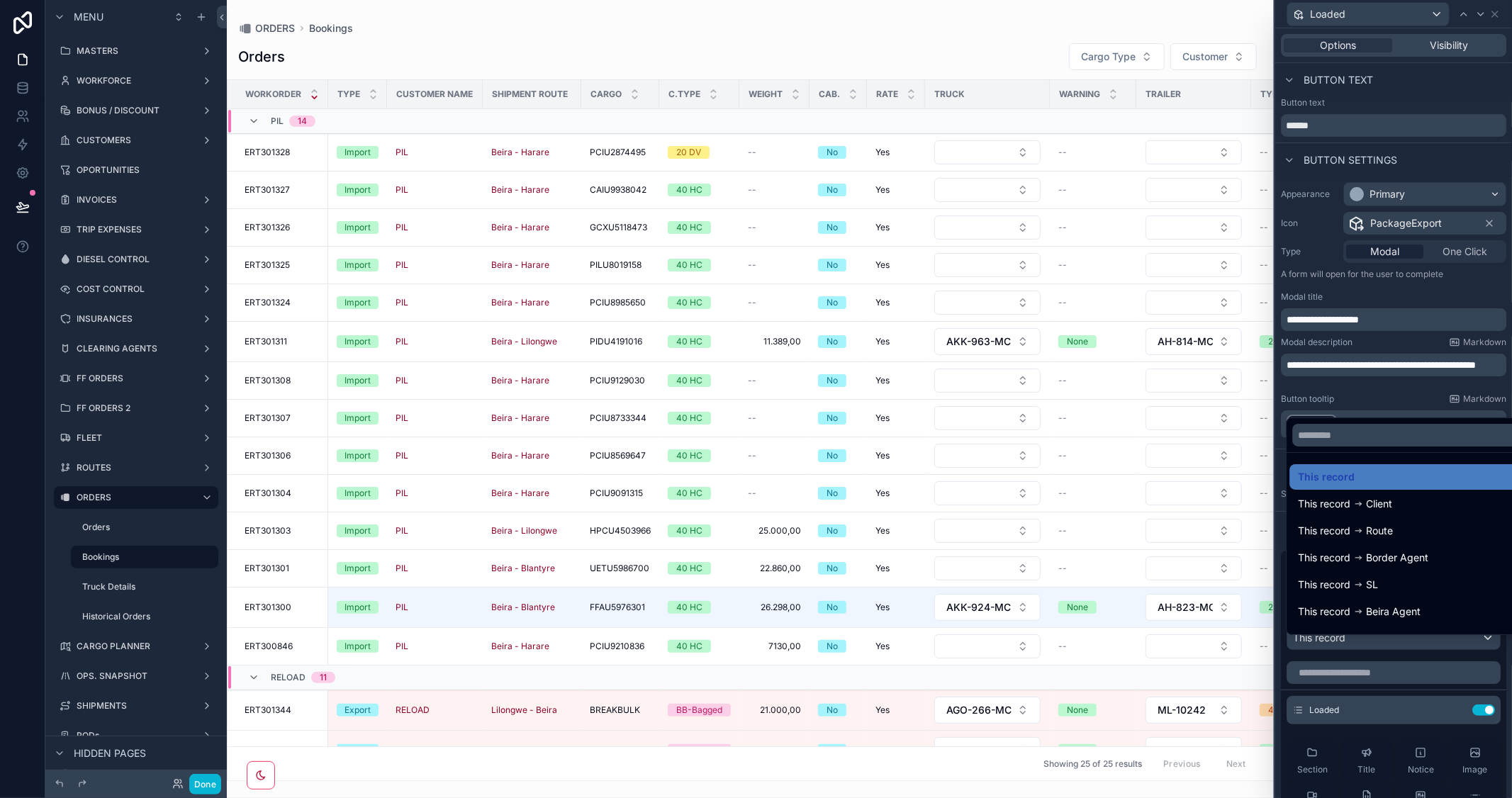
click at [1401, 400] on div at bounding box center [1393, 399] width 236 height 798
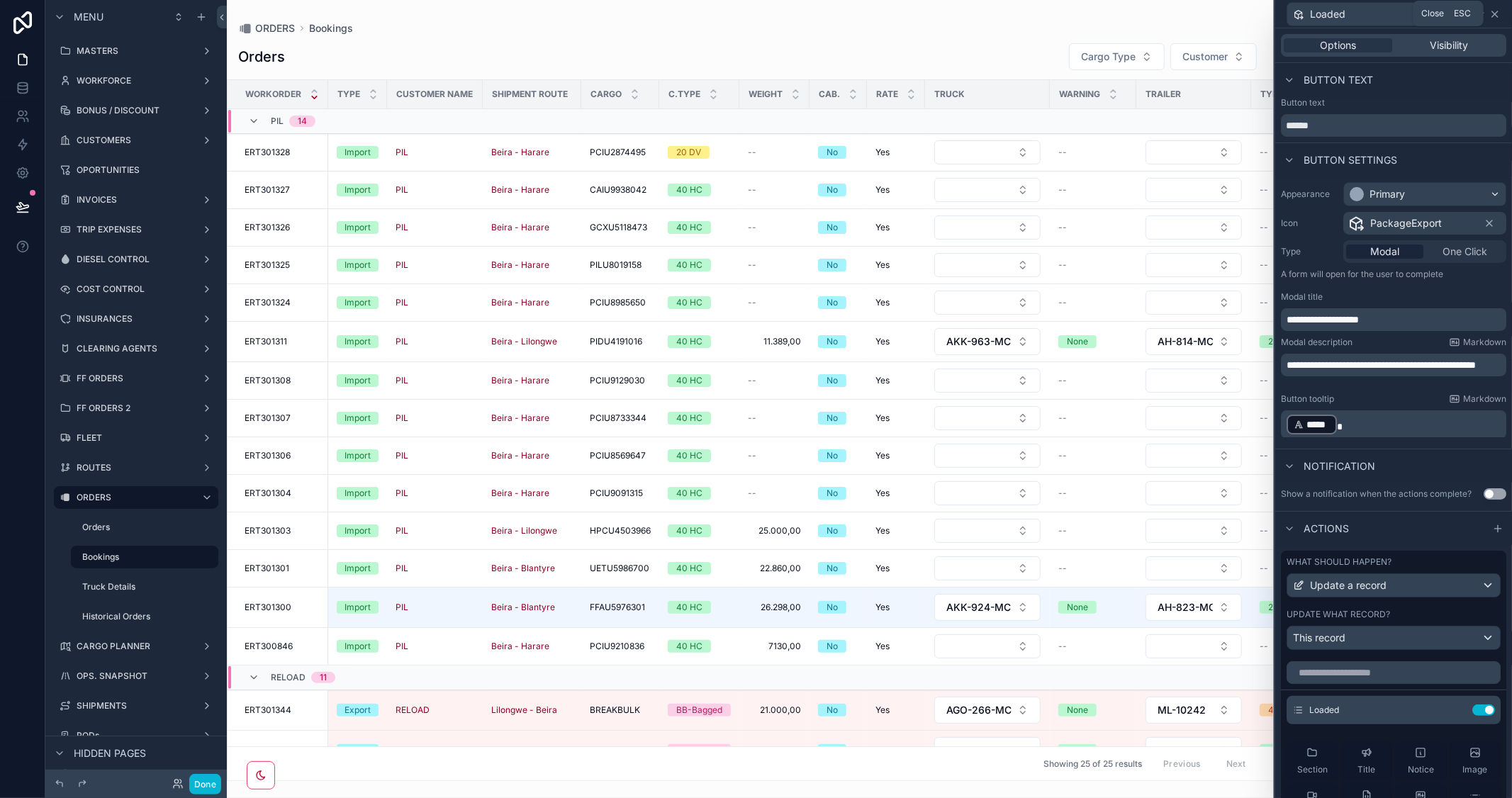
click at [1493, 13] on icon at bounding box center [1494, 14] width 11 height 11
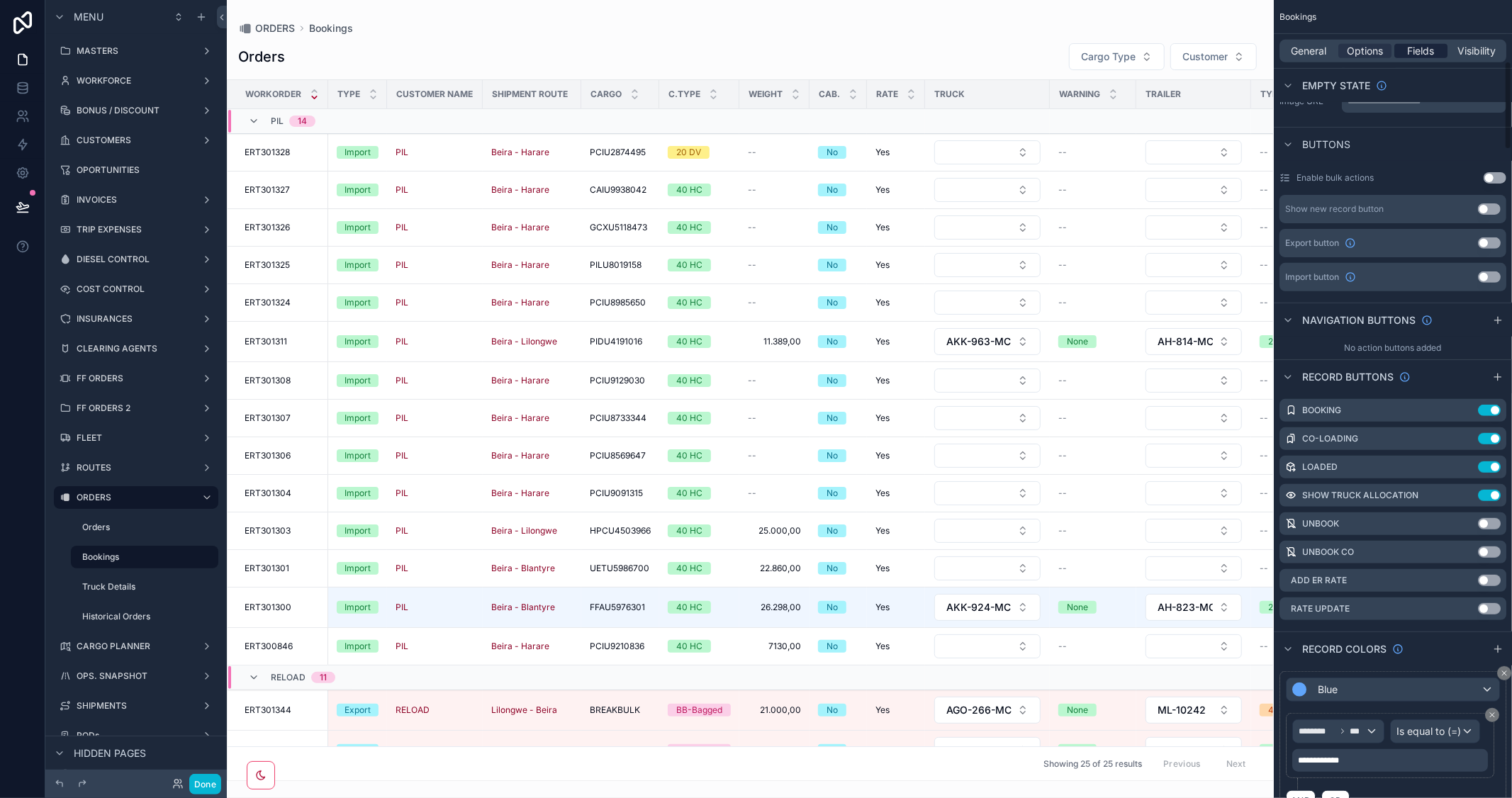
click at [1421, 54] on span "Fields" at bounding box center [1421, 51] width 27 height 14
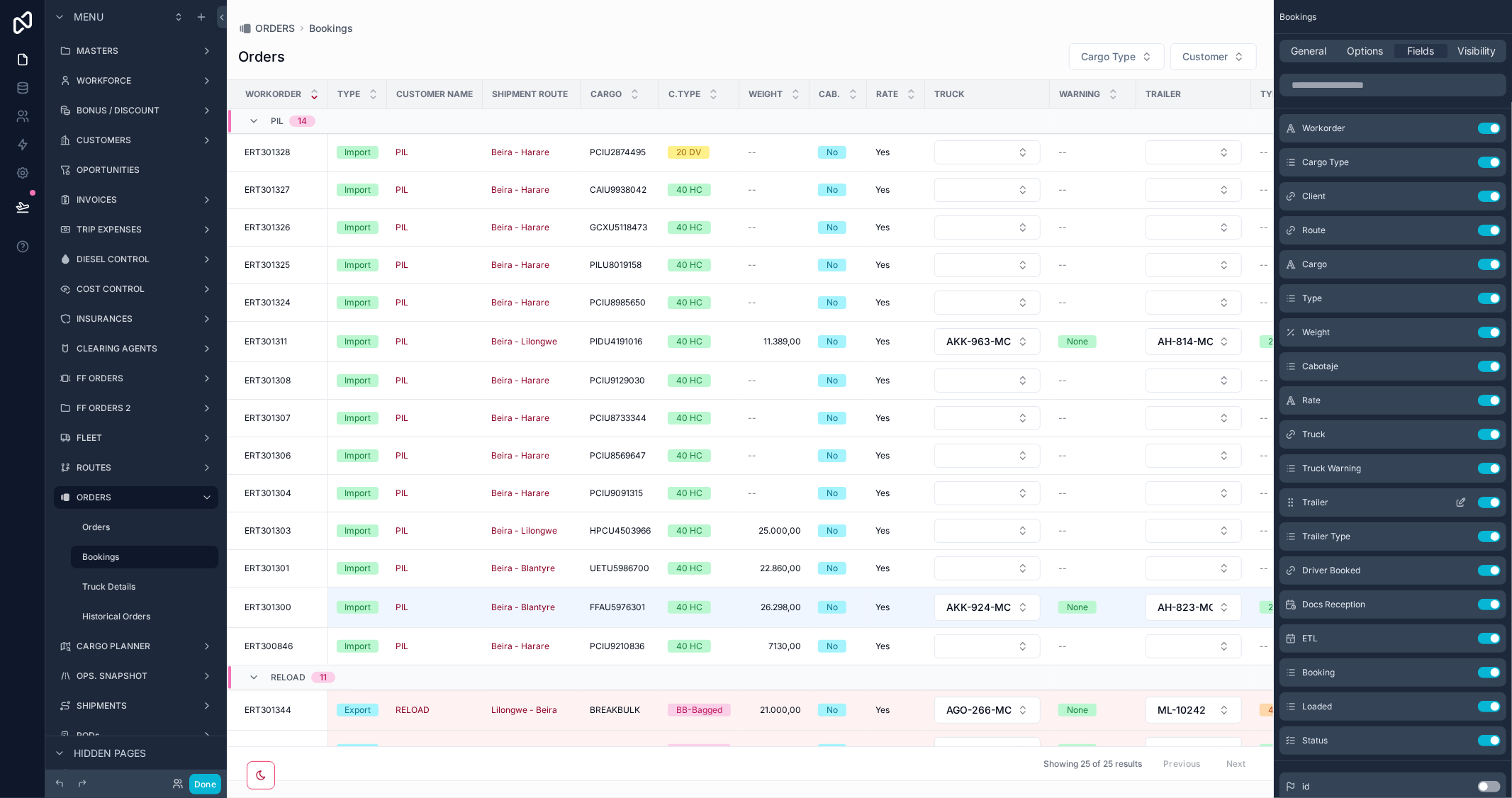
click at [1460, 502] on icon "scrollable content" at bounding box center [1462, 502] width 6 height 6
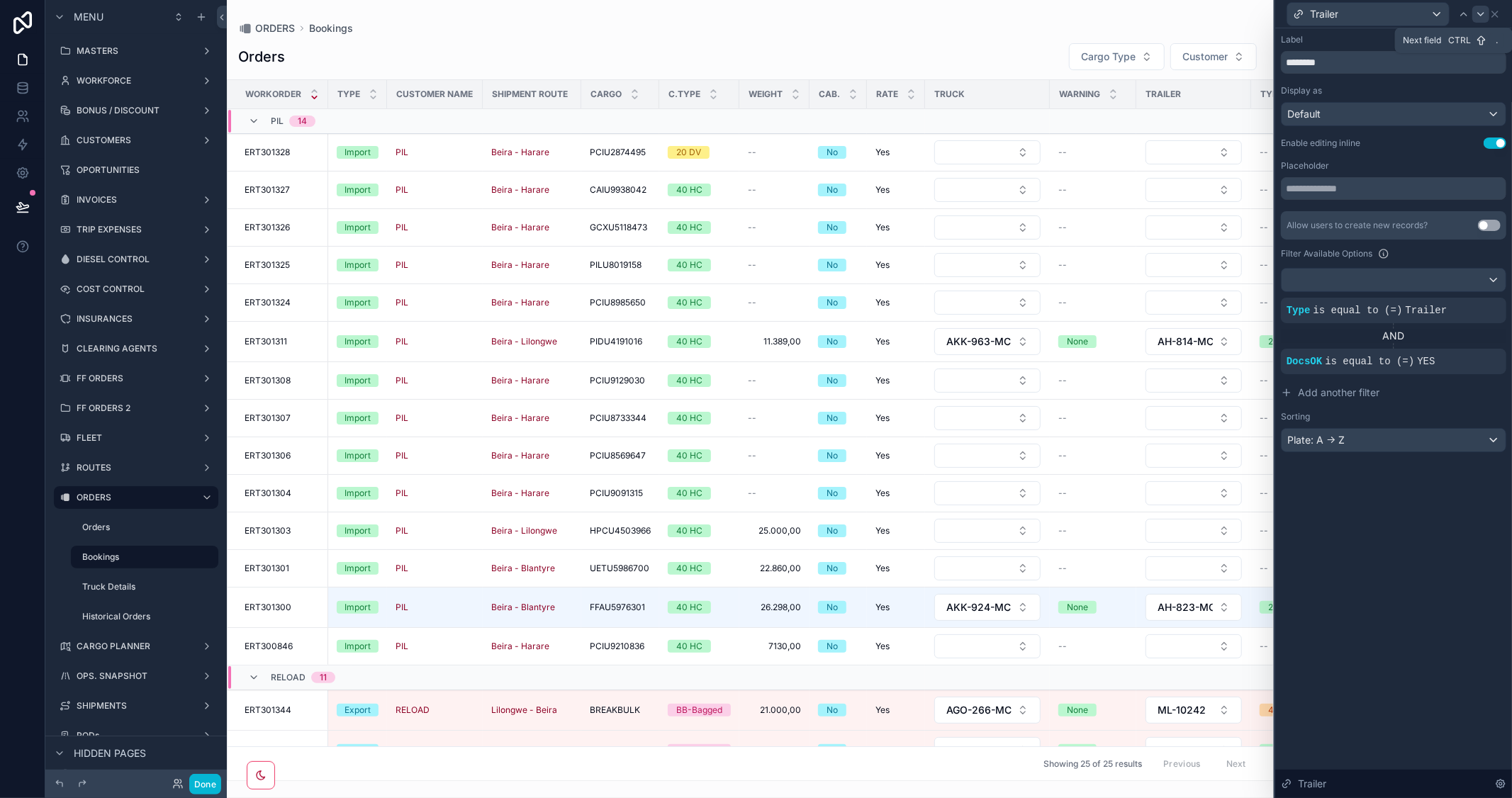
click at [1484, 10] on icon at bounding box center [1481, 14] width 11 height 11
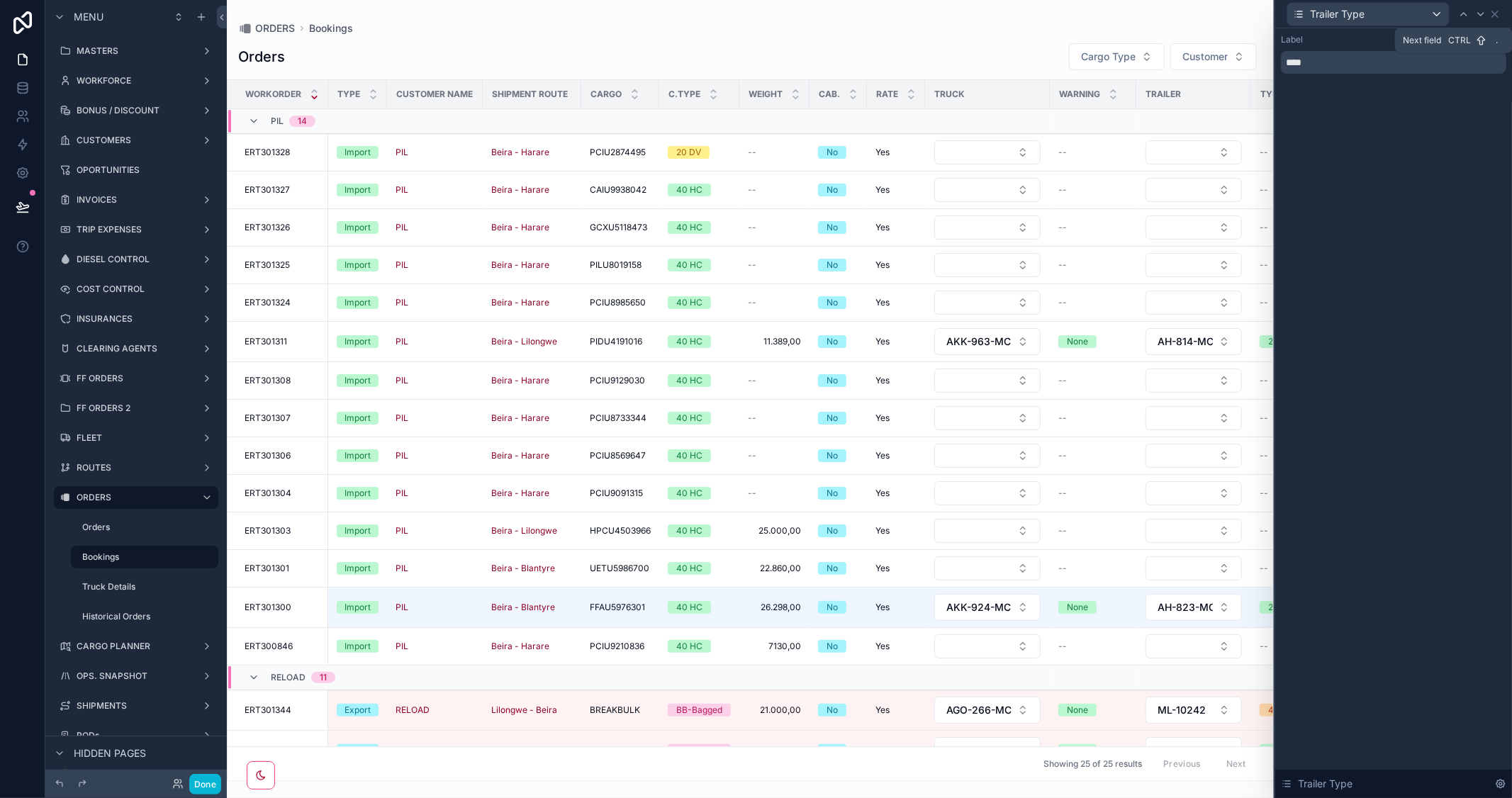
click at [1484, 10] on icon at bounding box center [1481, 14] width 11 height 11
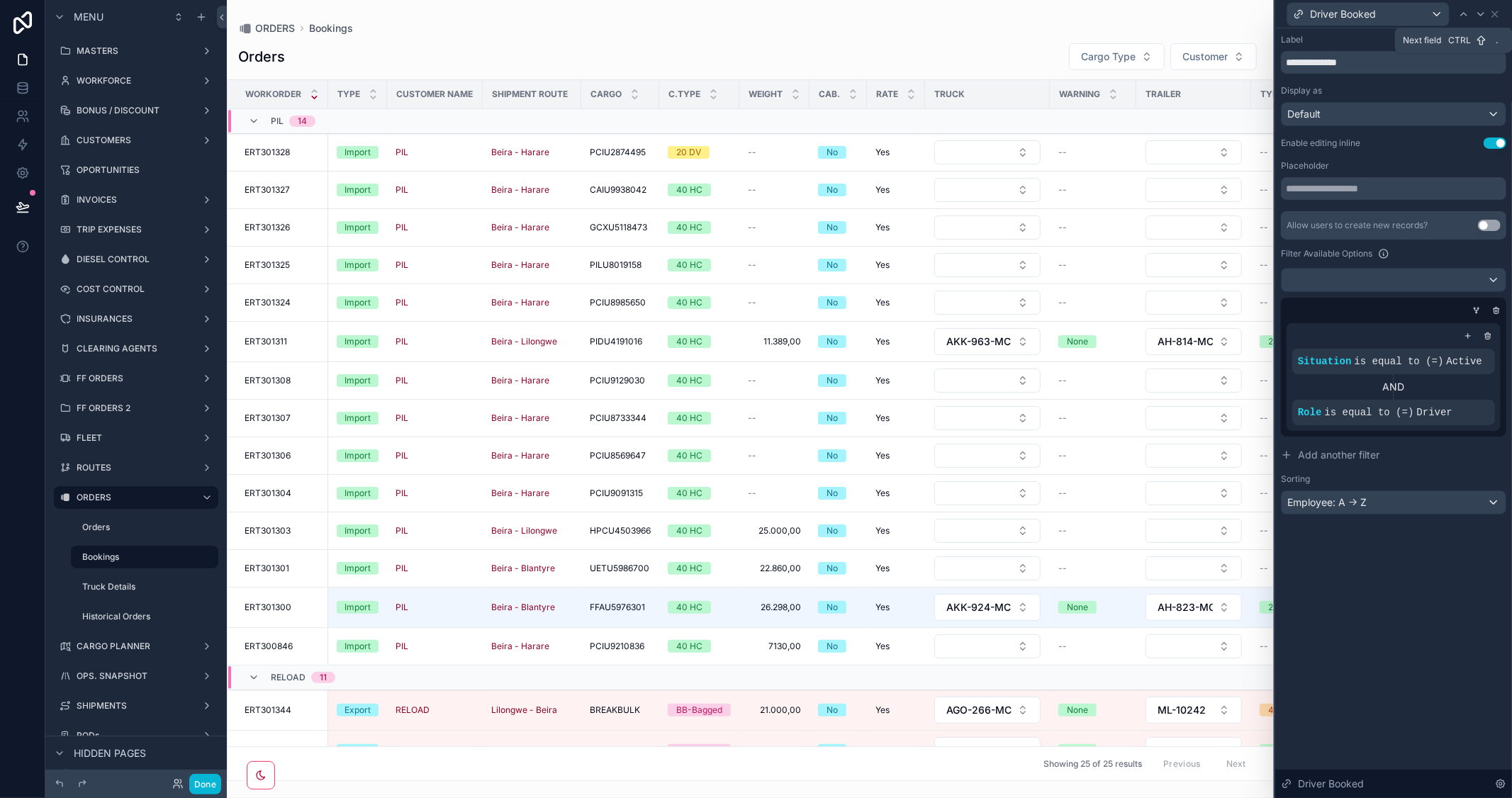
click at [1484, 10] on icon at bounding box center [1481, 14] width 11 height 11
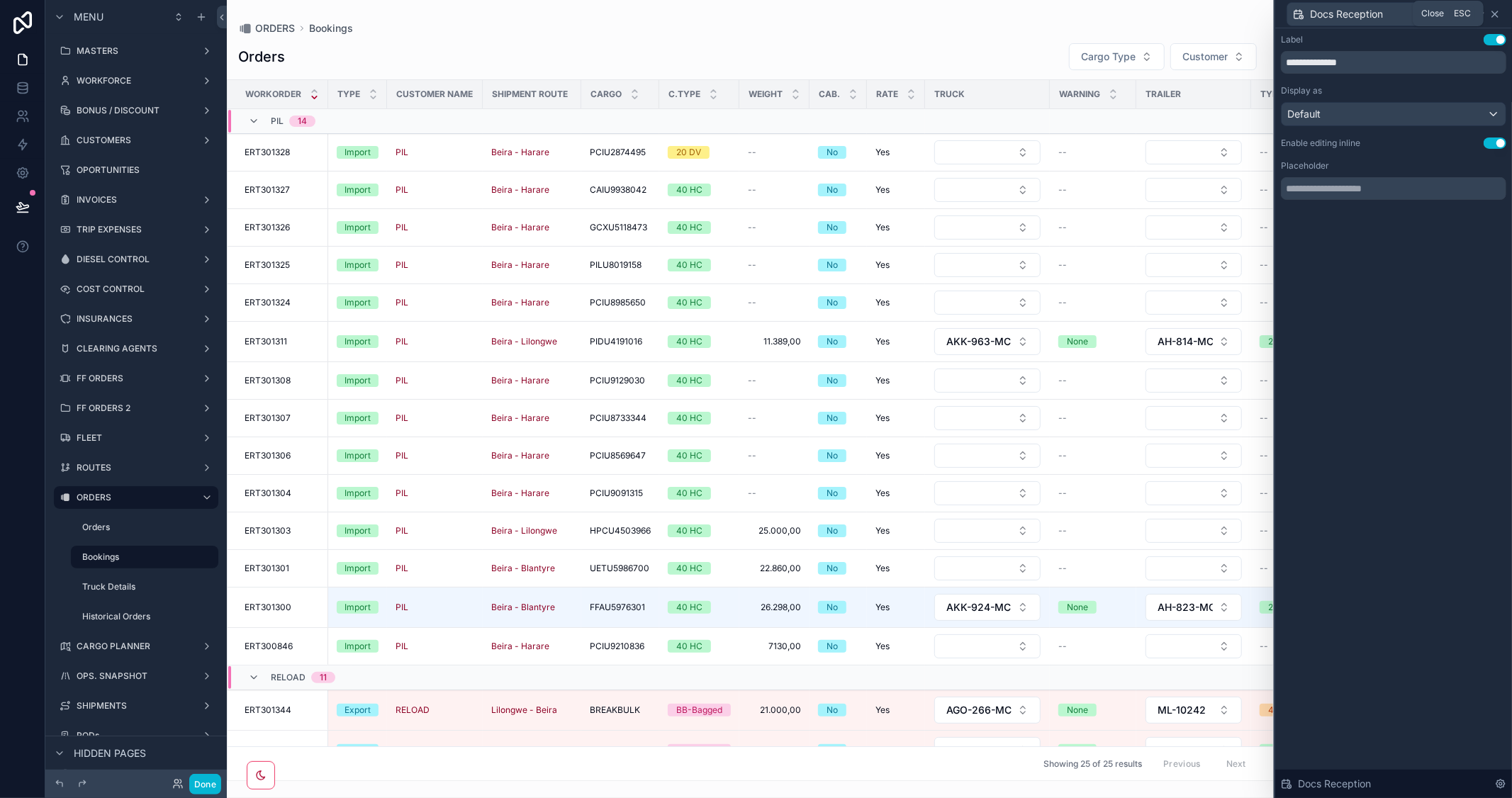
click at [1499, 11] on icon at bounding box center [1494, 14] width 11 height 11
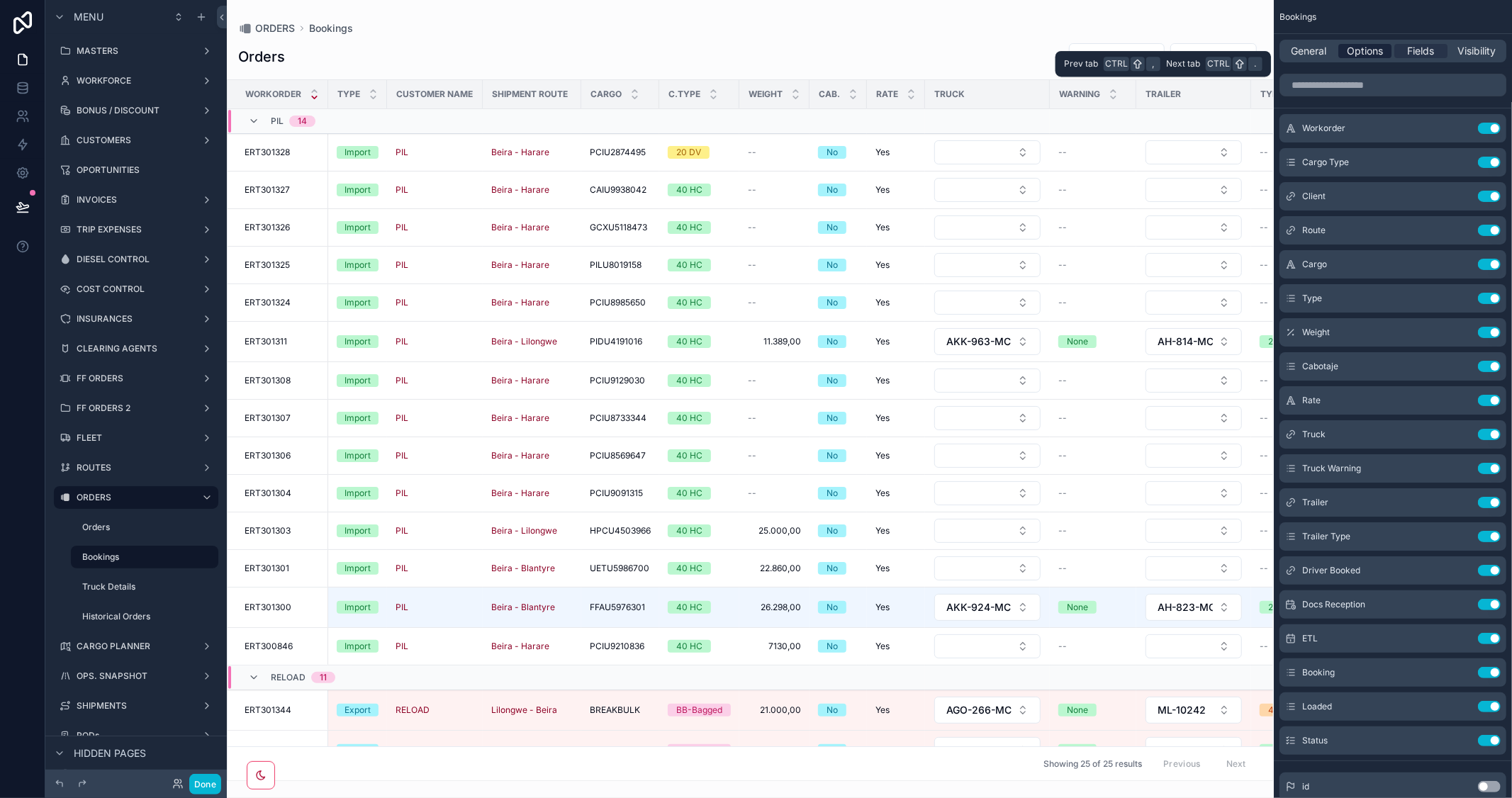
click at [1364, 54] on span "Options" at bounding box center [1364, 51] width 36 height 14
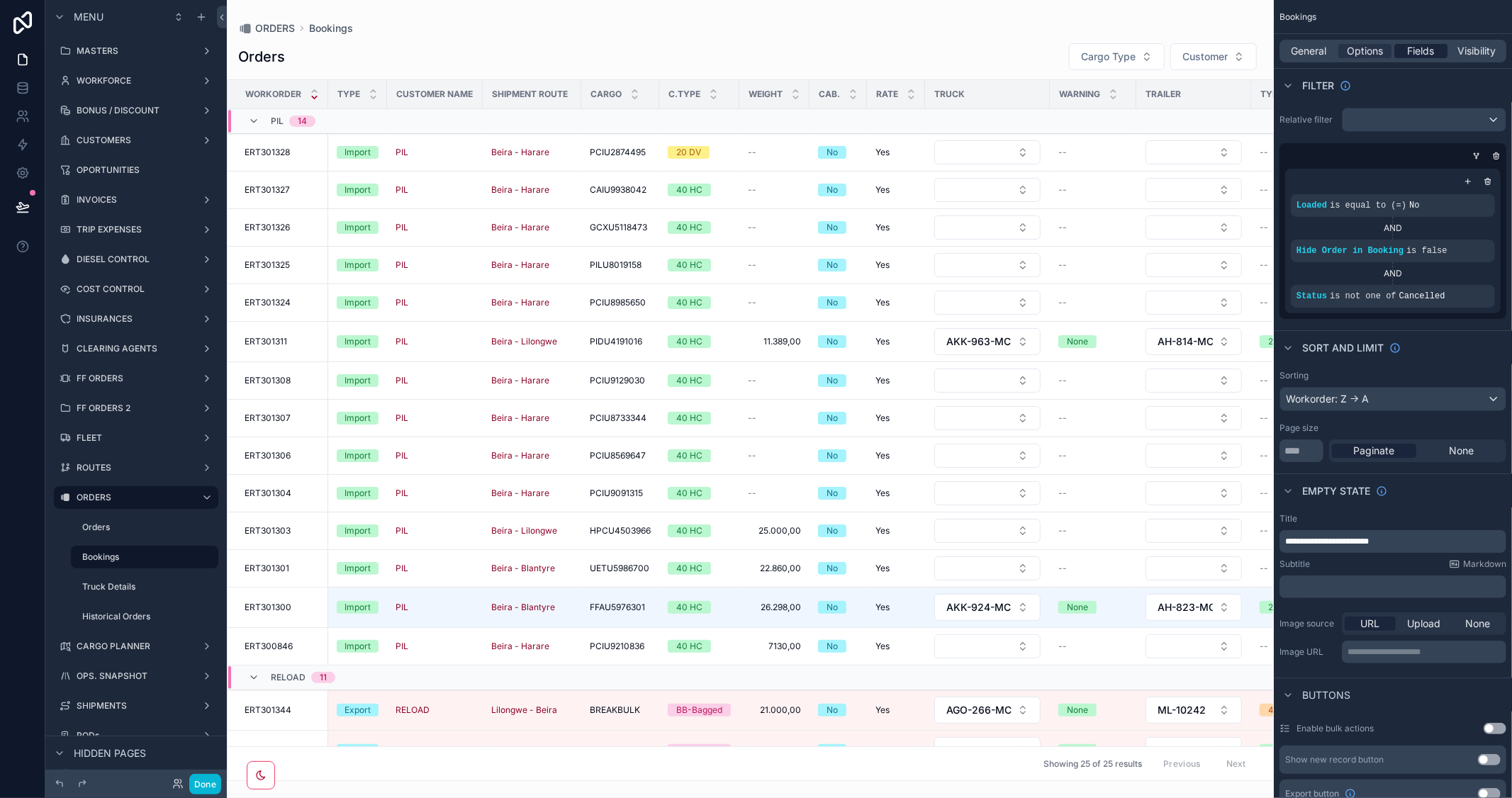
click at [1429, 50] on span "Fields" at bounding box center [1421, 51] width 27 height 14
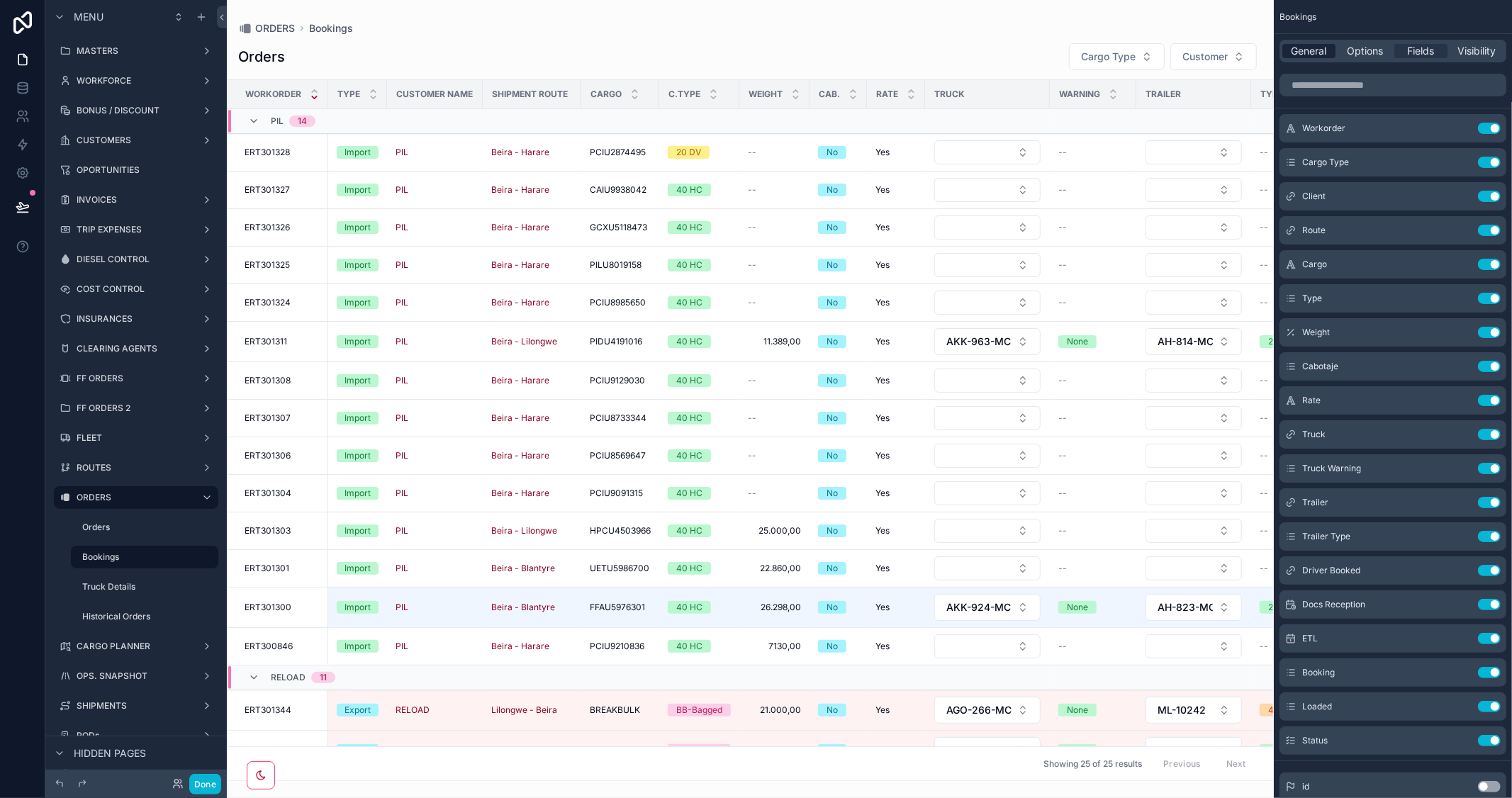
click at [1316, 50] on span "General" at bounding box center [1309, 51] width 35 height 14
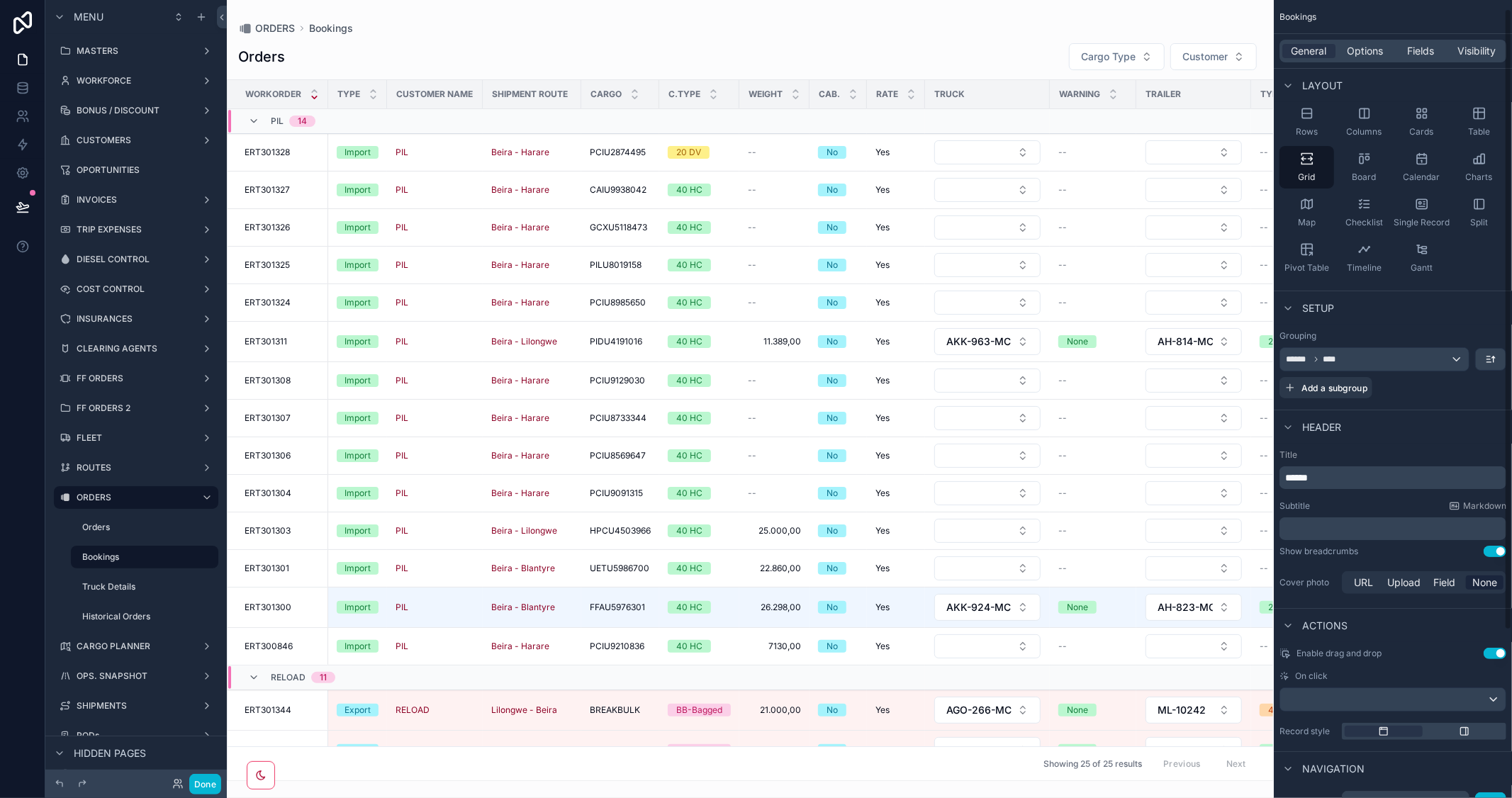
scroll to position [227, 0]
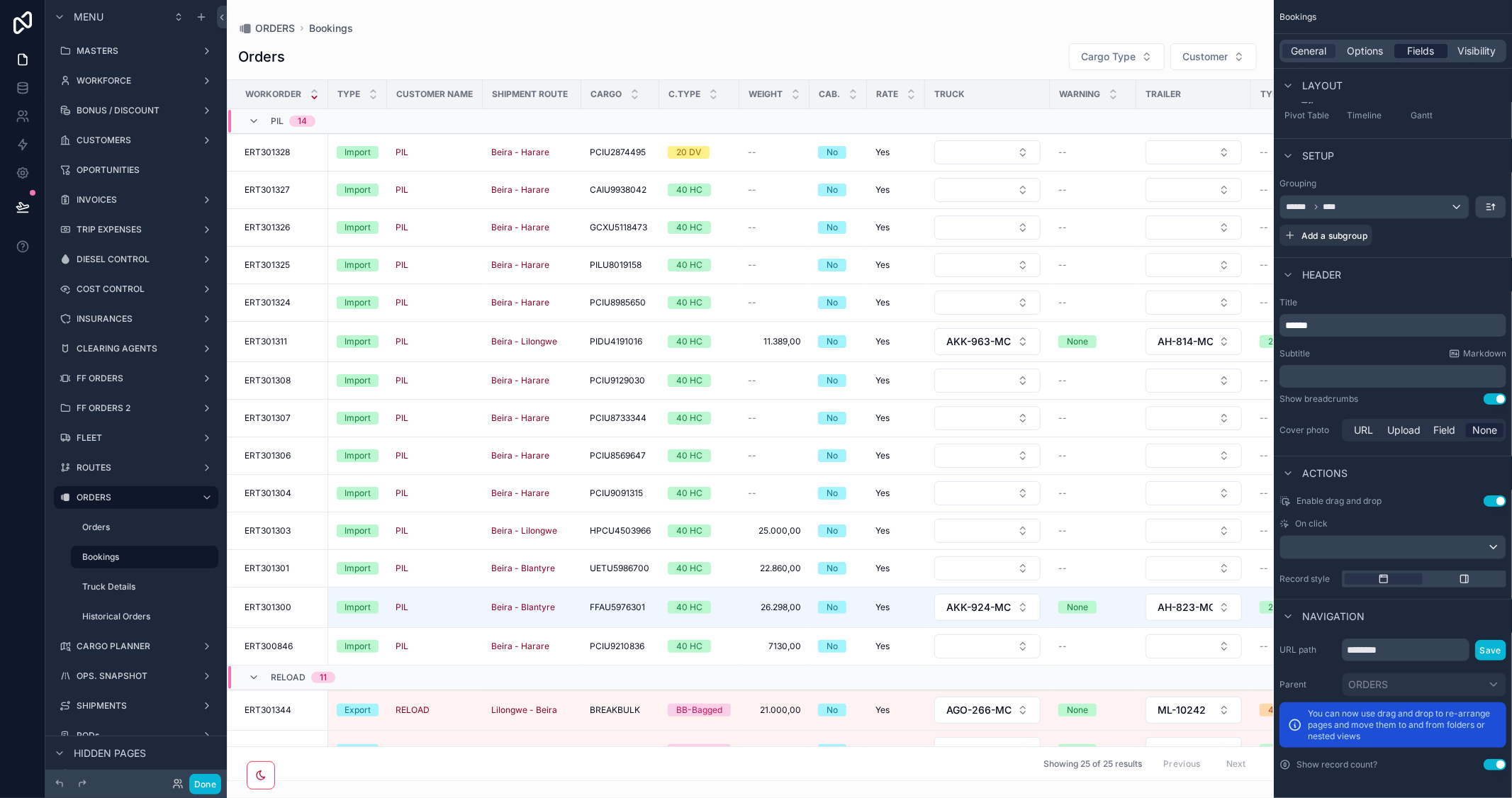
click at [1417, 51] on span "Fields" at bounding box center [1421, 51] width 27 height 14
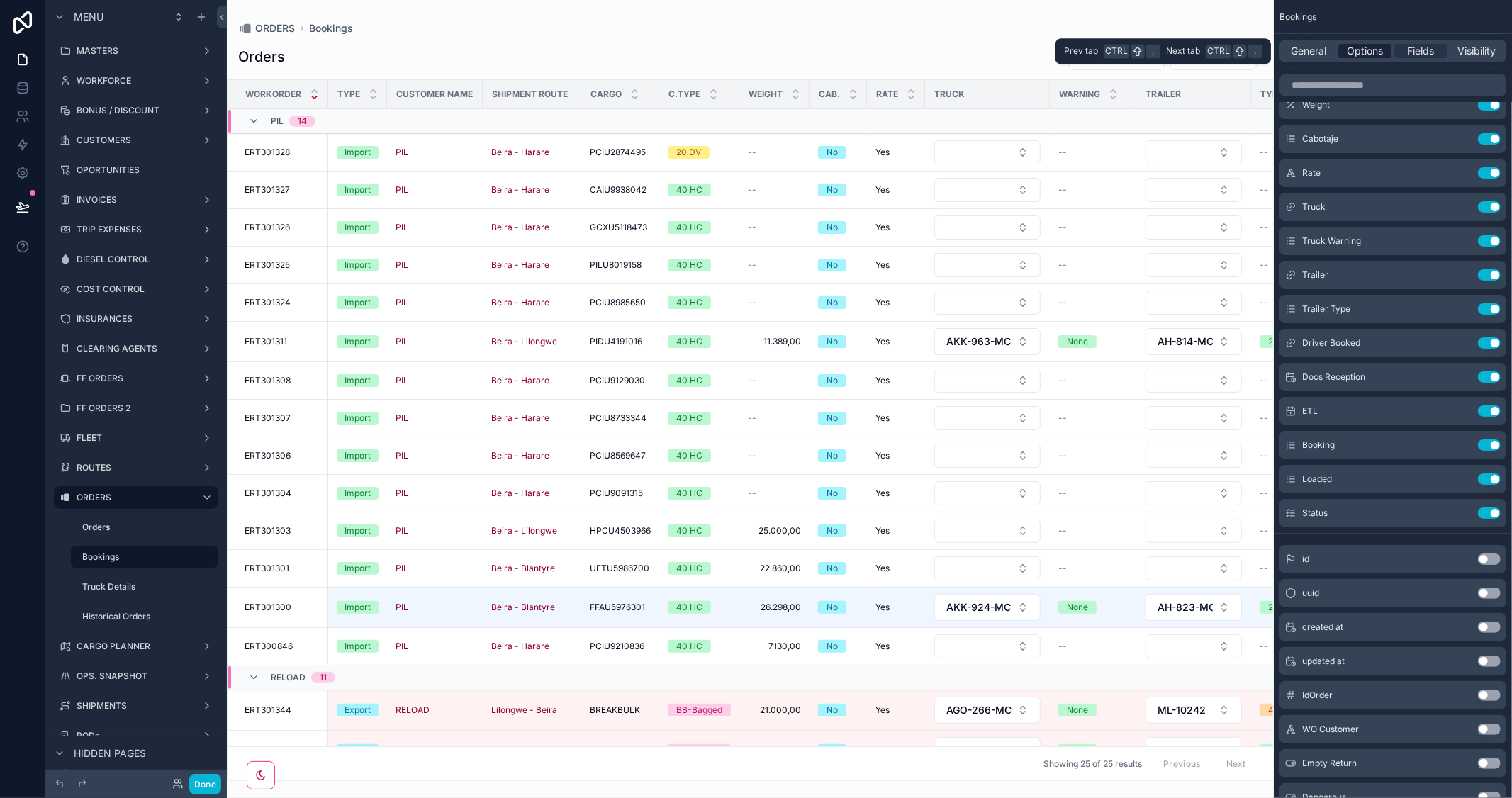
click at [1362, 55] on span "Options" at bounding box center [1364, 51] width 36 height 14
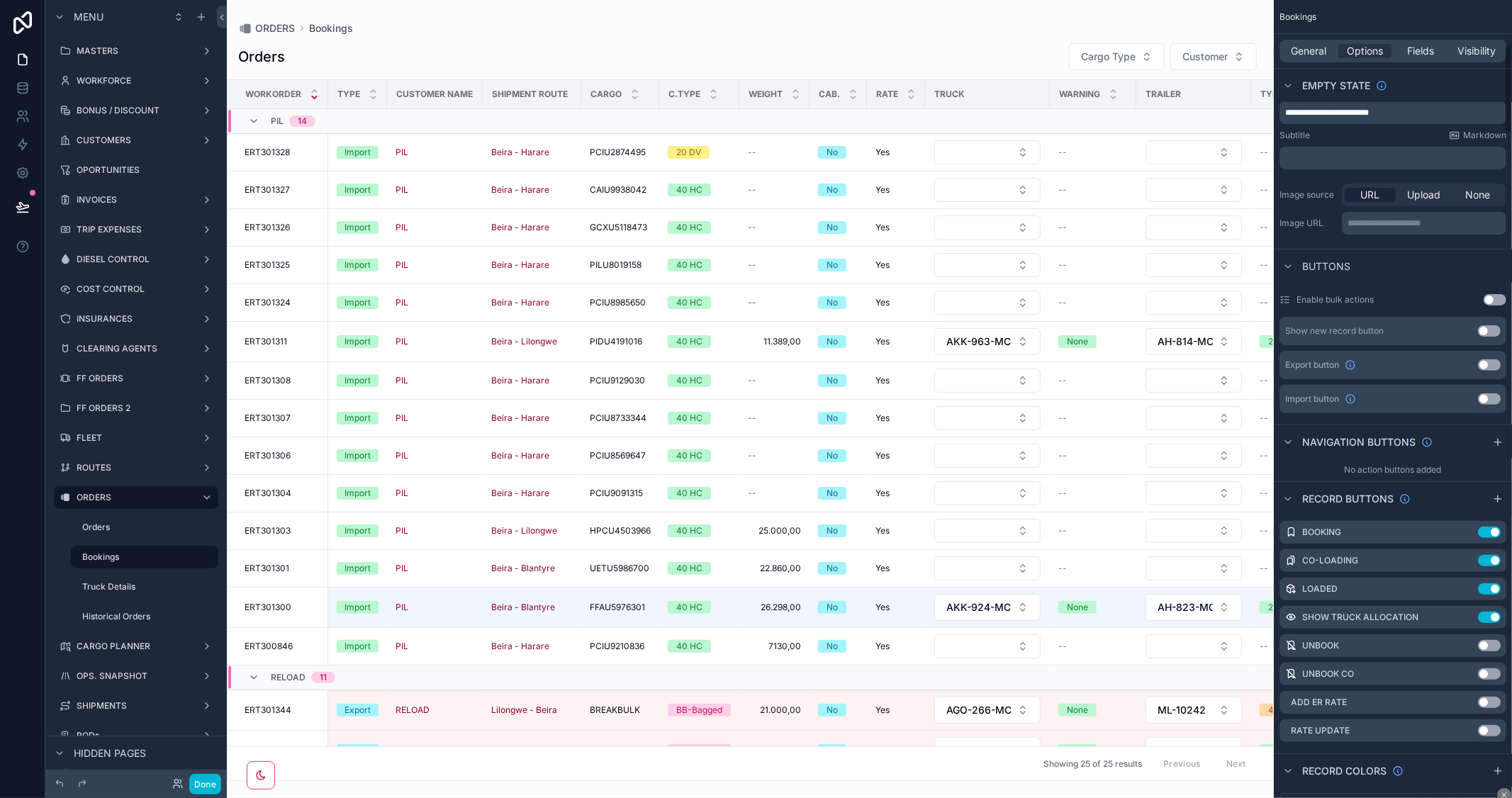
scroll to position [464, 0]
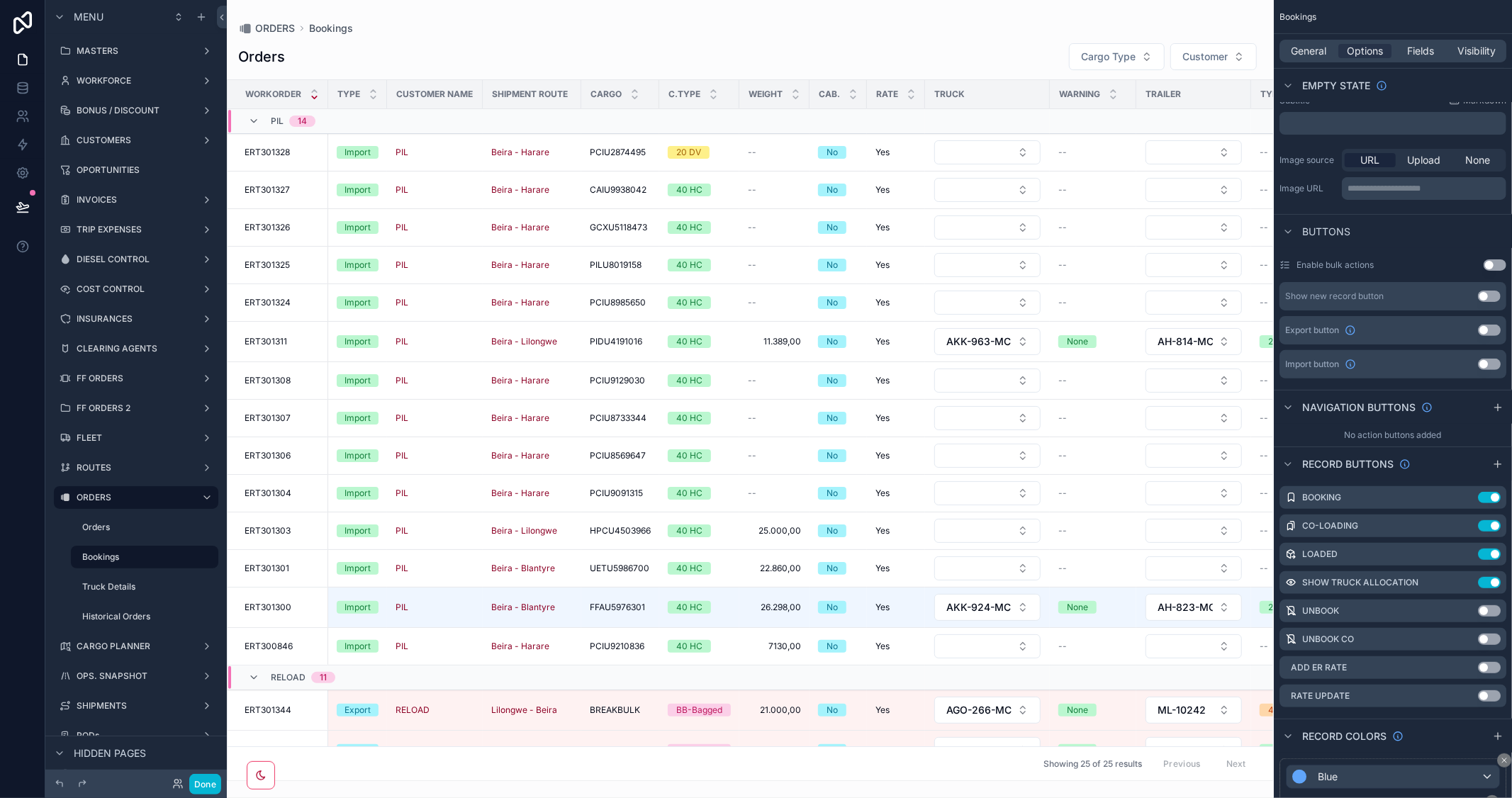
drag, startPoint x: 817, startPoint y: 776, endPoint x: 986, endPoint y: 802, distance: 171.0
click at [986, 798] on html "Menu MASTERS WORKFORCE BONUS / DISCOUNT CUSTOMERS OPORTUNITIES INVOICES TRIP EX…" at bounding box center [756, 399] width 1512 height 798
click at [956, 789] on div "scrollable content" at bounding box center [750, 399] width 1047 height 798
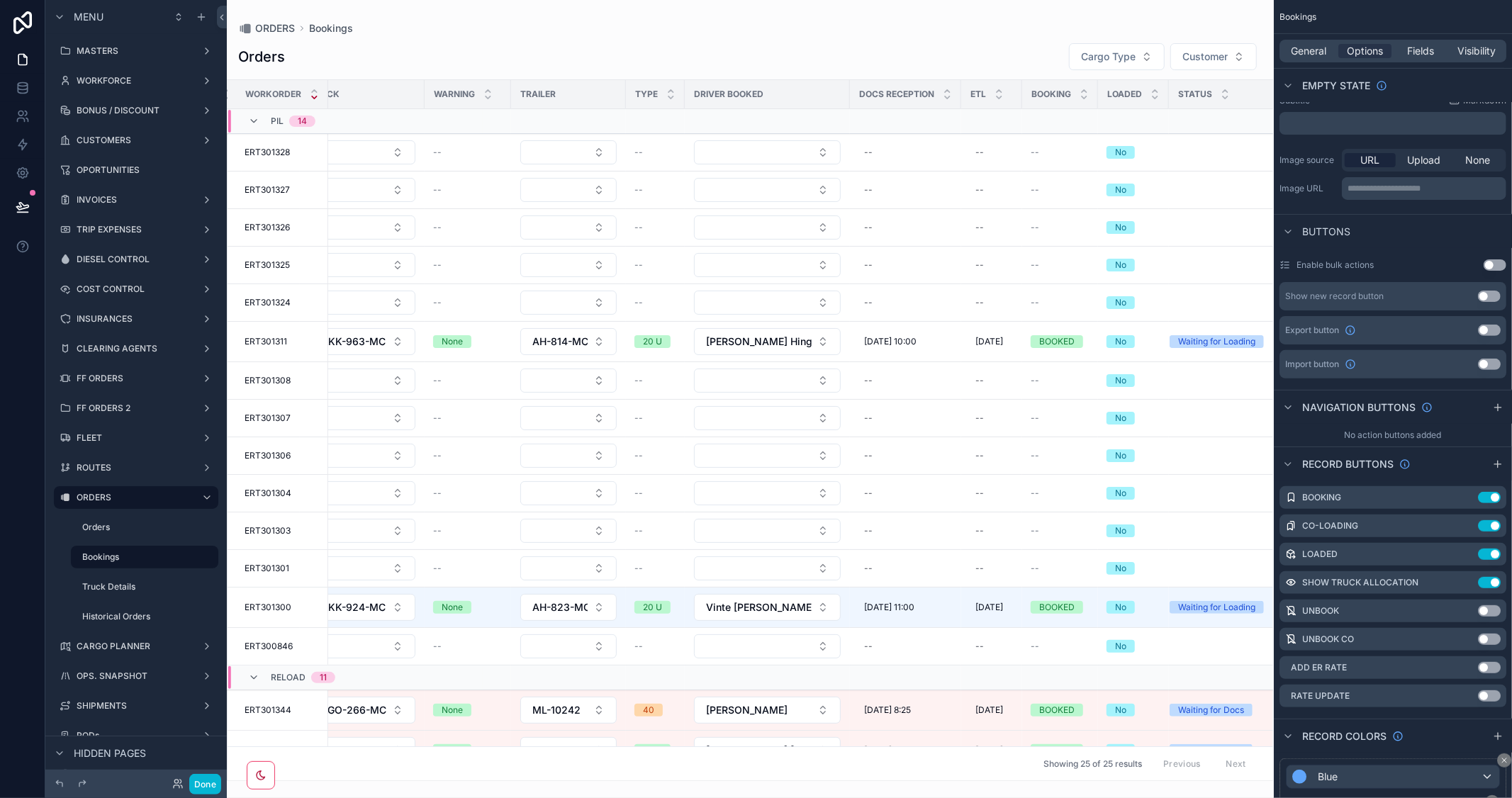
scroll to position [0, 667]
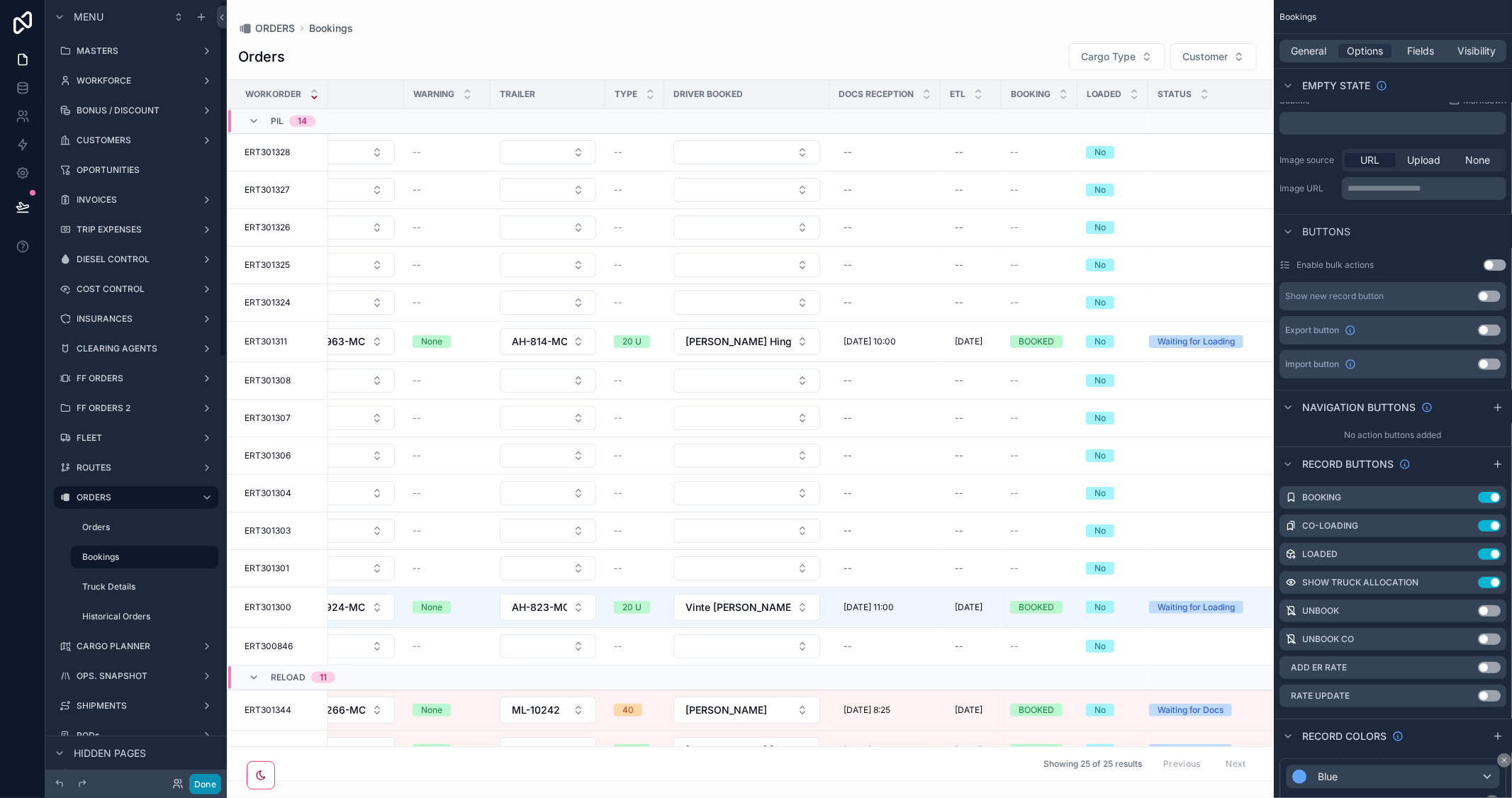
click at [197, 786] on button "Done" at bounding box center [205, 784] width 32 height 20
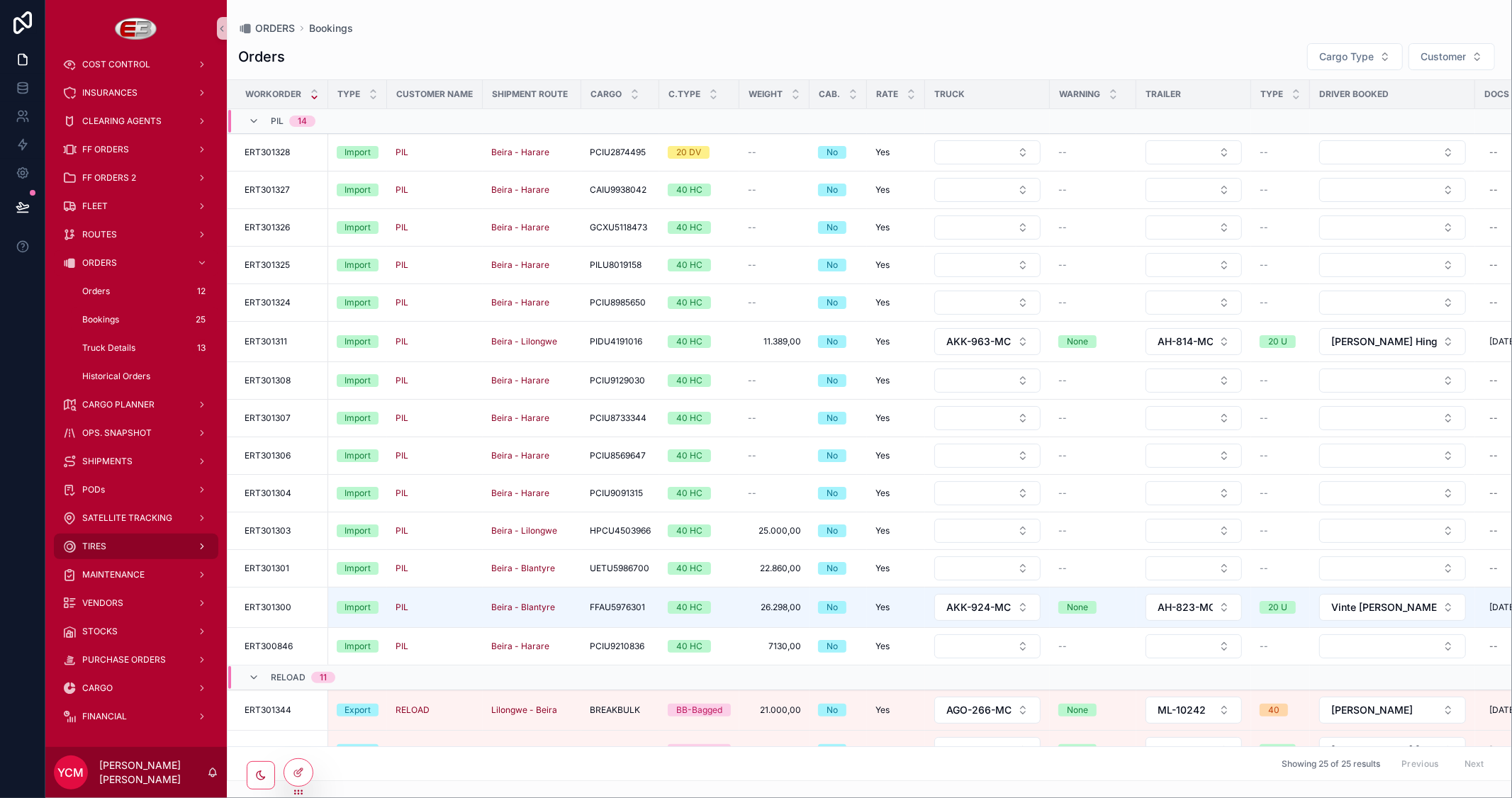
click at [124, 548] on div "TIRES" at bounding box center [137, 547] width 148 height 23
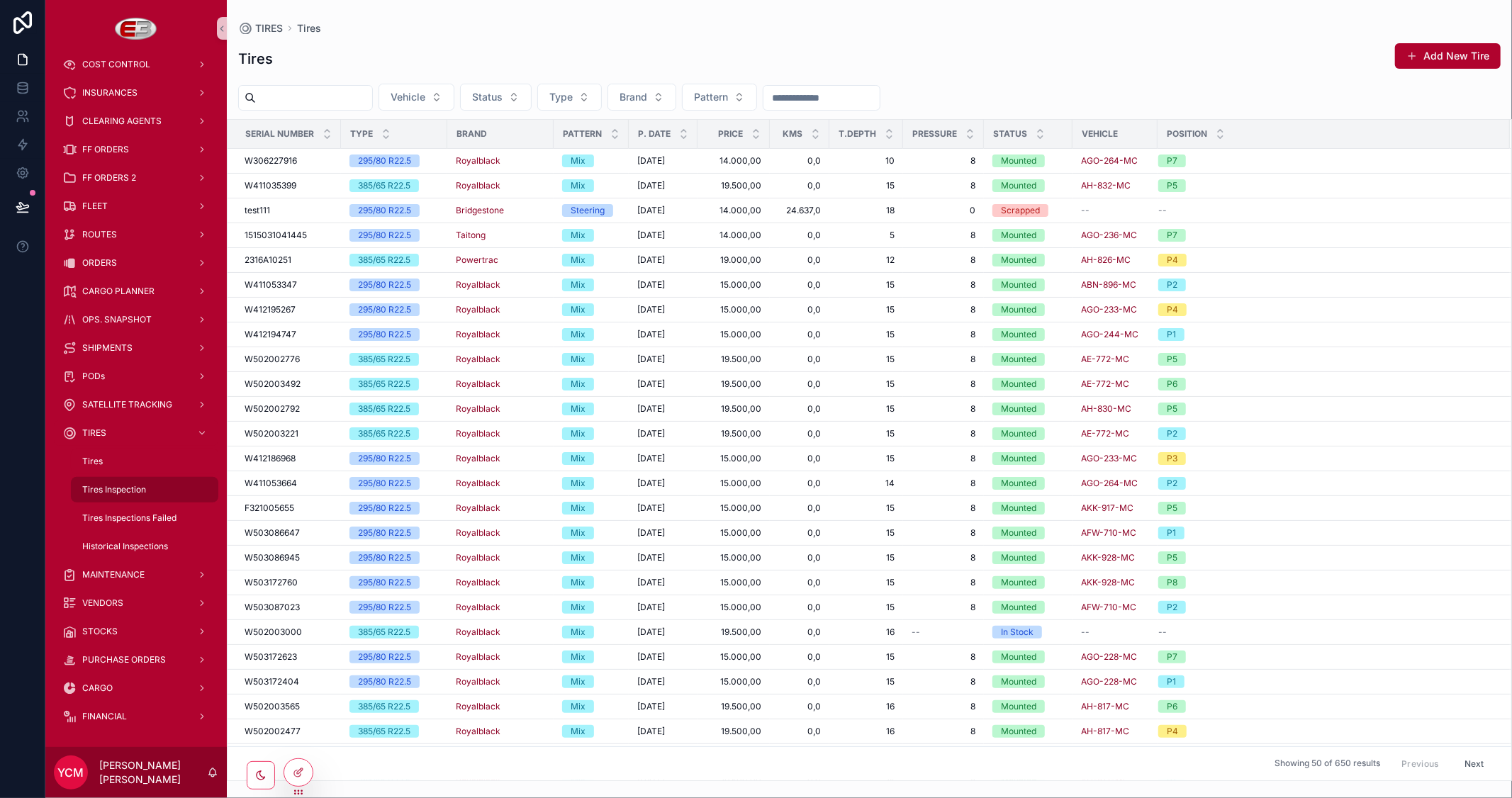
click at [121, 487] on span "Tires Inspection" at bounding box center [114, 490] width 64 height 11
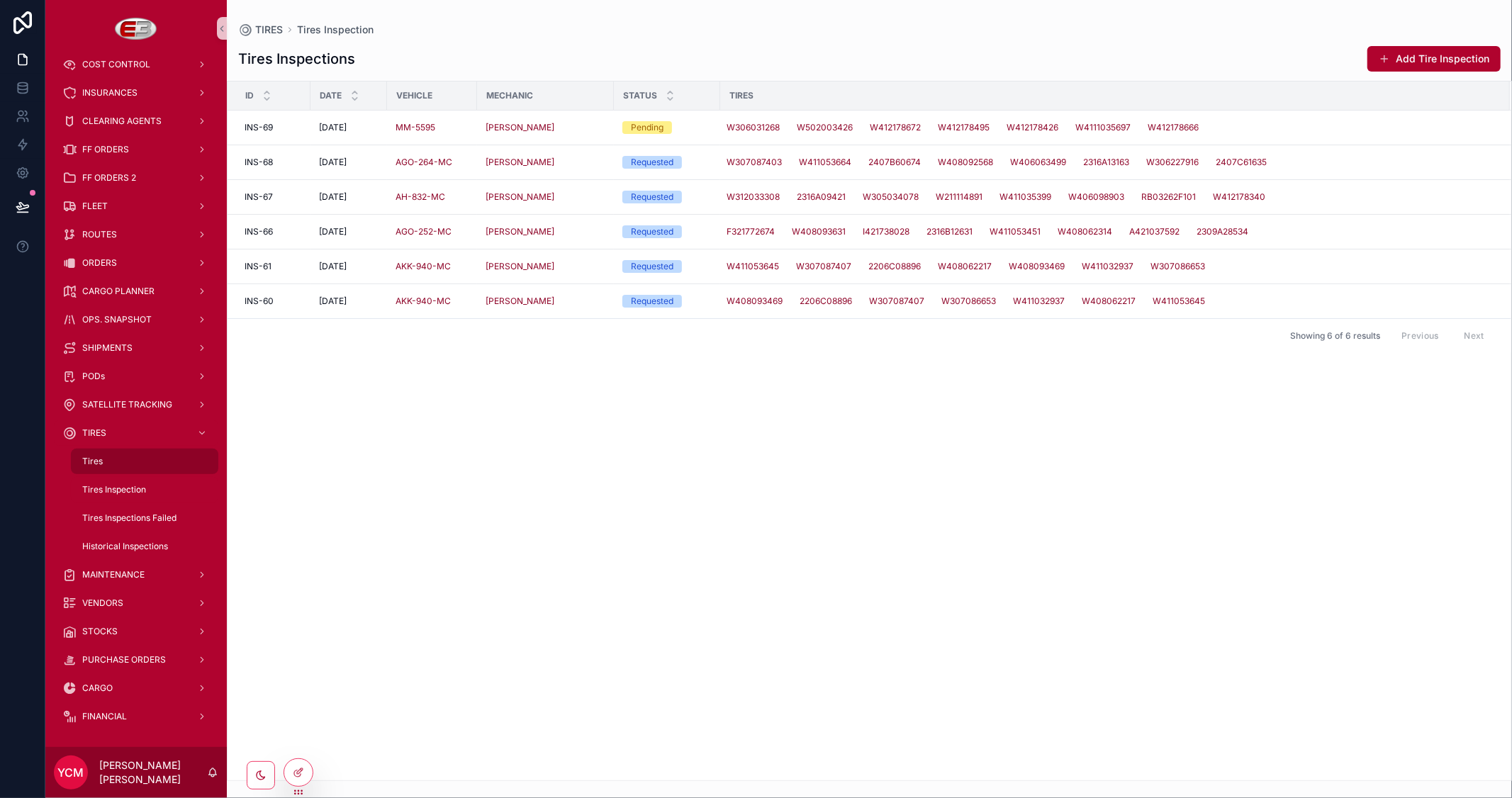
click at [105, 464] on div "Tires" at bounding box center [144, 462] width 130 height 23
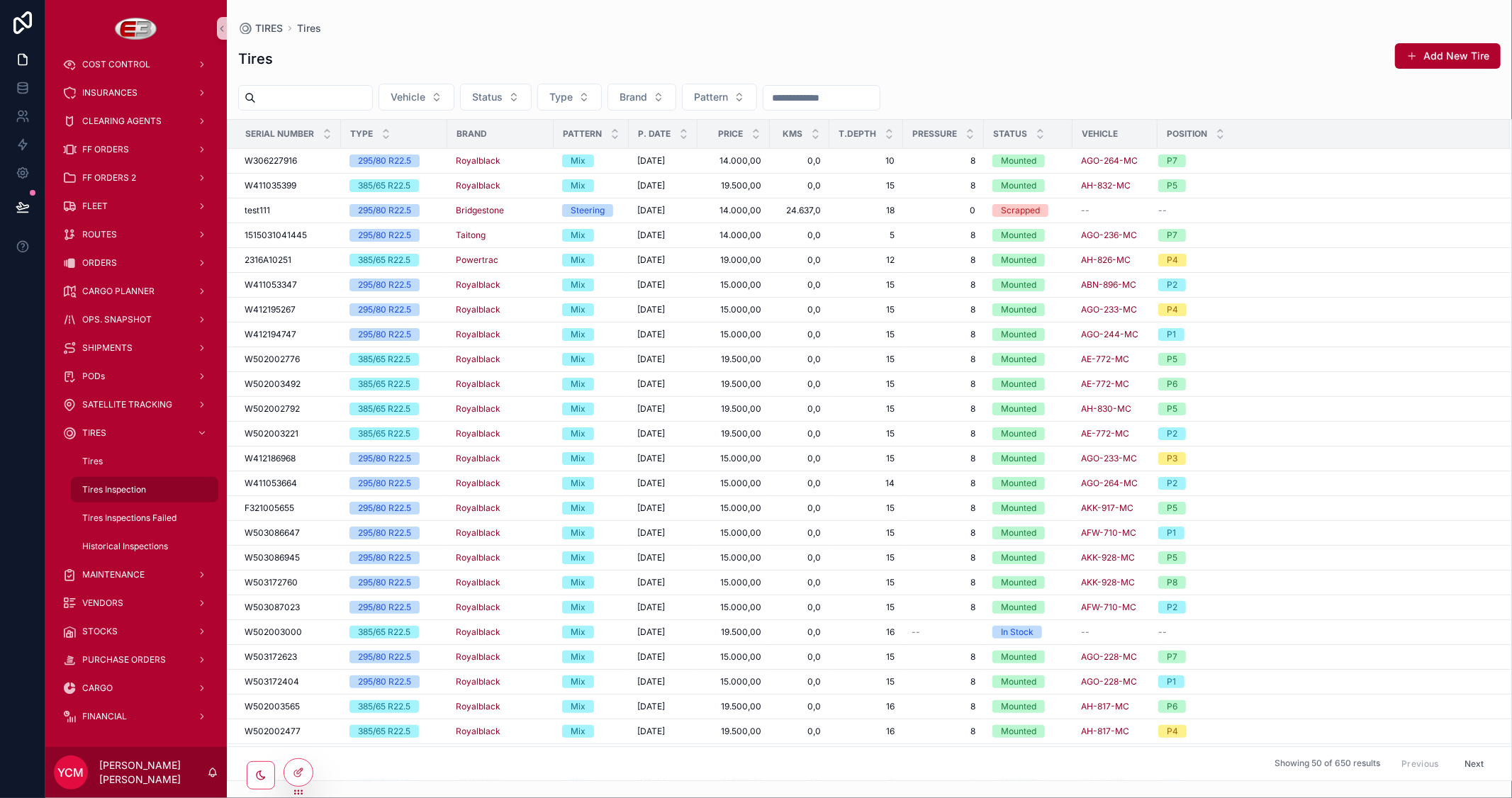
click at [114, 488] on span "Tires Inspection" at bounding box center [114, 490] width 64 height 11
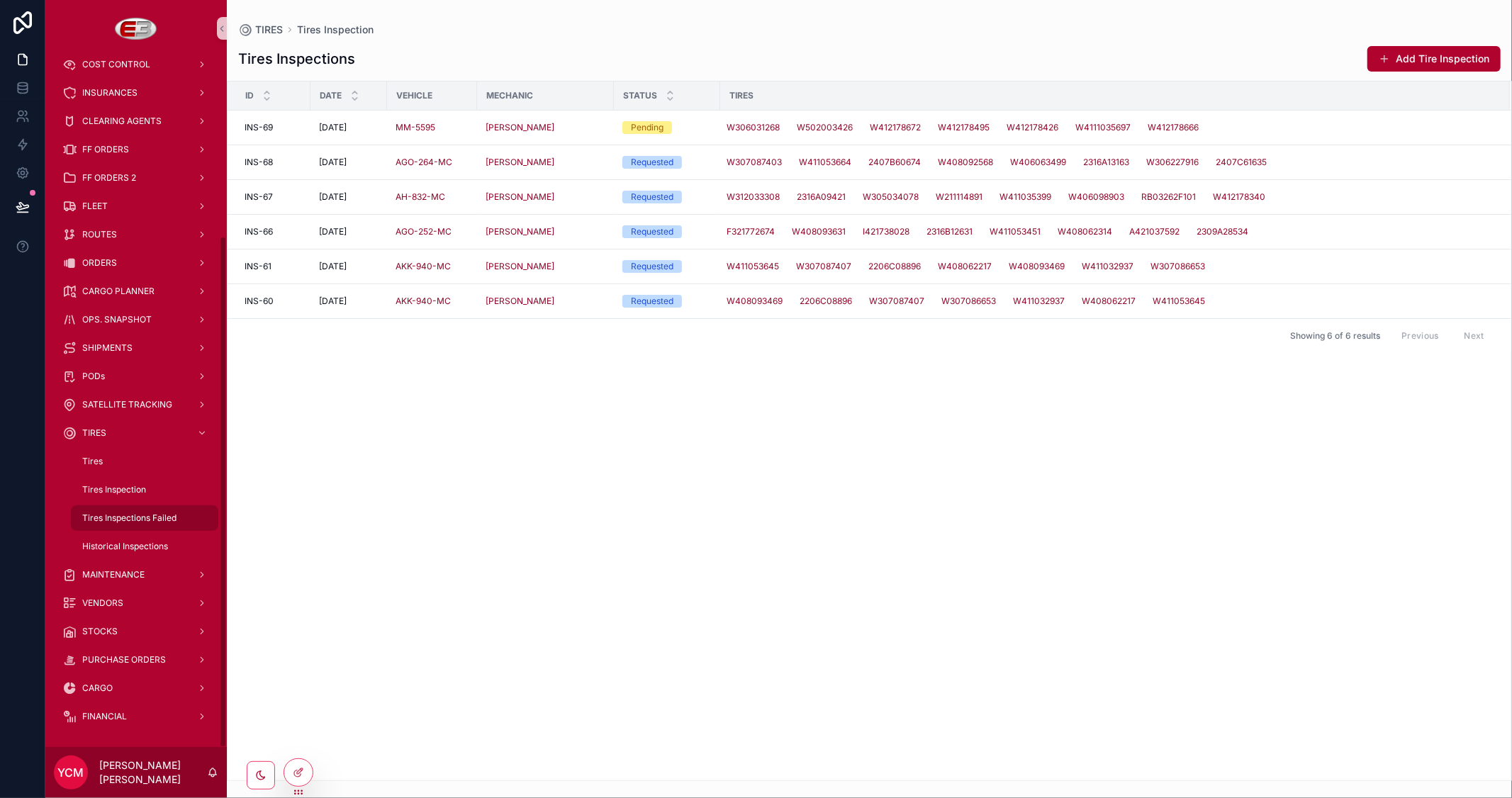
click at [129, 514] on span "Tires Inspections Failed" at bounding box center [129, 518] width 94 height 11
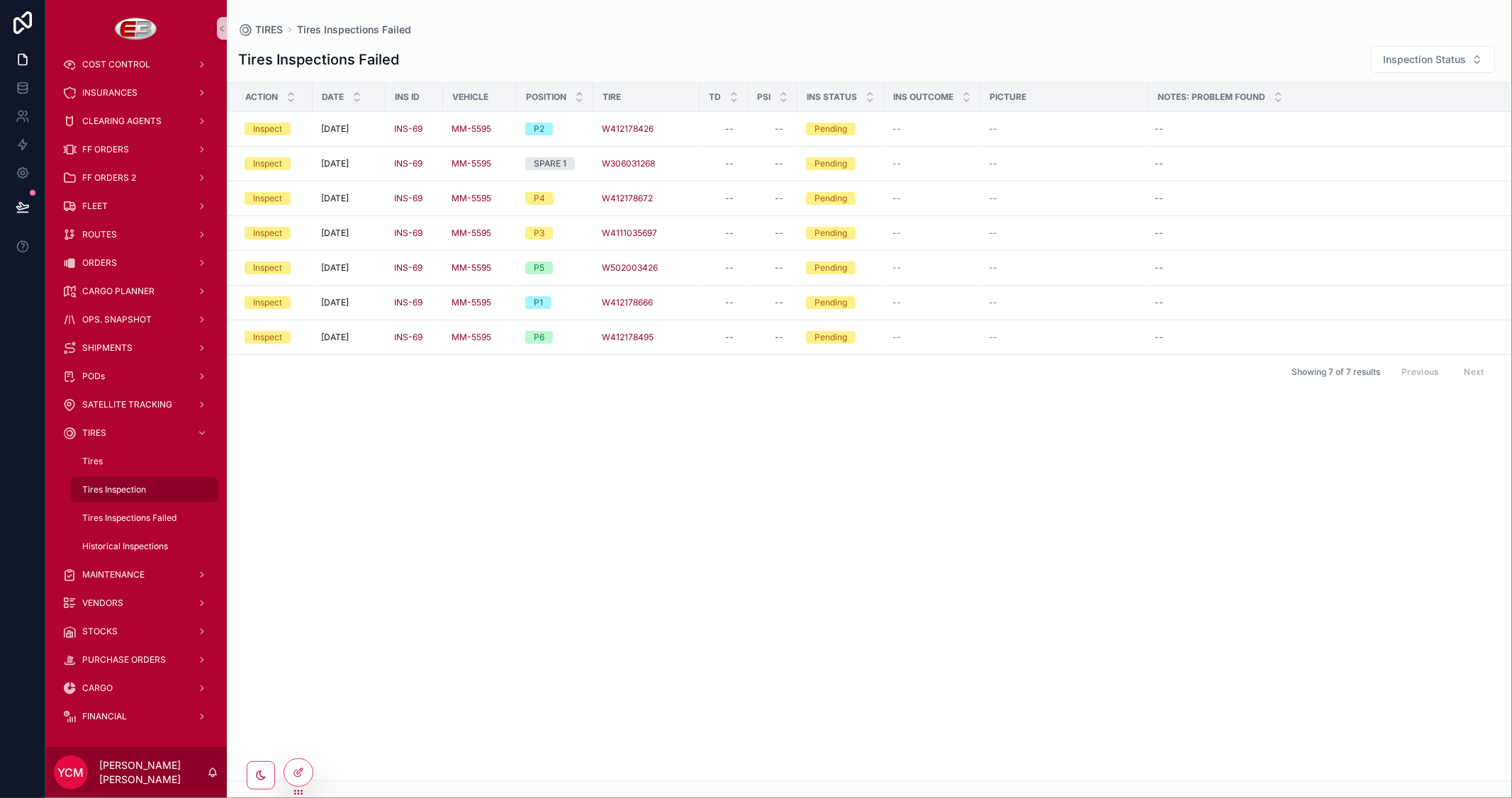
click at [128, 490] on span "Tires Inspection" at bounding box center [114, 490] width 64 height 11
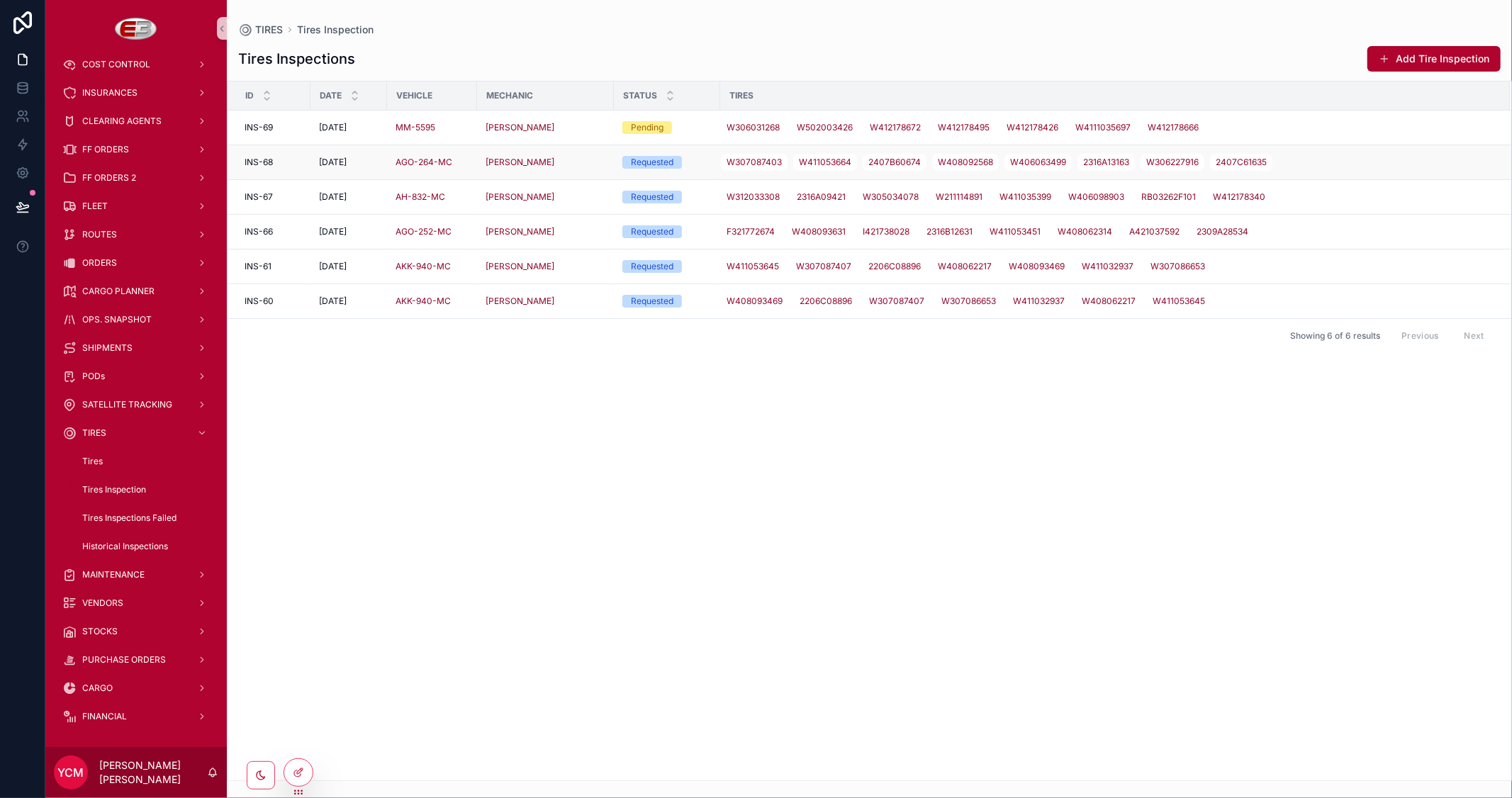
click at [596, 163] on div "[PERSON_NAME]" at bounding box center [546, 163] width 120 height 11
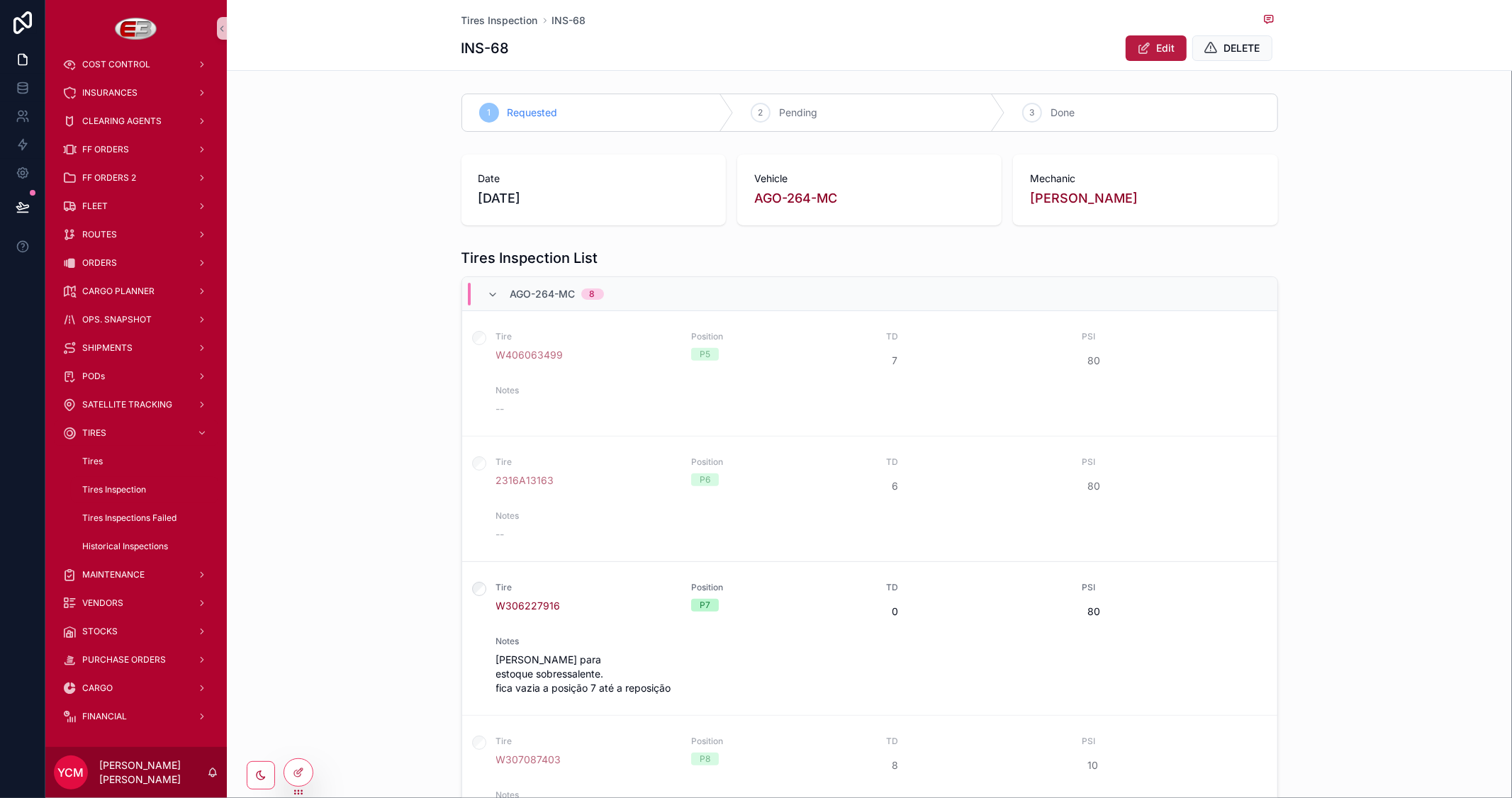
click at [1157, 48] on span "Edit" at bounding box center [1166, 48] width 18 height 14
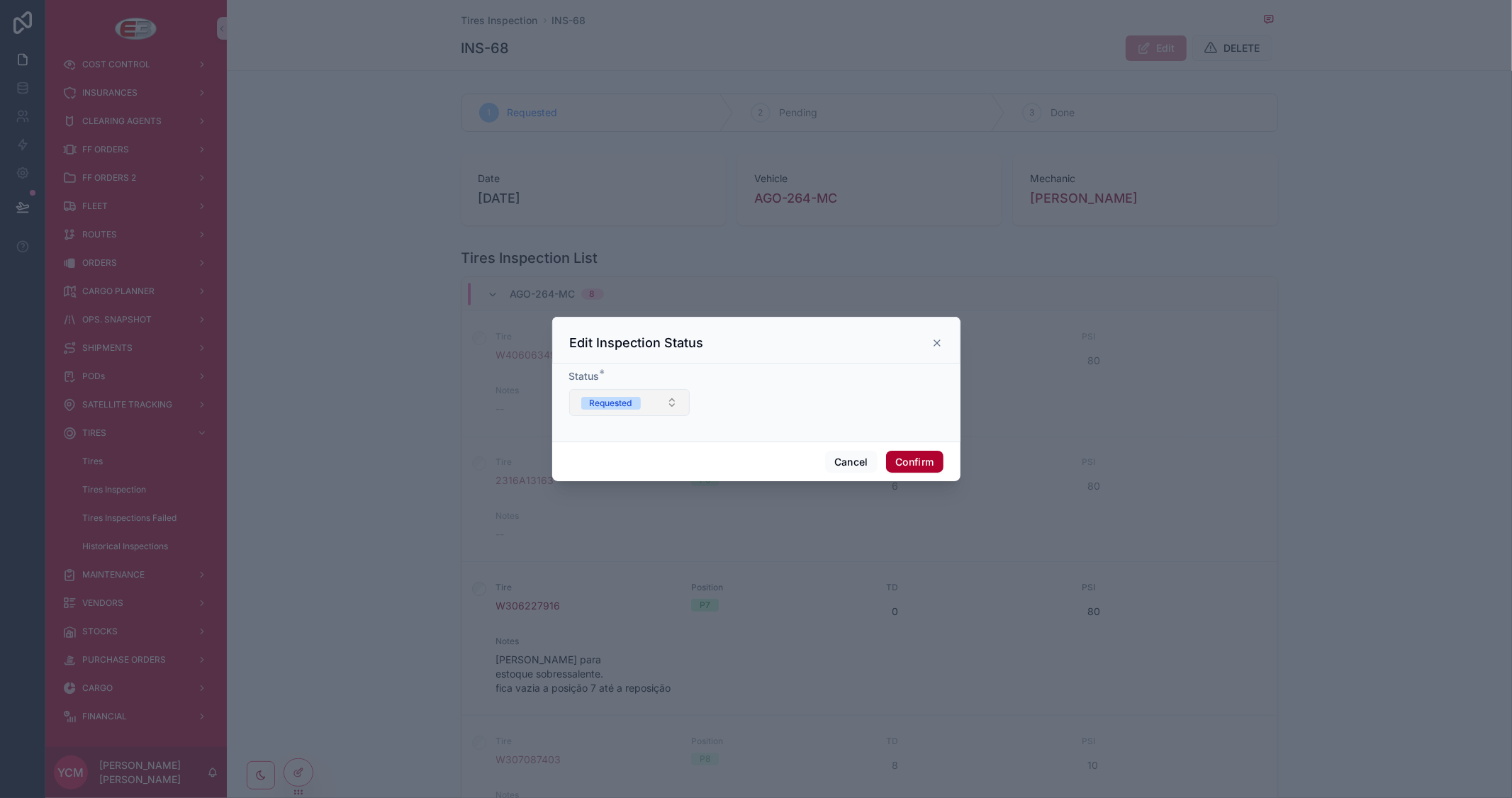
click at [664, 405] on button "Requested" at bounding box center [629, 402] width 121 height 27
click at [624, 478] on div "Pending" at bounding box center [630, 480] width 170 height 21
drag, startPoint x: 898, startPoint y: 465, endPoint x: 903, endPoint y: 457, distance: 9.4
click at [903, 457] on button "Confirm" at bounding box center [914, 462] width 56 height 23
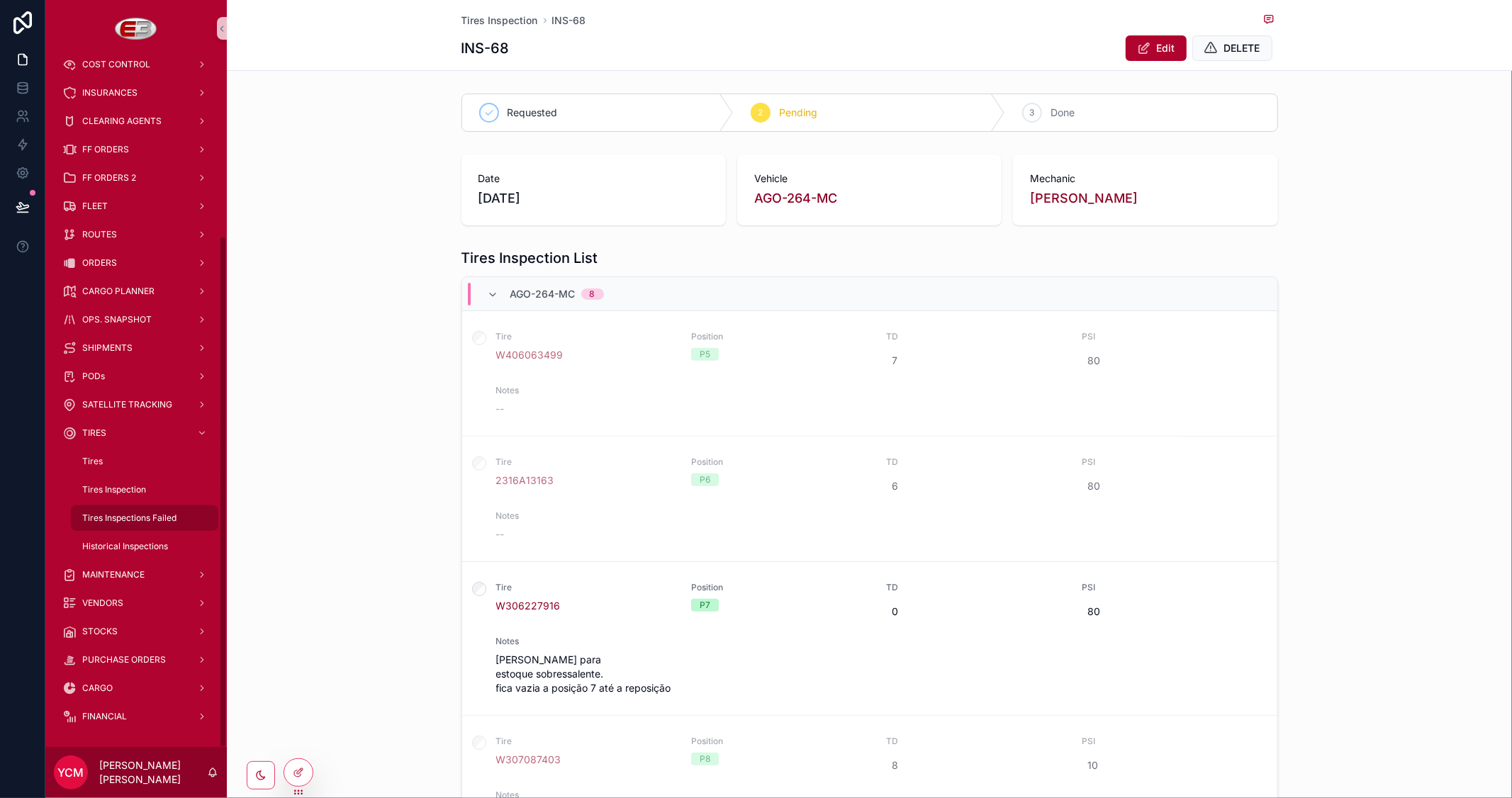
click at [154, 513] on span "Tires Inspections Failed" at bounding box center [129, 518] width 94 height 11
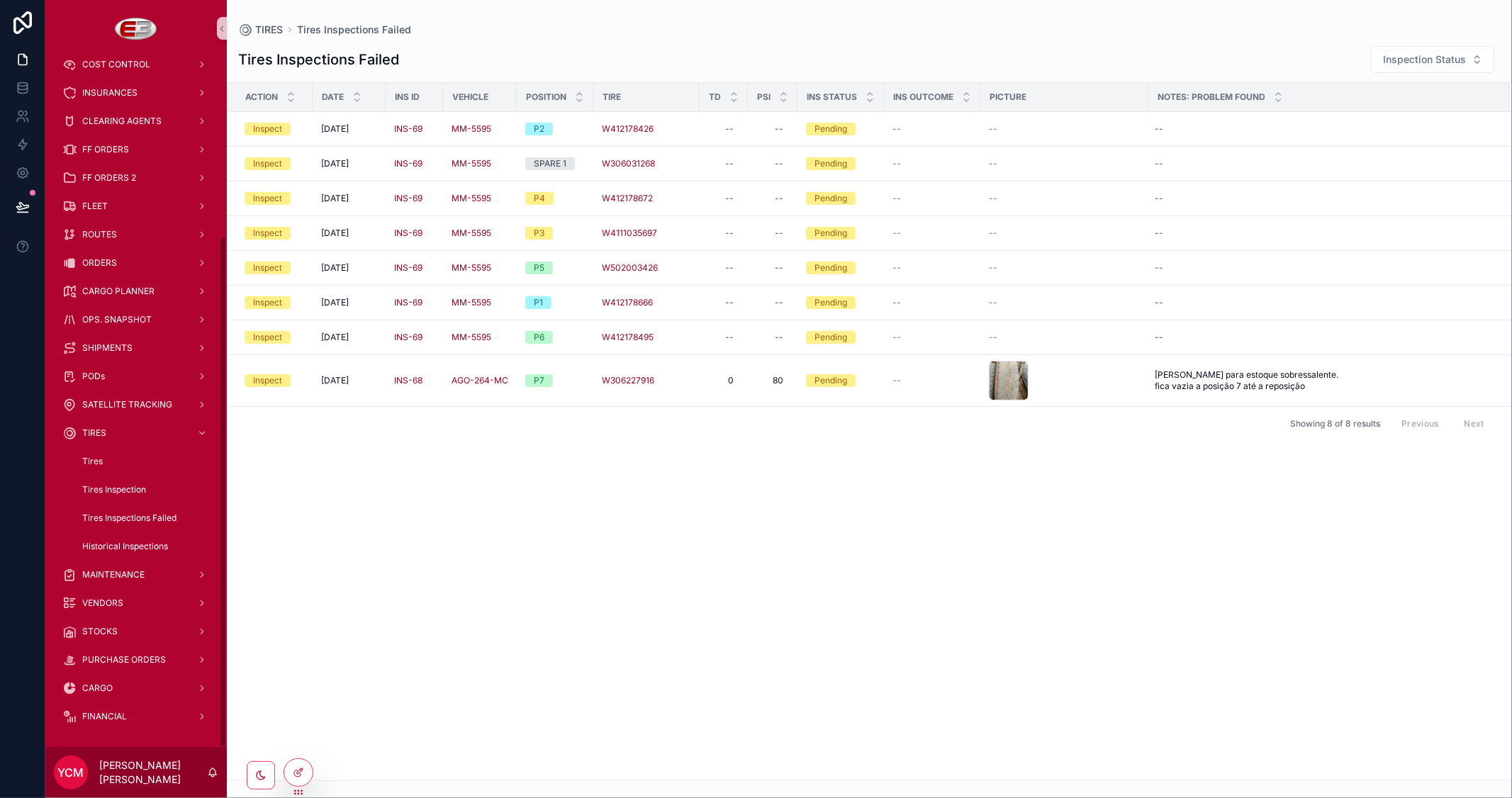
click at [131, 515] on span "Tires Inspections Failed" at bounding box center [129, 518] width 94 height 11
click at [128, 485] on span "Tires Inspection" at bounding box center [114, 490] width 64 height 11
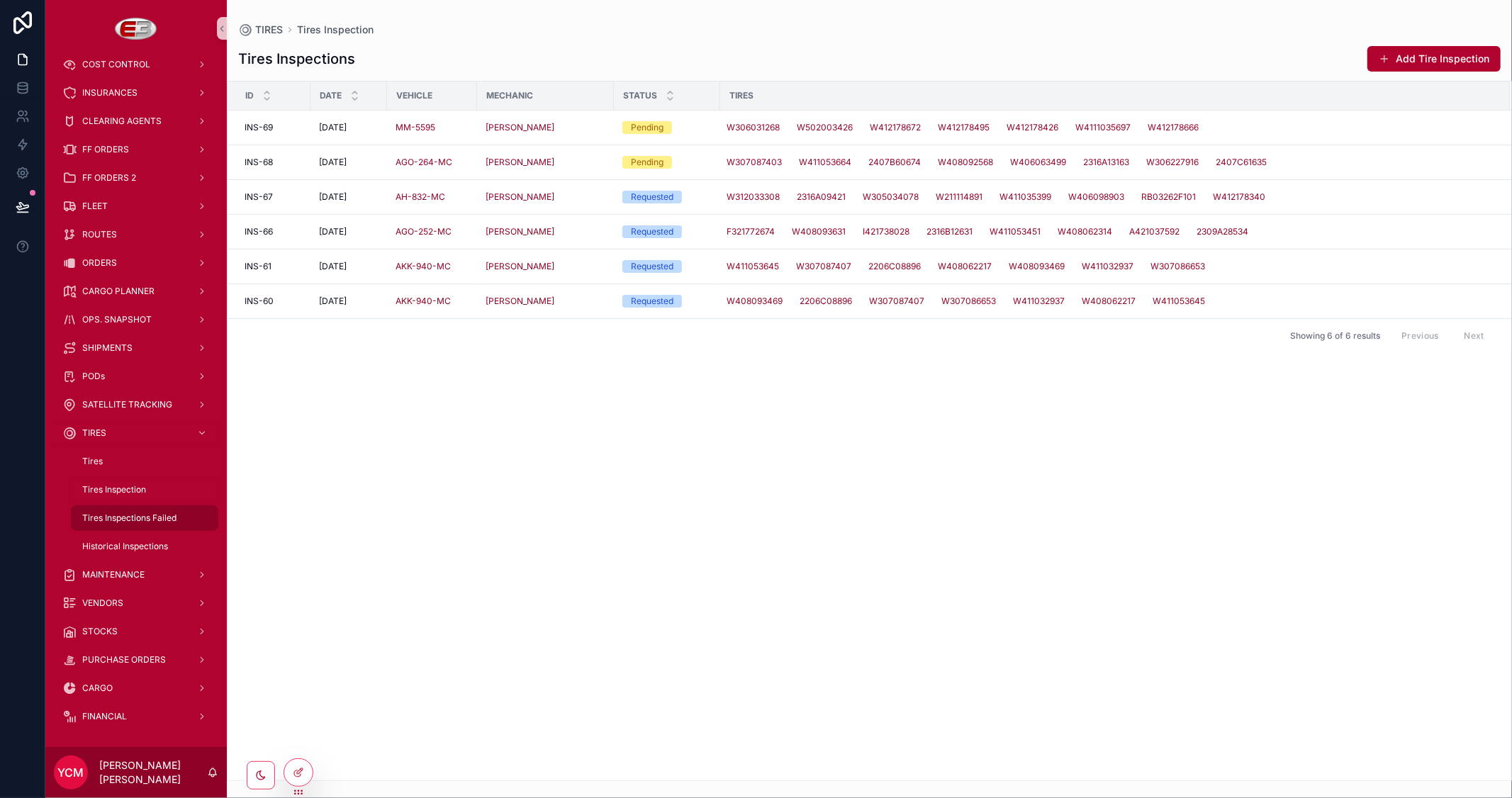
click at [126, 514] on span "Tires Inspections Failed" at bounding box center [129, 518] width 94 height 11
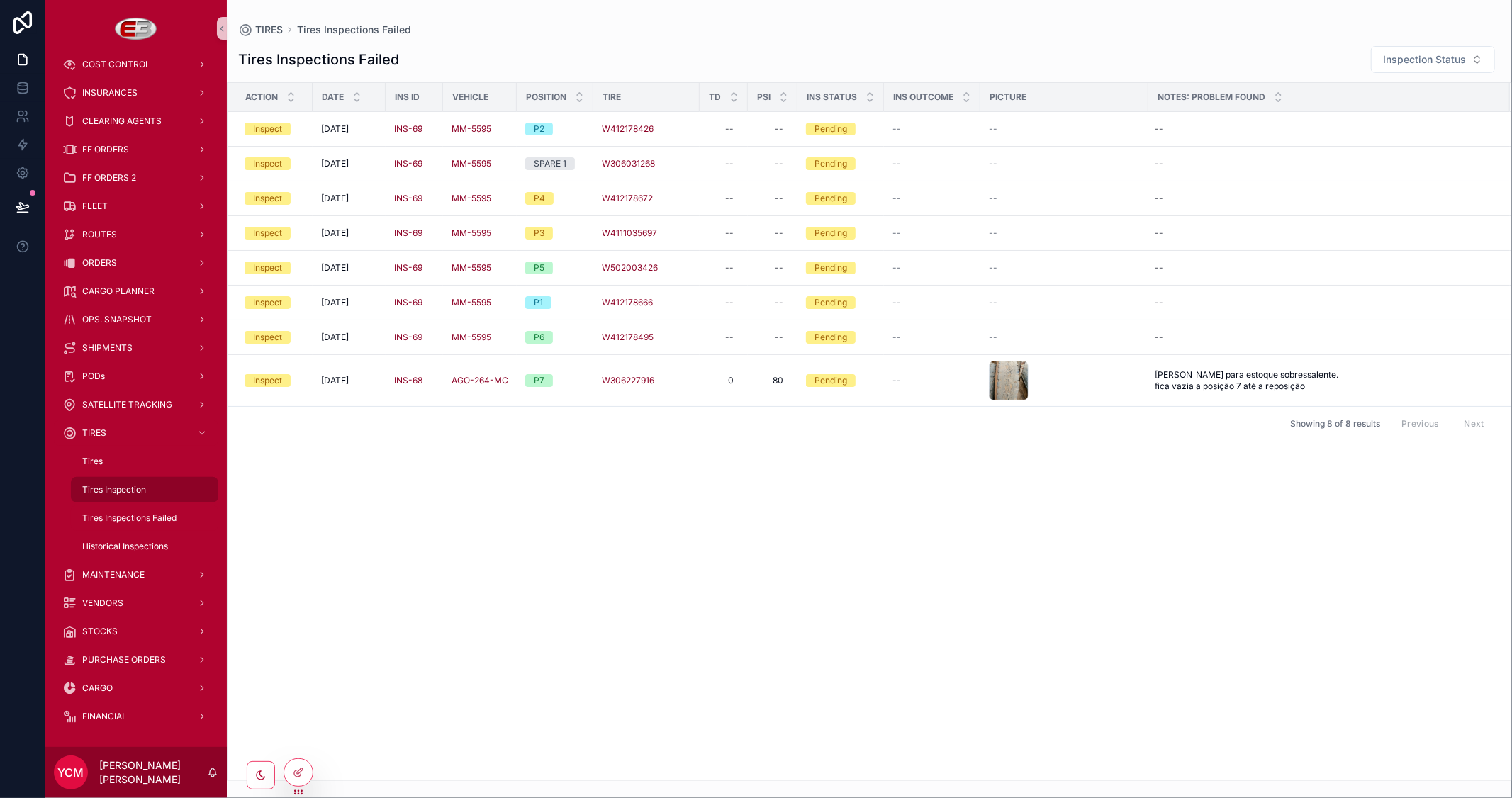
click at [108, 496] on div "Tires Inspection" at bounding box center [144, 490] width 130 height 23
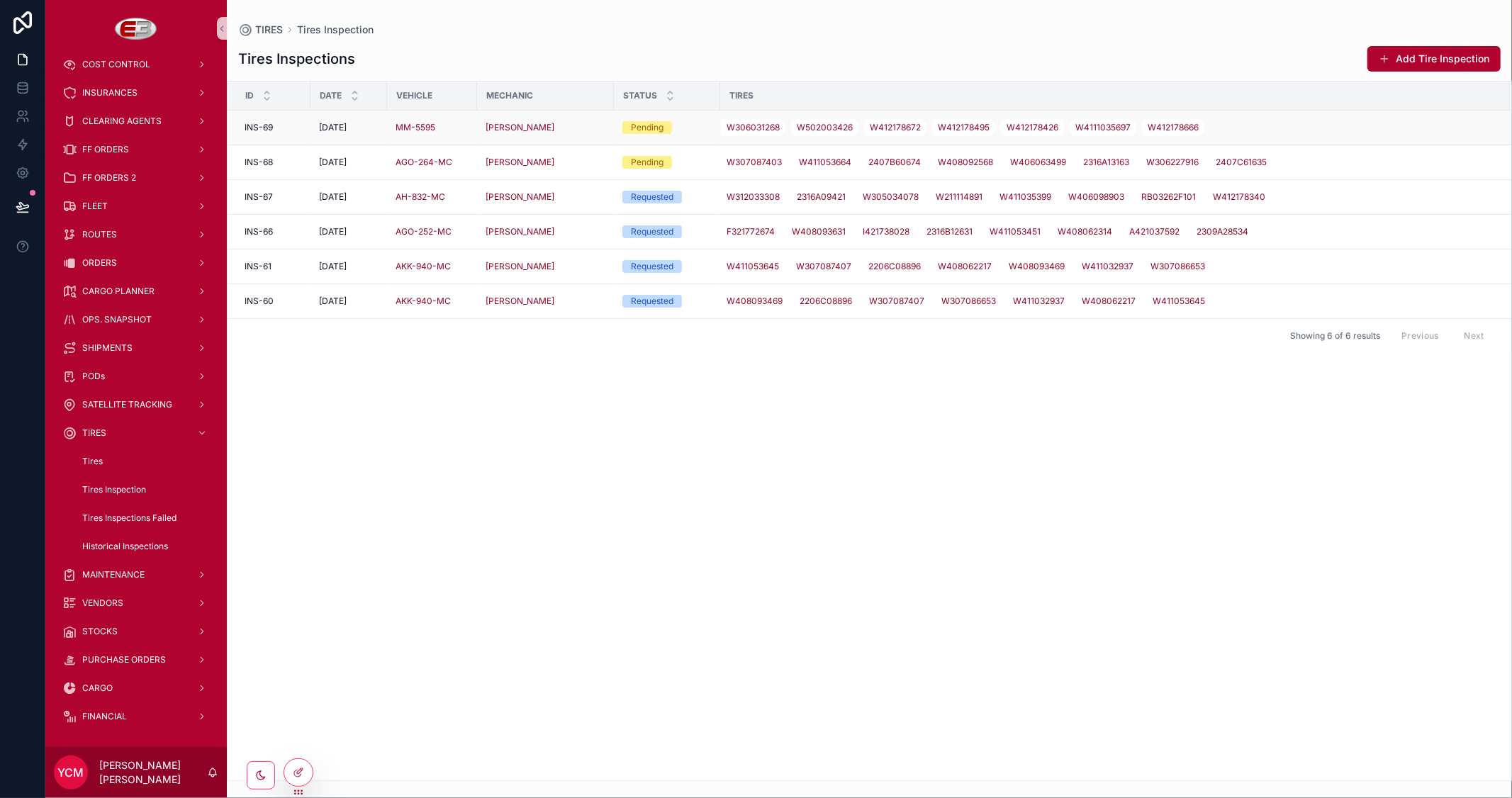
click at [463, 126] on div "MM-5595" at bounding box center [431, 127] width 73 height 11
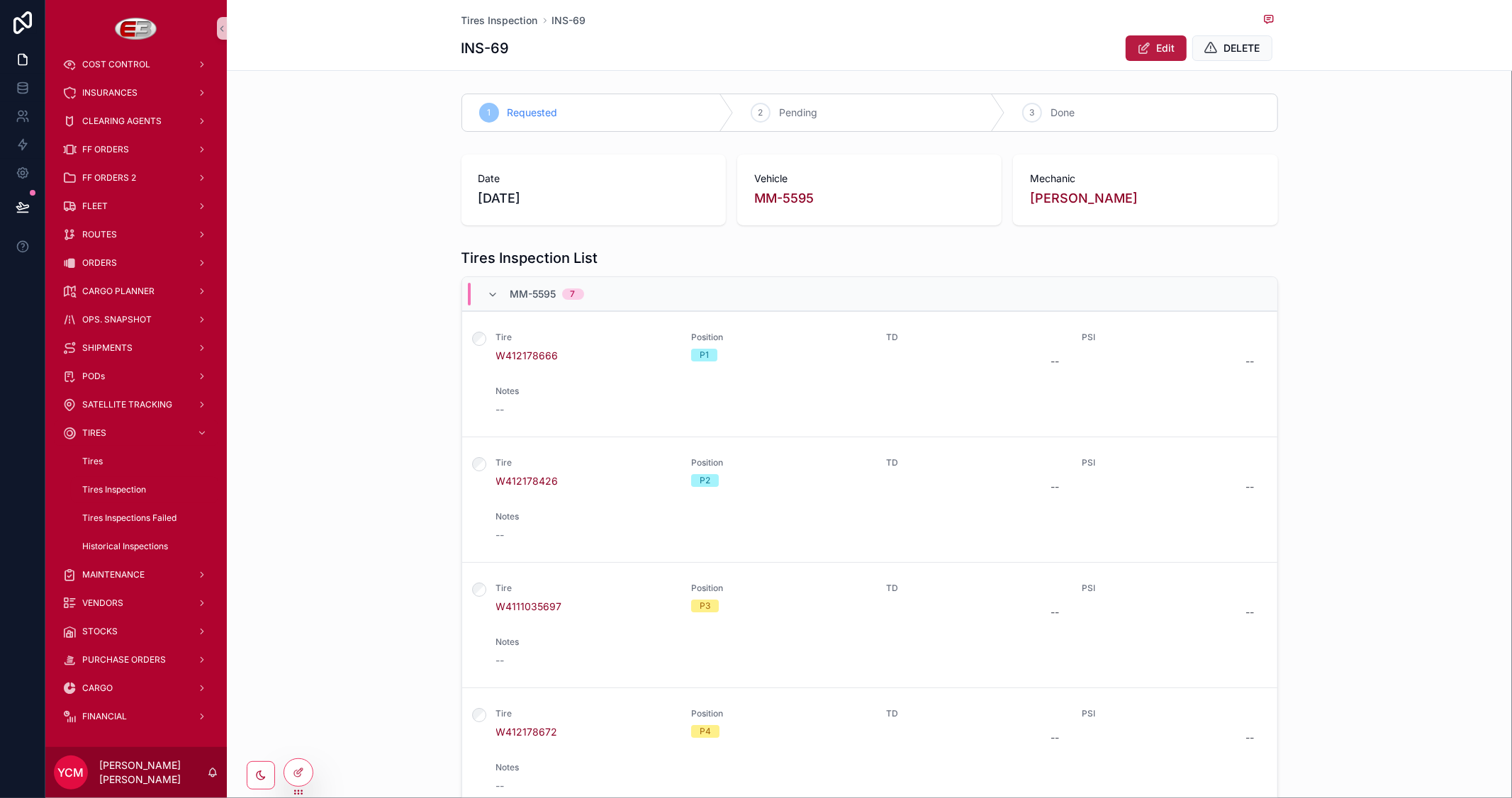
click at [1143, 52] on icon "scrollable content" at bounding box center [1144, 48] width 15 height 14
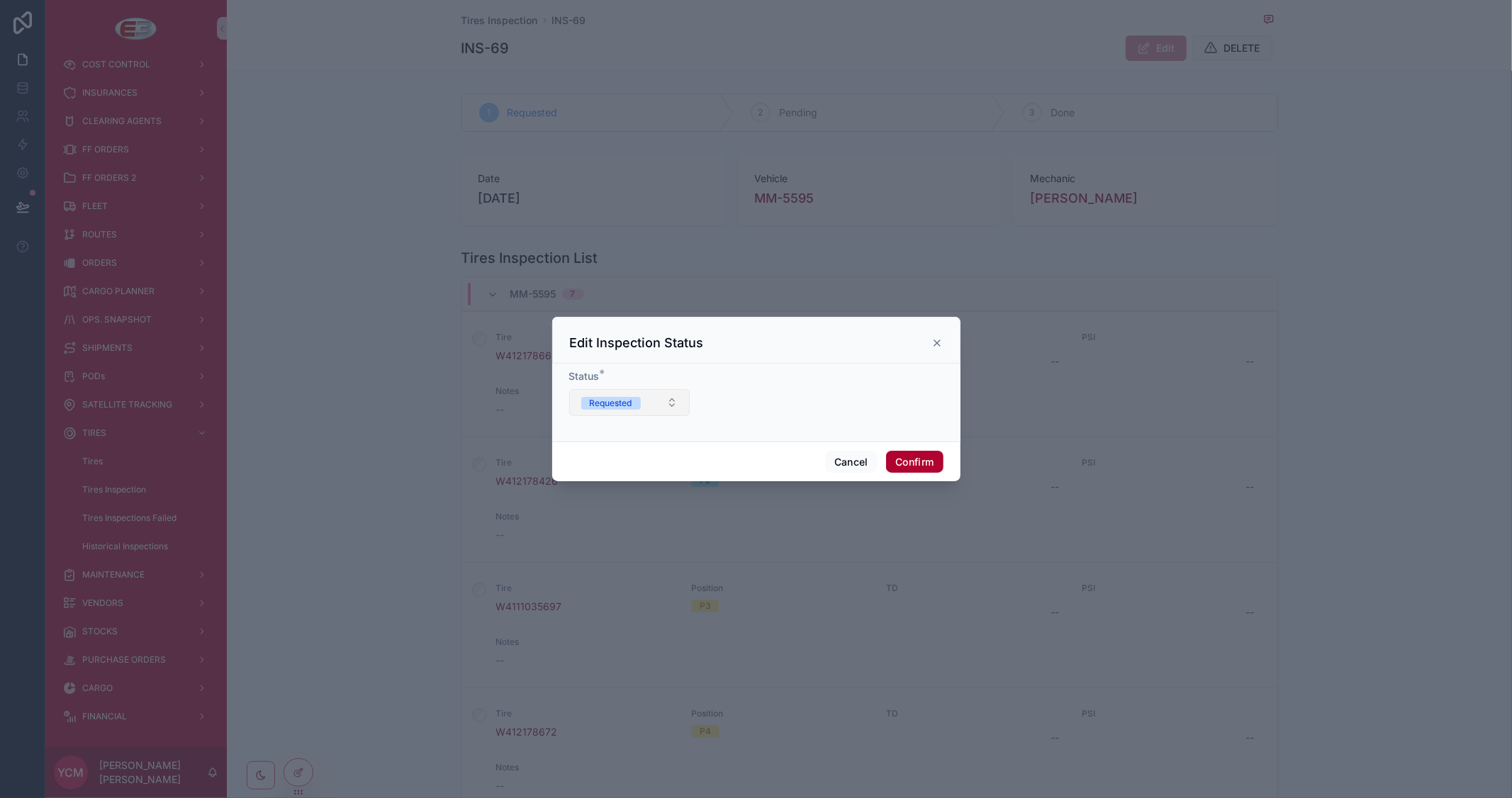
click at [676, 400] on button "Requested" at bounding box center [629, 402] width 121 height 27
click at [1368, 259] on div at bounding box center [756, 399] width 1512 height 798
click at [929, 344] on div "Edit Inspection Status" at bounding box center [756, 343] width 373 height 17
click at [933, 342] on icon at bounding box center [937, 343] width 11 height 11
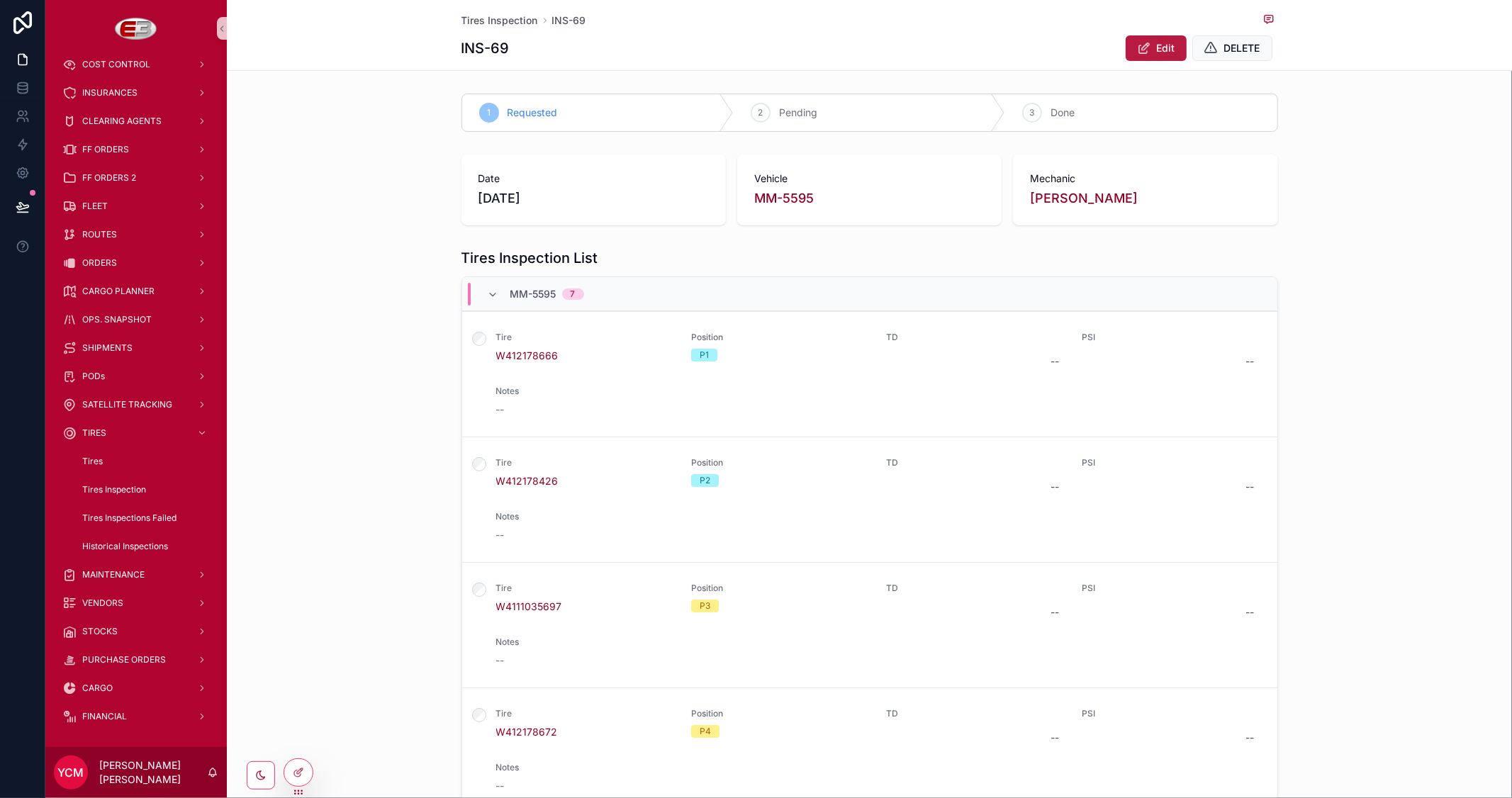
click at [1157, 47] on span "Edit" at bounding box center [1166, 48] width 18 height 14
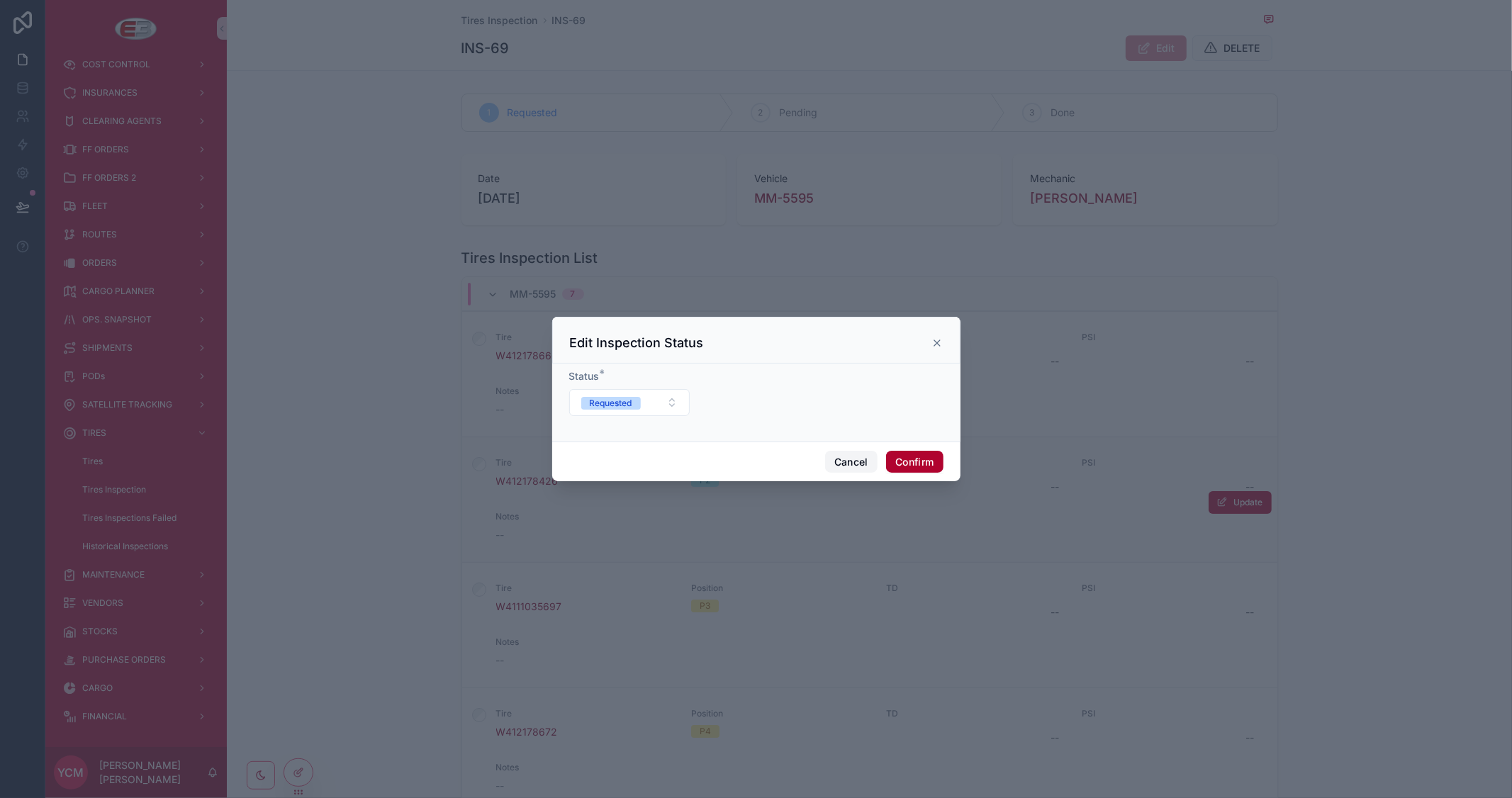
click at [834, 461] on button "Cancel" at bounding box center [851, 462] width 53 height 23
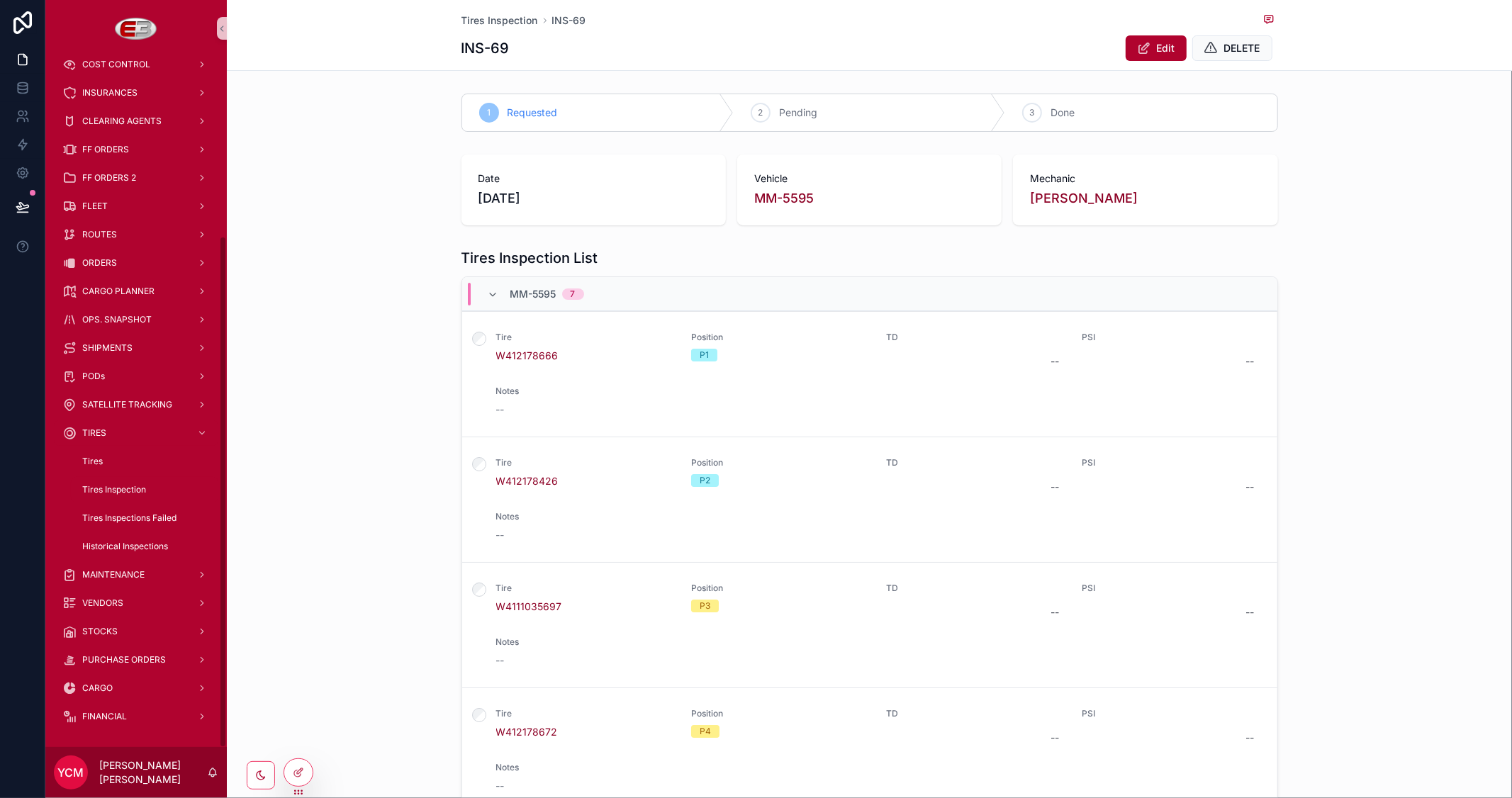
click at [102, 483] on div "Tires Inspection" at bounding box center [144, 490] width 130 height 23
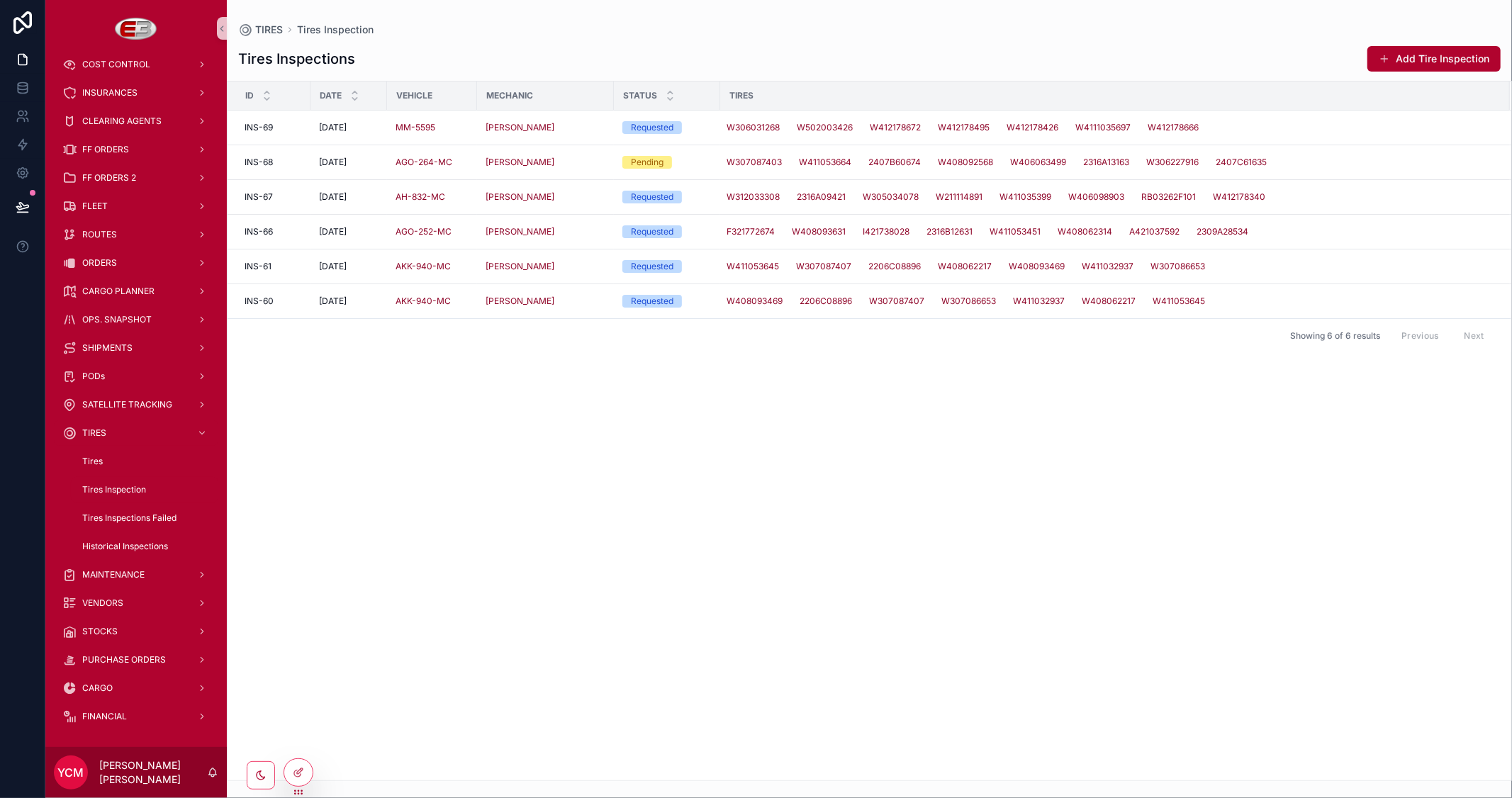
click at [873, 503] on div "Id Date Vehicle Mechanic Status Tires INS-69 INS-69 [DATE] [DATE] MM-5595 [PERS…" at bounding box center [869, 430] width 1283 height 699
click at [133, 508] on div "Tires Inspections Failed" at bounding box center [144, 518] width 130 height 23
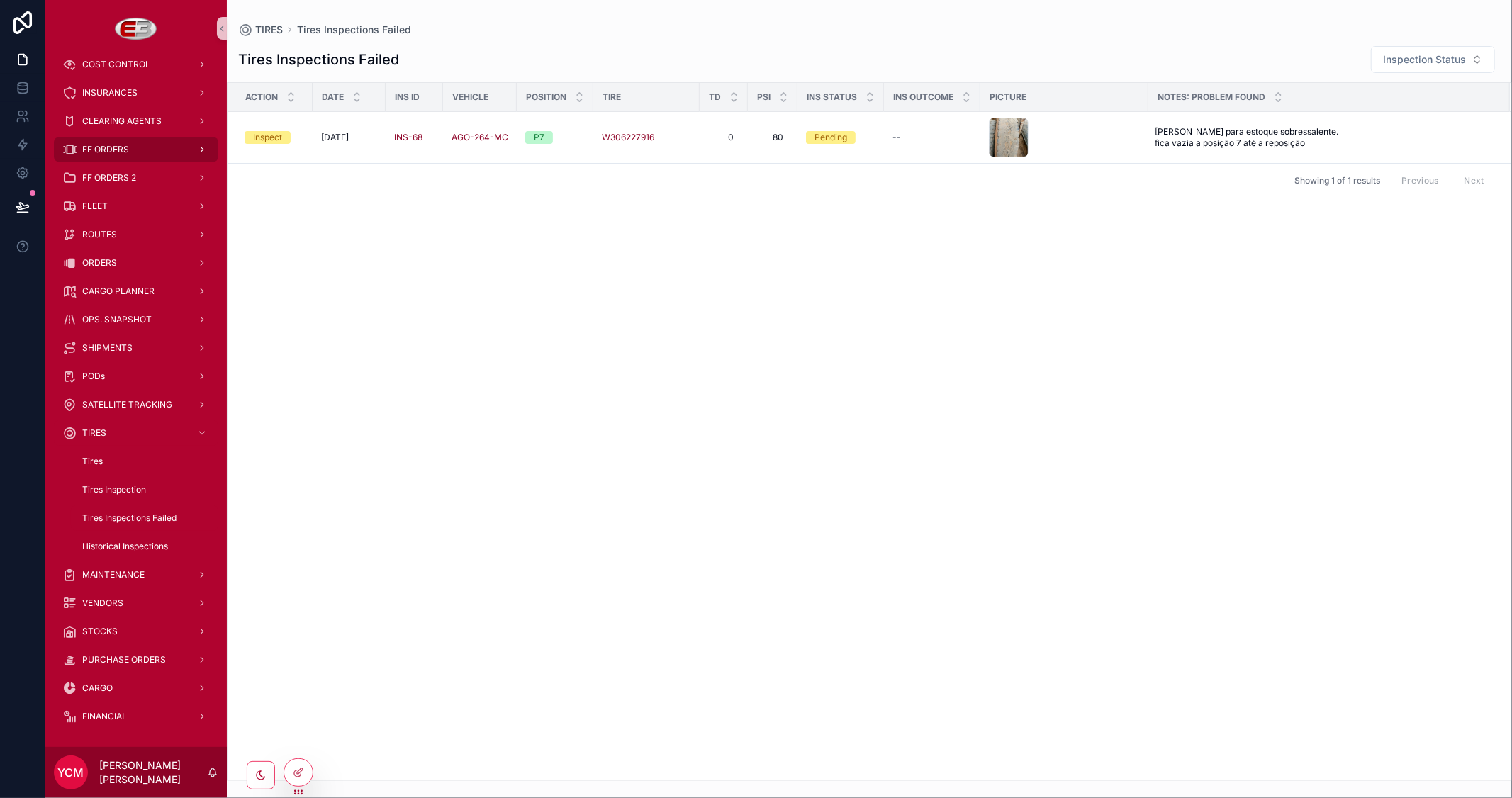
click at [111, 149] on span "FF ORDERS" at bounding box center [105, 150] width 47 height 11
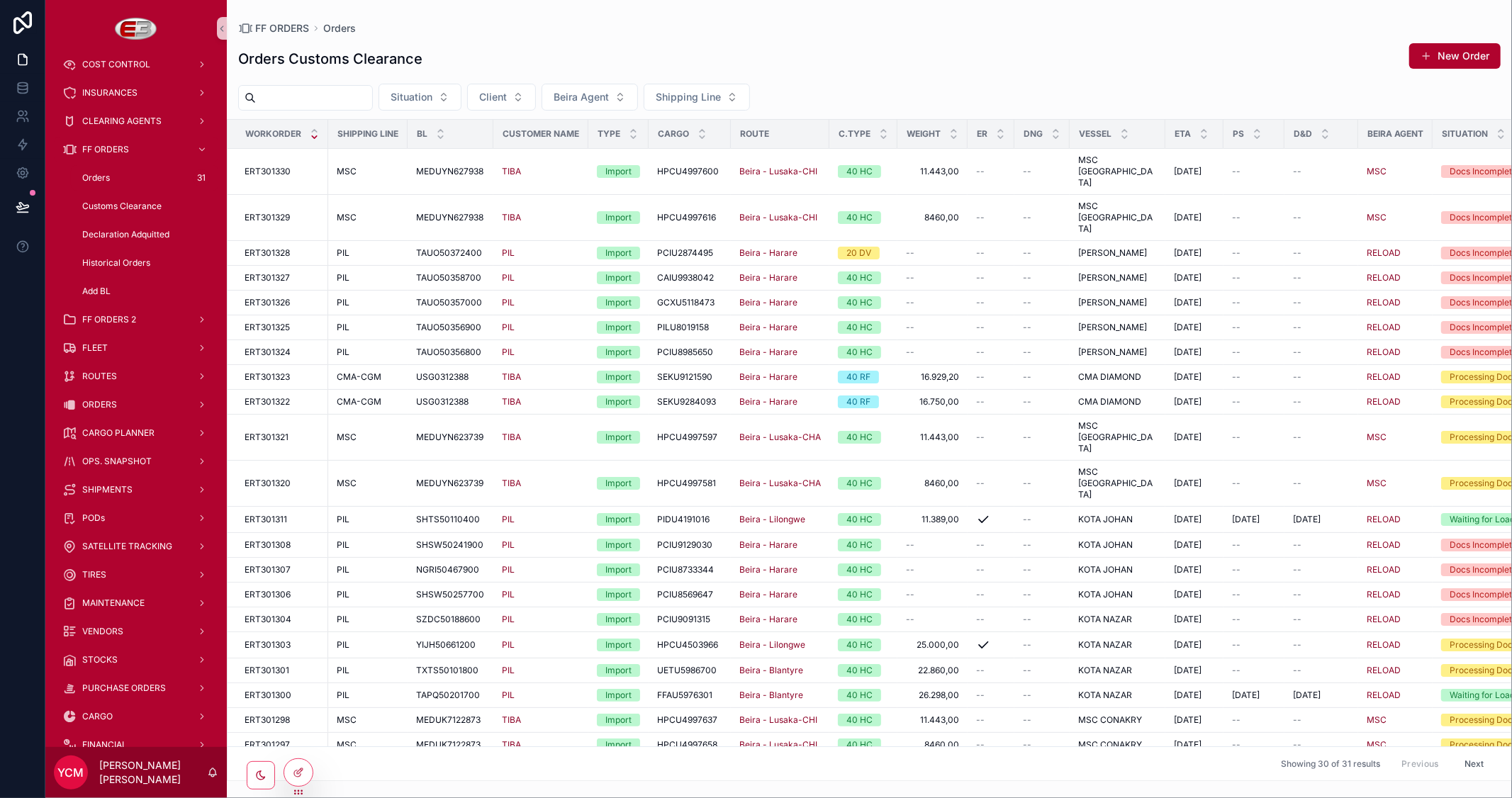
click at [337, 94] on input "scrollable content" at bounding box center [314, 97] width 116 height 19
paste input "**********"
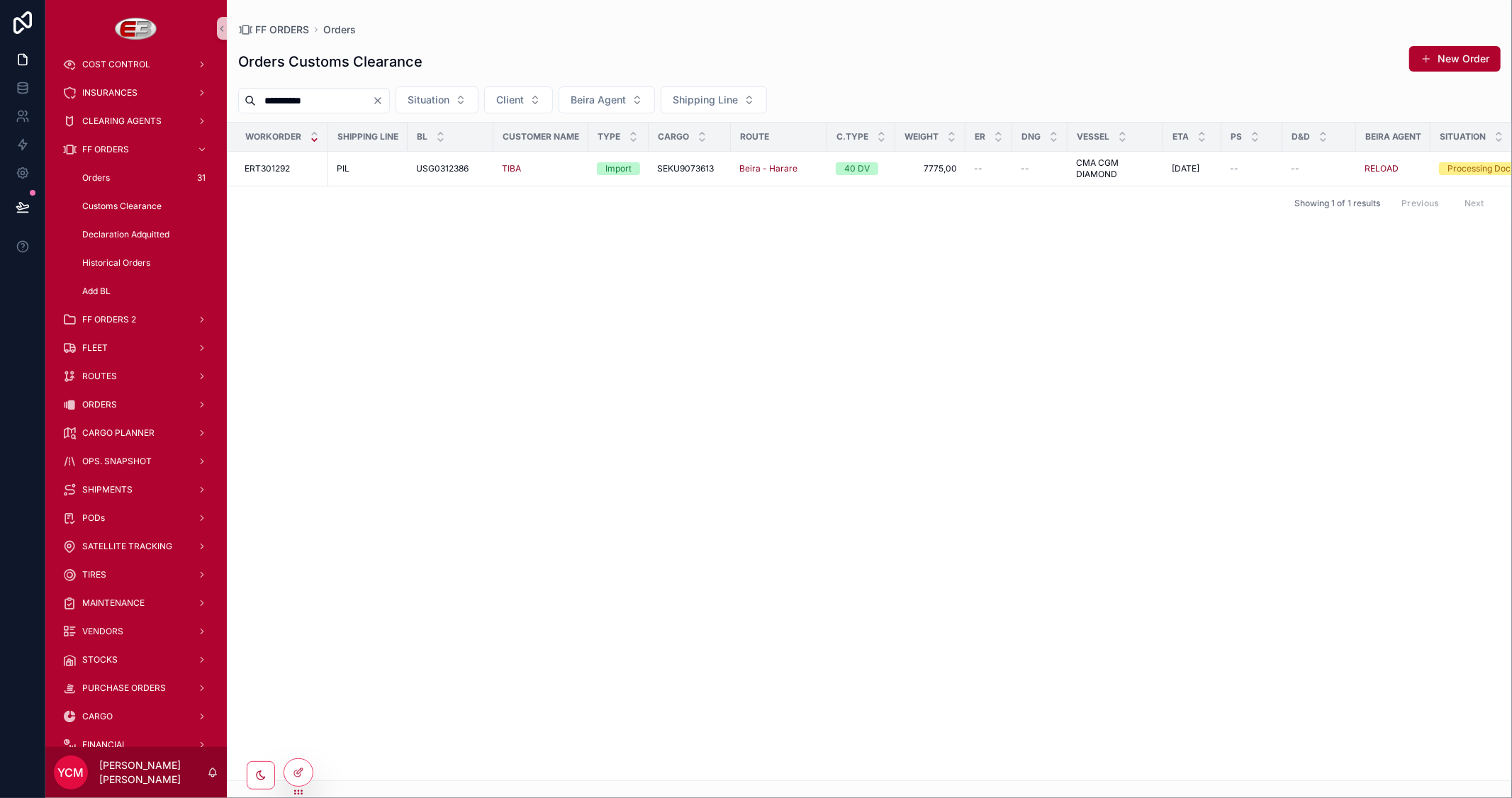
drag, startPoint x: 273, startPoint y: 100, endPoint x: 254, endPoint y: 98, distance: 19.1
click at [254, 98] on div "**********" at bounding box center [314, 101] width 151 height 26
paste input "scrollable content"
click at [664, 349] on div "Workorder Shipping Line BL Customer Name Type Cargo Route C.TYPE Weight ER DNG …" at bounding box center [869, 452] width 1283 height 658
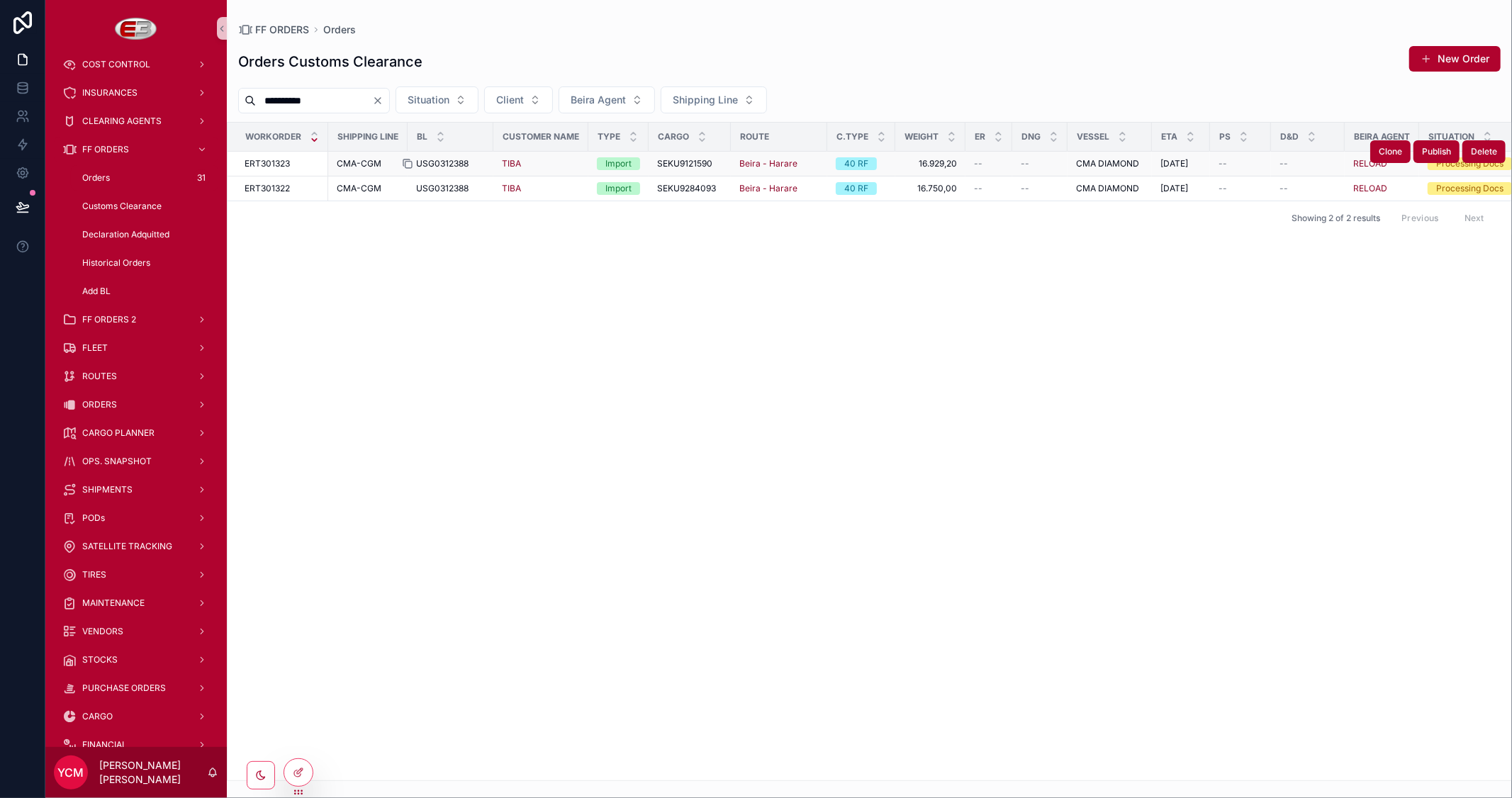
click at [407, 163] on icon "scrollable content" at bounding box center [407, 163] width 11 height 11
click at [177, 95] on div "**********" at bounding box center [778, 399] width 1466 height 798
paste input "*"
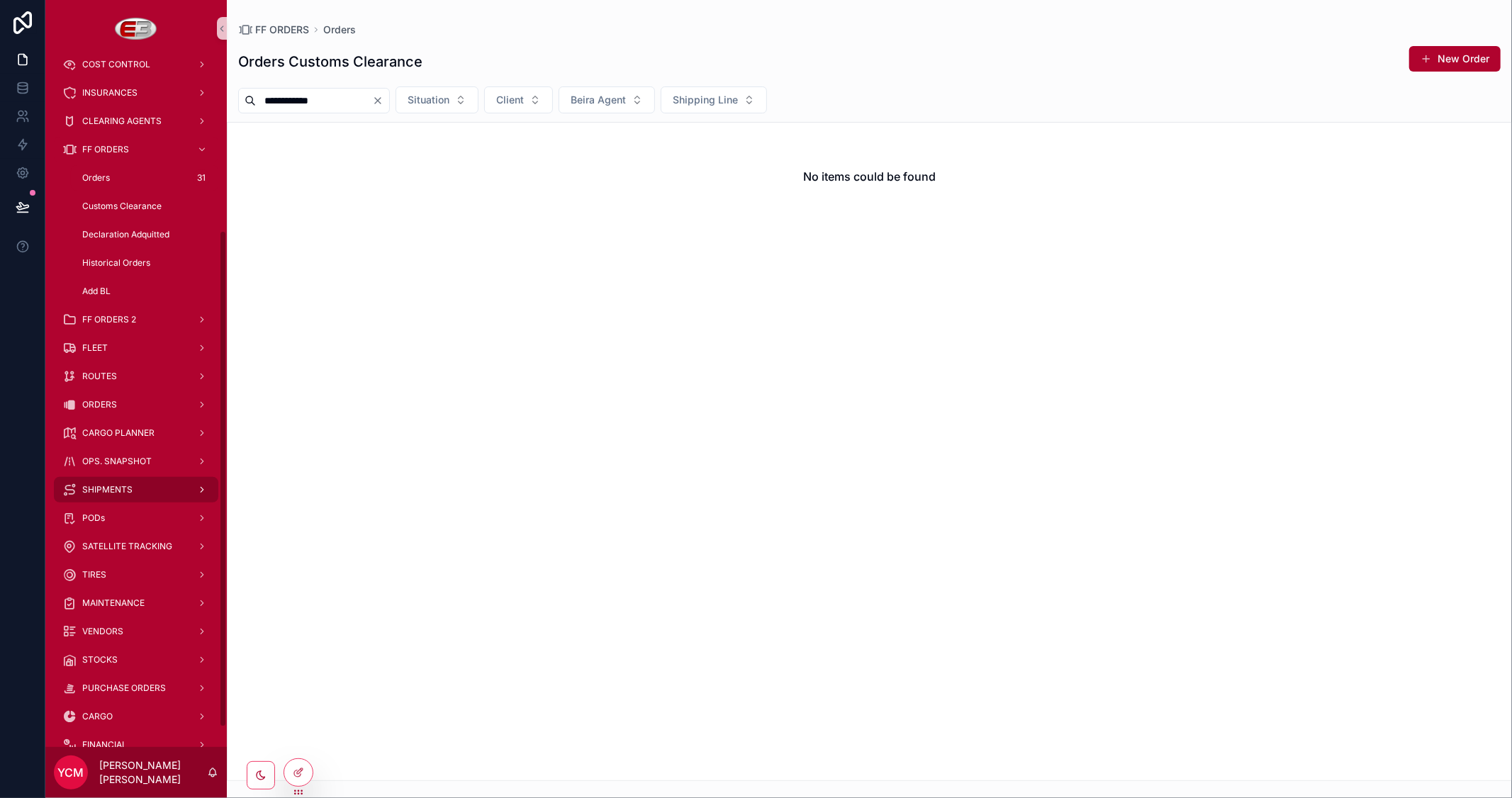
type input "**********"
click at [129, 491] on span "SHIPMENTS" at bounding box center [107, 490] width 51 height 11
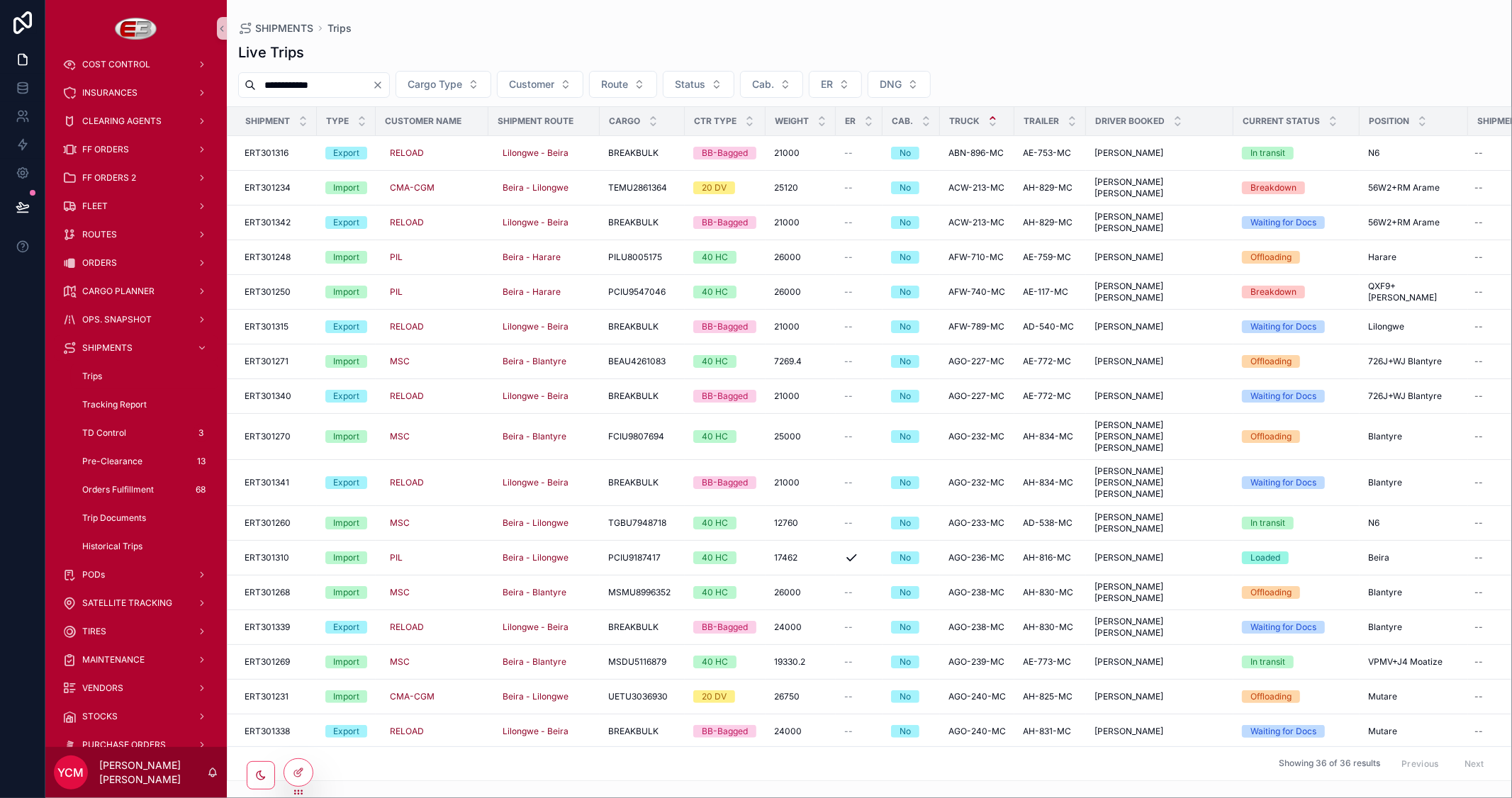
type input "**********"
click at [512, 23] on div "SHIPMENTS Trips" at bounding box center [869, 29] width 1262 height 11
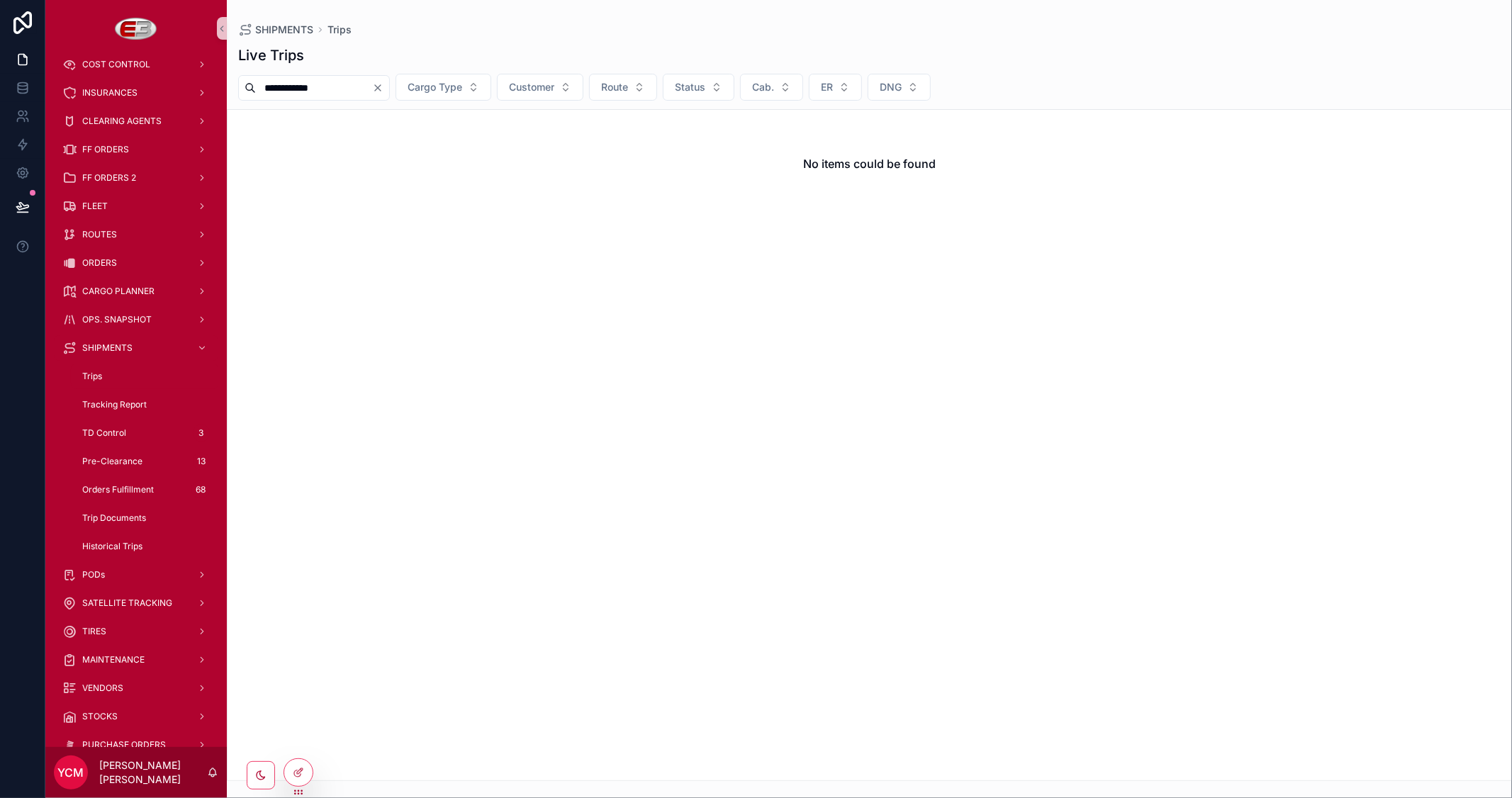
click at [383, 87] on icon "Clear" at bounding box center [378, 88] width 11 height 11
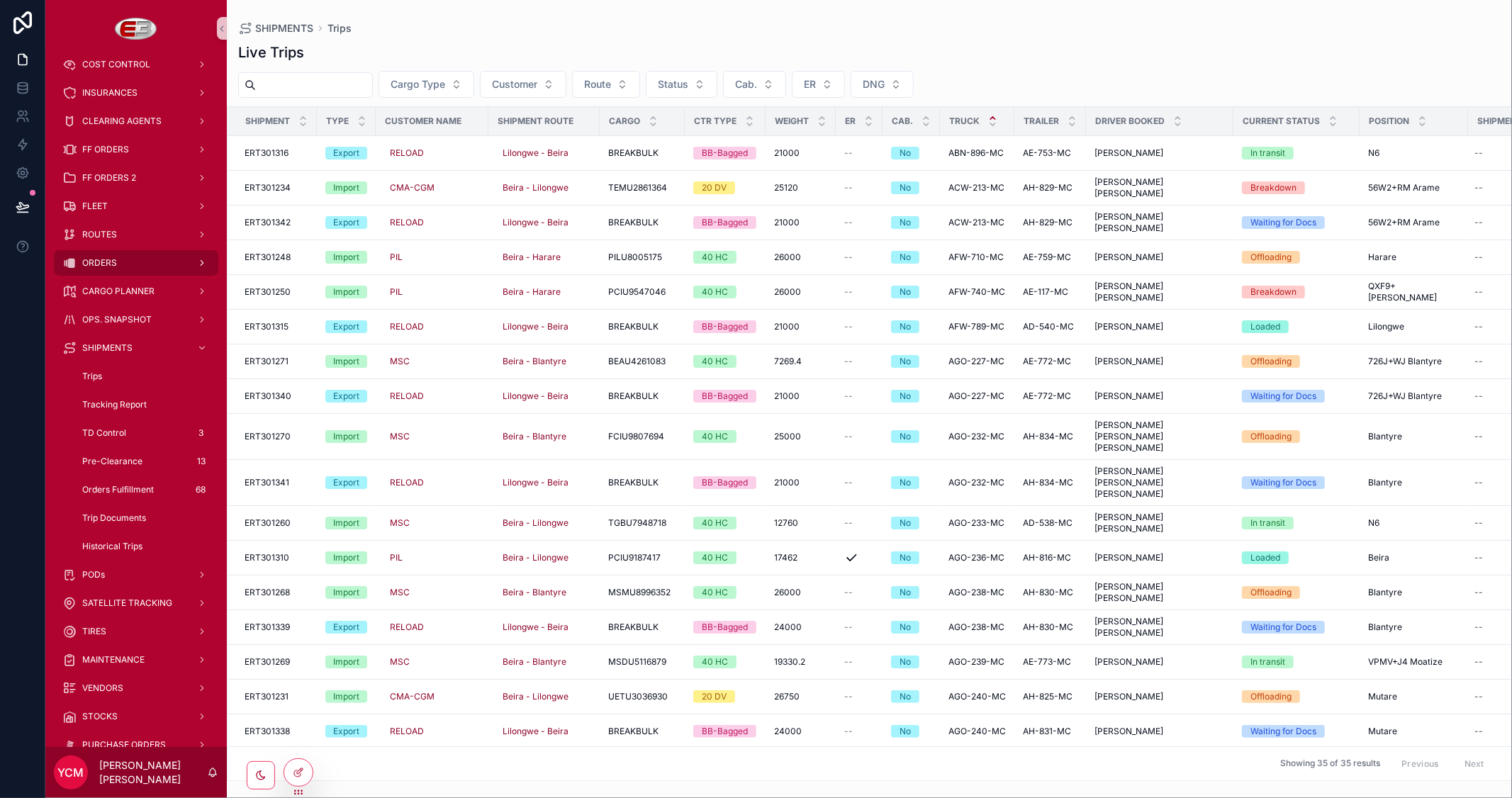
click at [108, 255] on div "ORDERS" at bounding box center [137, 263] width 148 height 23
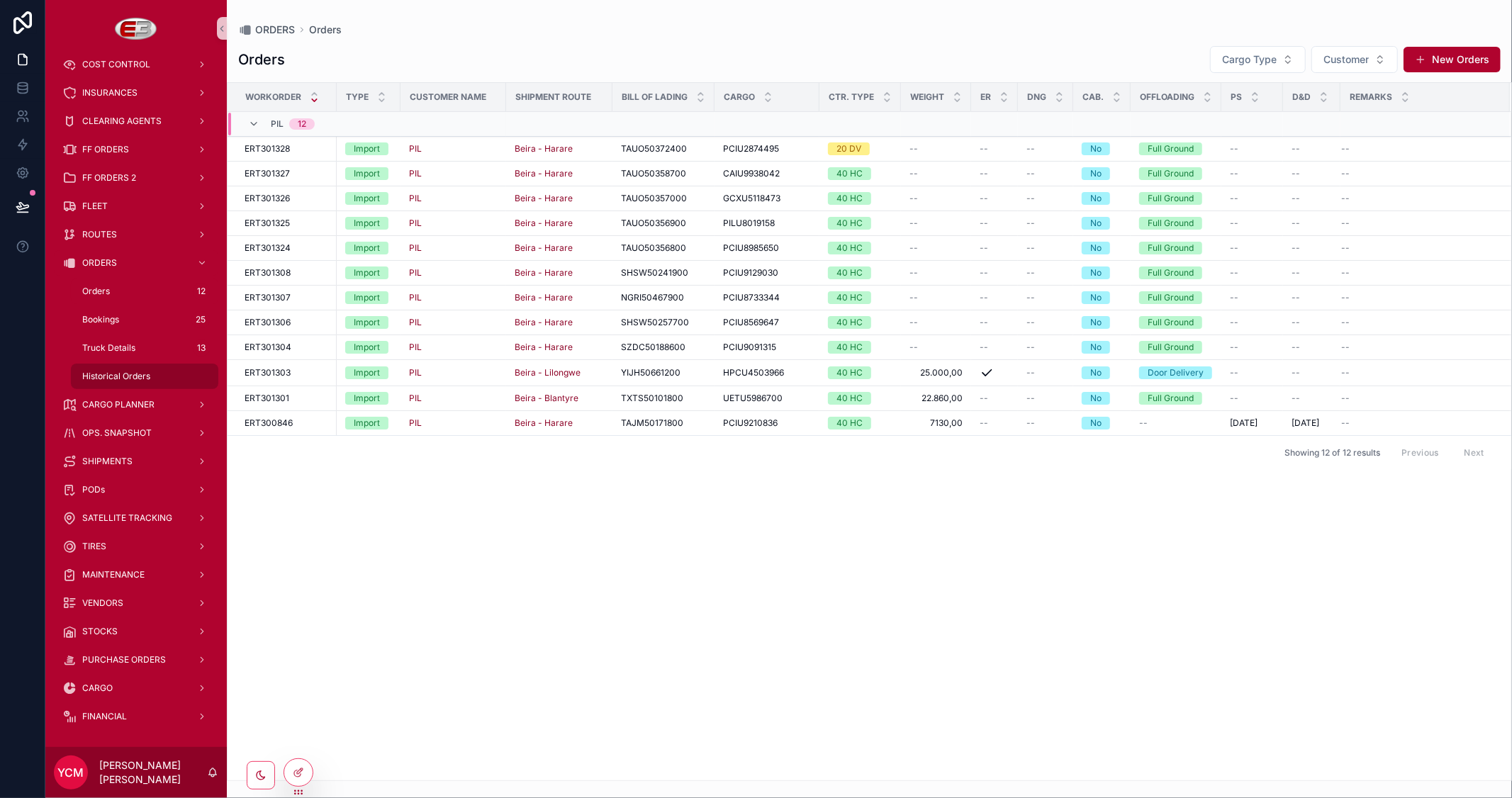
click at [108, 374] on span "Historical Orders" at bounding box center [116, 377] width 68 height 11
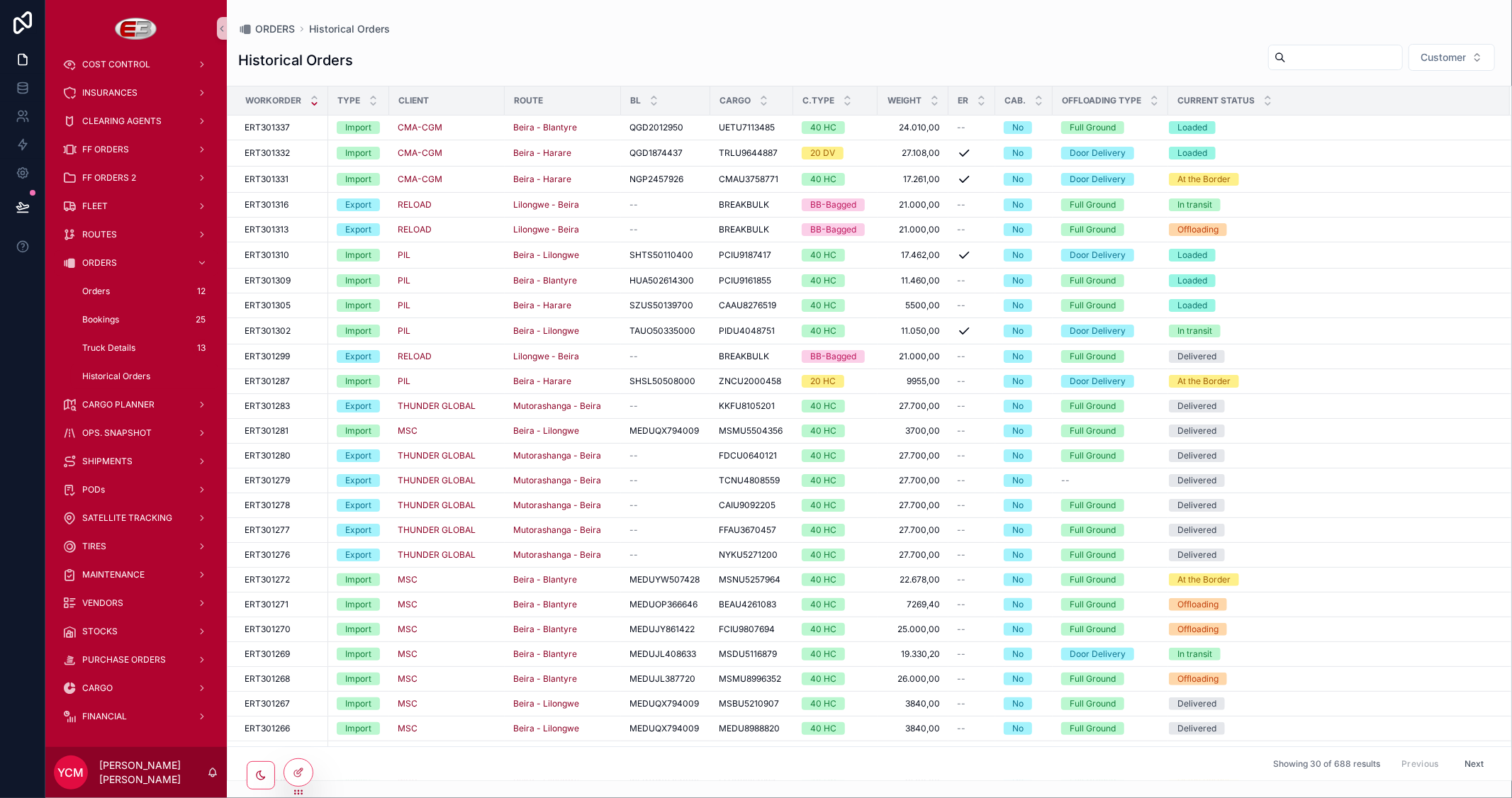
click at [1331, 54] on input "scrollable content" at bounding box center [1344, 56] width 116 height 19
paste input "**********"
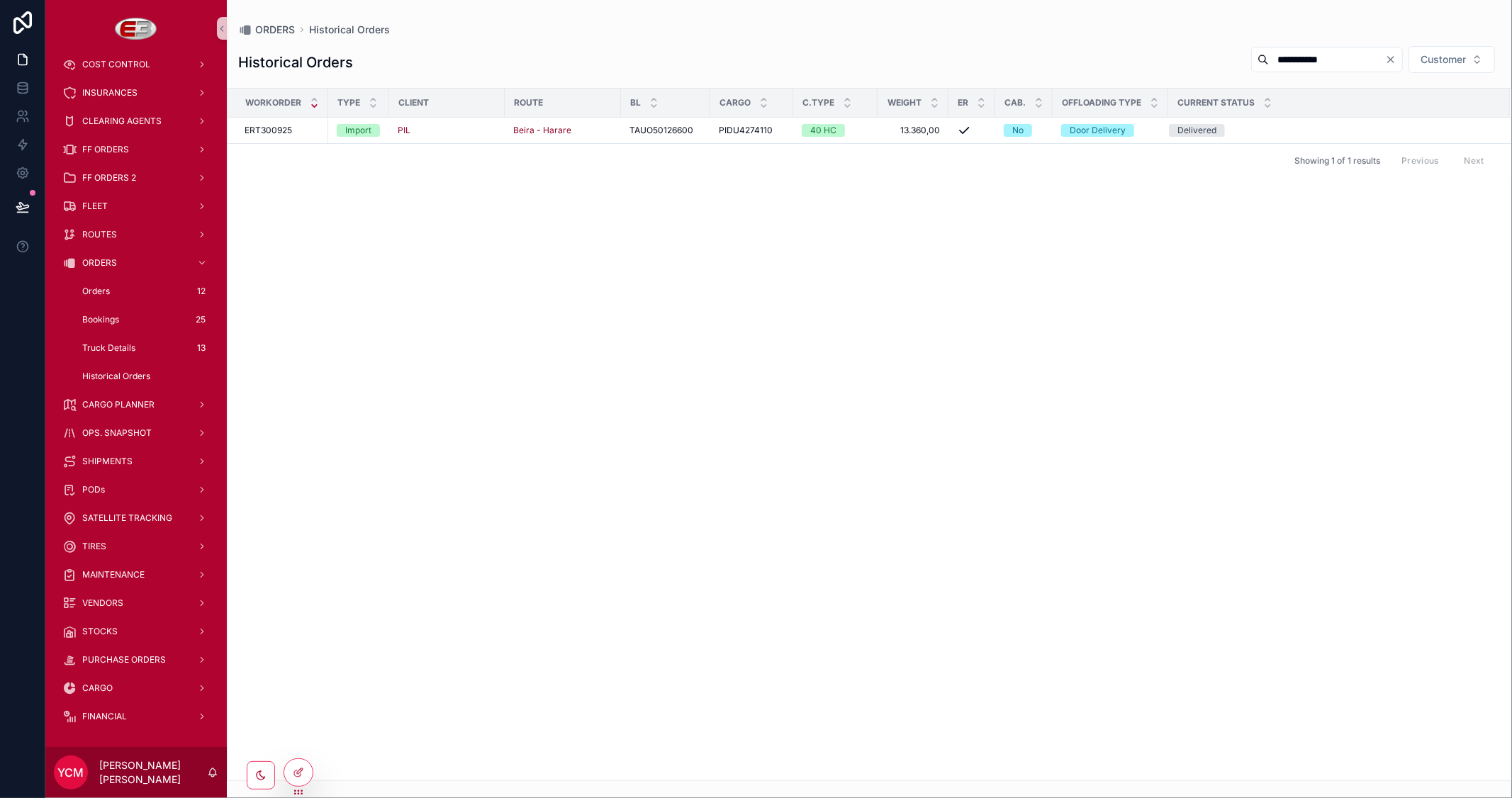
type input "**********"
click at [1050, 234] on div "Workorder Type Client Route BL Cargo C.Type Weight ER Cab. Offloading Type Curr…" at bounding box center [869, 434] width 1283 height 692
click at [296, 127] on div "ERT300925 ERT300925" at bounding box center [282, 130] width 75 height 11
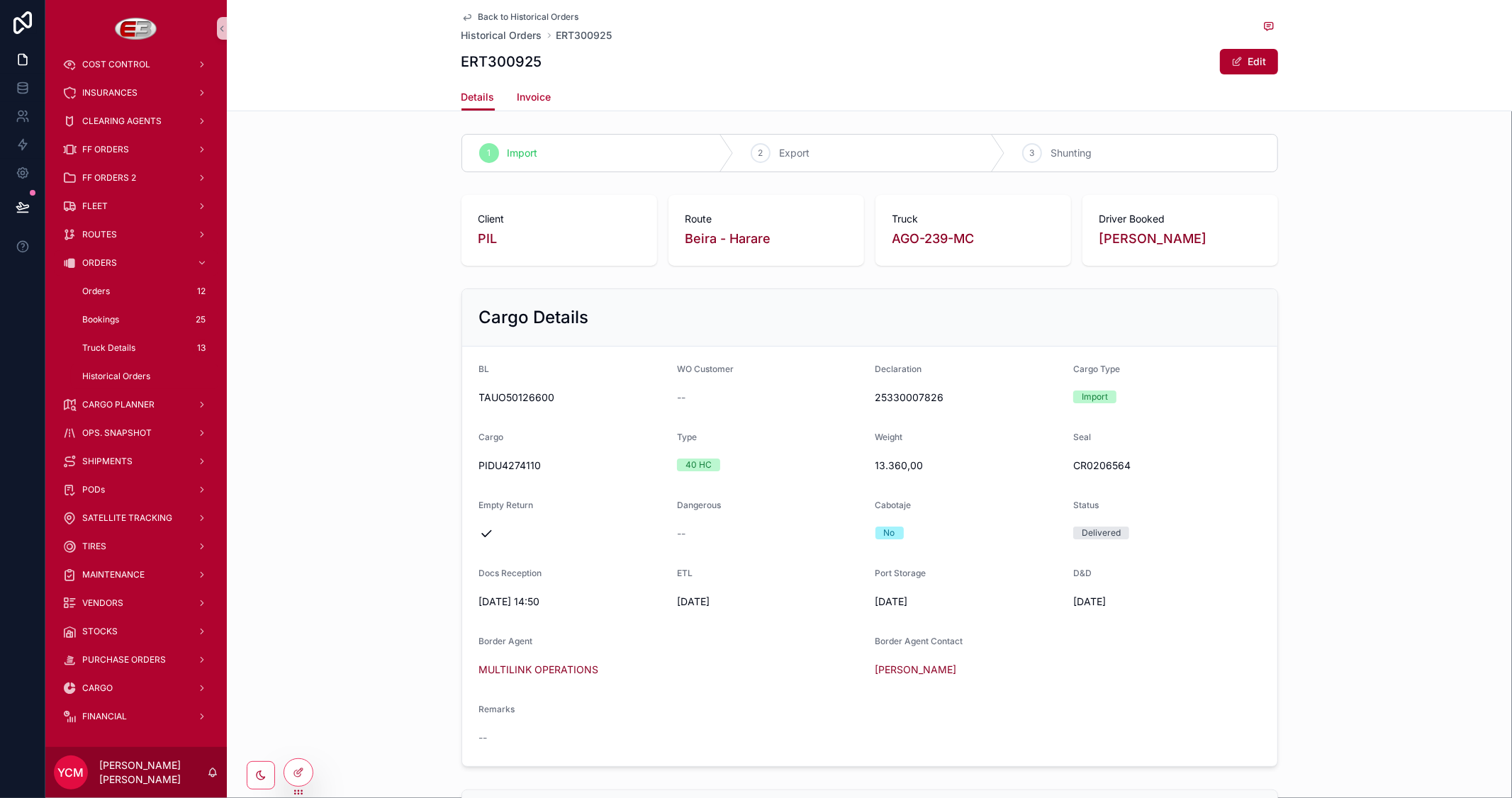
click at [533, 96] on span "Invoice" at bounding box center [534, 97] width 34 height 14
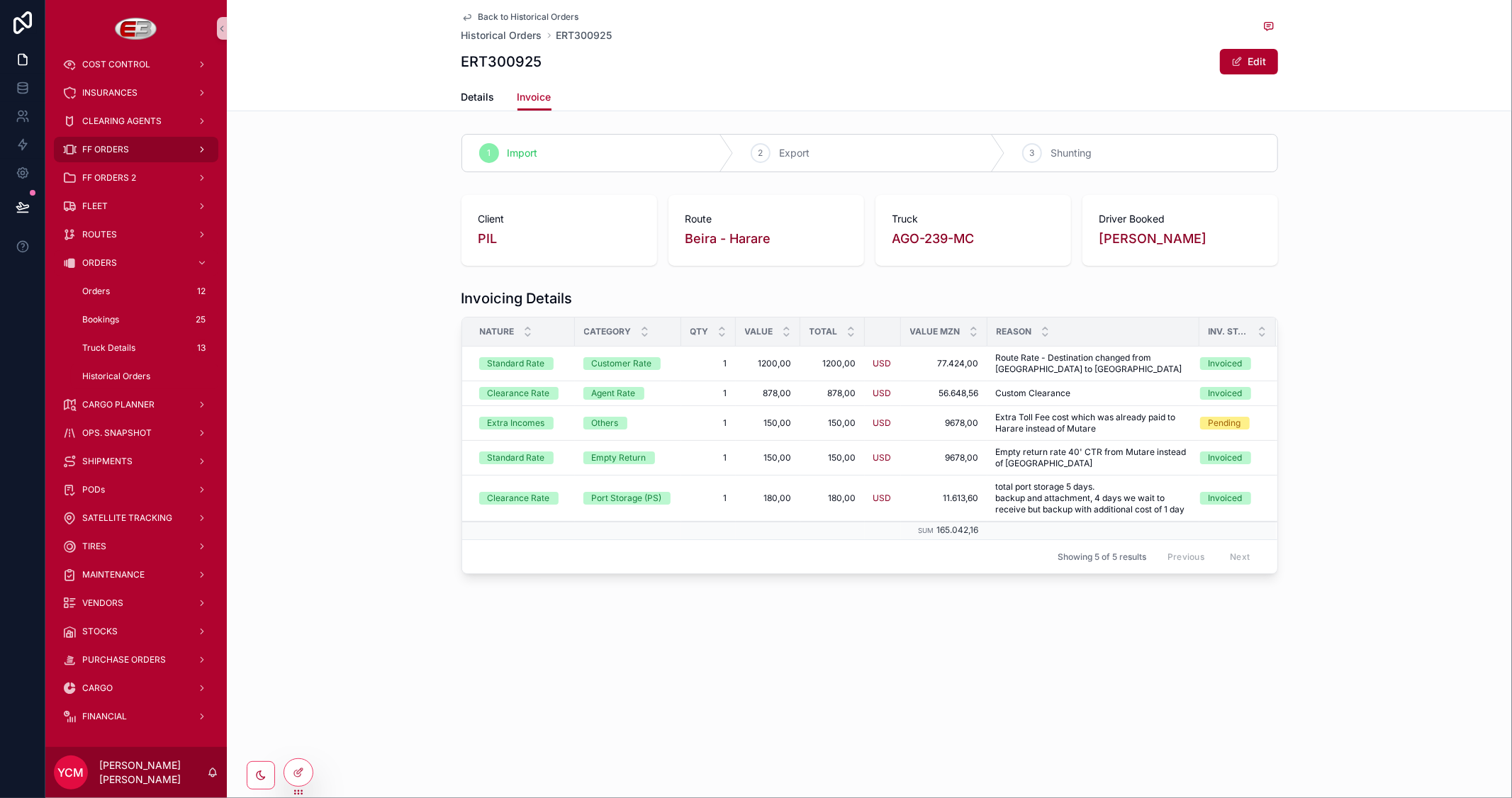
click at [115, 147] on span "FF ORDERS" at bounding box center [105, 150] width 47 height 11
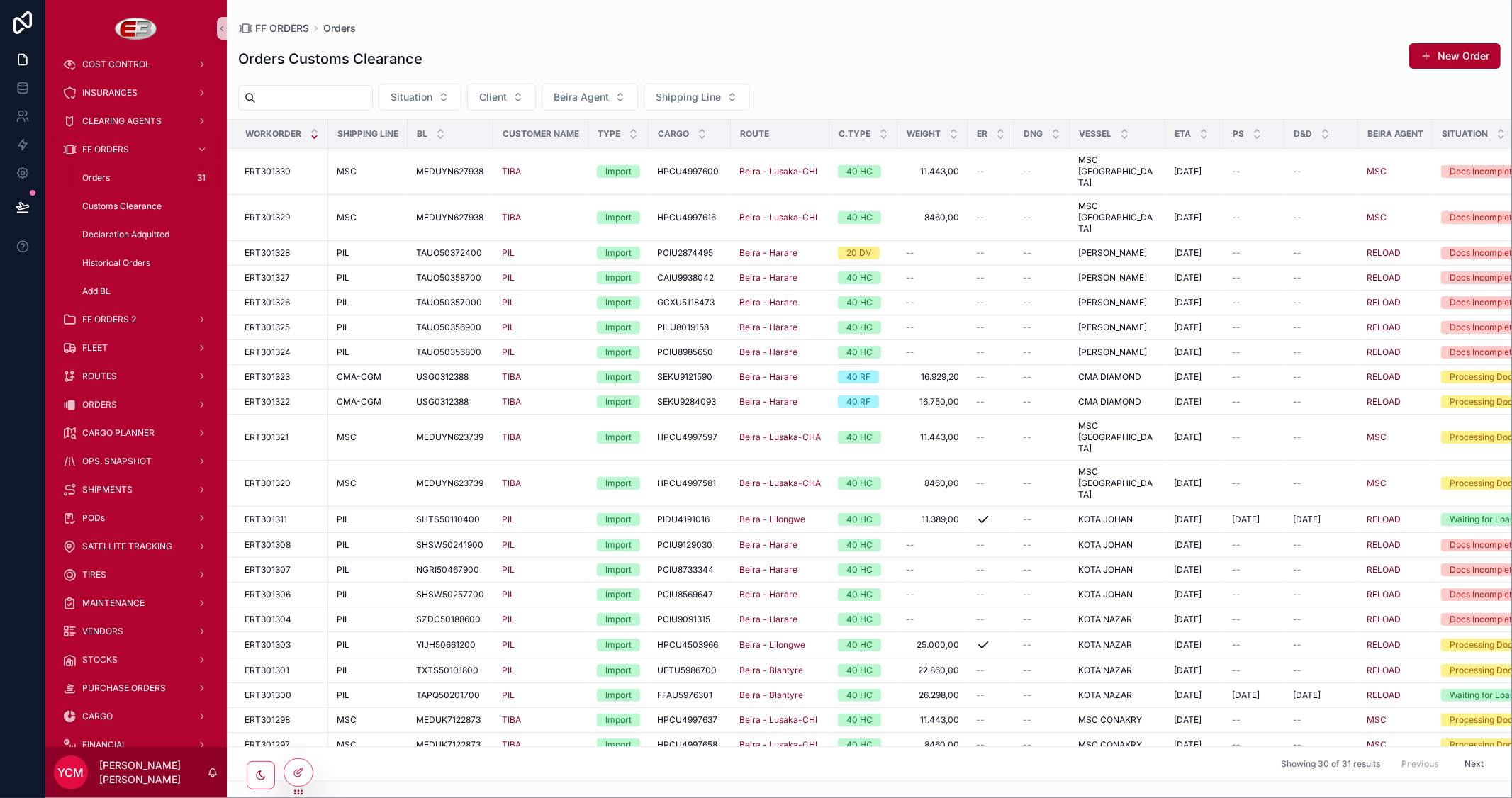
click at [341, 95] on input "scrollable content" at bounding box center [314, 97] width 116 height 19
paste input "**********"
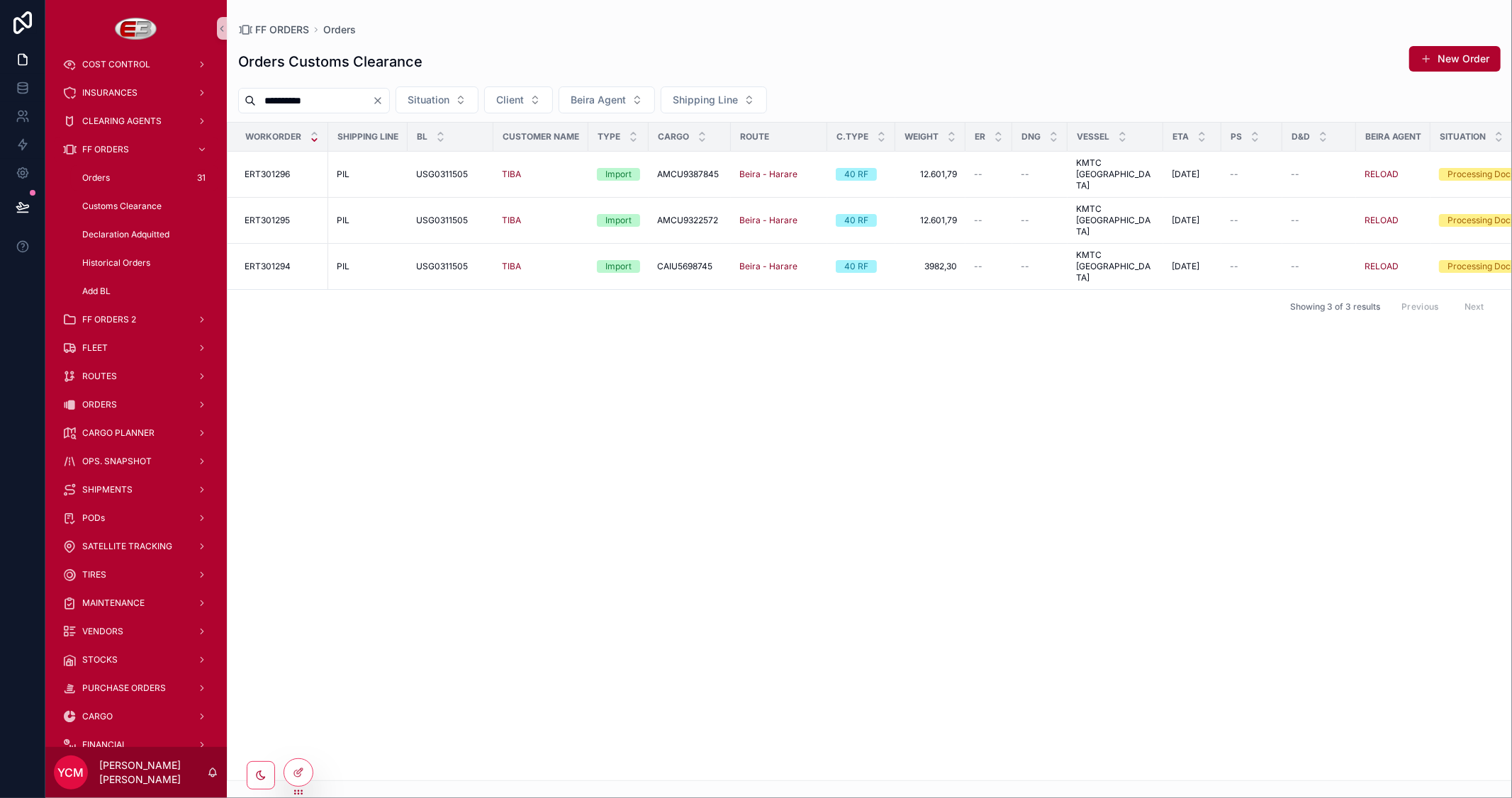
click at [678, 47] on div "Orders Customs Clearance New Order" at bounding box center [869, 61] width 1262 height 32
drag, startPoint x: 366, startPoint y: 102, endPoint x: 117, endPoint y: 68, distance: 251.3
click at [117, 68] on div "**********" at bounding box center [778, 399] width 1466 height 798
paste input "scrollable content"
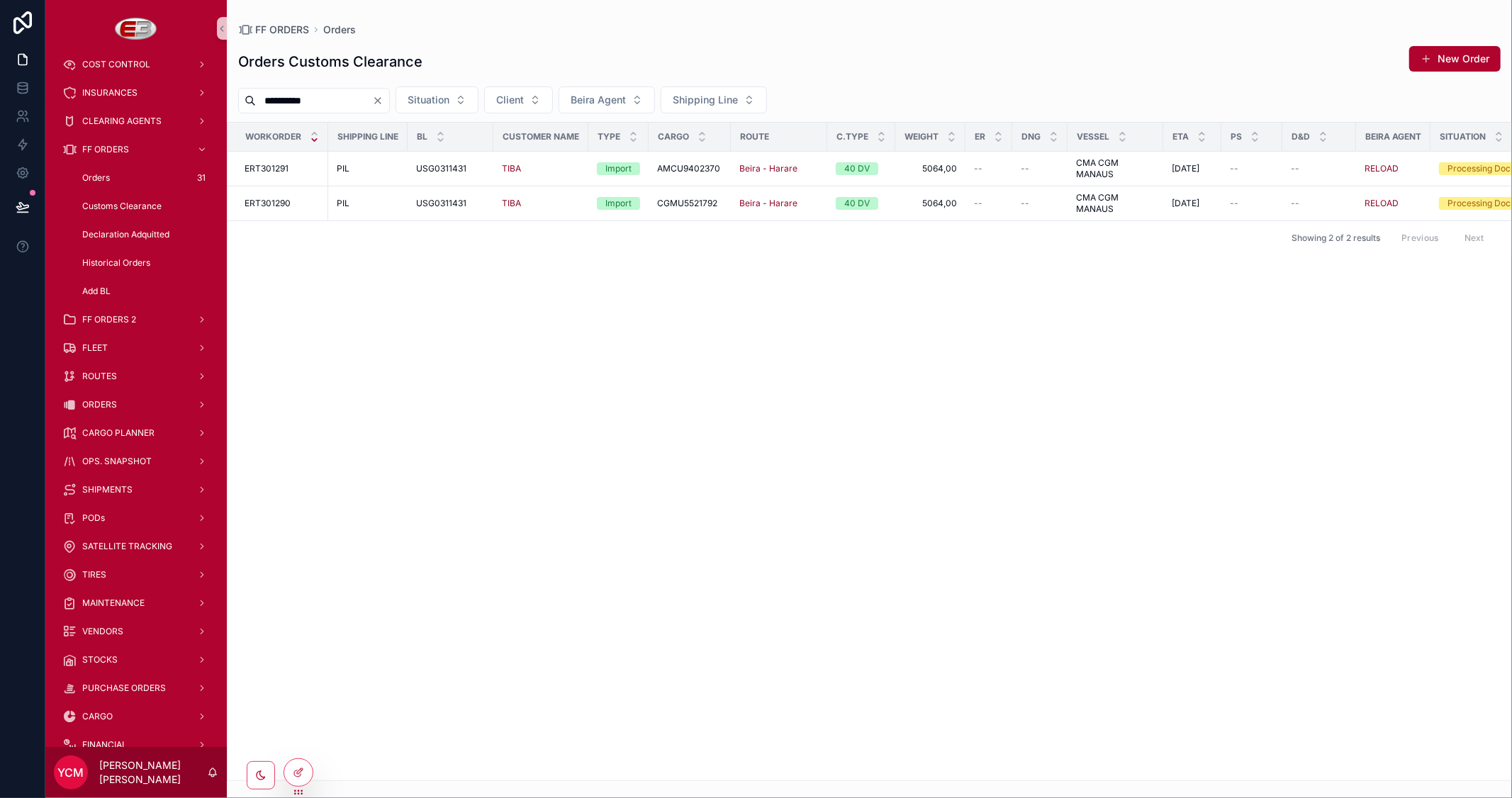
type input "**********"
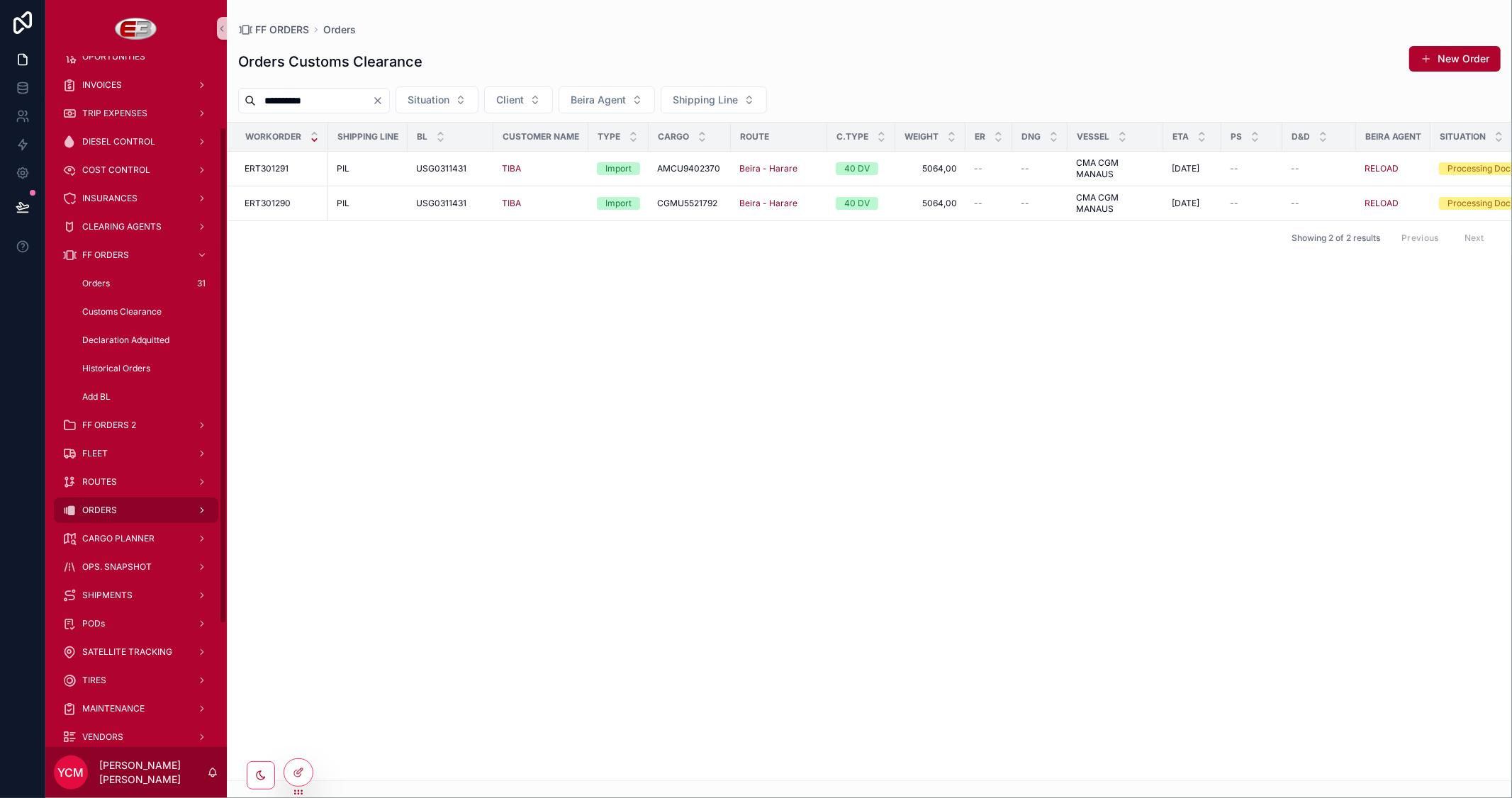
scroll to position [157, 0]
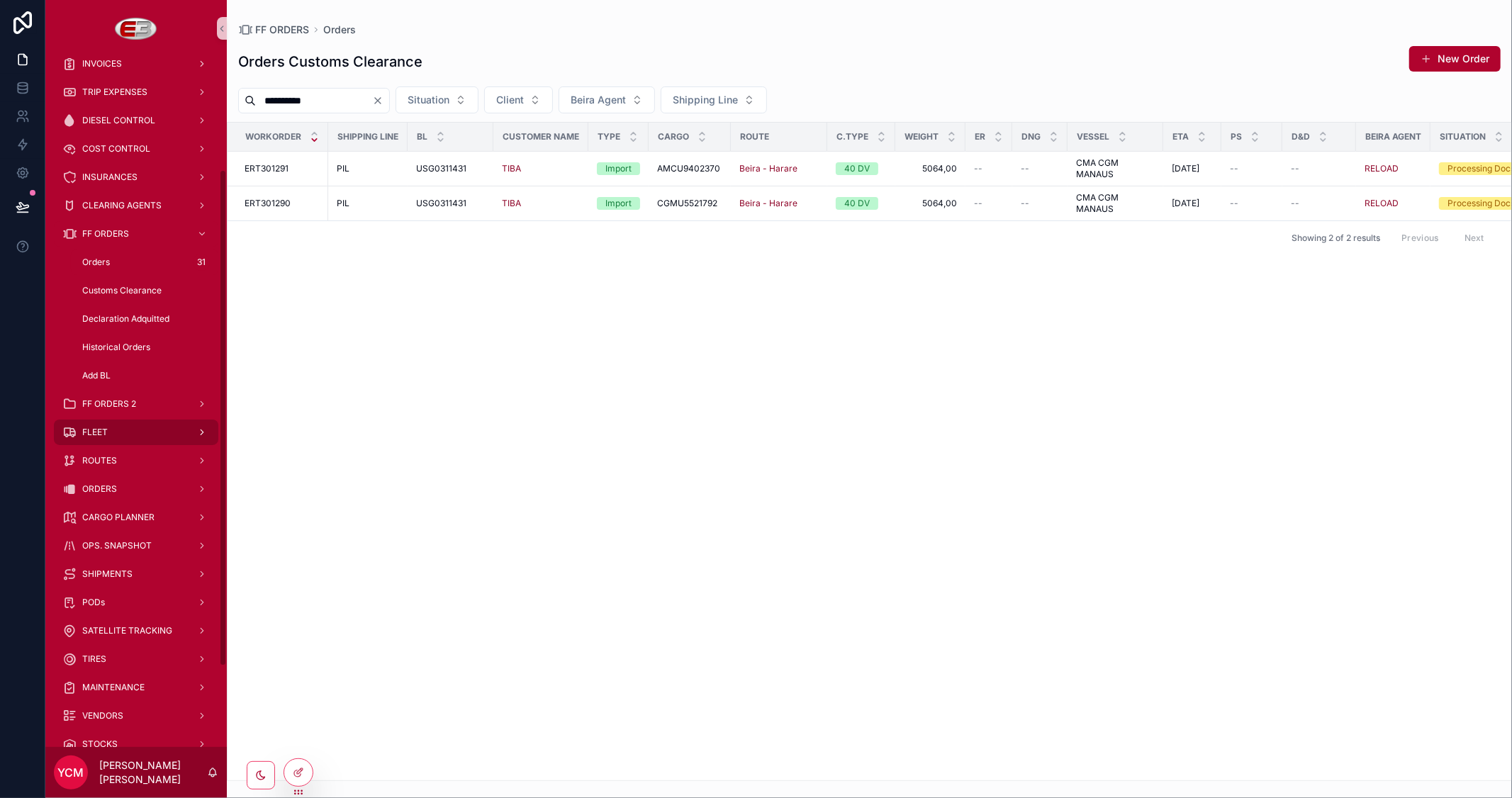
click at [107, 434] on span "FLEET" at bounding box center [95, 432] width 26 height 11
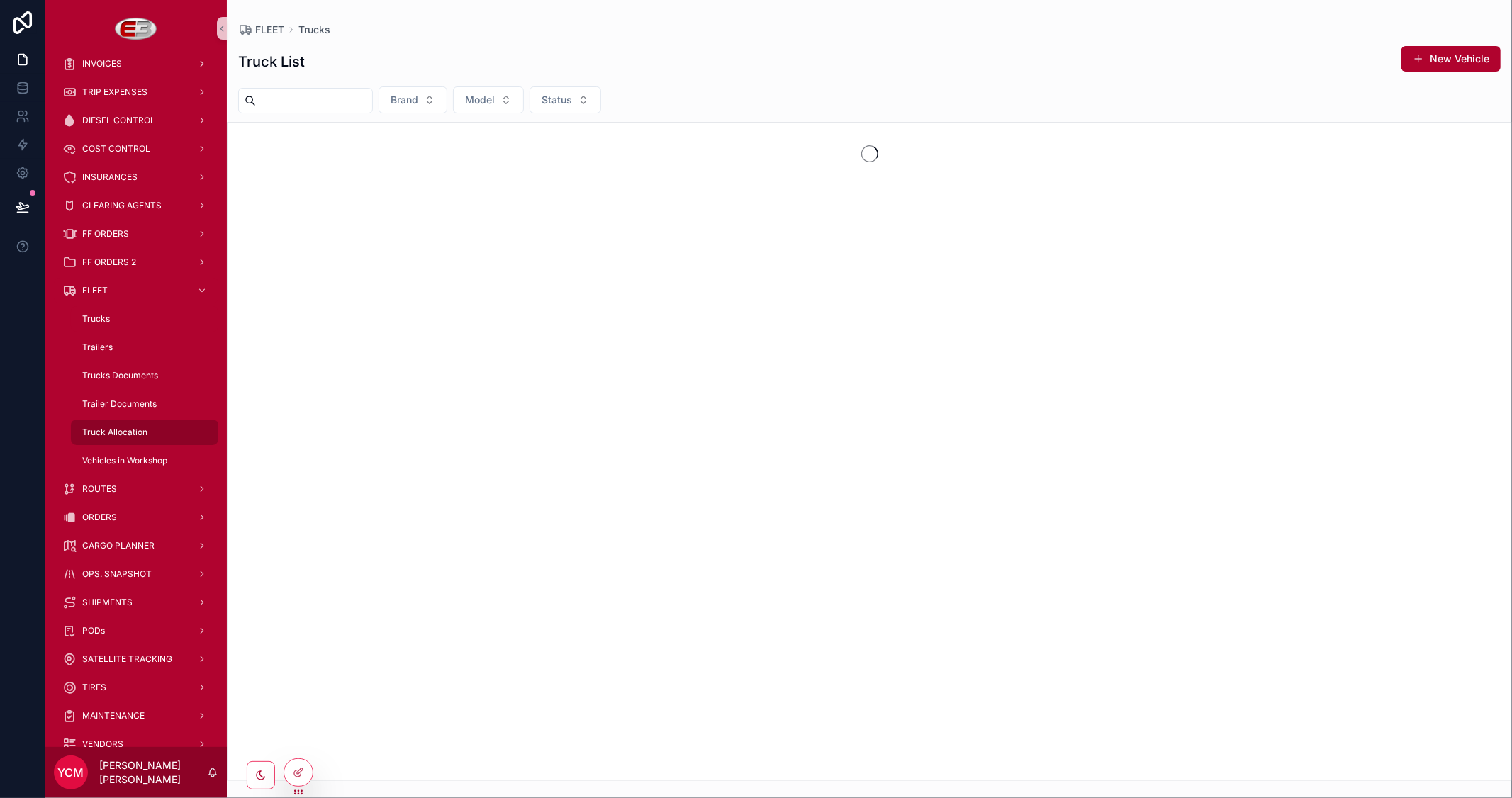
click at [136, 431] on span "Truck Allocation" at bounding box center [114, 432] width 66 height 11
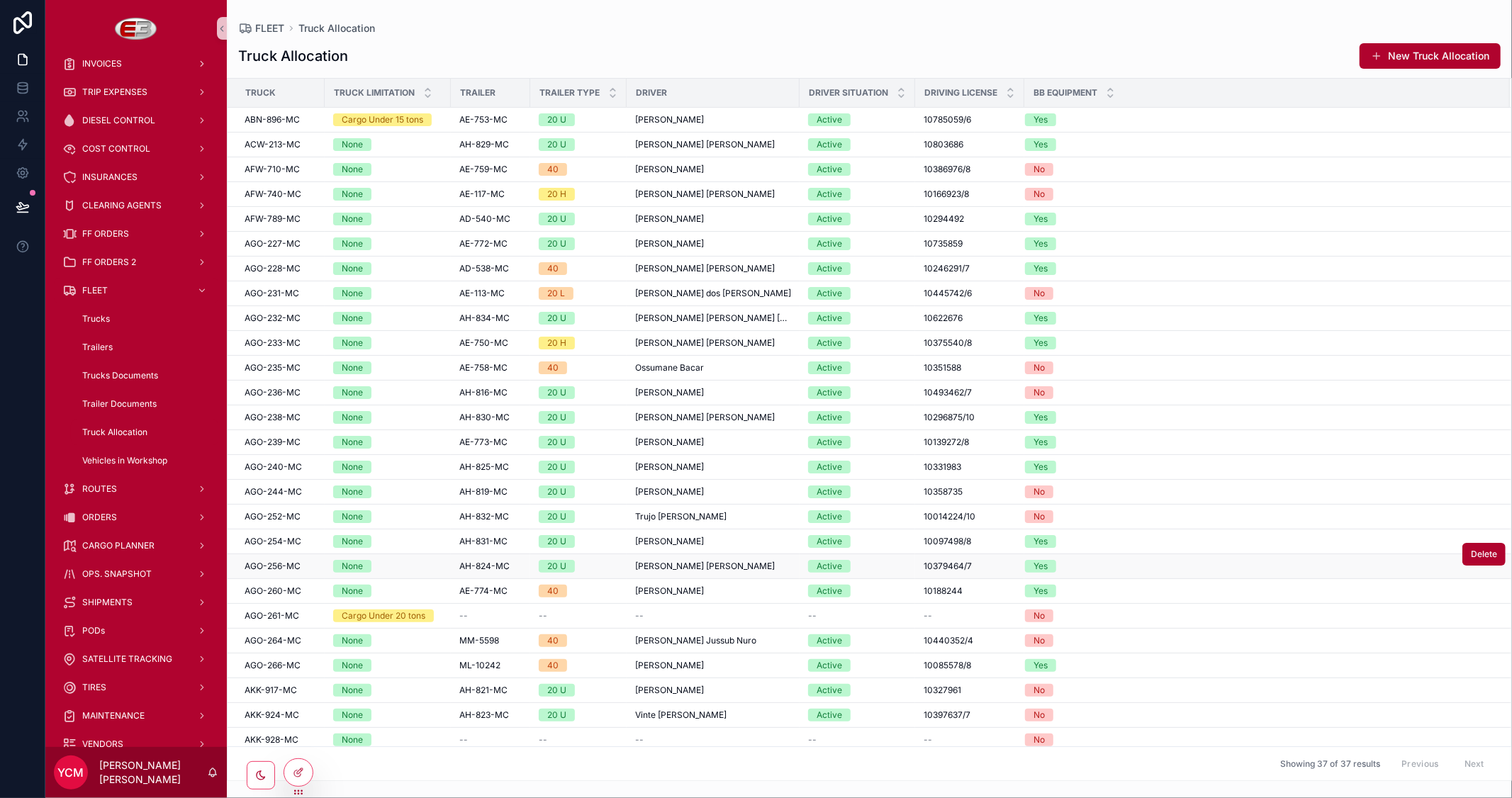
scroll to position [236, 0]
